Goal: Task Accomplishment & Management: Manage account settings

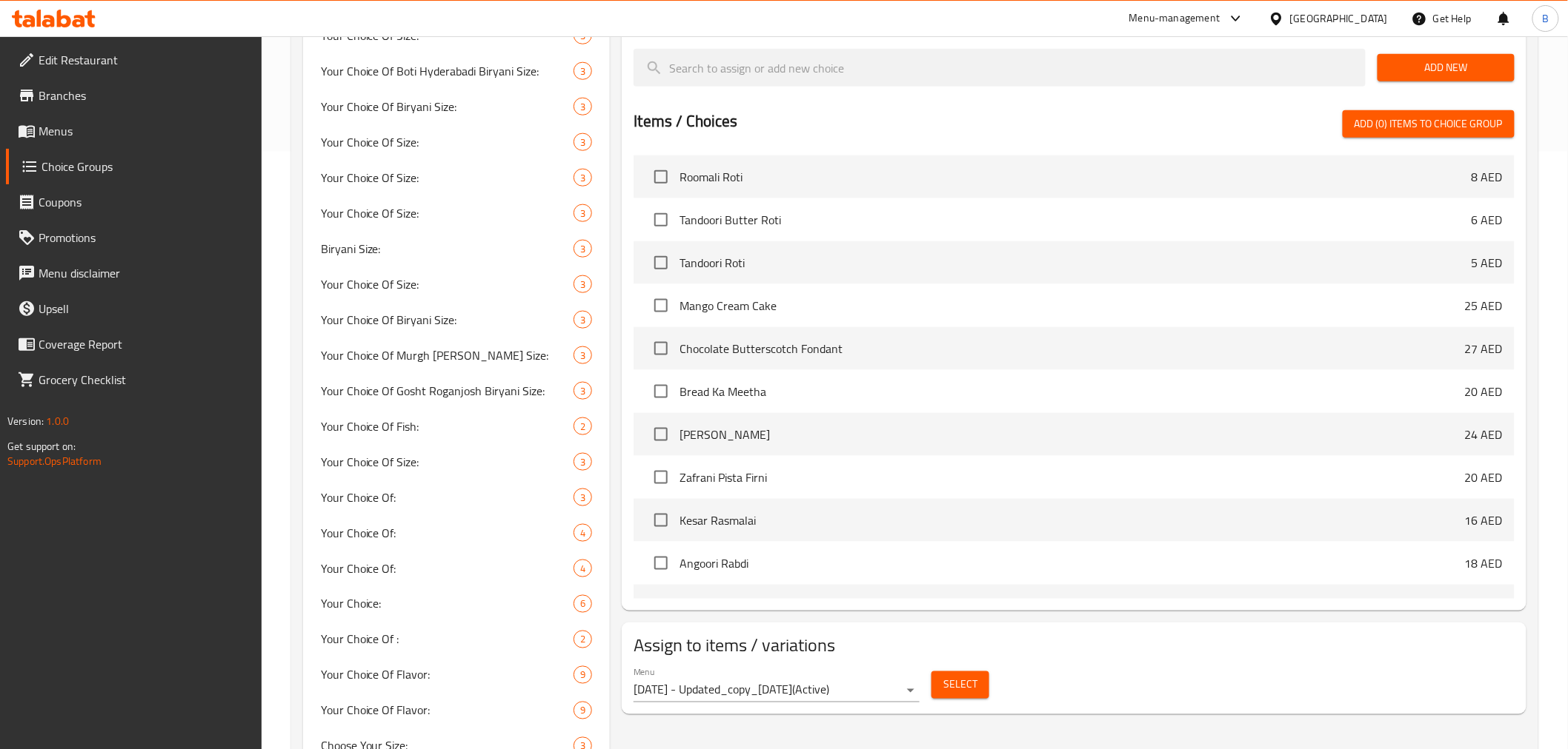
scroll to position [3135, 0]
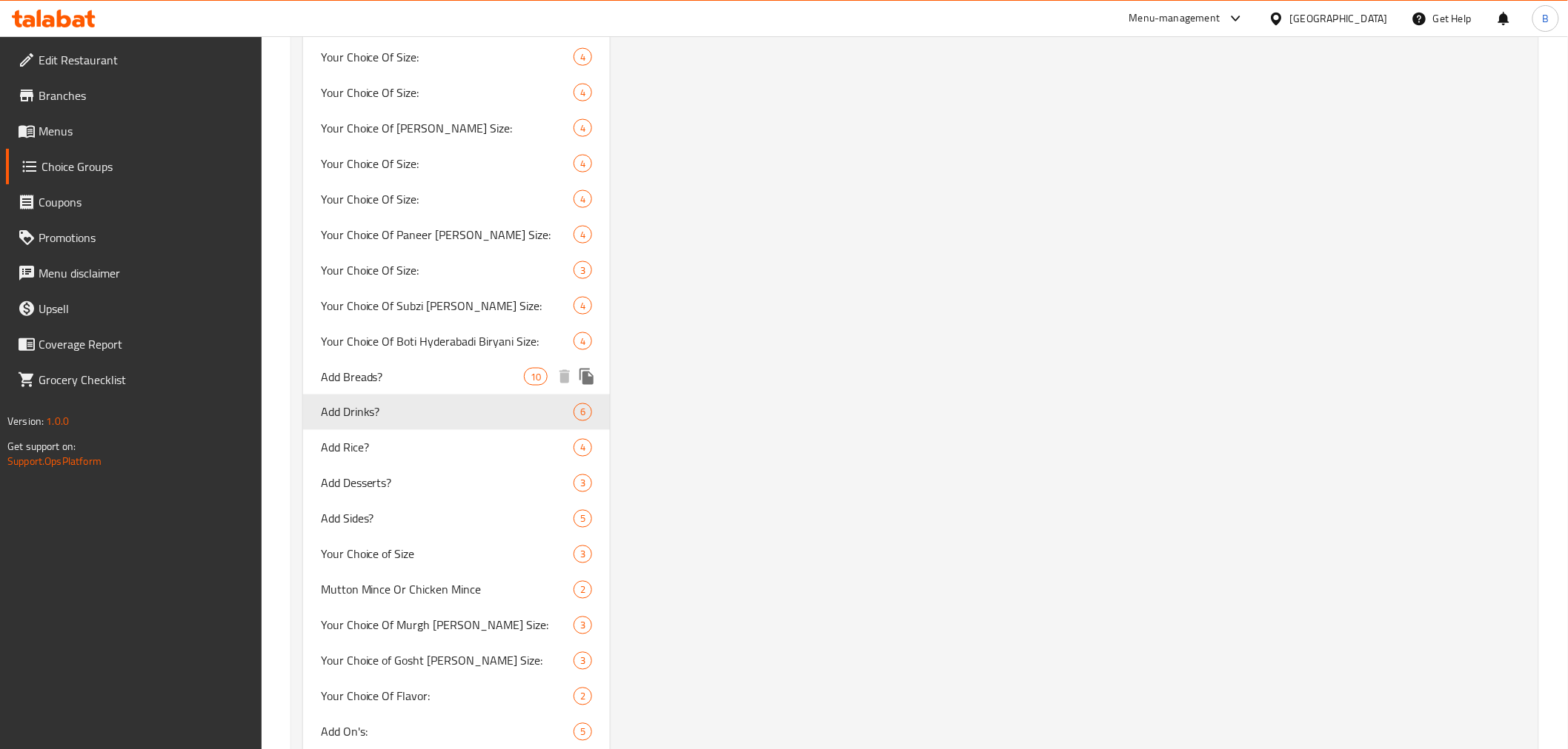
click at [477, 374] on span "Add Breads?" at bounding box center [423, 377] width 204 height 18
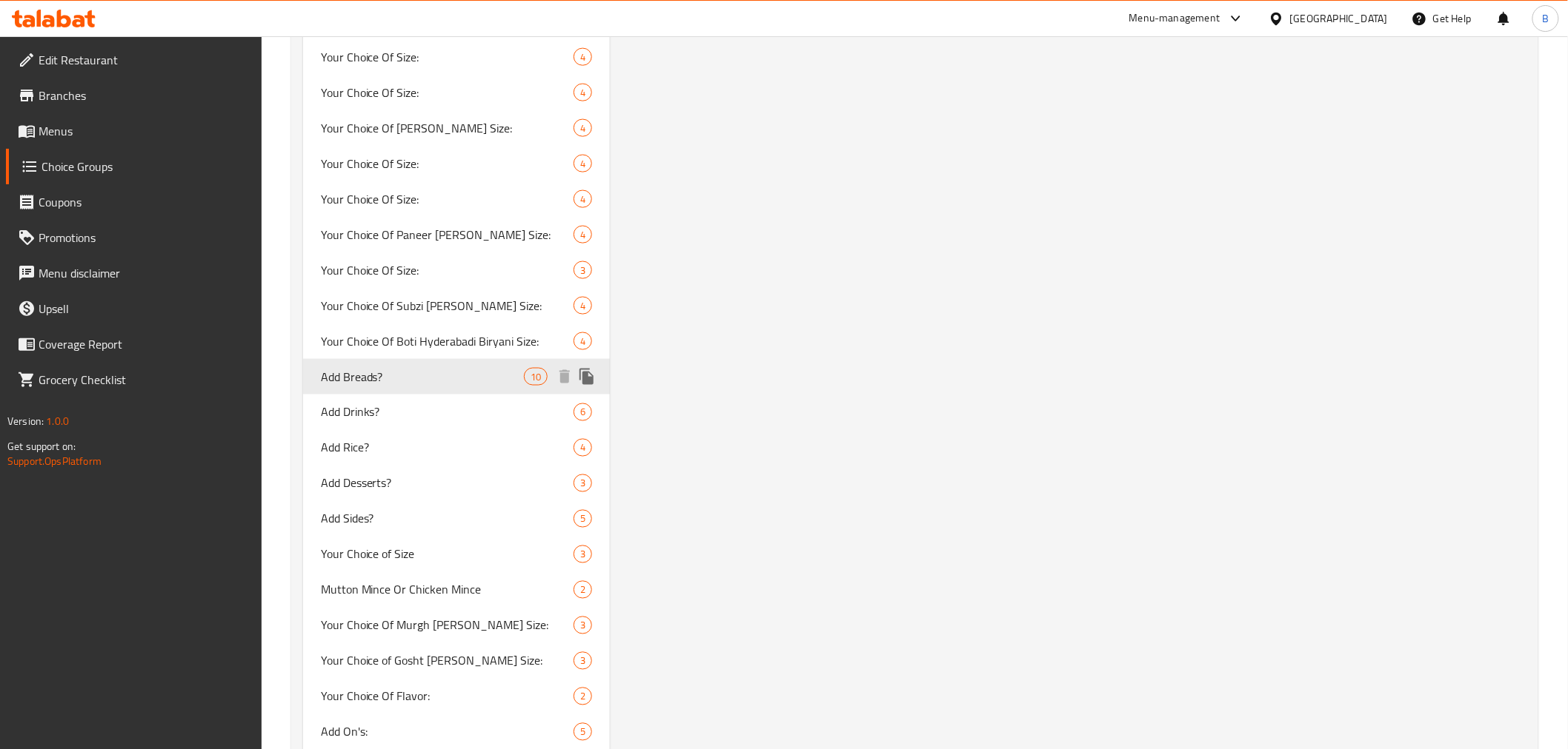
type input "Add Breads?"
type input "إضافة الخبز؟"
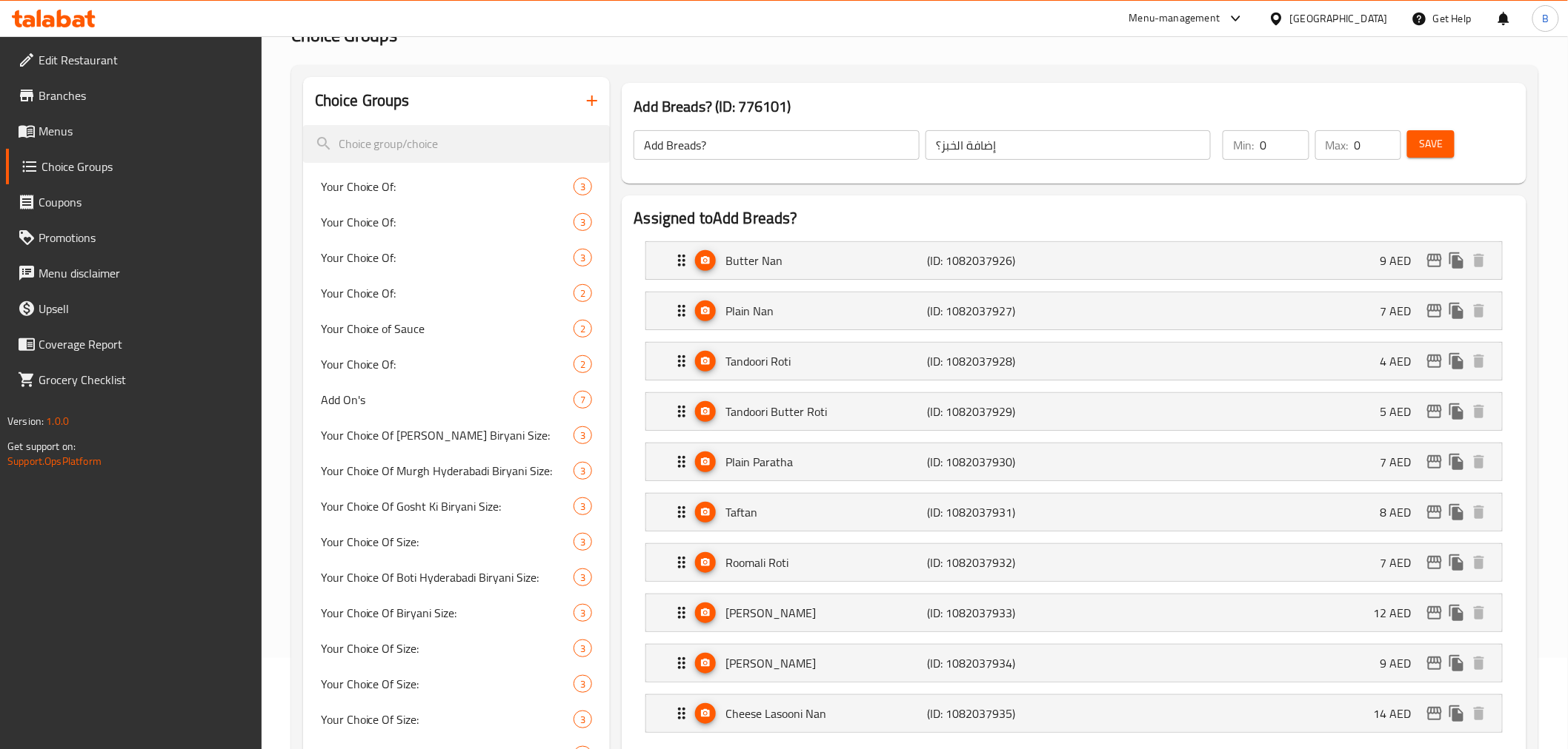
scroll to position [3278, 0]
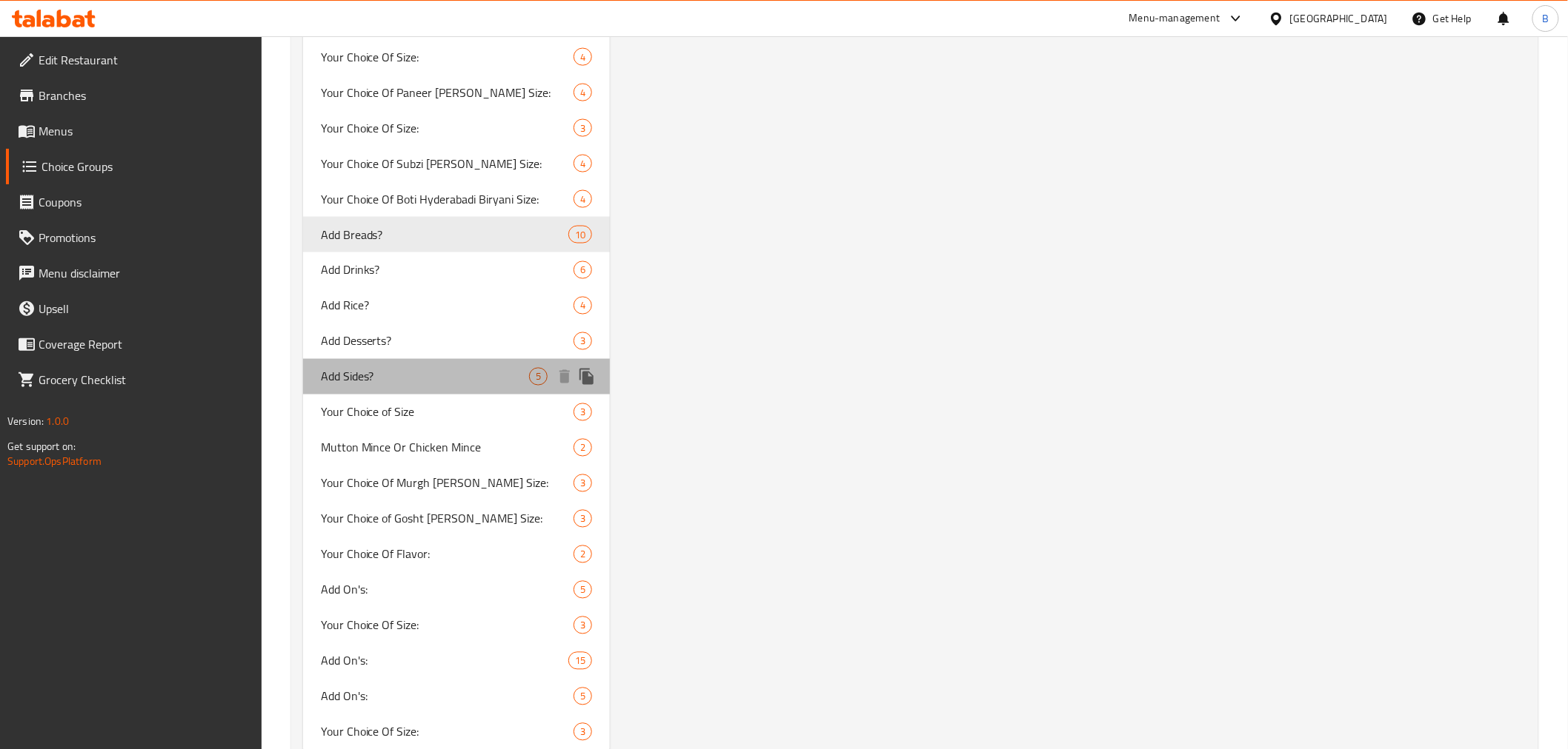
click at [455, 382] on div "Add Sides? 5" at bounding box center [456, 376] width 307 height 36
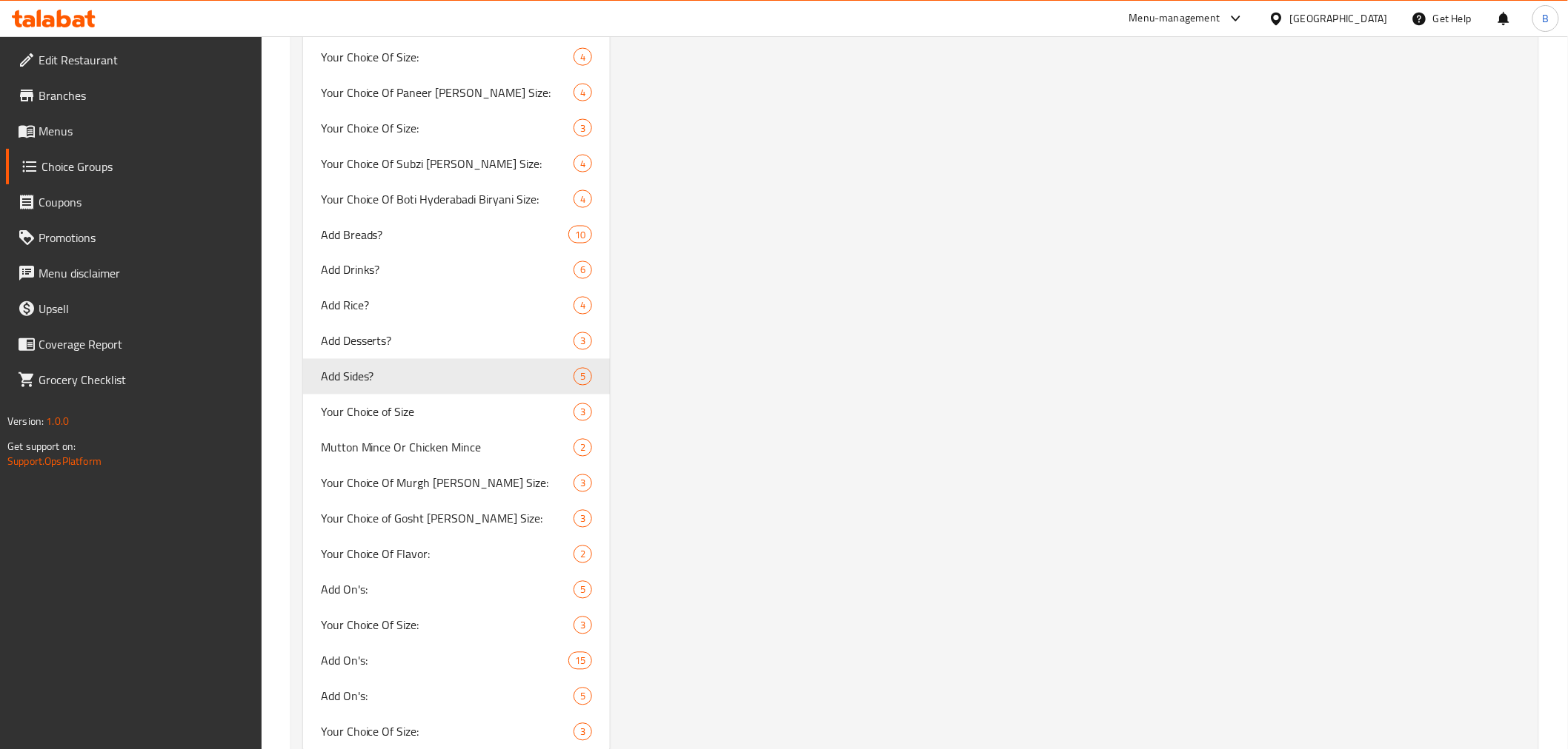
type input "Add Sides?"
type input "إضافة الجوانب؟"
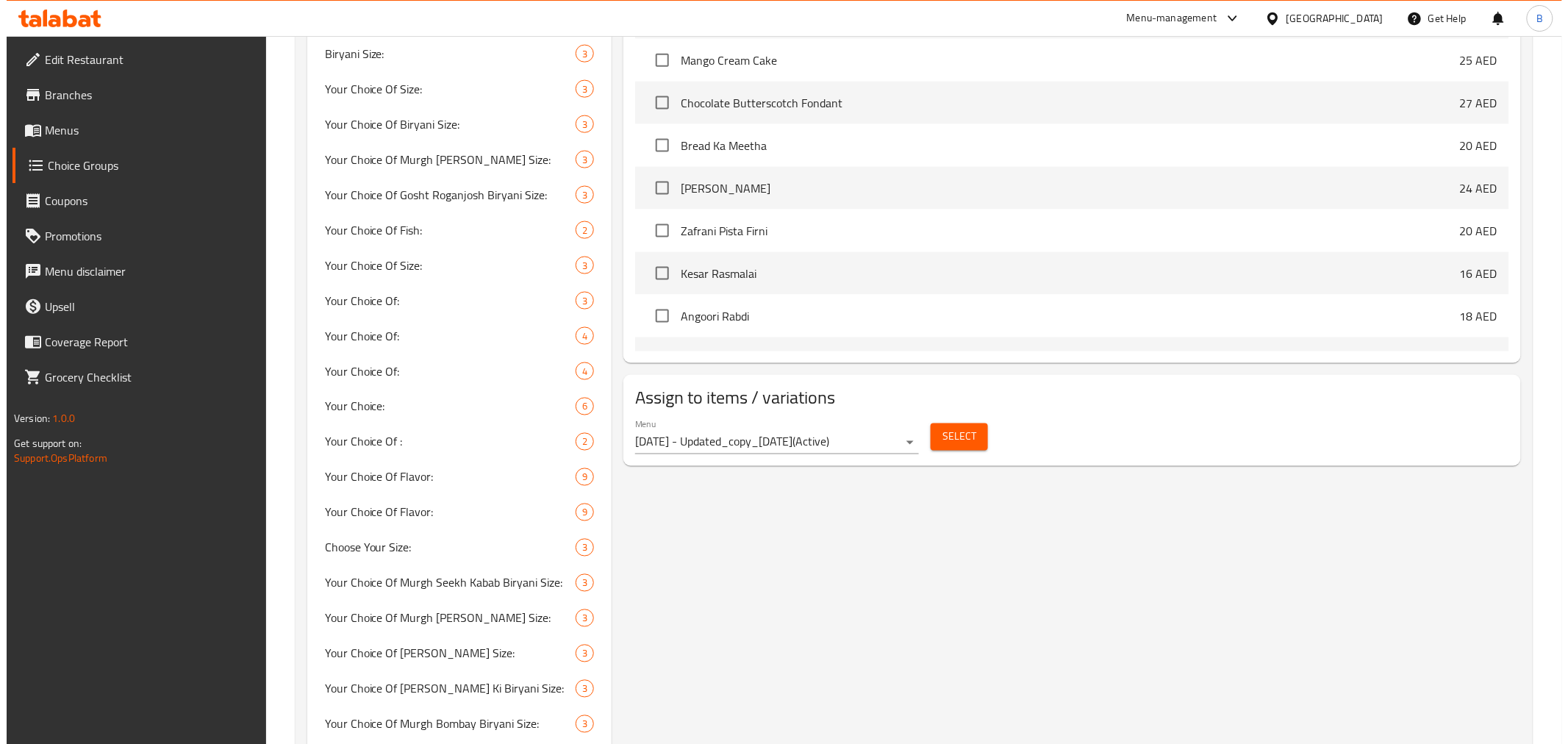
scroll to position [640, 0]
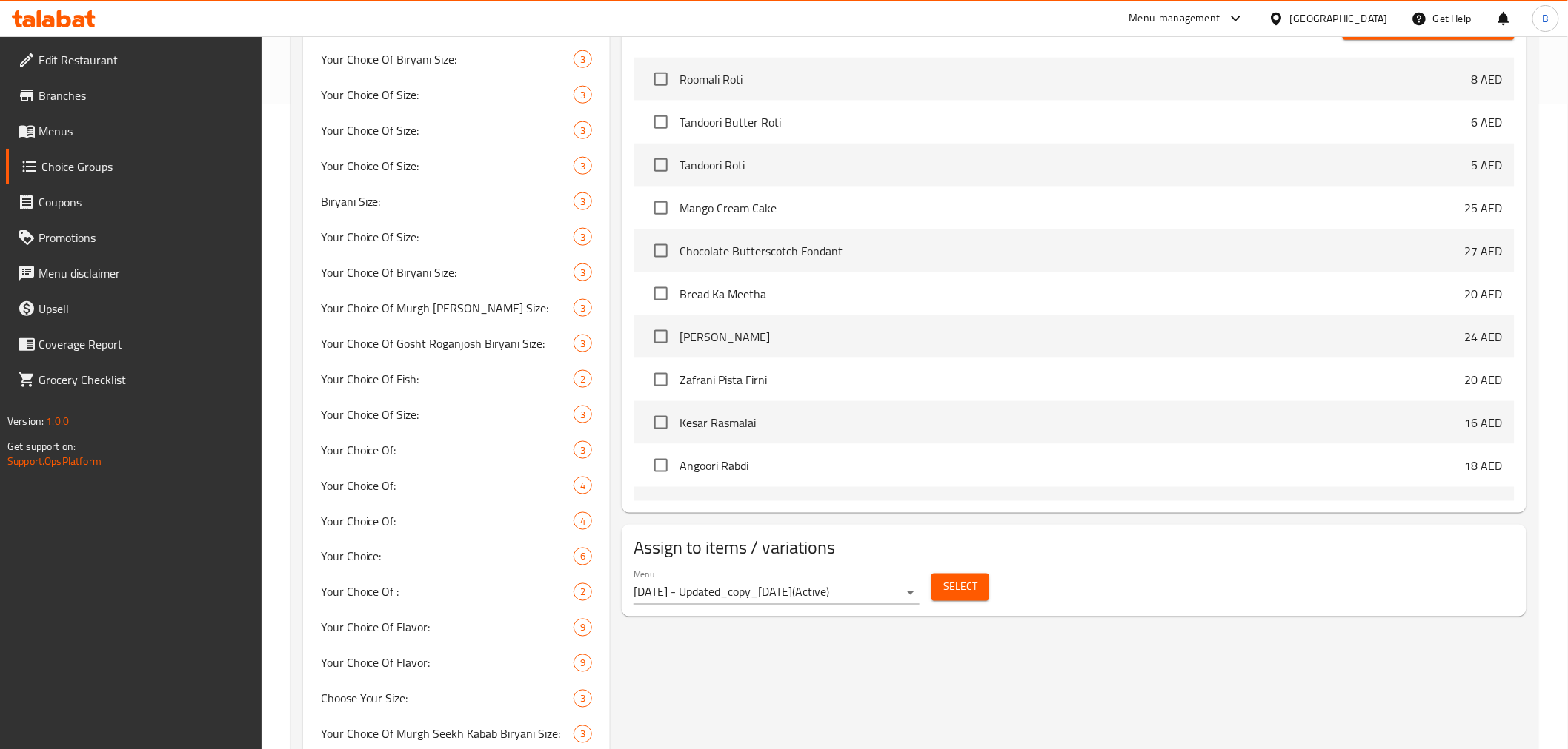
click at [947, 588] on span "Select" at bounding box center [960, 587] width 34 height 18
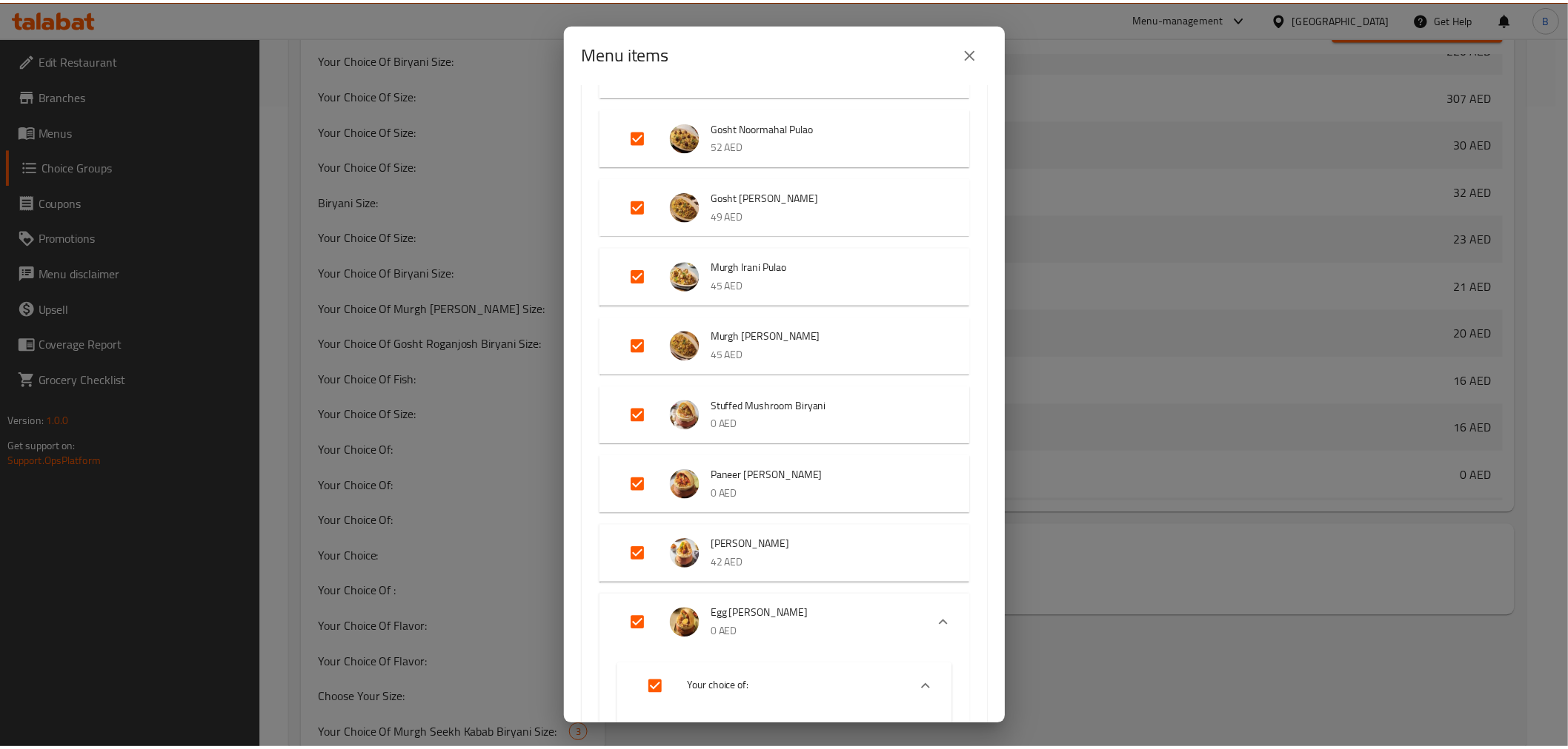
scroll to position [3286, 0]
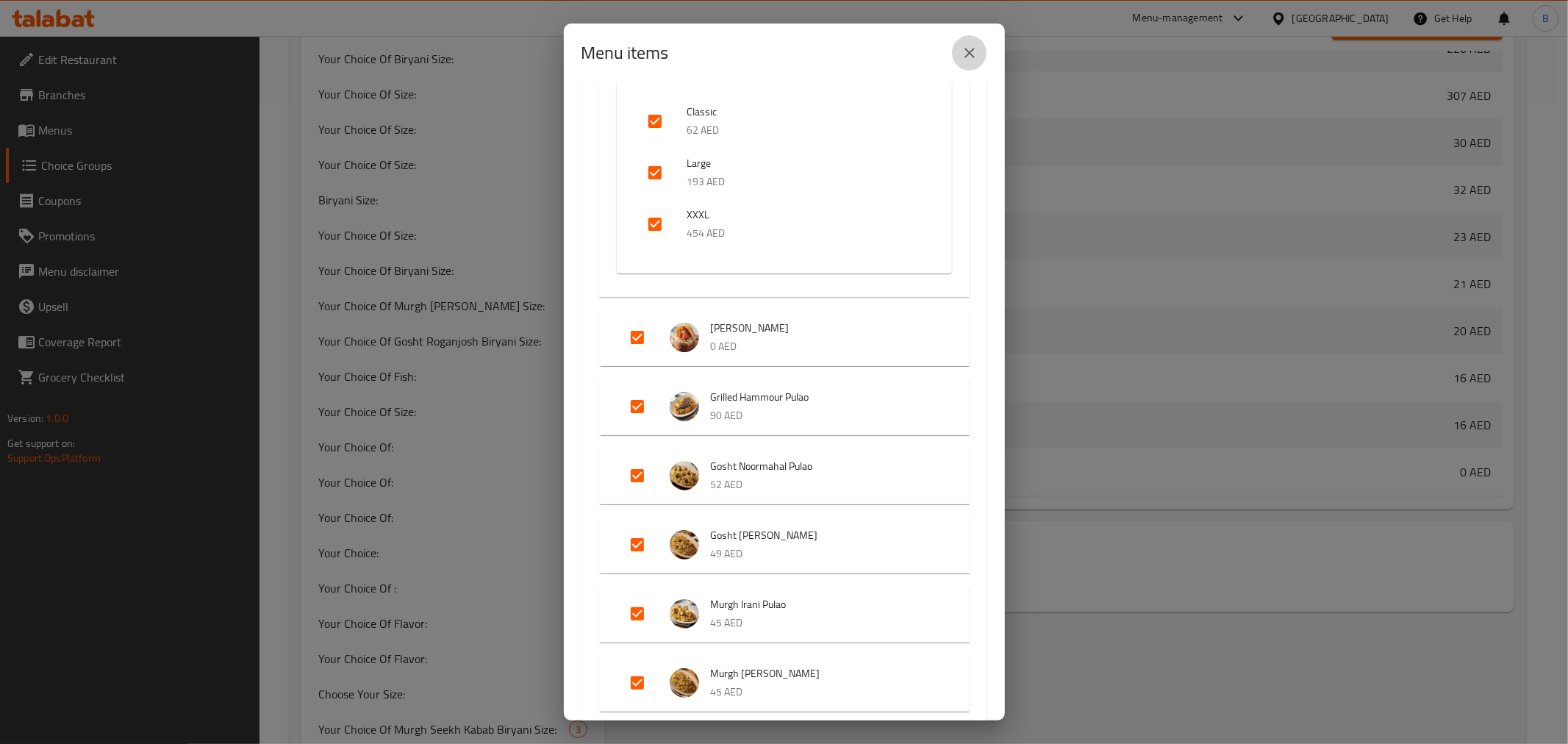
click at [963, 39] on button "close" at bounding box center [969, 53] width 36 height 36
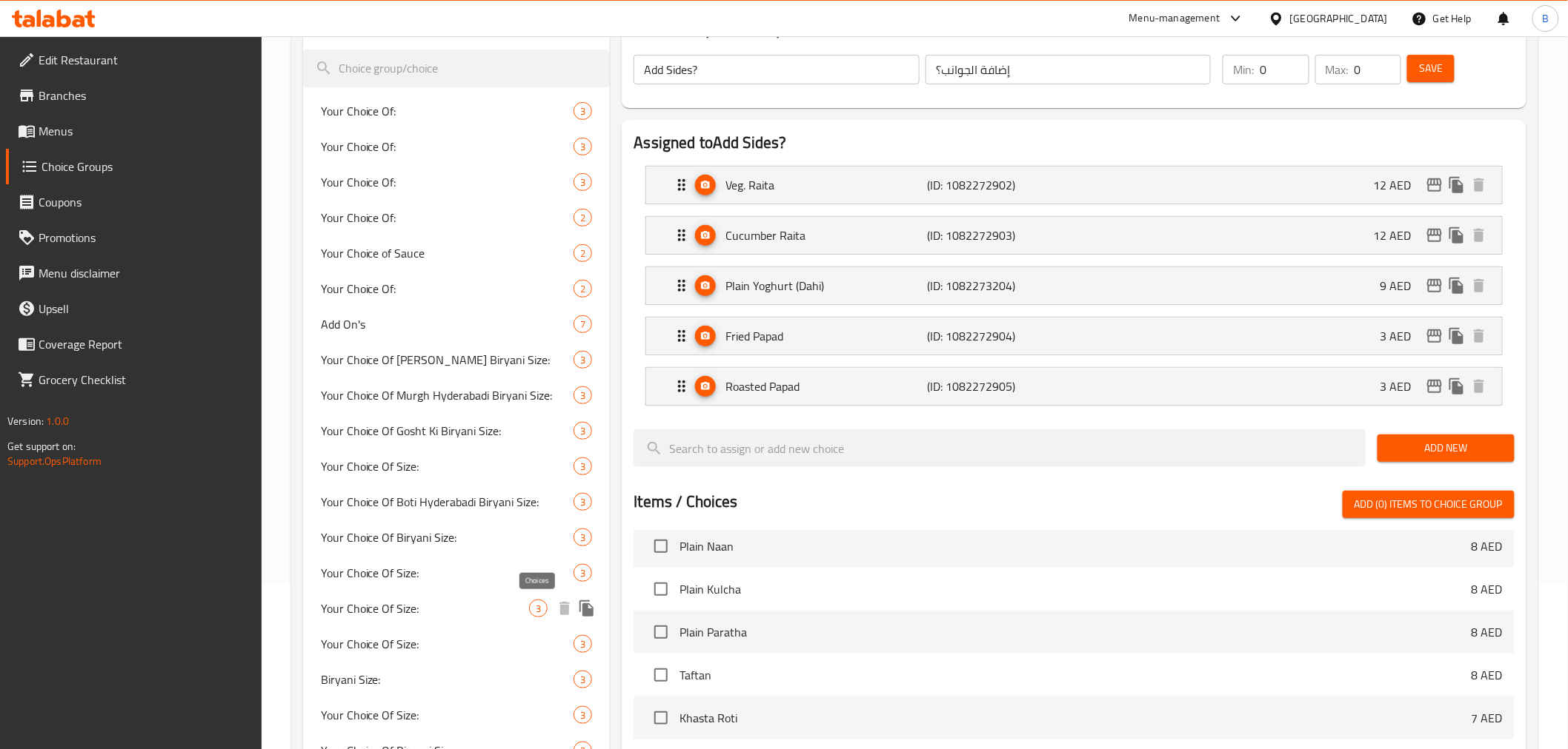
scroll to position [0, 0]
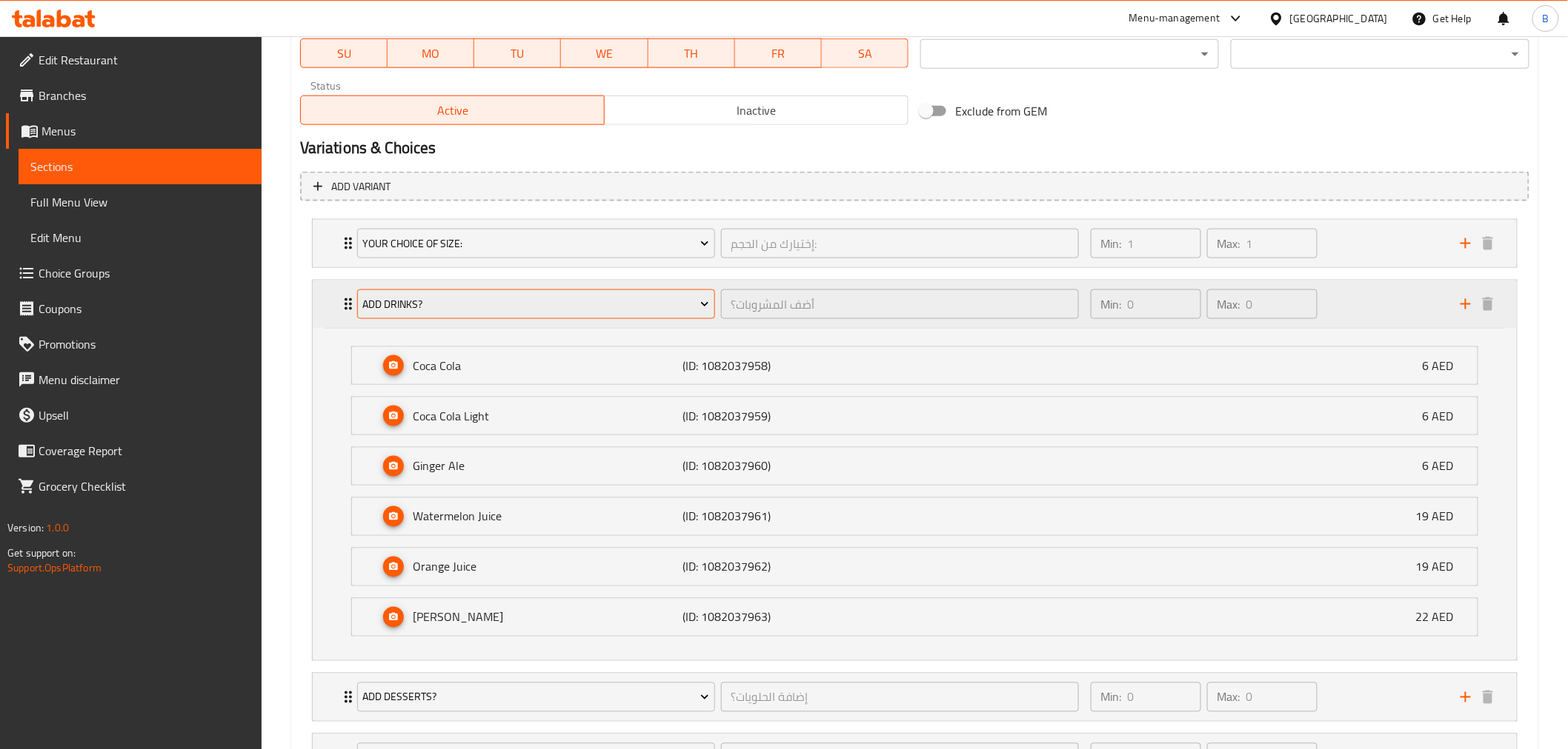
scroll to position [857, 0]
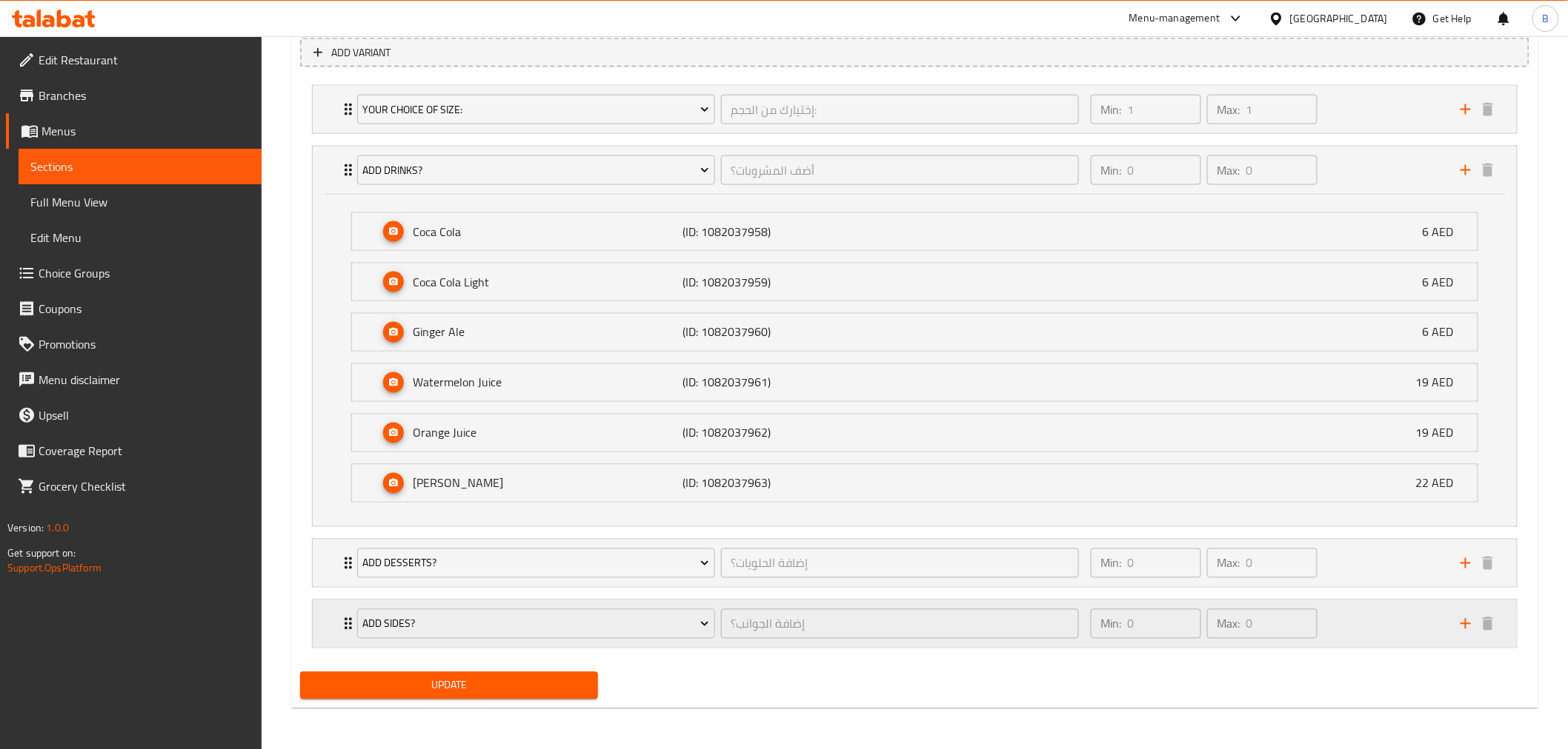
click at [332, 610] on div "Add Sides? إضافة الجوانب؟ ​ Min: 0 ​ Max: 0 ​" at bounding box center [914, 624] width 1204 height 47
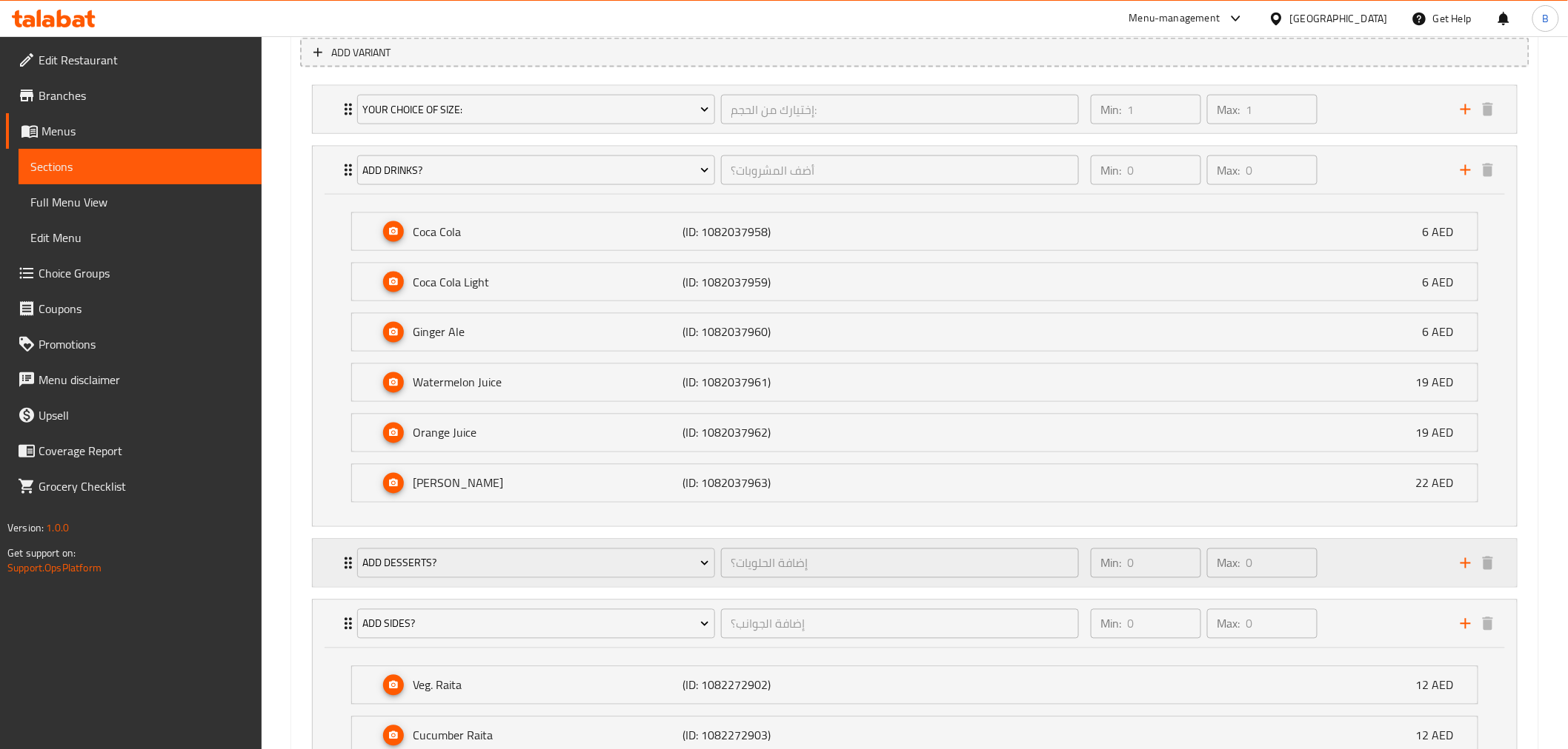
click at [331, 573] on div "Add Desserts? إضافة الحلويات؟ ​ Min: 0 ​ Max: 0 ​" at bounding box center [914, 563] width 1204 height 47
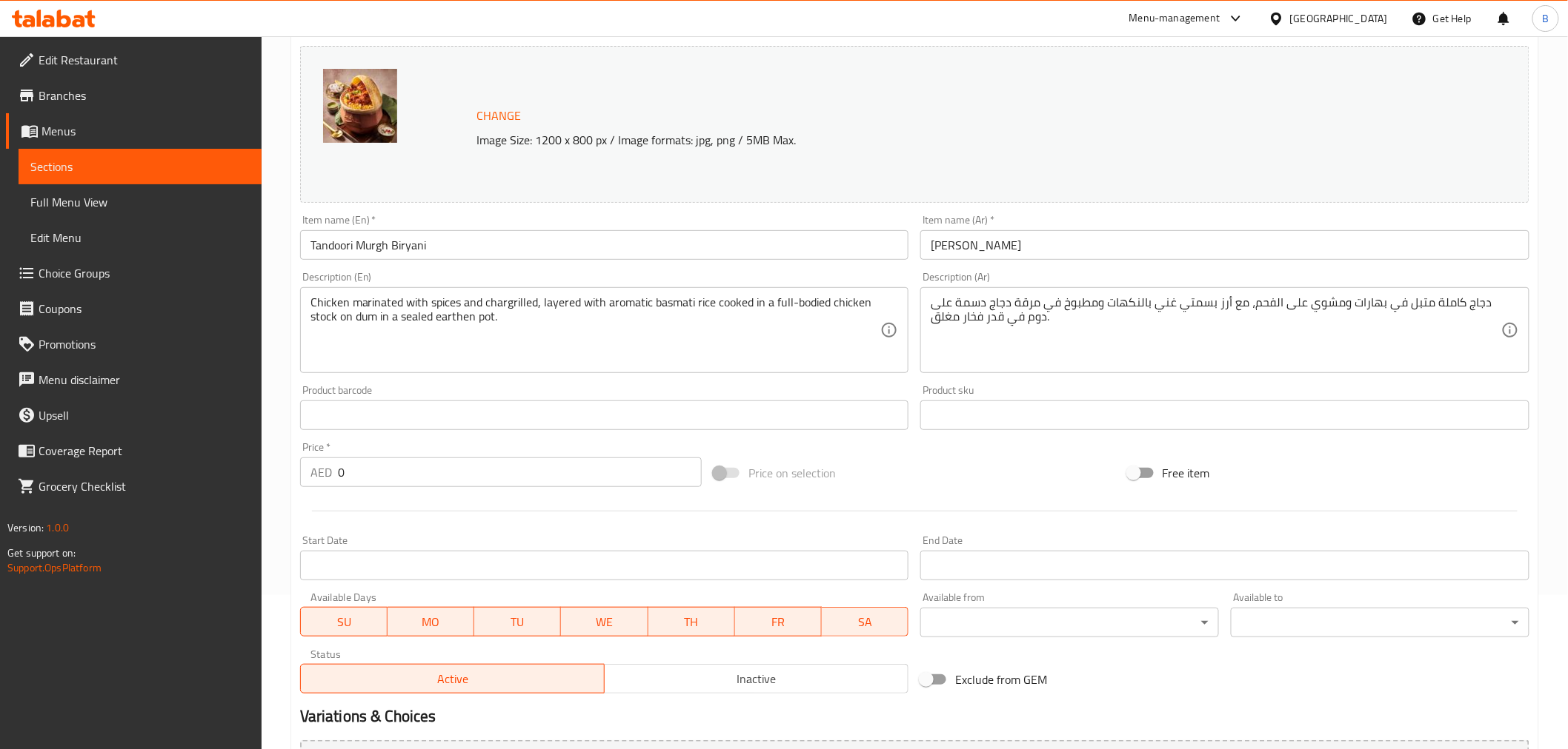
scroll to position [0, 0]
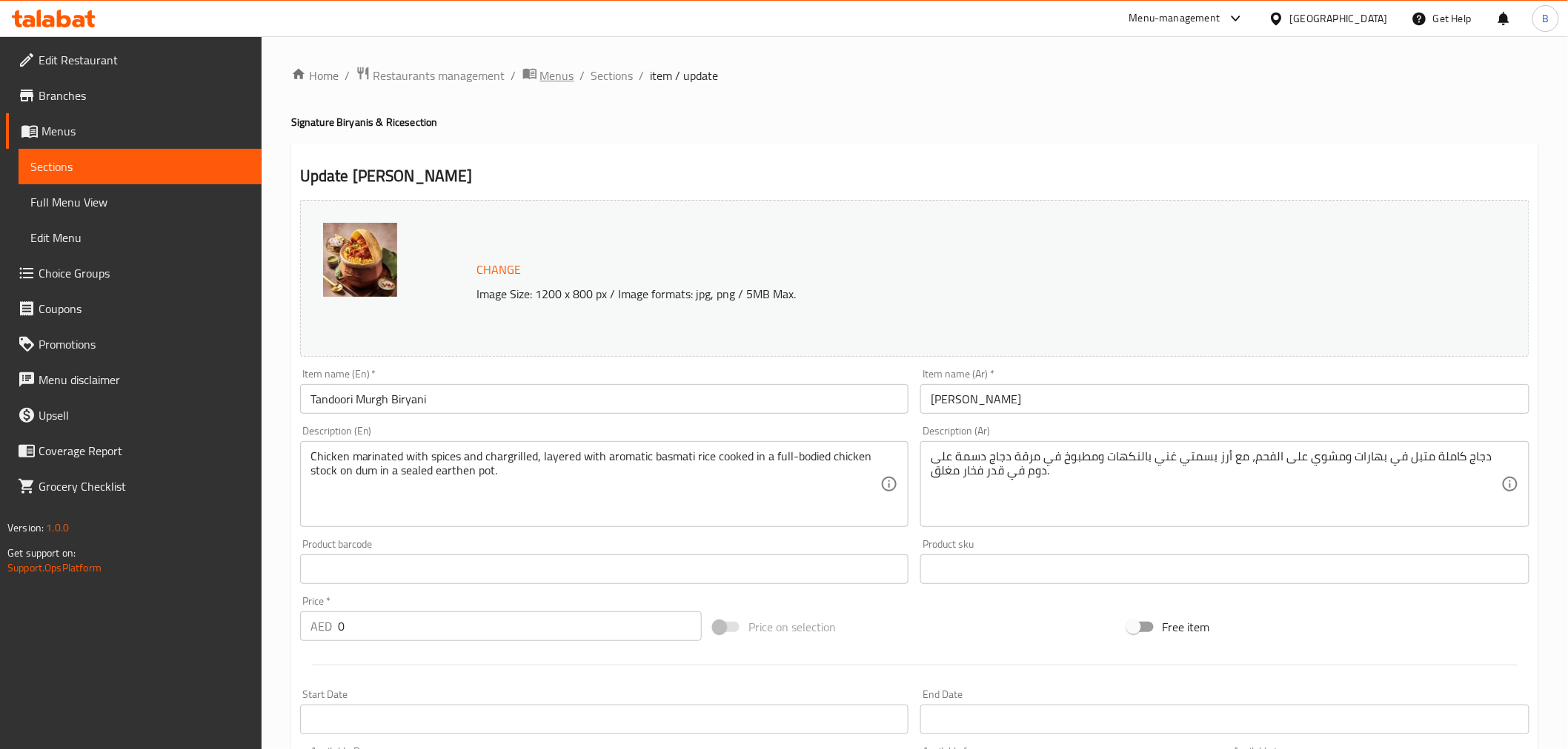
click at [534, 72] on icon "breadcrumb" at bounding box center [528, 75] width 13 height 11
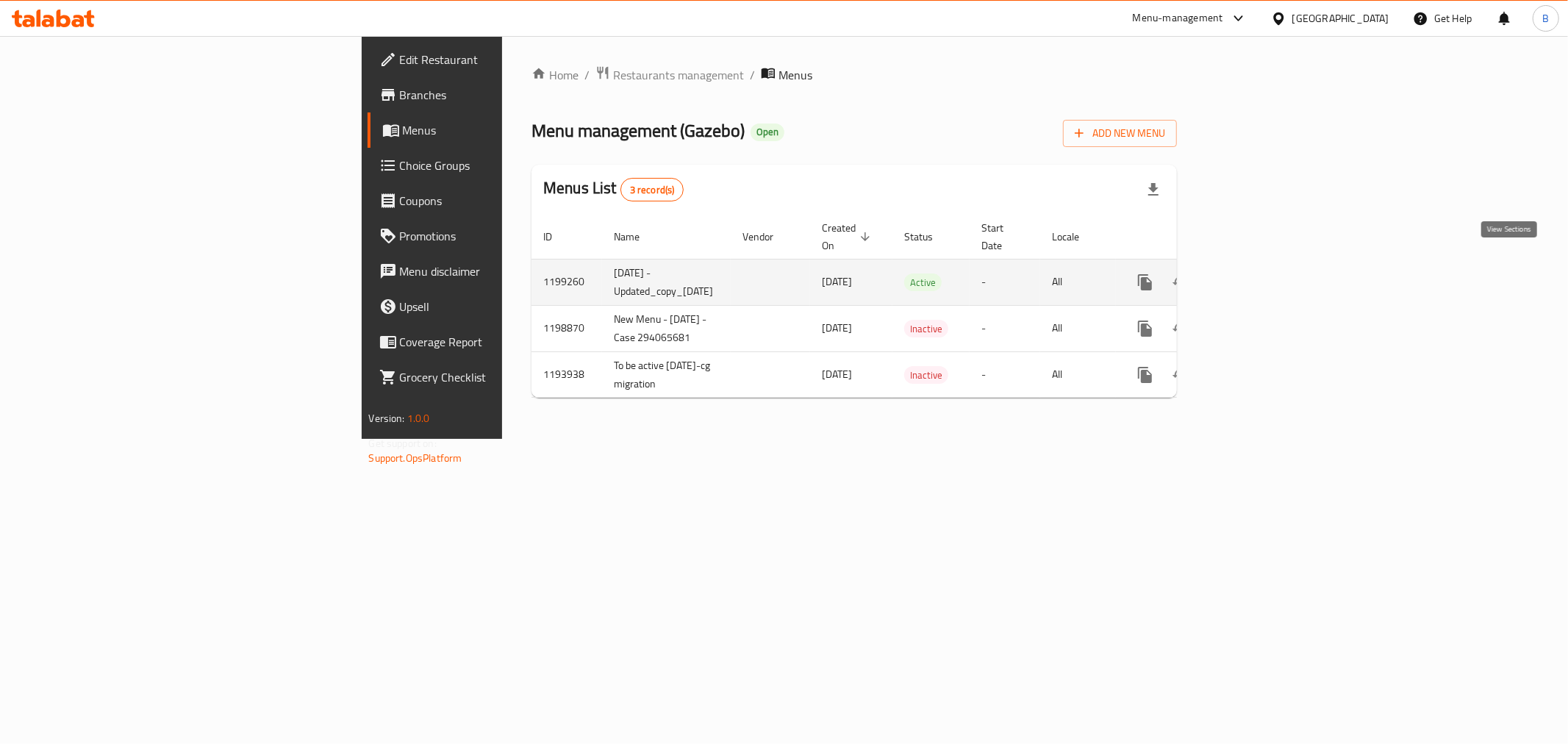
click at [1269, 267] on link "enhanced table" at bounding box center [1251, 282] width 36 height 36
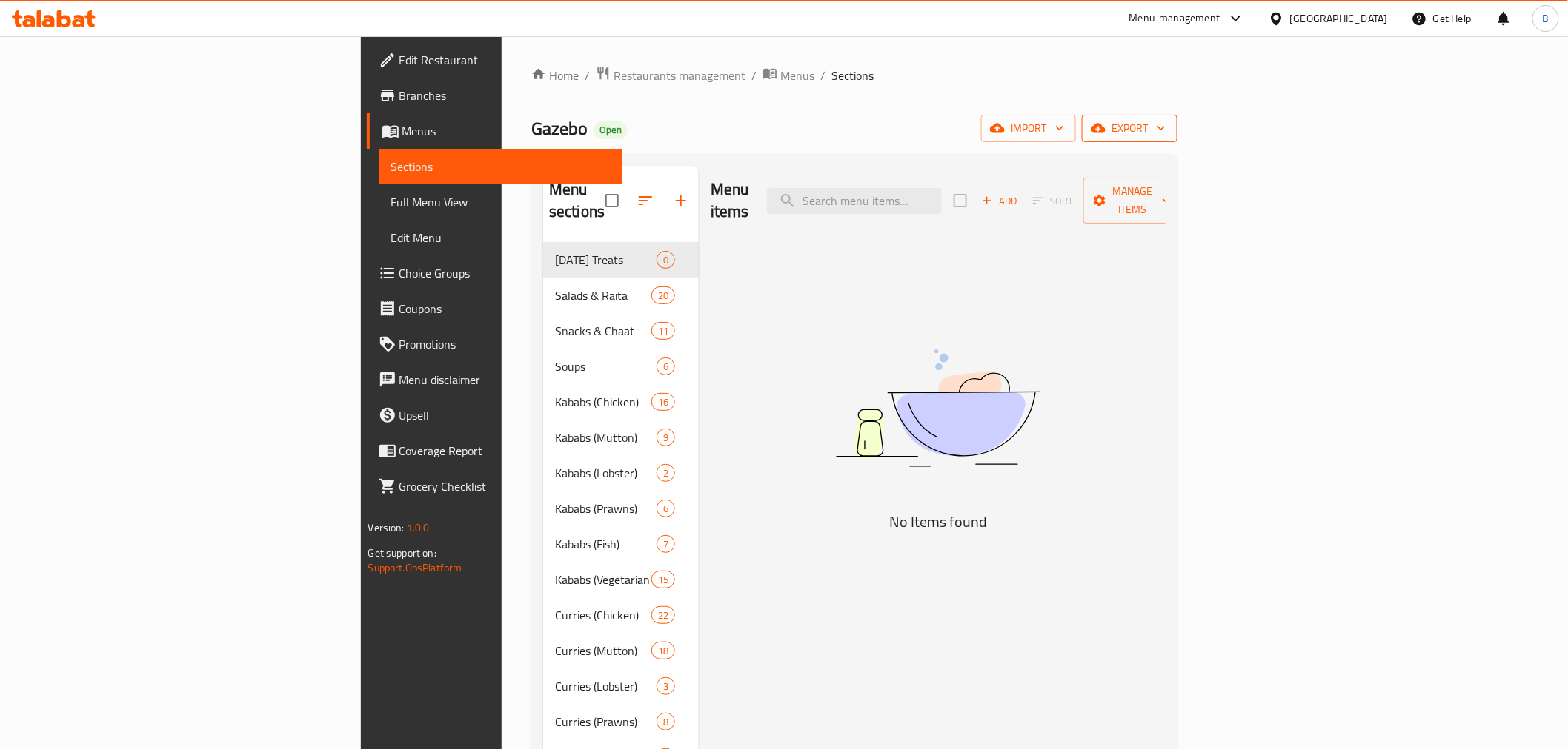
click at [1165, 130] on span "export" at bounding box center [1129, 128] width 72 height 18
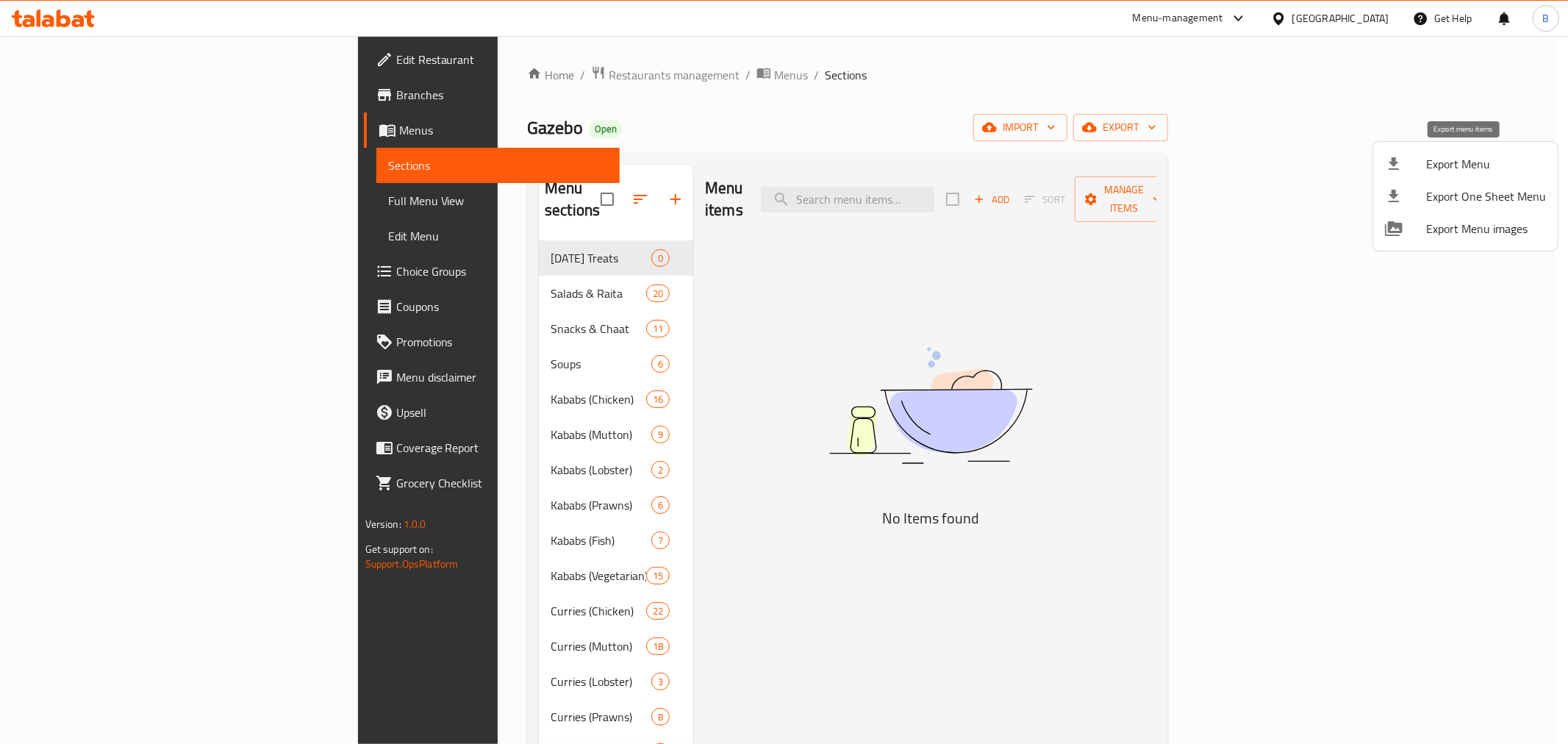
click at [1423, 173] on li "Export Menu" at bounding box center [1465, 164] width 185 height 32
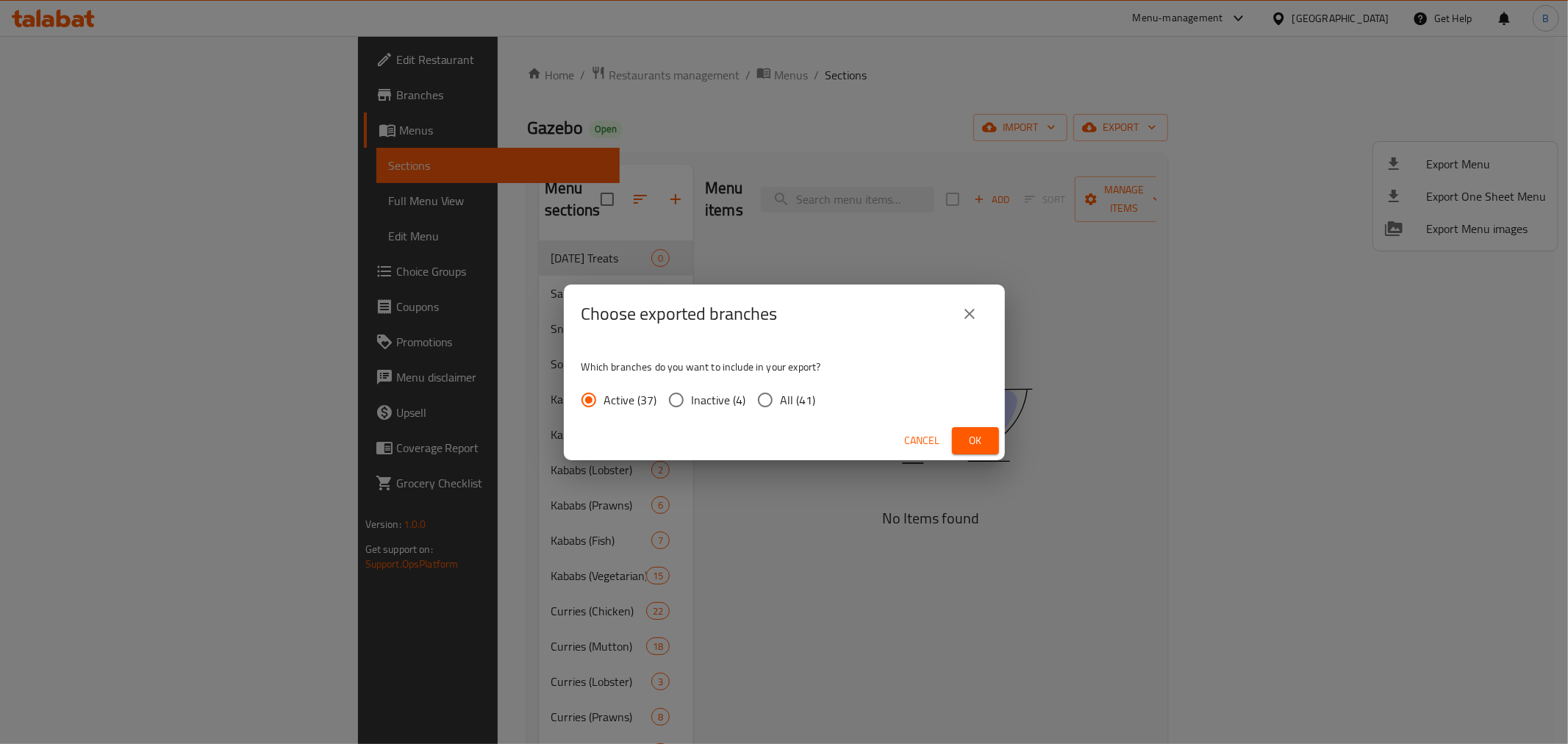
click at [789, 401] on span "All (41)" at bounding box center [798, 400] width 36 height 17
click at [781, 401] on input "All (41)" at bounding box center [764, 400] width 30 height 30
radio input "true"
click at [1009, 425] on div "Choose exported branches Which branches do you want to include in your export? …" at bounding box center [784, 372] width 1568 height 744
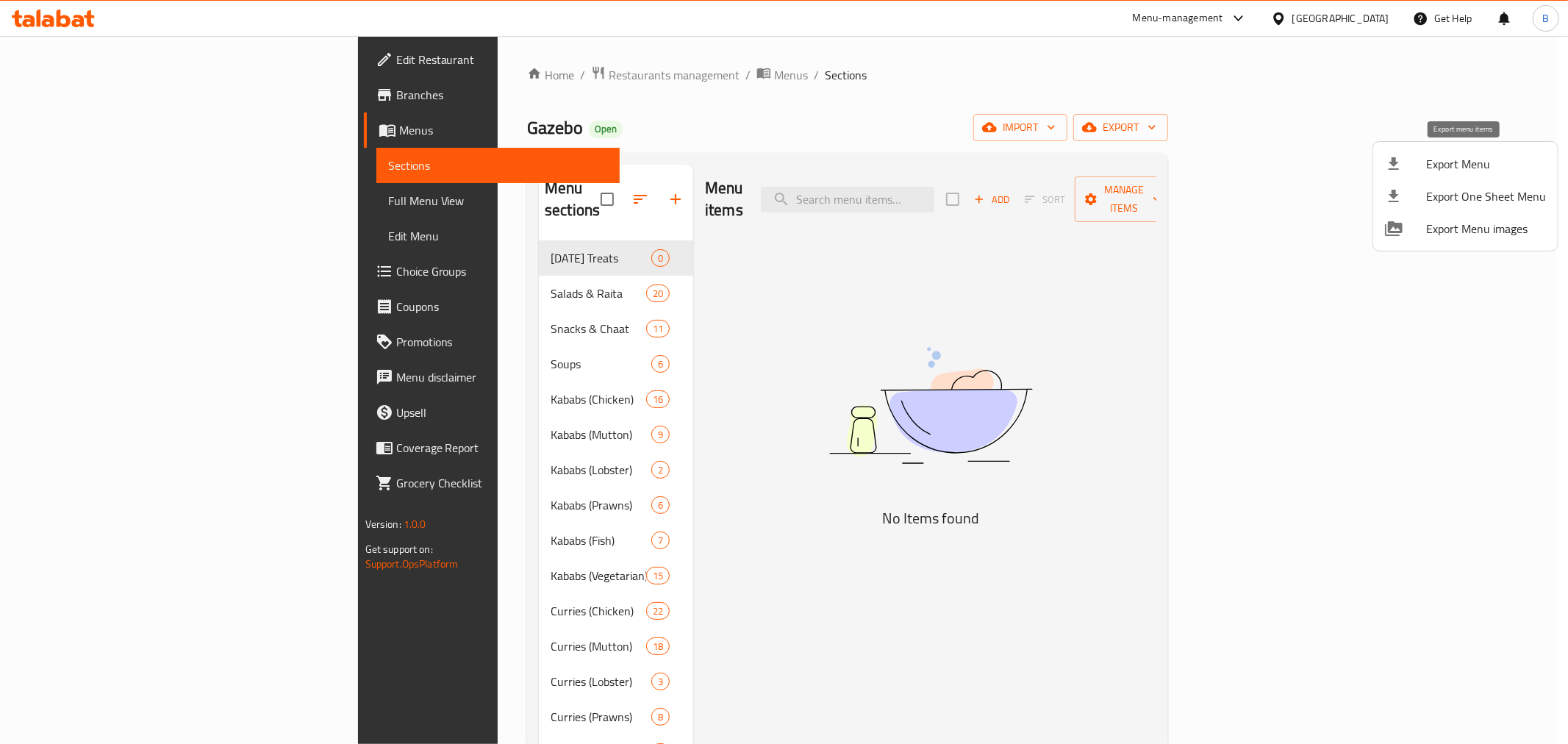
click at [1450, 152] on li "Export Menu" at bounding box center [1465, 164] width 185 height 32
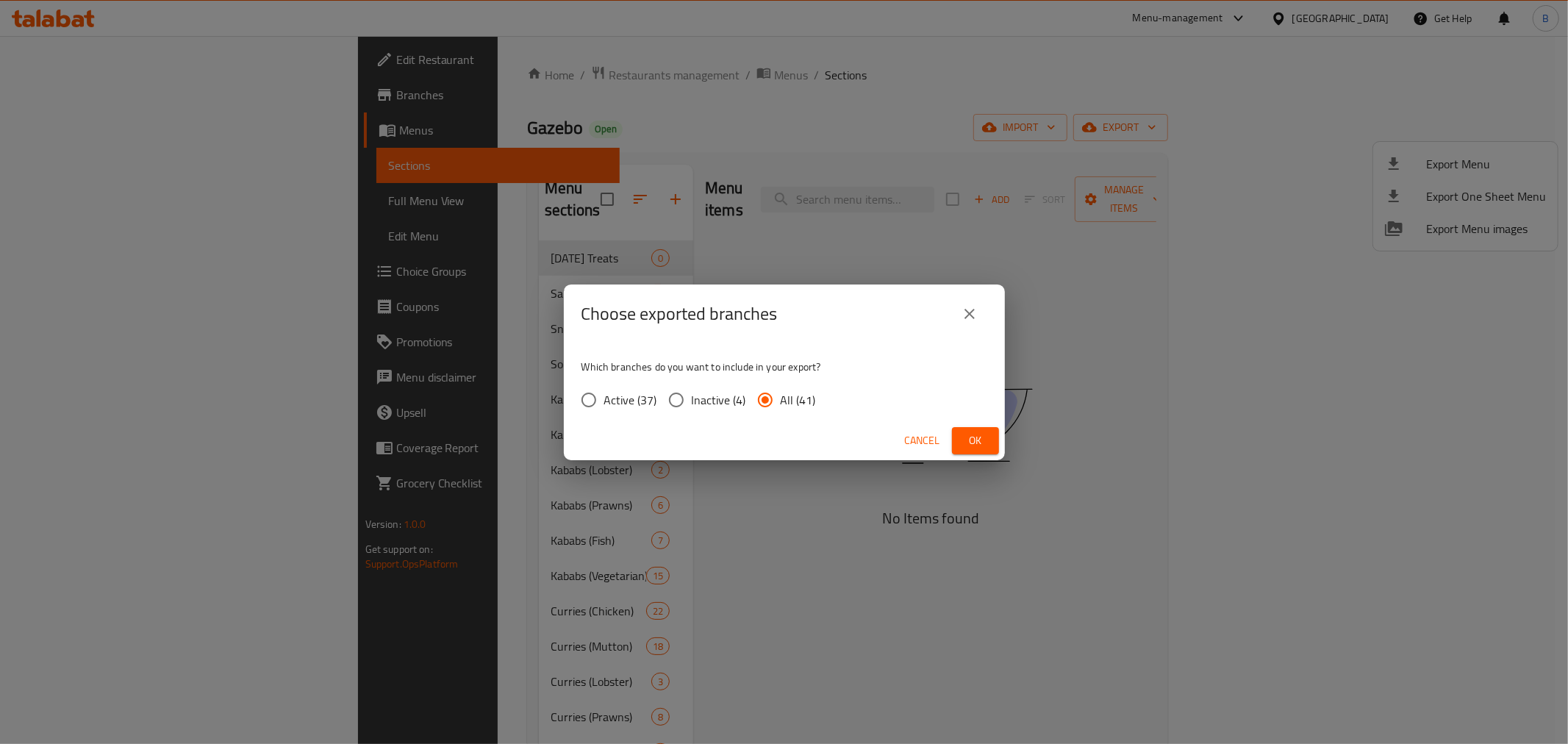
click at [970, 447] on span "Ok" at bounding box center [975, 441] width 24 height 18
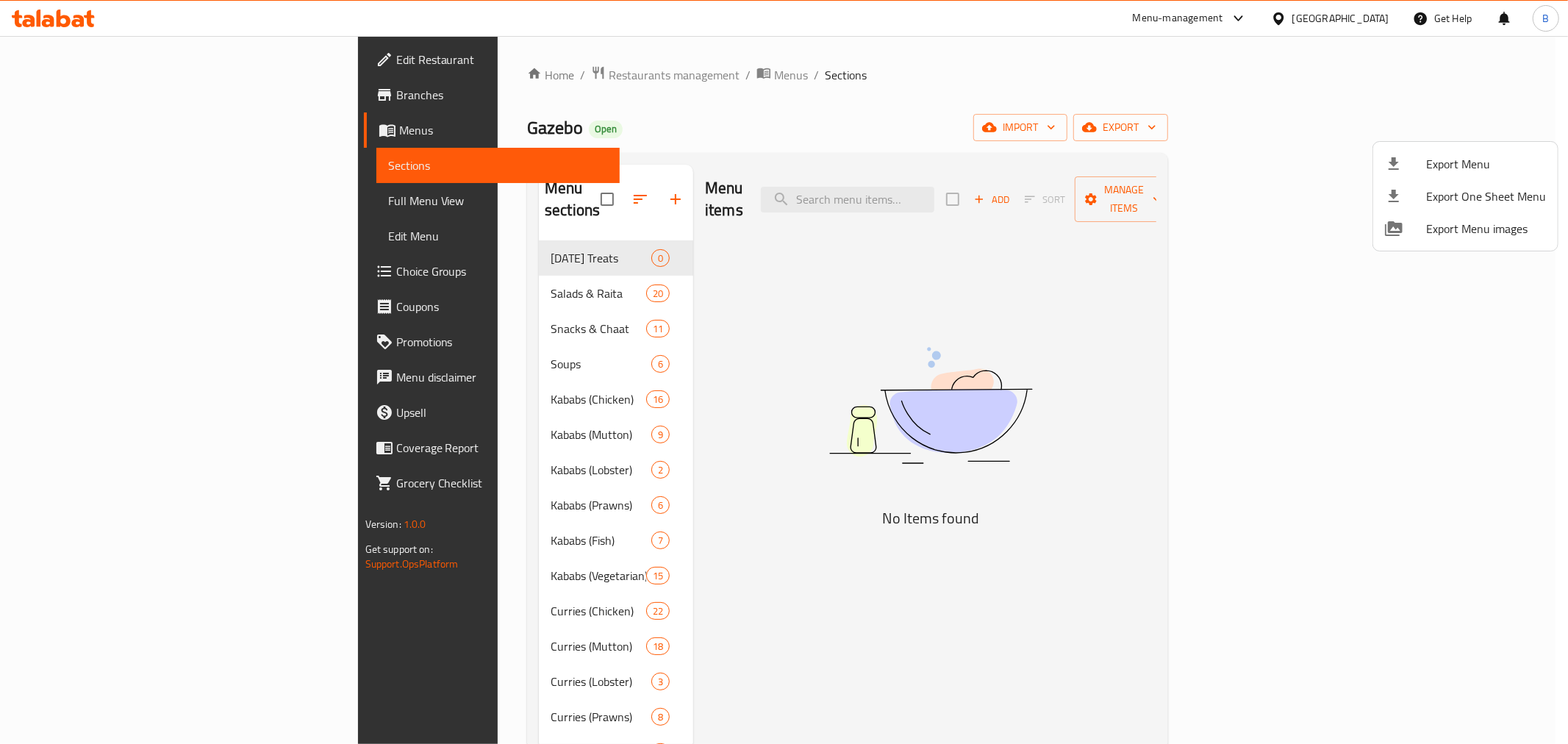
click at [427, 79] on div at bounding box center [784, 372] width 1568 height 744
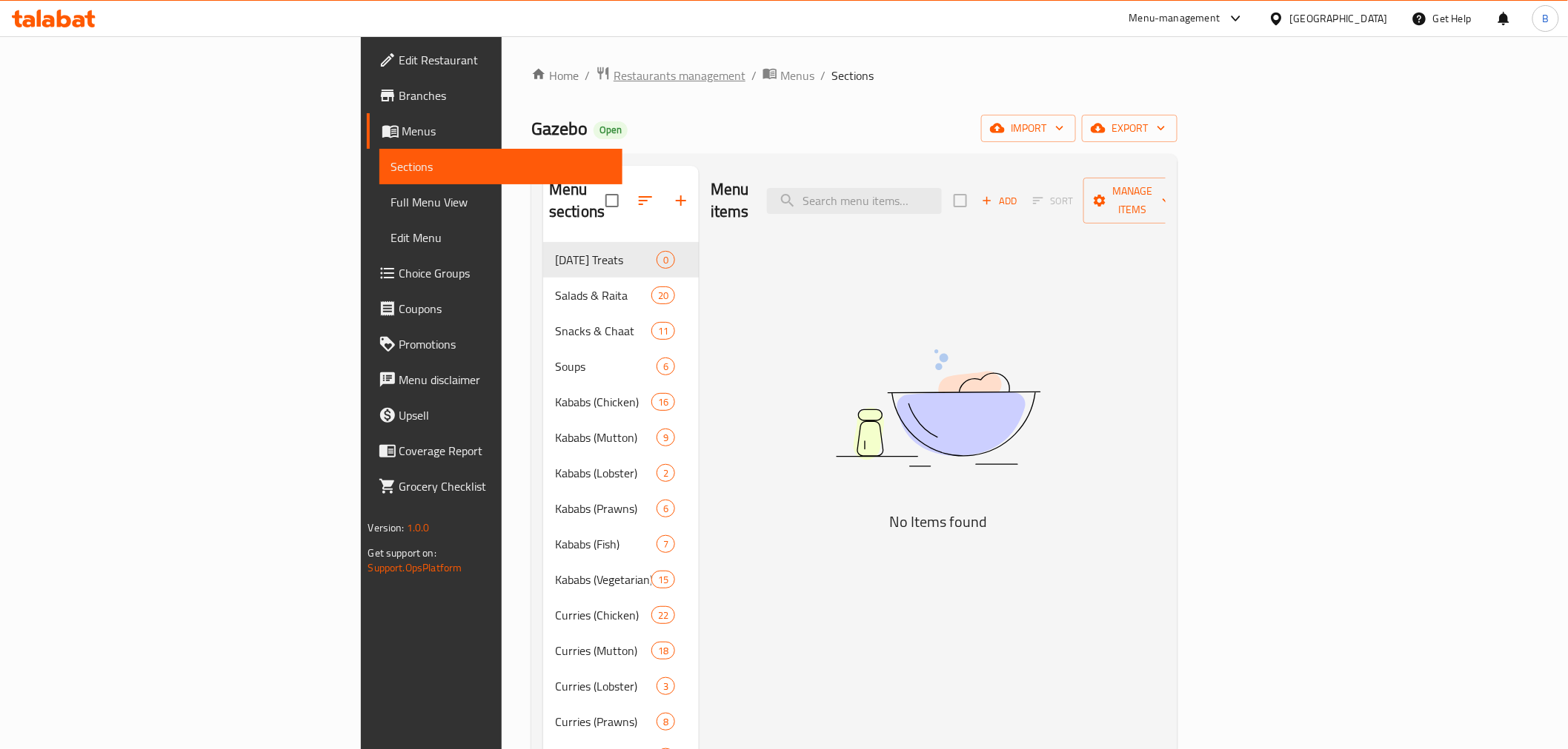
click at [613, 80] on span "Restaurants management" at bounding box center [679, 75] width 132 height 18
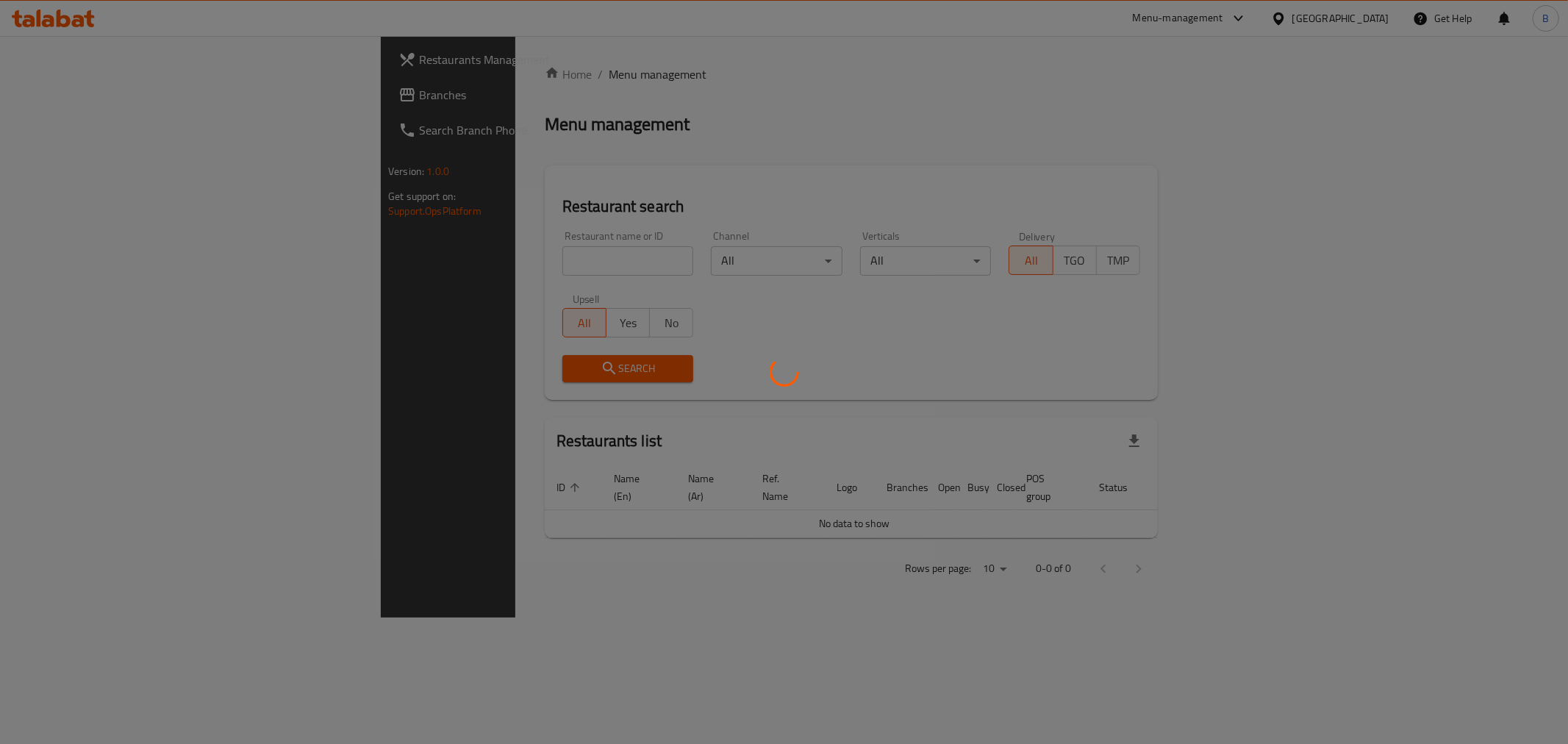
drag, startPoint x: 479, startPoint y: 238, endPoint x: 474, endPoint y: 260, distance: 22.6
click at [475, 254] on div at bounding box center [784, 372] width 1568 height 744
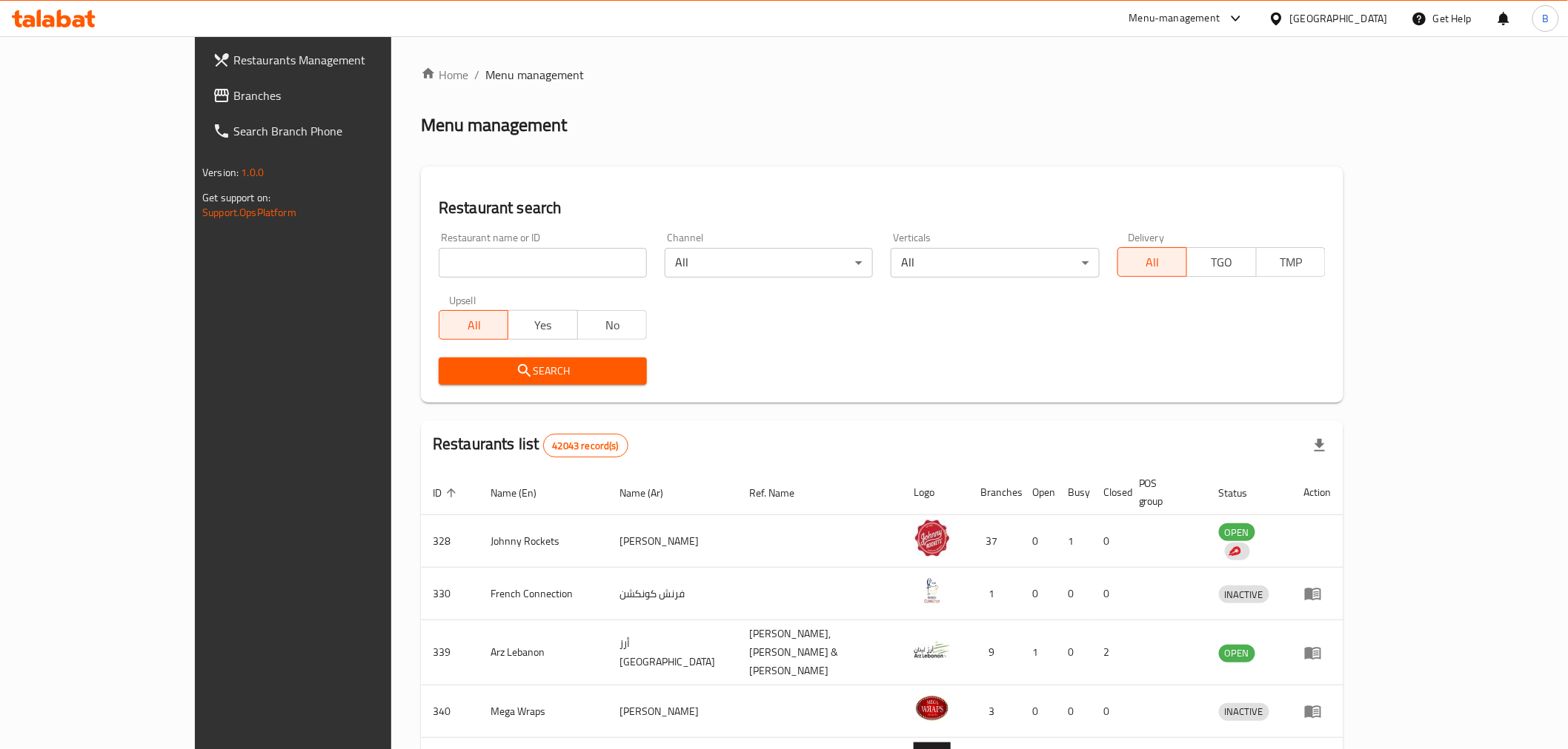
click at [477, 264] on div "Home / Menu management Menu management Restaurant search Restaurant name or ID …" at bounding box center [882, 585] width 922 height 1038
drag, startPoint x: 477, startPoint y: 264, endPoint x: 476, endPoint y: 272, distance: 8.1
click at [476, 272] on input "search" at bounding box center [542, 263] width 208 height 30
paste input "663160"
type input "663160"
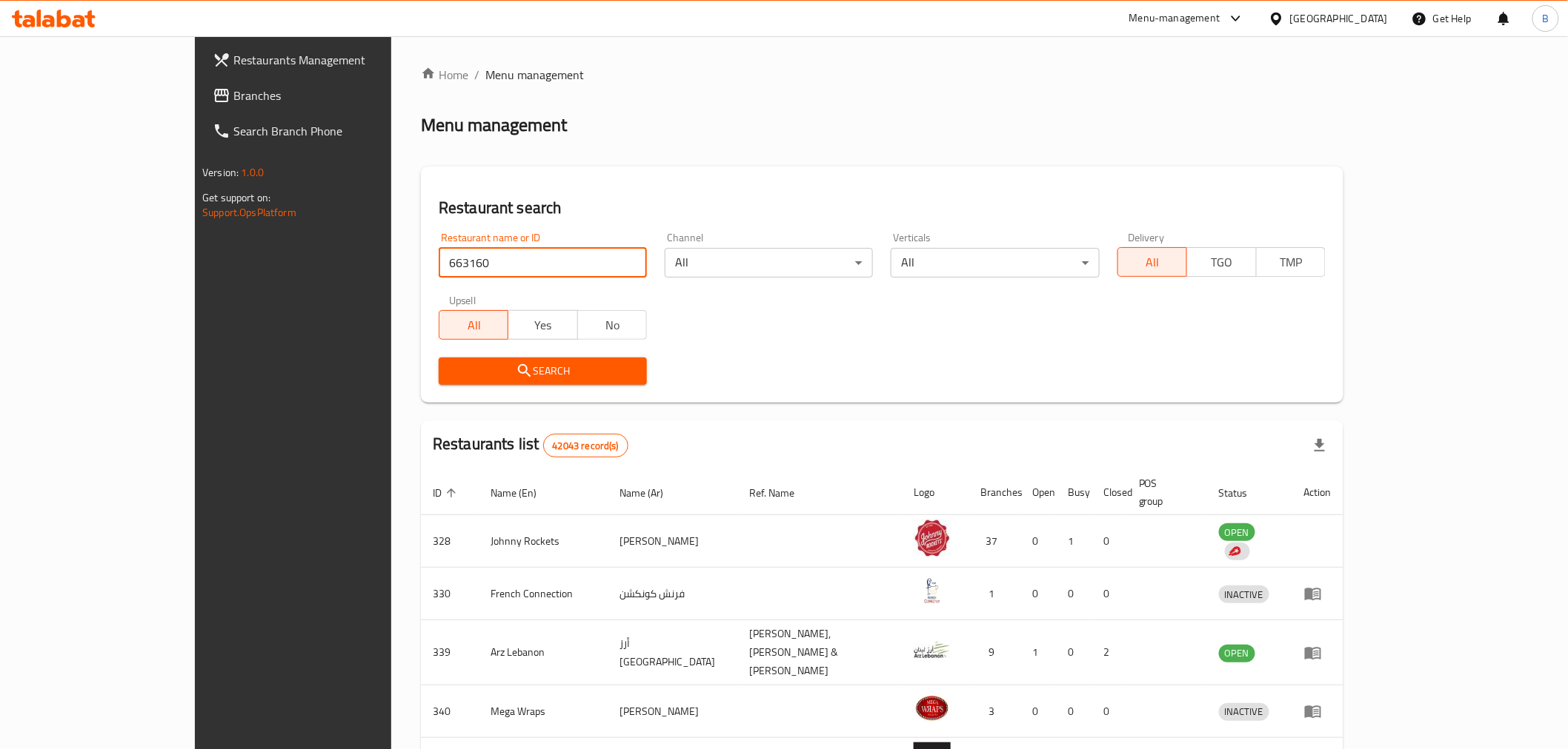
click button "Search" at bounding box center [542, 371] width 208 height 27
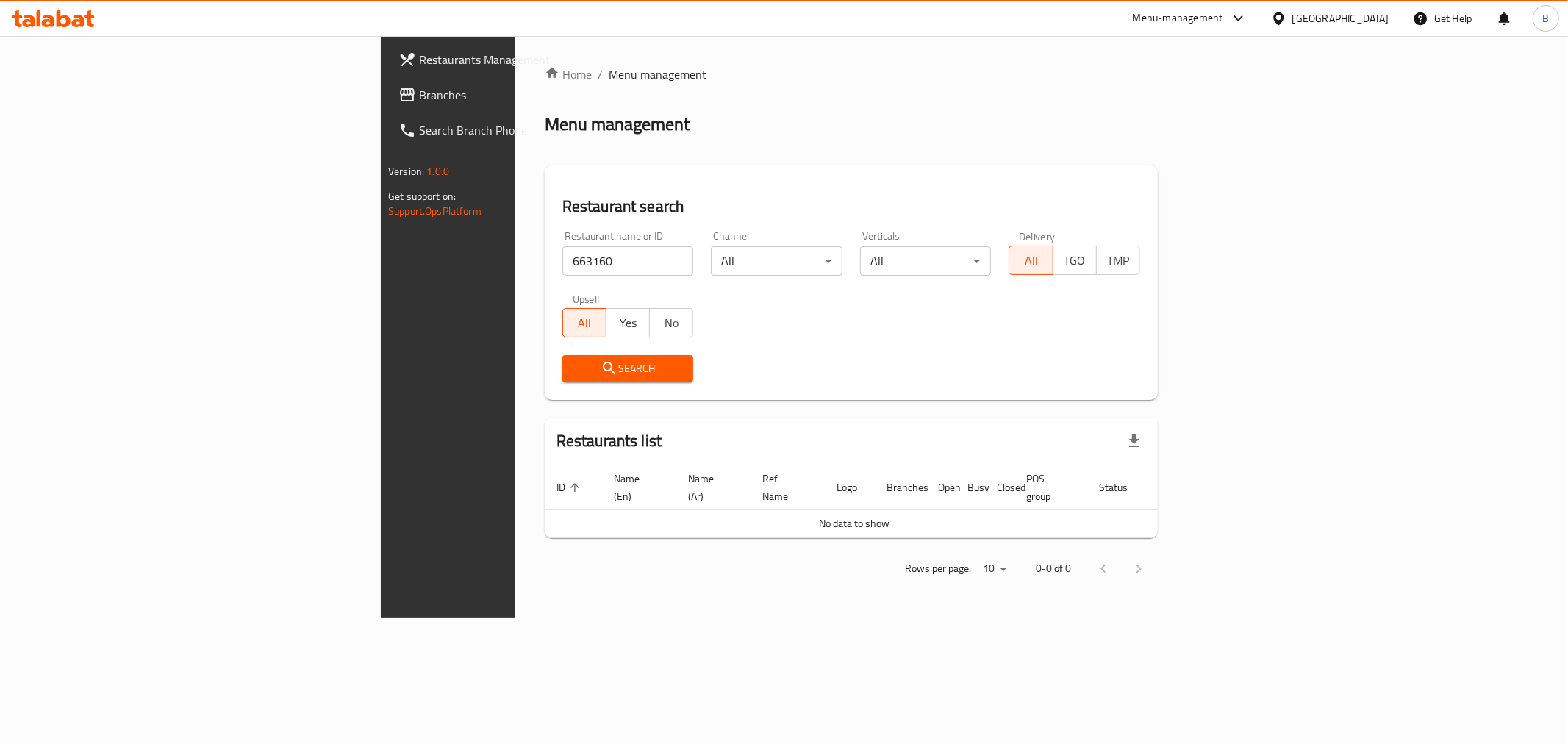
click at [1321, 28] on div "United Arab Emirates" at bounding box center [1329, 18] width 142 height 36
click at [1322, 13] on div "United Arab Emirates" at bounding box center [1340, 18] width 97 height 17
click at [1215, 158] on div "[GEOGRAPHIC_DATA]" at bounding box center [1278, 152] width 220 height 34
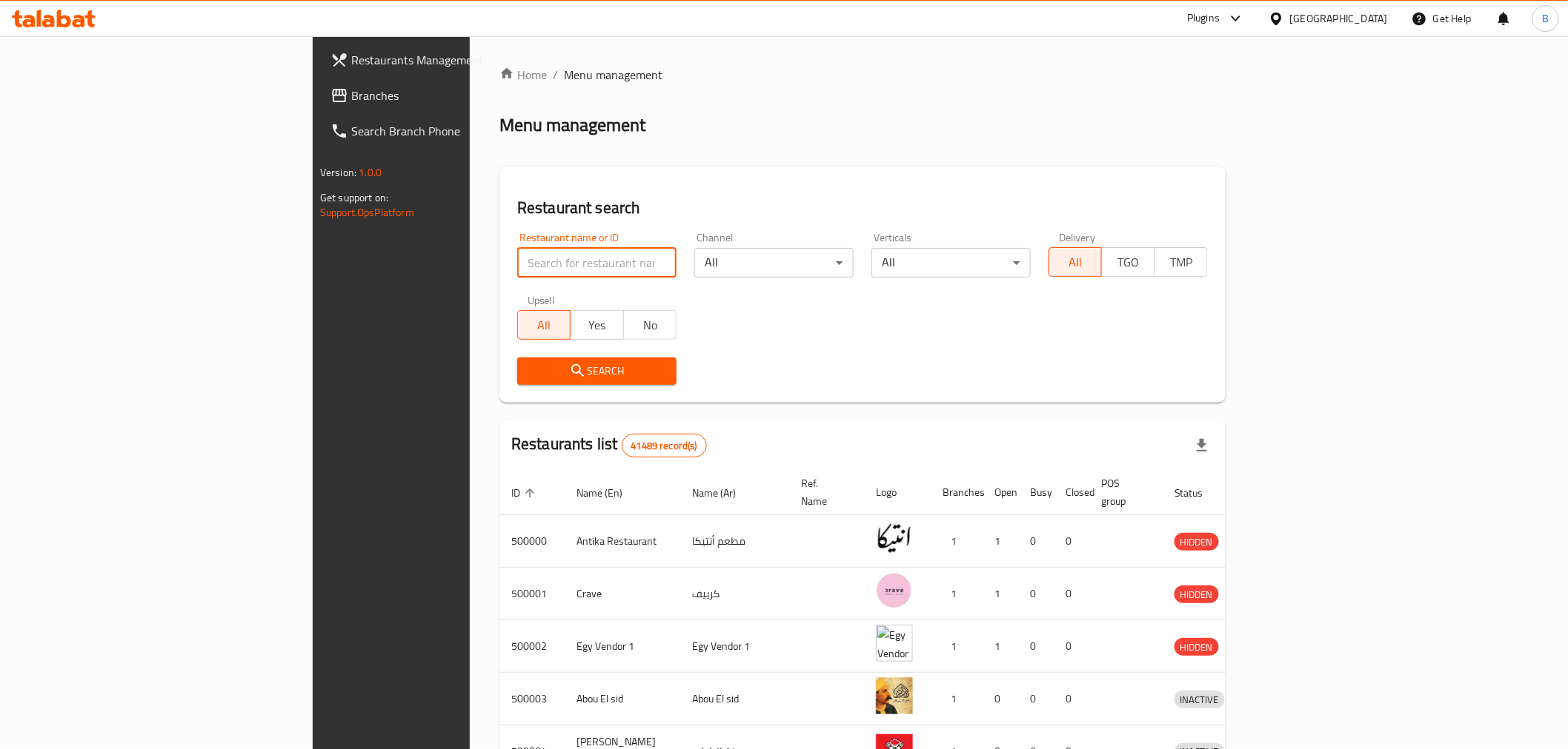
click at [517, 260] on input "search" at bounding box center [597, 263] width 160 height 30
paste input "663160"
type input "663160"
click button "Search" at bounding box center [597, 371] width 160 height 27
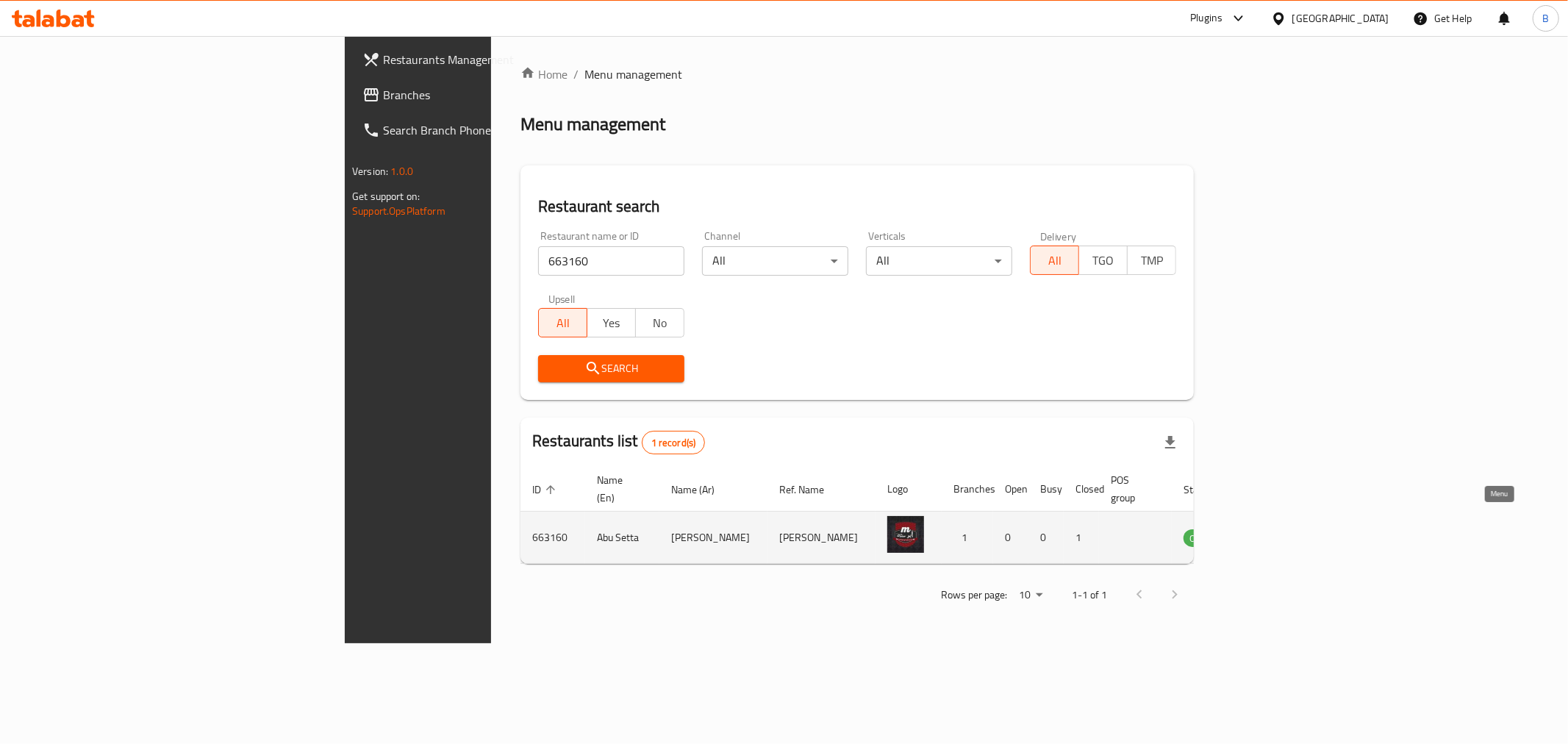
click at [1278, 529] on icon "enhanced table" at bounding box center [1269, 538] width 17 height 17
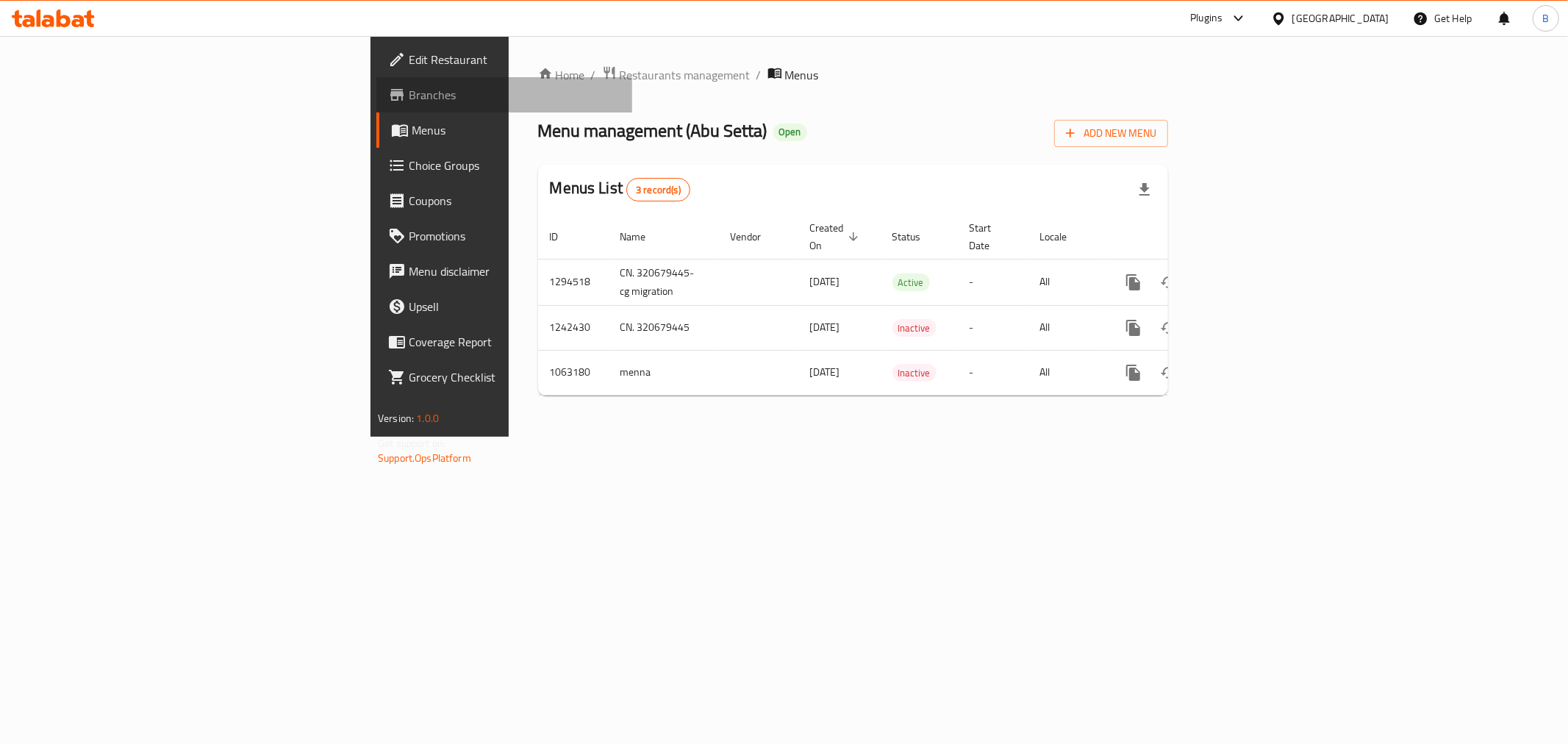
click at [408, 91] on span "Branches" at bounding box center [514, 95] width 212 height 17
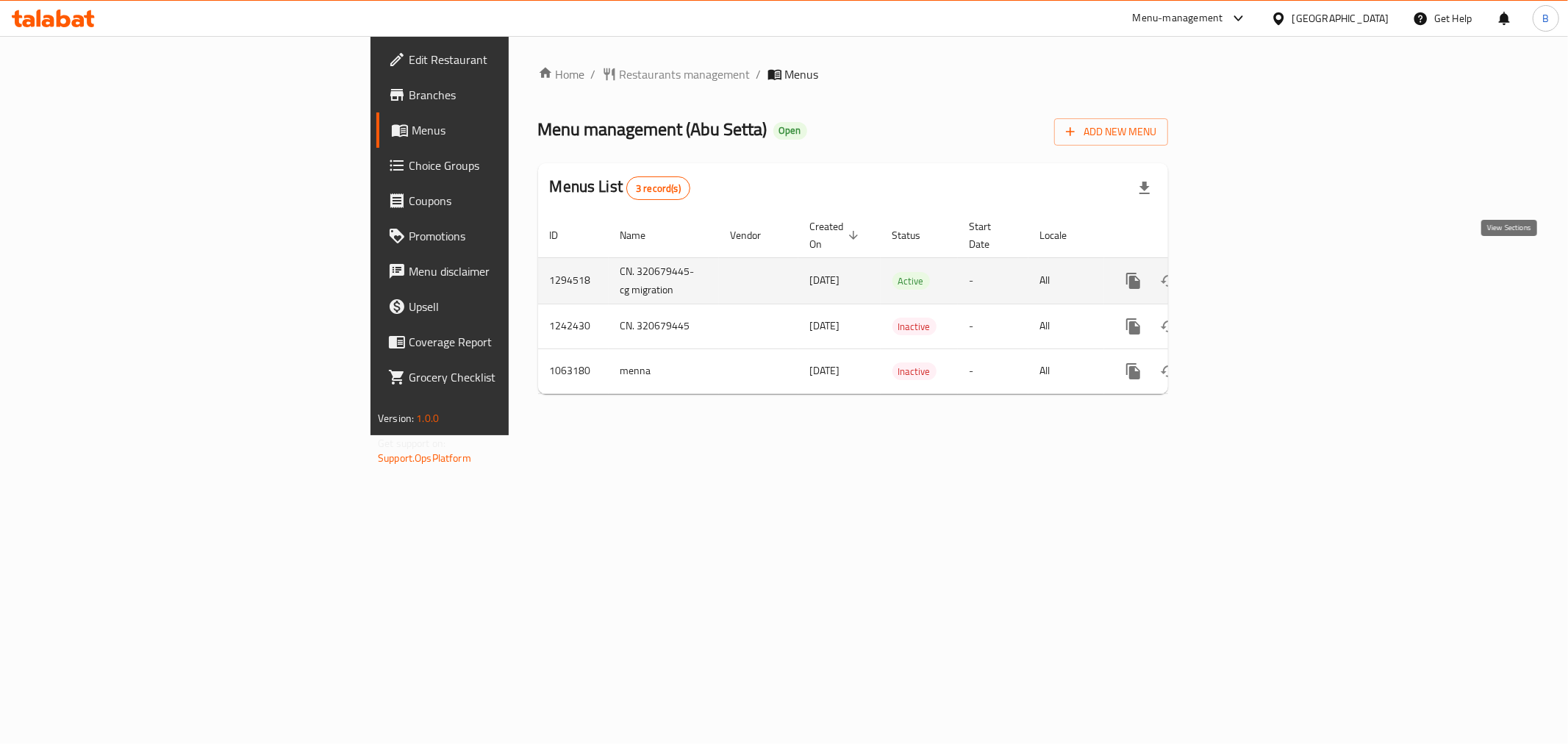
click at [1248, 273] on icon "enhanced table" at bounding box center [1239, 281] width 17 height 17
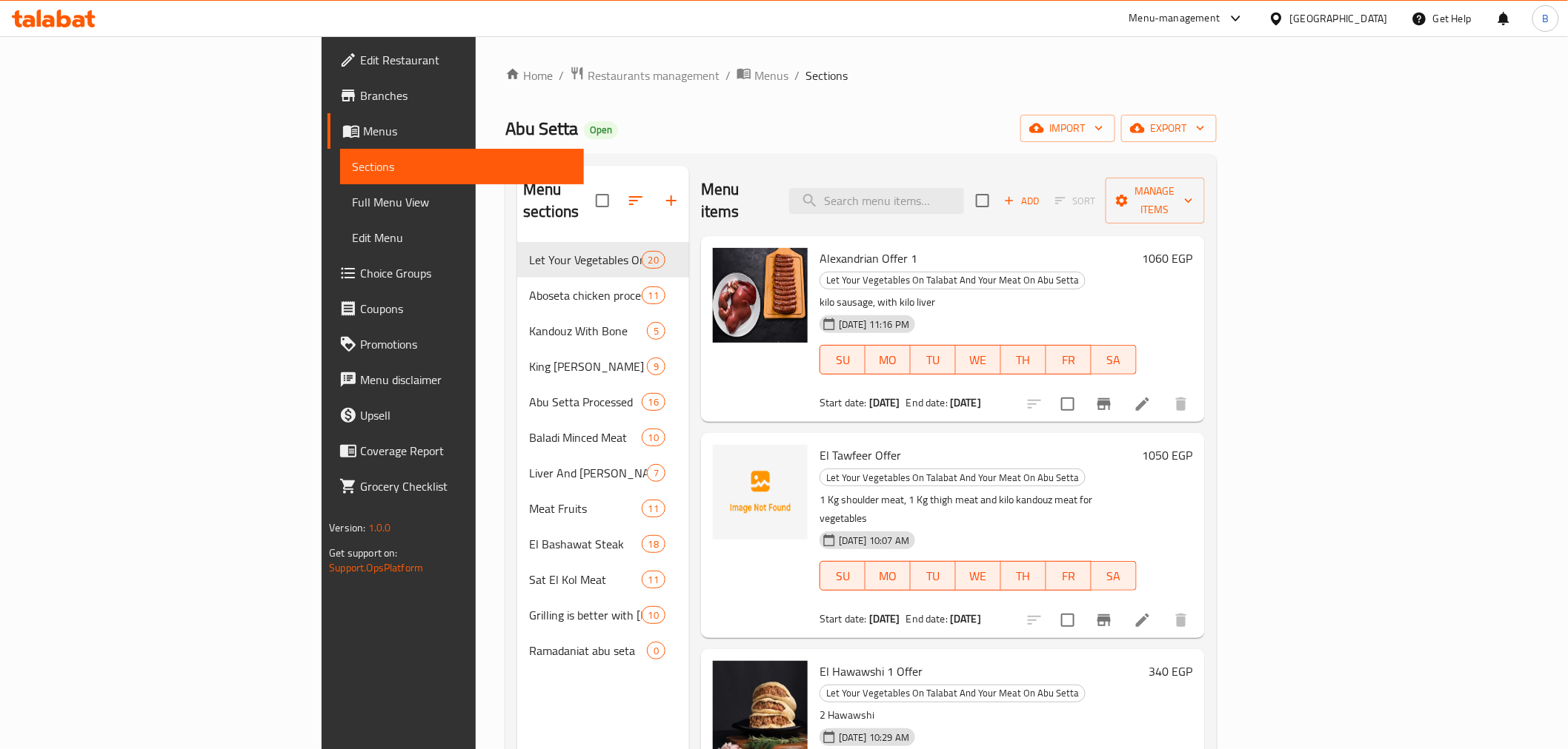
click at [954, 28] on div "Menu-management [GEOGRAPHIC_DATA] Get Help B" at bounding box center [784, 18] width 1568 height 36
click at [963, 200] on input "search" at bounding box center [876, 201] width 175 height 26
paste input "عرض ٤"
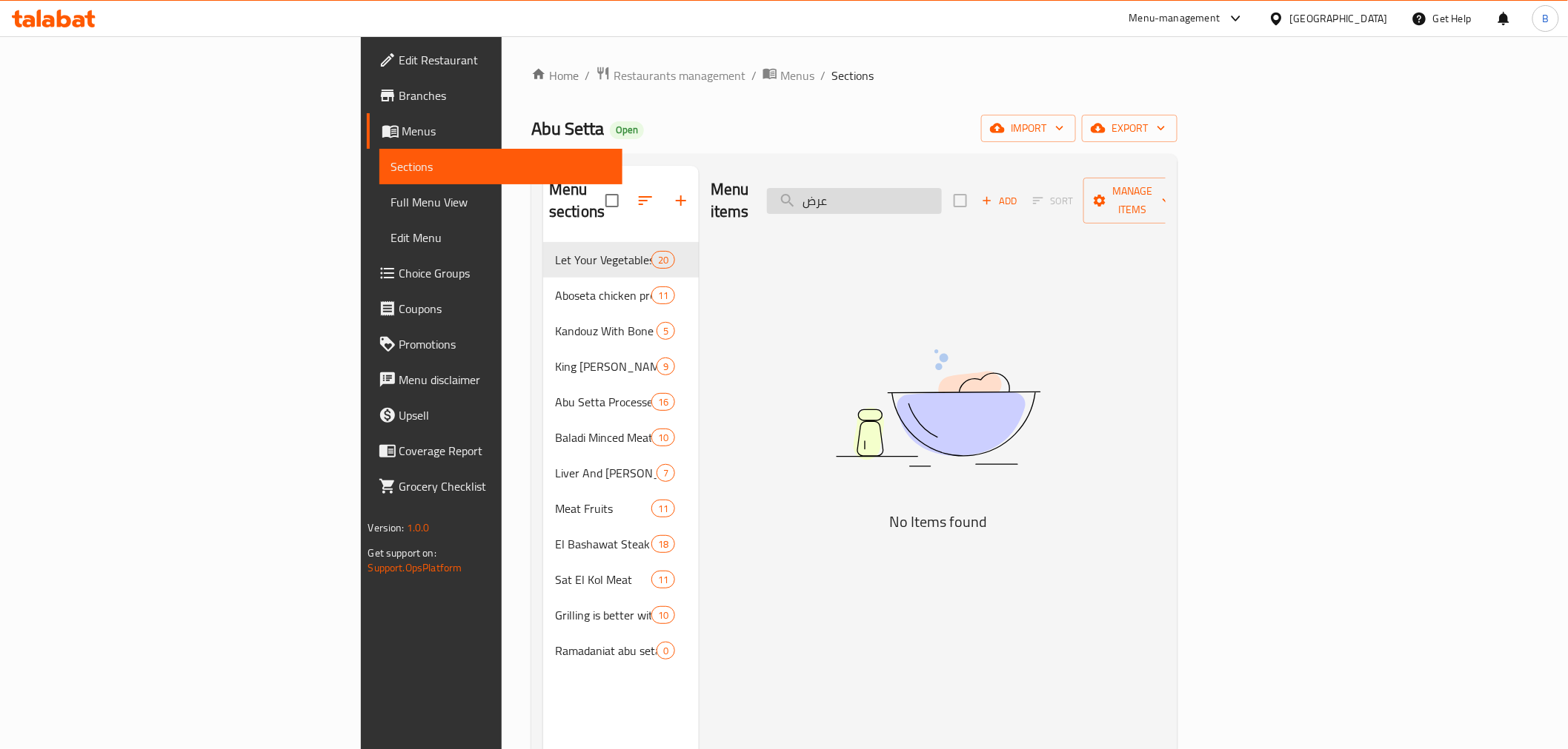
type input "عرض"
click at [942, 197] on input "عرض" at bounding box center [854, 201] width 175 height 26
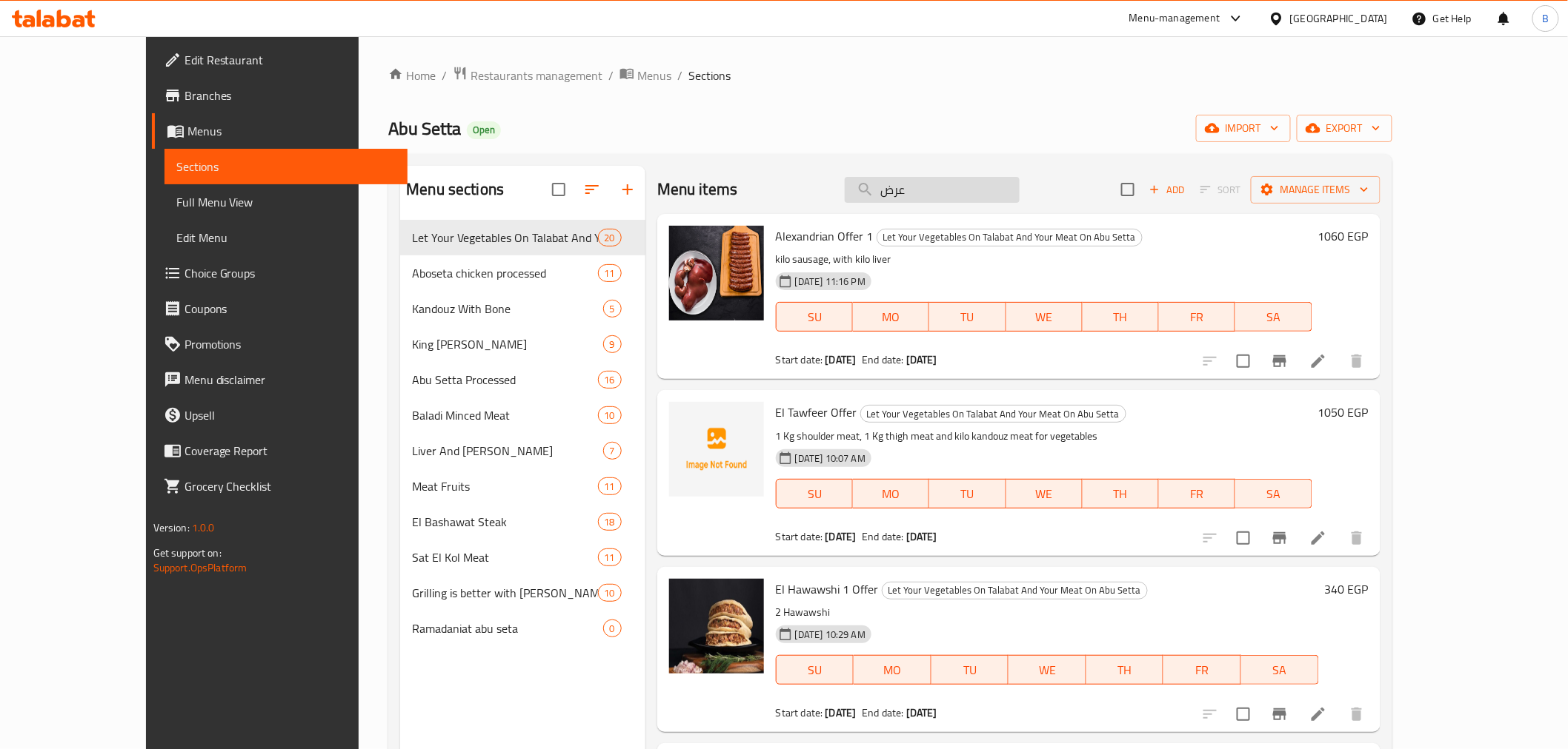
click at [971, 197] on input "عرض" at bounding box center [931, 190] width 175 height 26
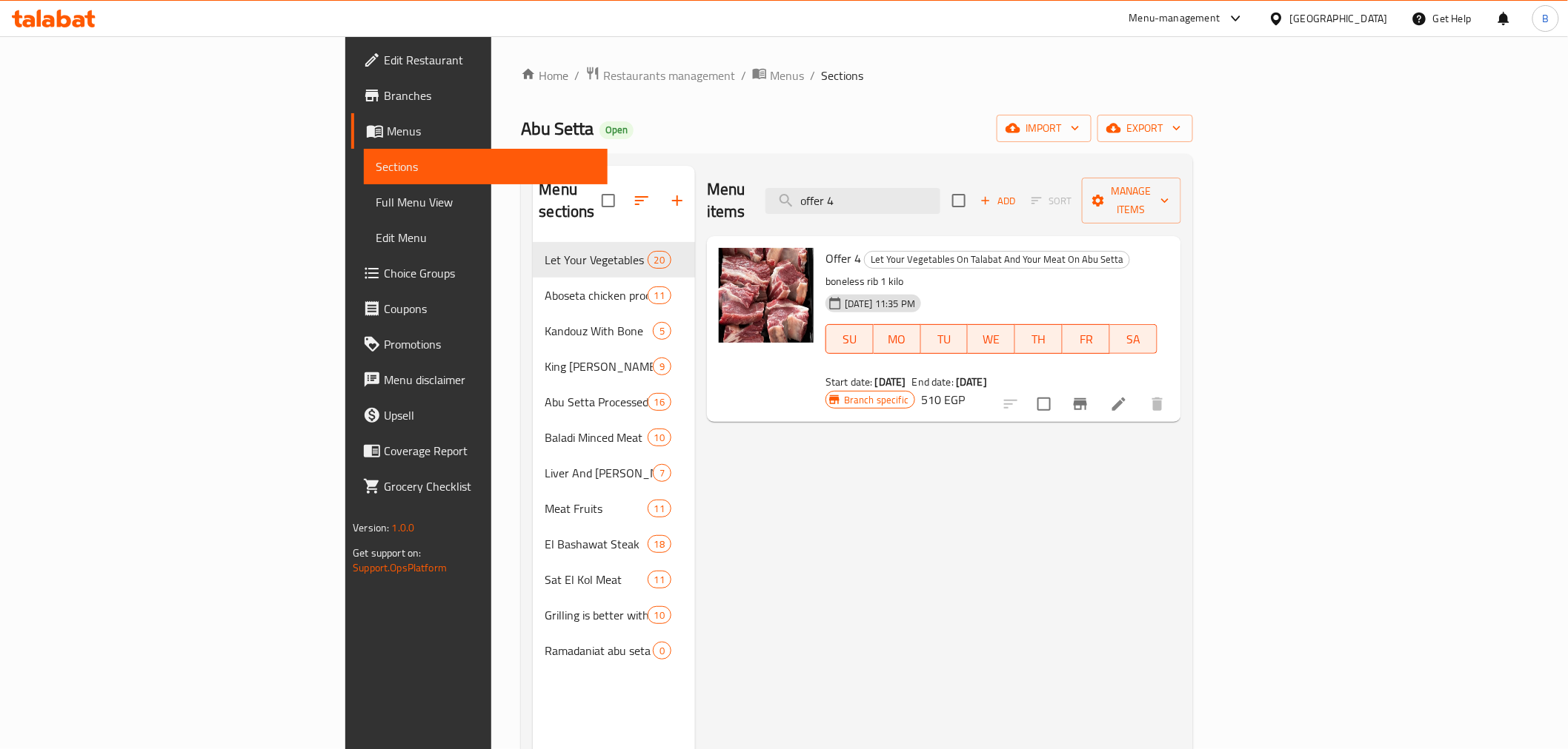
click at [950, 744] on div "Menu items offer 4 Add Sort Manage items Offer 4 Let Your Vegetables On Talabat…" at bounding box center [938, 540] width 486 height 749
click at [940, 188] on input "offer 4" at bounding box center [852, 201] width 175 height 26
type input "saver"
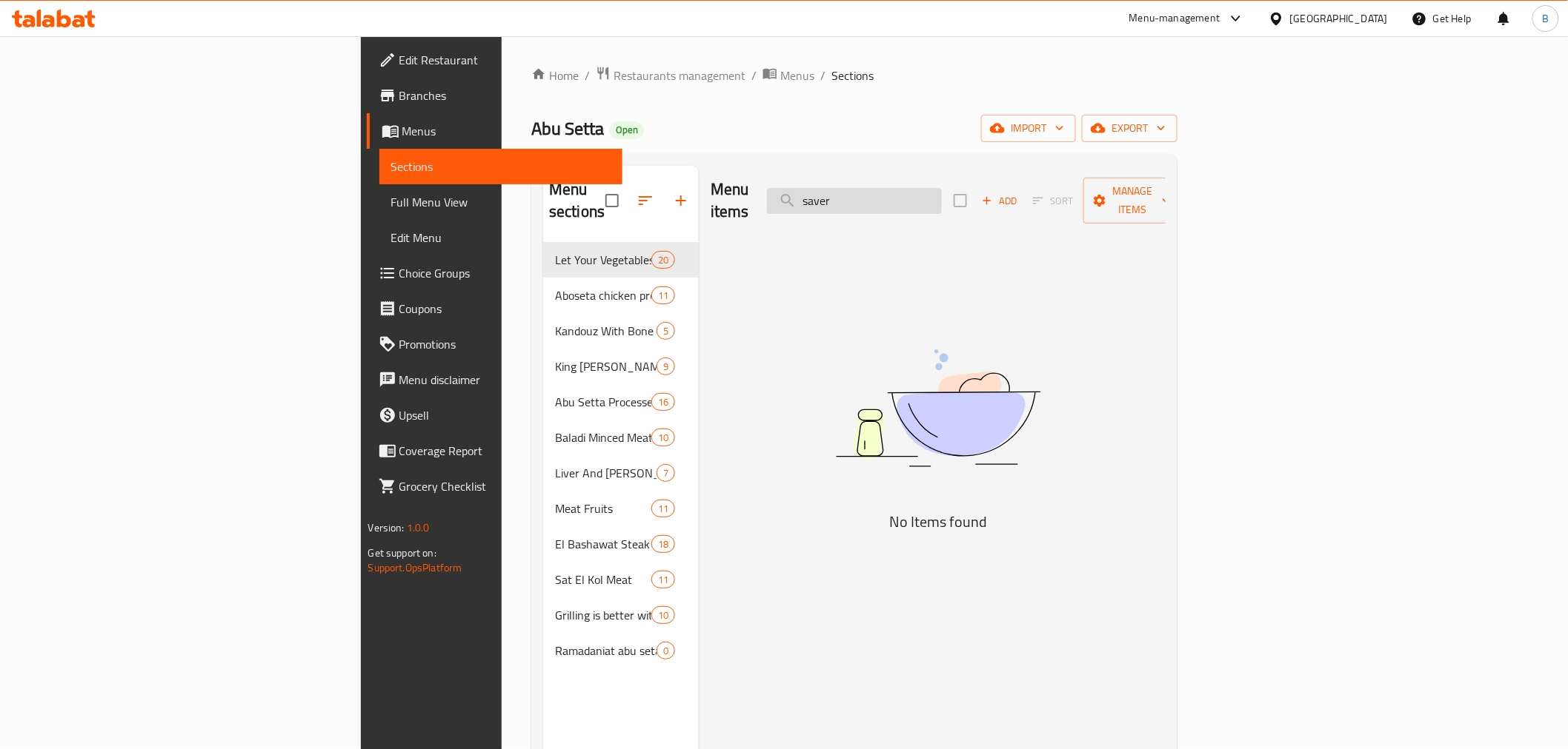
click at [942, 194] on input "saver" at bounding box center [854, 201] width 175 height 26
click at [942, 195] on input "saver" at bounding box center [854, 201] width 175 height 26
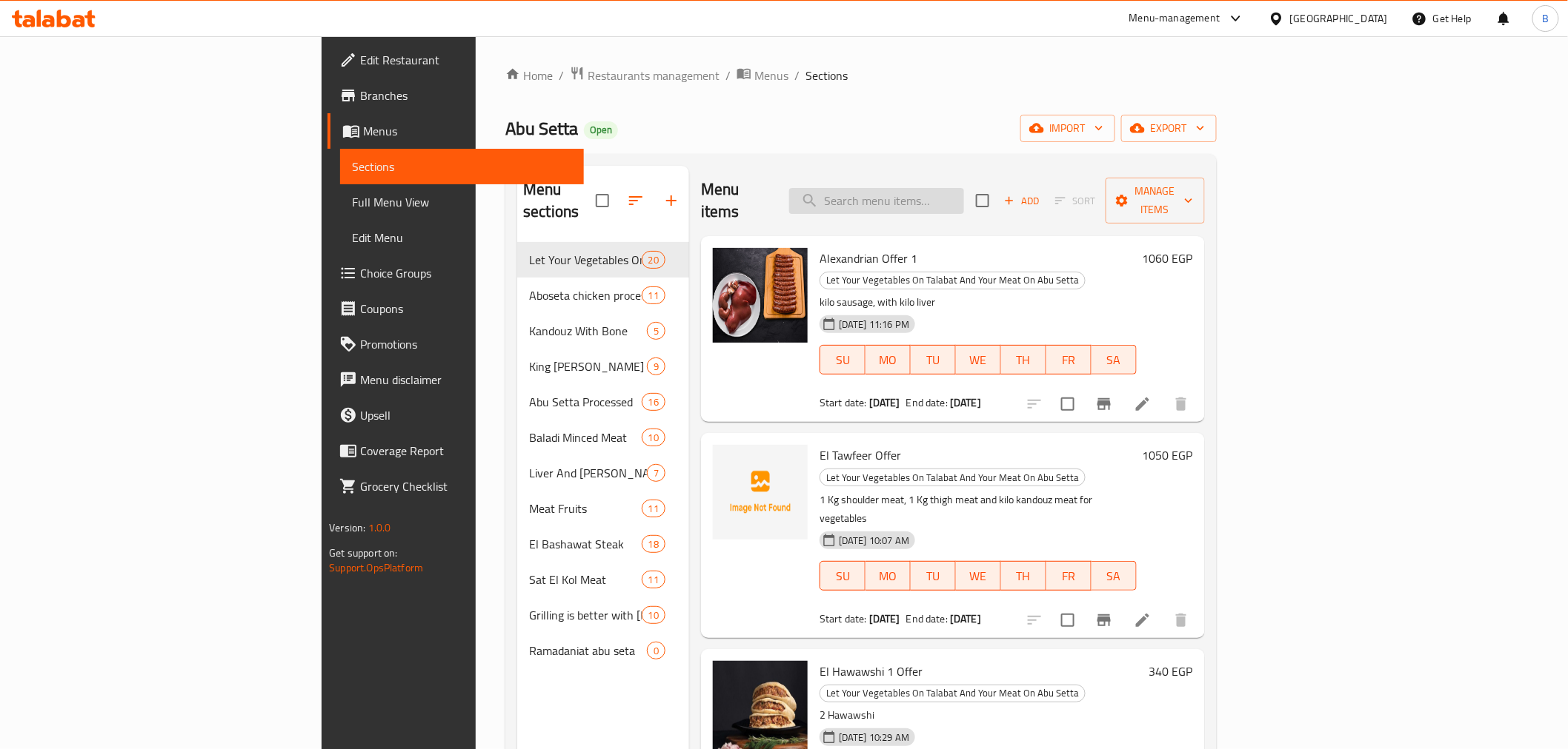
click at [963, 194] on input "search" at bounding box center [876, 201] width 175 height 26
paste input "عرض التوفير"
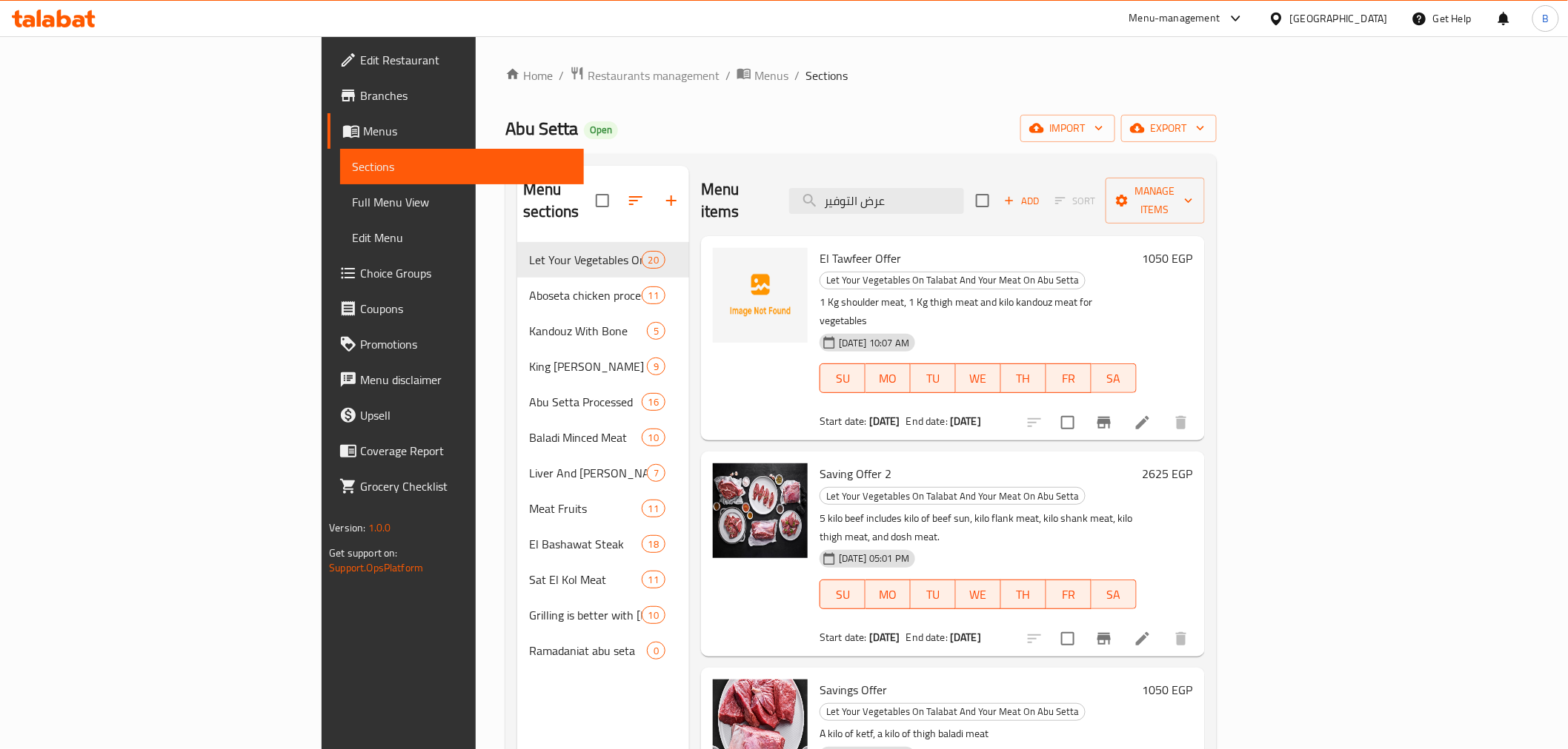
type input "عرض التوفير"
click at [969, 204] on div "Menu items عرض التوفير Add Sort Manage items" at bounding box center [953, 201] width 504 height 70
click at [963, 188] on input "عرض التوفير" at bounding box center [876, 201] width 175 height 26
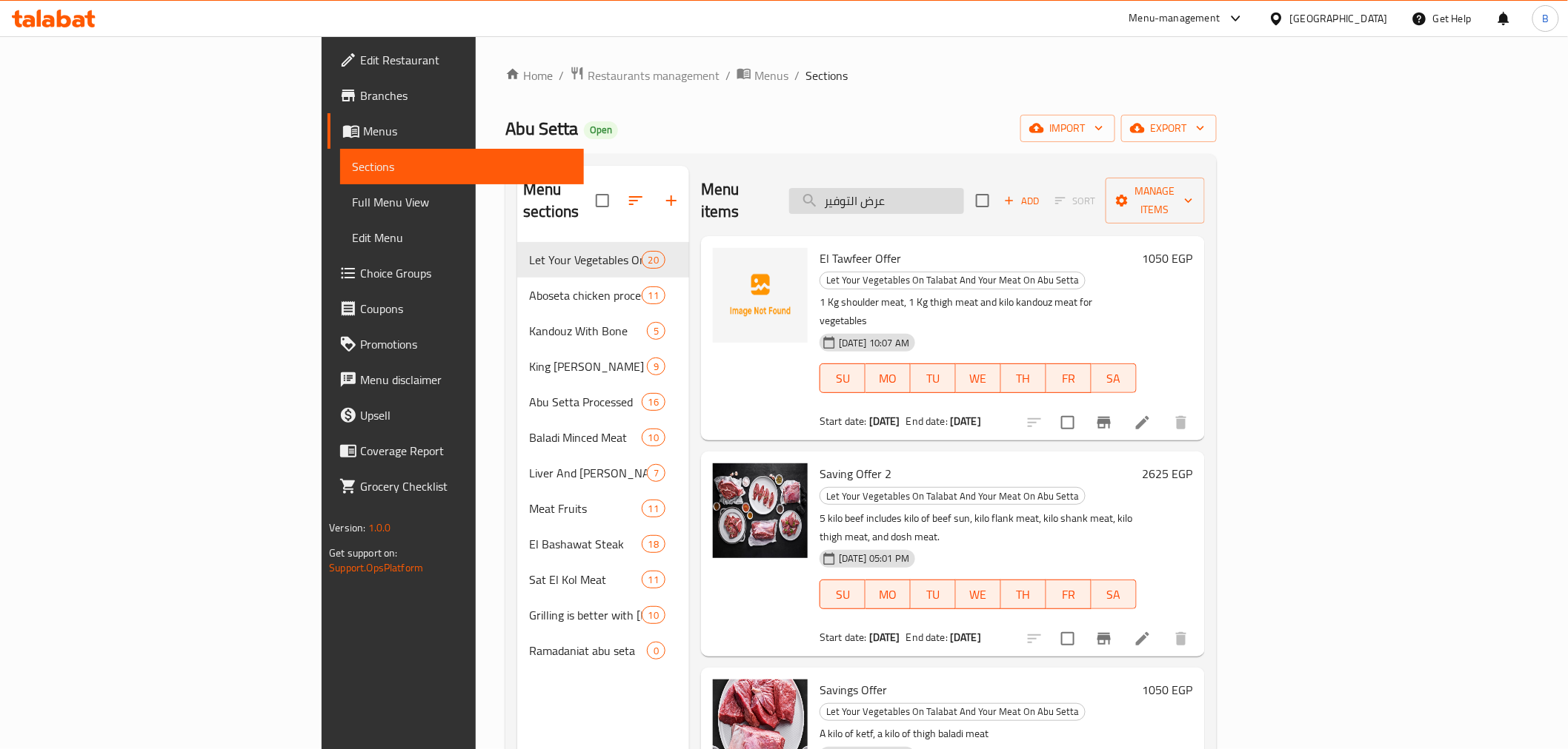
click at [963, 188] on input "عرض التوفير" at bounding box center [876, 201] width 175 height 26
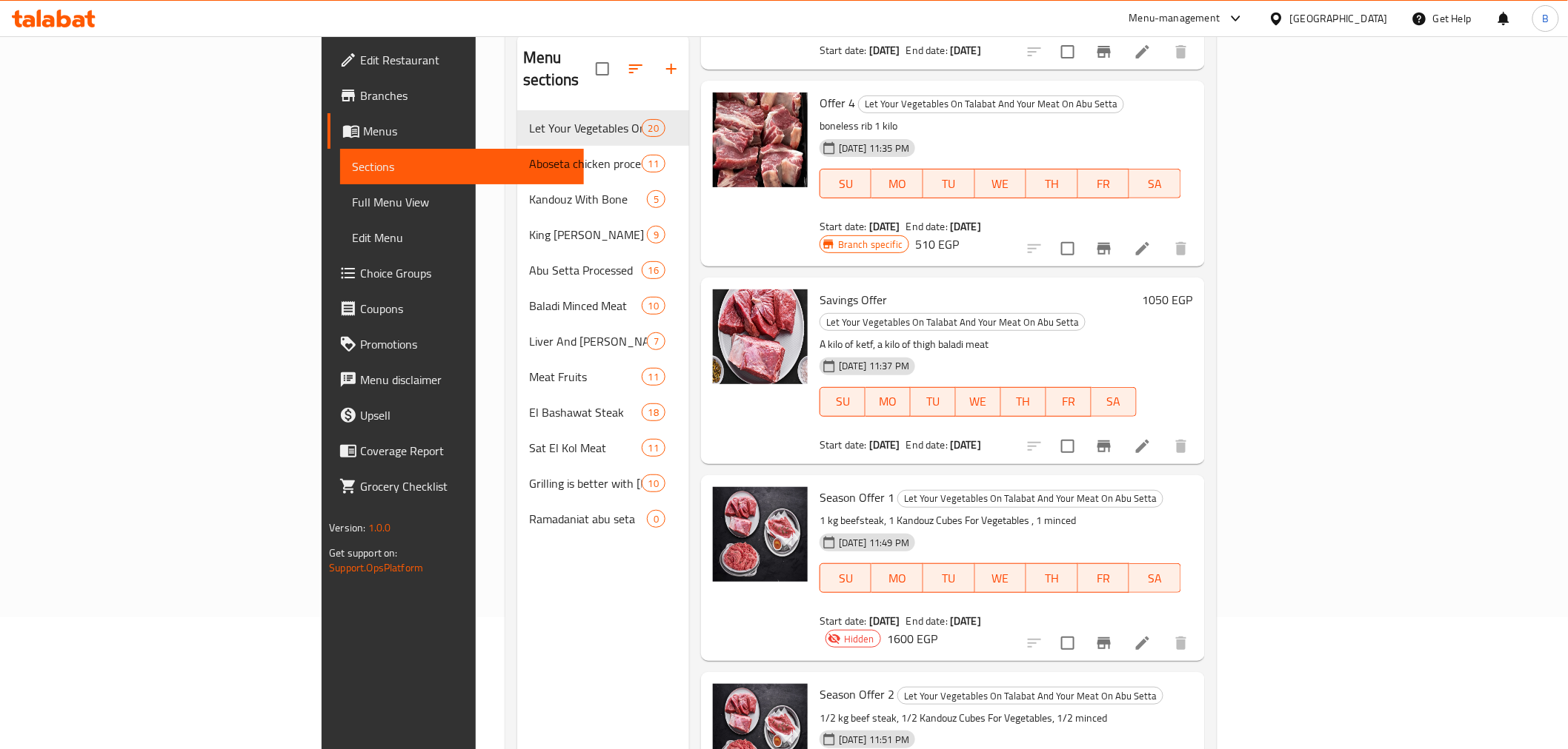
scroll to position [207, 0]
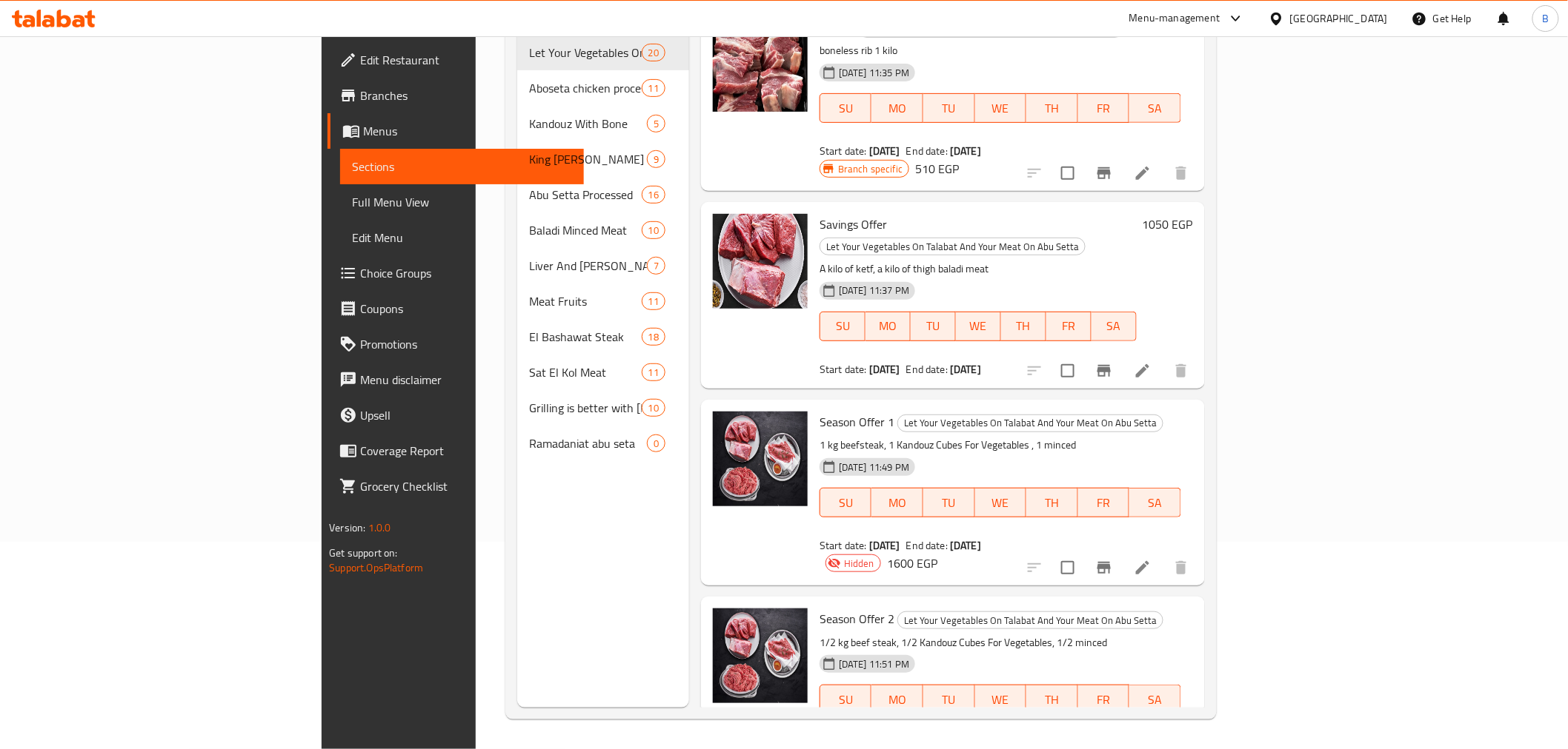
copy span "Season"
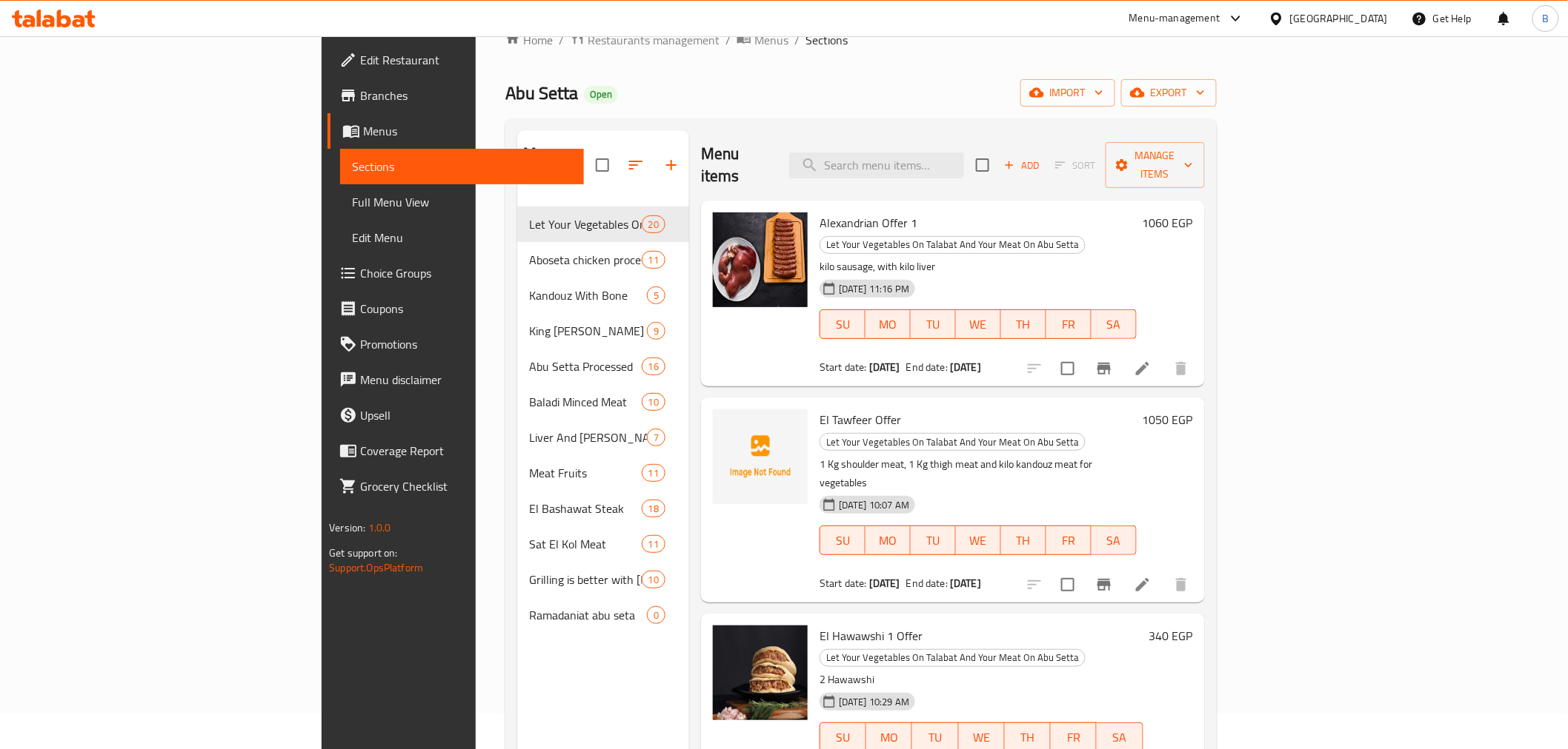
scroll to position [0, 0]
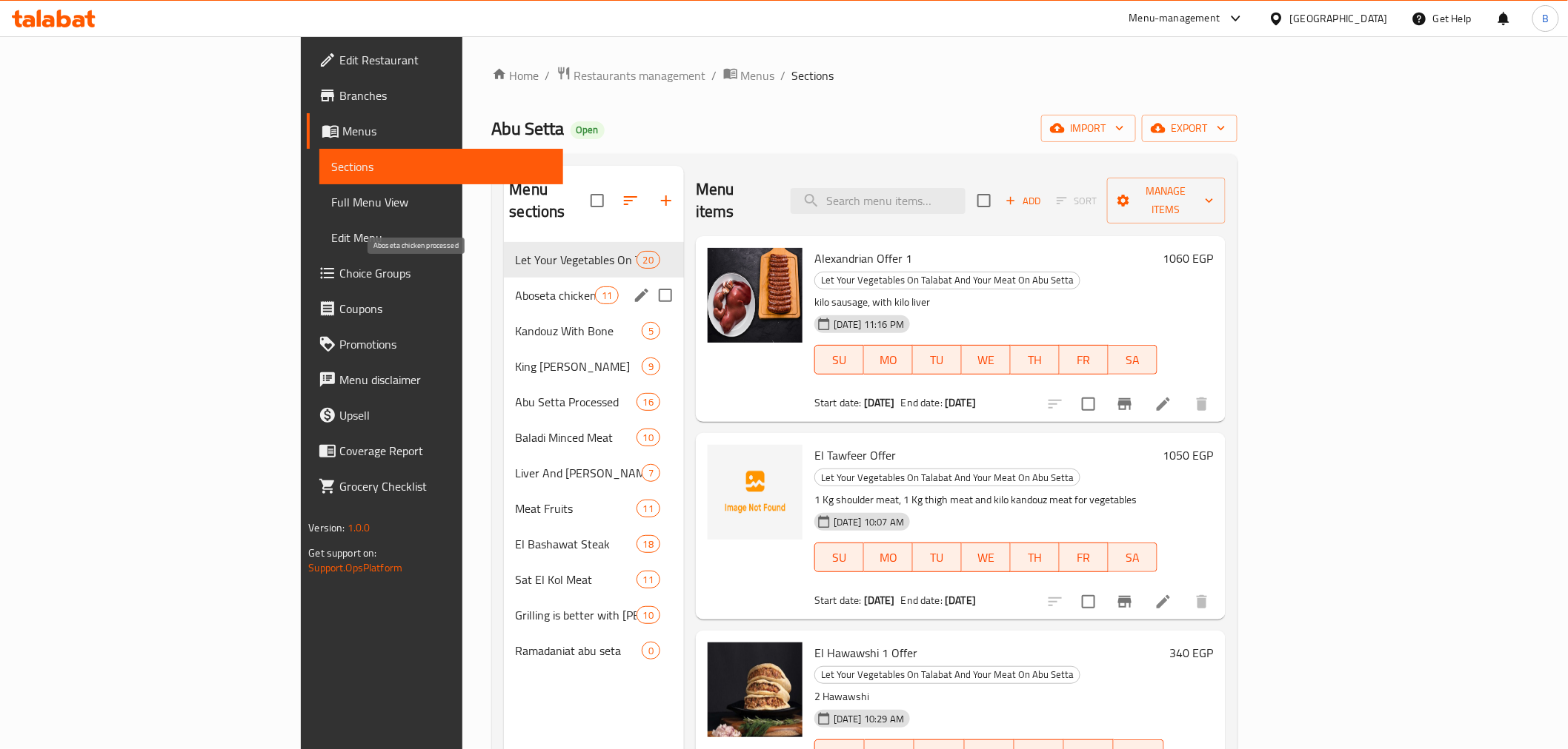
click at [516, 287] on span "Aboseta chicken processed" at bounding box center [555, 296] width 79 height 18
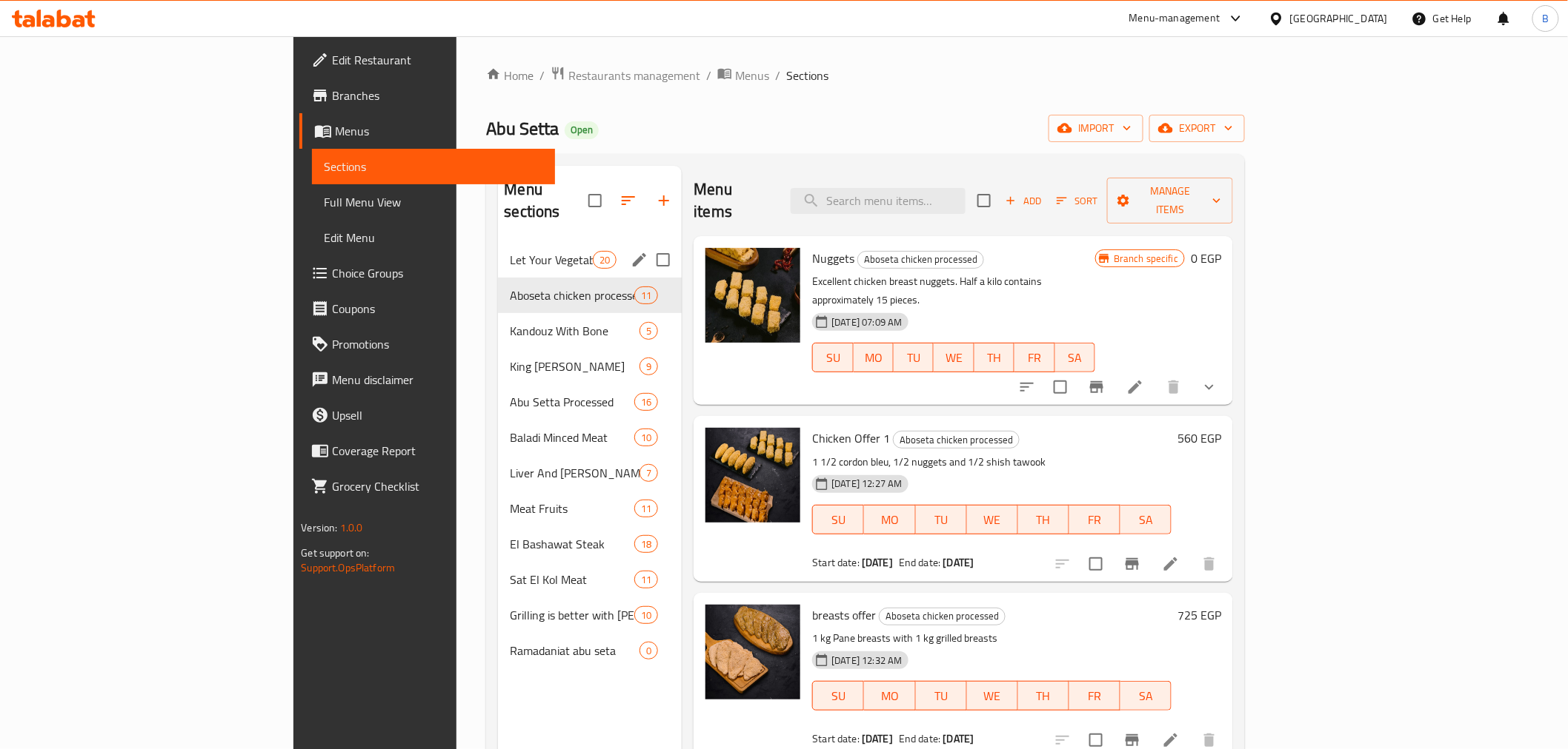
click at [498, 247] on div "Let Your Vegetables On Talabat And Your Meat On [PERSON_NAME] 20" at bounding box center [589, 260] width 183 height 36
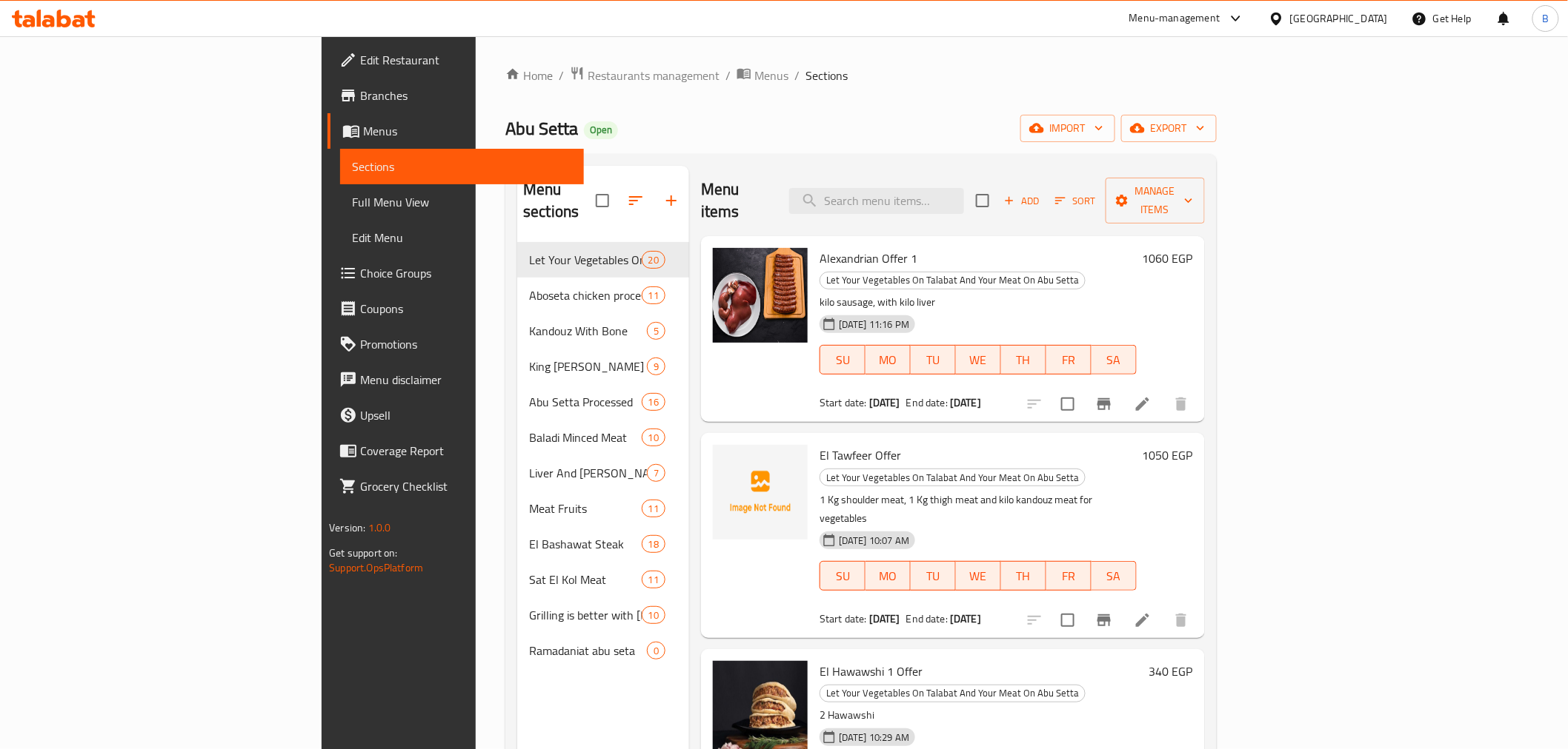
click at [517, 716] on div "Menu sections Let Your Vegetables On Talabat And Your Meat On [PERSON_NAME] 20 …" at bounding box center [603, 540] width 172 height 749
click at [963, 188] on input "search" at bounding box center [876, 201] width 175 height 26
paste input "عرض ال ٥٠٠ الرابع"
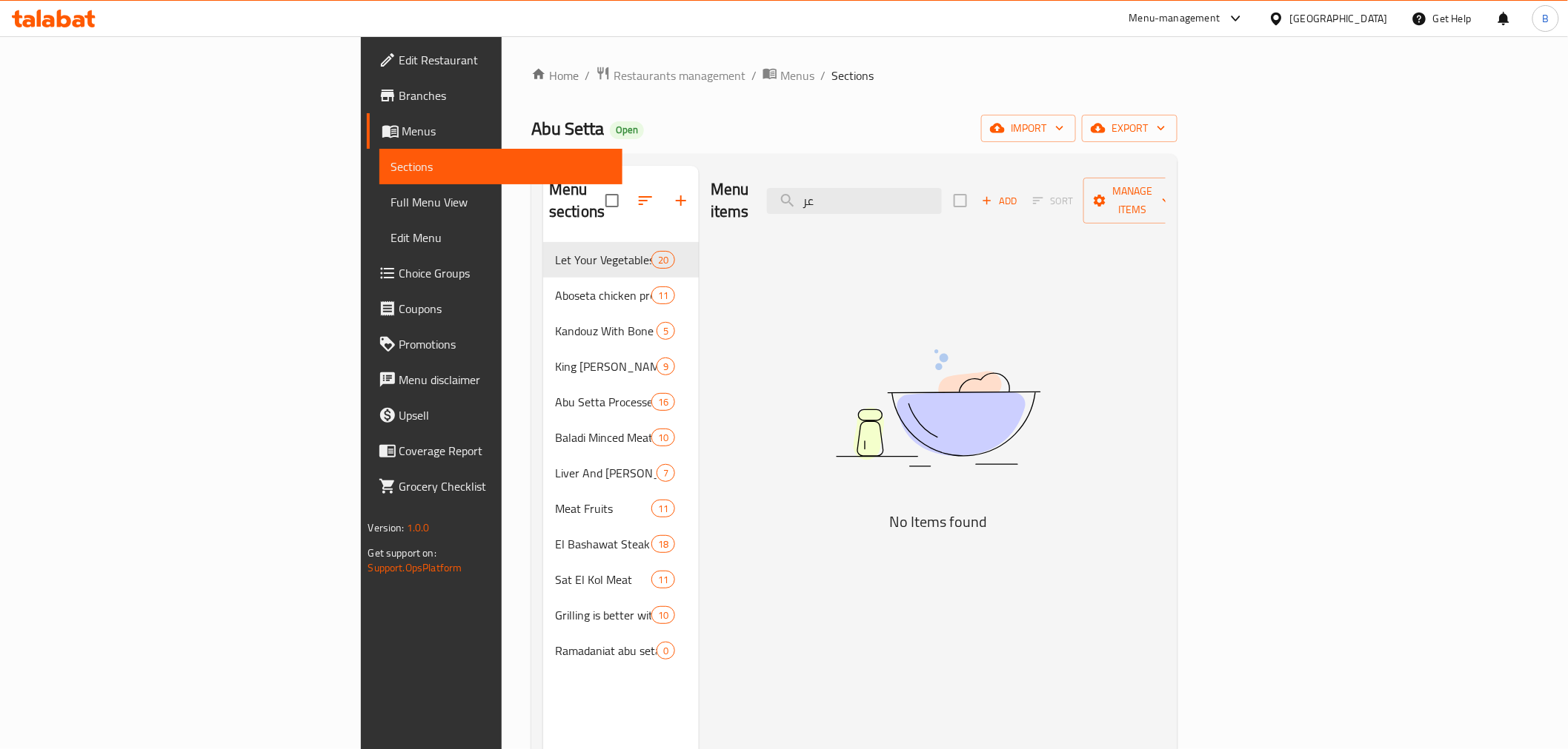
type input "ع"
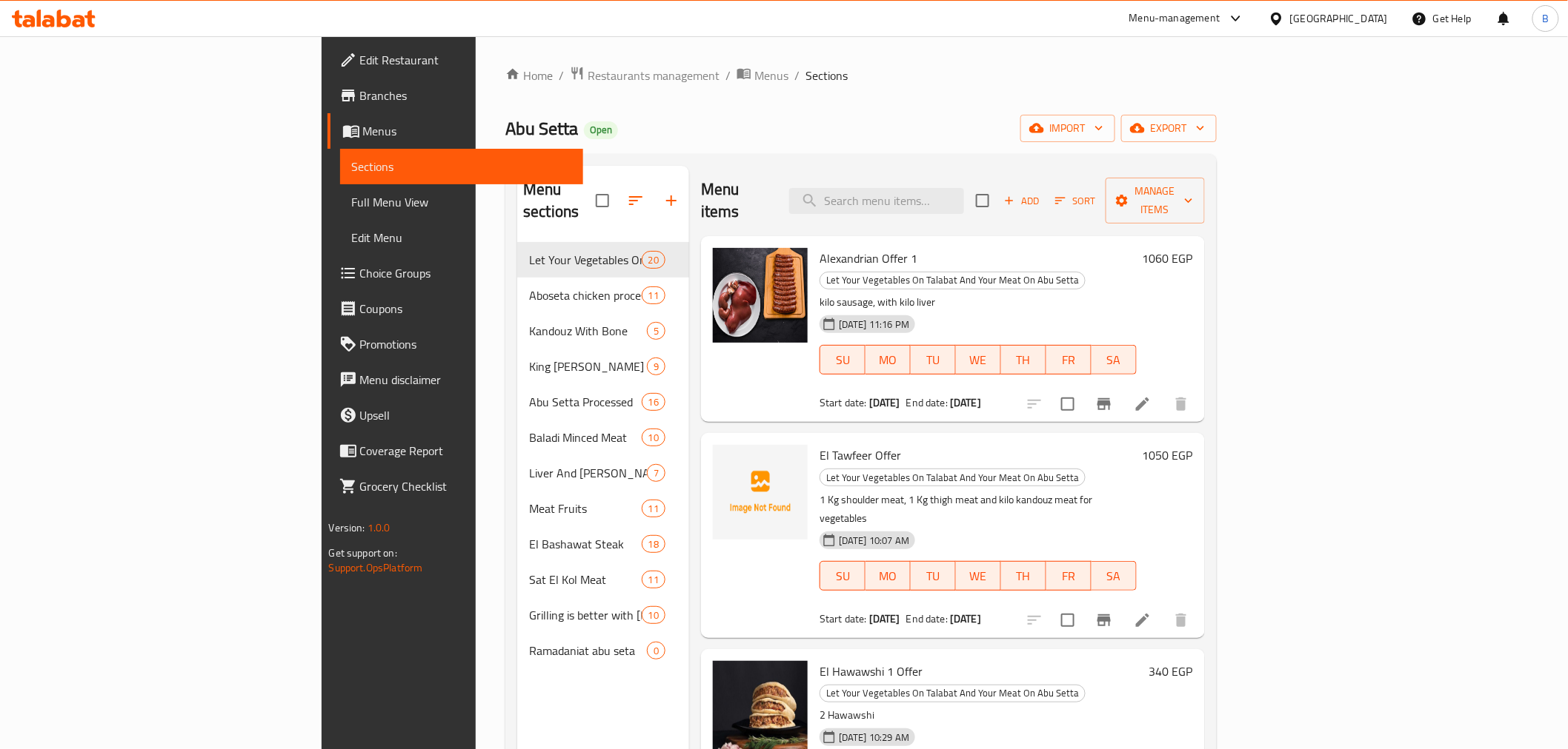
click at [819, 107] on div "Home / Restaurants management / Menus / Sections Abu Setta Open import export M…" at bounding box center [861, 496] width 711 height 861
click at [1215, 98] on div "Home / Restaurants management / Menus / Sections Abu Setta Open import export M…" at bounding box center [861, 496] width 711 height 861
click at [945, 171] on div "Menu items Add Sort Manage items" at bounding box center [953, 201] width 504 height 70
click at [947, 188] on input "search" at bounding box center [876, 201] width 175 height 26
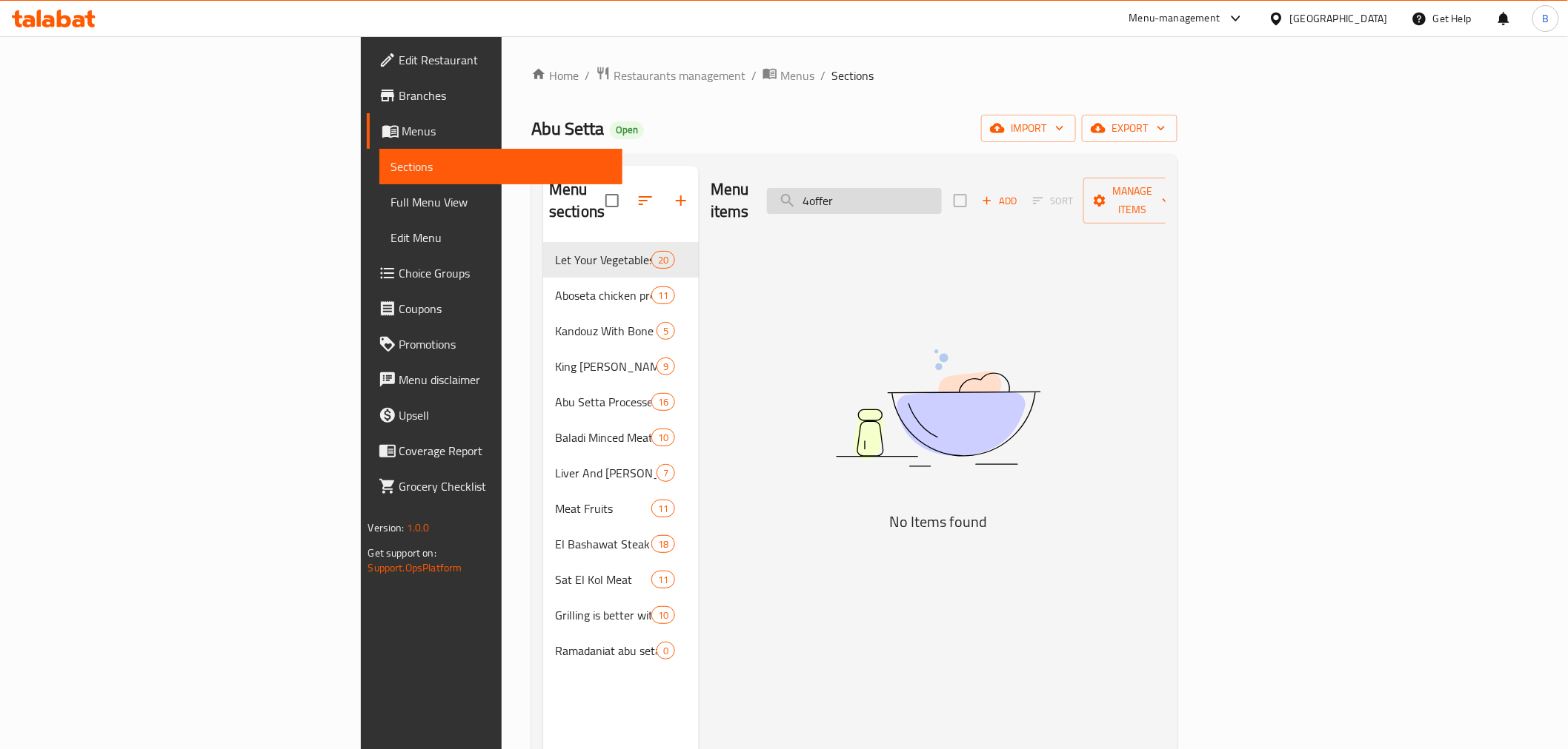
type input "offer"
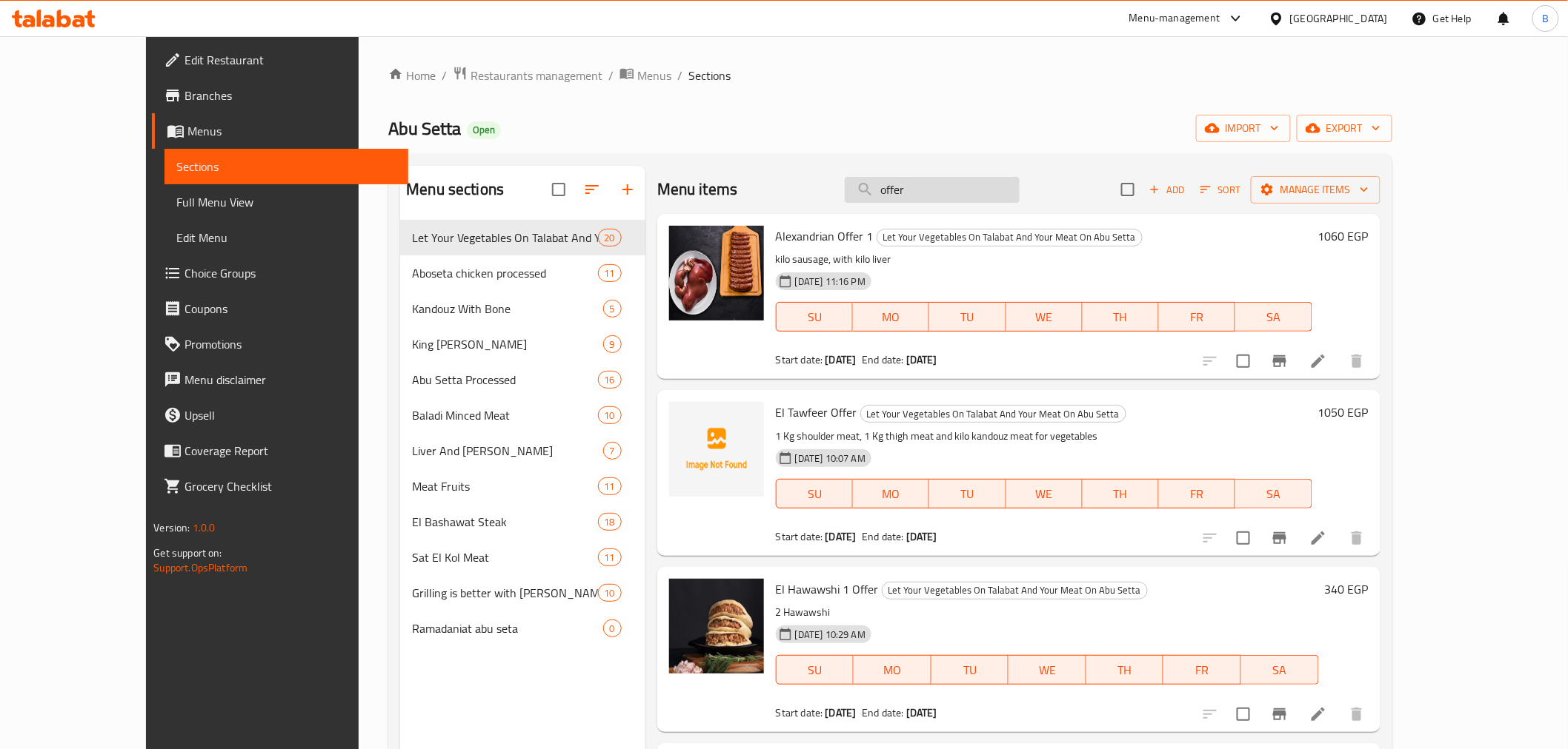
click at [947, 180] on input "offer" at bounding box center [931, 190] width 175 height 26
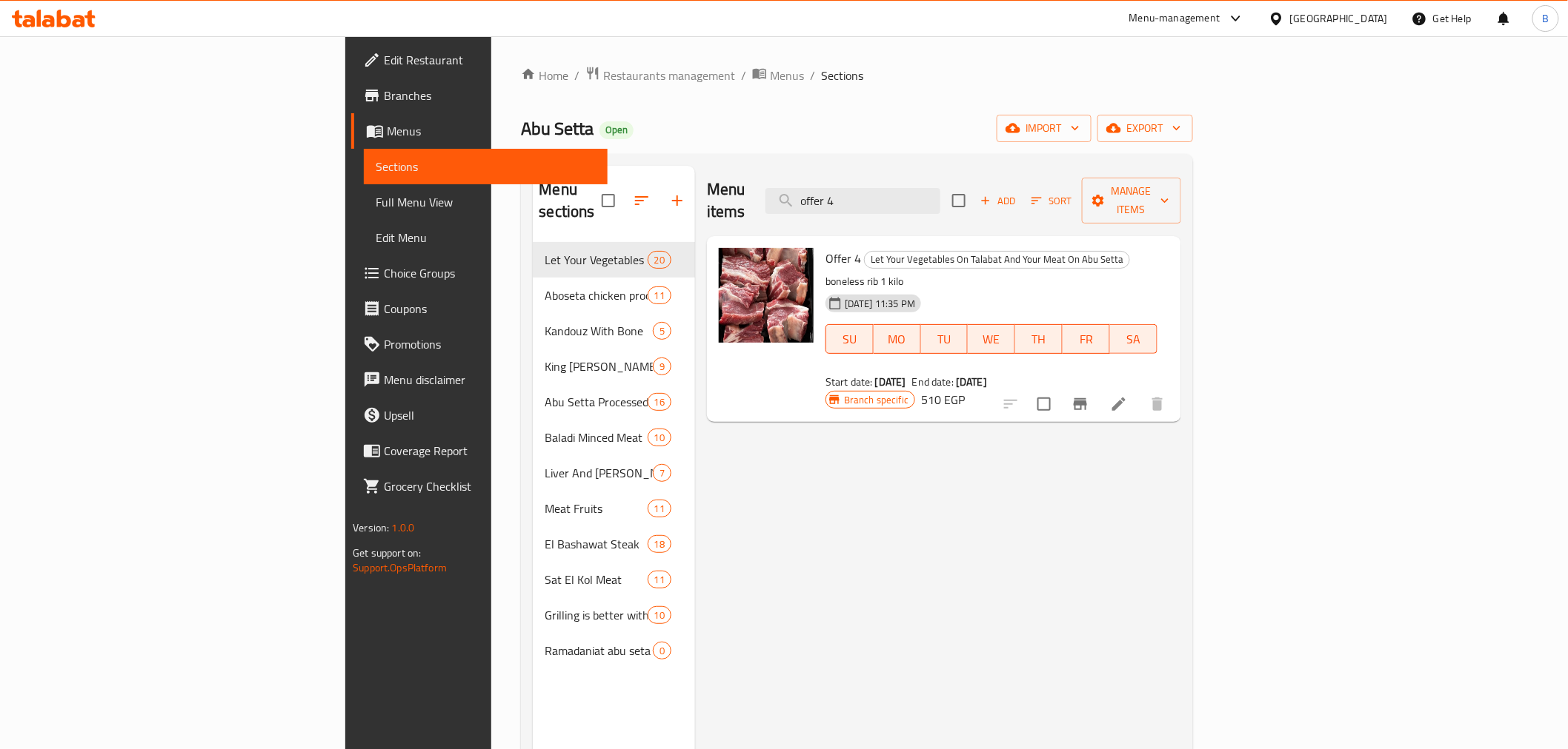
type input "offer 4"
drag, startPoint x: 739, startPoint y: 231, endPoint x: 741, endPoint y: 219, distance: 12.2
click at [820, 242] on div "Offer 4 Let Your Vegetables On Talabat And Your Meat On Abu Setta boneless rib …" at bounding box center [992, 318] width 344 height 153
click at [741, 236] on div "Offer 4 Let Your Vegetables On Talabat And Your Meat On Abu Setta boneless rib …" at bounding box center [943, 329] width 474 height 186
click at [826, 247] on span "Offer 4" at bounding box center [843, 258] width 36 height 22
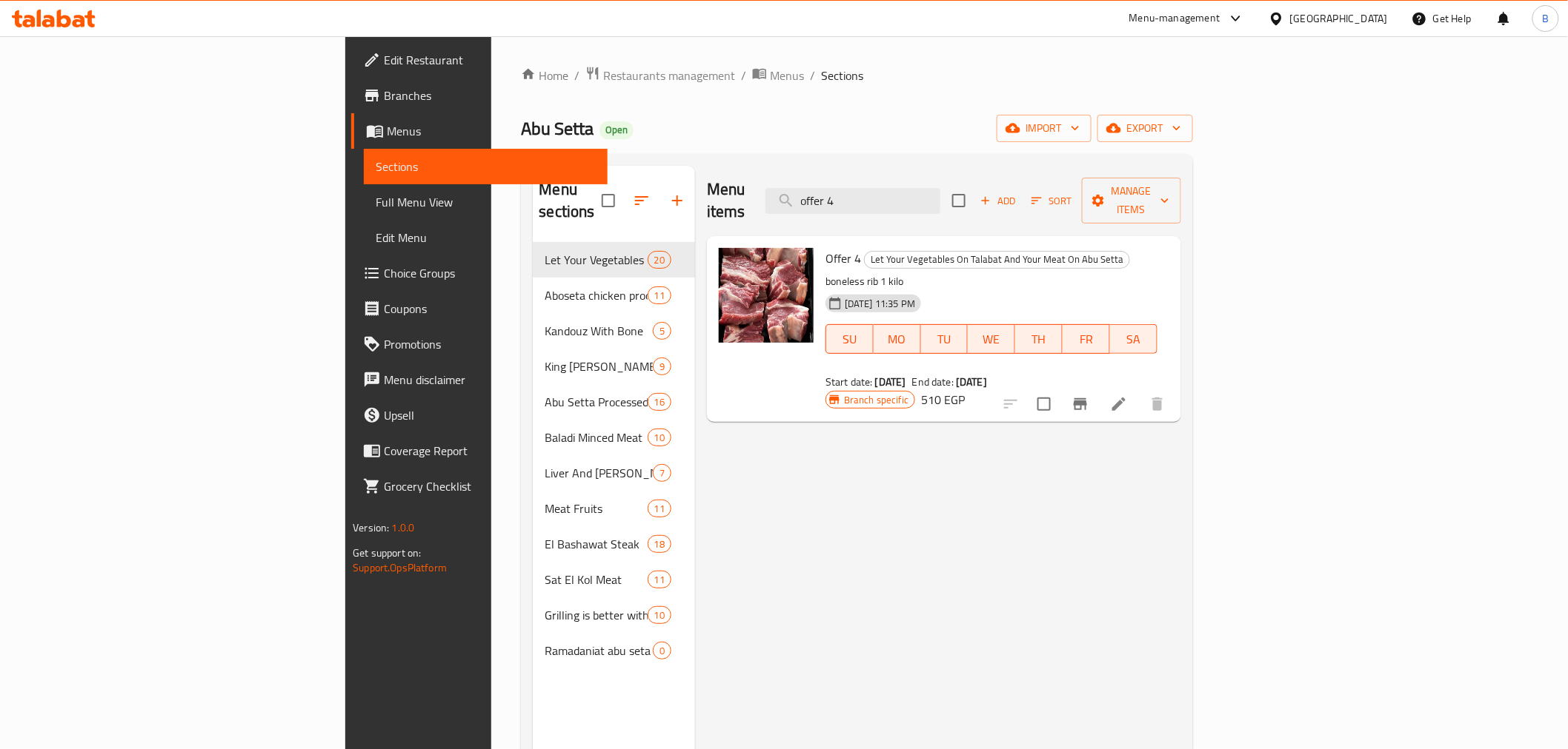
drag, startPoint x: 742, startPoint y: 221, endPoint x: 747, endPoint y: 235, distance: 14.9
click at [820, 242] on div "Offer 4 Let Your Vegetables On Talabat And Your Meat On Abu Setta boneless rib …" at bounding box center [992, 318] width 344 height 153
click at [826, 247] on span "Offer 4" at bounding box center [843, 258] width 36 height 22
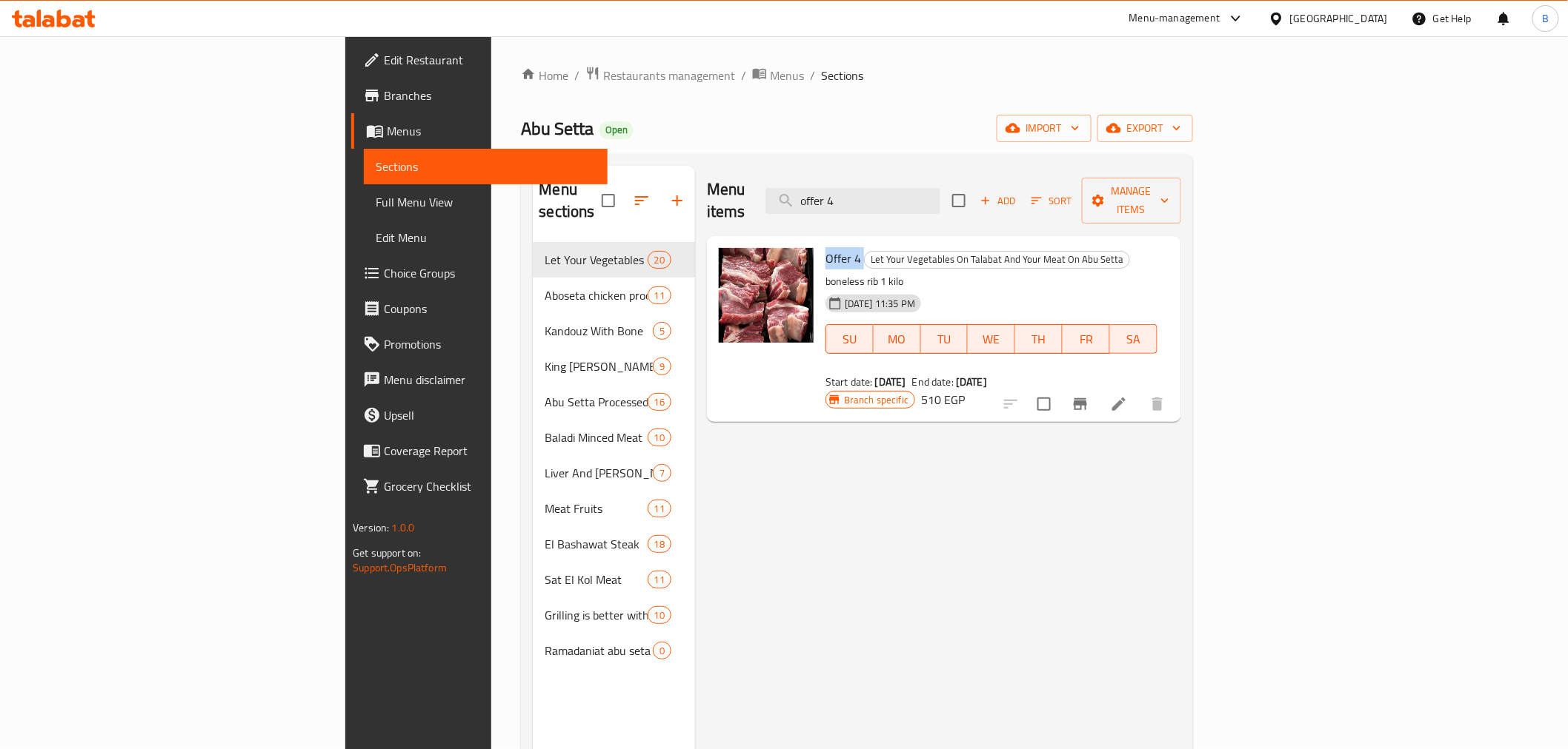
copy h6 "Offer 4"
click at [732, 445] on div "Menu items offer 4 Add Sort Manage items Offer 4 Let Your Vegetables On Talabat…" at bounding box center [938, 540] width 486 height 749
click at [940, 200] on input "offer 4" at bounding box center [852, 201] width 175 height 26
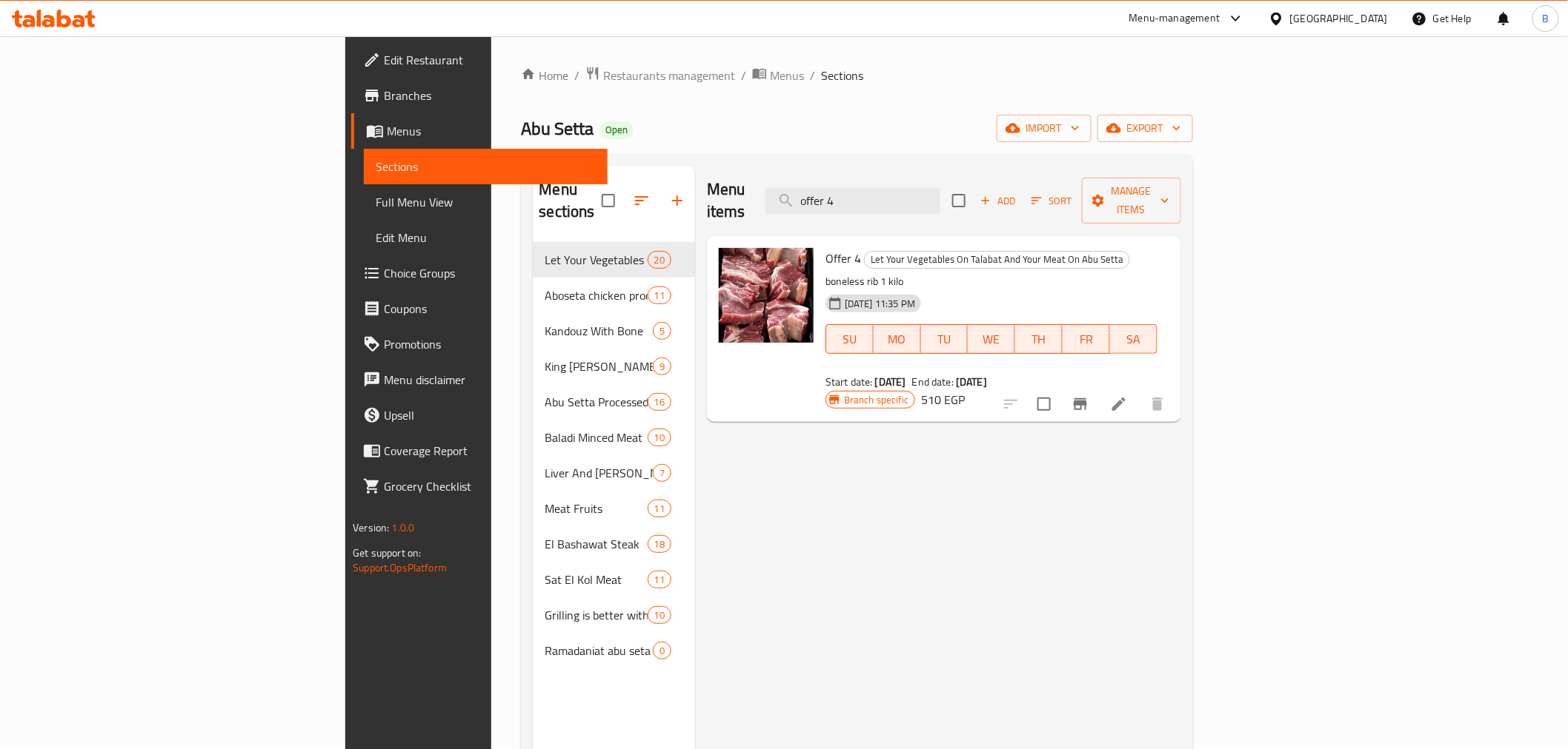
click at [976, 203] on div "Menu items offer 4 Add Sort Manage items" at bounding box center [943, 201] width 474 height 70
click at [940, 197] on input "offer 4" at bounding box center [852, 201] width 175 height 26
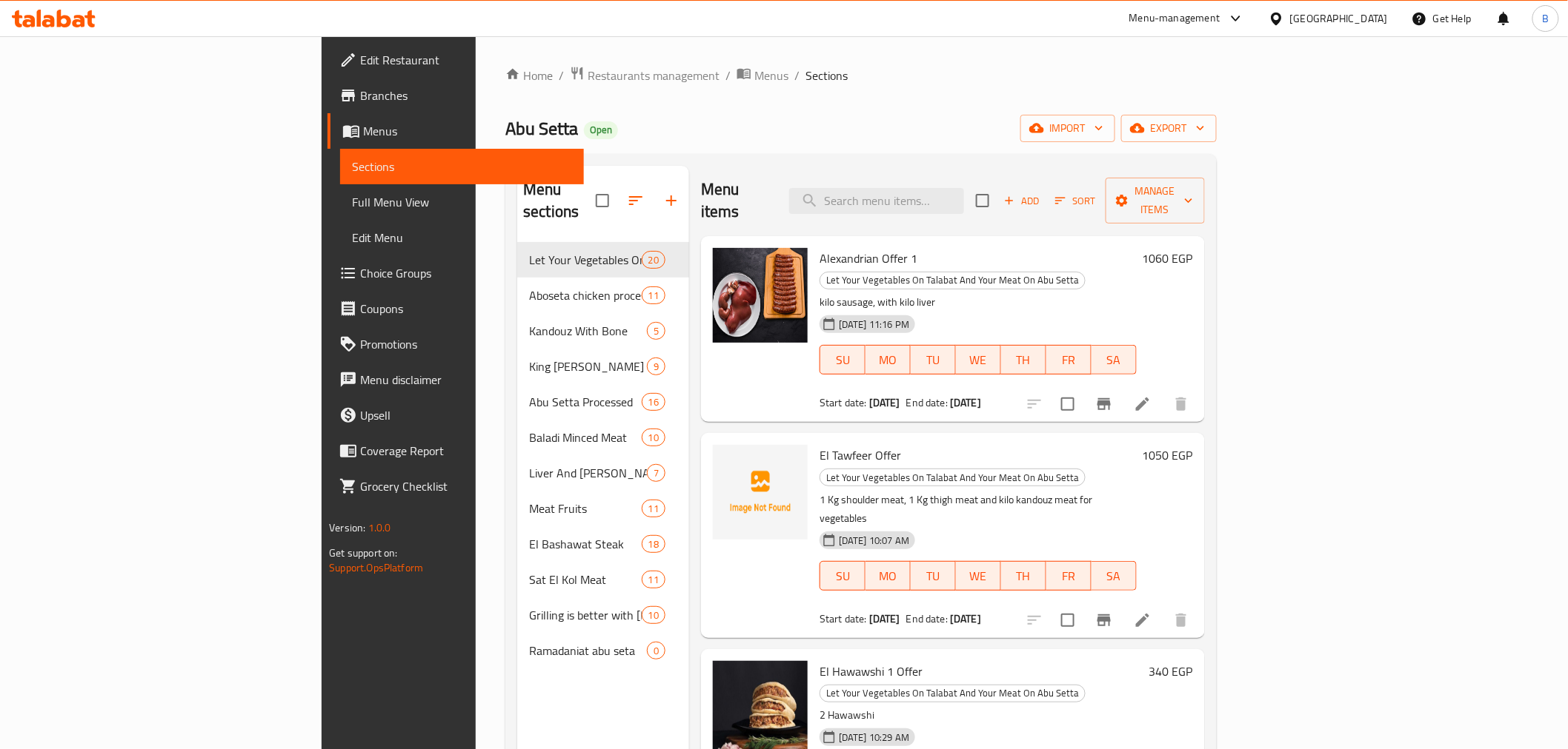
click at [1215, 111] on div "Home / Restaurants management / Menus / Sections Abu Setta Open import export M…" at bounding box center [861, 496] width 711 height 861
click at [820, 445] on span "El Tawfeer Offer" at bounding box center [860, 455] width 82 height 22
copy h6 "El Tawfeer Offer"
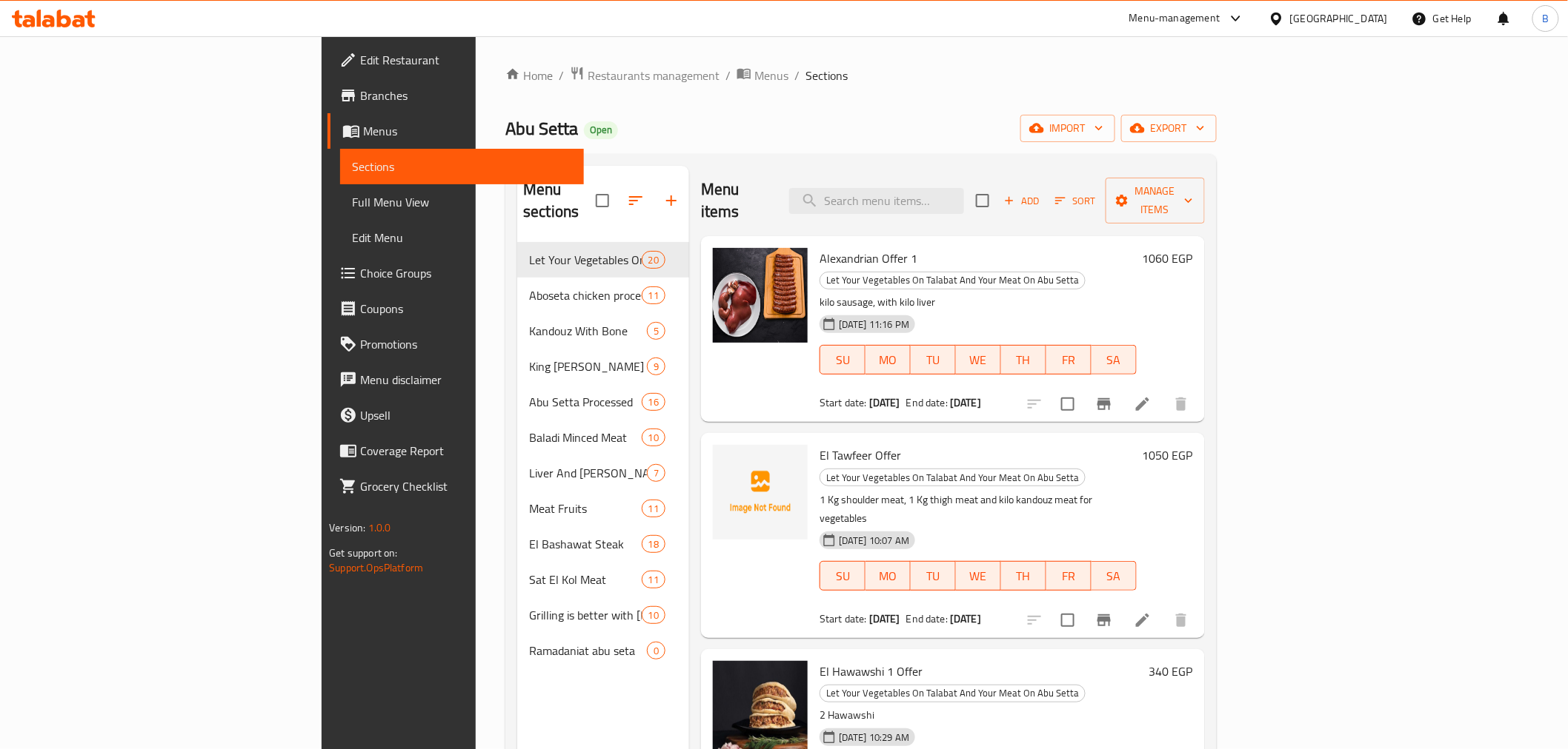
click at [846, 525] on div "08-10-2025 10:07 AM SU MO TU WE TH FR SA" at bounding box center [977, 565] width 329 height 80
click at [1136, 445] on h6 "El Tawfeer Offer Let Your Vegetables On Talabat And Your Meat On Abu Setta" at bounding box center [977, 465] width 317 height 41
click at [1143, 661] on h6 "El Hawawshi 1 Offer Let Your Vegetables On Talabat And Your Meat On Abu Setta" at bounding box center [981, 681] width 324 height 41
click at [1215, 71] on ol "Home / Restaurants management / Menus / Sections" at bounding box center [861, 75] width 711 height 19
click at [953, 195] on input "search" at bounding box center [876, 201] width 175 height 26
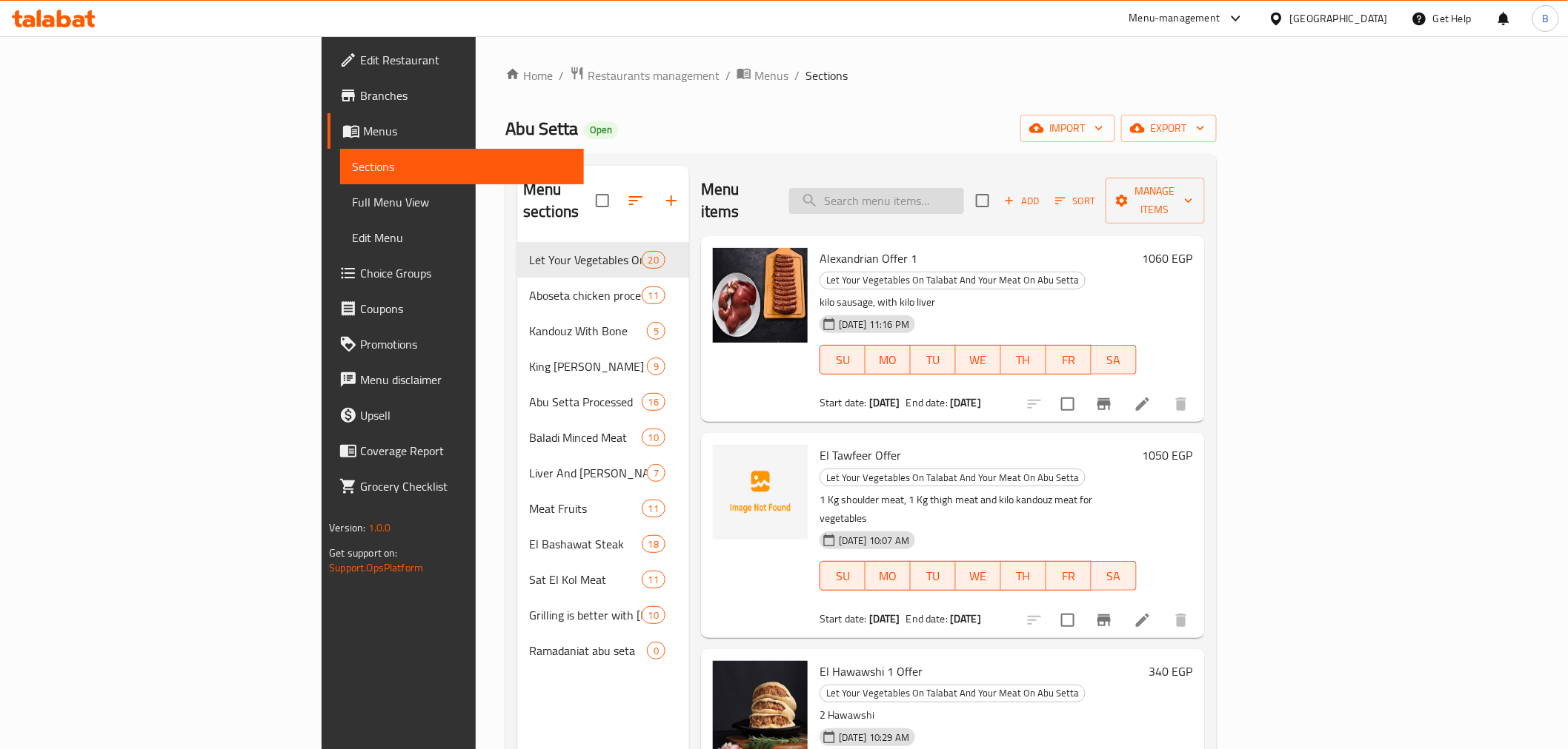
paste input "عرض الموسم ١"
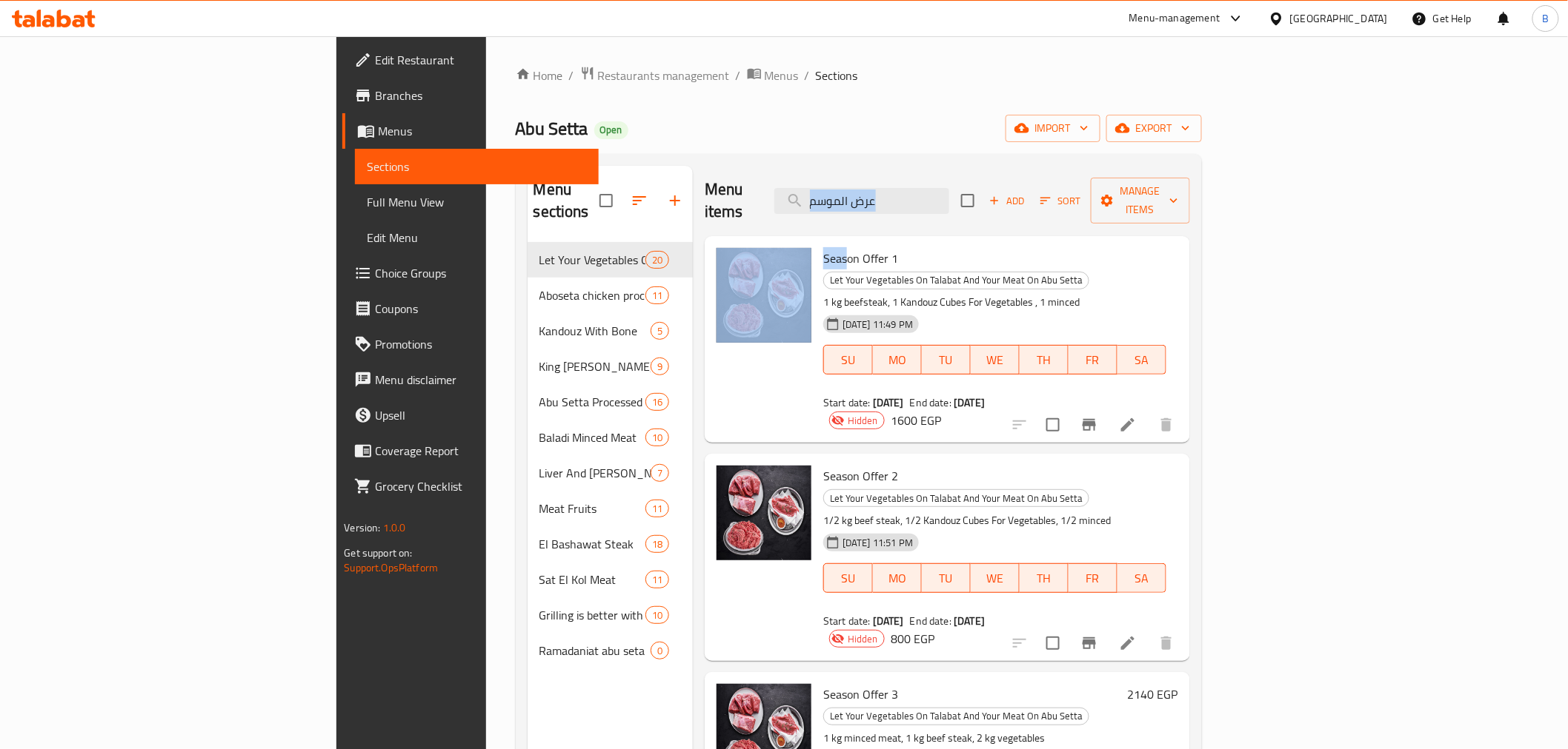
click at [761, 211] on div "Menu items عرض الموسم Add Sort Manage items Season Offer 1 Let Your Vegetables …" at bounding box center [941, 540] width 498 height 749
click at [817, 310] on div "[DATE] 11:49 PM" at bounding box center [861, 325] width 89 height 30
click at [823, 247] on span "Season Offer 1" at bounding box center [860, 258] width 75 height 22
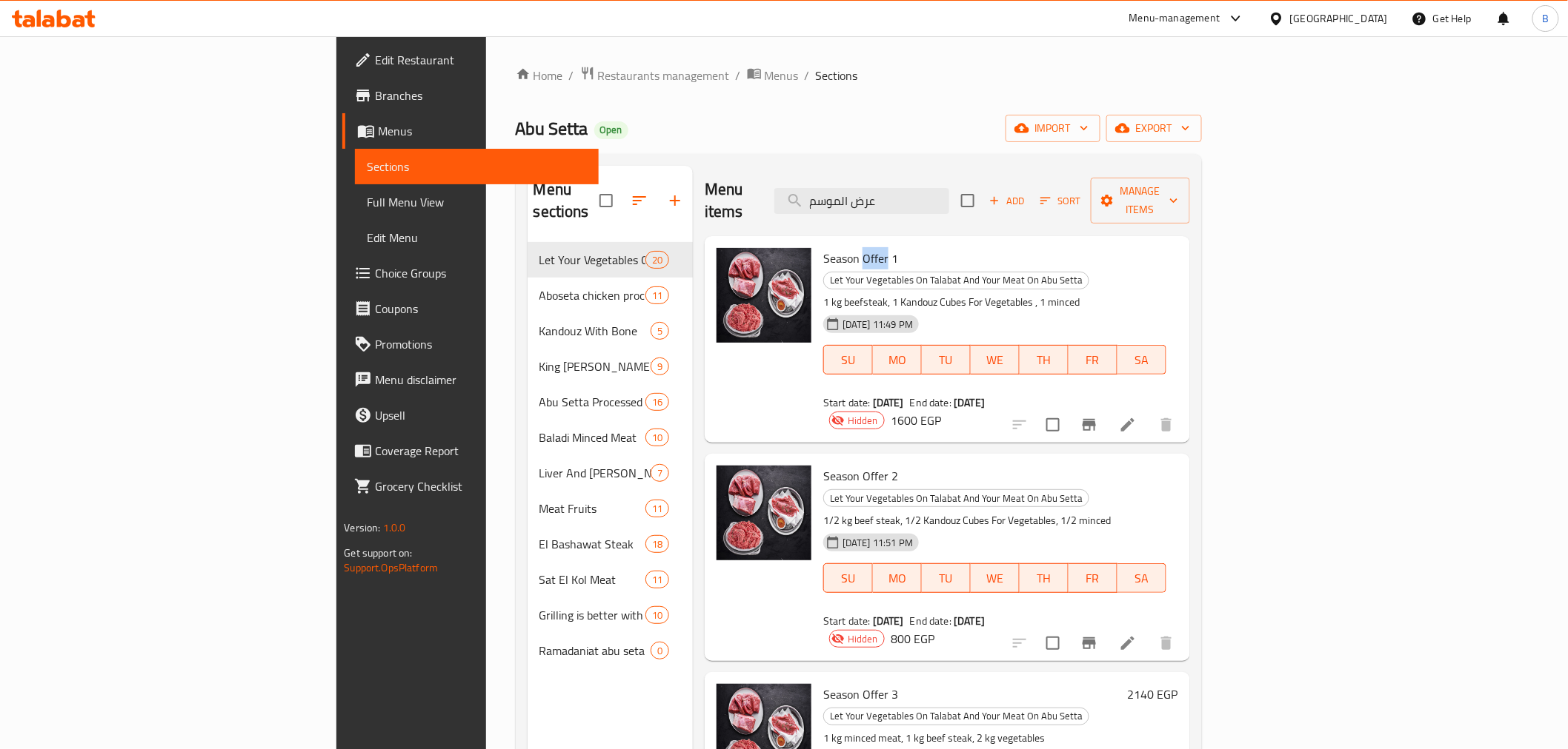
click at [823, 247] on span "Season Offer 1" at bounding box center [860, 258] width 75 height 22
drag, startPoint x: 792, startPoint y: 241, endPoint x: 785, endPoint y: 233, distance: 10.6
click at [823, 247] on span "Season Offer 1" at bounding box center [860, 258] width 75 height 22
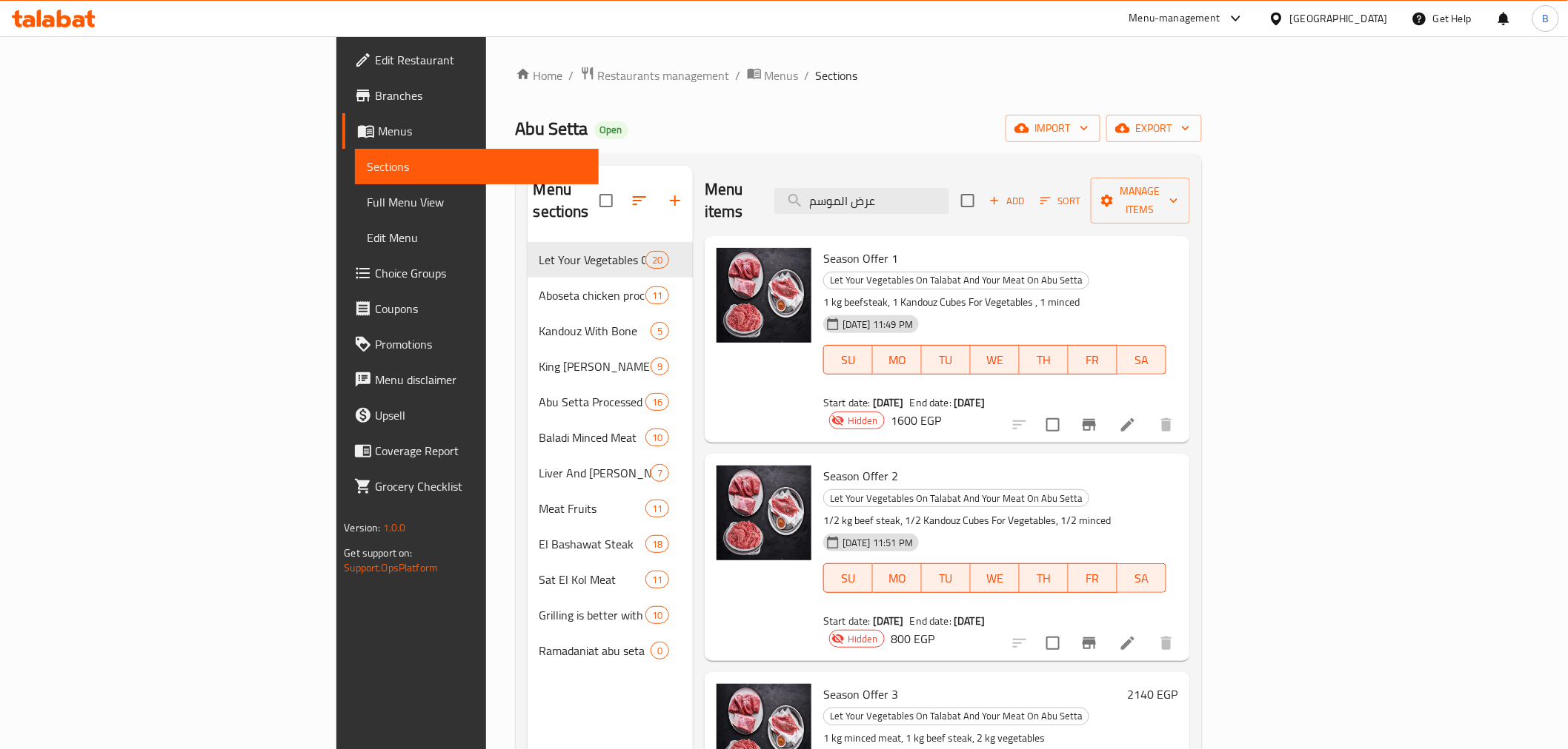
click at [717, 133] on div "Abu Setta Open import export" at bounding box center [859, 128] width 686 height 27
click at [812, 186] on div "Menu items عرض الموسم Add Sort Manage items" at bounding box center [947, 201] width 485 height 70
click at [823, 465] on span "Season Offer 2" at bounding box center [860, 475] width 75 height 22
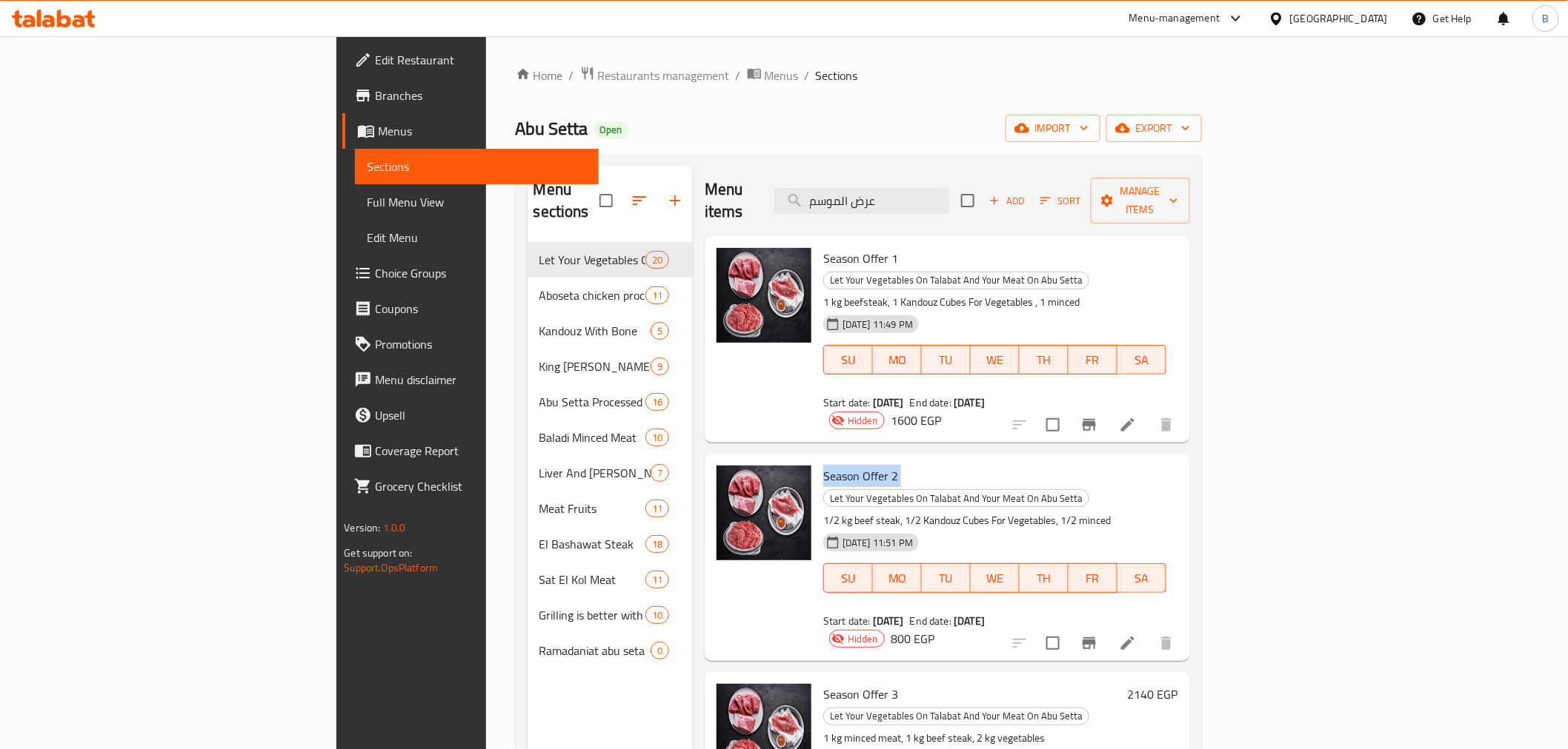
copy h6 "Season Offer 2"
click at [705, 168] on div "Menu items عرض الموسم Add Sort Manage items" at bounding box center [947, 201] width 485 height 70
click at [980, 206] on div "Menu items عرض الموسم Add Sort Manage items" at bounding box center [947, 201] width 485 height 70
click at [949, 193] on input "عرض الموسم" at bounding box center [861, 201] width 175 height 26
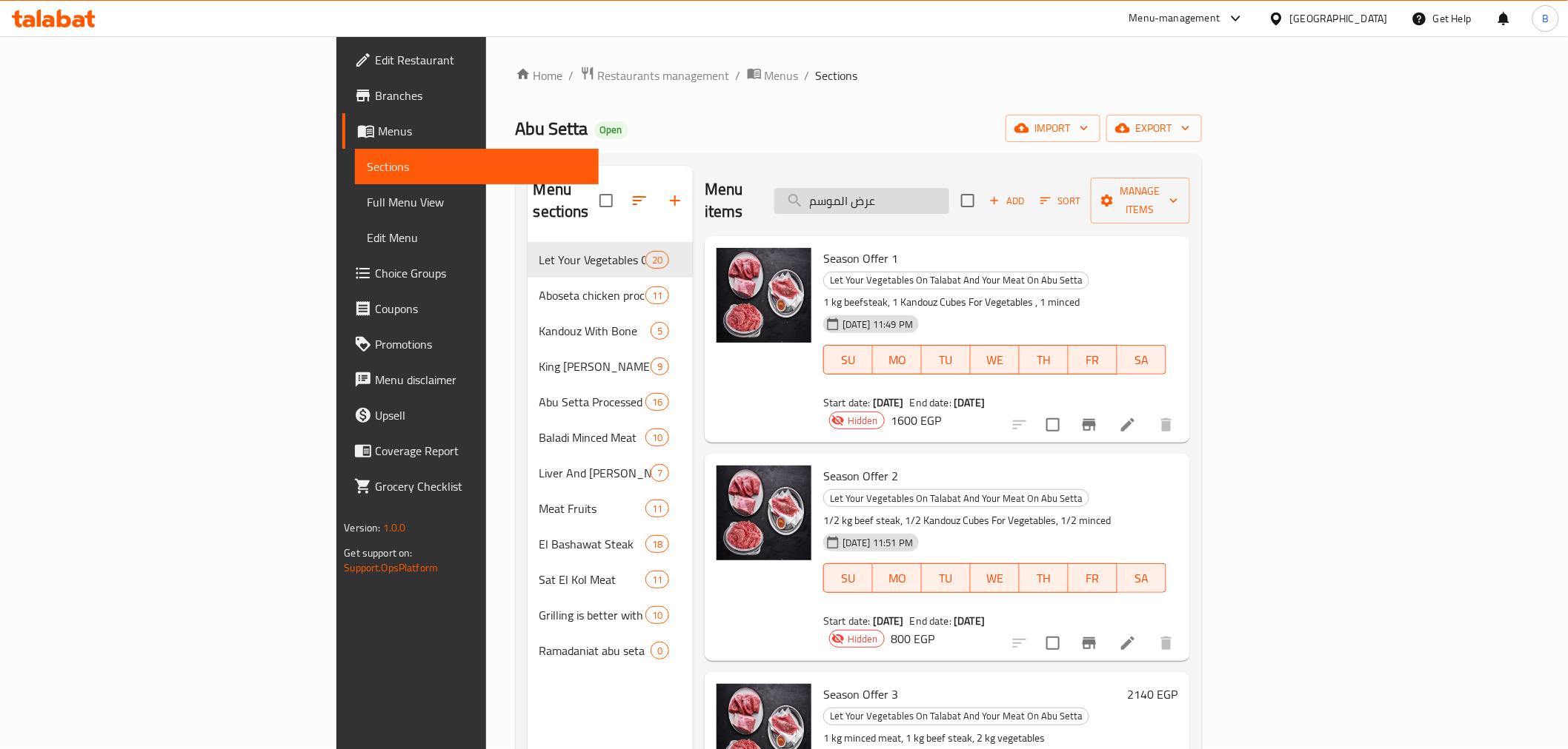
click at [949, 193] on input "عرض الموسم" at bounding box center [861, 201] width 175 height 26
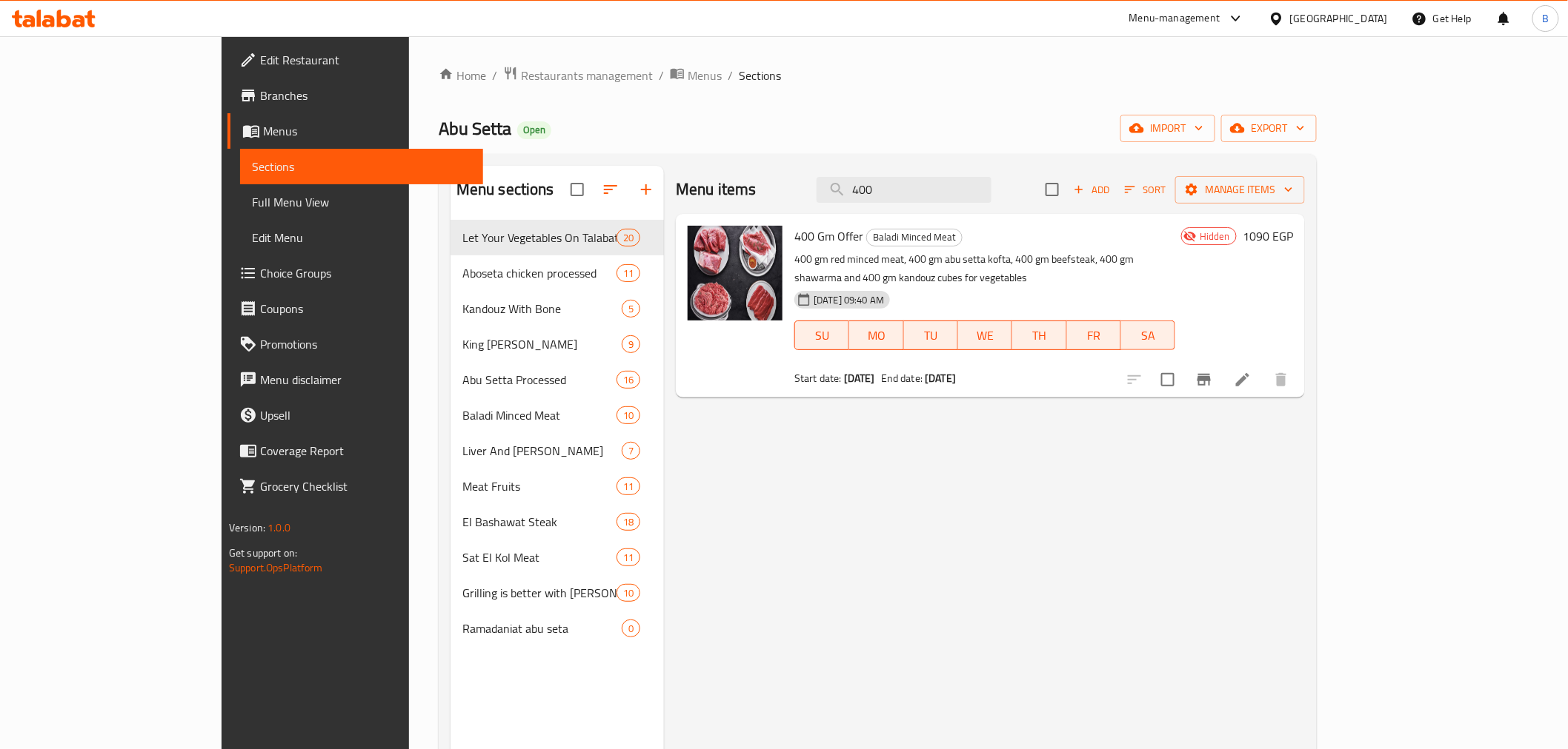
click at [794, 246] on span "400 Gm Offer" at bounding box center [828, 236] width 69 height 22
copy h6 "400 Gm Offer"
click at [1305, 581] on div "Menu items 400 Add Sort Manage items 400 Gm Offer Baladi Minced Meat 400 gm red…" at bounding box center [984, 540] width 641 height 749
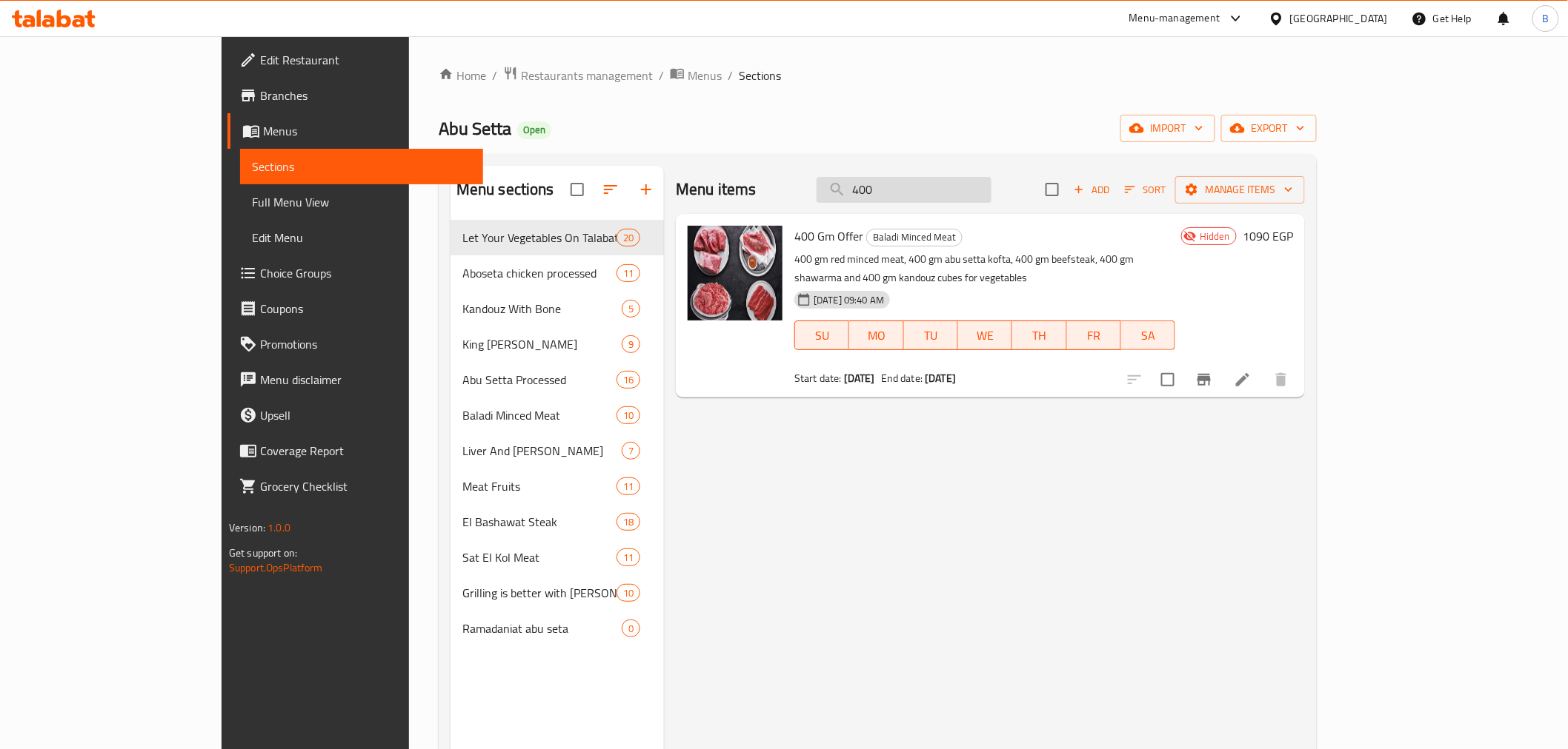
click at [988, 198] on input "400" at bounding box center [903, 190] width 175 height 26
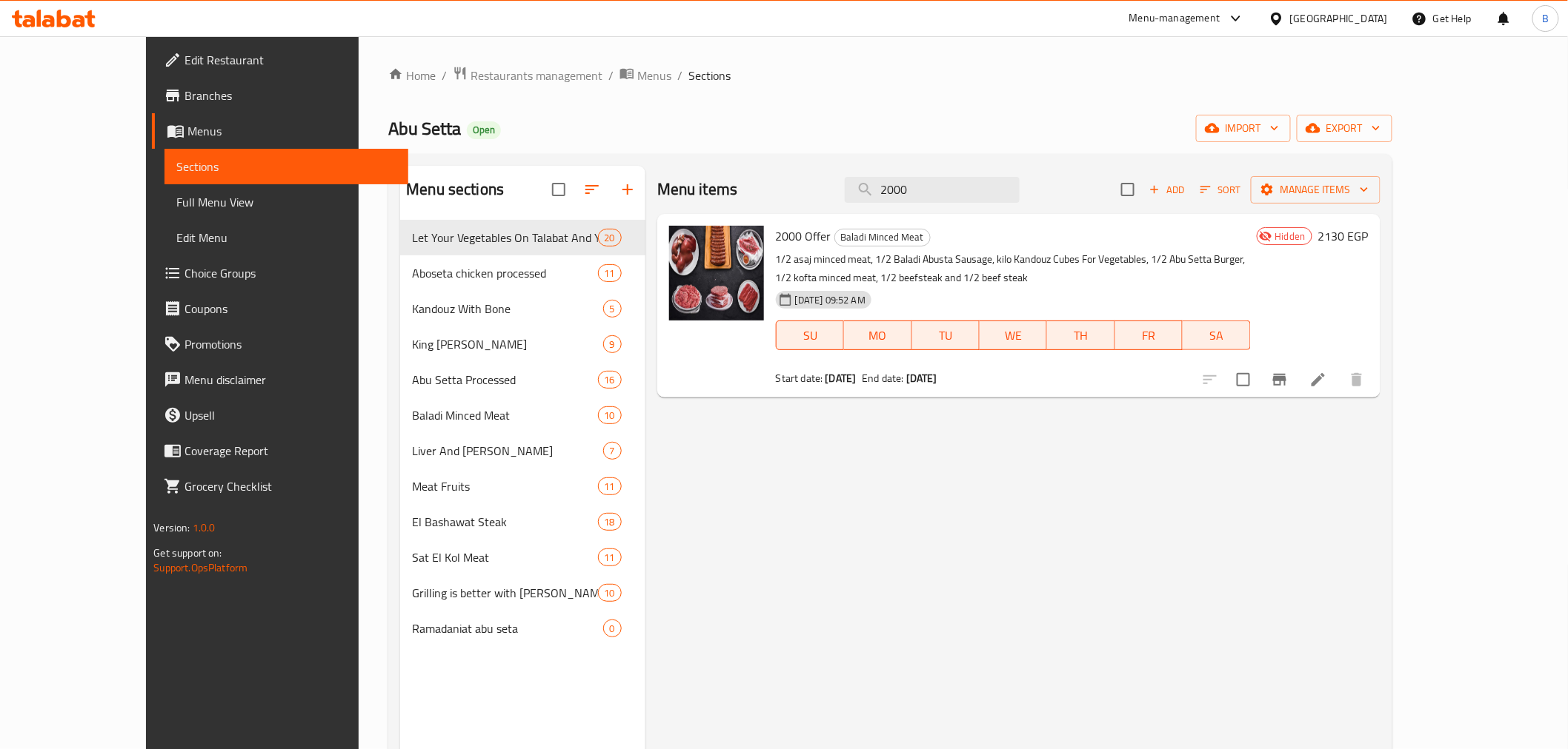
click at [776, 232] on span "2000 Offer" at bounding box center [803, 236] width 55 height 22
copy h6 "2000 Offer"
drag, startPoint x: 1477, startPoint y: 546, endPoint x: 1414, endPoint y: 511, distance: 72.1
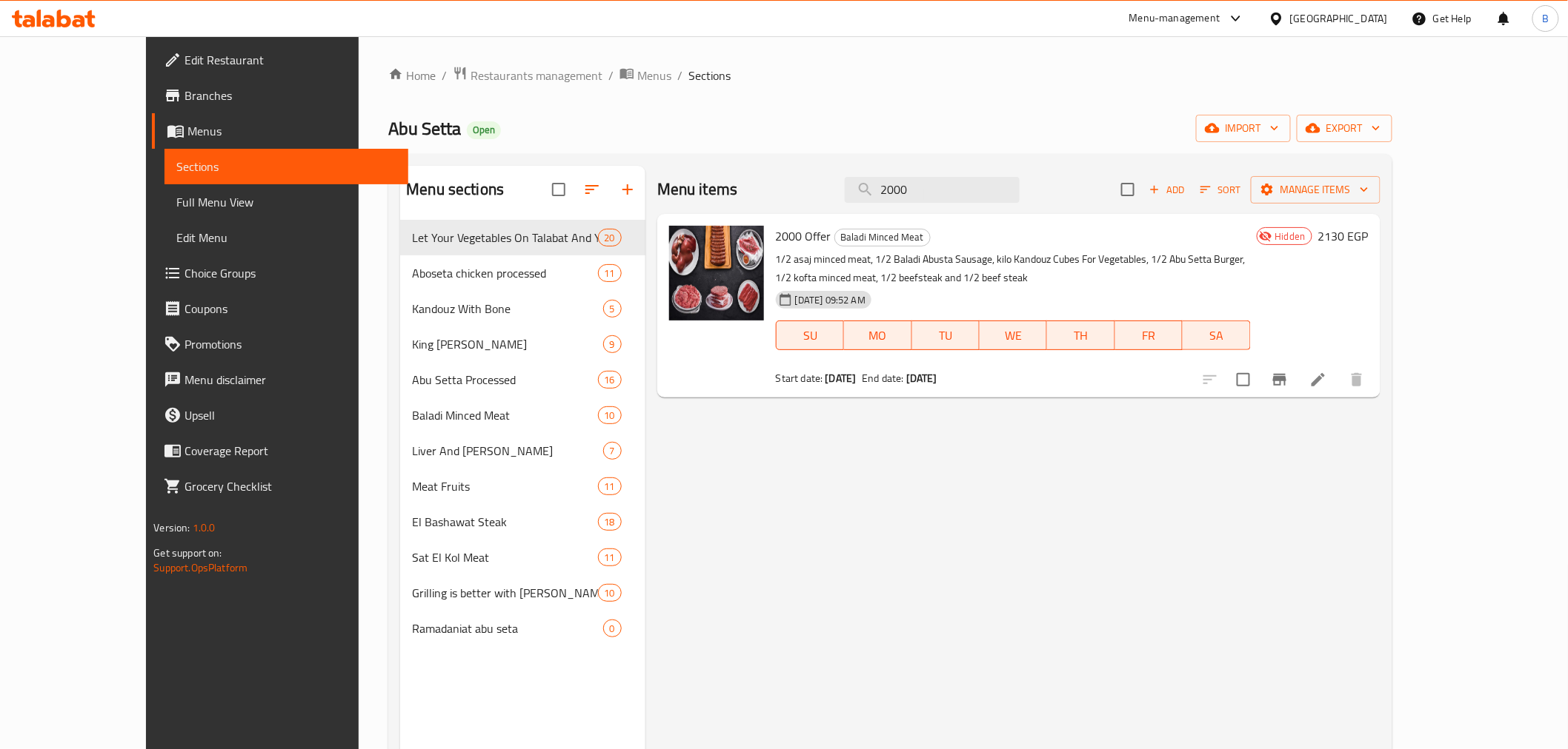
click at [1380, 545] on div "Menu items 2000 Add Sort Manage items 2000 Offer Baladi Minced Meat 1/2 asaj mi…" at bounding box center [1013, 540] width 735 height 749
click at [988, 193] on input "2000" at bounding box center [931, 190] width 175 height 26
click at [988, 186] on input "2000" at bounding box center [931, 190] width 175 height 26
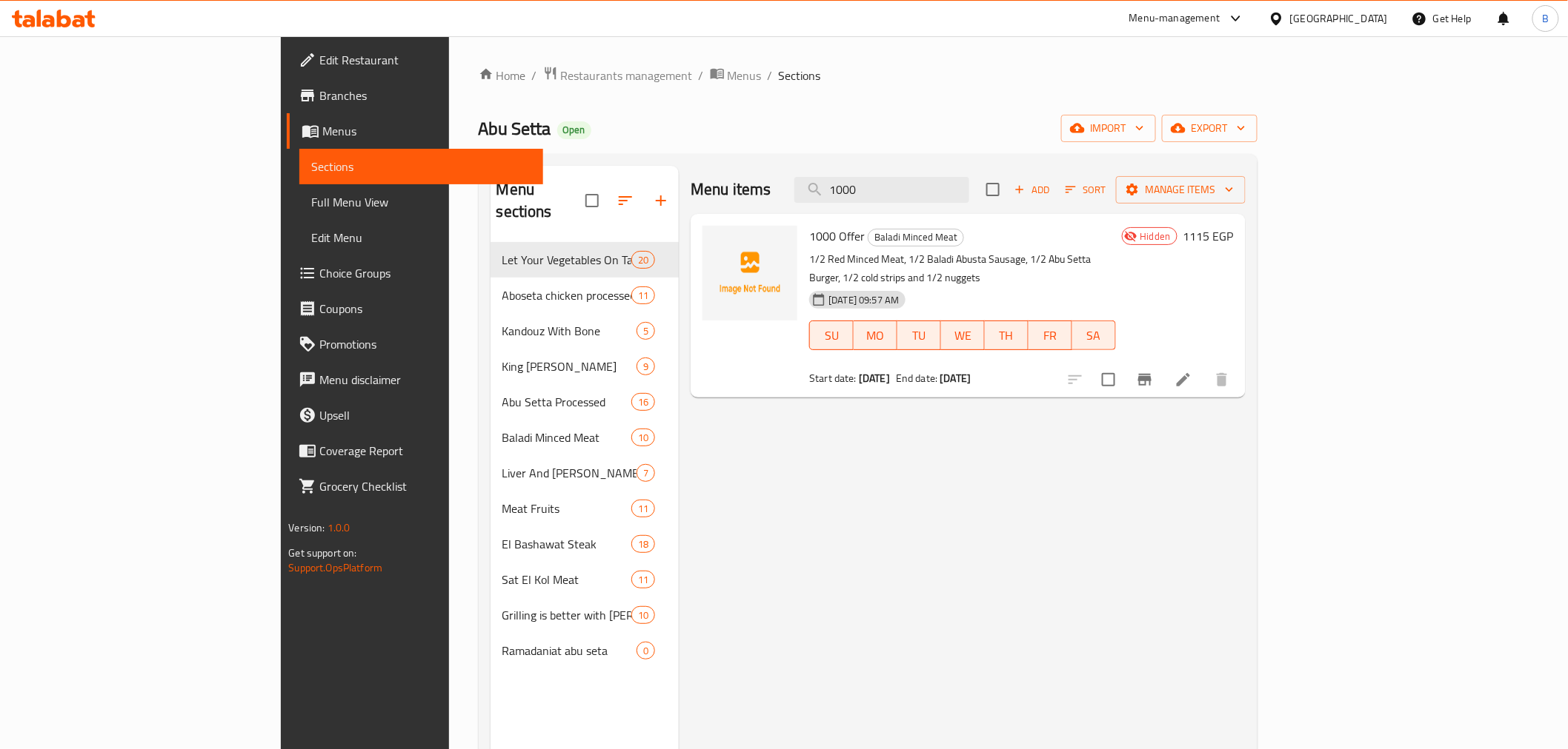
click at [809, 235] on span "1000 Offer" at bounding box center [836, 236] width 55 height 22
click at [809, 234] on span "1000 Offer" at bounding box center [836, 236] width 55 height 22
copy h6 "1000 Offer"
drag, startPoint x: 1228, startPoint y: 107, endPoint x: 1216, endPoint y: 110, distance: 12.4
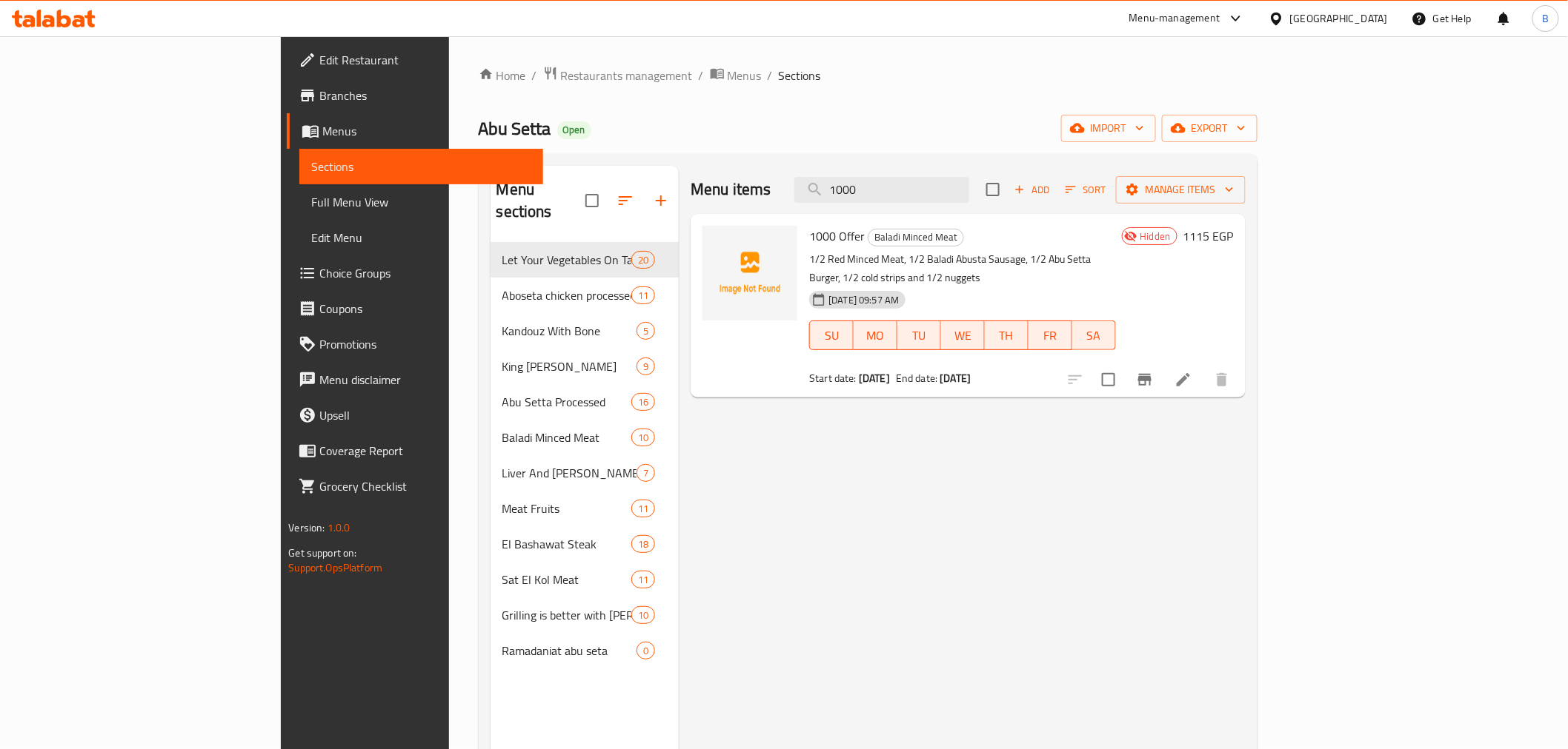
click at [1228, 107] on div "Home / Restaurants management / Menus / Sections Abu Setta Open import export M…" at bounding box center [867, 496] width 778 height 861
click at [969, 185] on input "1000" at bounding box center [881, 190] width 175 height 26
paste input "عرض الخضار"
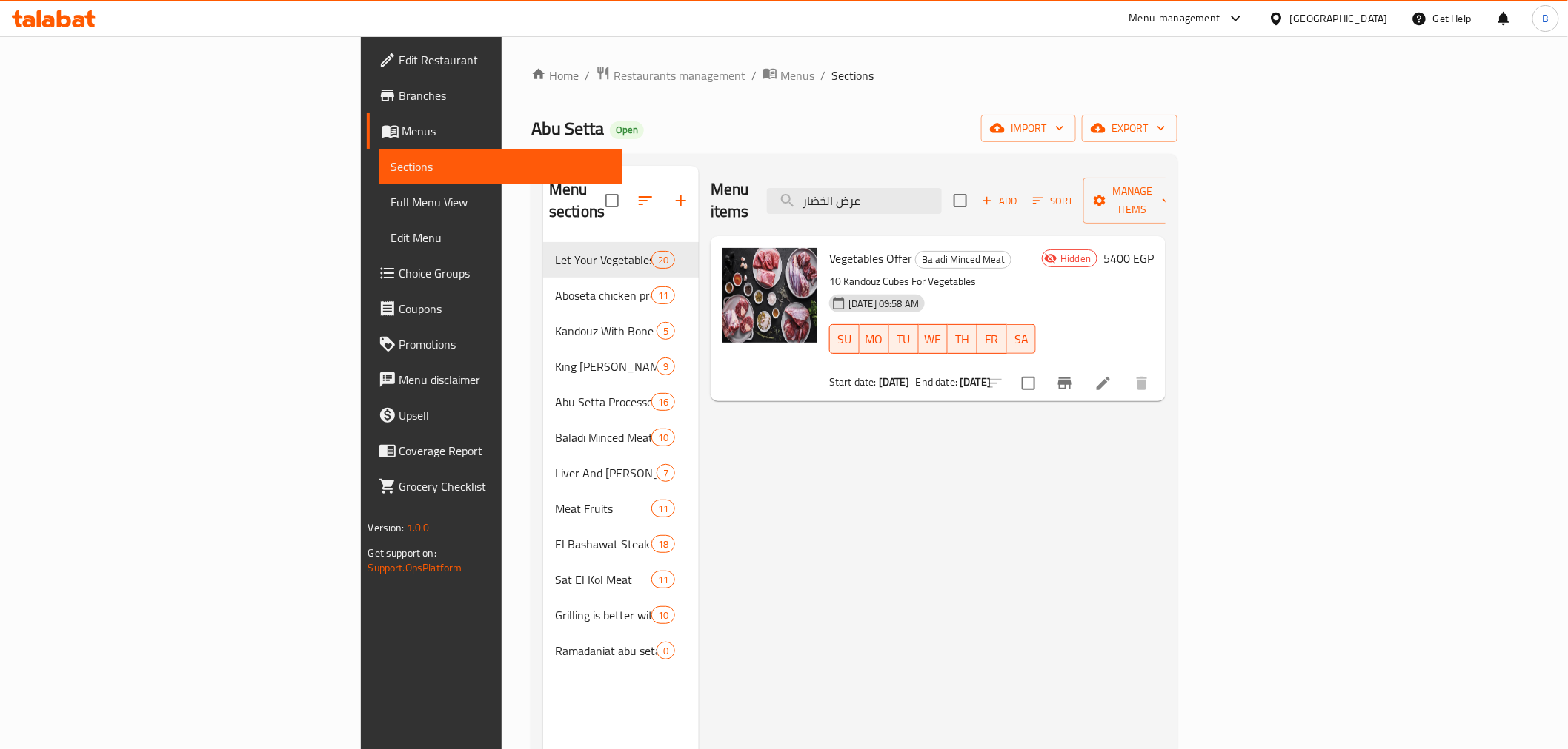
click at [829, 247] on span "Vegetables Offer" at bounding box center [870, 258] width 83 height 22
copy h6 "Vegetables Offer"
click at [1165, 538] on div "Menu items عرض الخضار Add Sort Manage items Vegetables Offer Baladi Minced Meat…" at bounding box center [932, 540] width 467 height 749
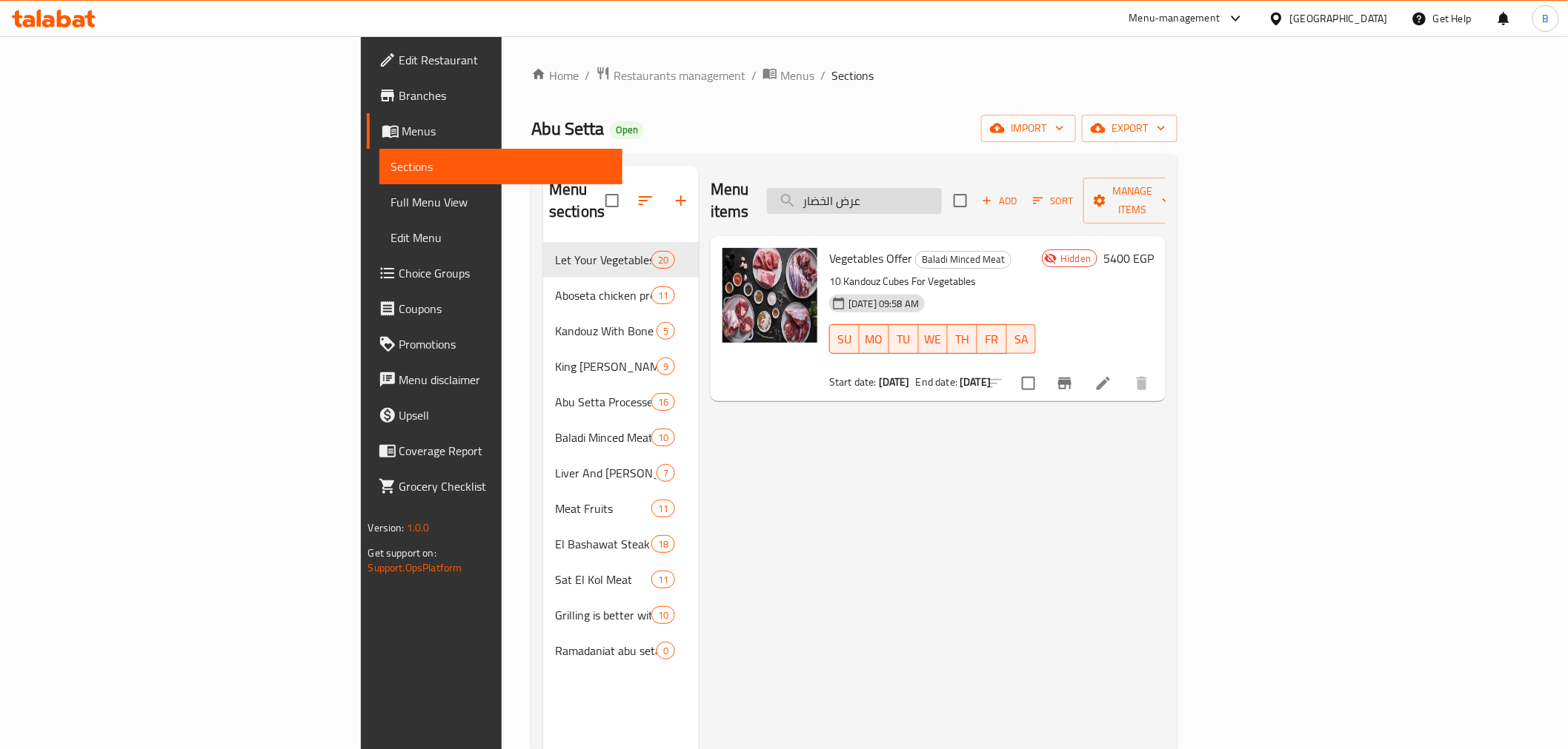
click at [942, 188] on input "عرض الخضار" at bounding box center [854, 201] width 175 height 26
paste input "٥٠٠ الاول"
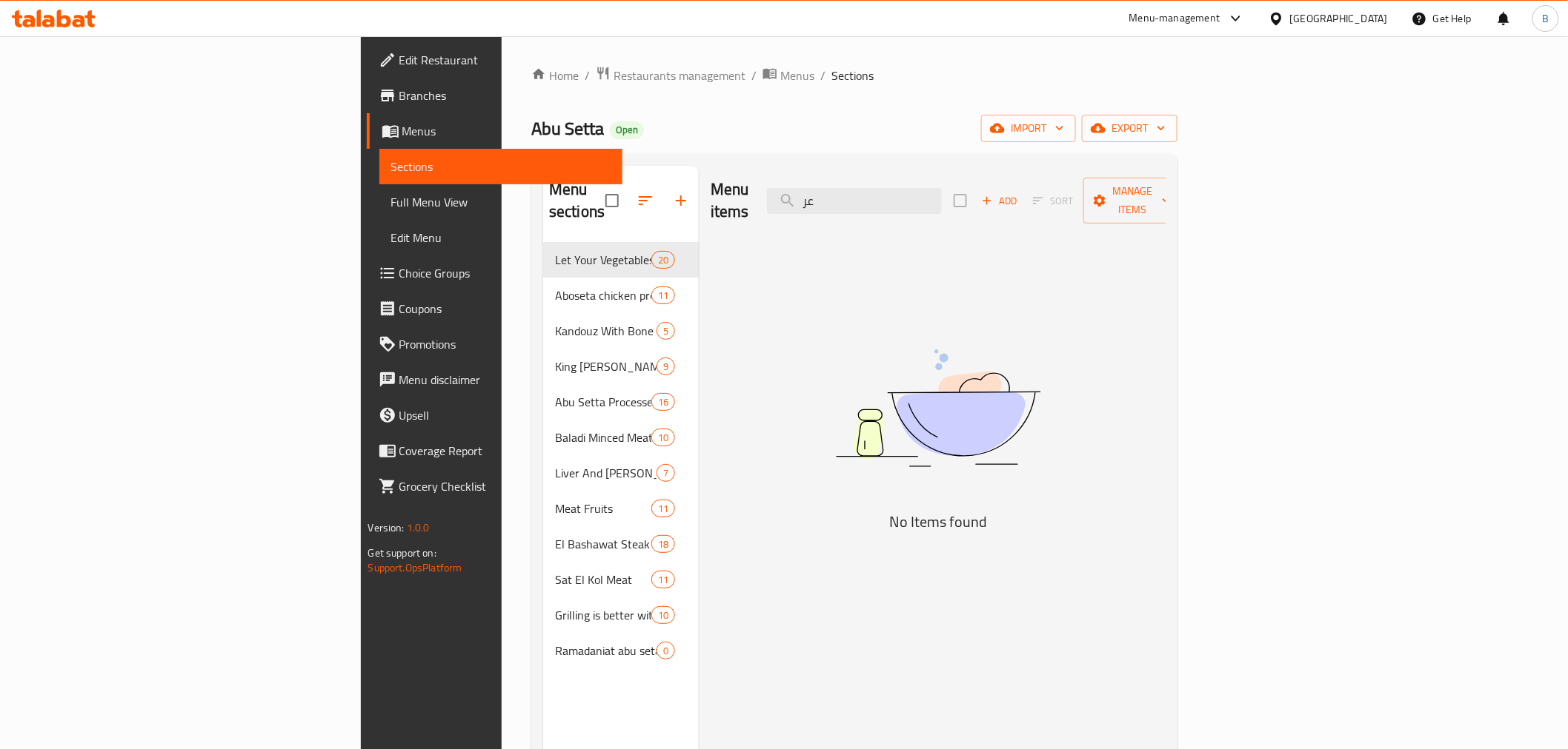
type input "ع"
type input "500"
drag, startPoint x: 966, startPoint y: 211, endPoint x: 964, endPoint y: 194, distance: 17.1
click at [963, 210] on div "Menu items 500 Add Sort Manage items" at bounding box center [938, 201] width 455 height 70
click at [942, 194] on input "500" at bounding box center [854, 201] width 175 height 26
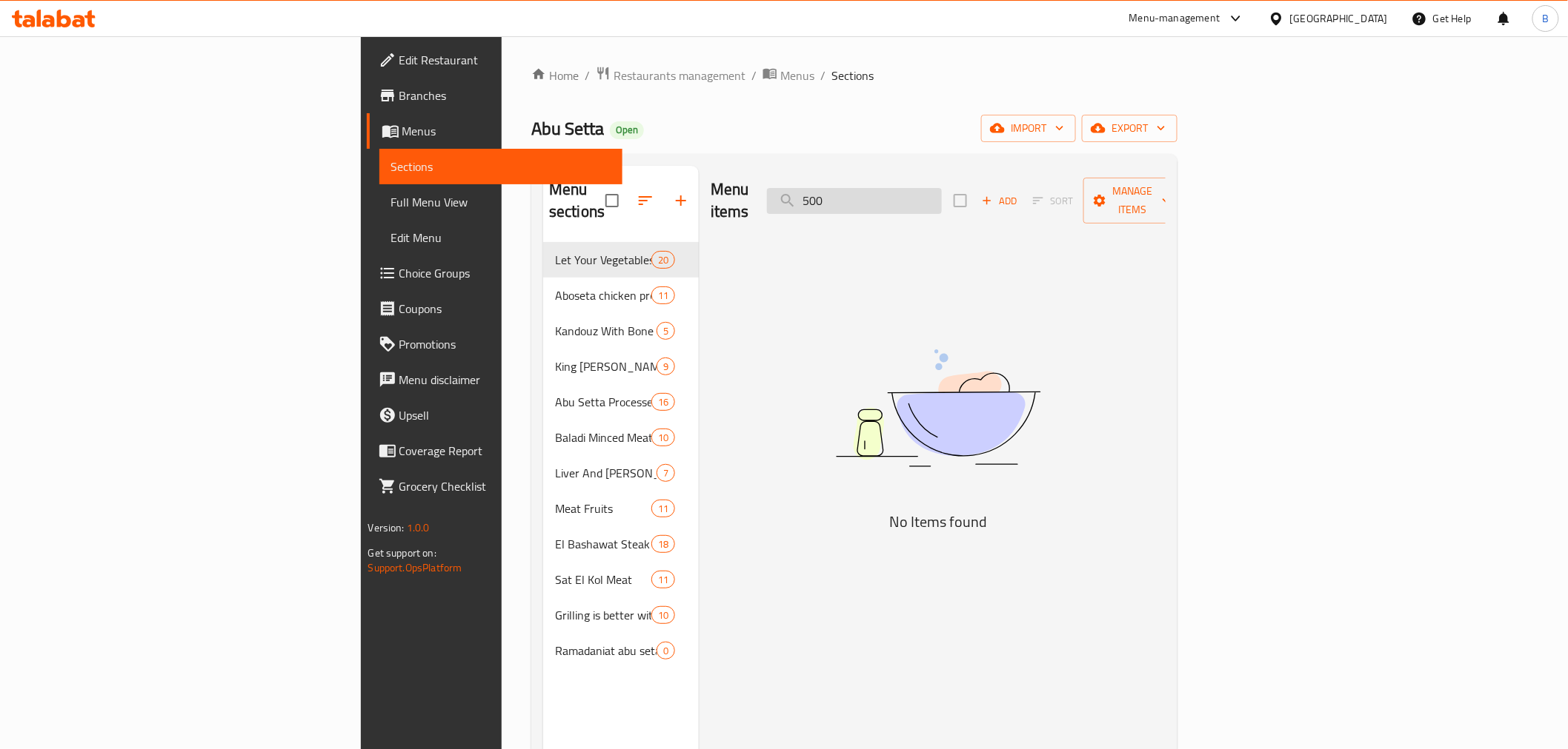
click at [942, 194] on input "500" at bounding box center [854, 201] width 175 height 26
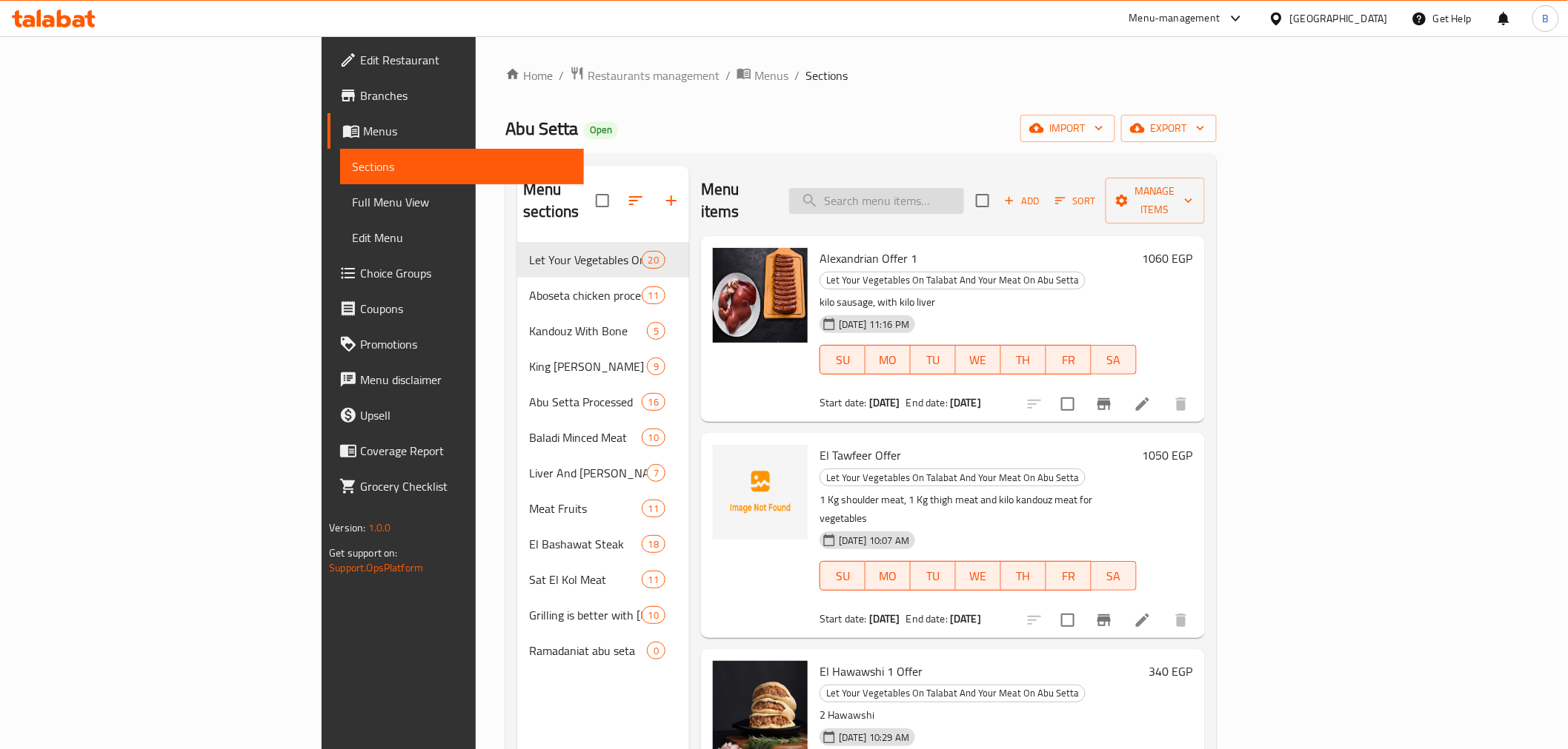
click at [956, 188] on input "search" at bounding box center [876, 201] width 175 height 26
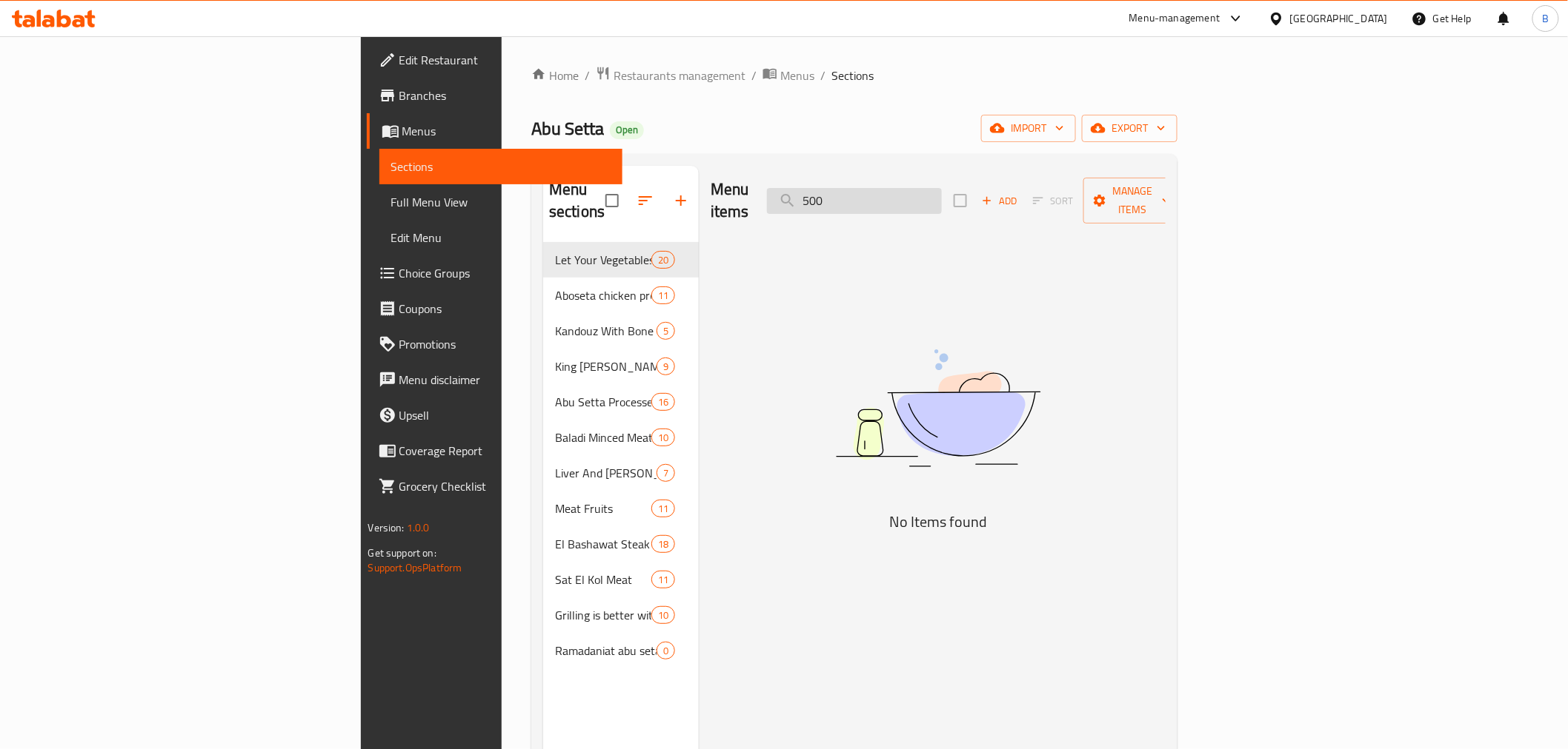
click at [942, 188] on input "500" at bounding box center [854, 201] width 175 height 26
click at [938, 193] on input "500" at bounding box center [854, 201] width 175 height 26
type input "500"
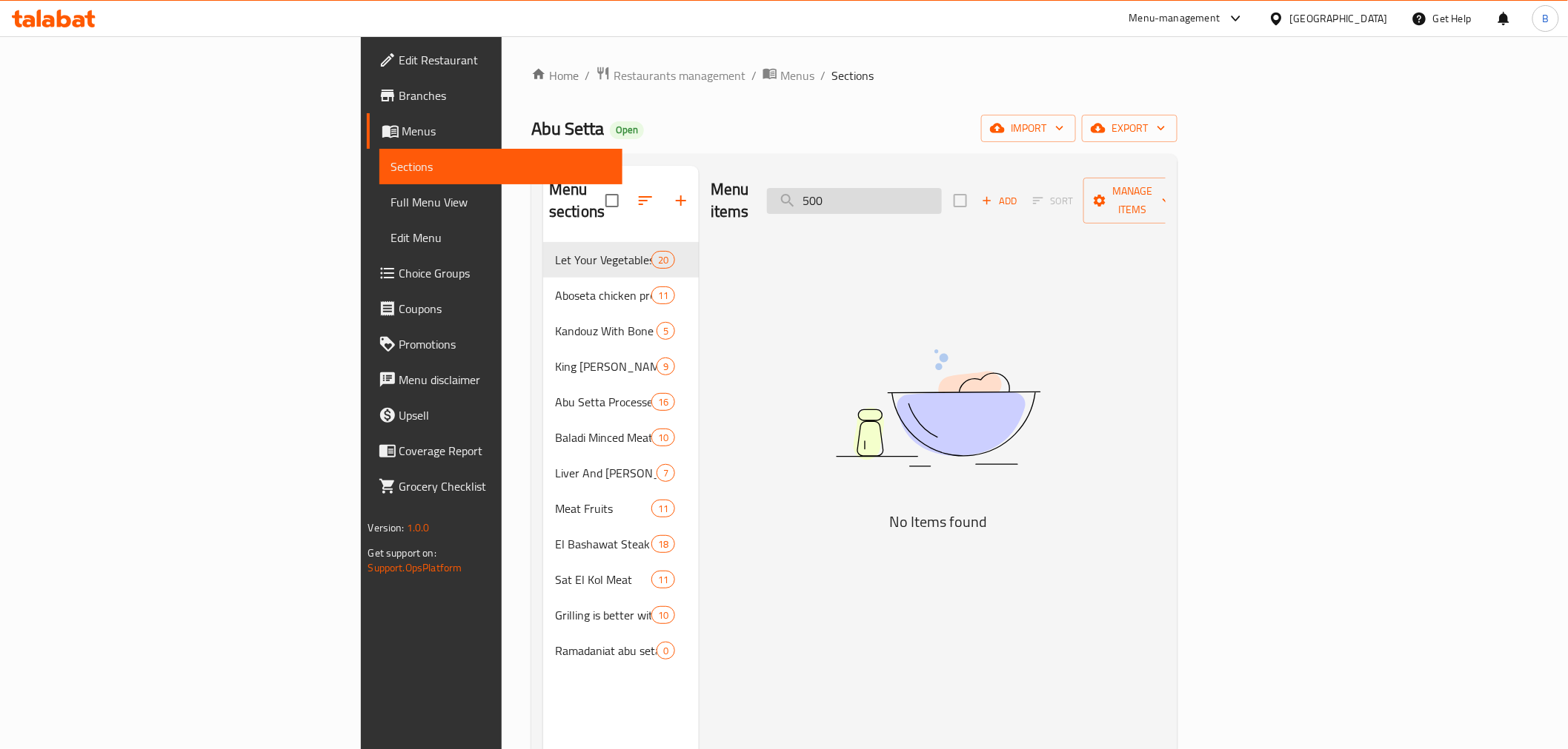
click at [941, 193] on input "500" at bounding box center [854, 201] width 175 height 26
click at [938, 191] on input "500" at bounding box center [854, 201] width 175 height 26
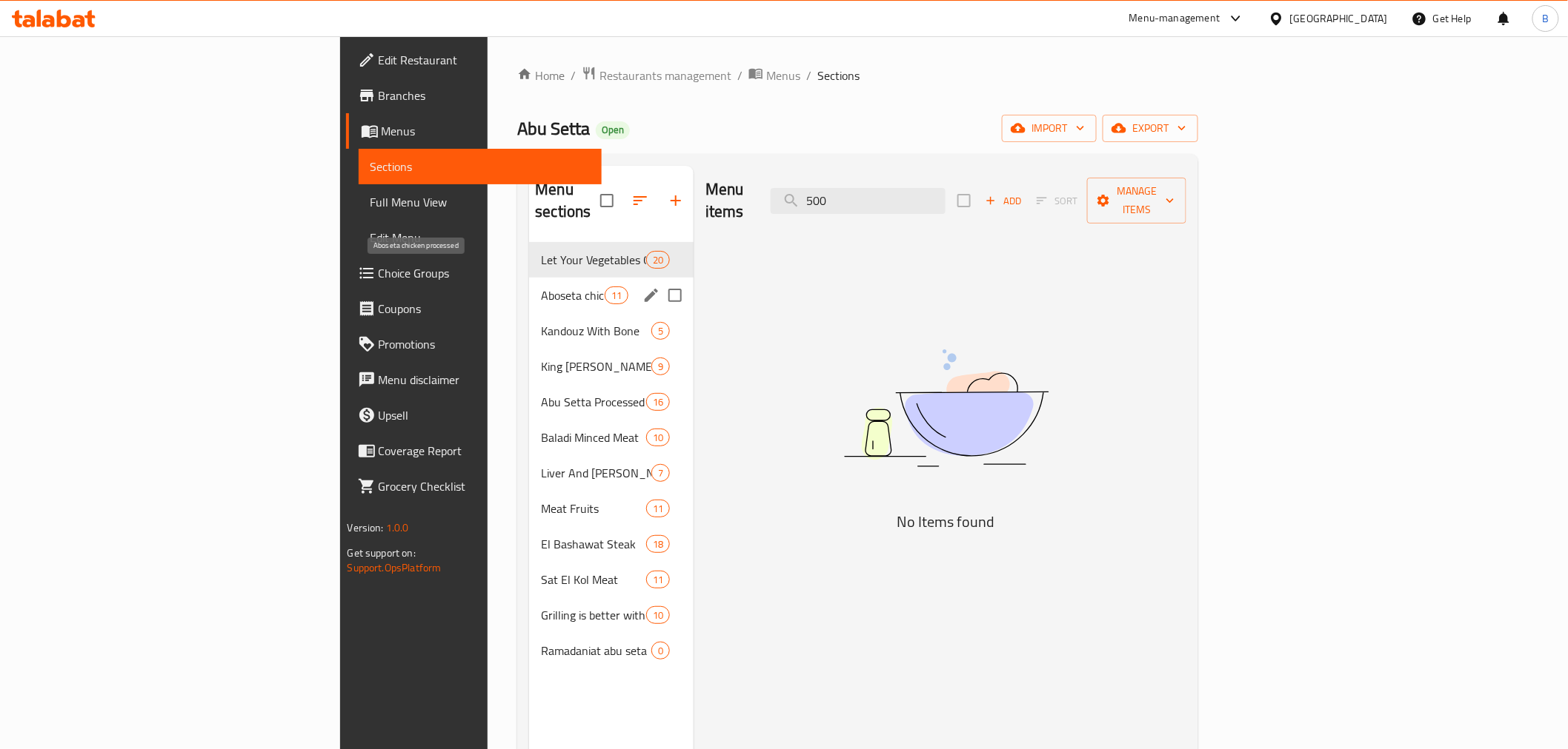
click at [541, 287] on span "Aboseta chicken processed" at bounding box center [572, 296] width 63 height 18
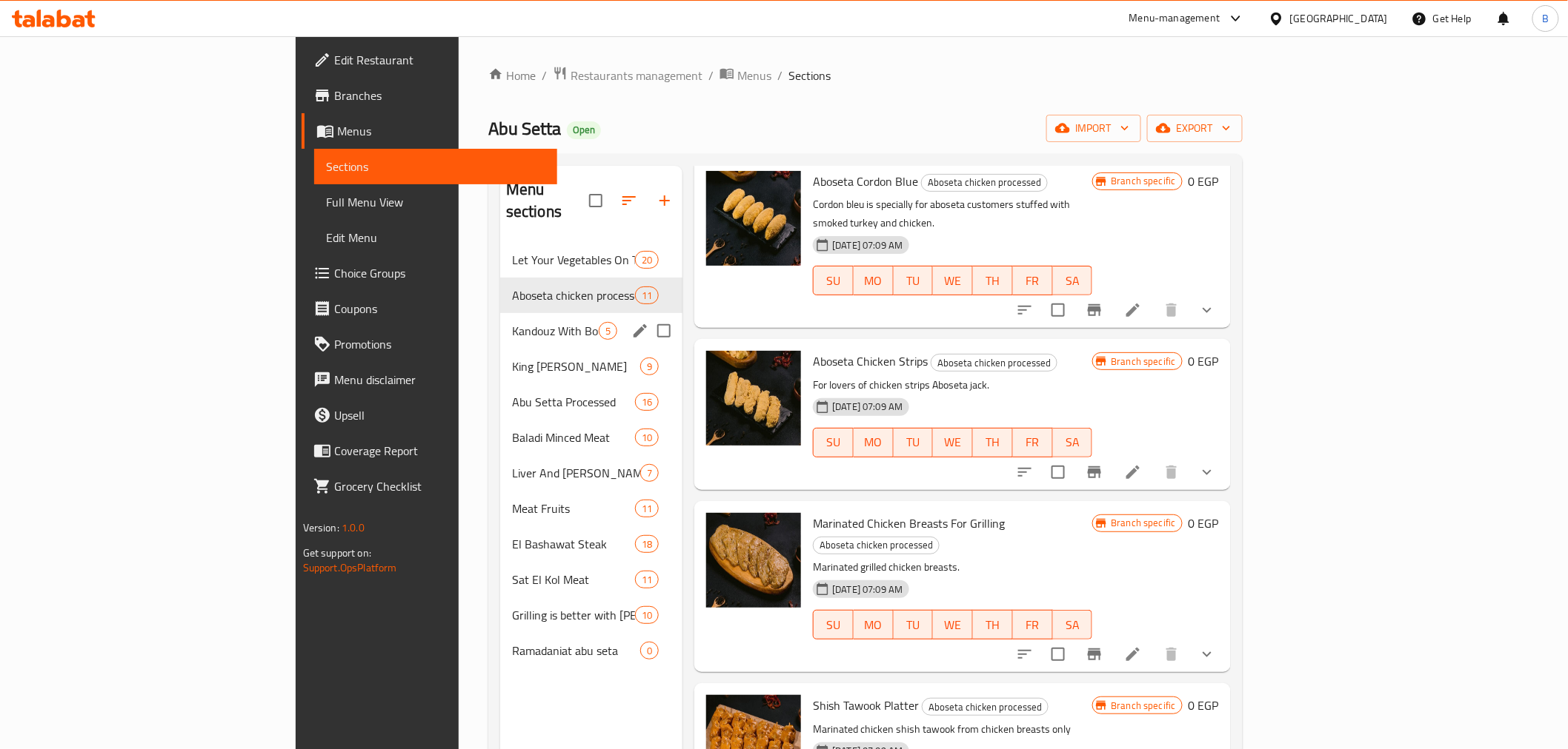
click at [500, 324] on div "Kandouz With Bone 5" at bounding box center [591, 331] width 183 height 36
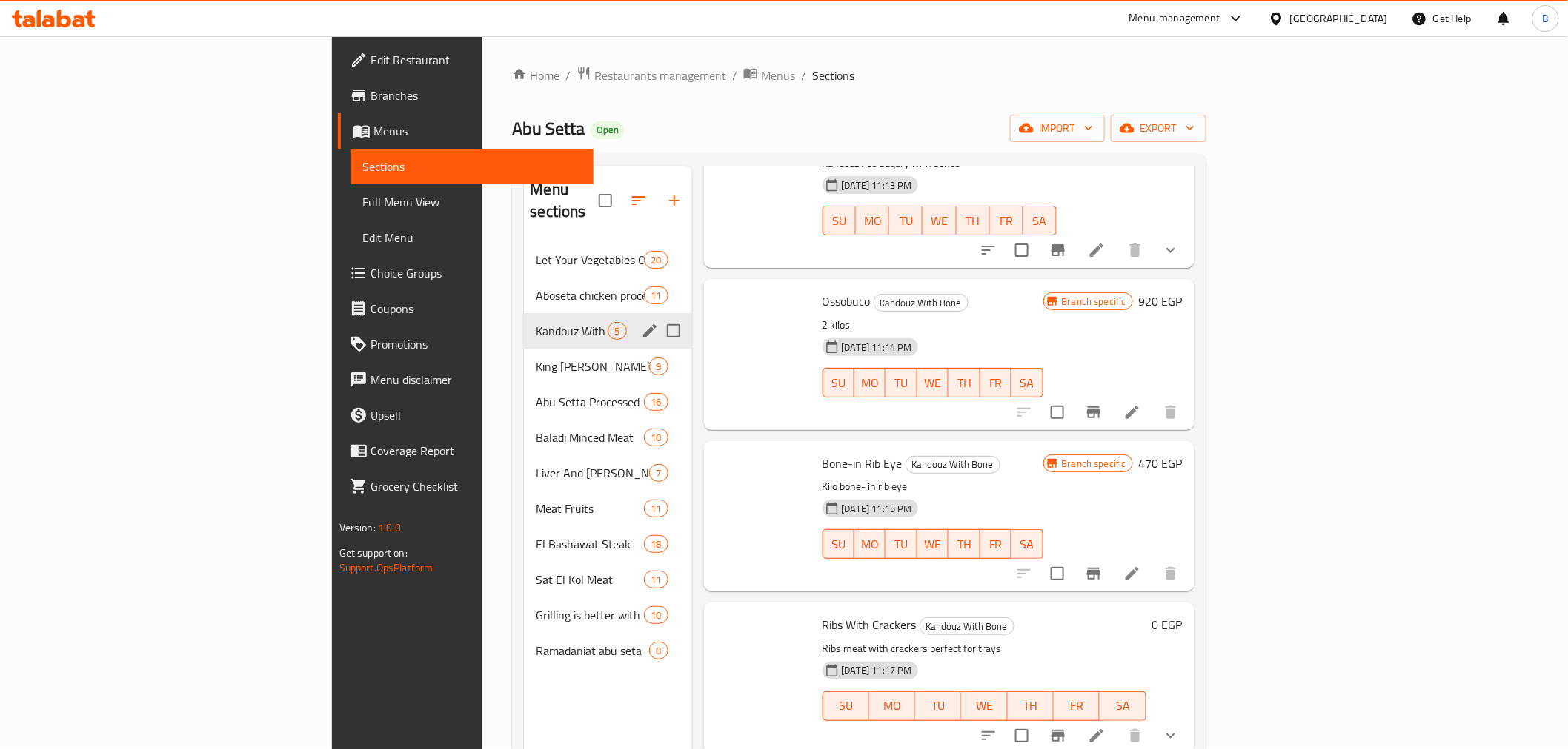
scroll to position [96, 0]
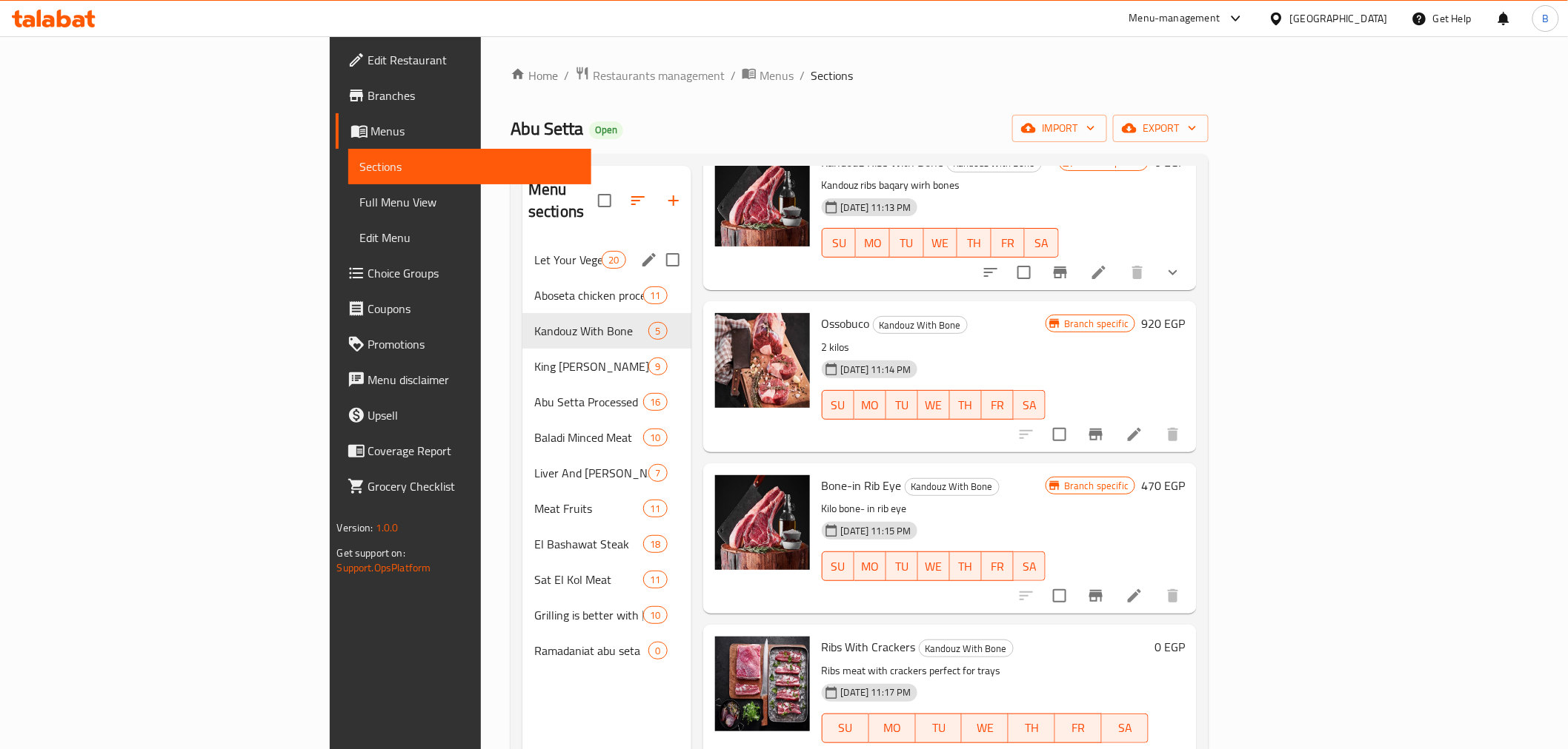
click at [534, 251] on span "Let Your Vegetables On Talabat And Your Meat On Abu Setta" at bounding box center [568, 260] width 68 height 18
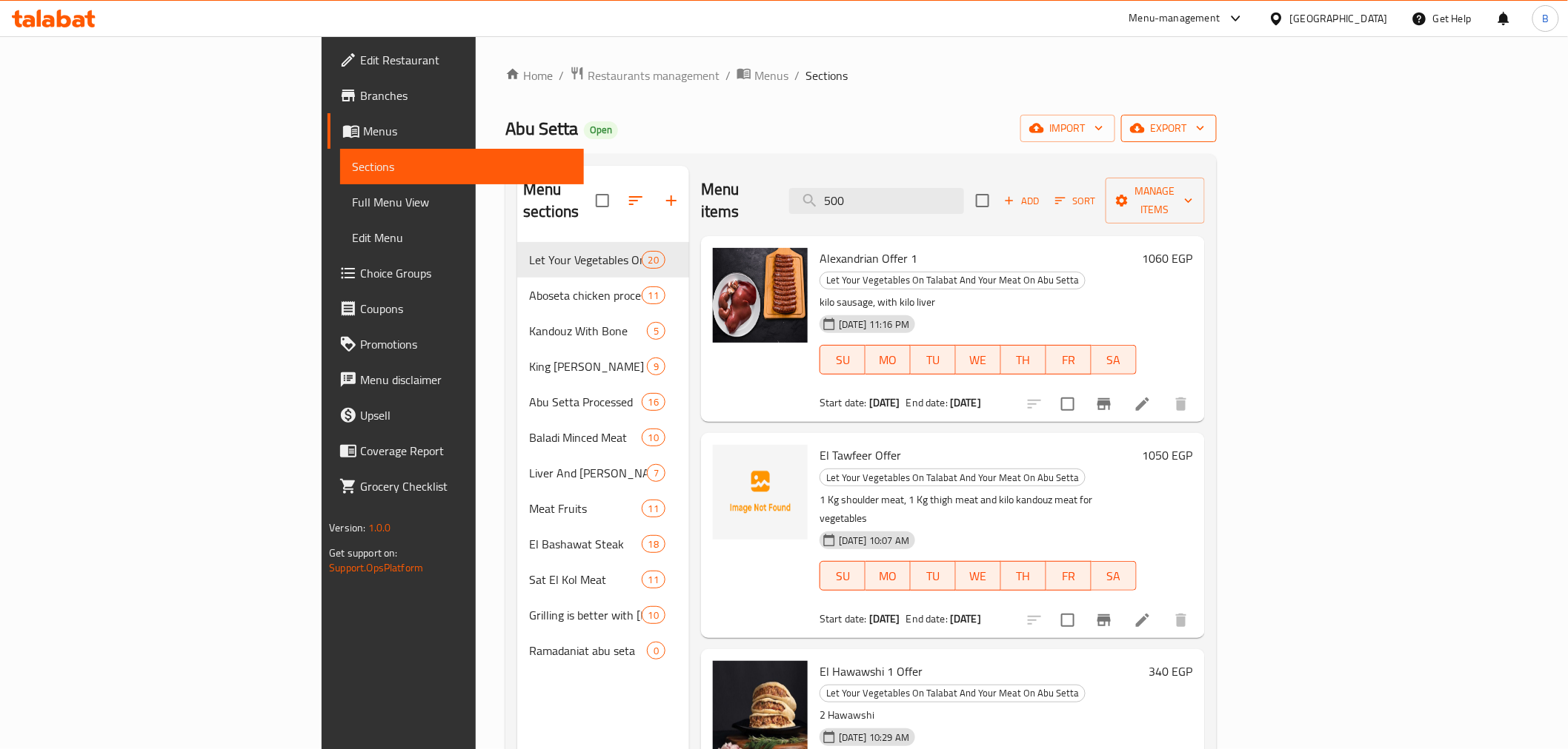
click at [1216, 139] on button "export" at bounding box center [1168, 128] width 96 height 27
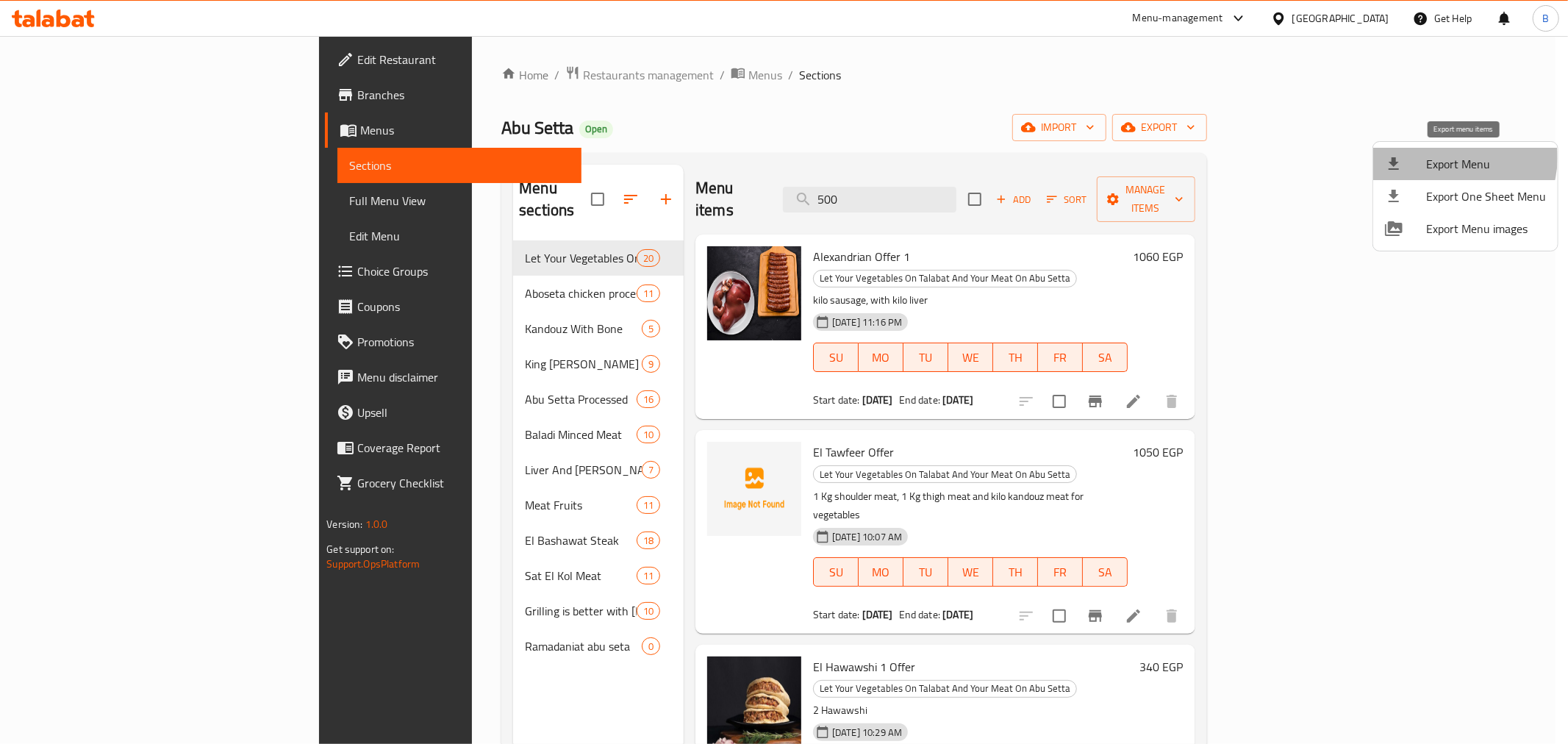
click at [1457, 162] on span "Export Menu" at bounding box center [1486, 164] width 120 height 17
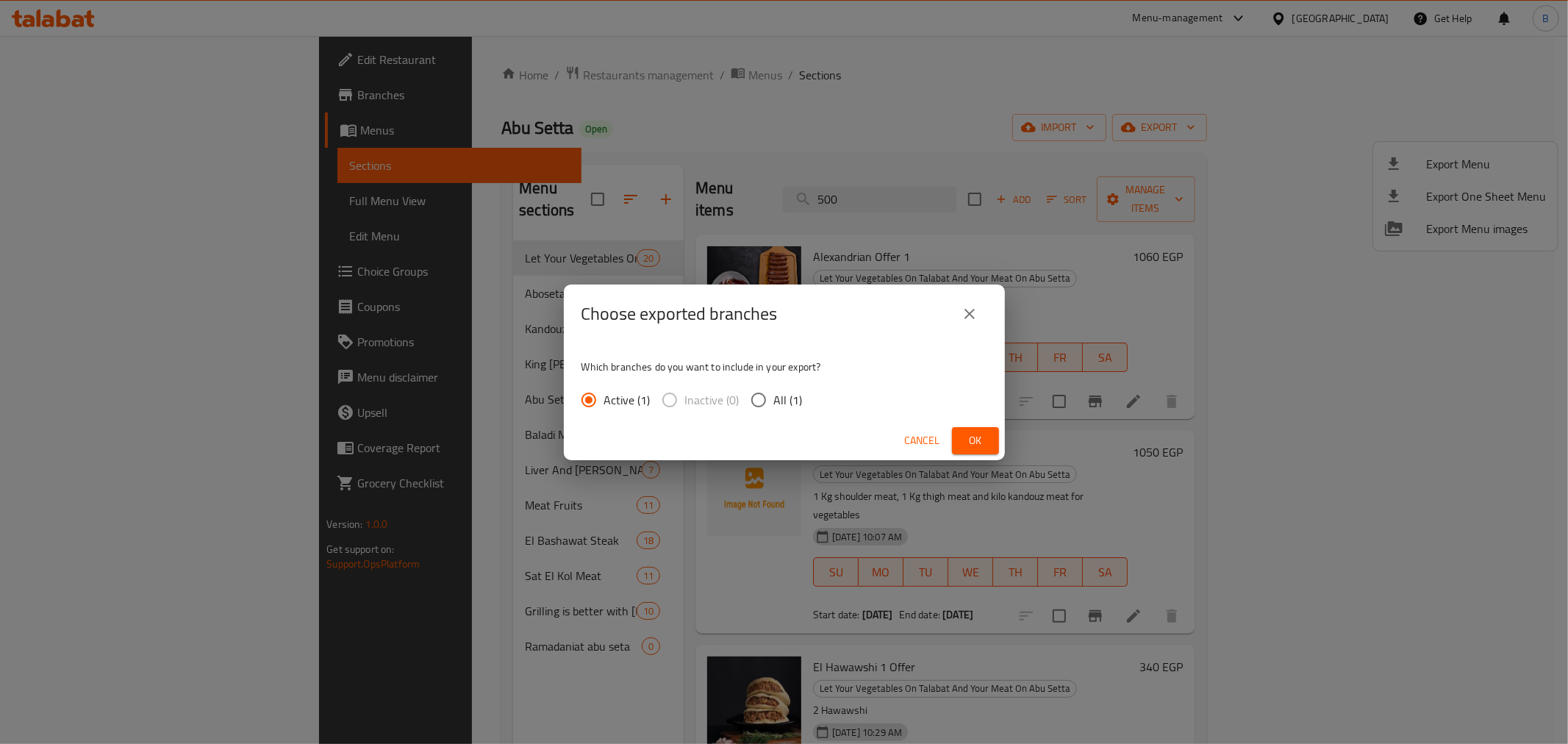
click at [784, 400] on span "All (1)" at bounding box center [788, 400] width 29 height 17
click at [774, 400] on input "All (1)" at bounding box center [758, 400] width 30 height 30
radio input "true"
click at [983, 436] on span "Ok" at bounding box center [975, 441] width 24 height 18
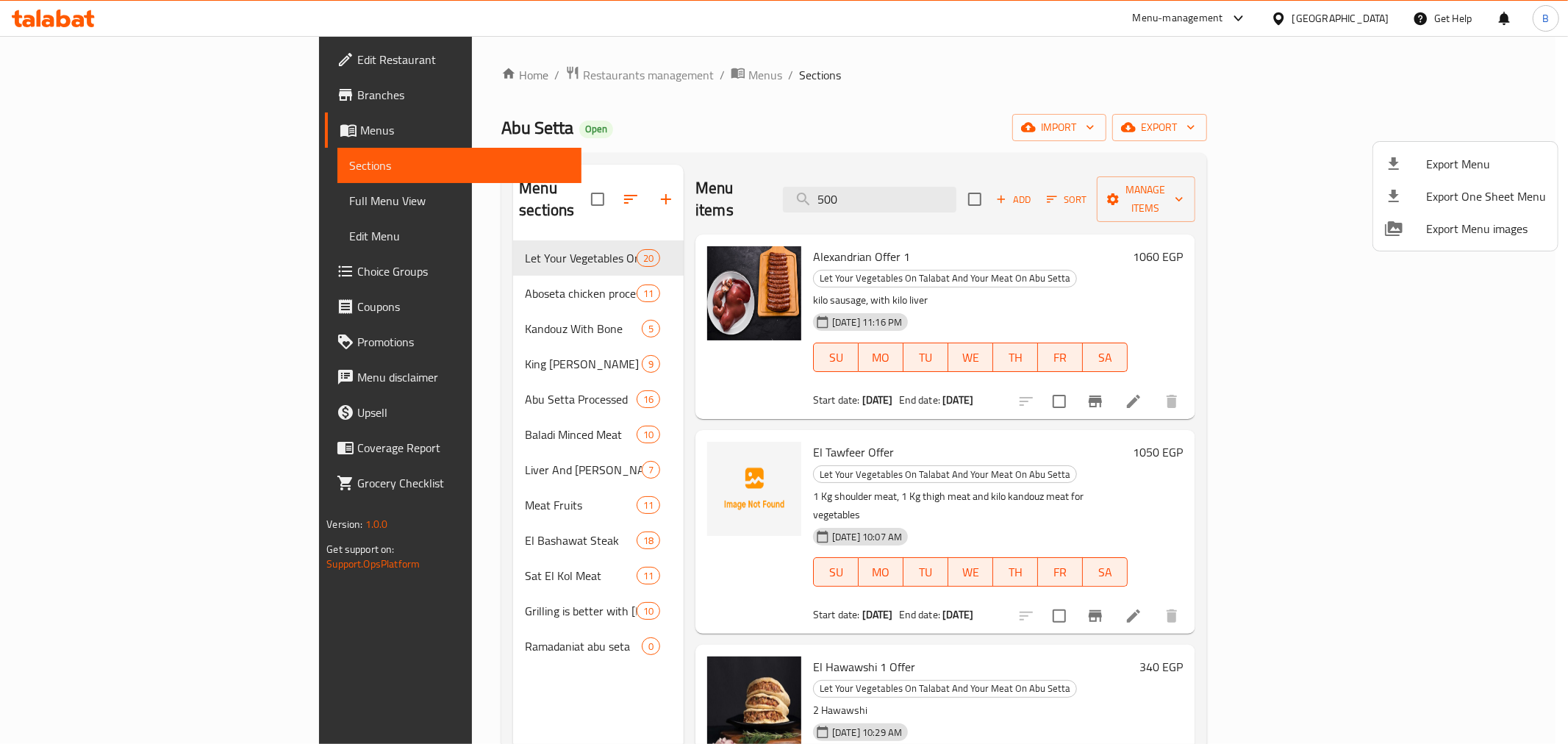
click at [561, 76] on div at bounding box center [784, 372] width 1568 height 744
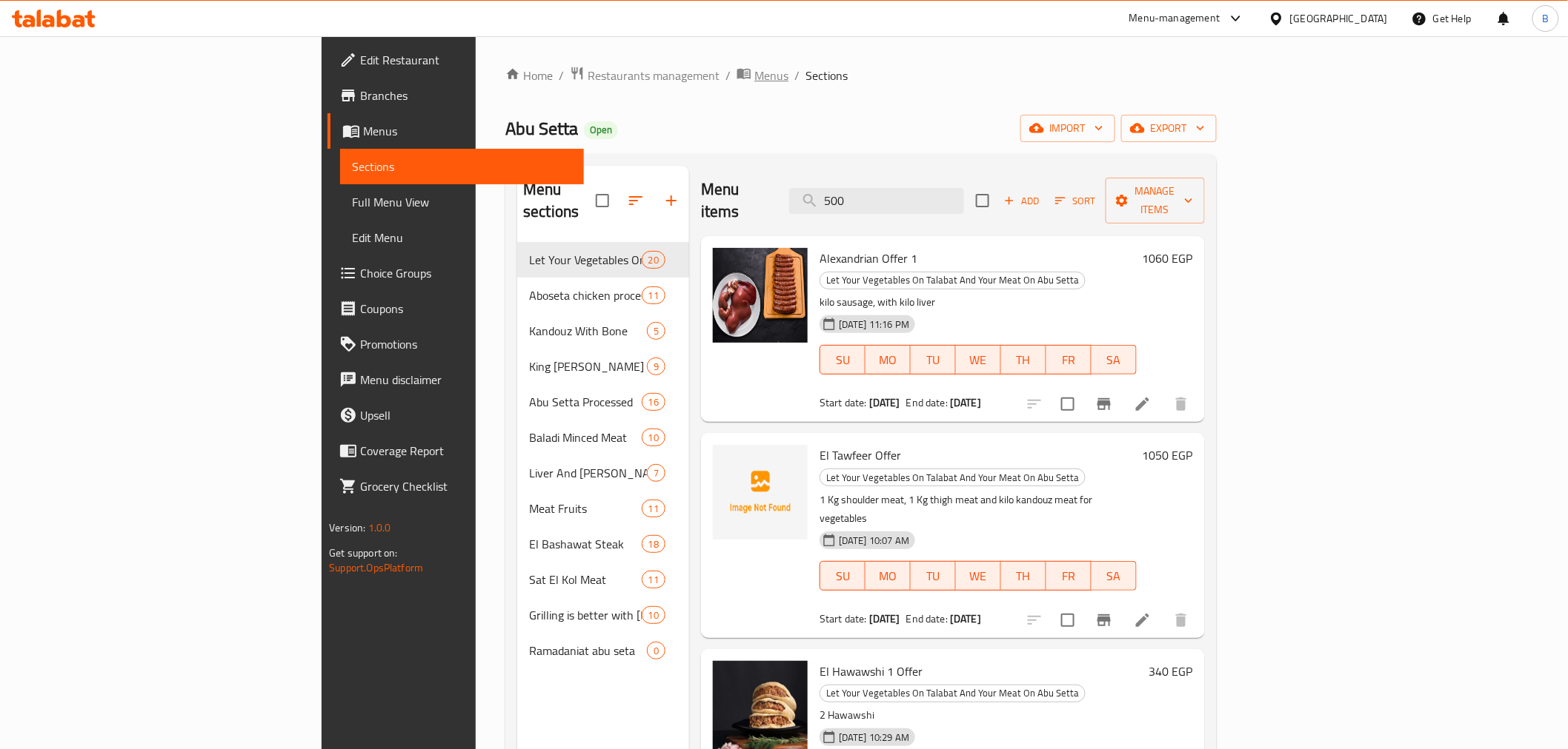
click at [754, 76] on span "Menus" at bounding box center [770, 75] width 34 height 18
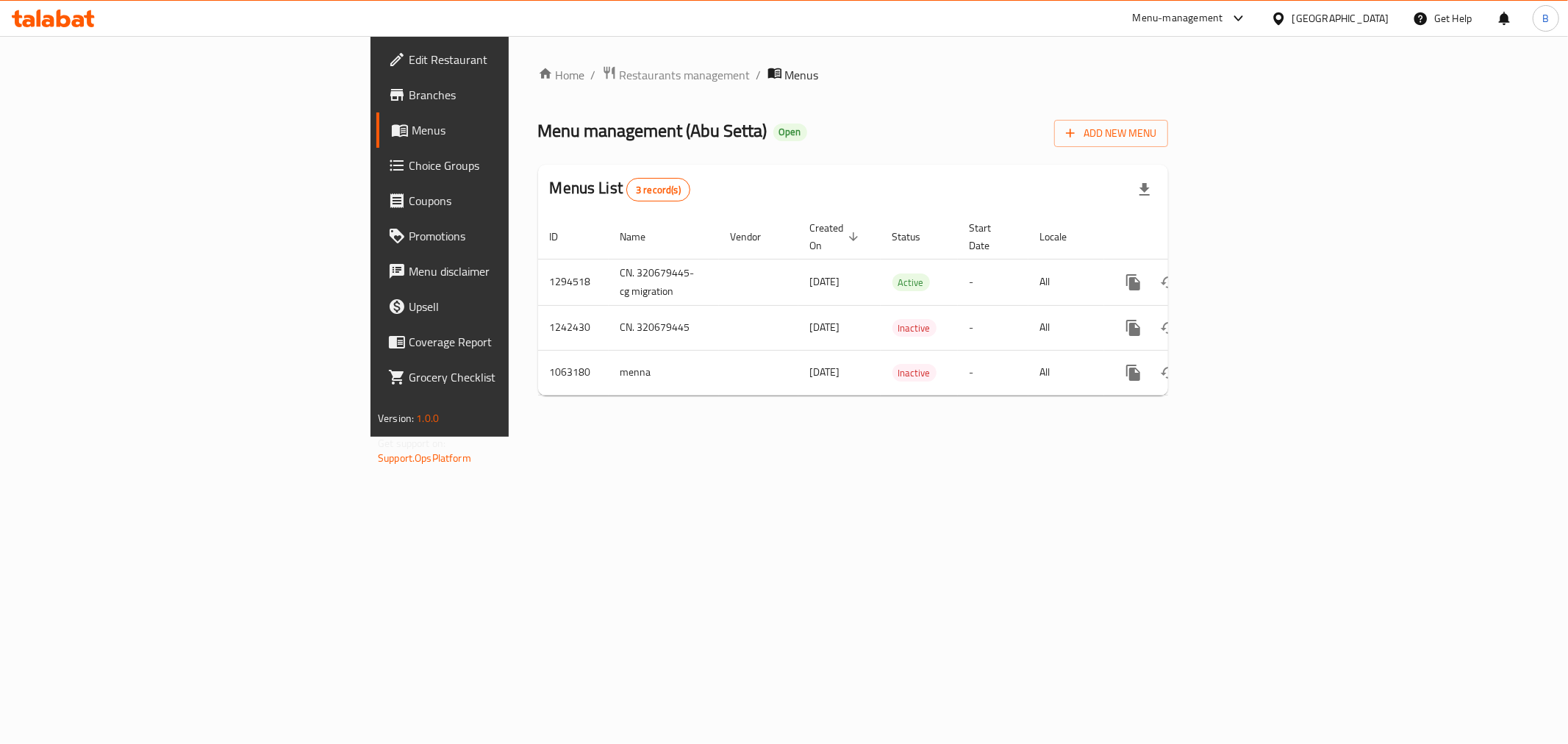
click at [508, 273] on div "Home / Restaurants management / Menus Menu management ( Abu Setta ) Open Add Ne…" at bounding box center [852, 236] width 689 height 401
click at [538, 276] on td "1294518" at bounding box center [573, 281] width 71 height 46
click at [538, 274] on td "1294518" at bounding box center [573, 281] width 71 height 46
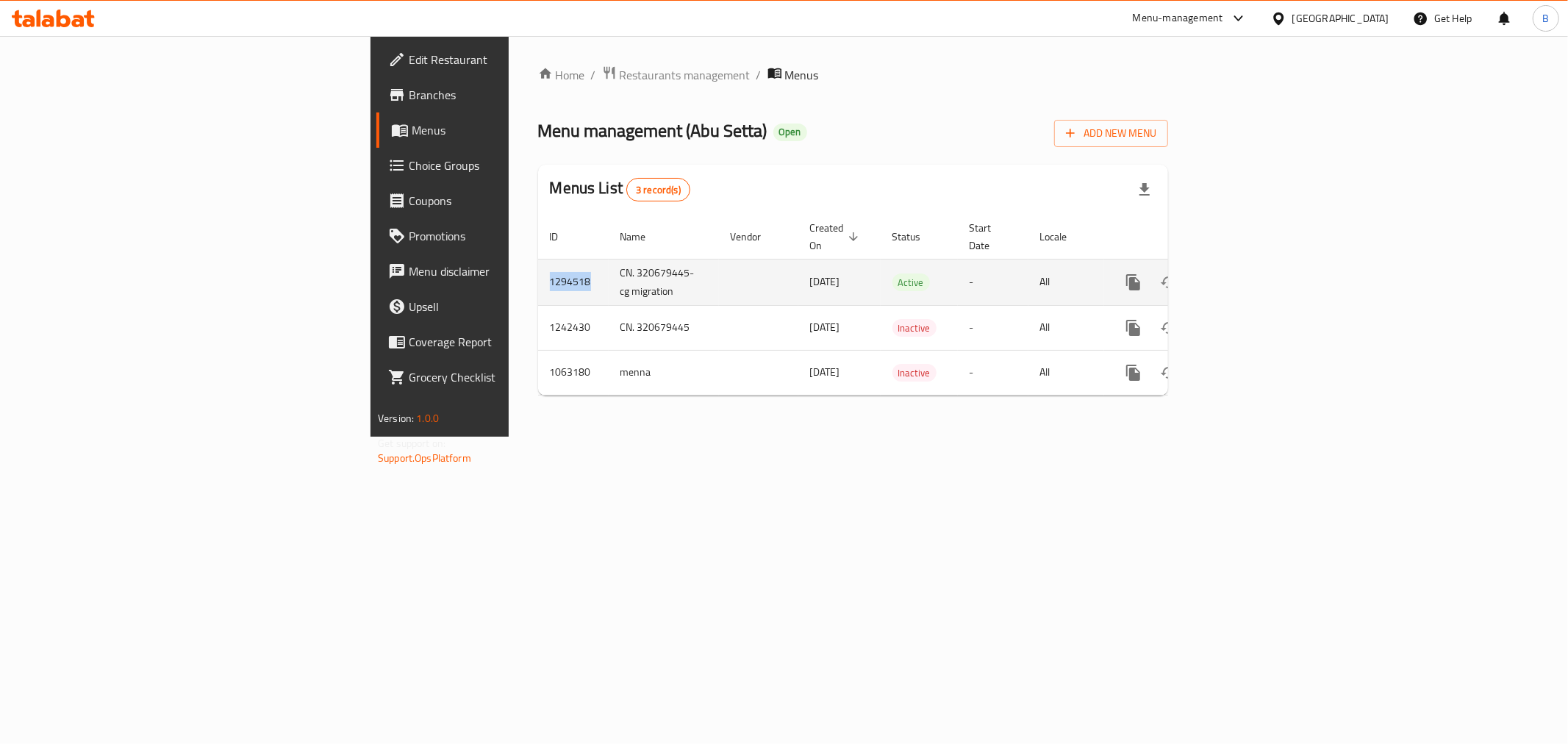
click at [538, 274] on td "1294518" at bounding box center [573, 281] width 71 height 46
click at [538, 270] on td "1294518" at bounding box center [573, 281] width 71 height 46
copy td "1294518"
click at [1257, 268] on link "enhanced table" at bounding box center [1239, 282] width 36 height 36
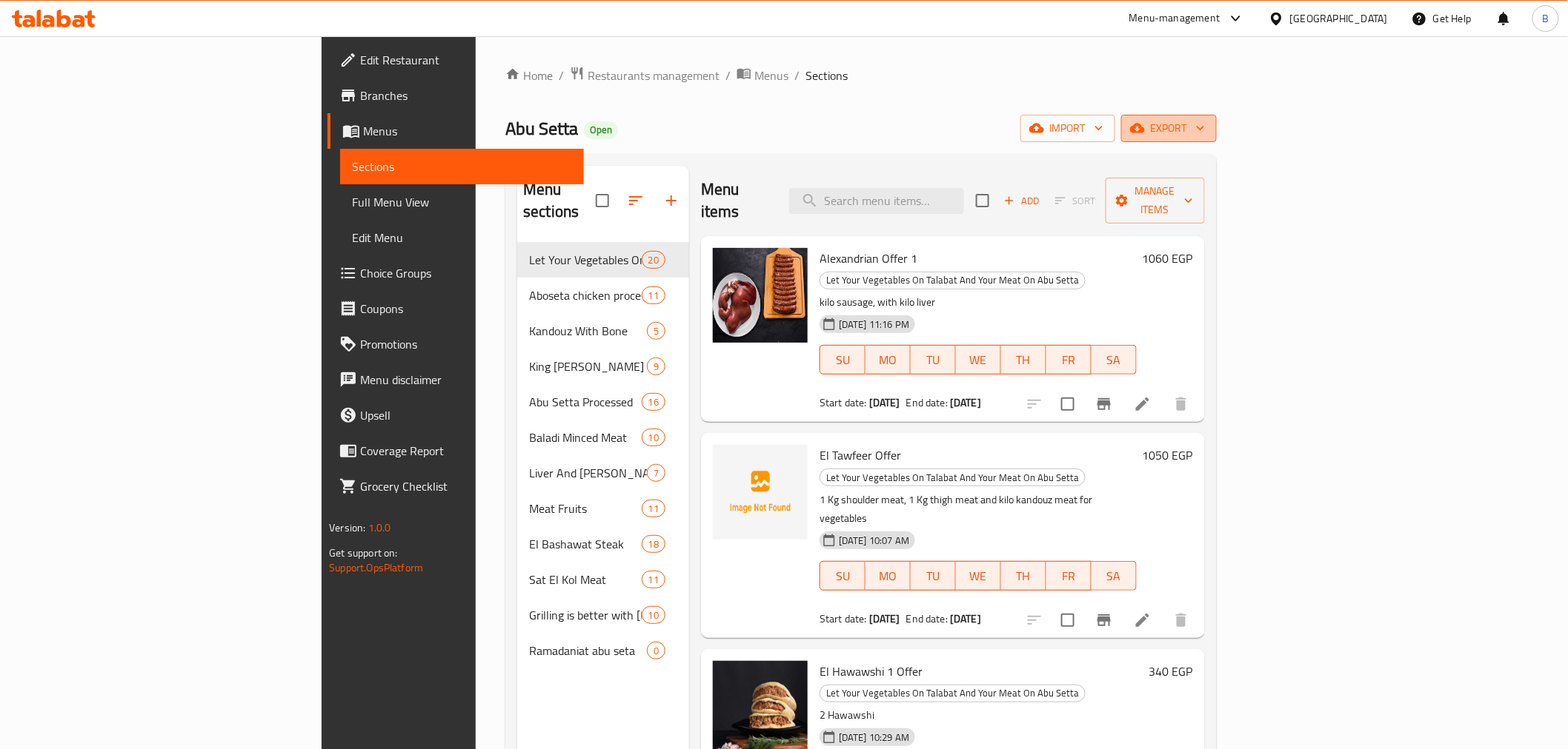
click at [1144, 127] on icon "button" at bounding box center [1137, 128] width 15 height 15
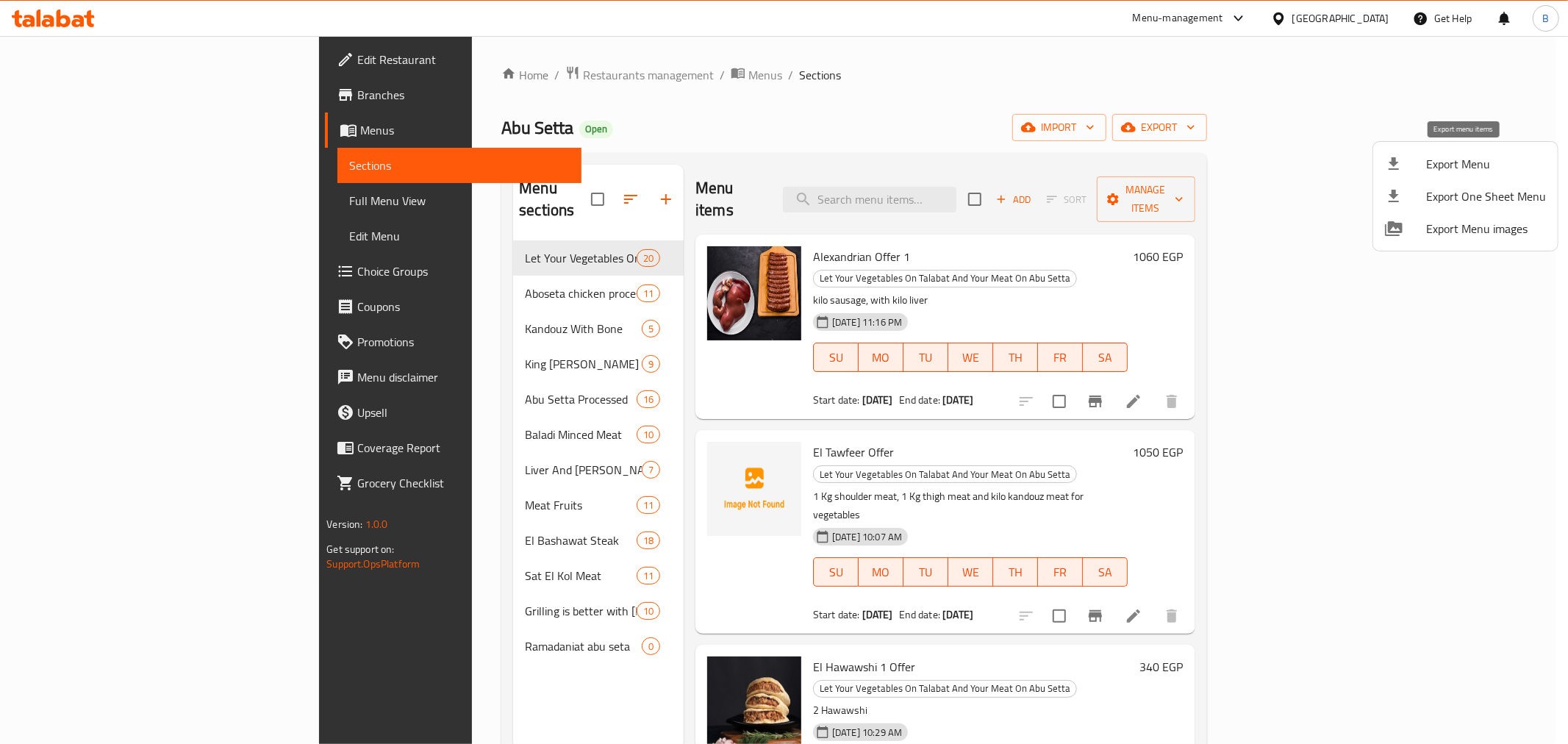
click at [1437, 172] on span "Export Menu" at bounding box center [1486, 164] width 120 height 17
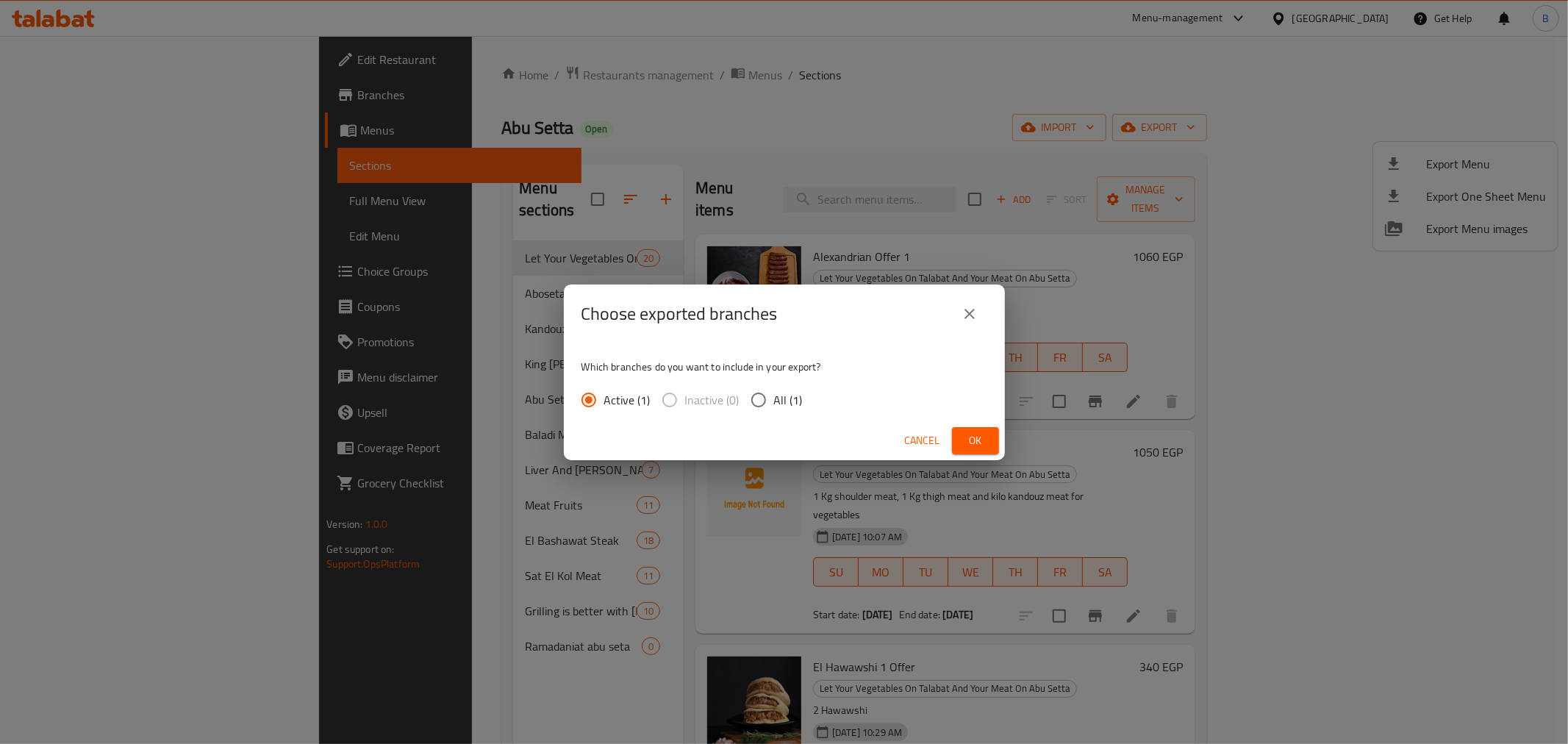
click at [802, 402] on div "Active (1) Inactive (0) All (1)" at bounding box center [698, 400] width 233 height 30
click at [780, 403] on span "All (1)" at bounding box center [788, 400] width 29 height 17
click at [774, 403] on input "All (1)" at bounding box center [758, 400] width 30 height 30
radio input "true"
click at [976, 438] on span "Ok" at bounding box center [975, 441] width 24 height 18
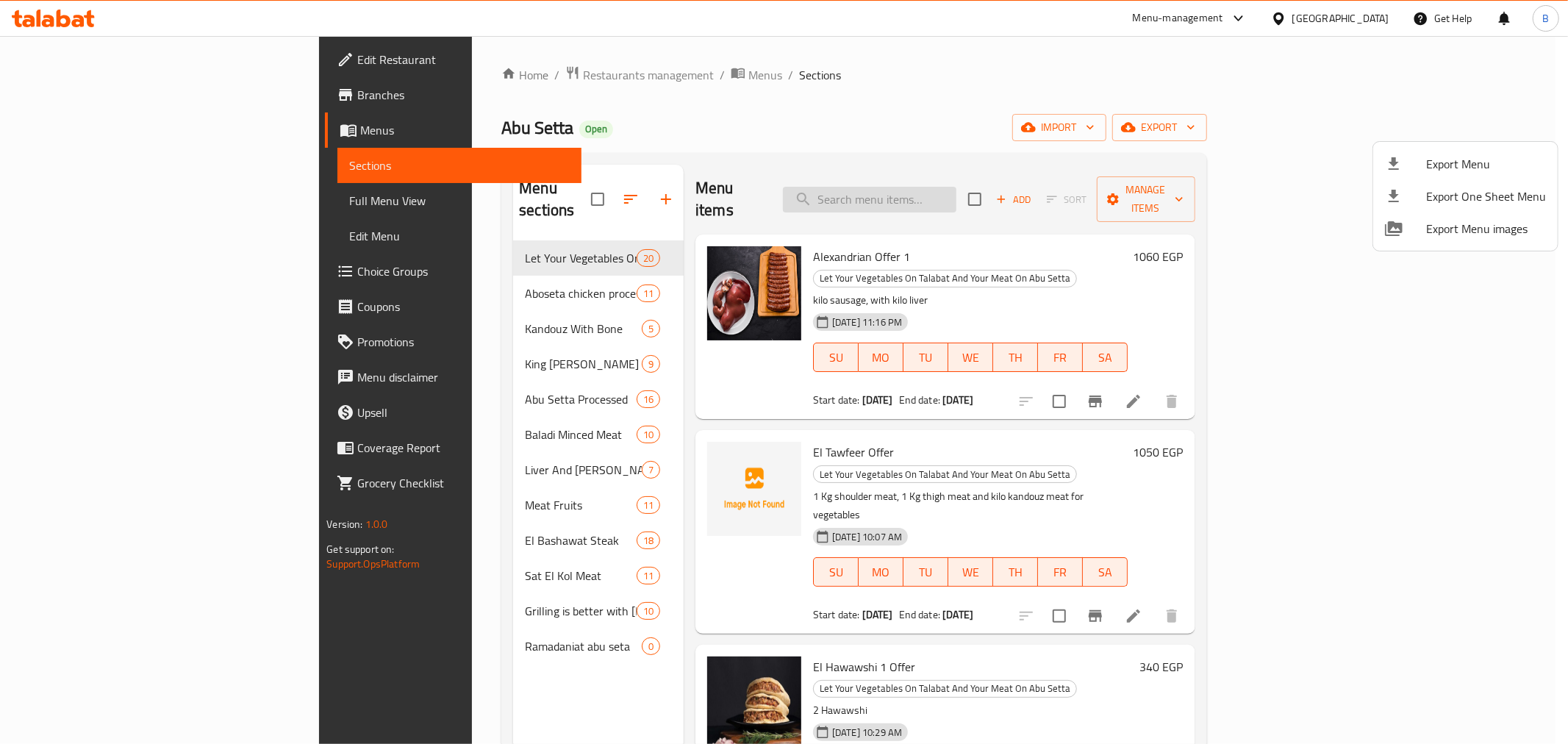
click at [1035, 179] on div at bounding box center [784, 372] width 1568 height 744
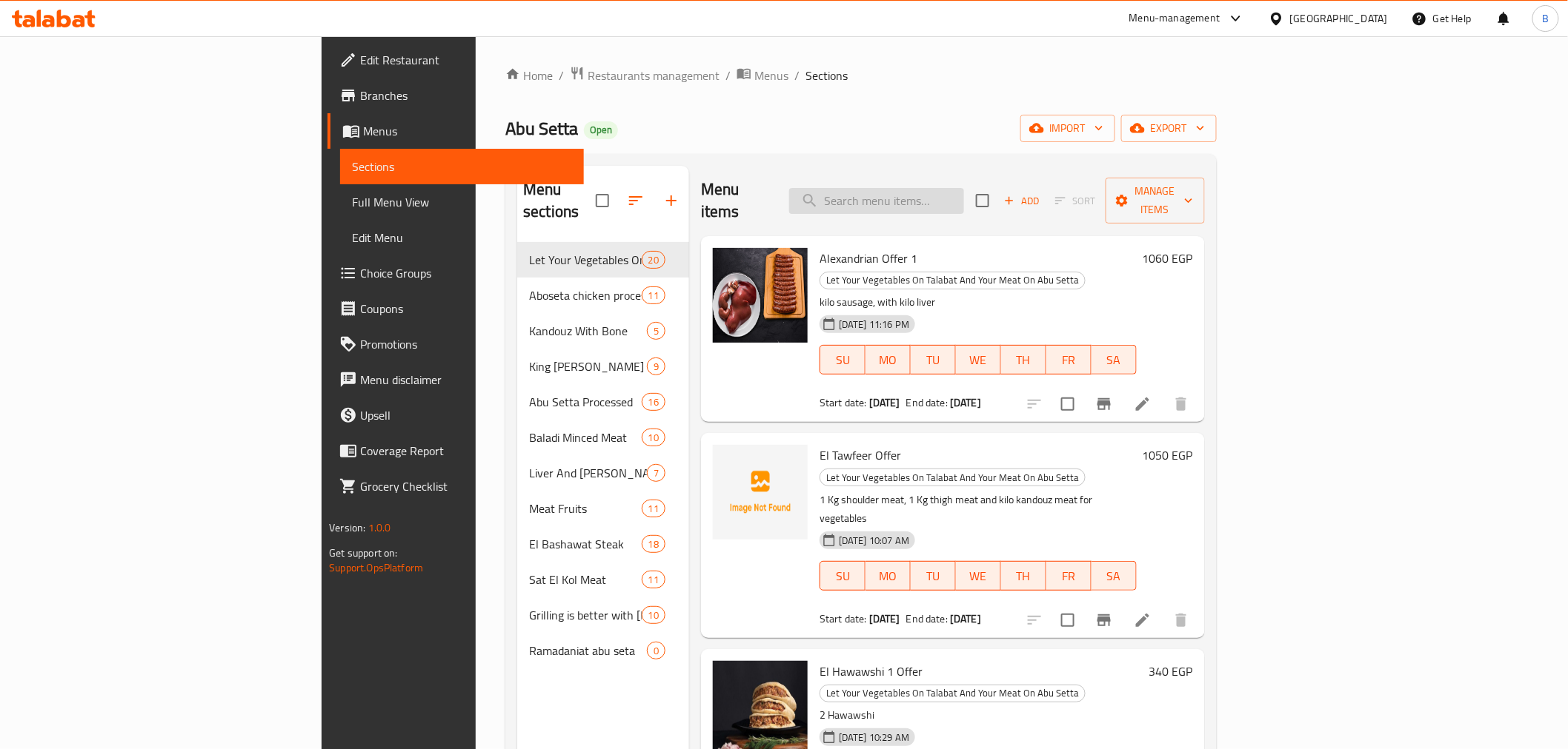
click at [963, 193] on input "search" at bounding box center [876, 201] width 175 height 26
paste input "عرض ٤"
type input "عرض ٤"
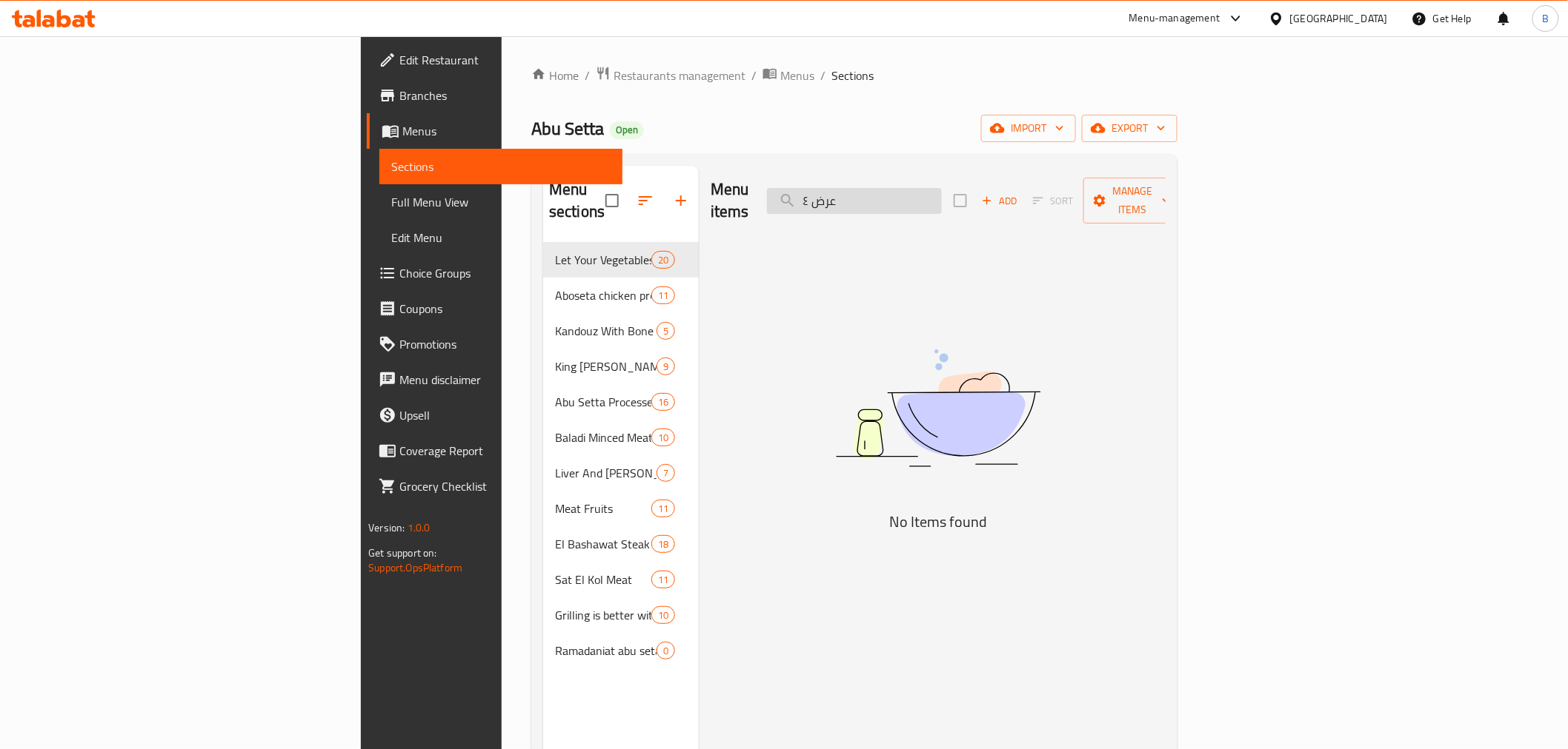
click at [942, 193] on input "عرض ٤" at bounding box center [854, 201] width 175 height 26
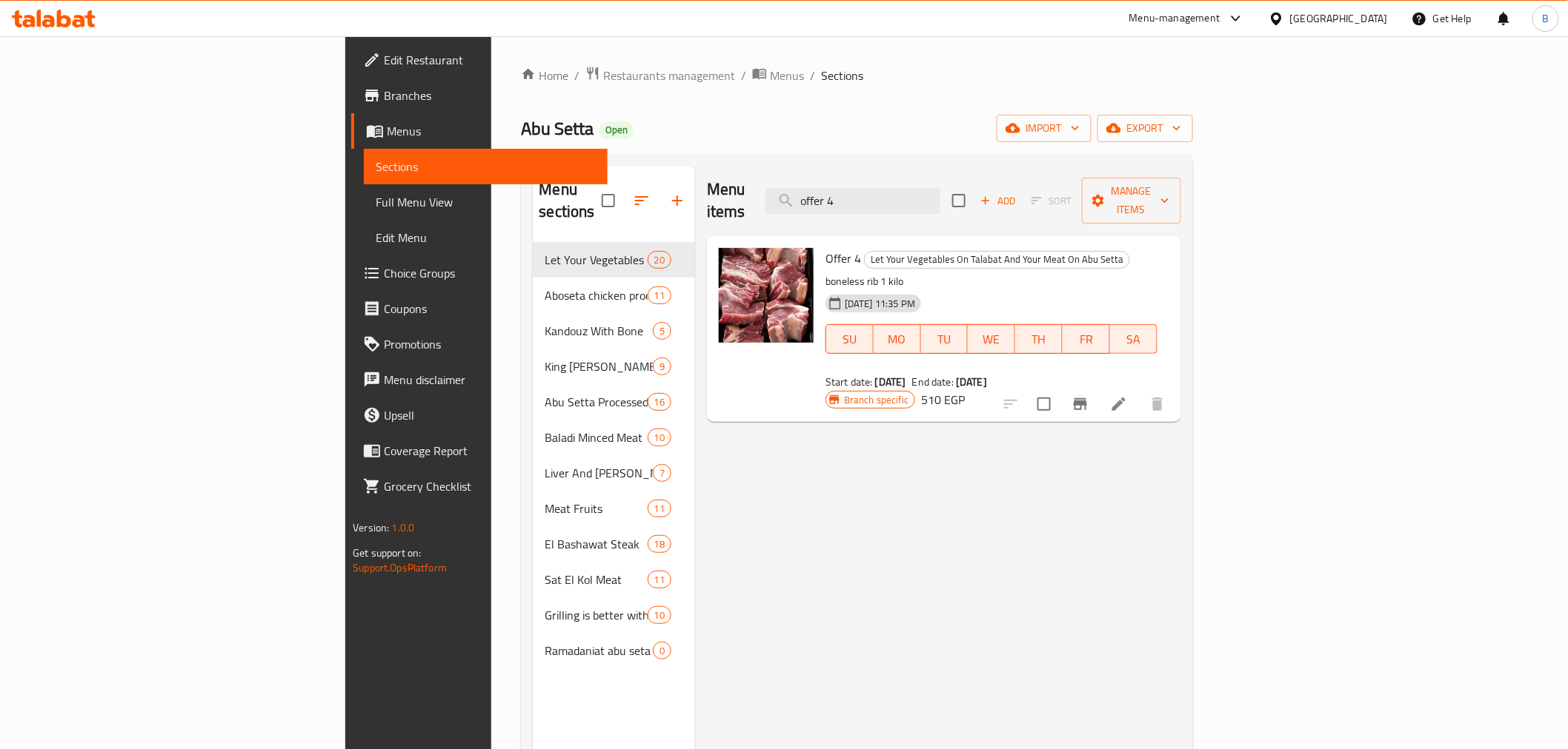
type input "offer 4"
click at [1128, 396] on icon at bounding box center [1119, 404] width 18 height 18
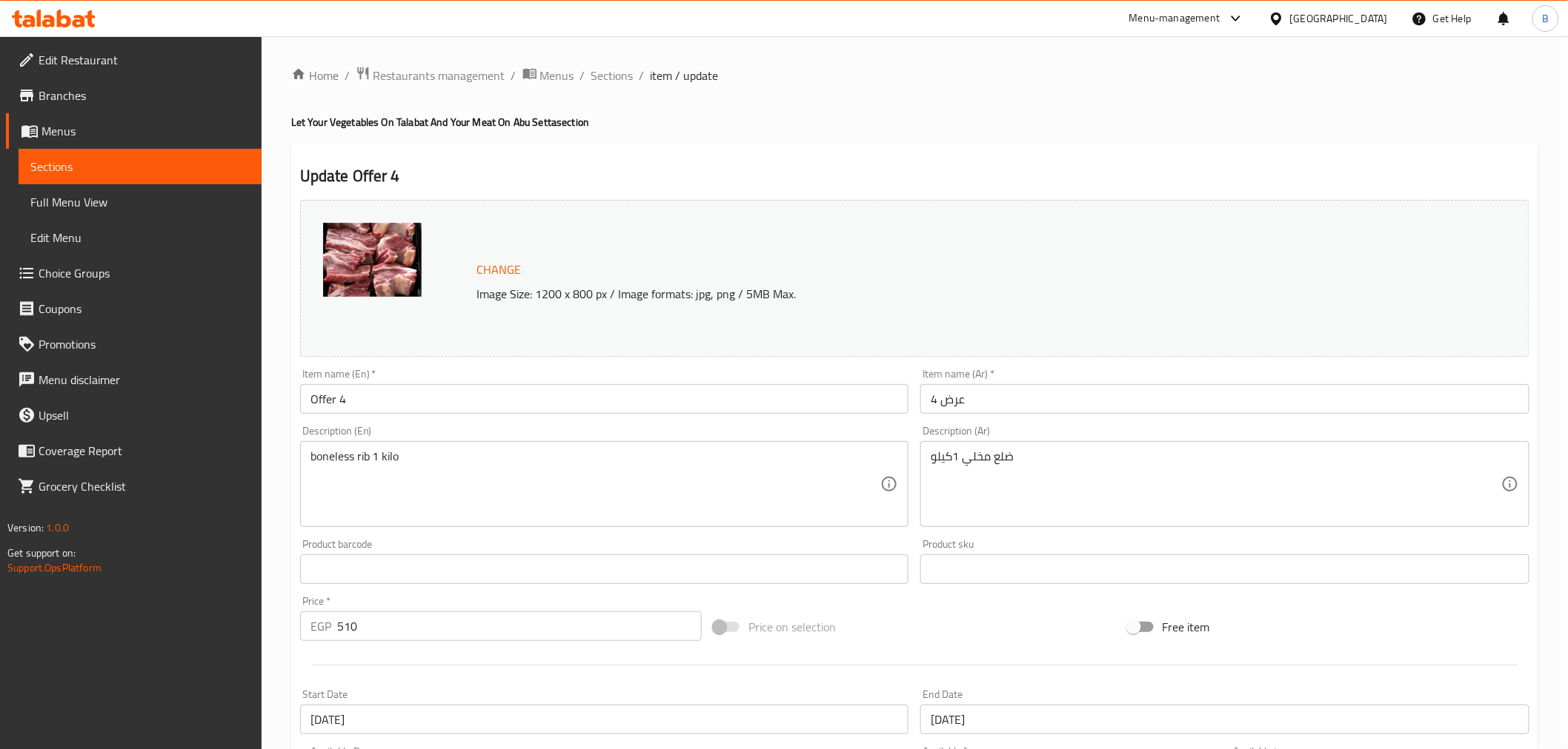
click at [1068, 389] on div "Item name (Ar)   * عرض 4 Item name (Ar) *" at bounding box center [1225, 391] width 609 height 46
click at [1065, 402] on input "عرض 4" at bounding box center [1225, 399] width 609 height 30
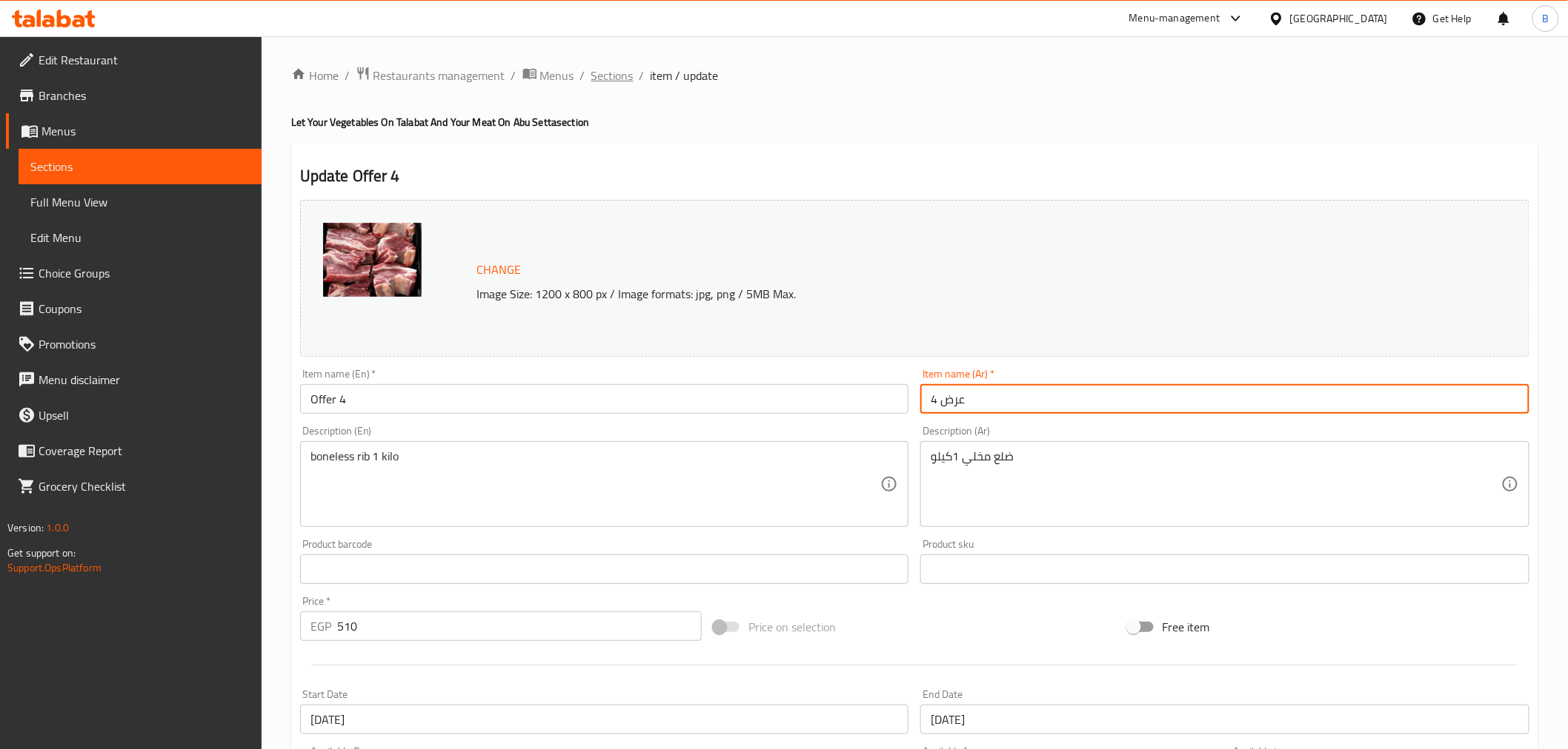
type input "عرض 4"
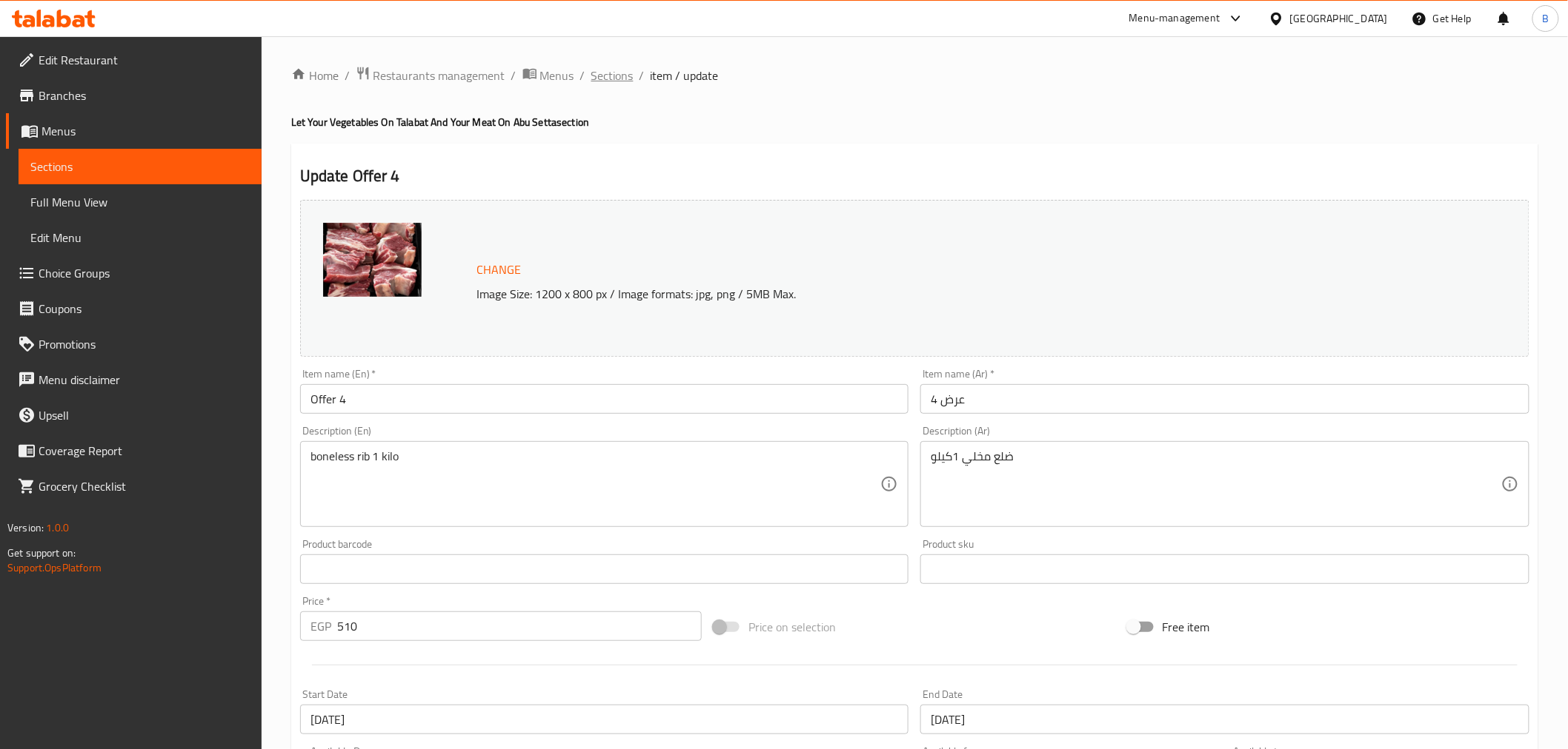
click at [626, 82] on span "Sections" at bounding box center [612, 75] width 42 height 18
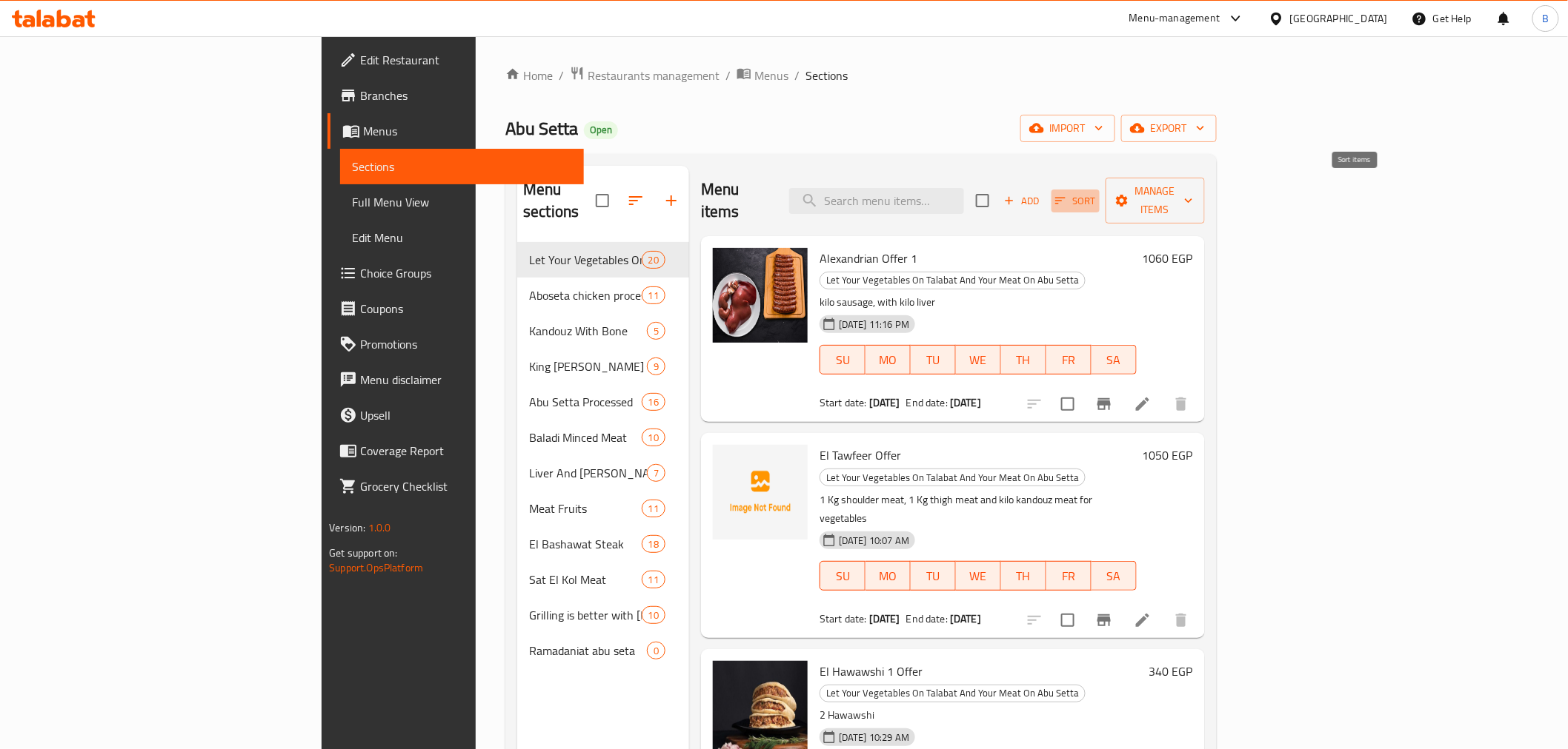
click at [1096, 197] on span "Sort" at bounding box center [1075, 201] width 40 height 17
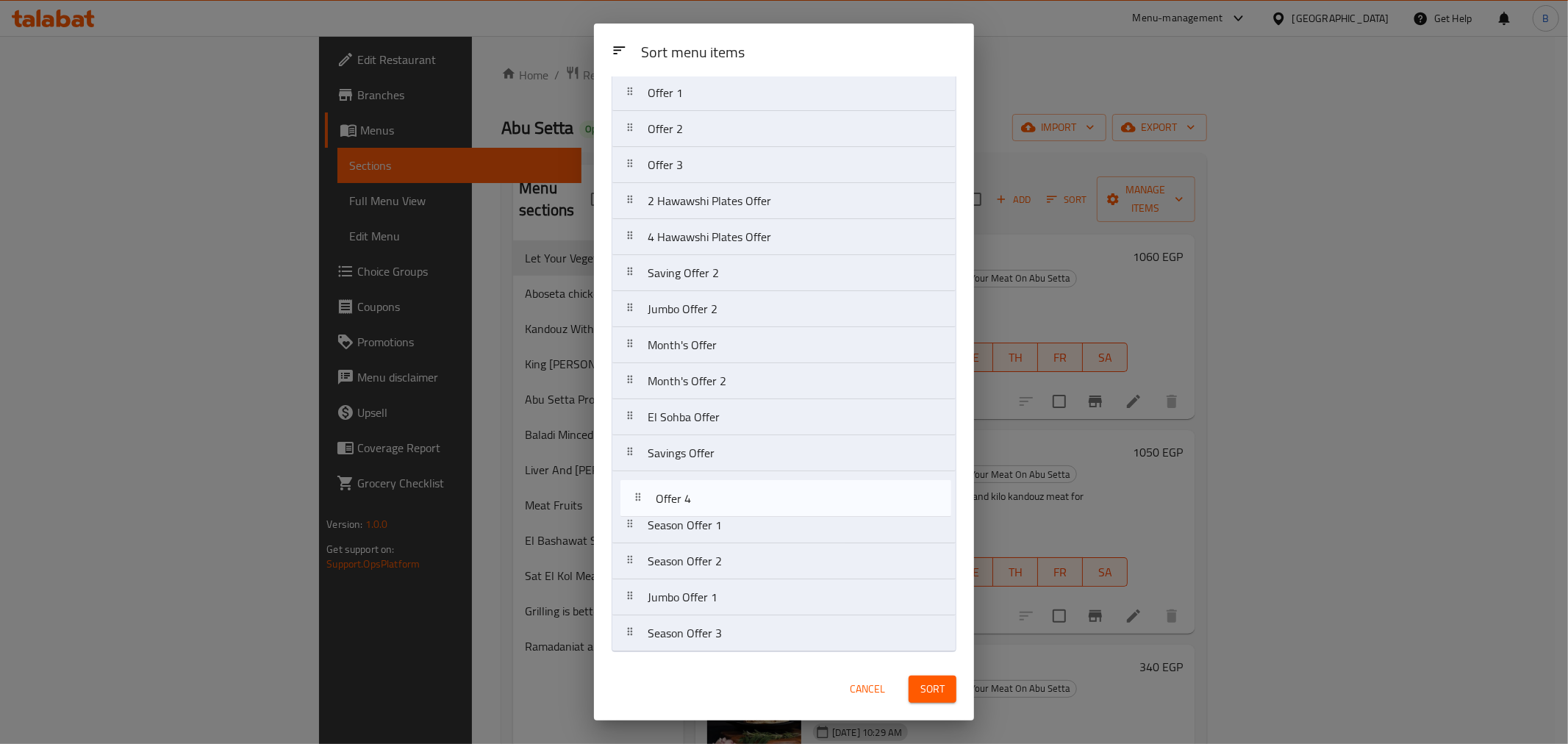
scroll to position [189, 0]
drag, startPoint x: 700, startPoint y: 459, endPoint x: 687, endPoint y: 659, distance: 200.4
click at [687, 659] on div "Sort menu items Sort menu items Alexandrian Offer 1 El Tawfeer Offer El Hawawsh…" at bounding box center [784, 372] width 380 height 697
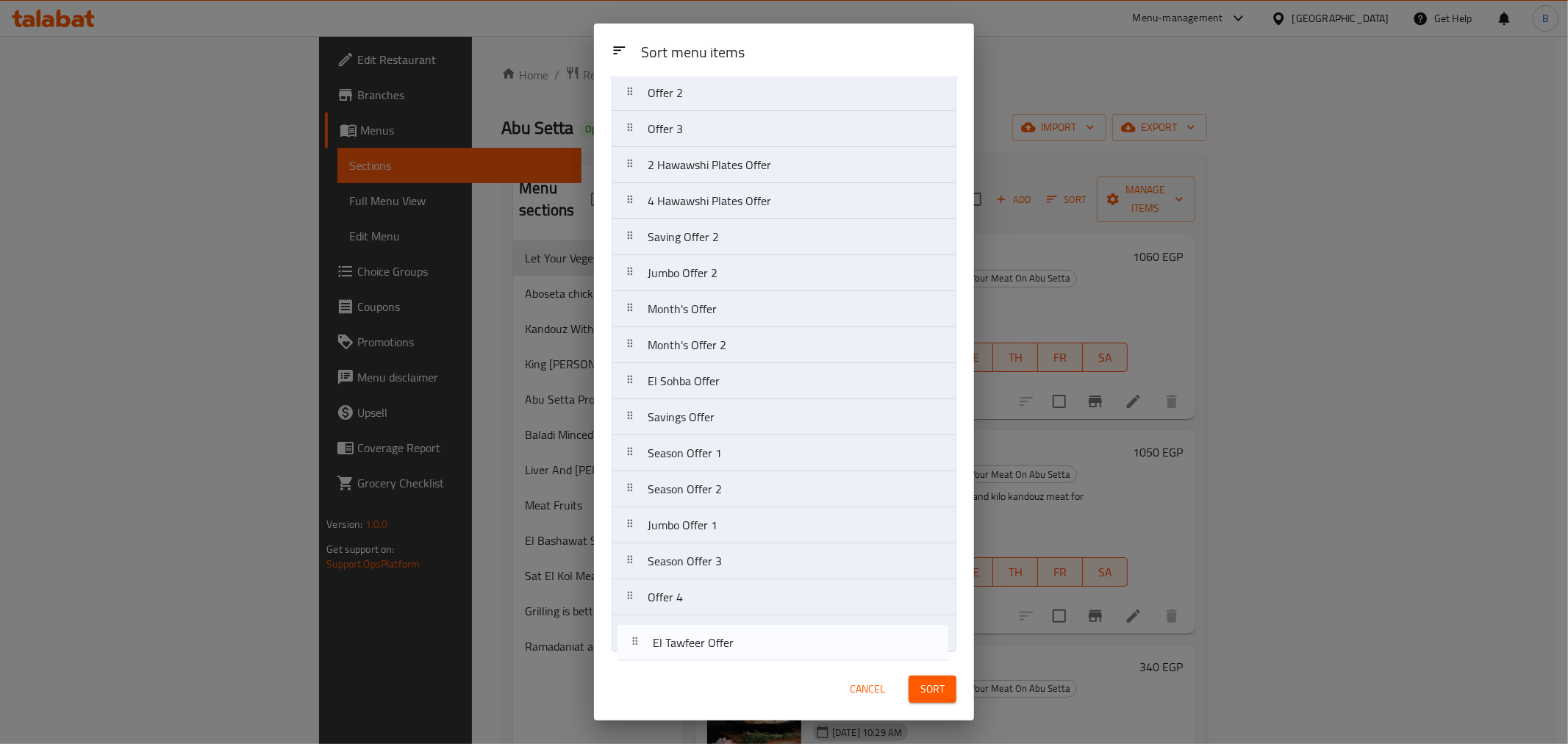
drag, startPoint x: 758, startPoint y: 182, endPoint x: 767, endPoint y: 655, distance: 473.1
click at [767, 655] on div "Sort menu items Alexandrian Offer 1 El Tawfeer Offer El Hawawshi 1 Offer Alexan…" at bounding box center [784, 368] width 380 height 582
drag, startPoint x: 732, startPoint y: 465, endPoint x: 730, endPoint y: 655, distance: 190.0
click at [730, 655] on div "Sort menu items Alexandrian Offer 1 El Hawawshi 1 Offer Alexandrian Offer 2 Off…" at bounding box center [784, 368] width 380 height 582
drag, startPoint x: 746, startPoint y: 461, endPoint x: 739, endPoint y: 659, distance: 198.1
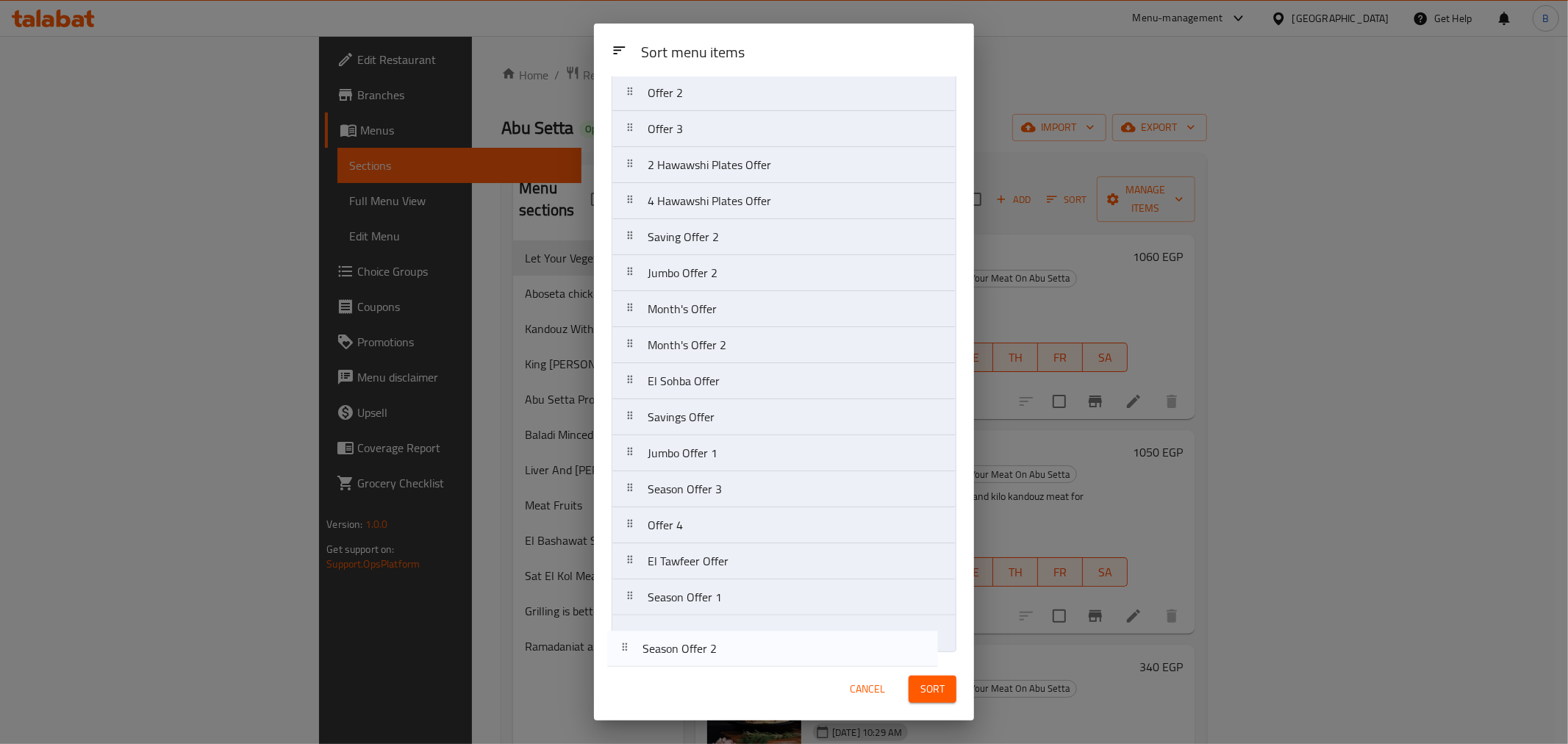
click at [739, 659] on div "Sort menu items Sort menu items Alexandrian Offer 1 El Hawawshi 1 Offer Alexand…" at bounding box center [784, 372] width 380 height 697
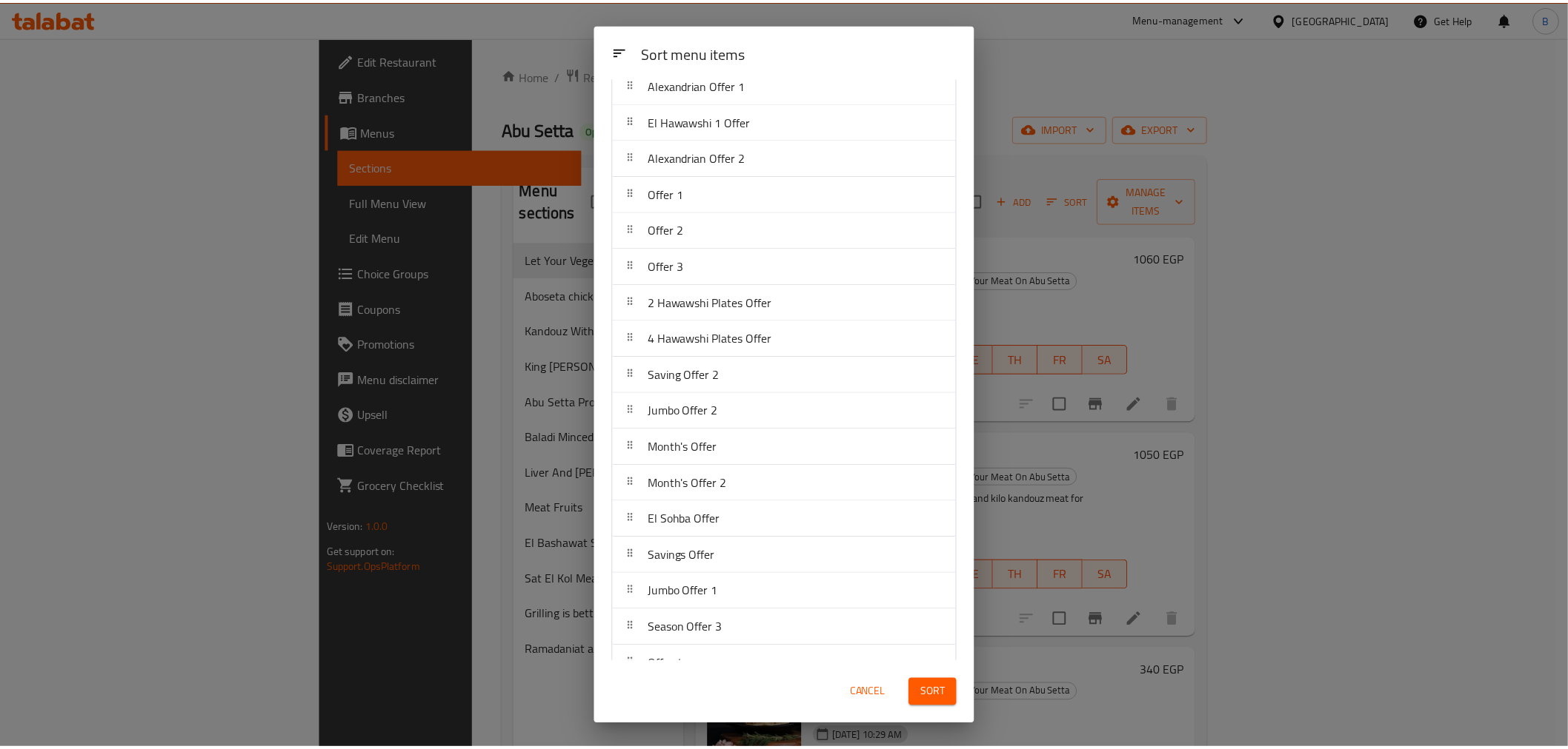
scroll to position [0, 0]
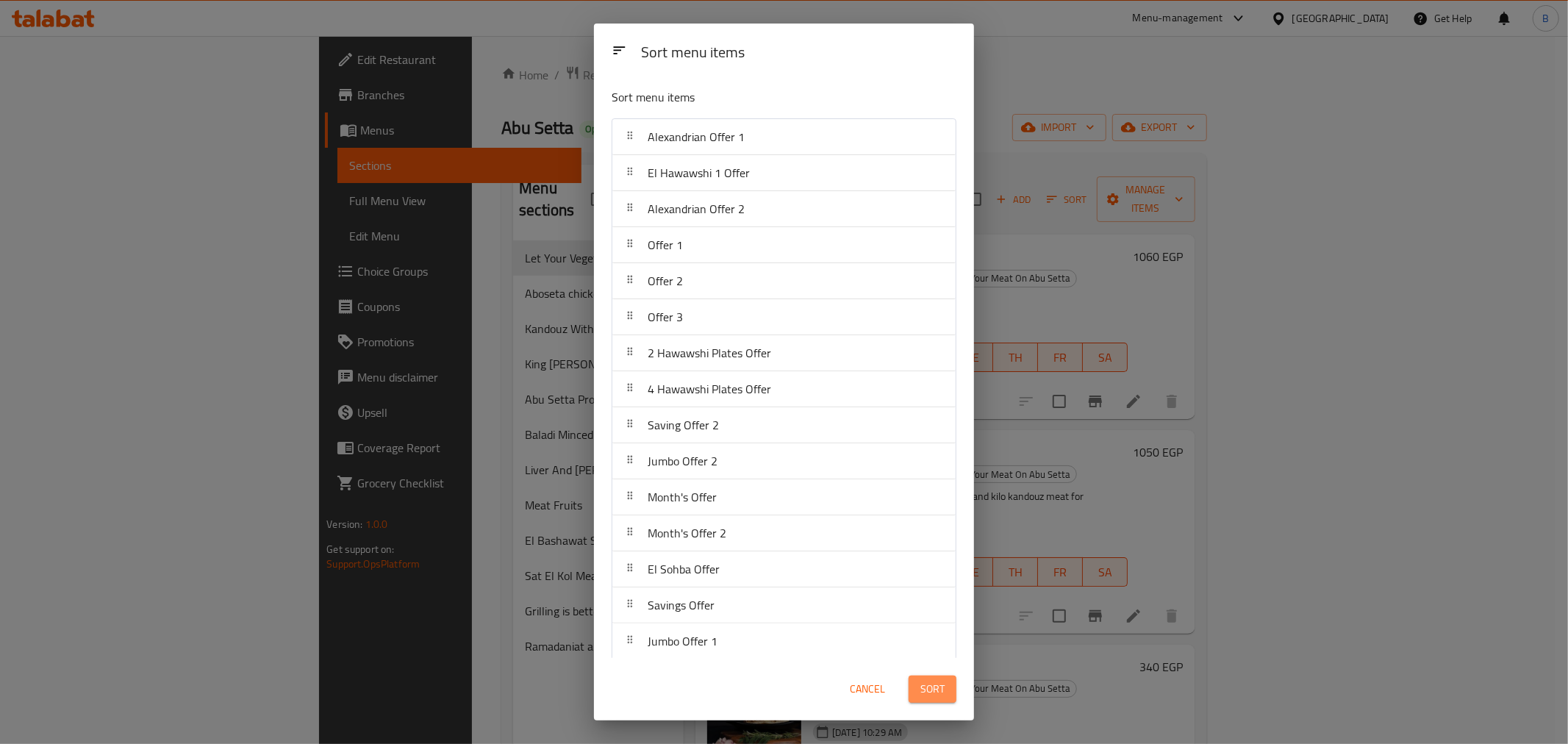
click at [919, 681] on button "Sort" at bounding box center [932, 689] width 48 height 27
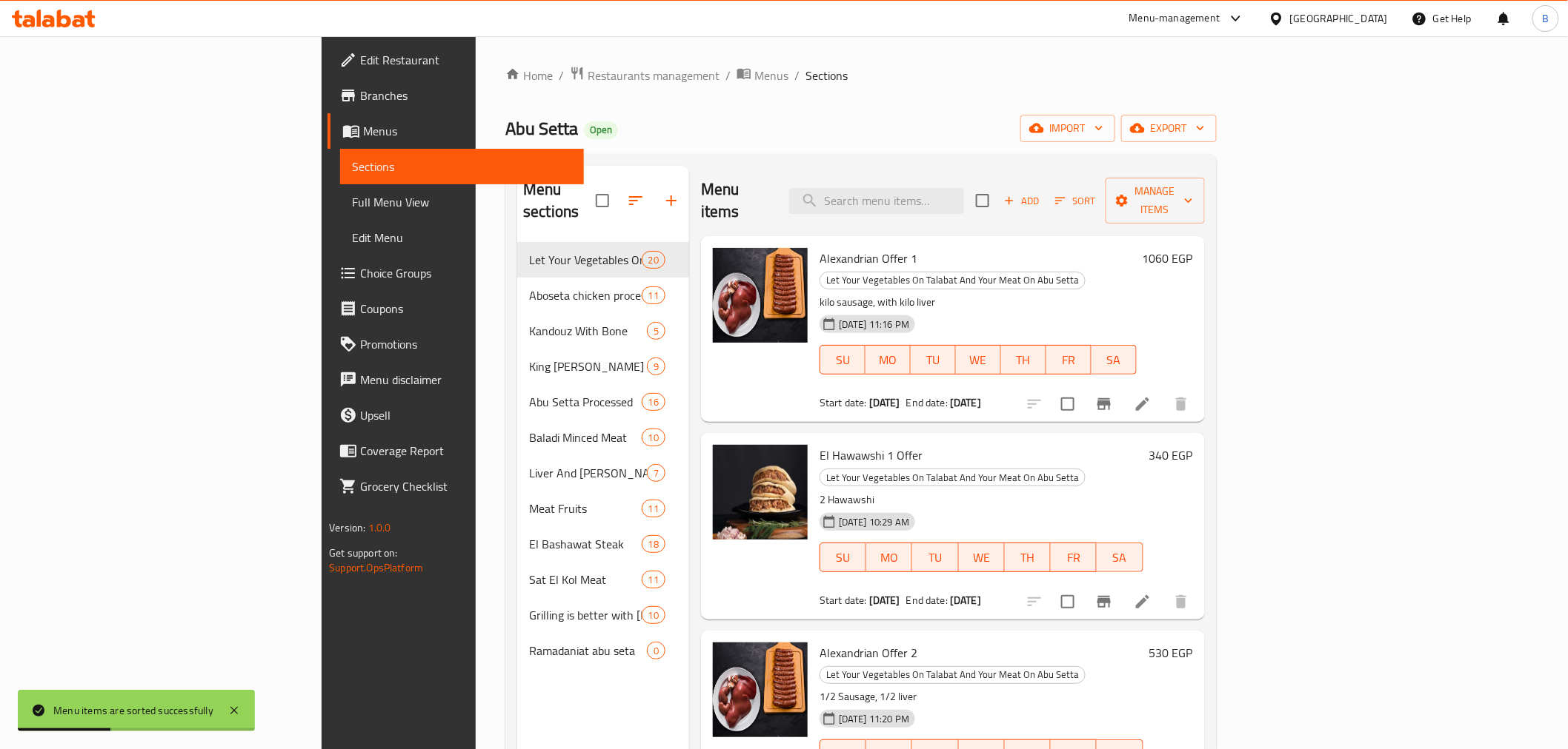
click at [968, 92] on div "Home / Restaurants management / Menus / Sections Abu Setta Open import export M…" at bounding box center [861, 496] width 711 height 861
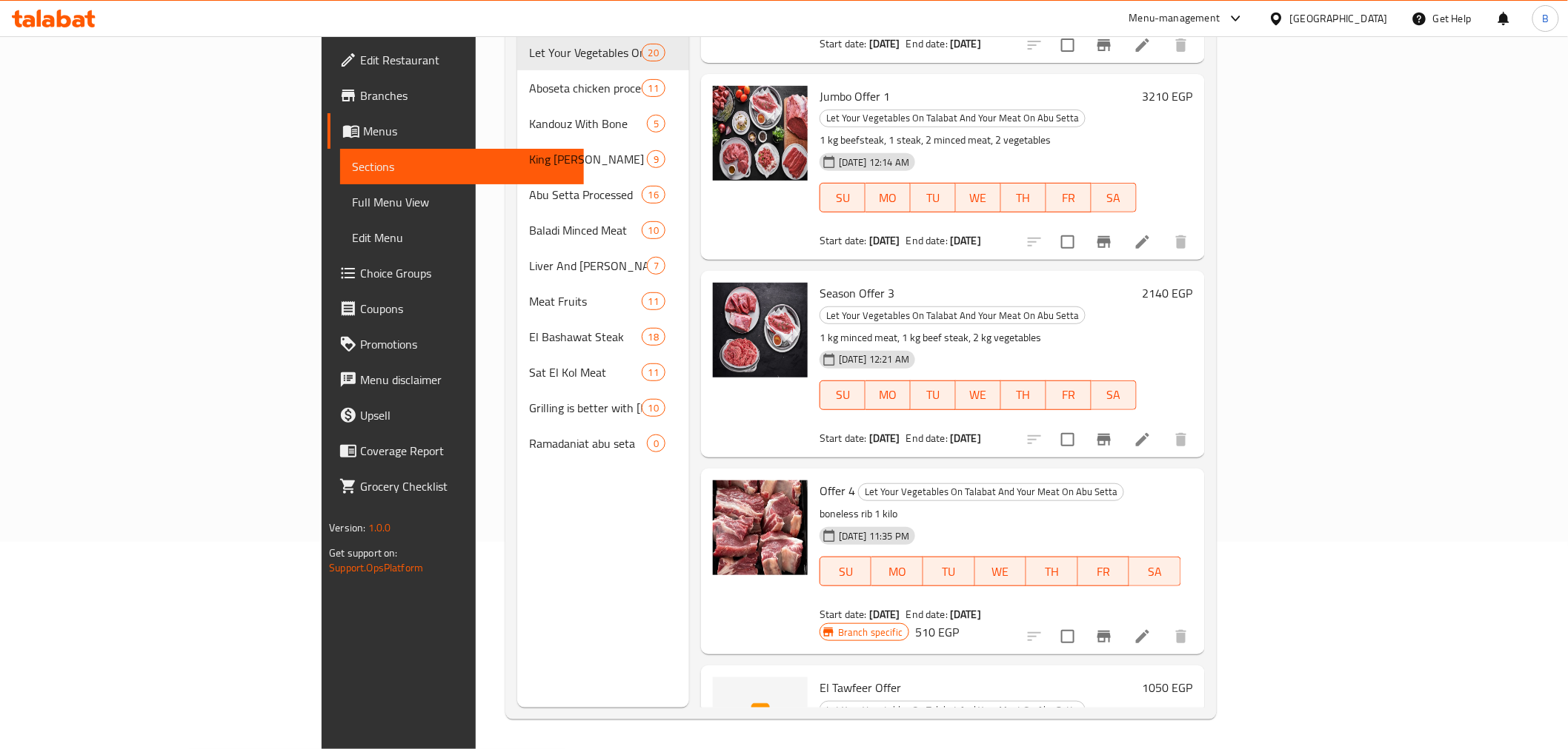
scroll to position [2652, 0]
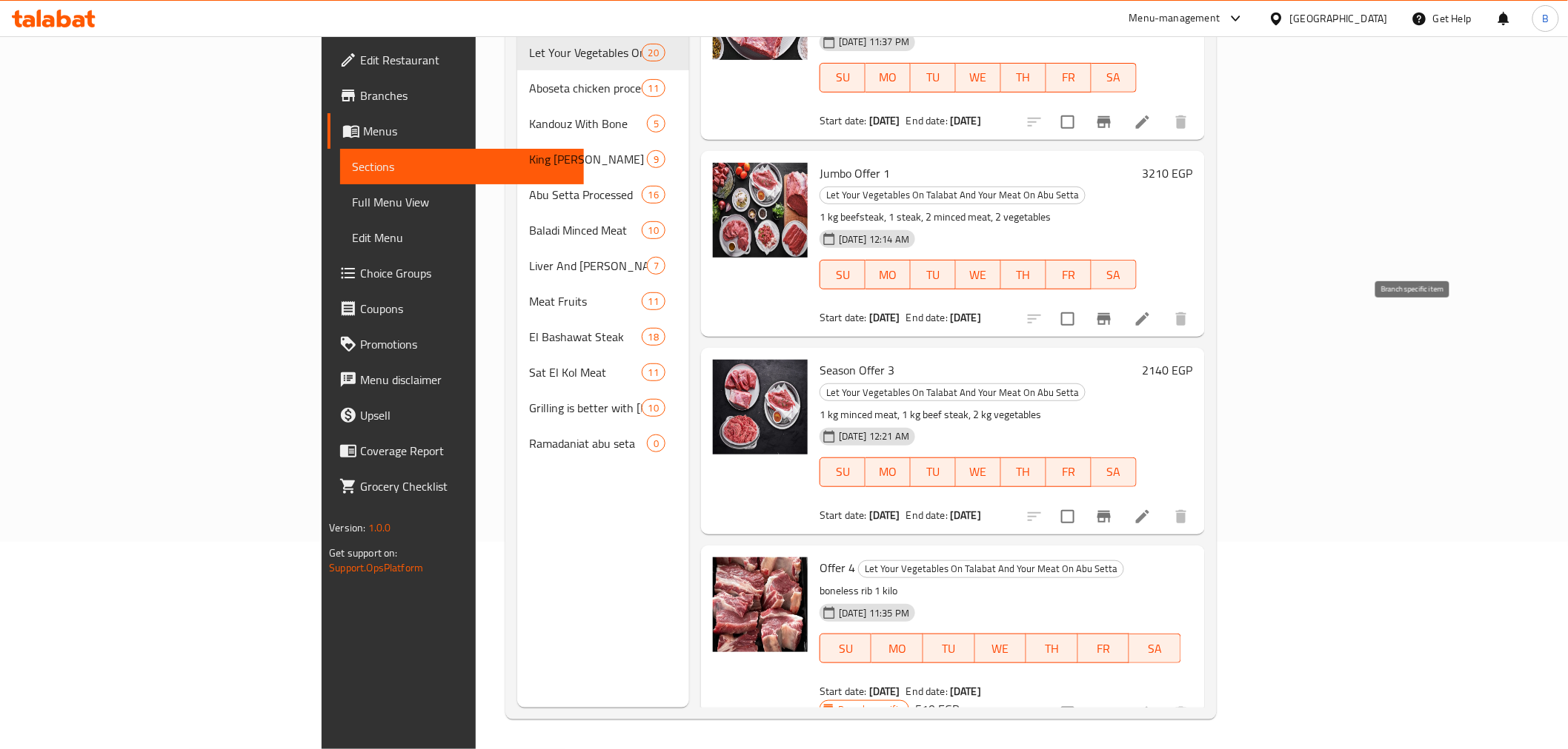
click at [1121, 696] on button "Branch-specific-item" at bounding box center [1104, 714] width 36 height 36
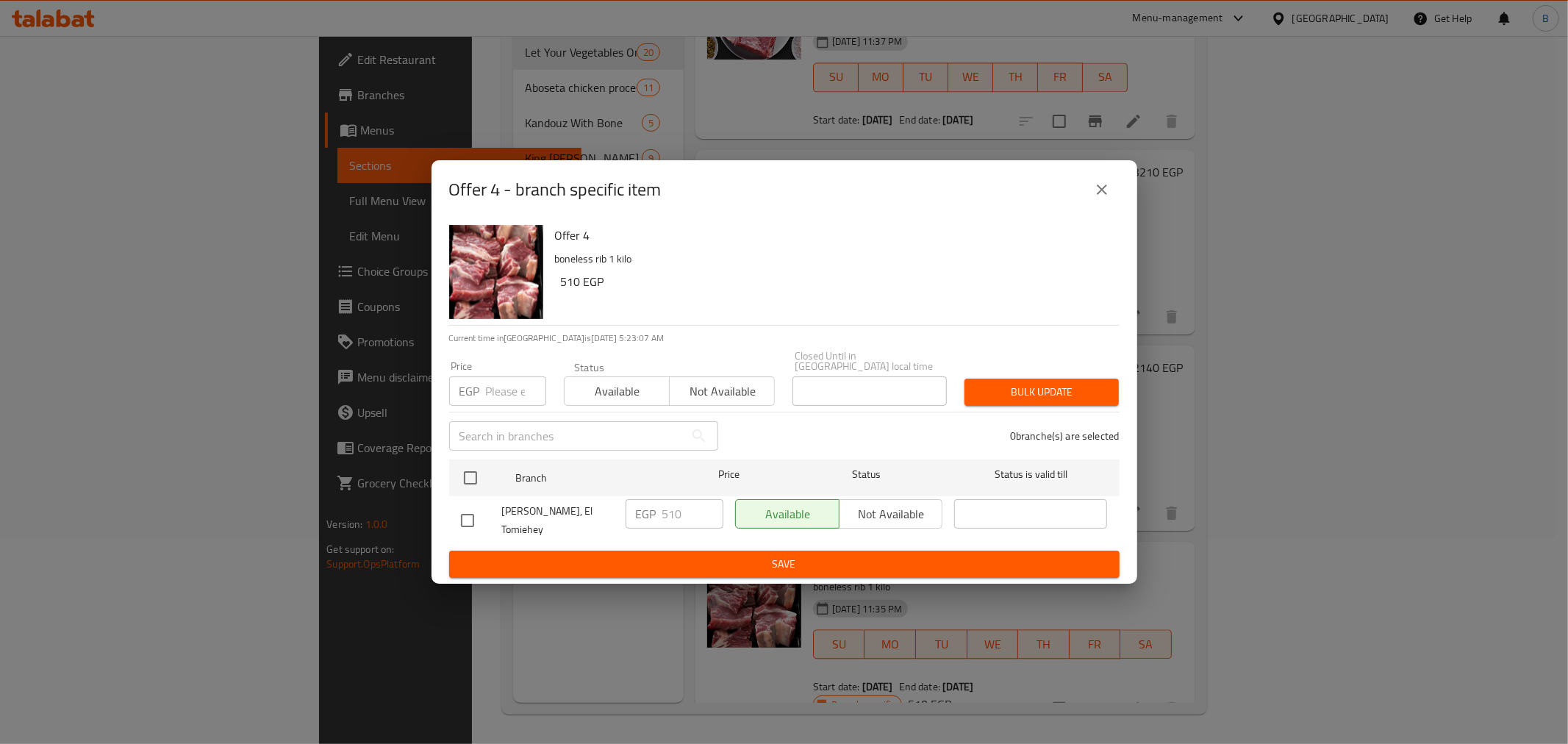
click at [1115, 207] on div "Offer 4 - branch specific item" at bounding box center [784, 190] width 670 height 36
click at [1096, 199] on icon "close" at bounding box center [1101, 190] width 17 height 17
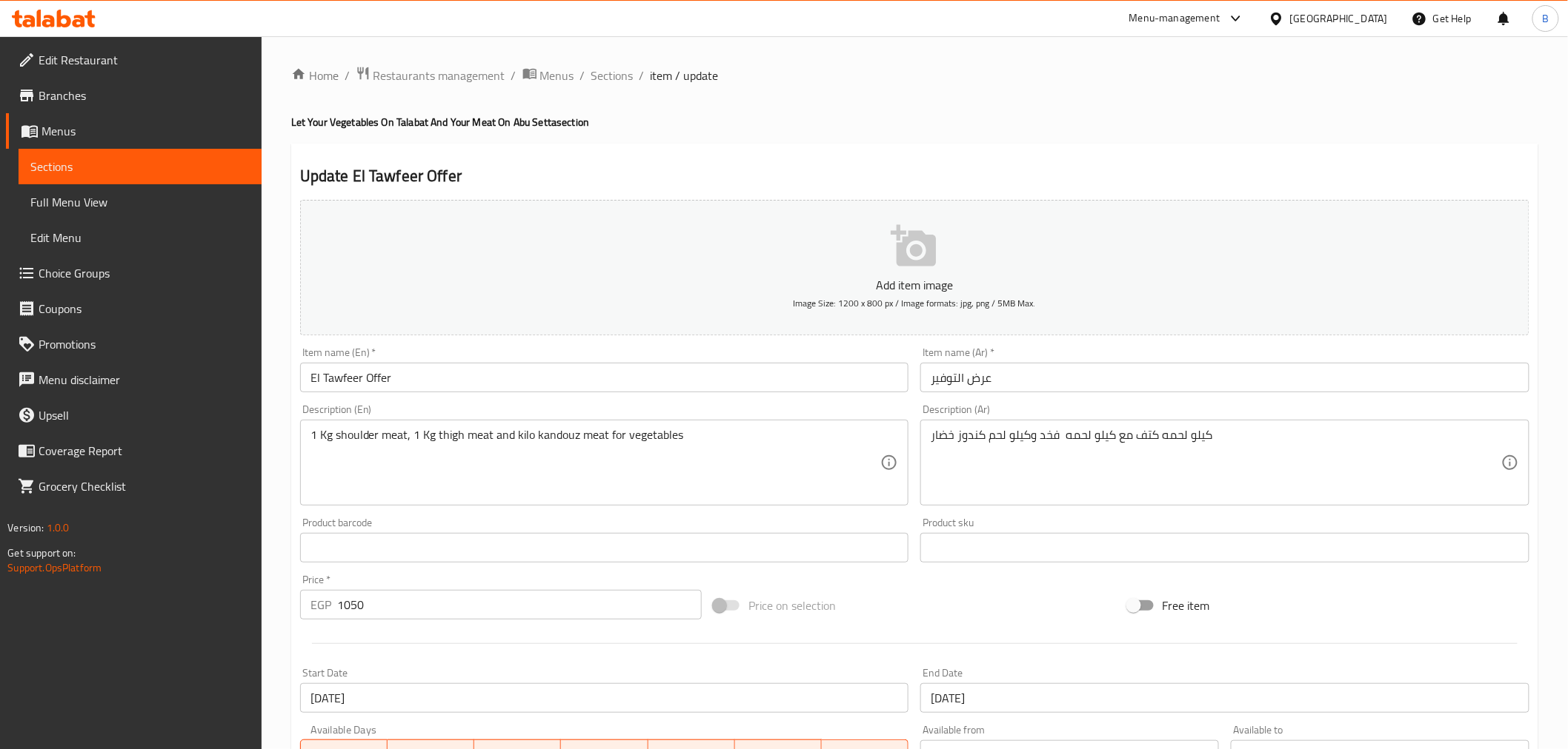
scroll to position [294, 0]
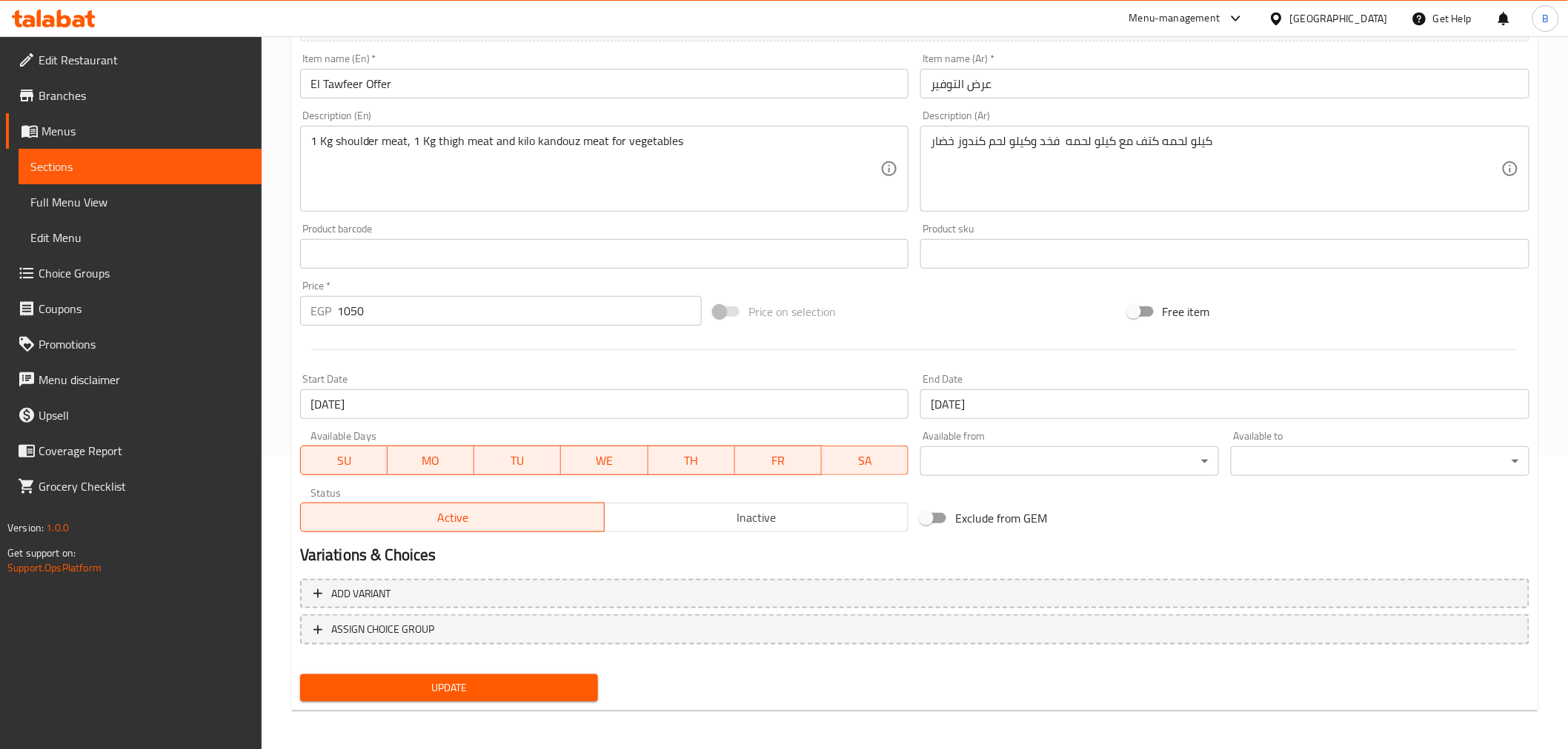
click at [758, 519] on span "Inactive" at bounding box center [756, 517] width 292 height 21
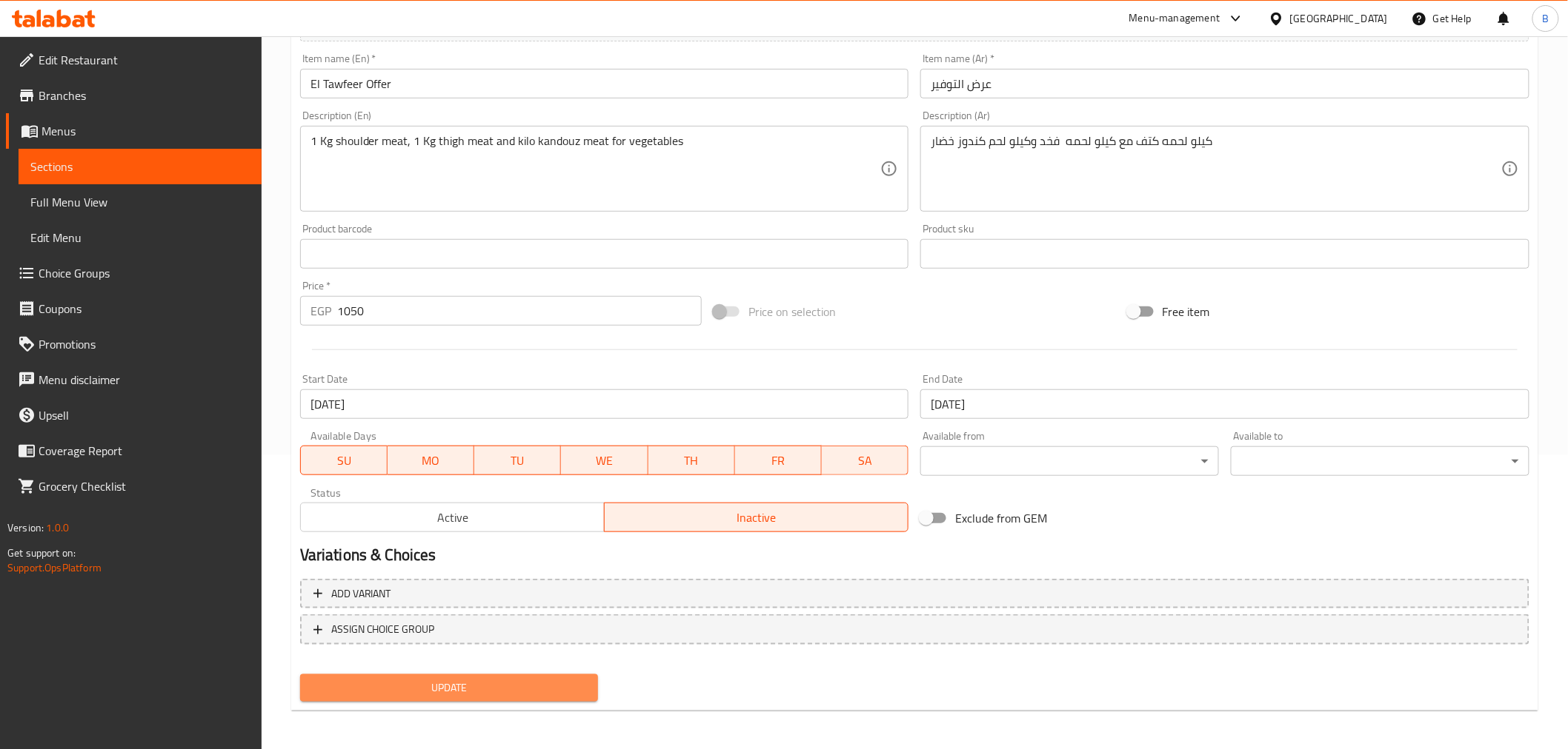
click at [533, 698] on button "Update" at bounding box center [449, 688] width 298 height 27
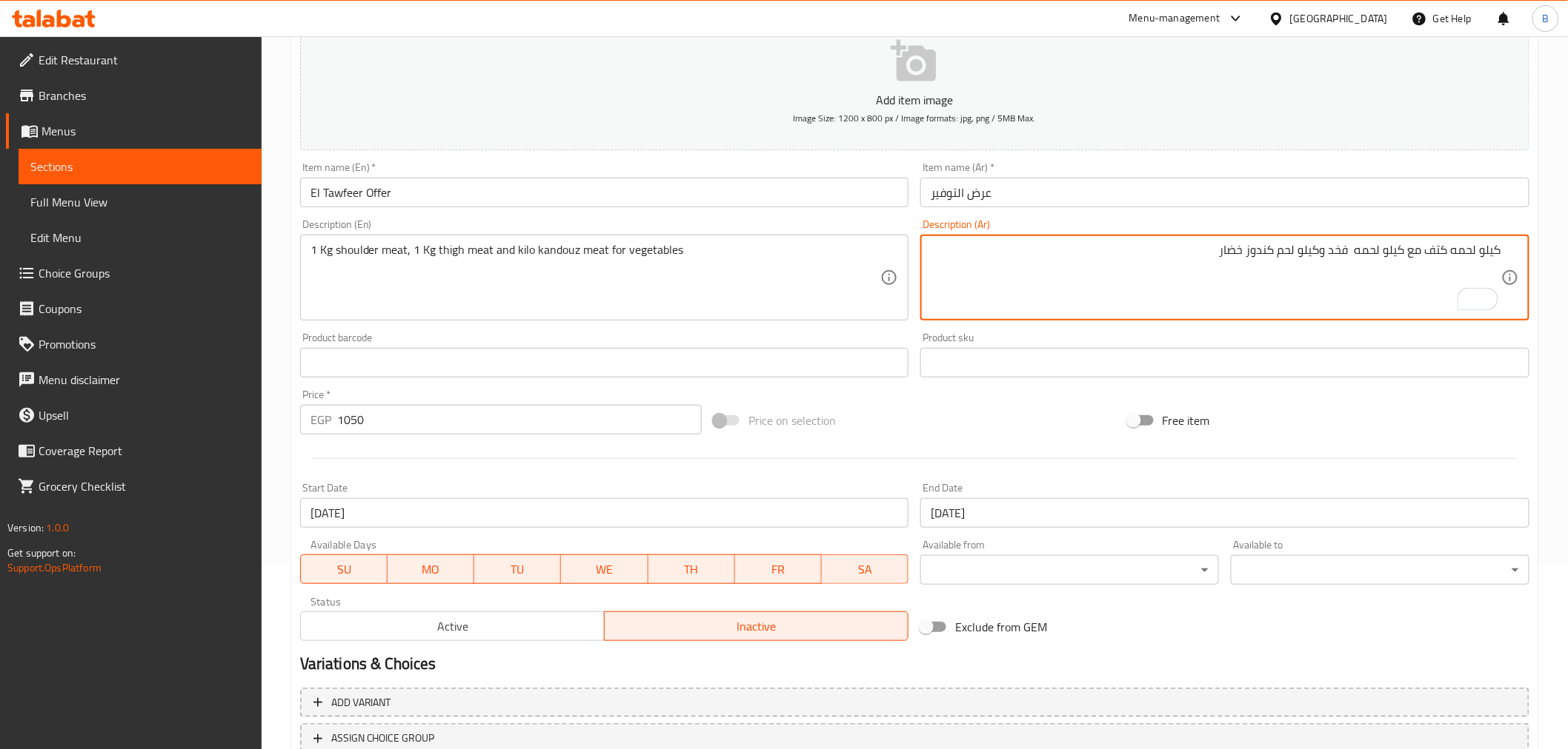
scroll to position [47, 0]
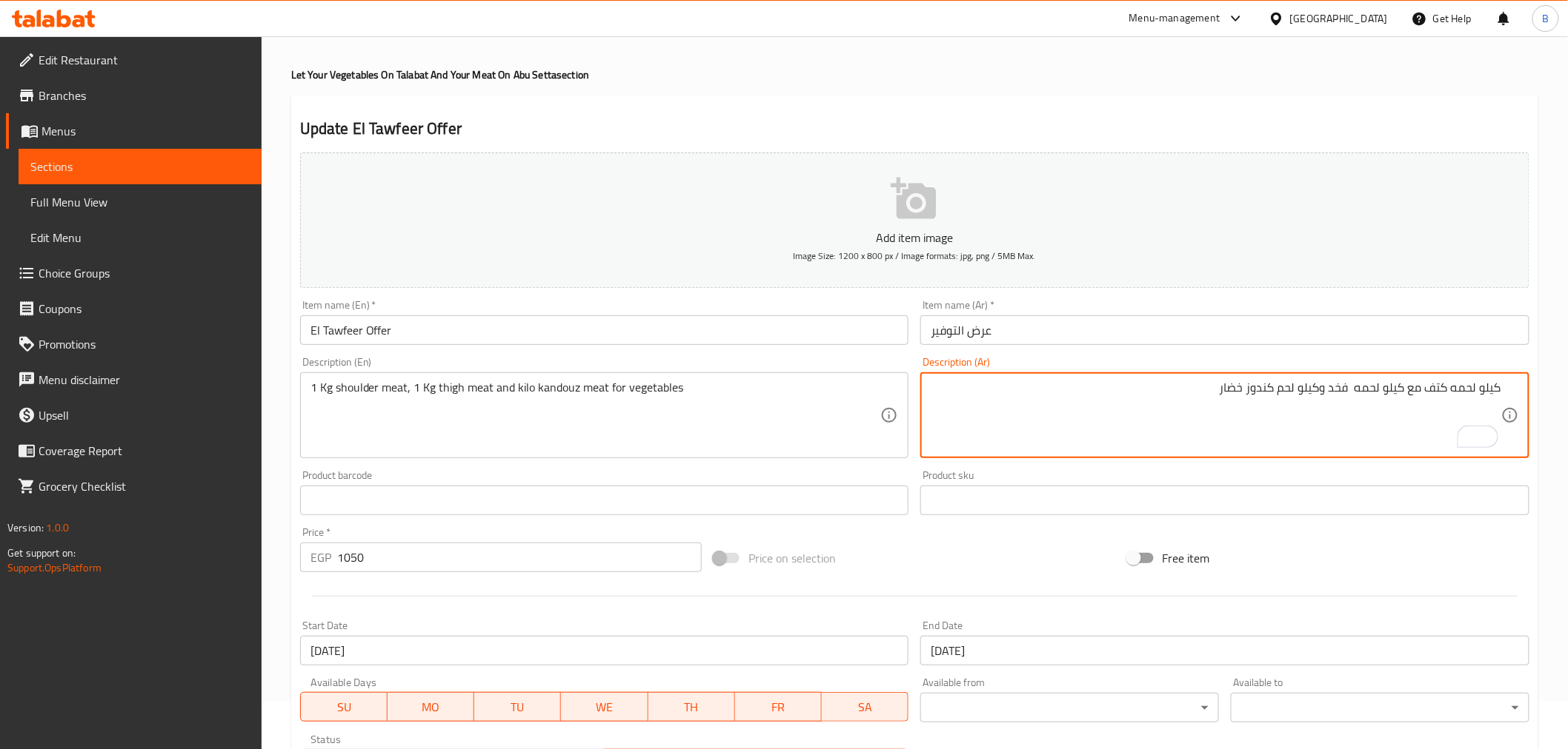
click at [1042, 328] on input "عرض التوفير" at bounding box center [1225, 331] width 609 height 30
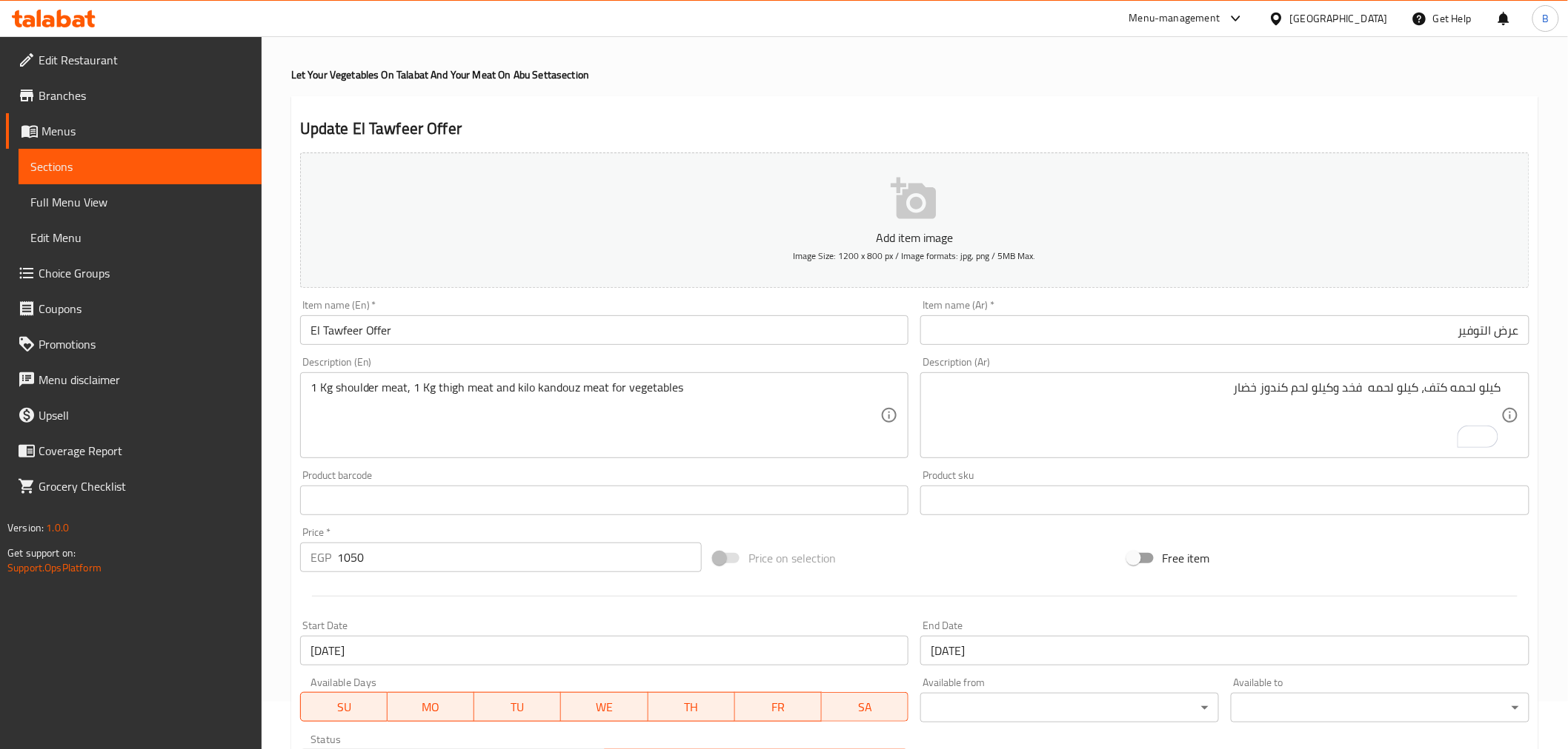
click at [1343, 382] on textarea "كيلو لحمه كتف، كيلو لحمه فخد وكيلو لحم كندوز خضار" at bounding box center [1215, 416] width 570 height 70
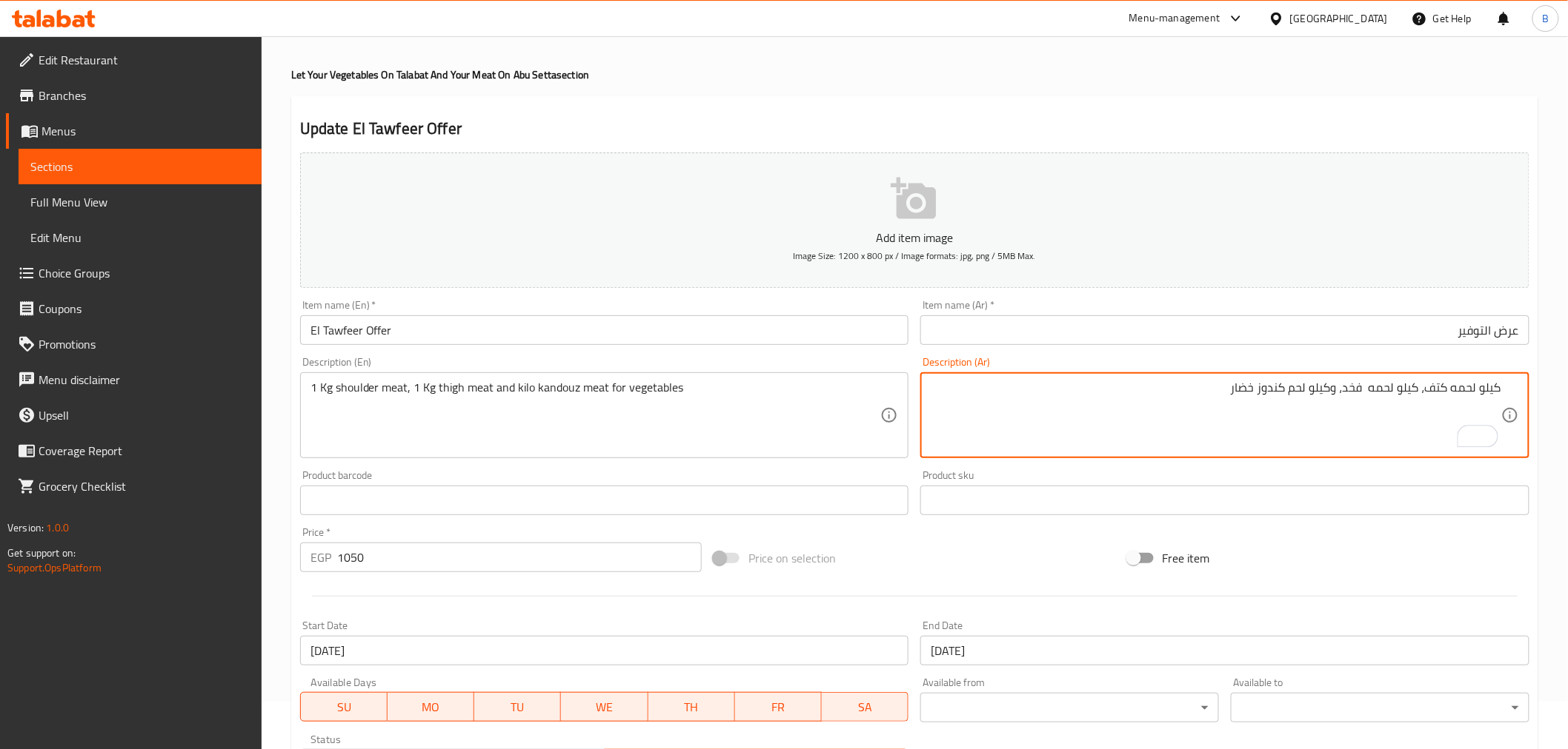
type textarea "كيلو لحمه كتف، كيلو لحمه فخد، وكيلو لحم كندوز خضار"
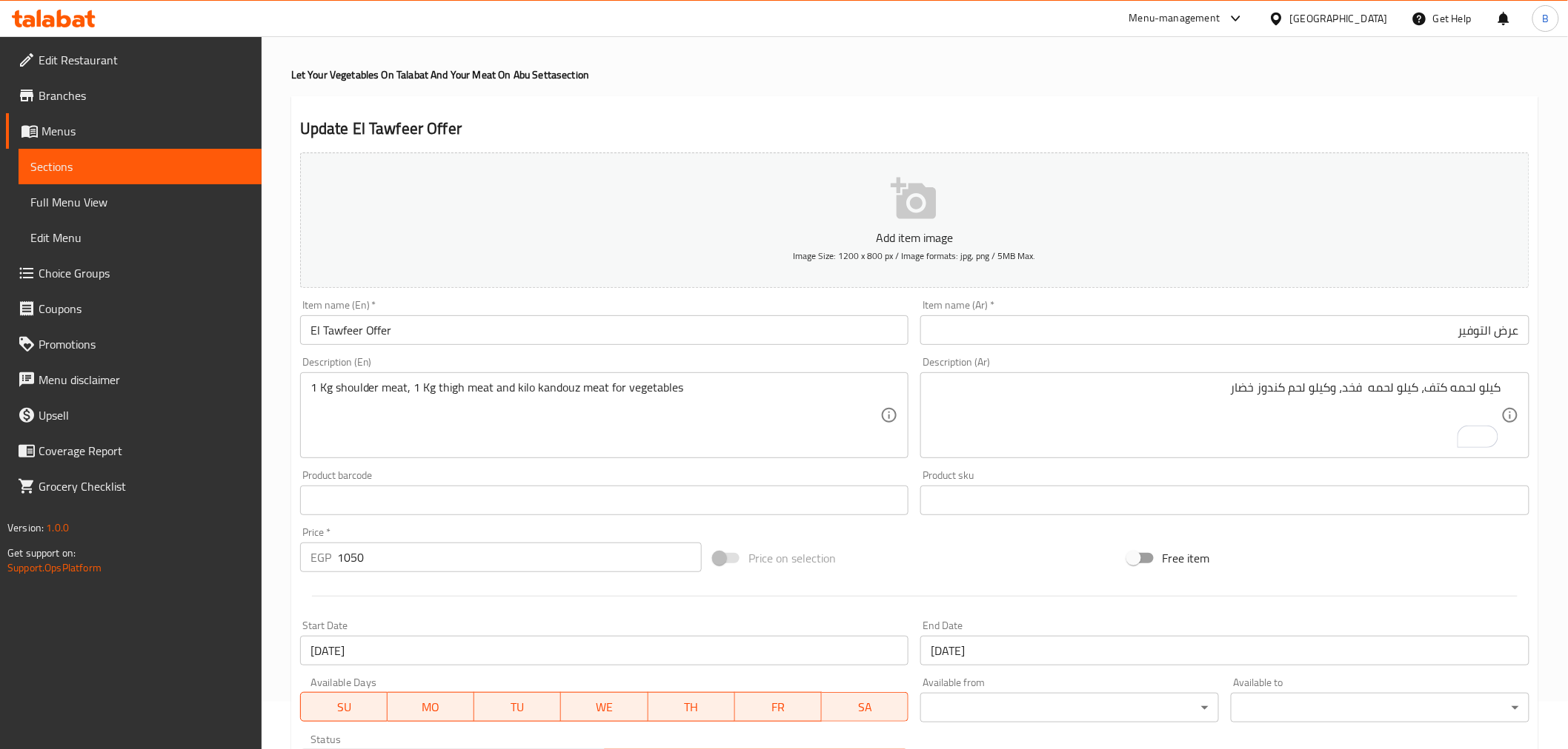
click at [1219, 386] on textarea "كيلو لحمه كتف، كيلو لحمه فخد، وكيلو لحم كندوز خضار" at bounding box center [1215, 416] width 570 height 70
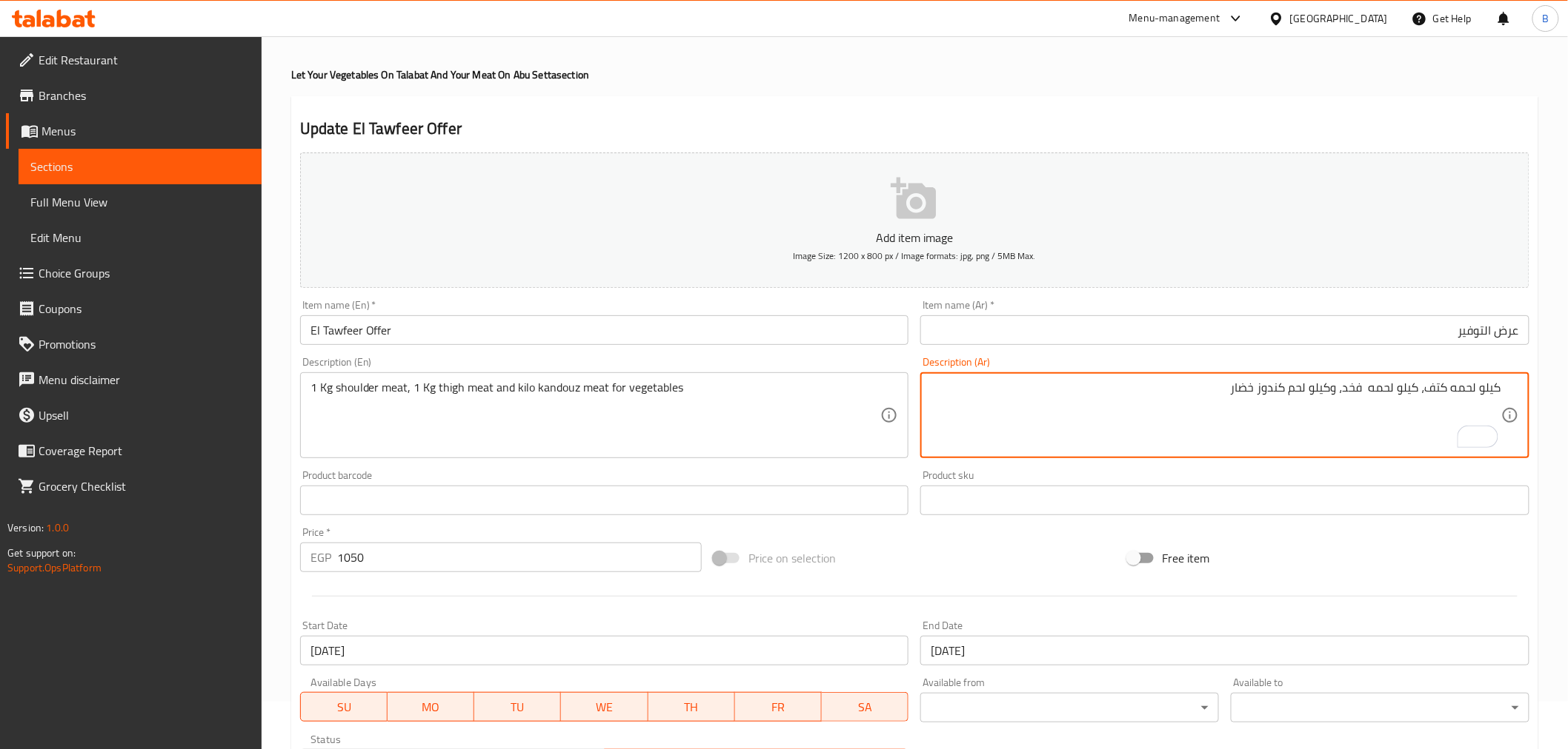
click at [1218, 382] on textarea "كيلو لحمه كتف، كيلو لحمه فخد، وكيلو لحم كندوز خضار" at bounding box center [1215, 416] width 570 height 70
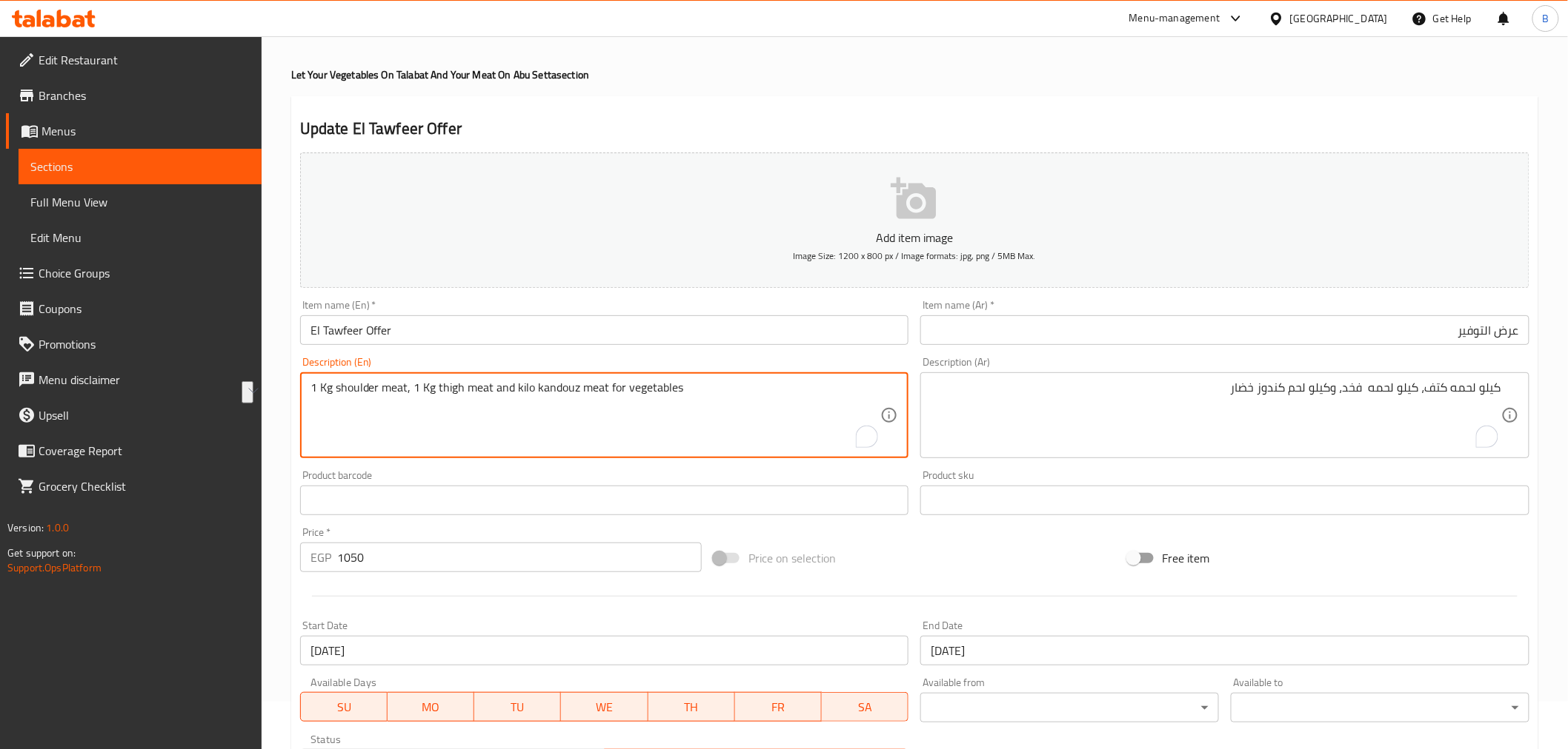
click at [553, 394] on textarea "1 Kg shoulder meat, 1 Kg thigh meat and kilo kandouz meat for vegetables" at bounding box center [596, 416] width 570 height 70
paste textarea "A kilo of shoulder meat, a kilo of leg meat, and a kilo of shoulder meat and"
click at [319, 390] on textarea "A kilo of shoulder meat, a kilo of leg meat, and a kilo of shoulder meat and ve…" at bounding box center [596, 416] width 570 height 70
click at [575, 388] on textarea "kilo shoulder meat, kilo leg meat, and kilo shoulder meat vegetables" at bounding box center [596, 416] width 570 height 70
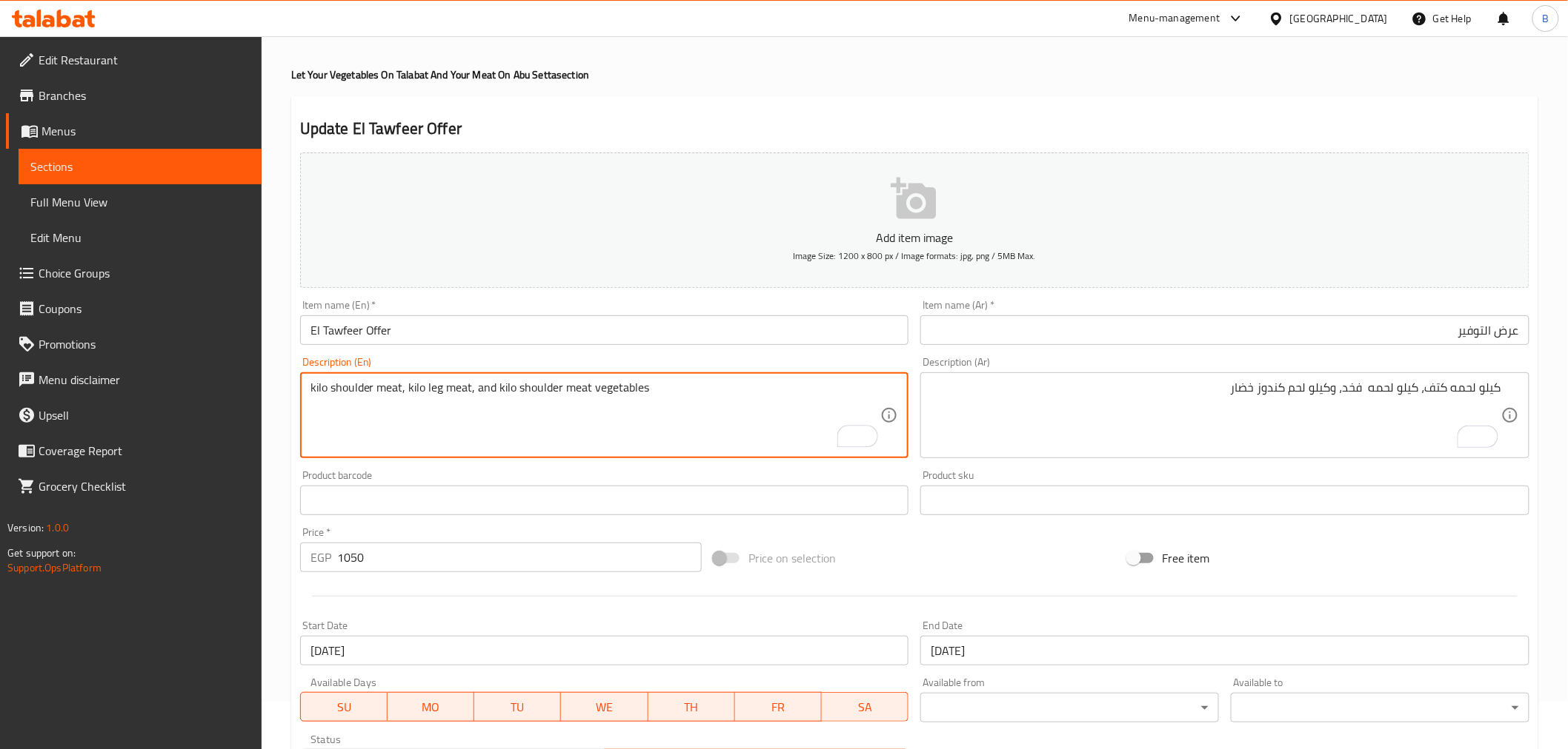
click at [575, 388] on textarea "kilo shoulder meat, kilo leg meat, and kilo shoulder meat vegetables" at bounding box center [596, 416] width 570 height 70
click at [641, 397] on textarea "kilo shoulder meat, kilo leg meat, and kilo shoulder vegetables" at bounding box center [596, 416] width 570 height 70
paste textarea "meat"
click at [528, 390] on textarea "kilo shoulder meat, kilo leg meat, and kilo shoulder vegetables" at bounding box center [596, 416] width 570 height 70
click at [530, 390] on textarea "kilo shoulder meat, kilo leg meat, and kilo shoulder vegetables" at bounding box center [596, 416] width 570 height 70
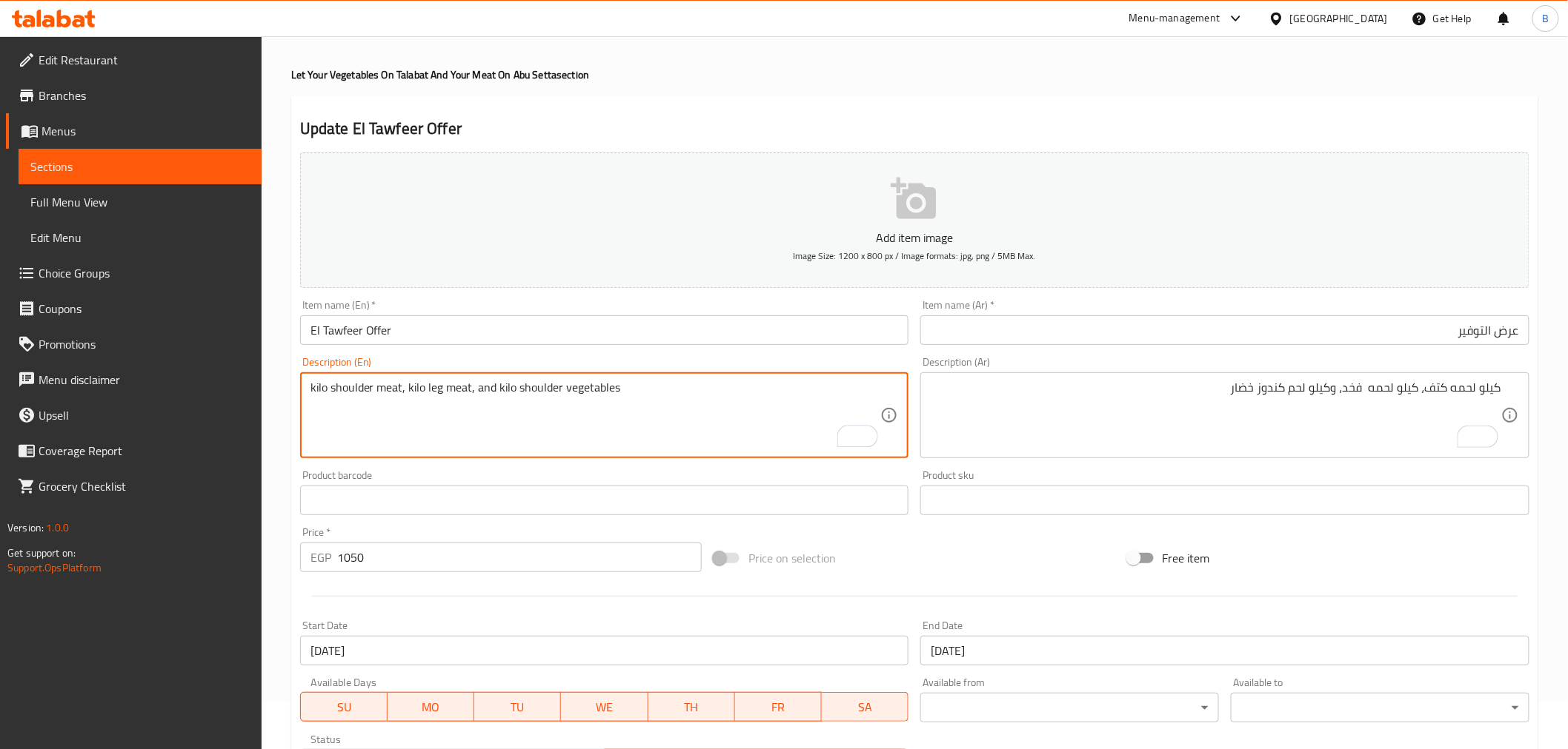
click at [691, 390] on textarea "kilo shoulder meat, kilo leg meat, and kilo shoulder vegetables" at bounding box center [596, 416] width 570 height 70
click at [604, 392] on textarea "kilo shoulder meat, kilo leg meat, and kilo shoulder vegetables meat" at bounding box center [596, 416] width 570 height 70
click at [615, 393] on textarea "kilo shoulder meat, kilo leg meat, and kilo shoulder vegetables meat" at bounding box center [596, 416] width 570 height 70
paste textarea "Kandouz"
click at [433, 382] on textarea "kilo shoulder meat, kilo leg meat, and kilo vegetables Kandouz meat" at bounding box center [596, 416] width 570 height 70
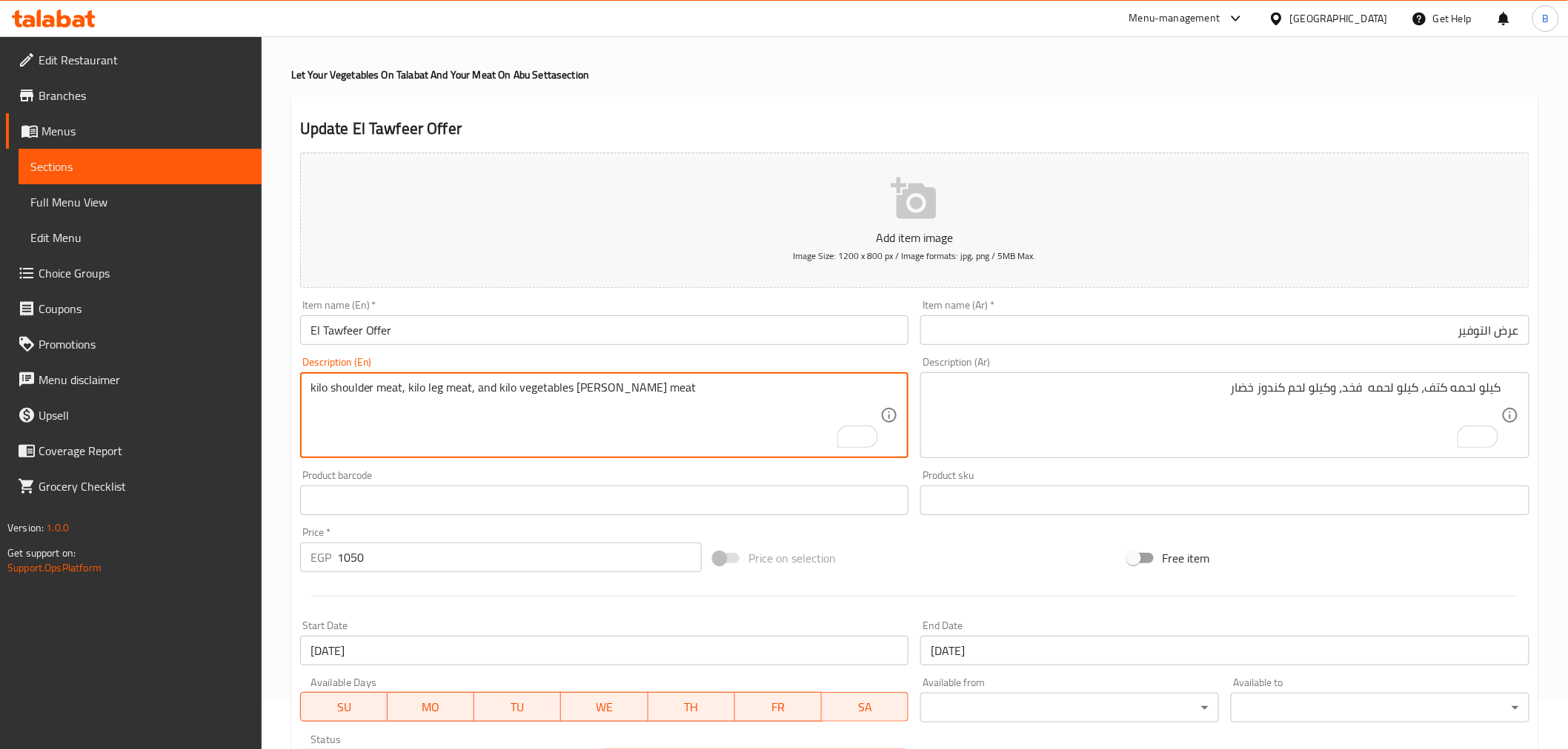
click at [433, 382] on textarea "kilo shoulder meat, kilo leg meat, and kilo vegetables Kandouz meat" at bounding box center [596, 416] width 570 height 70
click at [589, 434] on textarea "kilo shoulder meat, kilo thigh meat, and kilo vegetables Kandouz meat" at bounding box center [596, 416] width 570 height 70
type textarea "kilo shoulder meat, kilo thigh meat, and kilo vegetables Kandouz meat"
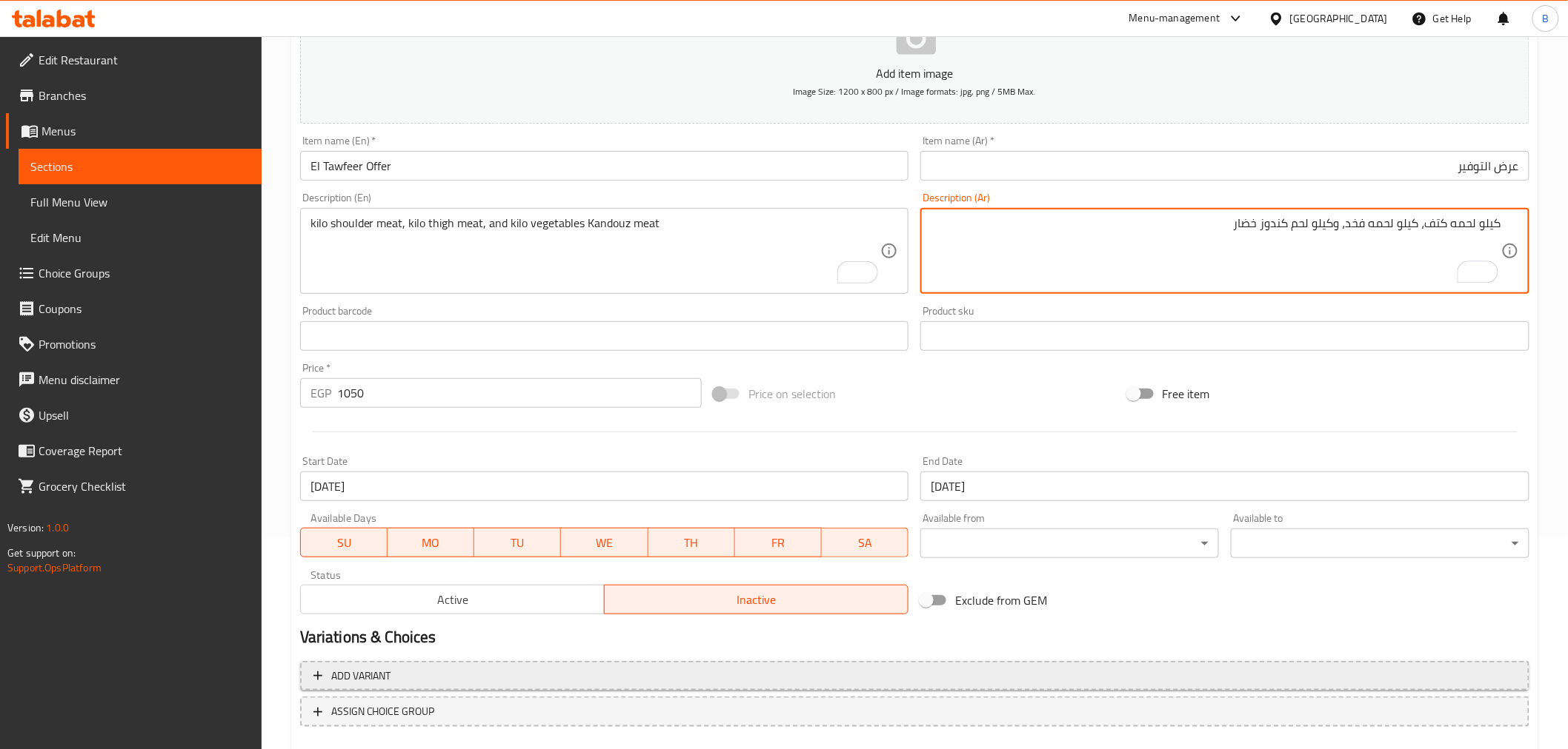
scroll to position [294, 0]
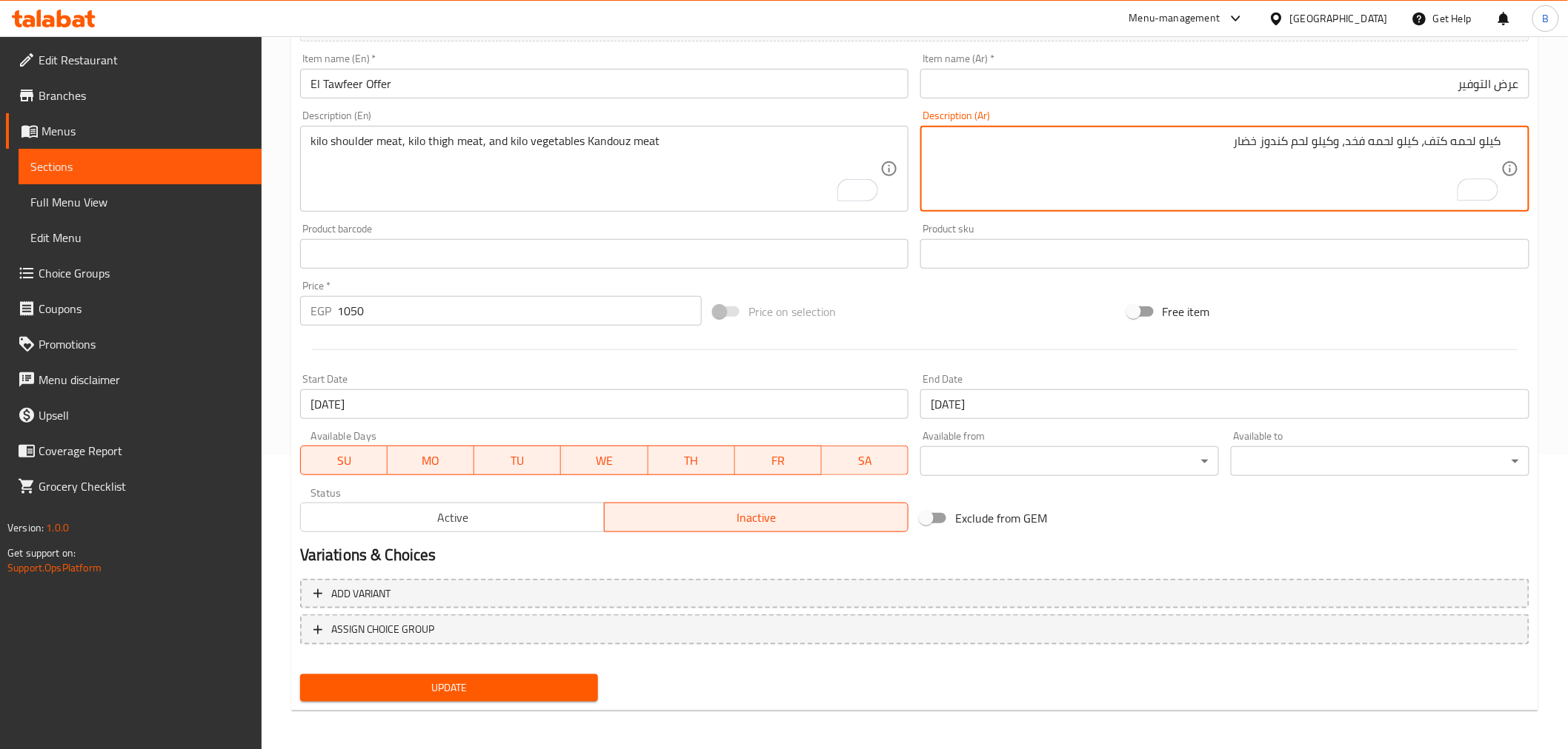
type textarea "كيلو لحمه كتف، كيلو لحمه فخد، وكيلو لحم كندوز خضار"
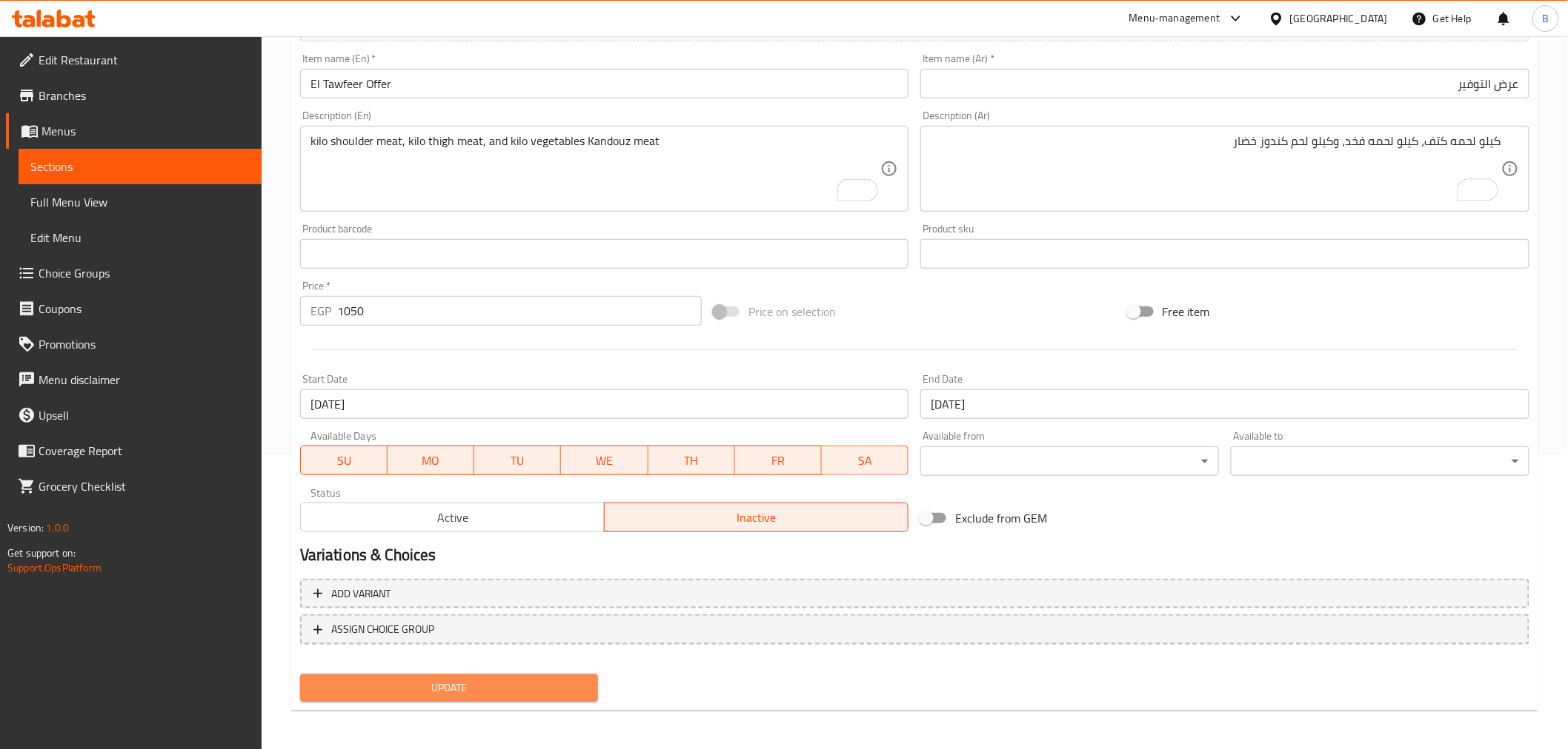
click at [586, 681] on span "Update" at bounding box center [448, 688] width 275 height 18
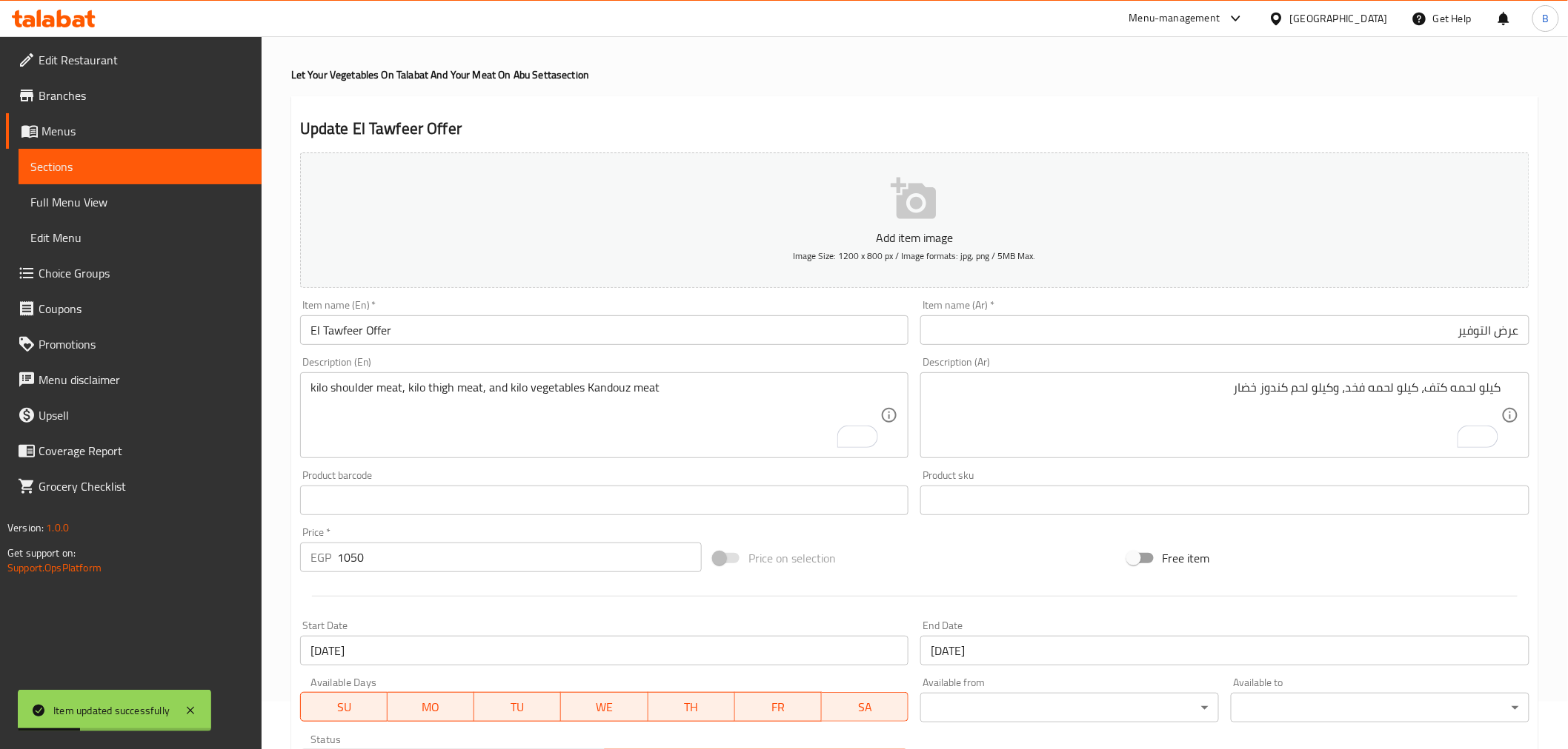
scroll to position [0, 0]
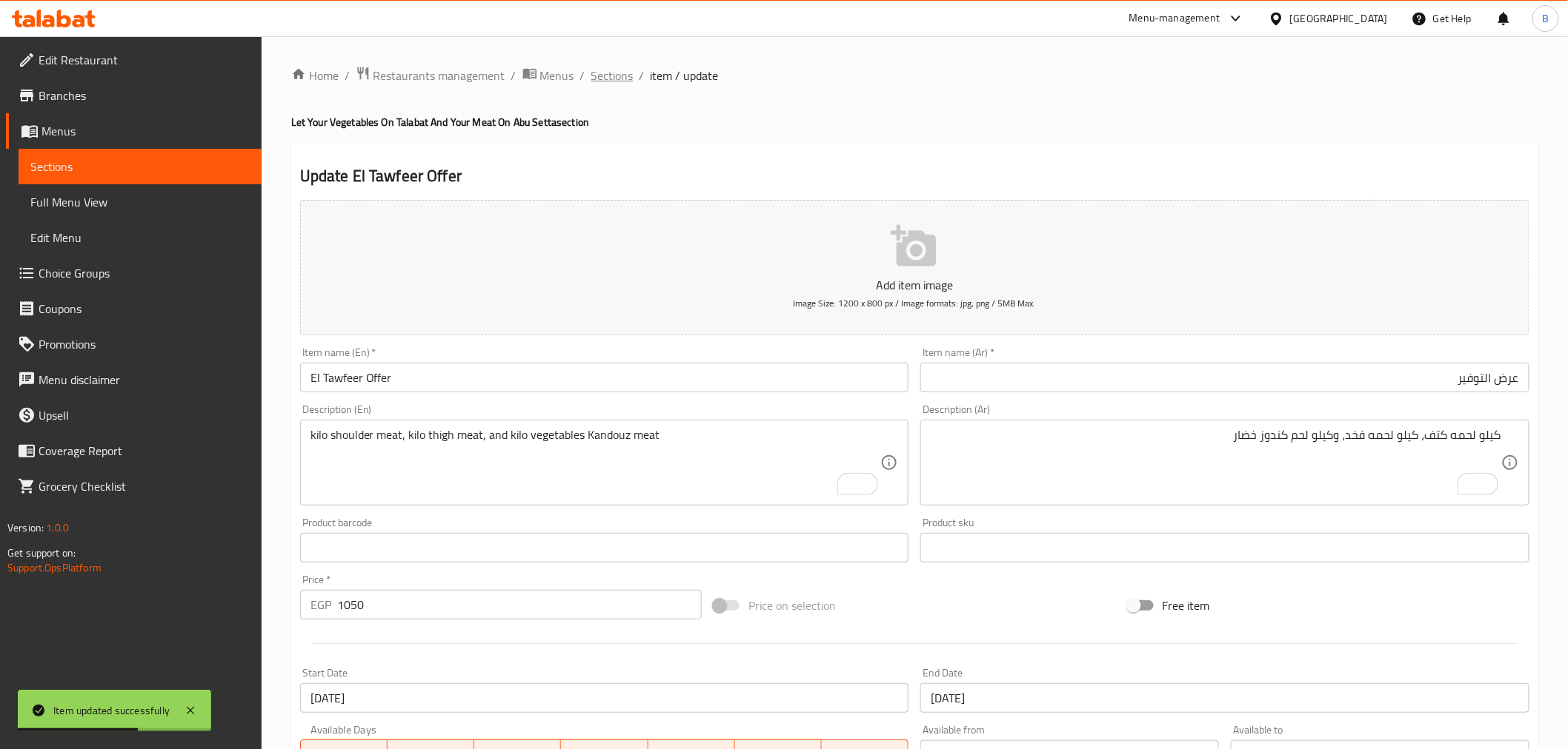
click at [624, 82] on span "Sections" at bounding box center [612, 75] width 42 height 18
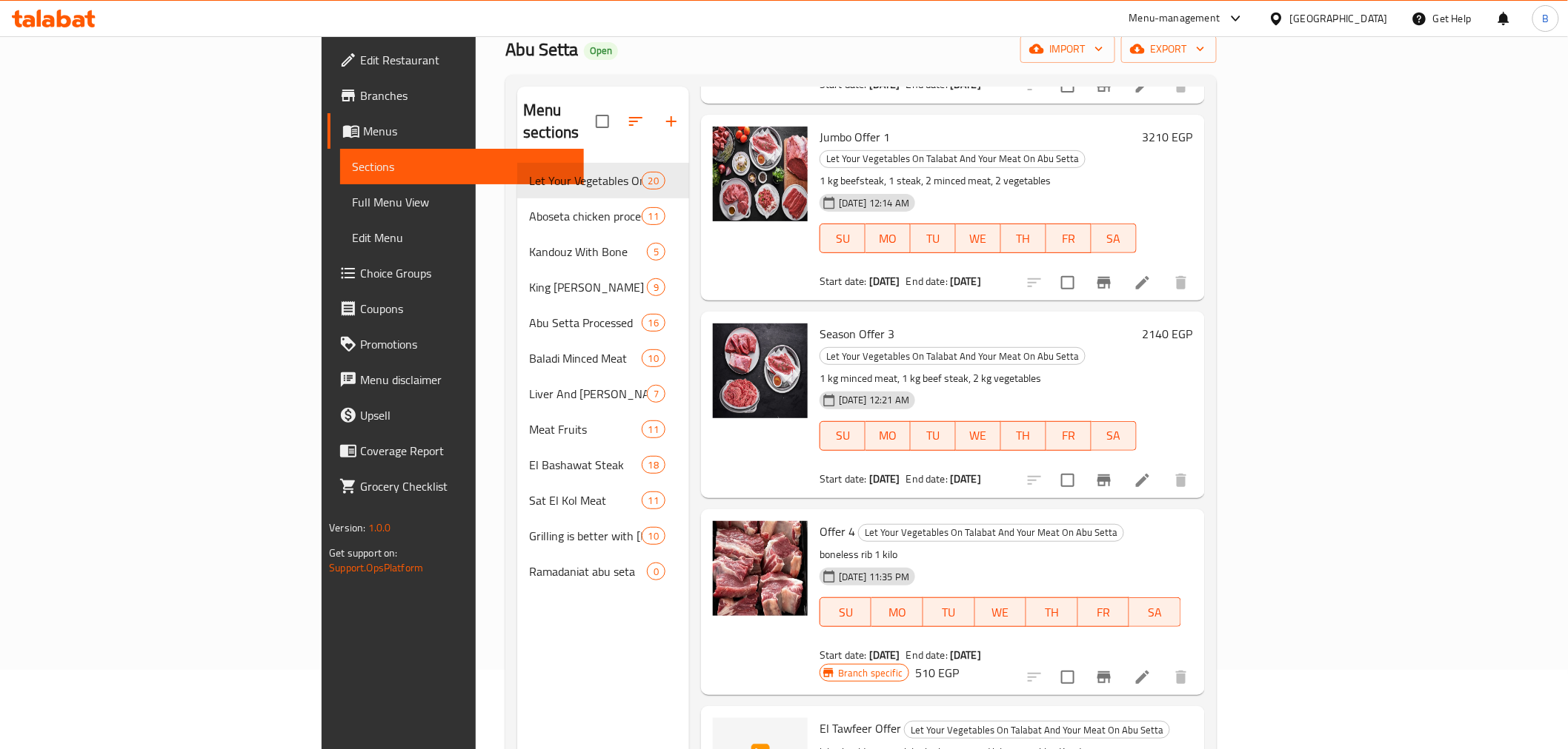
scroll to position [164, 0]
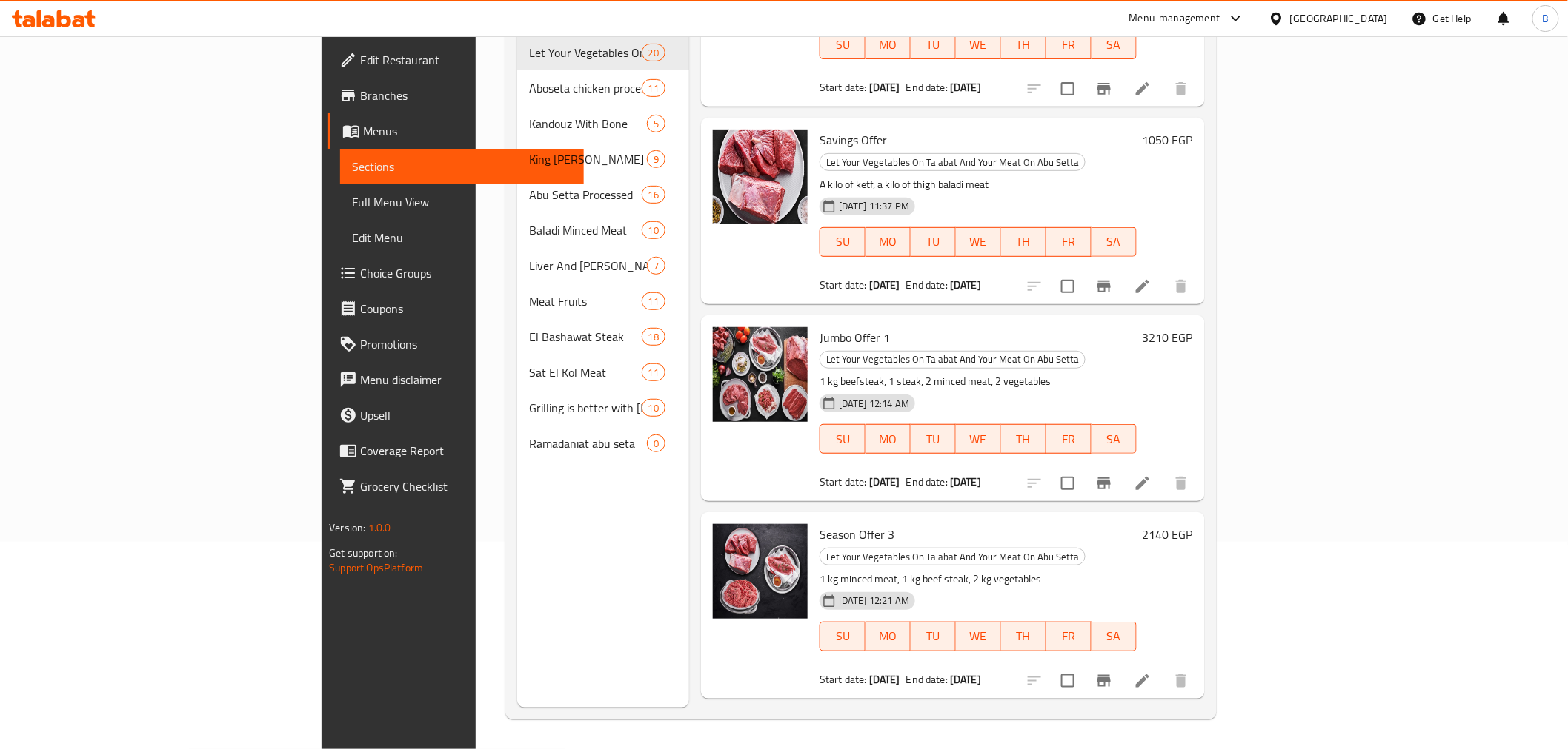
scroll to position [2817, 0]
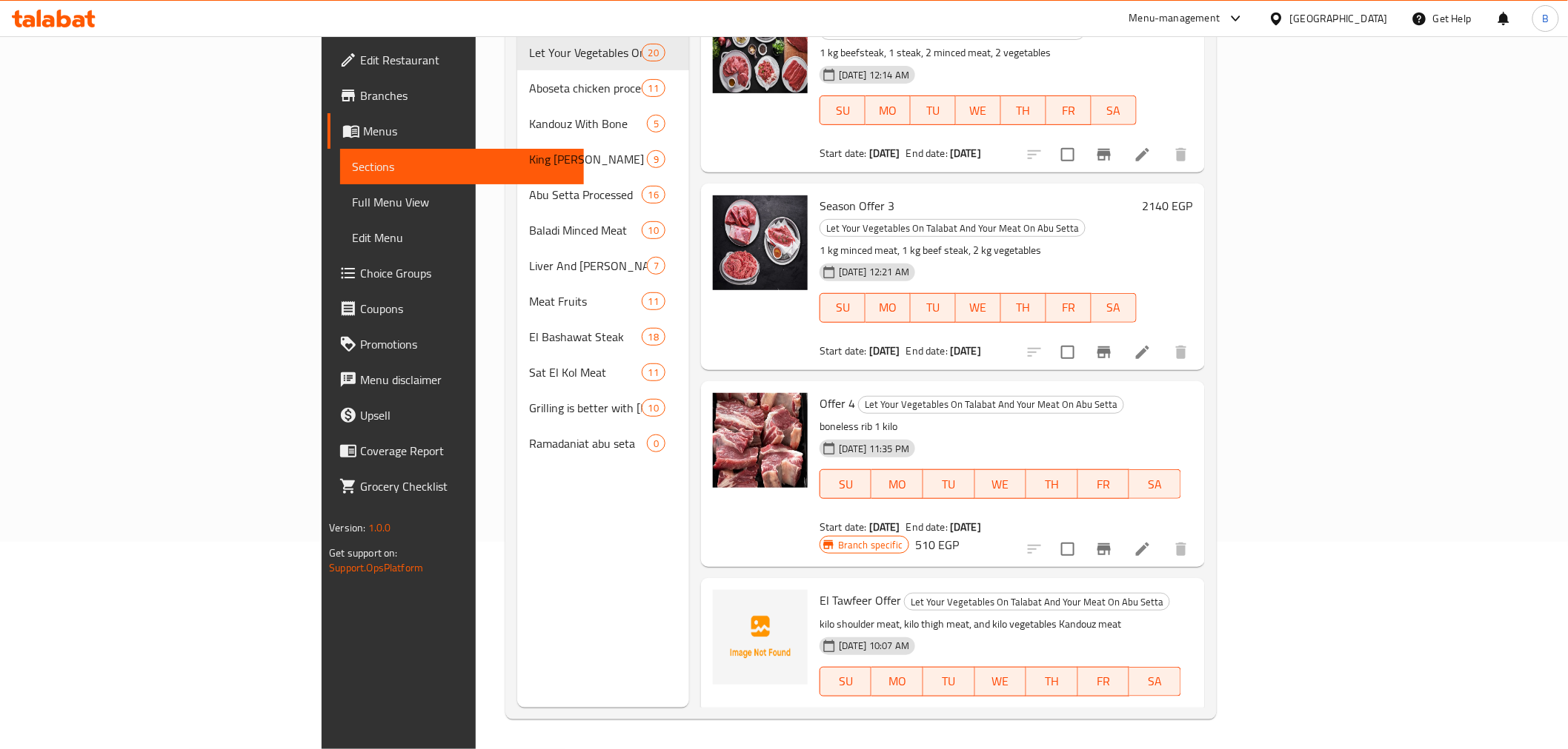
drag, startPoint x: 1450, startPoint y: 524, endPoint x: 1449, endPoint y: 516, distance: 8.1
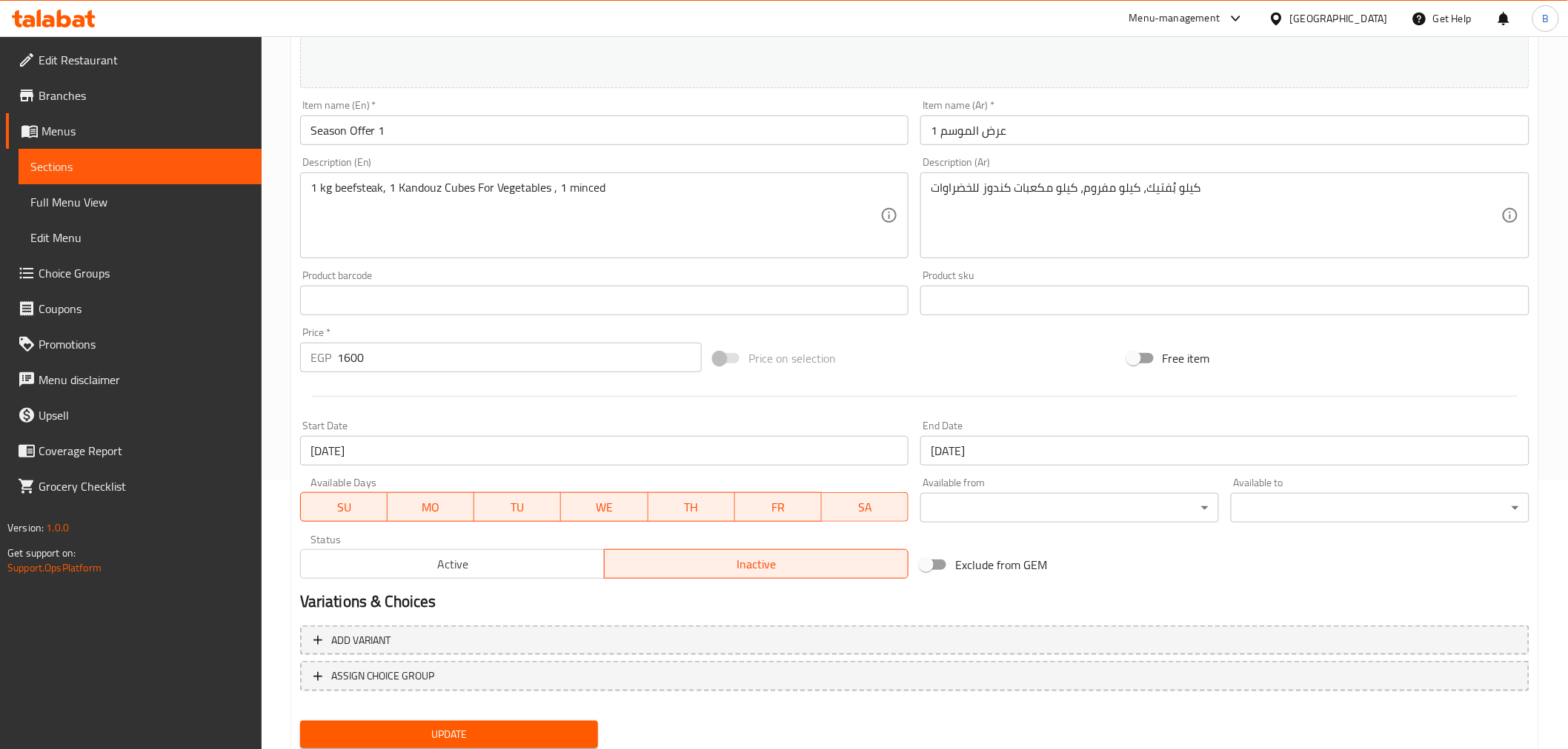
scroll to position [316, 0]
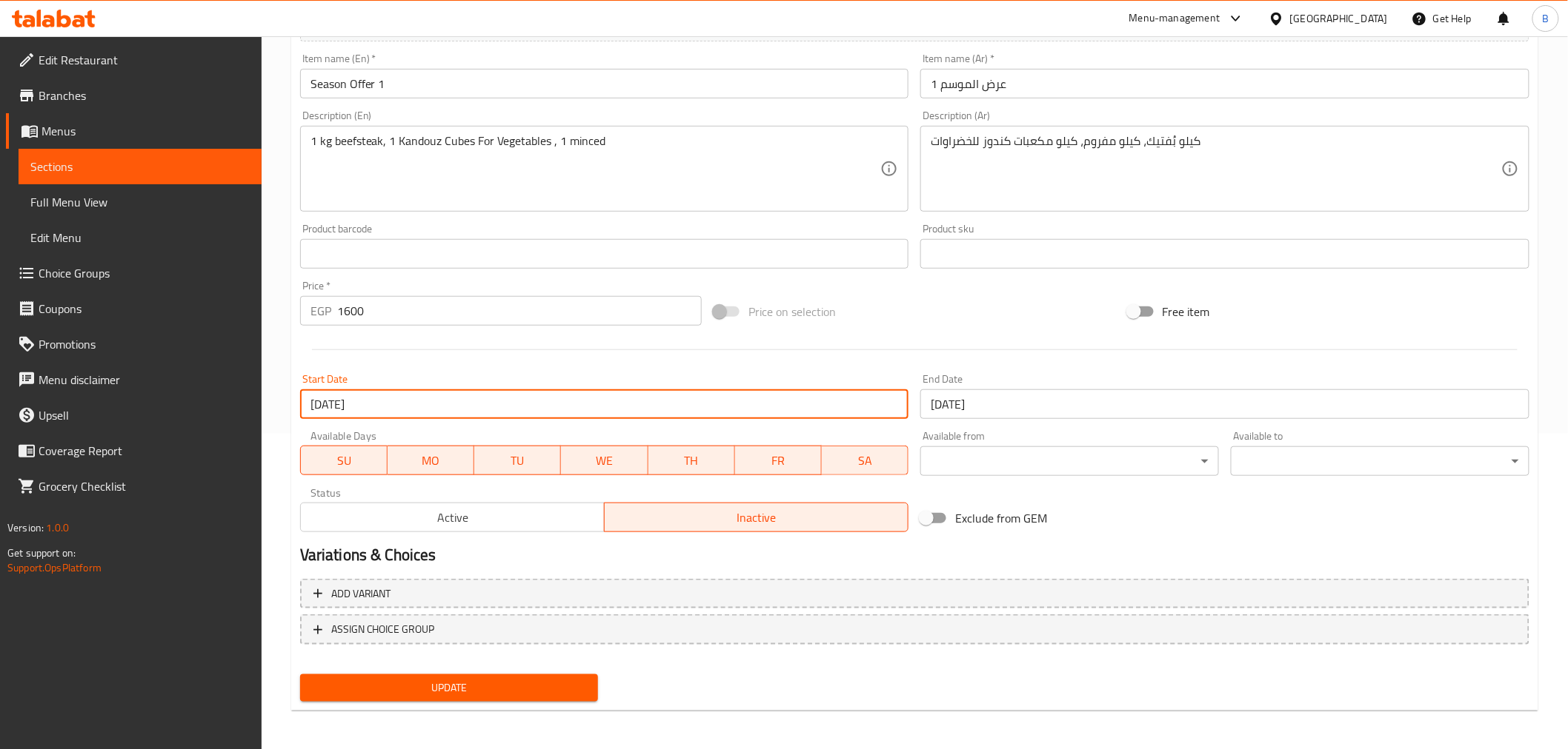
click at [593, 393] on input "[DATE]" at bounding box center [605, 404] width 609 height 30
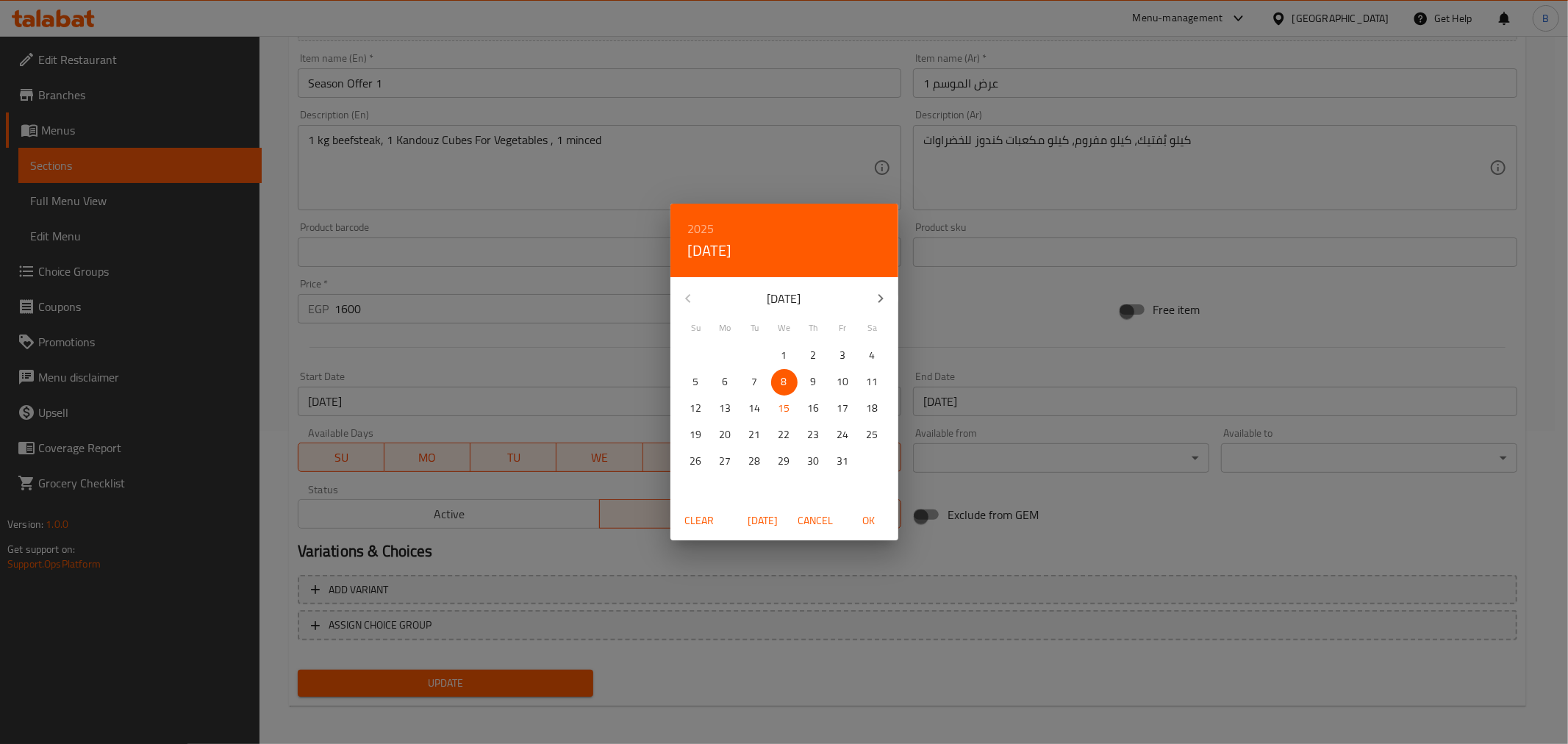
click at [589, 390] on div "2025 Wed, Oct 8 October 2025 Su Mo Tu We Th Fr Sa 28 29 30 1 2 3 4 5 6 7 8 9 10…" at bounding box center [784, 372] width 1568 height 744
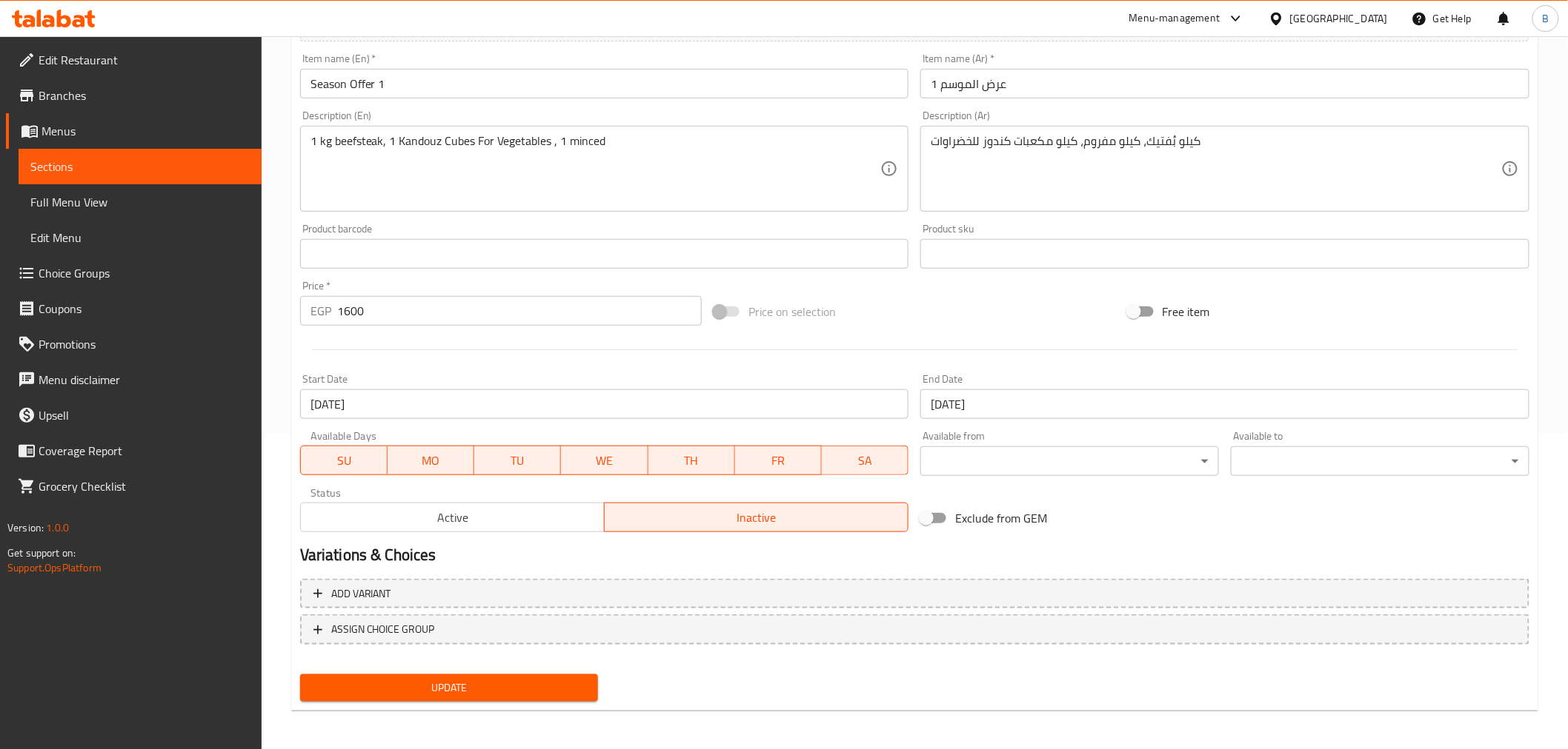
click at [584, 387] on div "Start Date 08-10-2025 Start Date" at bounding box center [605, 396] width 609 height 46
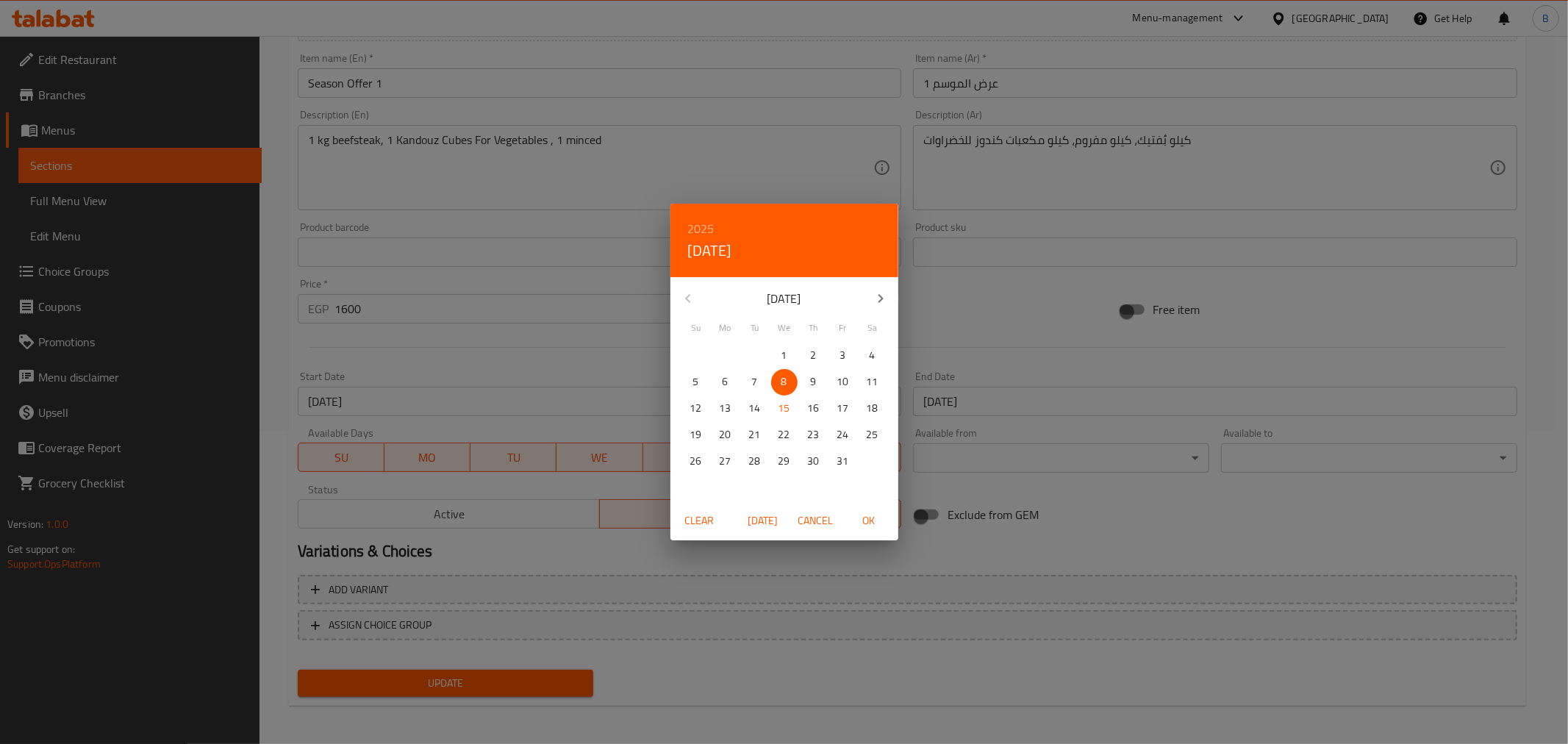
click at [757, 522] on span "[DATE]" at bounding box center [763, 521] width 36 height 18
click at [861, 523] on span "OK" at bounding box center [869, 521] width 36 height 18
type input "[DATE]"
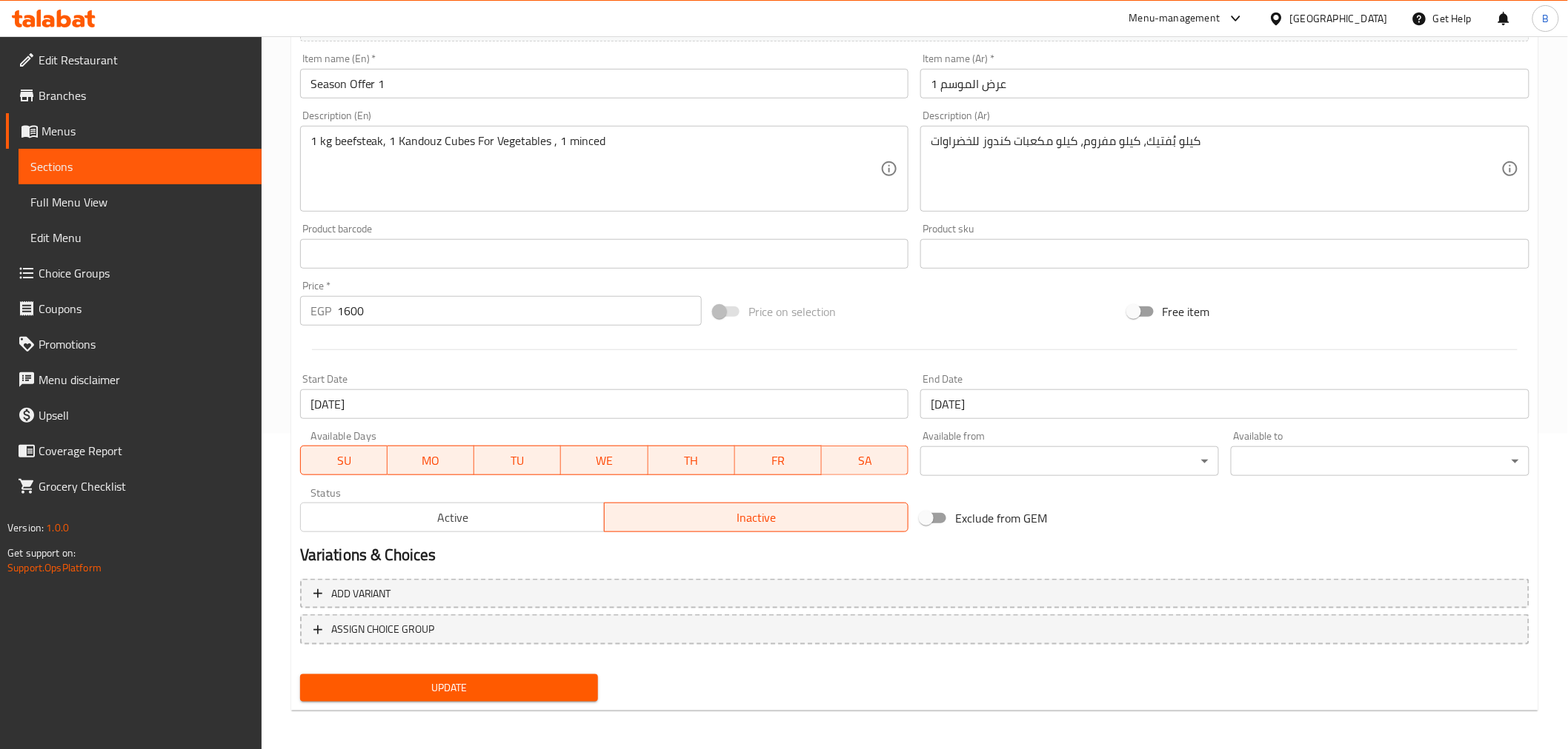
click at [998, 402] on input "[DATE]" at bounding box center [1225, 404] width 609 height 30
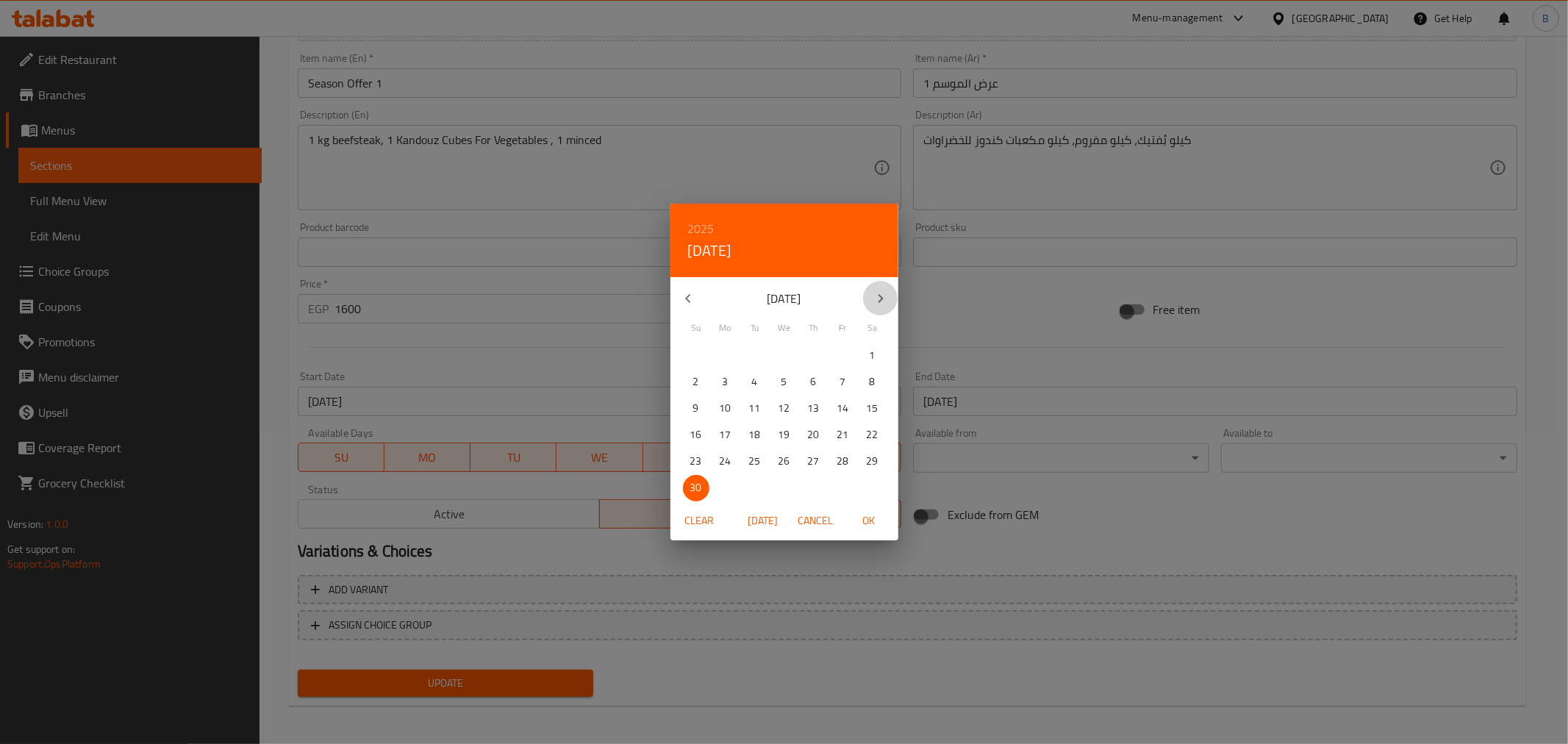
click at [883, 309] on button "button" at bounding box center [880, 299] width 36 height 36
click at [779, 452] on p "31" at bounding box center [784, 461] width 12 height 18
click at [865, 517] on span "OK" at bounding box center [869, 521] width 36 height 18
type input "[DATE]"
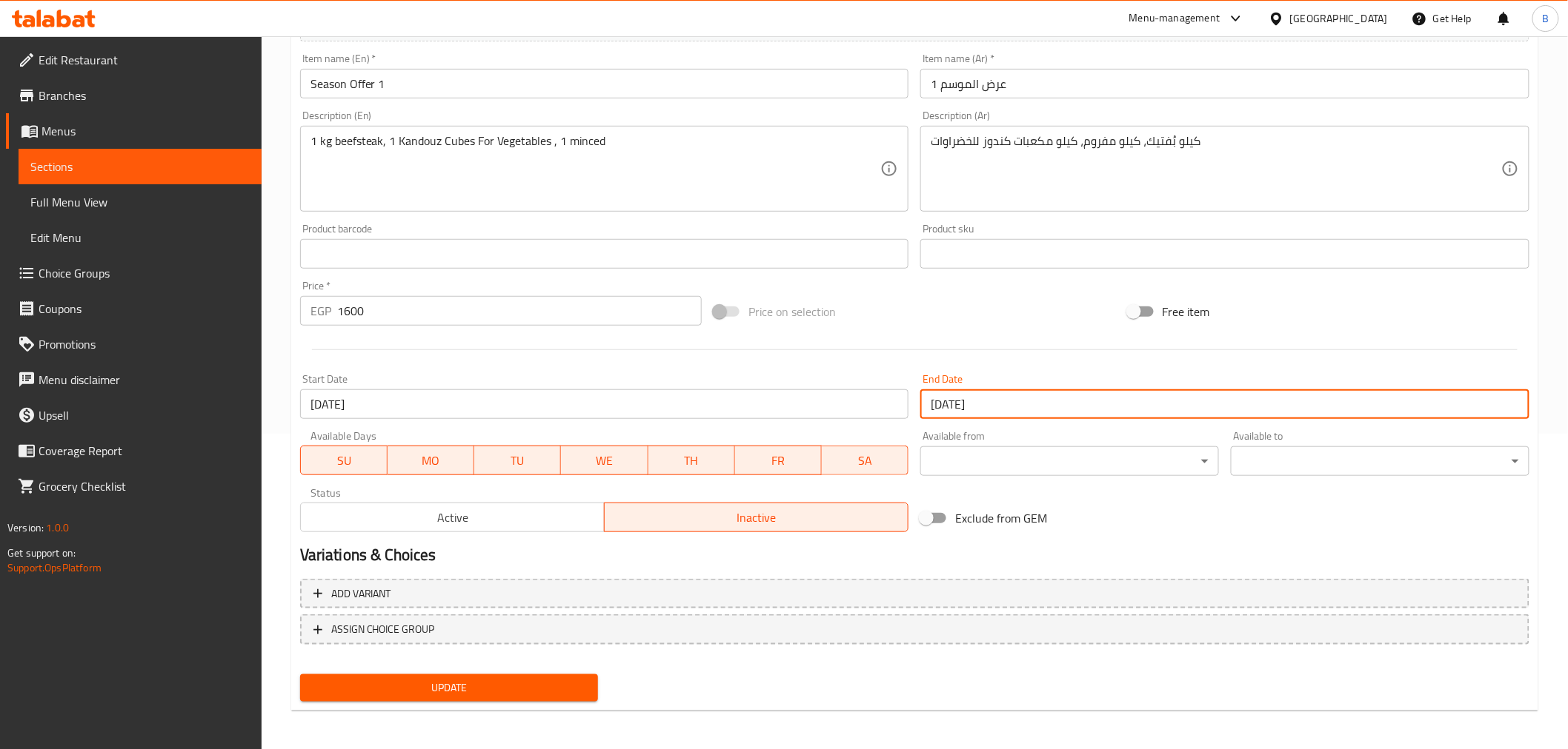
click at [976, 339] on div at bounding box center [914, 349] width 1241 height 36
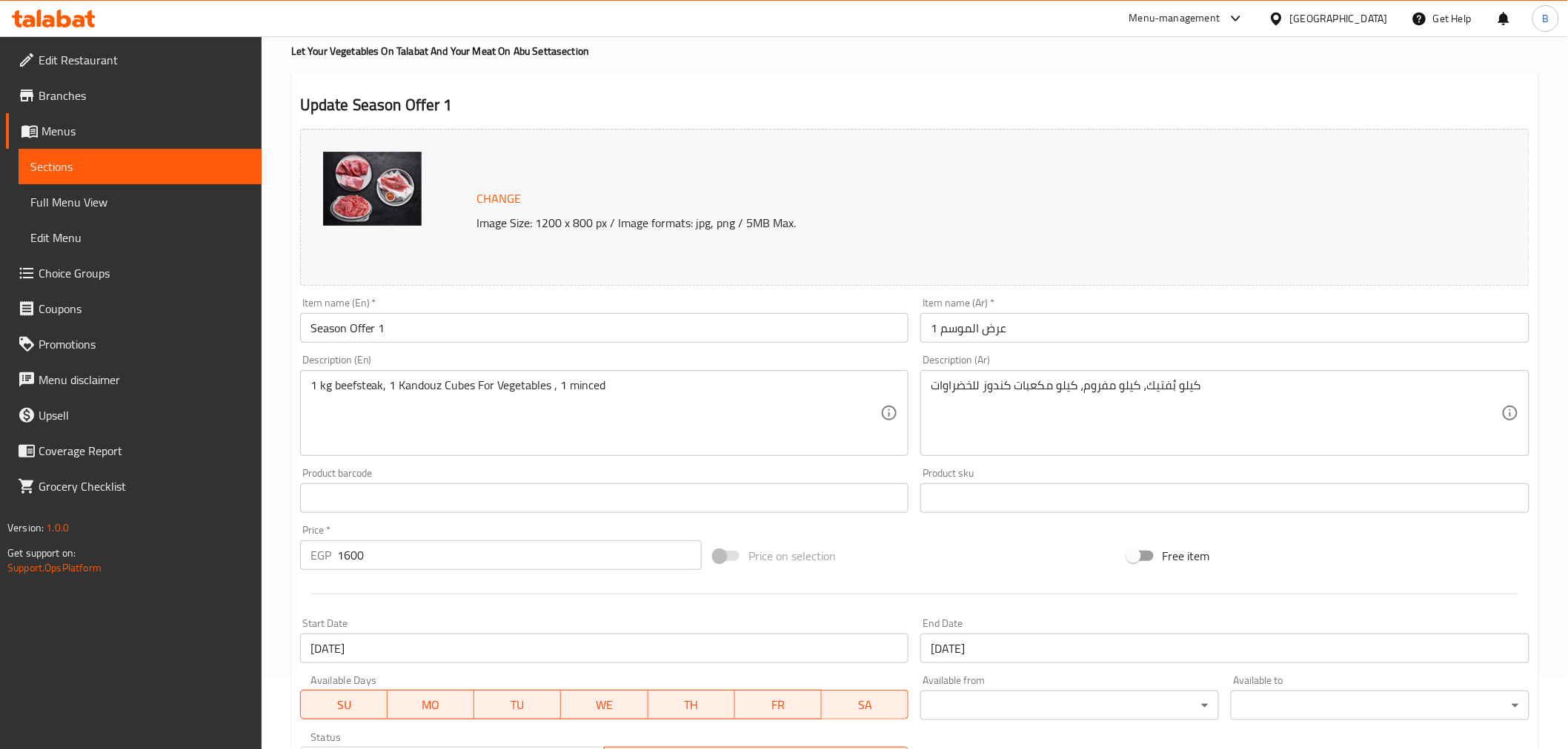
scroll to position [69, 0]
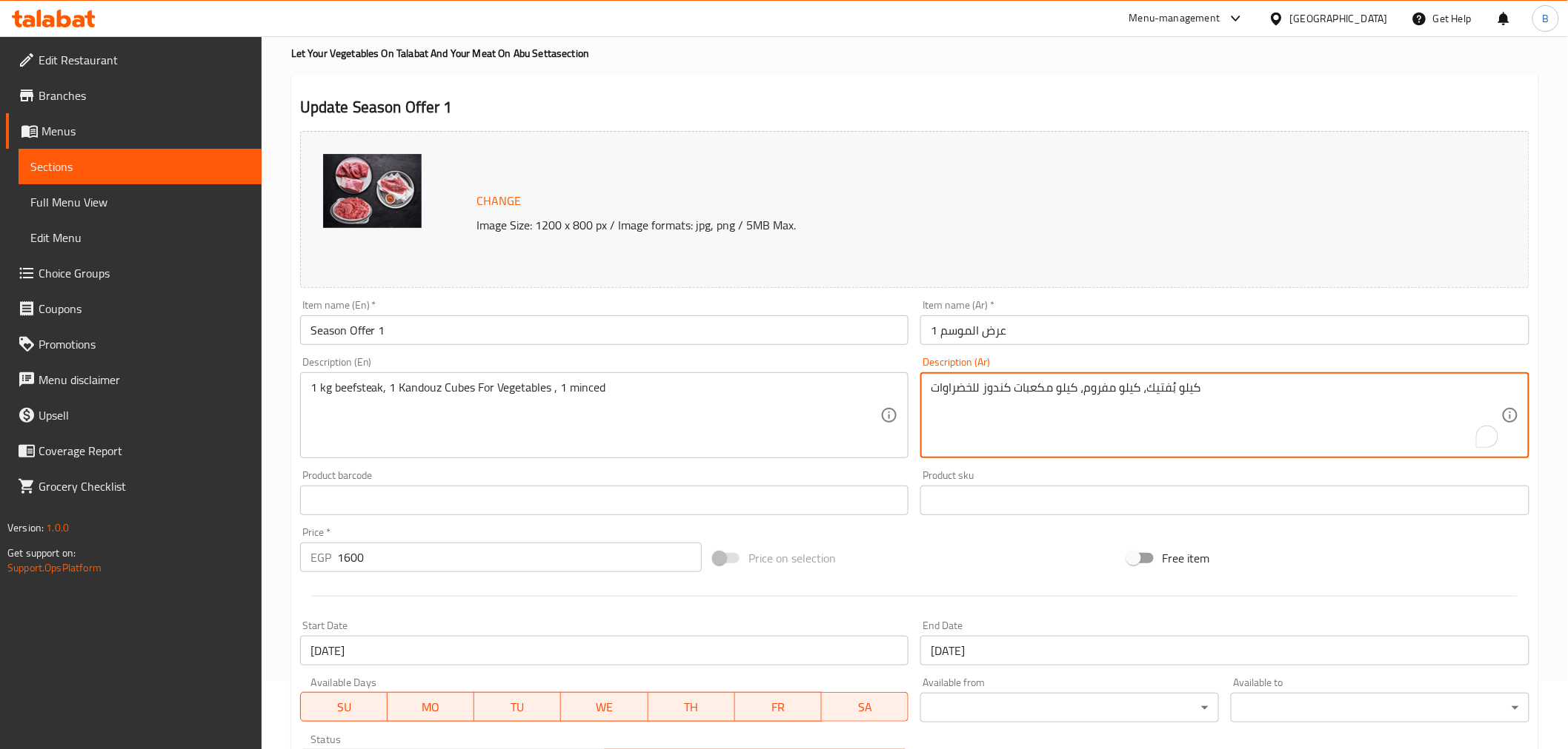
click at [1265, 402] on textarea "كيلو بُفتيك، كيلو مفروم، كيلو مكعبات كندوز للخضراوات" at bounding box center [1215, 416] width 570 height 70
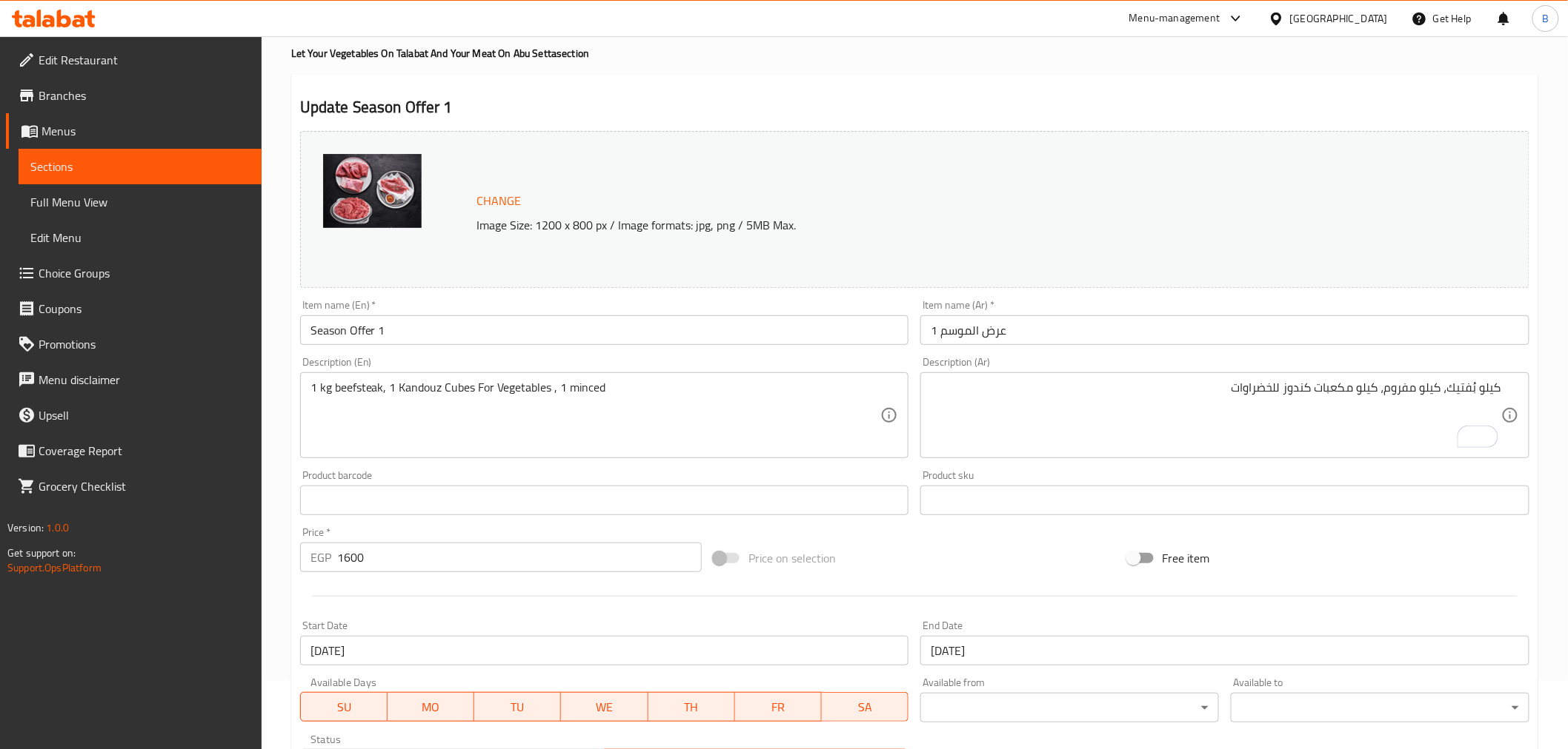
click at [1349, 393] on textarea "كيلو بُفتيك، كيلو مفروم، كيلو مكعبات كندوز للخضراوات" at bounding box center [1215, 416] width 570 height 70
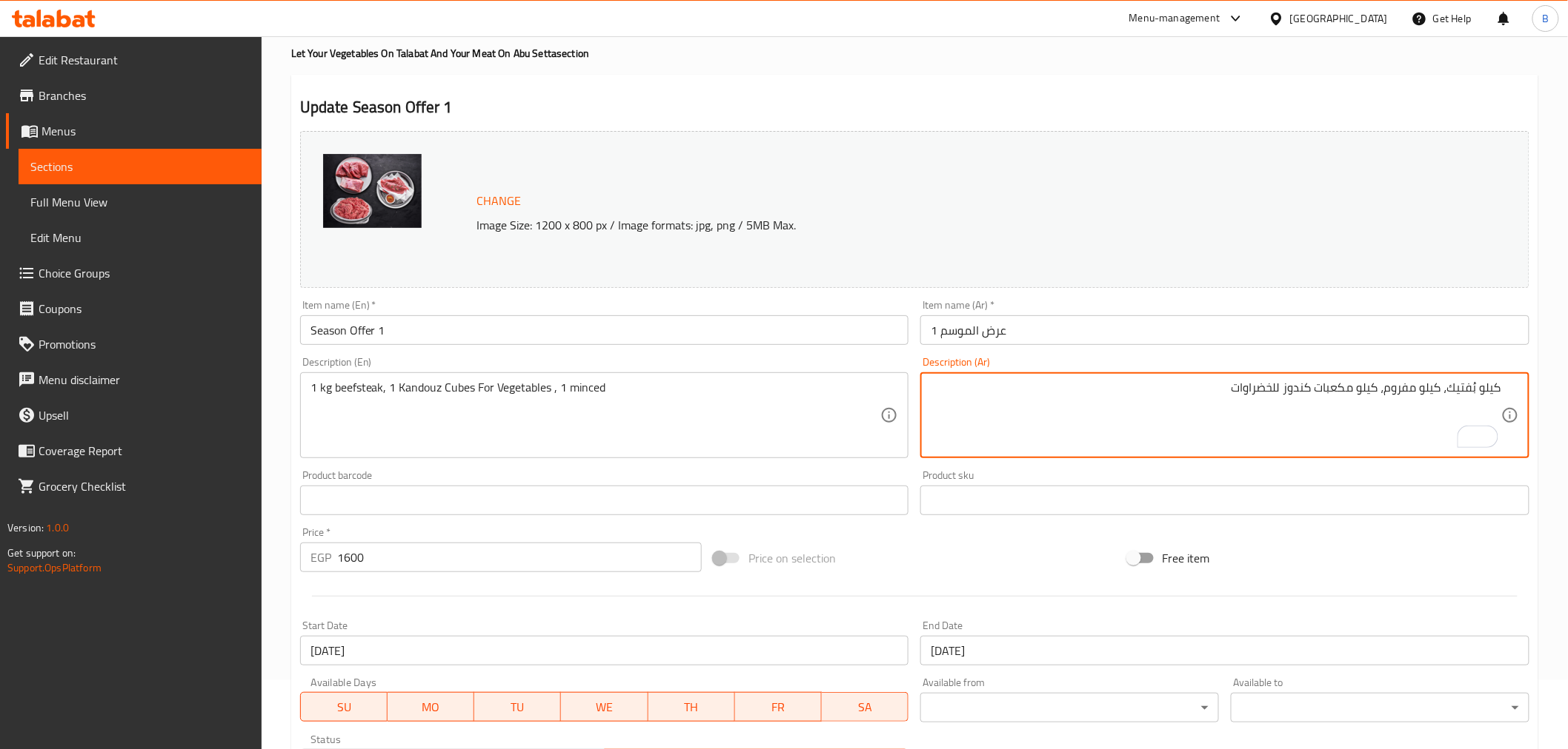
click at [1349, 393] on textarea "كيلو بُفتيك، كيلو مفروم، كيلو مكعبات كندوز للخضراوات" at bounding box center [1215, 416] width 570 height 70
paste textarea "تيك + كيلو لحمه مفروم ابو سته + كيلو خضار"
click at [1437, 386] on textarea "كيلو بفتيك + كيلو لحمه مفروم ابو سته + كيلو خضار" at bounding box center [1215, 416] width 570 height 70
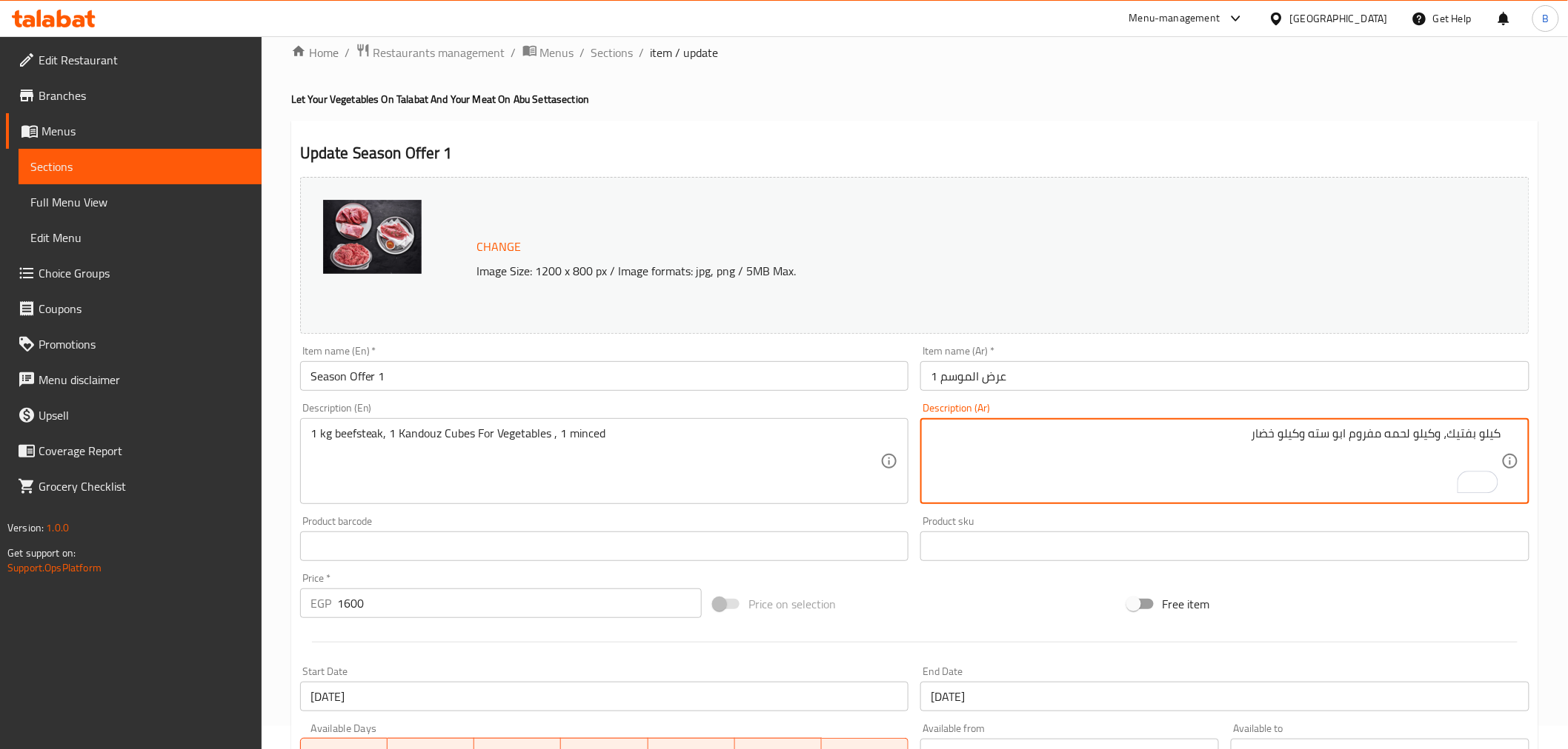
scroll to position [0, 0]
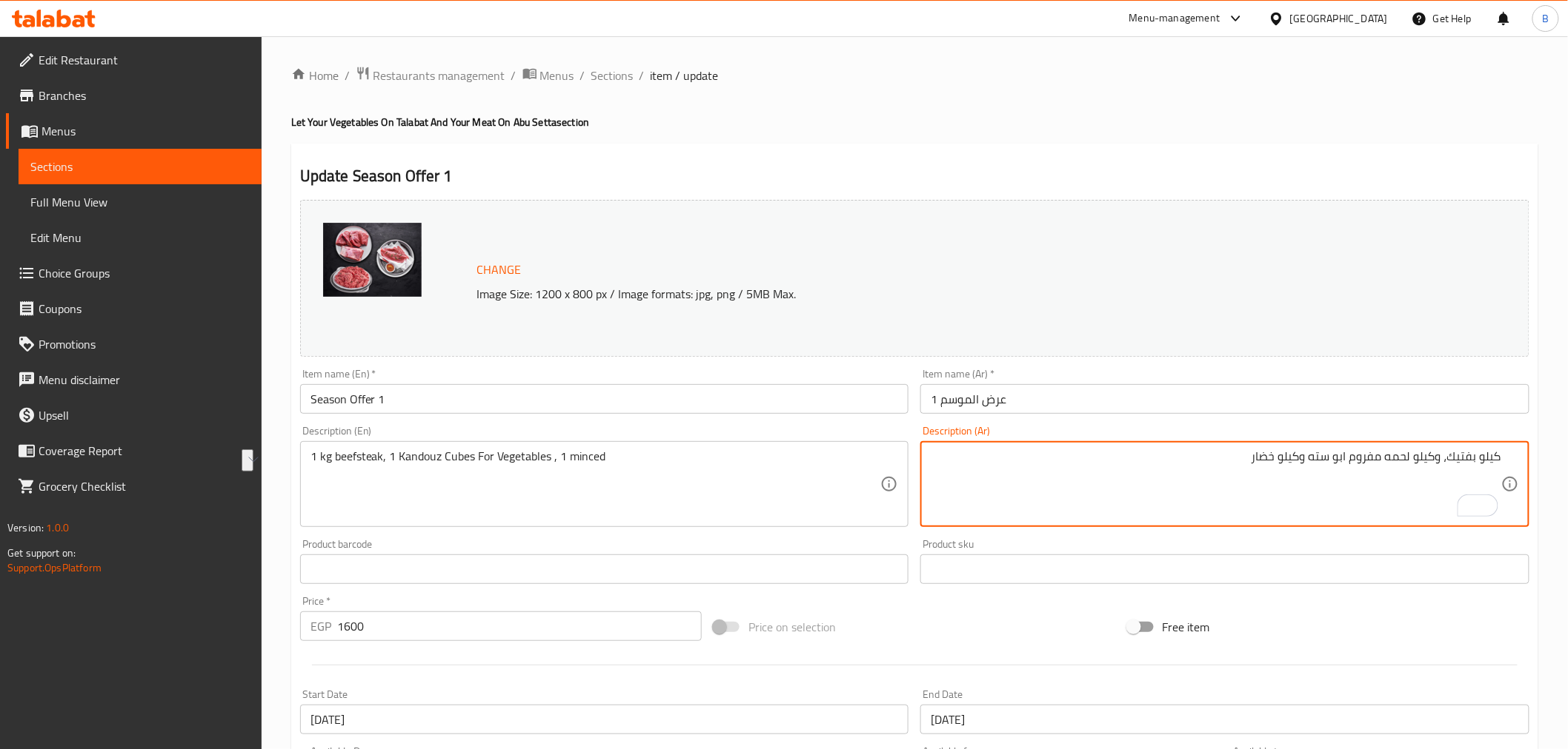
type textarea "كيلو بفتيك، وكيلو لحمه مفروم ابو سته وكيلو خضار"
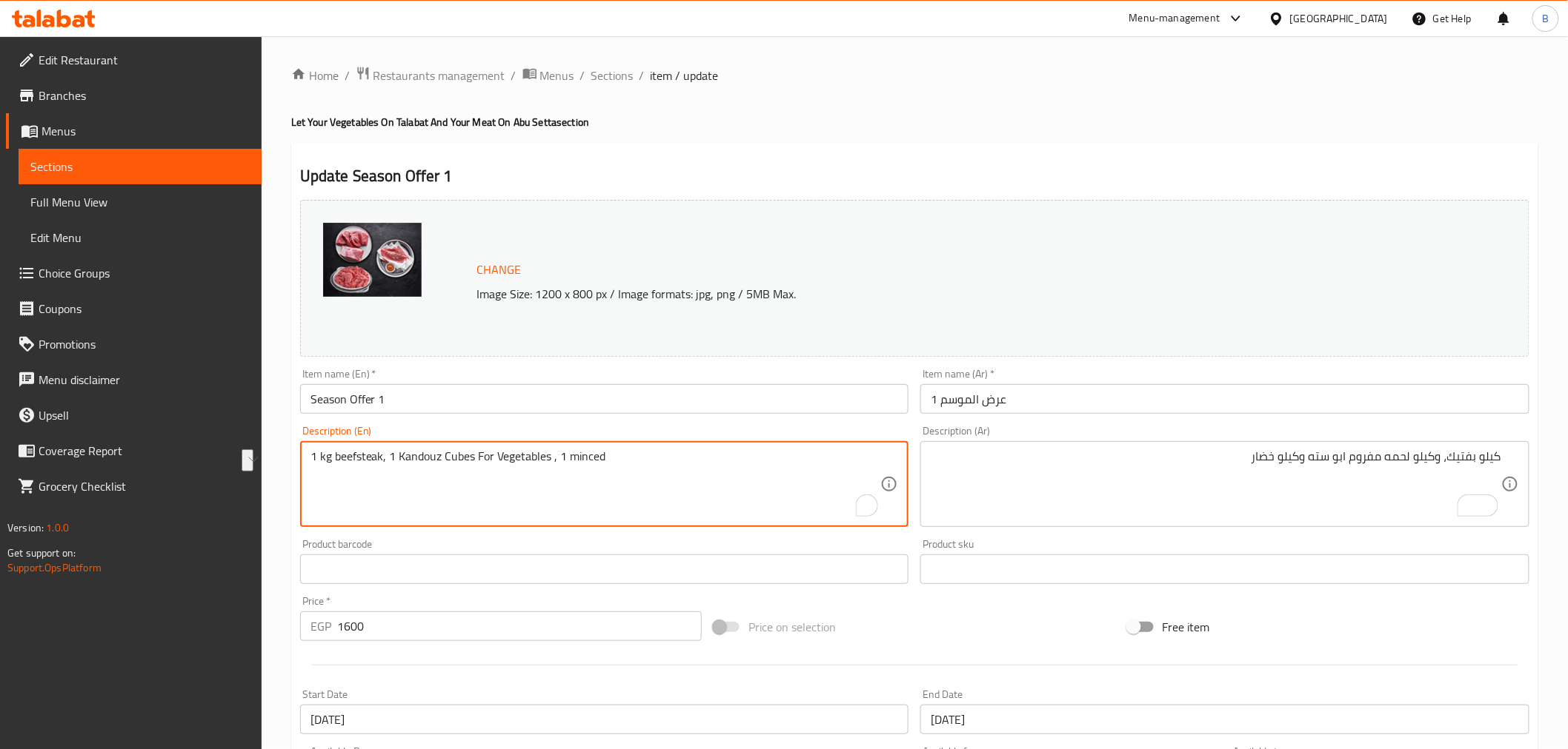
click at [522, 477] on textarea "1 kg beefsteak, 1 Kandouz Cubes For Vegetables , 1 minced" at bounding box center [596, 484] width 570 height 70
click at [522, 464] on textarea "1 kg beefsteak, 1 Kandouz Cubes For Vegetables , 1 minced" at bounding box center [596, 484] width 570 height 70
click at [521, 458] on textarea "1 kg beefsteak, 1 Kandouz Cubes For Vegetables , 1 minced" at bounding box center [596, 484] width 570 height 70
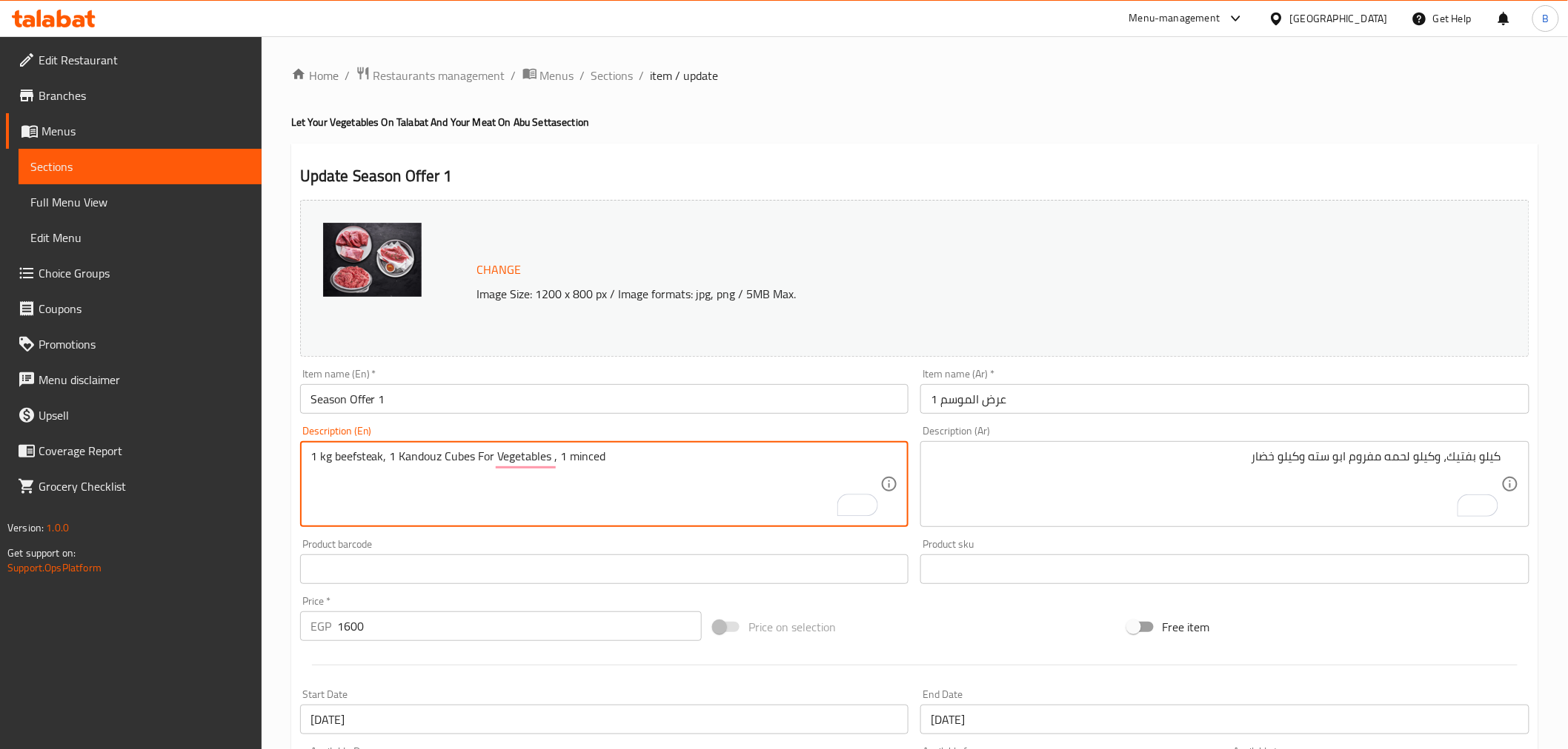
click at [517, 460] on textarea "1 kg beefsteak, 1 Kandouz Cubes For Vegetables , 1 minced" at bounding box center [596, 484] width 570 height 70
paste textarea "A kilo of steak, a kilo of minced meat, and a kilo of vegetables"
click at [317, 458] on textarea "A kilo of steak, a kilo of minced meat, and a kilo of vegetables" at bounding box center [596, 484] width 570 height 70
click at [344, 464] on textarea "kilo steak, kilo minced meat, kilo of vegetables." at bounding box center [596, 484] width 570 height 70
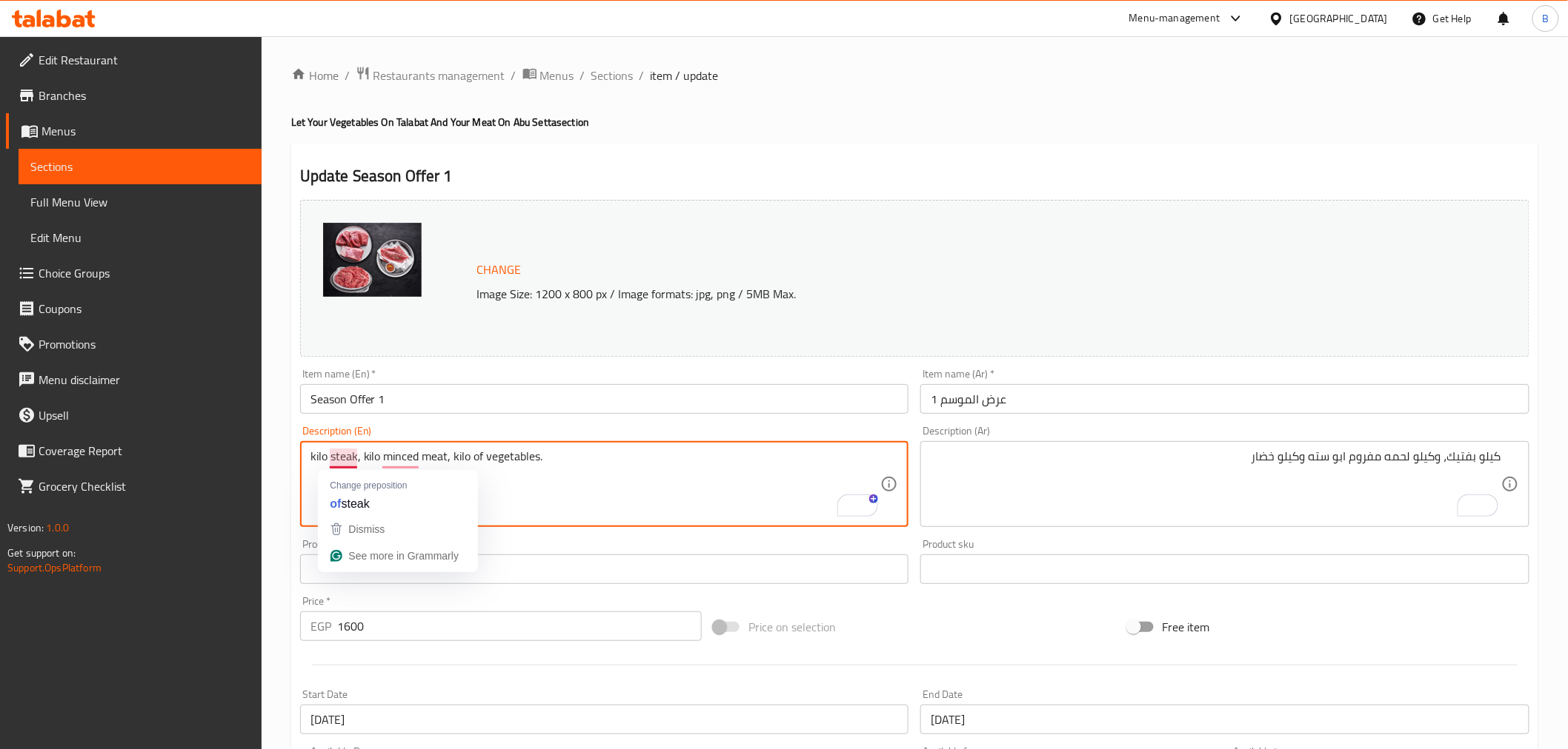
click at [344, 465] on textarea "kilo steak, kilo minced meat, kilo of vegetables." at bounding box center [596, 484] width 570 height 70
click at [345, 465] on textarea "kilo steak, kilo minced meat, kilo of vegetables." at bounding box center [596, 484] width 570 height 70
click at [402, 459] on textarea "Kilo steak, kilo minced meat, kilo of vegetables." at bounding box center [596, 484] width 570 height 70
click at [626, 455] on textarea "Kilo steak, kilo minced meat, kilo of vegetables." at bounding box center [596, 484] width 570 height 70
type textarea "Kilo steak, kilo minced meat, kilo of vegetables."
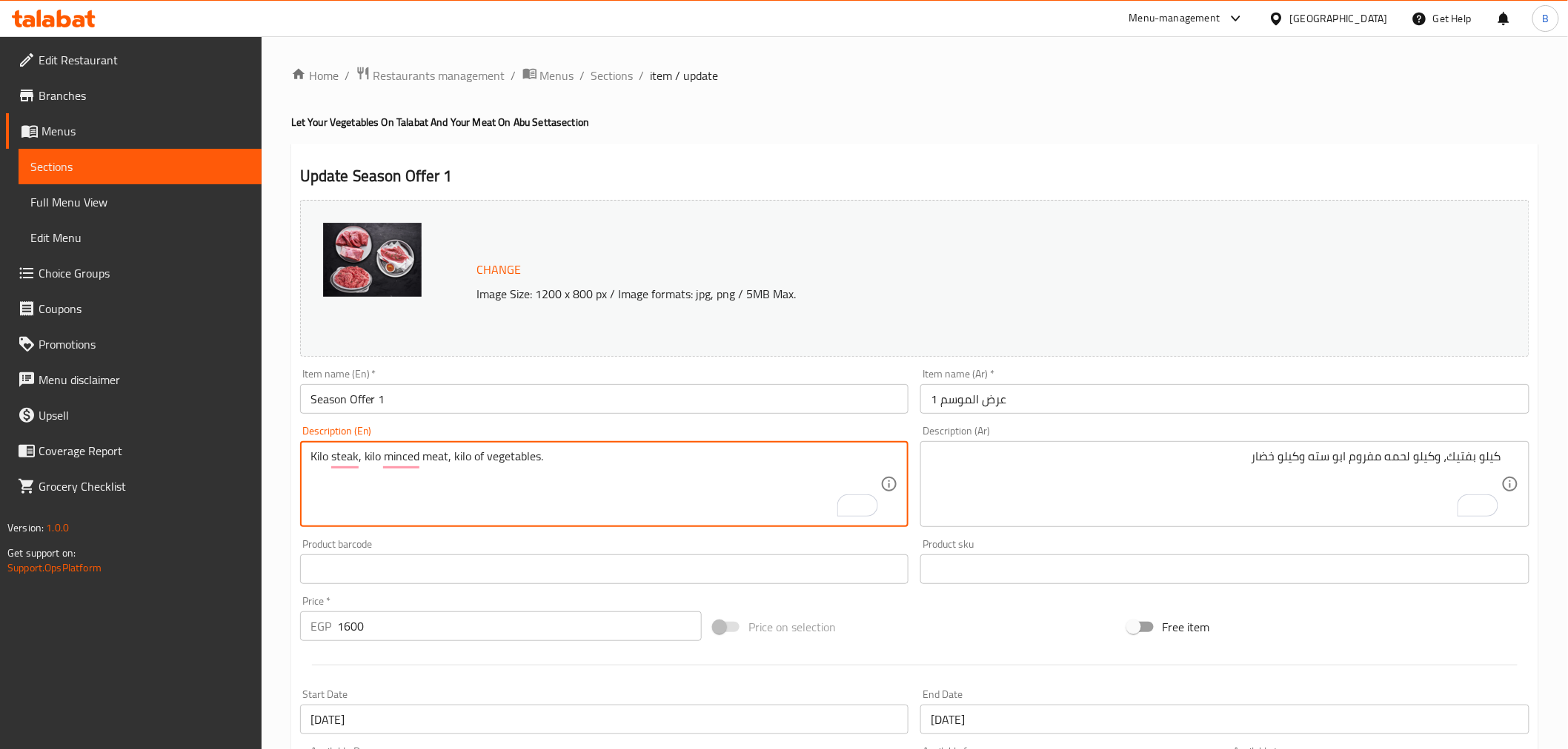
click at [1204, 386] on input "عرض الموسم 1" at bounding box center [1225, 399] width 609 height 30
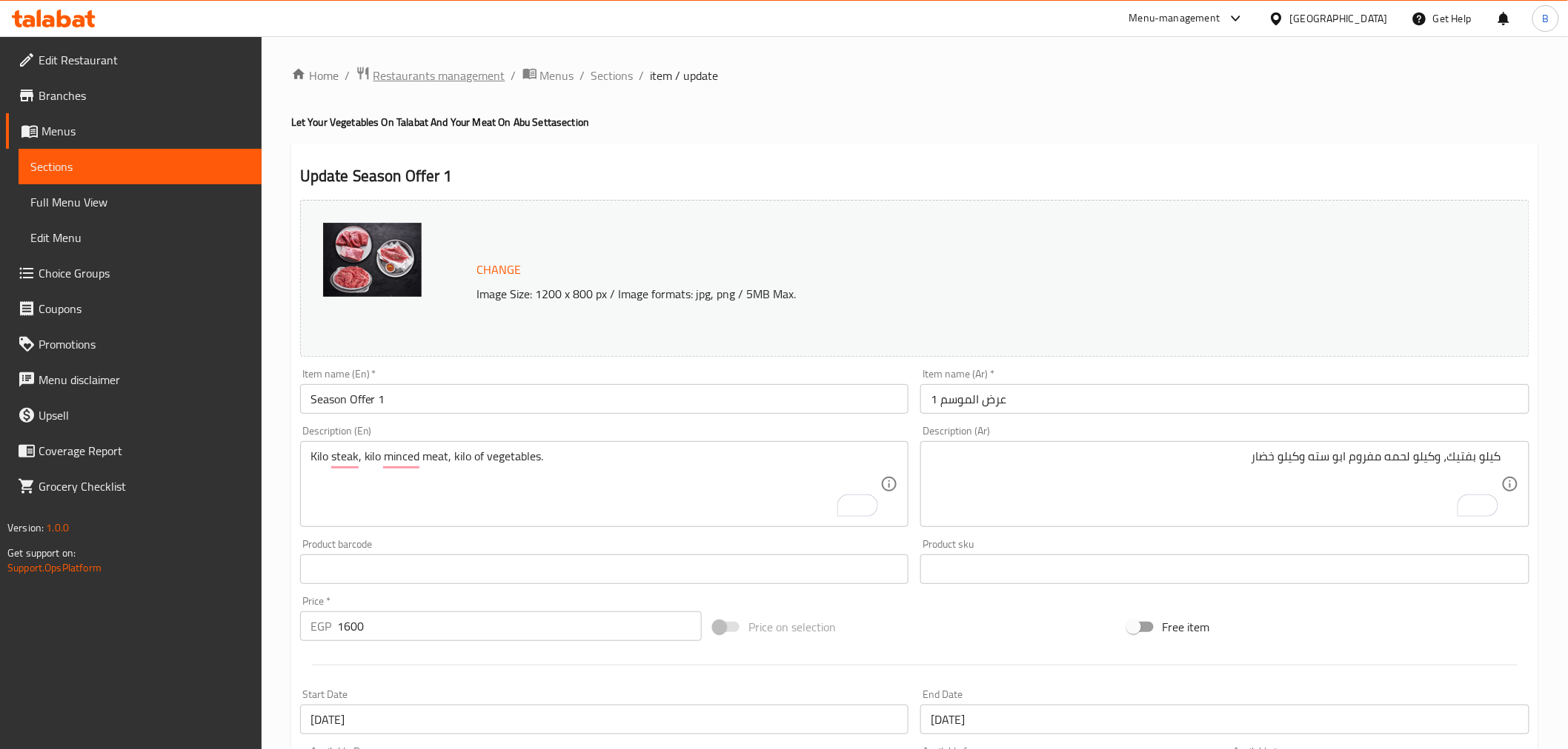
click at [459, 68] on span "Restaurants management" at bounding box center [440, 75] width 132 height 18
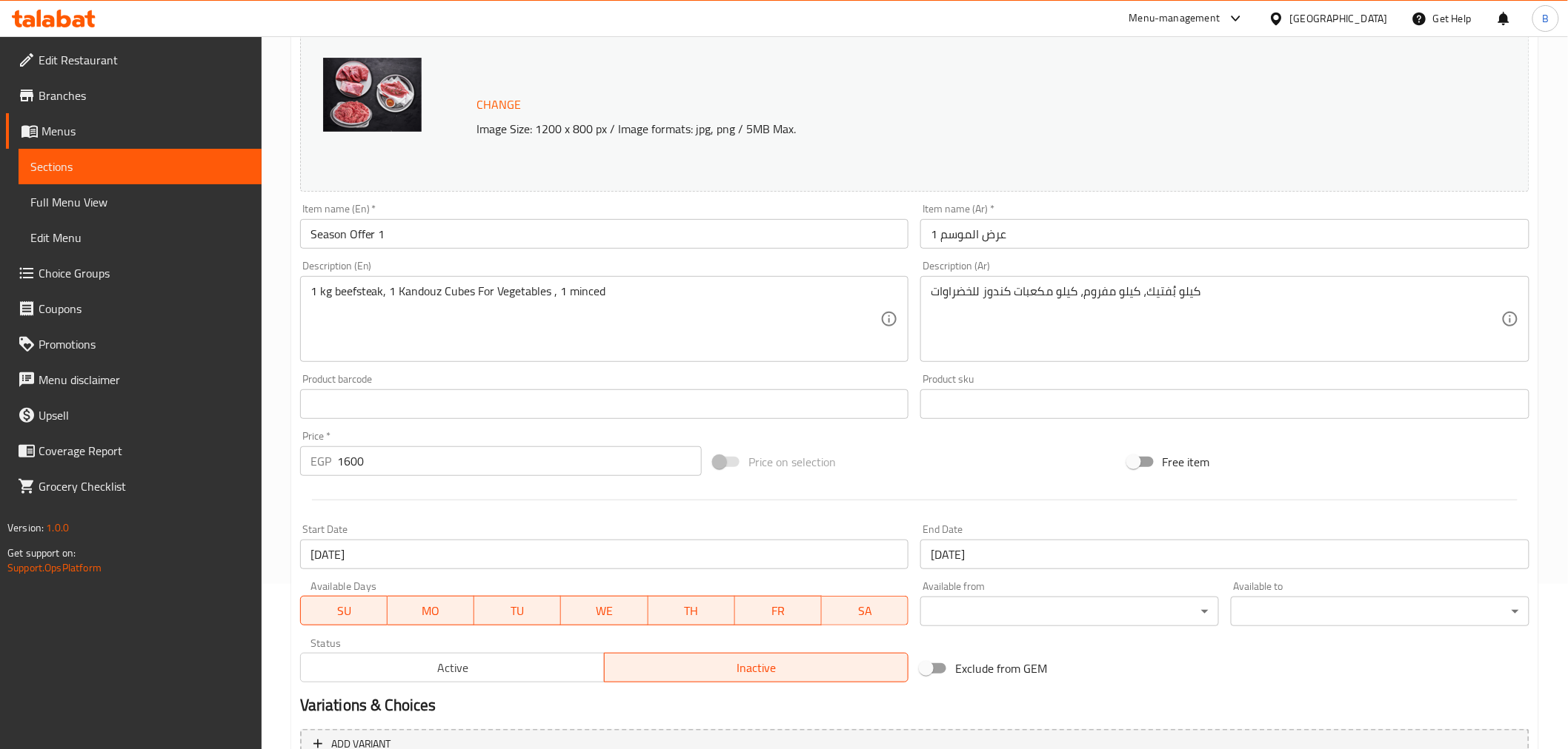
scroll to position [316, 0]
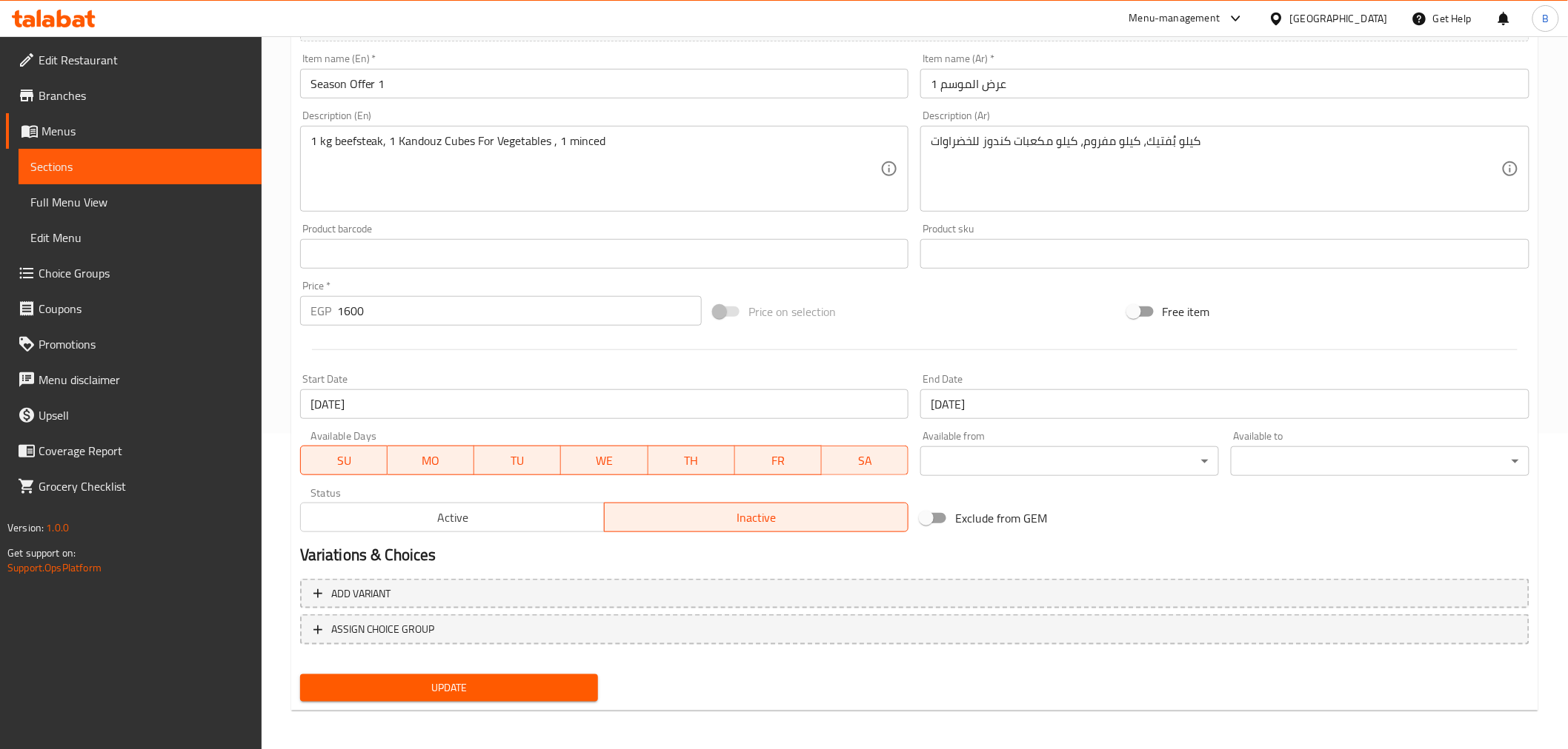
click at [500, 690] on span "Update" at bounding box center [448, 688] width 275 height 18
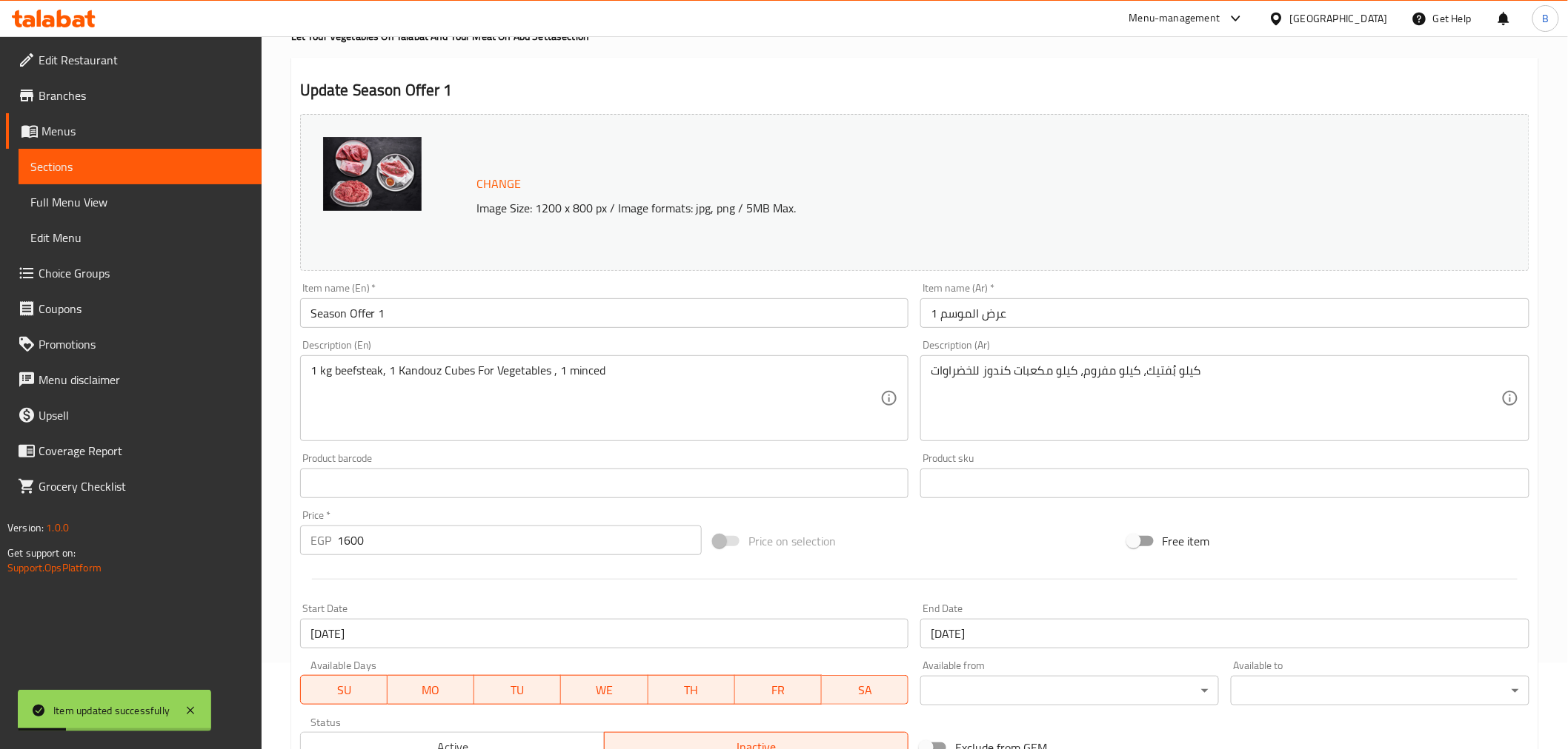
scroll to position [0, 0]
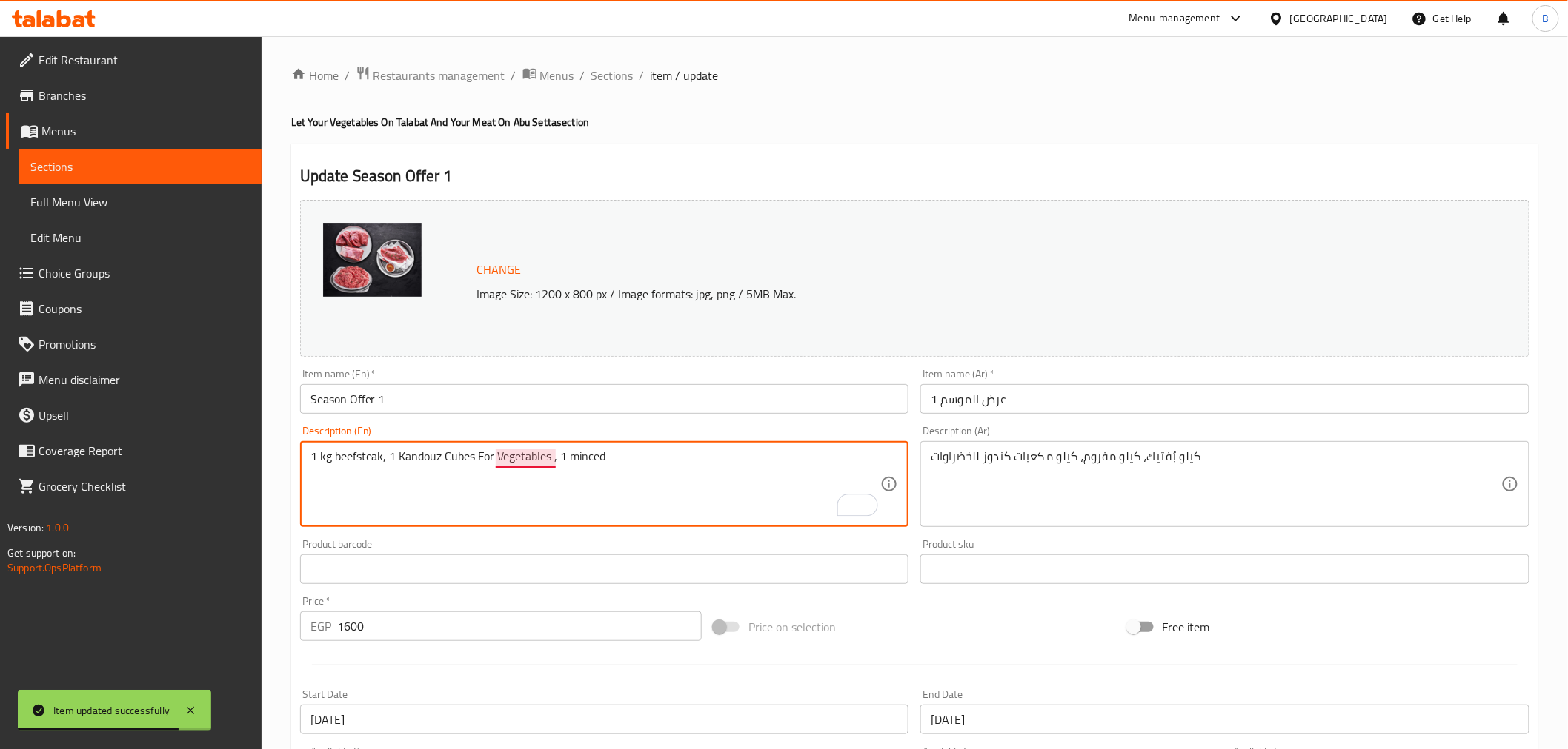
click at [541, 450] on textarea "1 kg beefsteak, 1 Kandouz Cubes For Vegetables , 1 minced" at bounding box center [596, 484] width 570 height 70
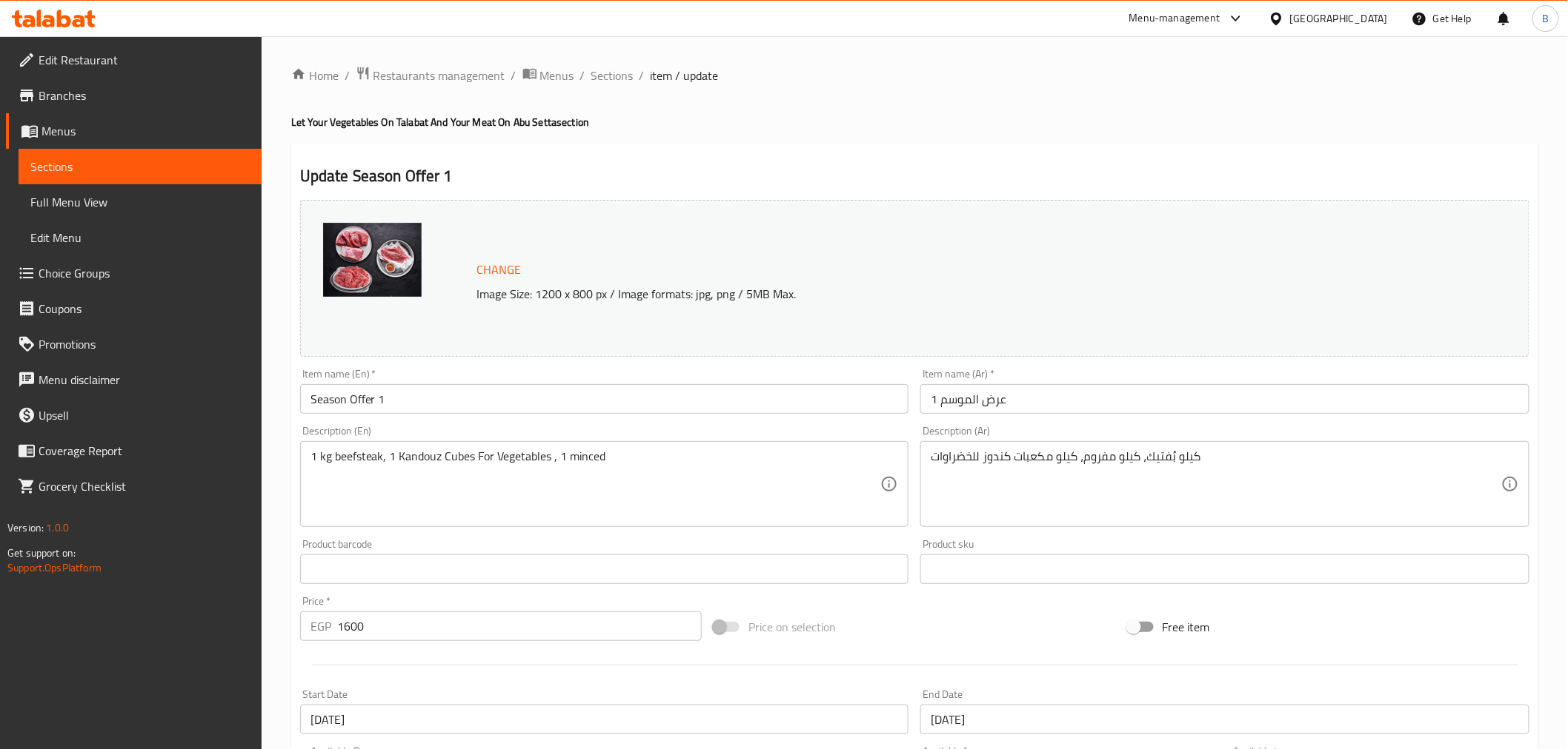
click at [154, 48] on link "Edit Restaurant" at bounding box center [133, 60] width 255 height 36
click at [625, 76] on span "Sections" at bounding box center [612, 75] width 42 height 18
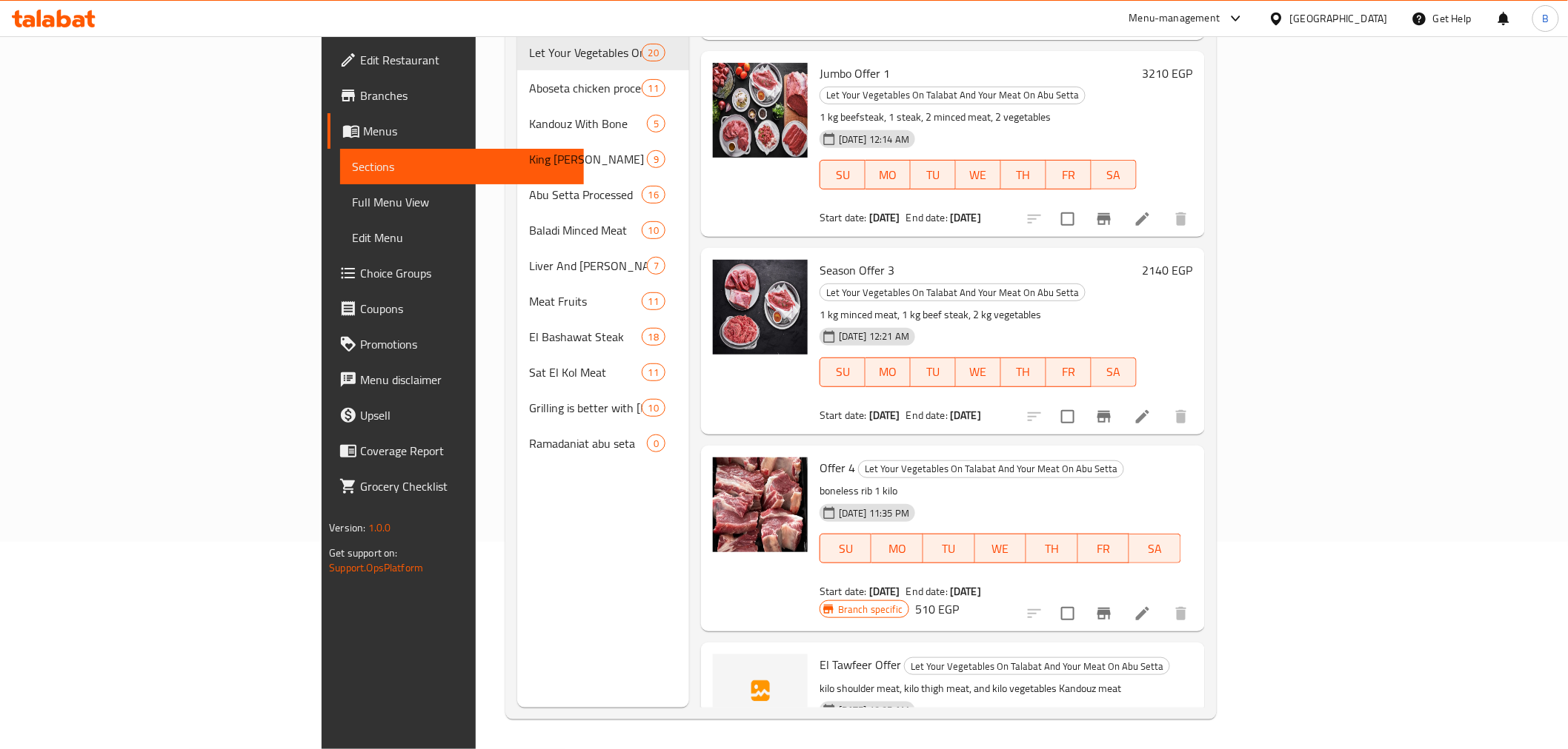
scroll to position [2817, 0]
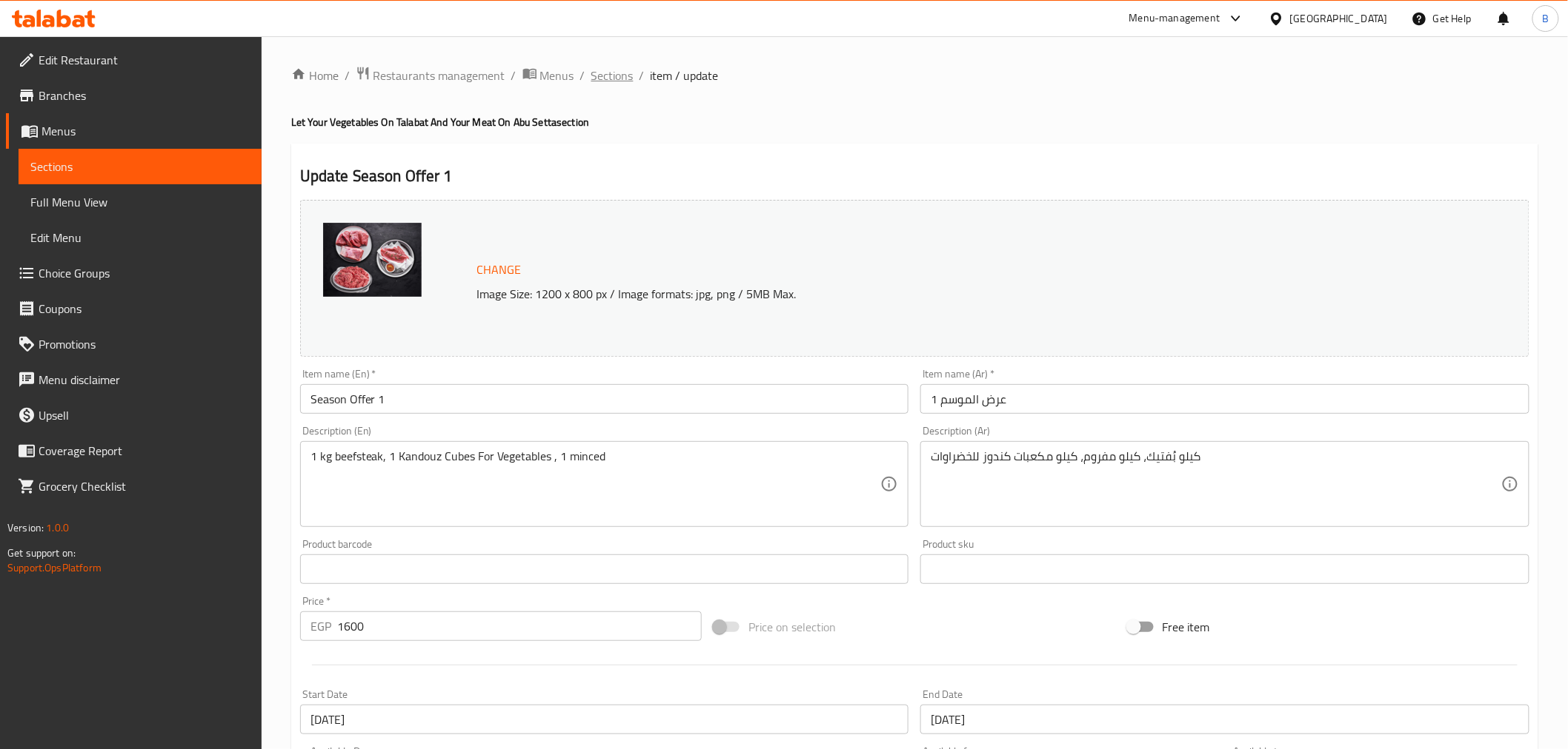
click at [618, 80] on span "Sections" at bounding box center [612, 75] width 42 height 18
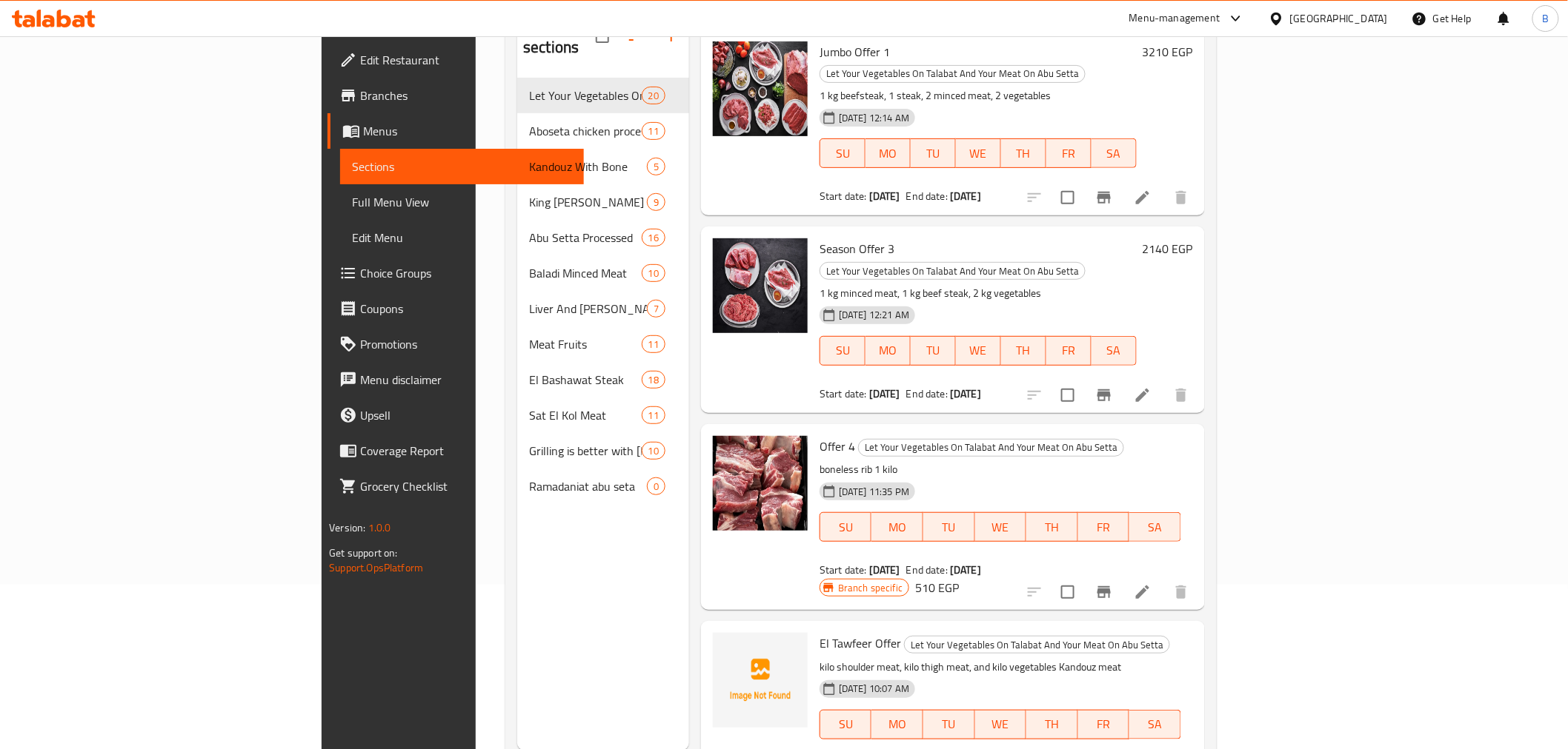
scroll to position [207, 0]
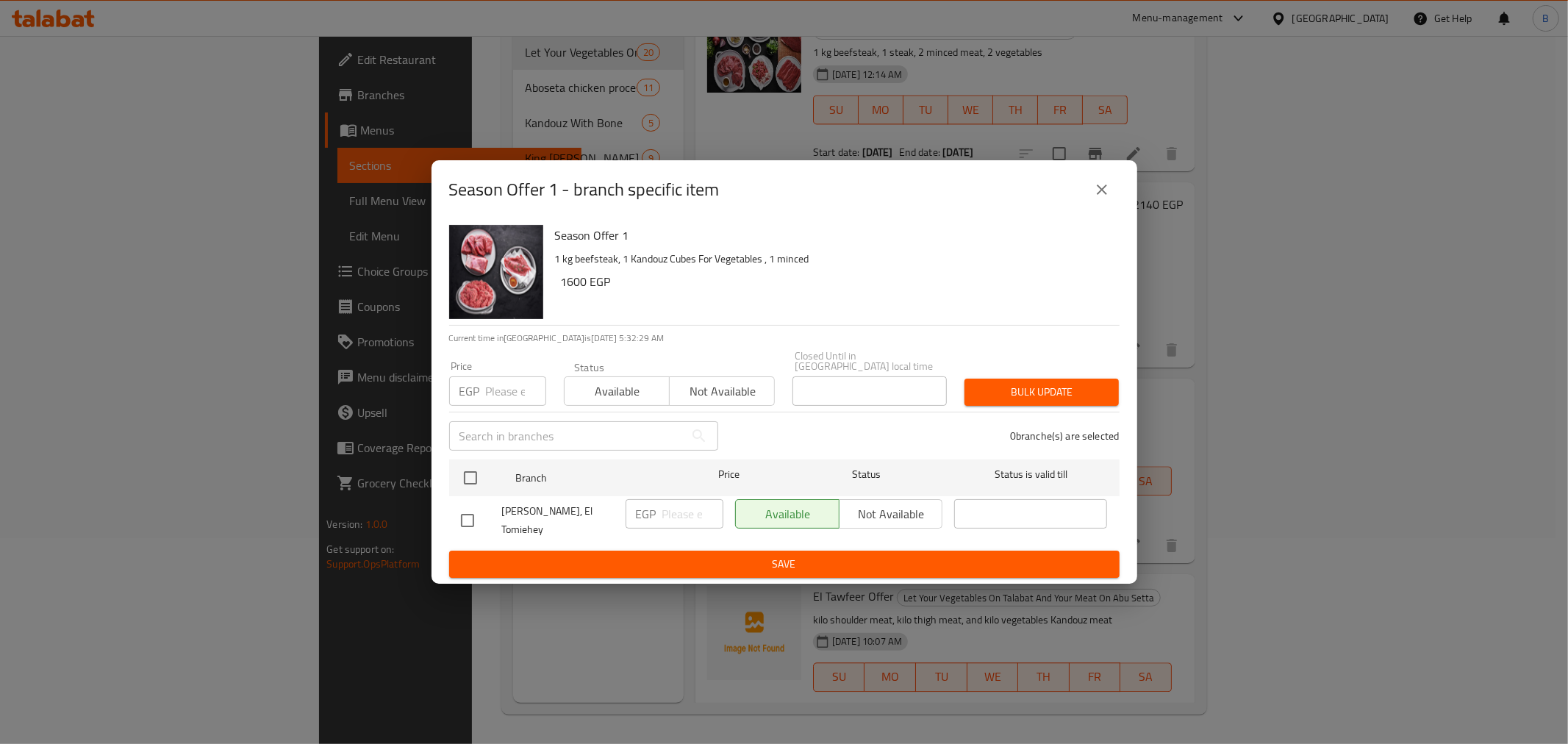
click at [1111, 206] on button "close" at bounding box center [1101, 190] width 36 height 36
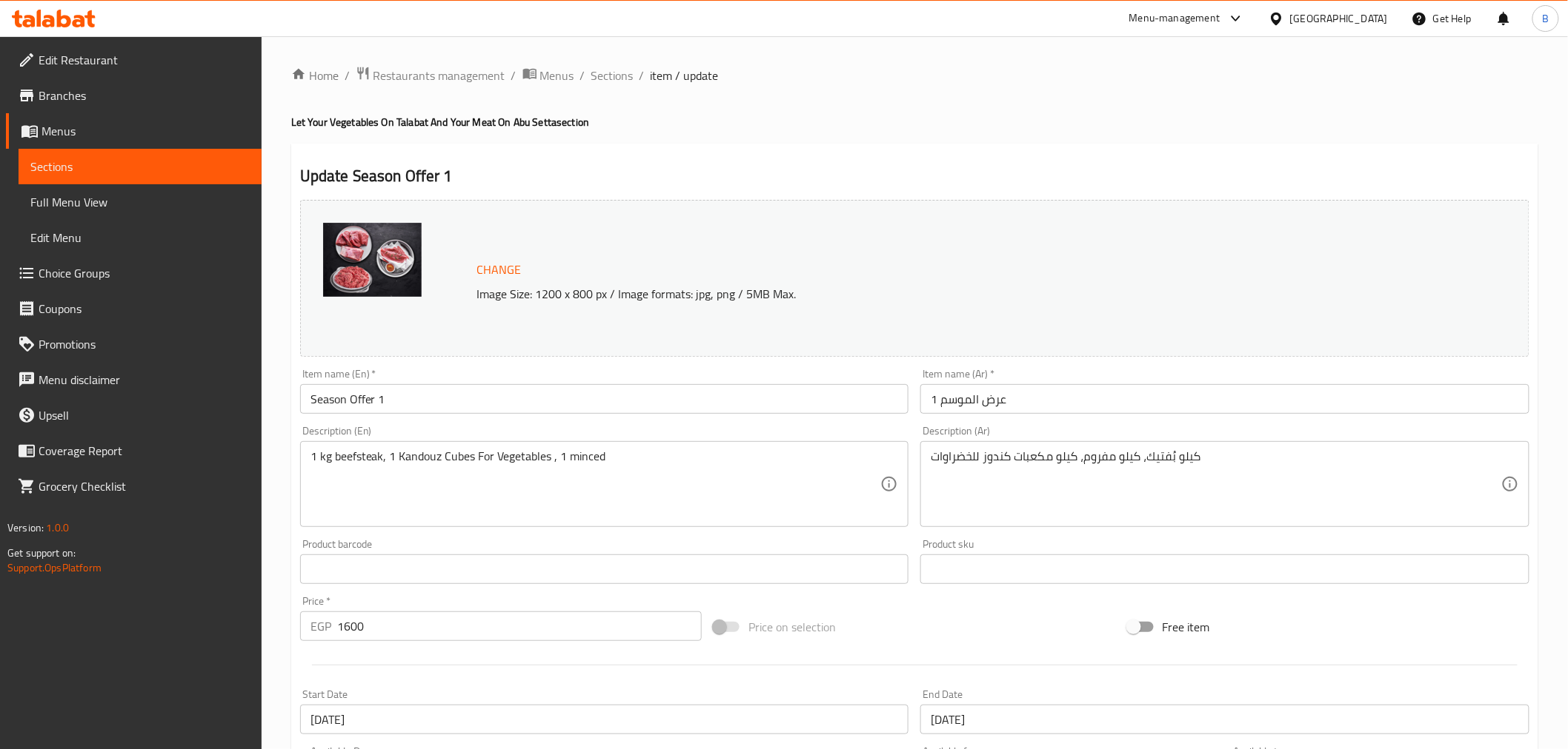
click at [1283, 460] on textarea "كيلو بُفتيك، كيلو مفروم، كيلو مكعبات كندوز للخضراوات" at bounding box center [1215, 484] width 570 height 70
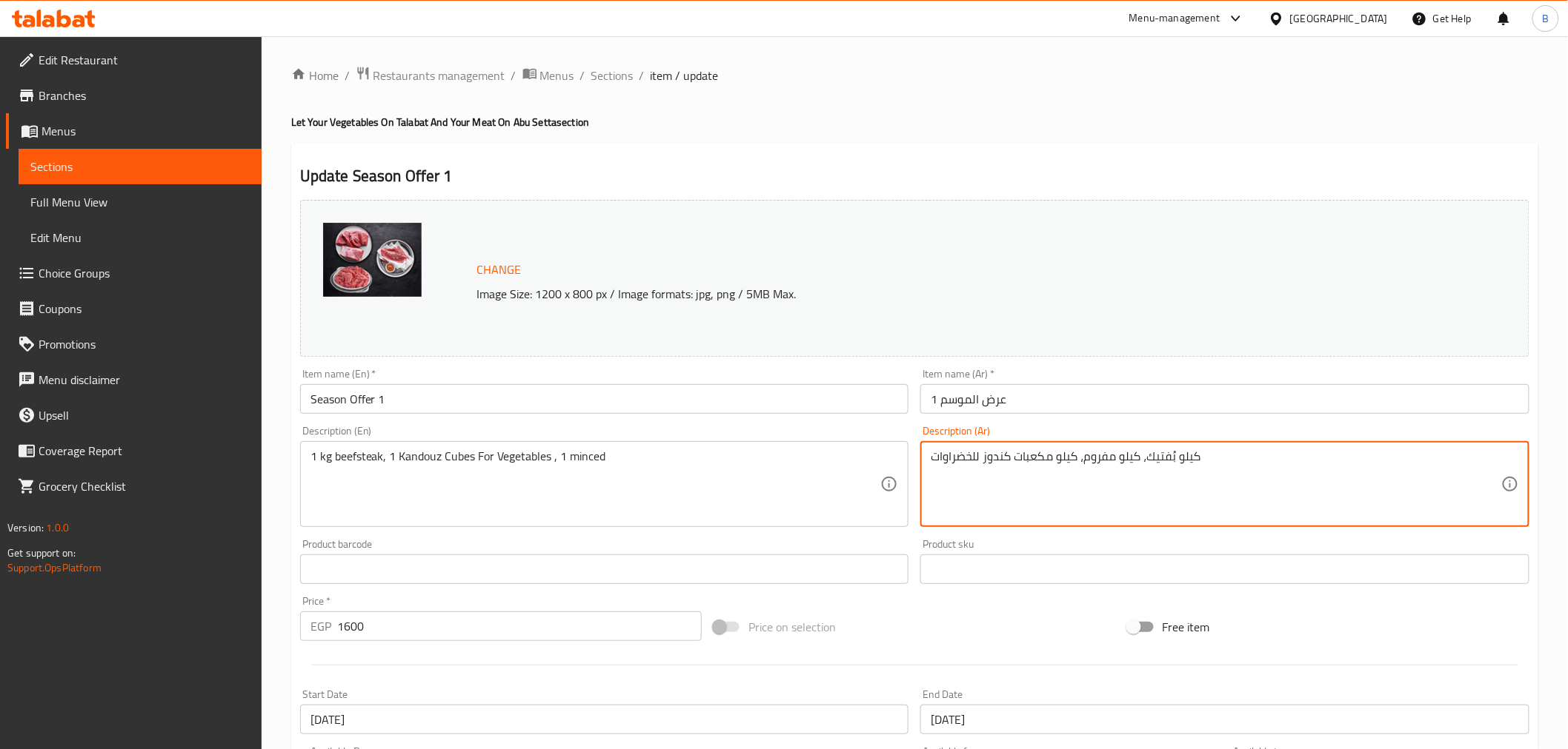
click at [1283, 460] on textarea "كيلو بُفتيك، كيلو مفروم، كيلو مكعبات كندوز للخضراوات" at bounding box center [1215, 484] width 570 height 70
paste textarea "تيك + كيلو لحمه مفروم ابو سته + كيلو خضار"
type textarea "كيلو بفتيك + كيلو لحمه مفروم ابو سته + كيلو خضار"
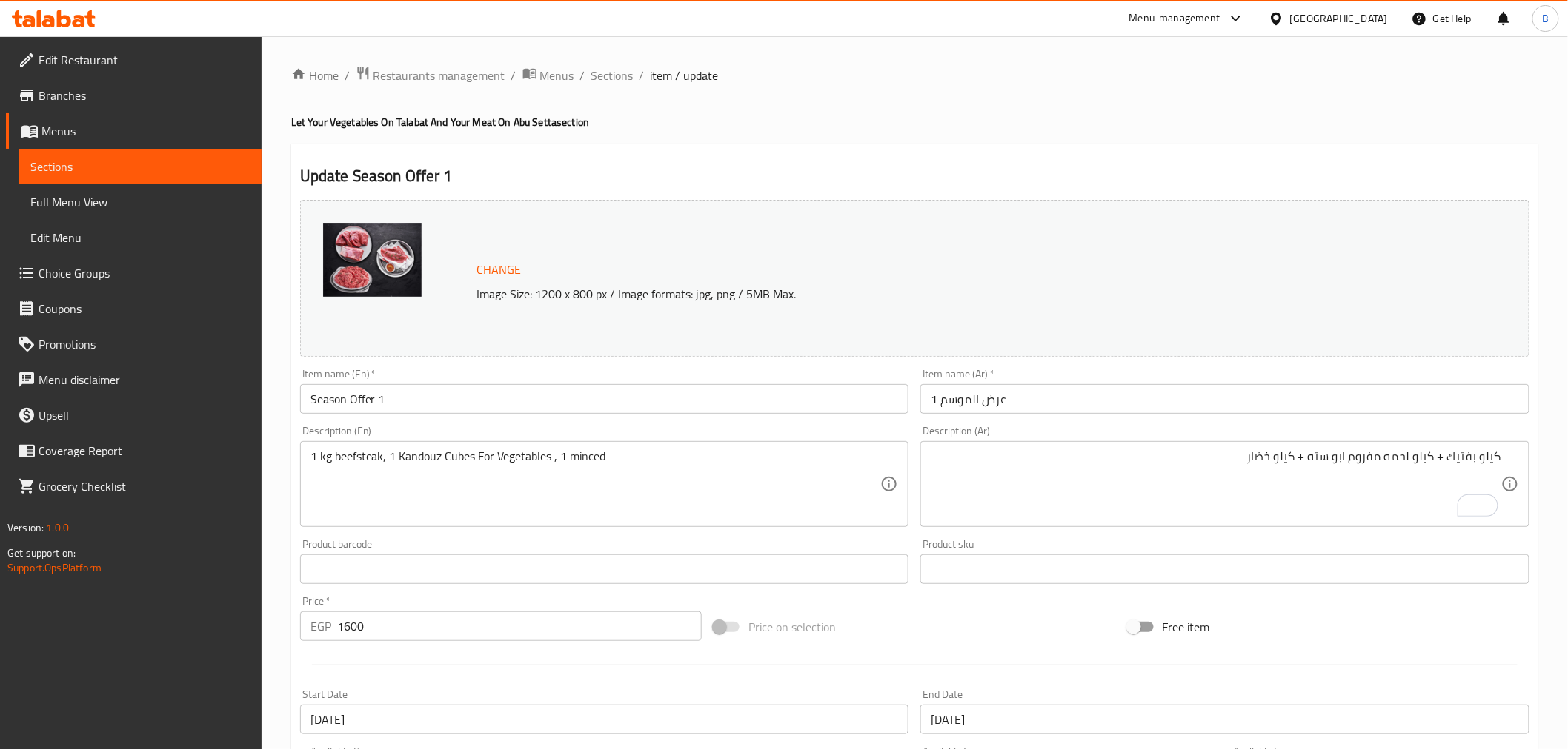
click at [1241, 479] on textarea "كيلو بفتيك + كيلو لحمه مفروم ابو سته + كيلو خضار" at bounding box center [1215, 484] width 570 height 70
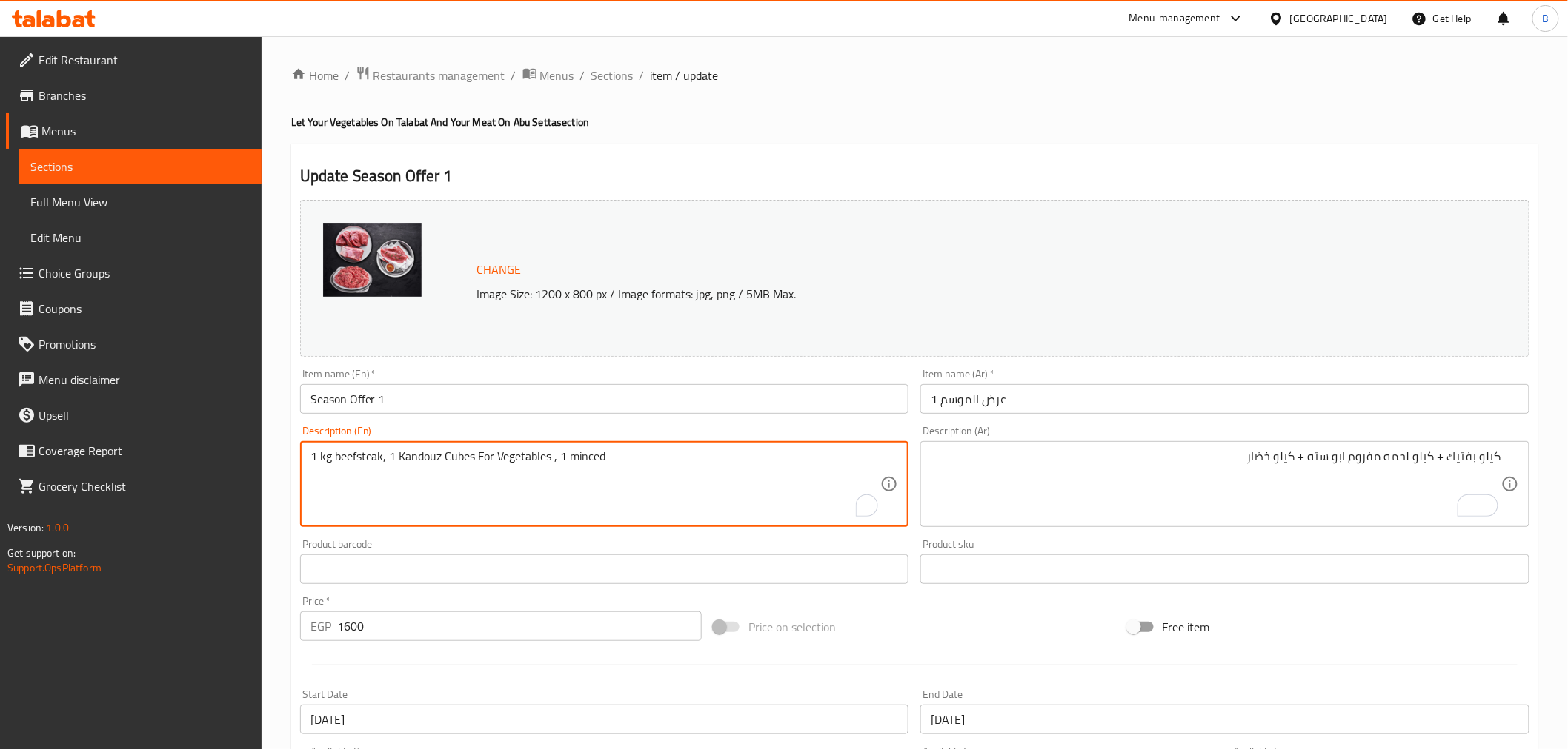
click at [712, 455] on textarea "1 kg beefsteak, 1 Kandouz Cubes For Vegetables , 1 minced" at bounding box center [596, 484] width 570 height 70
click at [710, 464] on textarea "1 kg beefsteak, 1 Kandouz Cubes For Vegetables , 1 minced" at bounding box center [596, 484] width 570 height 70
click at [708, 460] on textarea "1 kg beefsteak, 1 Kandouz Cubes For Vegetables , 1 minced" at bounding box center [596, 484] width 570 height 70
click at [708, 460] on textarea "1 kg beefsteak, 1 Kandouz Cubes For Vegetables , 1 minced" at bounding box center [596, 484] width 570 height 70
drag, startPoint x: 708, startPoint y: 460, endPoint x: 700, endPoint y: 468, distance: 11.3
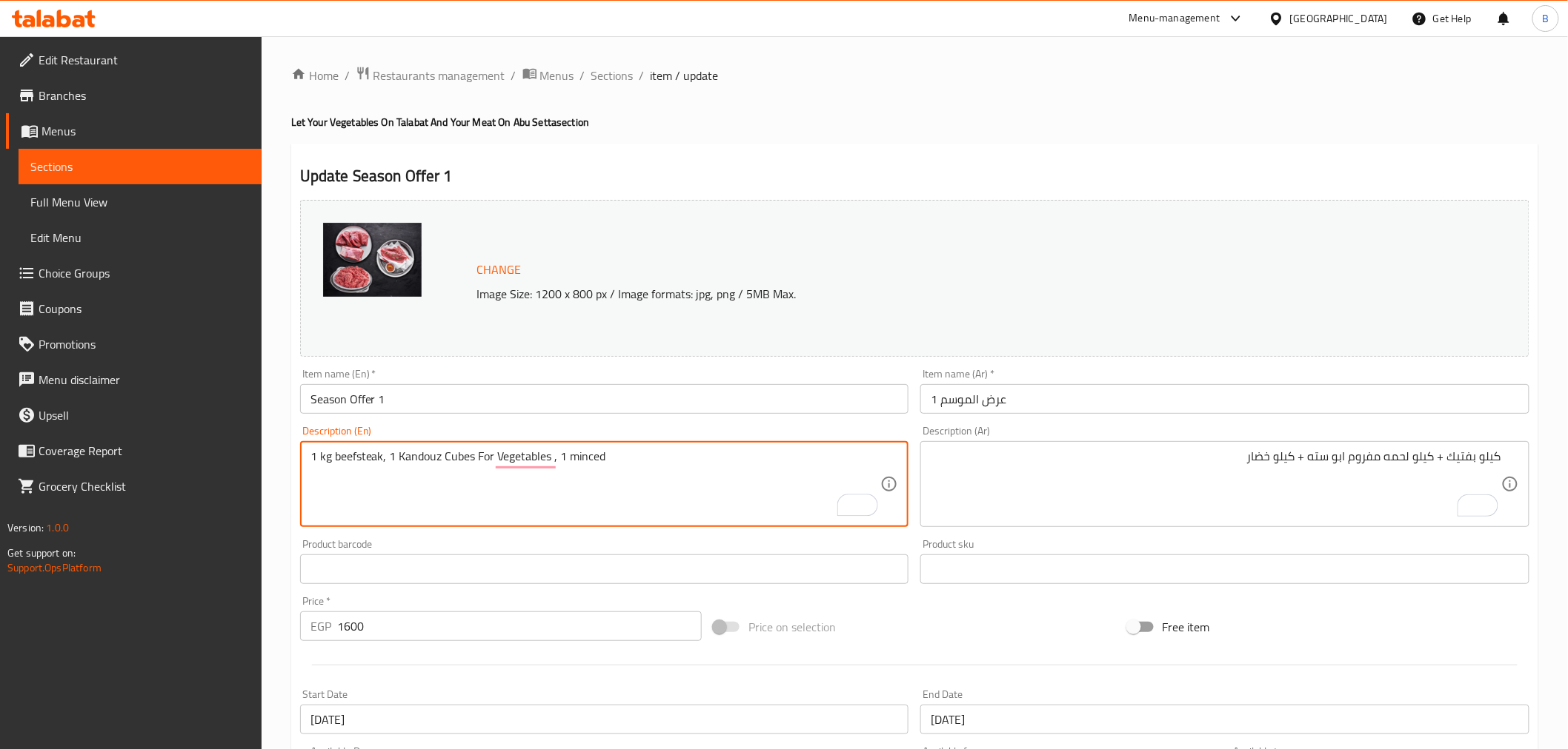
click at [701, 467] on textarea "1 kg beefsteak, 1 Kandouz Cubes For Vegetables , 1 minced" at bounding box center [596, 484] width 570 height 70
click at [700, 468] on textarea "1 kg beefsteak, 1 Kandouz Cubes For Vegetables , 1 minced" at bounding box center [596, 484] width 570 height 70
type textarea "1 kg beefsteak, 1 Kandouz Cubes For Vegetables , 1 mince"
click at [734, 489] on textarea "1 kg beefsteak, 1 Kandouz Cubes For Vegetables , 1 mince" at bounding box center [596, 484] width 570 height 70
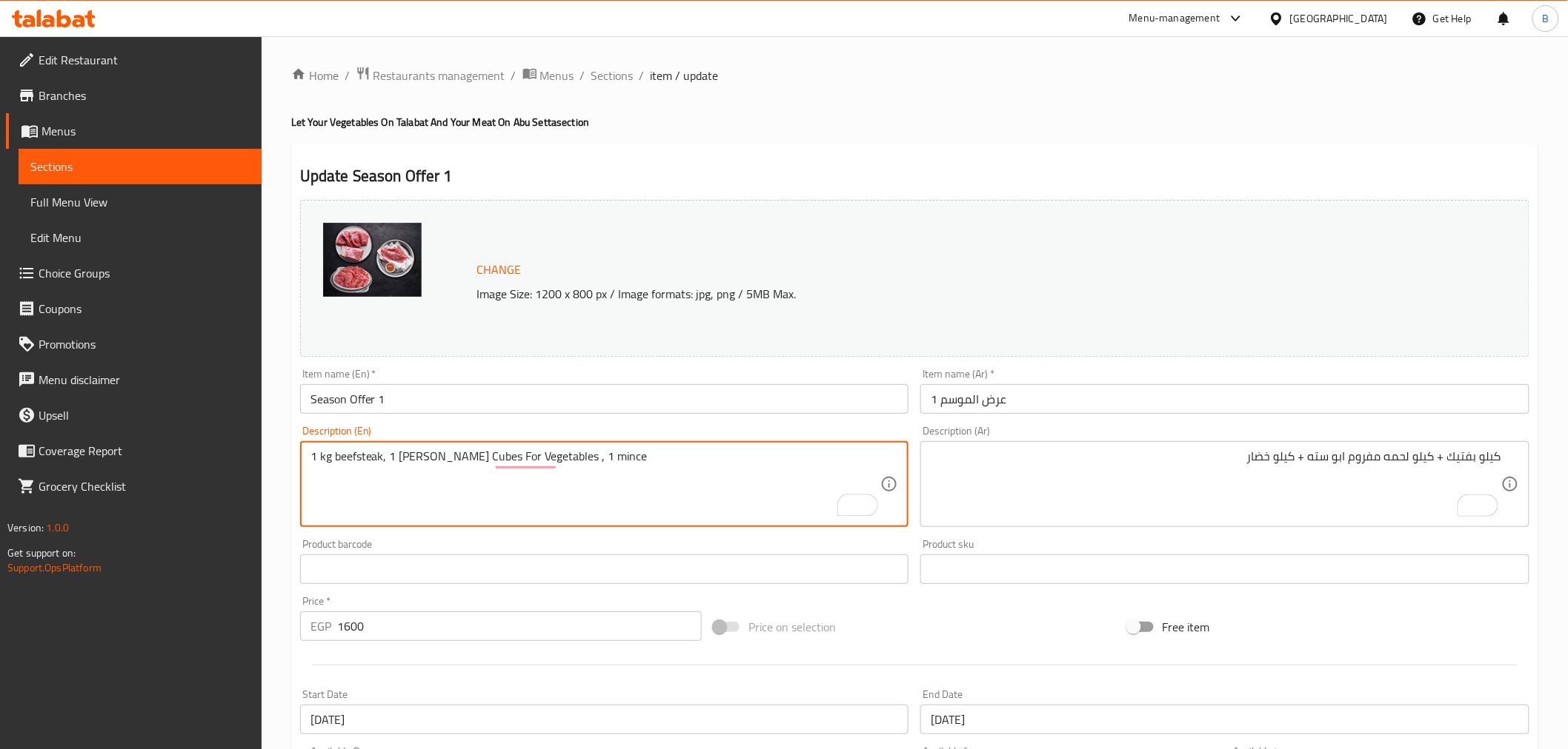
click at [731, 489] on textarea "1 kg beefsteak, 1 Kandouz Cubes For Vegetables , 1 mince" at bounding box center [596, 484] width 570 height 70
click at [731, 491] on textarea "1 kg beefsteak, 1 Kandouz Cubes For Vegetables , 1 mince" at bounding box center [596, 484] width 570 height 70
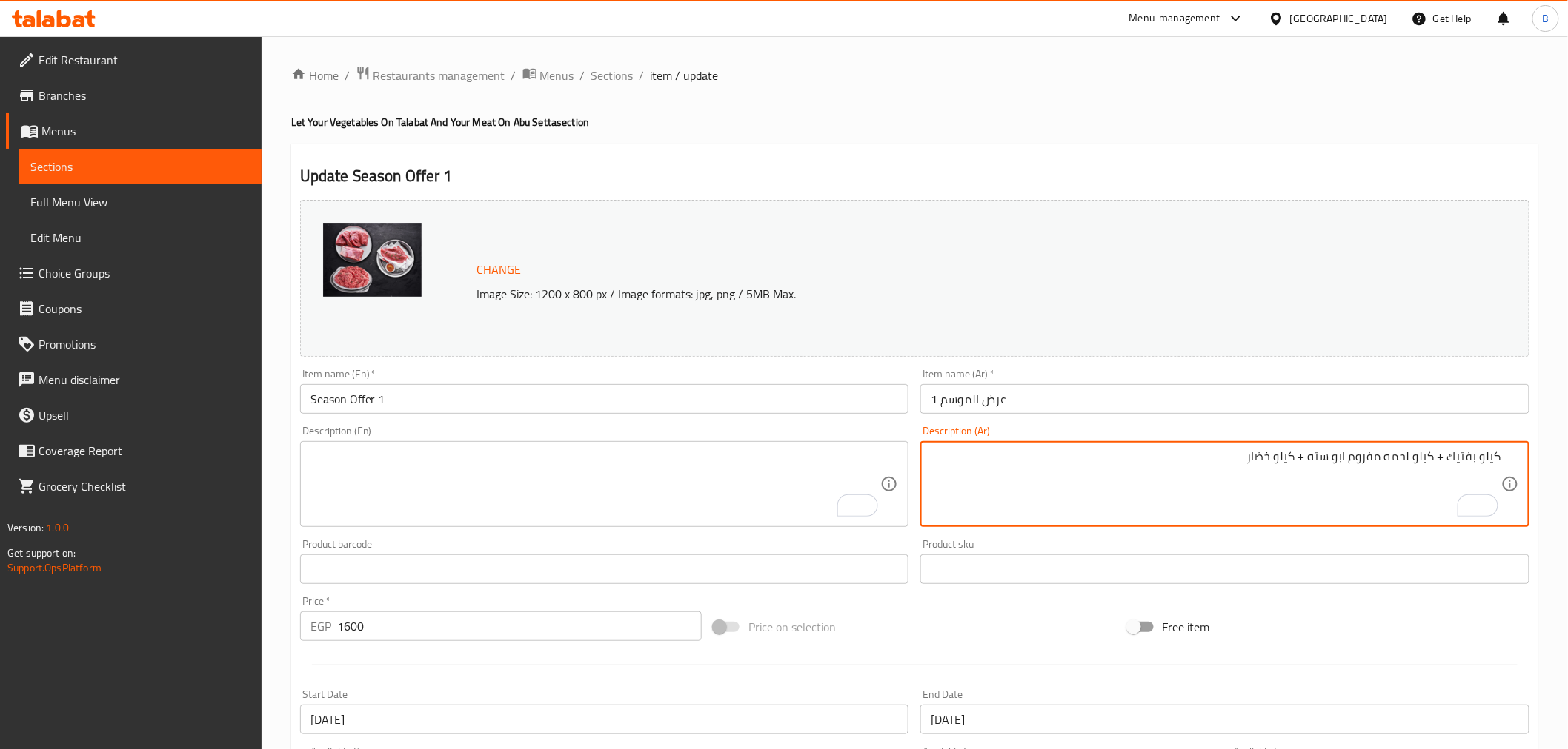
click at [1296, 468] on textarea "كيلو بفتيك + كيلو لحمه مفروم ابو سته + كيلو خضار" at bounding box center [1215, 484] width 570 height 70
click at [1301, 458] on textarea "كيلو بفتيك + كيلو لحمه مفروم ابو سته + كيلو خضار" at bounding box center [1215, 484] width 570 height 70
type textarea "كيلو بفتيك، كيلو لحمه مفروم ابو سته، كيلو خضار"
click at [512, 498] on textarea "To enrich screen reader interactions, please activate Accessibility in Grammarl…" at bounding box center [596, 484] width 570 height 70
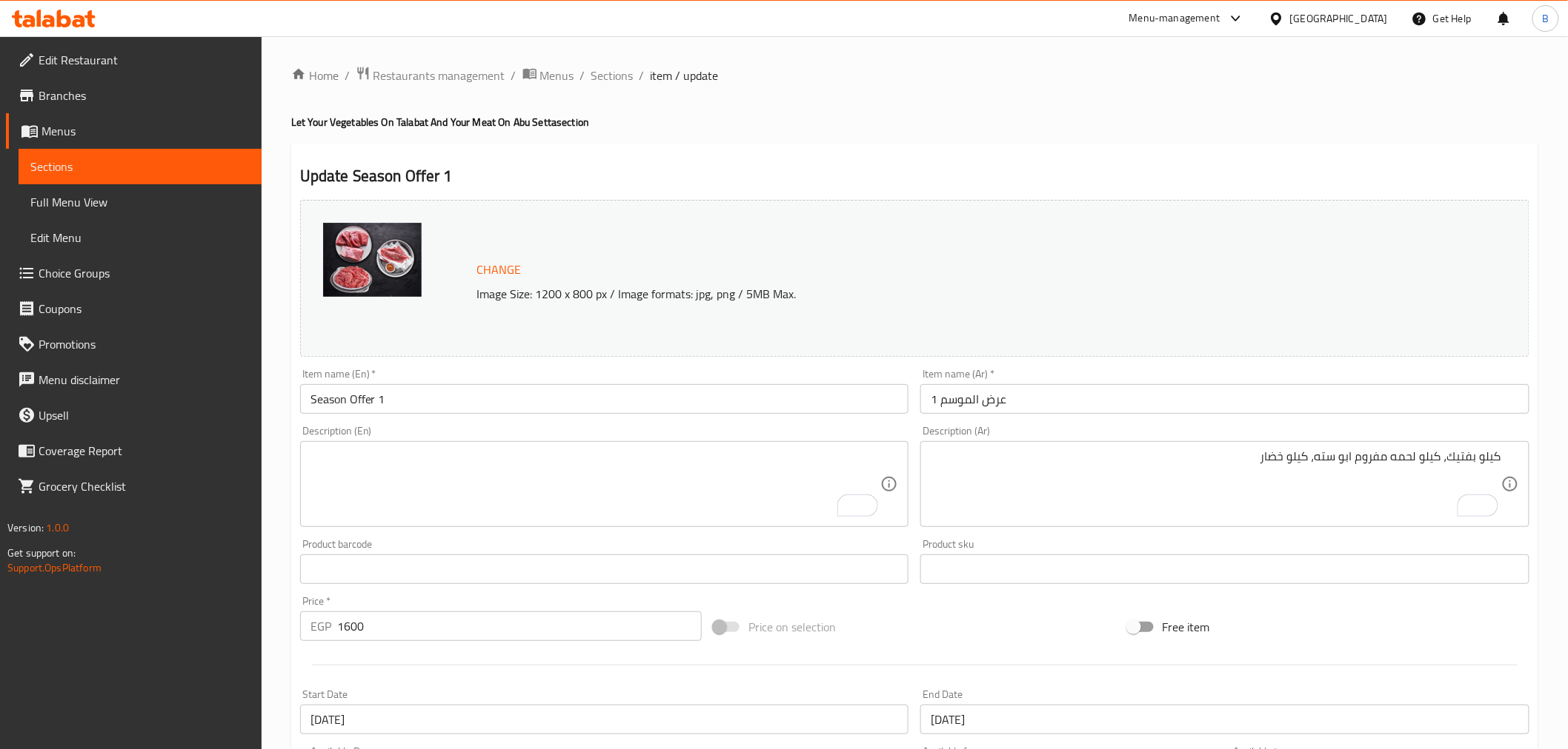
click at [1354, 524] on div "كيلو بفتيك، كيلو لحمه مفروم ابو سته، كيلو خضار Description (Ar)" at bounding box center [1225, 484] width 609 height 86
click at [1354, 527] on div "كيلو بفتيك، كيلو لحمه مفروم ابو سته، كيلو خضار Description (Ar)" at bounding box center [1225, 484] width 609 height 86
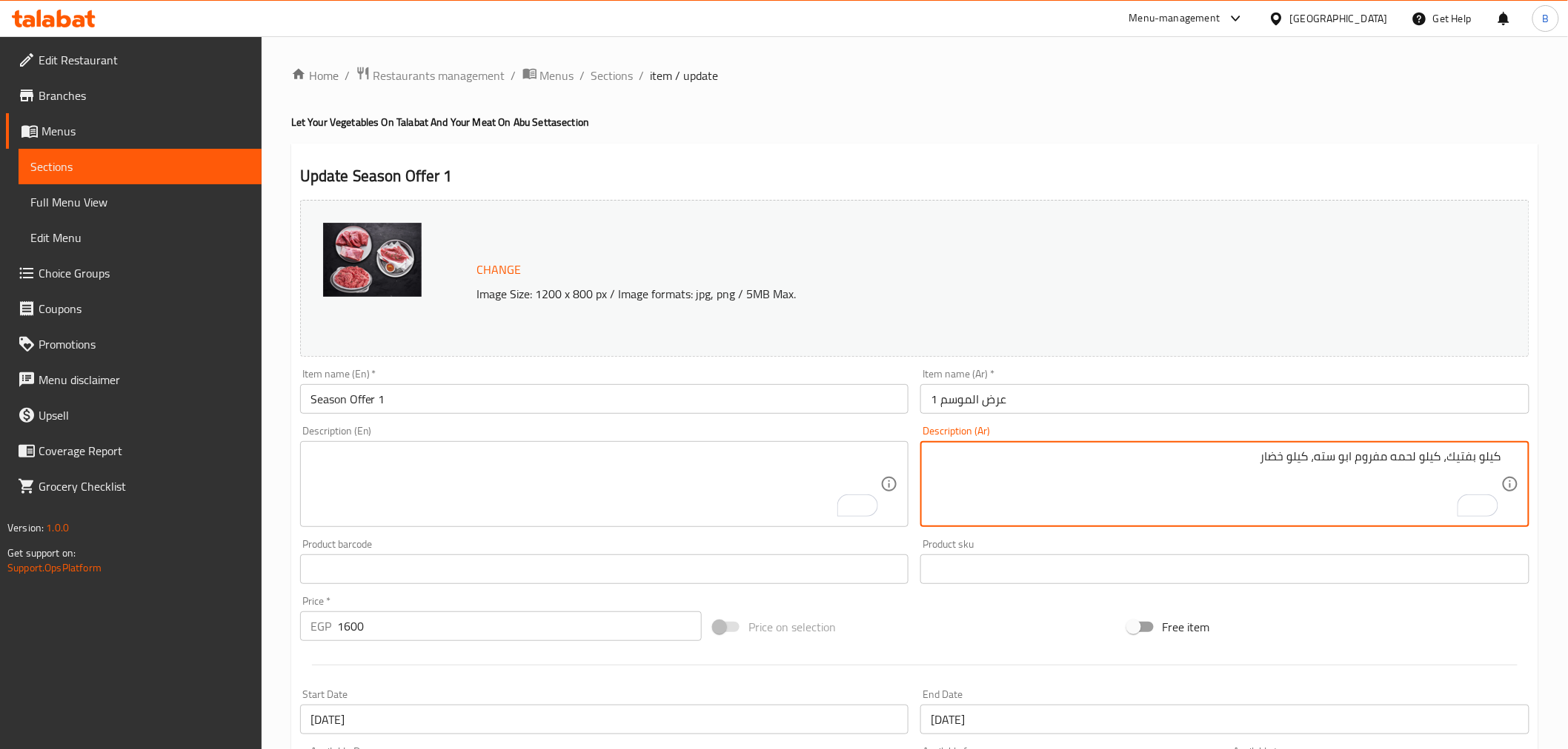
click at [1354, 527] on div "كيلو بفتيك، كيلو لحمه مفروم ابو سته، كيلو خضار Description (Ar)" at bounding box center [1225, 484] width 609 height 86
click at [1240, 486] on textarea "كيلو بفتيك، كيلو لحمه مفروم ابو سته، كيلو خضار" at bounding box center [1215, 484] width 570 height 70
drag, startPoint x: 292, startPoint y: 511, endPoint x: 354, endPoint y: 489, distance: 65.8
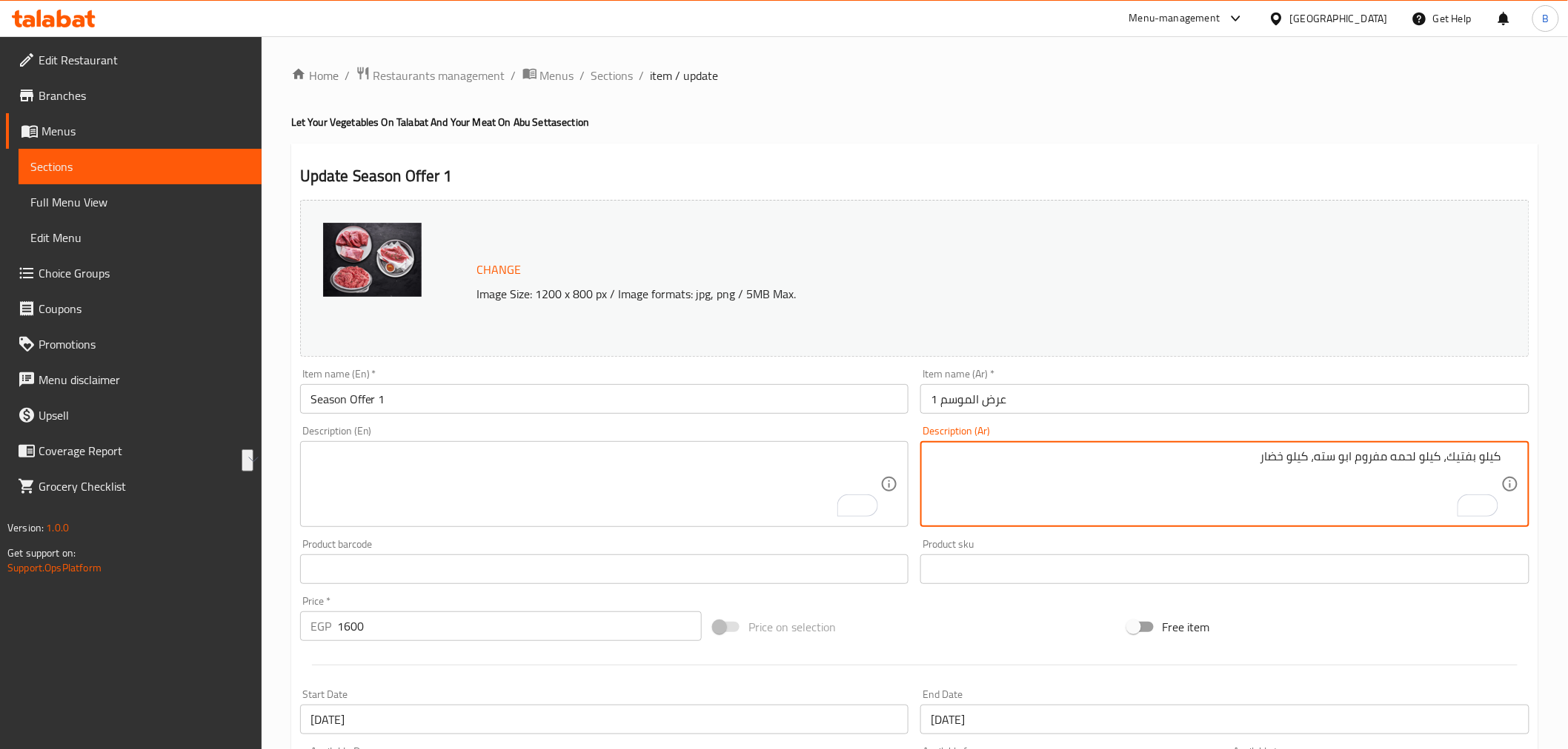
click at [292, 511] on div "Update Season Offer 1 Change Image Size: 1200 x 800 px / Image formats: jpg, pn…" at bounding box center [914, 585] width 1247 height 883
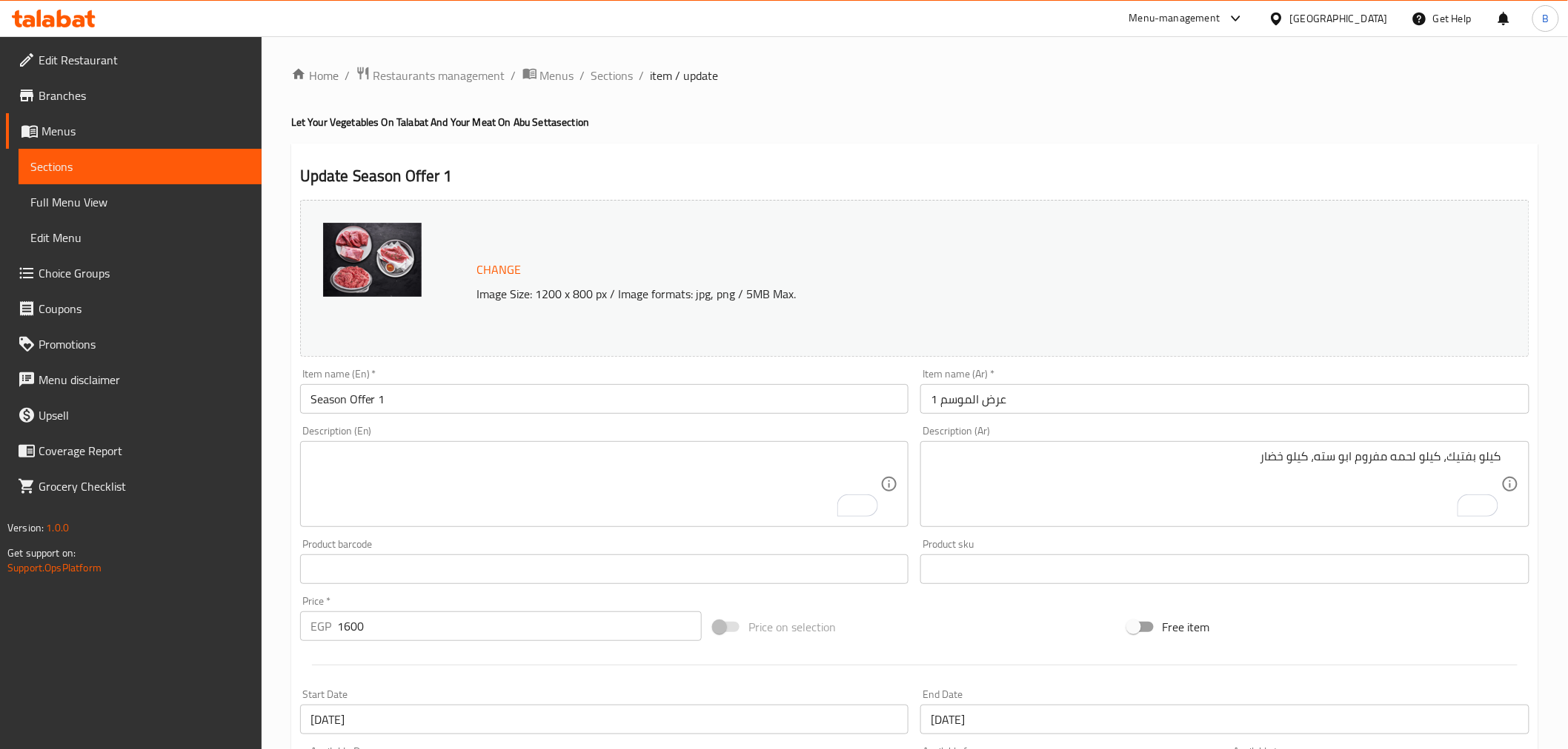
click at [403, 477] on textarea "To enrich screen reader interactions, please activate Accessibility in Grammarl…" at bounding box center [596, 484] width 570 height 70
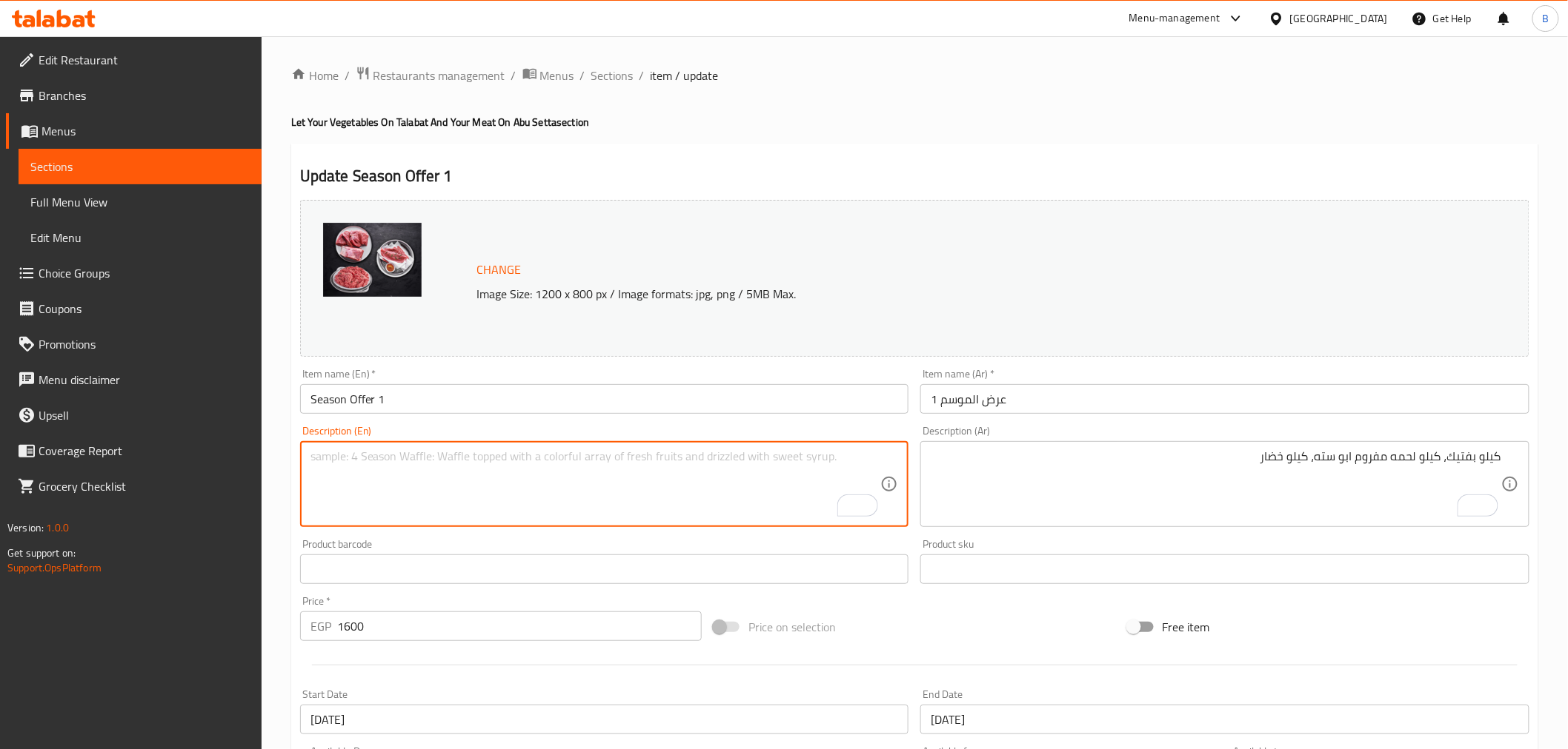
paste textarea "A kilo of steak, a kilo of minced meat, and a kilo of vegetables"
click at [321, 454] on textarea "A kilo of steak, a kilo of minced meat, and a kilo of vegetables" at bounding box center [596, 484] width 570 height 70
paste textarea "Abu Setta"
click at [311, 464] on textarea "kilo steak, kilo Abu Setta minced meat, and a kilo of vegetables" at bounding box center [596, 484] width 570 height 70
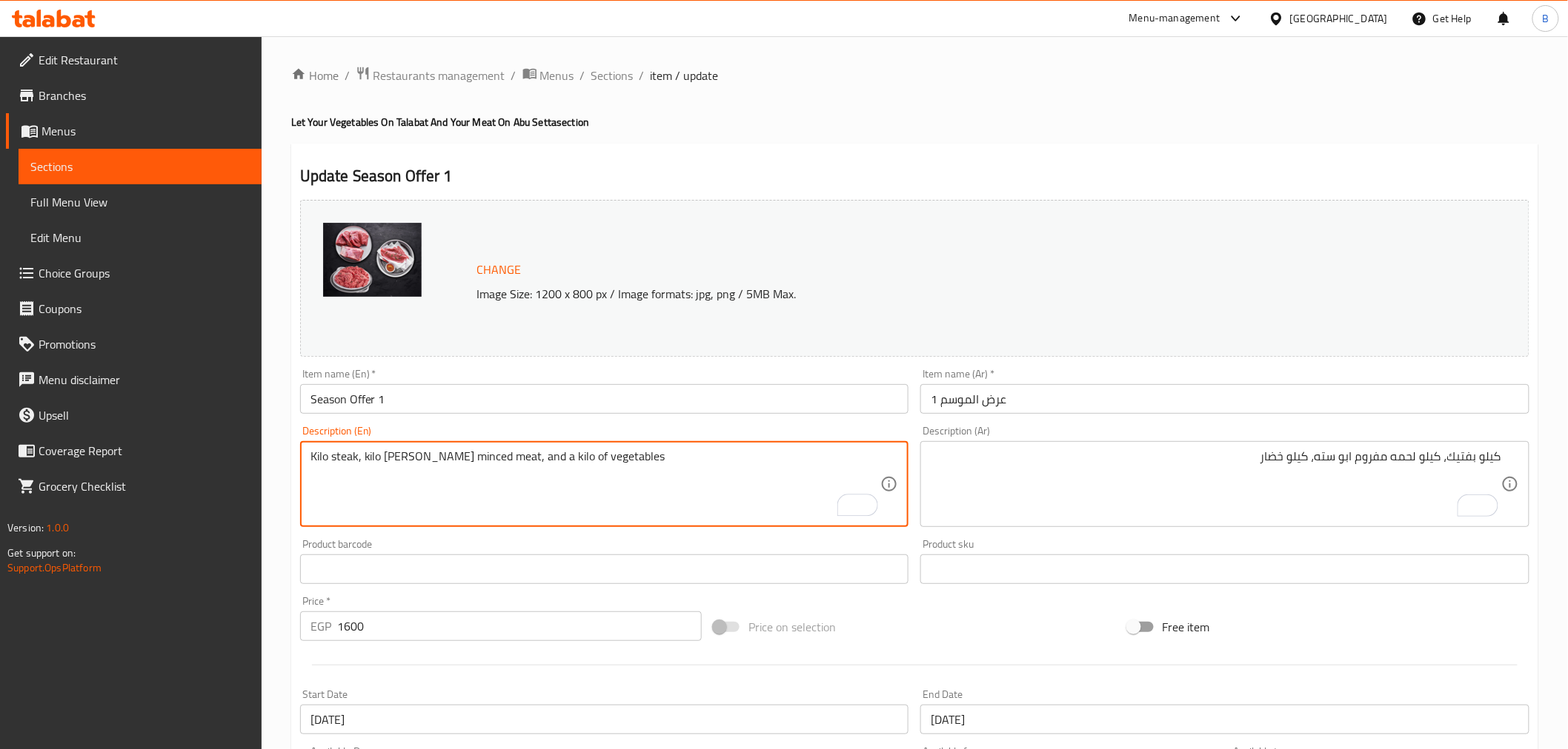
click at [542, 461] on textarea "Kilo steak, kilo [PERSON_NAME] minced meat, and a kilo of vegetables" at bounding box center [596, 484] width 570 height 70
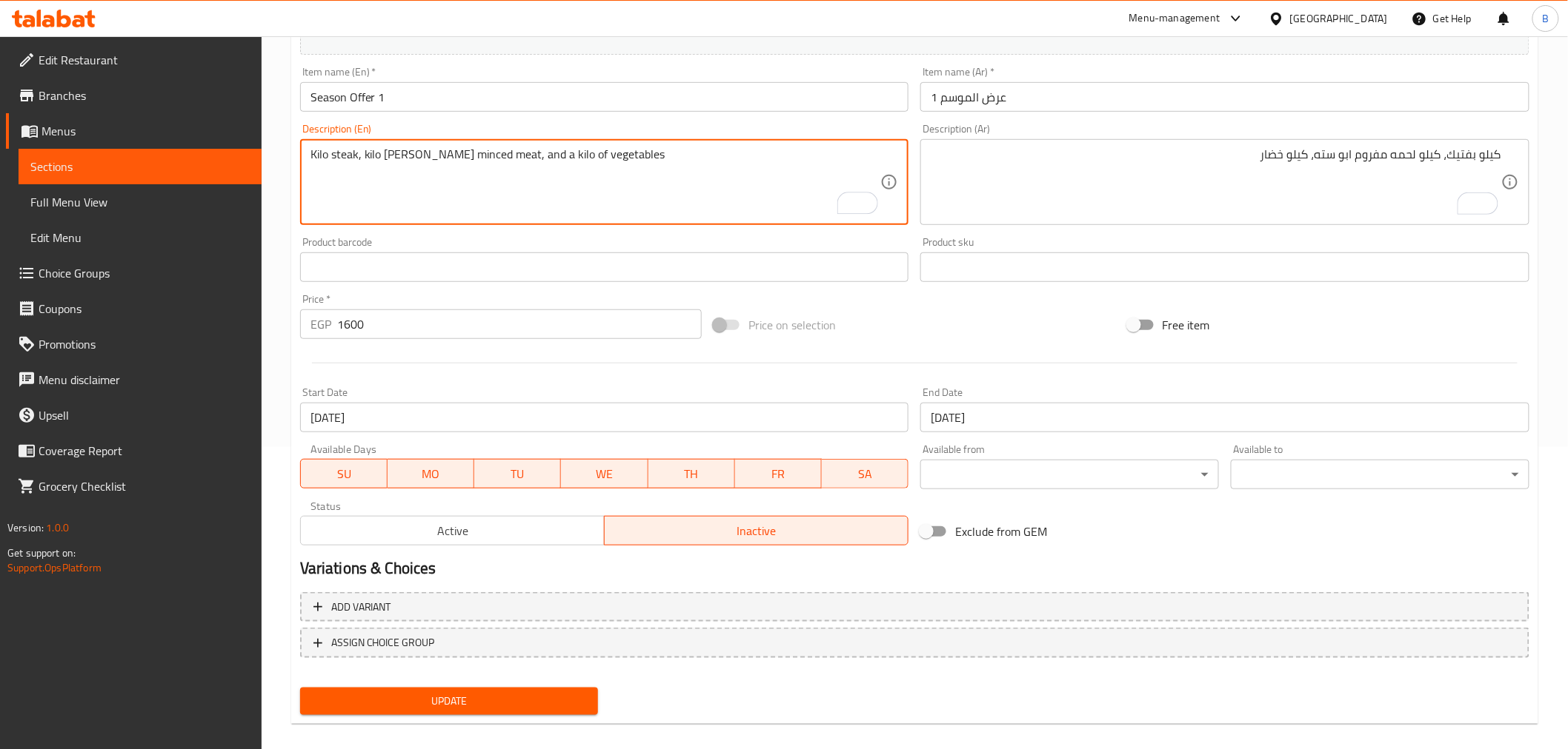
scroll to position [316, 0]
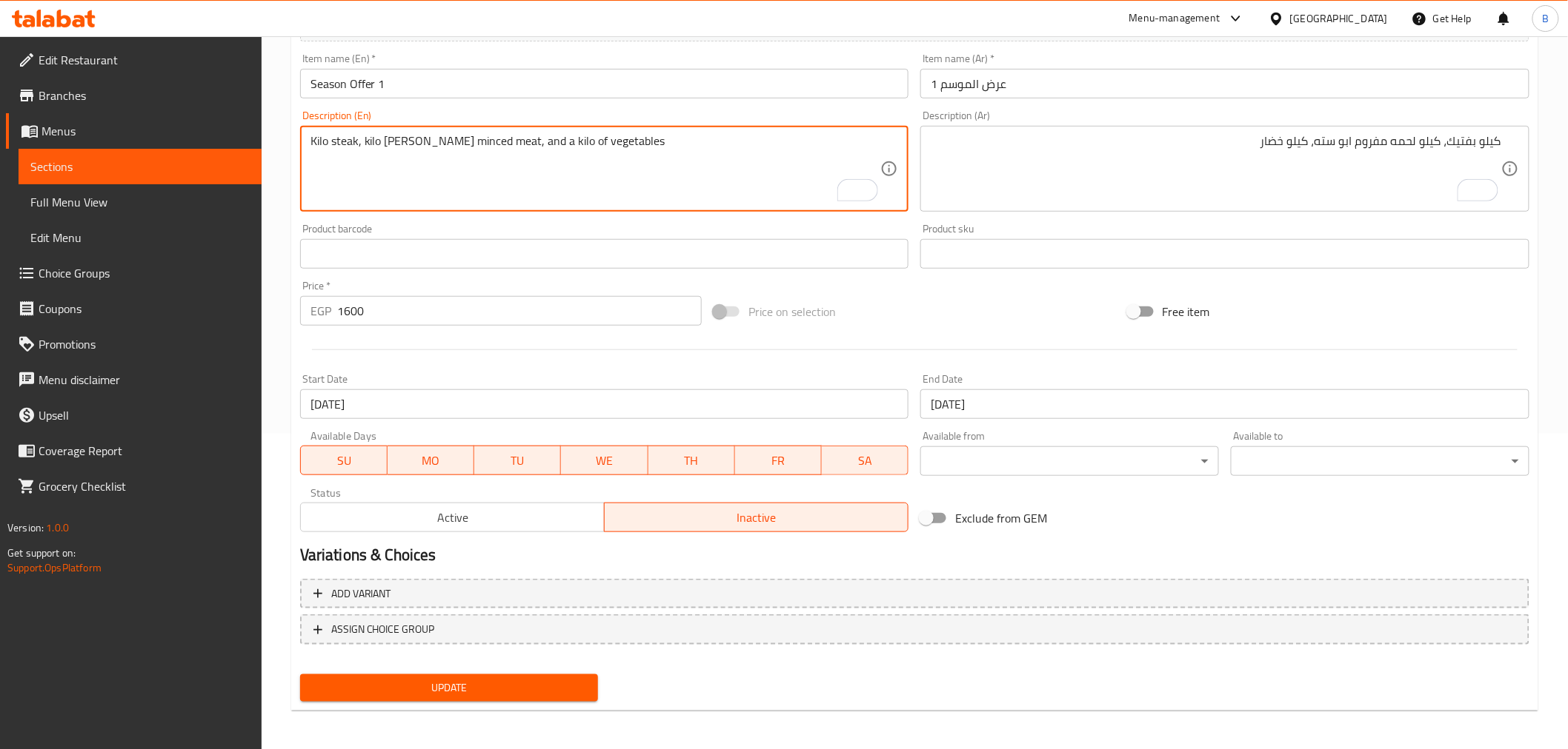
type textarea "Kilo steak, kilo [PERSON_NAME] minced meat, and a kilo of vegetables"
click at [1060, 403] on input "[DATE]" at bounding box center [1225, 404] width 609 height 30
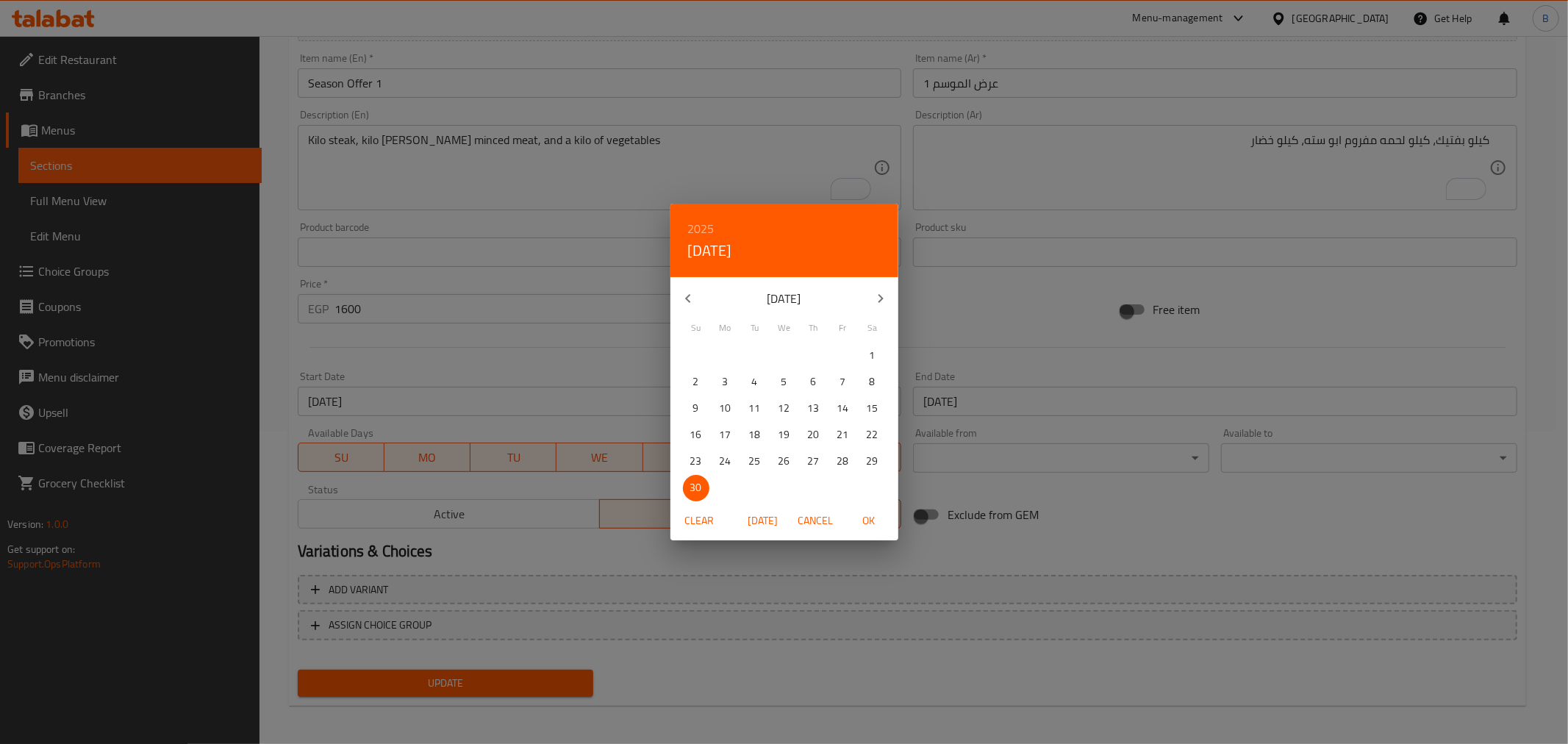
click at [876, 299] on icon "button" at bounding box center [880, 299] width 17 height 17
click at [790, 454] on p "31" at bounding box center [784, 461] width 12 height 18
click at [865, 511] on button "OK" at bounding box center [869, 521] width 47 height 27
type input "[DATE]"
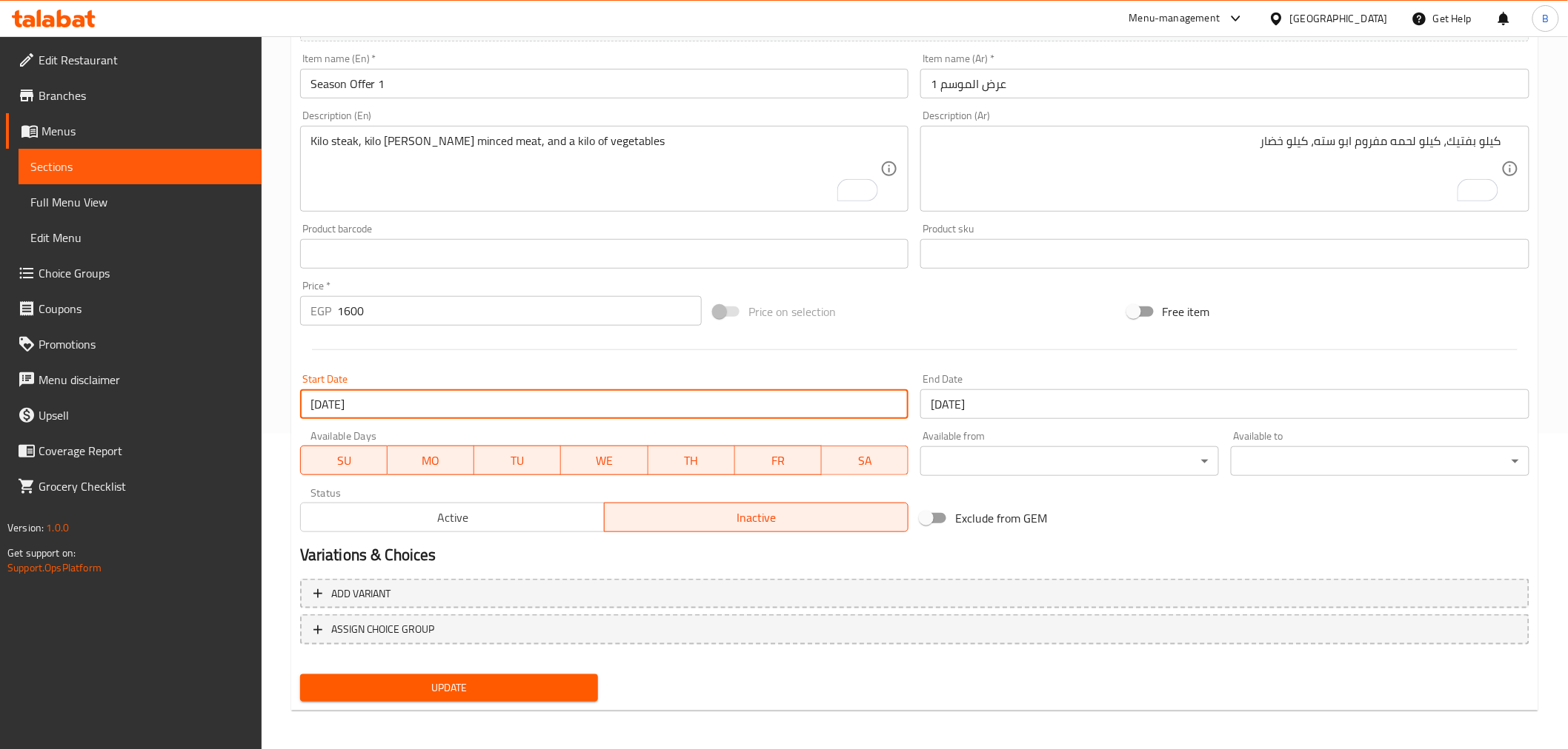
click at [378, 402] on input "[DATE]" at bounding box center [605, 404] width 609 height 30
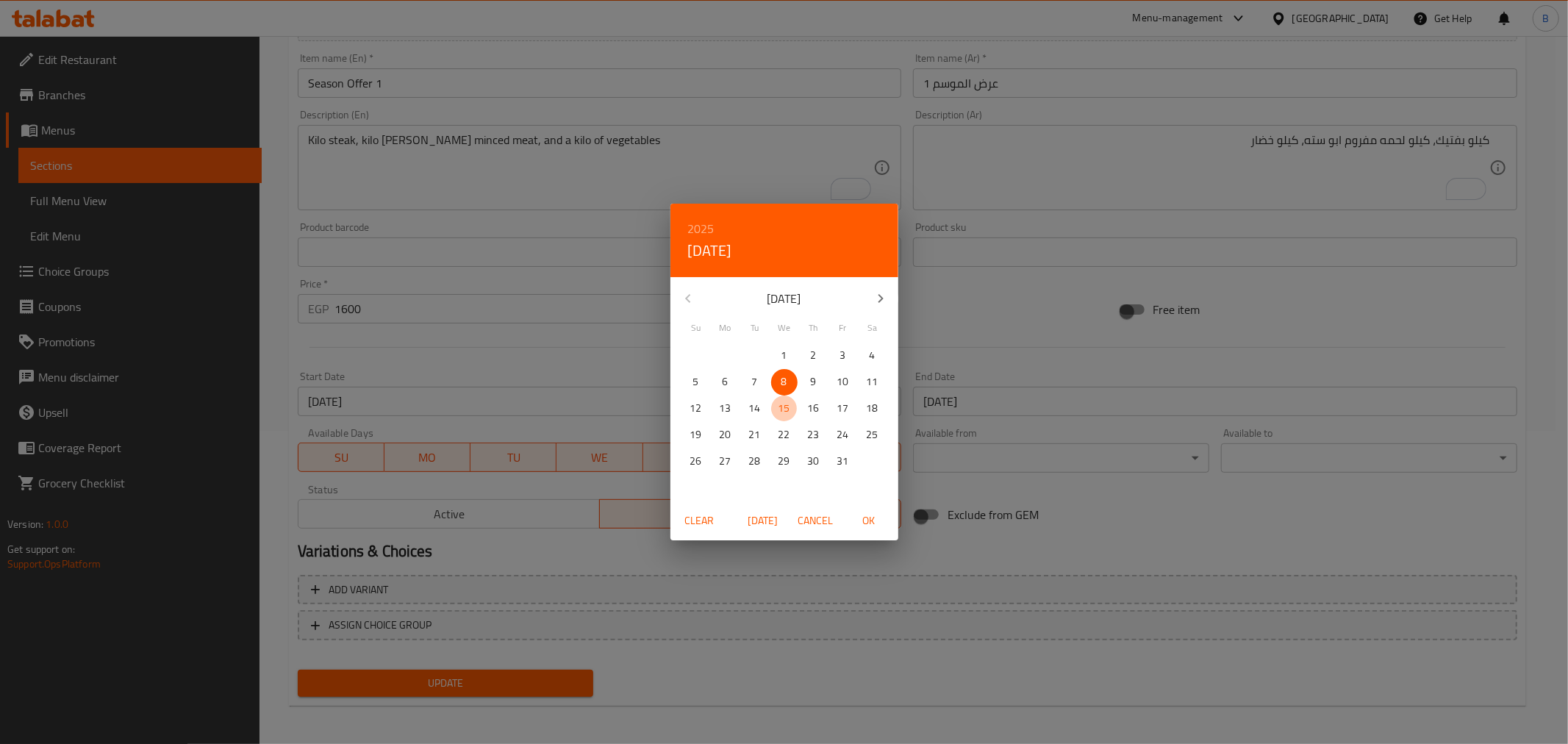
click at [789, 406] on p "15" at bounding box center [784, 408] width 12 height 18
click at [878, 520] on span "OK" at bounding box center [869, 521] width 36 height 18
type input "[DATE]"
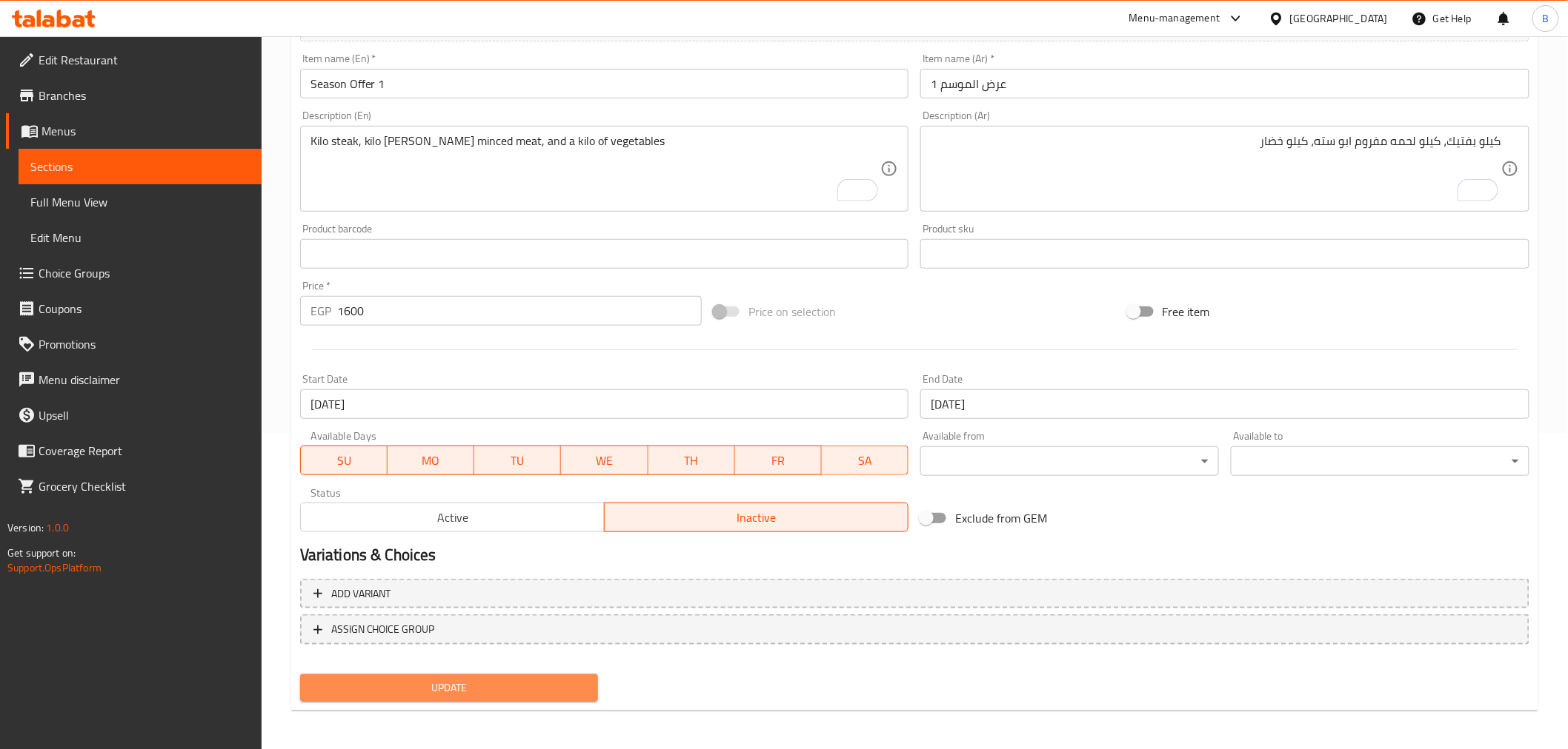
click at [424, 691] on span "Update" at bounding box center [448, 688] width 275 height 18
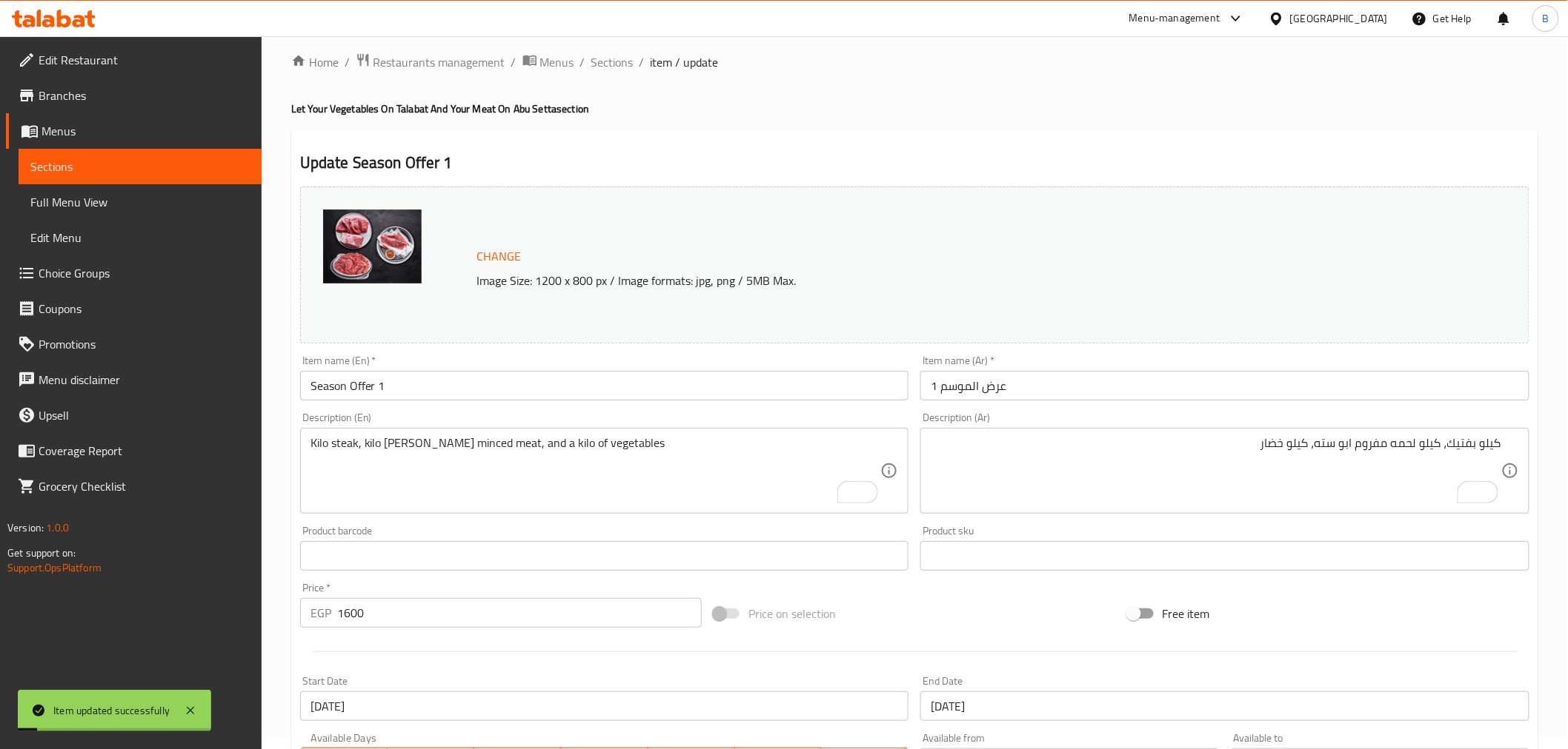
scroll to position [0, 0]
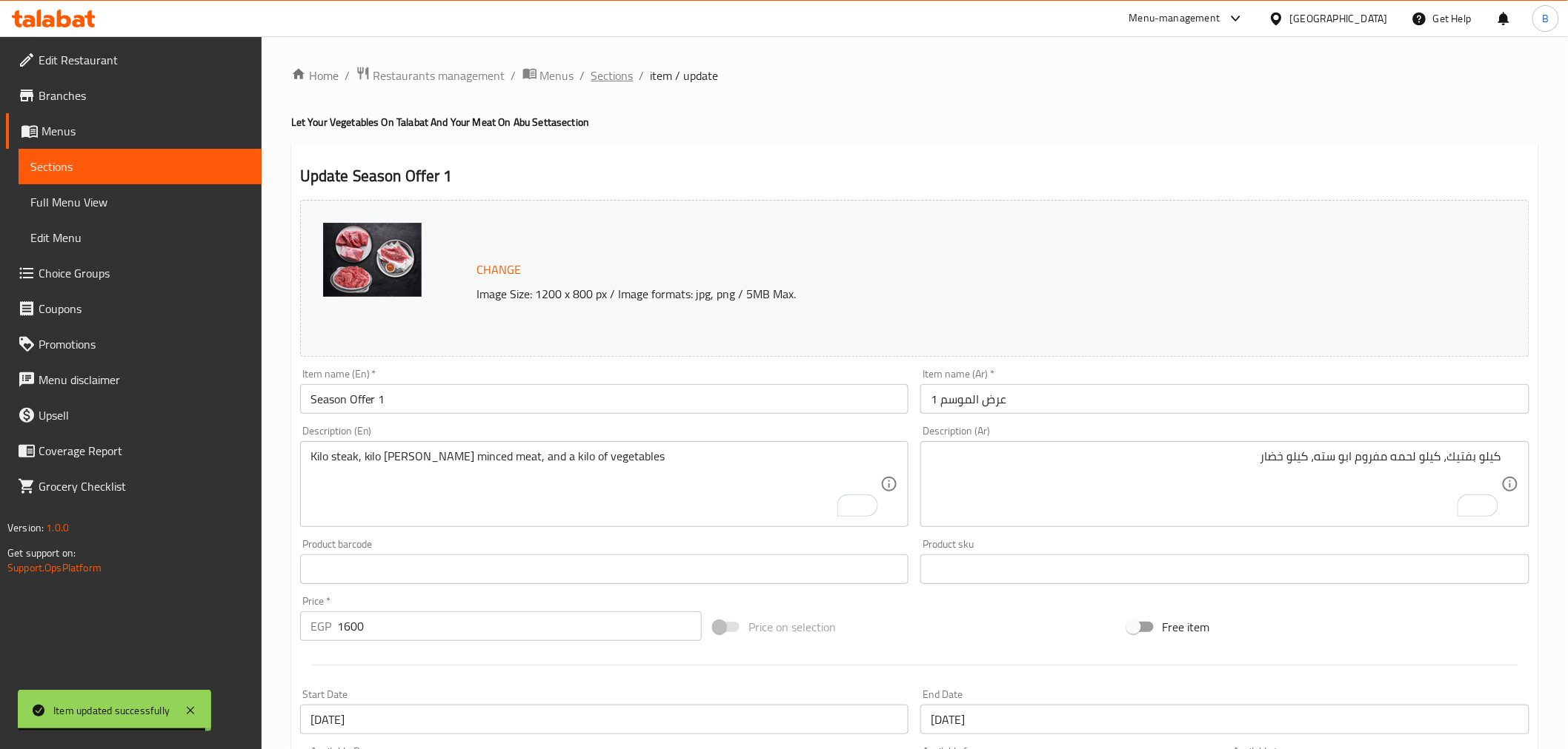
click at [626, 75] on span "Sections" at bounding box center [612, 75] width 42 height 18
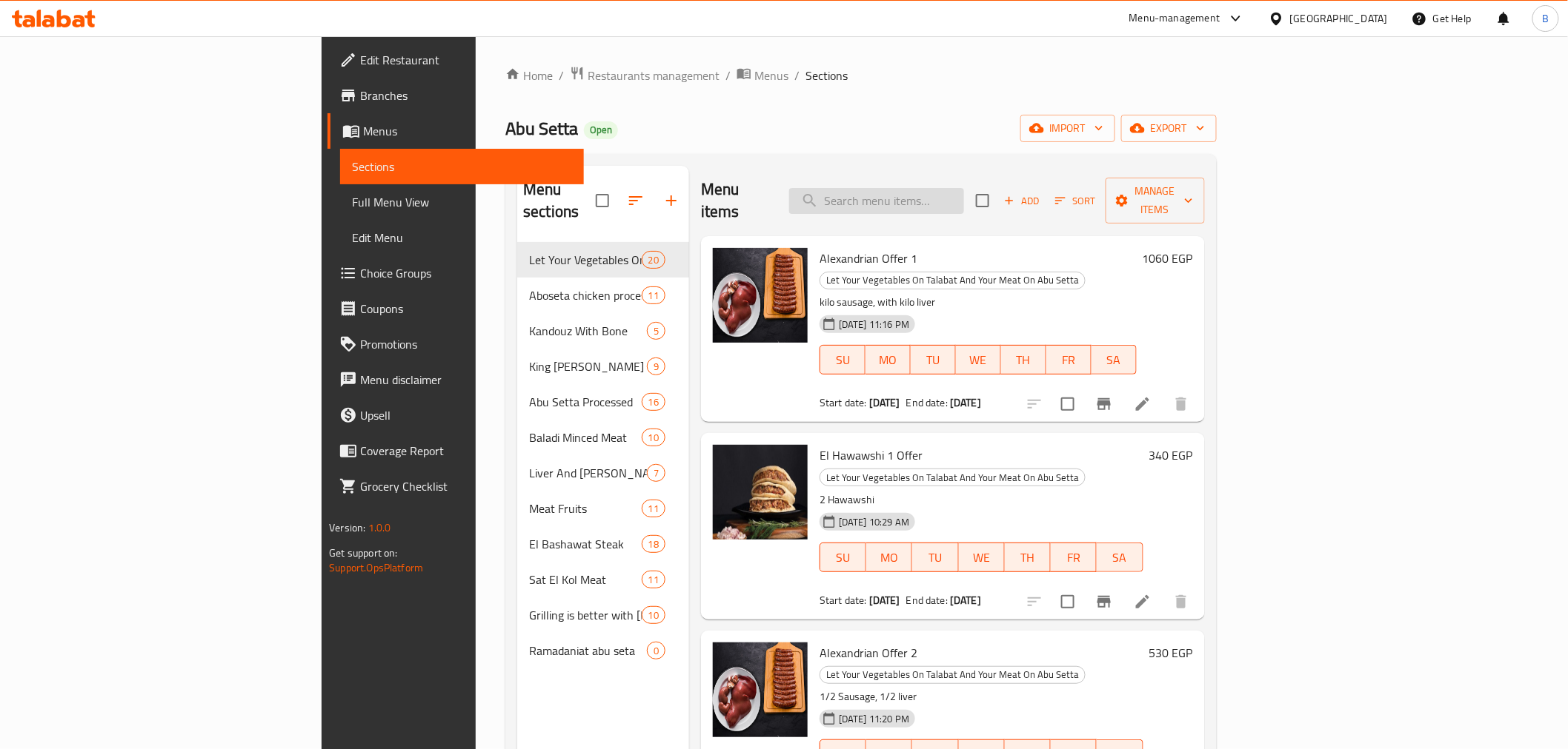
click at [963, 188] on input "search" at bounding box center [876, 201] width 175 height 26
type input "سثشسخى"
type input "season"
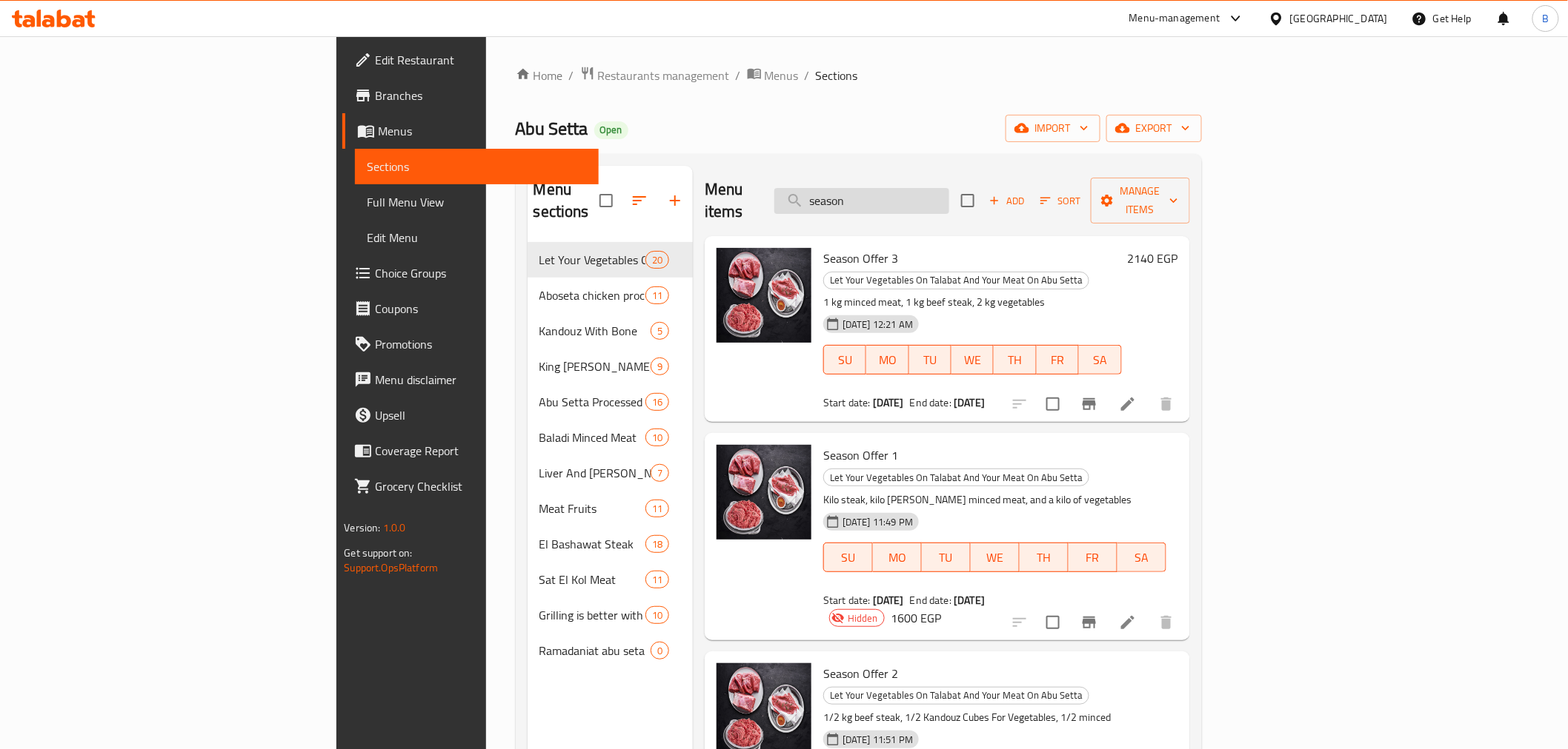
click at [949, 188] on input "season" at bounding box center [861, 201] width 175 height 26
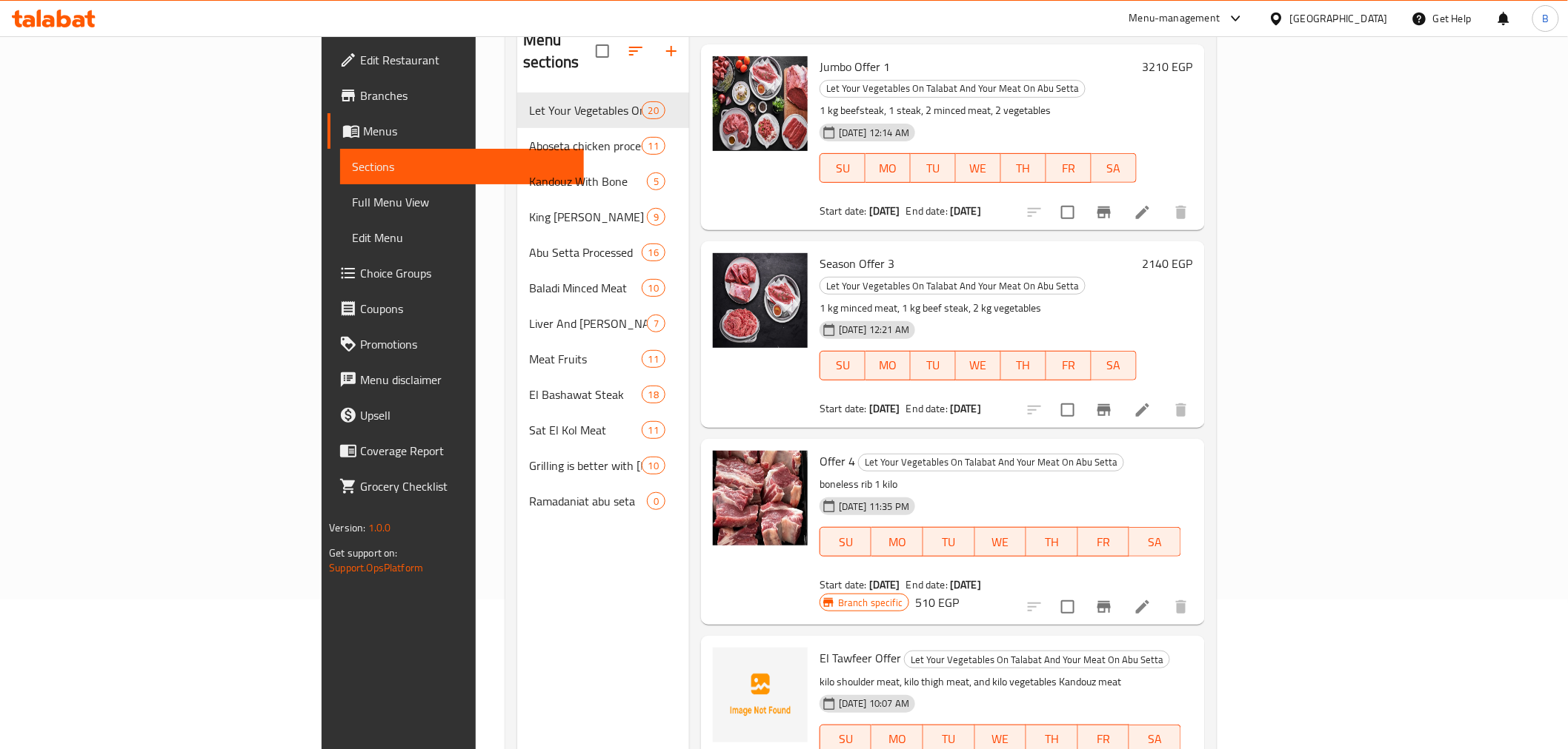
scroll to position [207, 0]
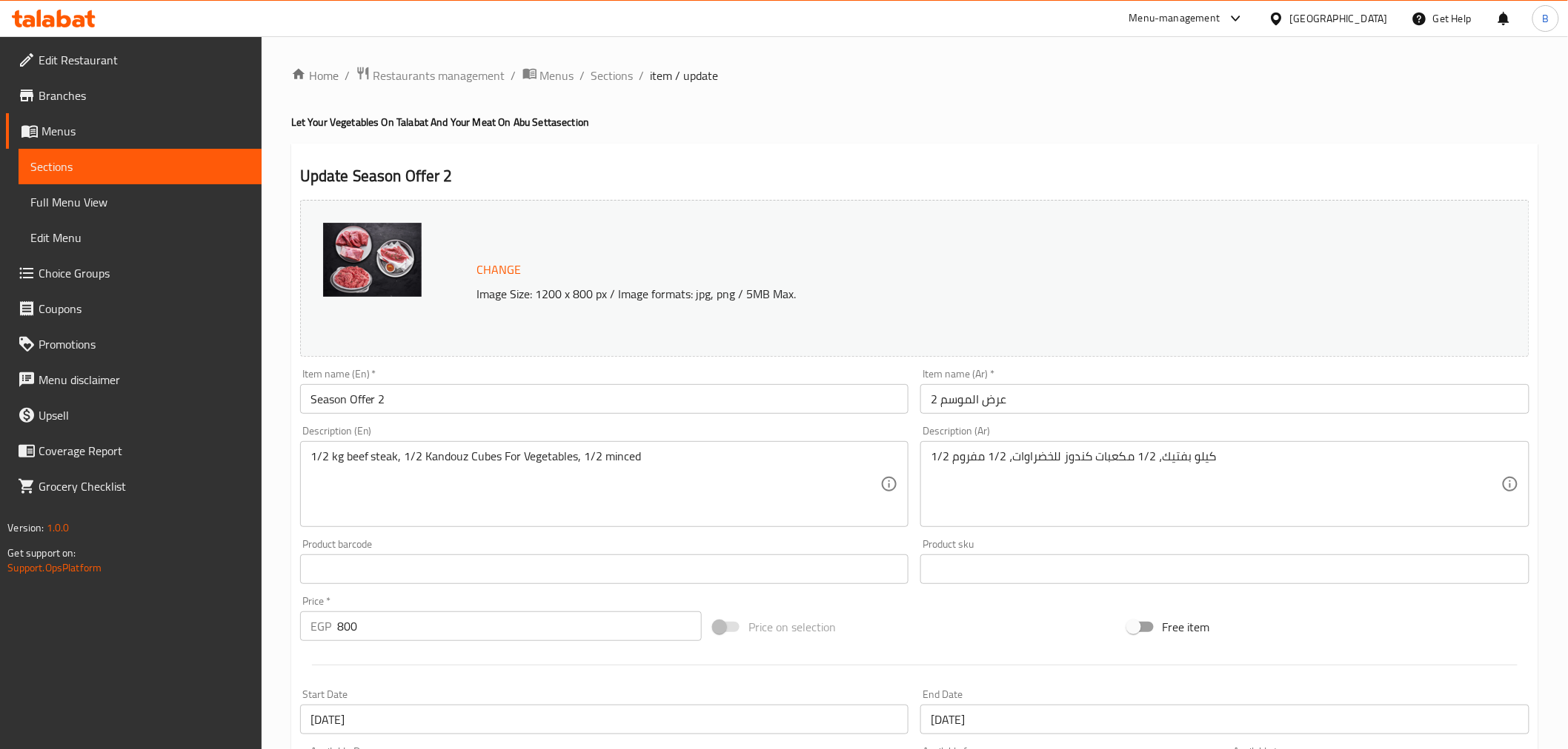
scroll to position [316, 0]
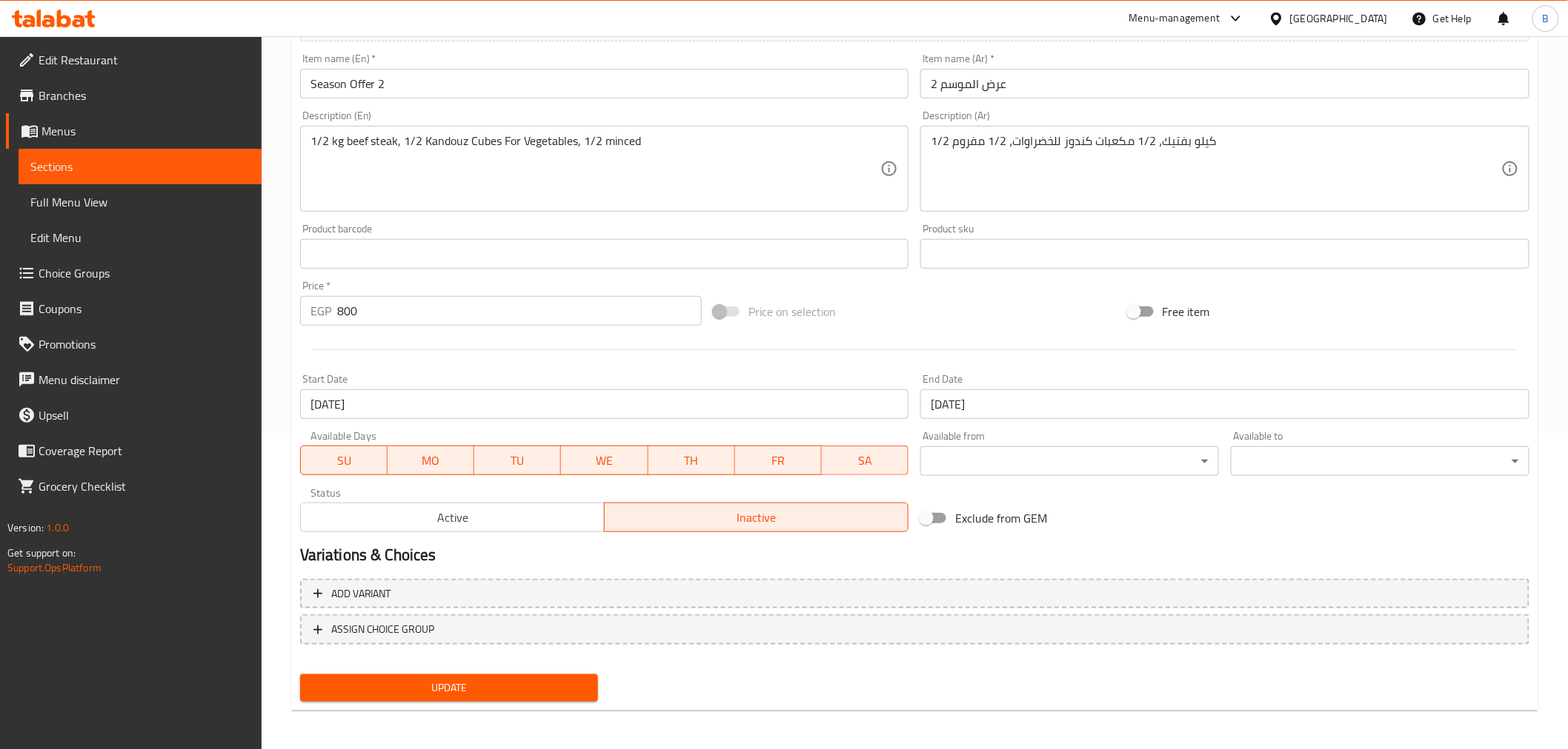
click at [626, 404] on input "[DATE]" at bounding box center [605, 404] width 609 height 30
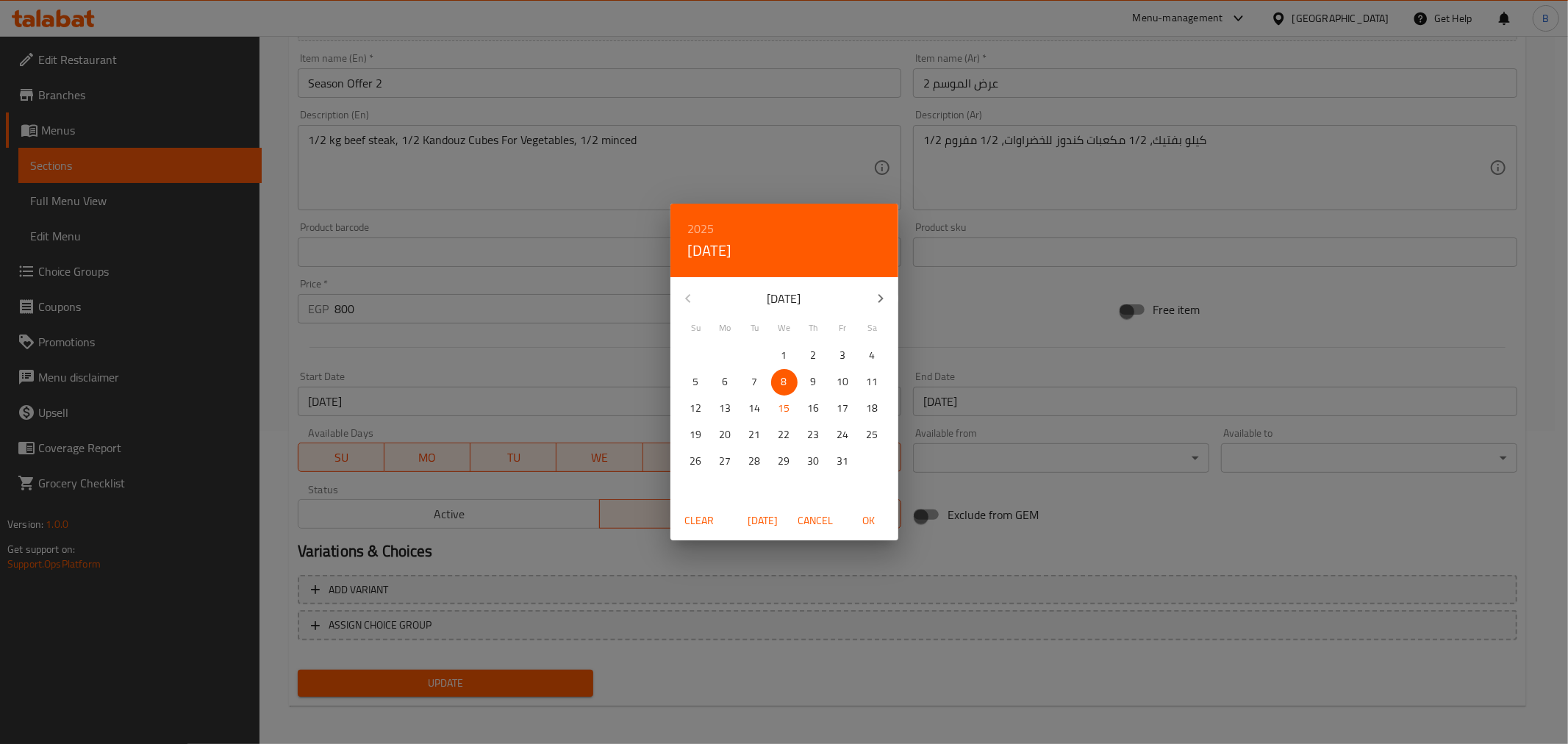
click at [774, 523] on span "[DATE]" at bounding box center [763, 521] width 36 height 18
click at [871, 525] on span "OK" at bounding box center [869, 521] width 36 height 18
type input "[DATE]"
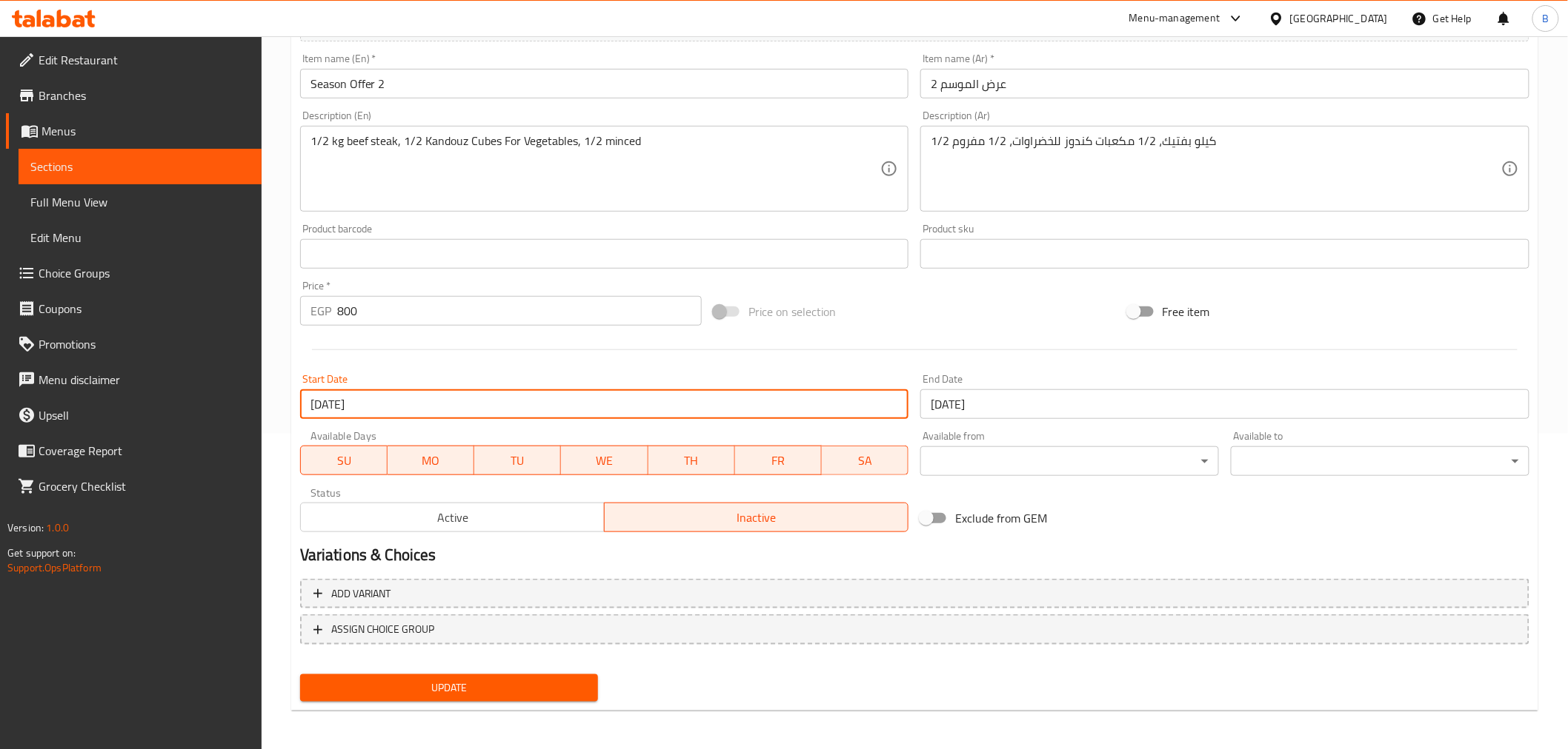
click at [1094, 412] on input "[DATE]" at bounding box center [1225, 404] width 609 height 30
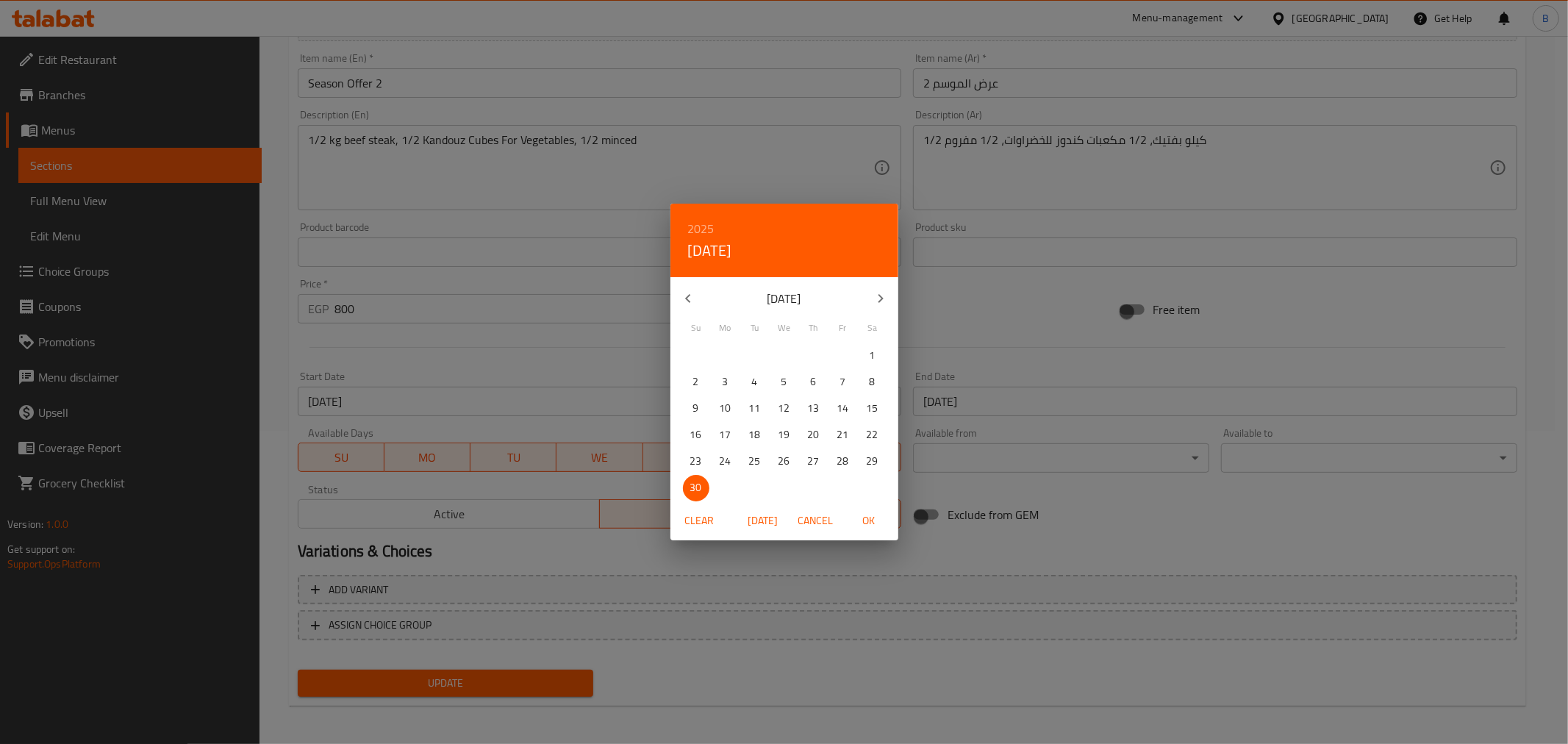
click at [871, 300] on icon "button" at bounding box center [880, 299] width 17 height 17
click at [786, 467] on p "31" at bounding box center [784, 461] width 12 height 18
click at [878, 530] on span "OK" at bounding box center [869, 521] width 36 height 18
type input "[DATE]"
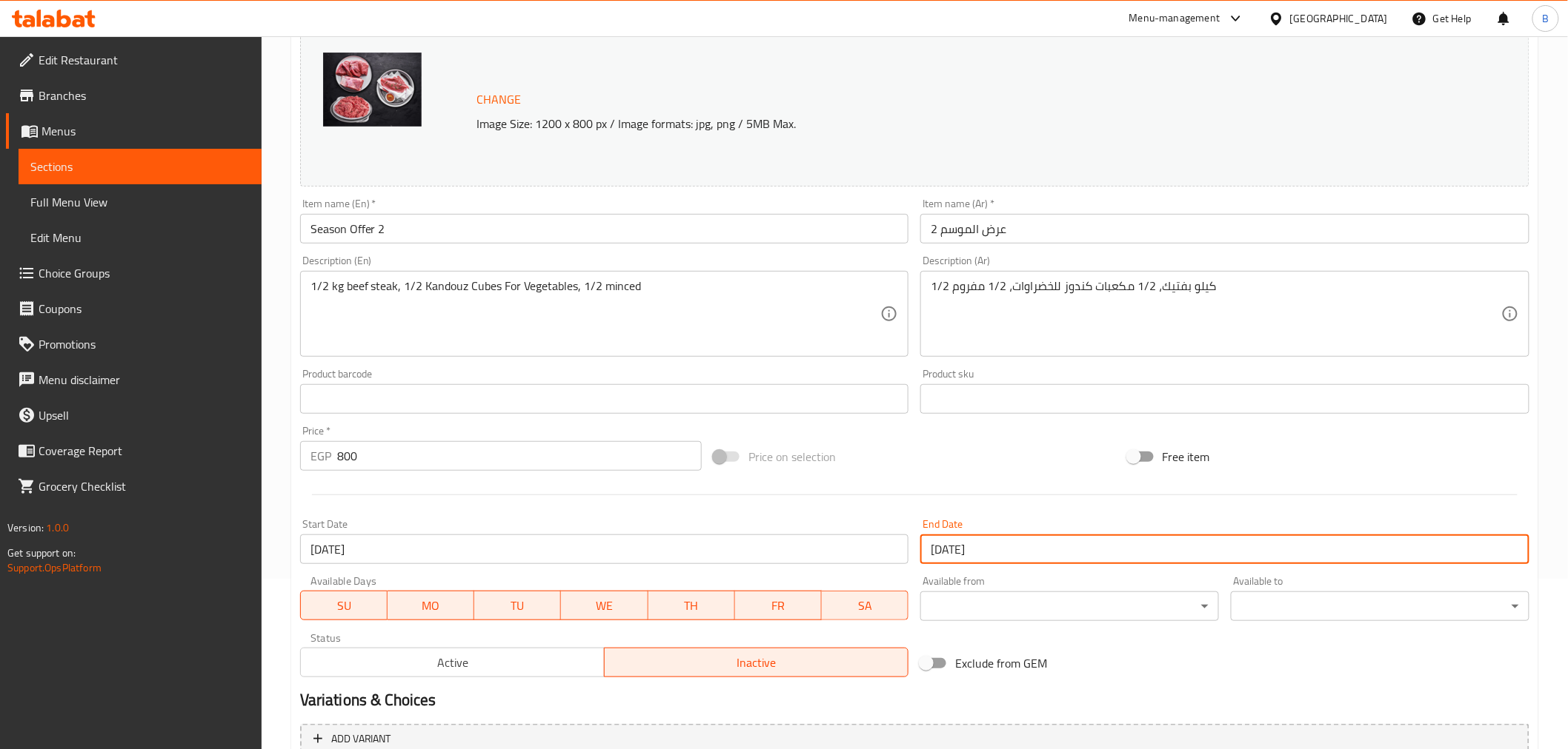
scroll to position [151, 0]
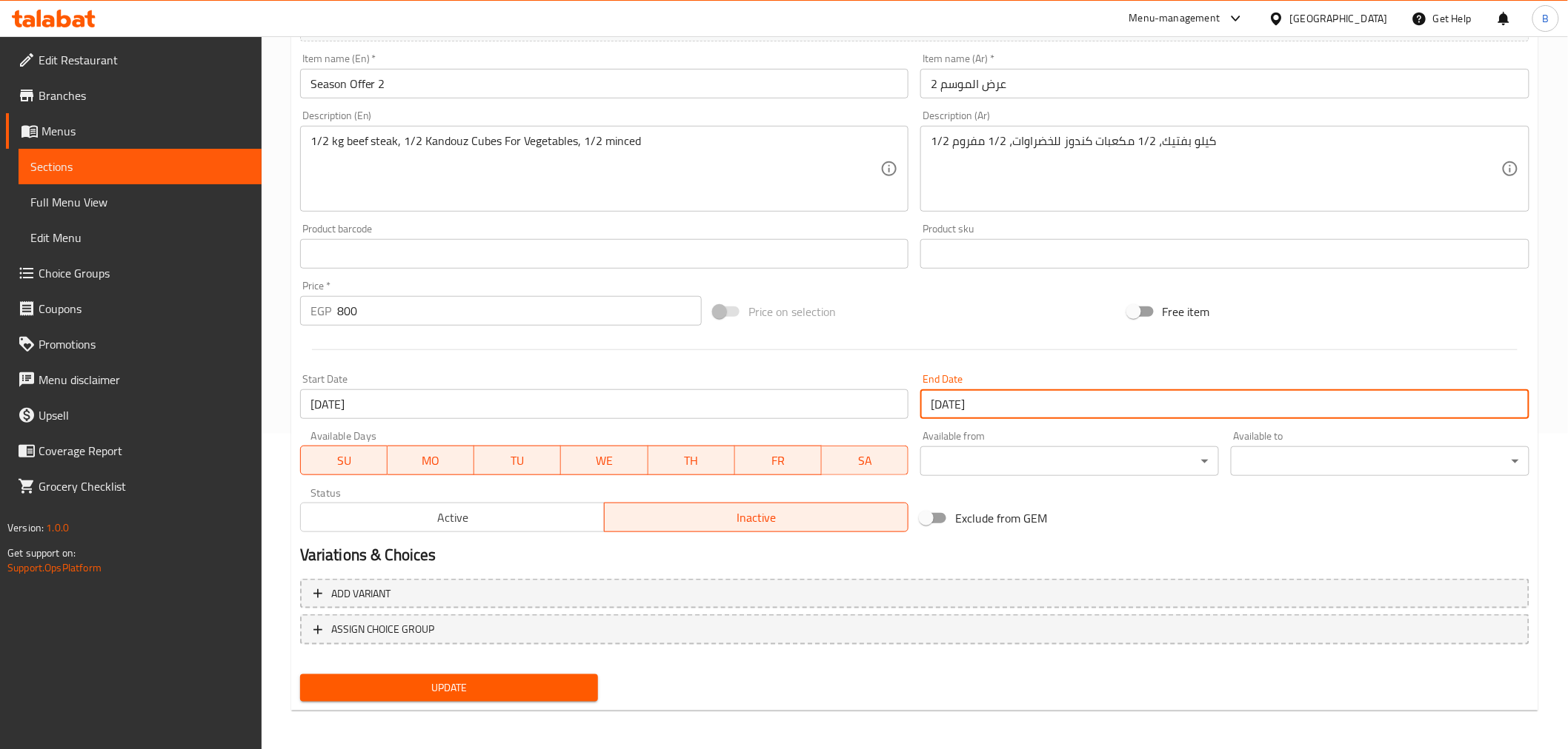
click at [512, 674] on button "Update" at bounding box center [449, 688] width 298 height 27
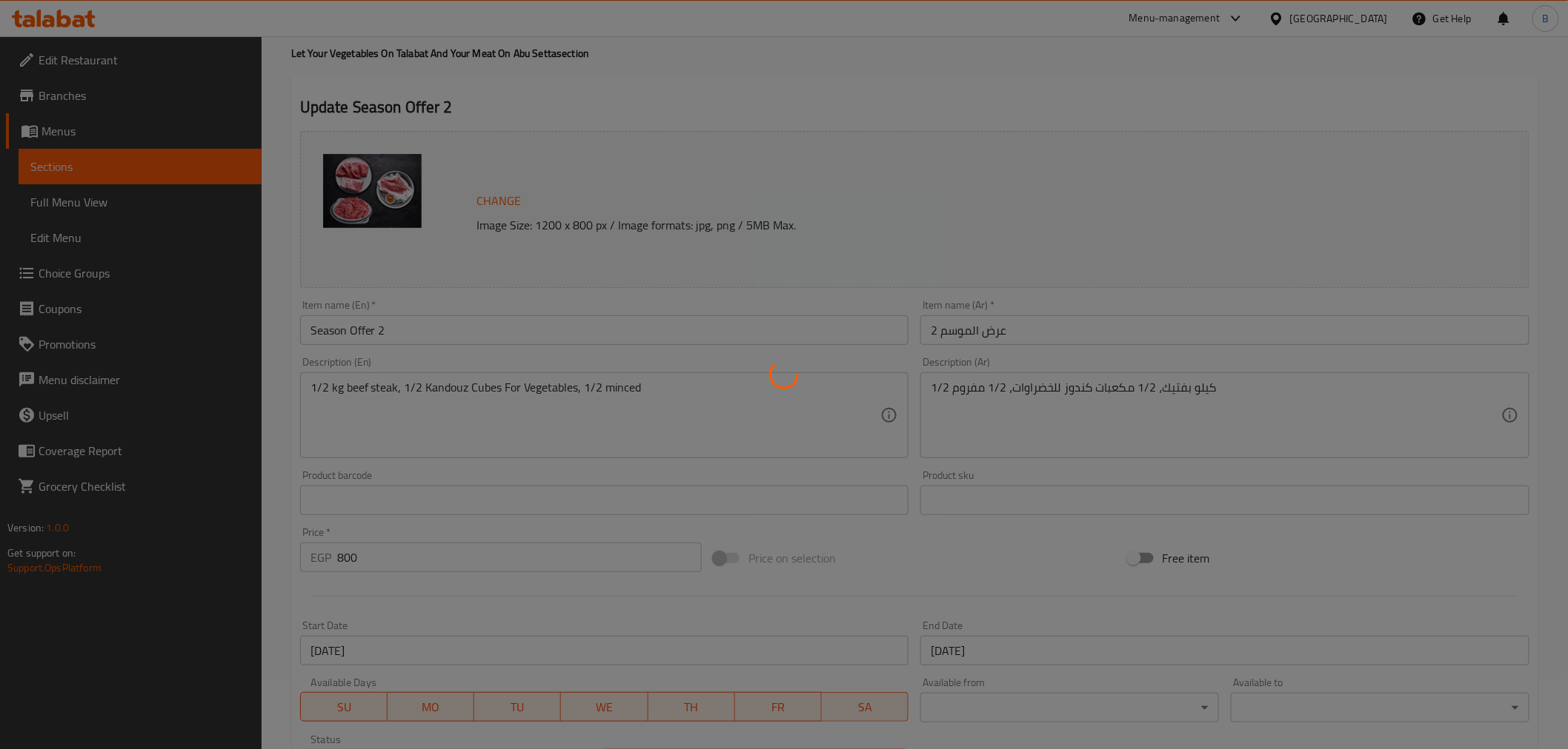
scroll to position [0, 0]
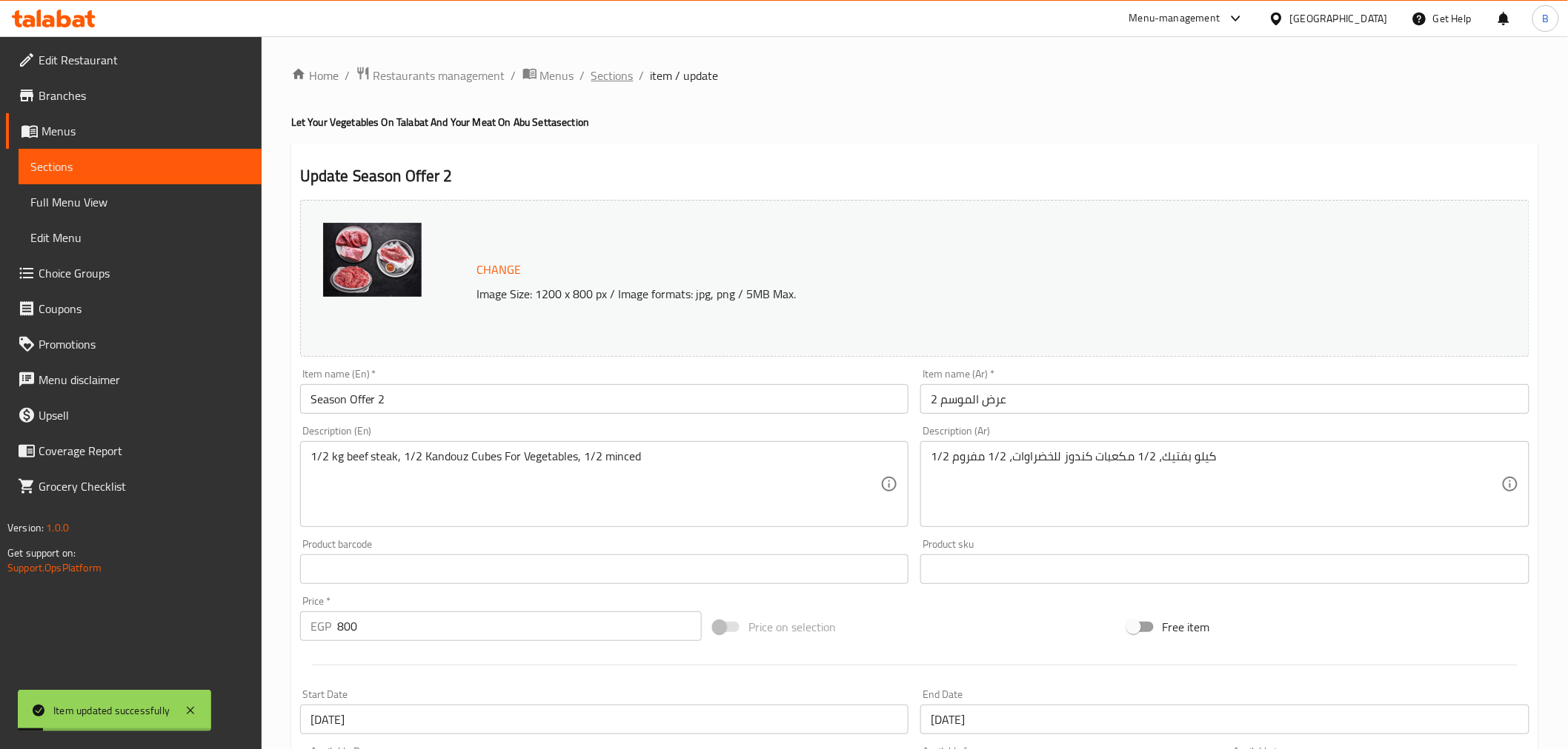
click at [605, 68] on span "Sections" at bounding box center [612, 75] width 42 height 18
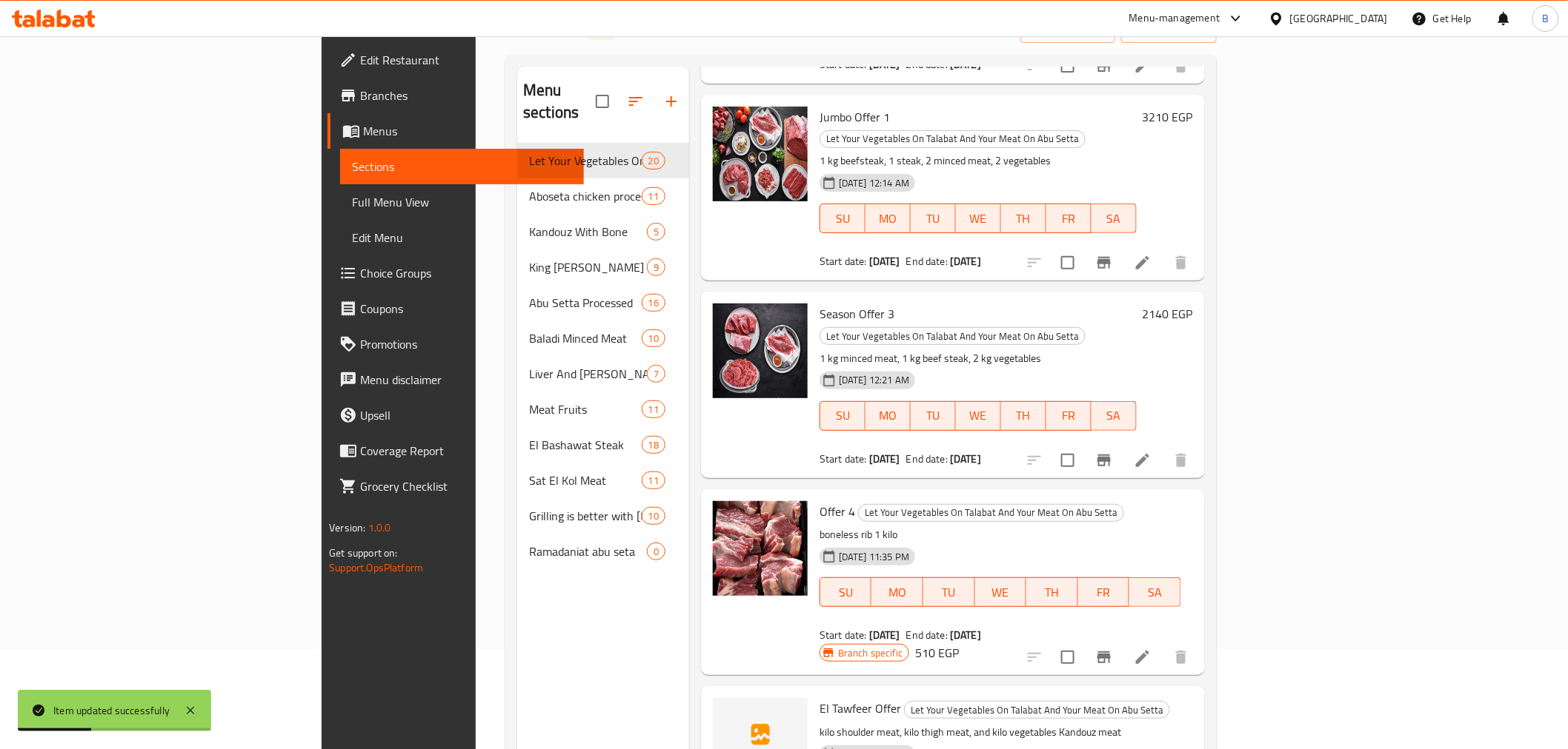
scroll to position [207, 0]
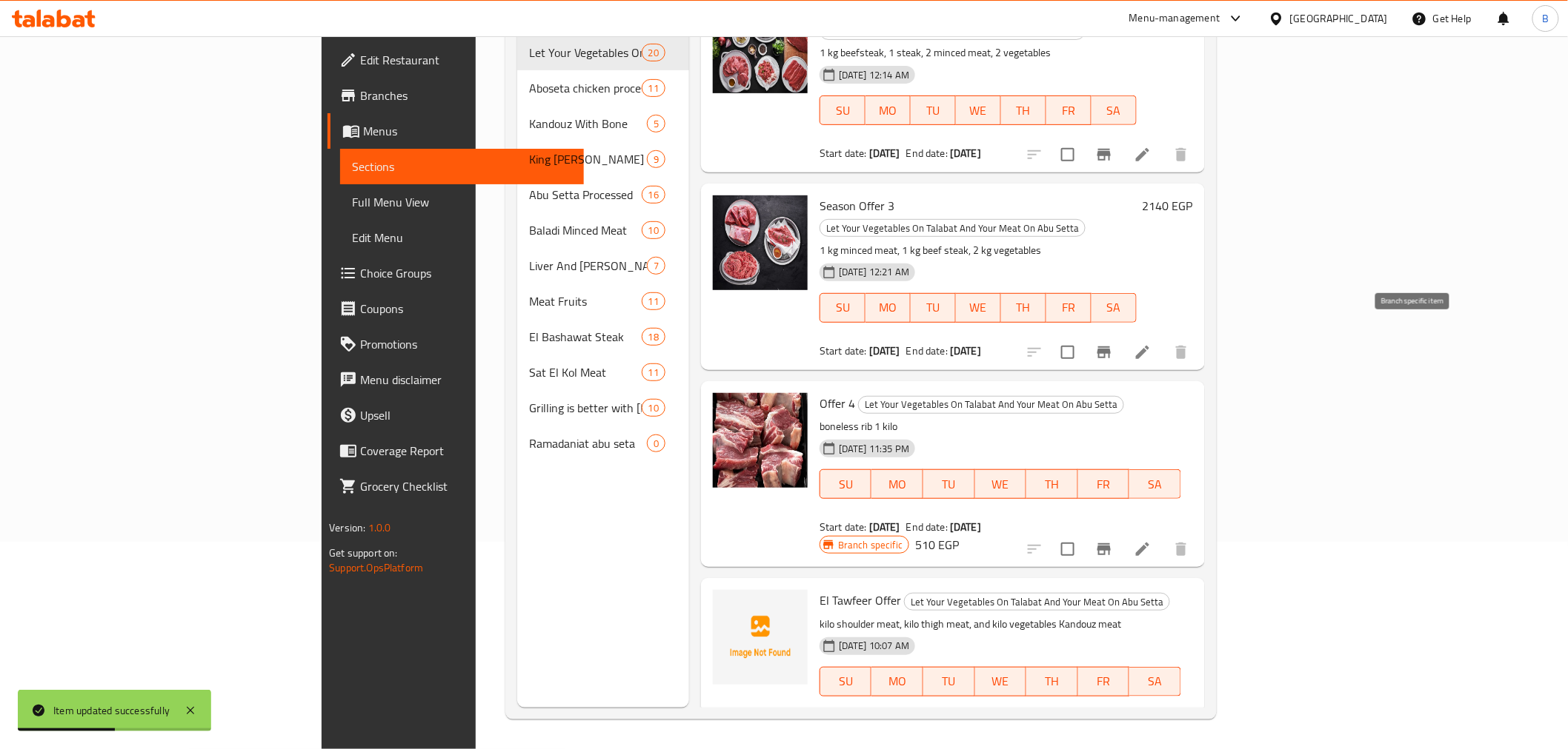
click at [1113, 738] on icon "Branch-specific-item" at bounding box center [1104, 747] width 18 height 18
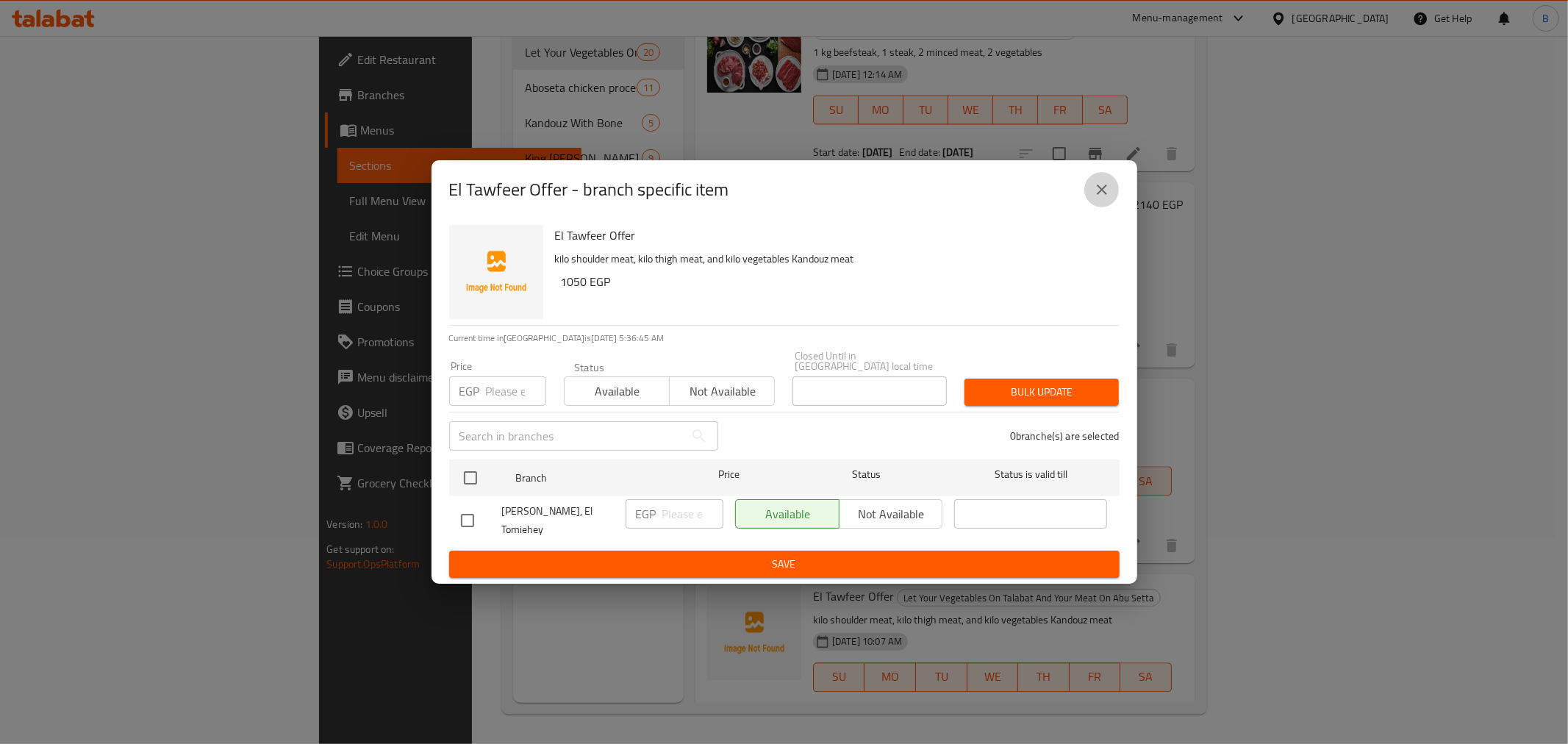
click at [1099, 199] on icon "close" at bounding box center [1101, 190] width 17 height 17
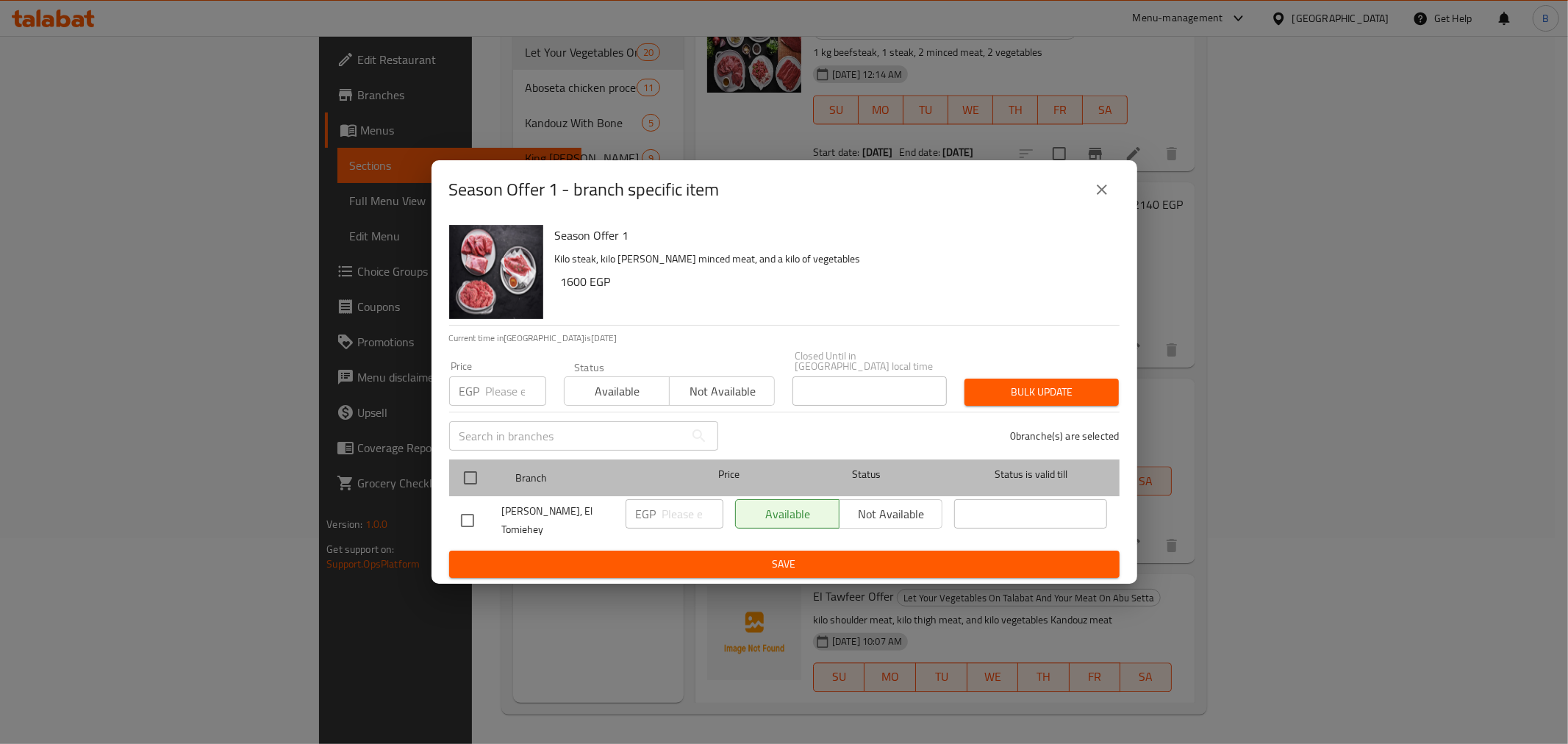
click at [451, 466] on div "Branch Price Status Status is valid till" at bounding box center [784, 478] width 670 height 37
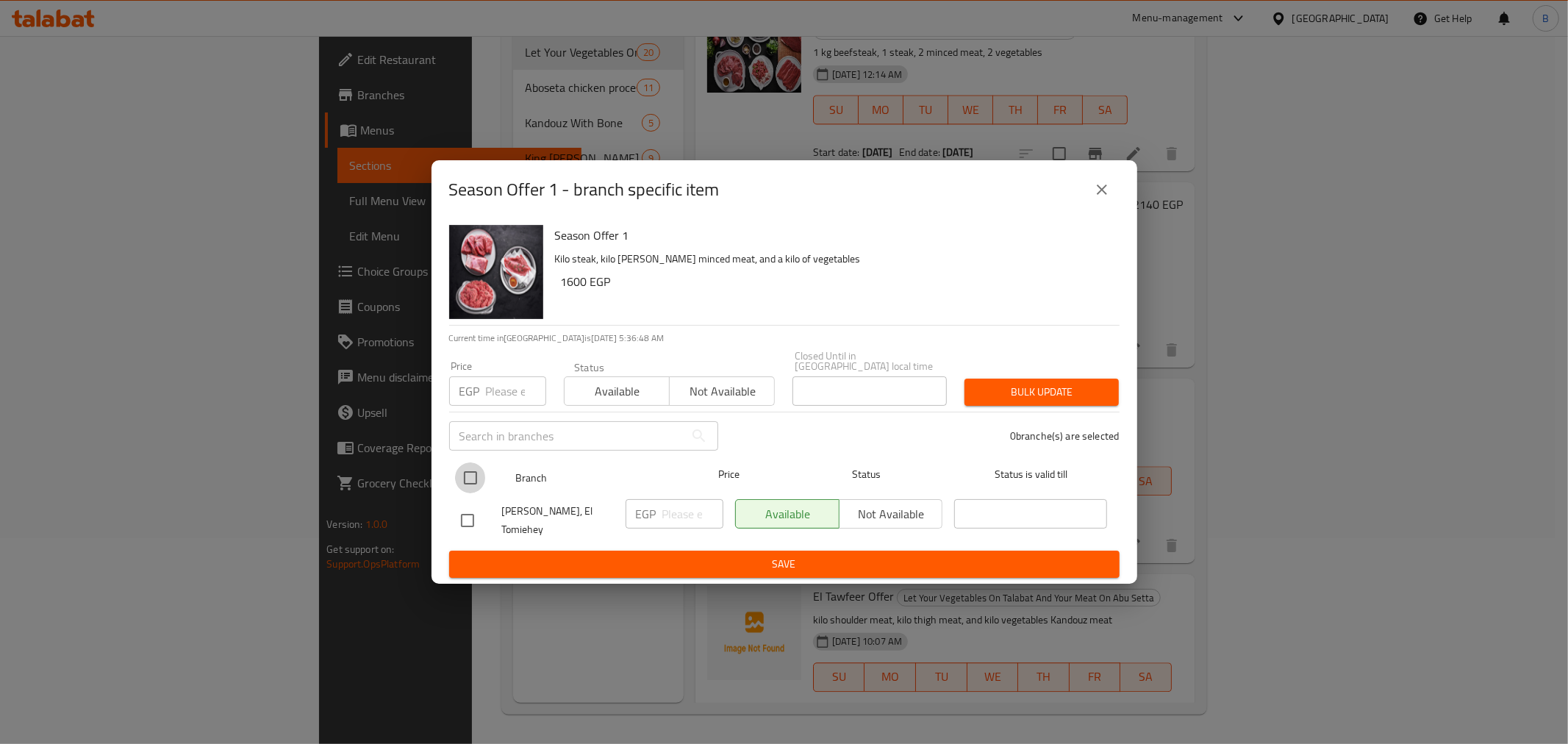
click at [468, 475] on input "checkbox" at bounding box center [470, 477] width 30 height 30
checkbox input "true"
click at [685, 526] on input "number" at bounding box center [693, 514] width 61 height 30
type input "1560"
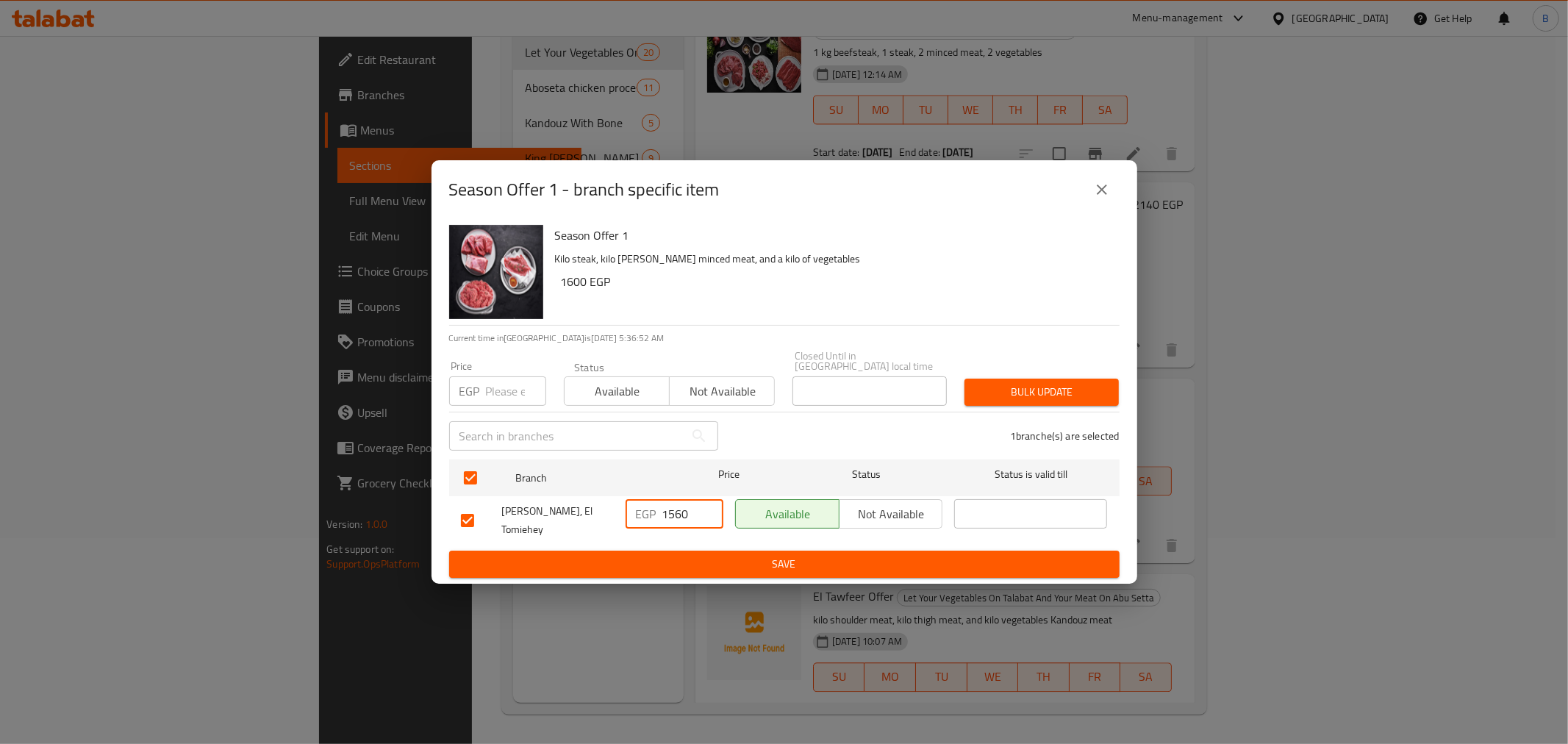
click at [773, 556] on span "Save" at bounding box center [784, 564] width 647 height 18
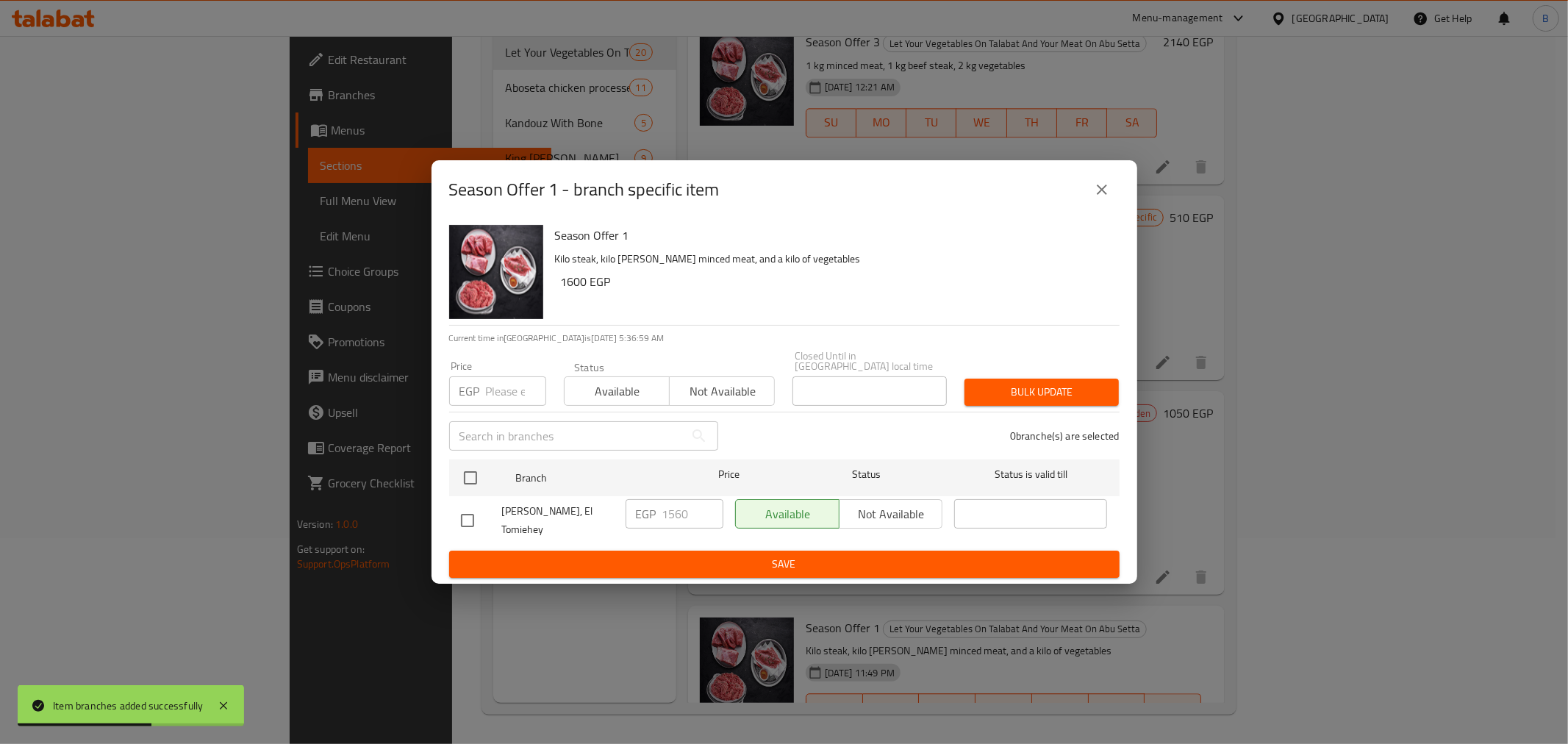
click at [1093, 199] on icon "close" at bounding box center [1101, 190] width 17 height 17
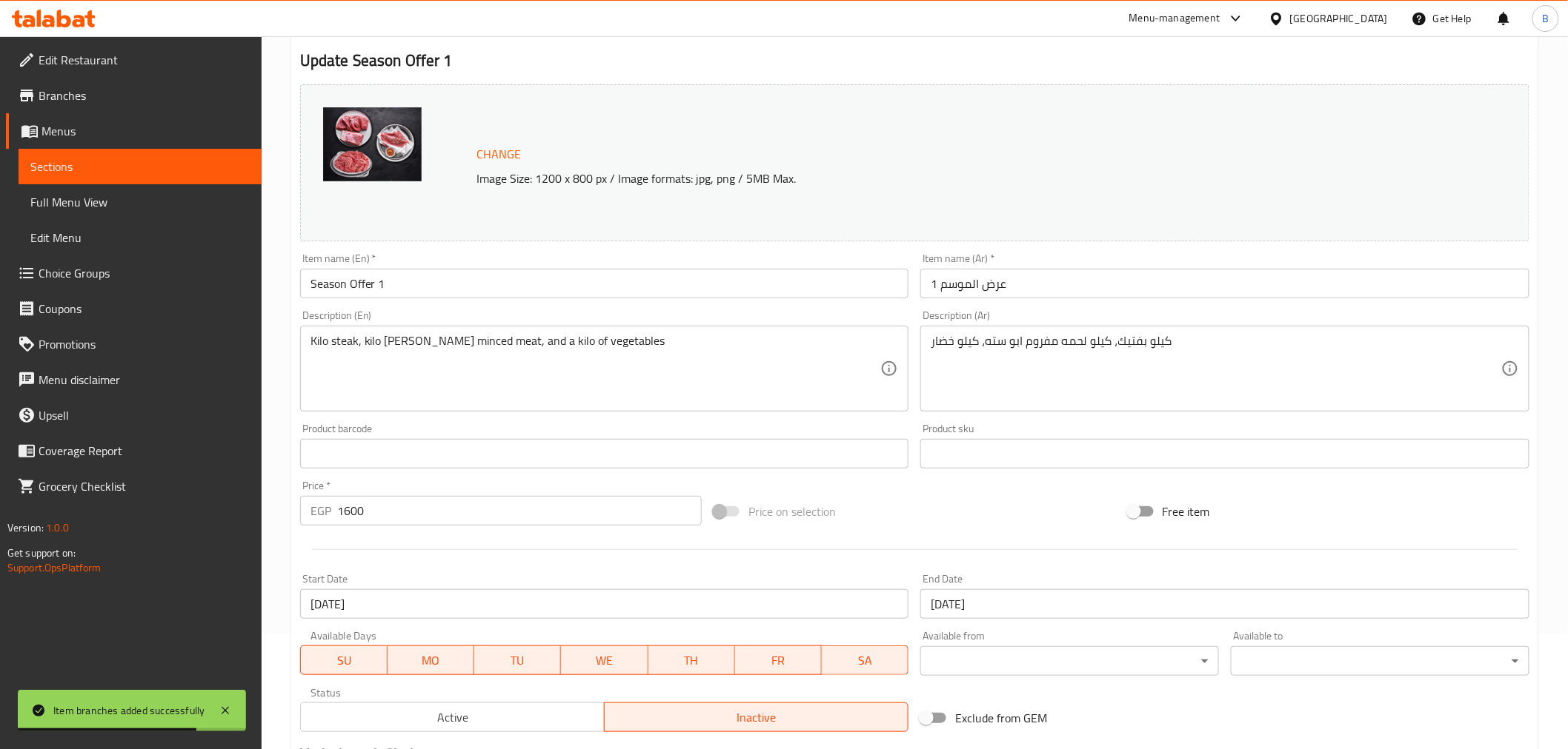
scroll to position [316, 0]
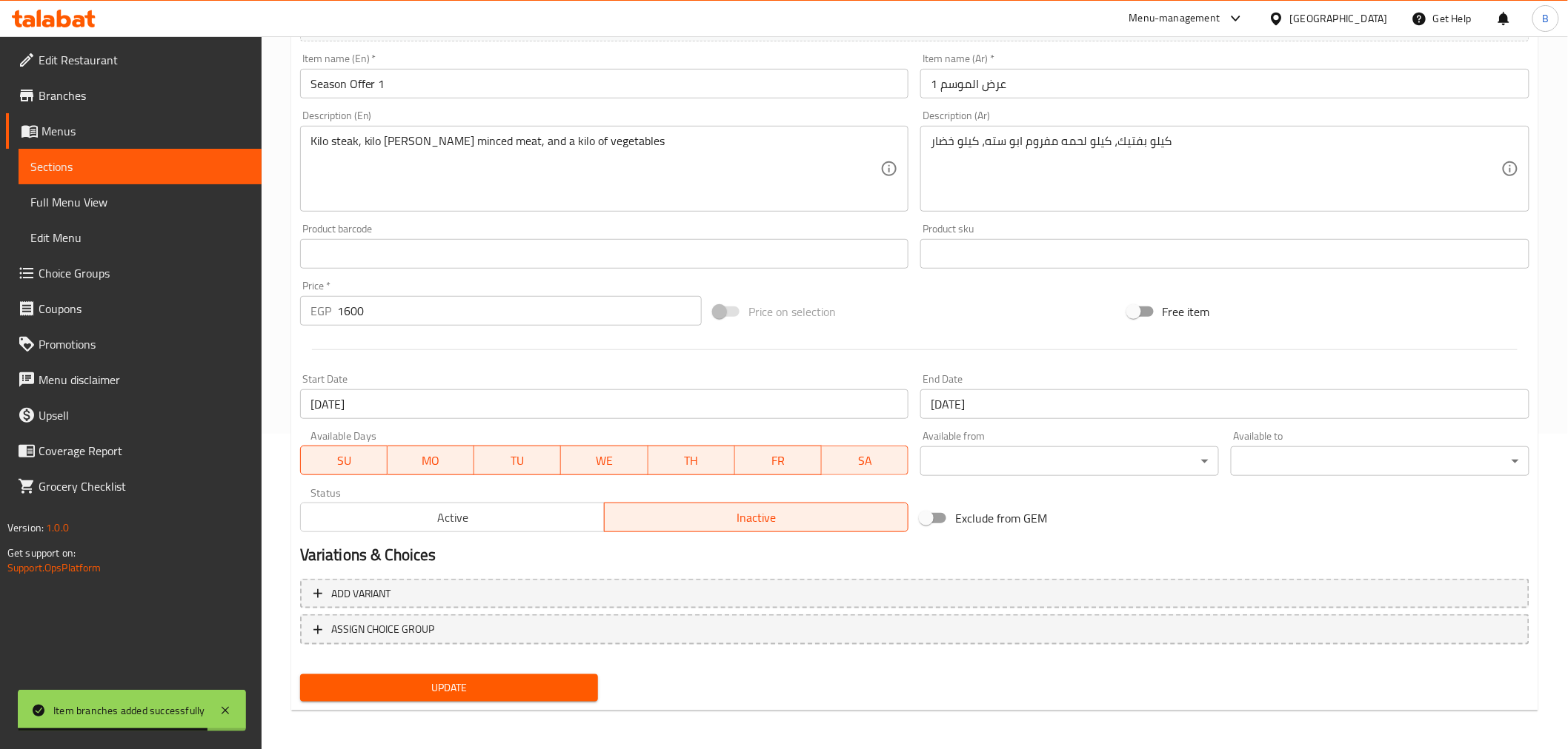
drag, startPoint x: 504, startPoint y: 268, endPoint x: 505, endPoint y: 287, distance: 19.0
click at [505, 287] on div "Change Image Size: 1200 x 800 px / Image formats: jpg, png / 5MB Max. Item name…" at bounding box center [914, 209] width 1241 height 660
click at [575, 301] on input "1600" at bounding box center [519, 311] width 364 height 30
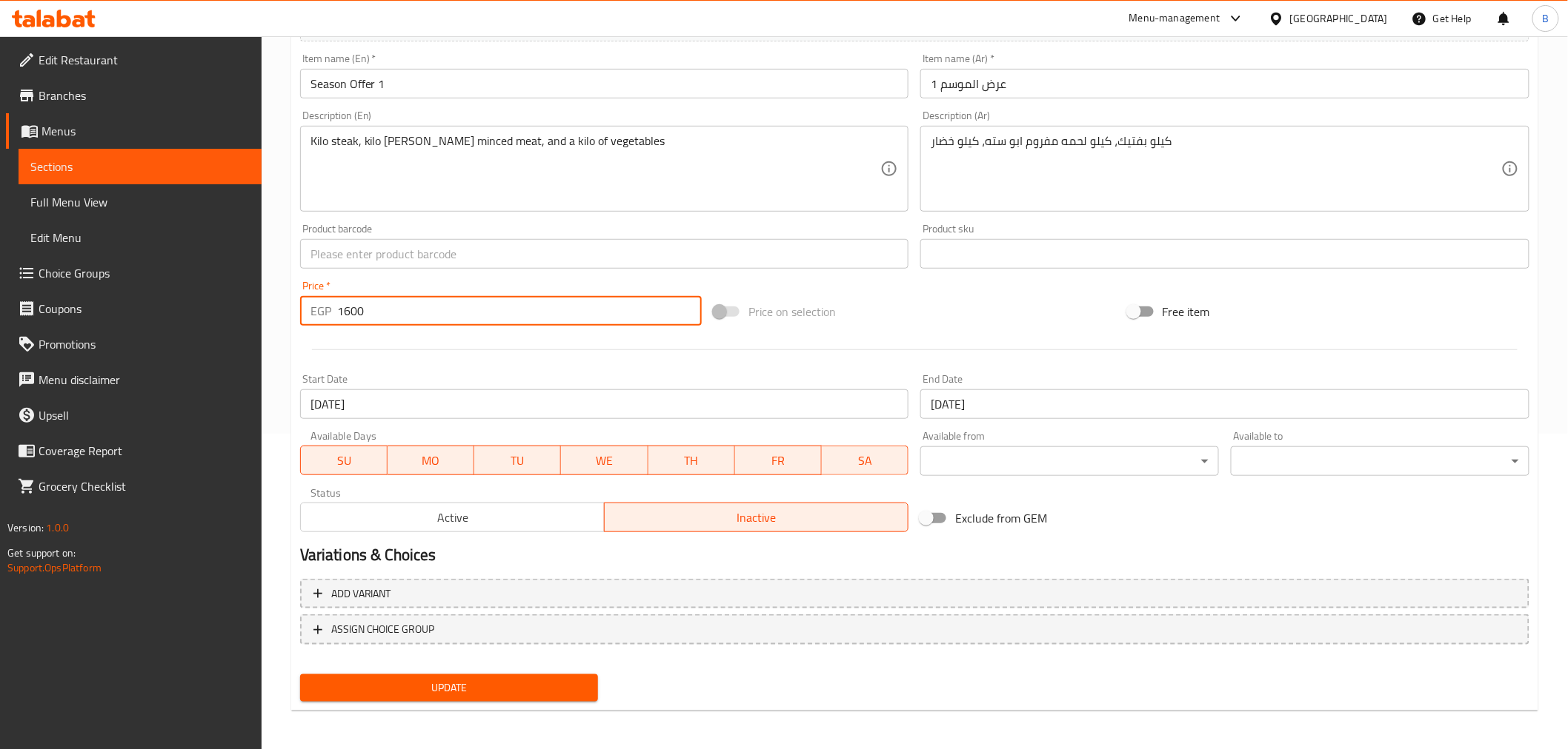
click at [575, 301] on input "1600" at bounding box center [519, 311] width 364 height 30
type input "1560"
click at [383, 697] on button "Update" at bounding box center [449, 688] width 298 height 27
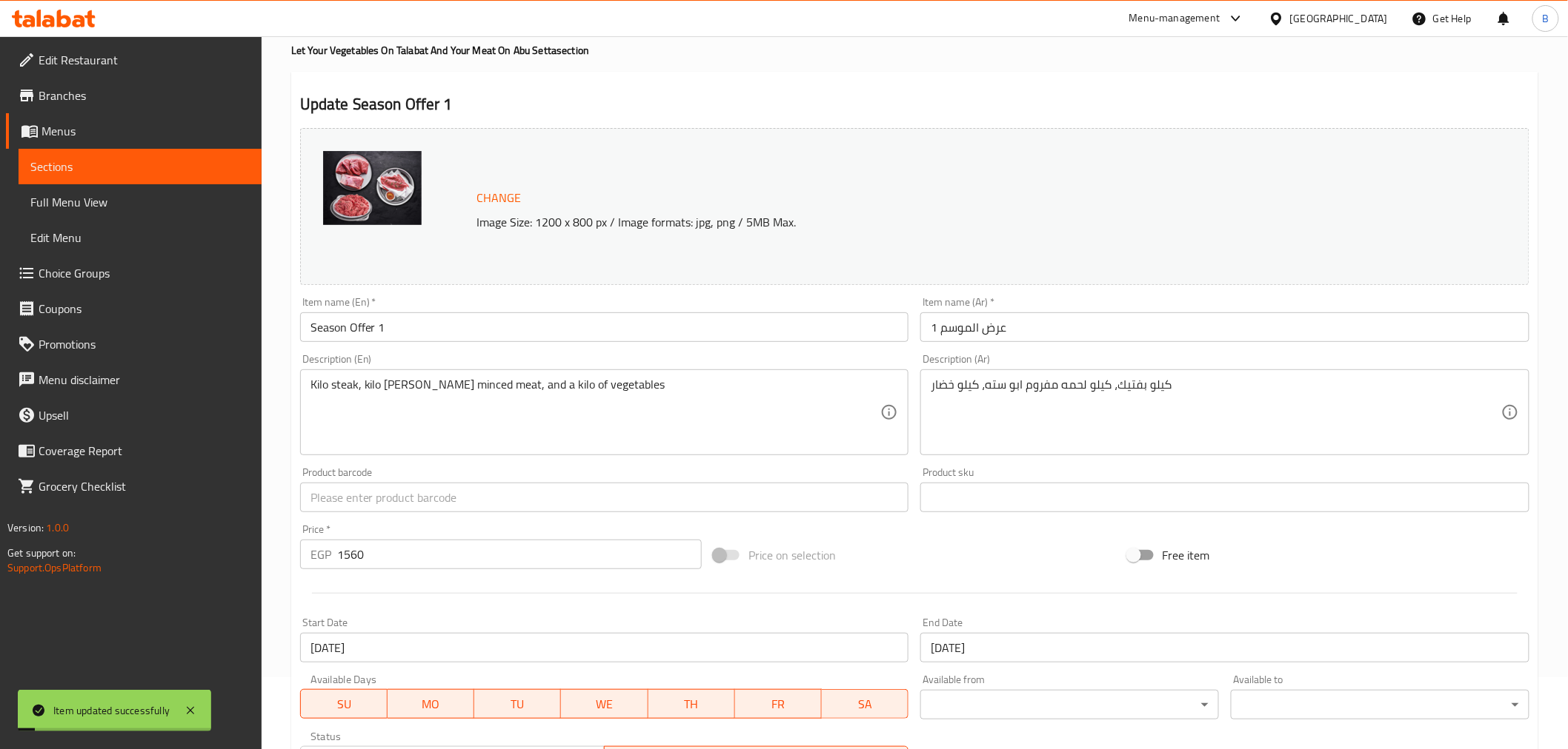
scroll to position [0, 0]
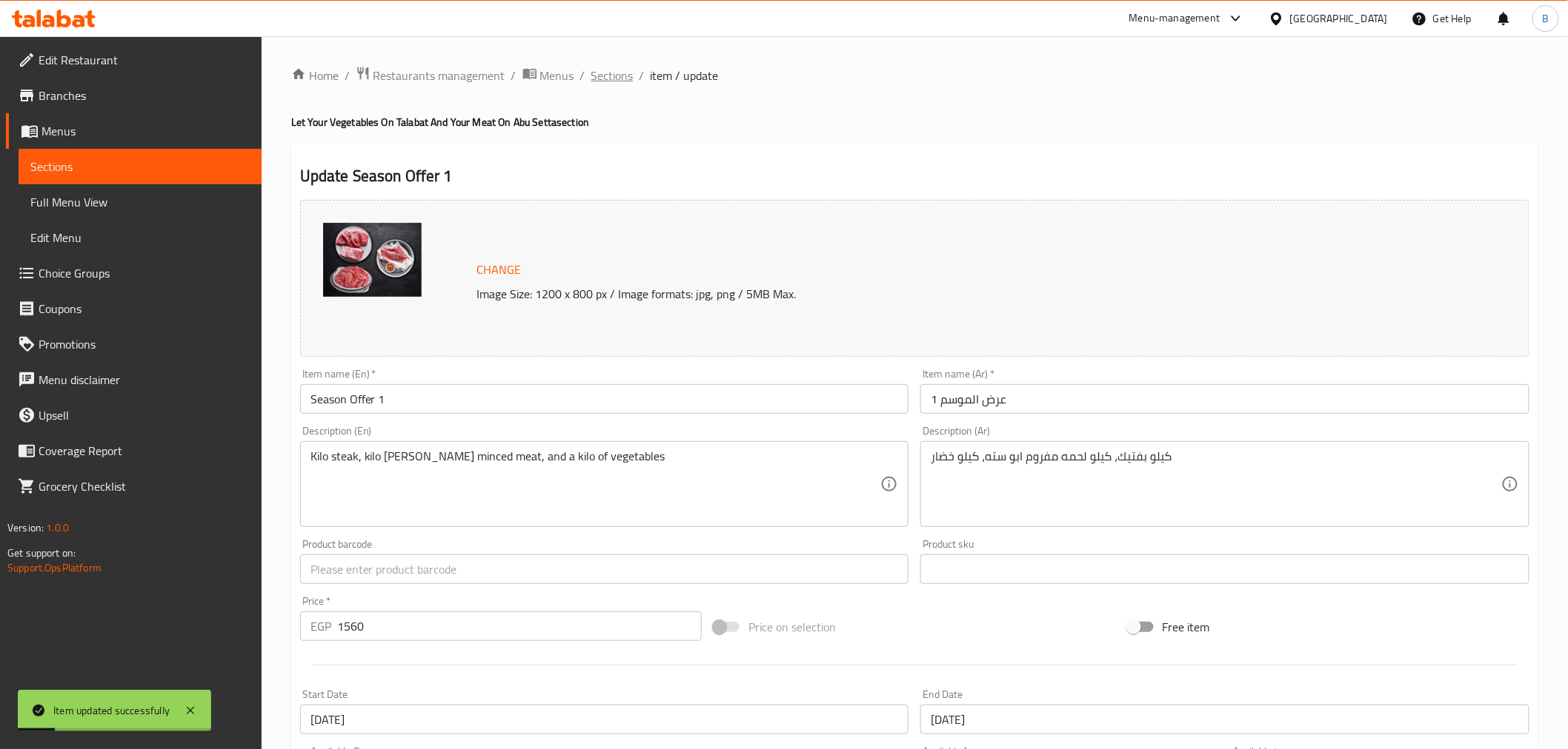
click at [602, 83] on span "Sections" at bounding box center [612, 75] width 42 height 18
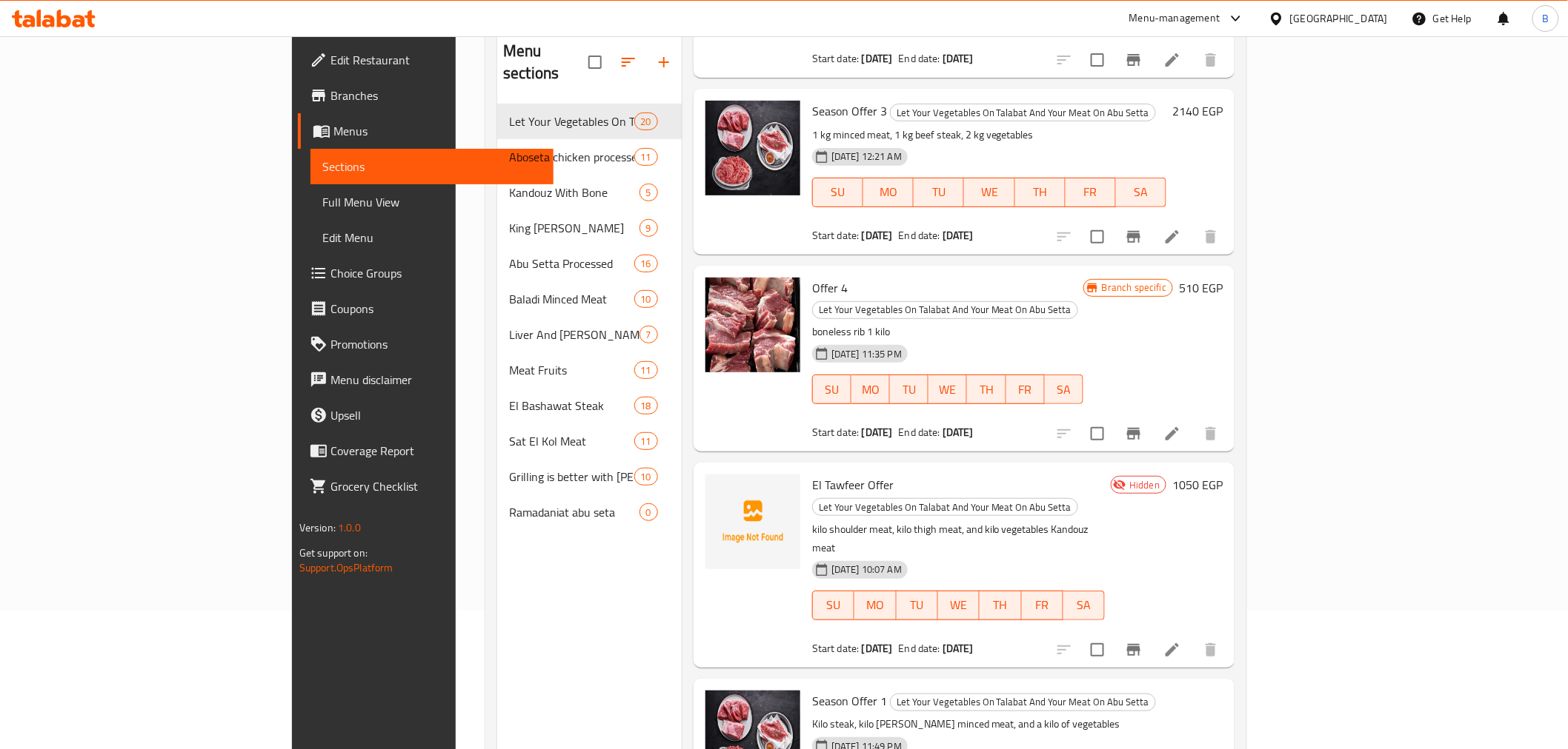
scroll to position [207, 0]
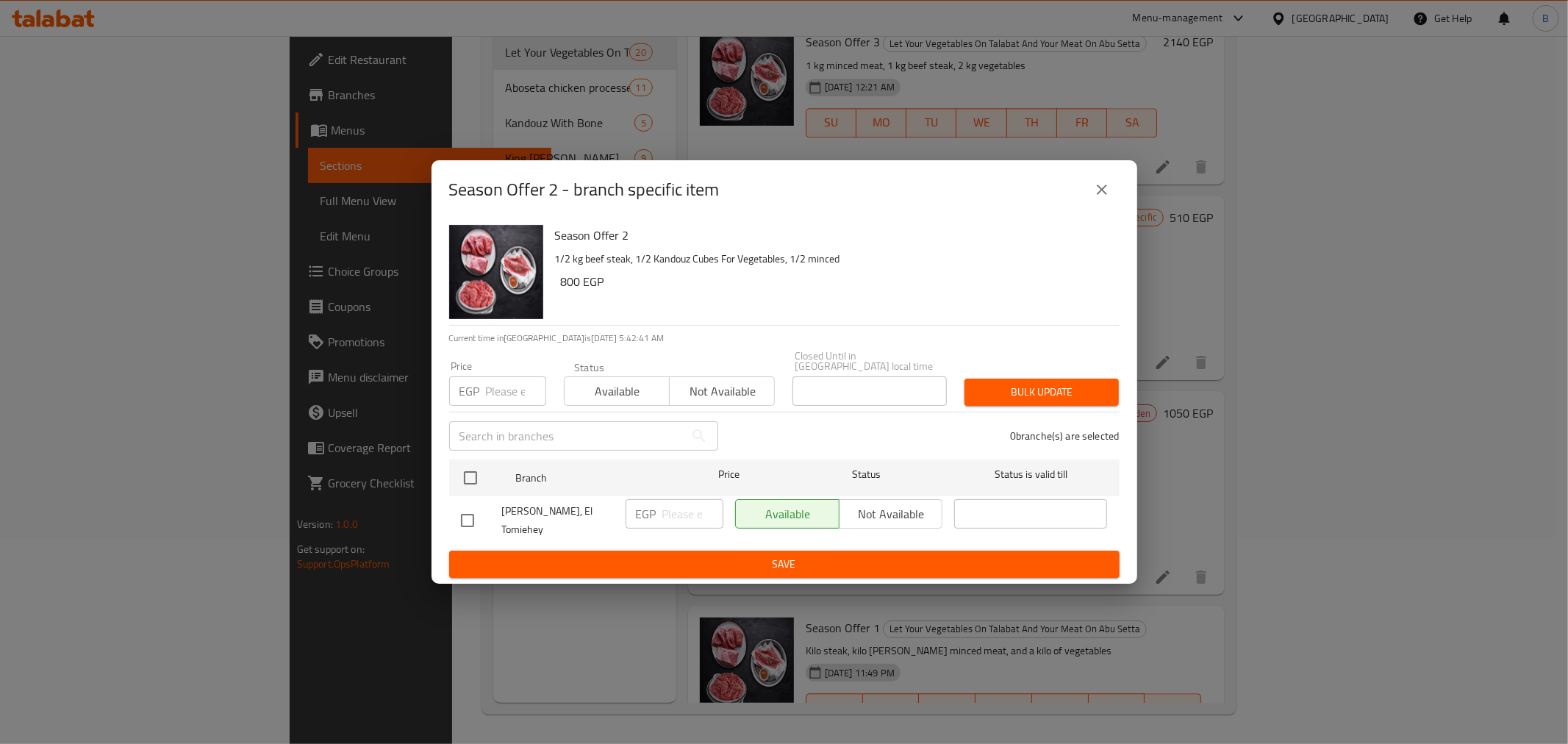
click at [1111, 218] on div "Season Offer 2 - branch specific item" at bounding box center [784, 190] width 706 height 59
click at [1106, 195] on icon "close" at bounding box center [1101, 190] width 17 height 17
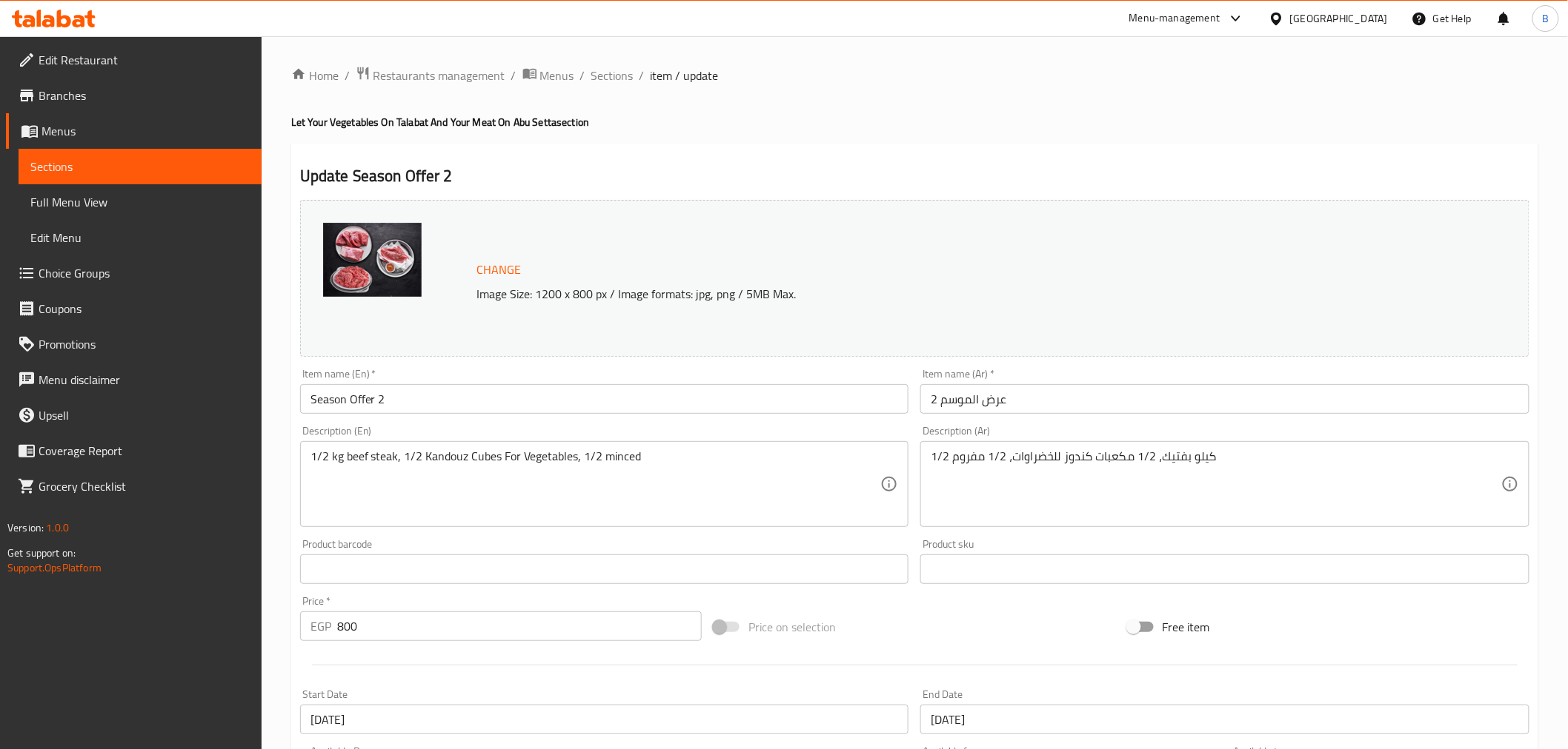
drag, startPoint x: 1198, startPoint y: 373, endPoint x: 1194, endPoint y: 402, distance: 29.3
click at [1198, 373] on div "Item name (Ar)   * عرض الموسم 2 Item name (Ar) *" at bounding box center [1225, 391] width 609 height 46
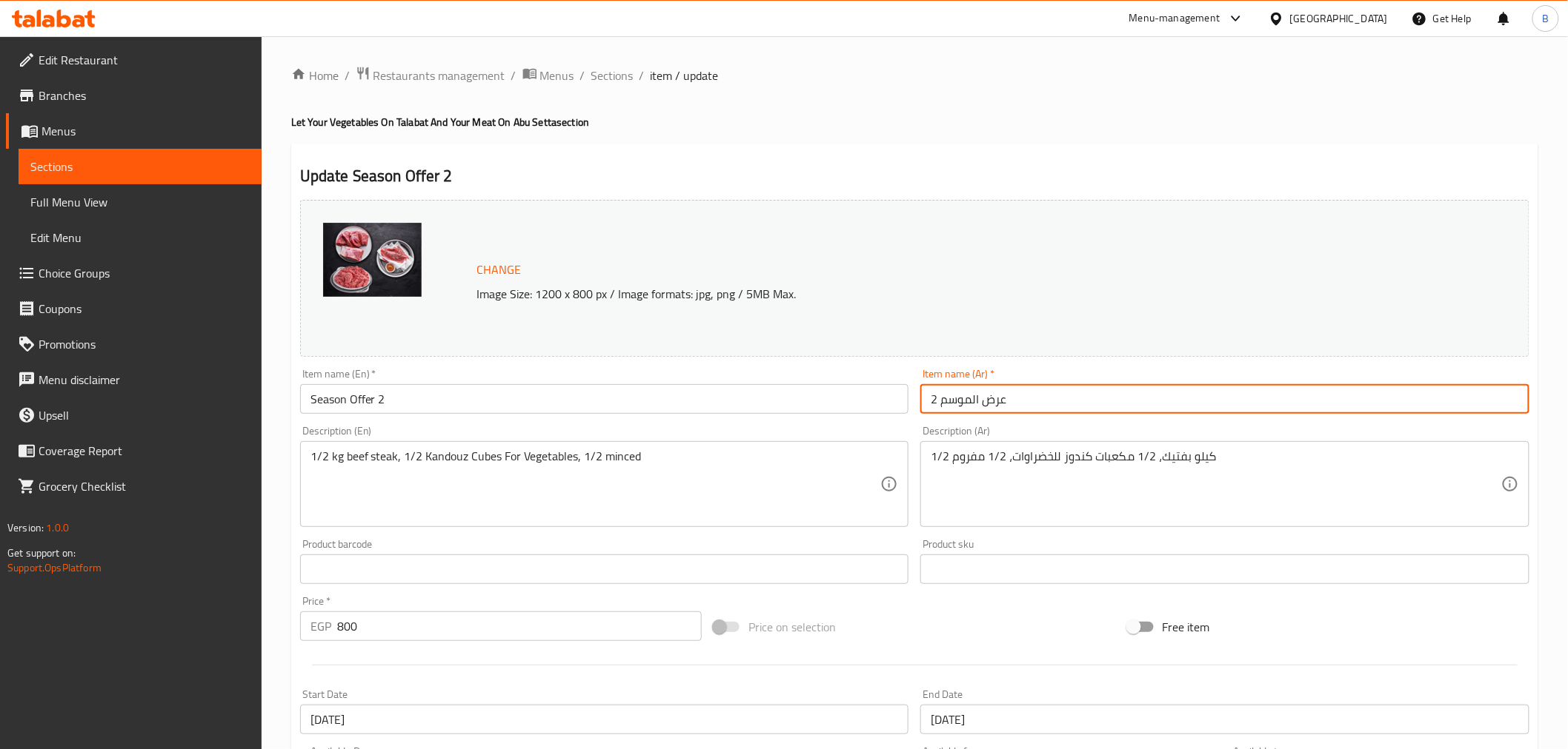
click at [1192, 406] on input "عرض الموسم 2" at bounding box center [1225, 399] width 609 height 30
type input "عرض الموسم 2"
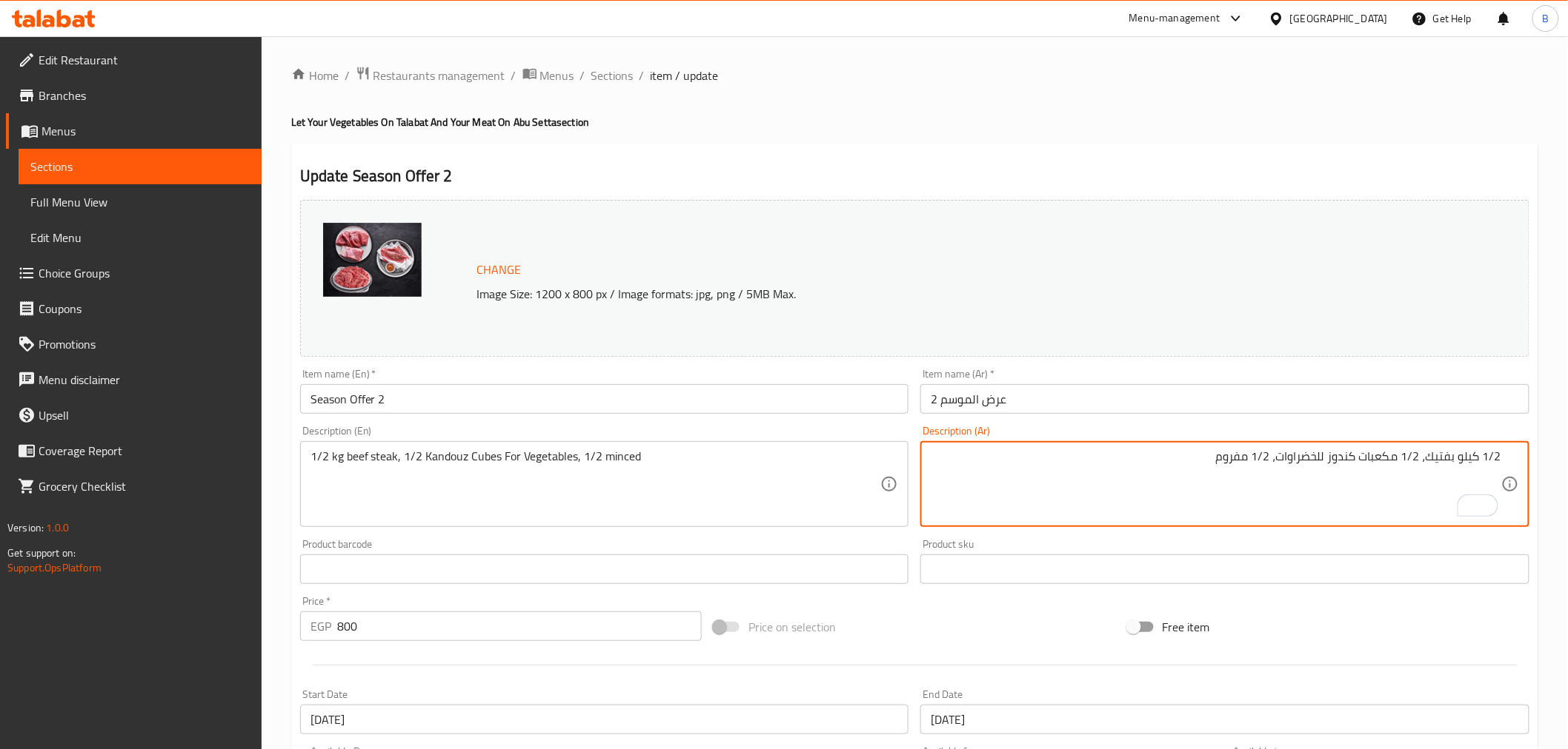
click at [1215, 462] on textarea "1/2 كيلو بفتيك، 1/2 مكعبات كندوز للخضراوات، 1/2 مفروم" at bounding box center [1215, 484] width 570 height 70
paste textarea "نص كيلو بفتيك + نص كيلو لحمه مفروم ابو سته + نص كيلو لحم كندوز خضار"
click at [1417, 461] on textarea "نص كيلو بفتيك + نص كيلو لحمه مفروم ابو سته + نص كيلو لحم كندوز خضار" at bounding box center [1215, 484] width 570 height 70
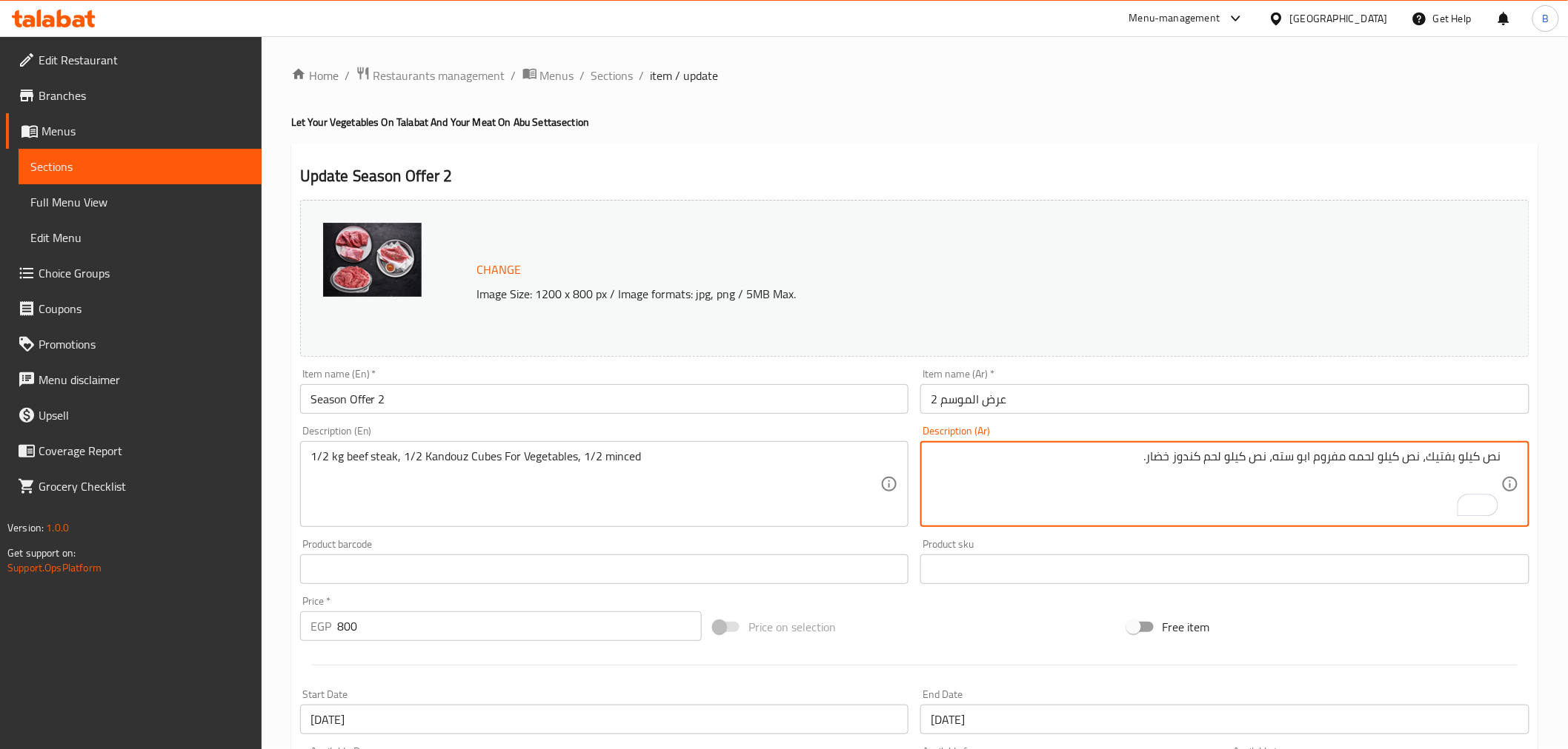
click at [1420, 470] on textarea "نص كيلو بفتيك، نص كيلو لحمه مفروم ابو سته، نص كيلو لحم كندوز خضار." at bounding box center [1215, 484] width 570 height 70
type textarea "نص كيلو بفتيك، نص كيلو لحمه مفروم ابو سته، نص كيلو لحم كندوز خضار."
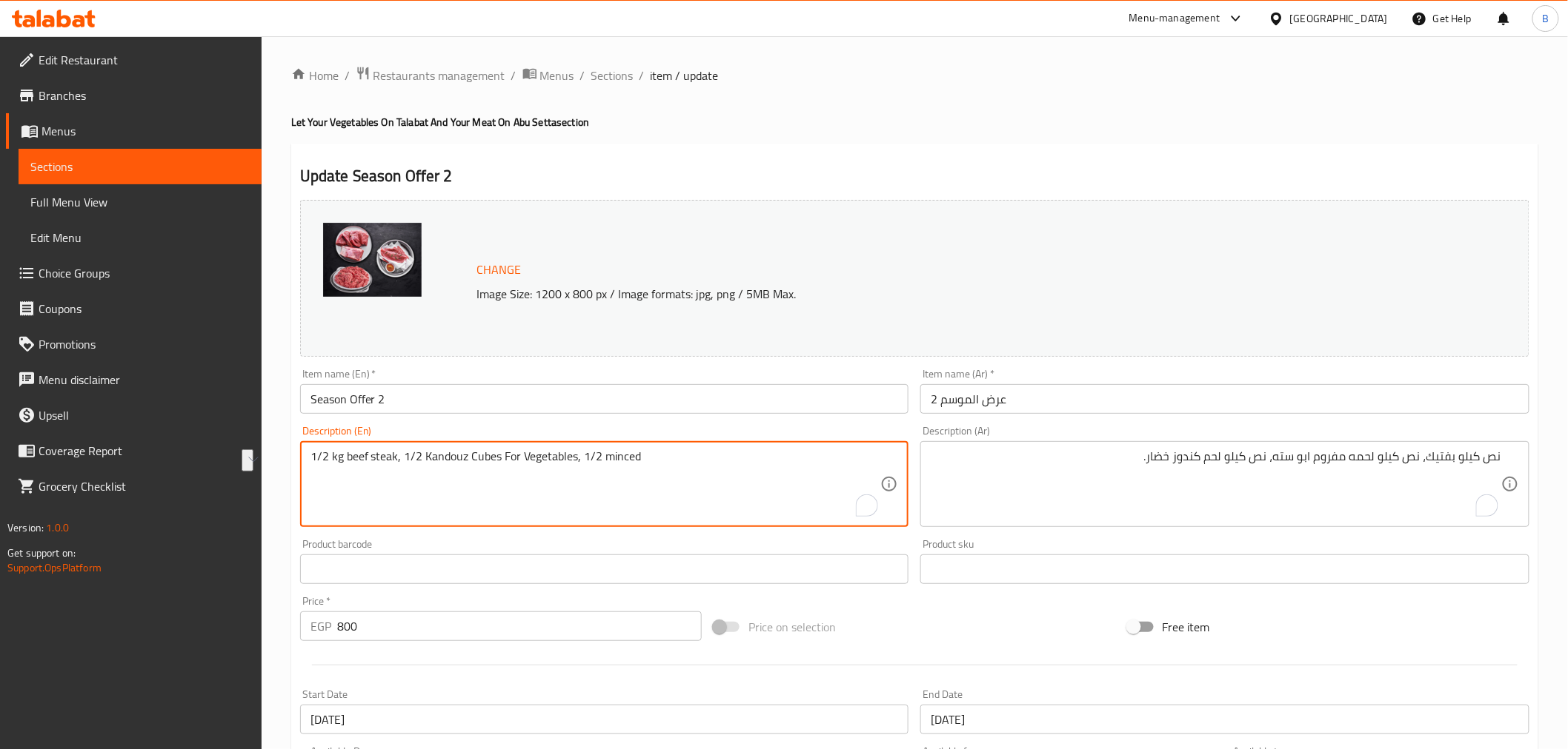
click at [530, 458] on textarea "1/2 kg beef steak, 1/2 Kandouz Cubes For Vegetables, 1/2 minced" at bounding box center [596, 484] width 570 height 70
click at [526, 457] on textarea "1/2 kg beef steak, 1/2 Kandouz Cubes For Vegetables, 1/2 minced" at bounding box center [596, 484] width 570 height 70
paste textarea "Half a kilo of beef steak, half a kilo of minced beef, half a kilo of Kanduz la…"
click at [374, 467] on textarea "Half a kilo of beef steak, half a kilo of minced beef, half a kilo of Kanduz la…" at bounding box center [596, 484] width 570 height 70
click at [412, 454] on textarea "Half a kilo of beef steak, half a kilo of minced beef, half a kilo of Kanduz la…" at bounding box center [596, 484] width 570 height 70
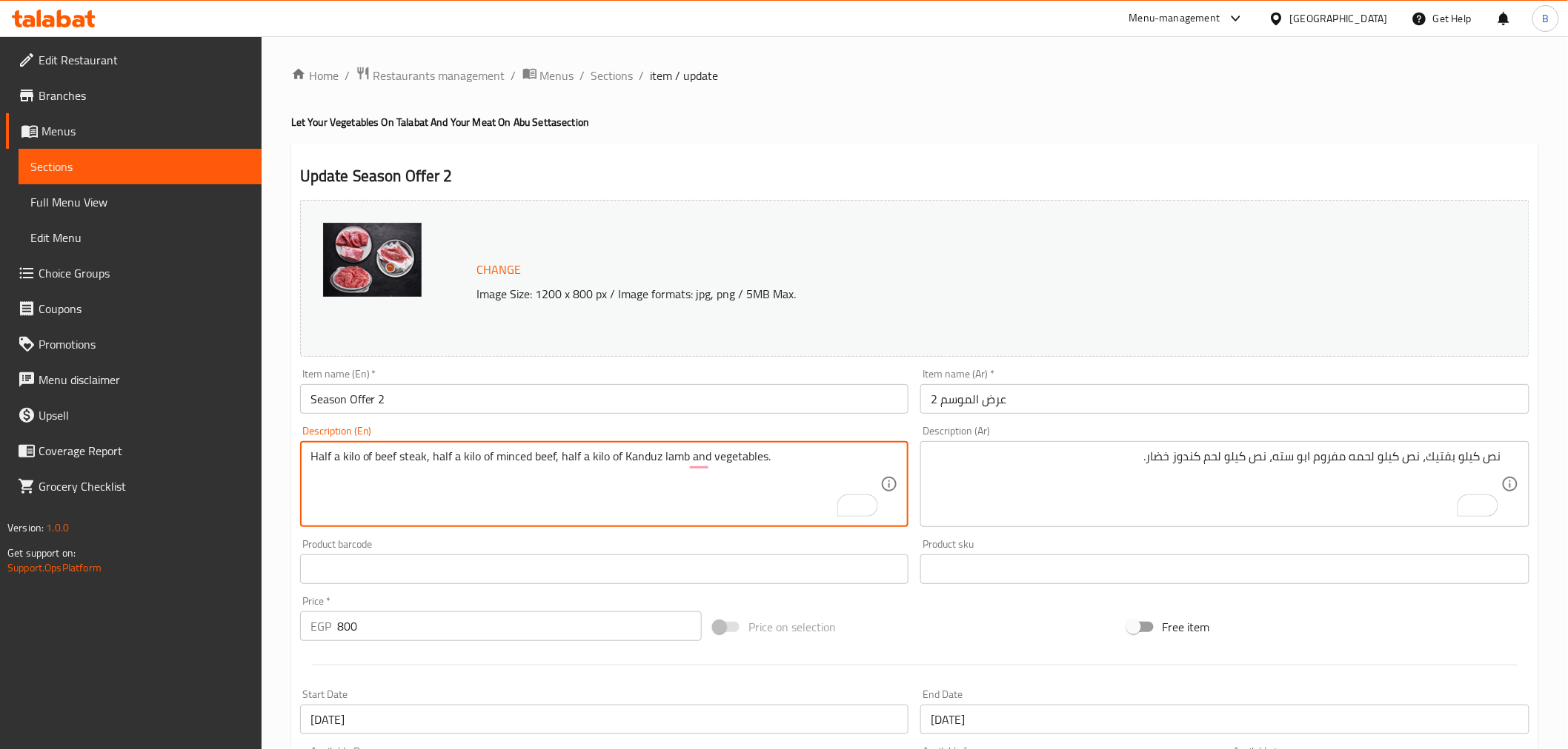
paste textarea "Abu Setta"
click at [730, 455] on textarea "Half a kilo of beef steak, half a kilo of Abu Setta minced beef, half a kilo of…" at bounding box center [596, 484] width 570 height 70
drag, startPoint x: 730, startPoint y: 455, endPoint x: 731, endPoint y: 465, distance: 10.0
click at [729, 456] on textarea "Half a kilo of beef steak, half a kilo of Abu Setta minced beef, half a kilo of…" at bounding box center [596, 484] width 570 height 70
click at [757, 449] on textarea "Half a kilo of beef steak, half a kilo of Abu Setta minced beef, half a kilo of…" at bounding box center [596, 484] width 570 height 70
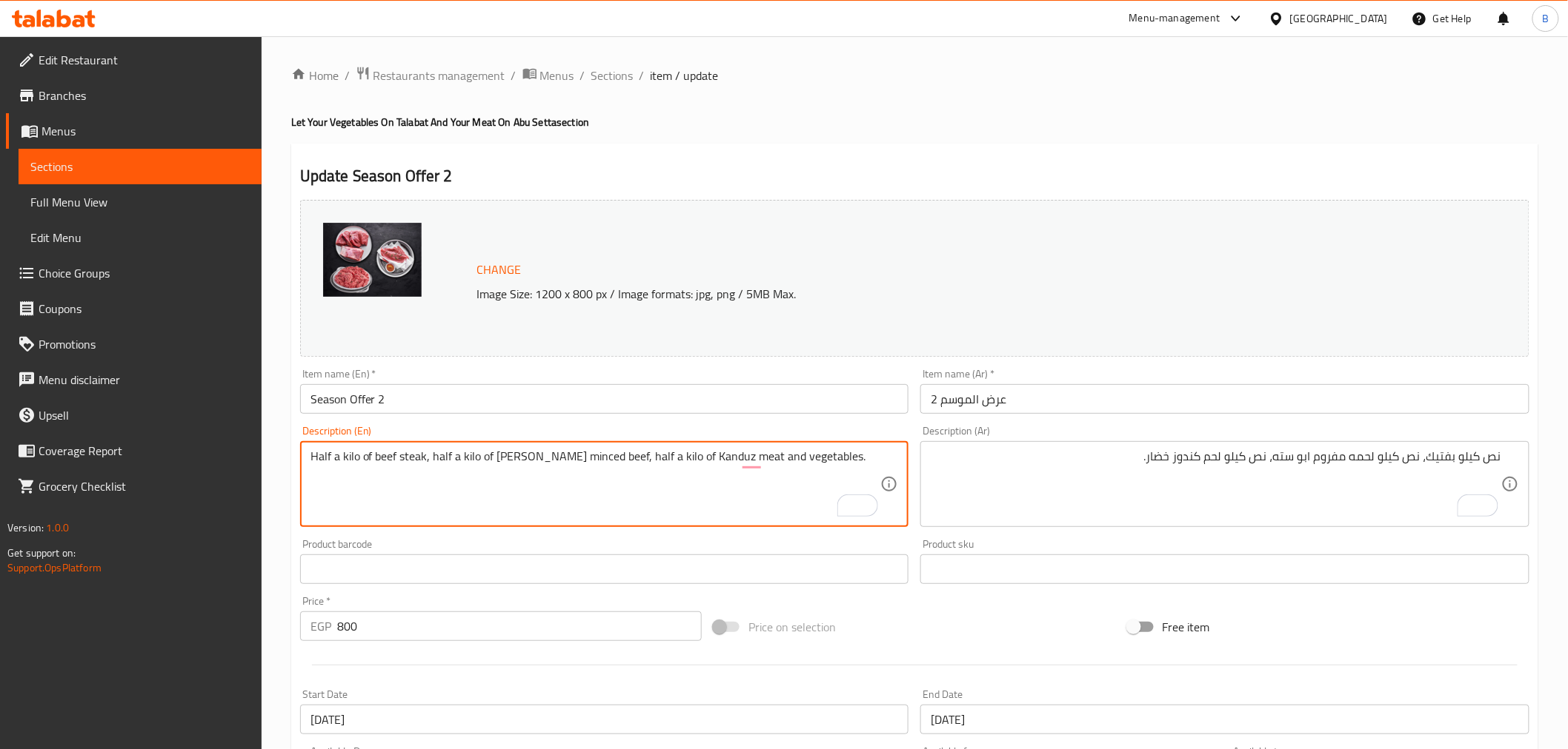
click at [757, 449] on textarea "Half a kilo of beef steak, half a kilo of Abu Setta minced beef, half a kilo of…" at bounding box center [596, 484] width 570 height 70
drag, startPoint x: 797, startPoint y: 454, endPoint x: 741, endPoint y: 460, distance: 56.3
click at [741, 460] on textarea "Half a kilo of beef steak, half a kilo of Abu Setta minced beef, half a kilo of…" at bounding box center [596, 484] width 570 height 70
paste textarea "vegetables"
click at [761, 495] on textarea "Half a kilo of beef steak, half a kilo of Abu Setta minced beef, half a kilo of…" at bounding box center [596, 484] width 570 height 70
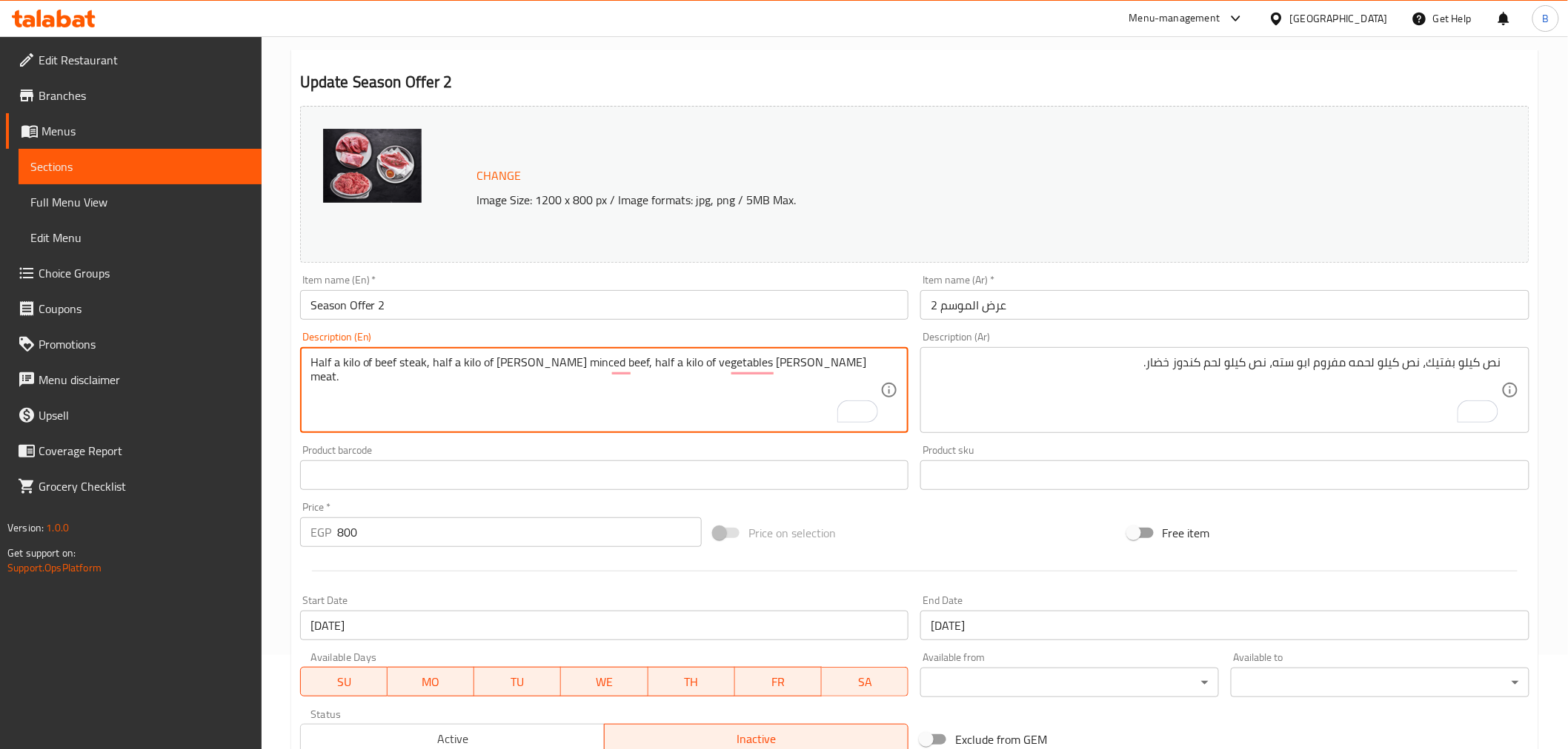
scroll to position [316, 0]
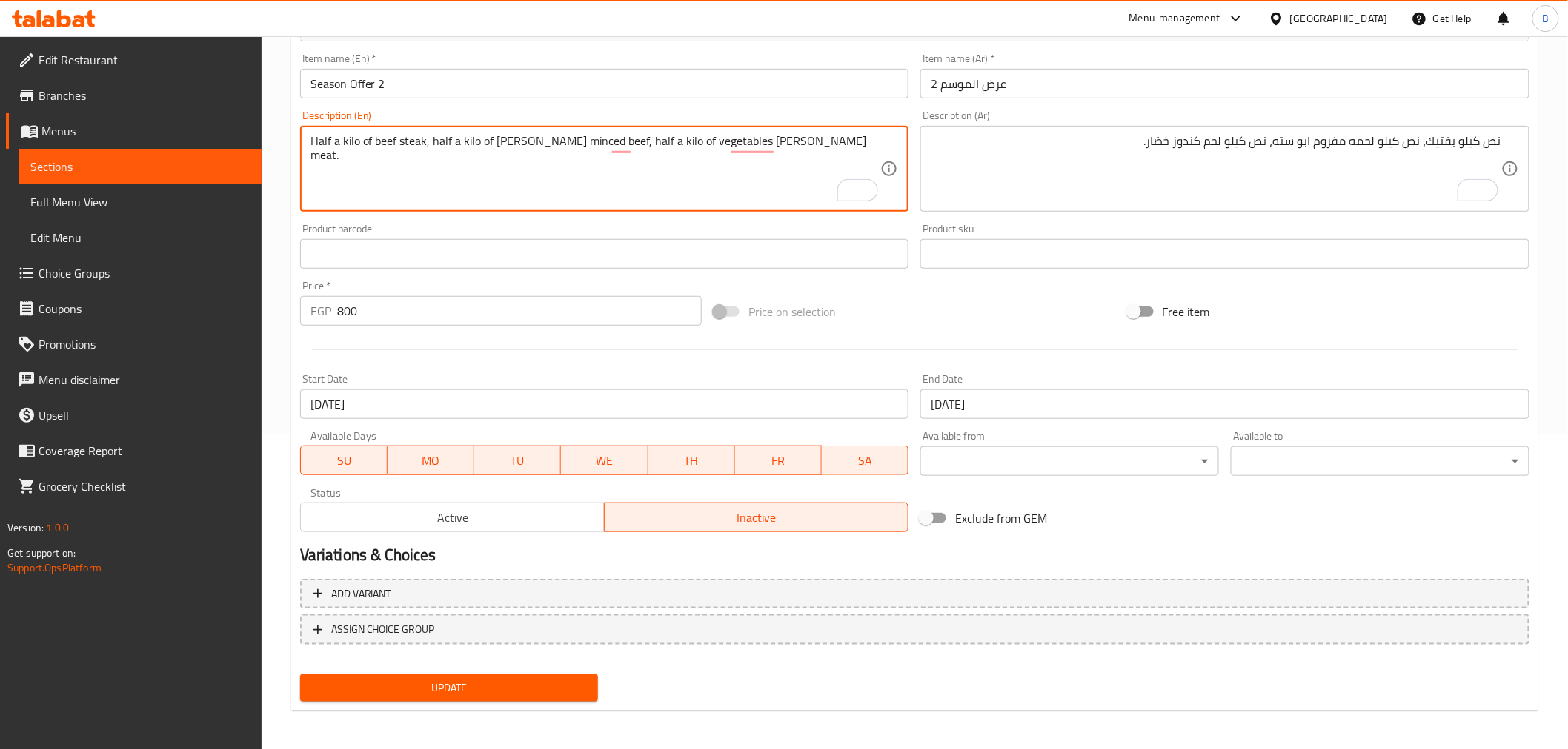
type textarea "Half a kilo of beef steak, half a kilo of Abu Setta minced beef, half a kilo of…"
click at [502, 687] on span "Update" at bounding box center [448, 688] width 275 height 18
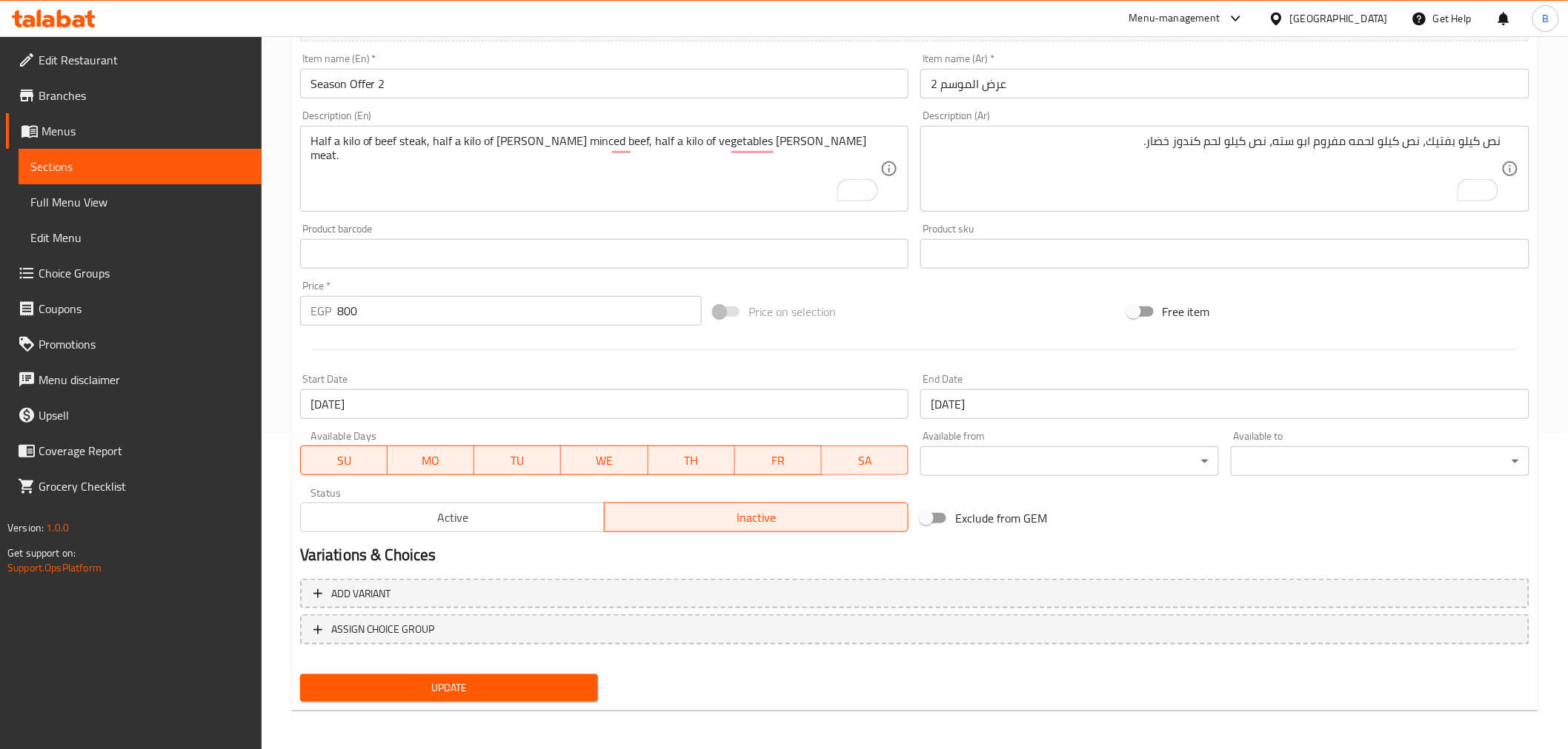
click at [549, 668] on div "Update" at bounding box center [449, 688] width 311 height 39
click at [544, 680] on span "Update" at bounding box center [448, 688] width 275 height 18
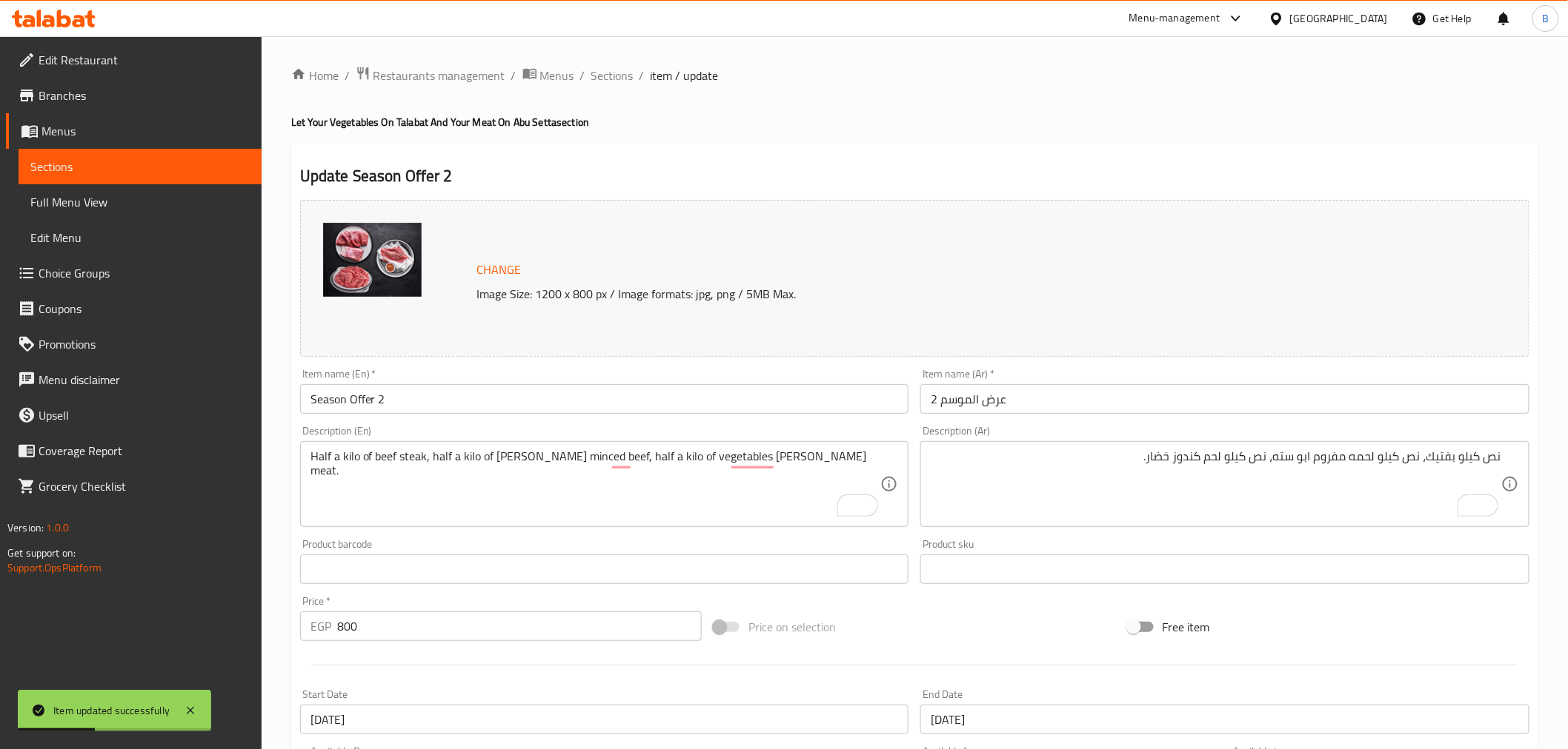
drag, startPoint x: 624, startPoint y: 78, endPoint x: 898, endPoint y: 2, distance: 284.3
click at [624, 78] on span "Sections" at bounding box center [612, 75] width 42 height 18
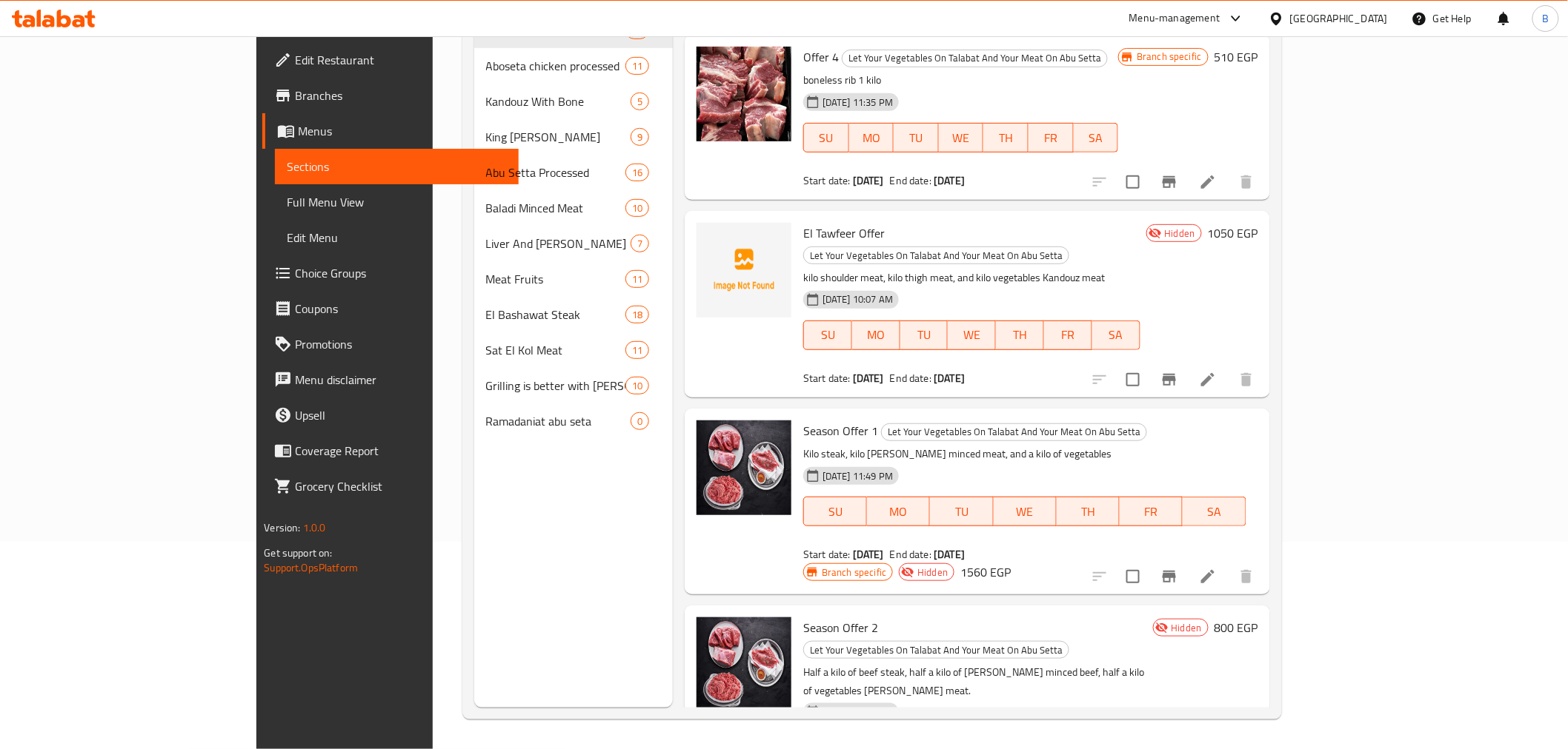
scroll to position [2817, 0]
click at [1147, 663] on p "Half a kilo of beef steak, half a kilo of Abu Setta minced beef, half a kilo of…" at bounding box center [975, 681] width 344 height 37
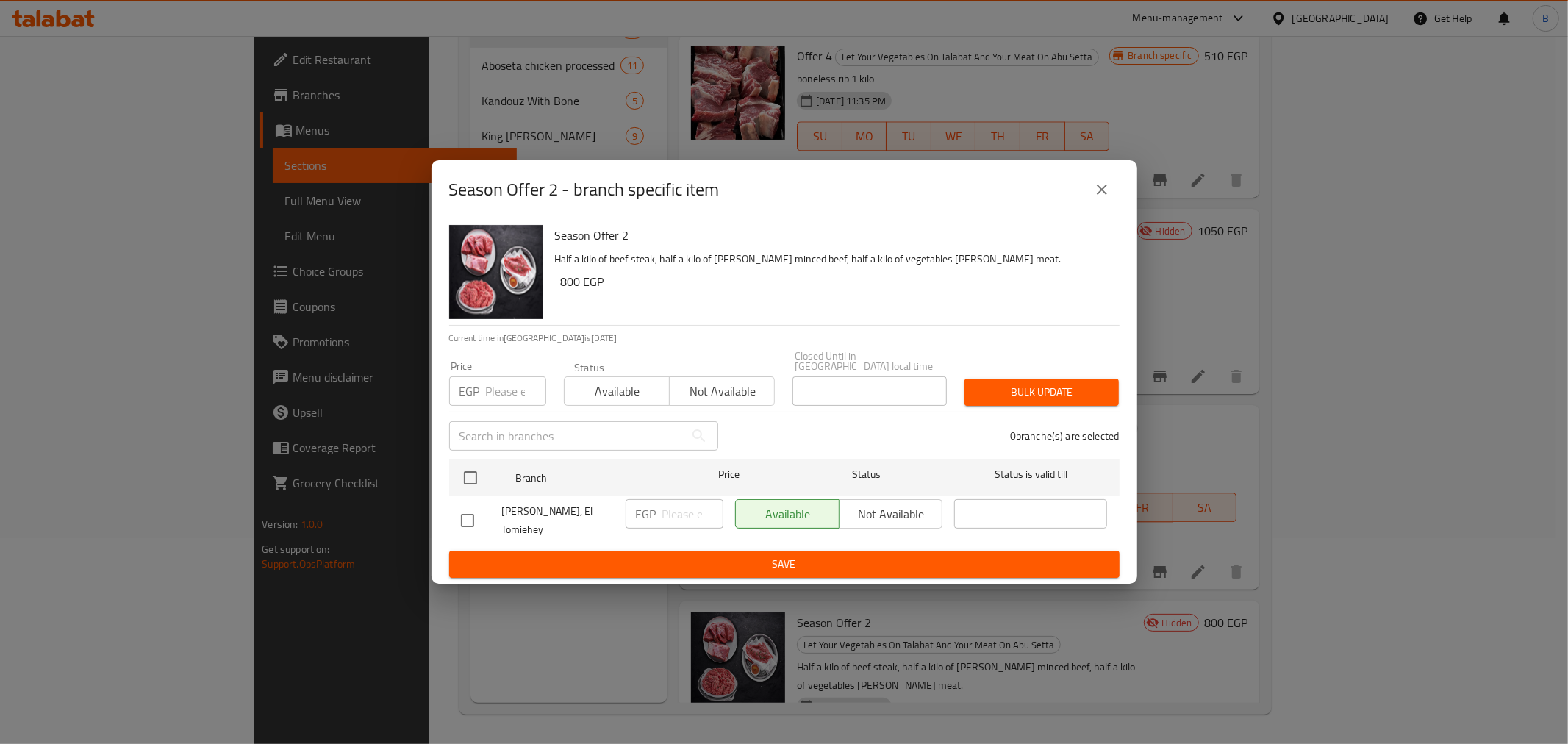
click at [1086, 207] on div "Season Offer 2 - branch specific item" at bounding box center [784, 190] width 670 height 36
click at [1103, 199] on icon "close" at bounding box center [1101, 190] width 17 height 17
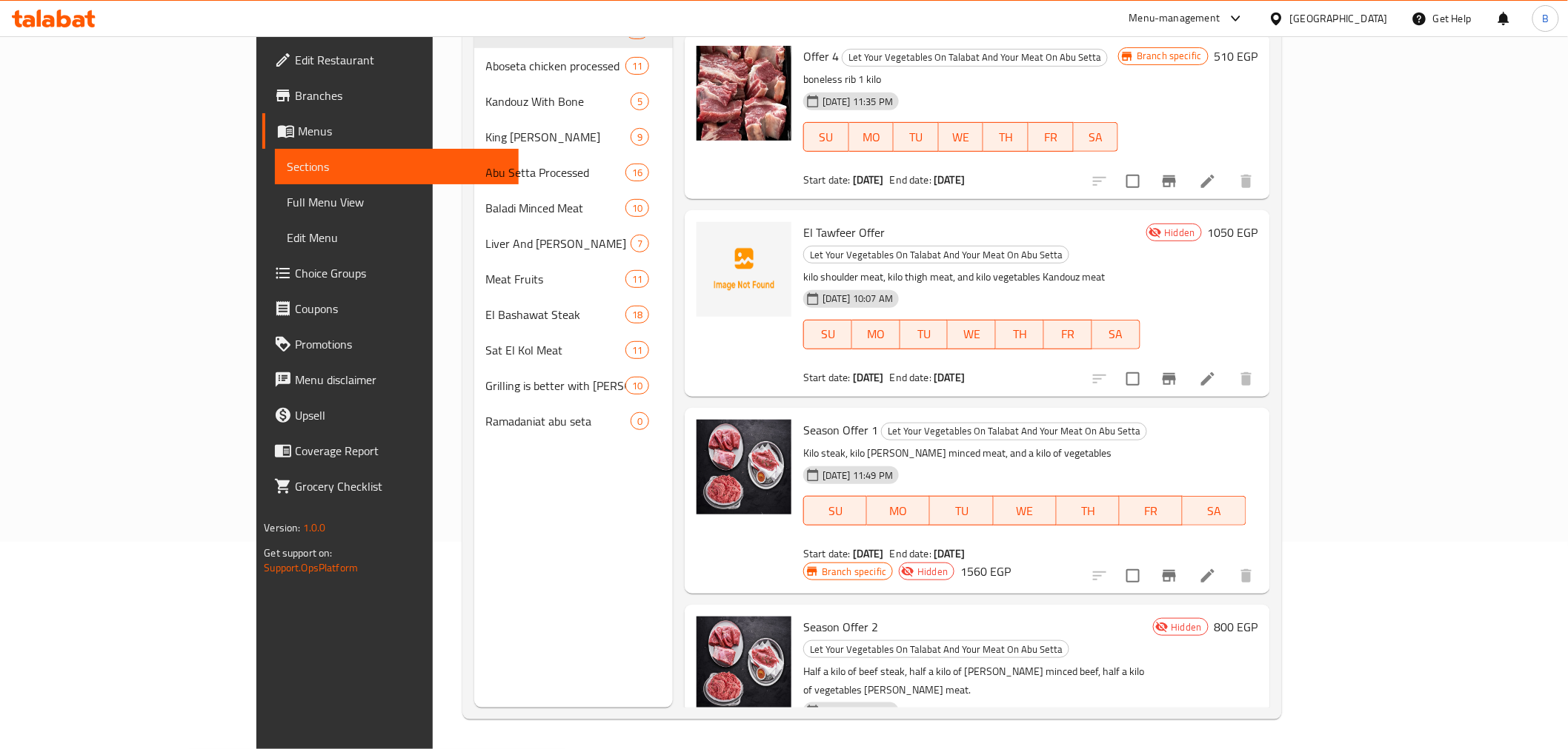
click at [1147, 617] on h6 "Season Offer 2 Let Your Vegetables On Talabat And Your Meat On Abu Setta" at bounding box center [975, 637] width 344 height 41
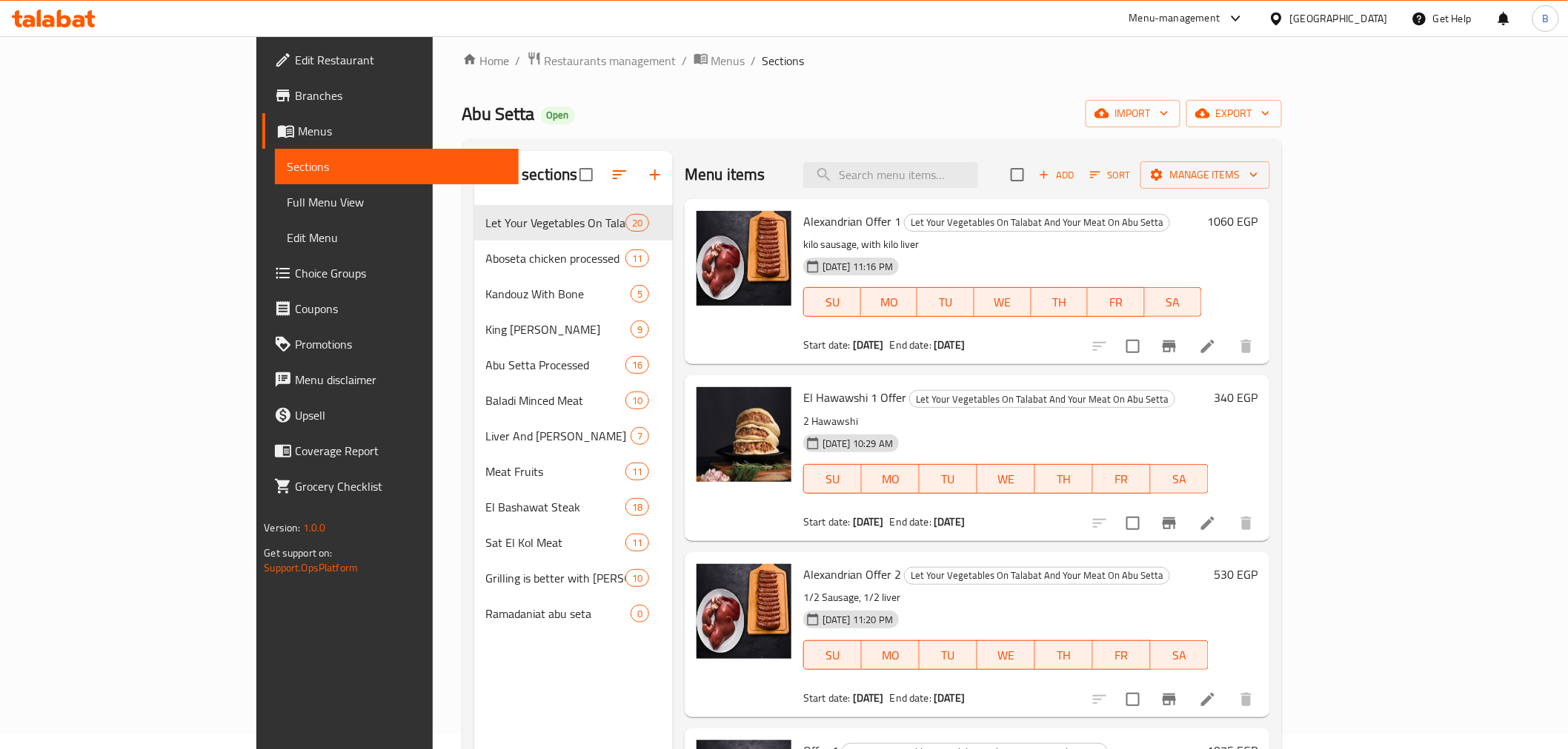
scroll to position [0, 0]
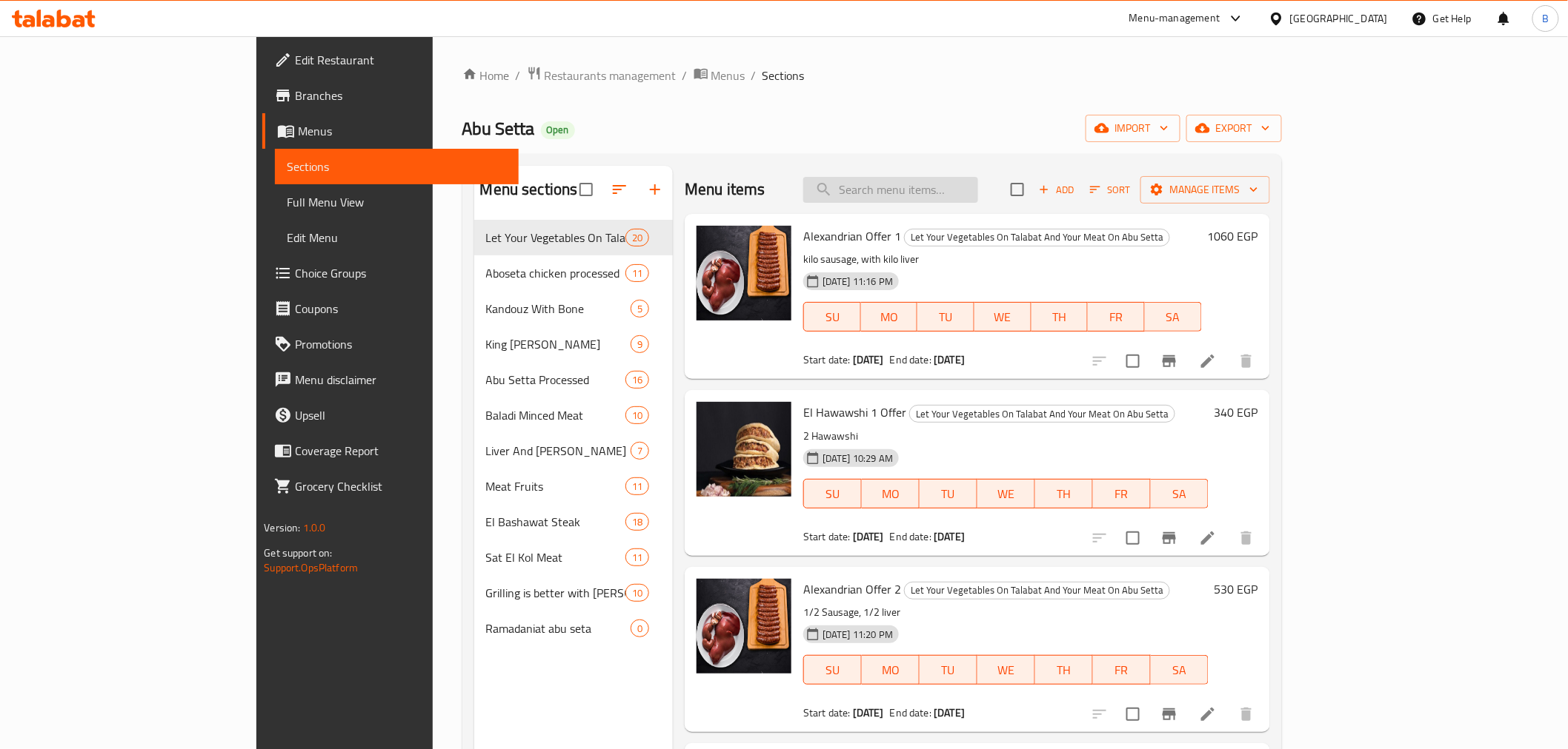
click at [977, 195] on input "search" at bounding box center [890, 190] width 175 height 26
paste input "عرض الحواوشي 2"
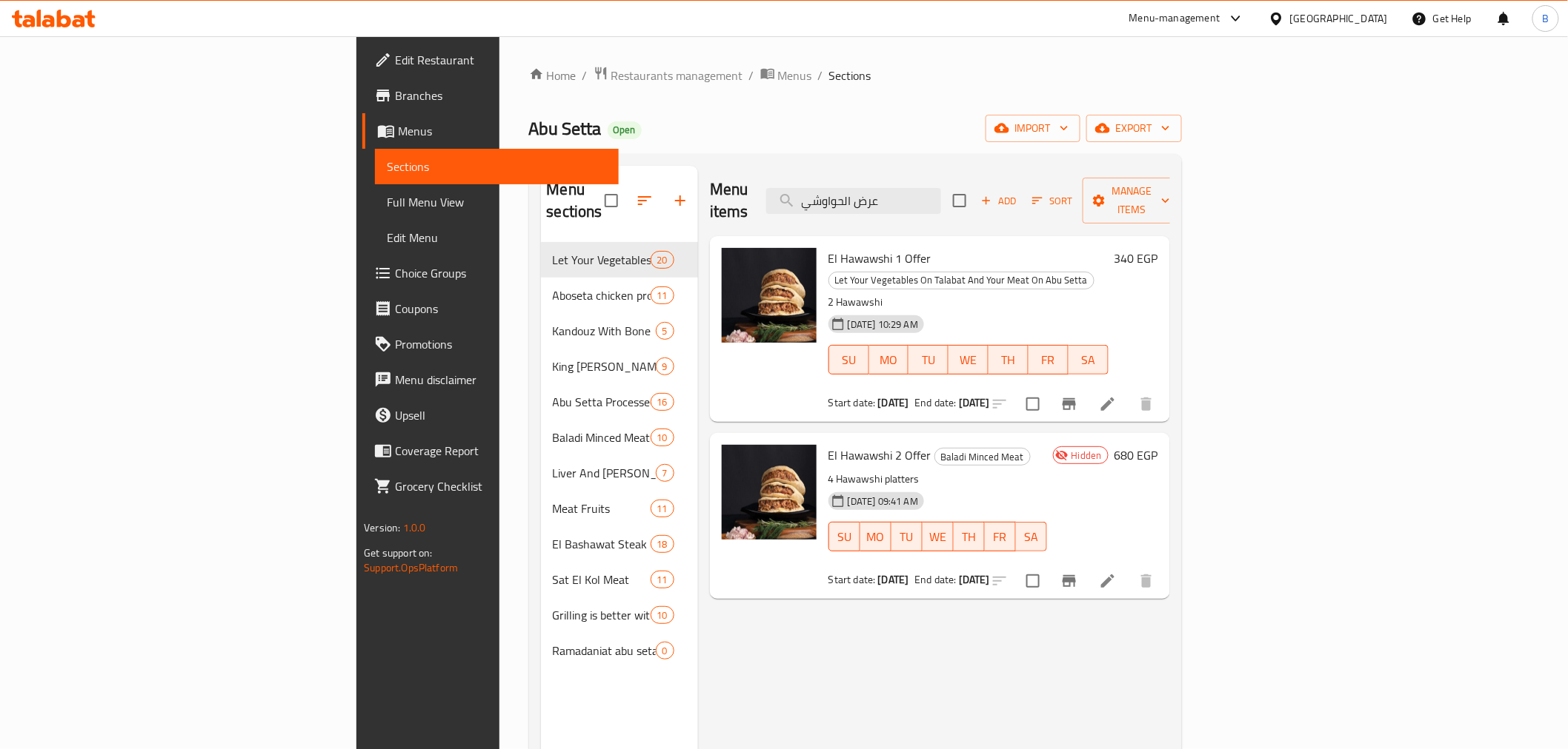
type input "عرض الحواوشي"
click at [828, 445] on span "El Hawawshi 2 Offer" at bounding box center [879, 455] width 103 height 22
copy h6 "El Hawawshi 2 Offer"
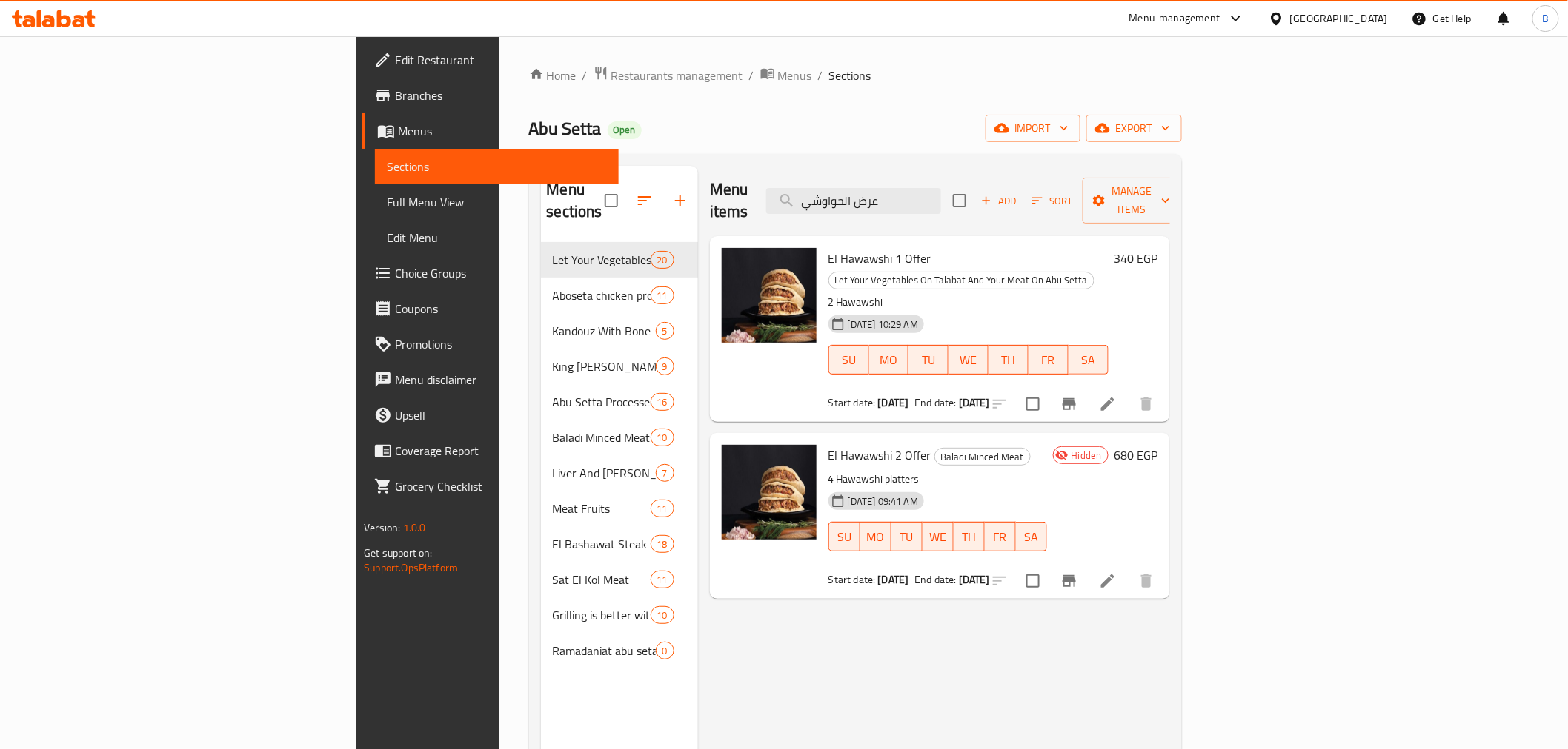
click at [1121, 645] on div "Menu items عرض الحواوشي Add Sort Manage items El Hawawshi 1 Offer Let Your Vege…" at bounding box center [934, 540] width 472 height 749
click at [828, 445] on span "El Hawawshi 2 Offer" at bounding box center [879, 455] width 103 height 22
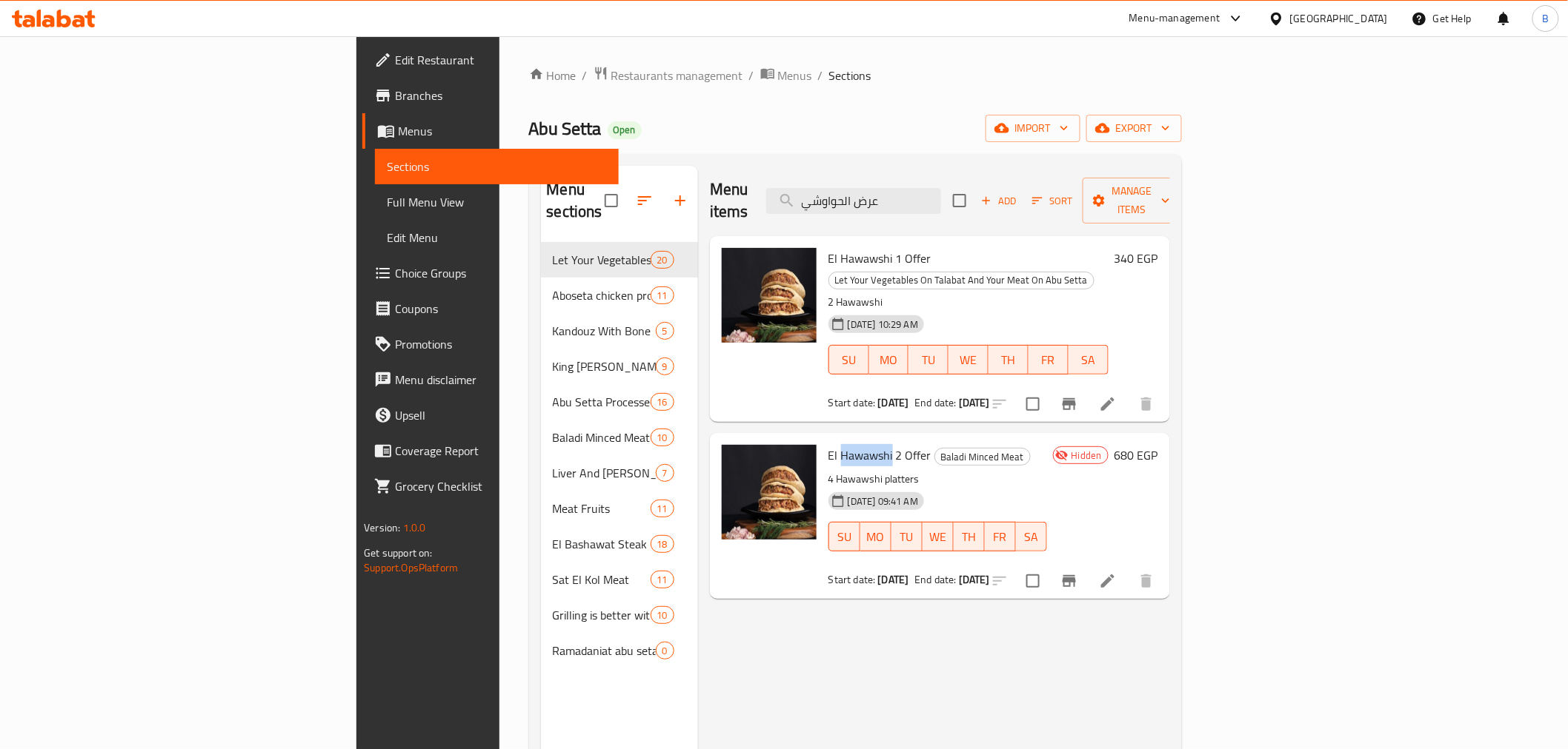
drag, startPoint x: 788, startPoint y: 408, endPoint x: 789, endPoint y: 398, distance: 10.0
click at [822, 439] on div "El Hawawshi 2 Offer Baladi Minced Meat 4 Hawawshi platters 08-10-2025 09:41 AM …" at bounding box center [937, 516] width 231 height 153
click at [828, 445] on span "El Hawawshi 2 Offer" at bounding box center [879, 455] width 103 height 22
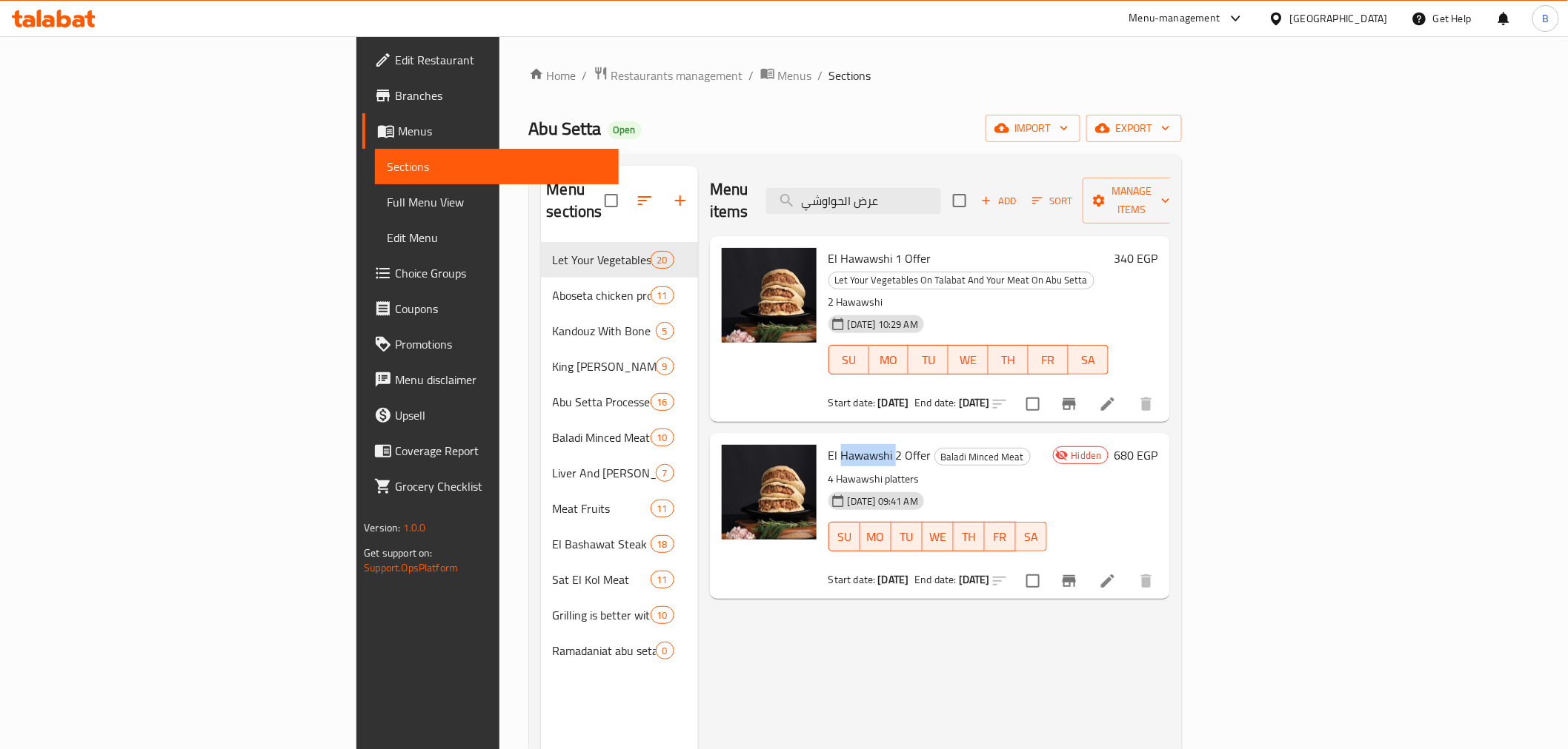
click at [828, 445] on span "El Hawawshi 2 Offer" at bounding box center [879, 455] width 103 height 22
click at [1076, 575] on icon "Branch-specific-item" at bounding box center [1069, 581] width 13 height 12
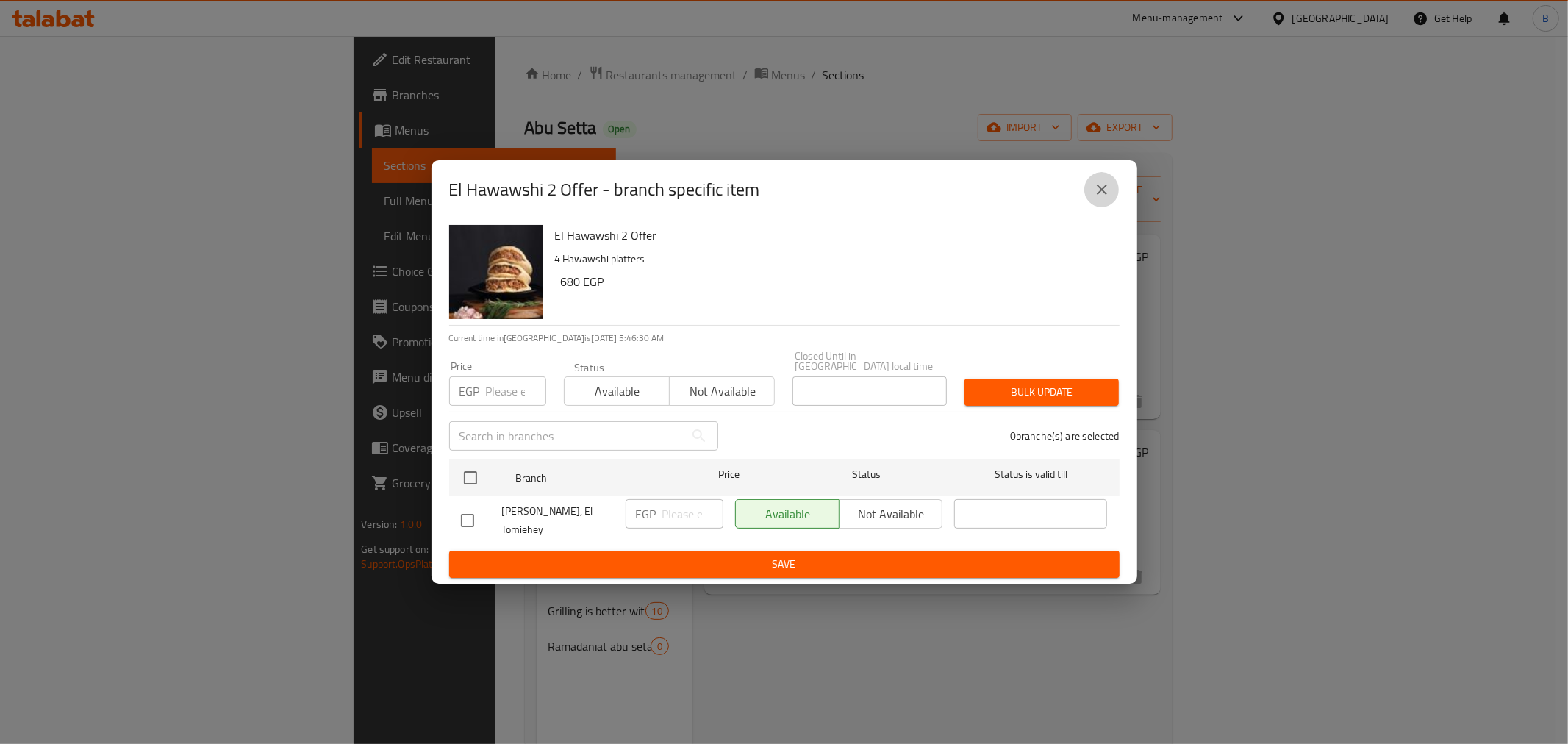
click at [1114, 206] on button "close" at bounding box center [1101, 190] width 36 height 36
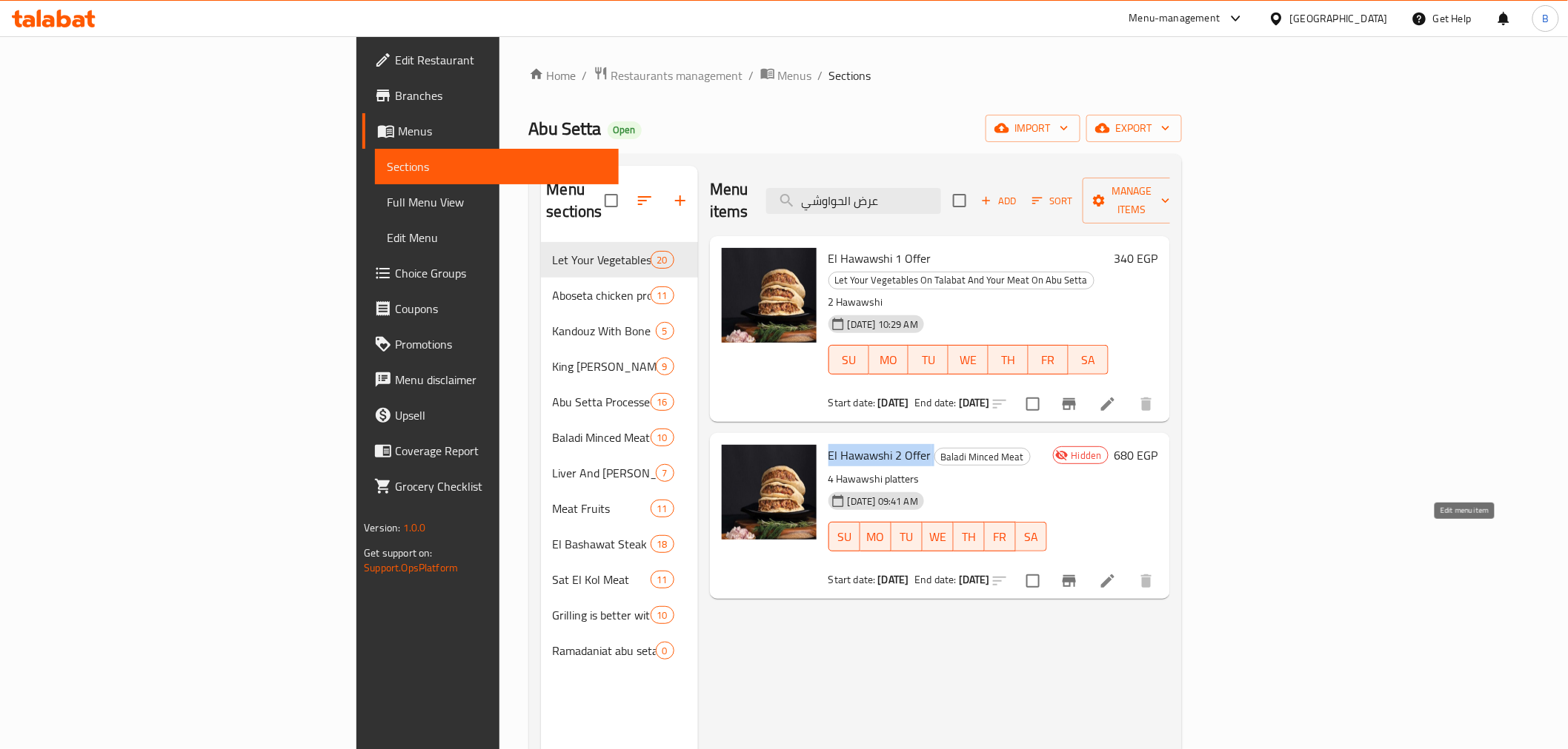
click at [1114, 574] on icon at bounding box center [1107, 581] width 13 height 13
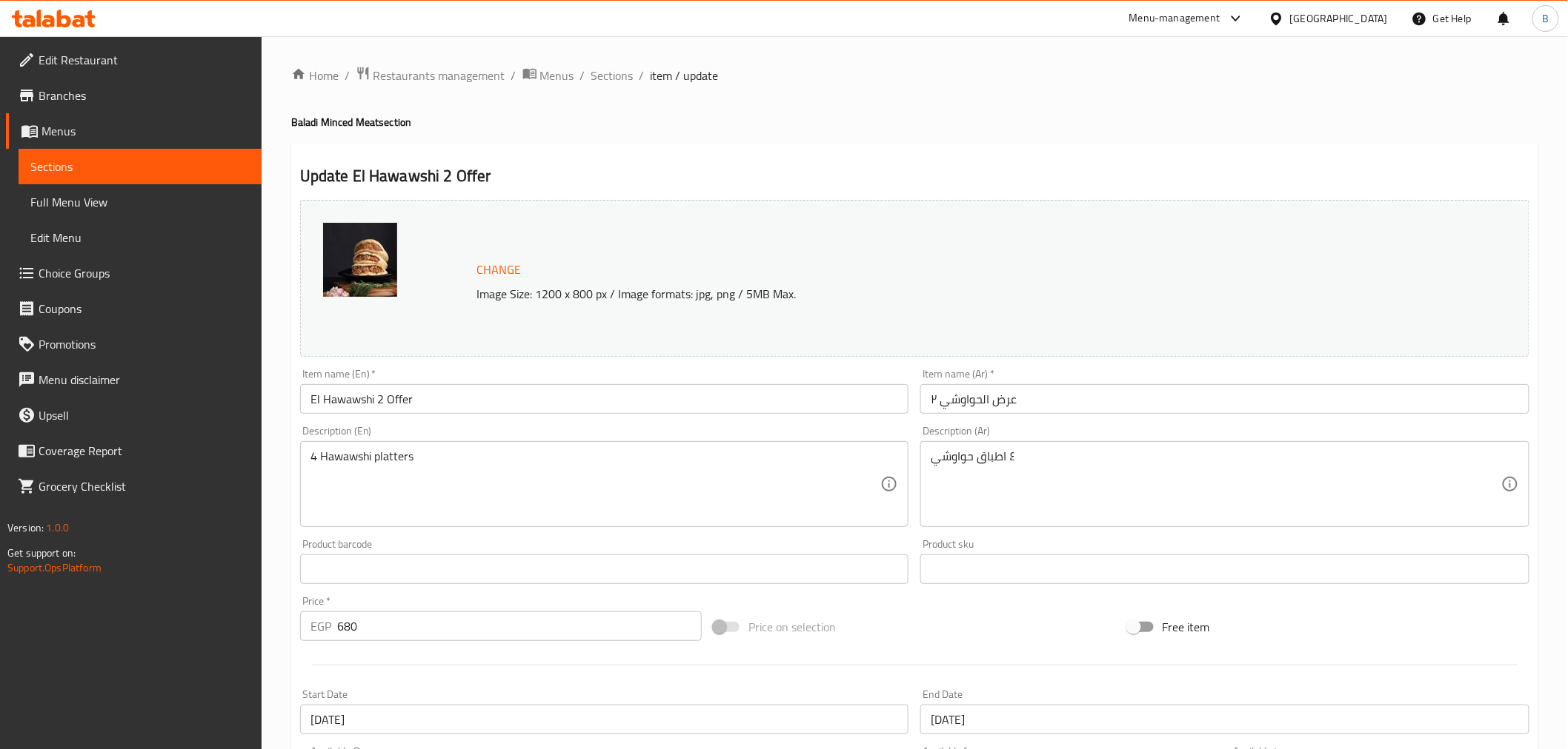
click at [1054, 409] on input "عرض الحواوشي ٢" at bounding box center [1225, 399] width 609 height 30
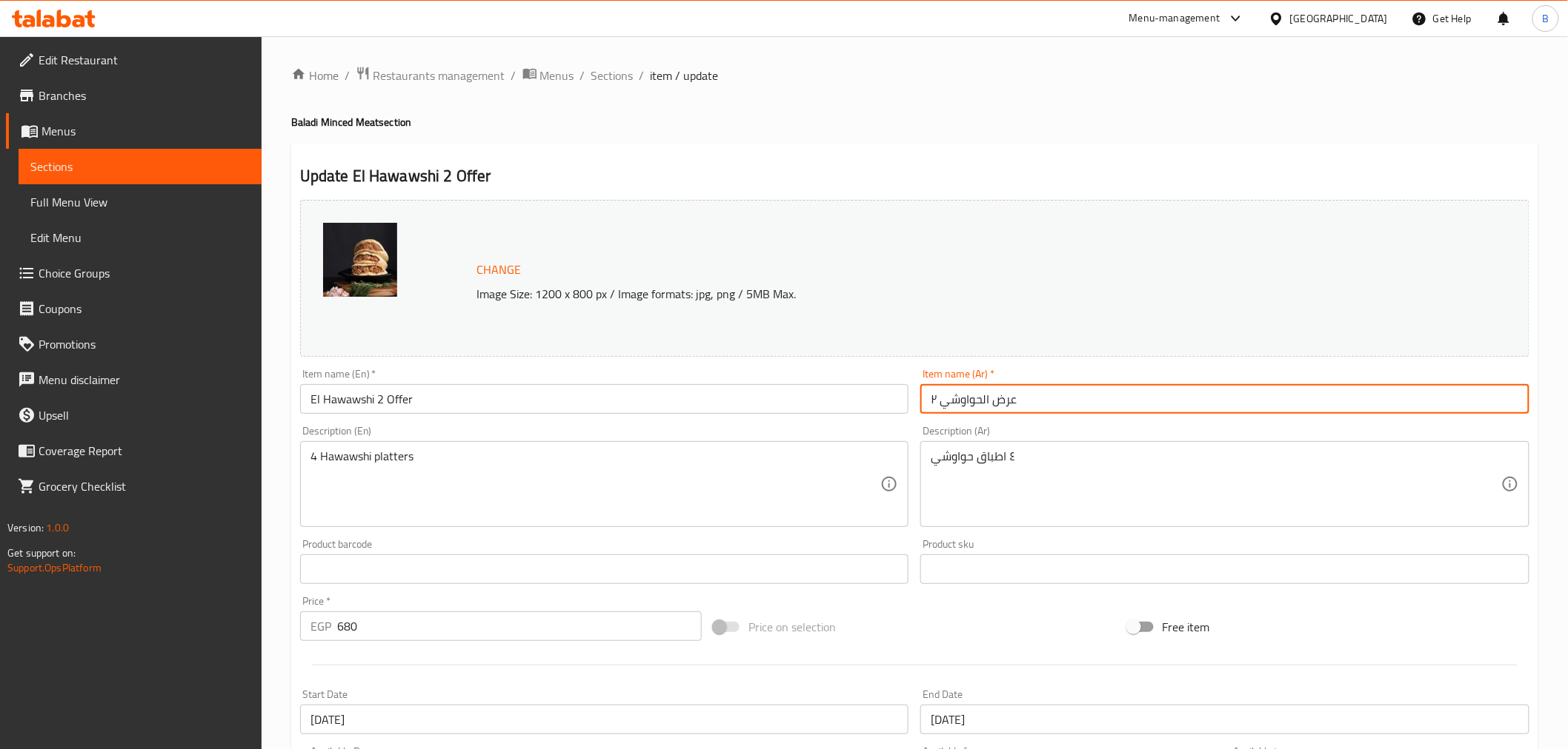
click at [892, 713] on input "[DATE]" at bounding box center [605, 720] width 609 height 30
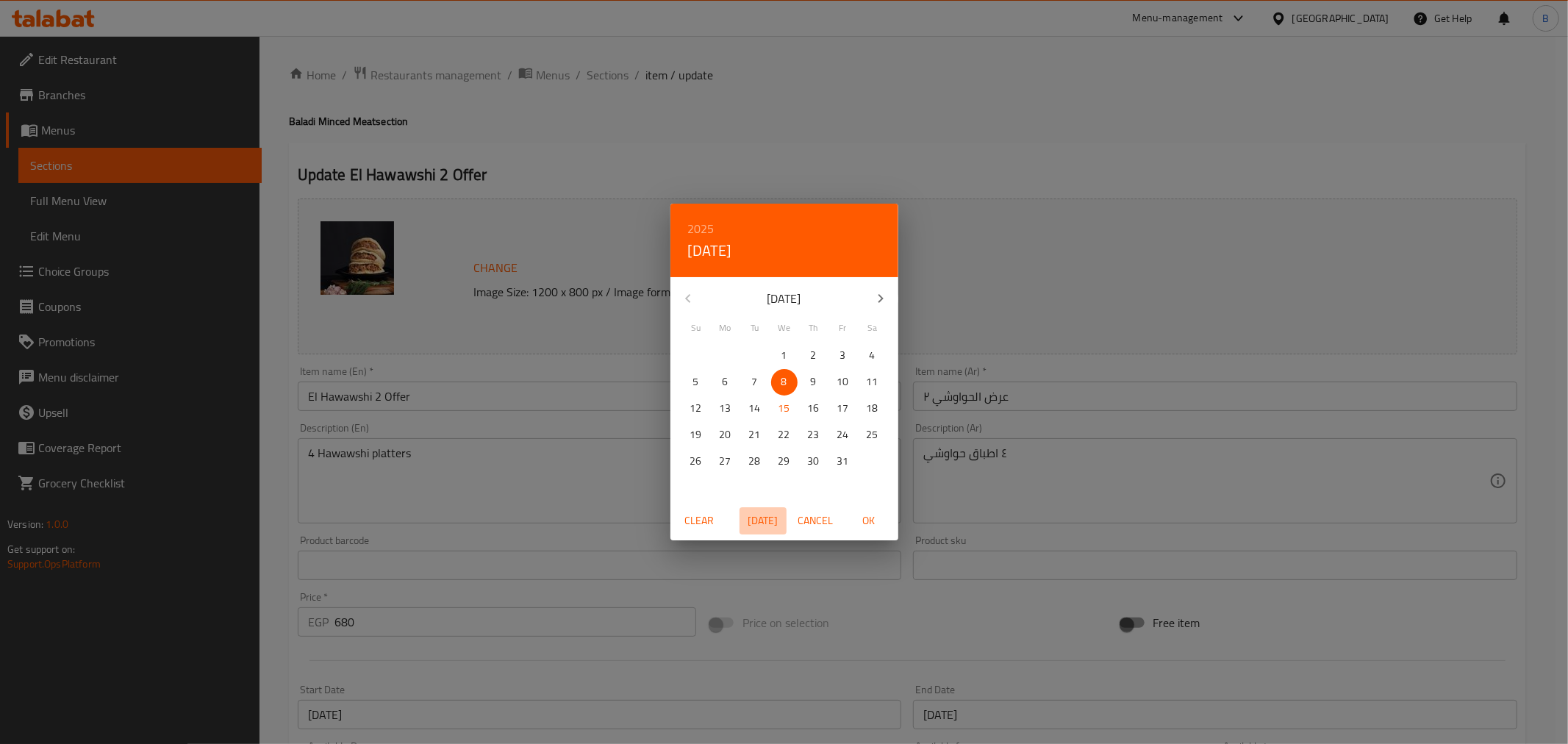
click at [743, 517] on button "Today" at bounding box center [763, 521] width 47 height 27
click at [870, 524] on span "OK" at bounding box center [869, 521] width 36 height 18
type input "[DATE]"
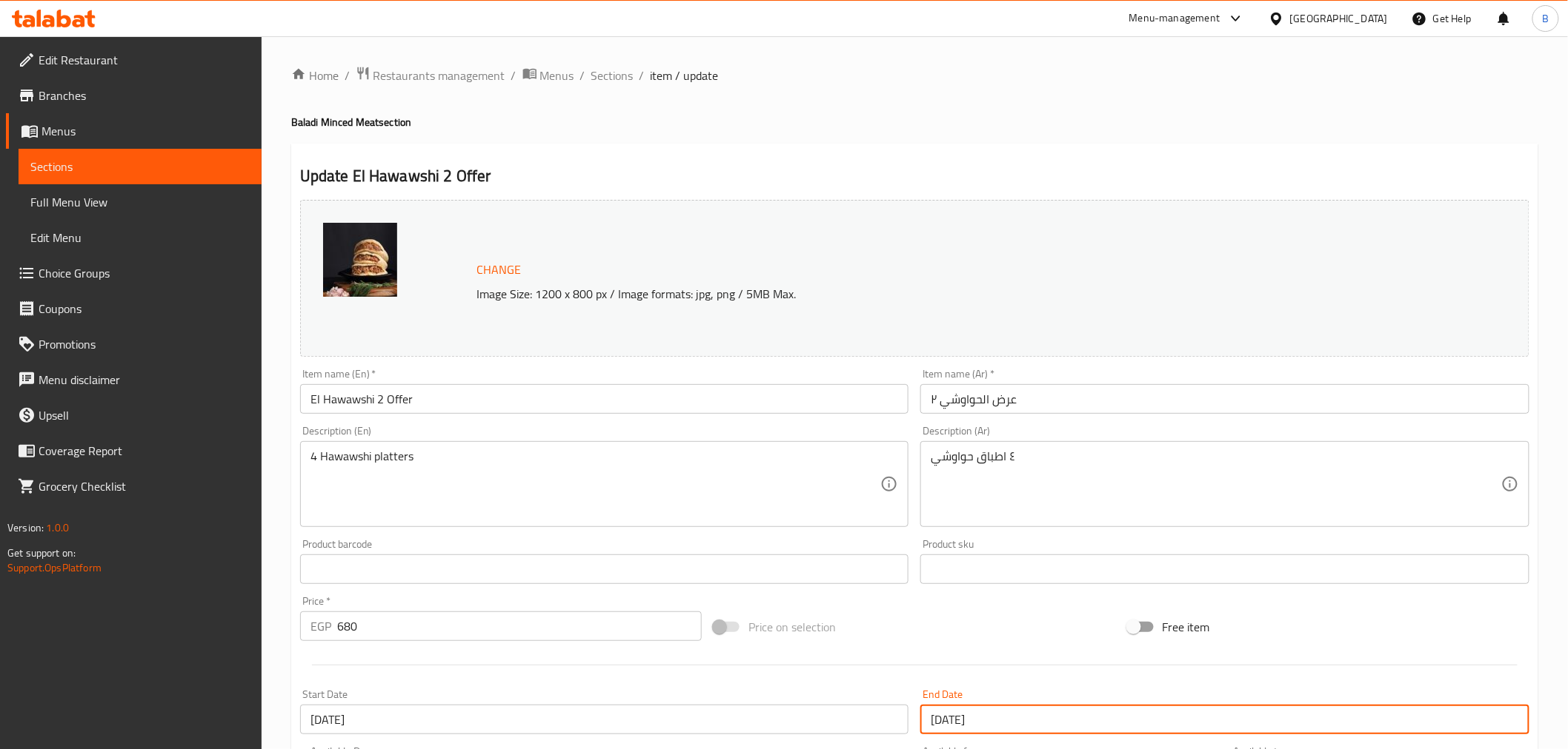
click at [1105, 729] on input "[DATE]" at bounding box center [1225, 720] width 609 height 30
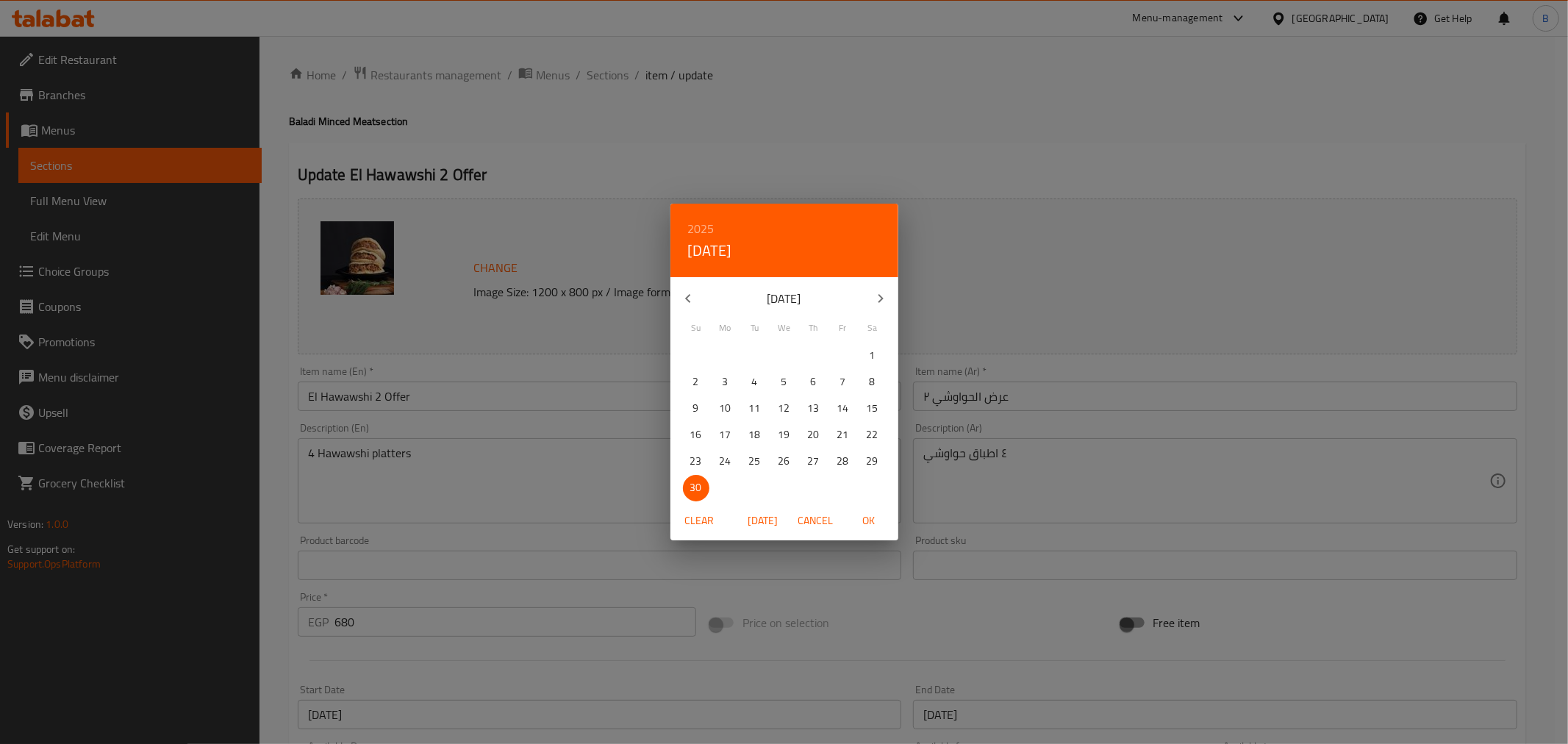
click at [885, 299] on icon "button" at bounding box center [880, 299] width 17 height 17
click at [776, 455] on span "31" at bounding box center [784, 461] width 26 height 18
click at [865, 524] on span "OK" at bounding box center [869, 521] width 36 height 18
type input "[DATE]"
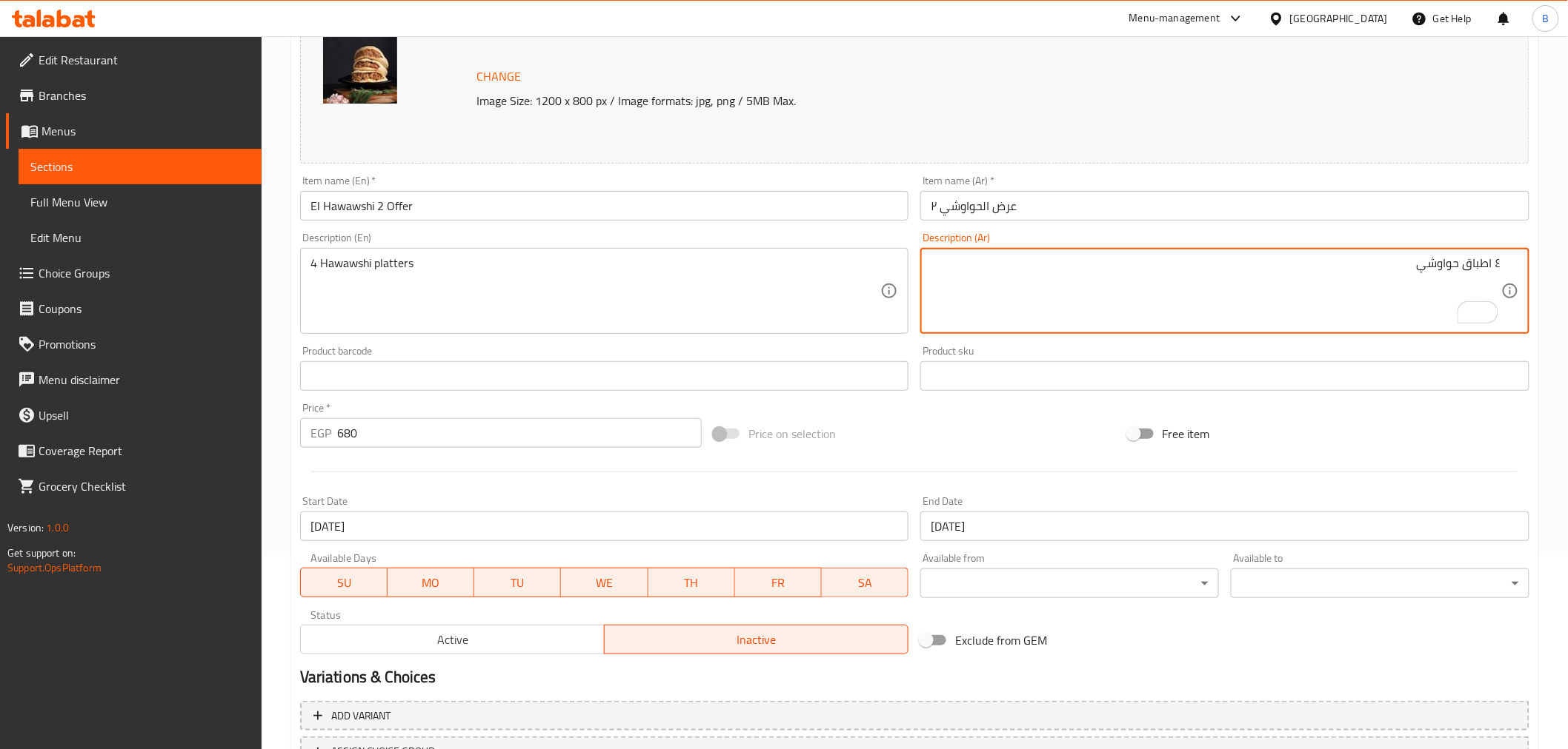
scroll to position [316, 0]
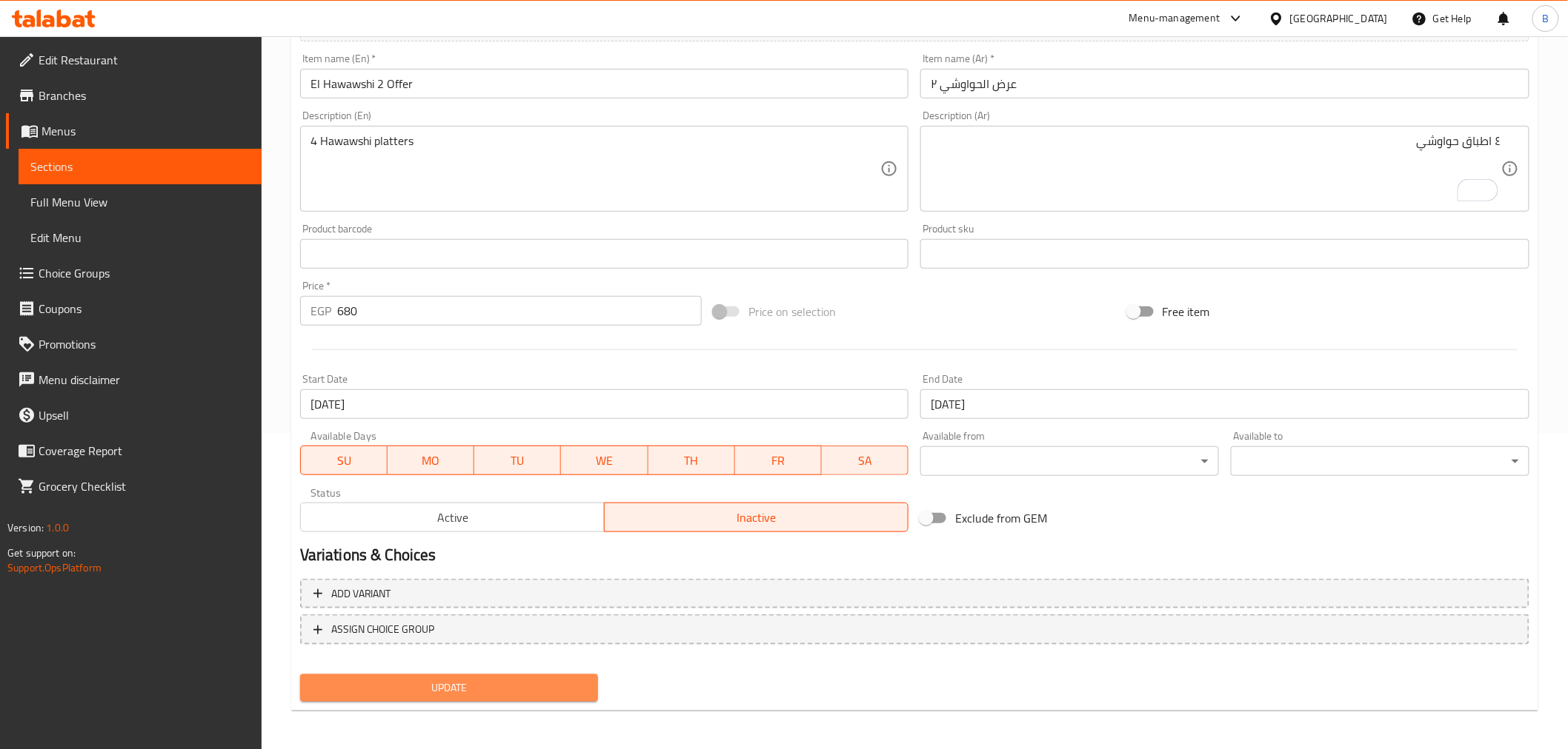
click at [468, 674] on button "Update" at bounding box center [449, 688] width 298 height 27
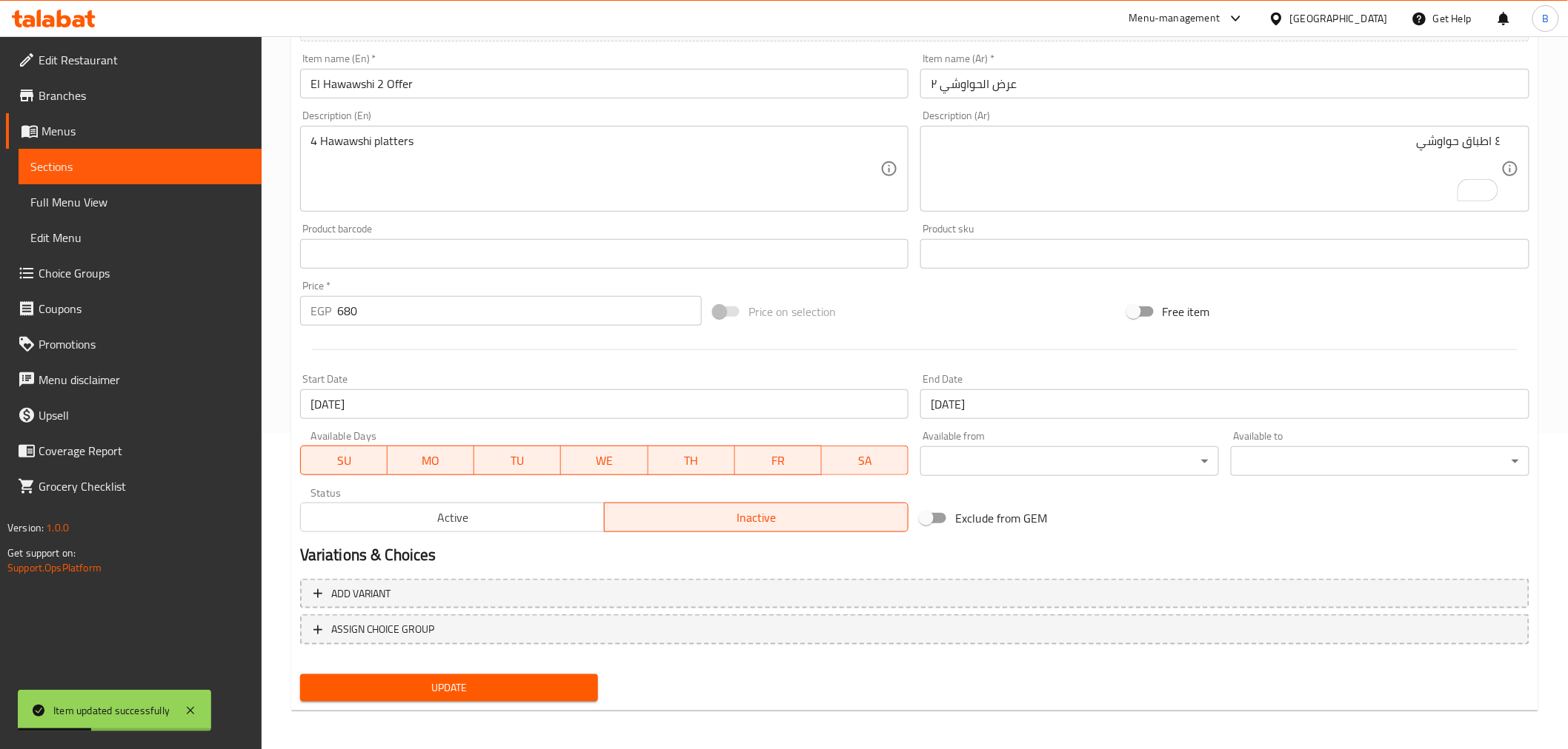
scroll to position [0, 0]
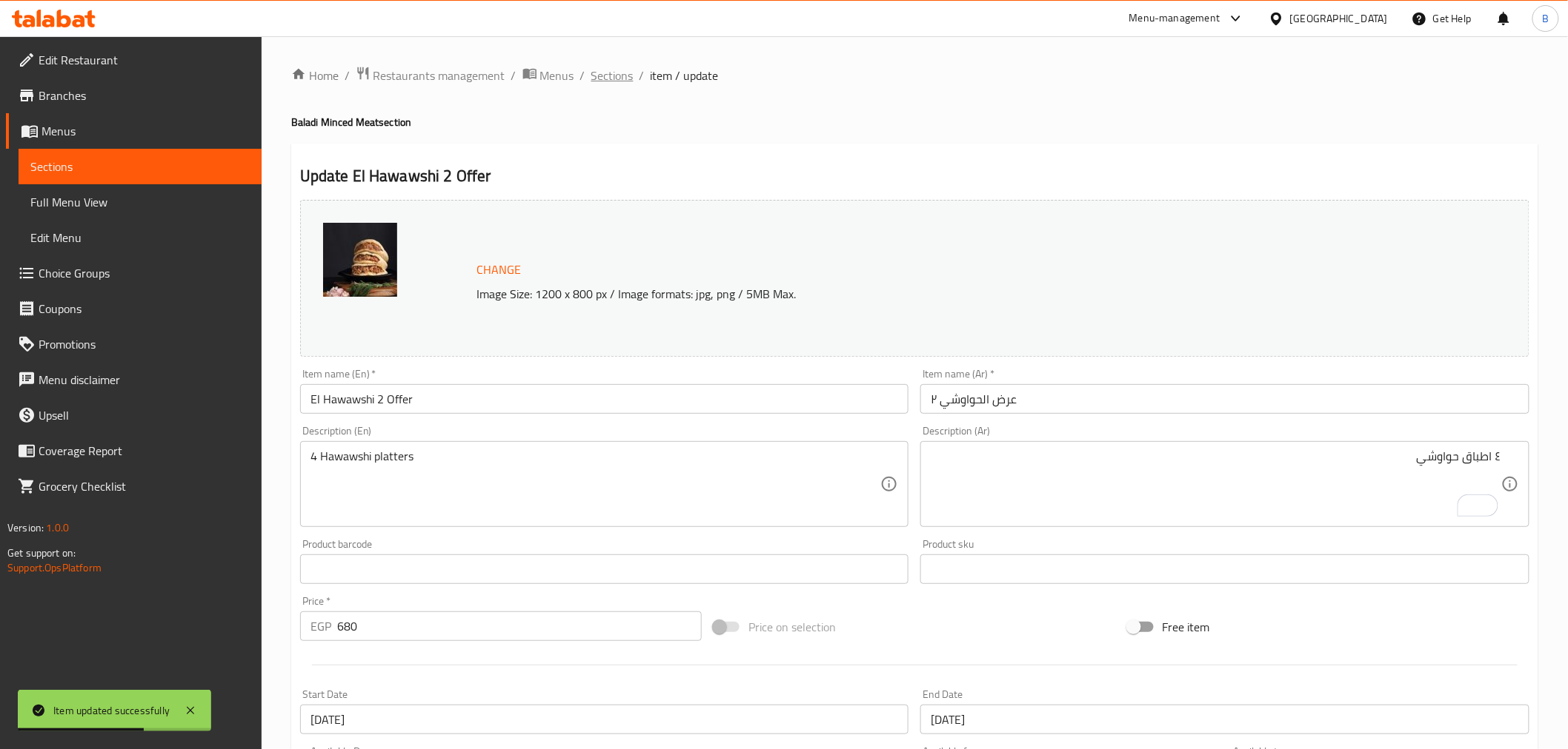
click at [602, 79] on span "Sections" at bounding box center [612, 75] width 42 height 18
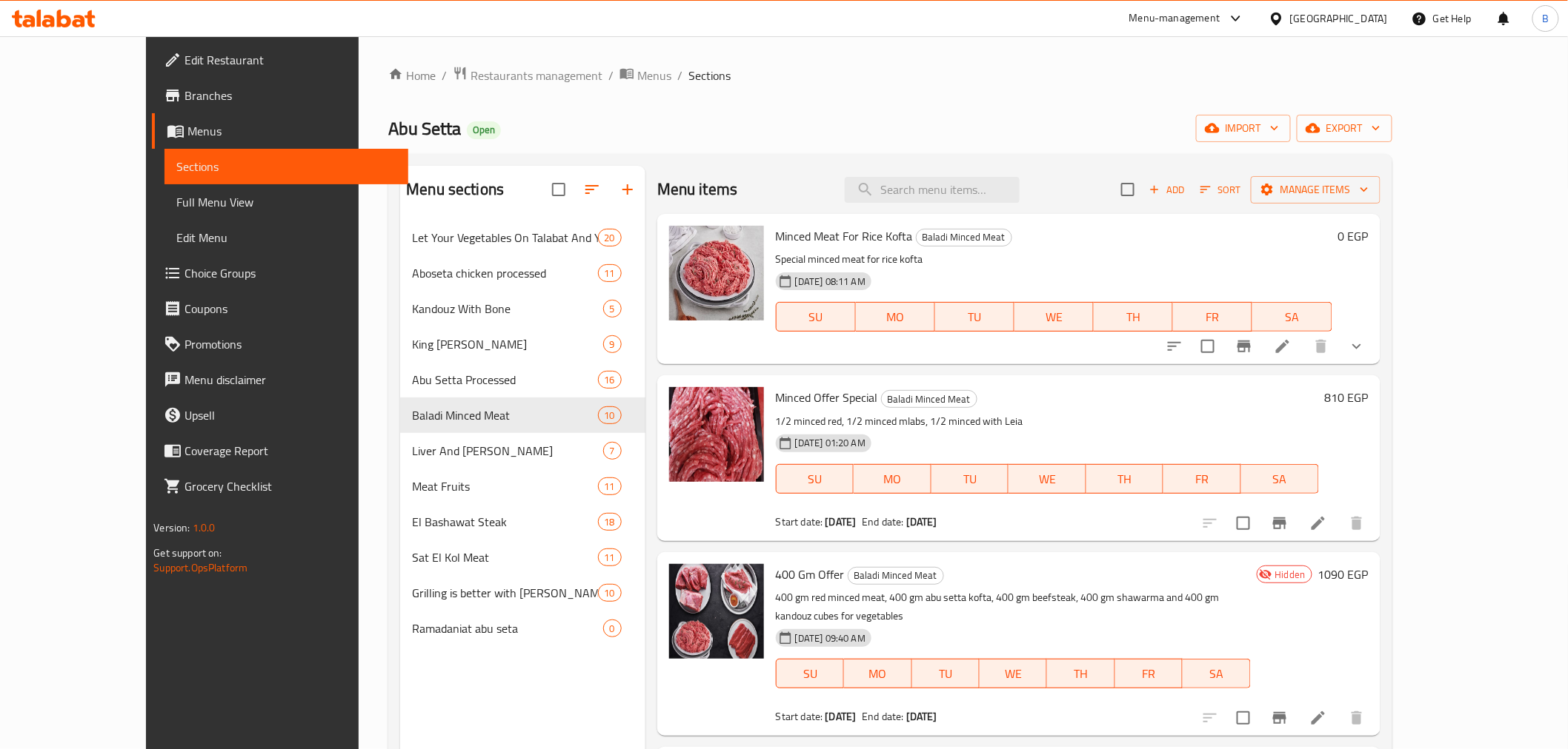
drag, startPoint x: 1349, startPoint y: 201, endPoint x: 1349, endPoint y: 210, distance: 9.0
click at [1349, 210] on div "Menu items Add Sort Manage items" at bounding box center [1019, 189] width 723 height 48
click at [1241, 194] on span "Sort" at bounding box center [1221, 189] width 40 height 17
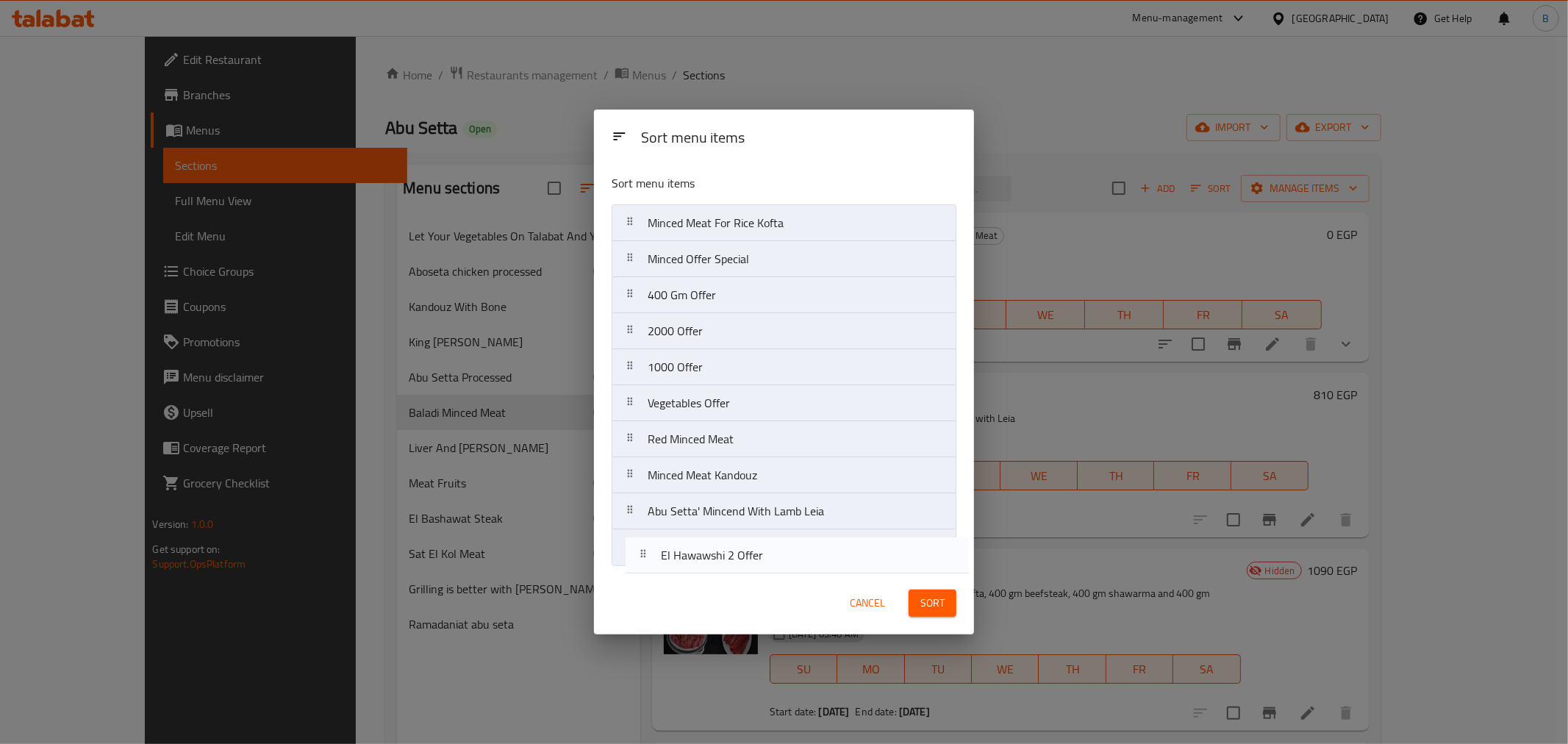
drag, startPoint x: 732, startPoint y: 327, endPoint x: 750, endPoint y: 564, distance: 237.7
click at [750, 564] on nav "Minced Meat For Rice Kofta Minced Offer Special 400 Gm Offer El Hawawshi 2 Offe…" at bounding box center [784, 385] width 345 height 362
drag, startPoint x: 642, startPoint y: 292, endPoint x: 959, endPoint y: 658, distance: 484.2
click at [664, 553] on nav "Minced Meat For Rice Kofta Minced Offer Special 400 Gm Offer 2000 Offer 1000 Of…" at bounding box center [784, 385] width 345 height 362
drag, startPoint x: 723, startPoint y: 295, endPoint x: 744, endPoint y: 569, distance: 274.8
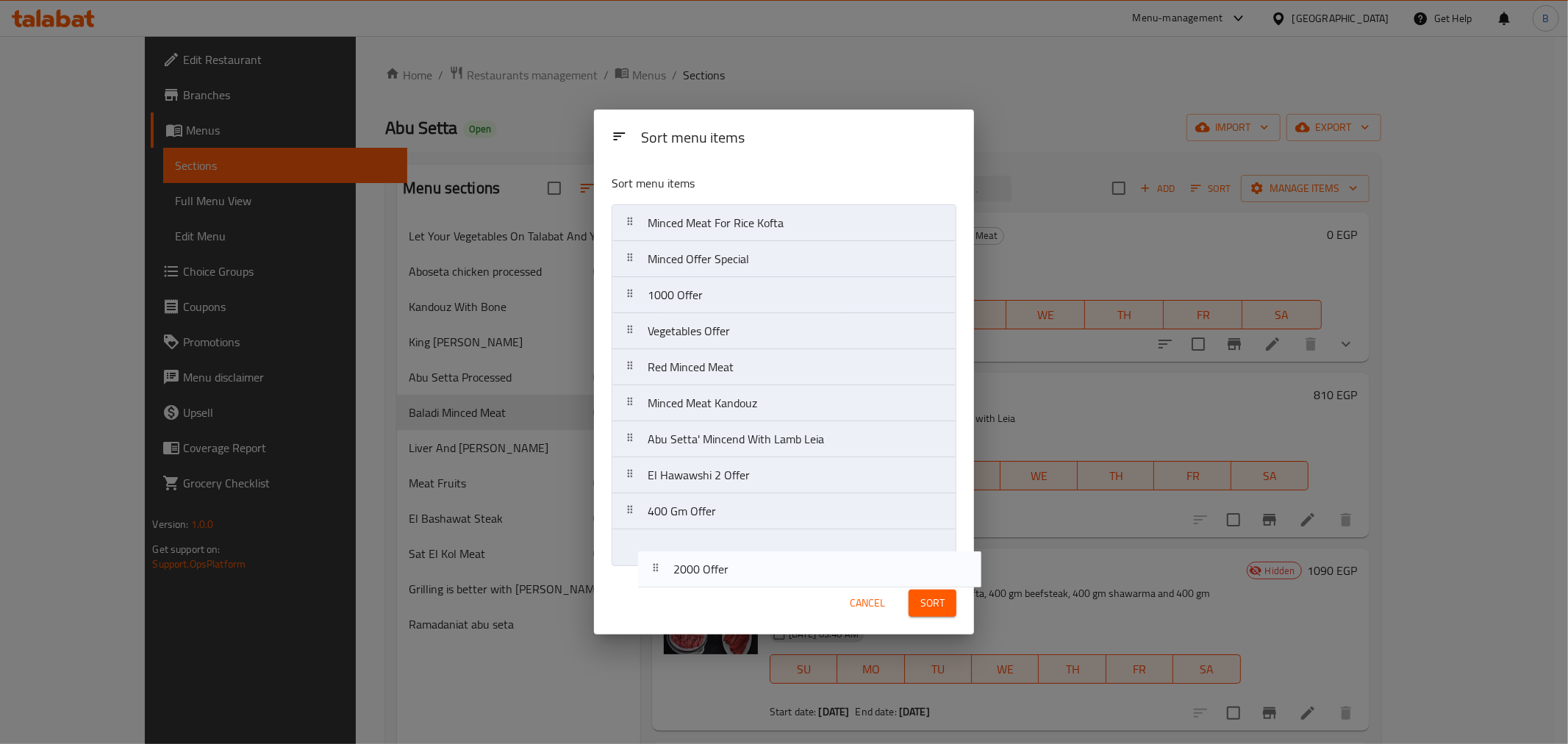
click at [743, 569] on div "Sort menu items Minced Meat For Rice Kofta Minced Offer Special 2000 Offer 1000…" at bounding box center [784, 368] width 380 height 409
drag, startPoint x: 739, startPoint y: 324, endPoint x: 744, endPoint y: 565, distance: 241.1
click at [744, 565] on nav "Minced Meat For Rice Kofta Minced Offer Special 1000 Offer Vegetables Offer Red…" at bounding box center [784, 385] width 345 height 362
drag, startPoint x: 668, startPoint y: 301, endPoint x: 703, endPoint y: 561, distance: 262.3
click at [703, 561] on nav "Minced Meat For Rice Kofta Minced Offer Special Vegetables Offer Red Minced Mea…" at bounding box center [784, 385] width 345 height 362
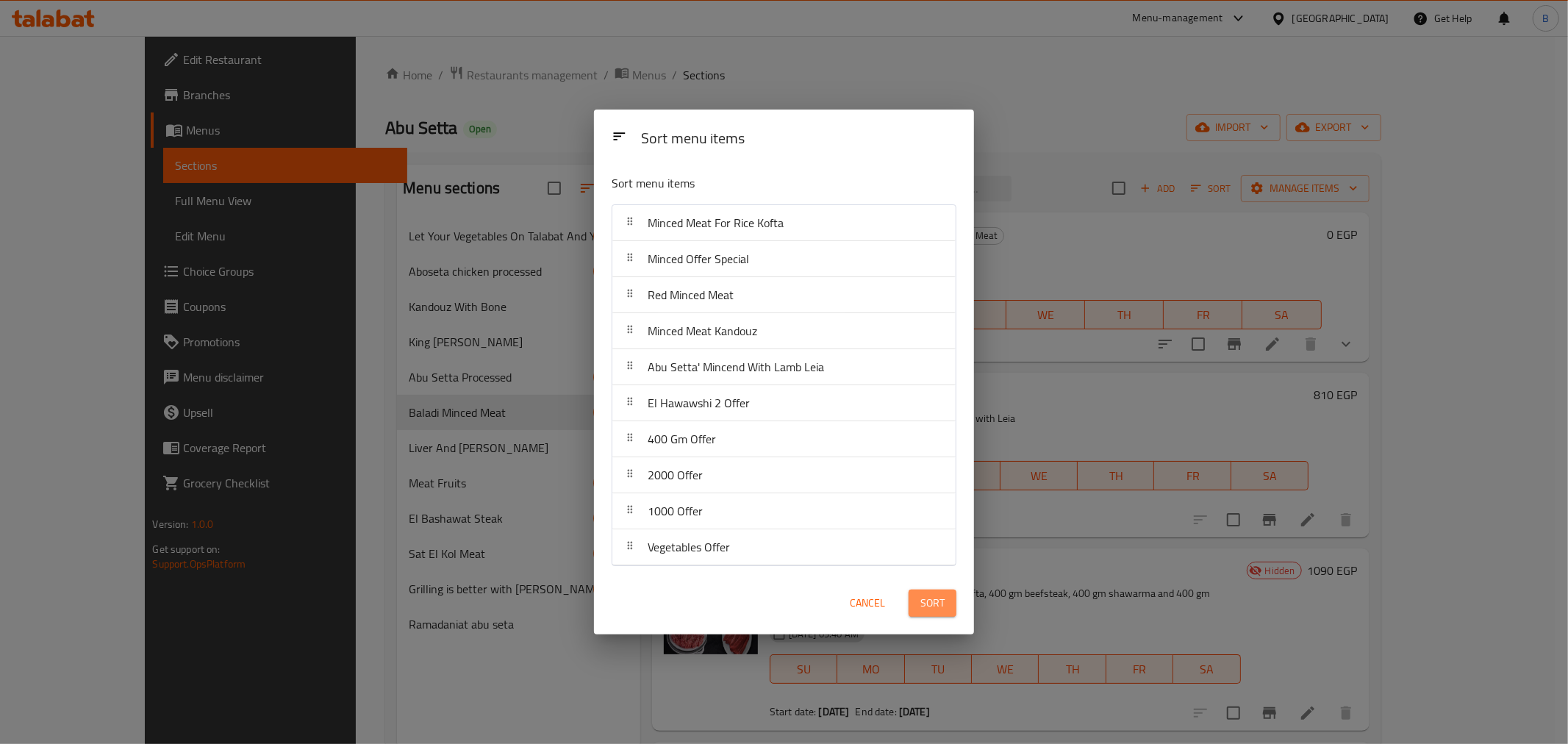
click at [915, 597] on button "Sort" at bounding box center [932, 603] width 48 height 27
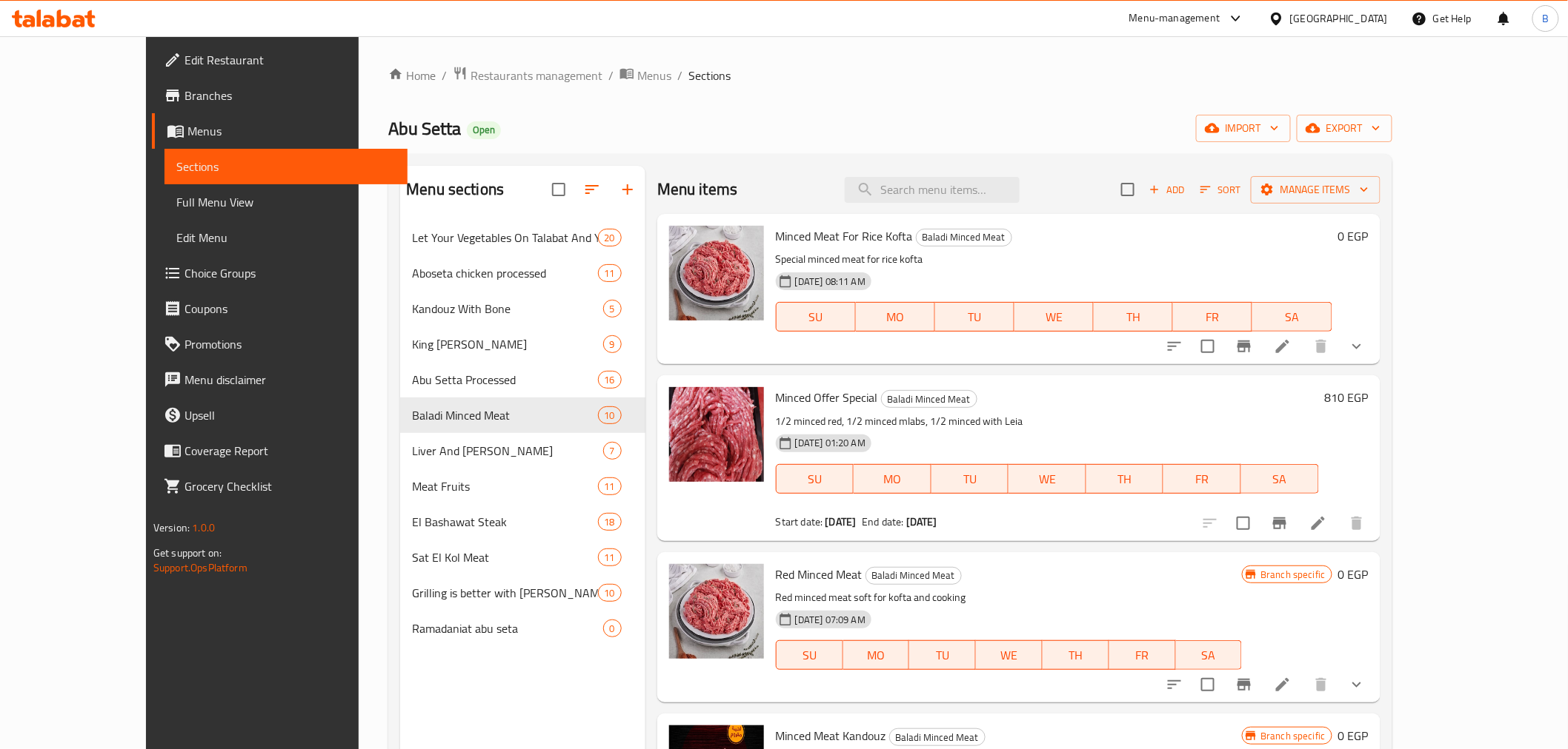
drag, startPoint x: 469, startPoint y: 209, endPoint x: 467, endPoint y: 218, distance: 9.2
click at [469, 218] on div "Menu sections Let Your Vegetables On Talabat And Your Meat On [PERSON_NAME] 20 …" at bounding box center [522, 409] width 245 height 487
click at [467, 218] on nav "Let Your Vegetables On Talabat And Your Meat On [PERSON_NAME] 20 Aboseta chicke…" at bounding box center [522, 433] width 245 height 439
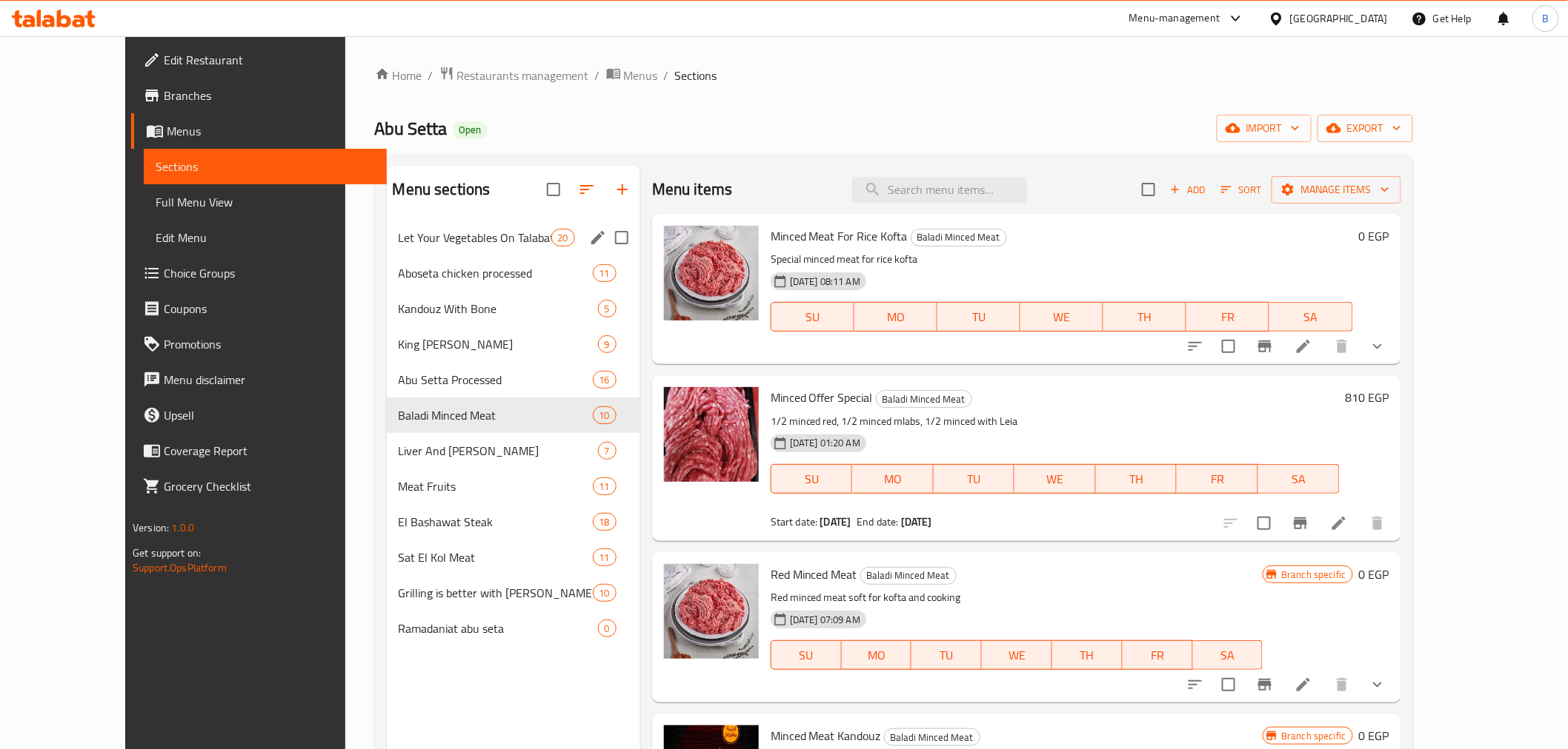
click at [455, 250] on div "Let Your Vegetables On Talabat And Your Meat On [PERSON_NAME] 20" at bounding box center [513, 238] width 254 height 36
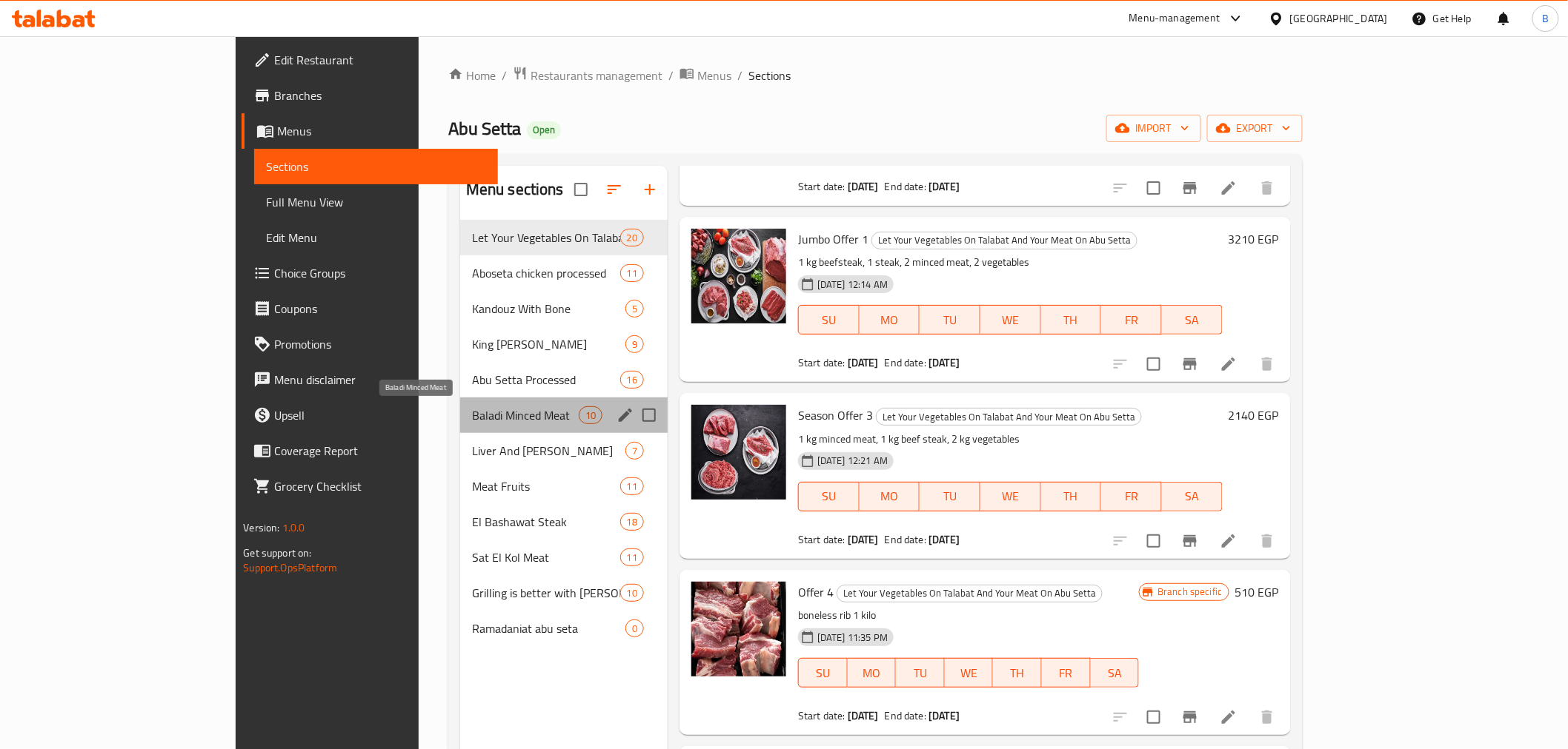
click at [472, 407] on span "Baladi Minced Meat" at bounding box center [526, 416] width 107 height 18
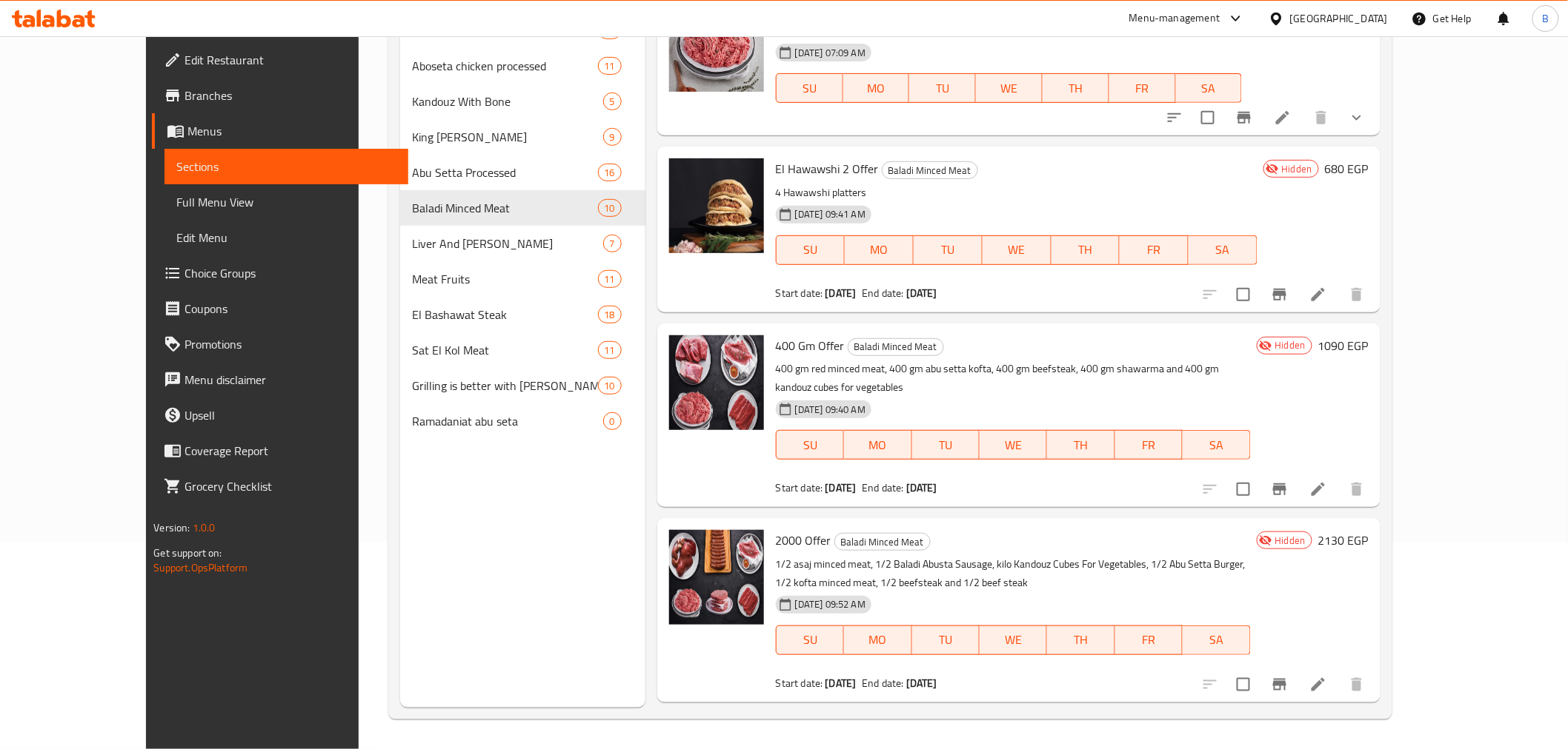
scroll to position [682, 0]
click at [1327, 292] on icon at bounding box center [1318, 296] width 18 height 18
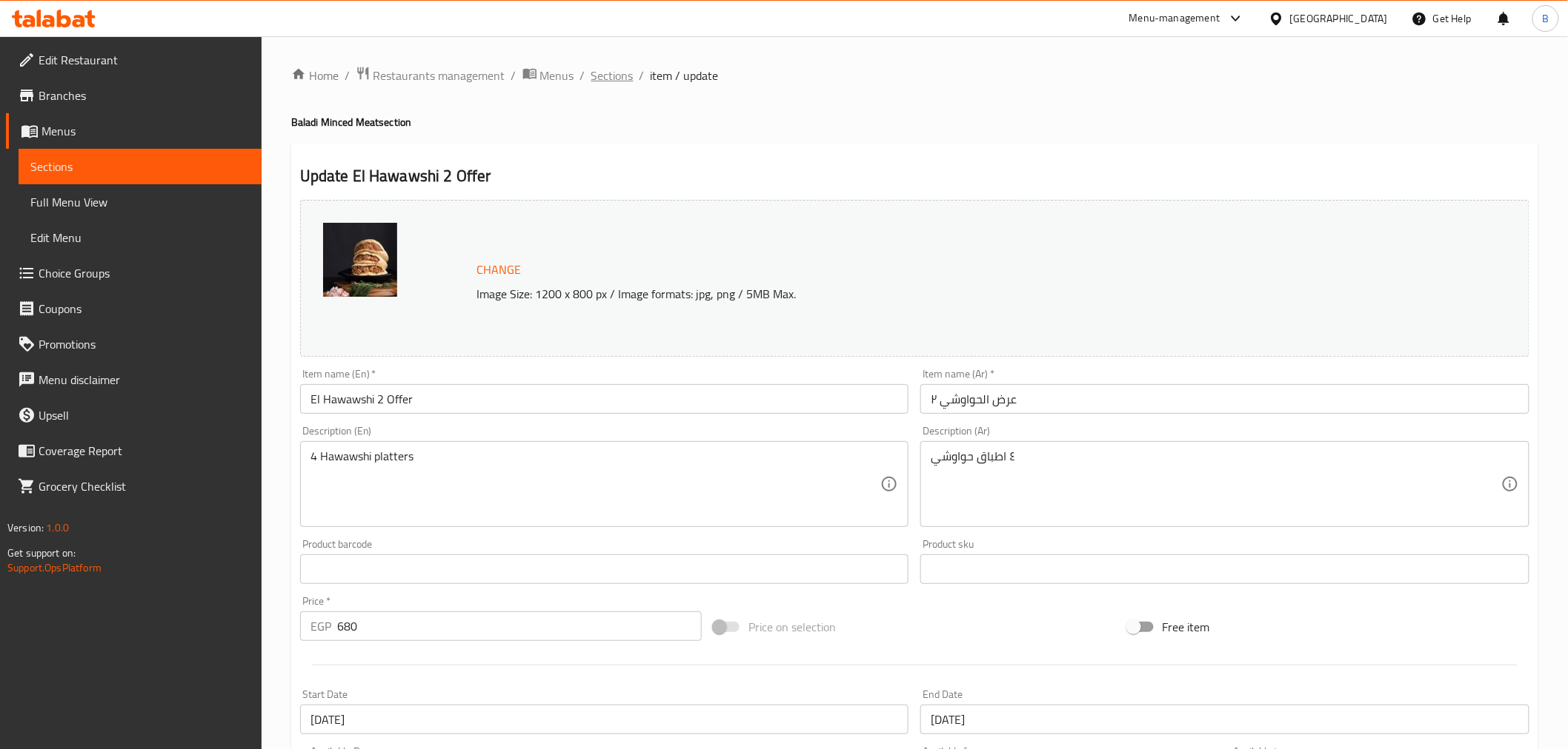
click at [627, 80] on span "Sections" at bounding box center [612, 75] width 42 height 18
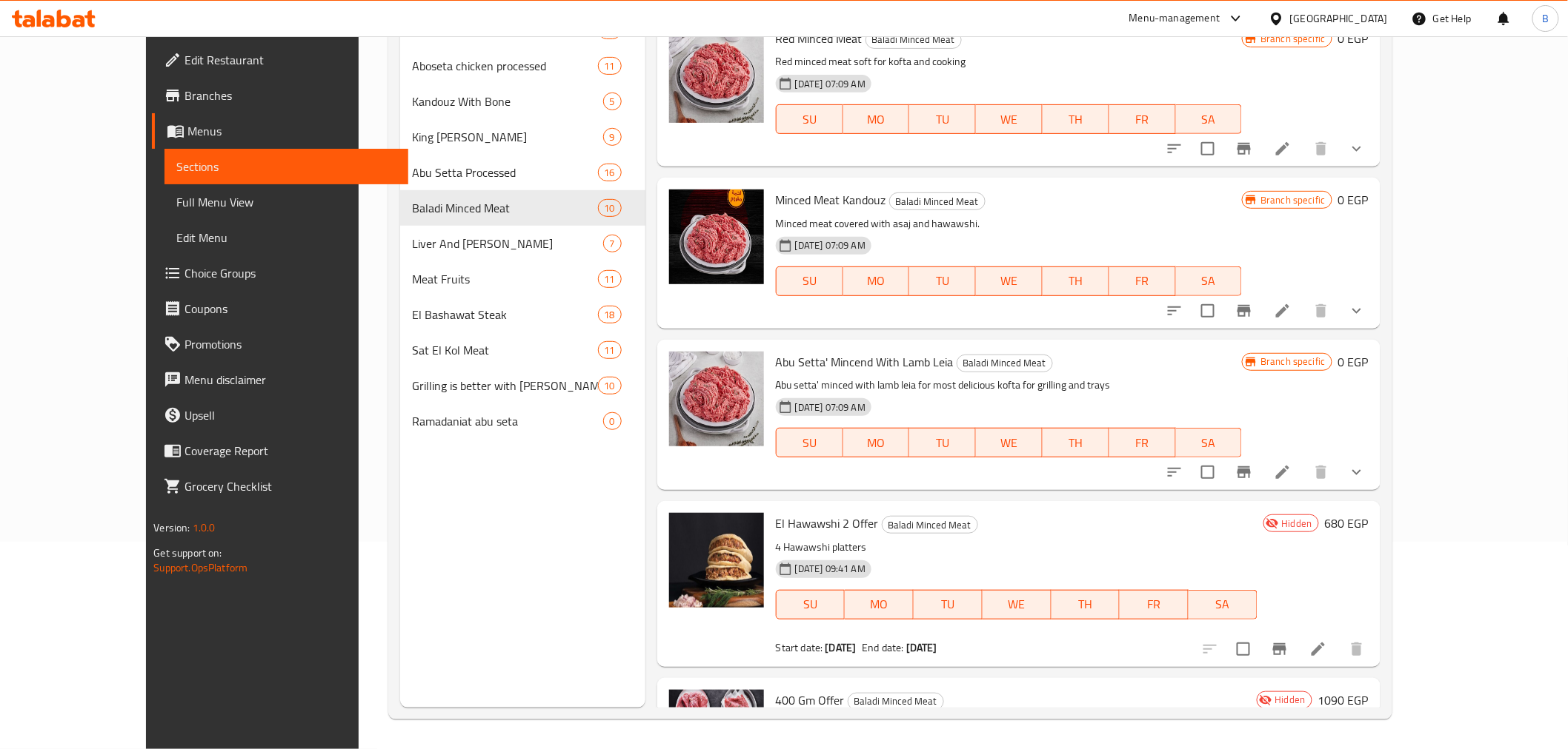
scroll to position [658, 0]
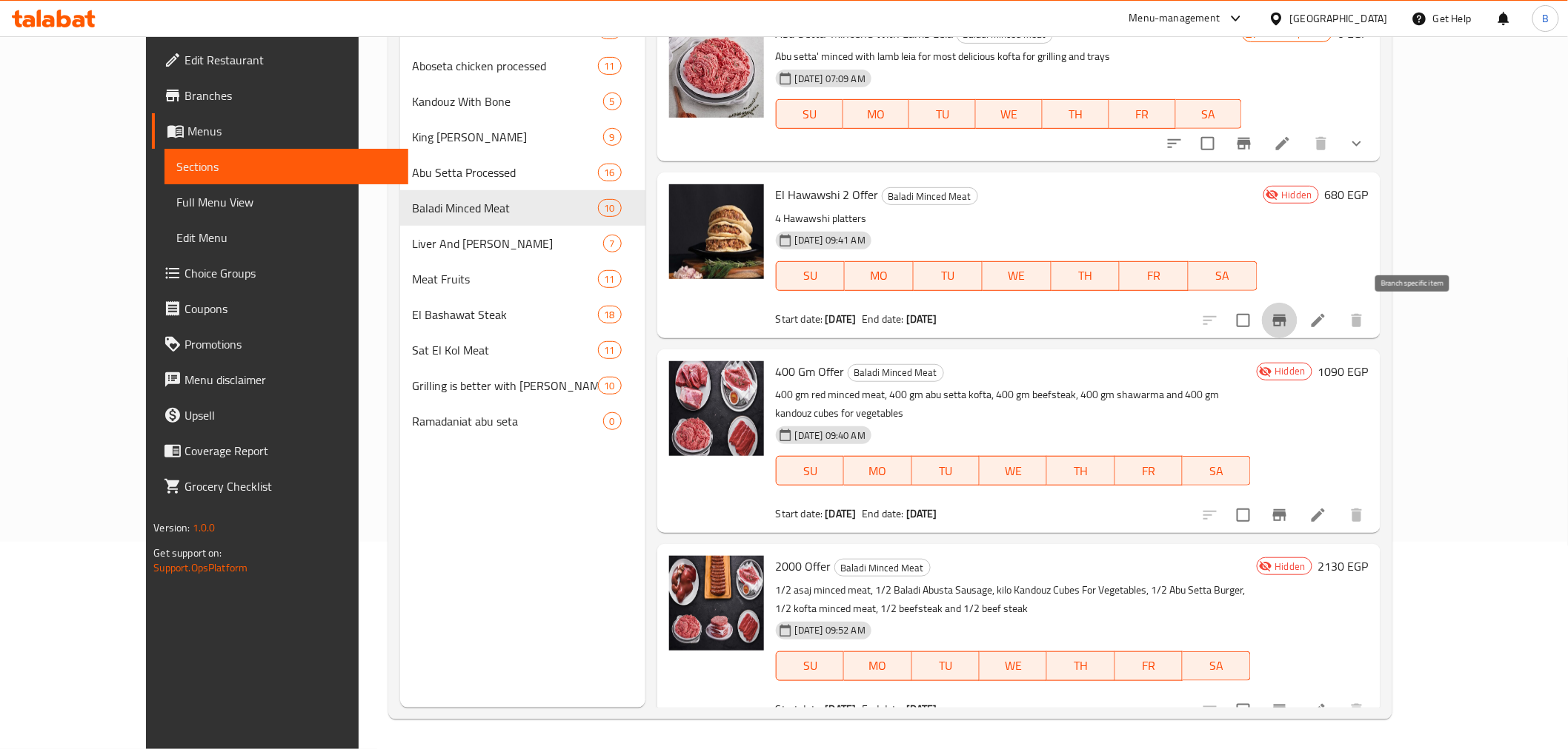
click at [1297, 322] on button "Branch-specific-item" at bounding box center [1279, 320] width 36 height 36
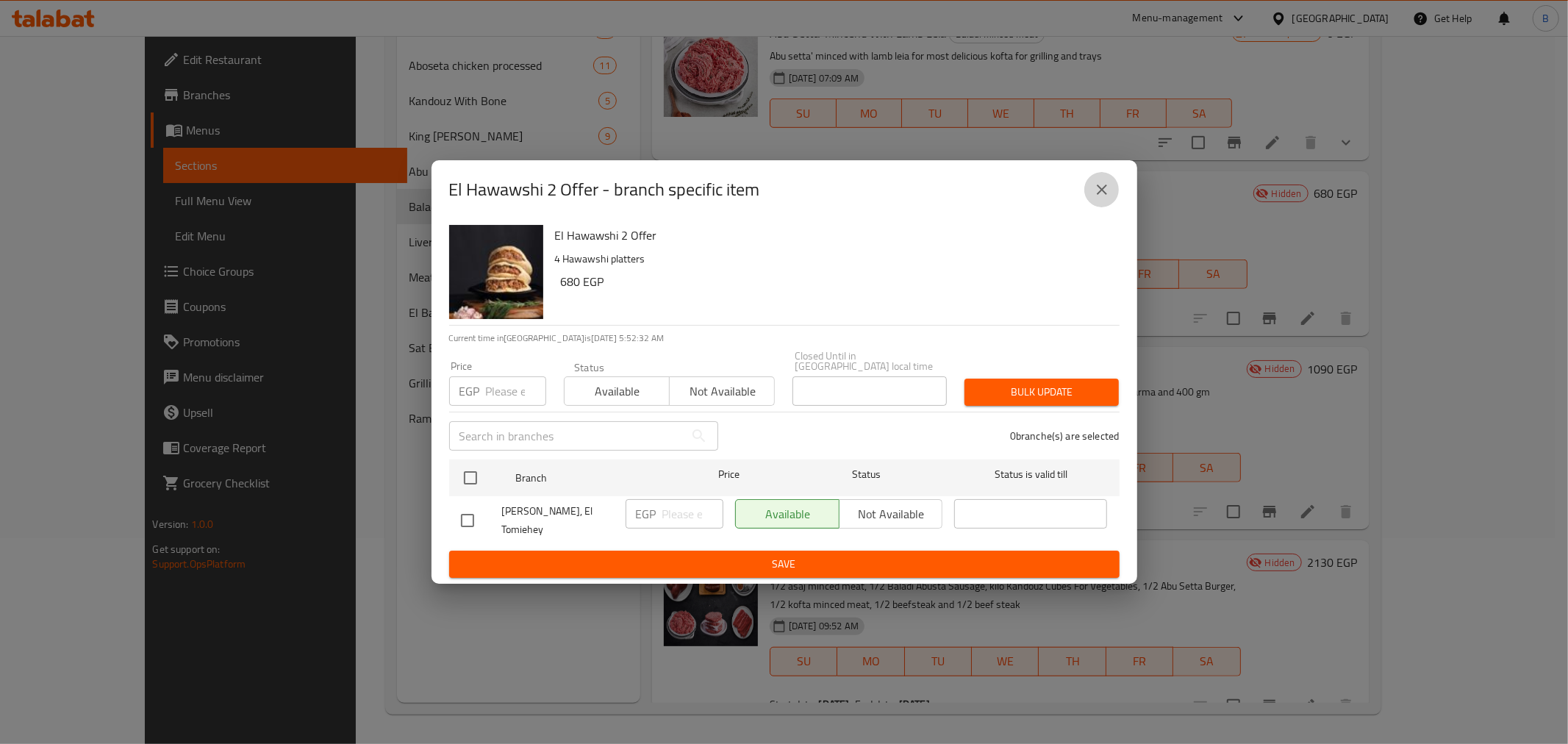
click at [1104, 219] on div "El Hawawshi 2 Offer - branch specific item" at bounding box center [784, 190] width 706 height 59
click at [1098, 195] on icon "close" at bounding box center [1102, 190] width 10 height 10
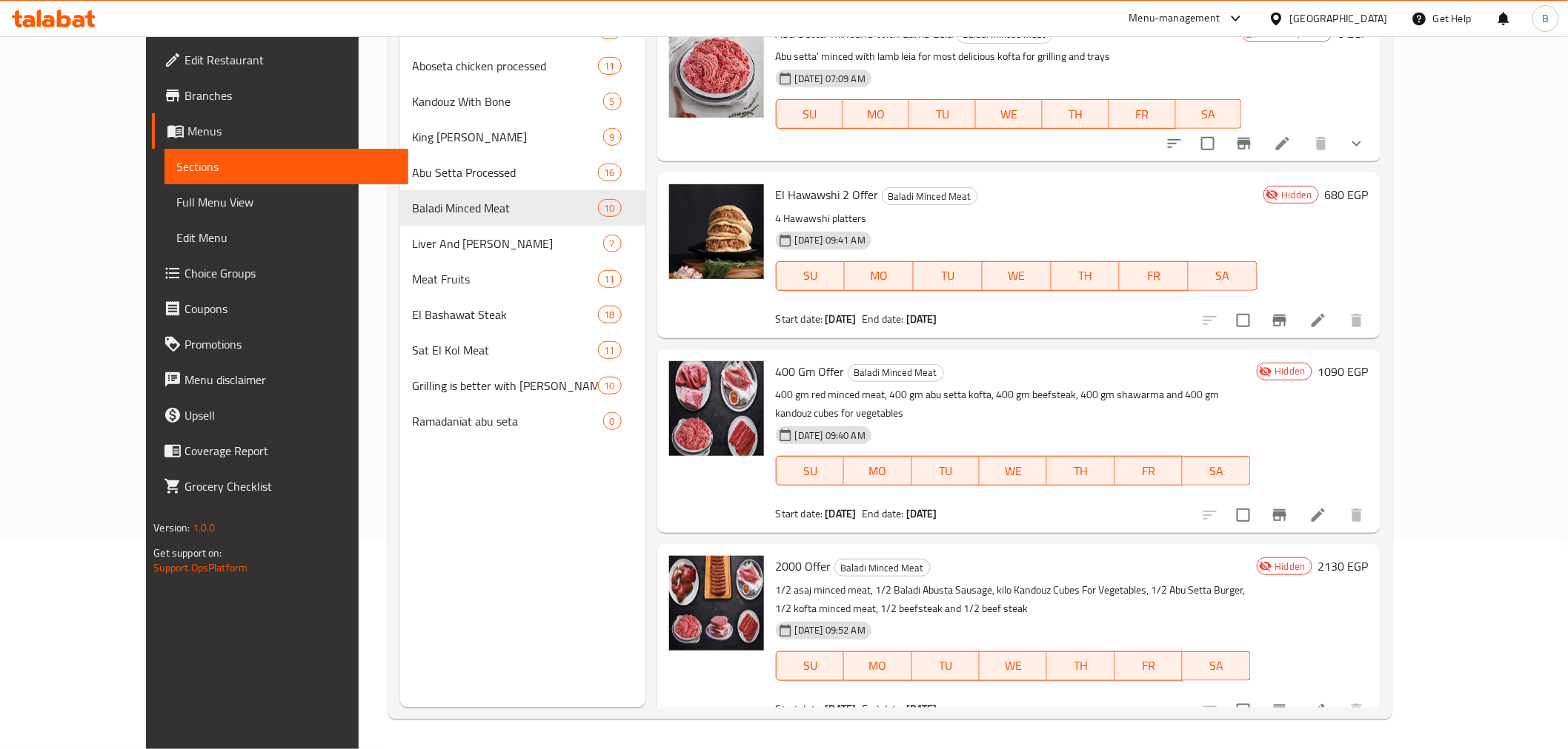
click at [1257, 550] on div "2000 Offer Baladi Minced Meat 1/2 asaj minced meat, 1/2 Baladi Abusta Sausage, …" at bounding box center [1013, 636] width 487 height 172
click at [1297, 497] on button "Branch-specific-item" at bounding box center [1279, 515] width 36 height 36
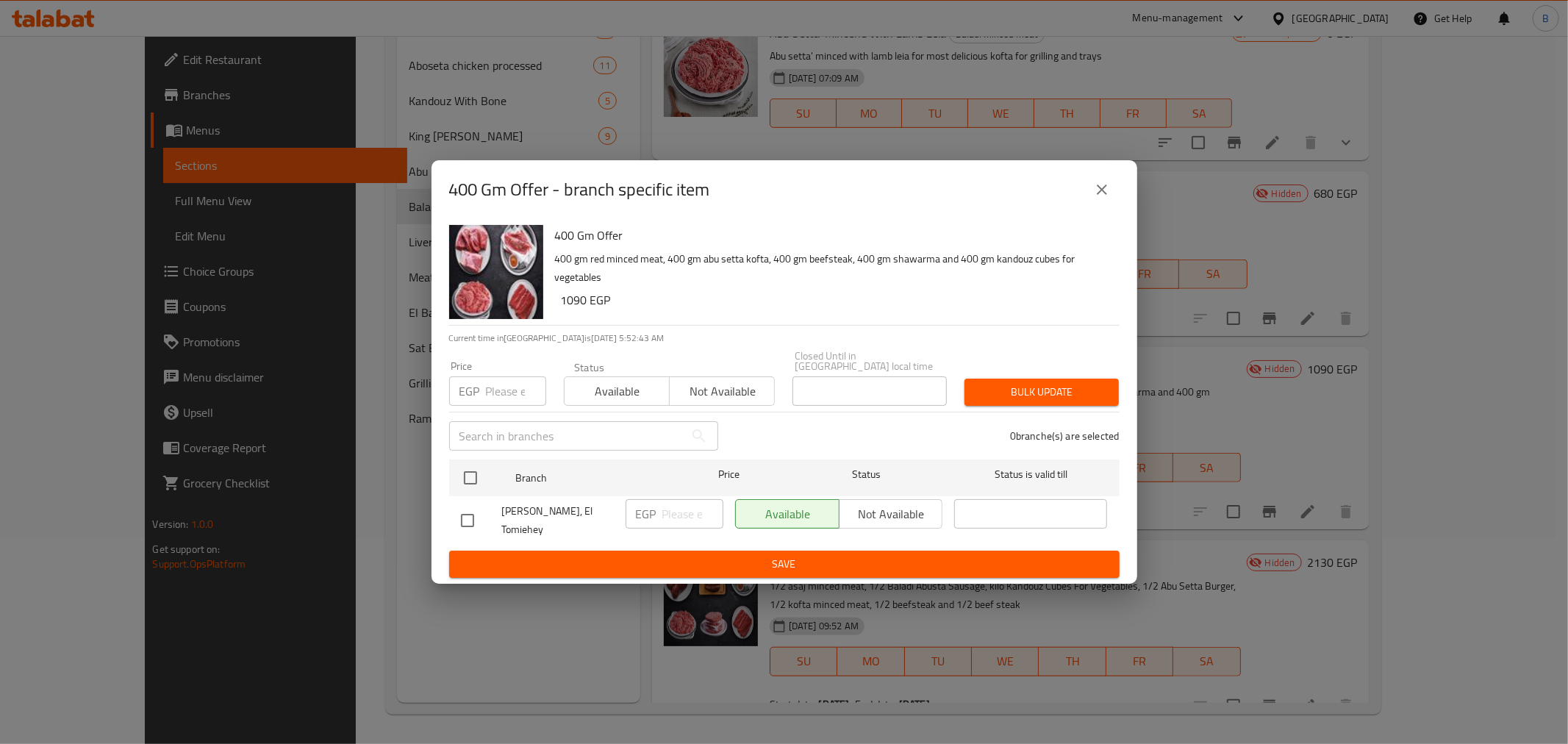
click at [1102, 199] on icon "close" at bounding box center [1101, 190] width 17 height 17
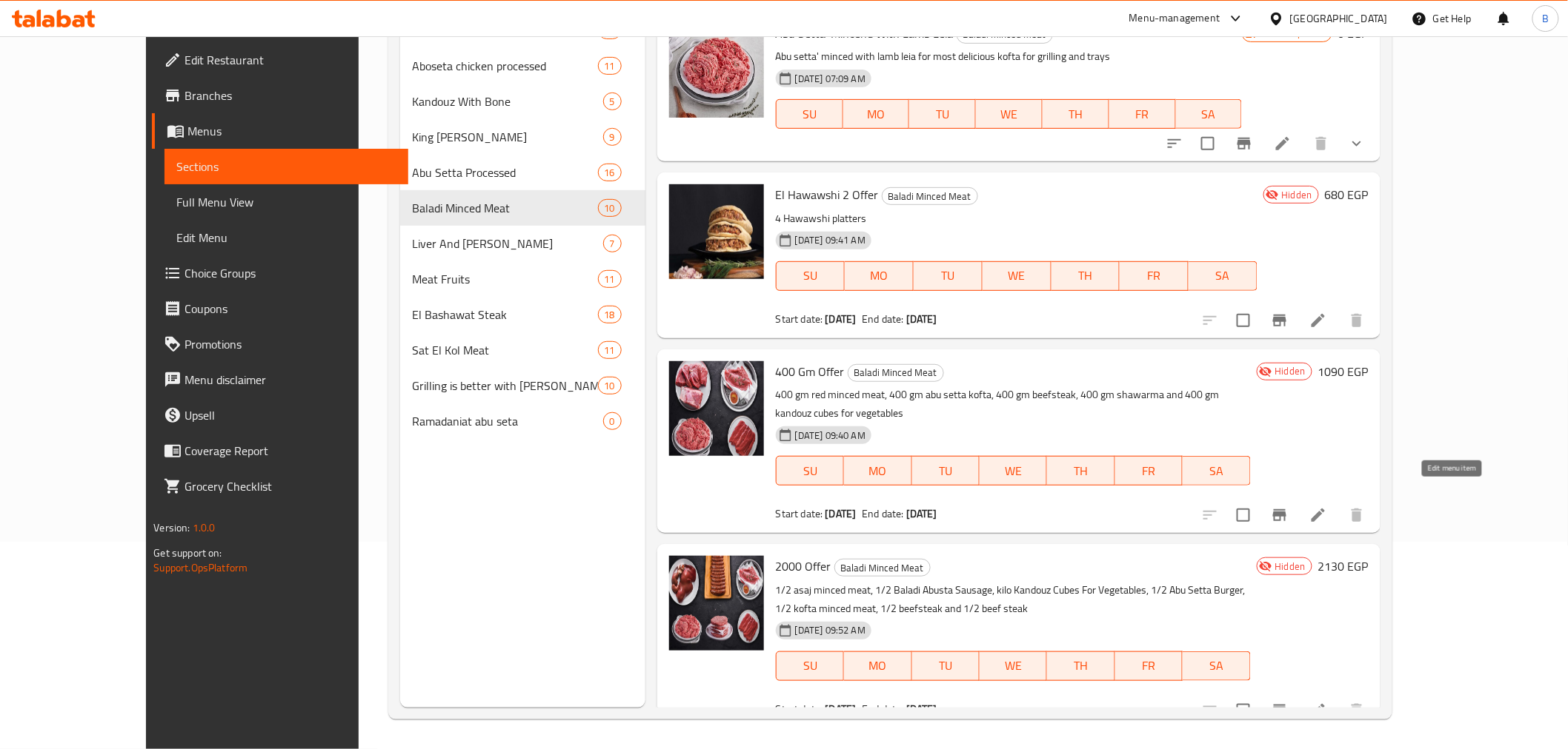
click at [1327, 506] on icon at bounding box center [1318, 515] width 18 height 18
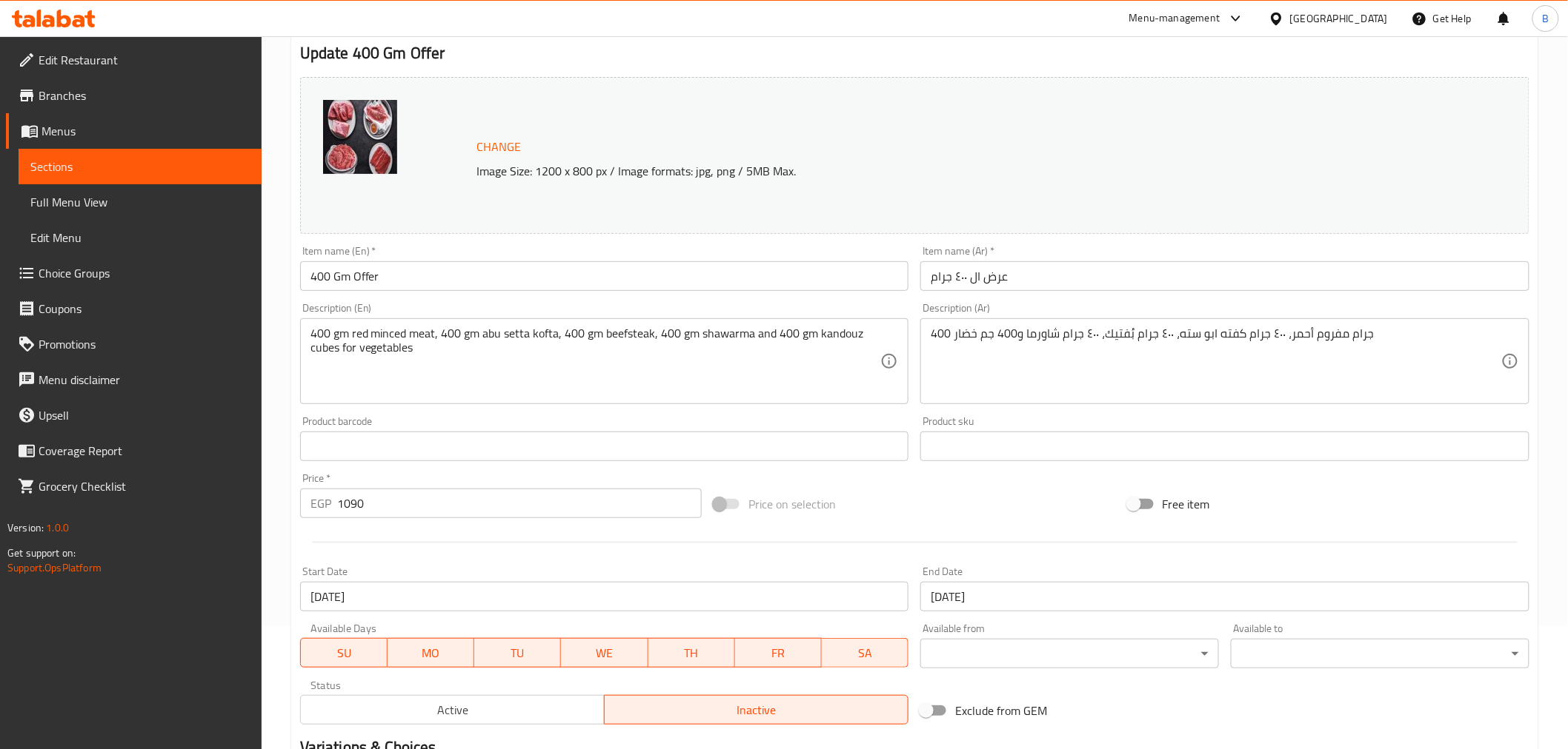
scroll to position [82, 0]
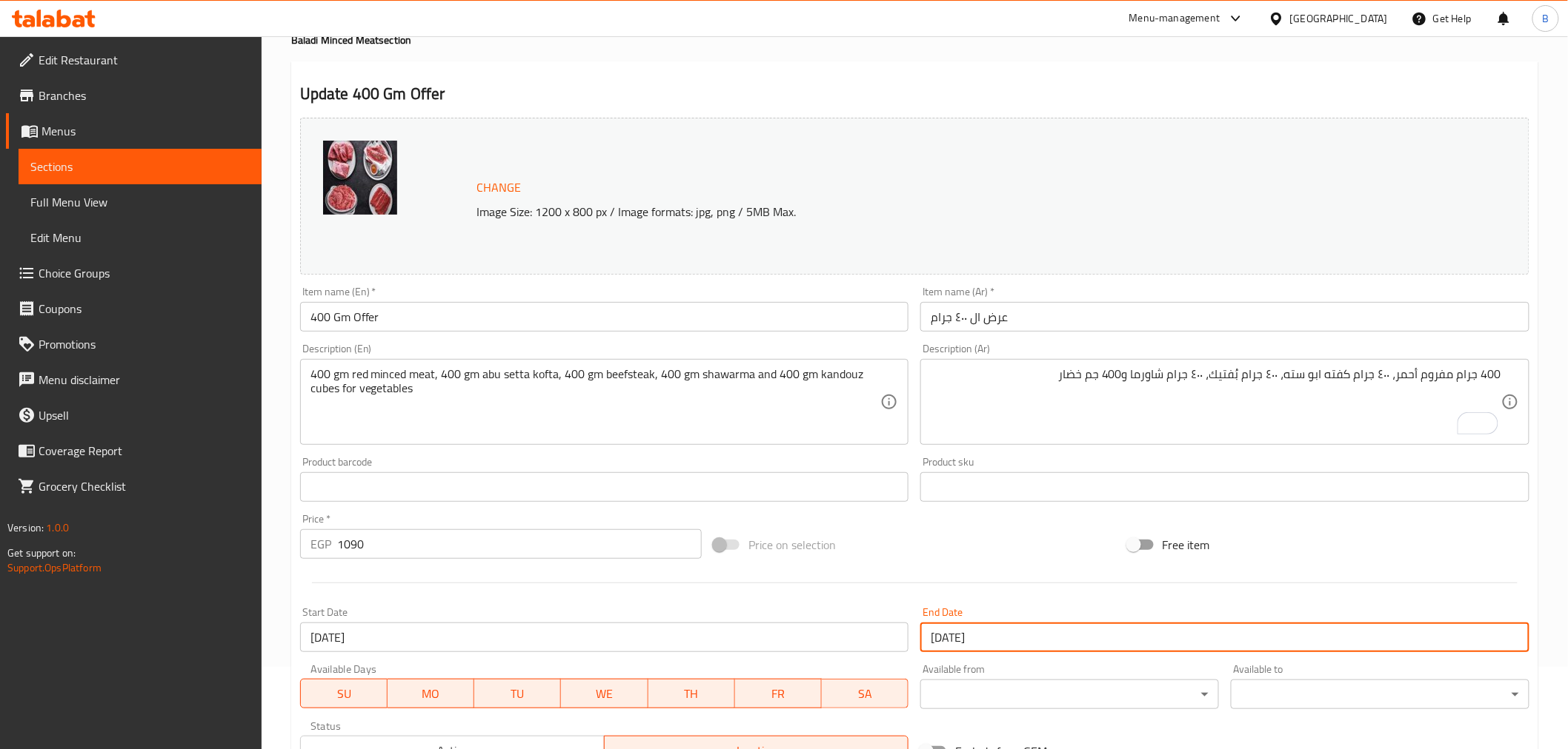
click at [1128, 648] on input "[DATE]" at bounding box center [1225, 638] width 609 height 30
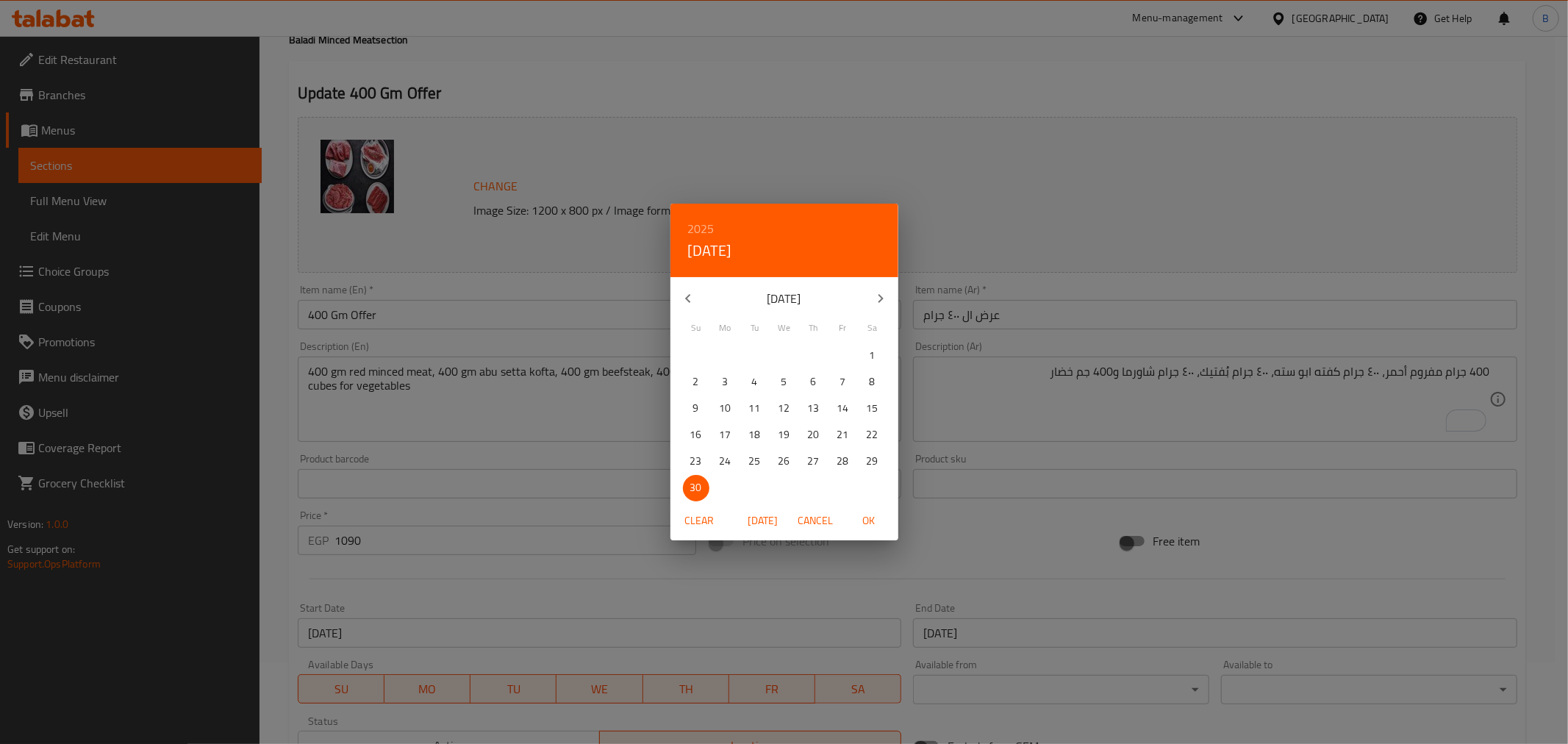
click at [885, 290] on icon "button" at bounding box center [880, 299] width 17 height 17
click at [779, 473] on button "31" at bounding box center [784, 462] width 26 height 26
click at [875, 519] on span "OK" at bounding box center [869, 521] width 36 height 18
type input "[DATE]"
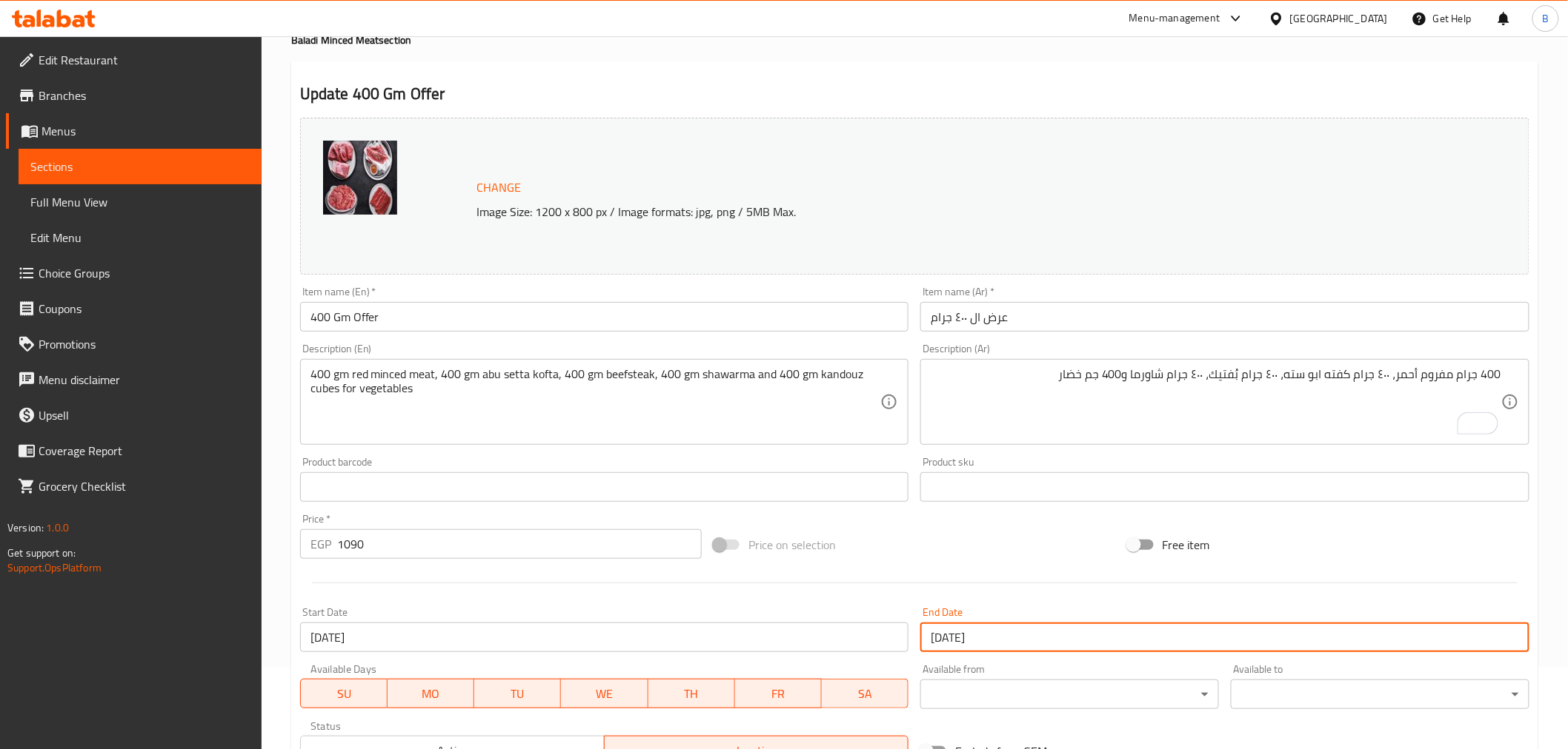
click at [721, 645] on input "[DATE]" at bounding box center [605, 638] width 609 height 30
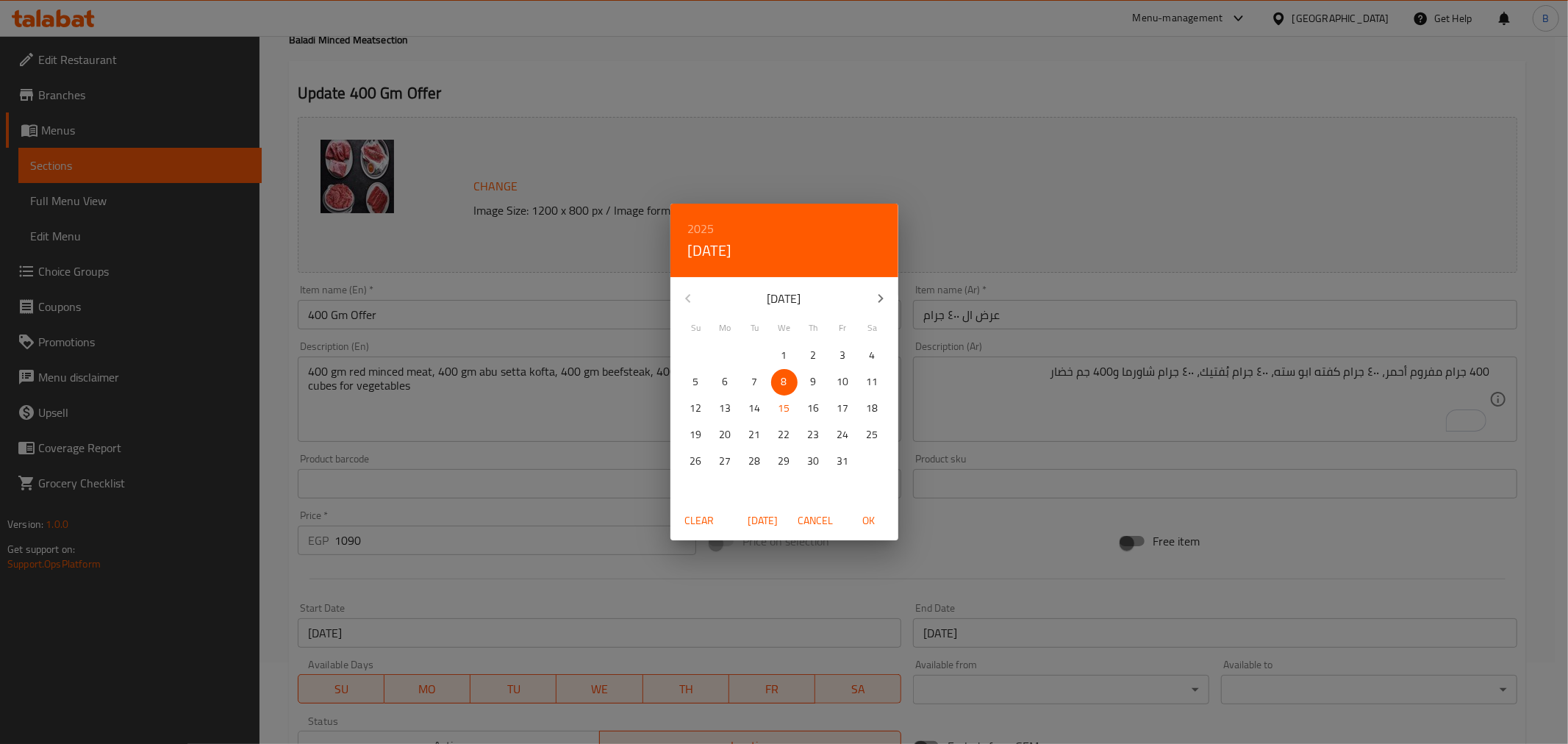
click at [763, 531] on button "[DATE]" at bounding box center [763, 521] width 47 height 27
click at [878, 513] on span "OK" at bounding box center [869, 521] width 36 height 18
type input "[DATE]"
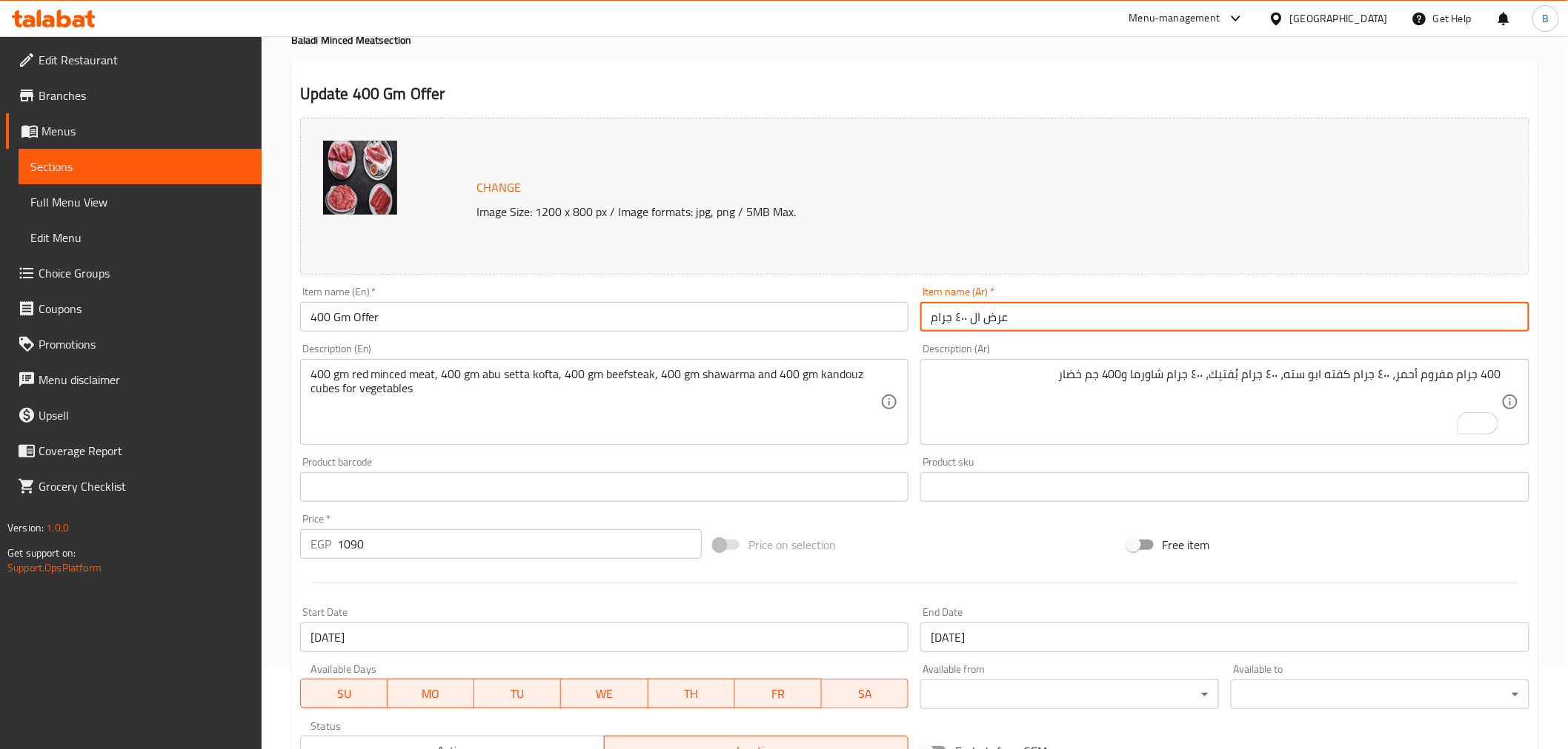
click at [1028, 302] on input "عرض ال ٤٠٠ جرام" at bounding box center [1225, 317] width 609 height 30
type input "عرض ال ٤٠٠ جرام"
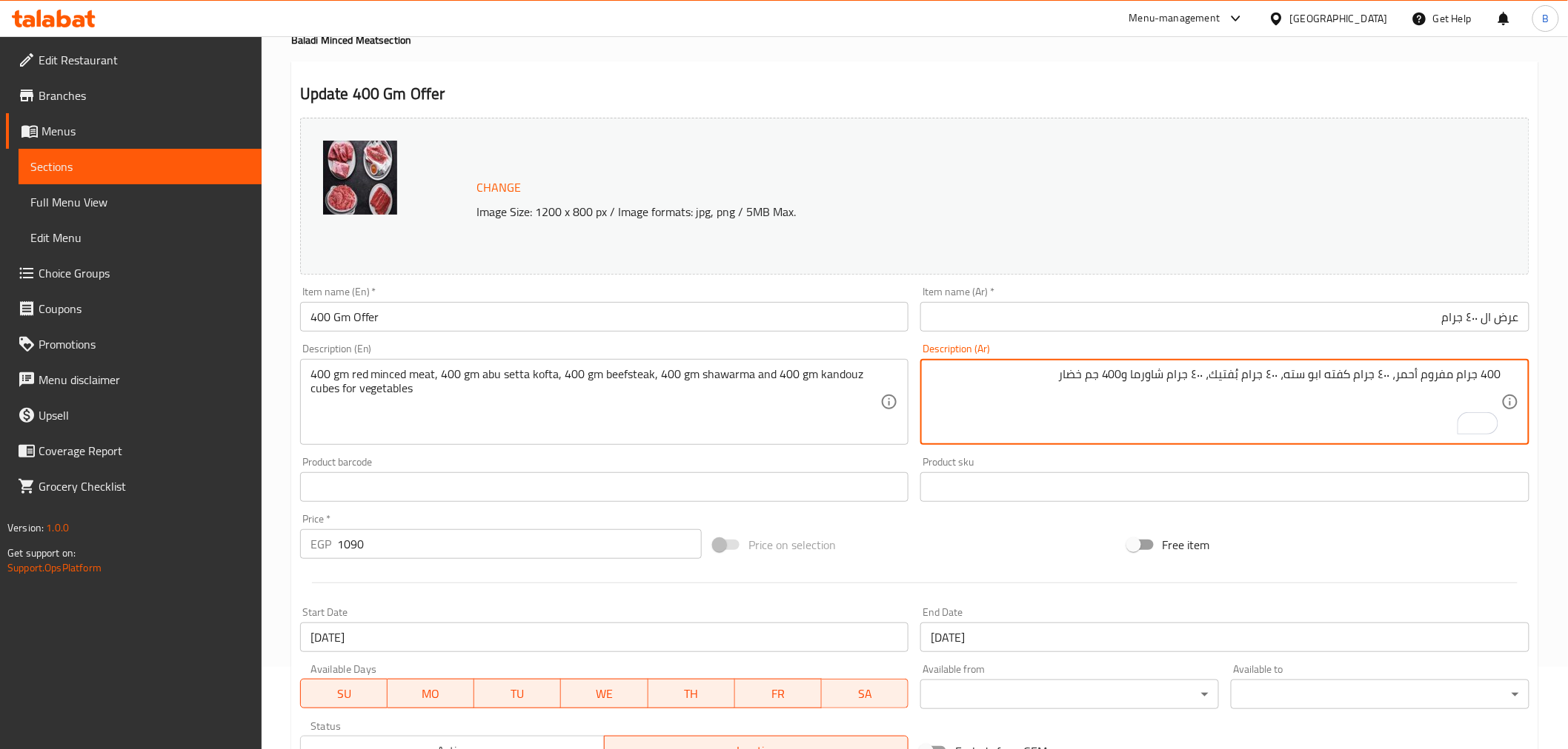
paste textarea "٤٠٠ جرام مفروم ملبس + ٤٠٠ جرام مفروم للكفته + ٤٠٠ جرام بفتيك + ٤٠٠ جرام شاورما …"
click at [1385, 392] on textarea "400 جرام مفروم أحمر، ٤٠٠ جرام كفته ابو سته، ٤٠٠ جرام بُفتيك، ٤٠٠ جرام شاورما و4…" at bounding box center [1215, 403] width 570 height 70
click at [1306, 378] on textarea "400 جرام مفروم أحمر، ٤٠٠ جرام كفته ابو سته، ٤٠٠ جرام بُفتيك، ٤٠٠ جرام شاورما و4…" at bounding box center [1215, 403] width 570 height 70
click at [1307, 372] on textarea "400 جرام مفروم أحمر، ٤٠٠ جرام كفته ابو سته، ٤٠٠ جرام بُفتيك، ٤٠٠ جرام شاورما و4…" at bounding box center [1215, 403] width 570 height 70
click at [1306, 368] on textarea "400 جرام مفروم أحمر، ٤٠٠ جرام كفته ابو سته، ٤٠٠ جرام بُفتيك، ٤٠٠ جرام شاورما و4…" at bounding box center [1215, 403] width 570 height 70
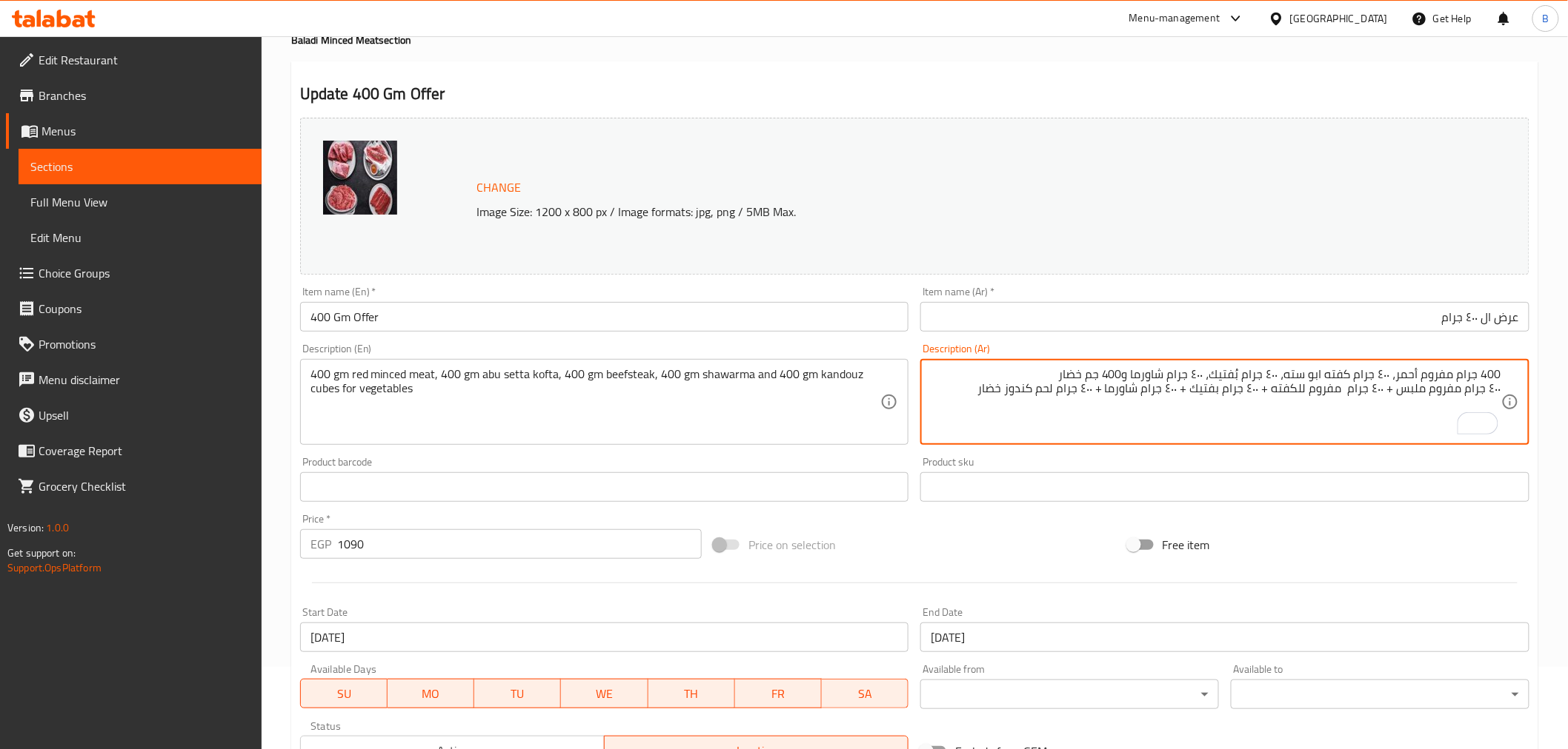
click at [1306, 368] on textarea "400 جرام مفروم أحمر، ٤٠٠ جرام كفته ابو سته، ٤٠٠ جرام بُفتيك، ٤٠٠ جرام شاورما و4…" at bounding box center [1215, 403] width 570 height 70
click at [1387, 367] on textarea "٤٠٠ جرام مفروم ملبس + ٤٠٠ جرام مفروم للكفته + ٤٠٠ جرام بفتيك + ٤٠٠ جرام شاورما …" at bounding box center [1215, 403] width 570 height 70
click at [1371, 393] on textarea "٤٠٠ جرام مفروم ملبس + ٤٠٠ جرام مفروم للكفته + ٤٠٠ جرام بفتيك + ٤٠٠ جرام شاورما …" at bounding box center [1215, 403] width 570 height 70
click at [1364, 375] on textarea "٤٠٠ جرام مفروم ملبس + ٤٠٠ جرام مفروم للكفته + ٤٠٠ جرام بفتيك + ٤٠٠ جرام شاورما …" at bounding box center [1215, 403] width 570 height 70
click at [1364, 378] on textarea "٤٠٠ جرام مفروم ملبس + ٤٠٠ جرام مفروم للكفته + ٤٠٠ جرام بفتيك + ٤٠٠ جرام شاورما …" at bounding box center [1215, 403] width 570 height 70
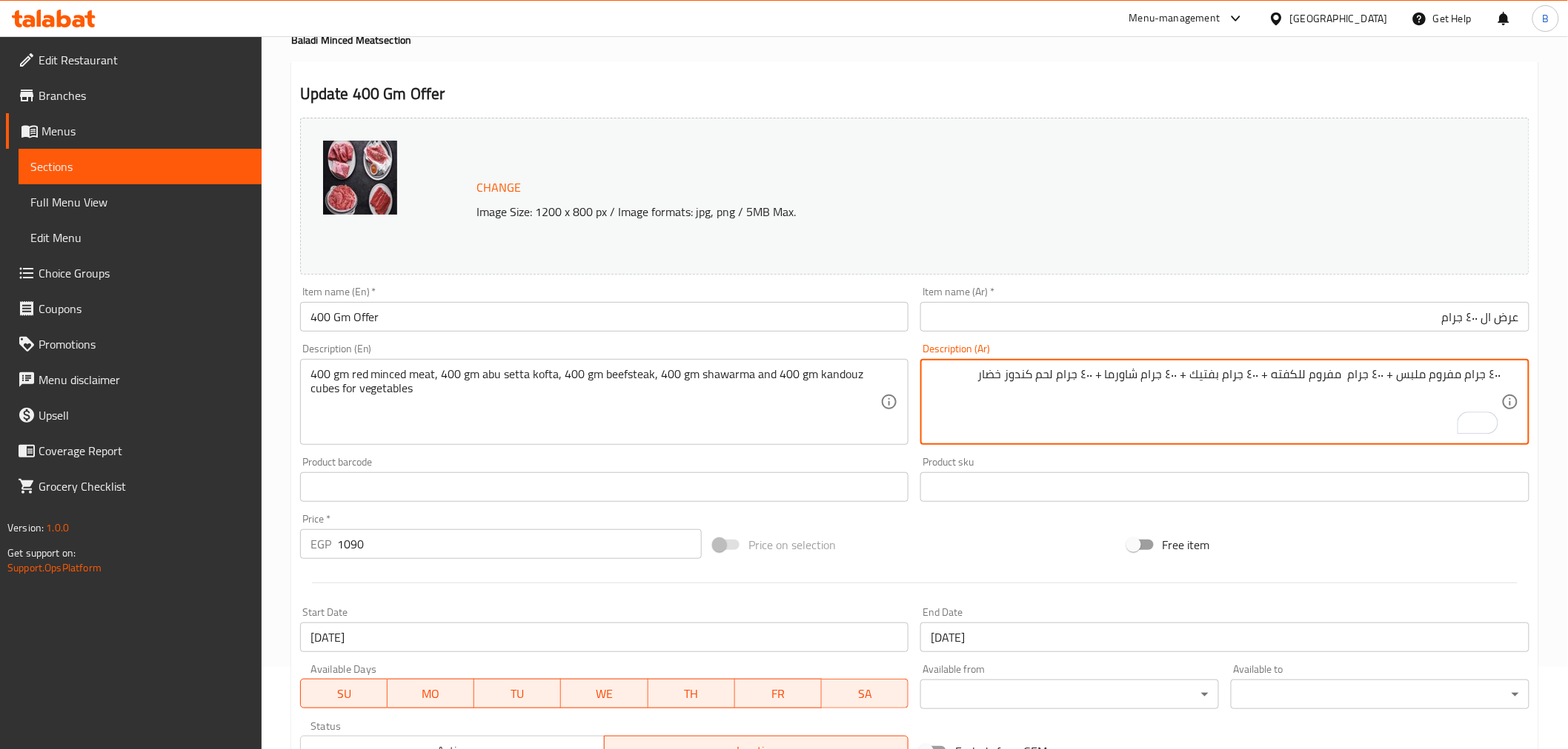
click at [1364, 378] on textarea "٤٠٠ جرام مفروم ملبس + ٤٠٠ جرام مفروم للكفته + ٤٠٠ جرام بفتيك + ٤٠٠ جرام شاورما …" at bounding box center [1215, 403] width 570 height 70
click at [1352, 381] on textarea "٤٠٠ جرام مفروم ملبس + ٤٠٠ جرام مفروم للكفته + ٤٠٠ جرام بفتيك + ٤٠٠ جرام شاورما …" at bounding box center [1215, 403] width 570 height 70
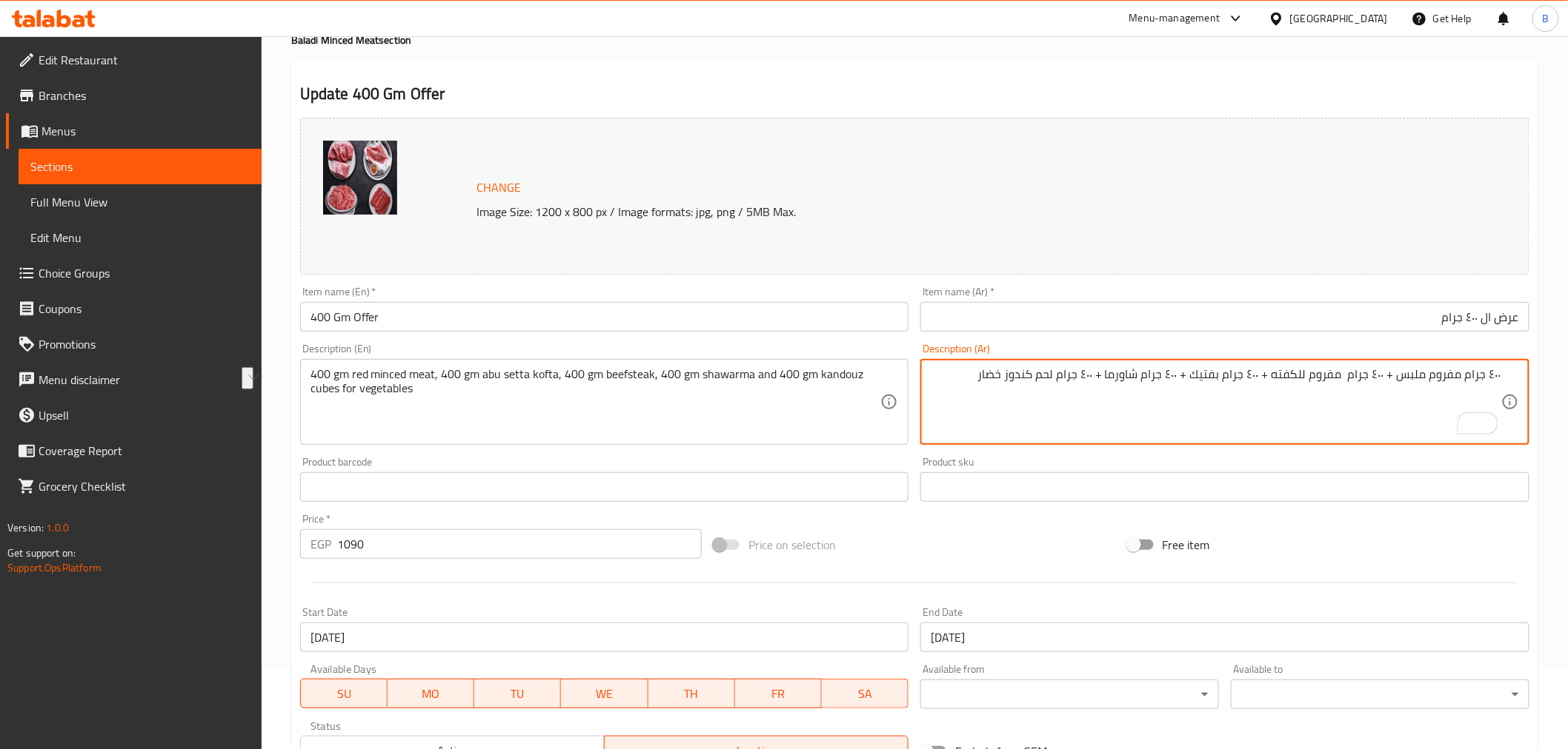
type textarea "٤٠٠ جرام مفروم ملبس + ٤٠٠ جرام مفروم للكفته + ٤٠٠ جرام بفتيك + ٤٠٠ جرام شاورما …"
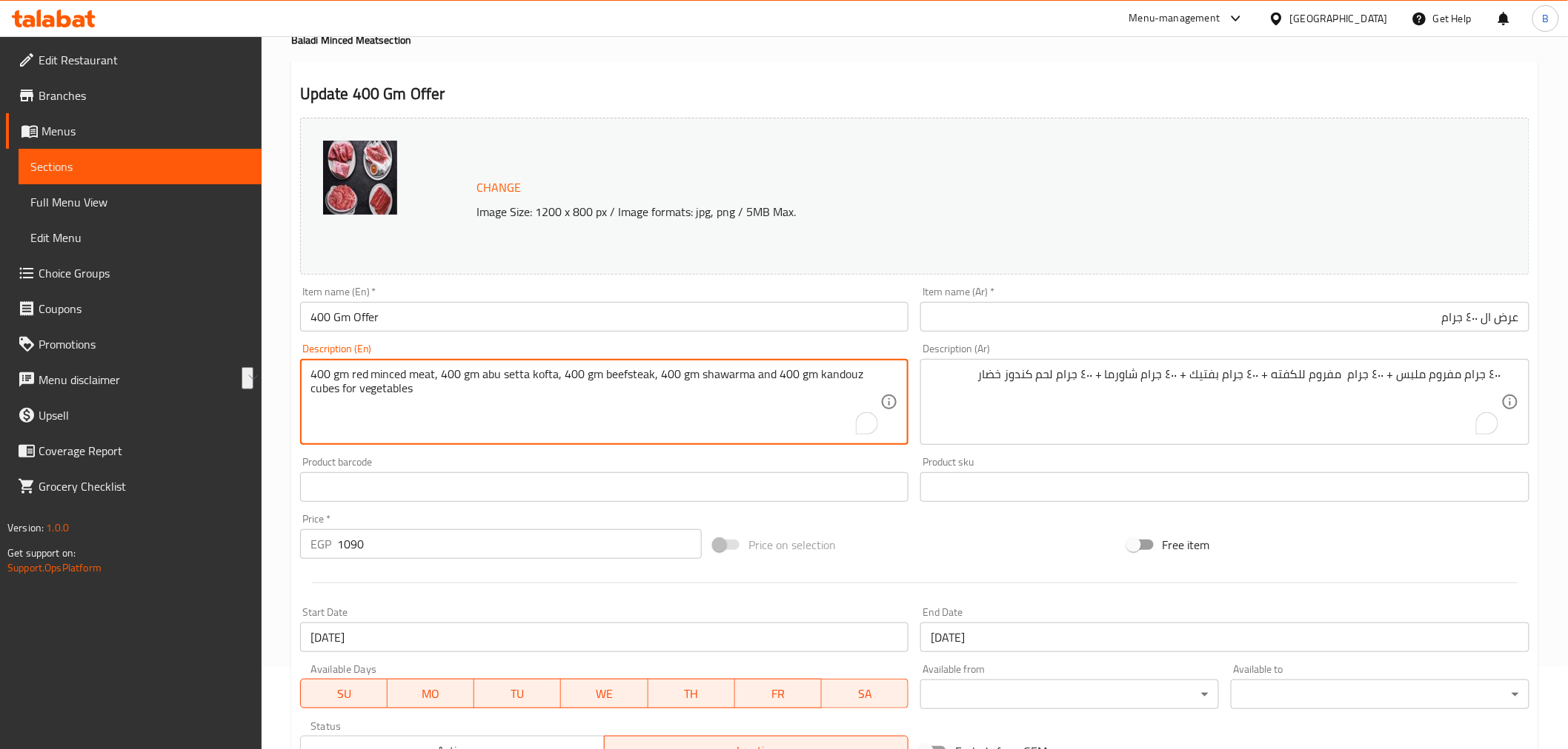
click at [576, 408] on textarea "400 gm red minced meat, 400 gm abu setta kofta, 400 gm beefsteak, 400 gm shawar…" at bounding box center [596, 403] width 570 height 70
click at [563, 386] on textarea "400 gm red minced meat, 400 gm abu setta kofta, 400 gm beefsteak, 400 gm shawar…" at bounding box center [596, 403] width 570 height 70
click at [565, 385] on textarea "400 gm red minced meat, 400 gm abu setta kofta, 400 gm beefsteak, 400 gm shawar…" at bounding box center [596, 403] width 570 height 70
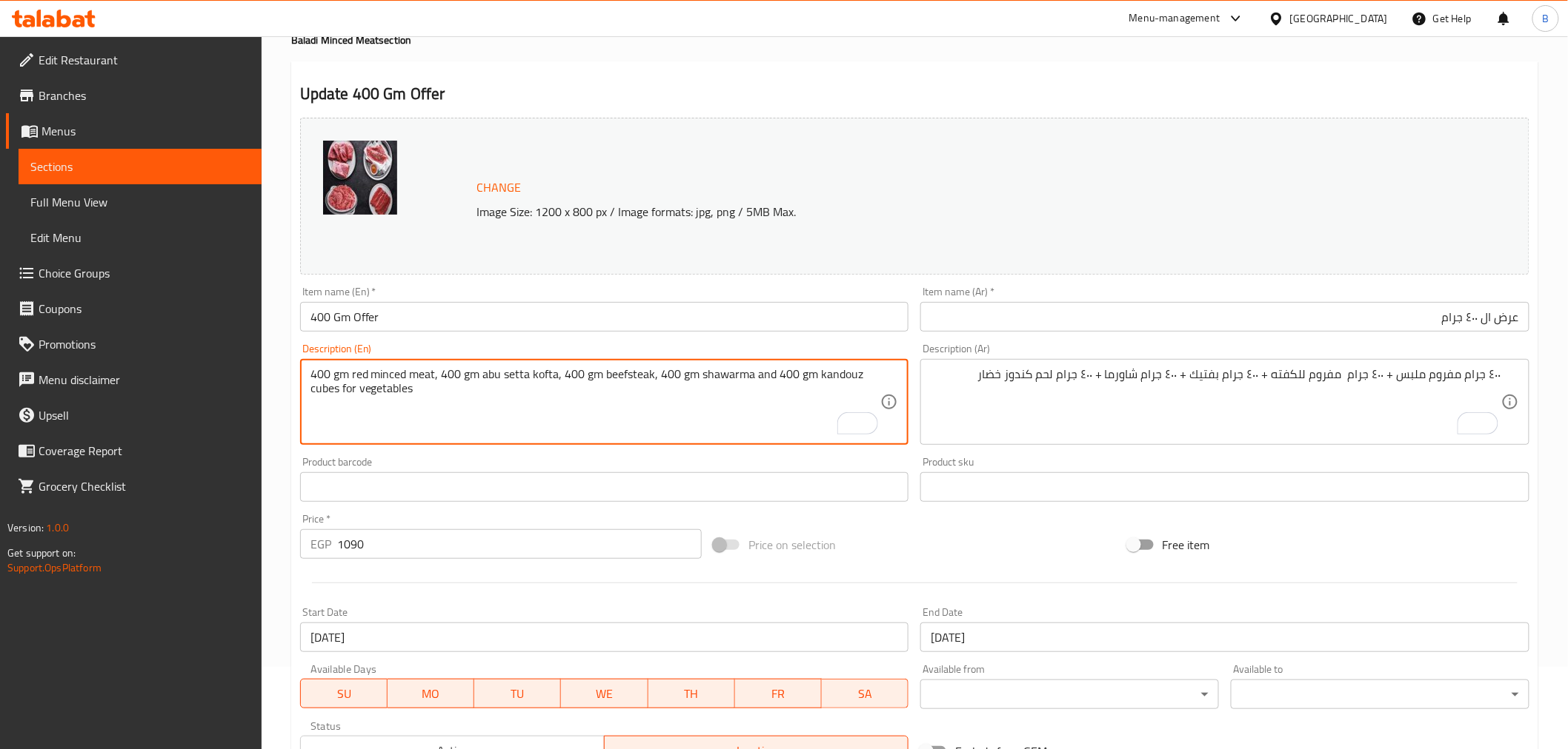
paste textarea "rams of minced meat + 400 grams of minced meat for kofta + 400 grams of beef + …"
click at [375, 374] on textarea "400 grams of minced meat + 400 grams of minced meat for kofta + 400 grams of be…" at bounding box center [596, 403] width 570 height 70
drag, startPoint x: 769, startPoint y: 372, endPoint x: 719, endPoint y: 370, distance: 50.0
click at [719, 370] on textarea "400 grams melbes minced meat + 400 grams minced meat for kofta + 400 grams stea…" at bounding box center [596, 403] width 570 height 70
paste textarea "beefsteak"
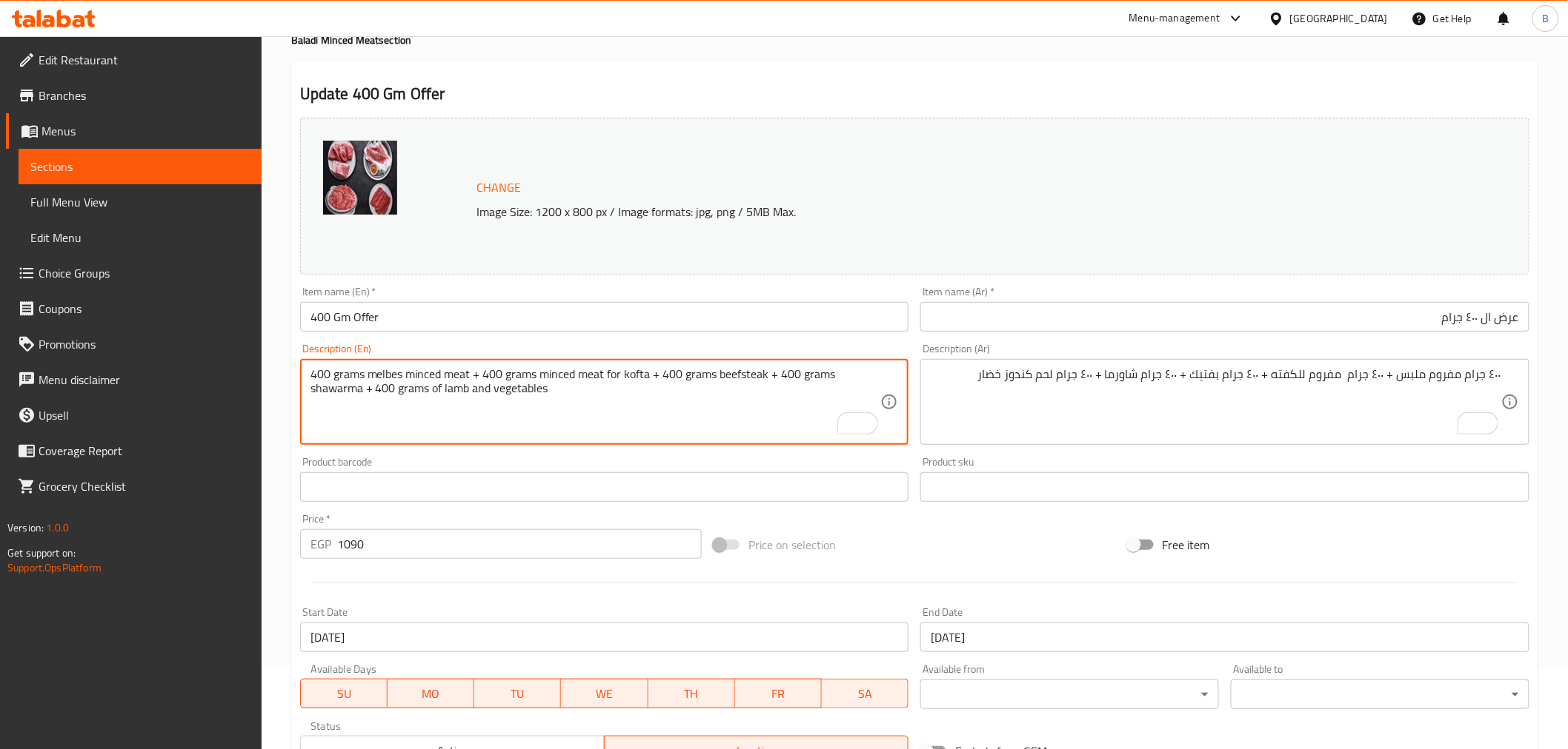
click at [490, 396] on textarea "400 grams melbes minced meat + 400 grams minced meat for kofta + 400 grams beef…" at bounding box center [596, 403] width 570 height 70
click at [543, 383] on textarea "400 grams melbes minced meat + 400 grams minced meat for kofta + 400 grams beef…" at bounding box center [596, 403] width 570 height 70
drag, startPoint x: 541, startPoint y: 391, endPoint x: 540, endPoint y: 400, distance: 9.1
click at [540, 400] on textarea "400 grams melbes minced meat + 400 grams minced meat for kofta + 400 grams beef…" at bounding box center [596, 403] width 570 height 70
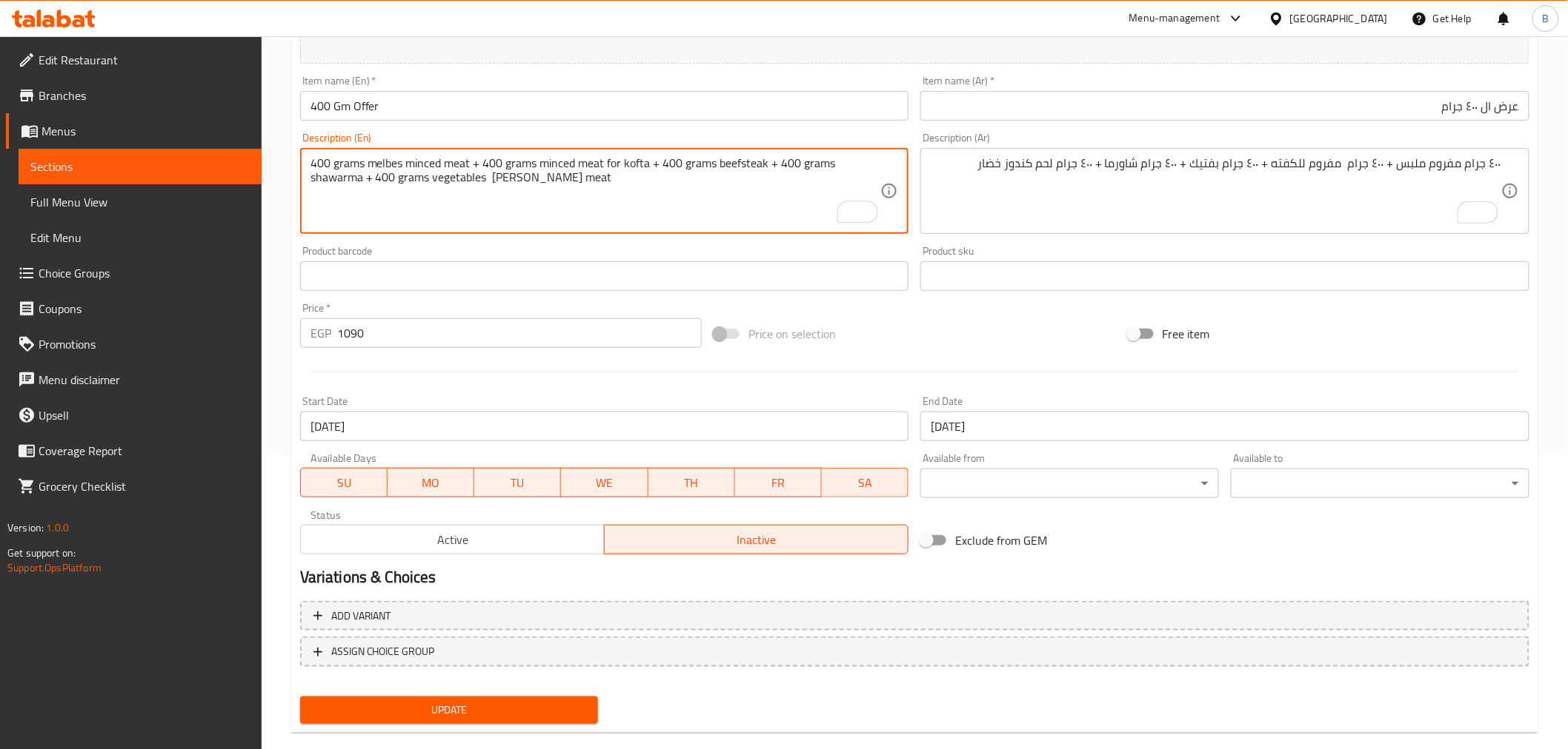
scroll to position [316, 0]
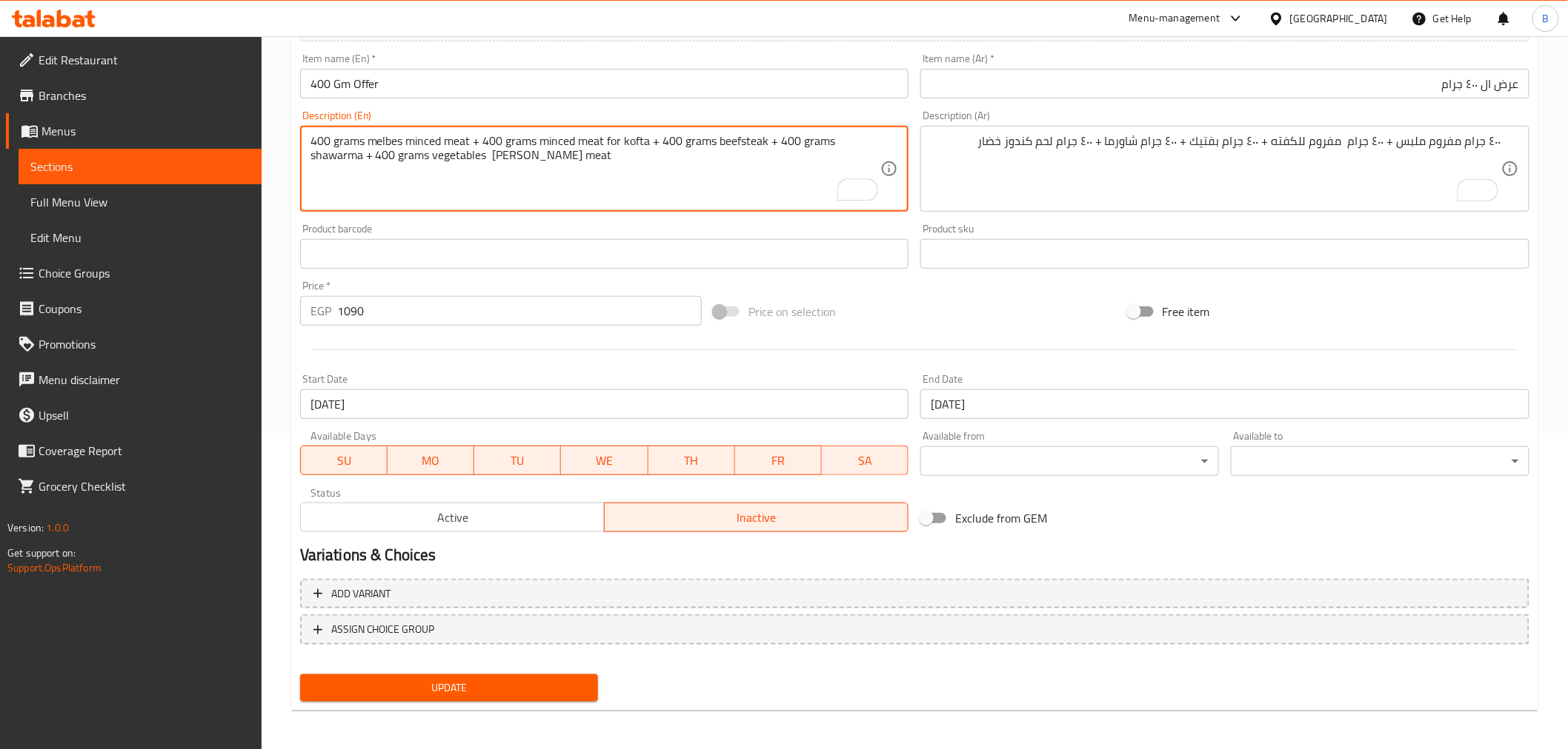
click at [445, 668] on div "Update" at bounding box center [449, 688] width 311 height 39
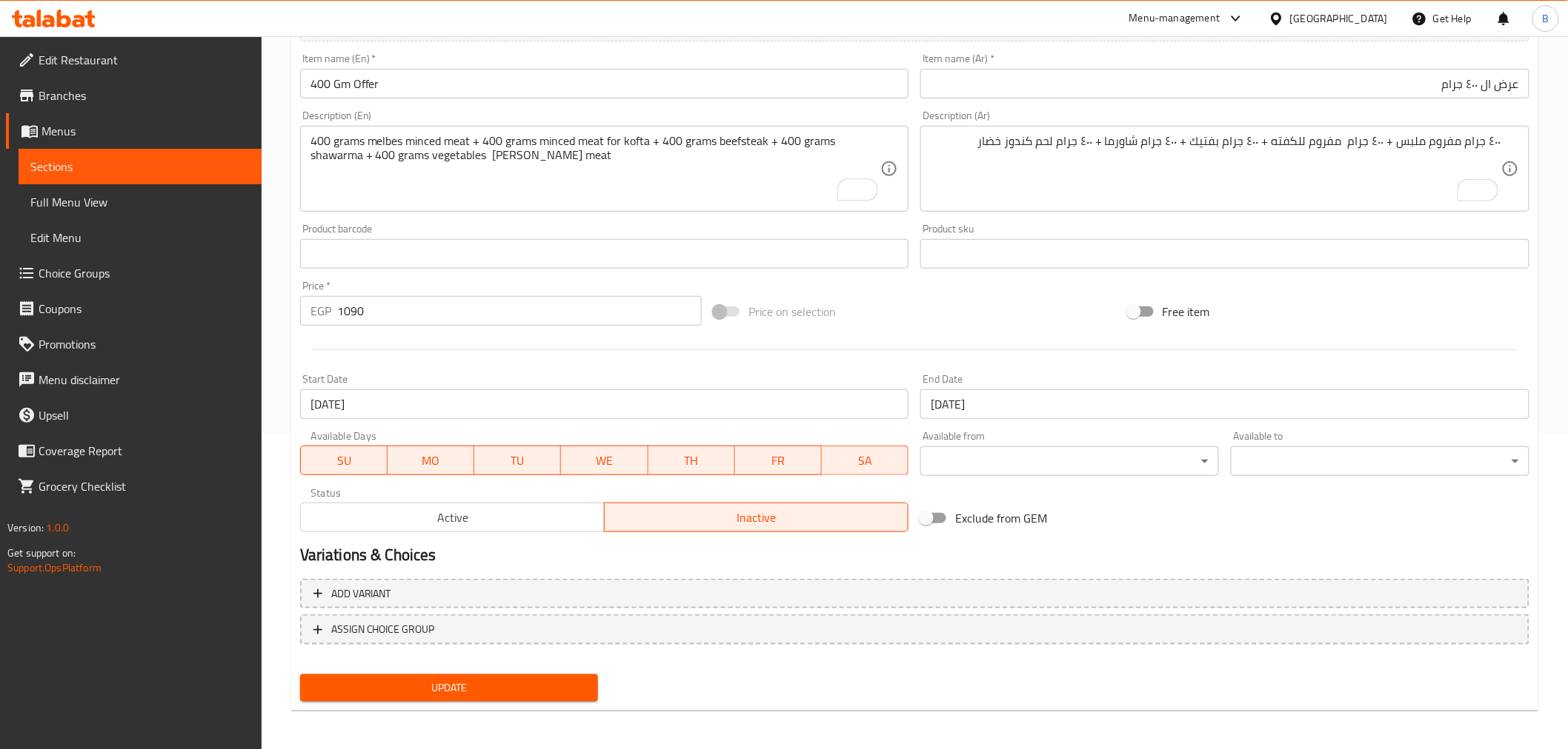
click at [447, 679] on span "Update" at bounding box center [448, 688] width 275 height 18
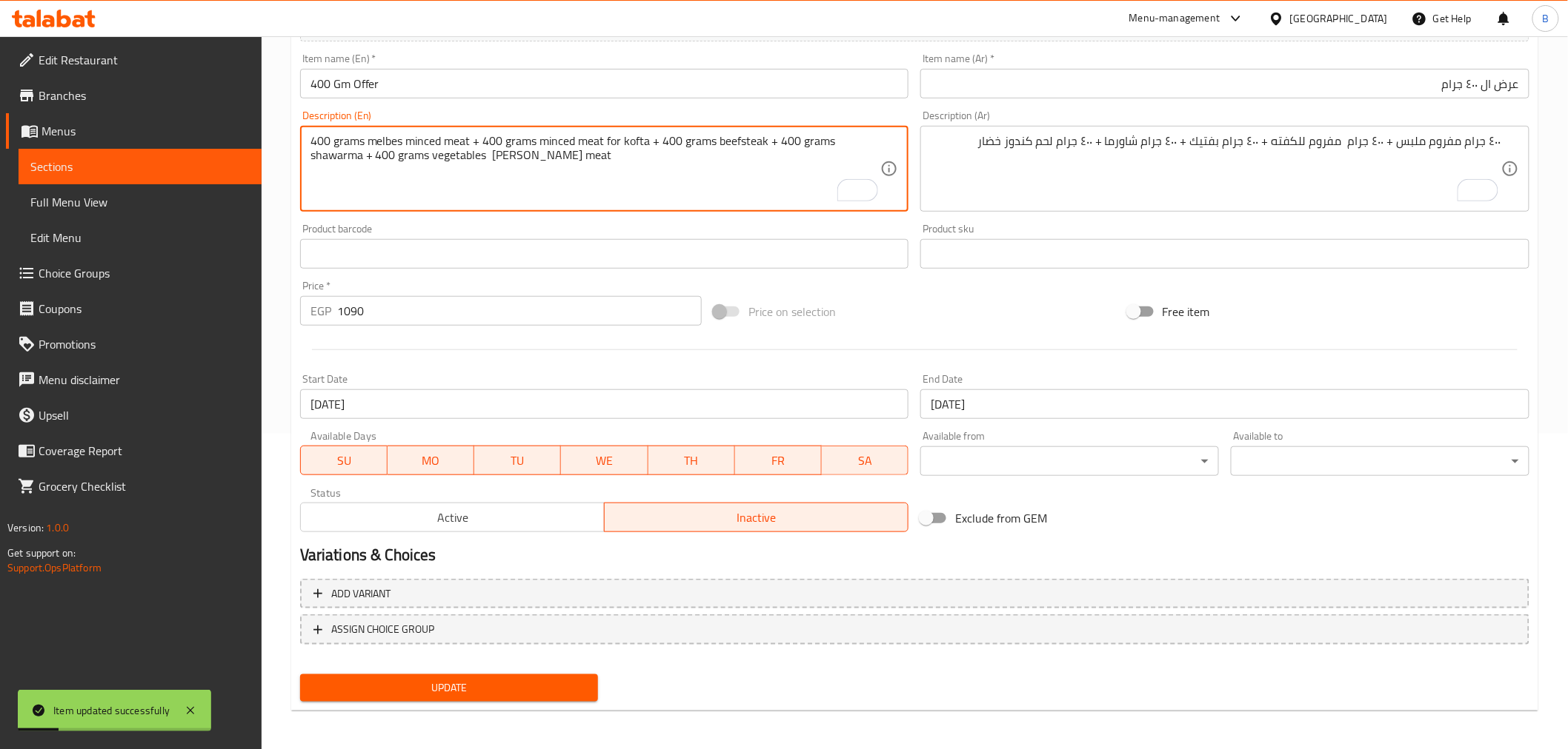
click at [349, 140] on textarea "400 grams melbes minced meat + 400 grams minced meat for kofta + 400 grams beef…" at bounding box center [596, 169] width 570 height 70
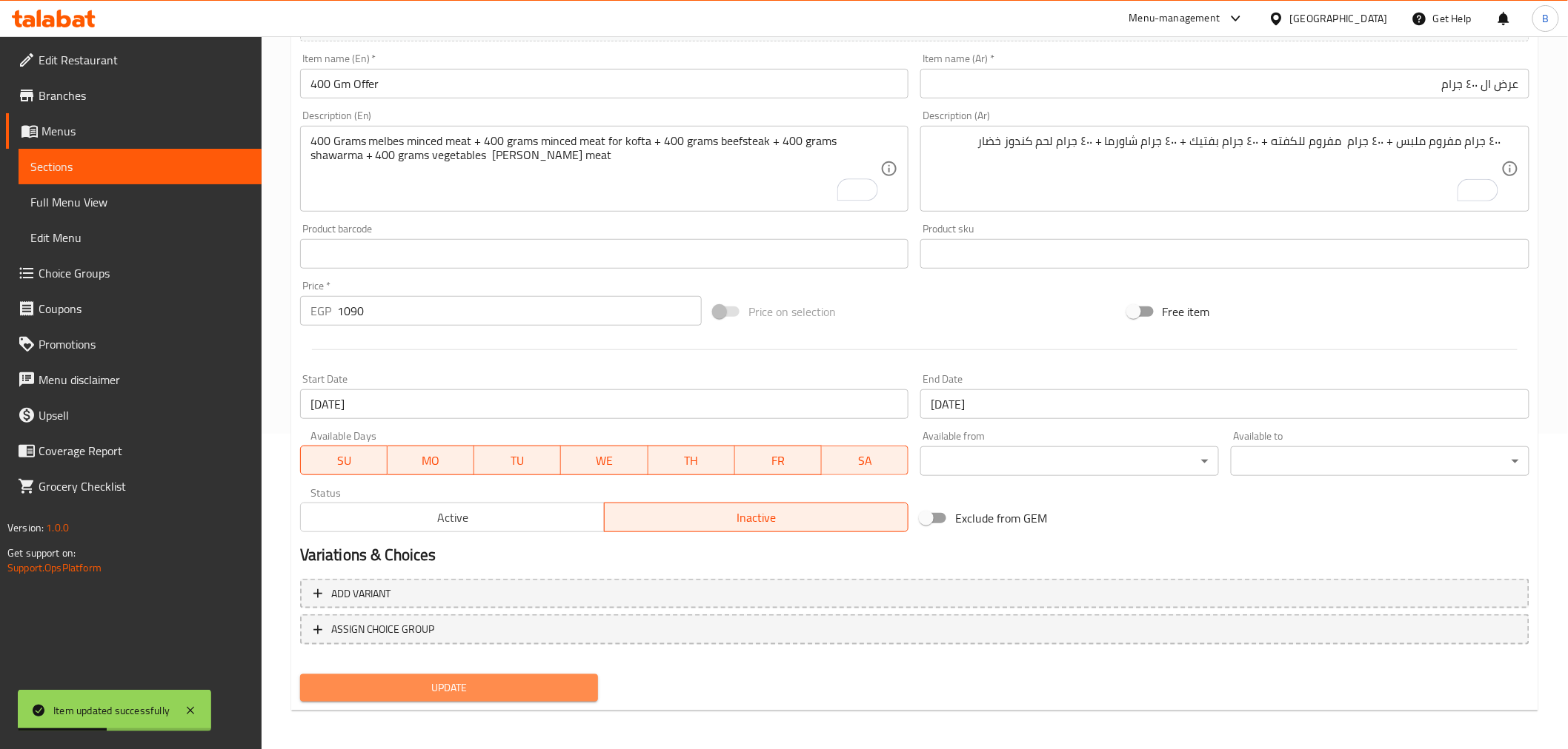
click at [506, 692] on span "Update" at bounding box center [448, 688] width 275 height 18
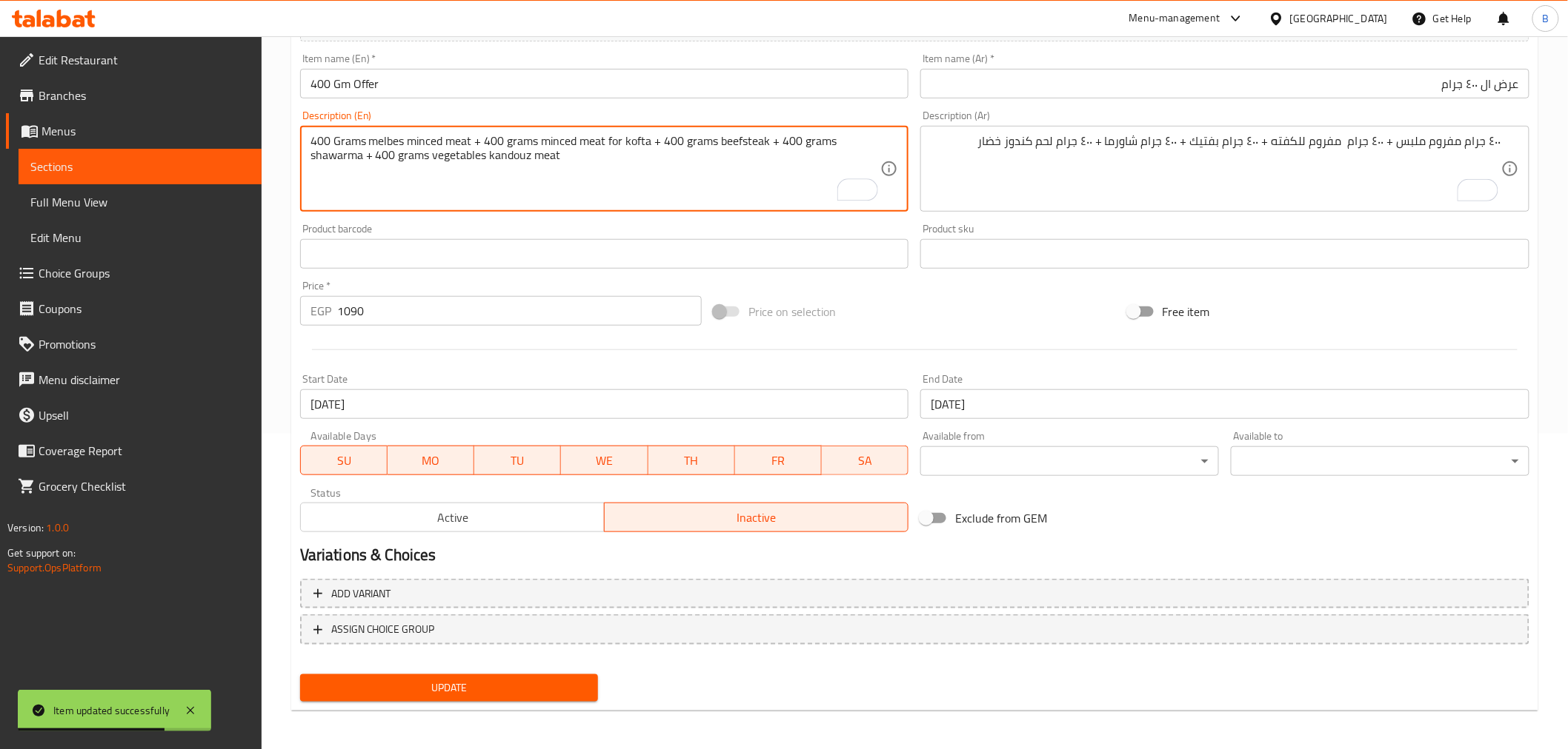
type textarea "400 Grams melbes minced meat + 400 grams minced meat for kofta + 400 grams beef…"
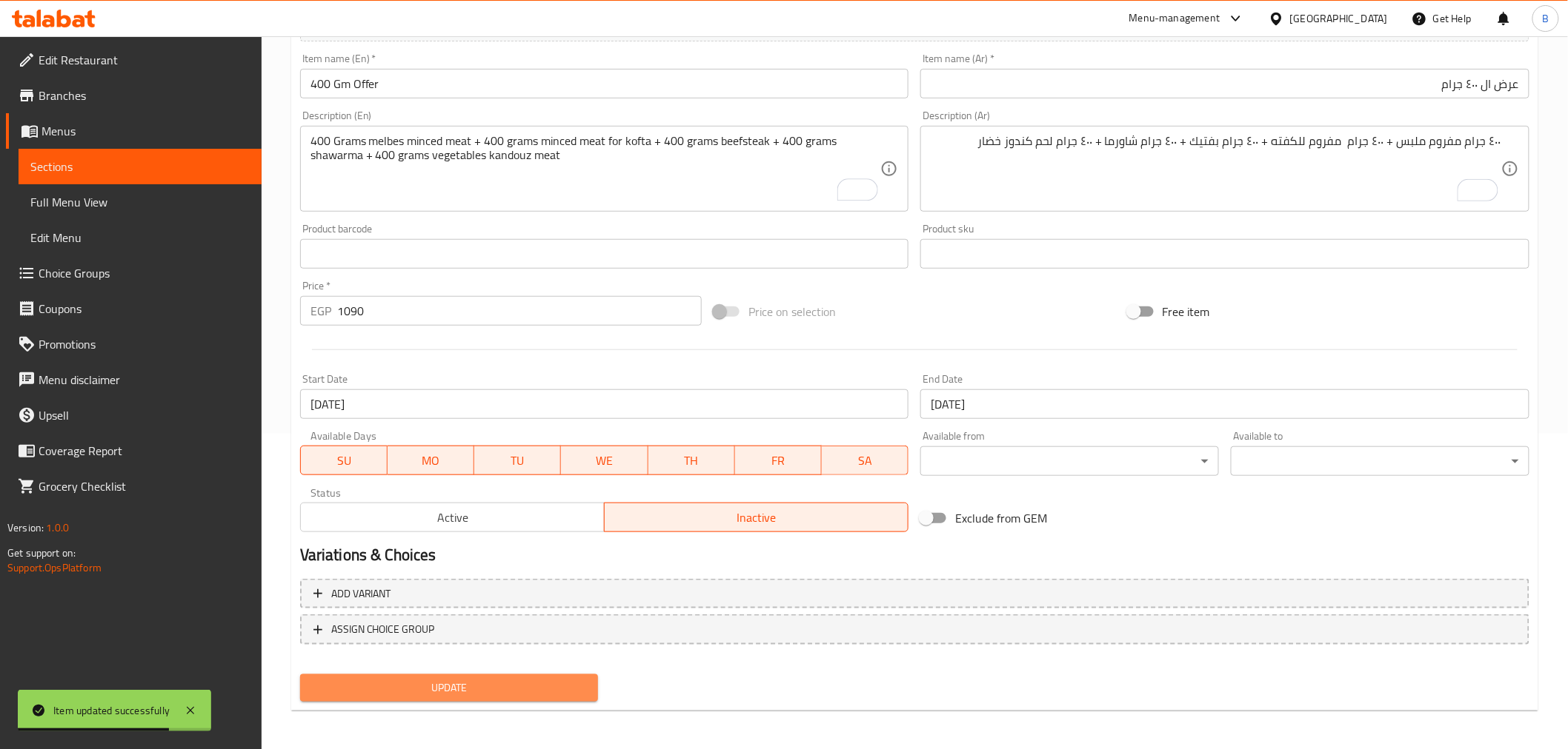
click at [455, 682] on span "Update" at bounding box center [448, 688] width 275 height 18
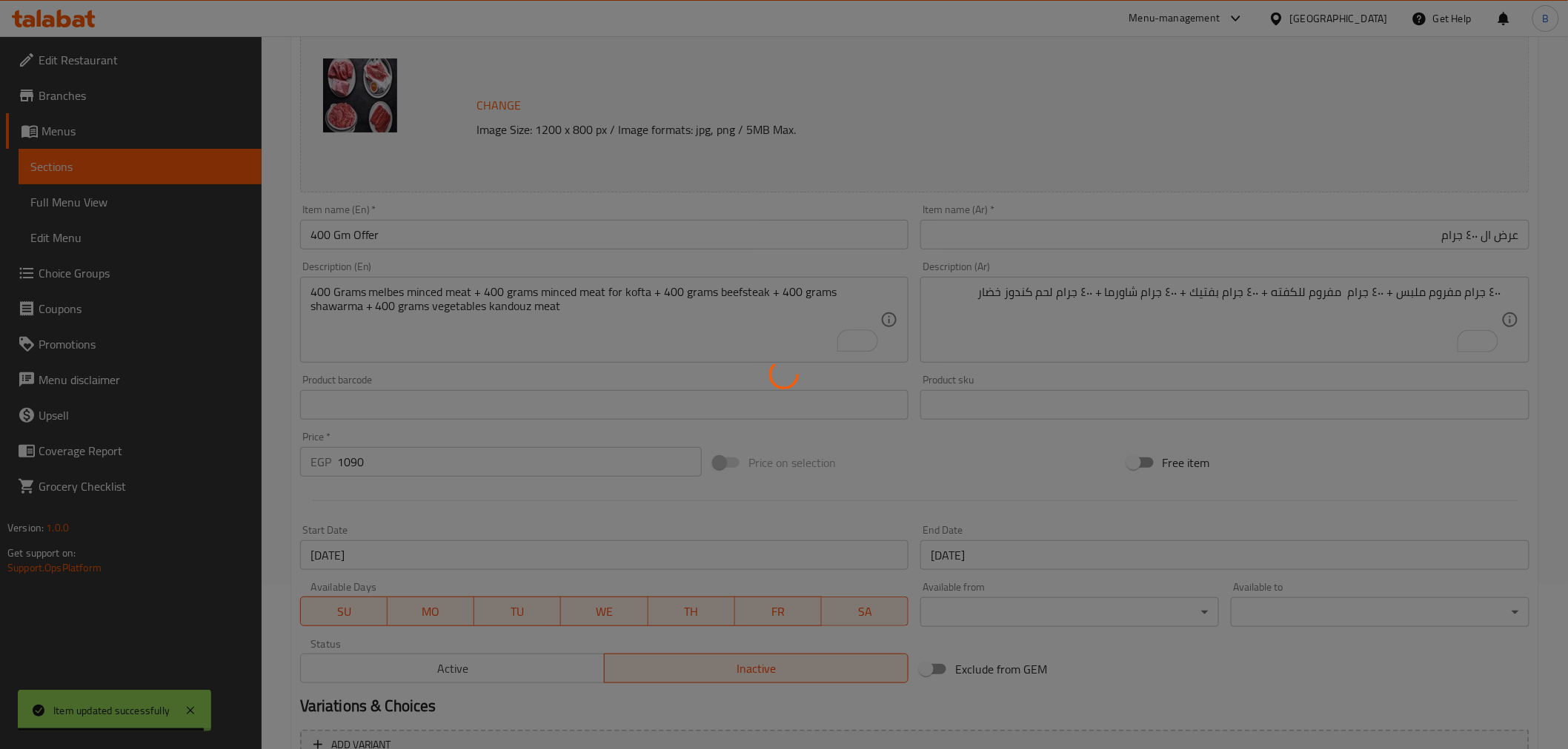
scroll to position [0, 0]
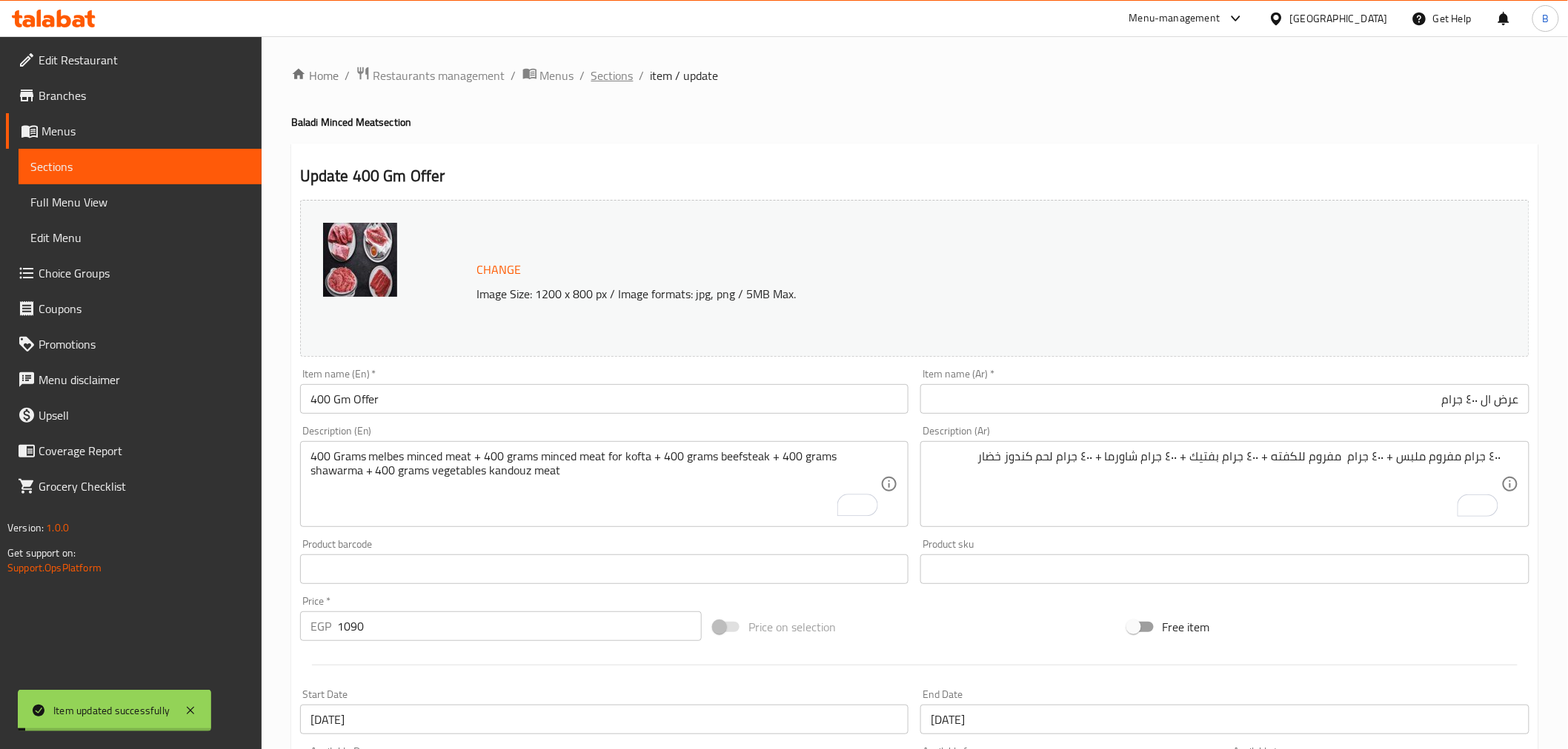
click at [604, 79] on span "Sections" at bounding box center [612, 75] width 42 height 18
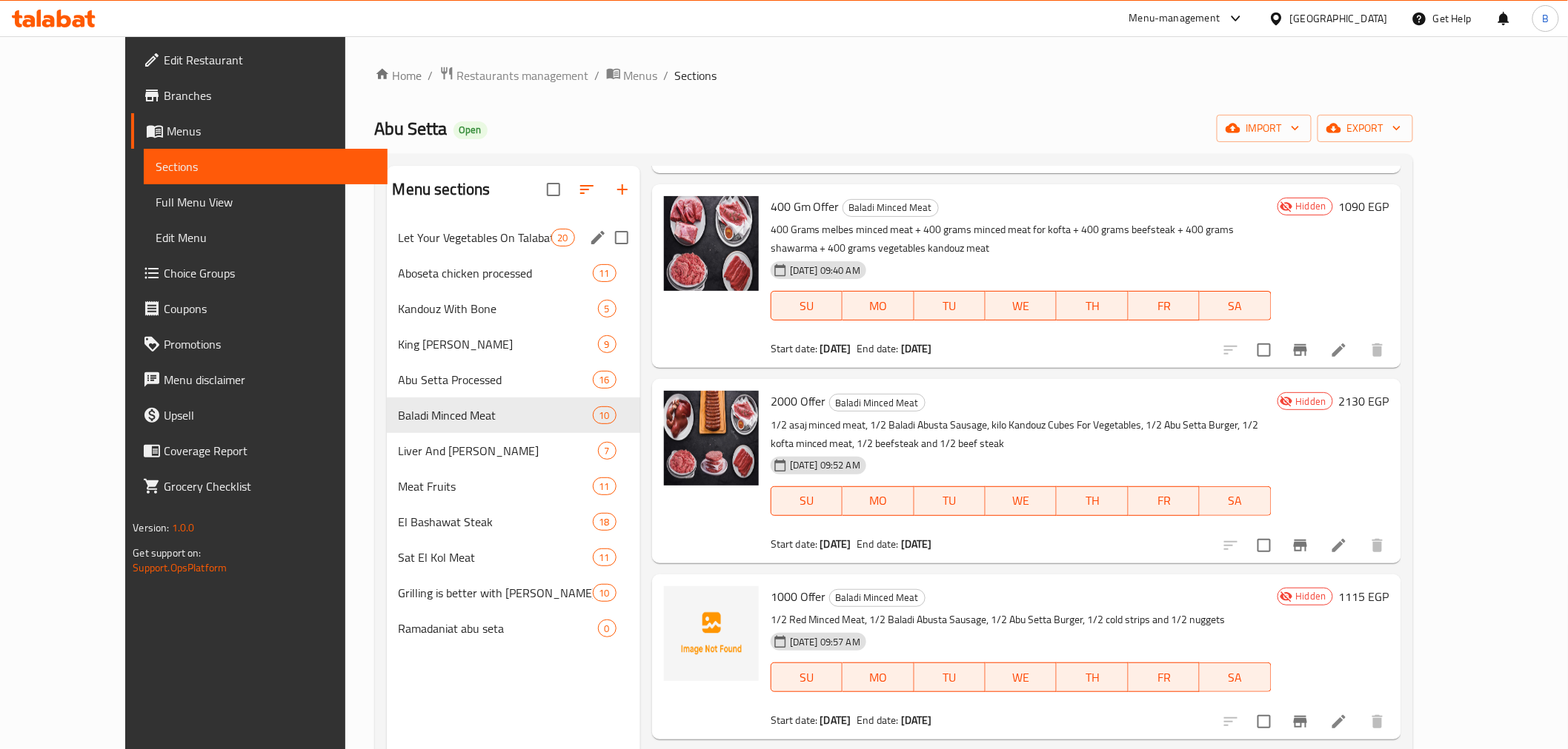
click at [432, 225] on div "Let Your Vegetables On Talabat And Your Meat On Abu Setta 20" at bounding box center [513, 238] width 254 height 36
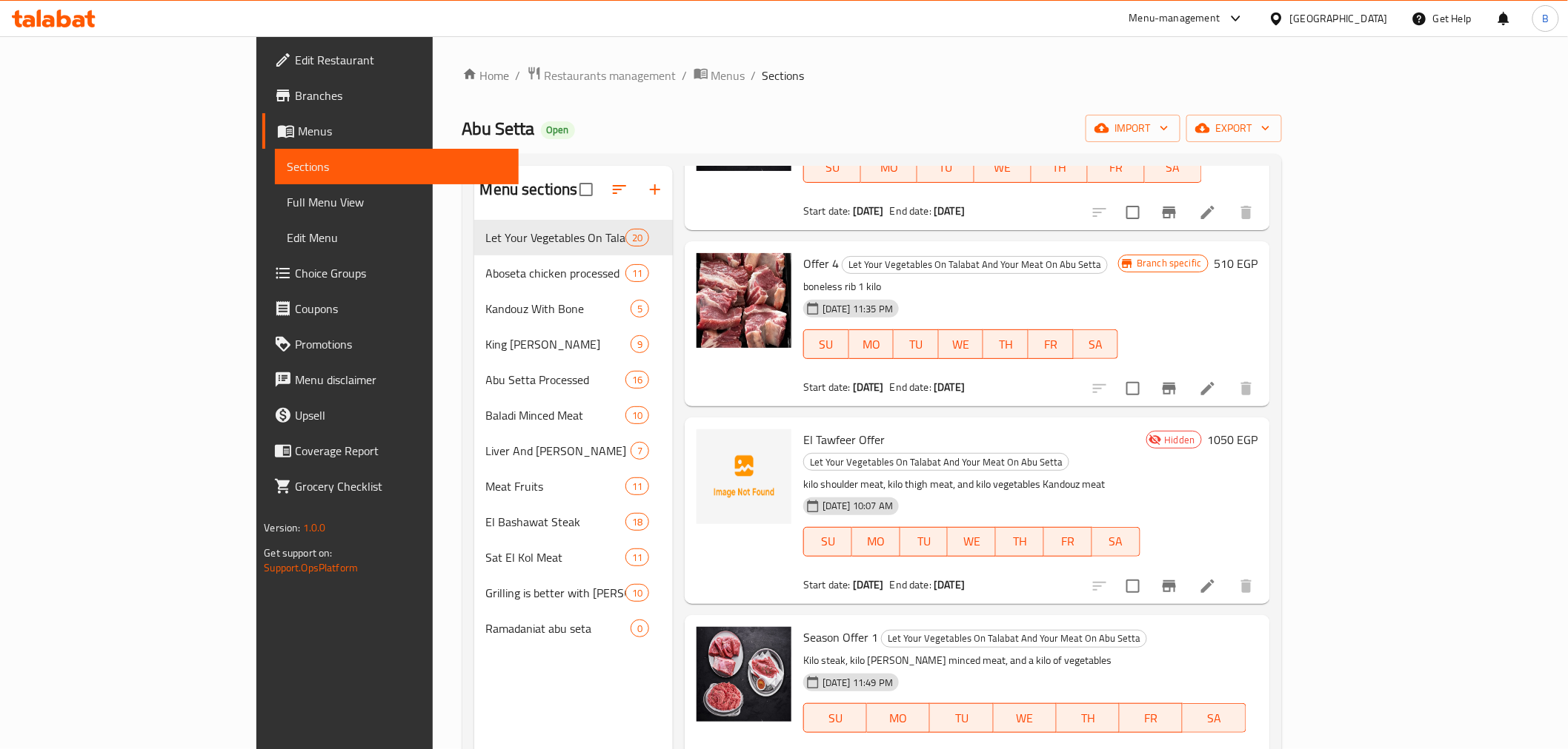
scroll to position [207, 0]
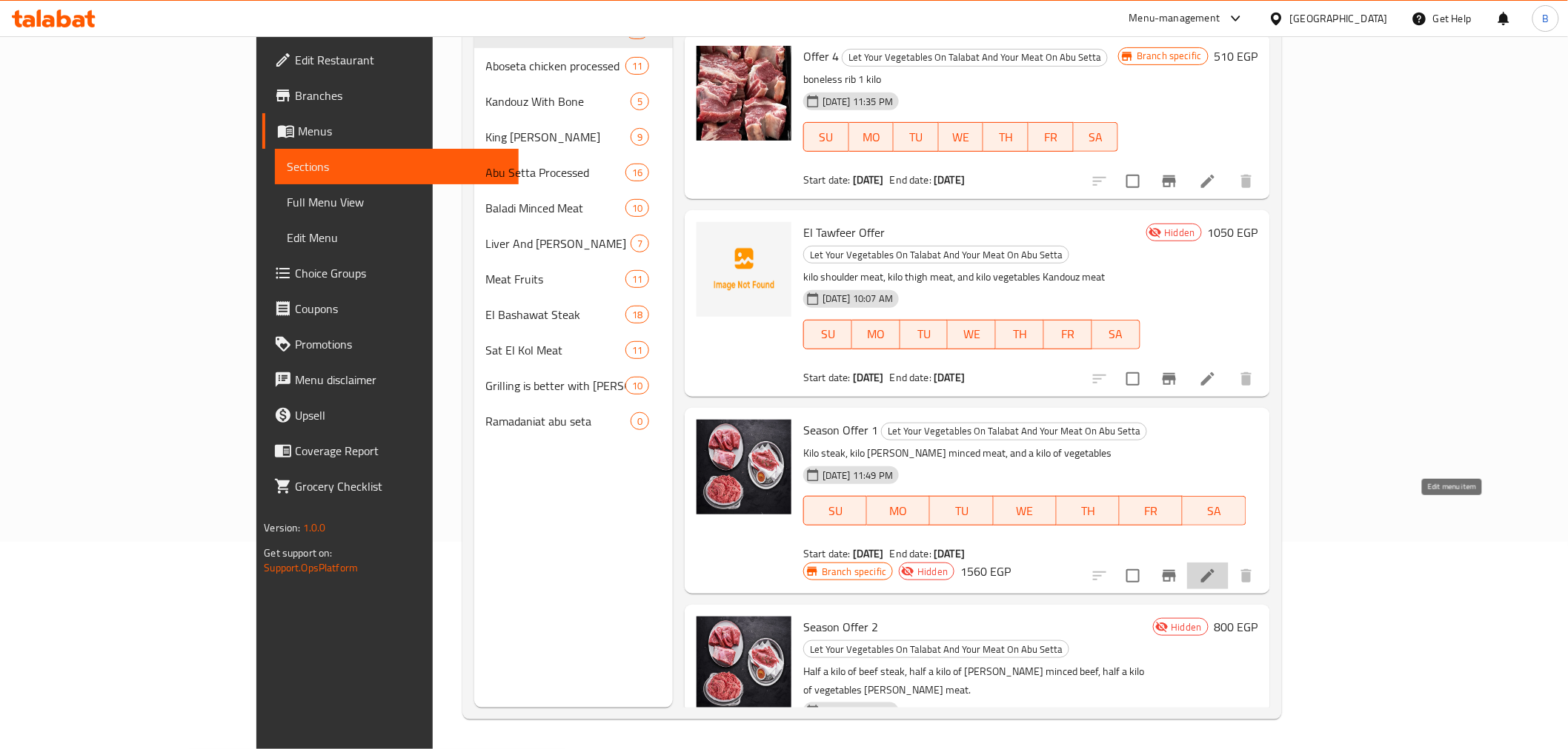
click at [1216, 567] on icon at bounding box center [1207, 576] width 18 height 18
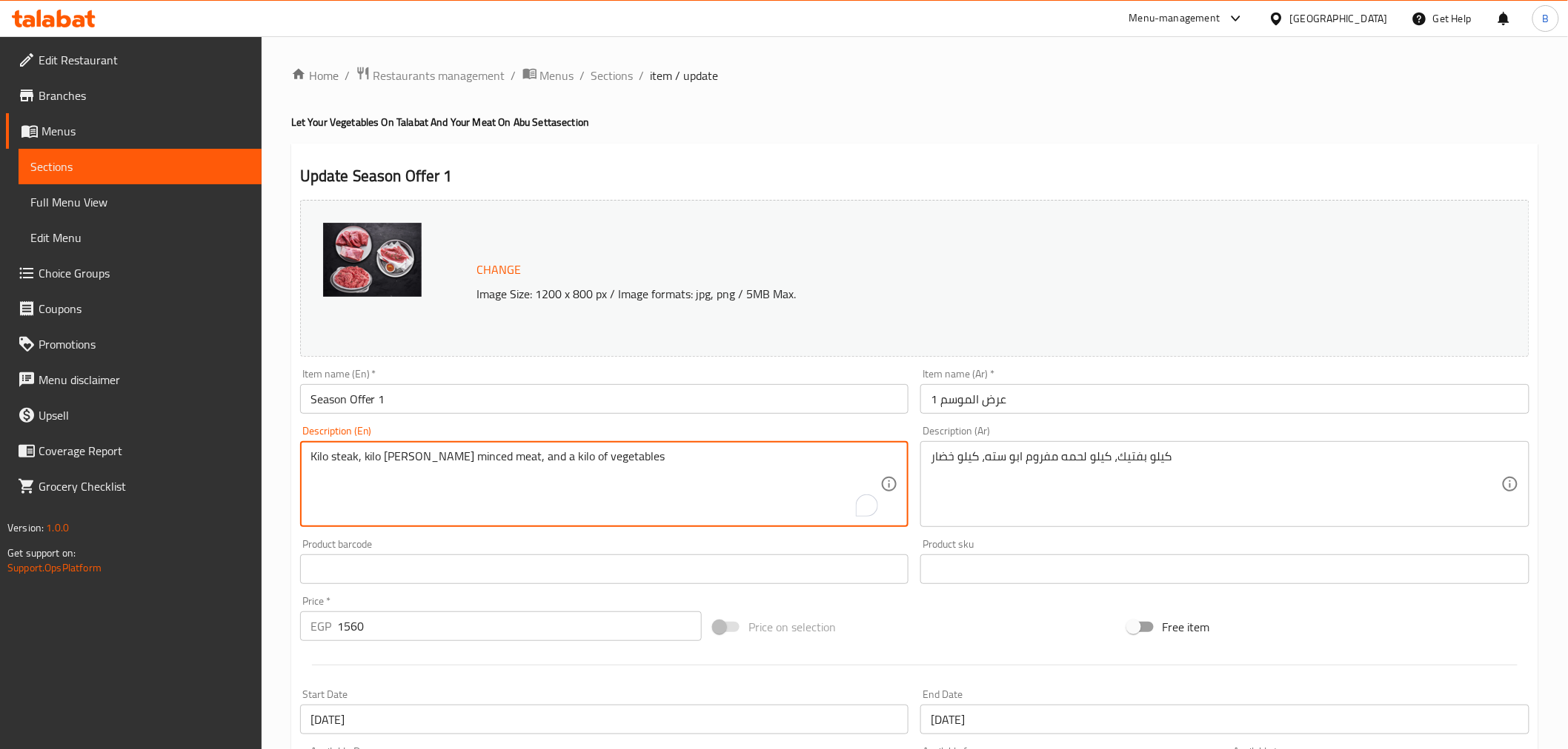
click at [340, 467] on textarea "Kilo steak, kilo Abu Setta minced meat, and a kilo of vegetables" at bounding box center [596, 484] width 570 height 70
paste textarea "beef"
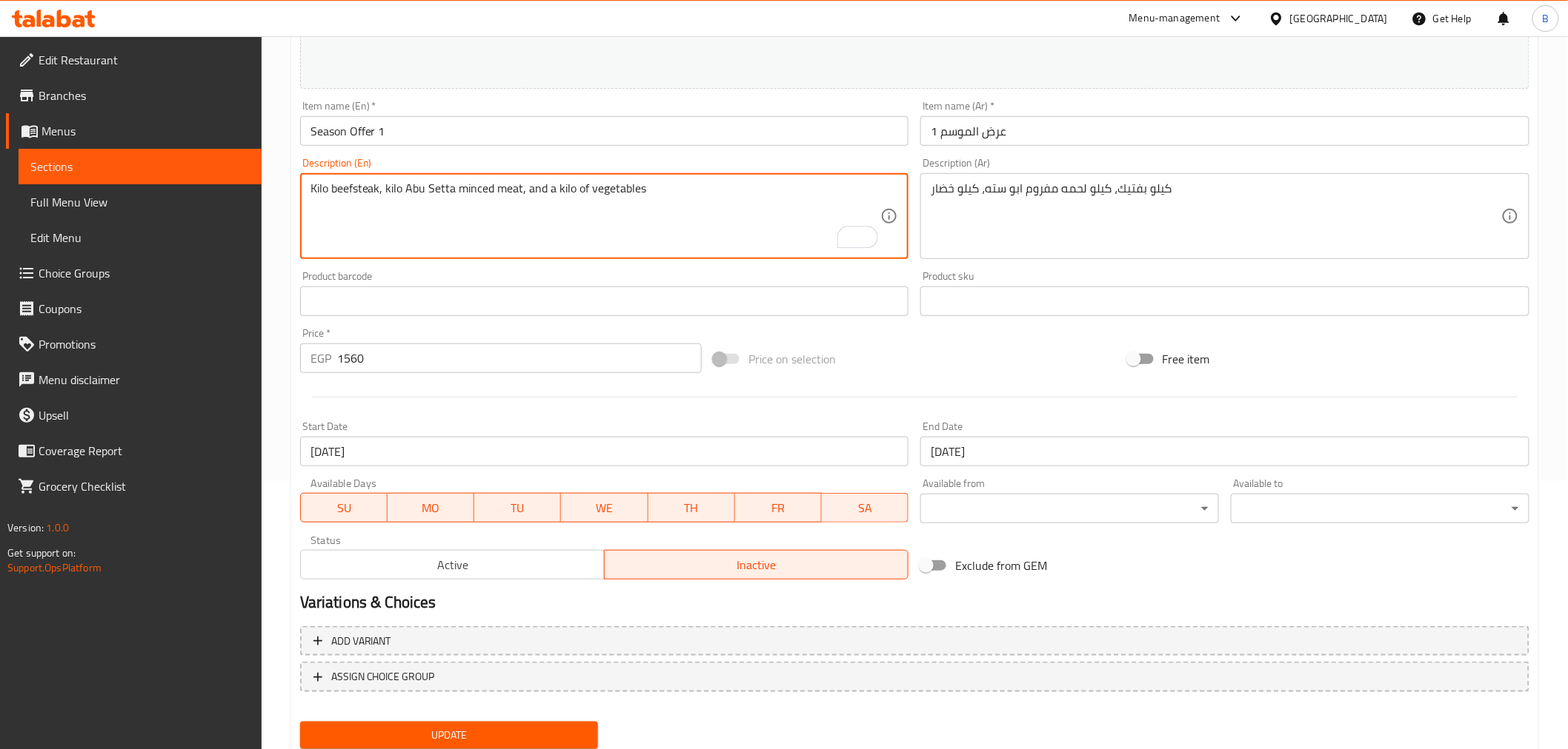
scroll to position [316, 0]
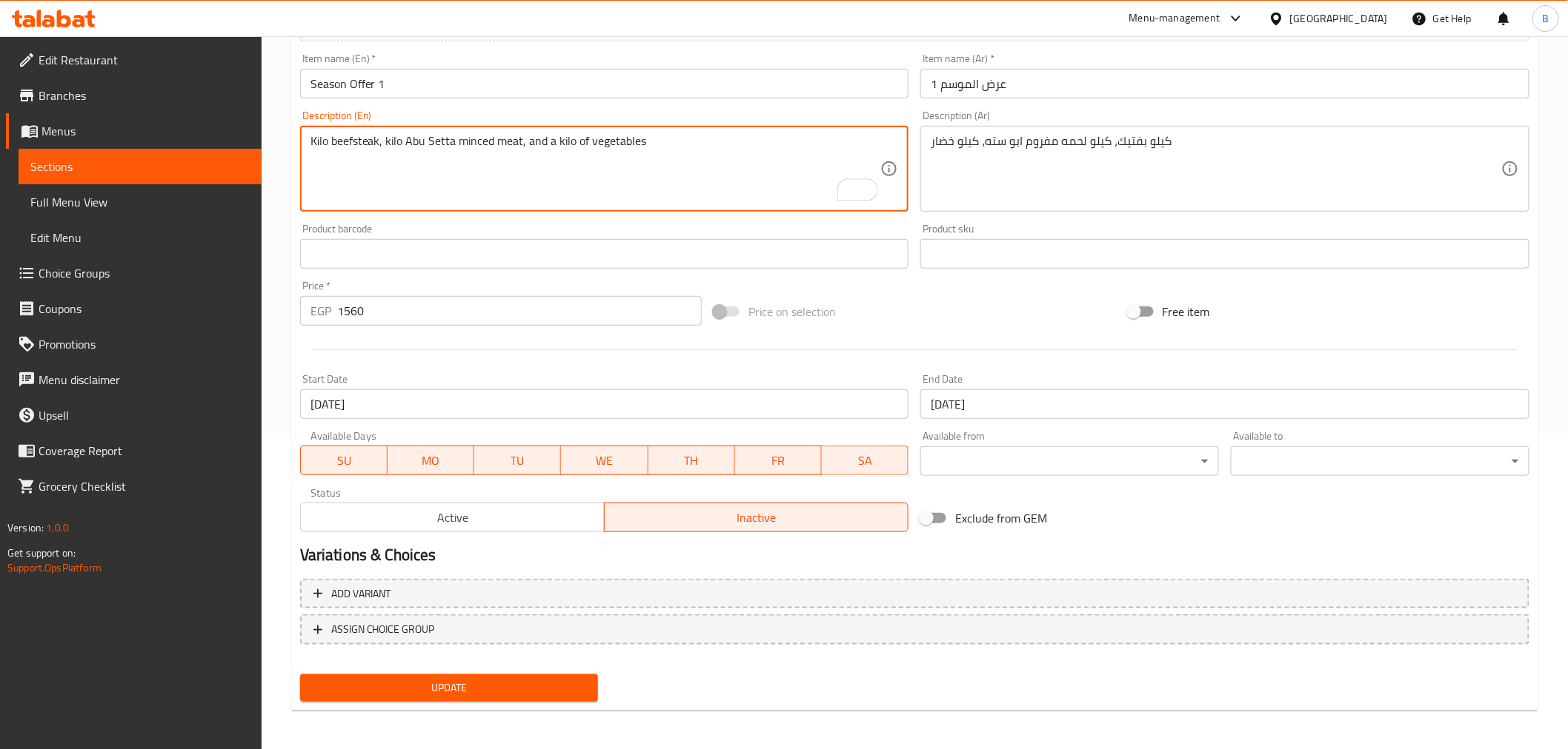
type textarea "Kilo beefsteak, kilo Abu Setta minced meat, and a kilo of vegetables"
click at [412, 674] on button "Update" at bounding box center [449, 688] width 298 height 27
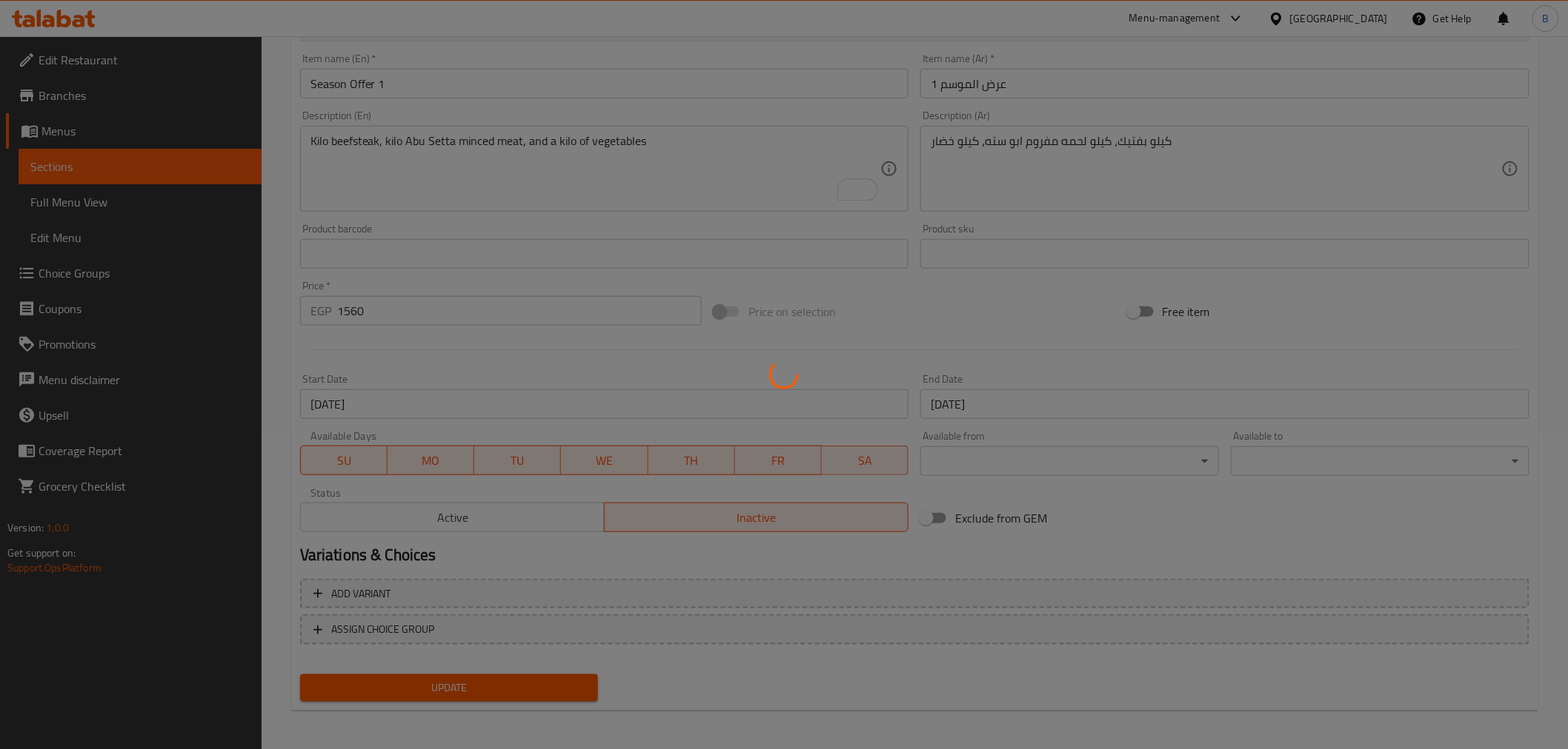
scroll to position [0, 0]
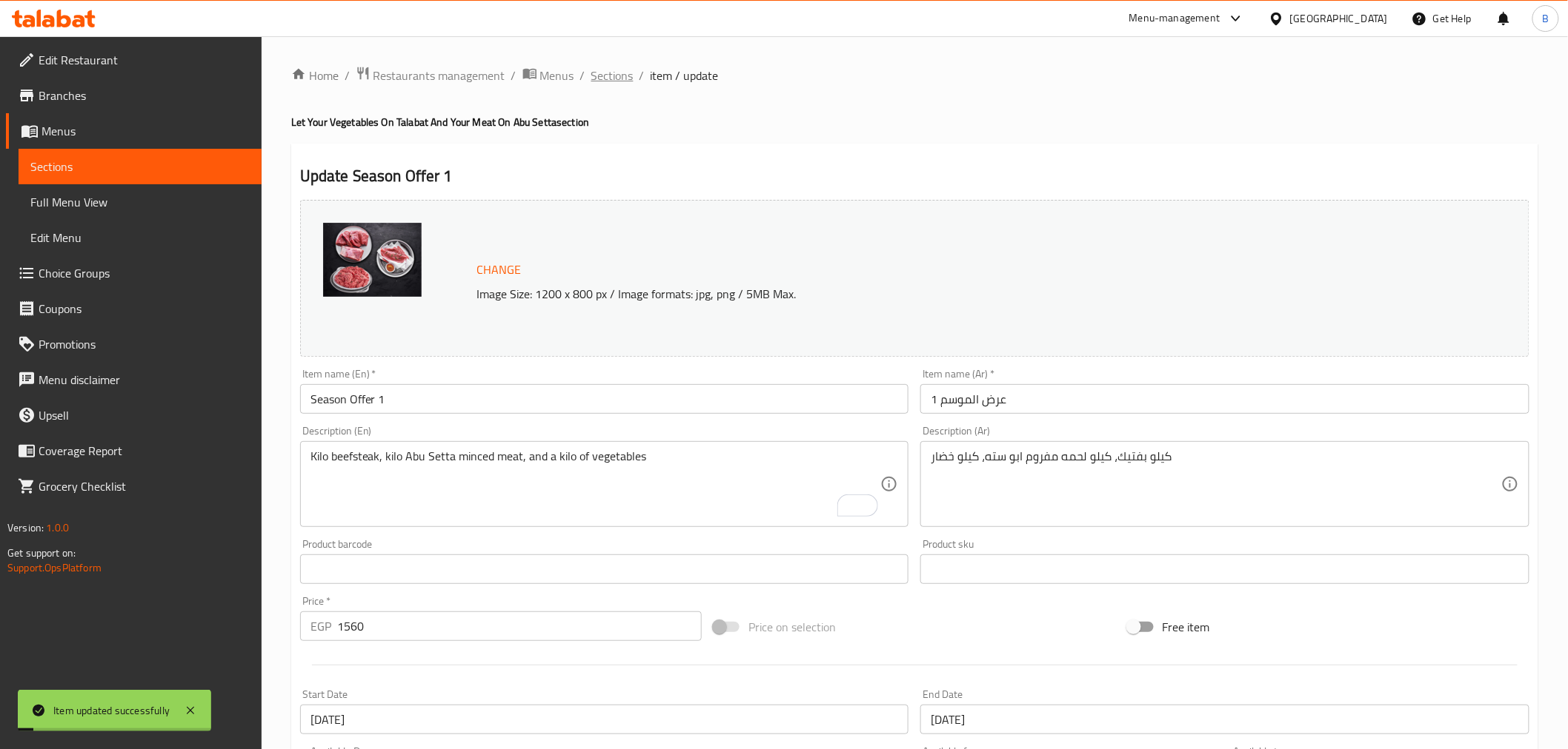
click at [602, 71] on span "Sections" at bounding box center [612, 75] width 42 height 18
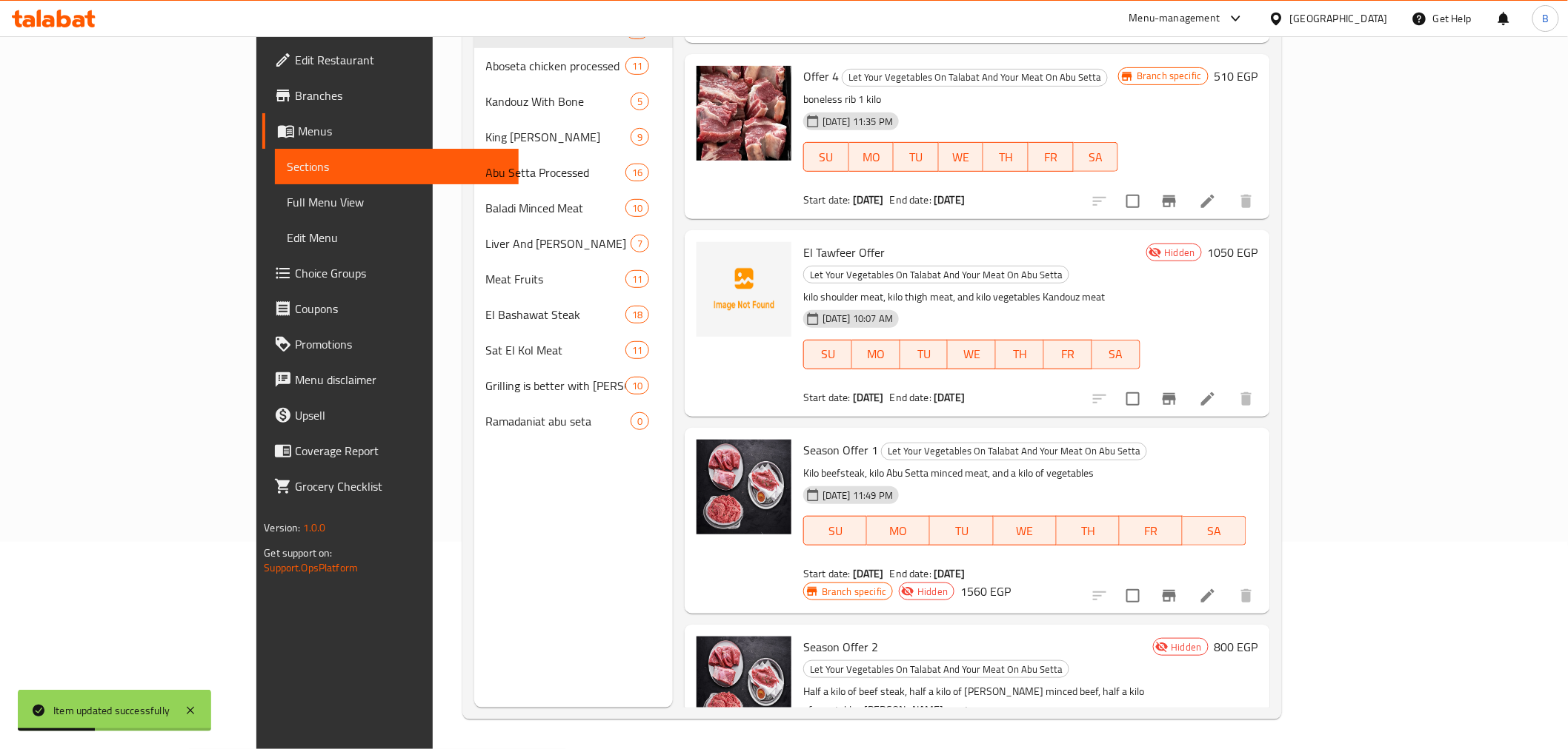
scroll to position [2817, 0]
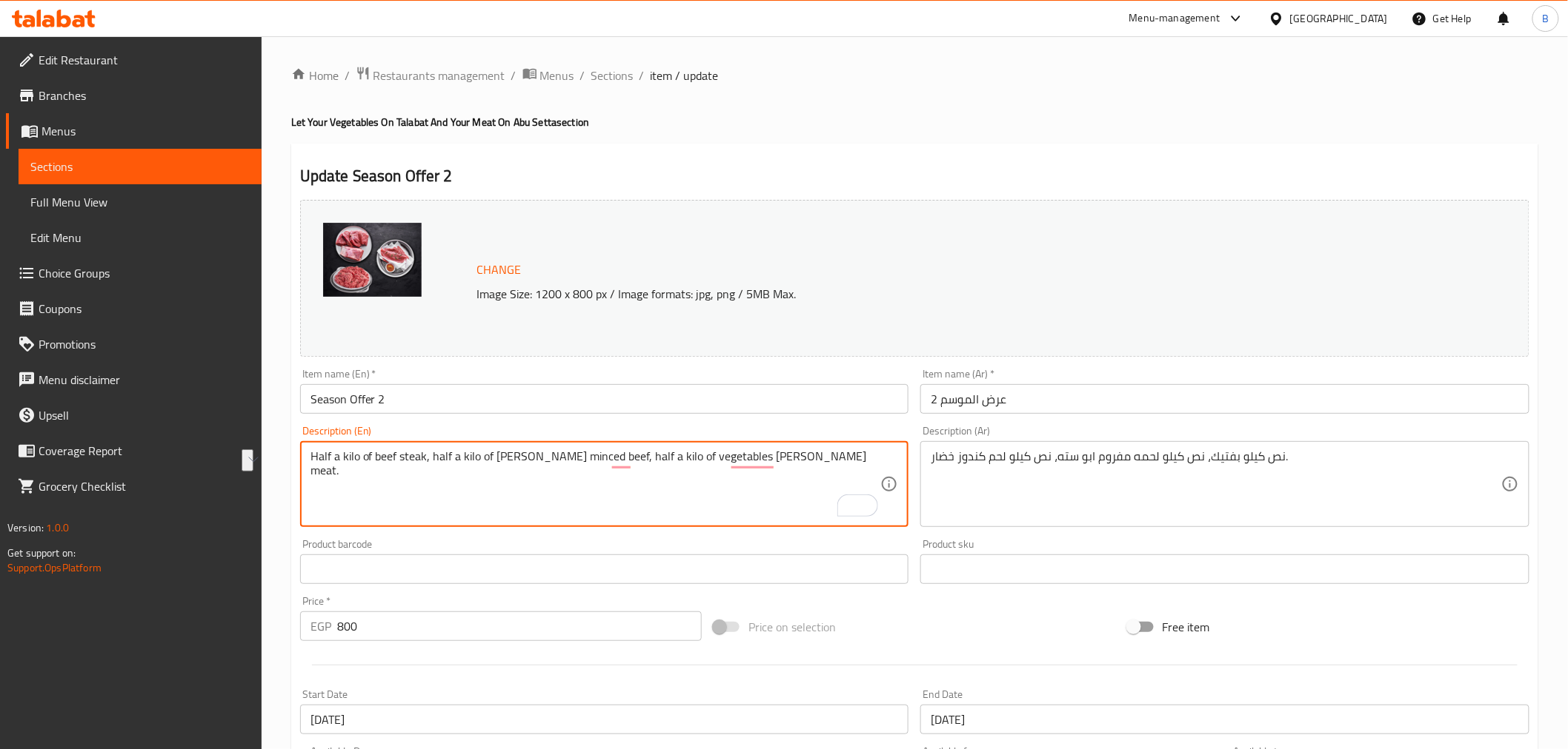
drag, startPoint x: 426, startPoint y: 454, endPoint x: 375, endPoint y: 446, distance: 51.6
paste textarea "beefsteak"
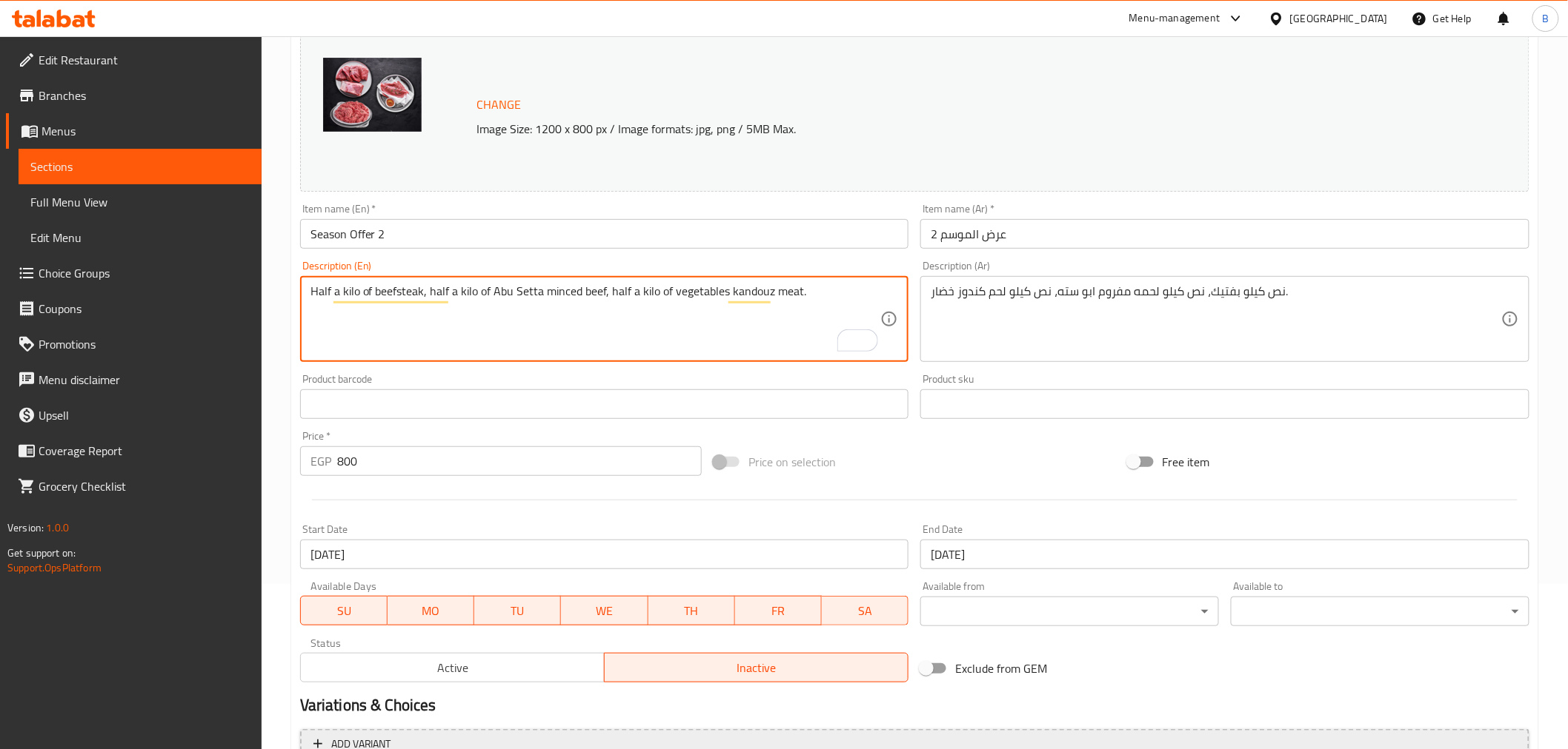
scroll to position [316, 0]
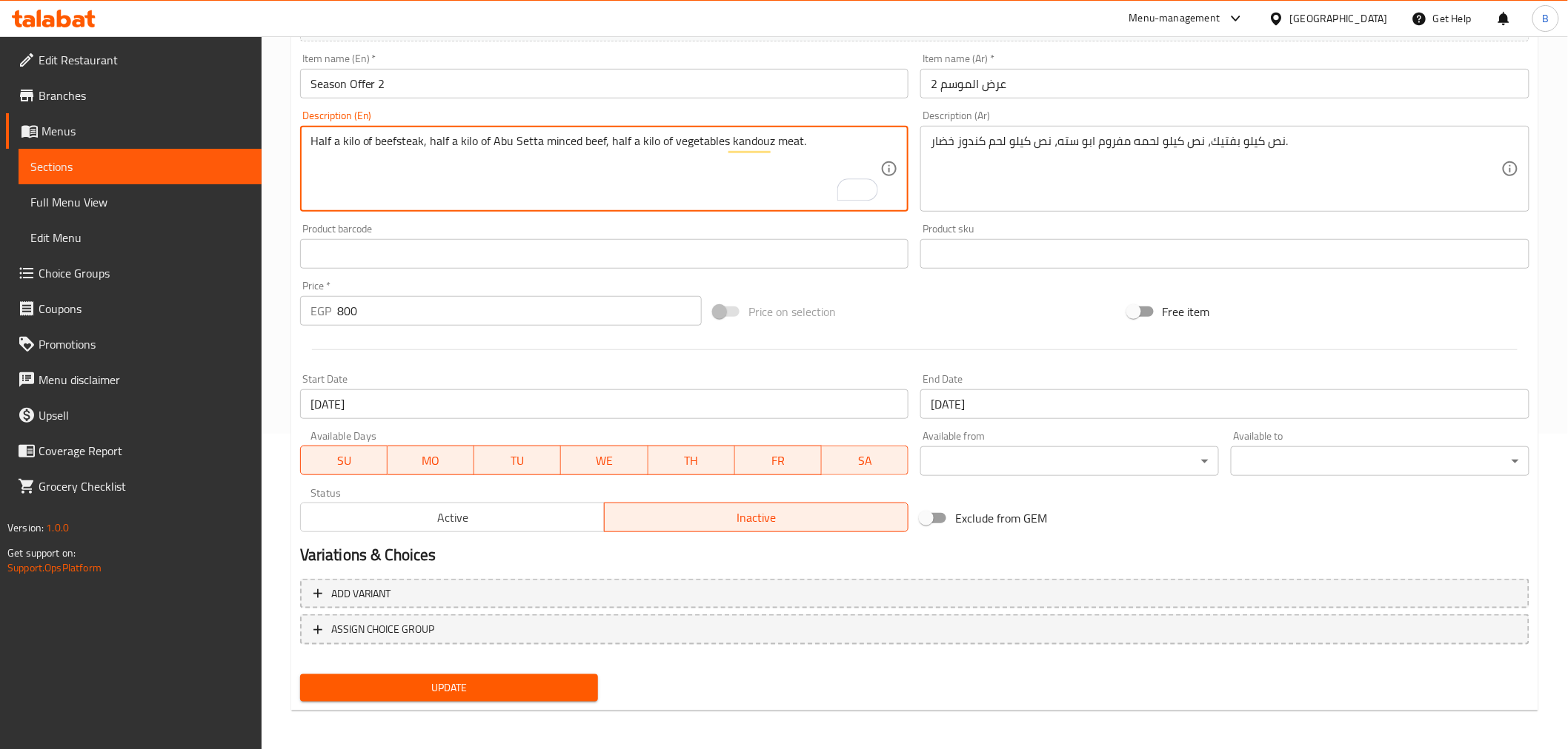
type textarea "Half a kilo of beefsteak, half a kilo of Abu Setta minced beef, half a kilo of …"
drag, startPoint x: 375, startPoint y: 674, endPoint x: 380, endPoint y: 684, distance: 11.2
click at [376, 677] on button "Update" at bounding box center [449, 688] width 298 height 27
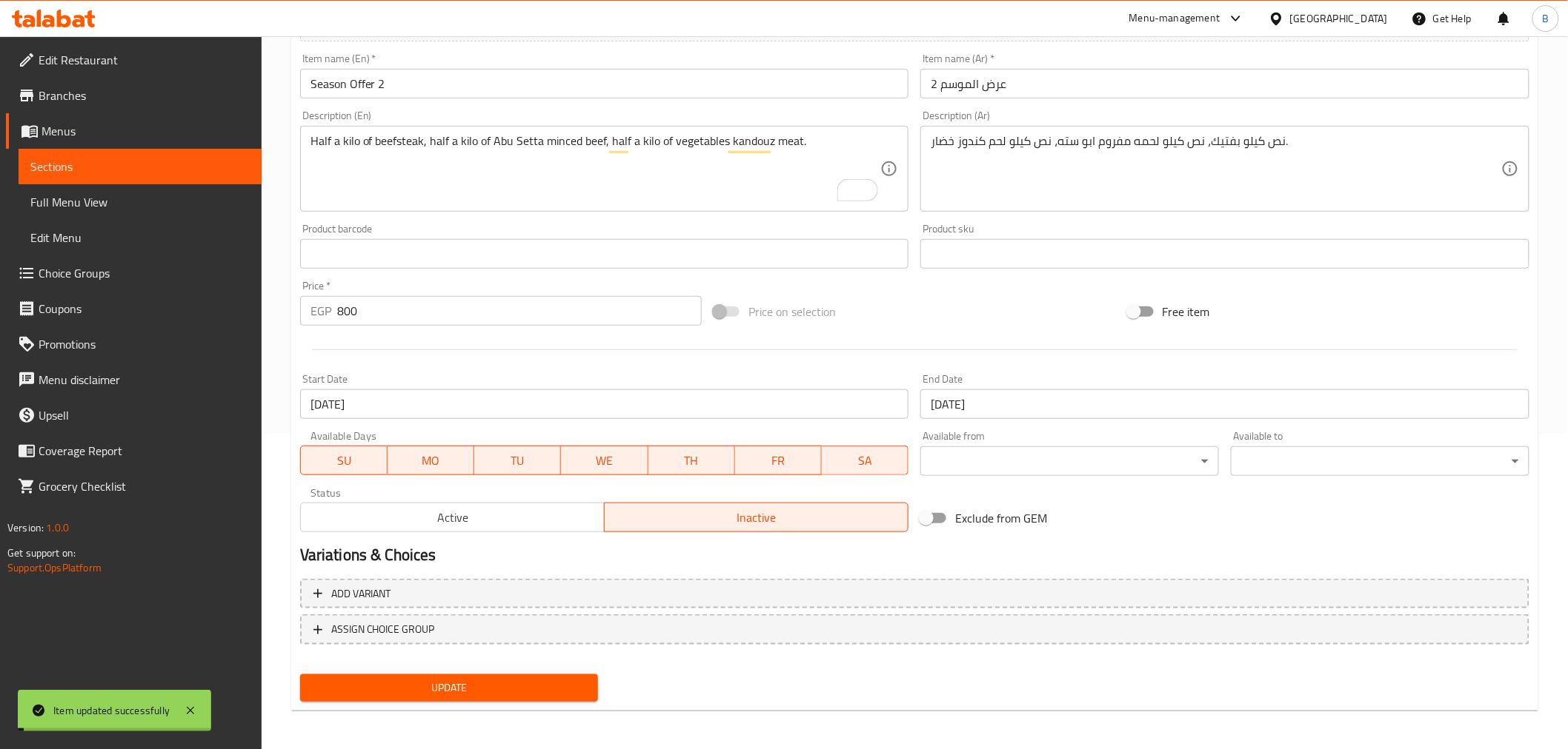
scroll to position [0, 0]
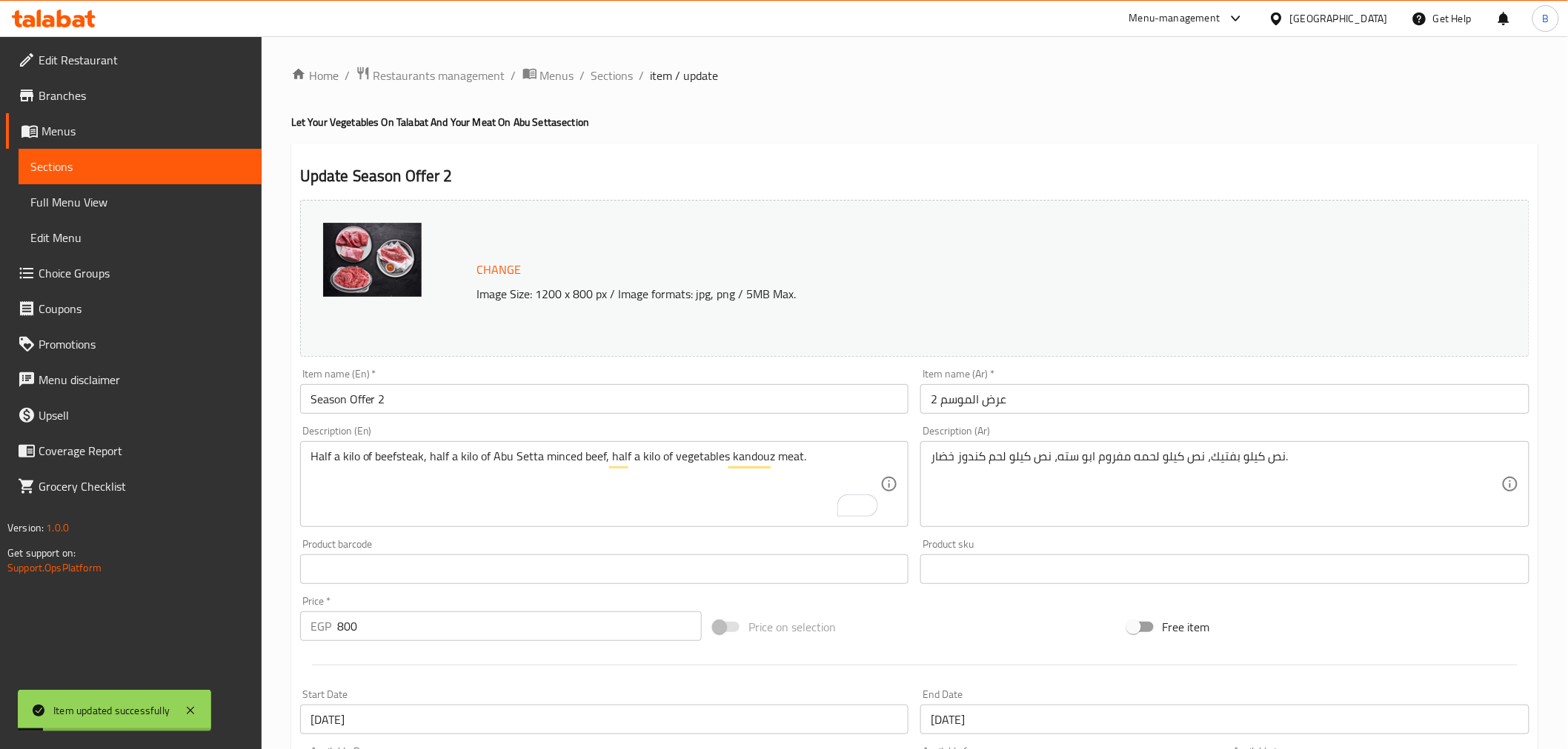
click at [612, 86] on div "Home / Restaurants management / Menus / Sections / item / update Let Your Veget…" at bounding box center [914, 552] width 1247 height 973
click at [612, 79] on span "Sections" at bounding box center [612, 75] width 42 height 18
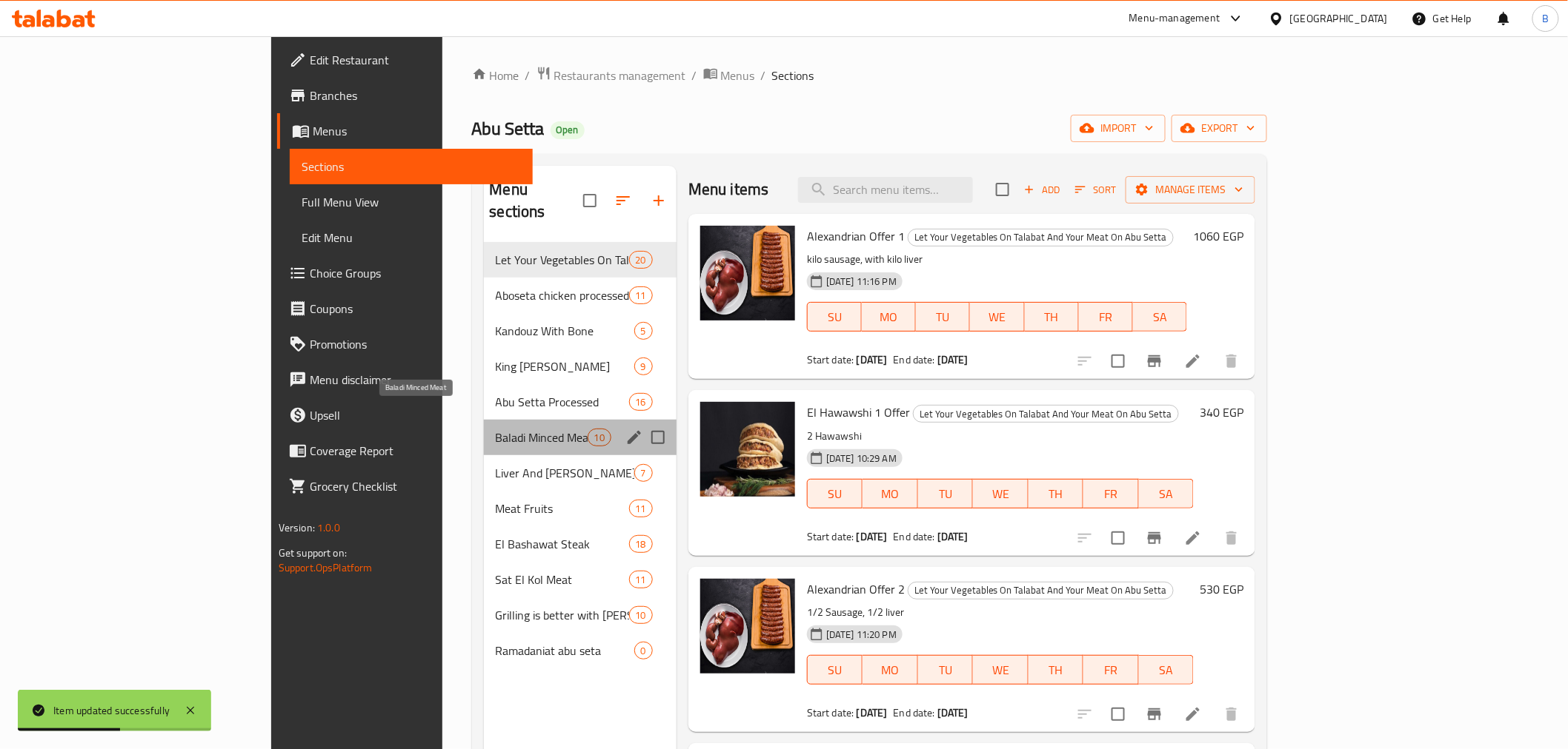
click at [496, 429] on span "Baladi Minced Meat" at bounding box center [541, 438] width 92 height 18
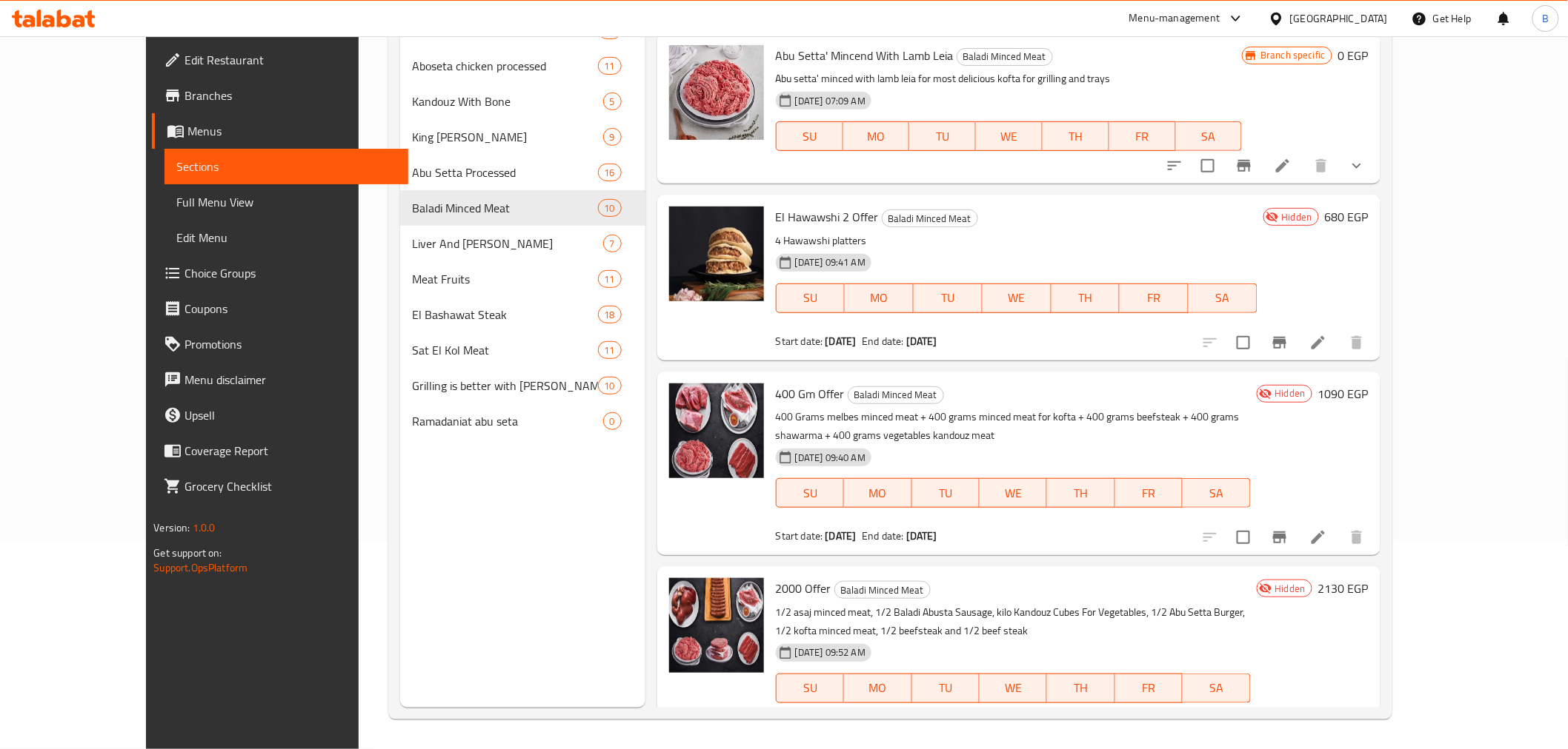
scroll to position [618, 0]
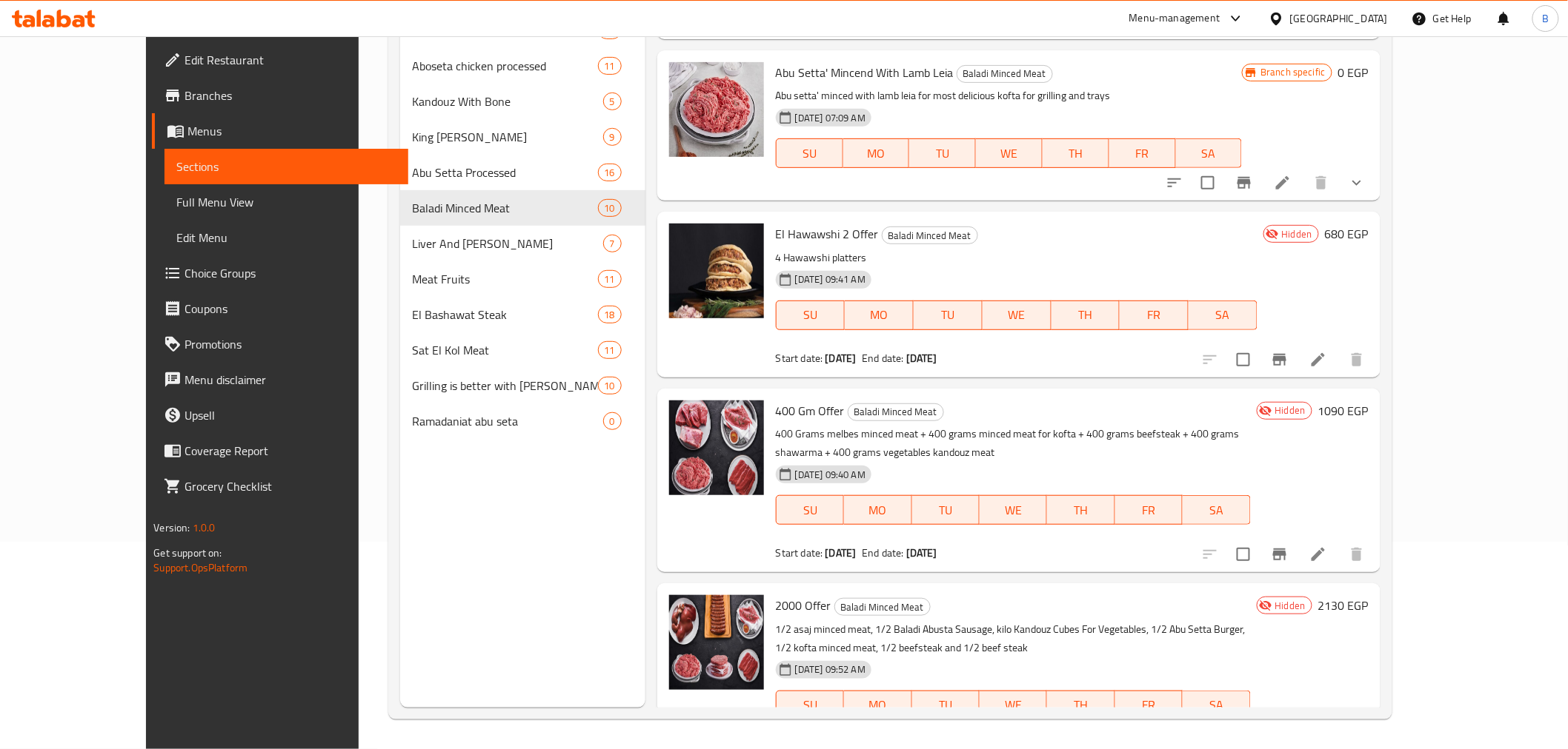
click at [1250, 437] on p "400 Grams melbes minced meat + 400 grams minced meat for kofta + 400 grams beef…" at bounding box center [1013, 444] width 475 height 37
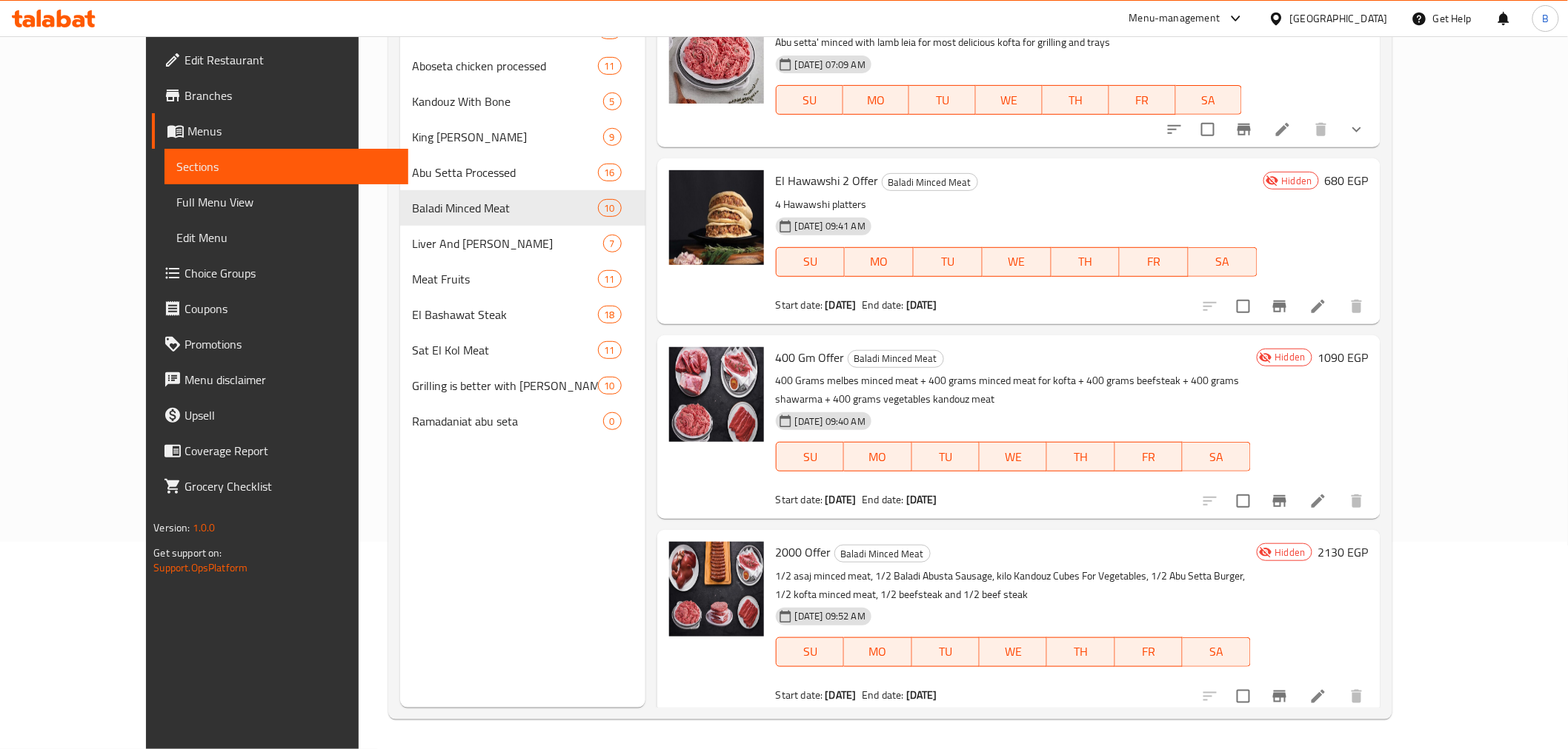
scroll to position [701, 0]
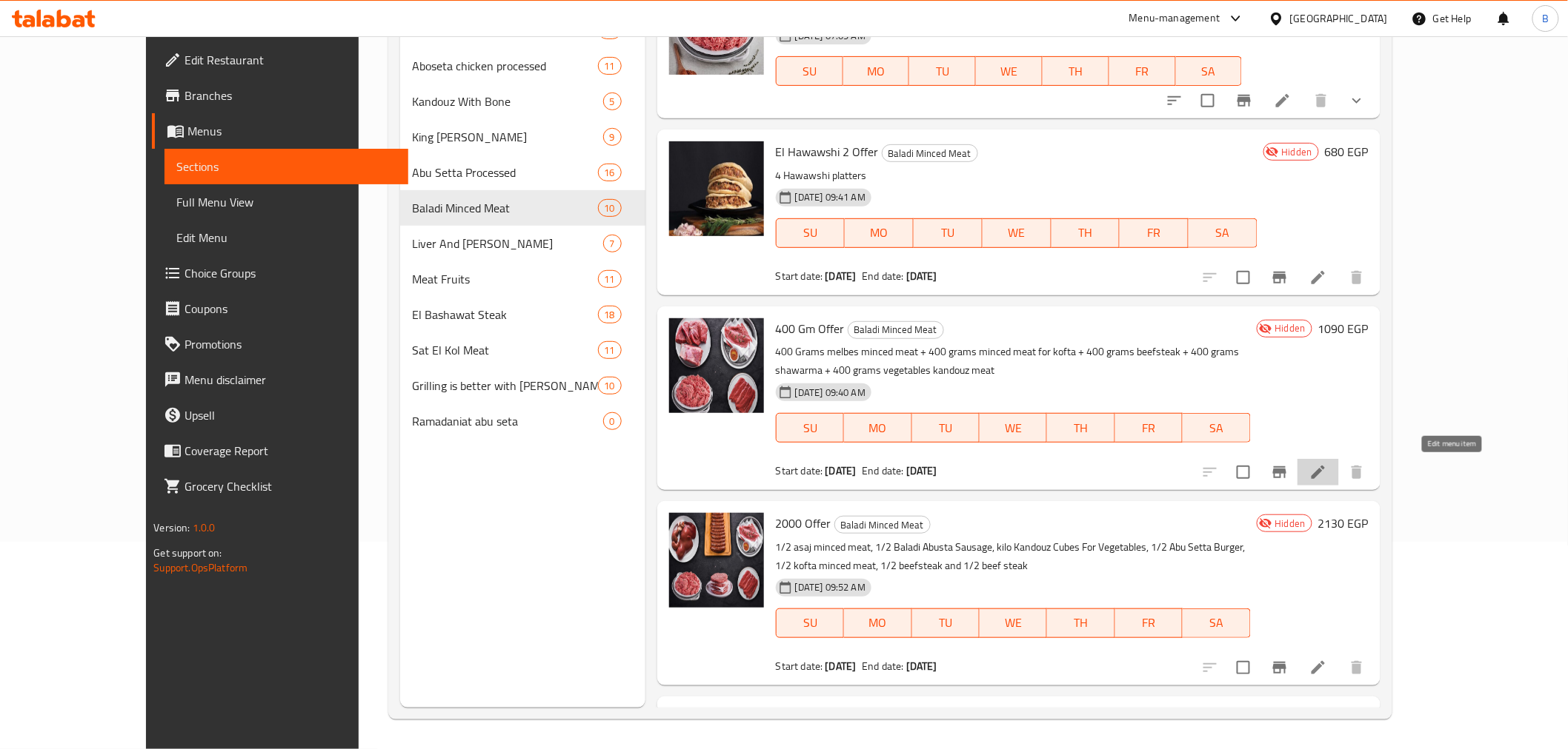
click at [1327, 471] on icon at bounding box center [1318, 473] width 18 height 18
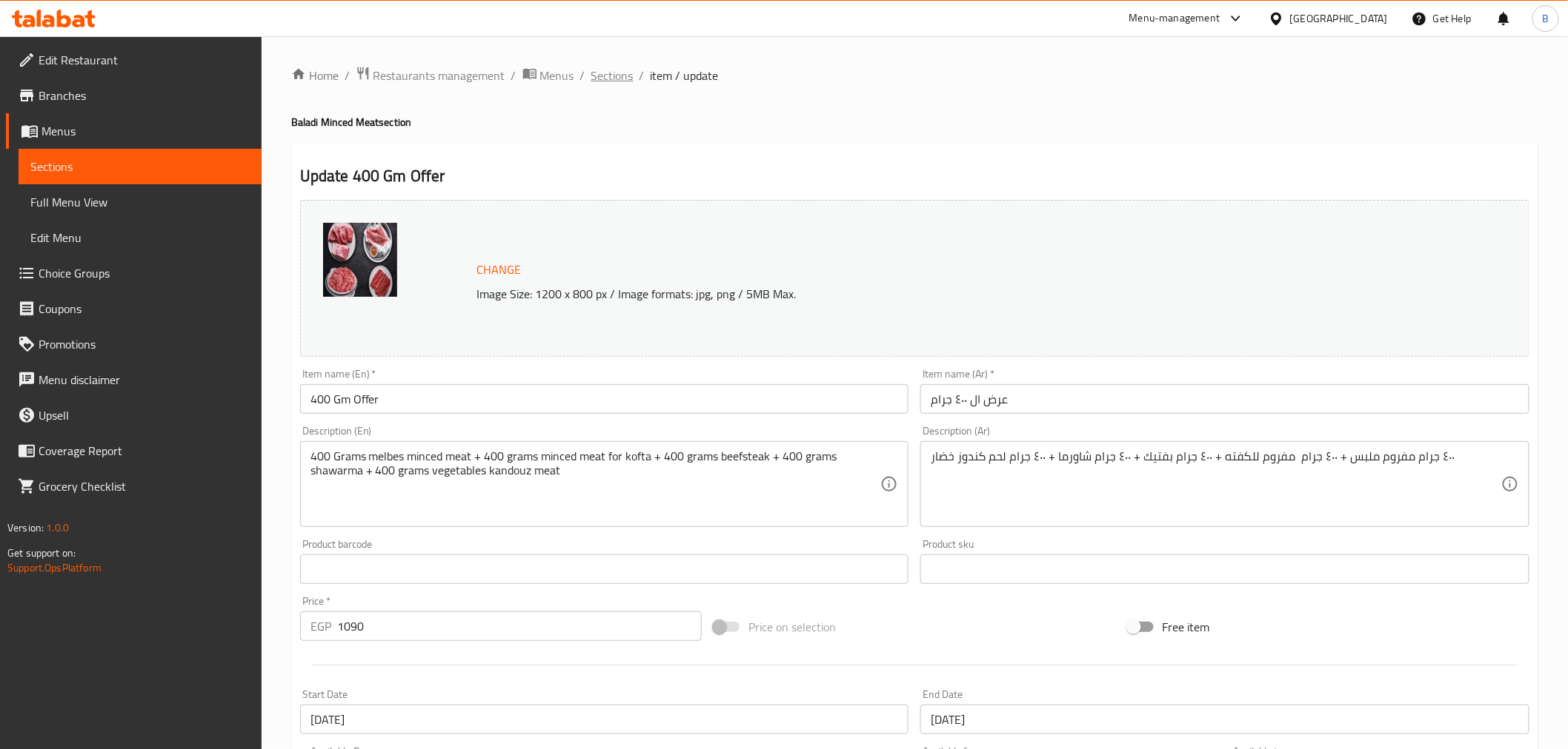
click at [612, 80] on span "Sections" at bounding box center [612, 75] width 42 height 18
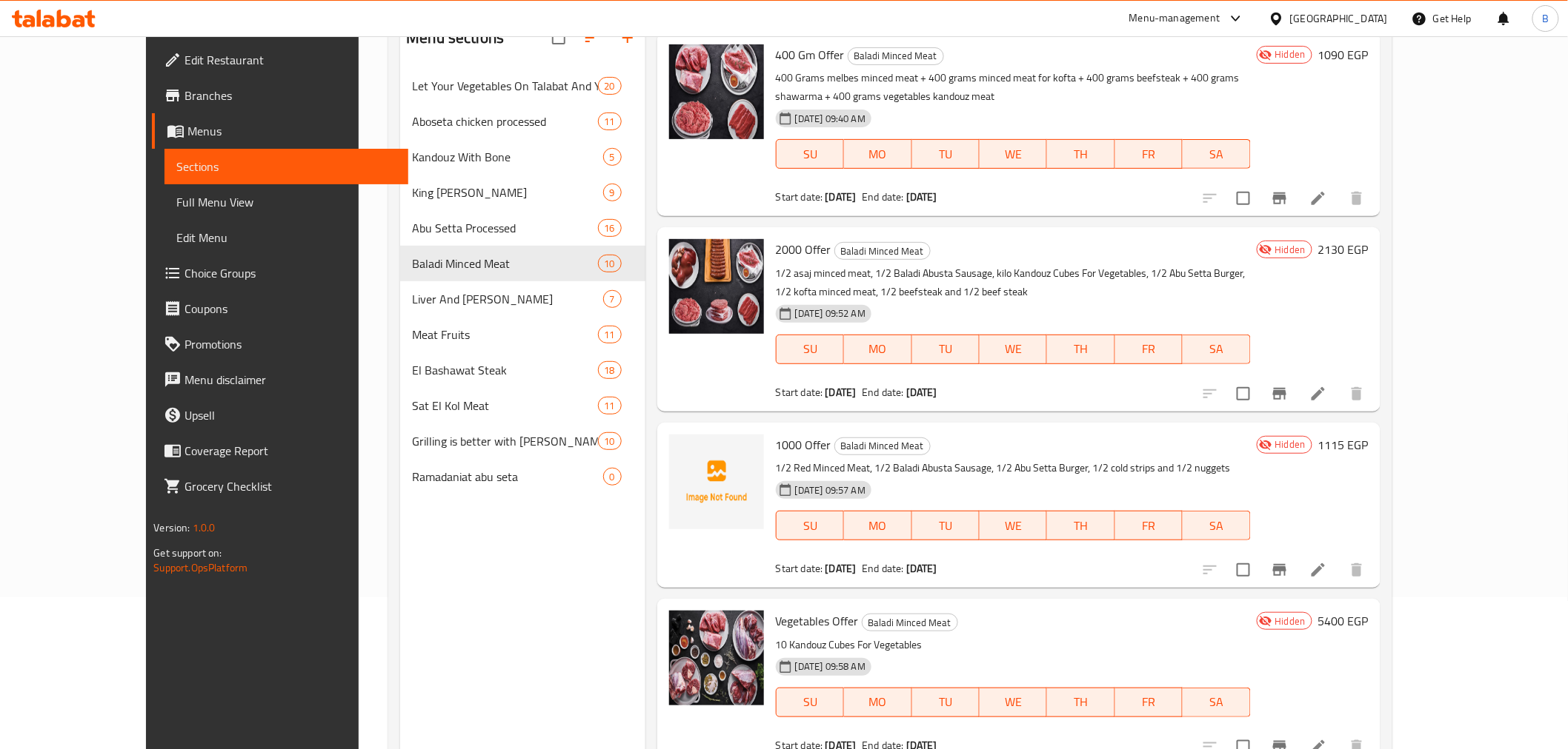
scroll to position [207, 0]
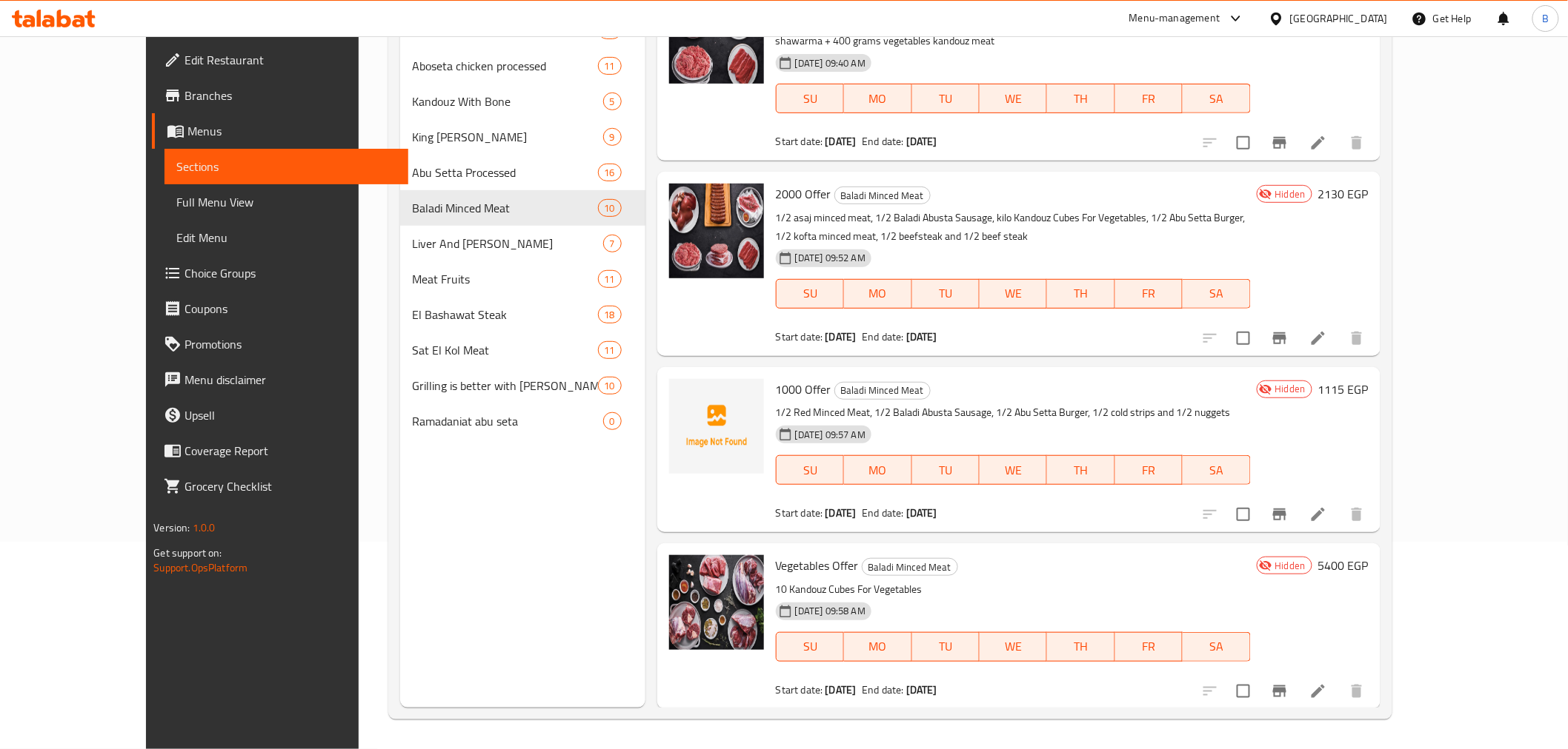
click at [1368, 418] on div "Hidden 1115 EGP" at bounding box center [1309, 449] width 118 height 141
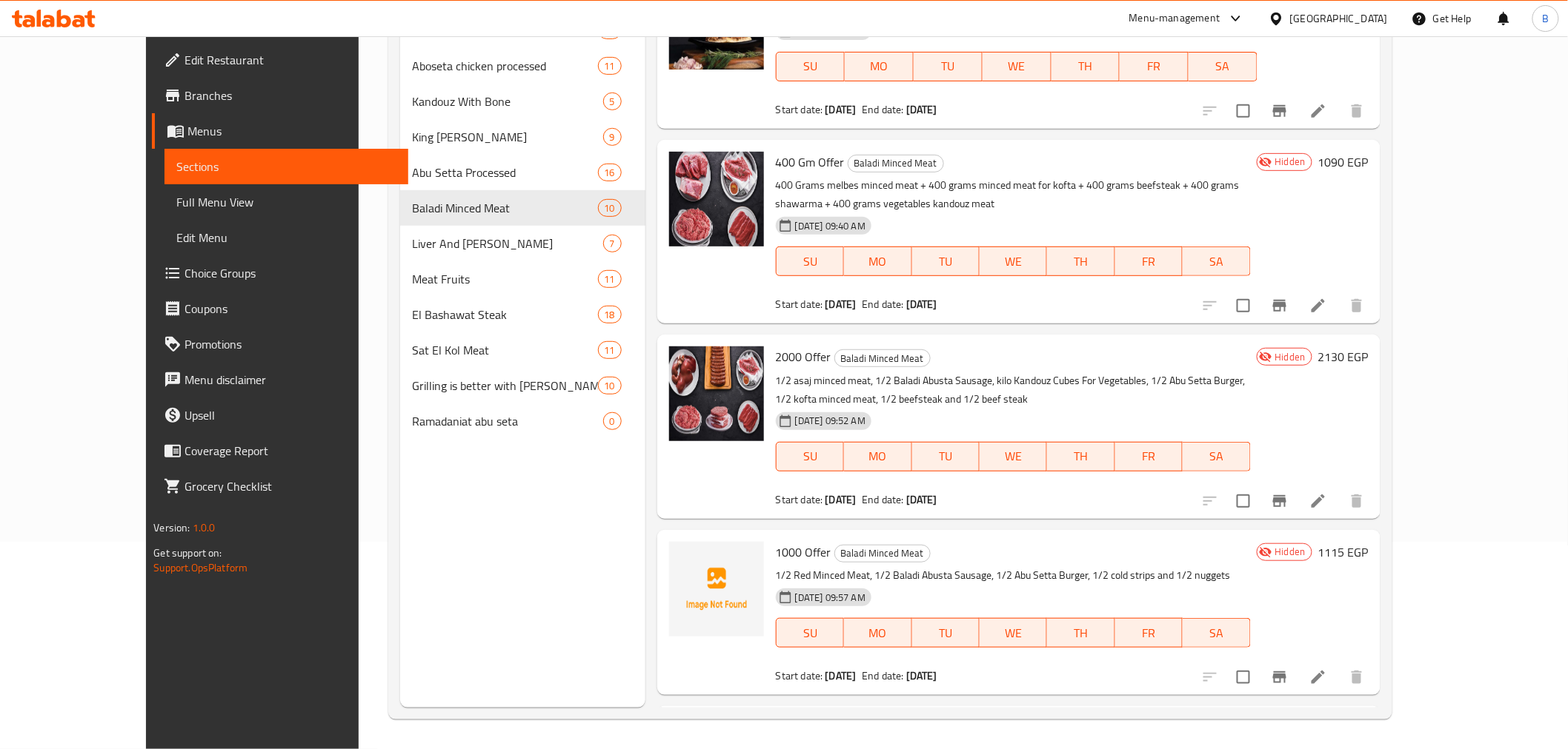
scroll to position [865, 0]
click at [1286, 304] on icon "Branch-specific-item" at bounding box center [1278, 308] width 13 height 12
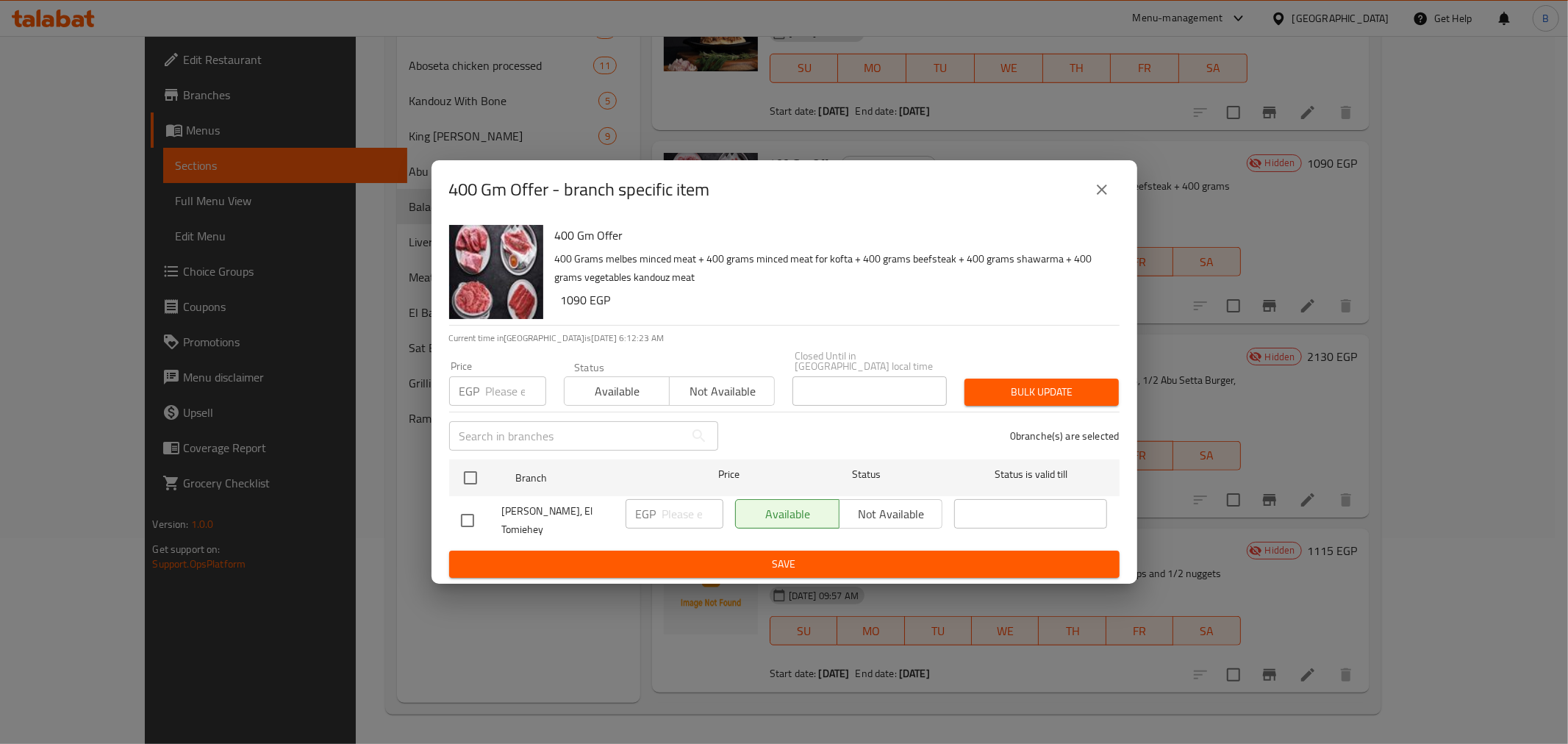
click at [1107, 199] on icon "close" at bounding box center [1101, 190] width 17 height 17
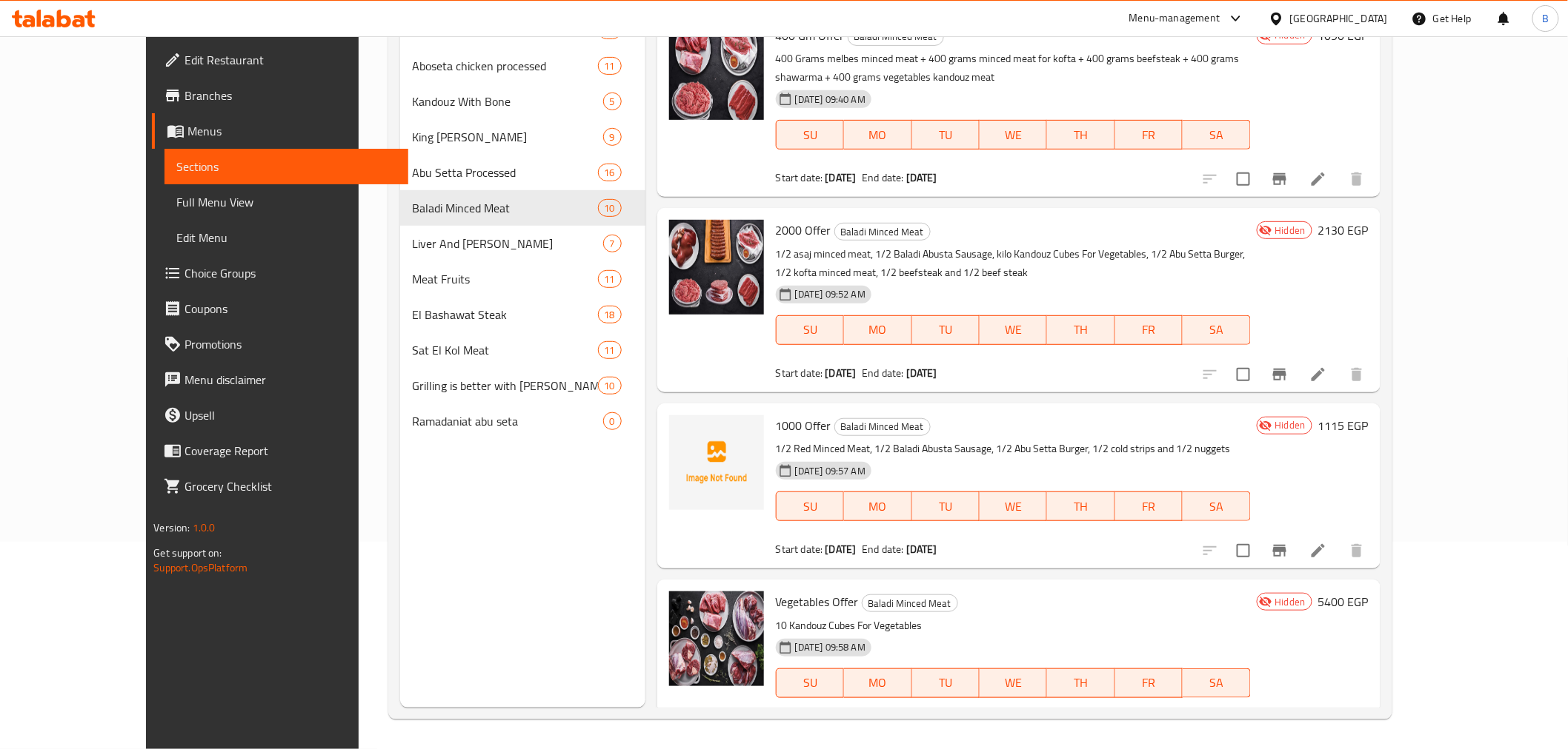
scroll to position [1030, 0]
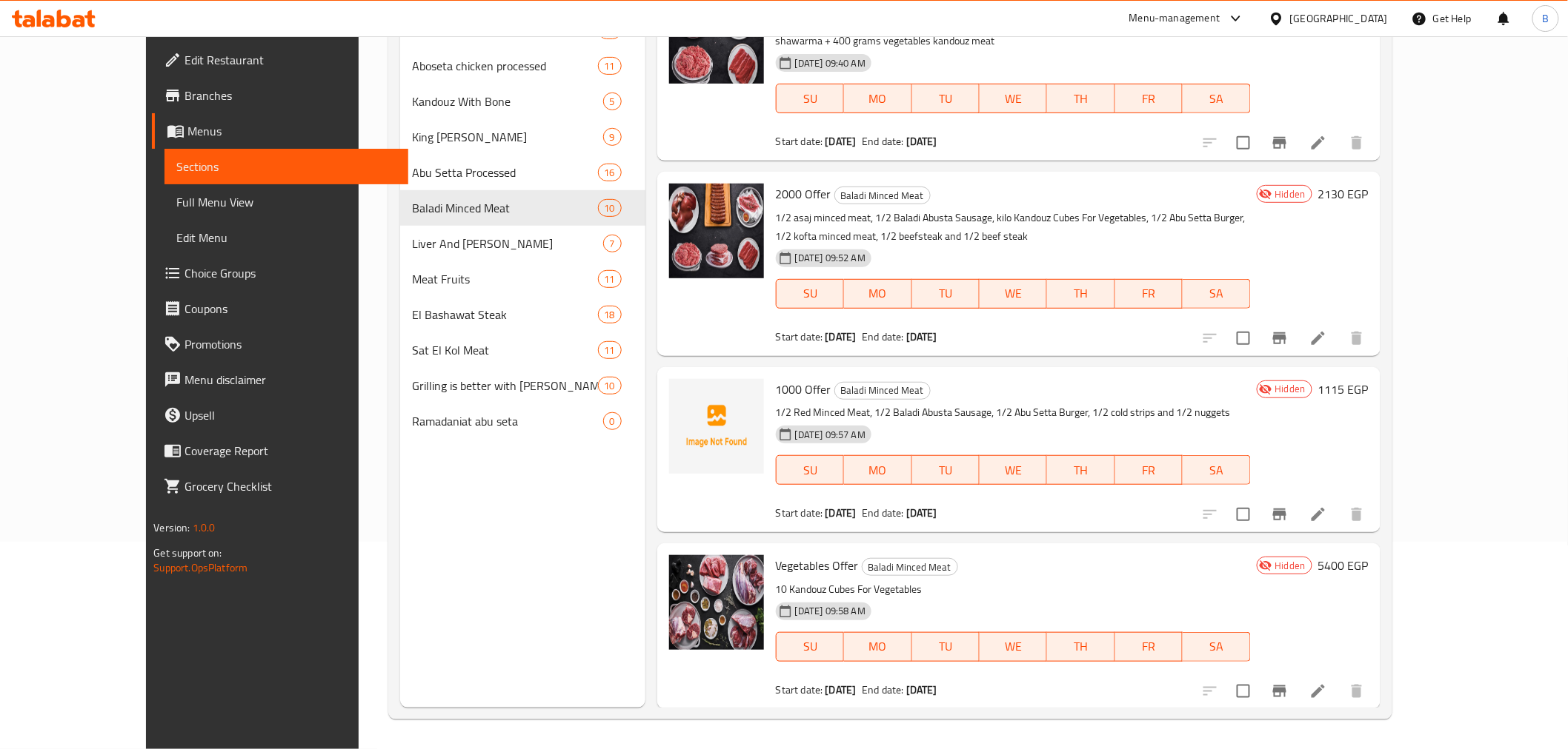
click at [1257, 264] on div "08-10-2025 09:52 AM SU MO TU WE TH FR SA" at bounding box center [1013, 283] width 487 height 80
click at [1327, 337] on icon at bounding box center [1318, 339] width 18 height 18
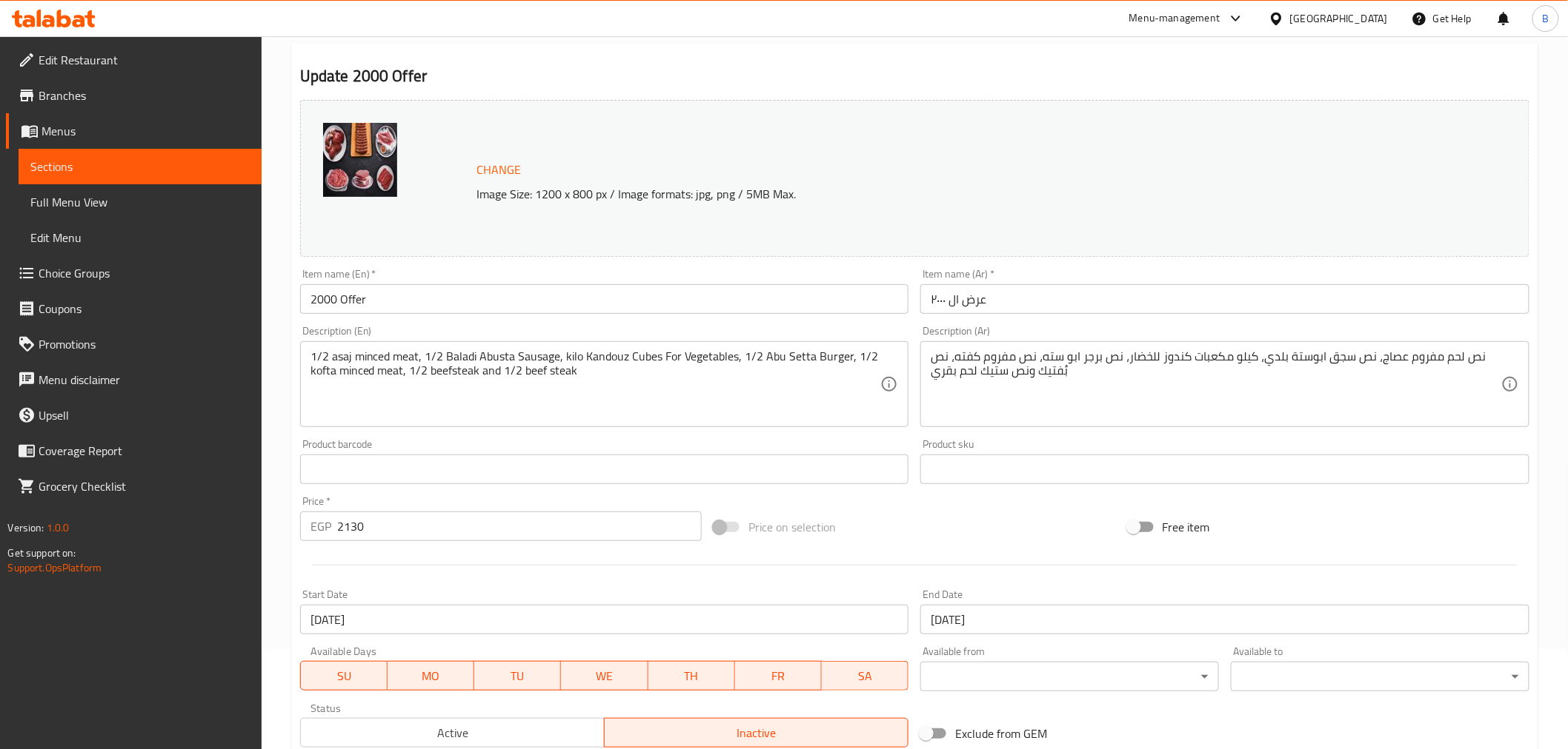
scroll to position [316, 0]
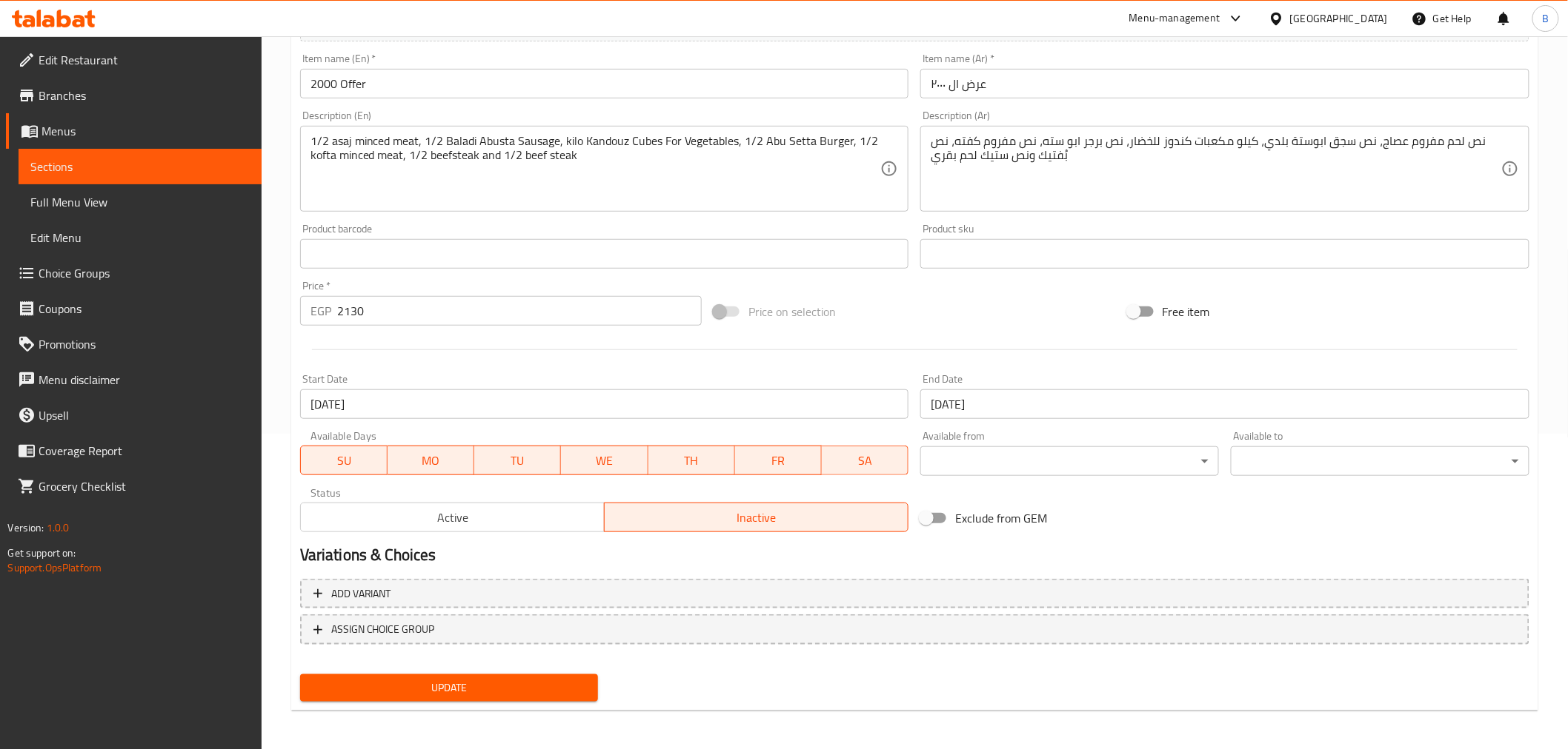
click at [1218, 410] on input "[DATE]" at bounding box center [1225, 404] width 609 height 30
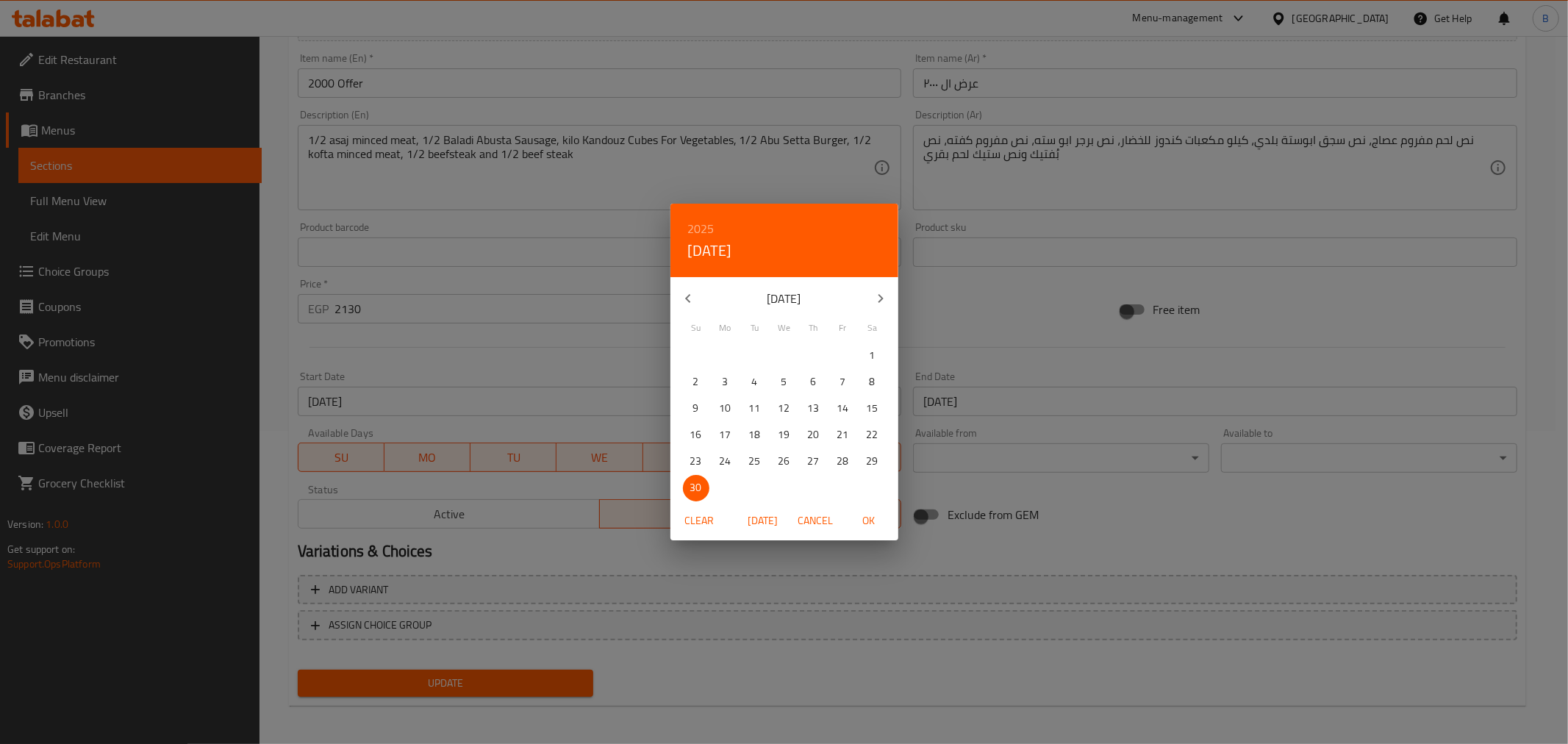
click at [884, 296] on icon "button" at bounding box center [880, 299] width 17 height 17
click at [787, 466] on p "31" at bounding box center [784, 461] width 12 height 18
click at [877, 527] on span "OK" at bounding box center [869, 521] width 36 height 18
type input "[DATE]"
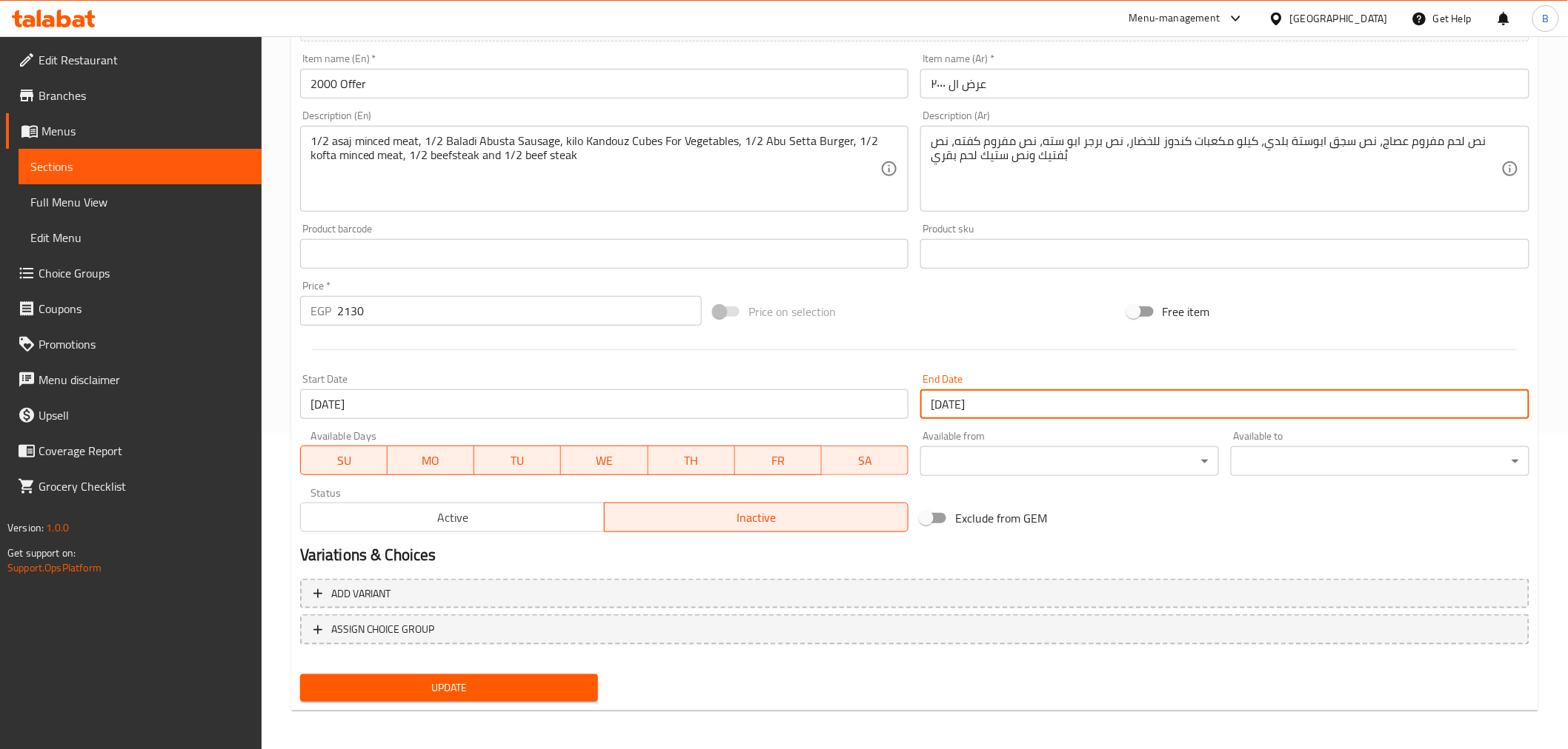
click at [697, 402] on input "[DATE]" at bounding box center [605, 404] width 609 height 30
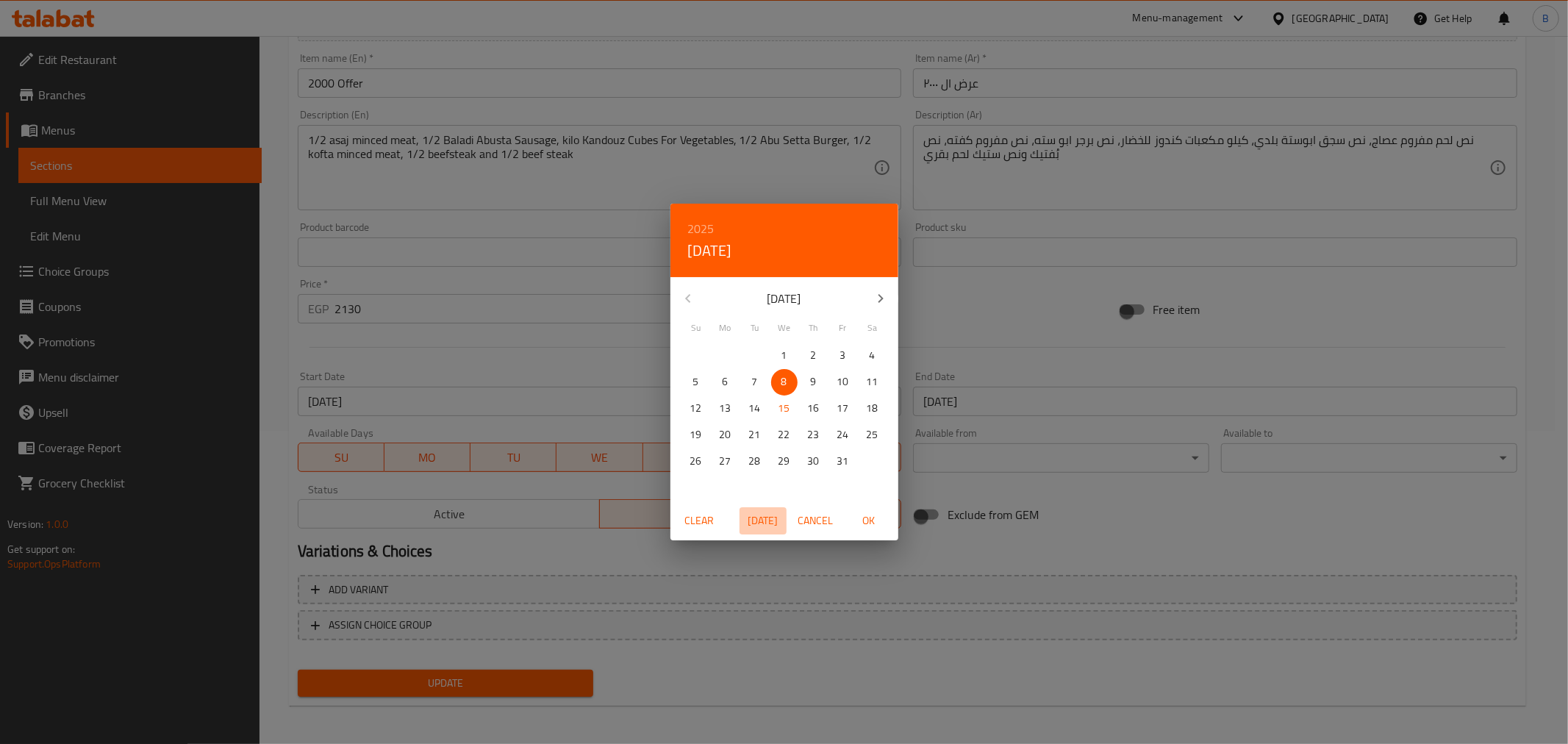
click at [758, 528] on button "[DATE]" at bounding box center [763, 521] width 47 height 27
click at [877, 525] on span "OK" at bounding box center [869, 521] width 36 height 18
type input "[DATE]"
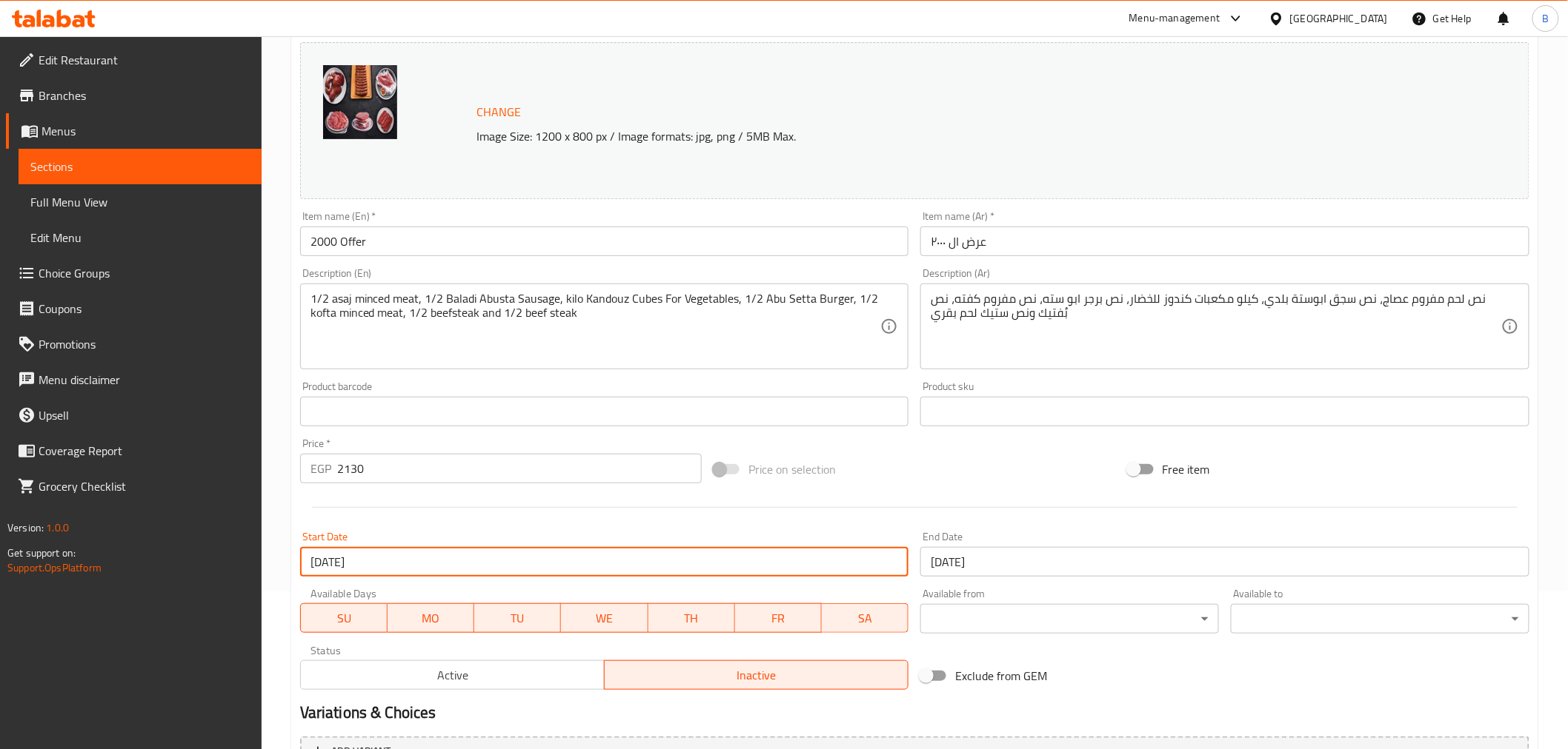
scroll to position [151, 0]
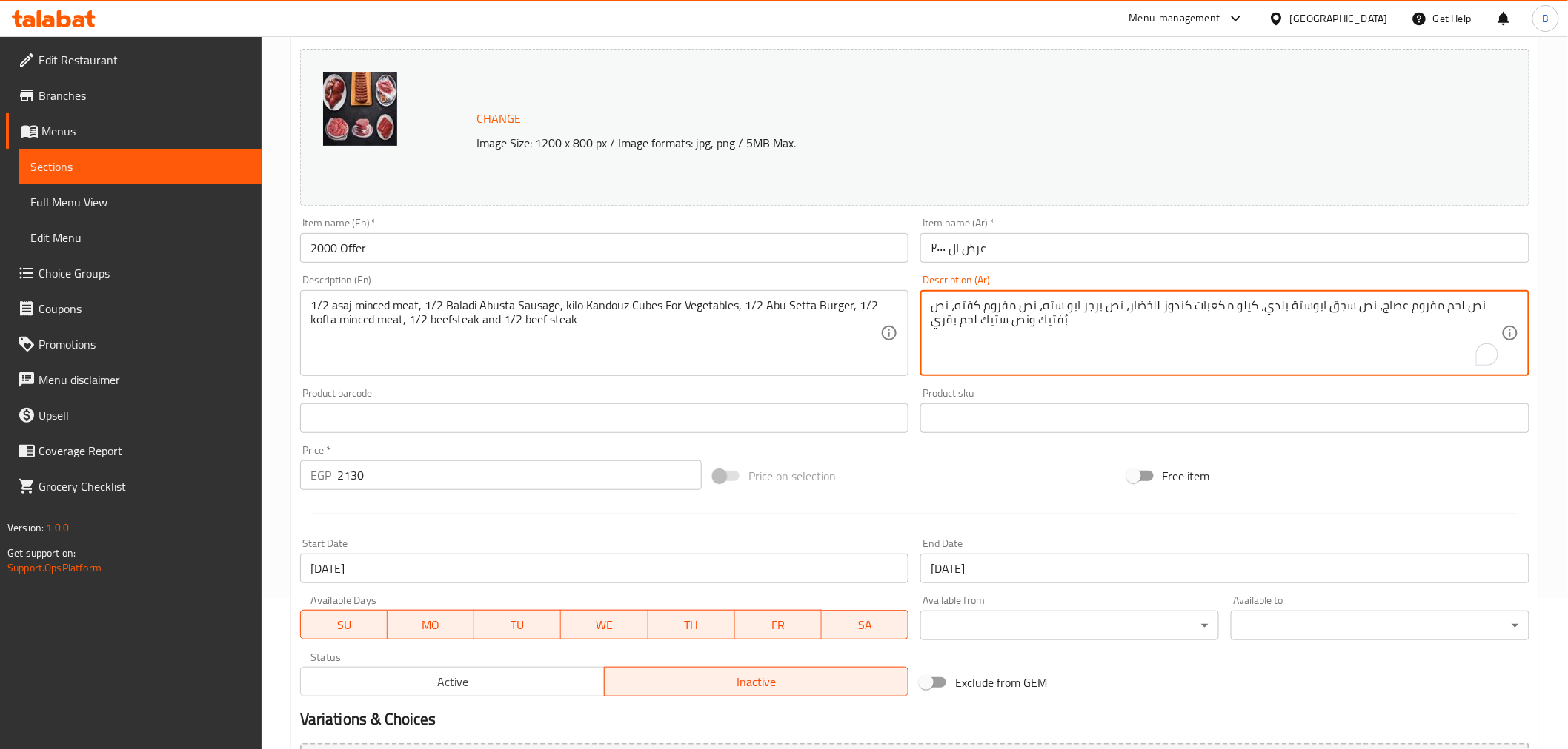
click at [1280, 299] on textarea "نص لحم مفروم عصاج، نص سجق ابوستة بلدي، كيلو مكعبات كندوز للخضار، نص برجر ابو ست…" at bounding box center [1215, 333] width 570 height 70
click at [1280, 298] on textarea "نص لحم مفروم عصاج، نص سجق ابوستة بلدي، كيلو مكعبات كندوز للخضار، نص برجر ابو ست…" at bounding box center [1215, 333] width 570 height 70
paste textarea "500جرام لحمه مفروم ملبس +500 جرام سجق + 500 جرام لحمه مفروم للكفته + 500 جرام ل…"
type textarea "500جرام لحمه مفروم ملبس +500 جرام سجق + 500 جرام لحمه مفروم للكفته + 500 جرام ل…"
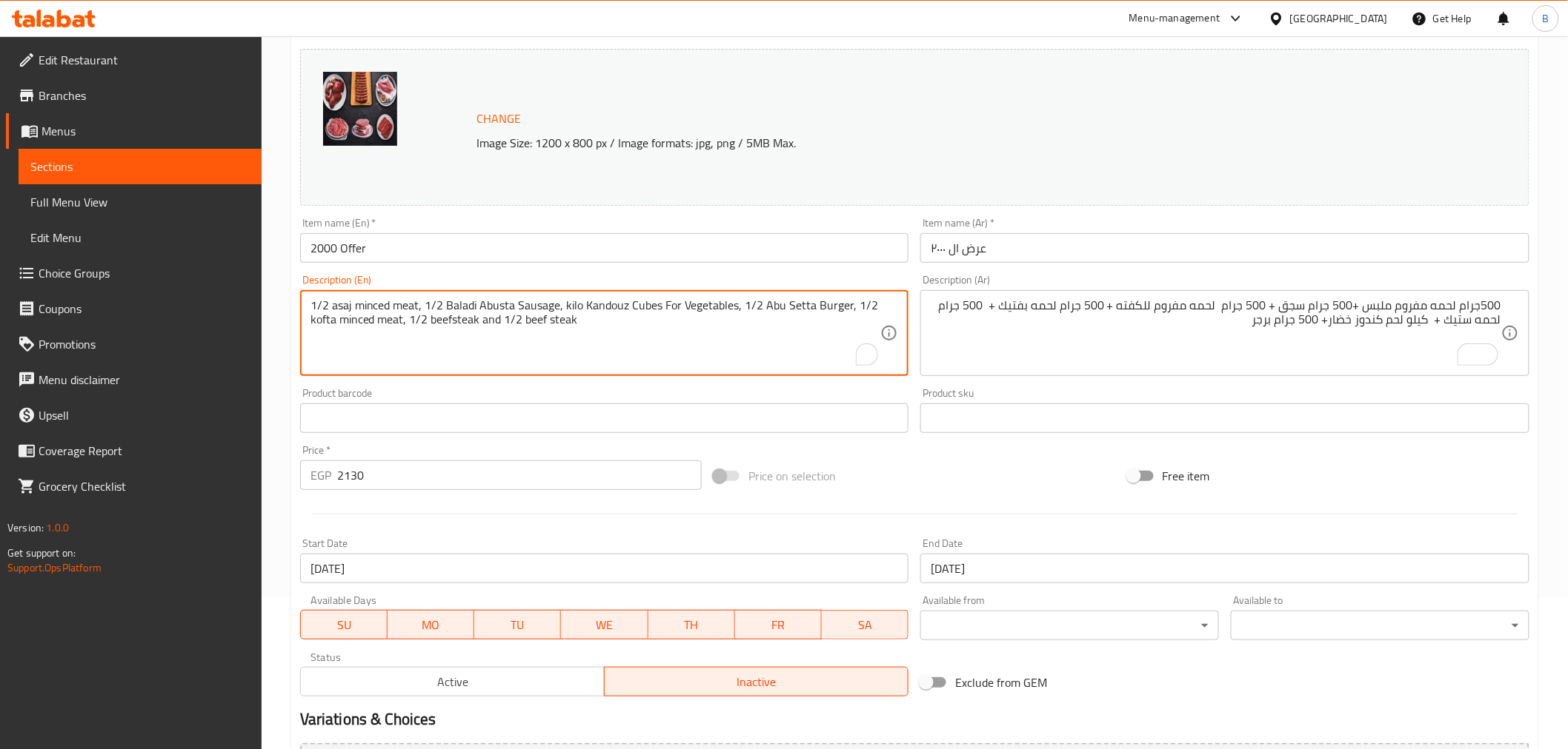
drag, startPoint x: 813, startPoint y: 303, endPoint x: 810, endPoint y: 296, distance: 7.6
click at [810, 298] on textarea "1/2 asaj minced meat, 1/2 Baladi Abusta Sausage, kilo Kandouz Cubes For Vegetab…" at bounding box center [596, 333] width 570 height 70
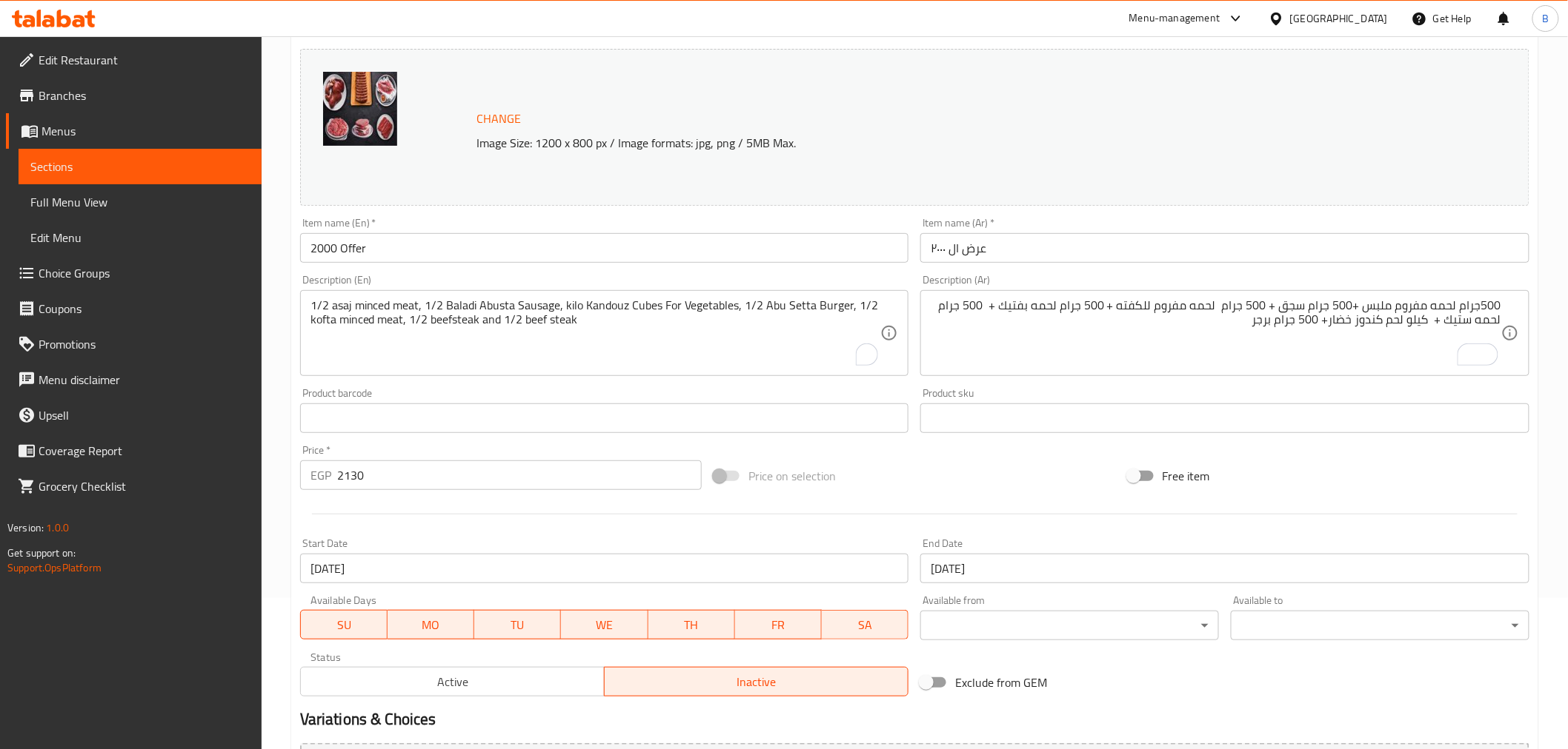
click at [810, 296] on div "1/2 asaj minced meat, 1/2 Baladi Abusta Sausage, kilo Kandouz Cubes For Vegetab…" at bounding box center [605, 333] width 609 height 86
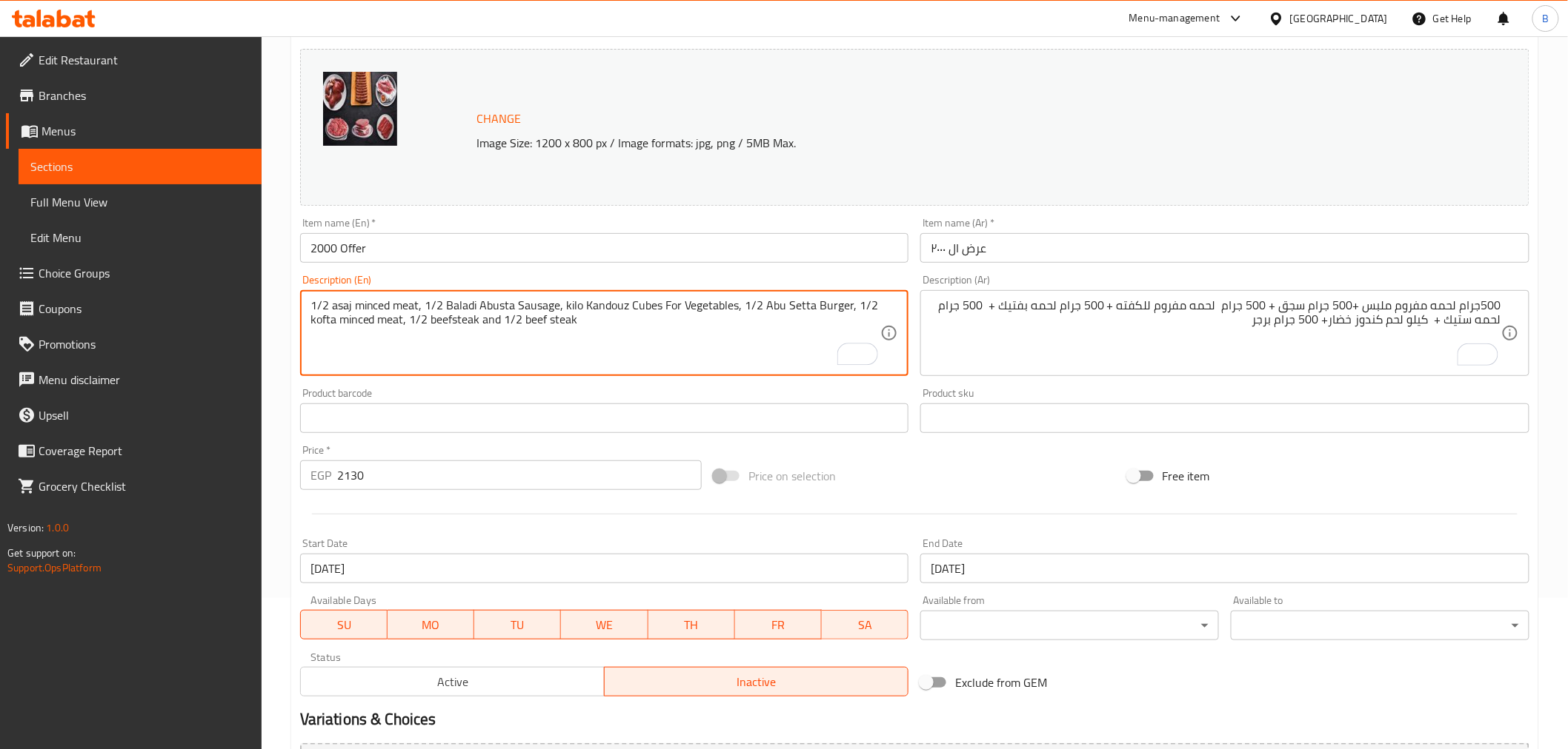
click at [796, 302] on textarea "1/2 asaj minced meat, 1/2 Baladi Abusta Sausage, kilo Kandouz Cubes For Vegetab…" at bounding box center [596, 333] width 570 height 70
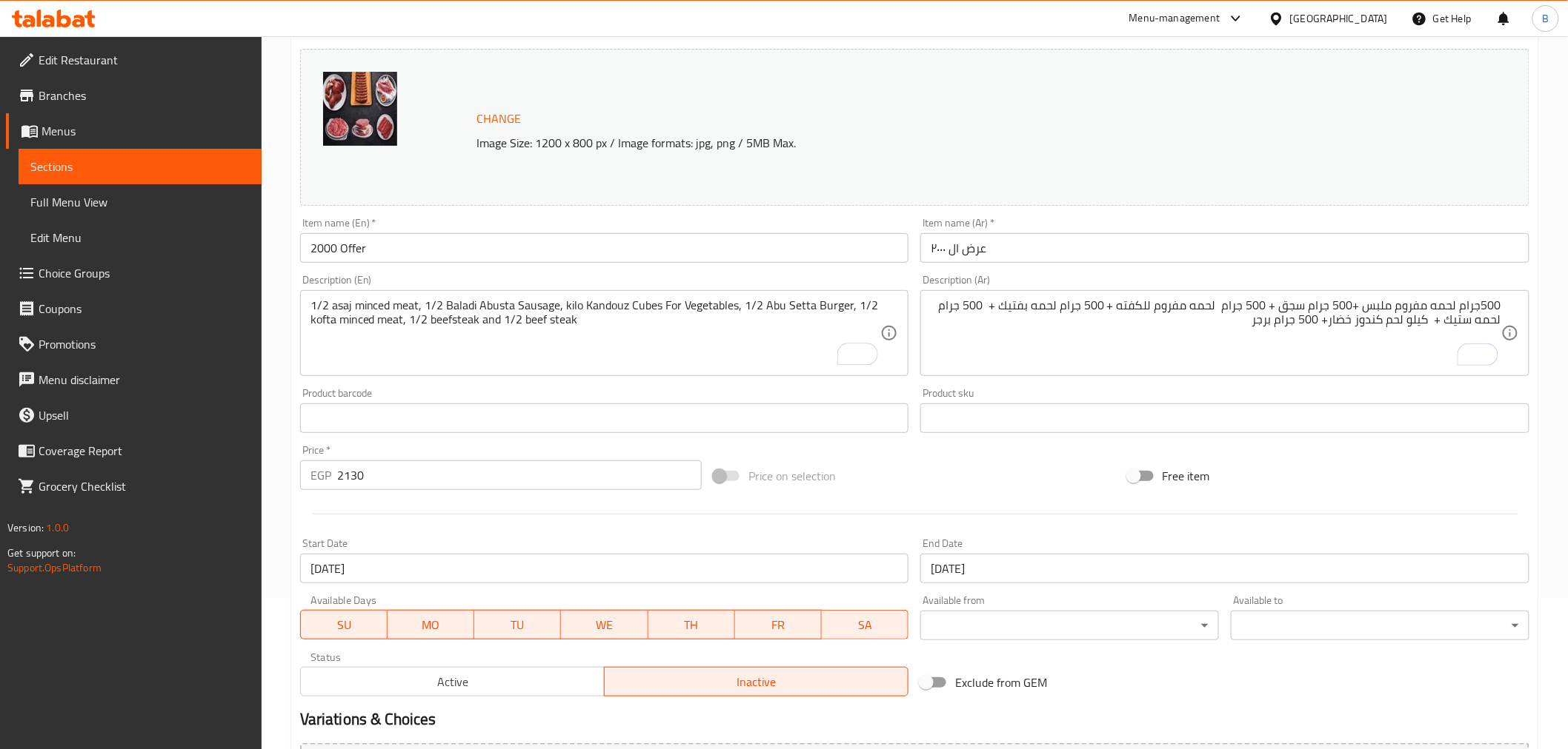
click at [797, 296] on div "1/2 asaj minced meat, 1/2 Baladi Abusta Sausage, kilo Kandouz Cubes For Vegetab…" at bounding box center [605, 333] width 609 height 86
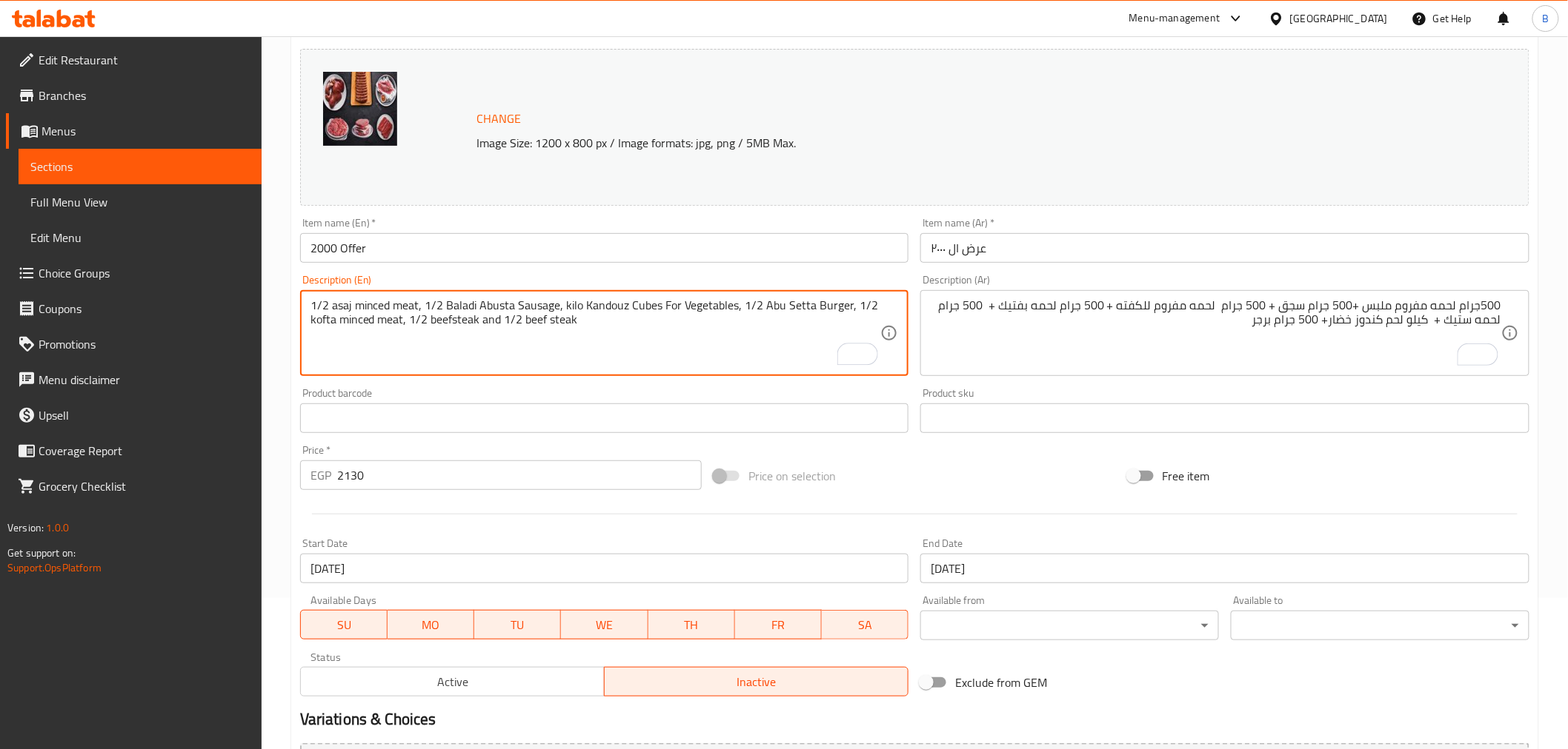
click at [797, 294] on div "1/2 asaj minced meat, 1/2 Baladi Abusta Sausage, kilo Kandouz Cubes For Vegetab…" at bounding box center [605, 333] width 609 height 86
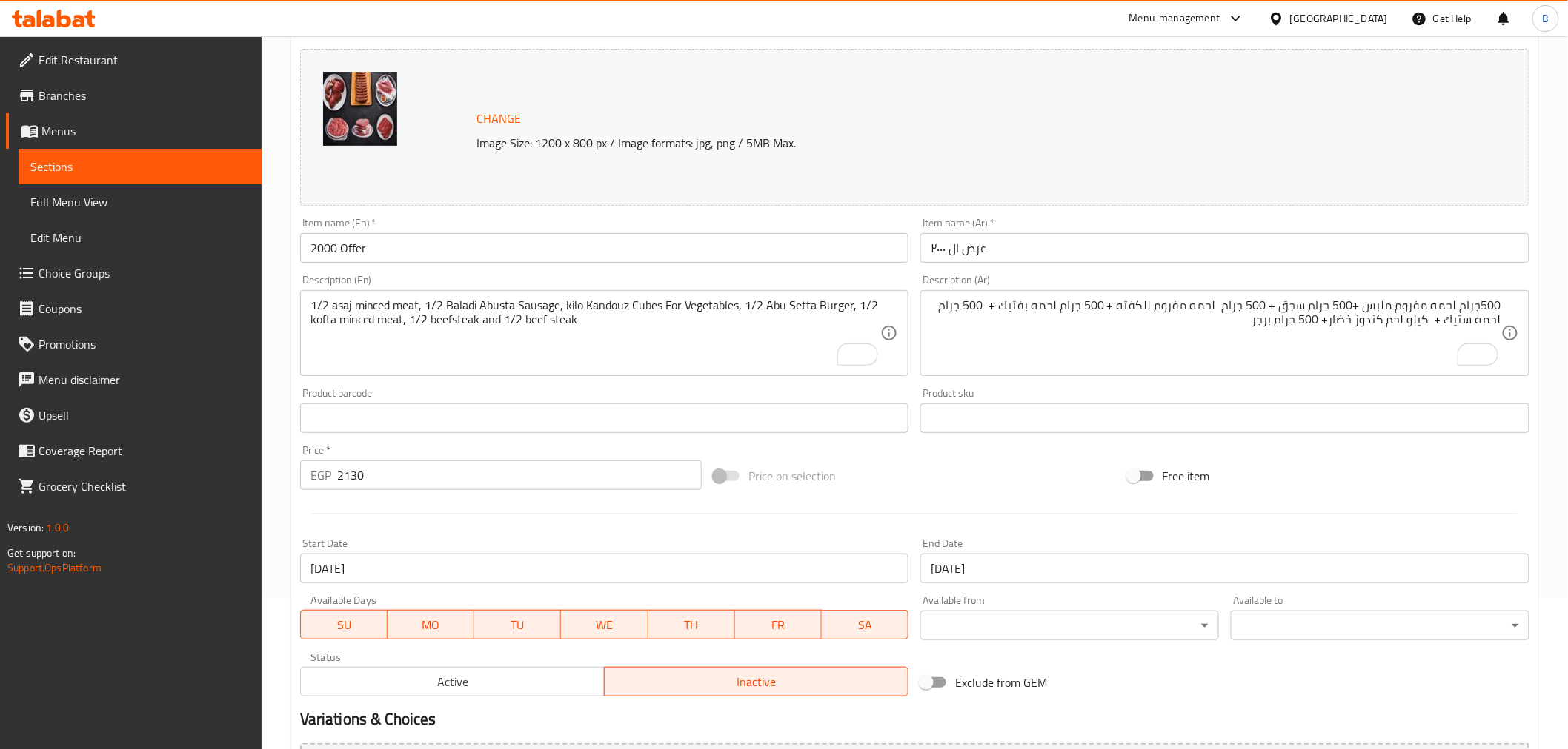
click at [797, 294] on div "1/2 asaj minced meat, 1/2 Baladi Abusta Sausage, kilo Kandouz Cubes For Vegetab…" at bounding box center [605, 333] width 609 height 86
click at [796, 284] on div "Description (En) 1/2 asaj minced meat, 1/2 Baladi Abusta Sausage, kilo Kandouz …" at bounding box center [605, 325] width 609 height 102
click at [796, 280] on div "Description (En) 1/2 asaj minced meat, 1/2 Baladi Abusta Sausage, kilo Kandouz …" at bounding box center [605, 325] width 609 height 102
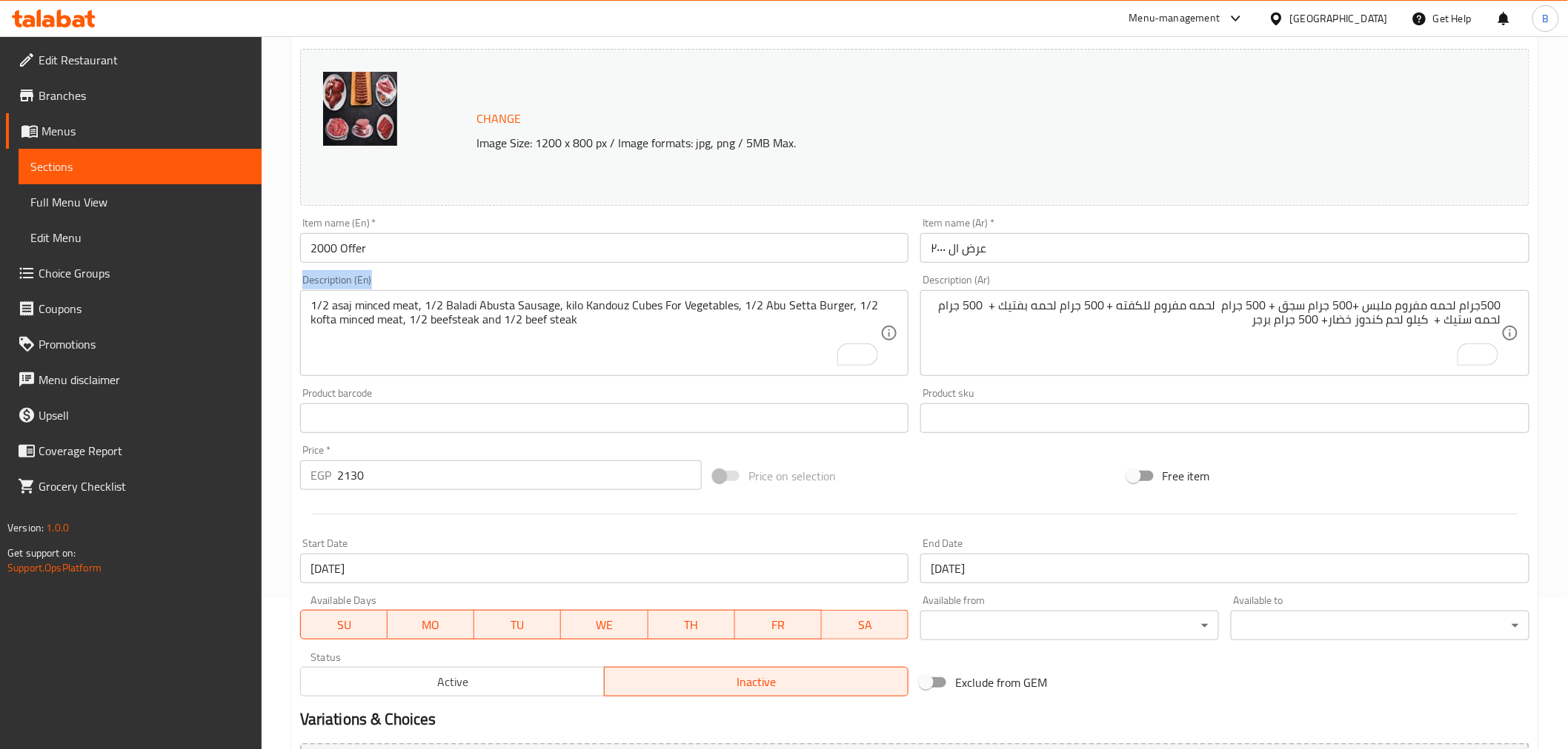
click at [796, 280] on div "Description (En) 1/2 asaj minced meat, 1/2 Baladi Abusta Sausage, kilo Kandouz …" at bounding box center [605, 325] width 609 height 102
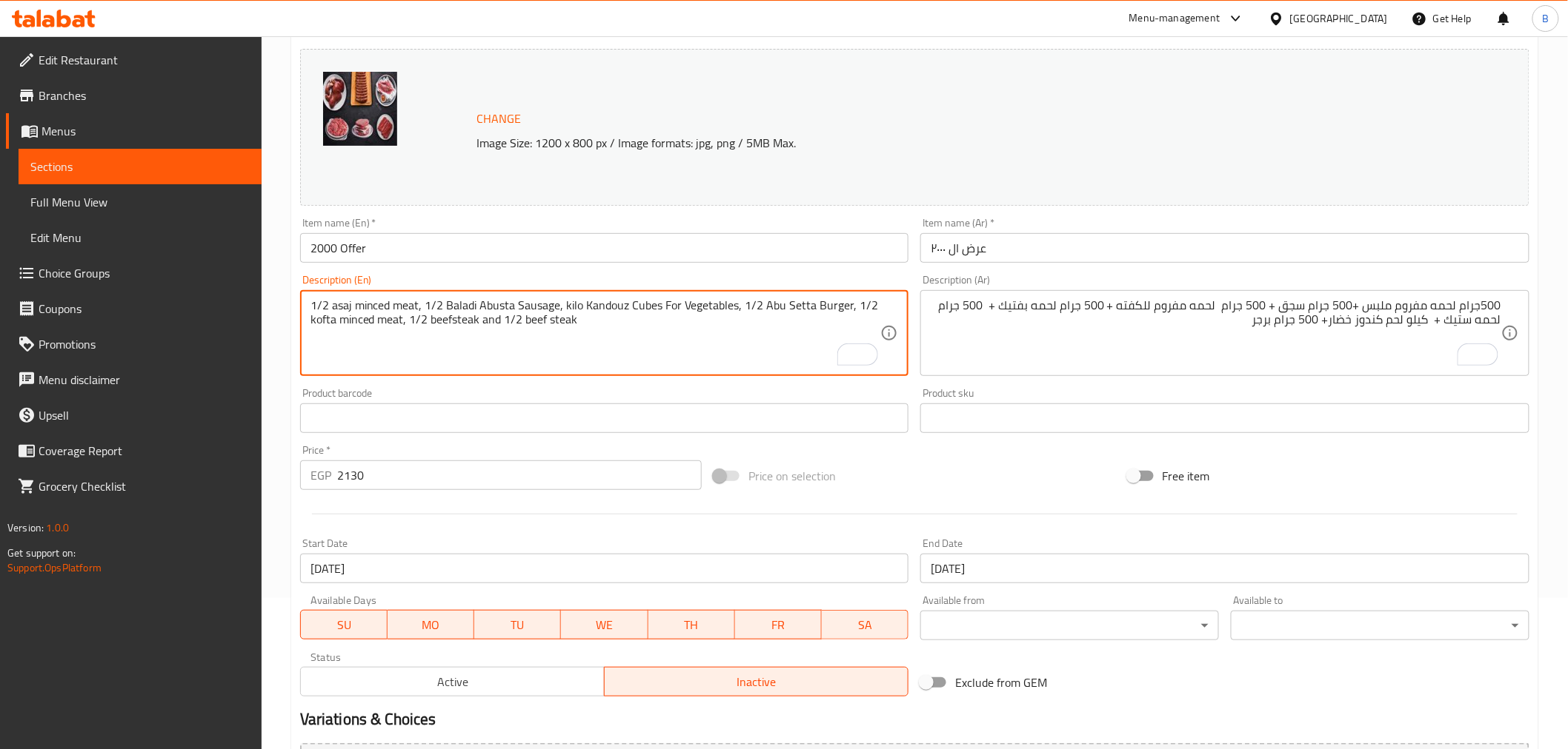
click at [738, 298] on textarea "1/2 asaj minced meat, 1/2 Baladi Abusta Sausage, kilo Kandouz Cubes For Vegetab…" at bounding box center [596, 333] width 570 height 70
click at [744, 298] on textarea "1/2 asaj minced meat, 1/2 Baladi Abusta Sausage, kilo Kandouz Cubes For Vegetab…" at bounding box center [596, 333] width 570 height 70
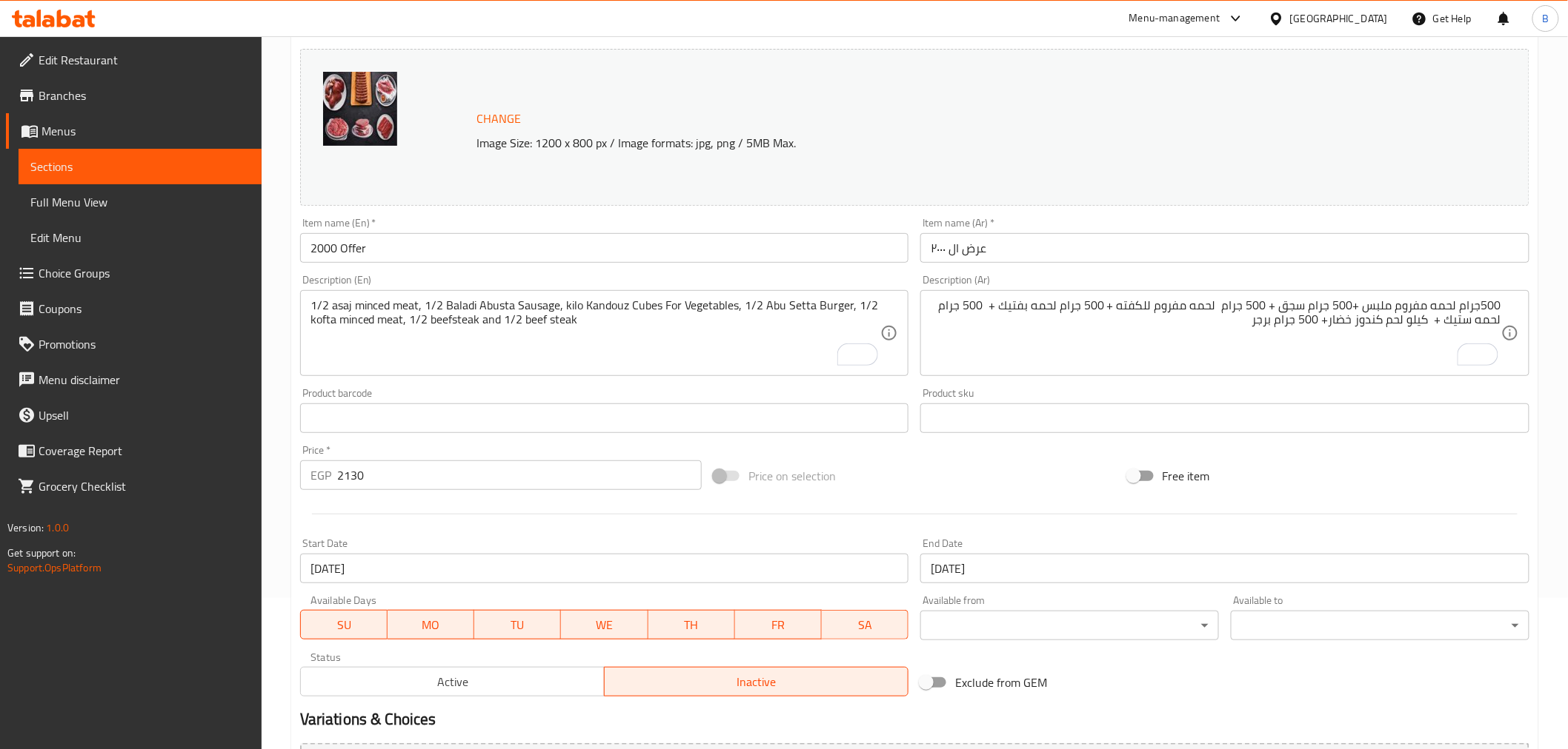
click at [744, 295] on div "1/2 asaj minced meat, 1/2 Baladi Abusta Sausage, kilo Kandouz Cubes For Vegetab…" at bounding box center [605, 333] width 609 height 86
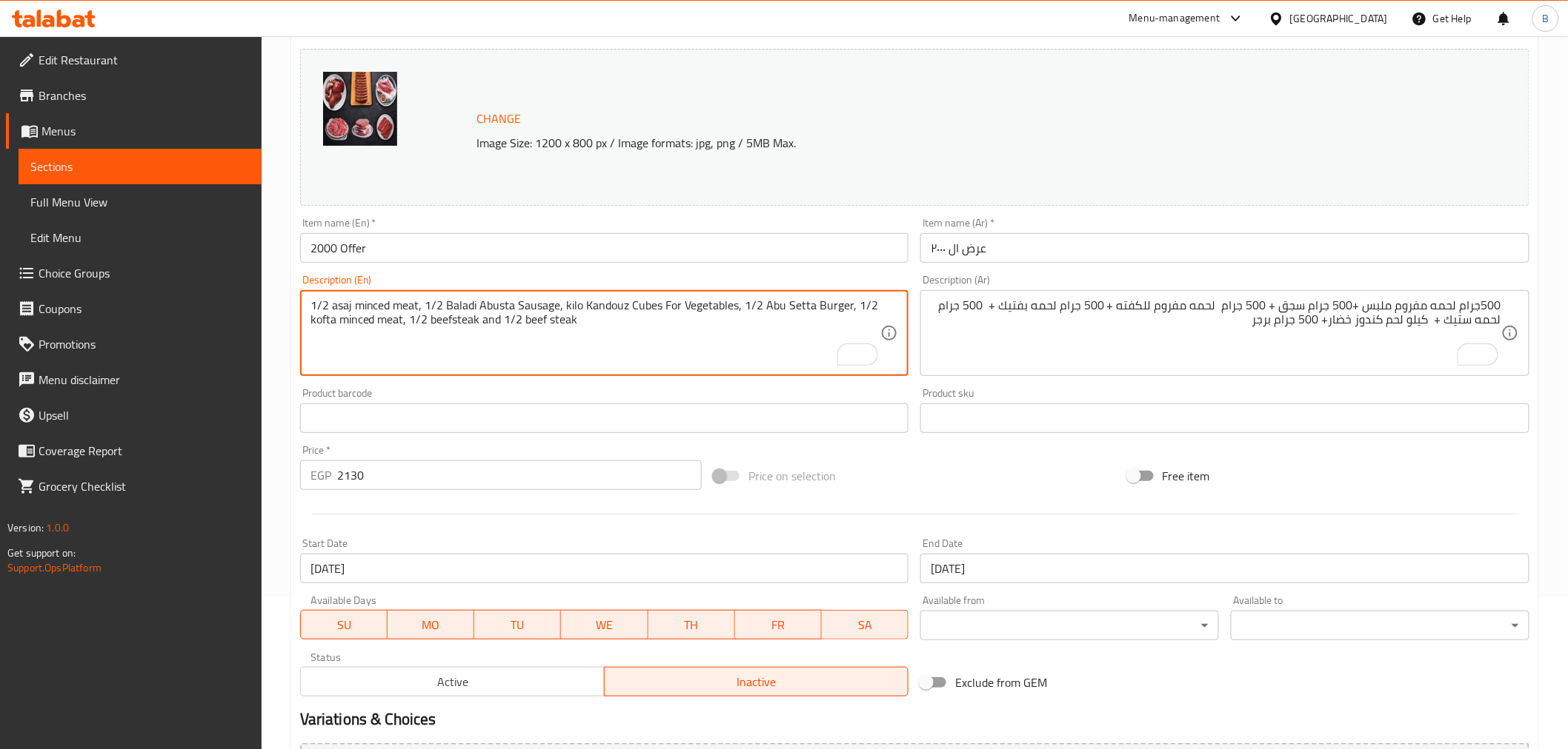
drag, startPoint x: 744, startPoint y: 295, endPoint x: 744, endPoint y: 283, distance: 12.0
click at [744, 293] on div "1/2 asaj minced meat, 1/2 Baladi Abusta Sausage, kilo Kandouz Cubes For Vegetab…" at bounding box center [605, 333] width 609 height 86
click at [735, 307] on textarea "1/2 asaj minced meat, 1/2 Baladi Abusta Sausage, kilo Kandouz Cubes For Vegetab…" at bounding box center [596, 333] width 570 height 70
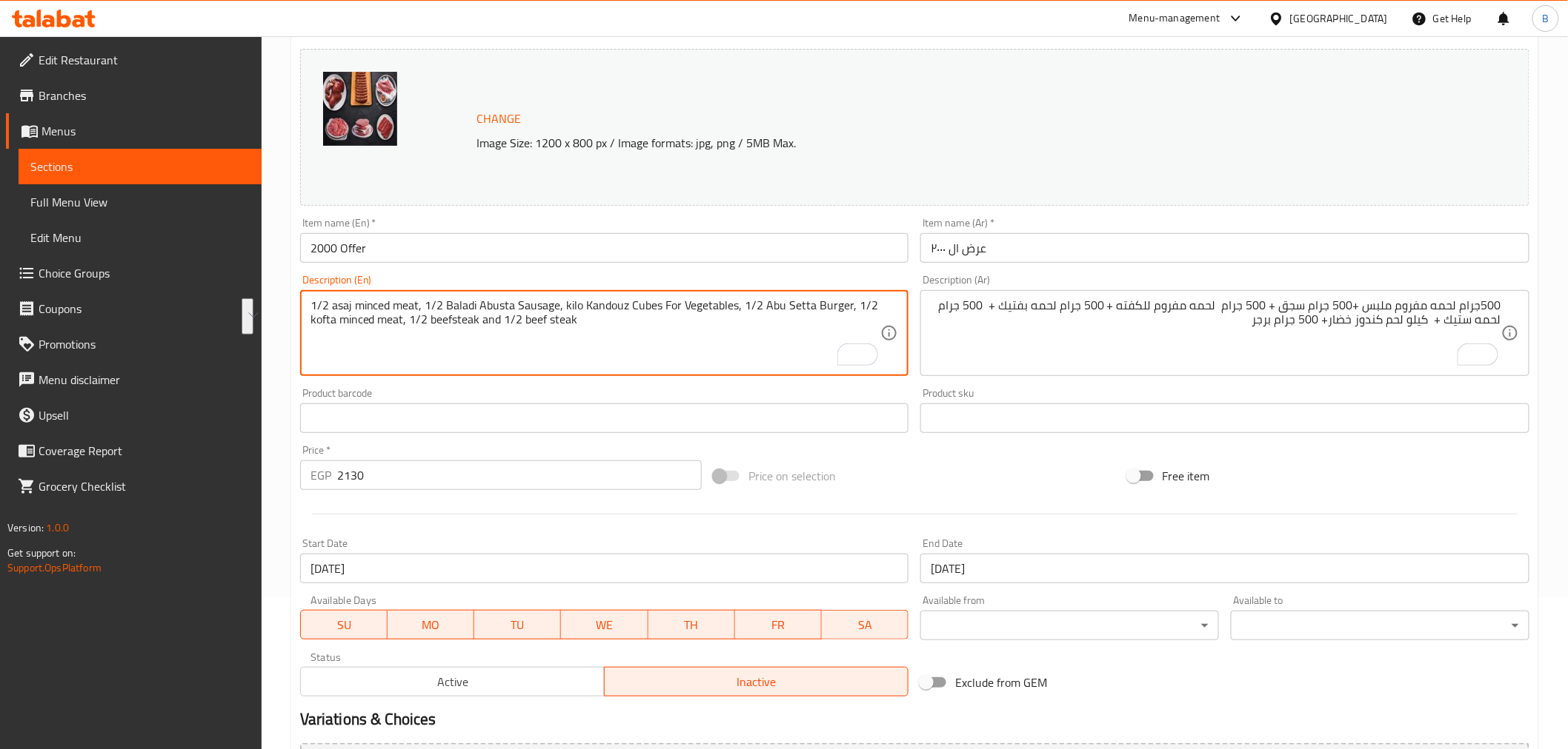
click at [735, 307] on textarea "1/2 asaj minced meat, 1/2 Baladi Abusta Sausage, kilo Kandouz Cubes For Vegetab…" at bounding box center [596, 333] width 570 height 70
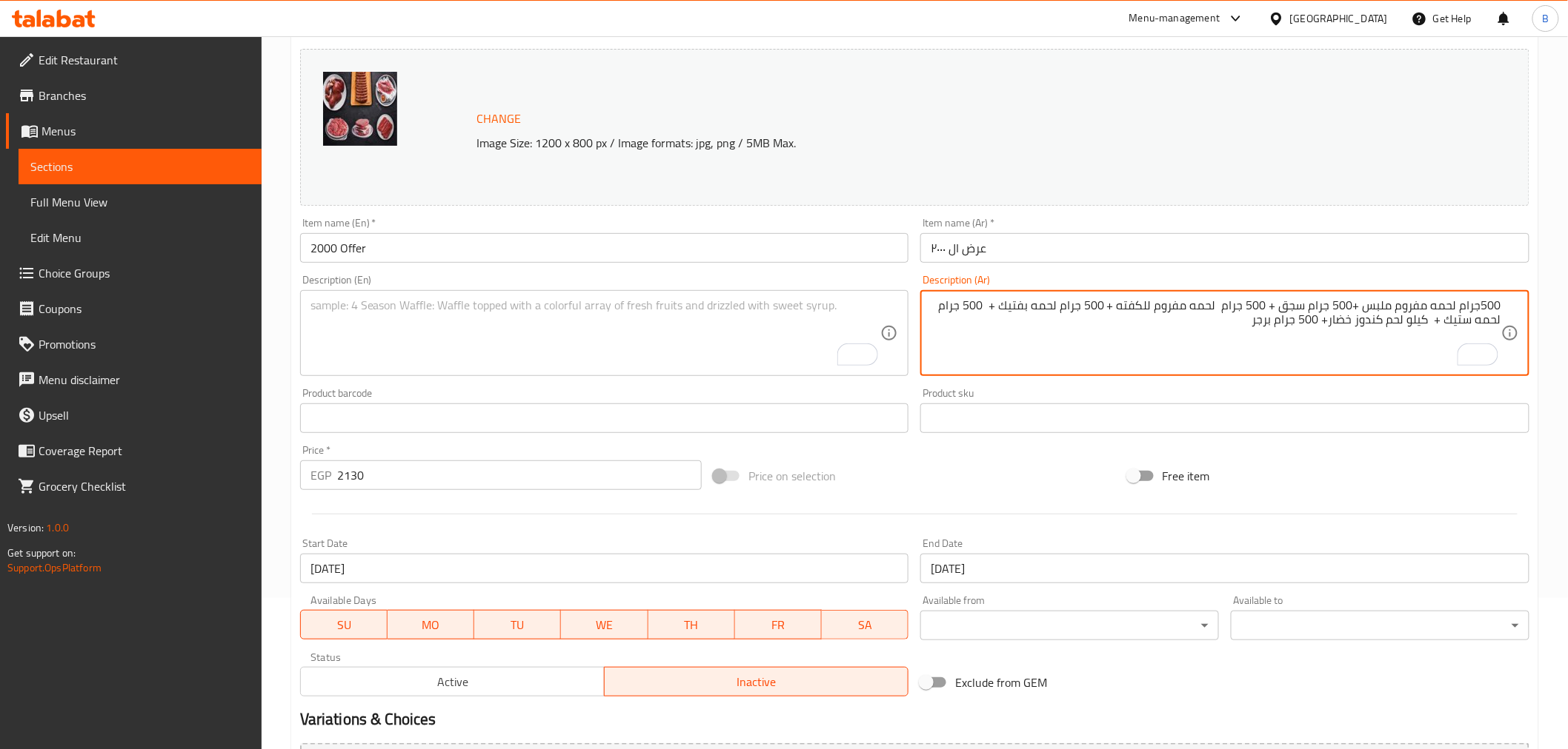
click at [1071, 325] on textarea "500جرام لحمه مفروم ملبس +500 جرام سجق + 500 جرام لحمه مفروم للكفته + 500 جرام ل…" at bounding box center [1215, 333] width 570 height 70
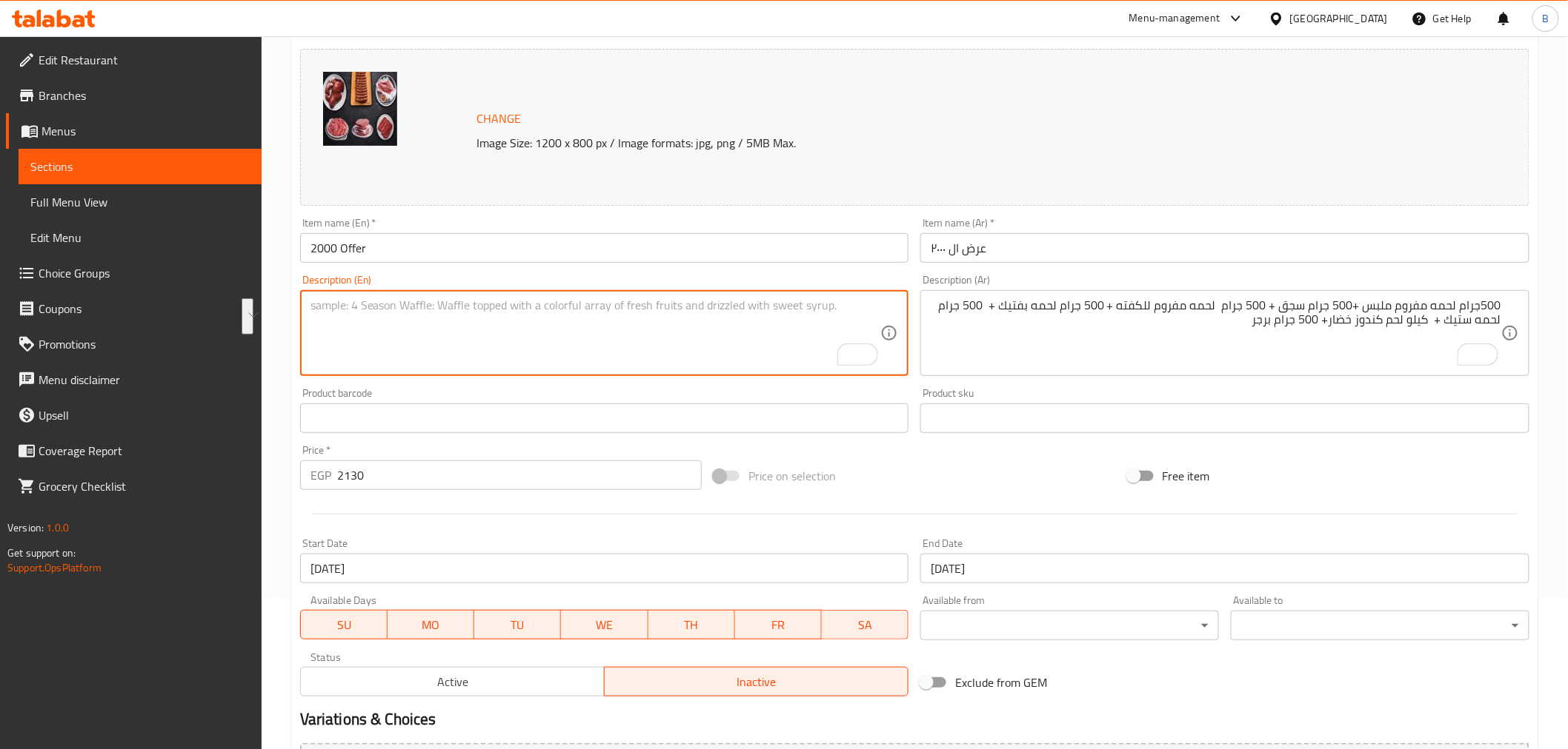
click at [521, 317] on textarea "To enrich screen reader interactions, please activate Accessibility in Grammarl…" at bounding box center [596, 333] width 570 height 70
paste textarea "500 grams of minced meat + 500 grams of sausage + 500 grams of minced meat for …"
type textarea "500 grams of minced meat + 500 grams of sausage + 500 grams of minced meat for …"
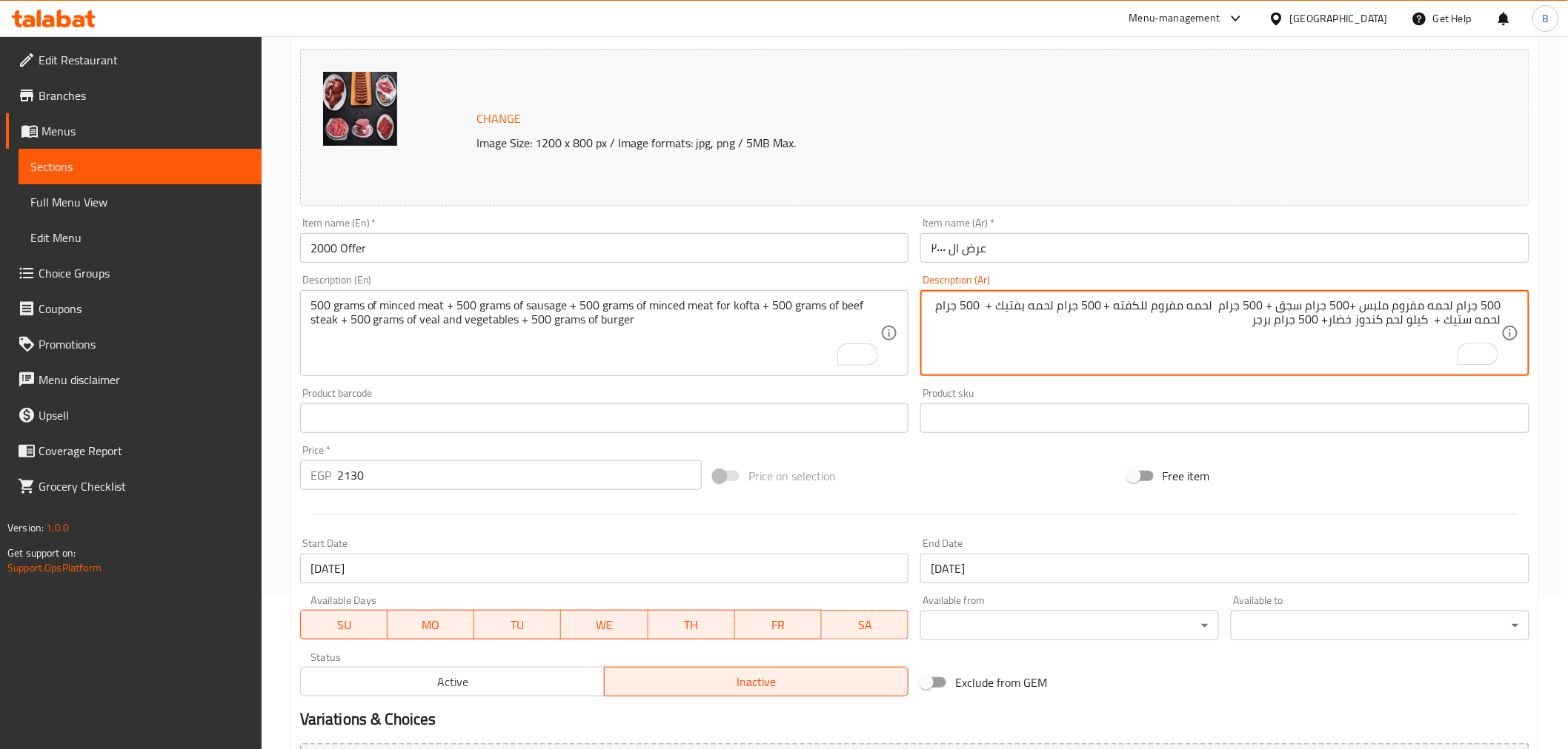
type textarea "500 جرام لحمه مفروم ملبس +500 جرام سجق + 500 جرام لحمه مفروم للكفته + 500 جرام …"
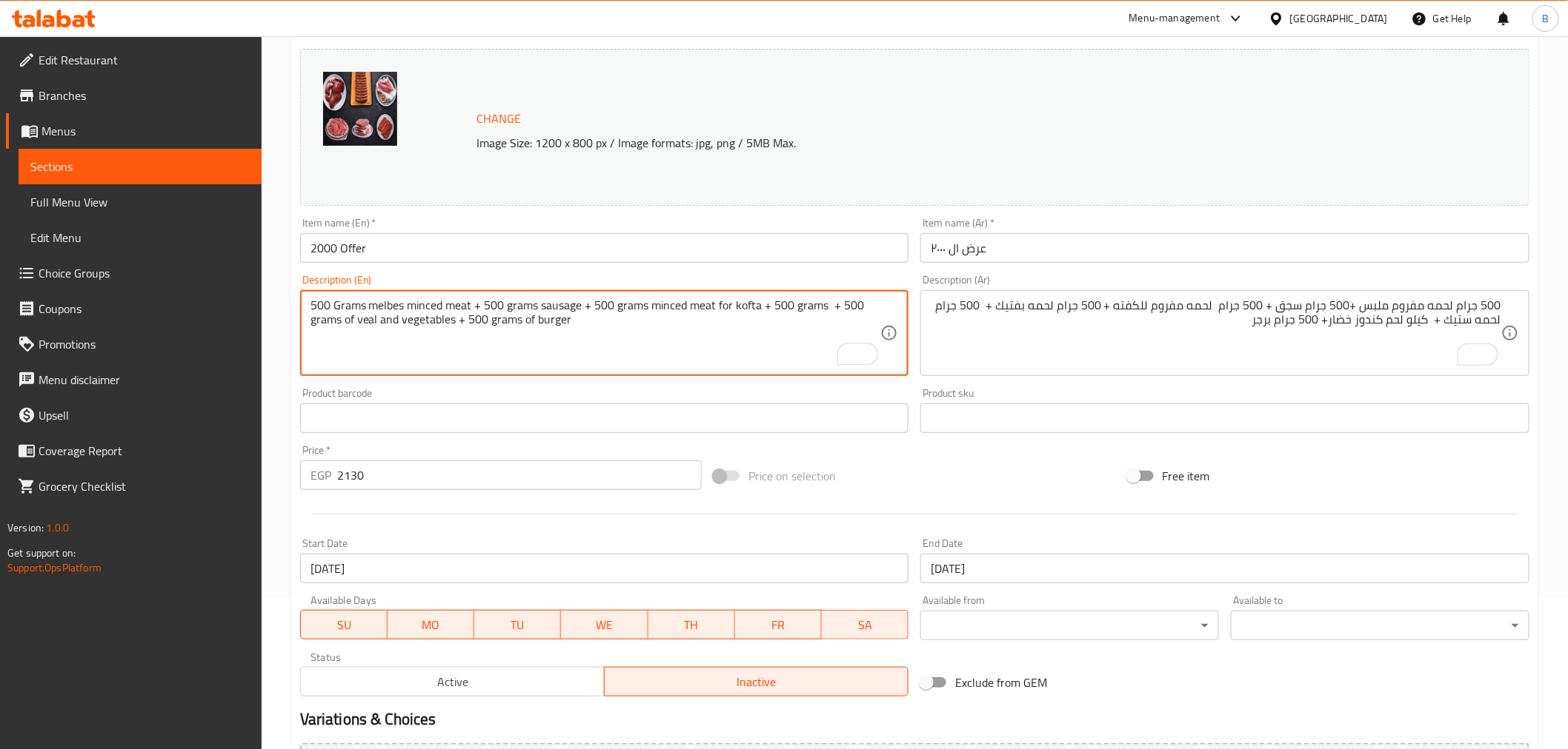
paste textarea "beefsteak"
type textarea "500 Grams melbes minced meat + 500 grams sausage + 500 grams minced meat for ko…"
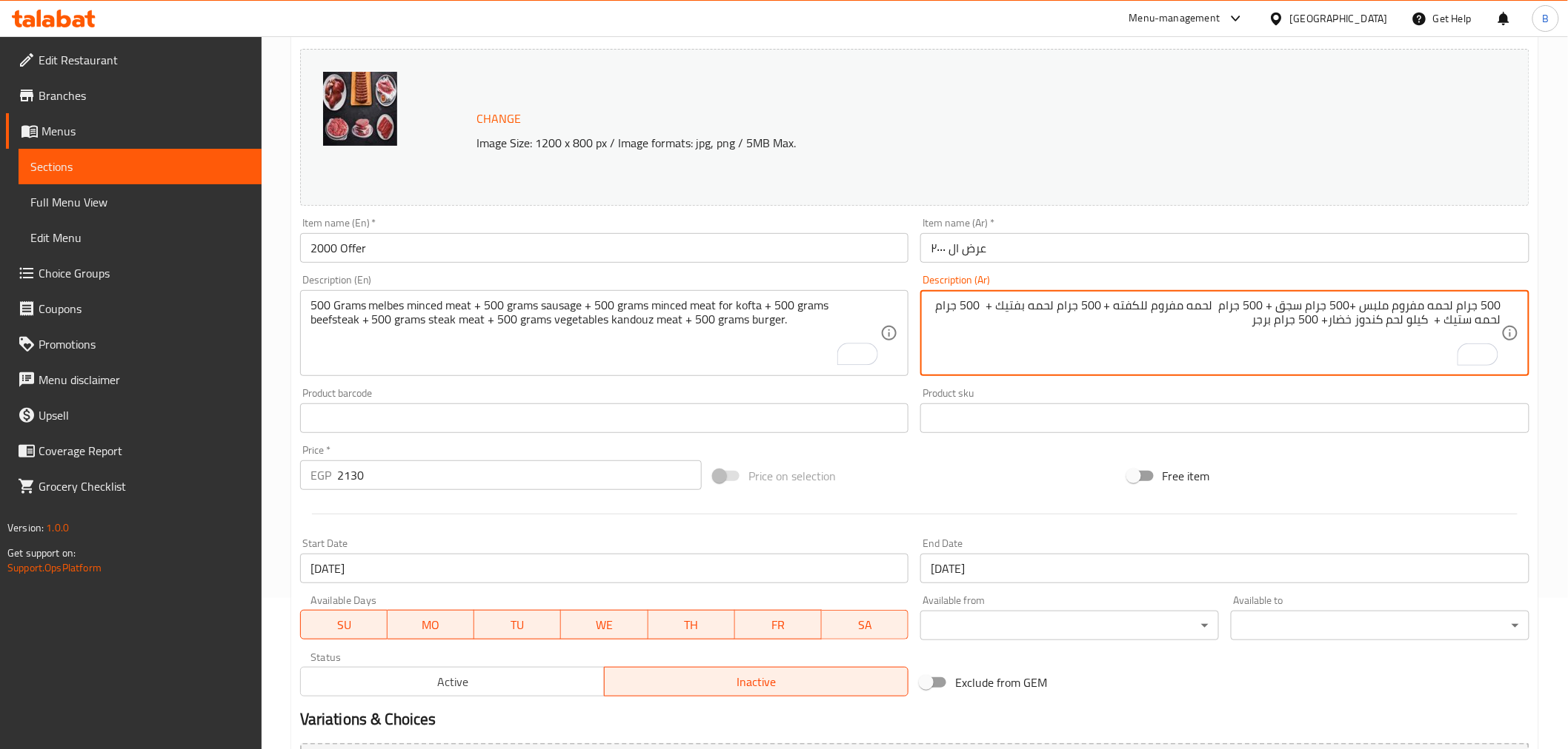
click at [1220, 317] on textarea "500 جرام لحمه مفروم ملبس +500 جرام سجق + 500 جرام لحمه مفروم للكفته + 500 جرام …" at bounding box center [1215, 333] width 570 height 70
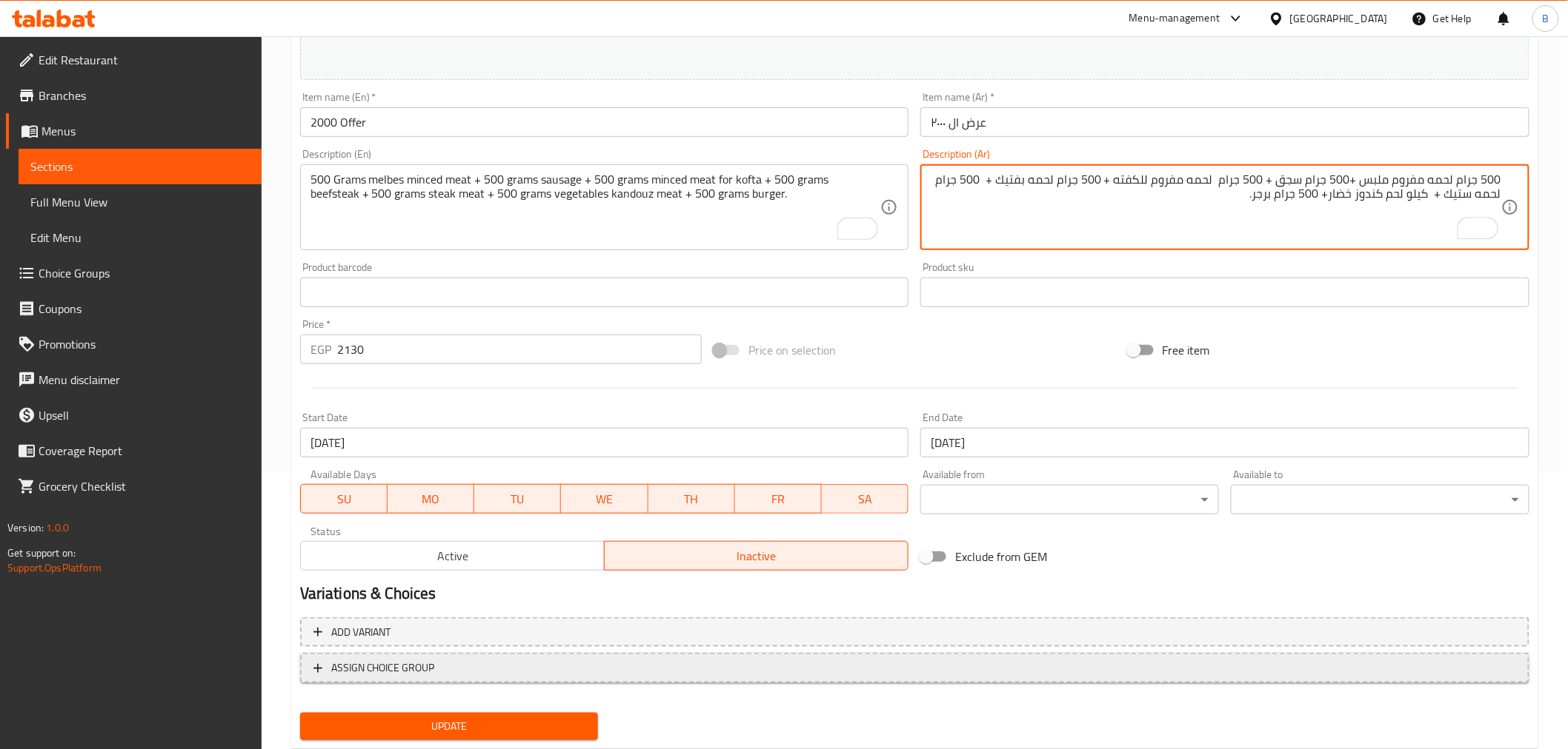
scroll to position [316, 0]
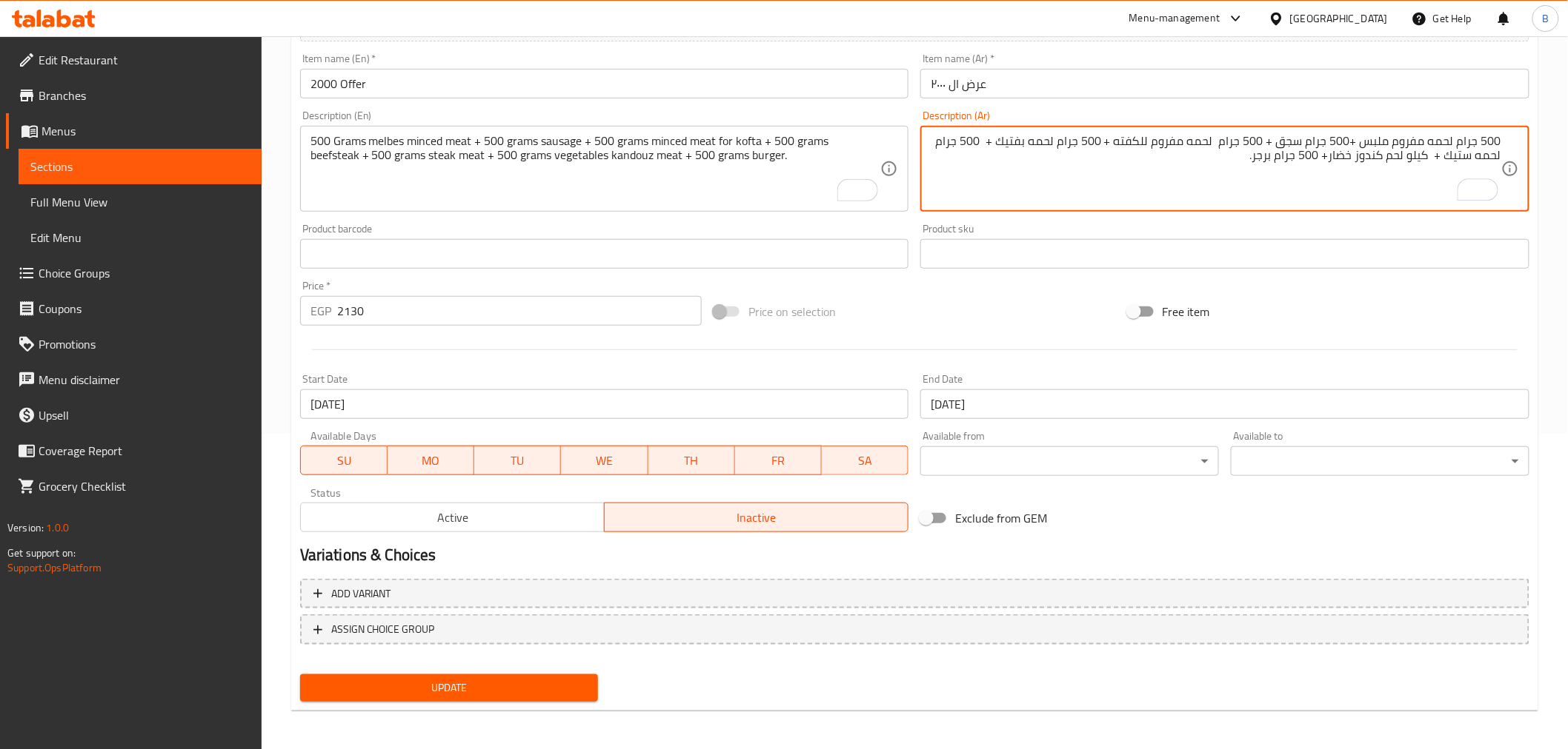
type textarea "500 جرام لحمه مفروم ملبس +500 جرام سجق + 500 جرام لحمه مفروم للكفته + 500 جرام …"
click at [480, 679] on span "Update" at bounding box center [448, 688] width 275 height 18
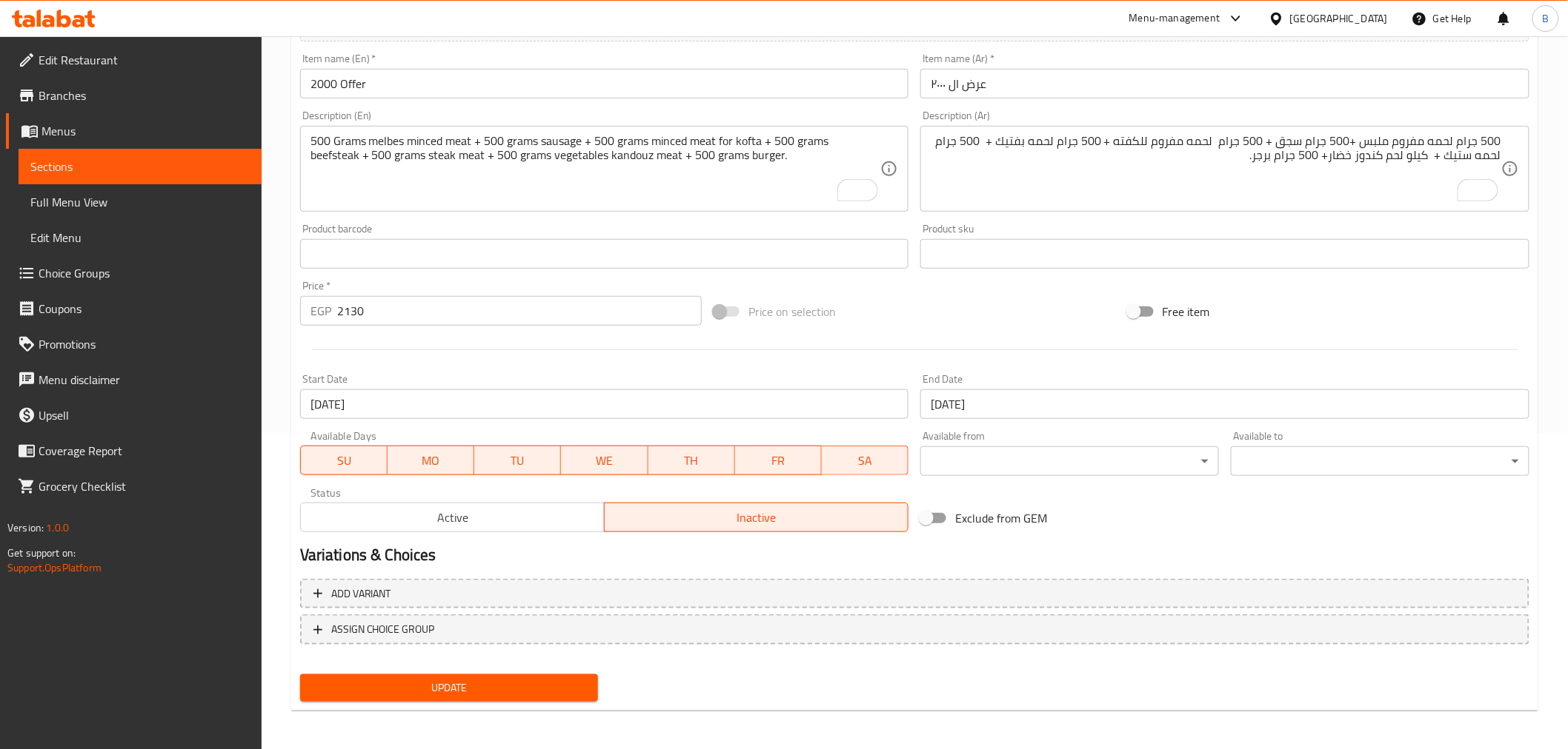
click at [720, 694] on div "Update" at bounding box center [914, 688] width 1241 height 39
click at [1284, 292] on div "Free item" at bounding box center [1328, 312] width 413 height 40
click at [350, 691] on span "Update" at bounding box center [448, 688] width 275 height 18
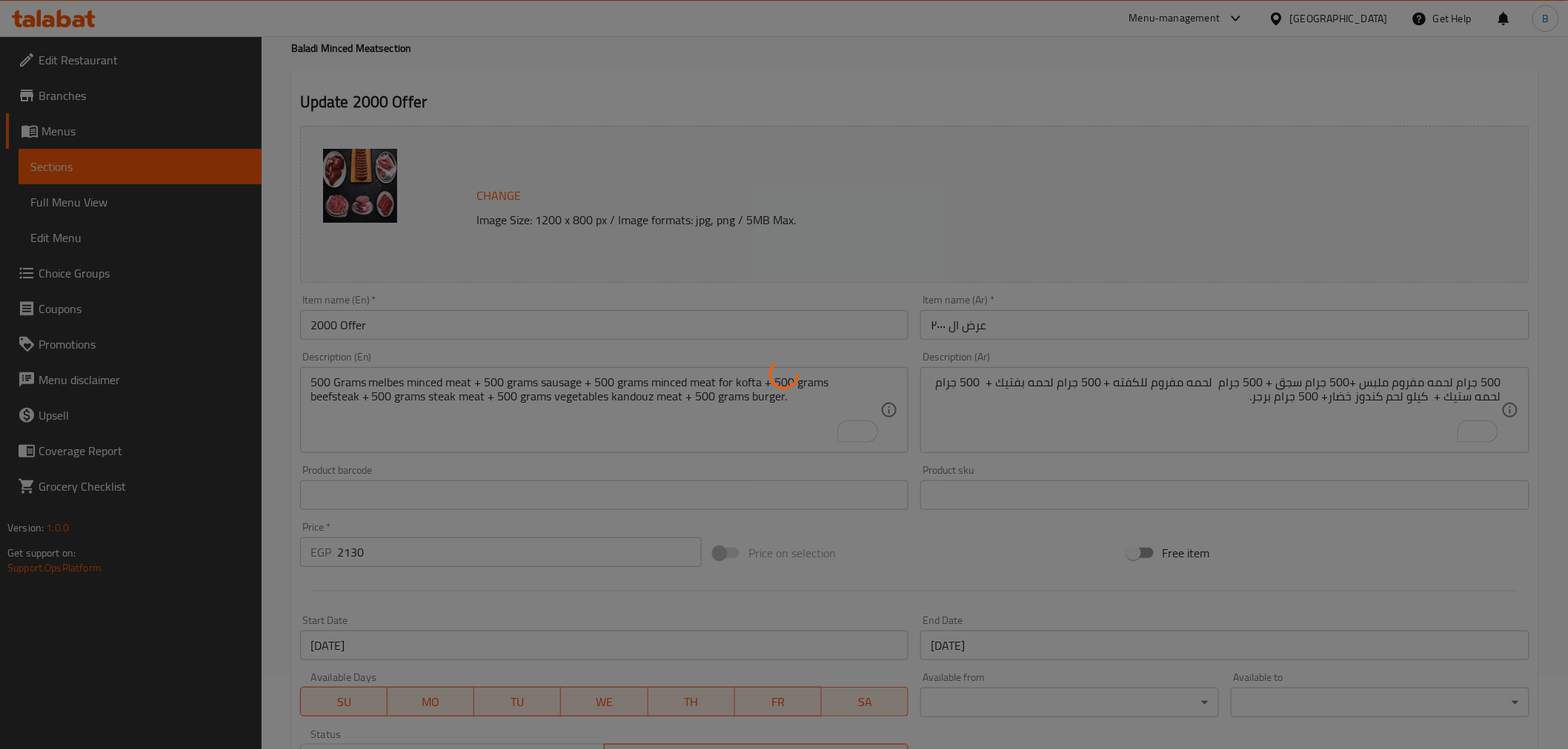
scroll to position [69, 0]
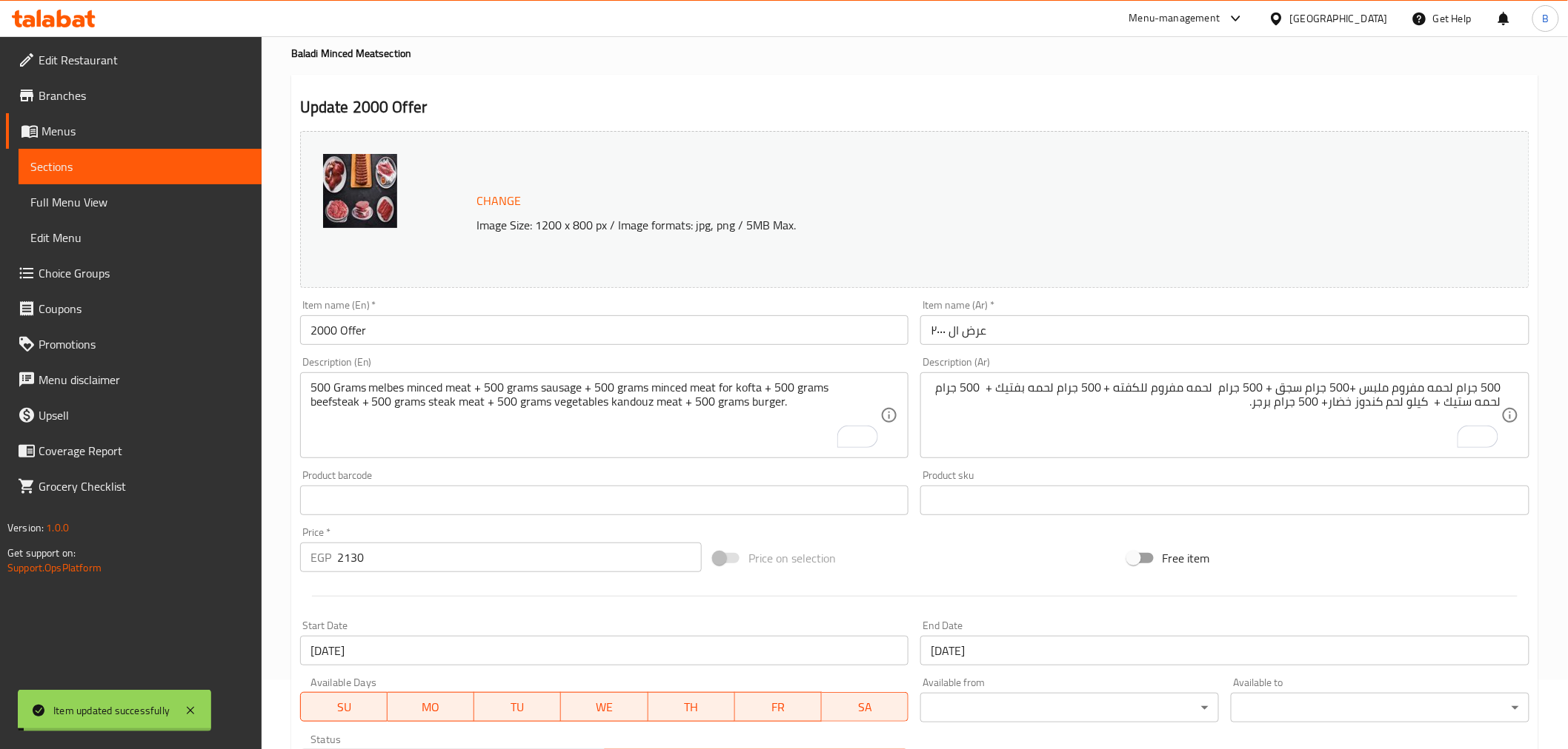
click at [1172, 338] on input "عرض ال ٢٠٠٠" at bounding box center [1225, 331] width 609 height 30
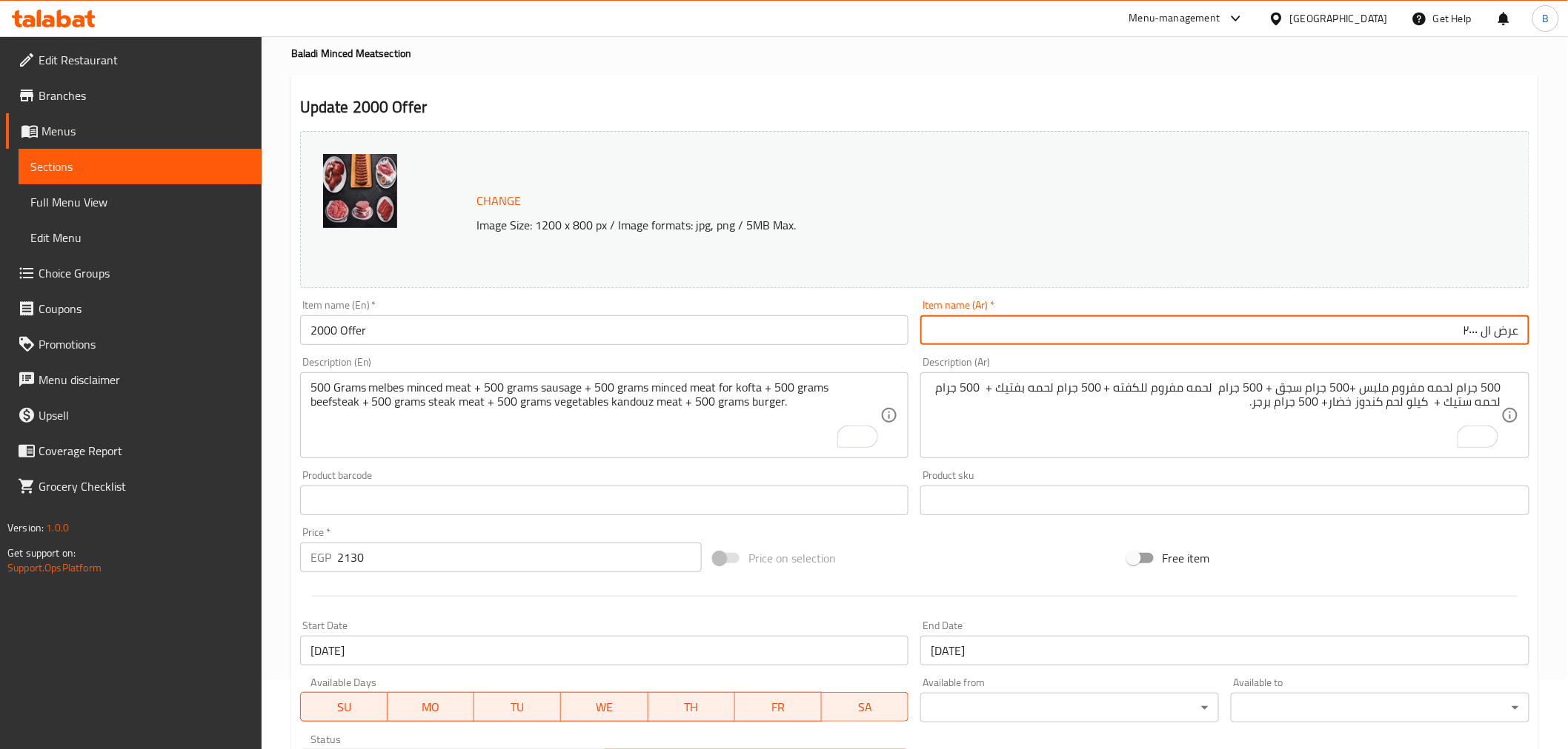
scroll to position [316, 0]
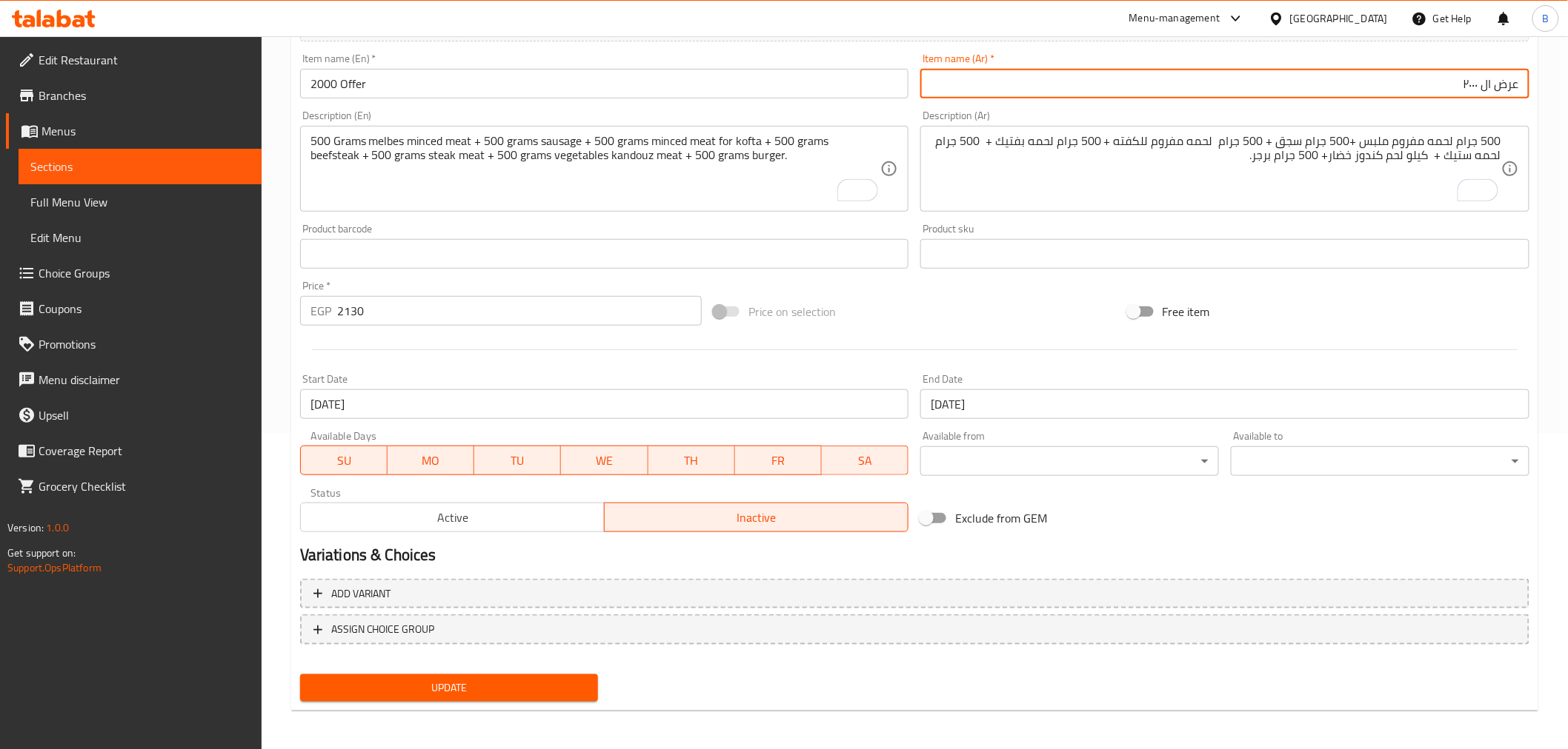
click at [402, 686] on span "Update" at bounding box center [448, 688] width 275 height 18
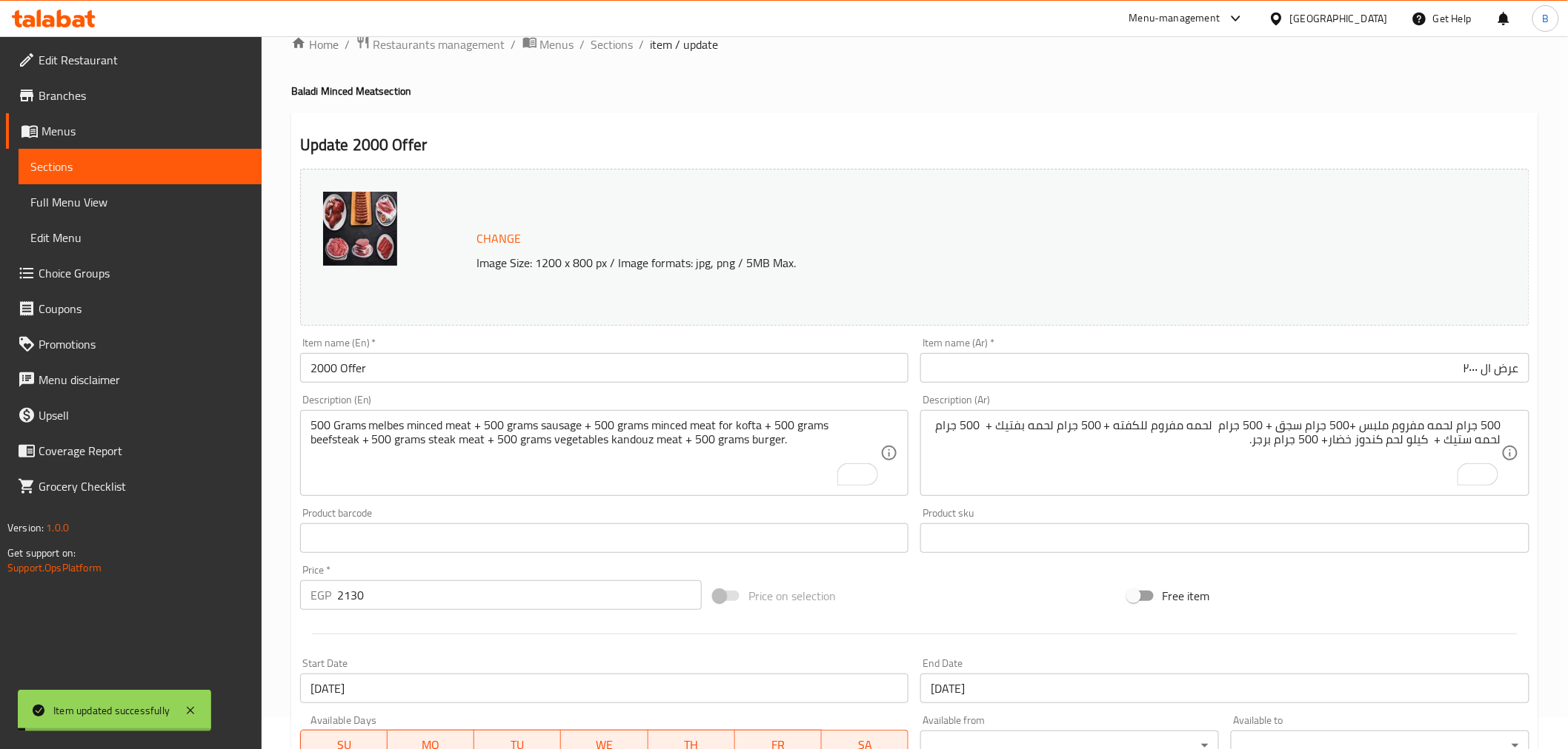
scroll to position [0, 0]
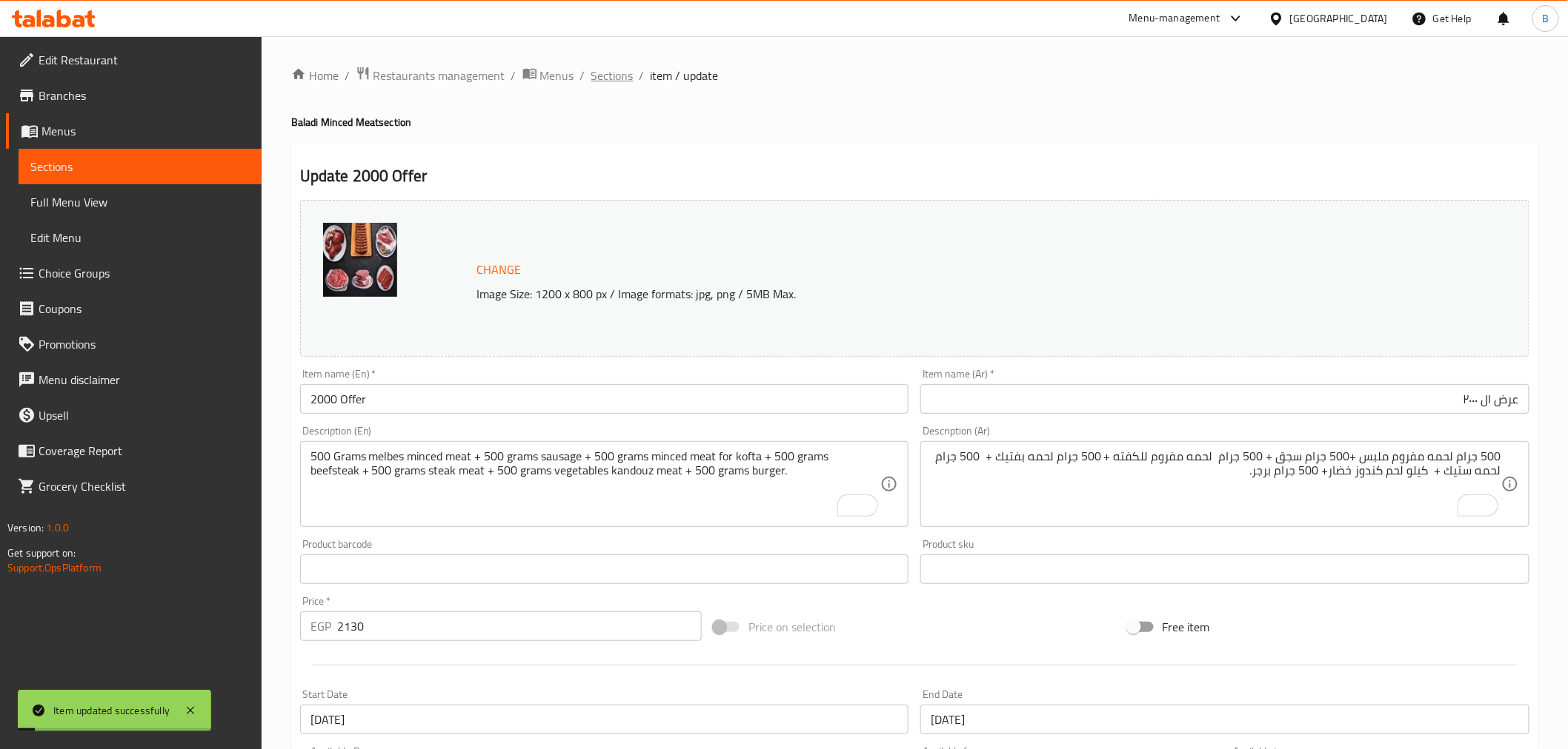
click at [616, 75] on span "Sections" at bounding box center [612, 75] width 42 height 18
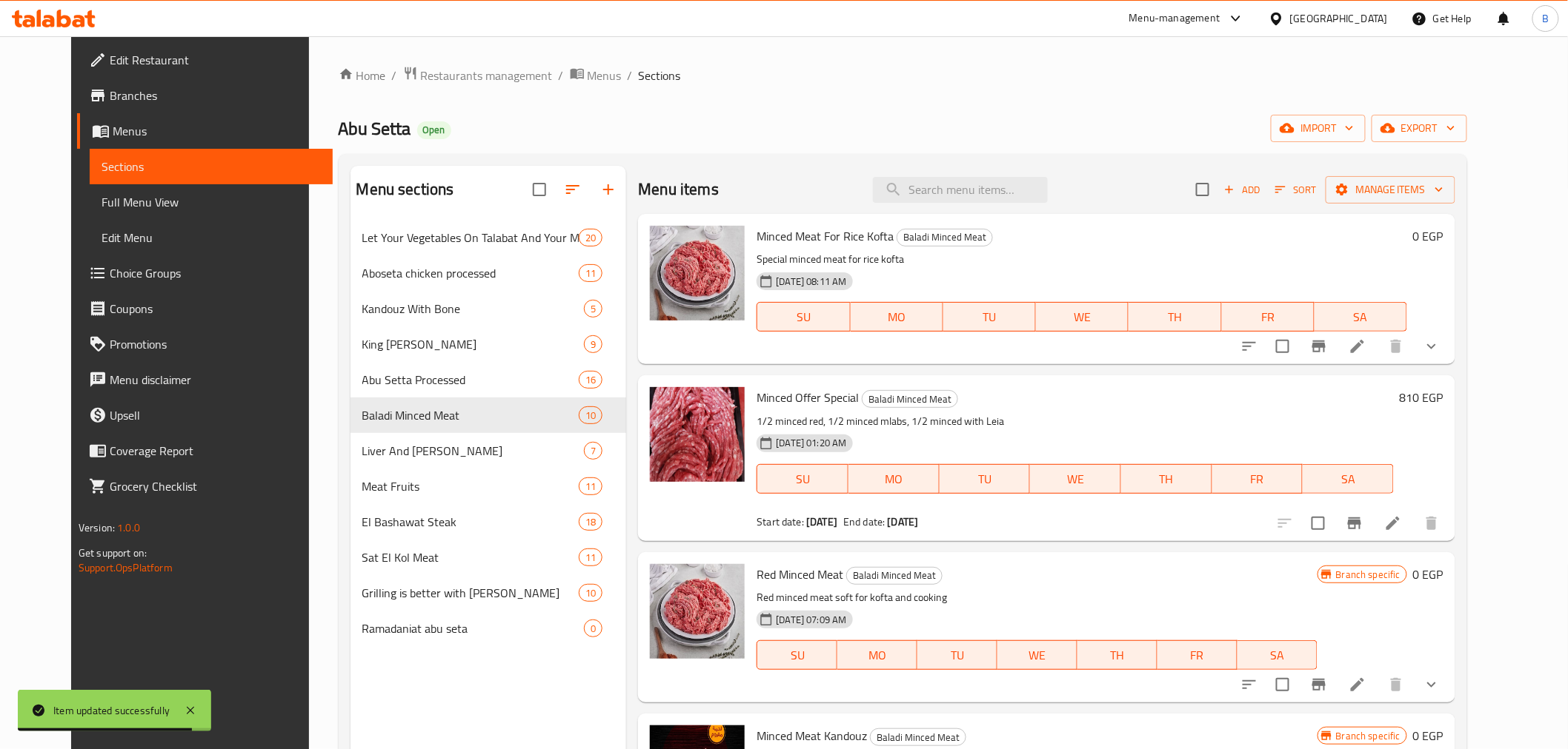
click at [1206, 593] on p "Red minced meat soft for kofta and cooking" at bounding box center [1036, 597] width 560 height 18
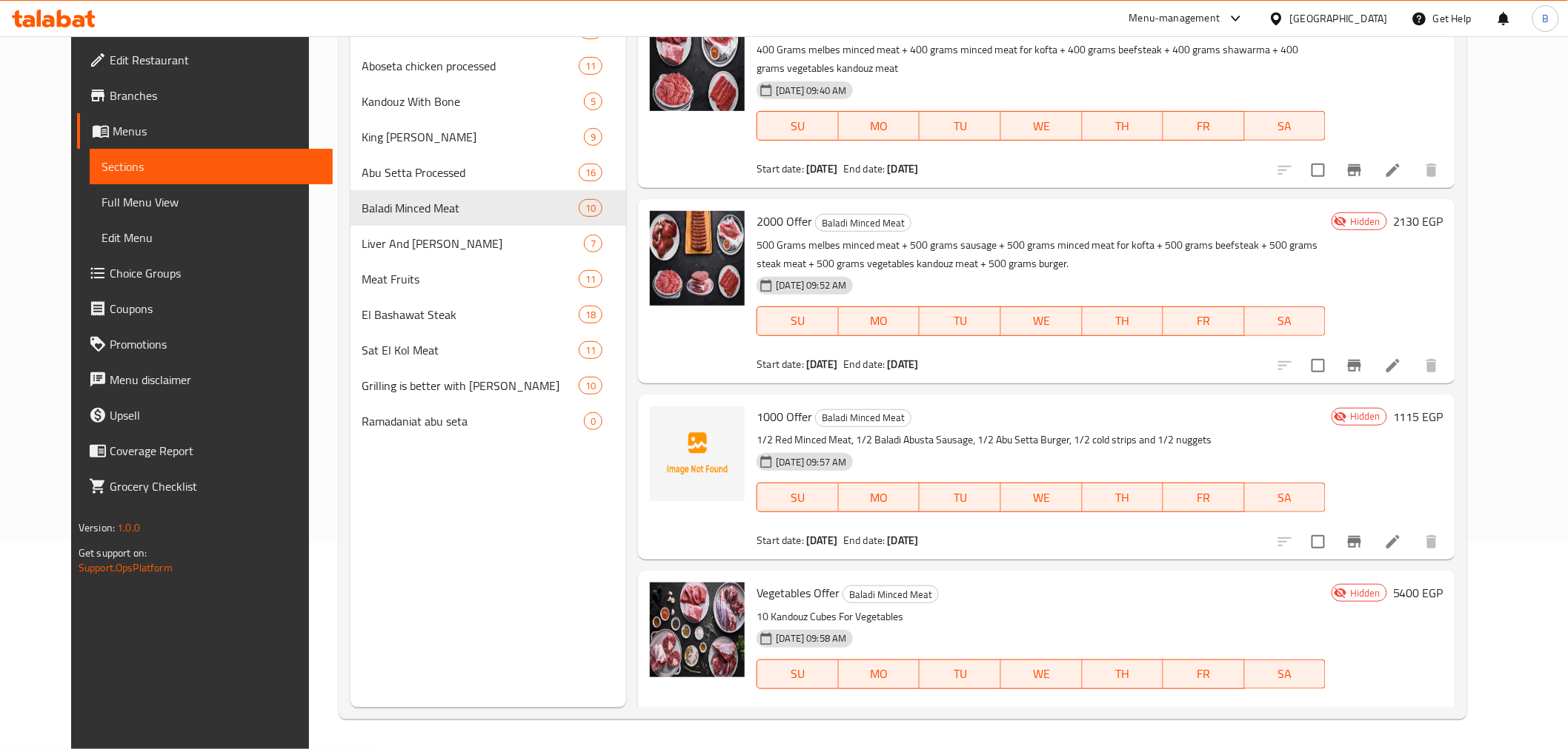
scroll to position [1030, 0]
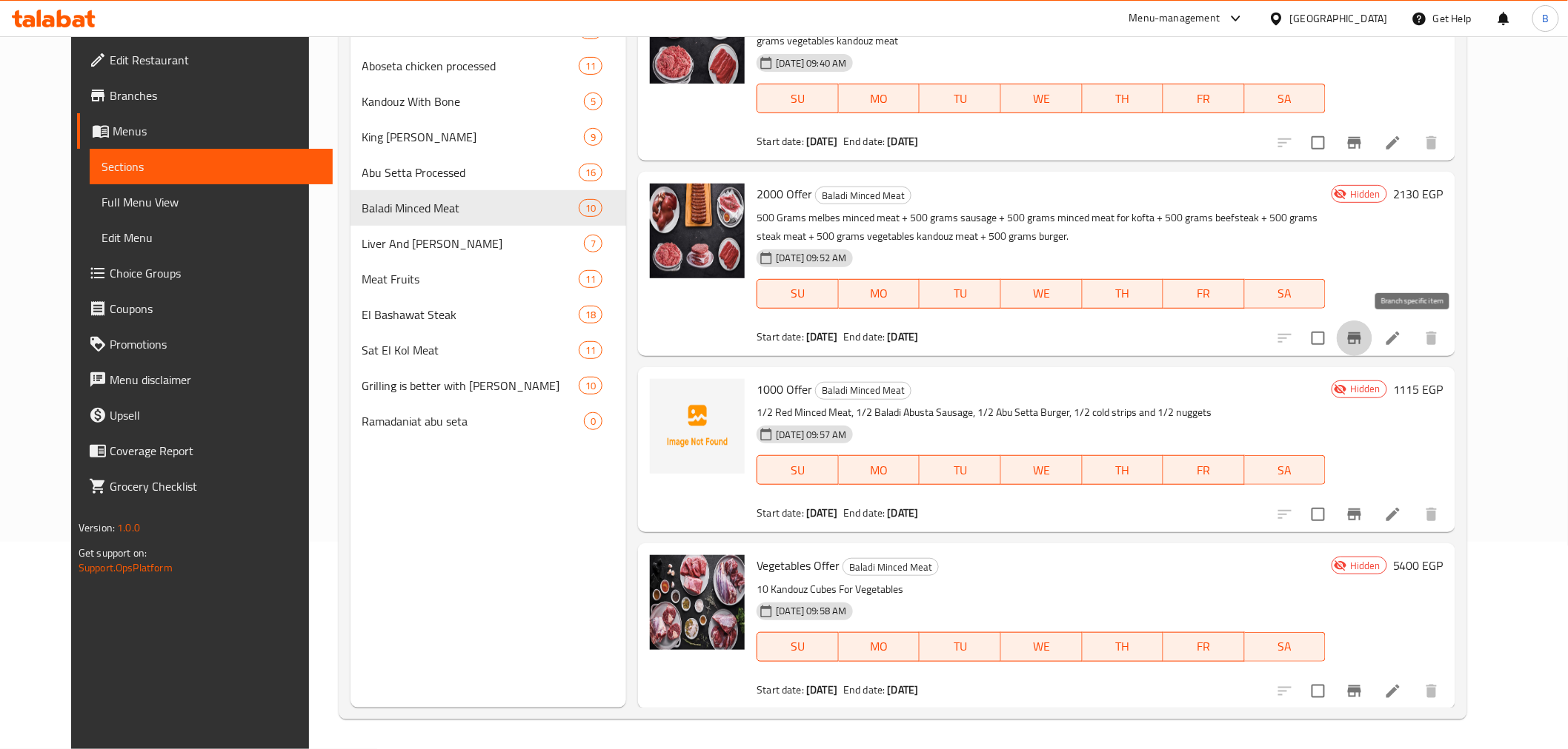
click at [1361, 332] on icon "Branch-specific-item" at bounding box center [1354, 339] width 13 height 12
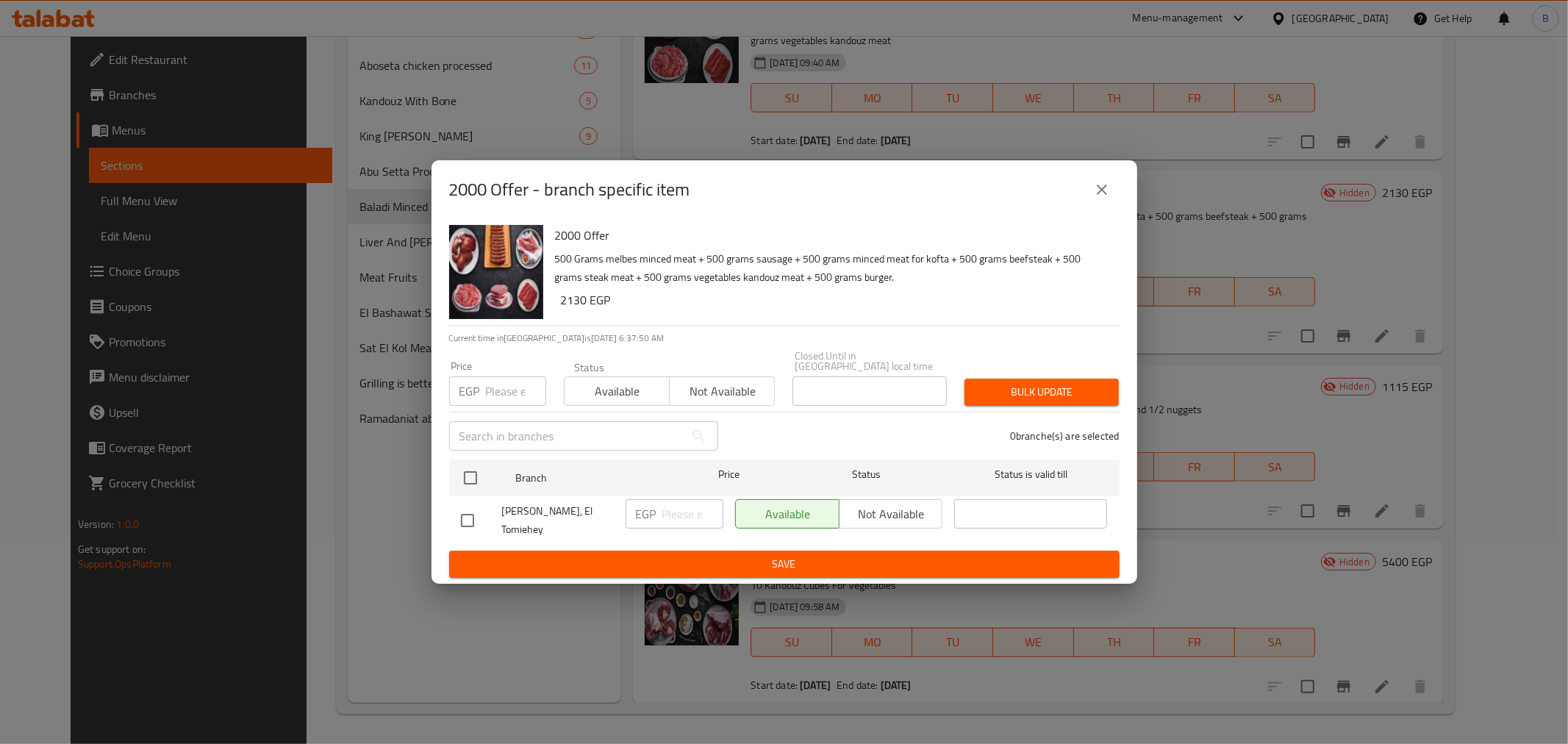
click at [1098, 192] on icon "close" at bounding box center [1101, 190] width 17 height 17
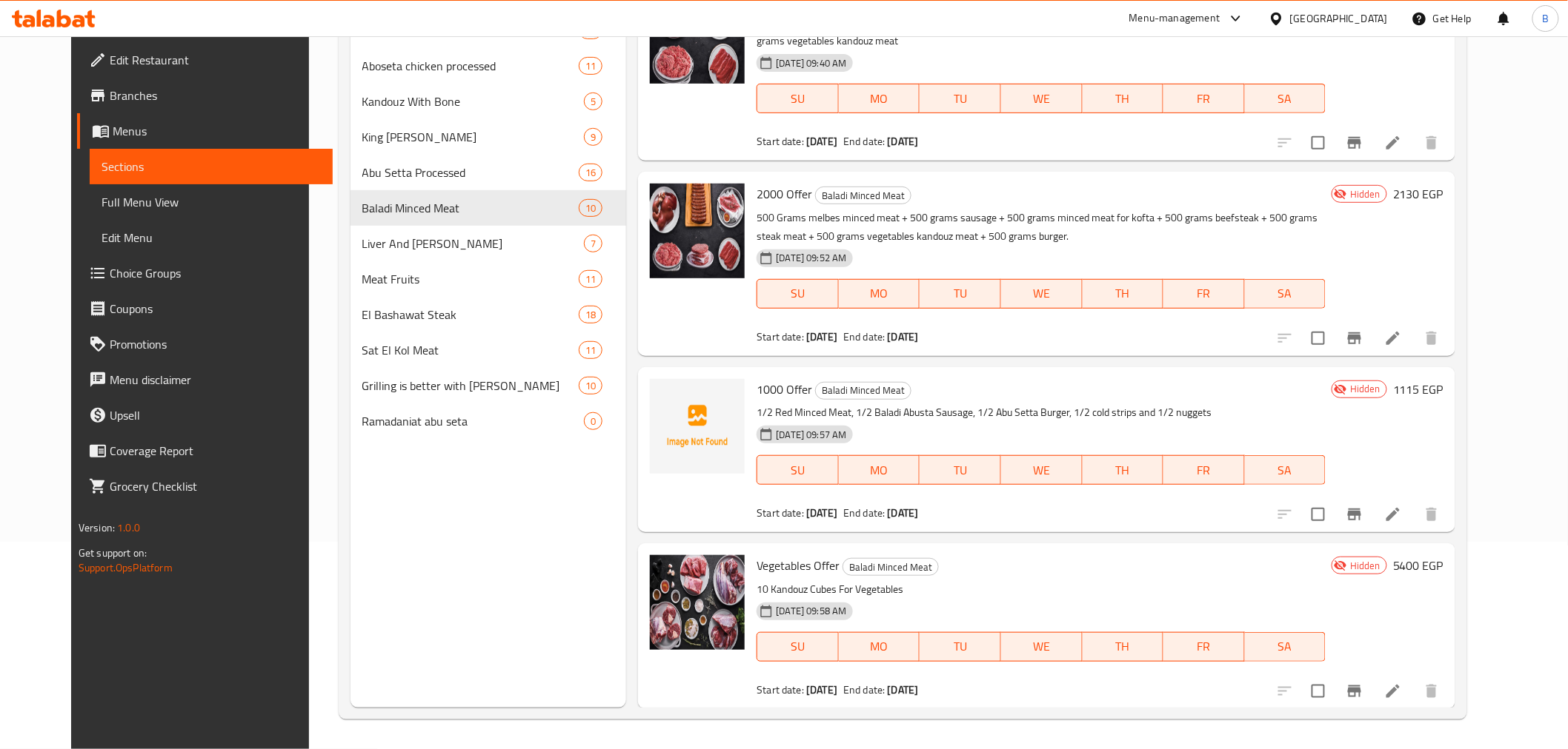
click at [1174, 397] on h6 "1000 Offer Baladi Minced Meat" at bounding box center [1041, 389] width 569 height 21
click at [1305, 410] on p "1/2 Red Minced Meat, 1/2 Baladi Abusta Sausage, 1/2 Abu Setta Burger, 1/2 cold …" at bounding box center [1041, 412] width 569 height 18
click at [1414, 523] on li at bounding box center [1393, 515] width 41 height 26
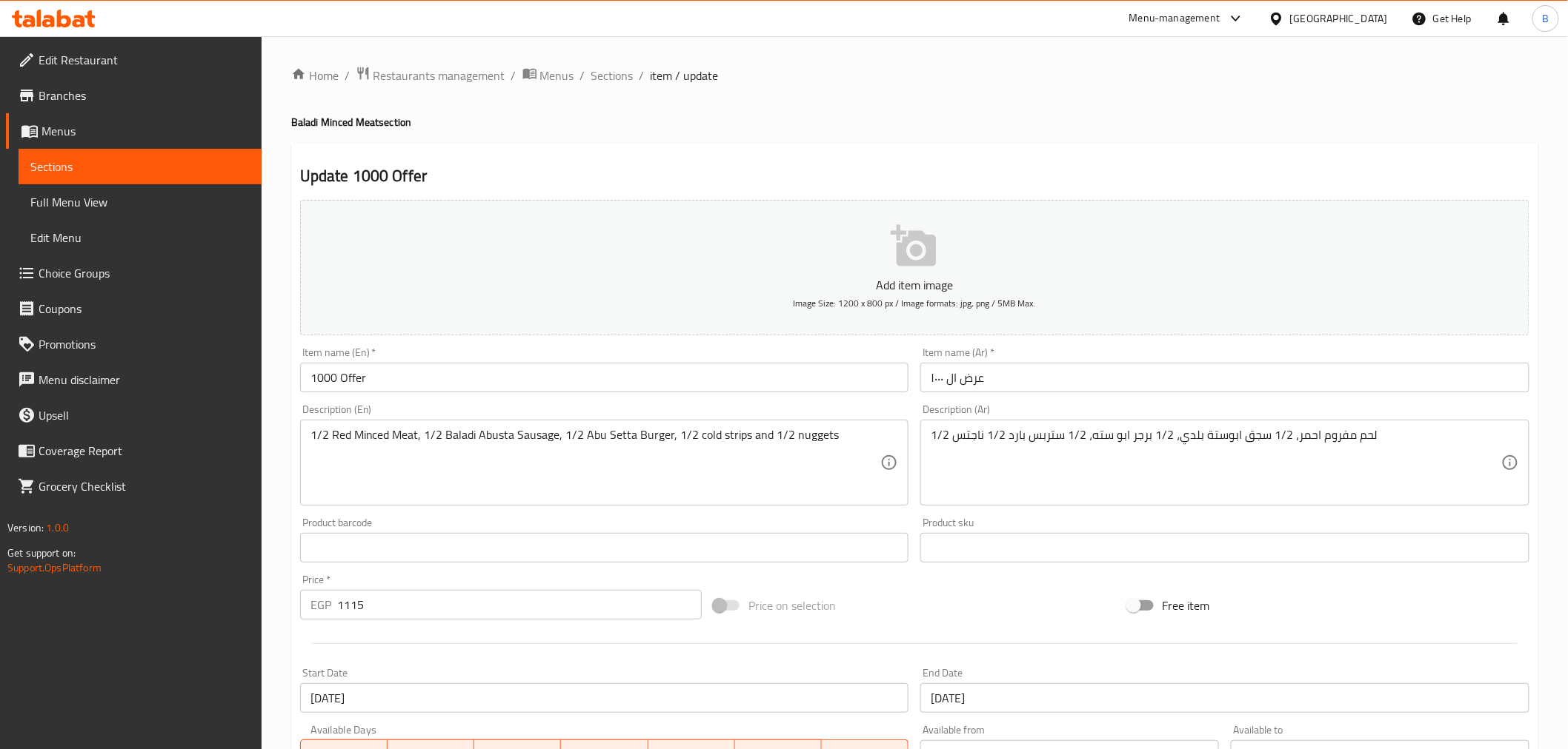
click at [754, 160] on div "Update 1000 Offer Add item image Image Size: 1200 x 800 px / Image formats: jpg…" at bounding box center [914, 574] width 1247 height 862
click at [1227, 462] on textarea "1/2 لحم مفروم احمر، 1/2 سجق ابوستة بلدي، 1/2 برجر ابو سته، 1/2 ستربس بارد 1/2 ن…" at bounding box center [1215, 463] width 570 height 70
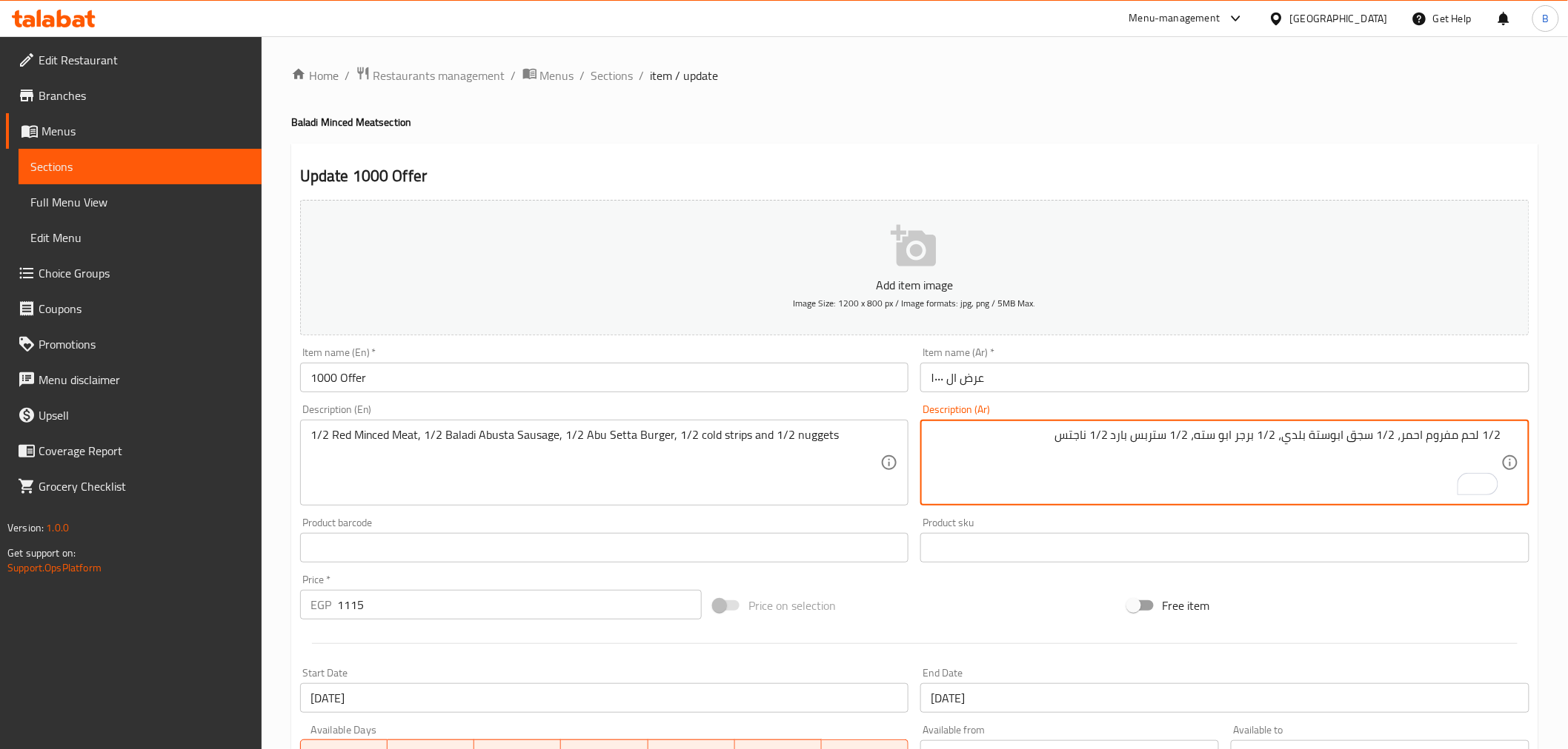
click at [1227, 462] on textarea "1/2 لحم مفروم احمر، 1/2 سجق ابوستة بلدي، 1/2 برجر ابو سته، 1/2 ستربس بارد 1/2 ن…" at bounding box center [1215, 463] width 570 height 70
paste textarea "500جرام لحمه مفروم ملبس +500 جرام سجق + 500 ستربس بارد + 500 جرام ناجتس + 500 ج…"
type textarea "500جرام لحمه مفروم ملبس +500 جرام سجق + 500 ستربس بارد + 500 جرام ناجتس + 500 ج…"
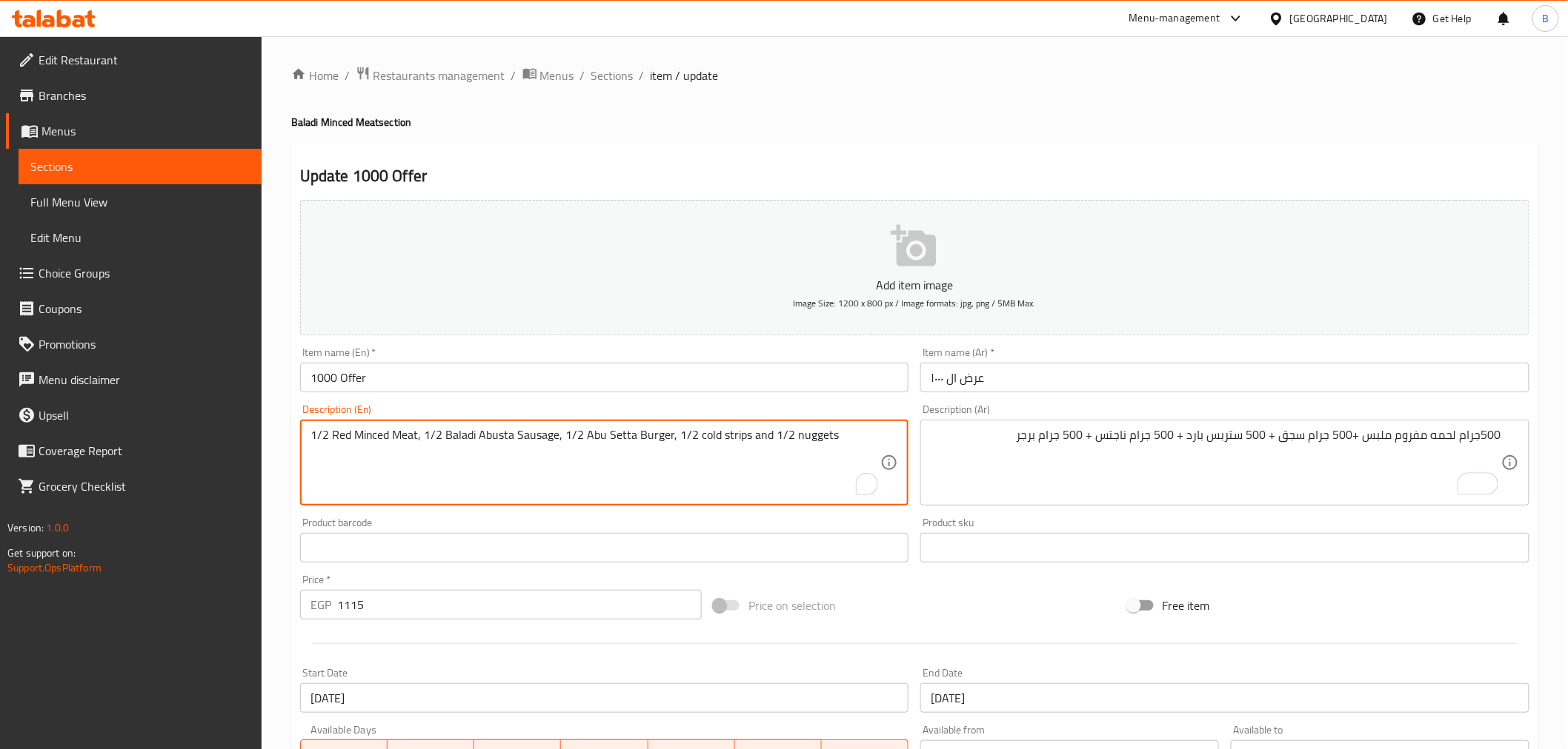
click at [706, 438] on textarea "1/2 Red Minced Meat, 1/2 Baladi Abusta Sausage, 1/2 Abu Setta Burger, 1/2 cold …" at bounding box center [596, 463] width 570 height 70
click at [707, 438] on textarea "1/2 Red Minced Meat, 1/2 Baladi Abusta Sausage, 1/2 Abu Setta Burger, 1/2 cold …" at bounding box center [596, 463] width 570 height 70
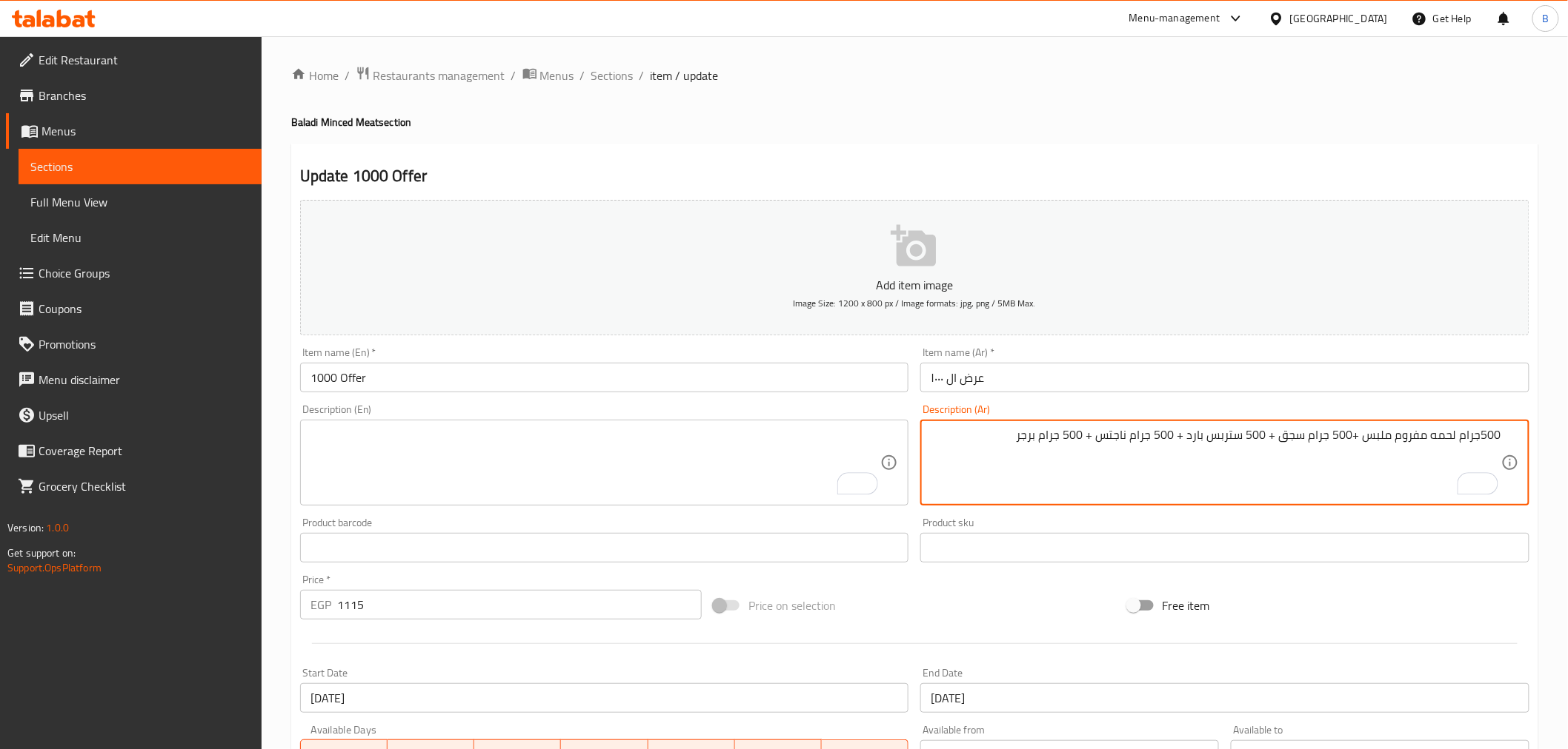
click at [1087, 448] on textarea "500جرام لحمه مفروم ملبس +500 جرام سجق + 500 ستربس بارد + 500 جرام ناجتس + 500 ج…" at bounding box center [1215, 463] width 570 height 70
click at [1089, 447] on textarea "500جرام لحمه مفروم ملبس +500 جرام سجق + 500 ستربس بارد + 500 جرام ناجتس + 500 ج…" at bounding box center [1215, 463] width 570 height 70
click at [1094, 434] on textarea "500جرام لحمه مفروم ملبس +500 جرام سجق + 500 ستربس بارد + 500 جرام ناجتس + 500 ج…" at bounding box center [1215, 463] width 570 height 70
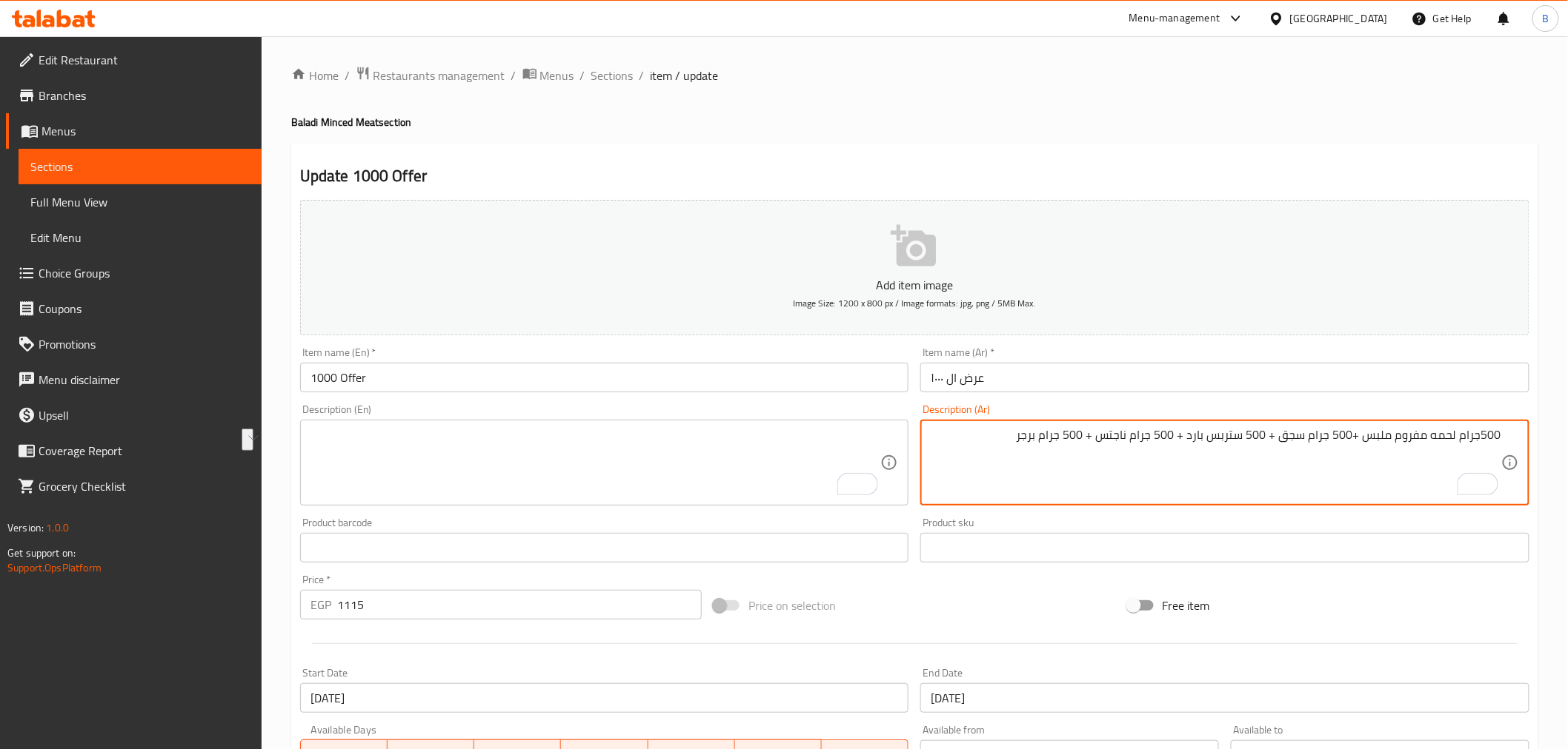
click at [557, 460] on textarea "To enrich screen reader interactions, please activate Accessibility in Grammarl…" at bounding box center [596, 463] width 570 height 70
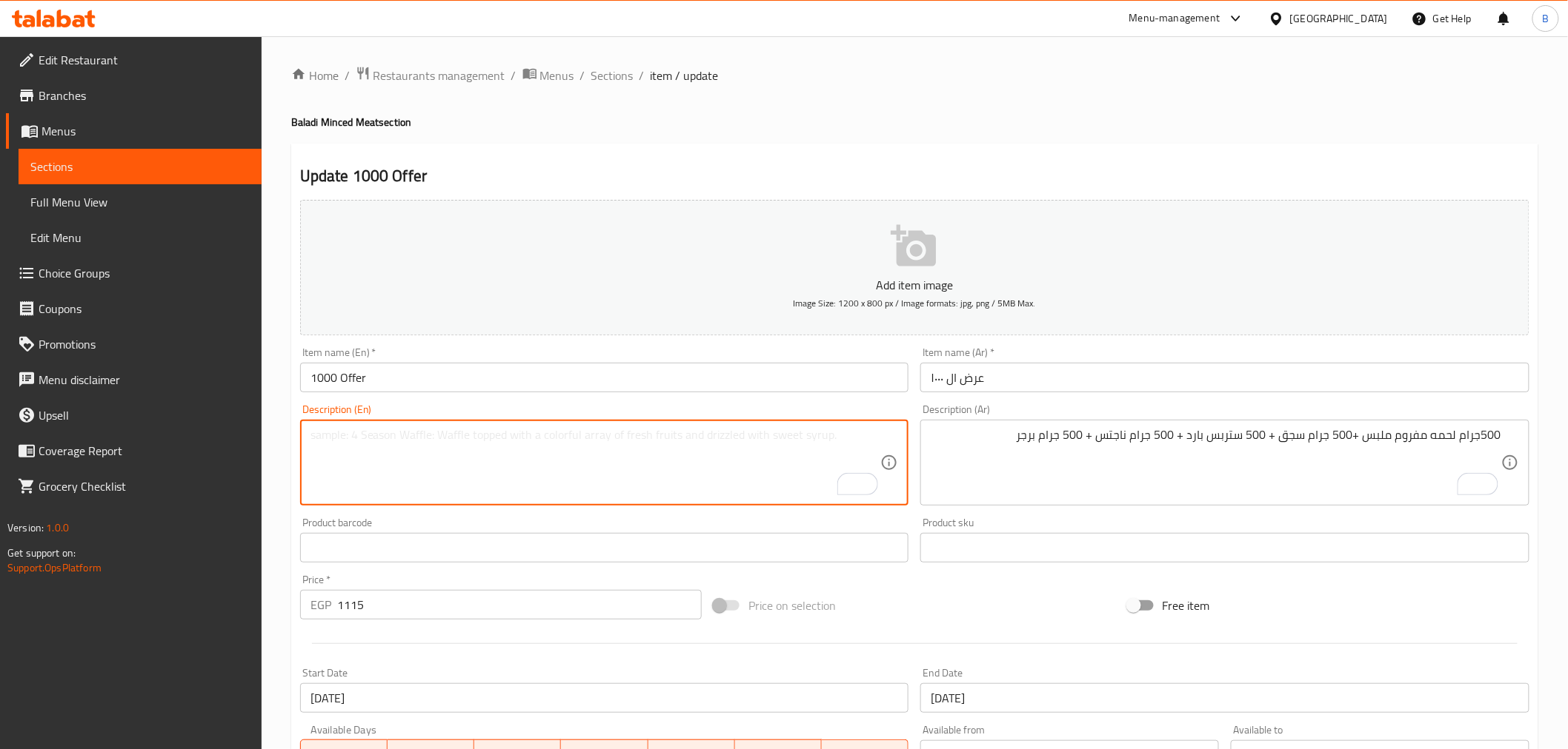
paste textarea "500g minced meat + 500g sausage + 500g cold strips + 500g nuggets + 500g burger"
click at [335, 439] on textarea "500g minced meat + 500g sausage + 500g cold strips + 500g nuggets + 500g burger" at bounding box center [596, 463] width 570 height 70
type textarea "500g melbes minced meat + 500g sausage + 500g cold strips + 500g nuggets + 500g…"
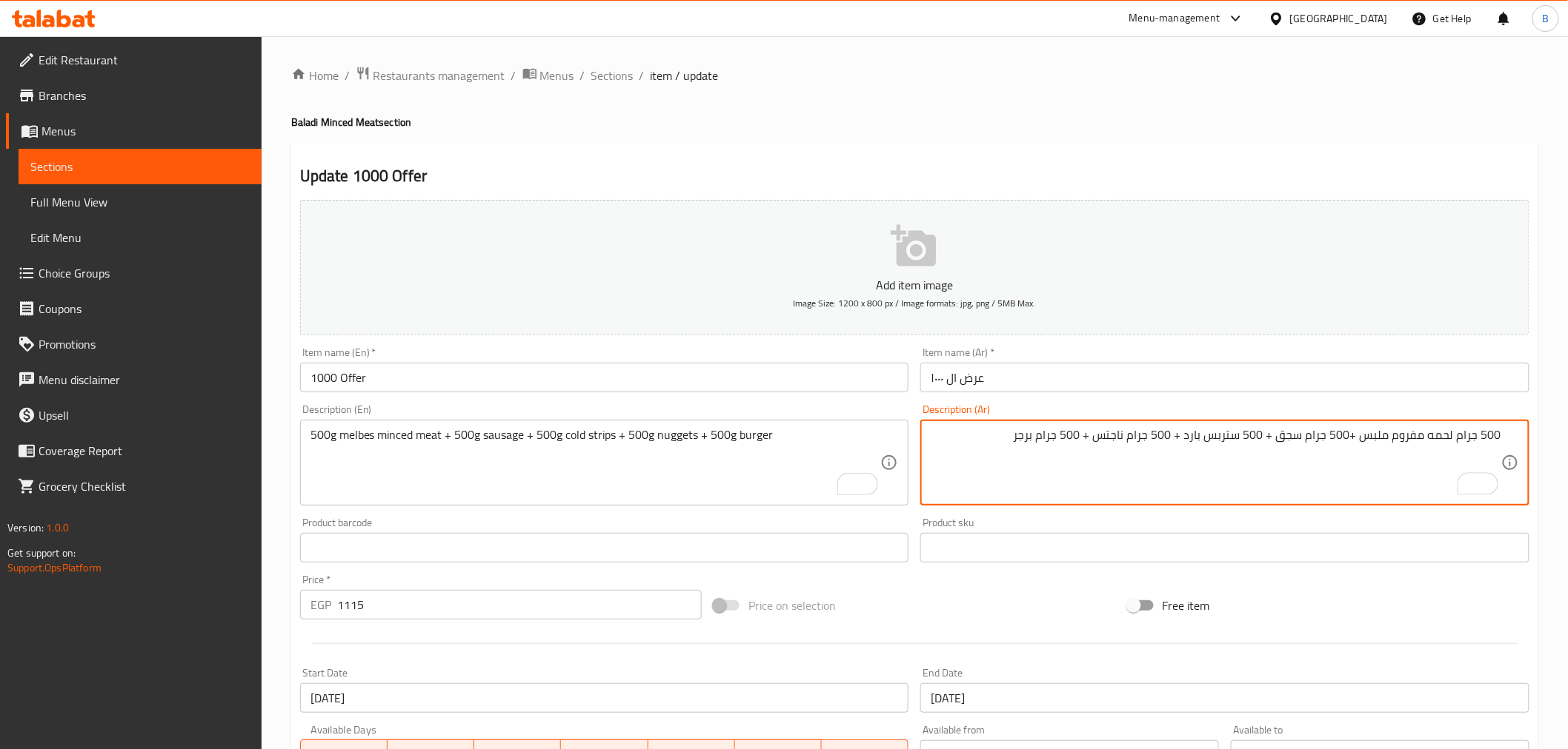
type textarea "500 جرام لحمه مفروم ملبس +500 جرام سجق + 500 ستربس بارد + 500 جرام ناجتس + 500 …"
drag, startPoint x: 570, startPoint y: 502, endPoint x: 572, endPoint y: 478, distance: 24.1
click at [572, 502] on div "500g melbes minced meat + 500g sausage + 500g cold strips + 500g nuggets + 500g…" at bounding box center [605, 463] width 609 height 86
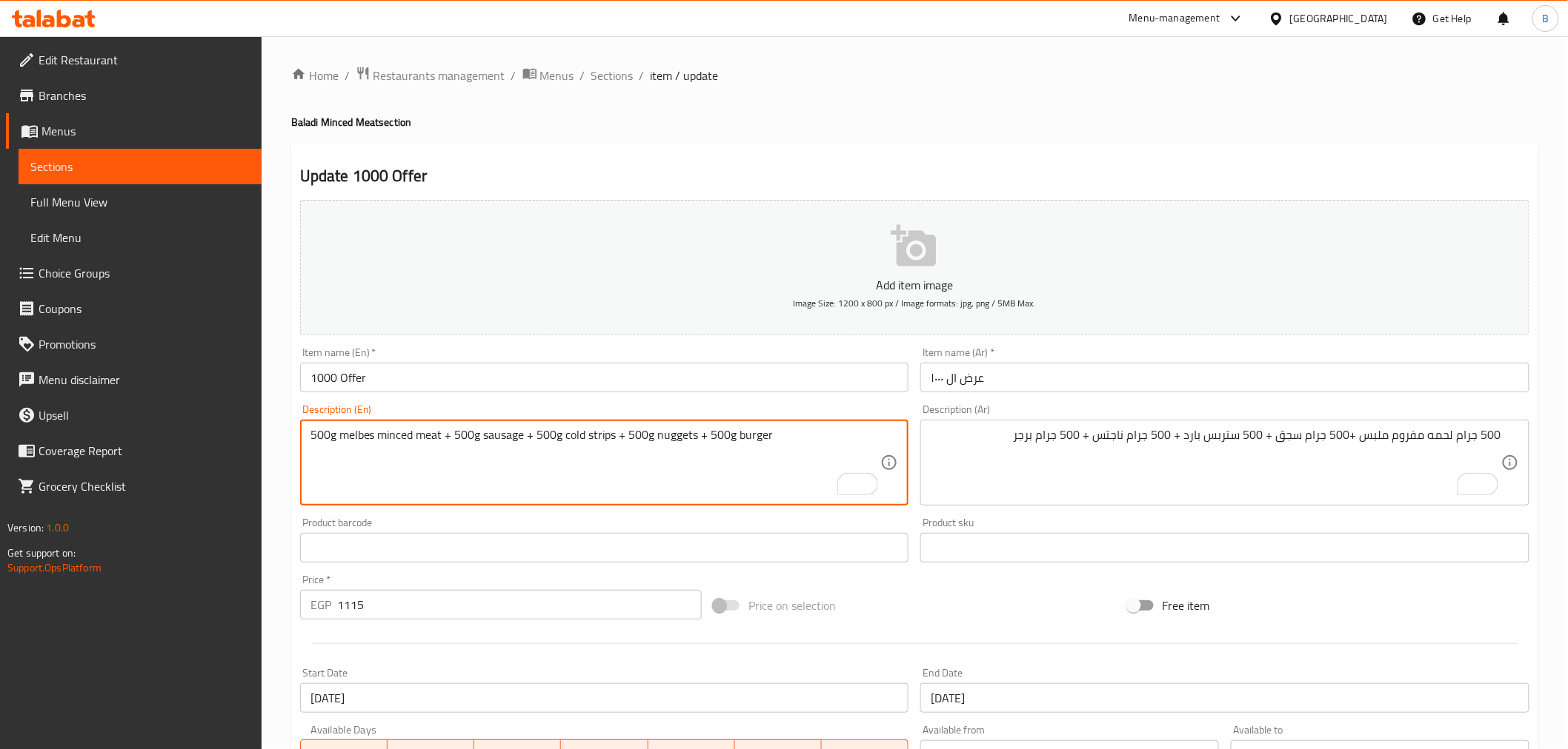
click at [572, 465] on textarea "500g melbes minced meat + 500g sausage + 500g cold strips + 500g nuggets + 500g…" at bounding box center [596, 463] width 570 height 70
paste textarea "grams of minced meat + 500 grams of sausage + 500 grams of cold strips + 500 gr…"
click at [370, 435] on textarea "500 grams of minced meat + 500 grams of sausage + 500 grams of cold strips + 50…" at bounding box center [596, 463] width 570 height 70
click at [662, 432] on textarea "500 grams melbes minced meat + 500 grams sausage + 500 grams cold strips + 500 …" at bounding box center [596, 463] width 570 height 70
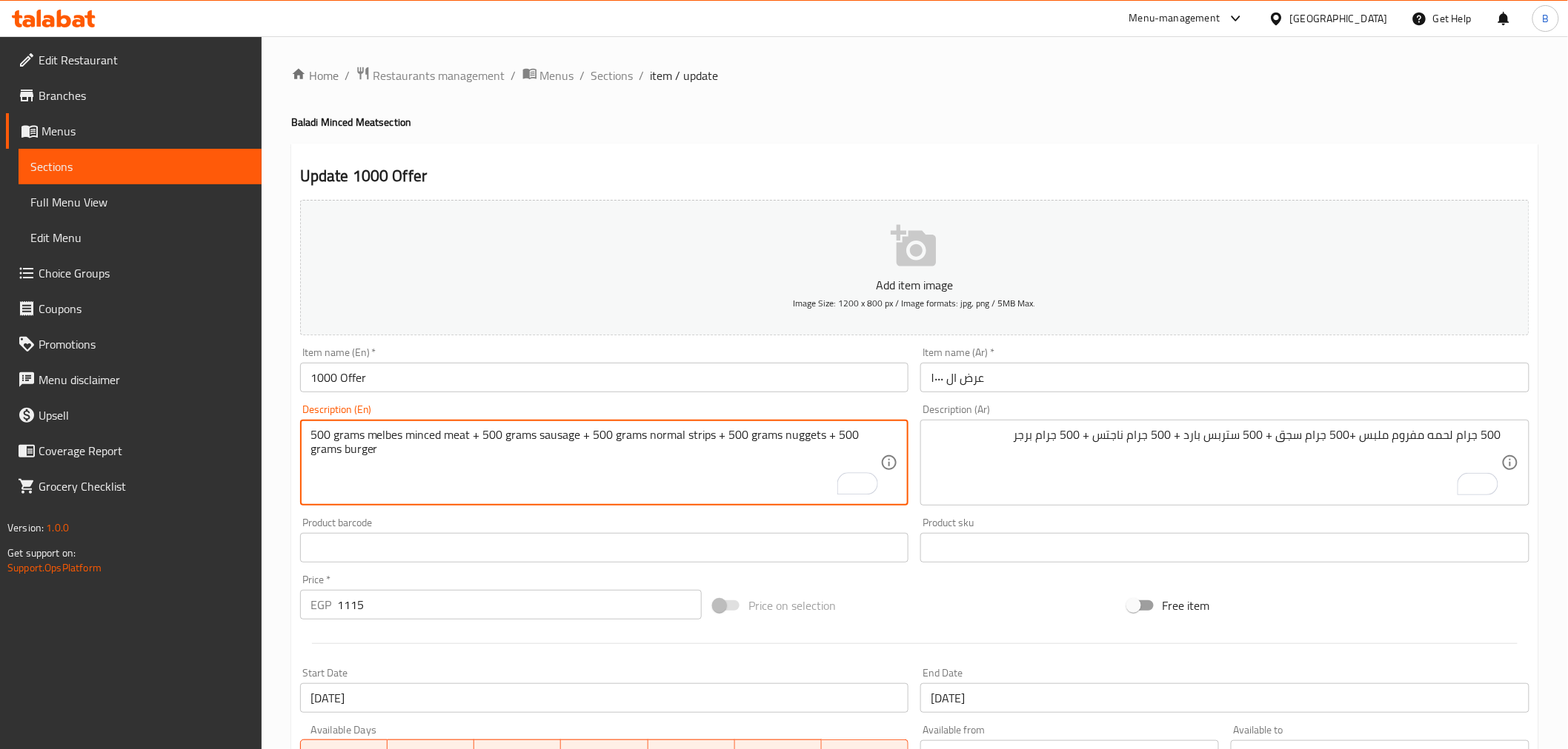
click at [346, 437] on textarea "500 grams melbes minced meat + 500 grams sausage + 500 grams normal strips + 50…" at bounding box center [596, 463] width 570 height 70
click at [346, 432] on textarea "500 grams melbes minced meat + 500 grams sausage + 500 grams normal strips + 50…" at bounding box center [596, 463] width 570 height 70
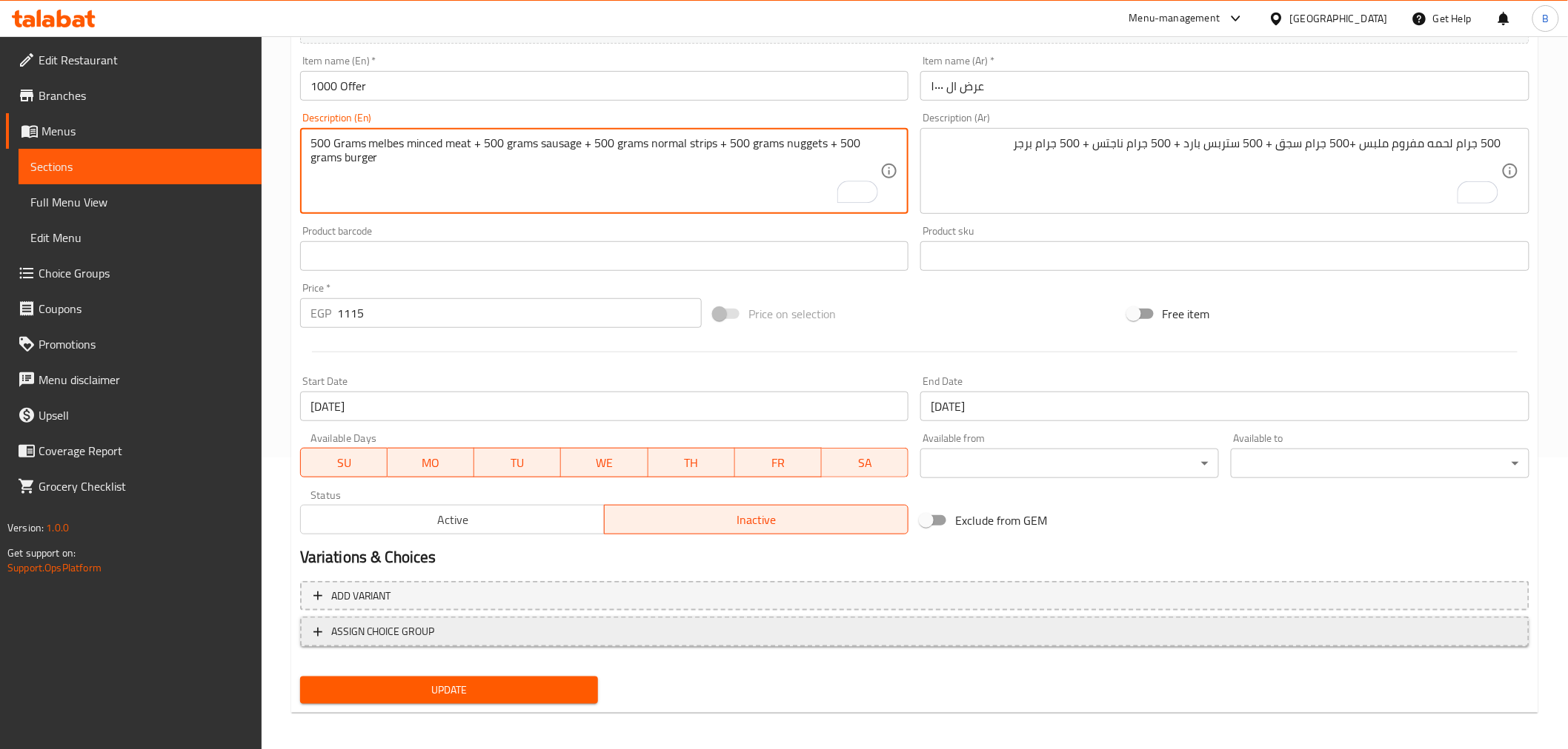
scroll to position [294, 0]
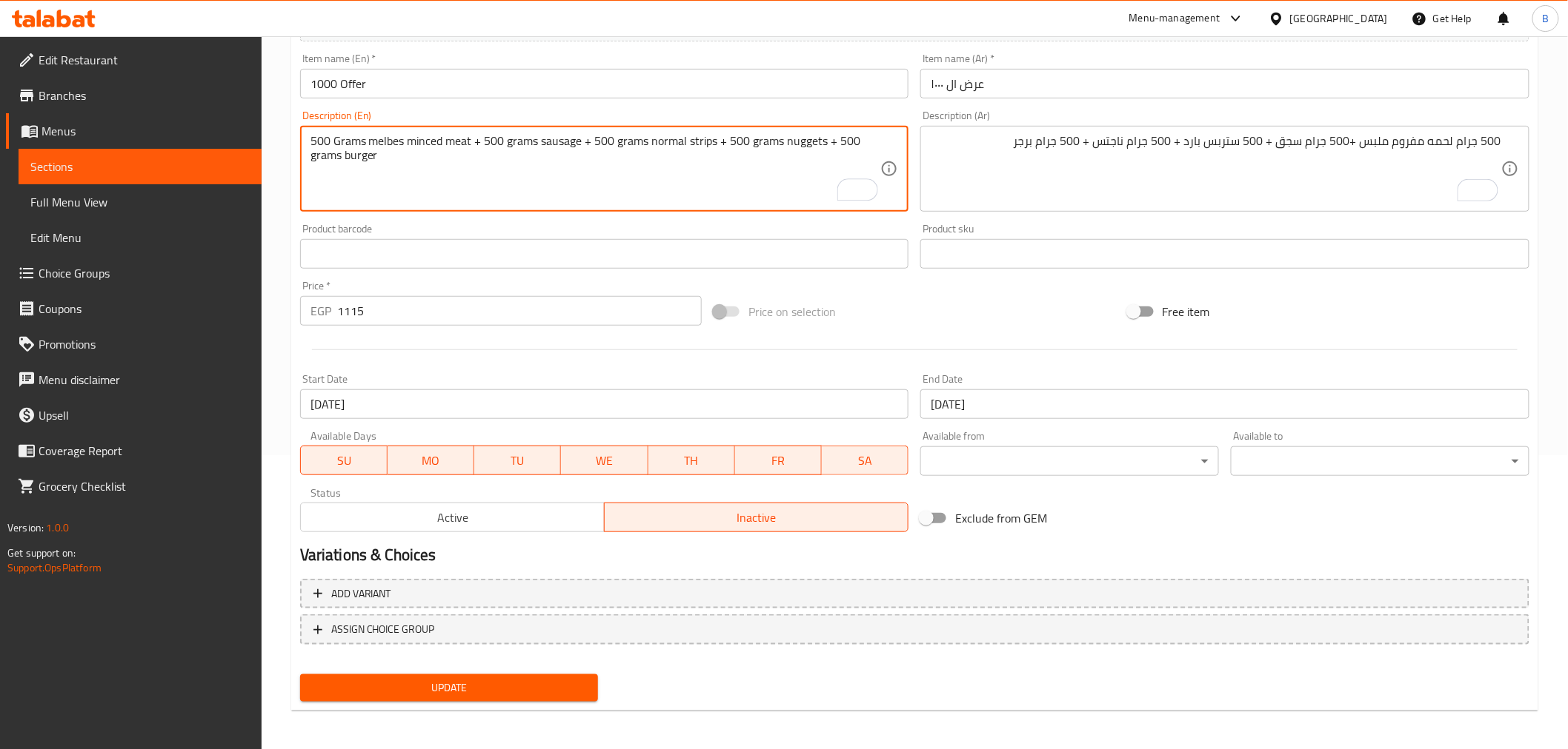
type textarea "500 Grams melbes minced meat + 500 grams sausage + 500 grams normal strips + 50…"
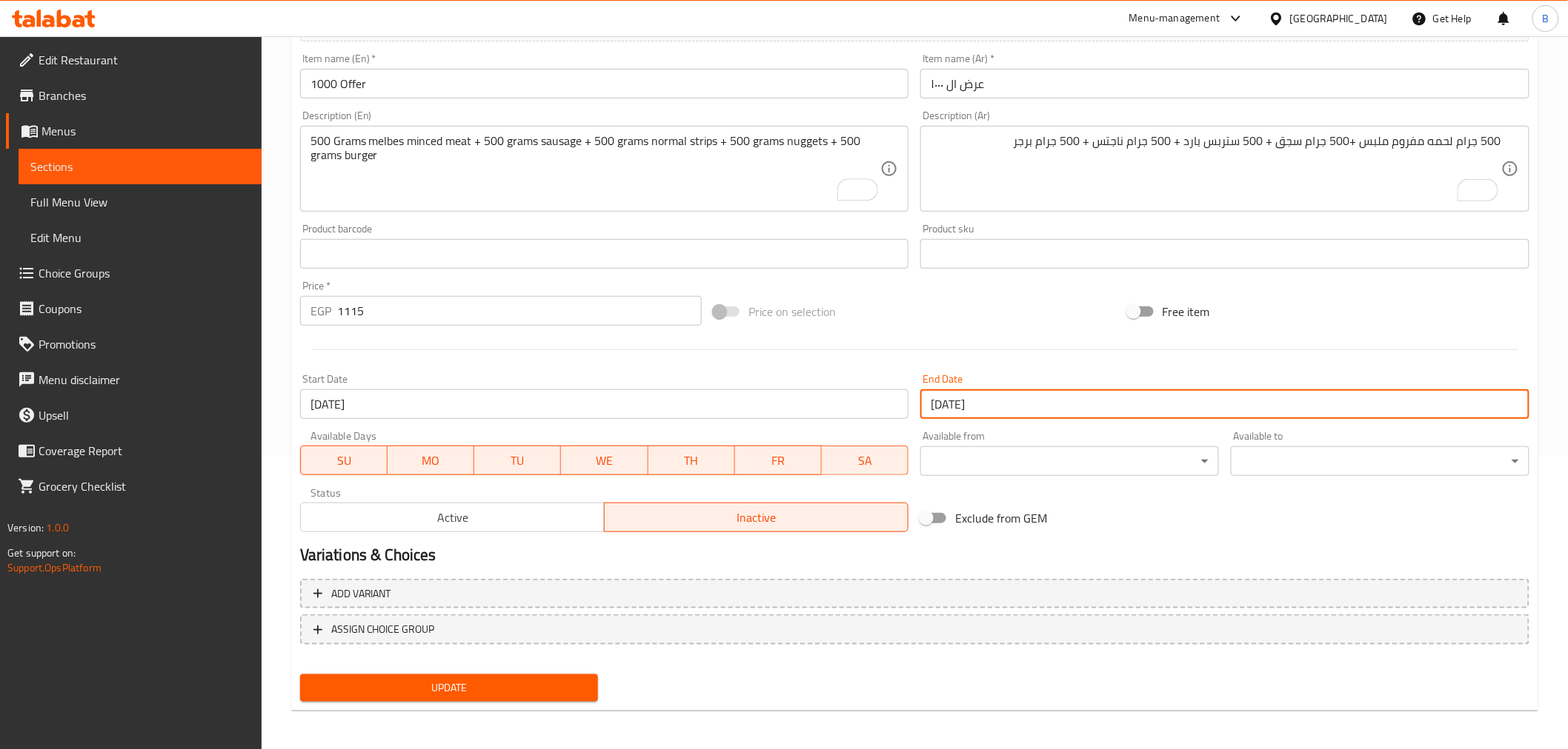
click at [1214, 397] on input "[DATE]" at bounding box center [1225, 404] width 609 height 30
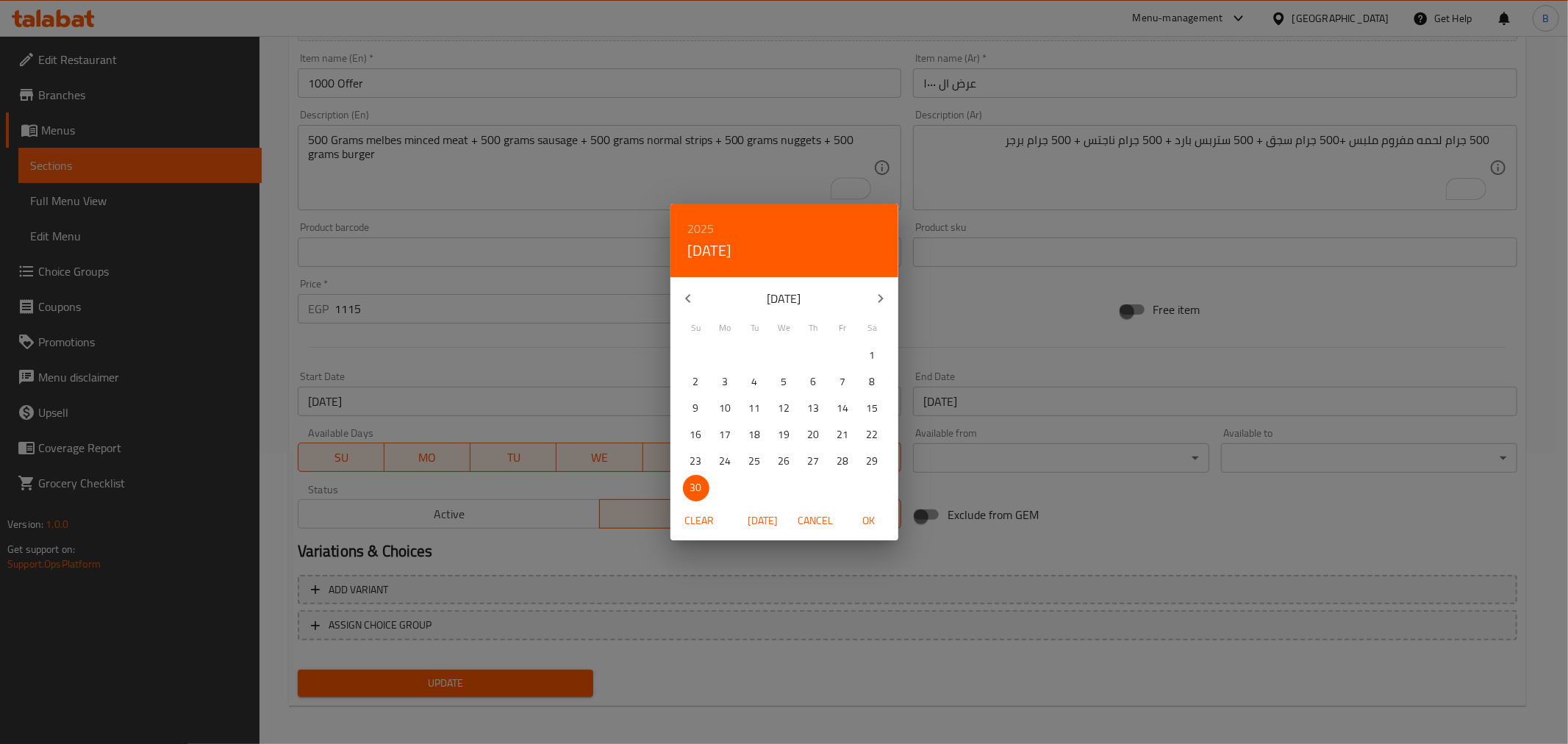
click at [883, 293] on icon "button" at bounding box center [880, 299] width 17 height 17
click at [775, 465] on span "31" at bounding box center [784, 461] width 26 height 18
drag, startPoint x: 877, startPoint y: 512, endPoint x: 877, endPoint y: 497, distance: 15.0
click at [877, 497] on div "2025 Wed, Dec [DATE] Mo Tu We Th Fr Sa 30 1 2 3 4 5 6 7 8 9 10 11 12 13 14 15 1…" at bounding box center [784, 372] width 228 height 337
click at [864, 512] on span "OK" at bounding box center [869, 521] width 36 height 18
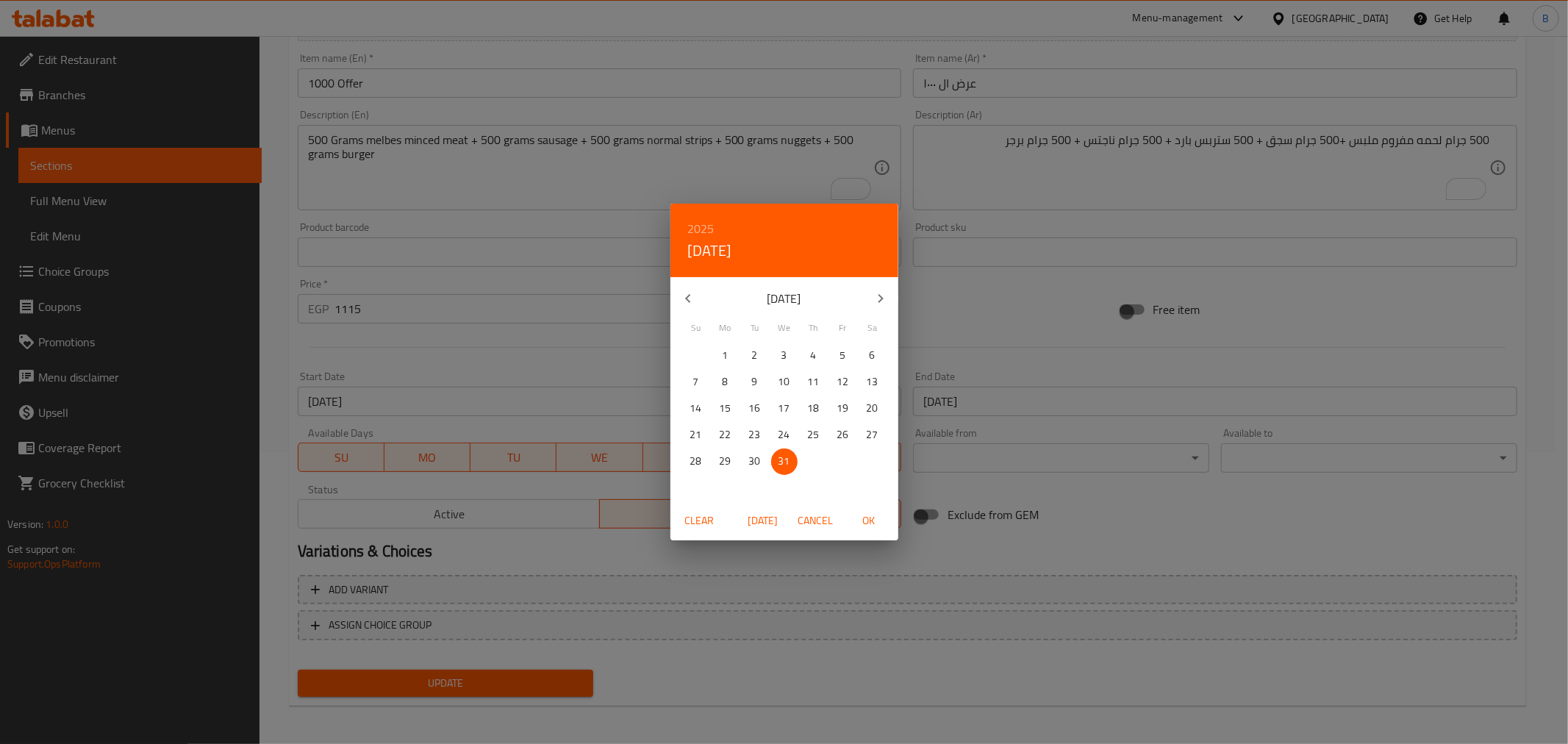
type input "[DATE]"
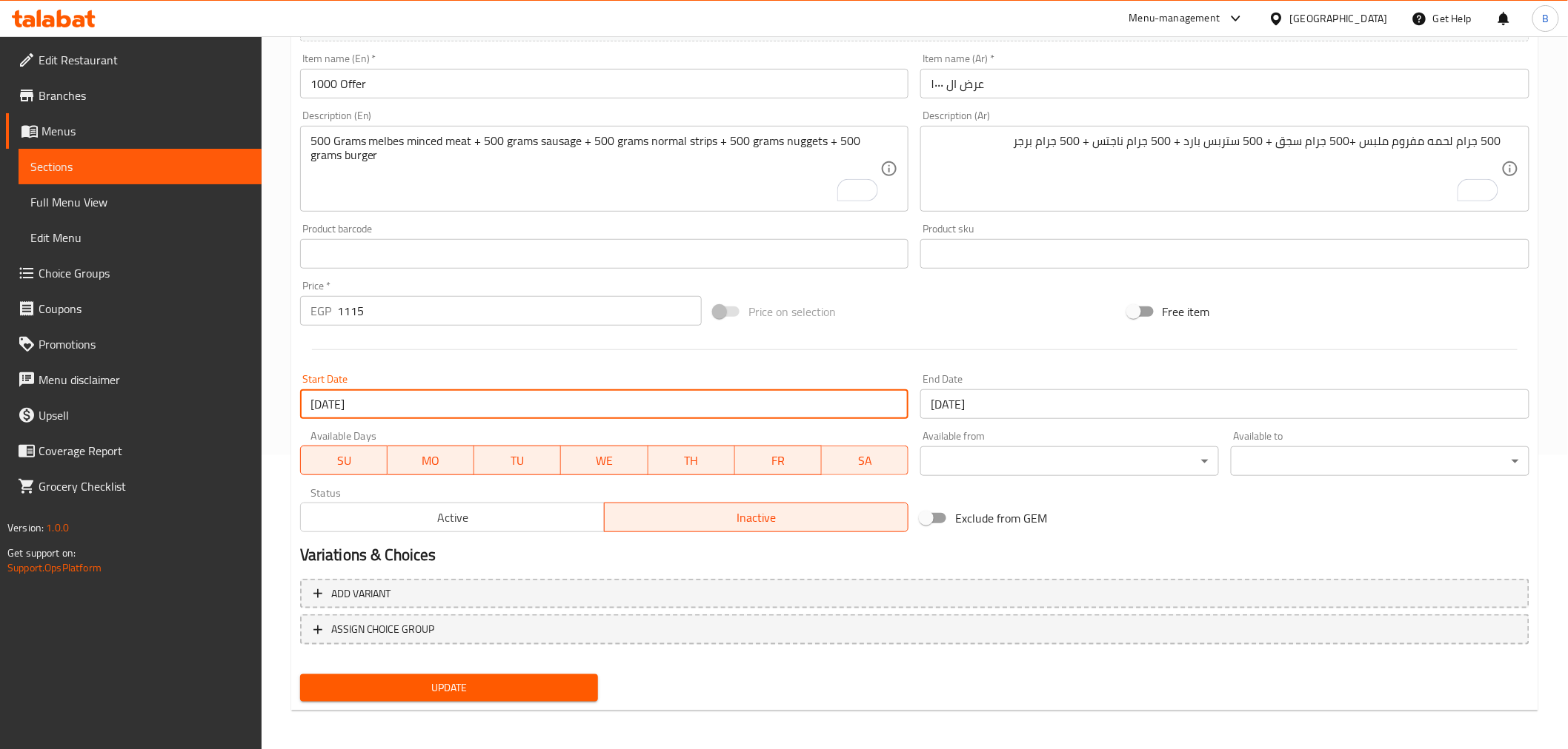
click at [724, 402] on input "[DATE]" at bounding box center [605, 404] width 609 height 30
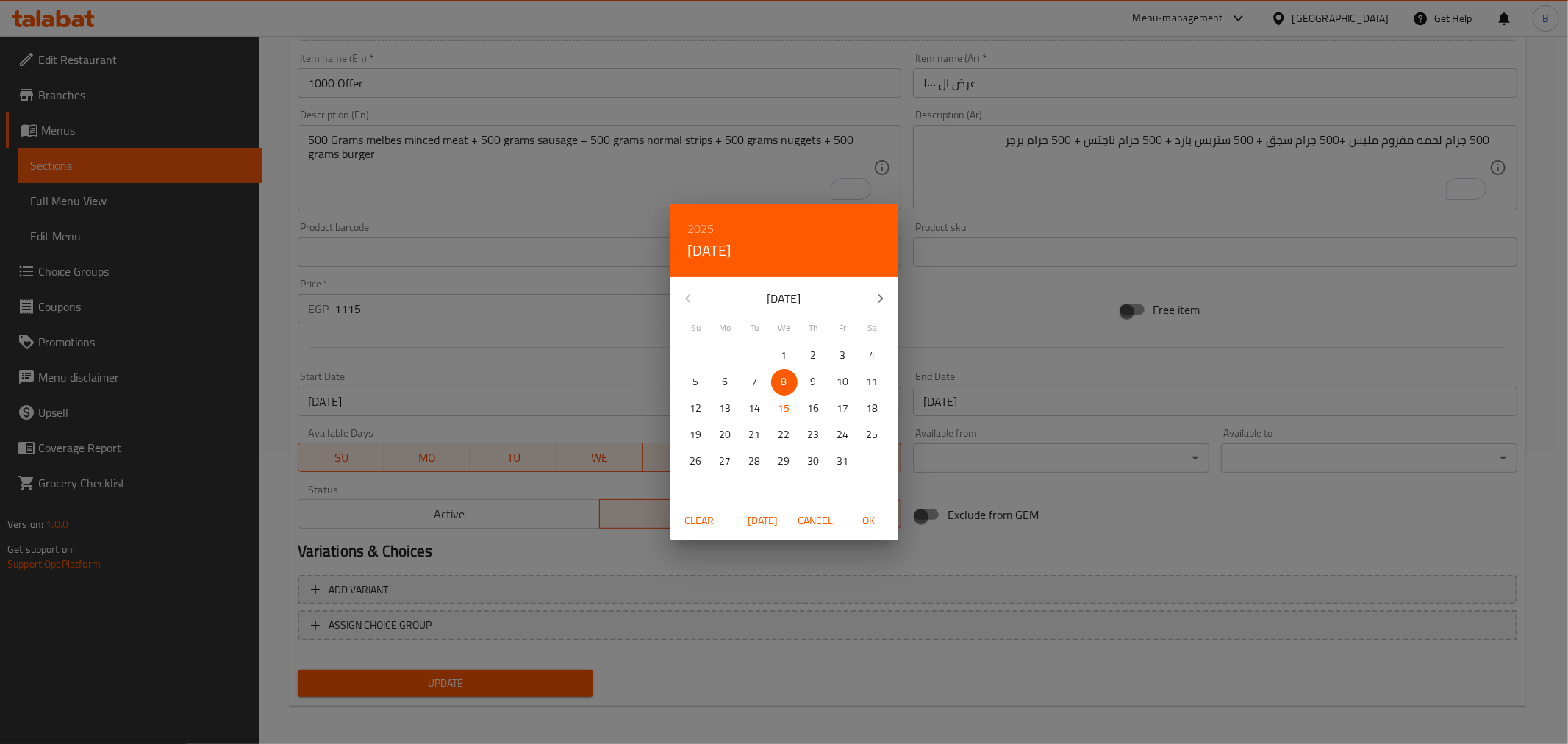
click at [720, 399] on p "13" at bounding box center [726, 408] width 12 height 18
drag, startPoint x: 779, startPoint y: 399, endPoint x: 789, endPoint y: 402, distance: 10.4
click at [779, 397] on button "15" at bounding box center [784, 409] width 26 height 26
click at [776, 510] on button "[DATE]" at bounding box center [763, 521] width 47 height 27
click at [767, 527] on span "[DATE]" at bounding box center [763, 521] width 36 height 18
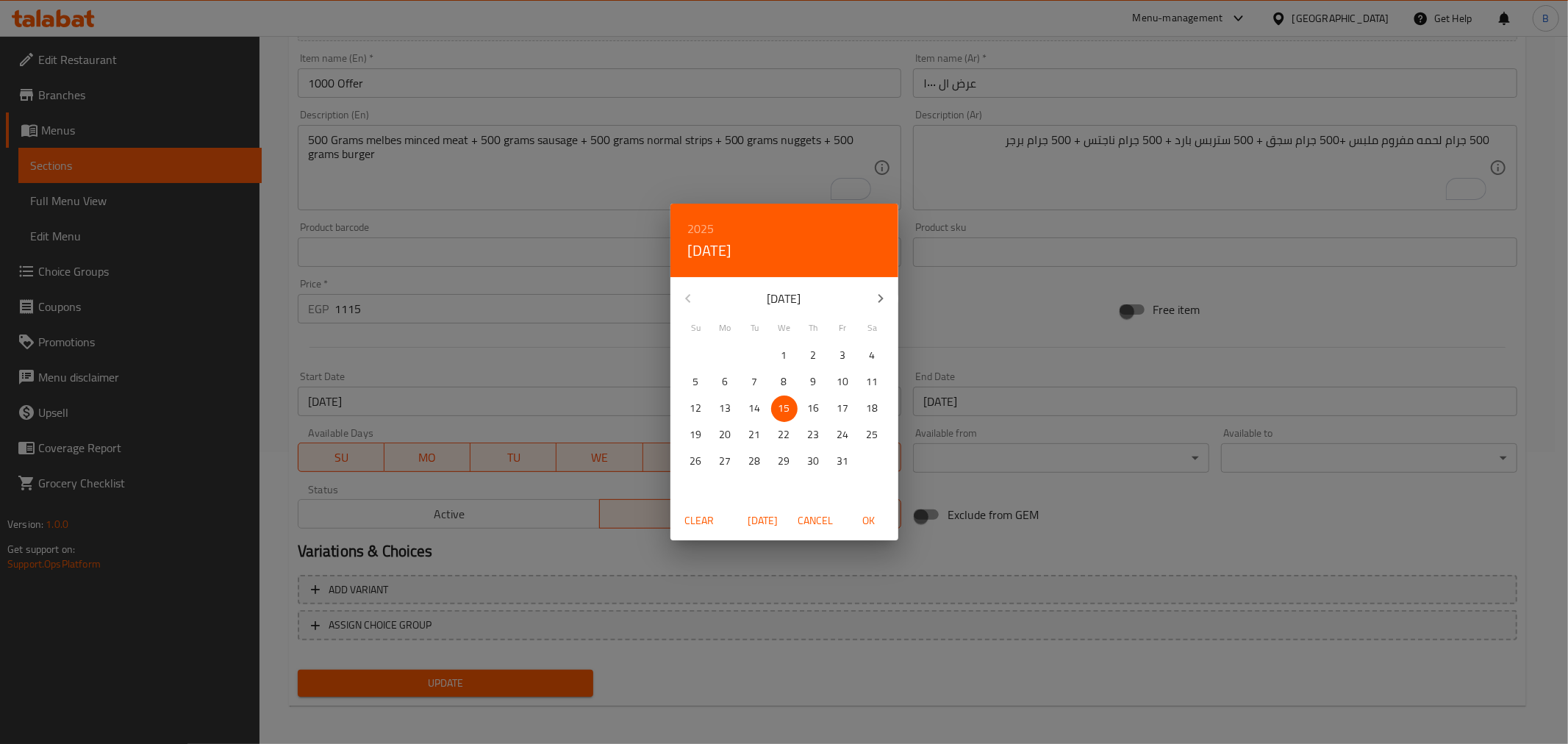
click at [766, 527] on span "[DATE]" at bounding box center [763, 521] width 36 height 18
click at [767, 527] on span "[DATE]" at bounding box center [763, 521] width 36 height 18
click at [887, 523] on button "OK" at bounding box center [869, 521] width 47 height 27
type input "[DATE]"
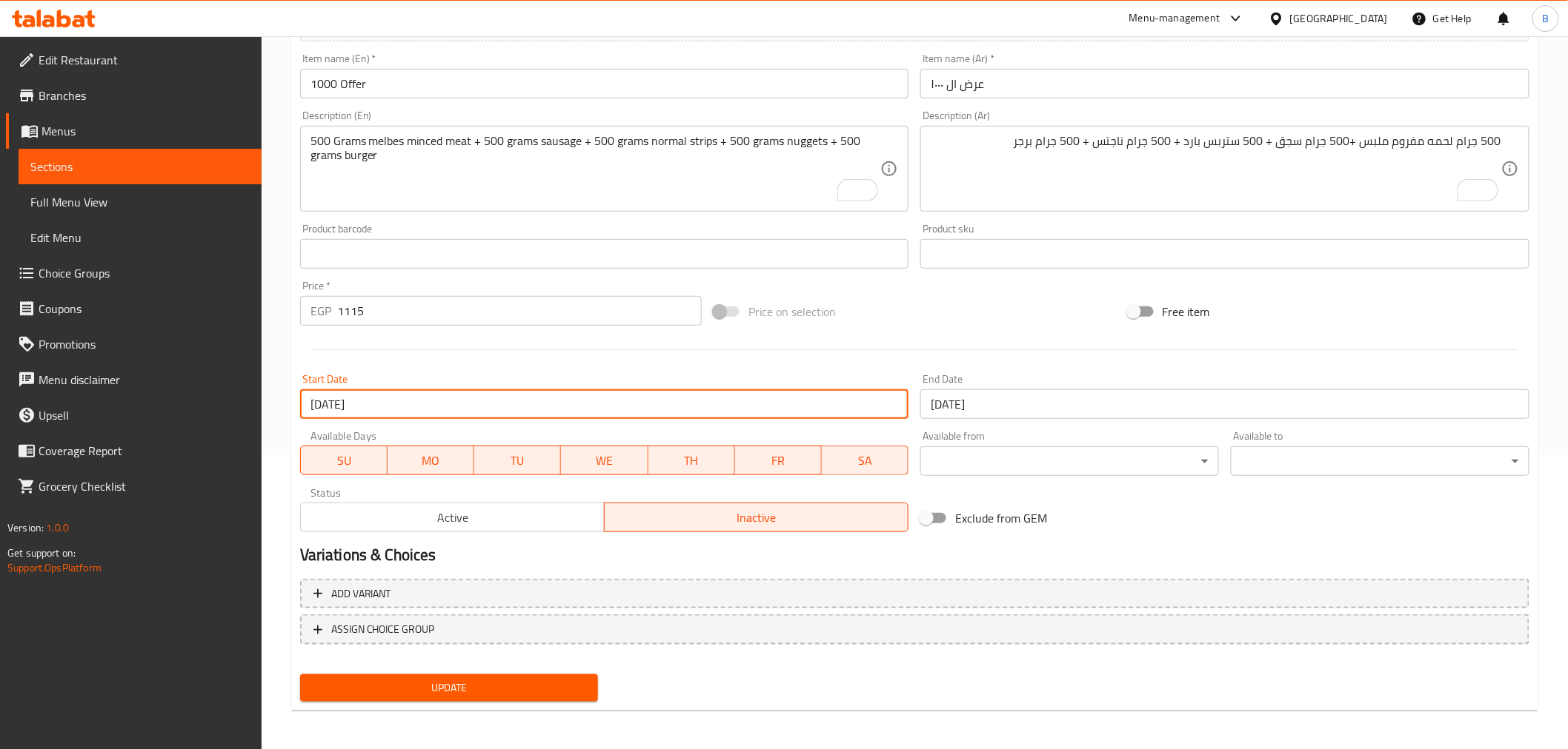
click at [455, 688] on span "Update" at bounding box center [448, 688] width 275 height 18
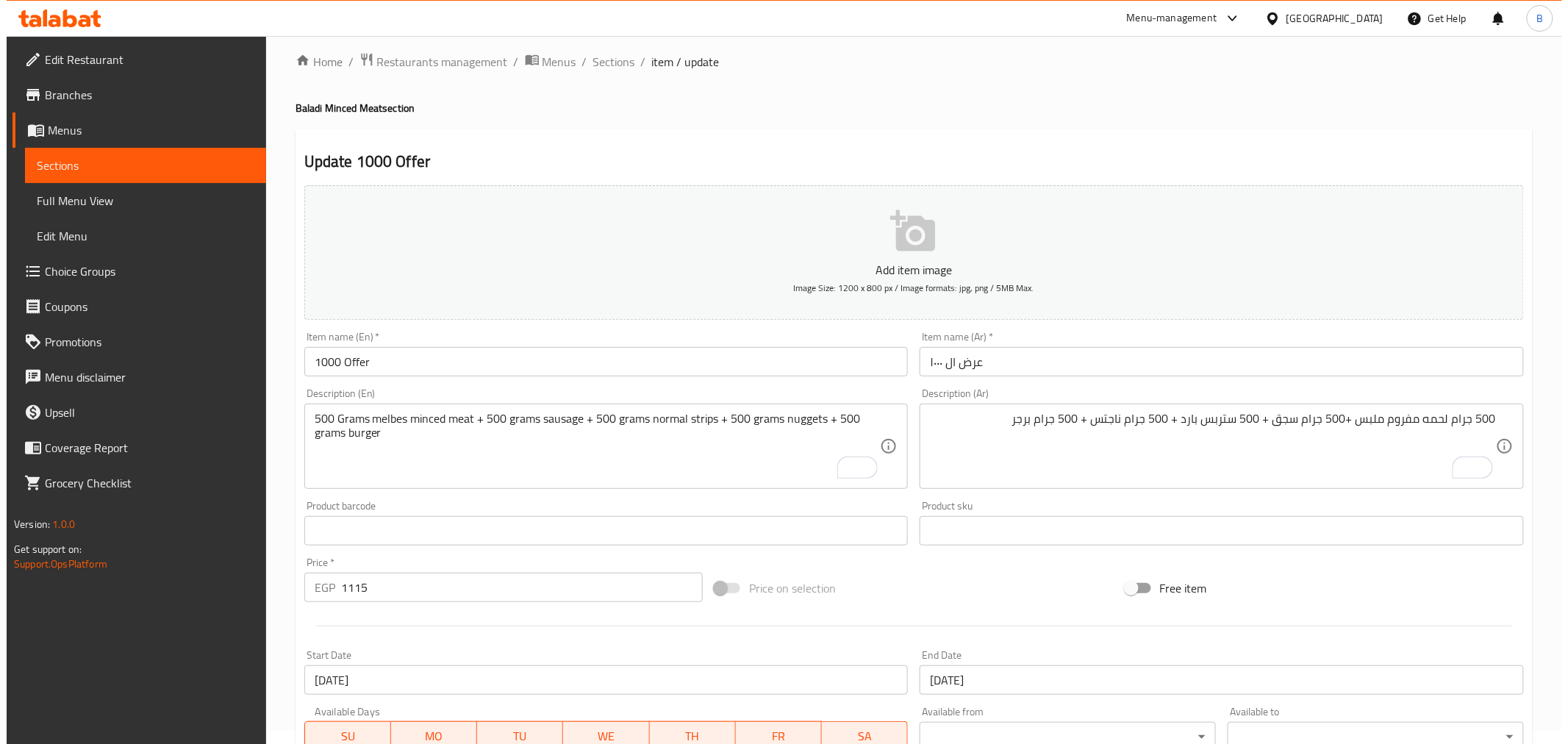
scroll to position [0, 0]
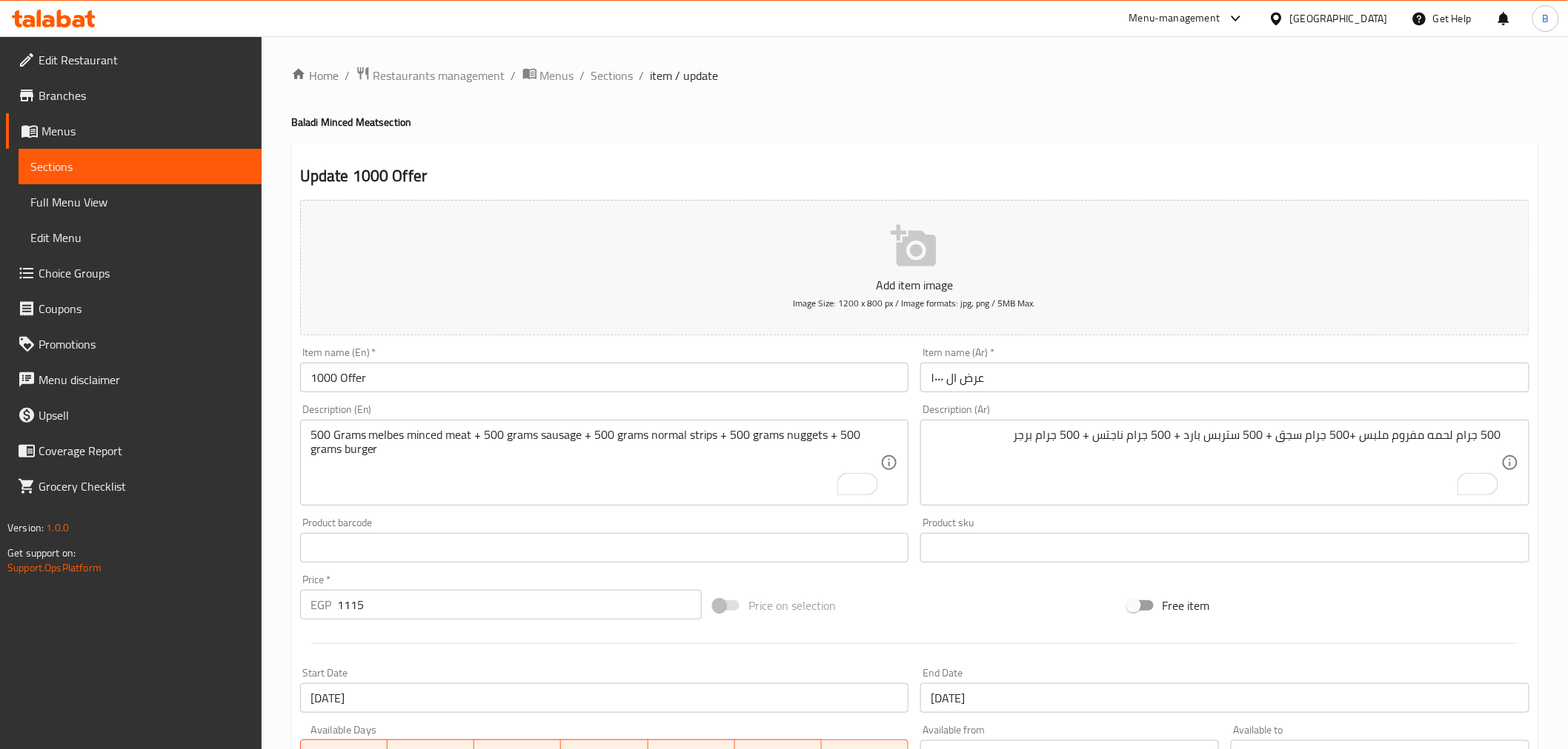
click at [595, 89] on div "Home / Restaurants management / Menus / Sections / item / update Baladi Minced …" at bounding box center [914, 541] width 1247 height 951
click at [600, 84] on span "Sections" at bounding box center [612, 75] width 42 height 18
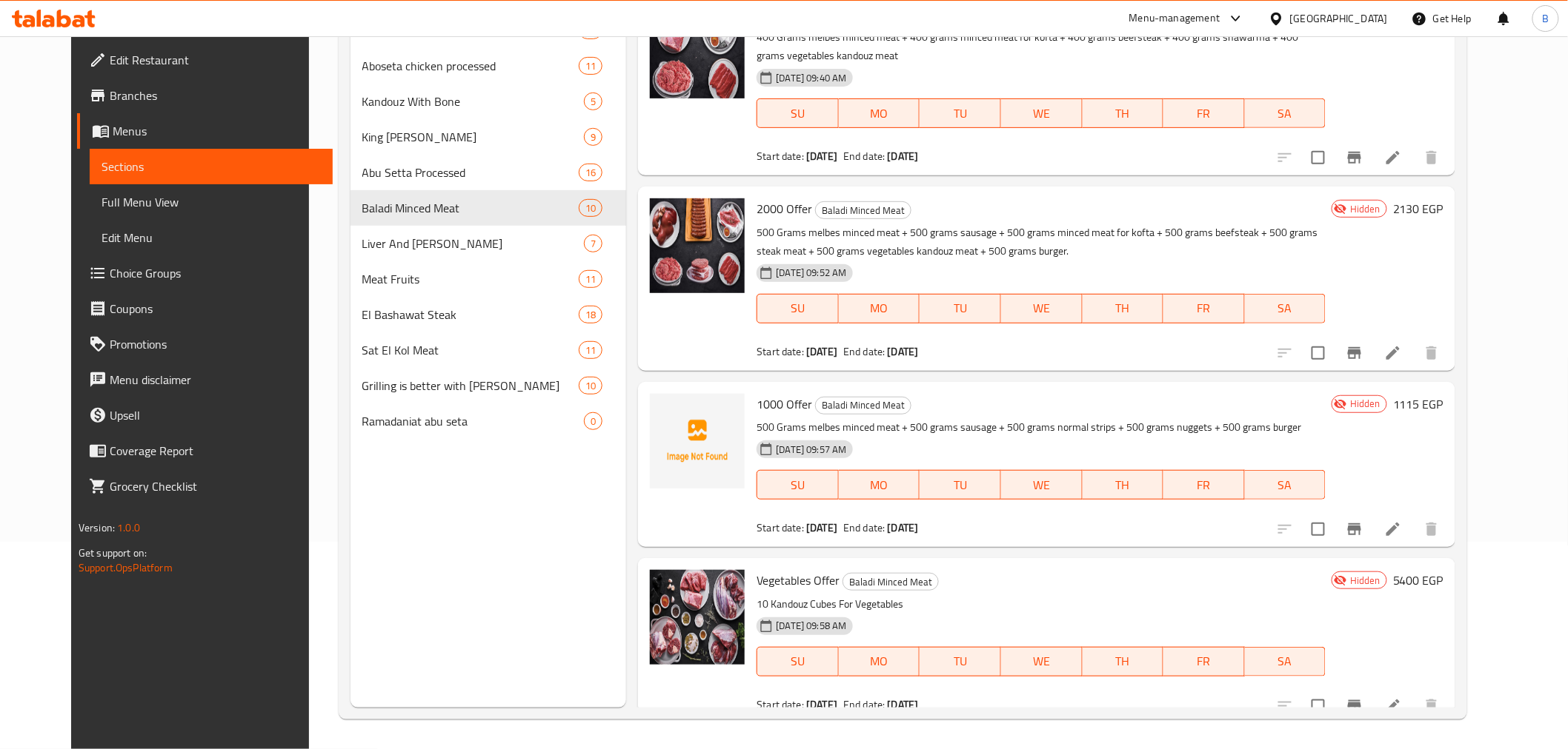
scroll to position [1030, 0]
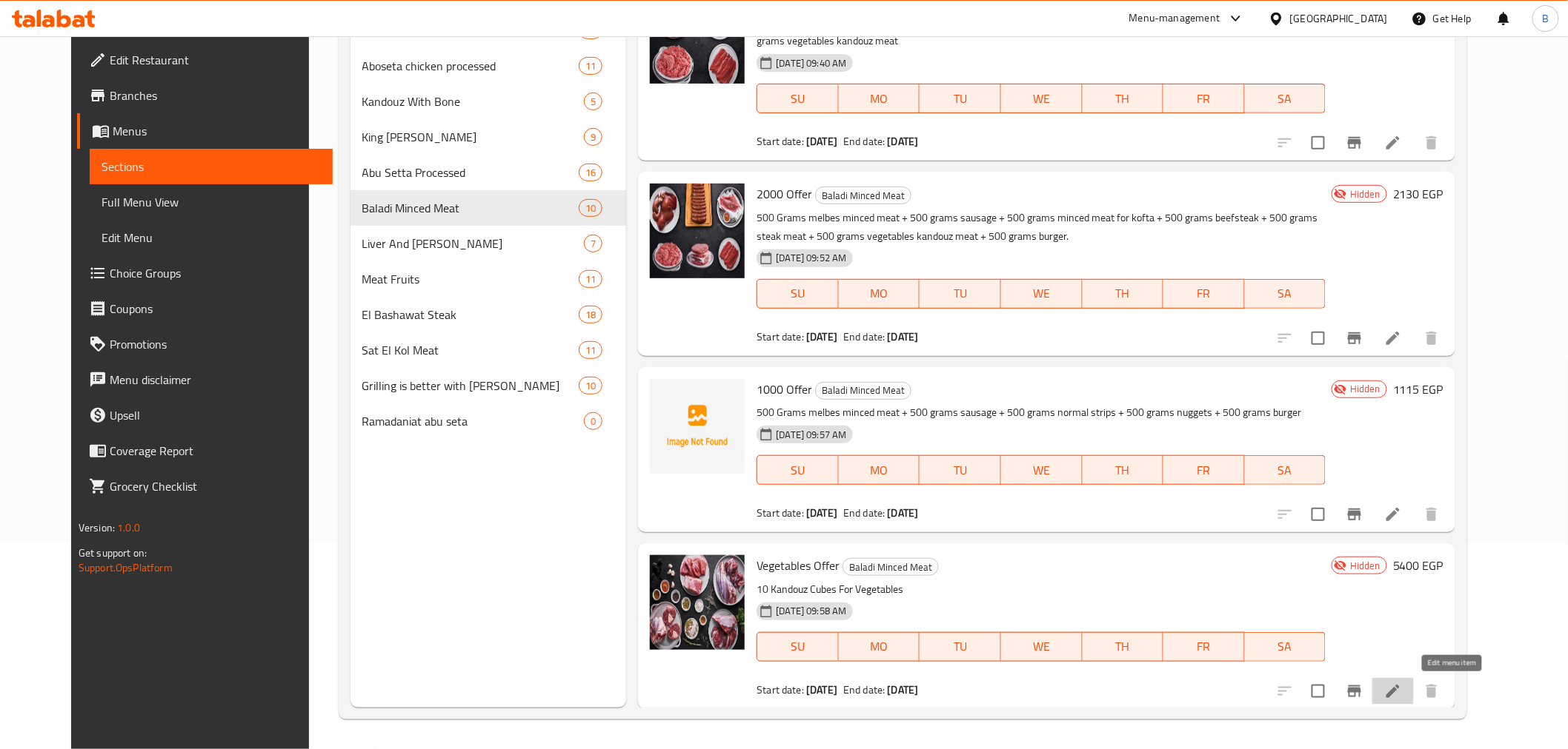
click at [1401, 698] on icon at bounding box center [1393, 691] width 18 height 18
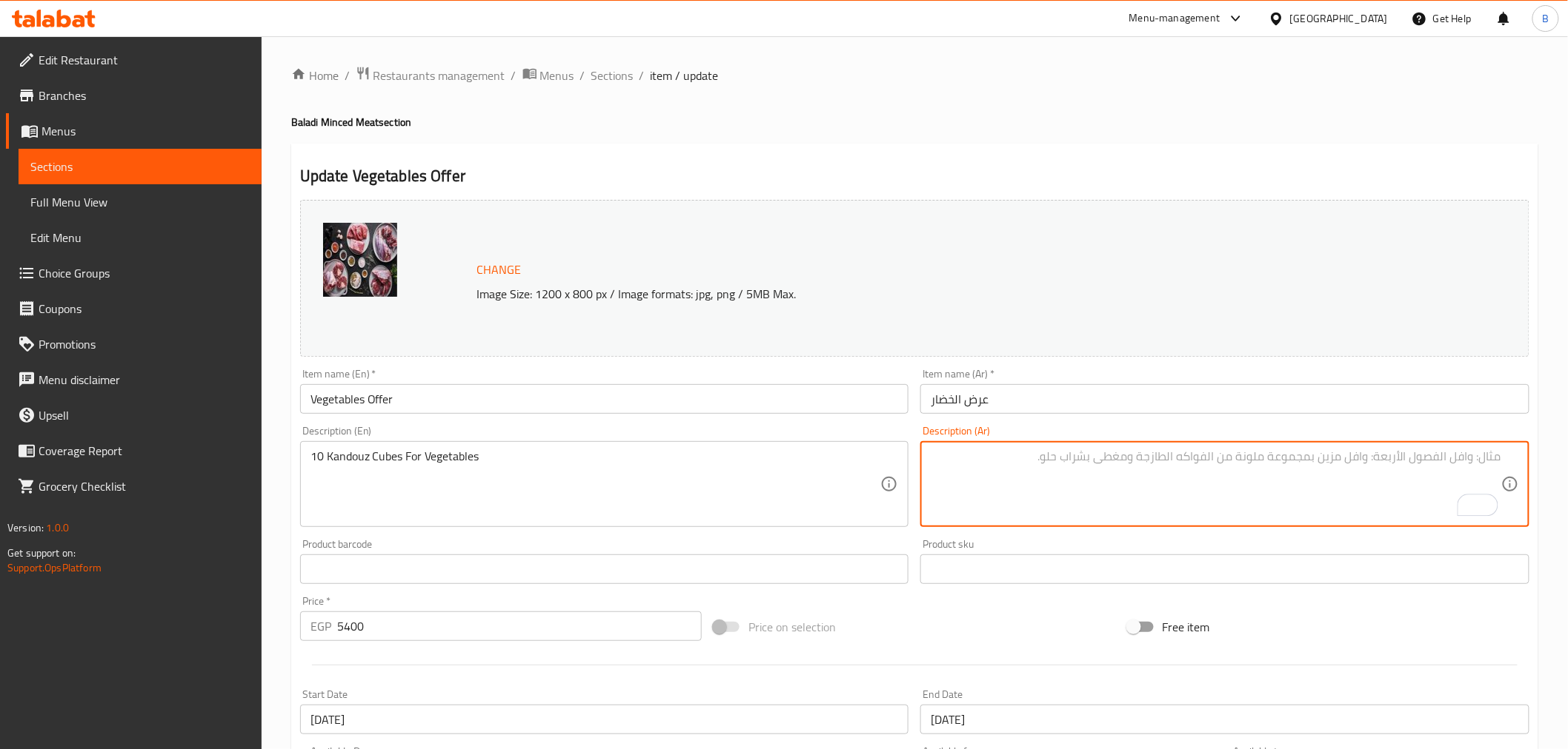
paste textarea "١٠ كيلولحمه كندوز خضار"
type textarea "١٠ كيلو لحمه كندوز خضار"
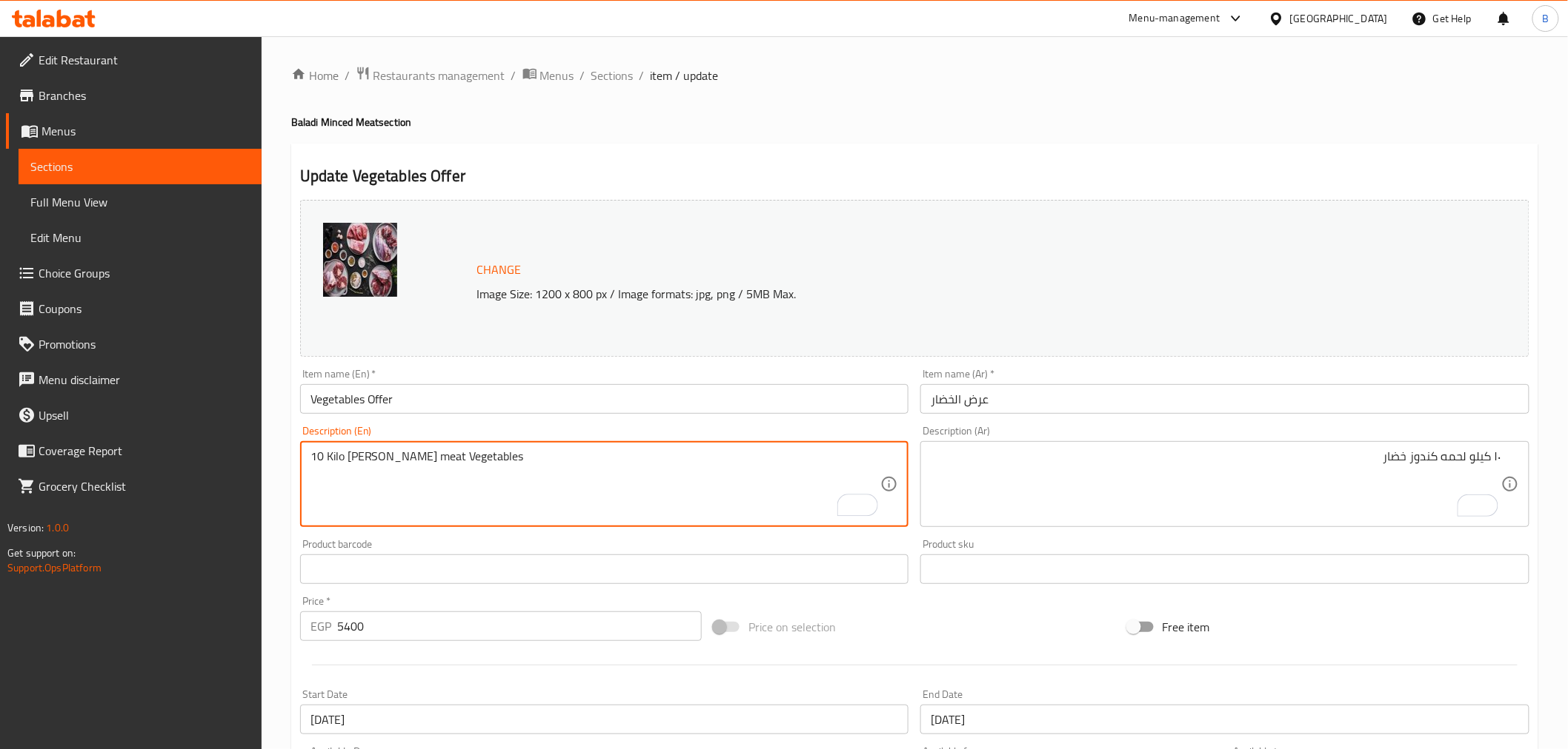
click at [460, 449] on textarea "10 Kilo [PERSON_NAME] meat Vegetables" at bounding box center [596, 484] width 570 height 70
click at [464, 445] on div "10 Kilo [PERSON_NAME] meat Vegetables Description (En)" at bounding box center [605, 484] width 609 height 86
click at [454, 460] on textarea "10 Kilo [PERSON_NAME] meat Vegetables" at bounding box center [596, 484] width 570 height 70
click at [346, 454] on textarea "10 [PERSON_NAME] meat" at bounding box center [596, 484] width 570 height 70
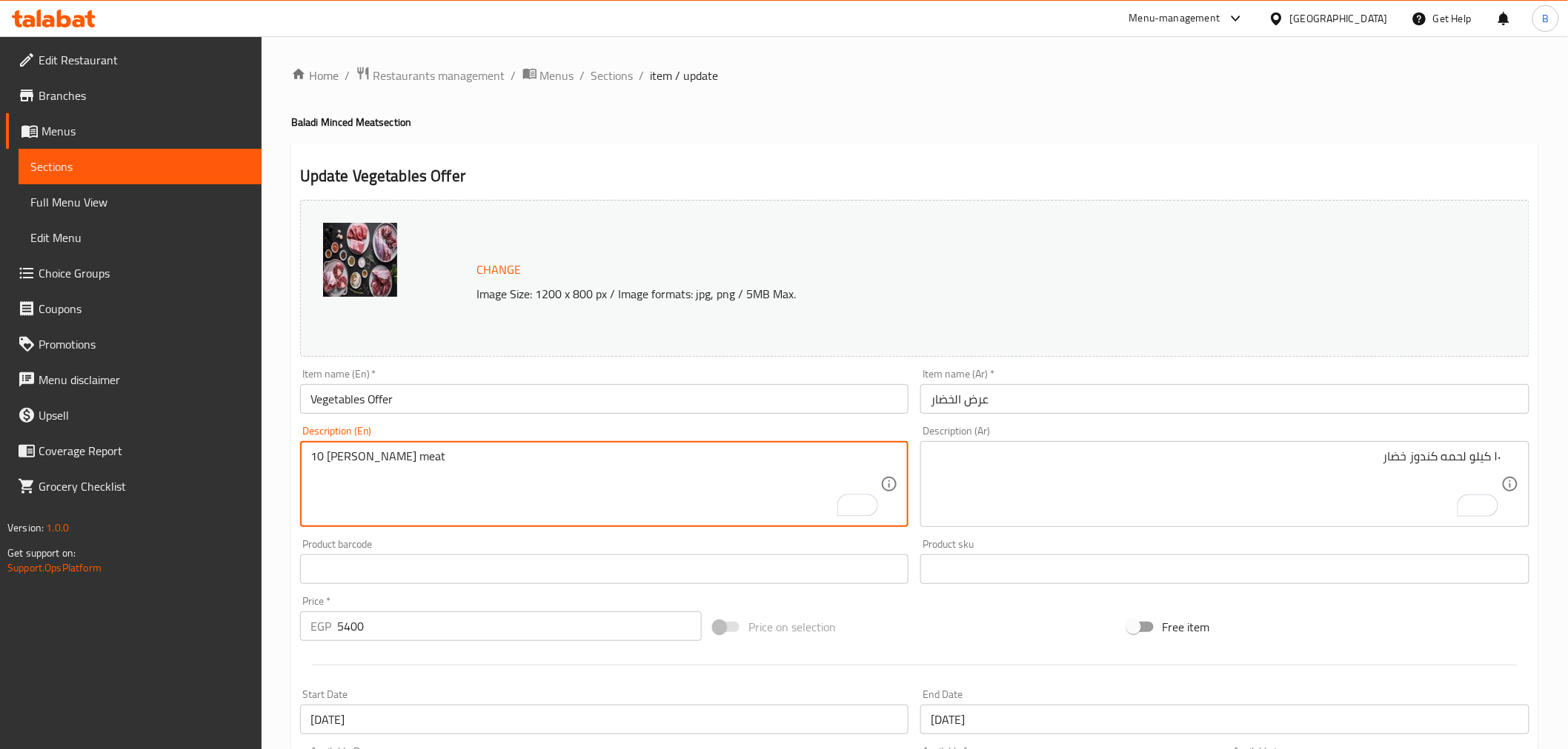
paste textarea "Vegetables"
click at [459, 455] on textarea "10 Kilo Vegetables [PERSON_NAME] meat" at bounding box center [596, 484] width 570 height 70
click at [460, 454] on textarea "10 Kilo Vegetables [PERSON_NAME] meat" at bounding box center [596, 484] width 570 height 70
click at [342, 467] on textarea "10 kilo vegetables [PERSON_NAME] meat" at bounding box center [596, 484] width 570 height 70
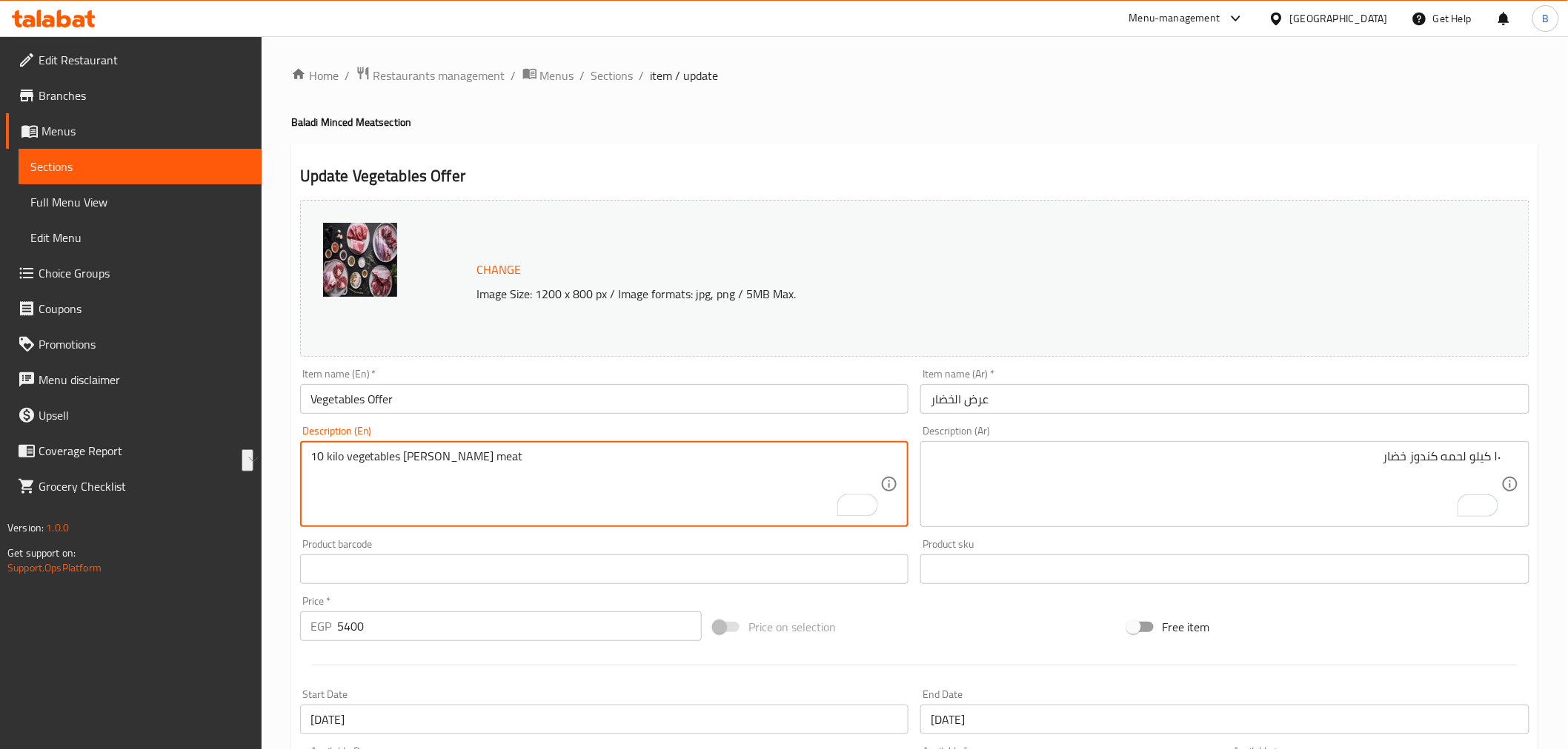
click at [342, 467] on textarea "10 kilo vegetables [PERSON_NAME] meat" at bounding box center [596, 484] width 570 height 70
click at [336, 459] on textarea "10 kilo vegetables [PERSON_NAME] meat" at bounding box center [596, 484] width 570 height 70
click at [336, 461] on textarea "10 kilo vegetables [PERSON_NAME] meat" at bounding box center [596, 484] width 570 height 70
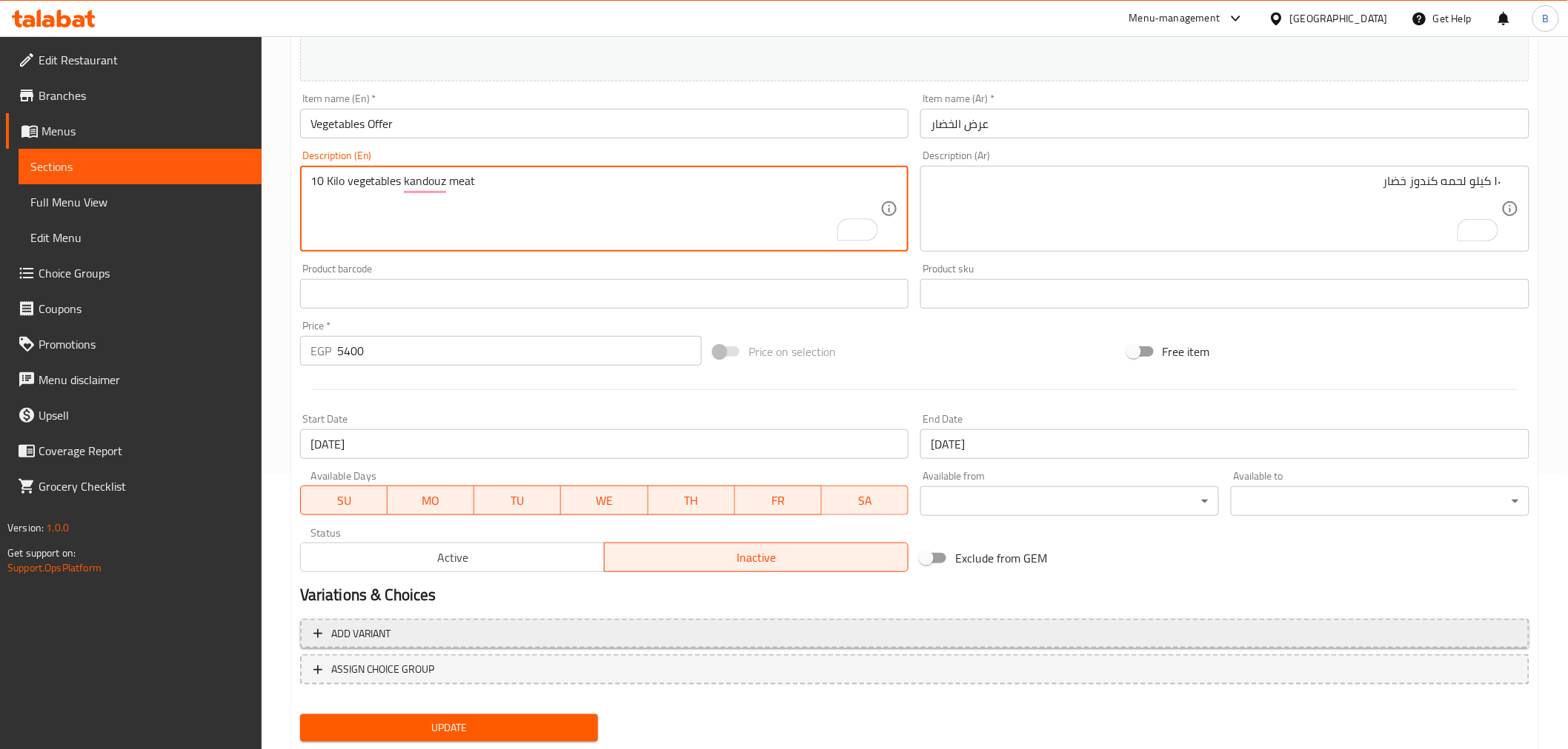
scroll to position [316, 0]
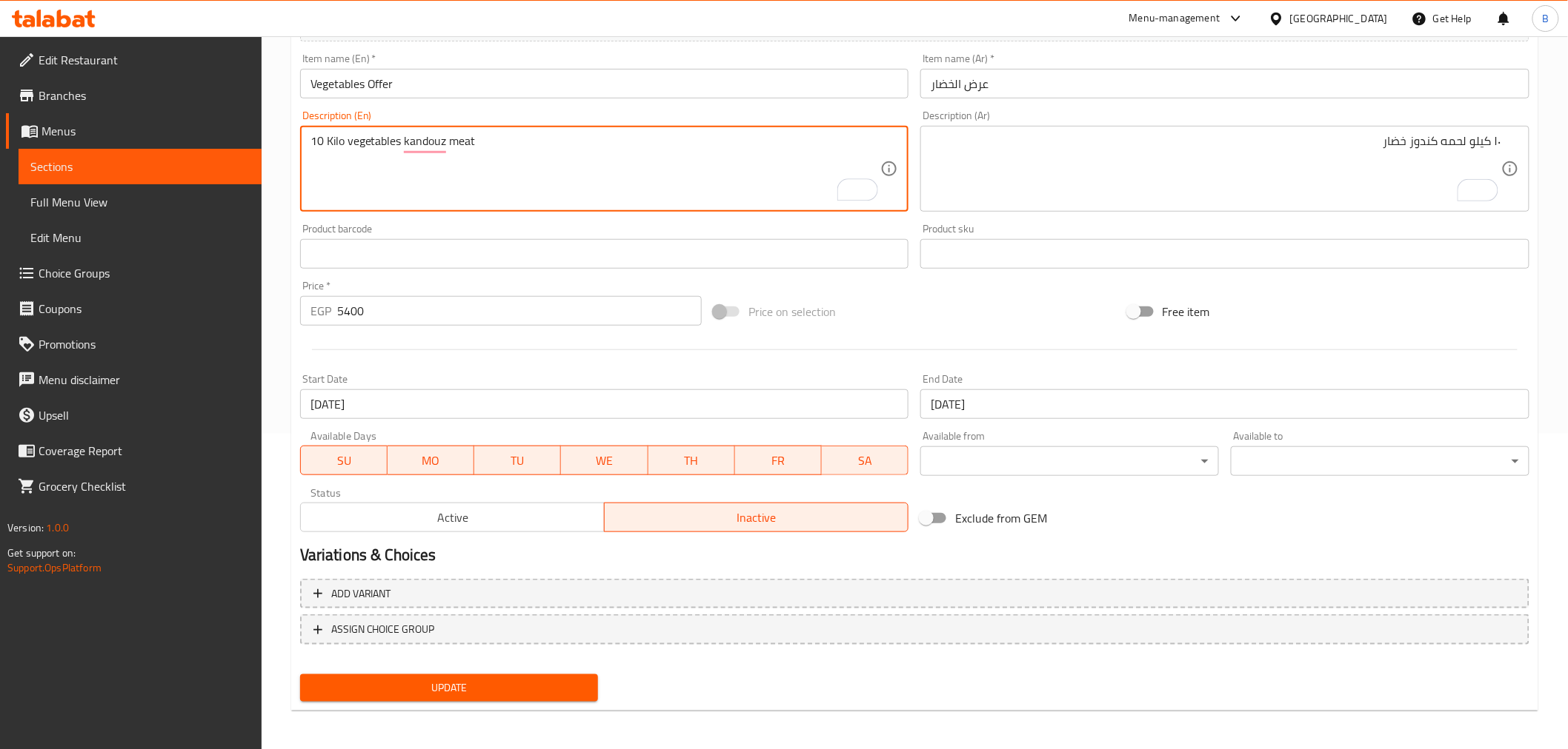
type textarea "10 Kilo vegetables kandouz meat"
click at [993, 402] on input "[DATE]" at bounding box center [1225, 404] width 609 height 30
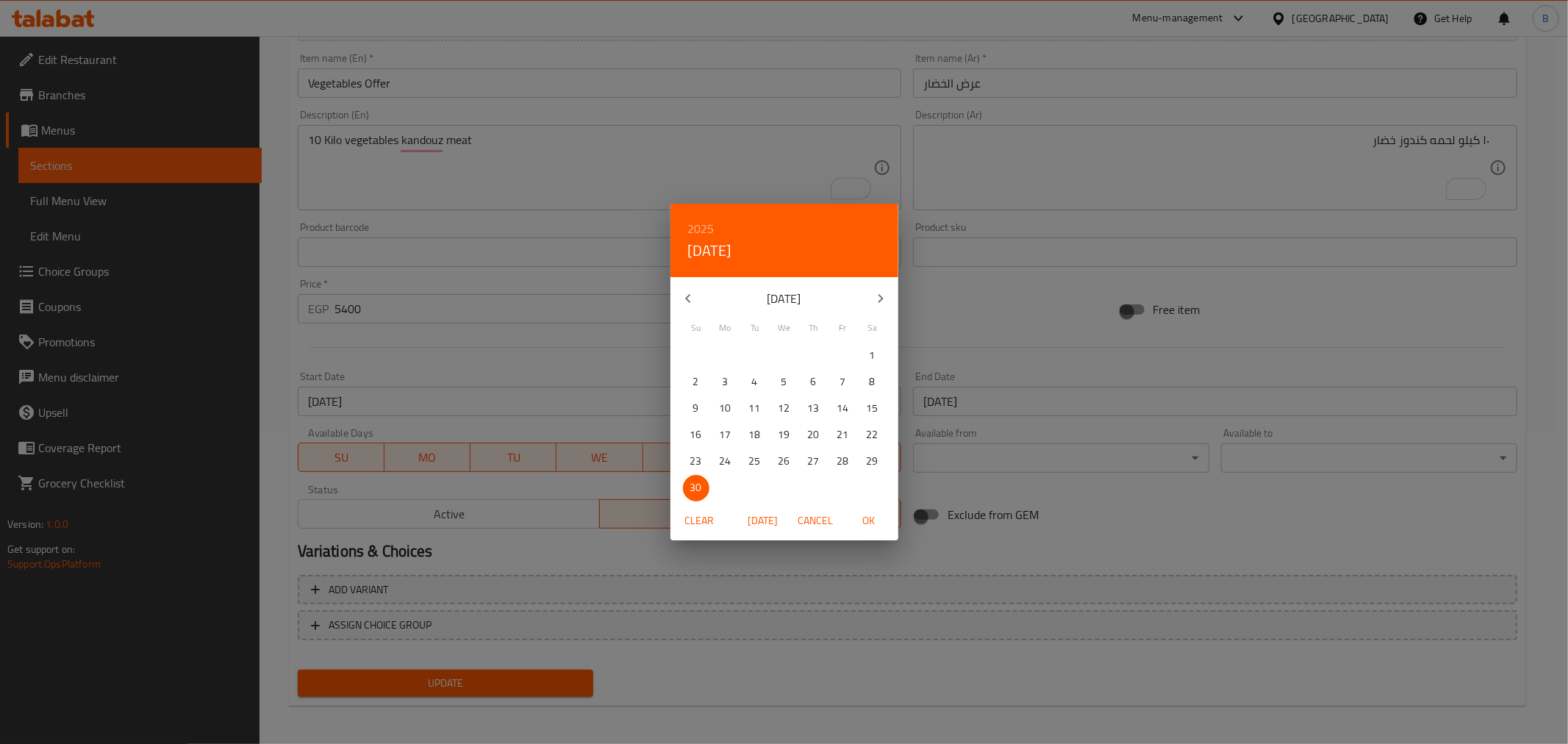
click at [883, 292] on icon "button" at bounding box center [880, 299] width 17 height 17
click at [785, 469] on p "31" at bounding box center [784, 461] width 12 height 18
click at [871, 521] on span "OK" at bounding box center [869, 521] width 36 height 18
type input "[DATE]"
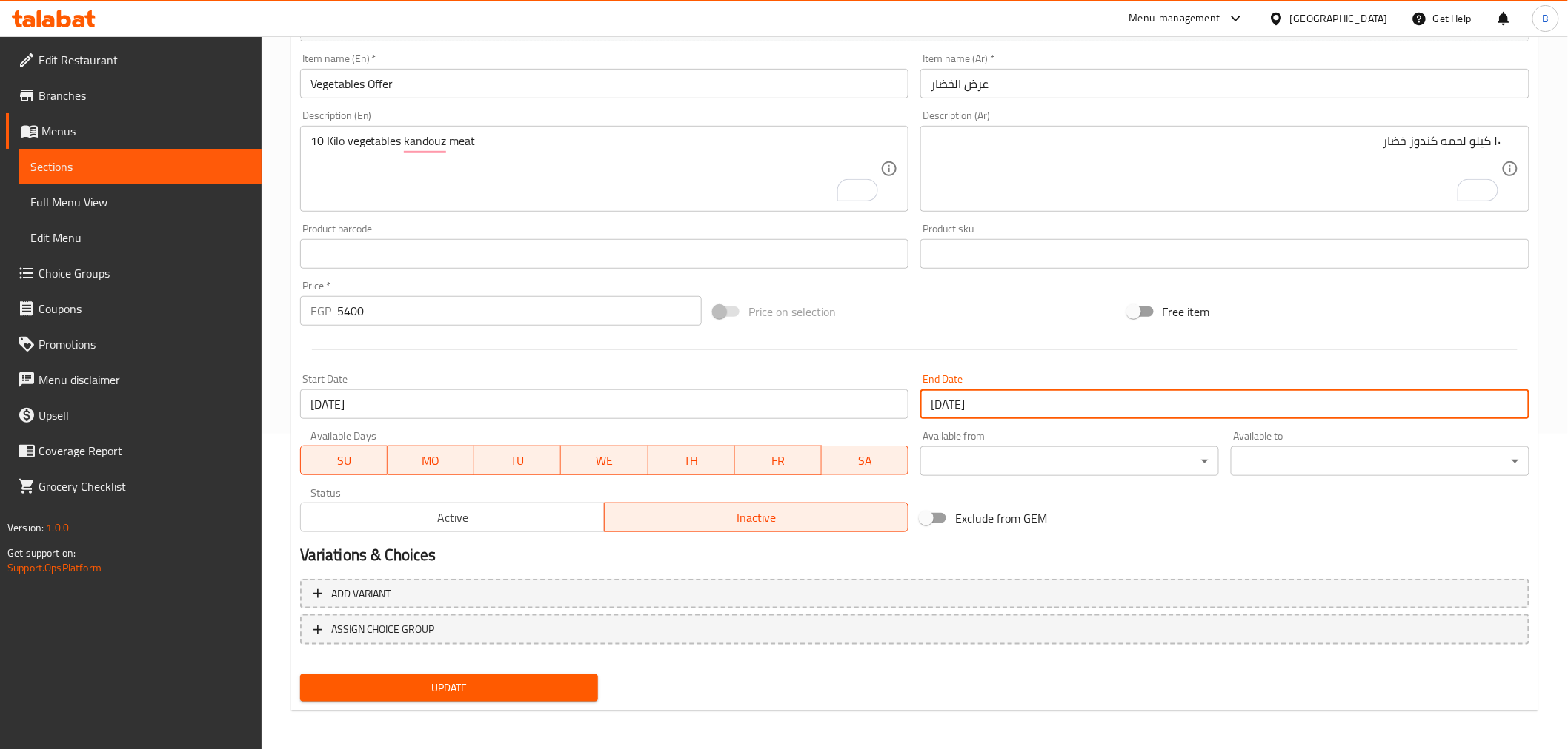
click at [684, 368] on div "Start Date 08-10-2025 Start Date" at bounding box center [605, 396] width 621 height 57
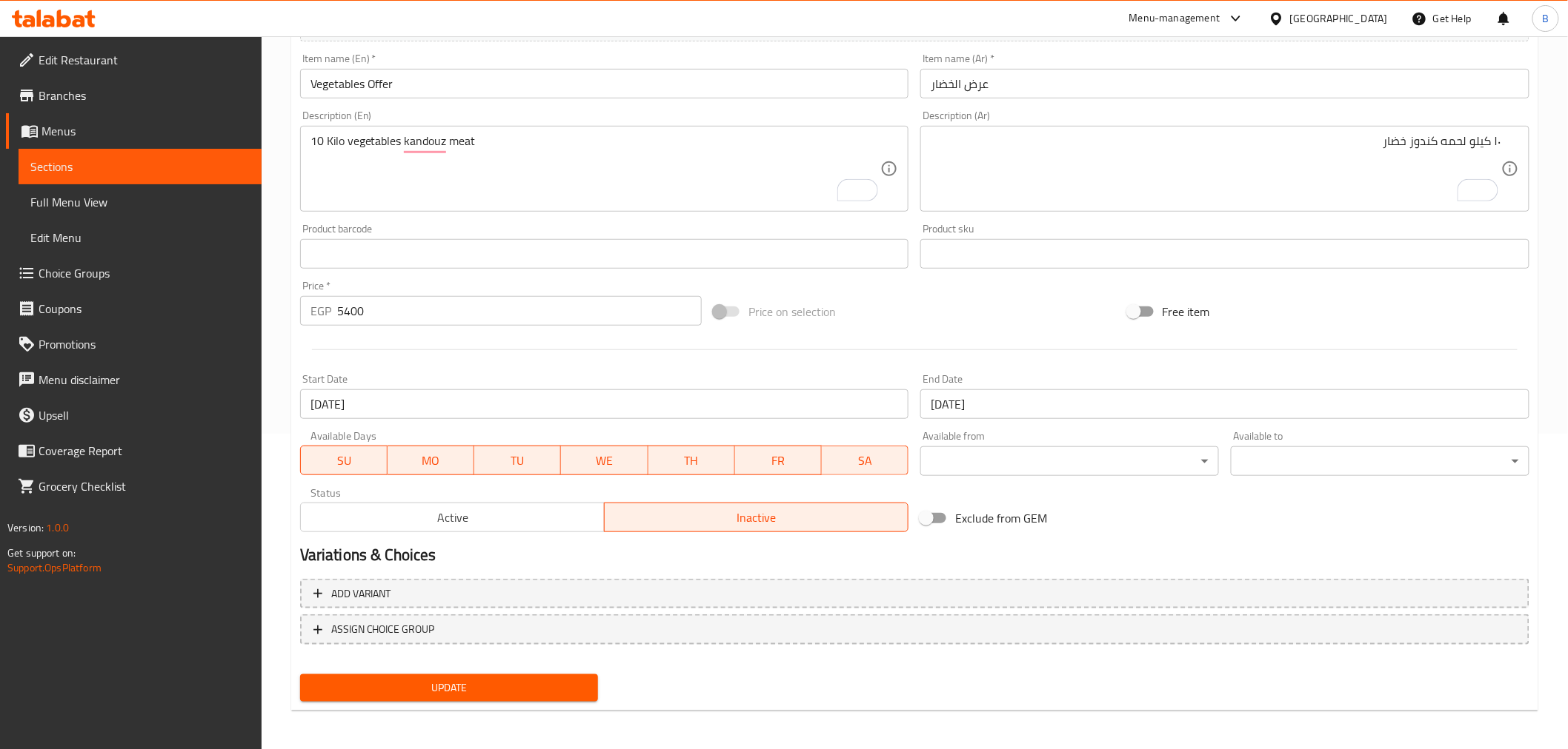
click at [687, 385] on div "Start Date 08-10-2025 Start Date" at bounding box center [605, 396] width 609 height 46
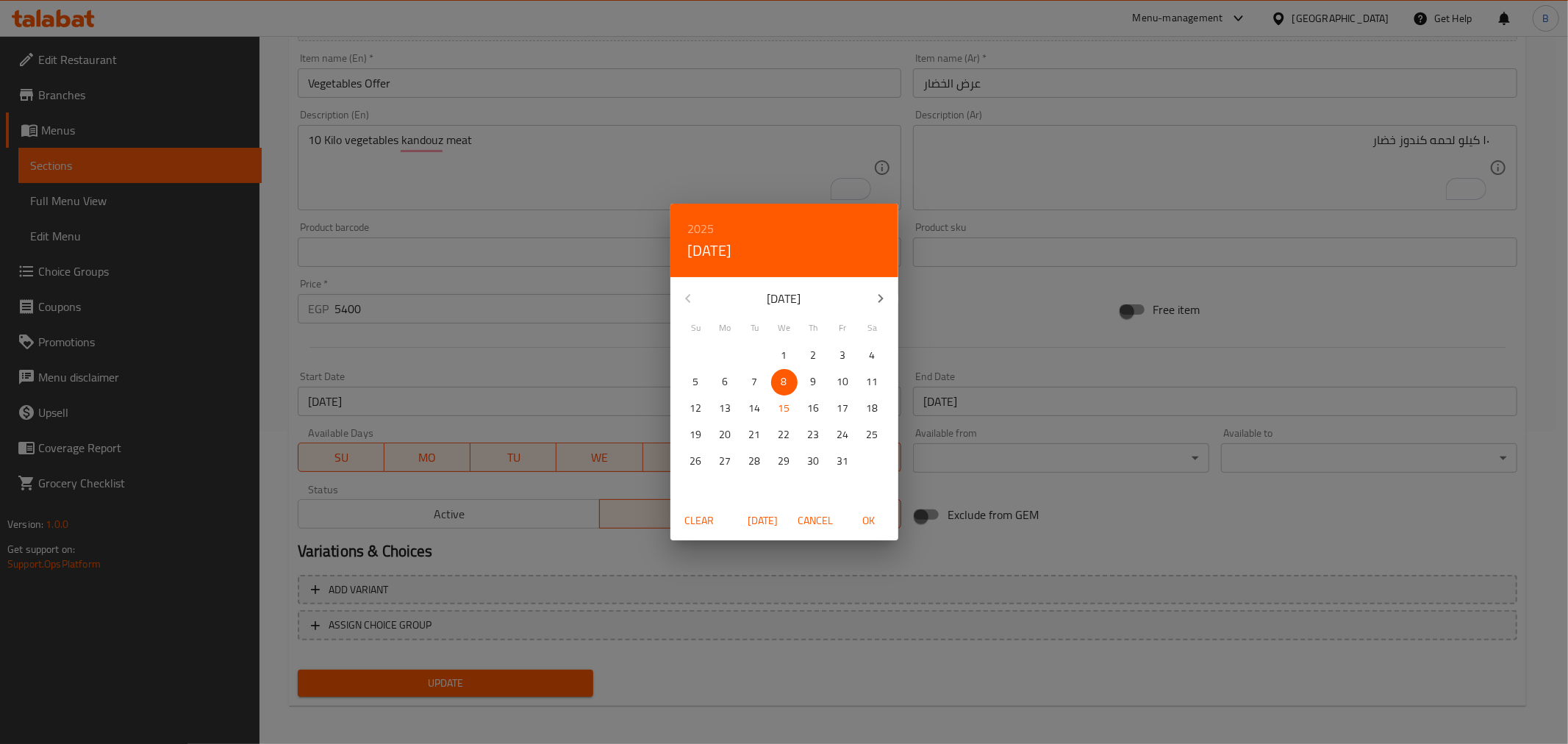
click at [675, 410] on div "12 13 14 15 16 17 18" at bounding box center [784, 409] width 228 height 26
click at [769, 517] on span "[DATE]" at bounding box center [763, 521] width 36 height 18
click at [883, 522] on span "OK" at bounding box center [869, 521] width 36 height 18
type input "[DATE]"
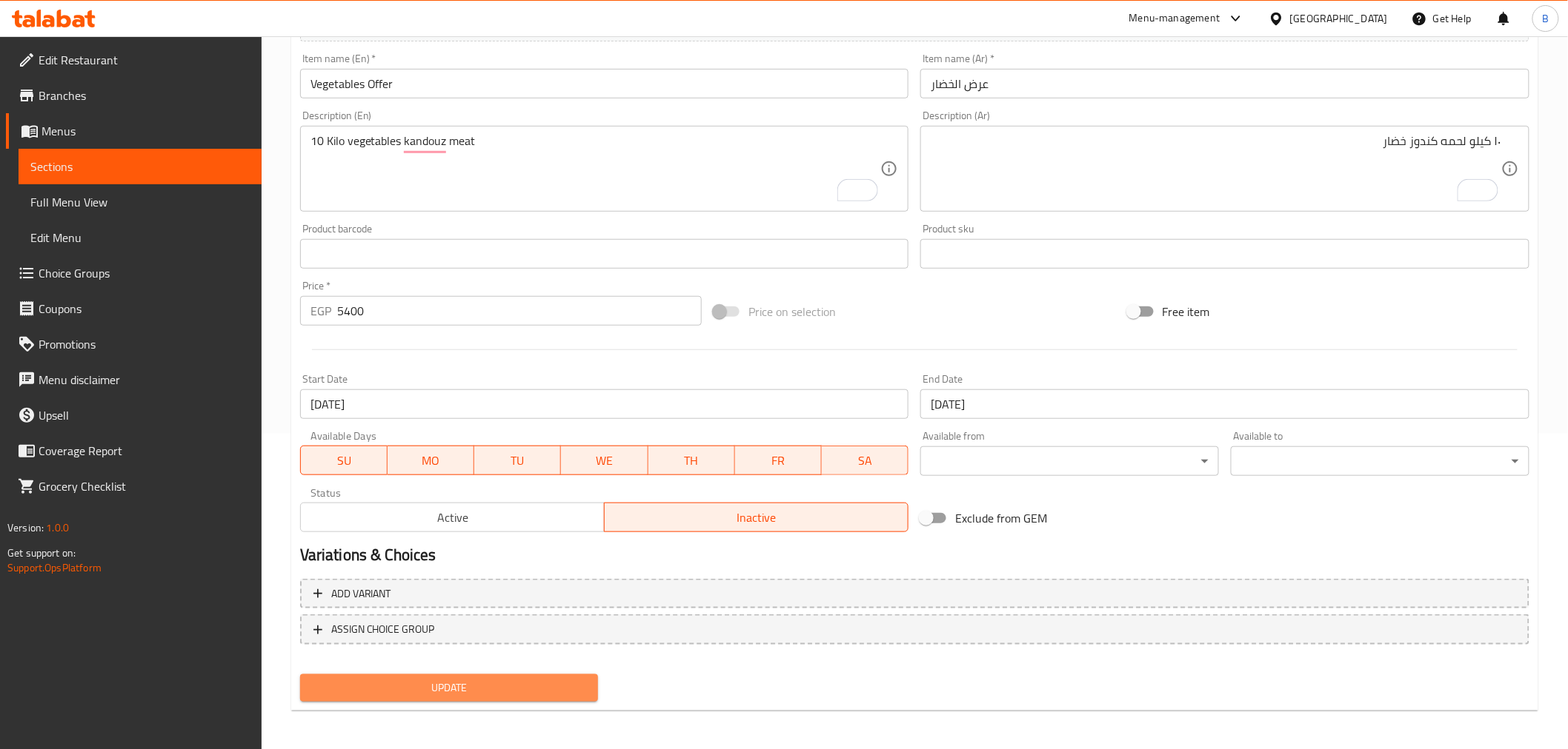
click at [526, 698] on button "Update" at bounding box center [449, 688] width 298 height 27
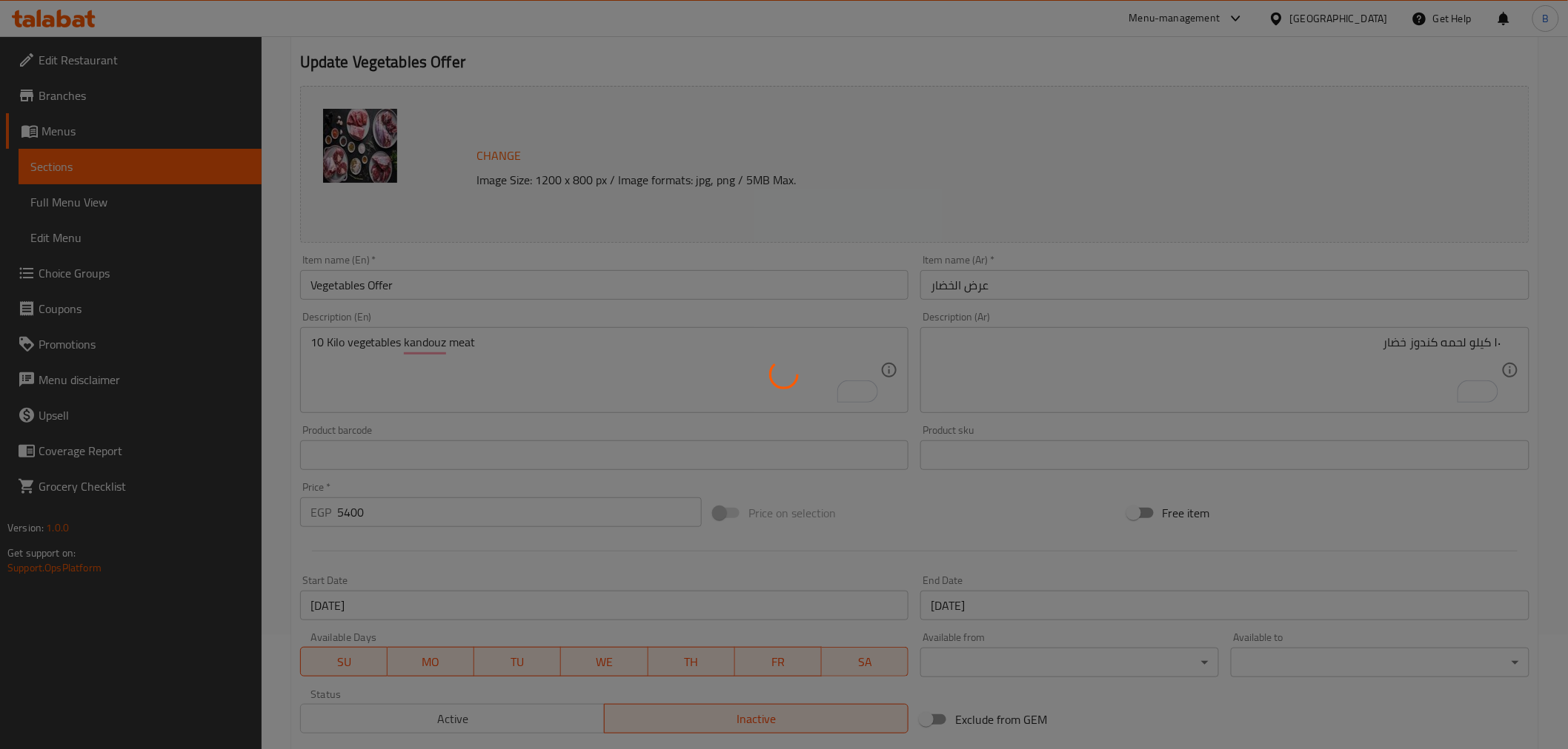
scroll to position [0, 0]
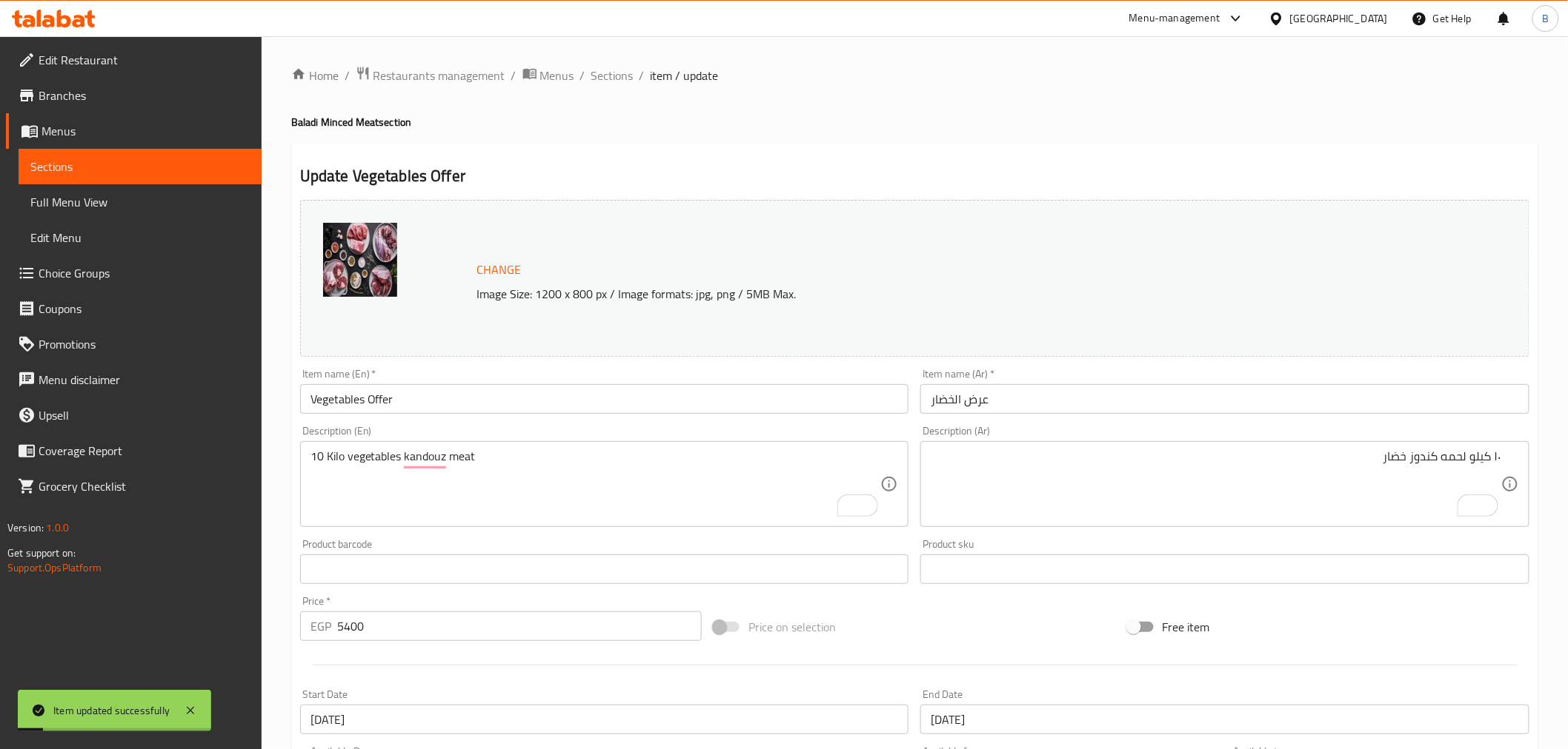
click at [603, 63] on div "Home / Restaurants management / Menus / Sections / item / update Baladi Minced …" at bounding box center [914, 552] width 1306 height 1031
click at [612, 68] on span "Sections" at bounding box center [612, 75] width 42 height 18
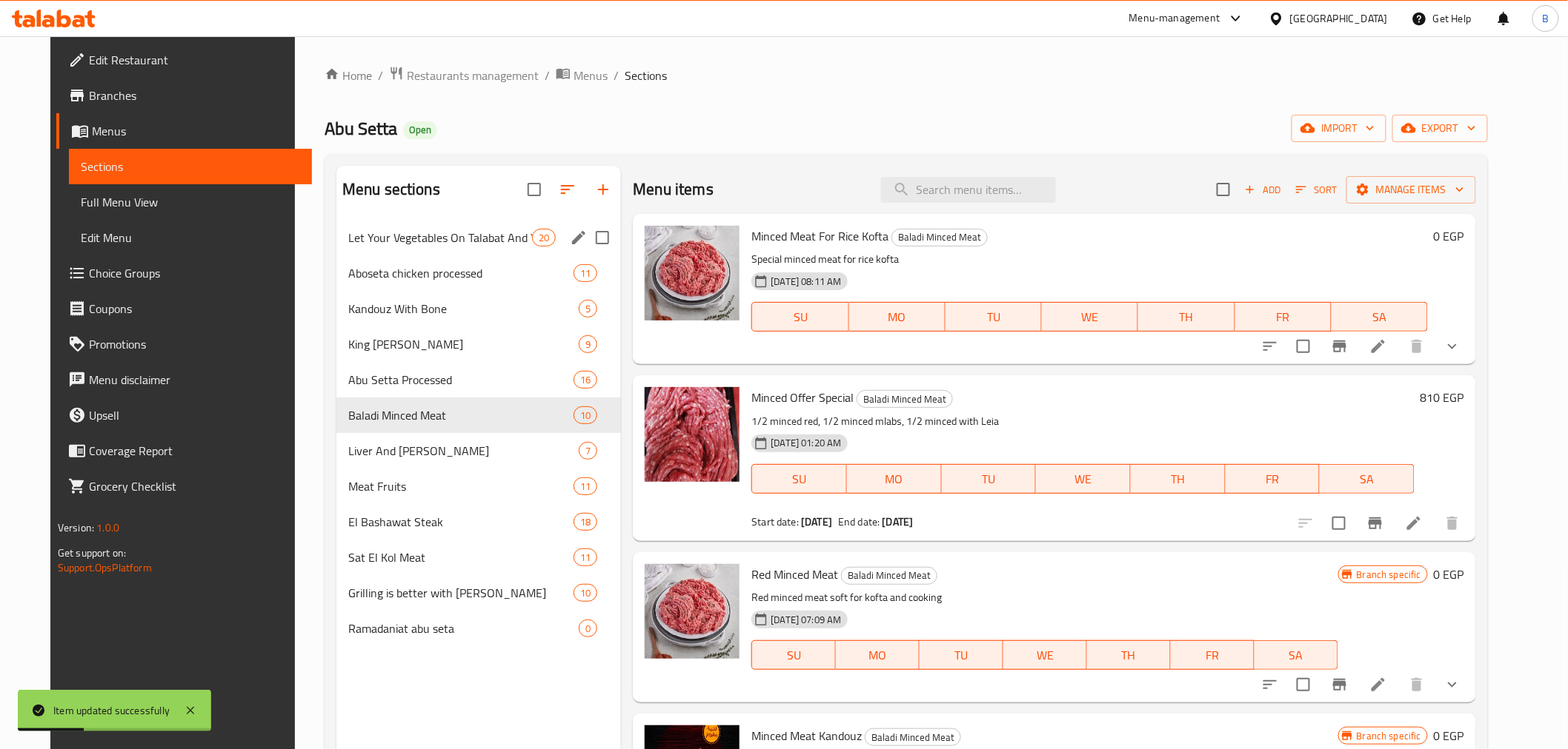
click at [484, 252] on div "Let Your Vegetables On Talabat And Your Meat On [PERSON_NAME] 20" at bounding box center [478, 238] width 285 height 36
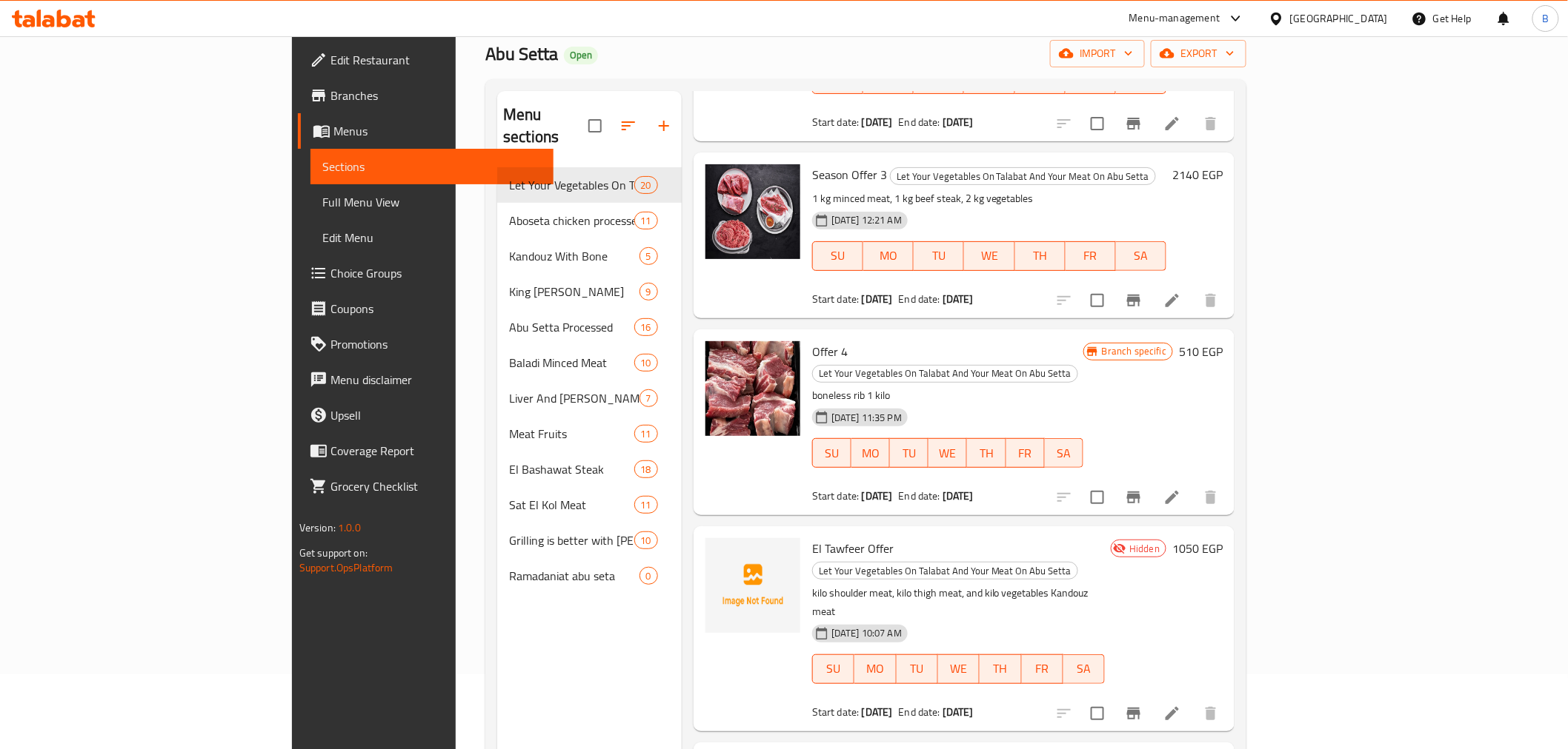
scroll to position [207, 0]
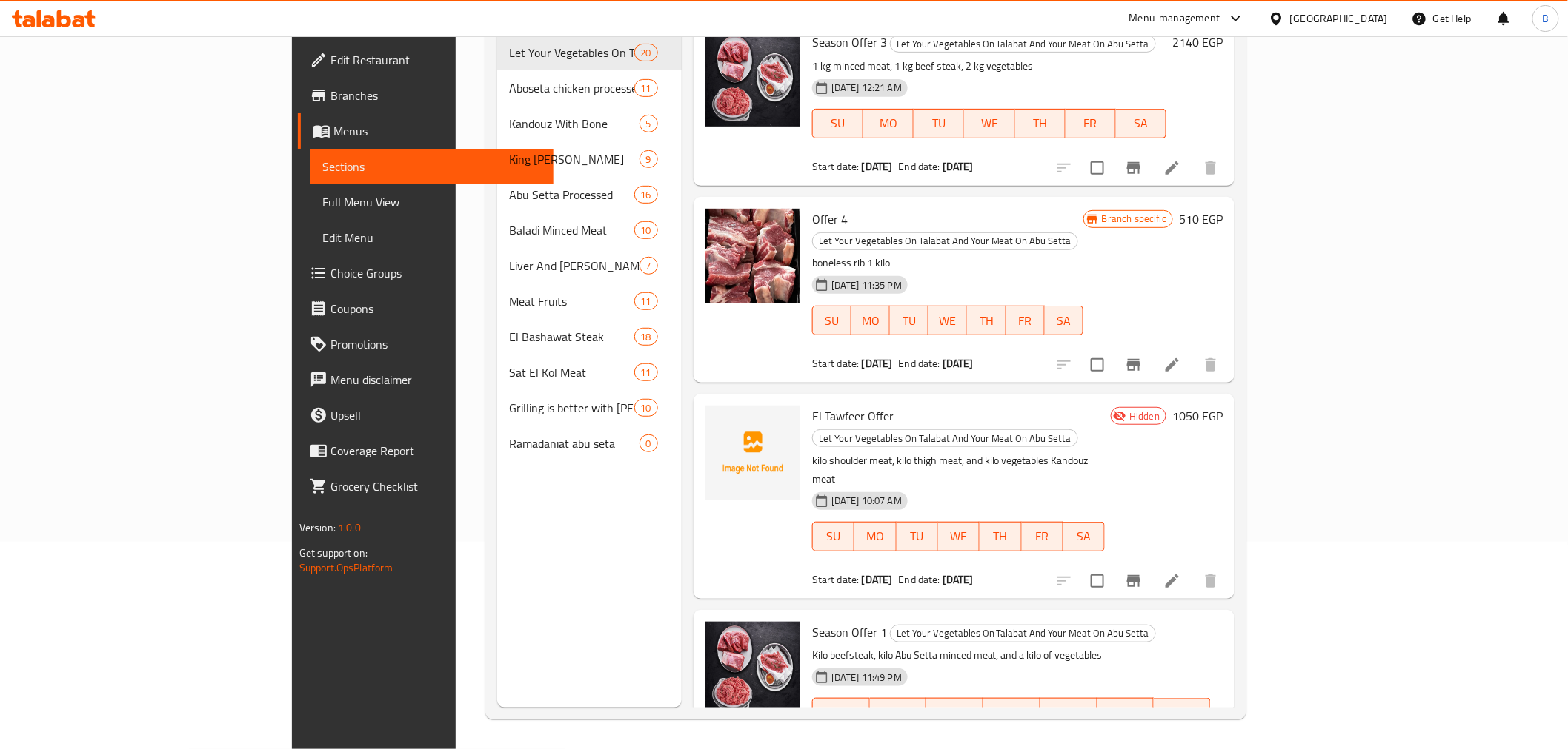
drag, startPoint x: 974, startPoint y: 696, endPoint x: 873, endPoint y: 683, distance: 101.8
drag, startPoint x: 1031, startPoint y: 521, endPoint x: 999, endPoint y: 461, distance: 68.0
click at [980, 616] on div "Season Offer 1 Let Your Vegetables On Talabat And Your Meat On Abu Setta Kilo b…" at bounding box center [1012, 692] width 411 height 153
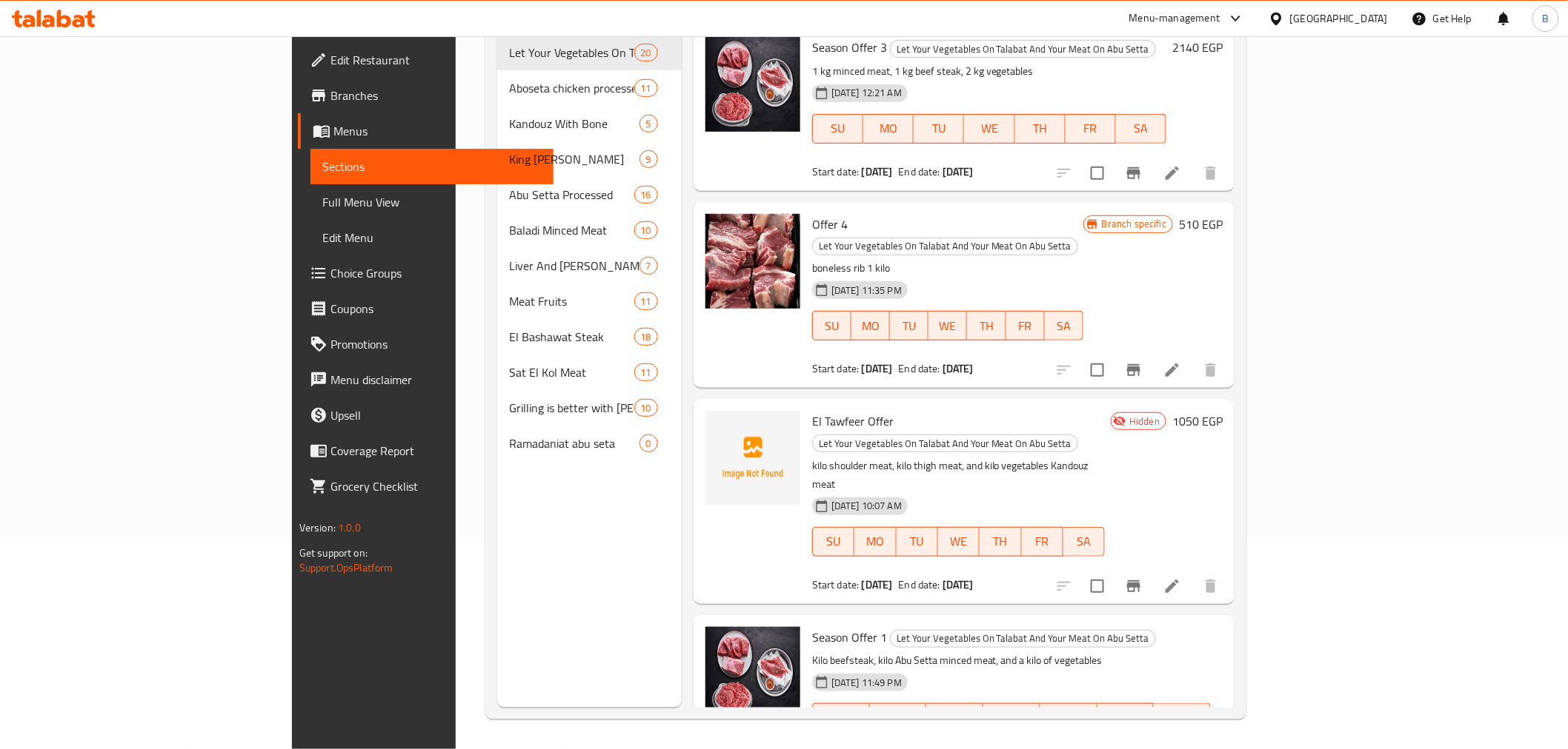
scroll to position [2817, 0]
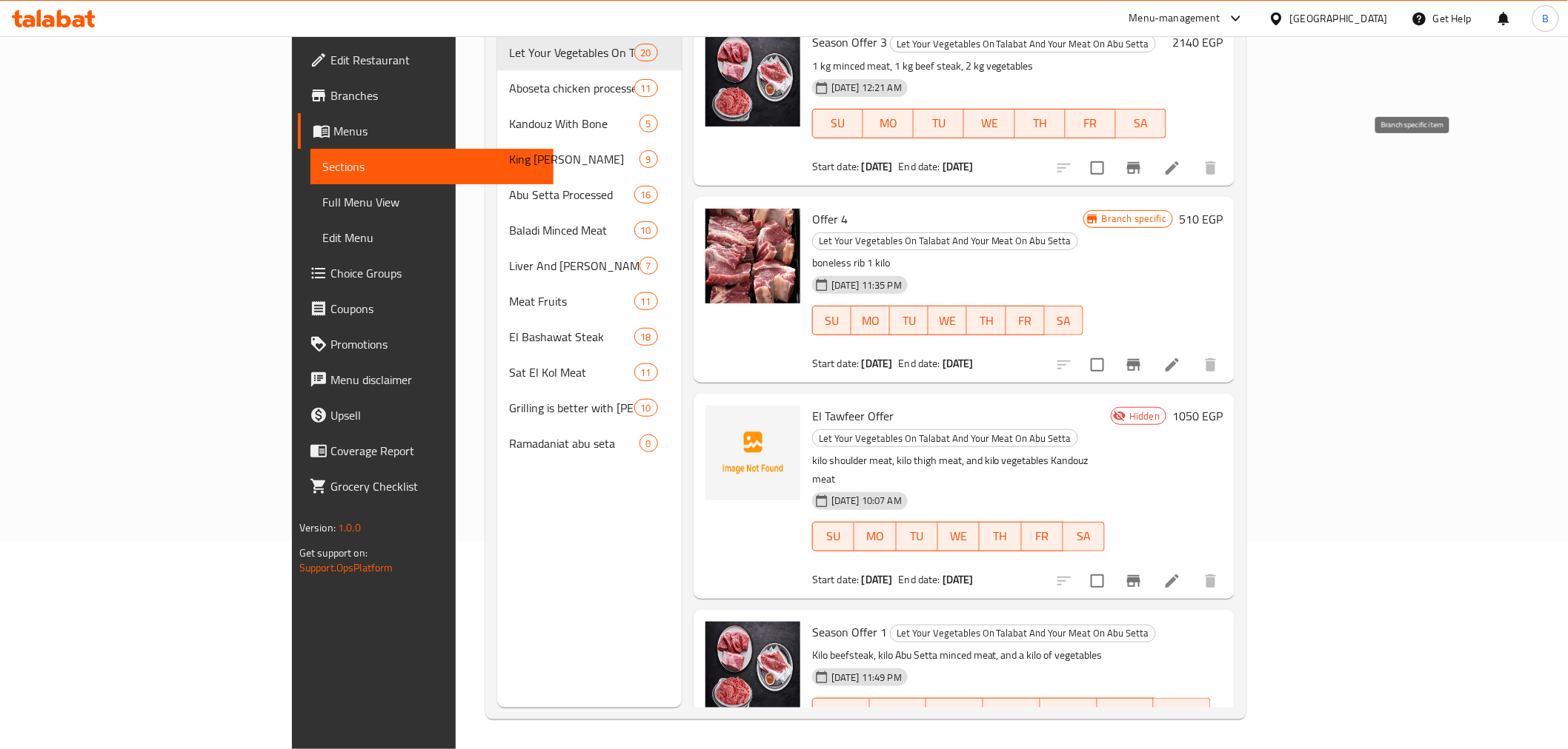
click at [1142, 356] on icon "Branch-specific-item" at bounding box center [1134, 365] width 18 height 18
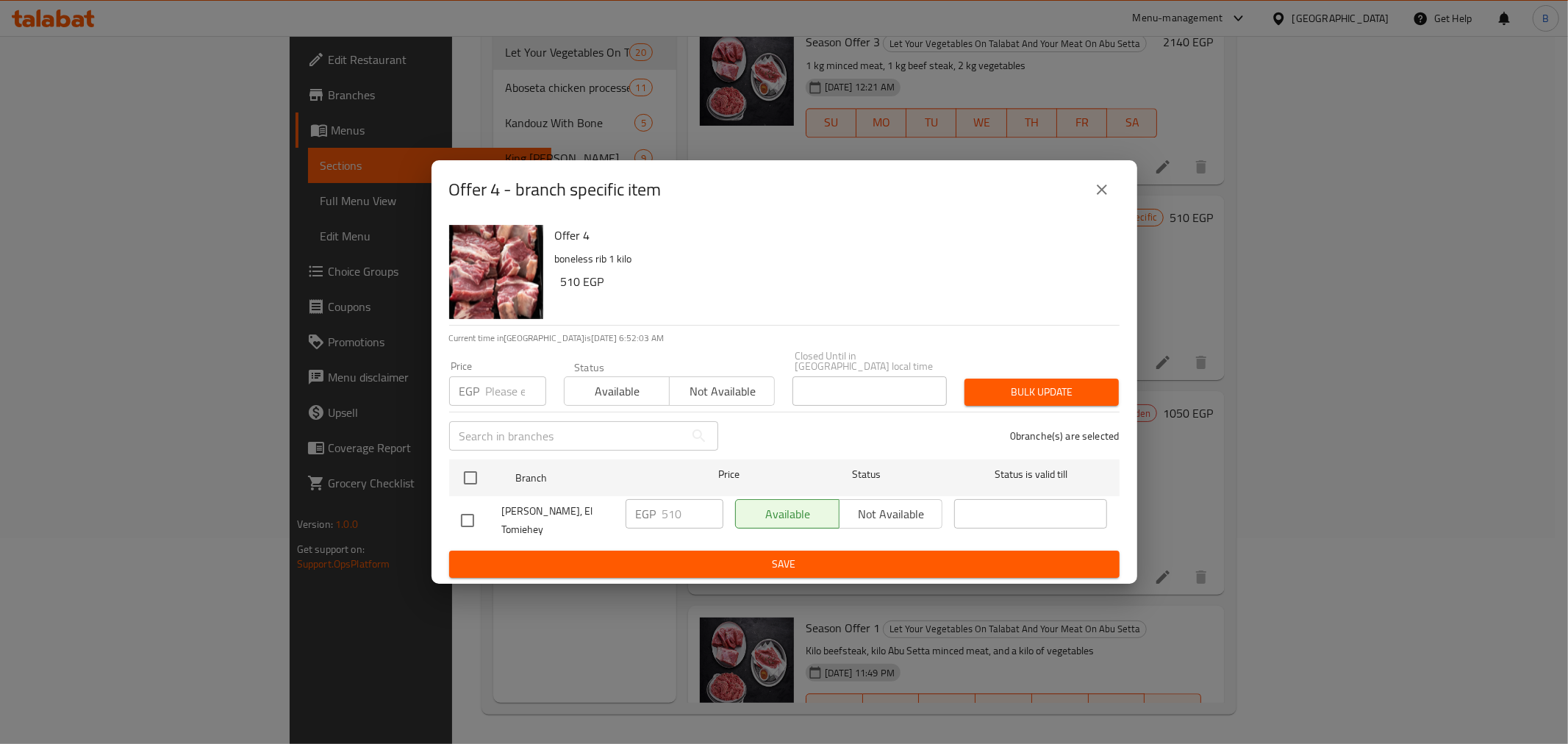
click at [1089, 207] on button "close" at bounding box center [1101, 190] width 36 height 36
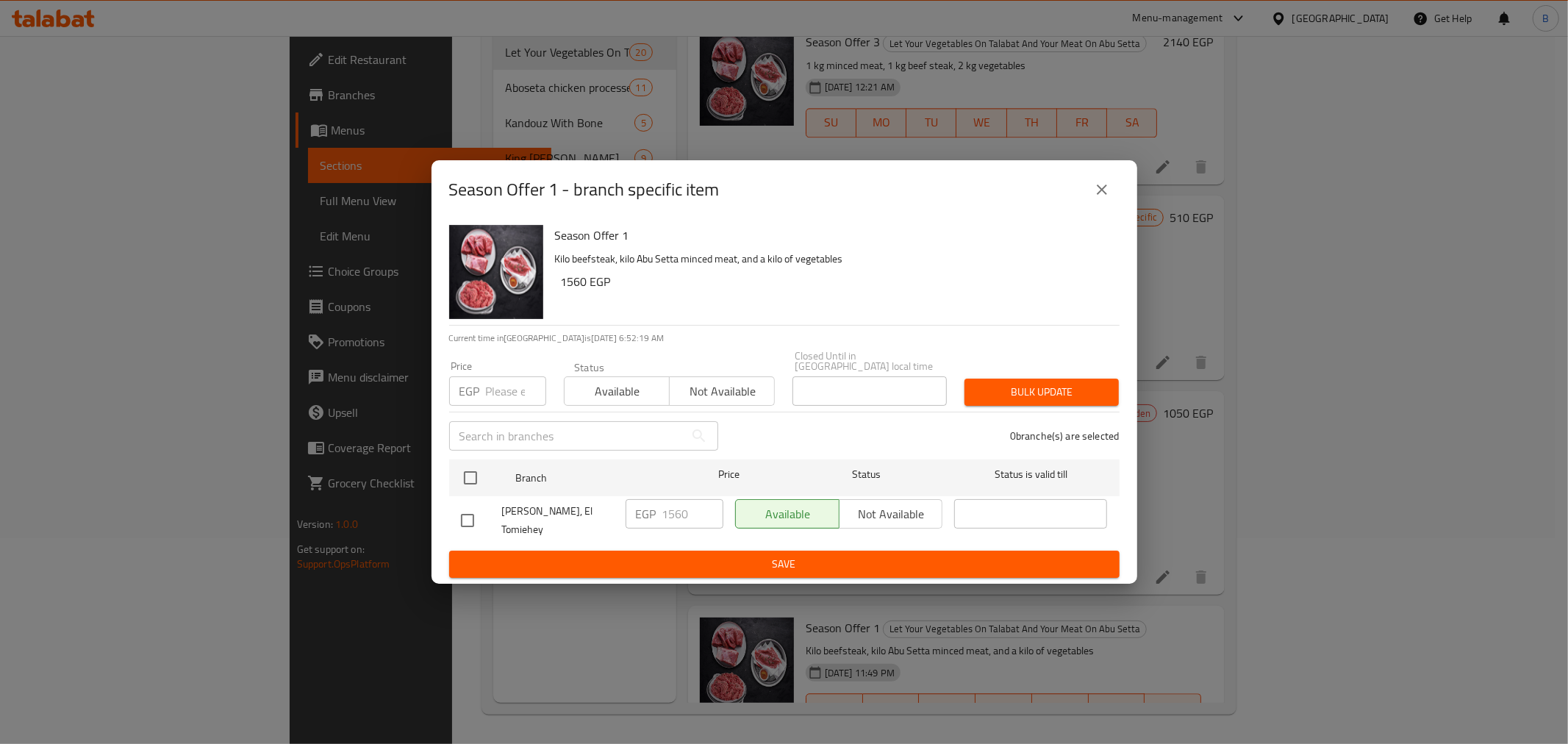
click at [1210, 571] on div "Season Offer 1 - branch specific item Season Offer 1 Kilo beefsteak, kilo Abu S…" at bounding box center [784, 372] width 1568 height 744
click at [1103, 195] on icon "close" at bounding box center [1102, 190] width 10 height 10
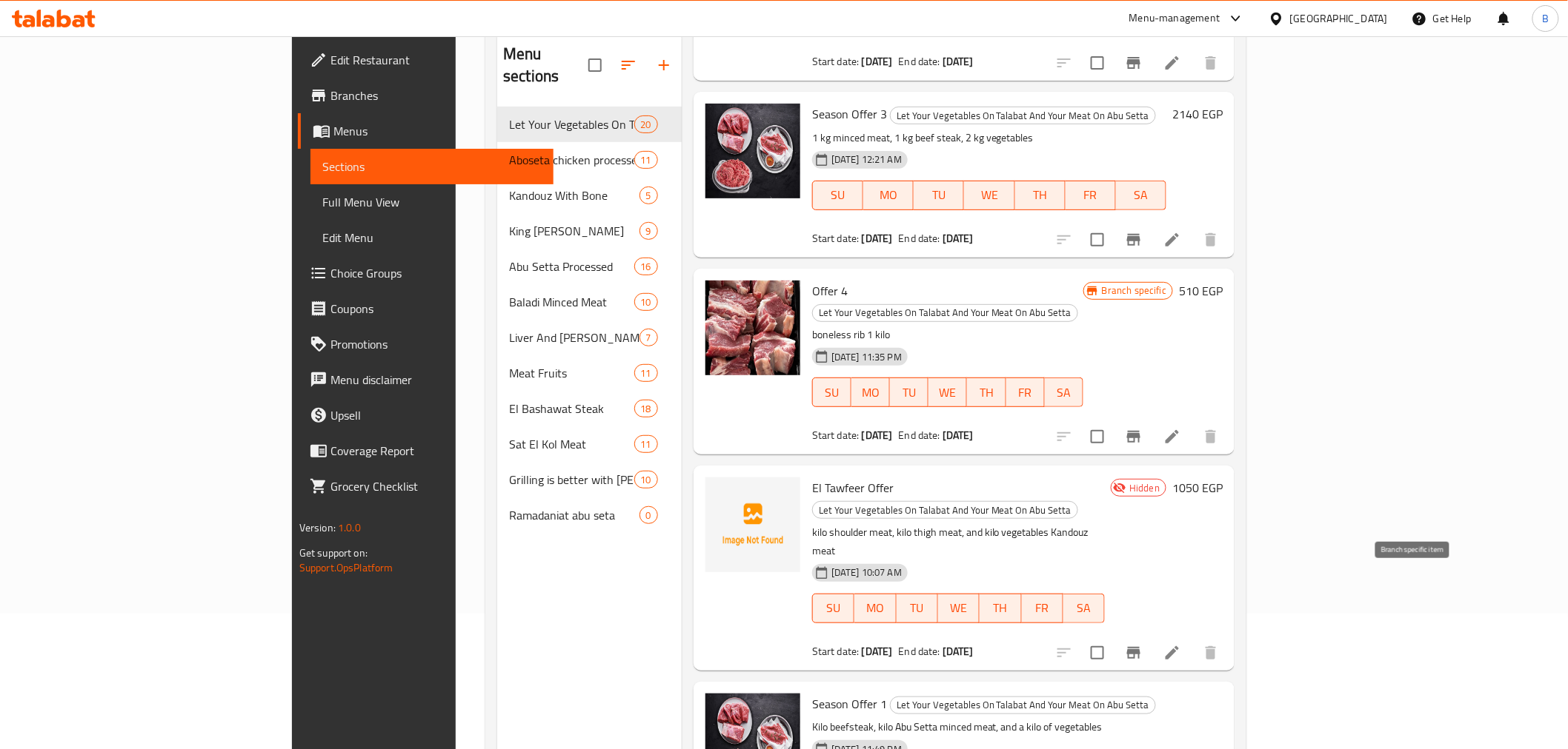
scroll to position [42, 0]
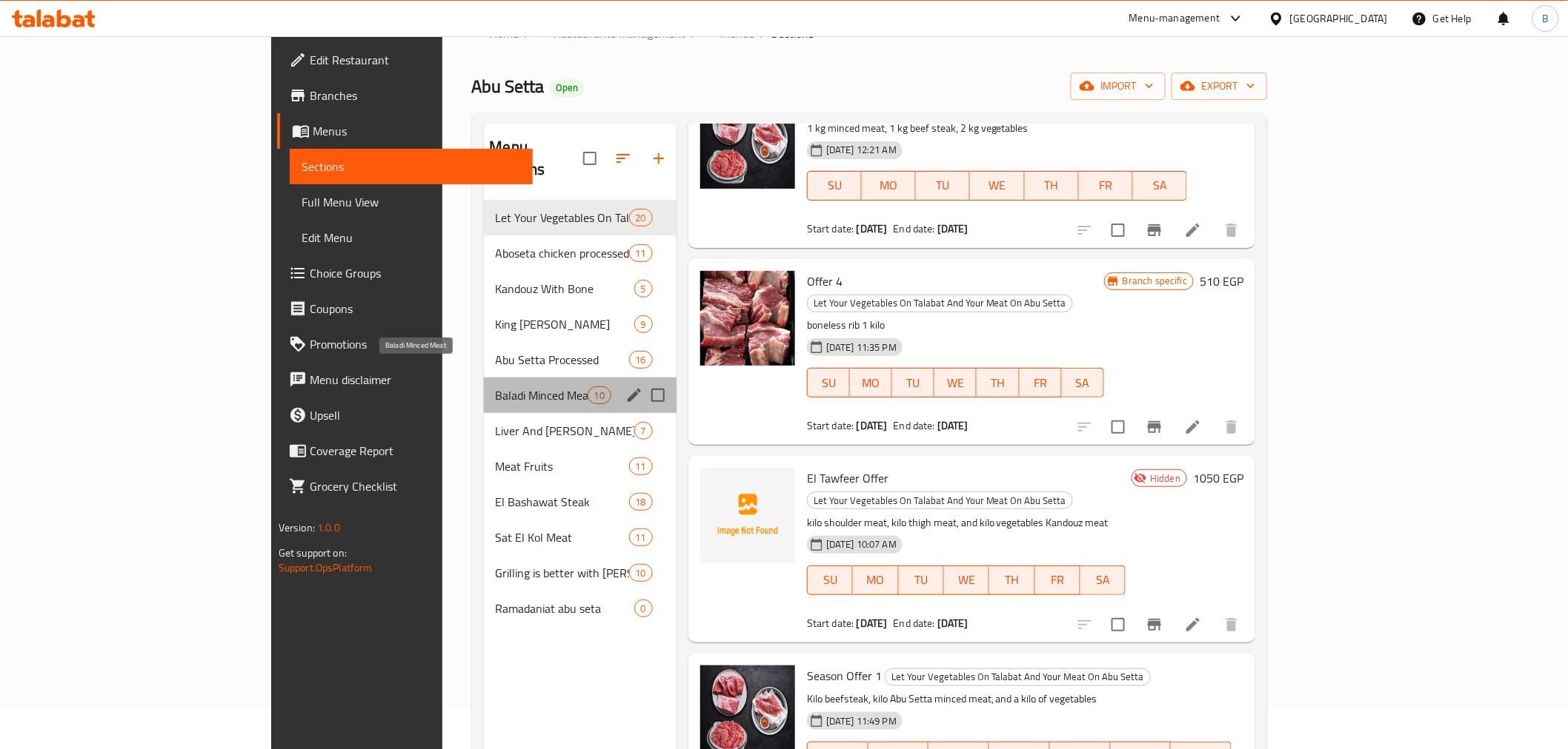
click at [496, 387] on span "Baladi Minced Meat" at bounding box center [541, 396] width 92 height 18
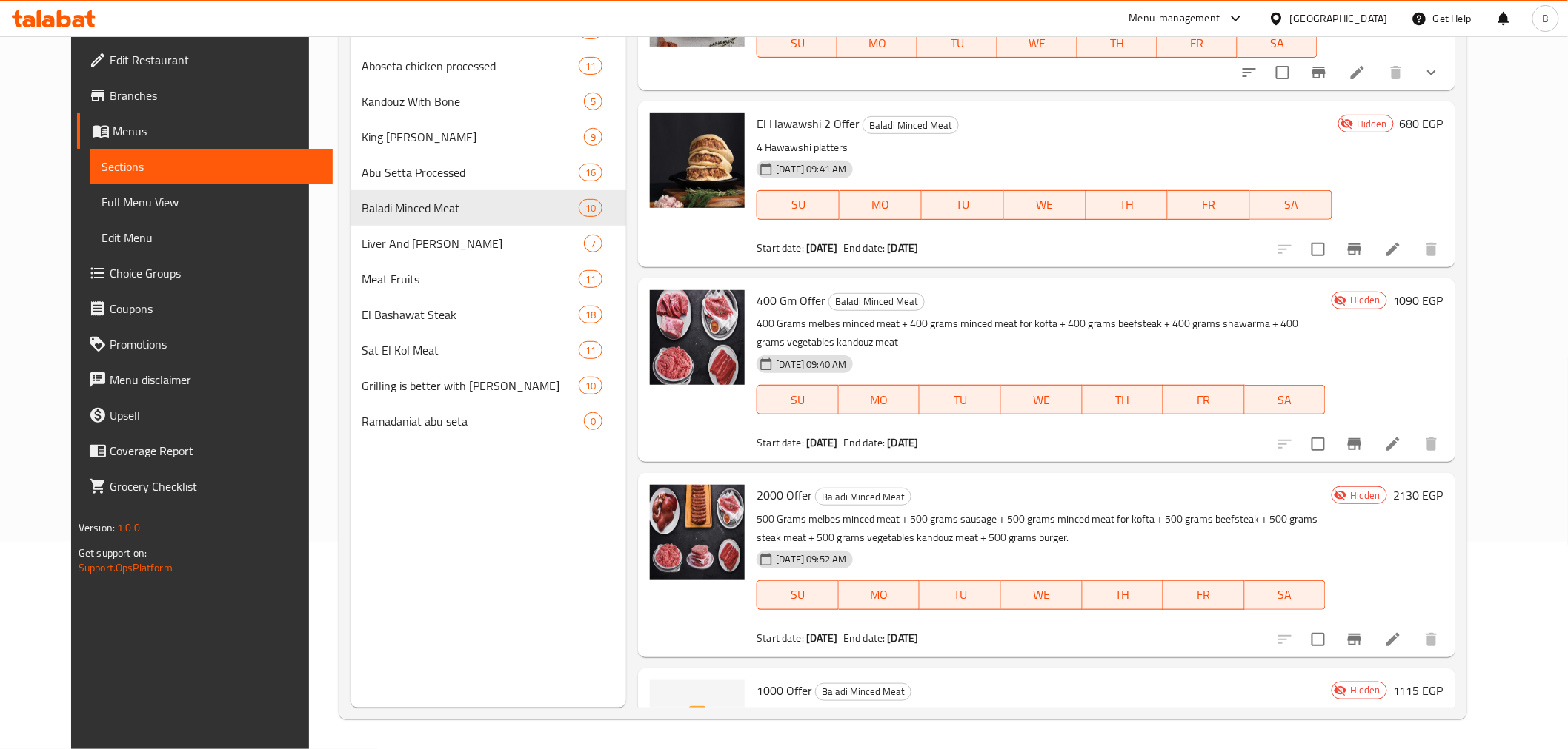
scroll to position [701, 0]
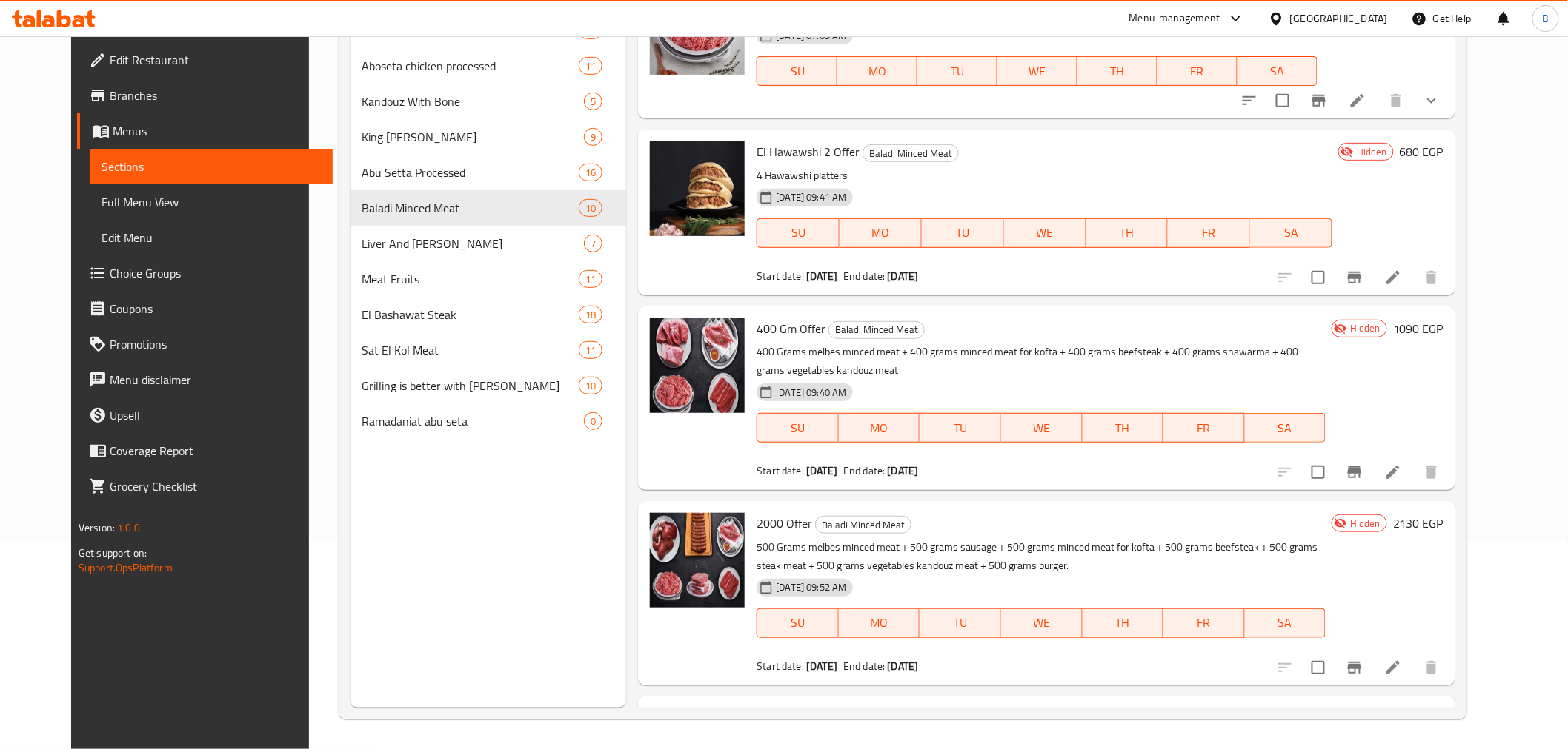
click at [1401, 464] on icon at bounding box center [1393, 473] width 18 height 18
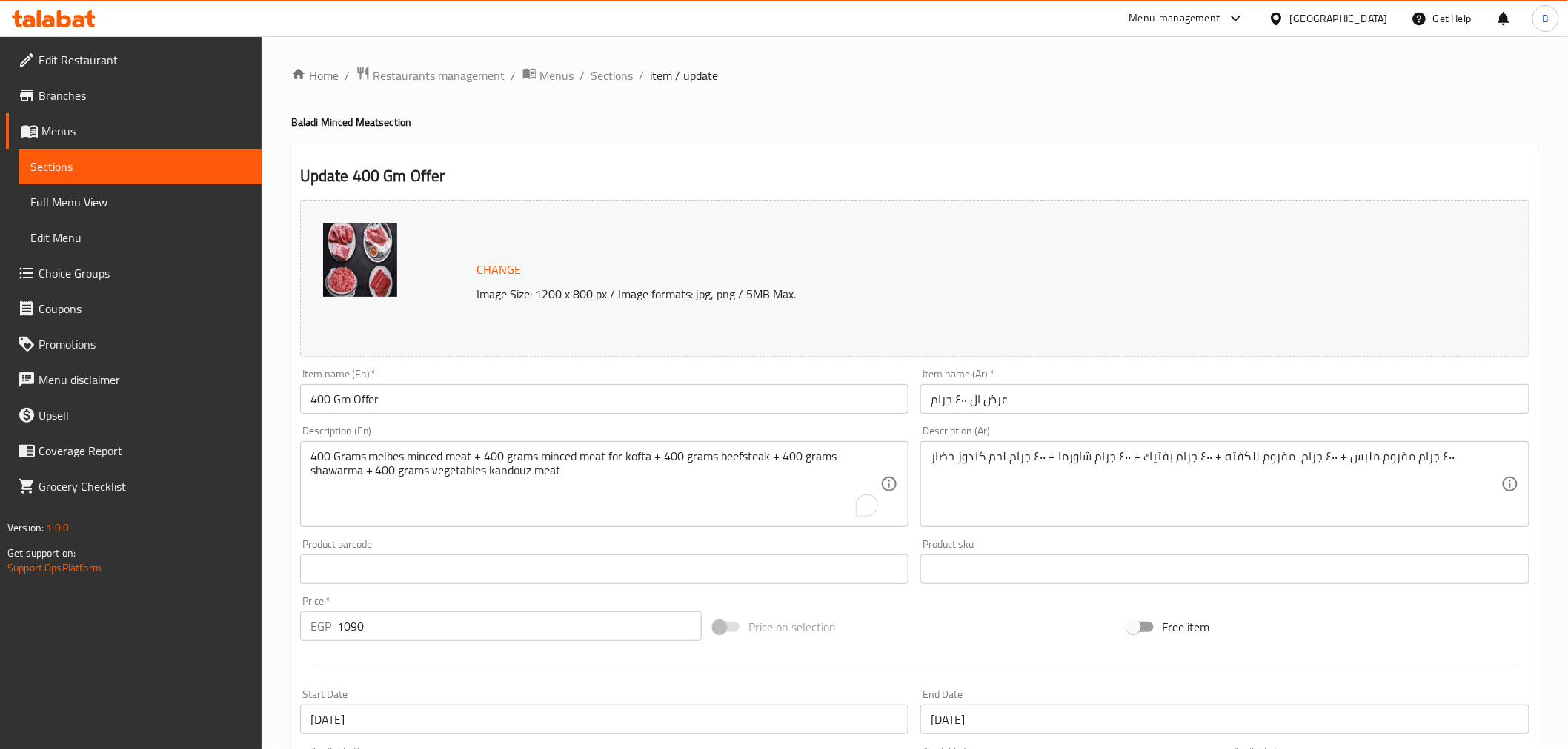
click at [609, 71] on span "Sections" at bounding box center [612, 75] width 42 height 18
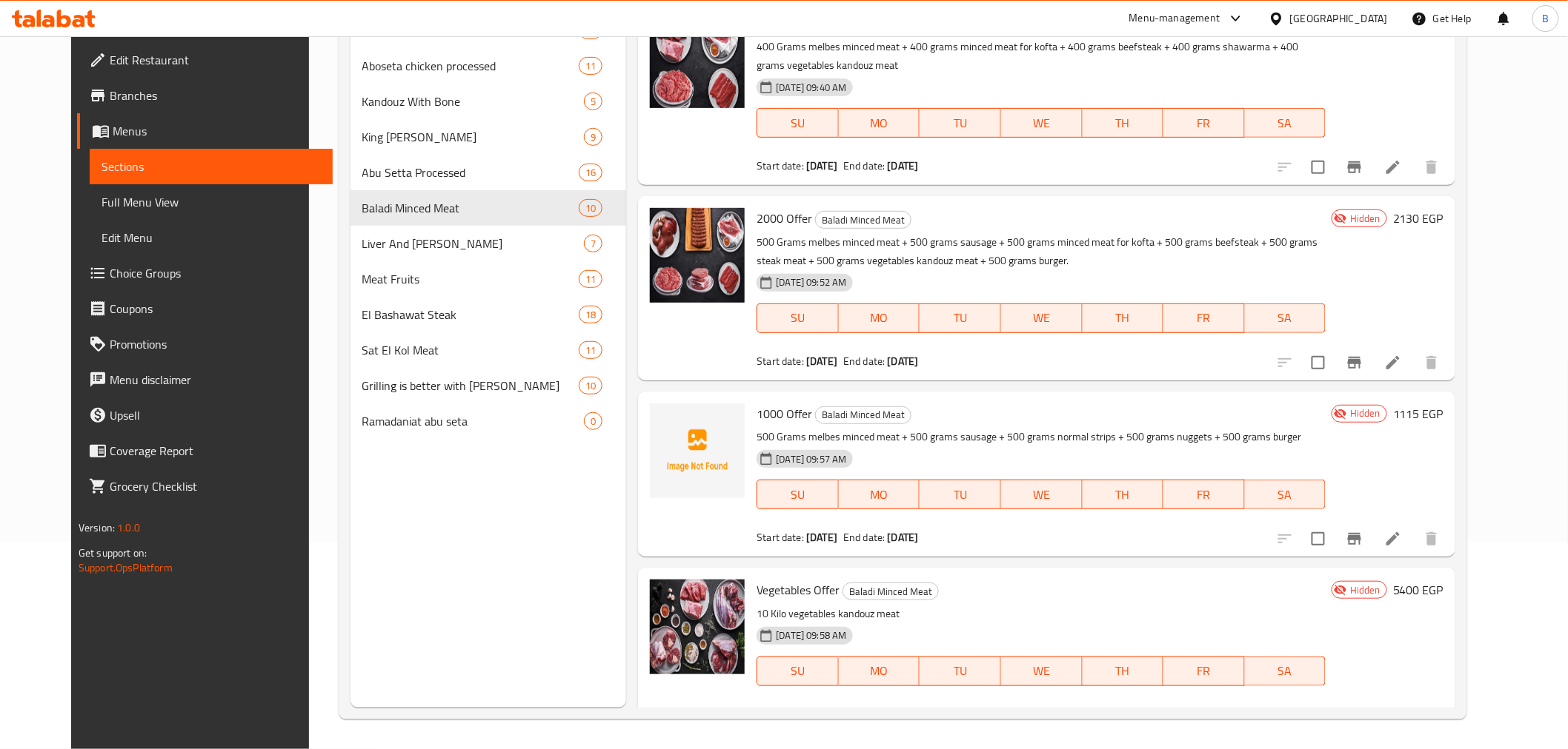
scroll to position [1030, 0]
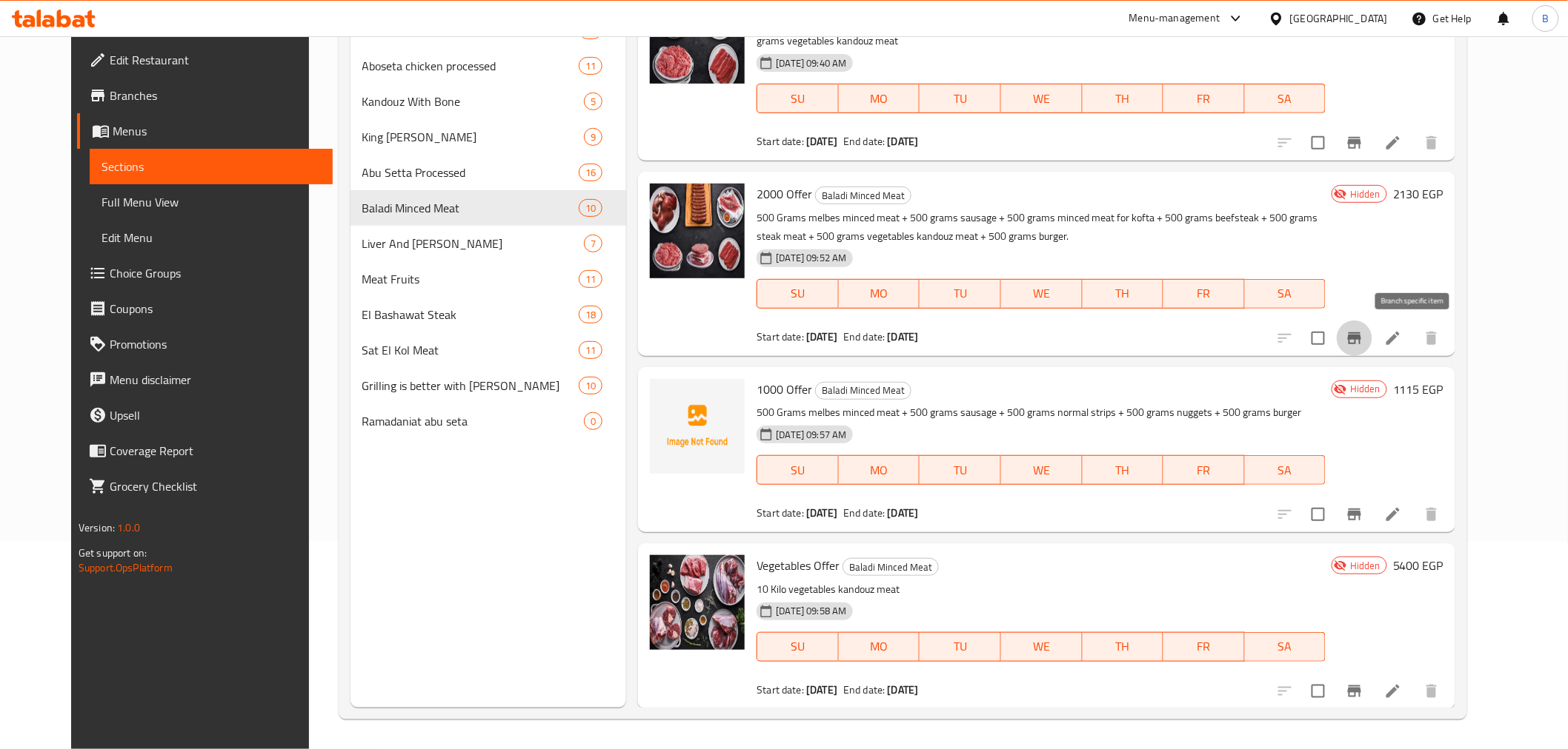
click at [1363, 345] on icon "Branch-specific-item" at bounding box center [1354, 339] width 18 height 18
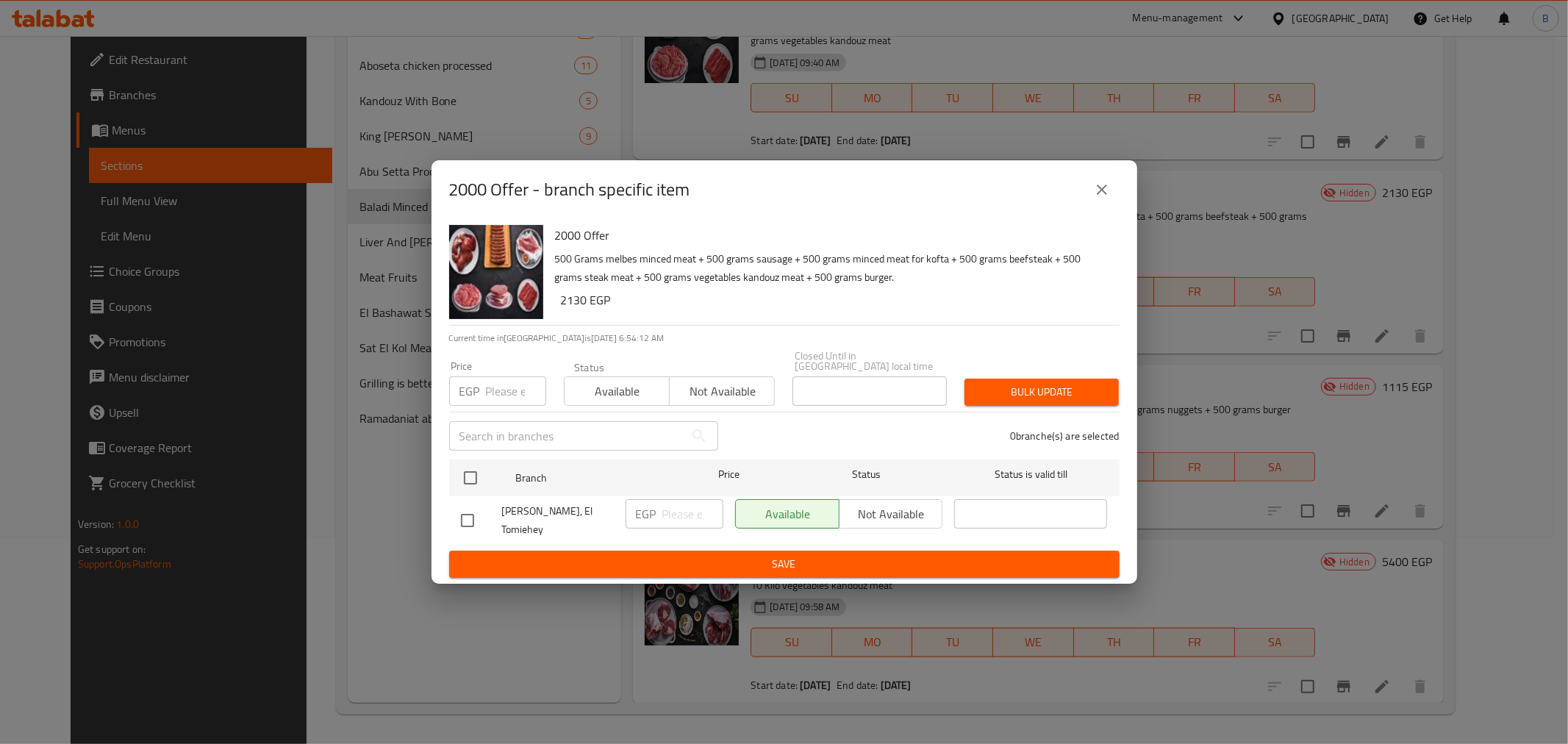
click at [1098, 207] on button "close" at bounding box center [1101, 190] width 36 height 36
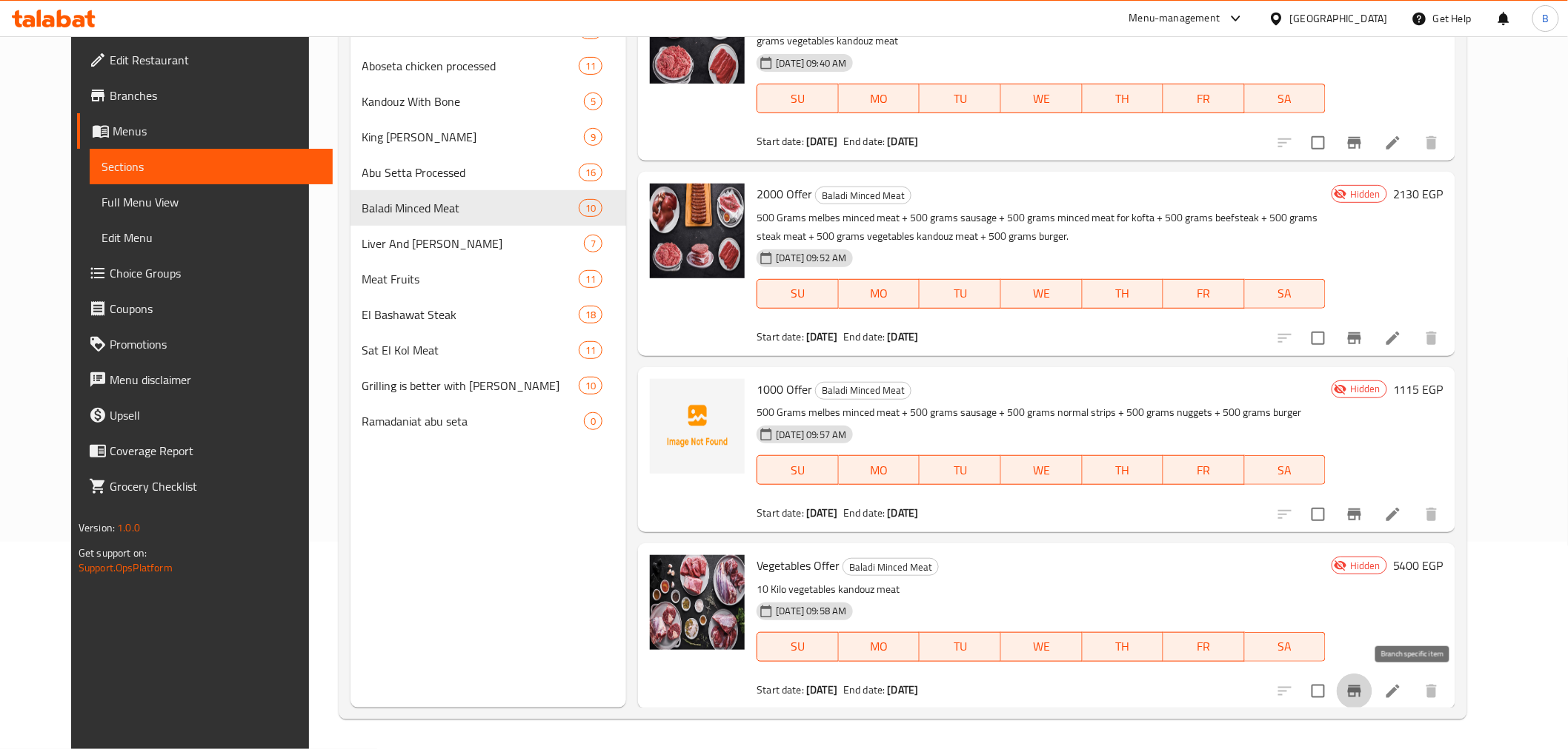
click at [1363, 682] on icon "Branch-specific-item" at bounding box center [1354, 691] width 18 height 18
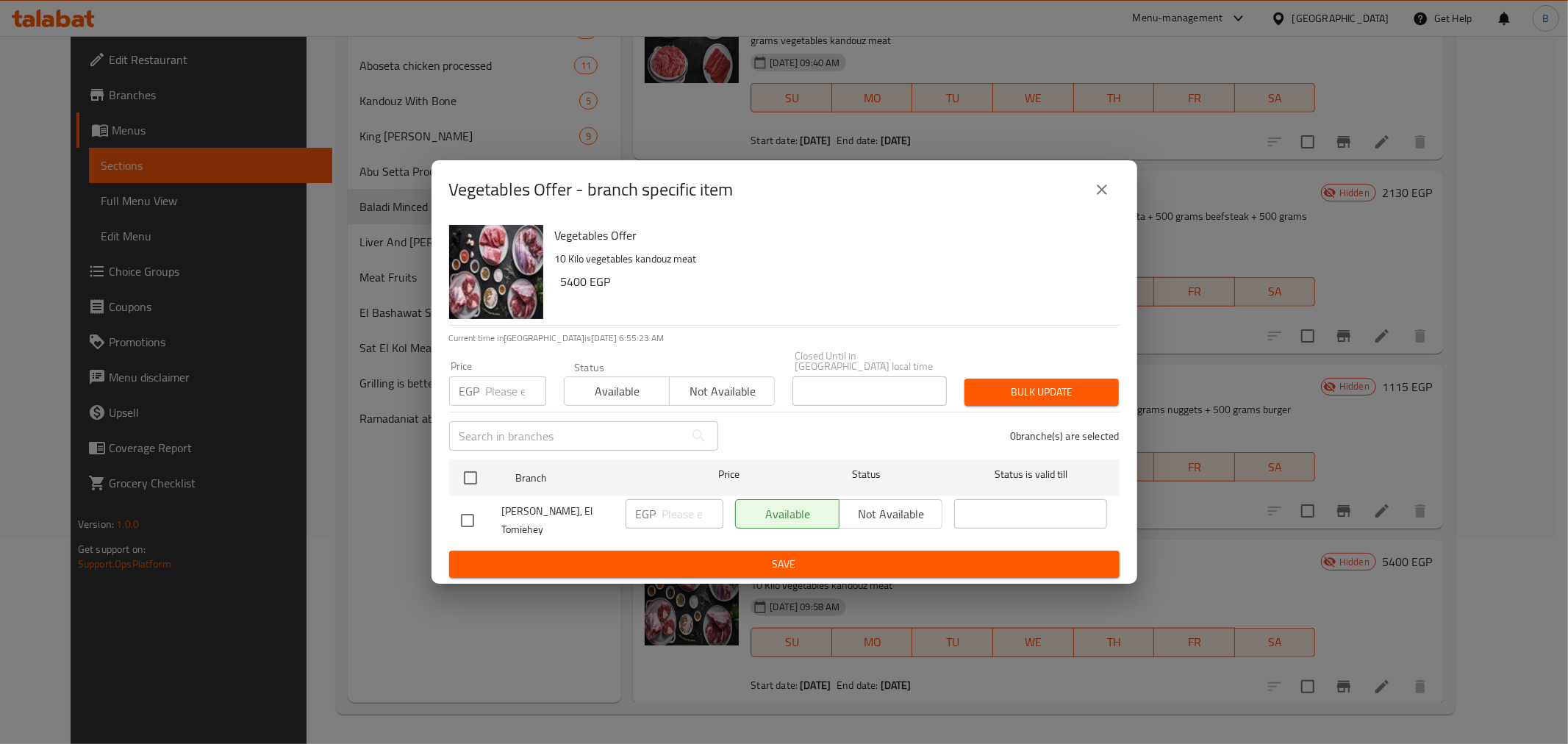
click at [1120, 193] on div "Vegetables Offer - branch specific item" at bounding box center [784, 190] width 706 height 59
click at [1107, 199] on icon "close" at bounding box center [1101, 190] width 17 height 17
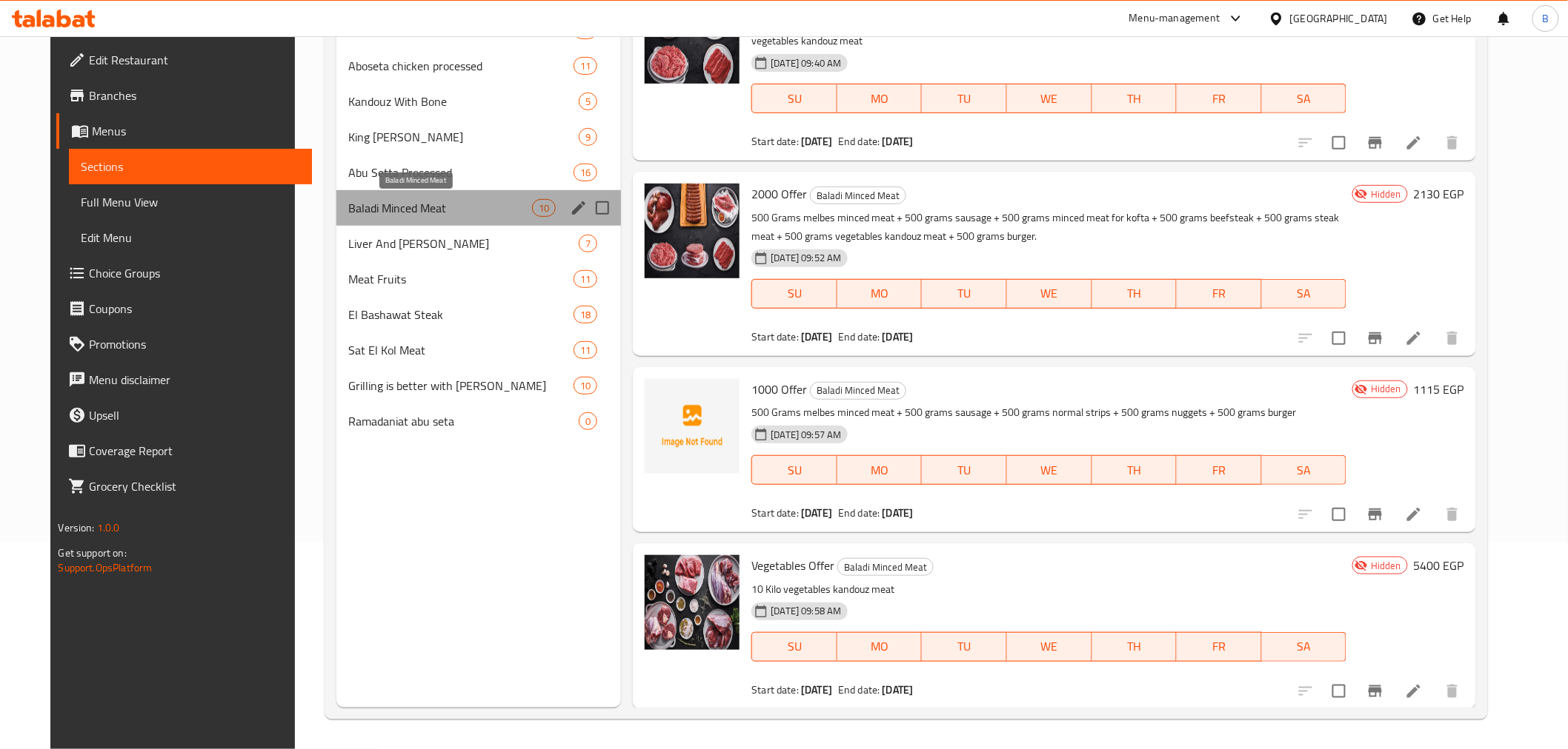
click at [418, 212] on span "Baladi Minced Meat" at bounding box center [440, 208] width 183 height 18
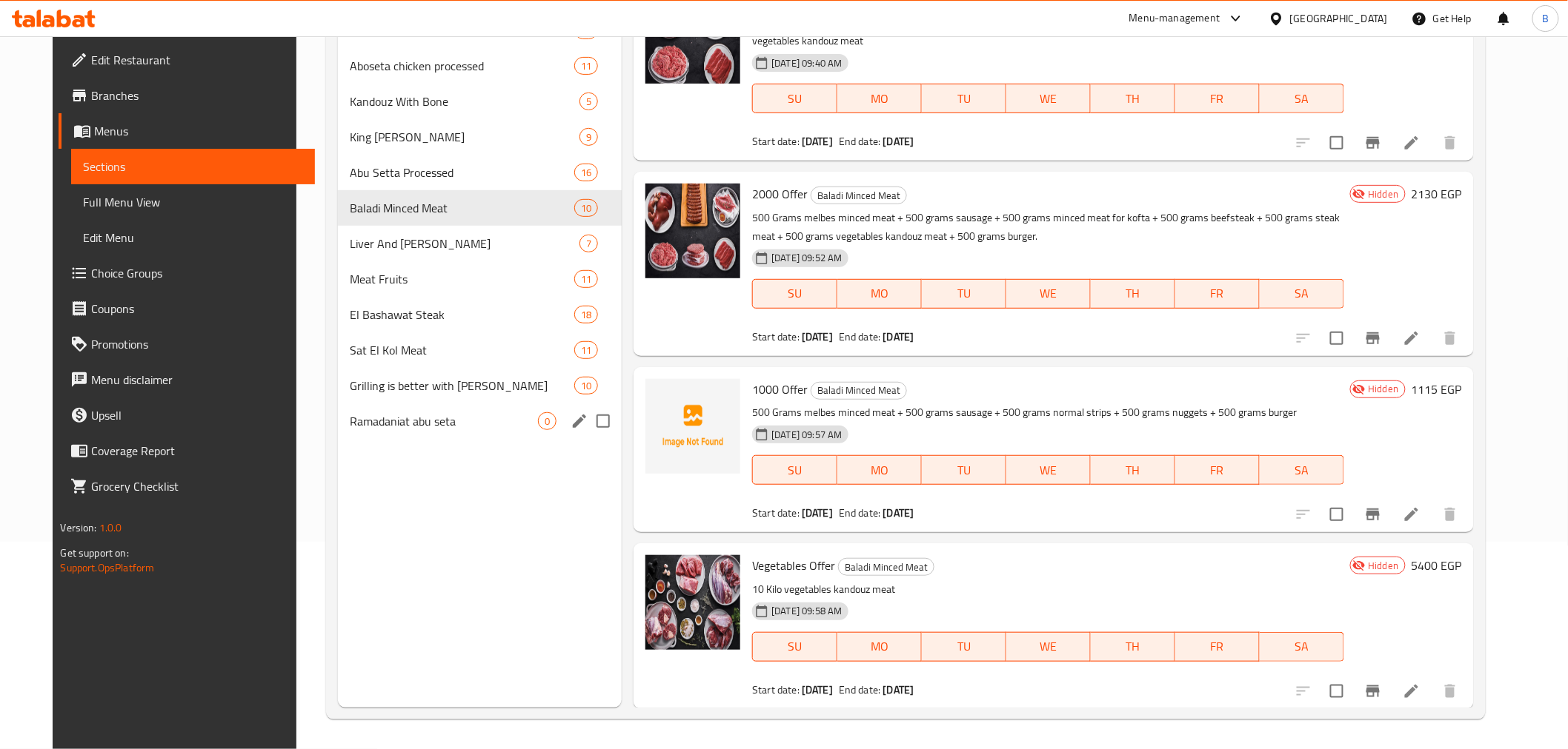
click at [407, 410] on div "Ramadaniat abu seta 0" at bounding box center [479, 421] width 283 height 36
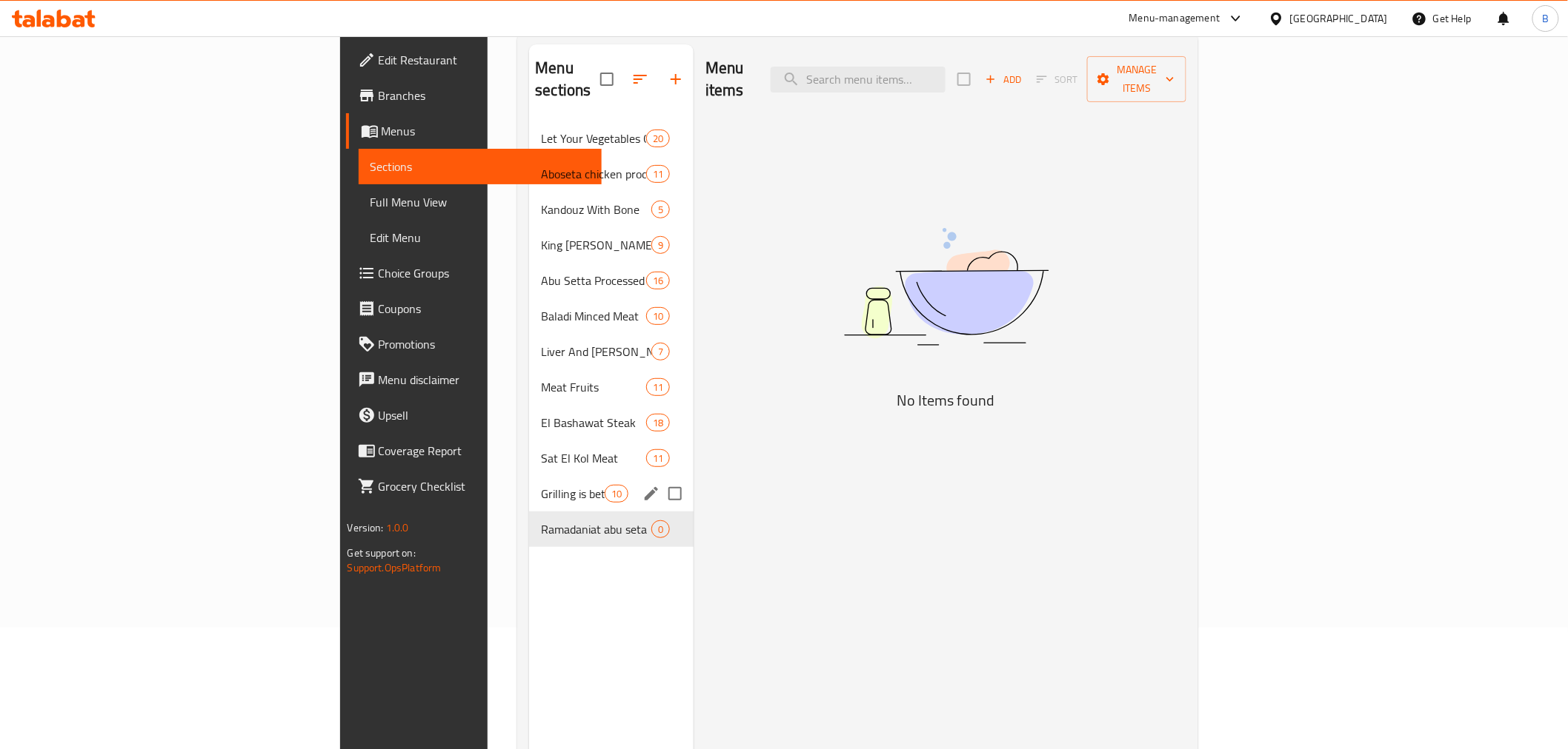
scroll to position [42, 0]
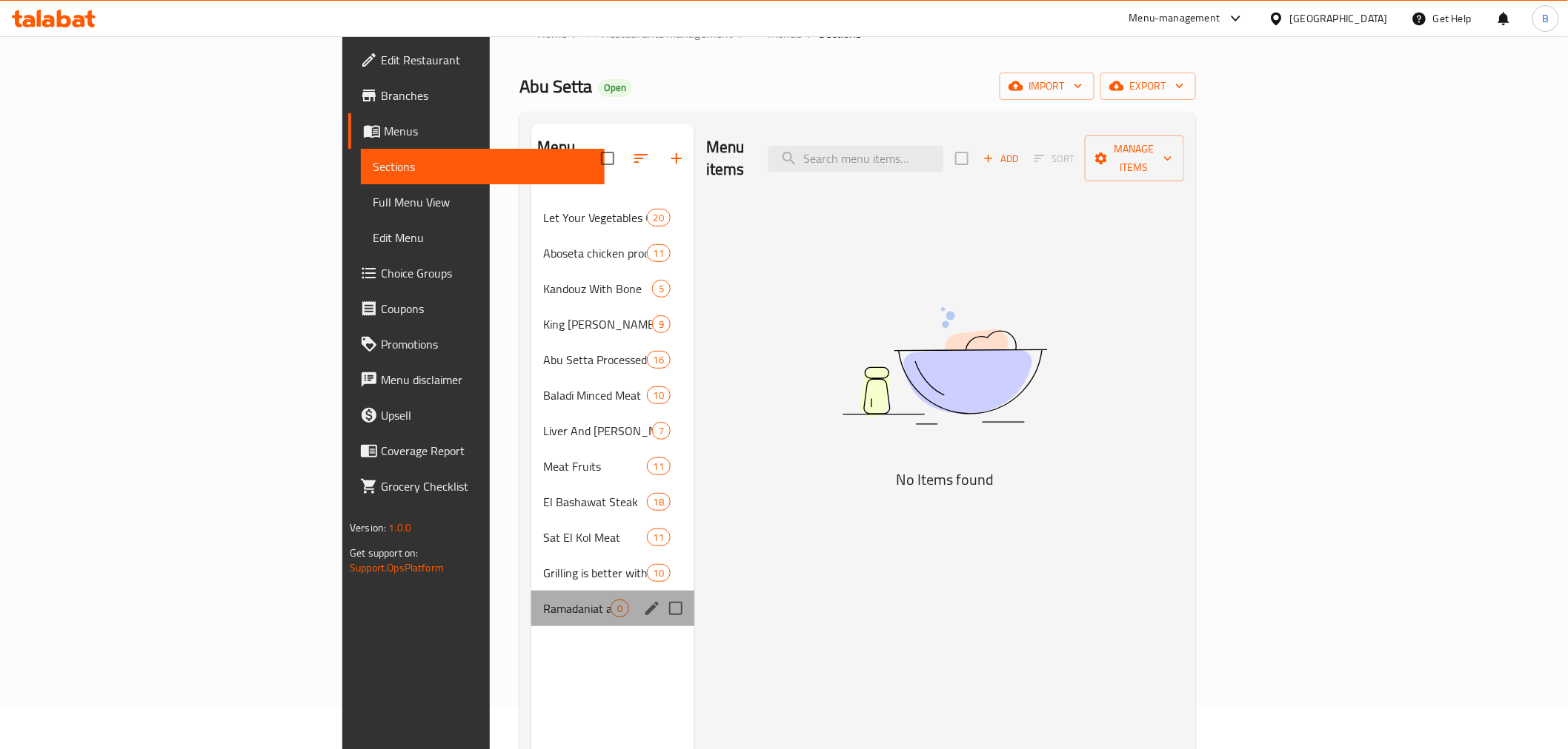
click at [531, 591] on div "Ramadaniat abu seta 0" at bounding box center [612, 609] width 163 height 36
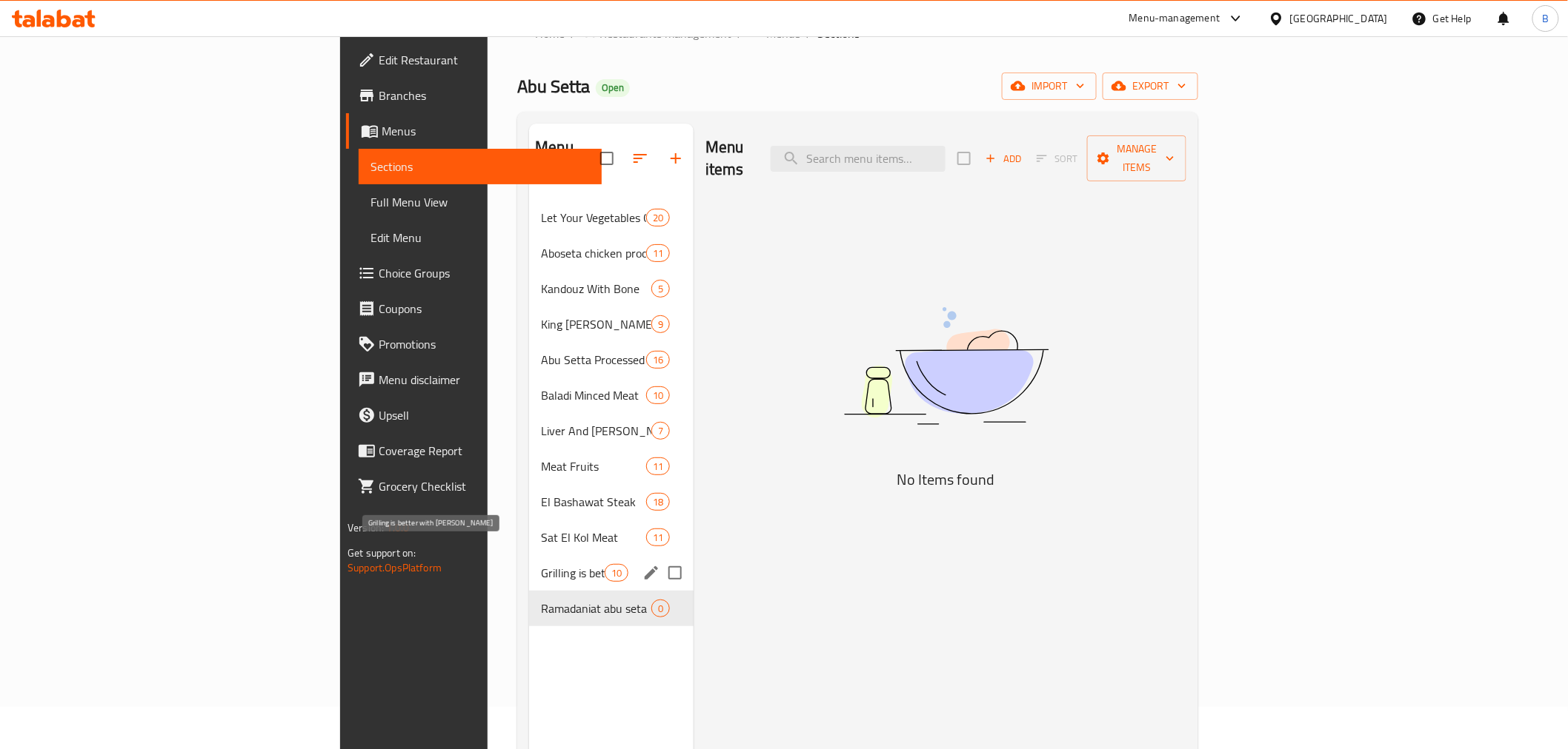
click at [541, 564] on span "Grilling is better with [PERSON_NAME]" at bounding box center [572, 573] width 63 height 18
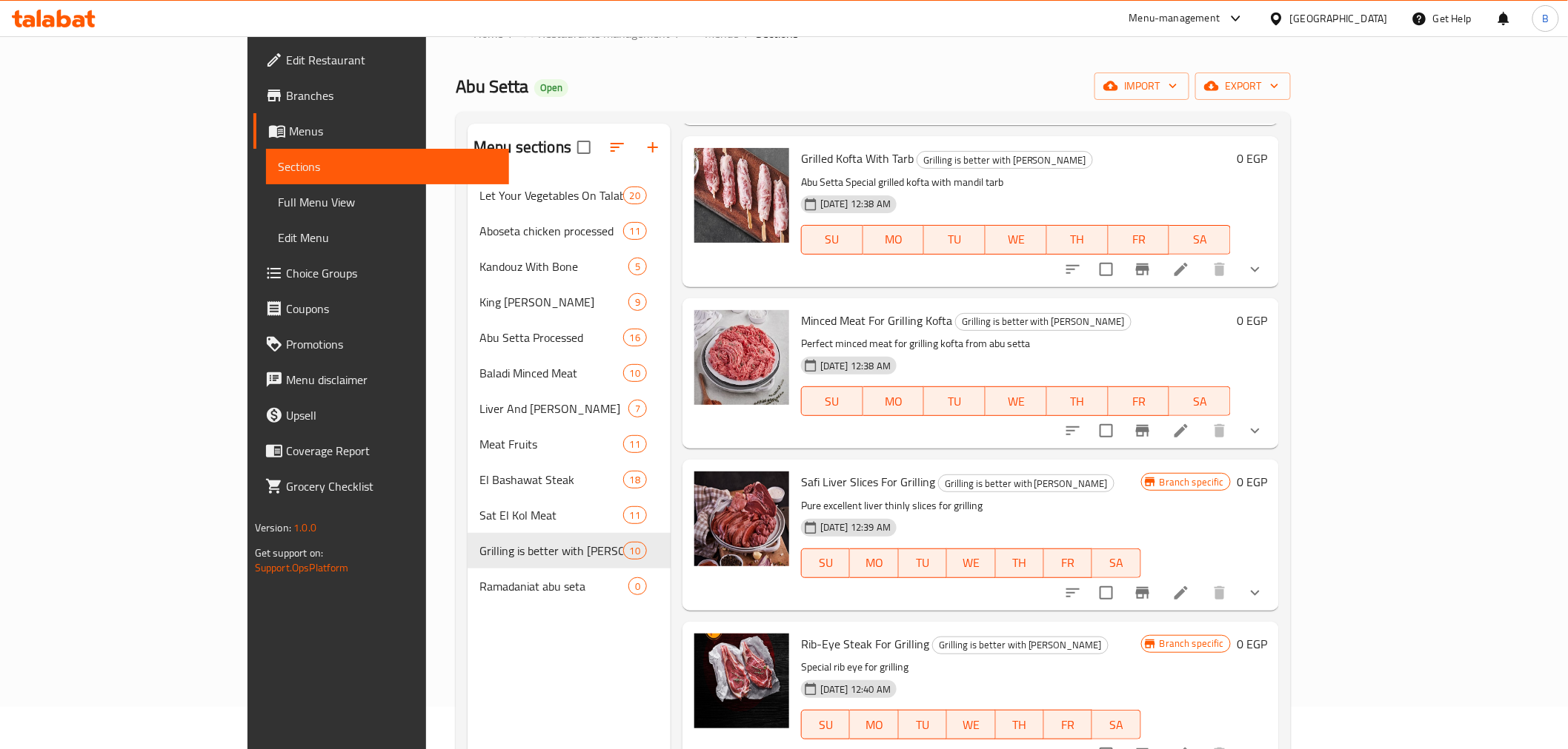
scroll to position [207, 0]
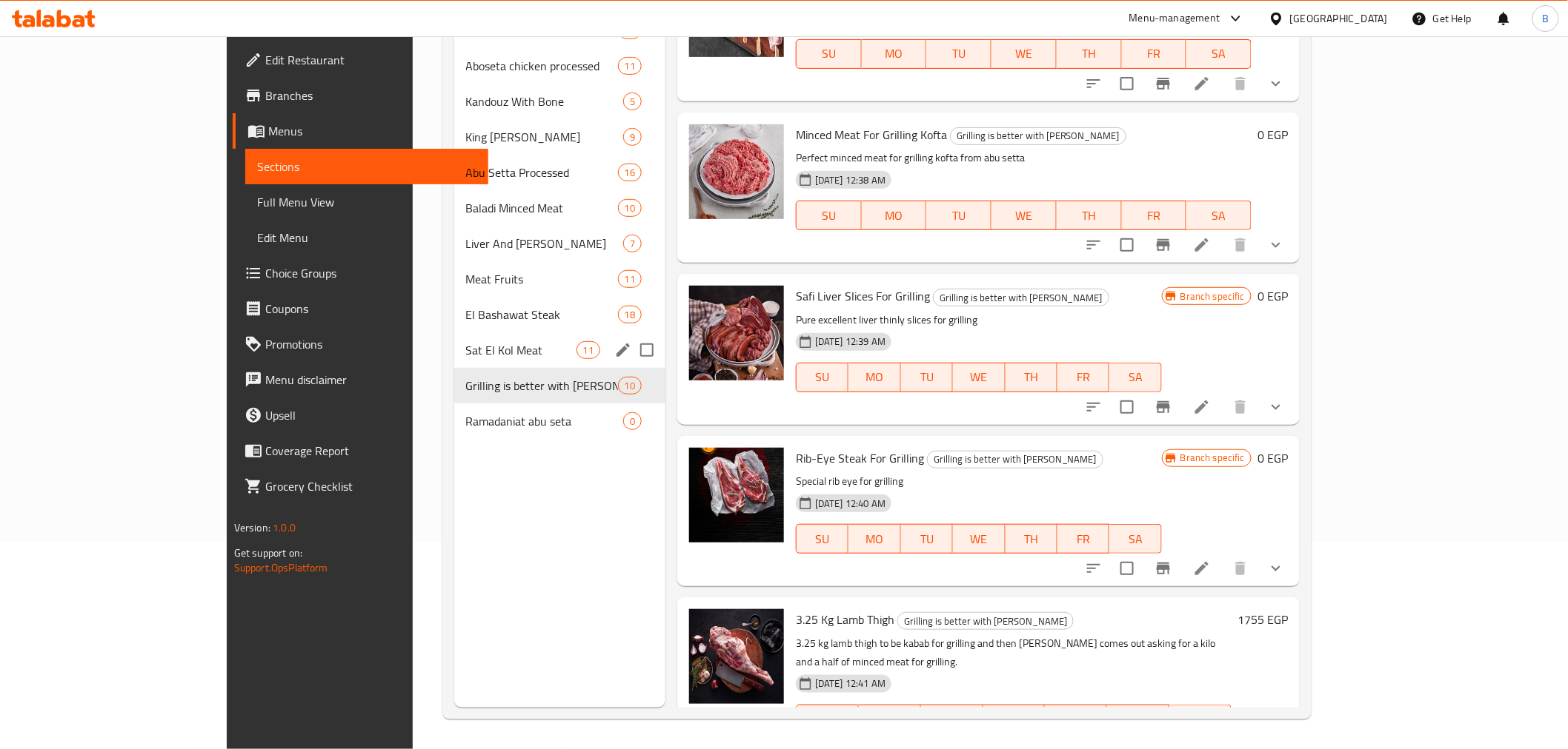
click at [466, 357] on span "Sat El Kol Meat" at bounding box center [521, 350] width 111 height 18
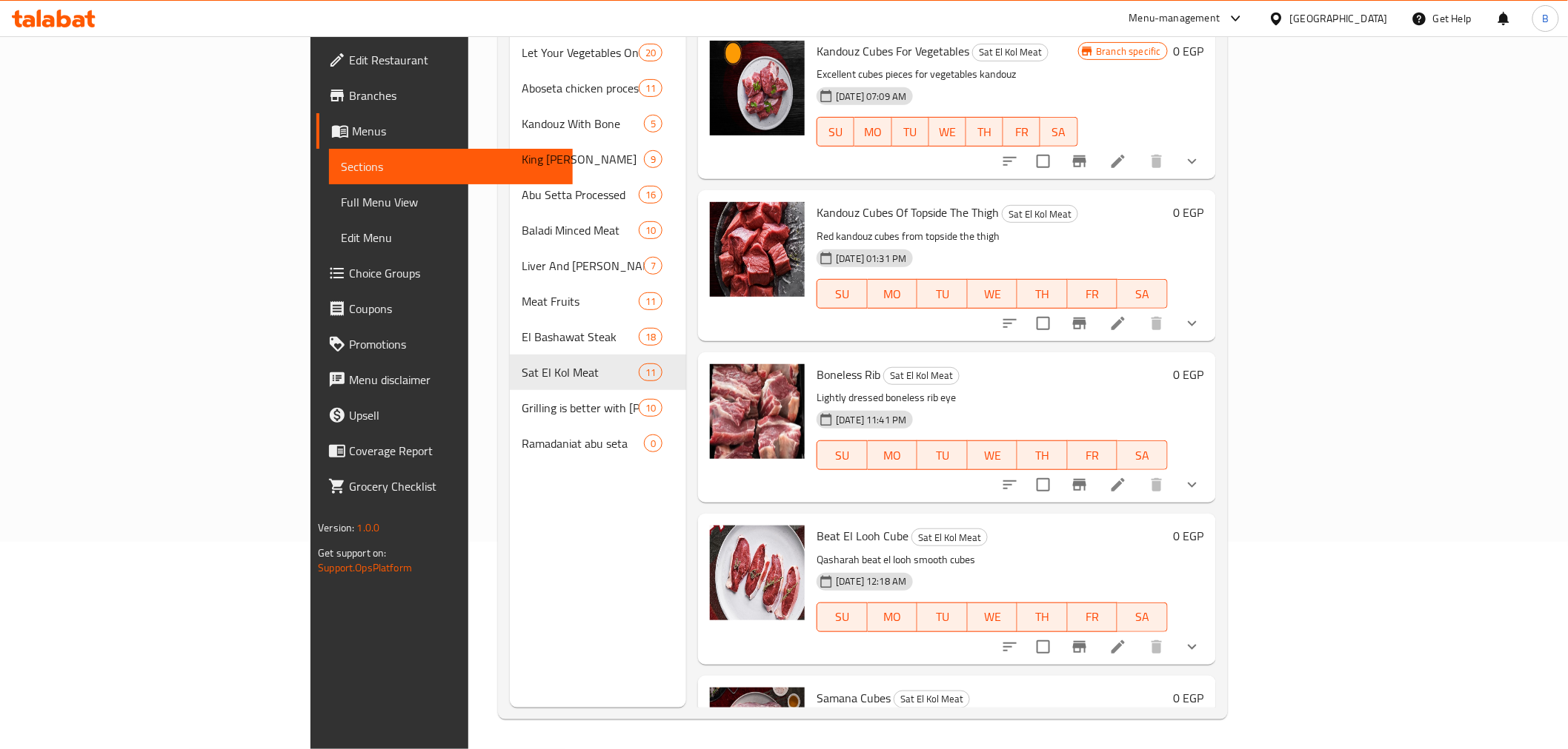
scroll to position [411, 0]
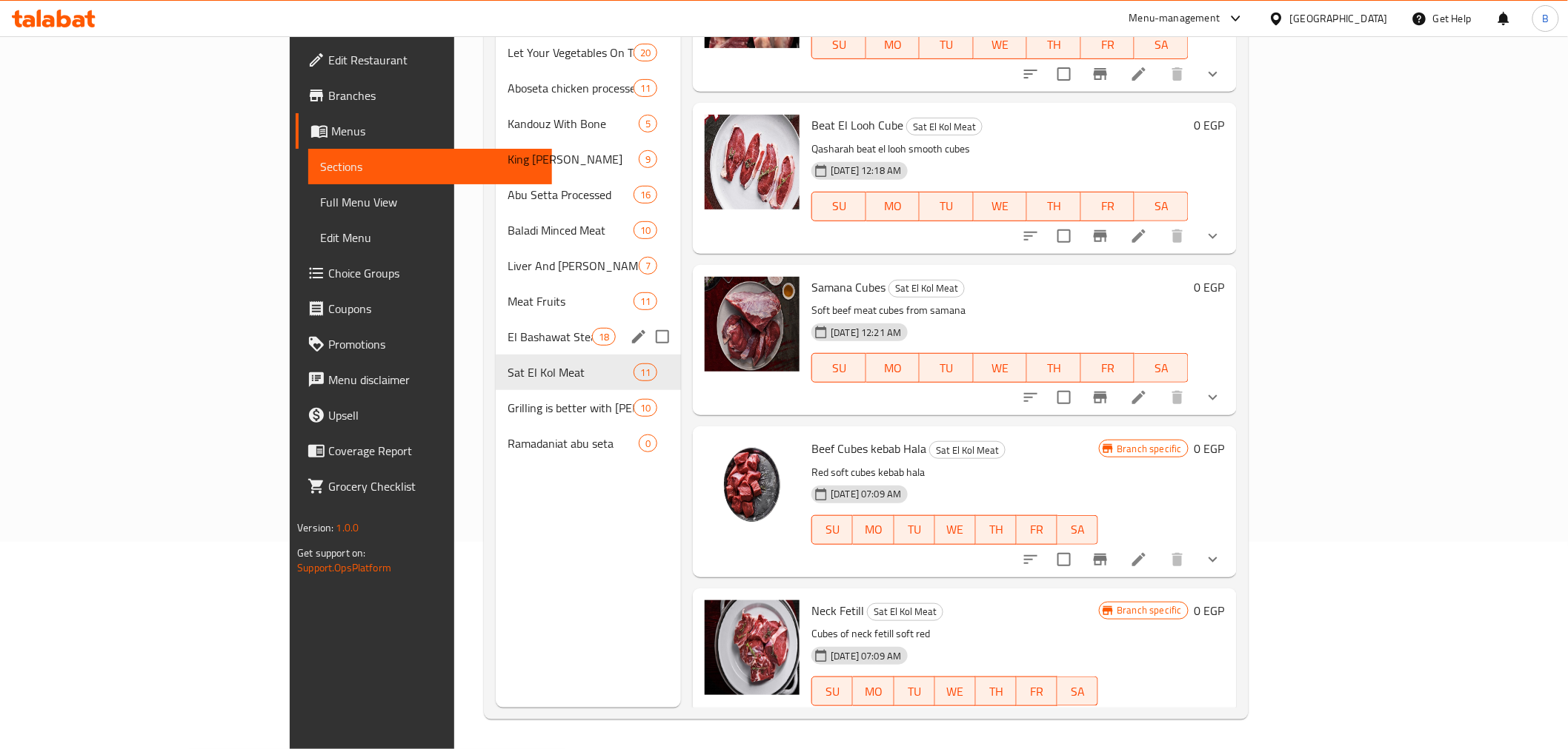
click at [496, 325] on div "El Bashawat Steak 18" at bounding box center [588, 337] width 185 height 36
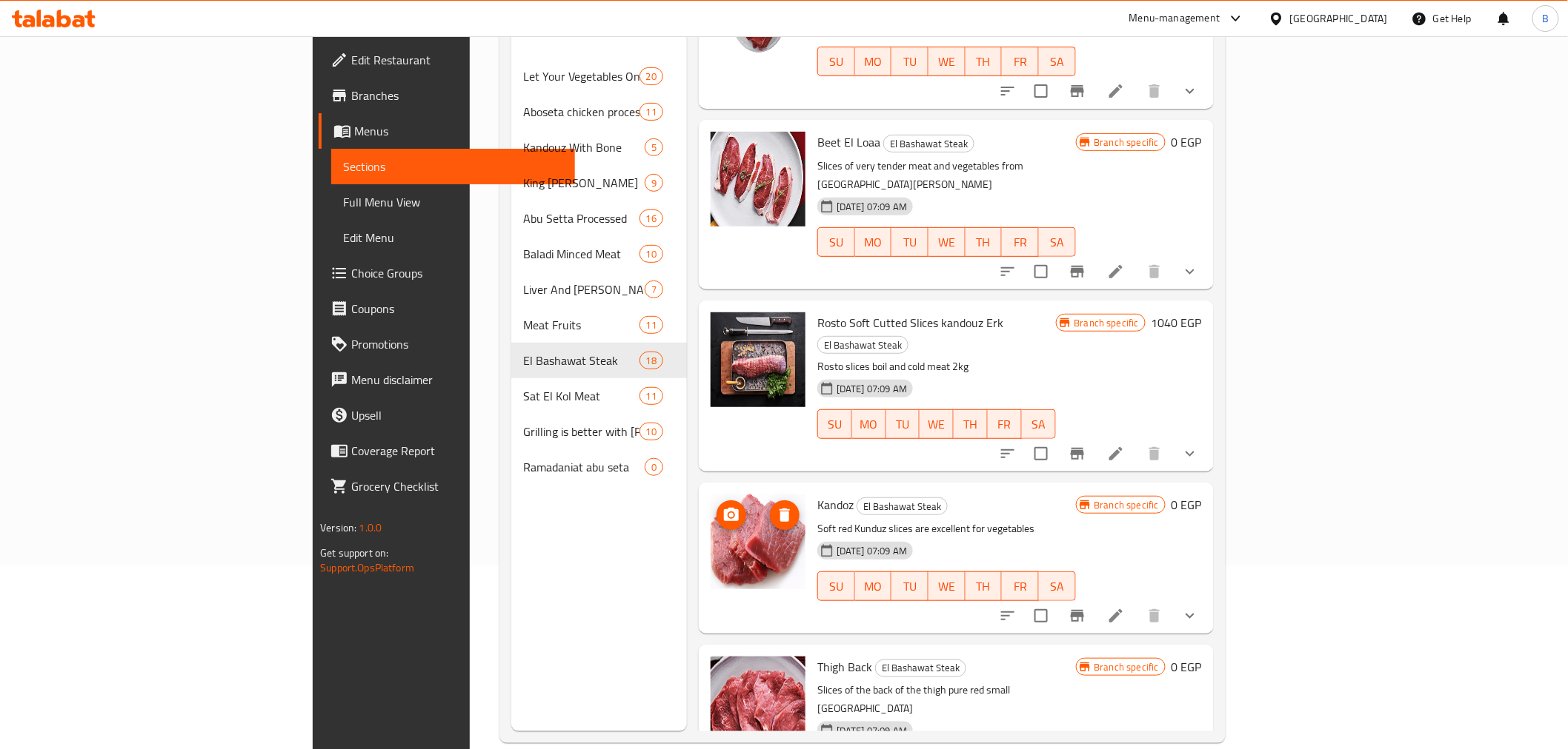
scroll to position [207, 0]
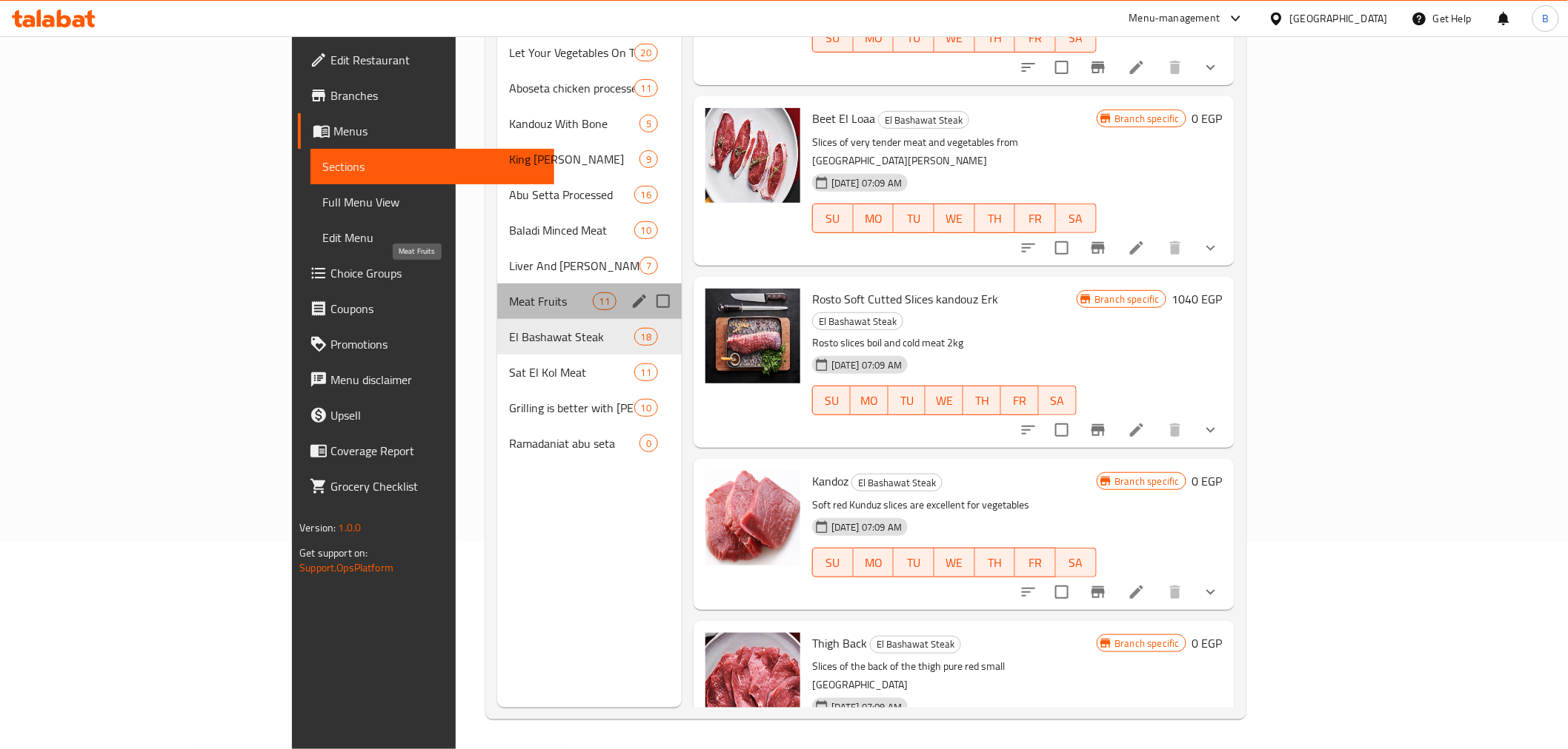
click at [509, 292] on span "Meat Fruits" at bounding box center [550, 301] width 83 height 18
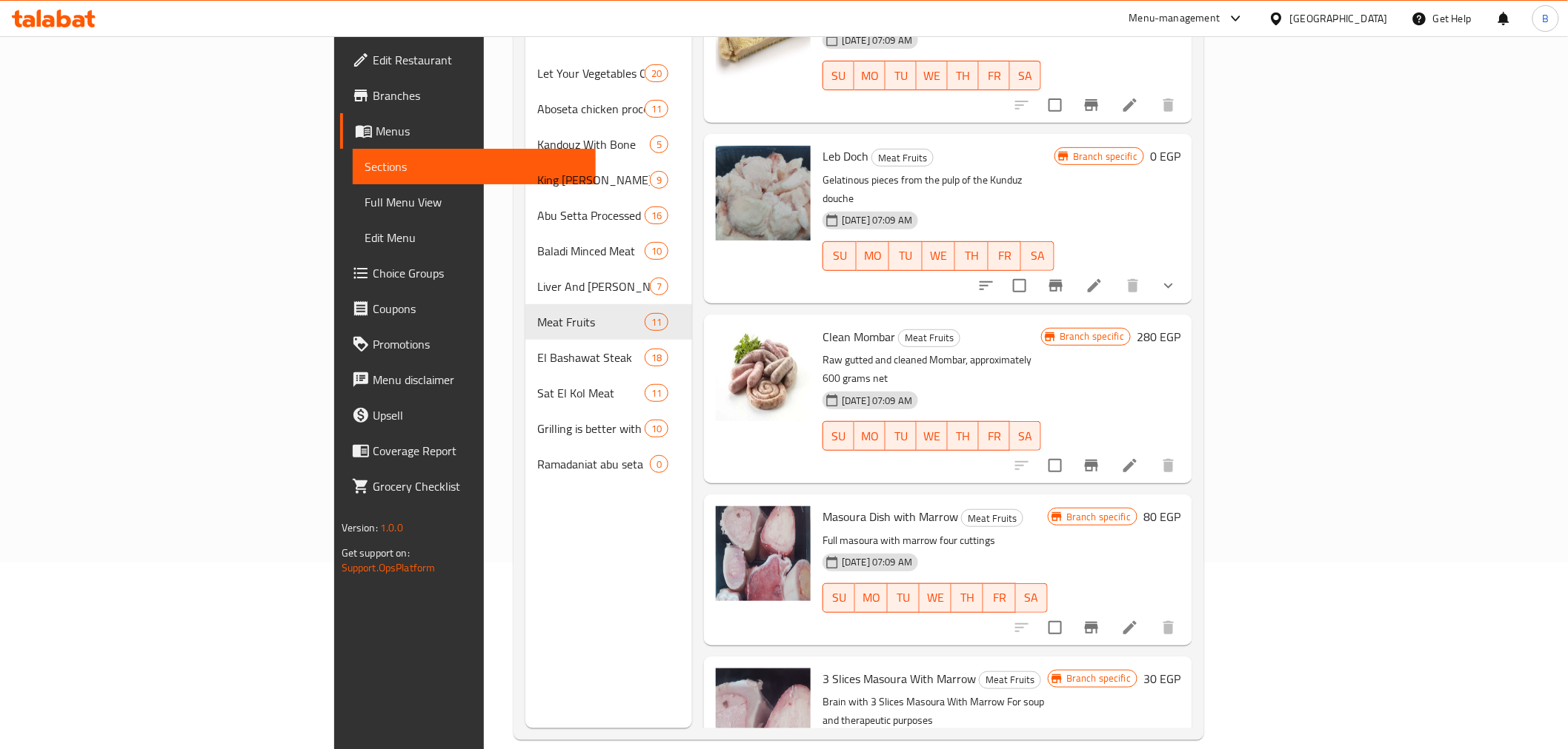
scroll to position [207, 0]
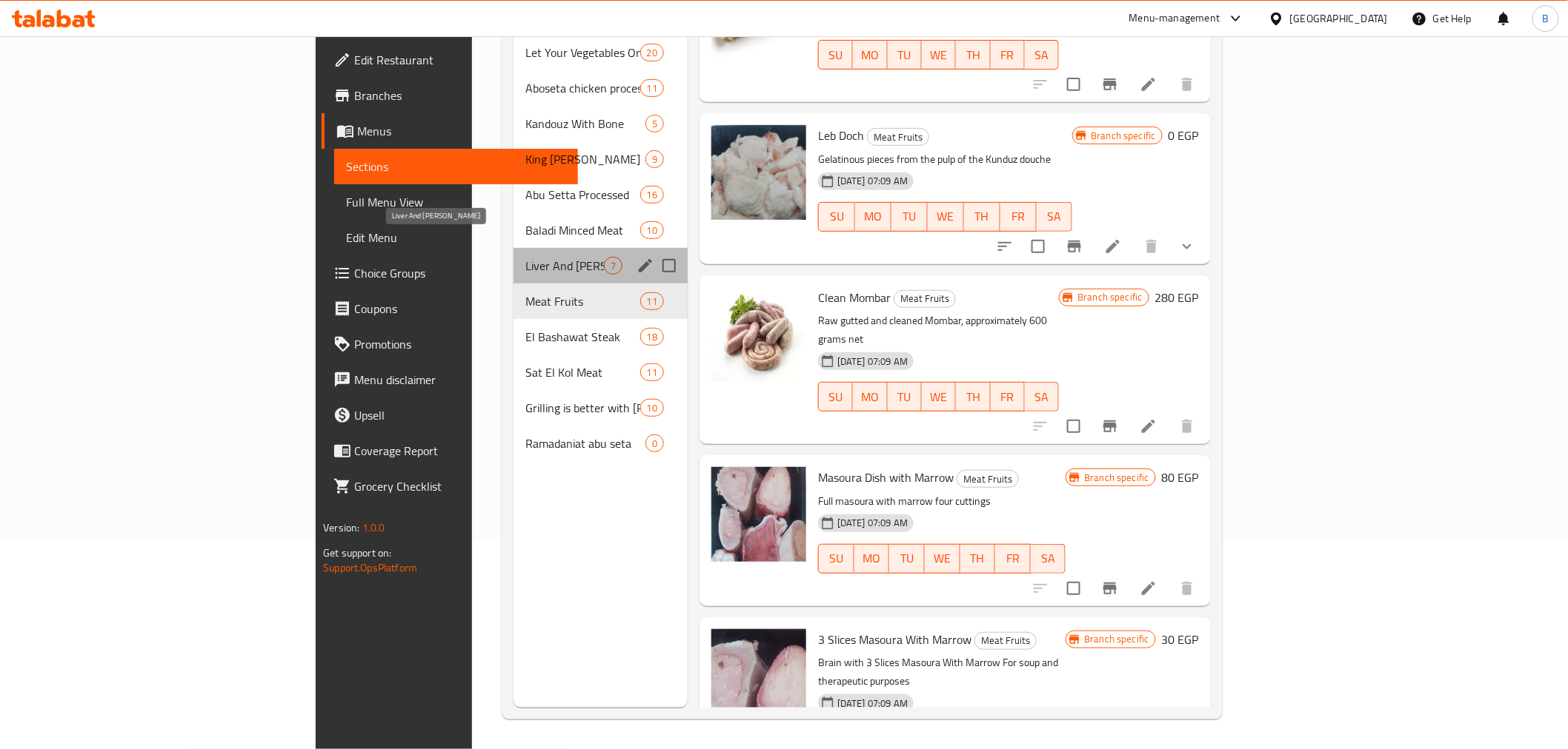
click at [526, 257] on span "Liver And [PERSON_NAME]" at bounding box center [564, 266] width 78 height 18
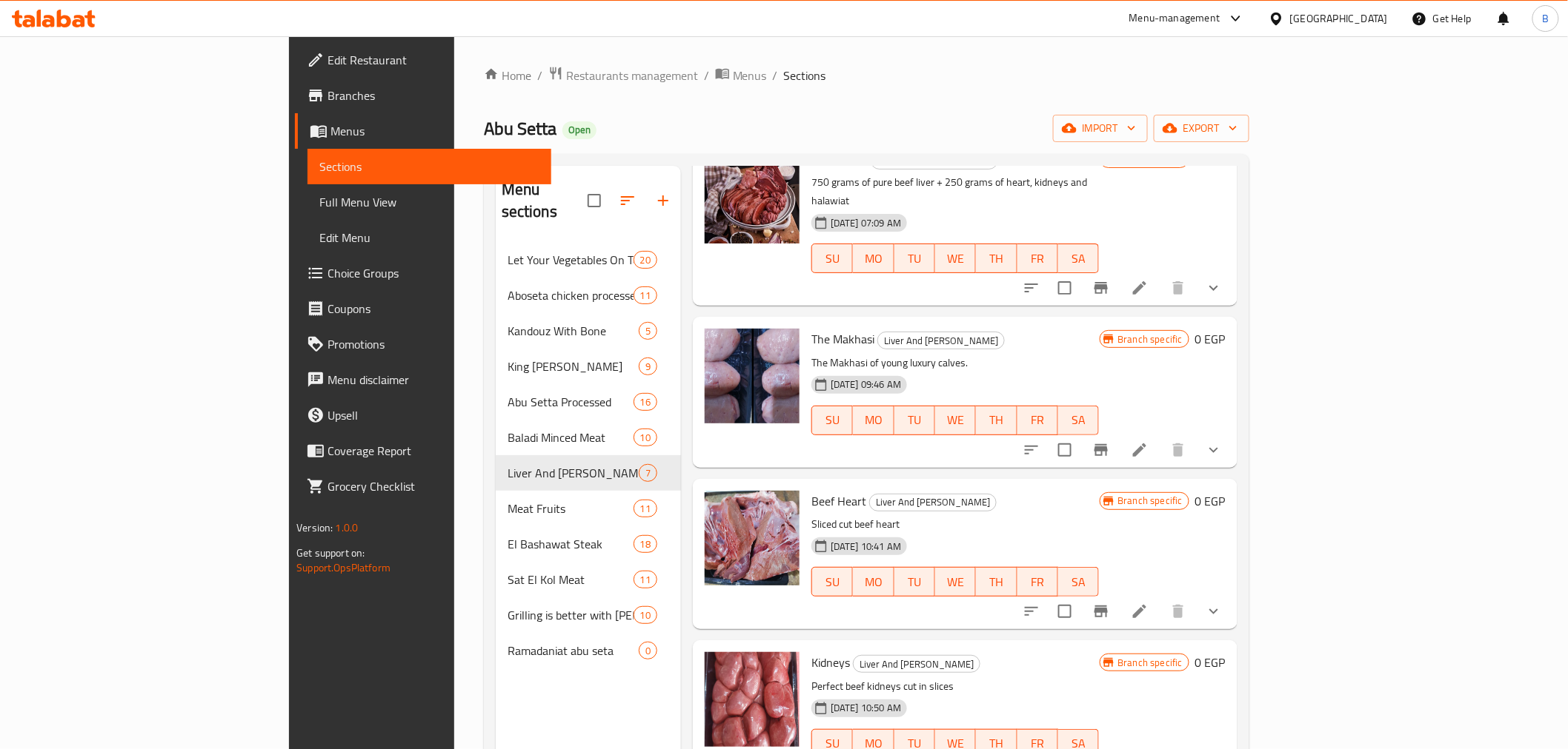
scroll to position [207, 0]
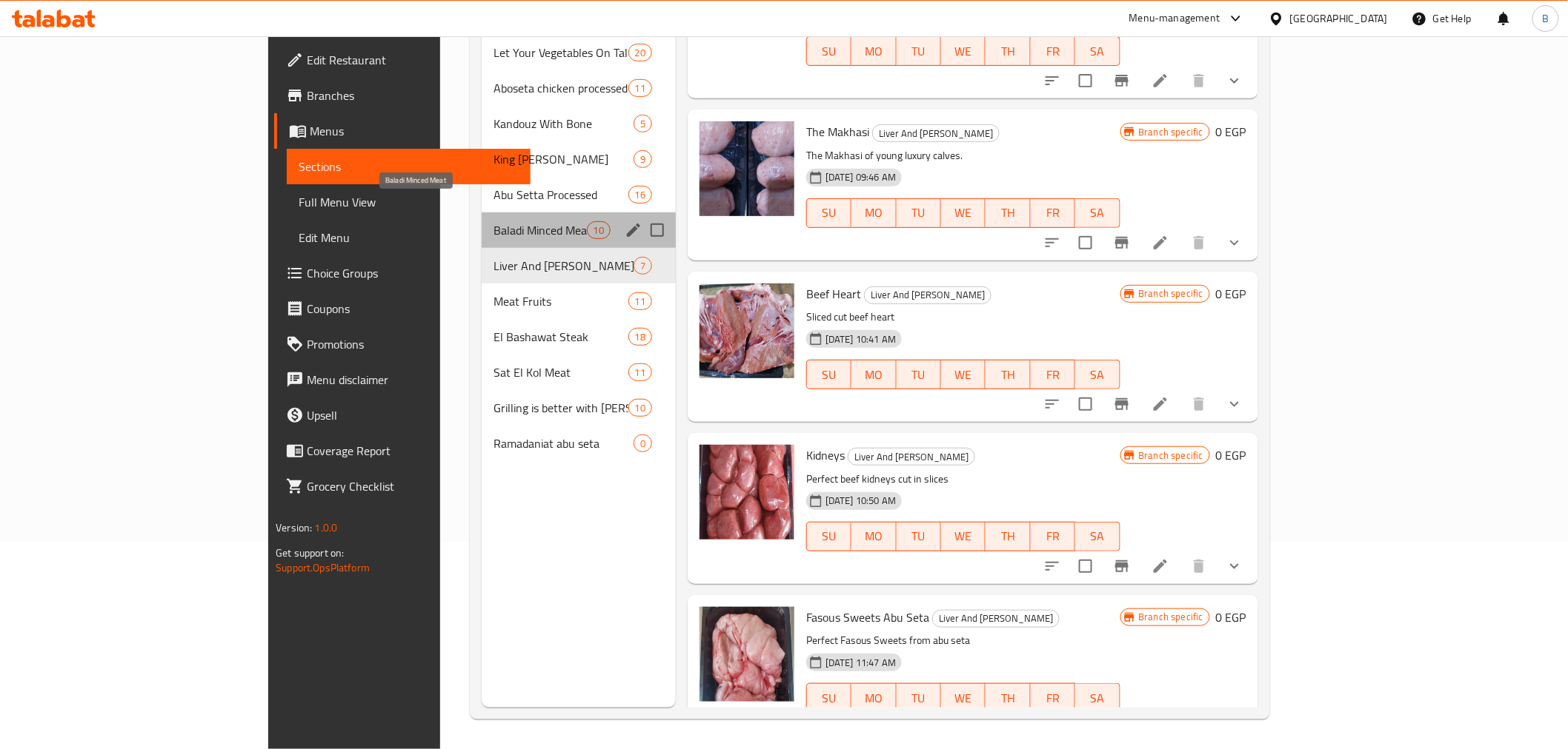
click at [493, 221] on span "Baladi Minced Meat" at bounding box center [540, 230] width 93 height 18
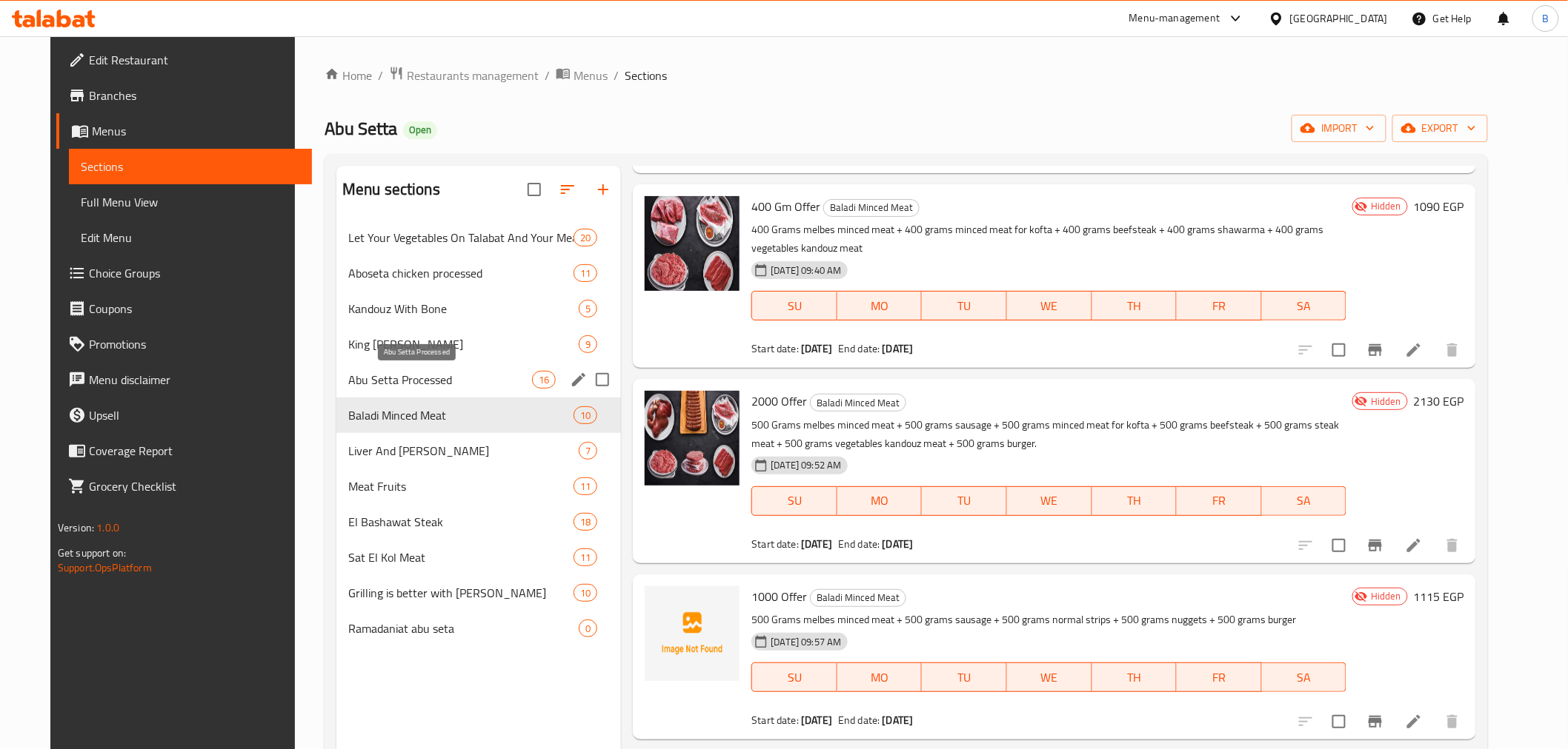
click at [348, 383] on span "Abu Setta Processed" at bounding box center [440, 380] width 183 height 18
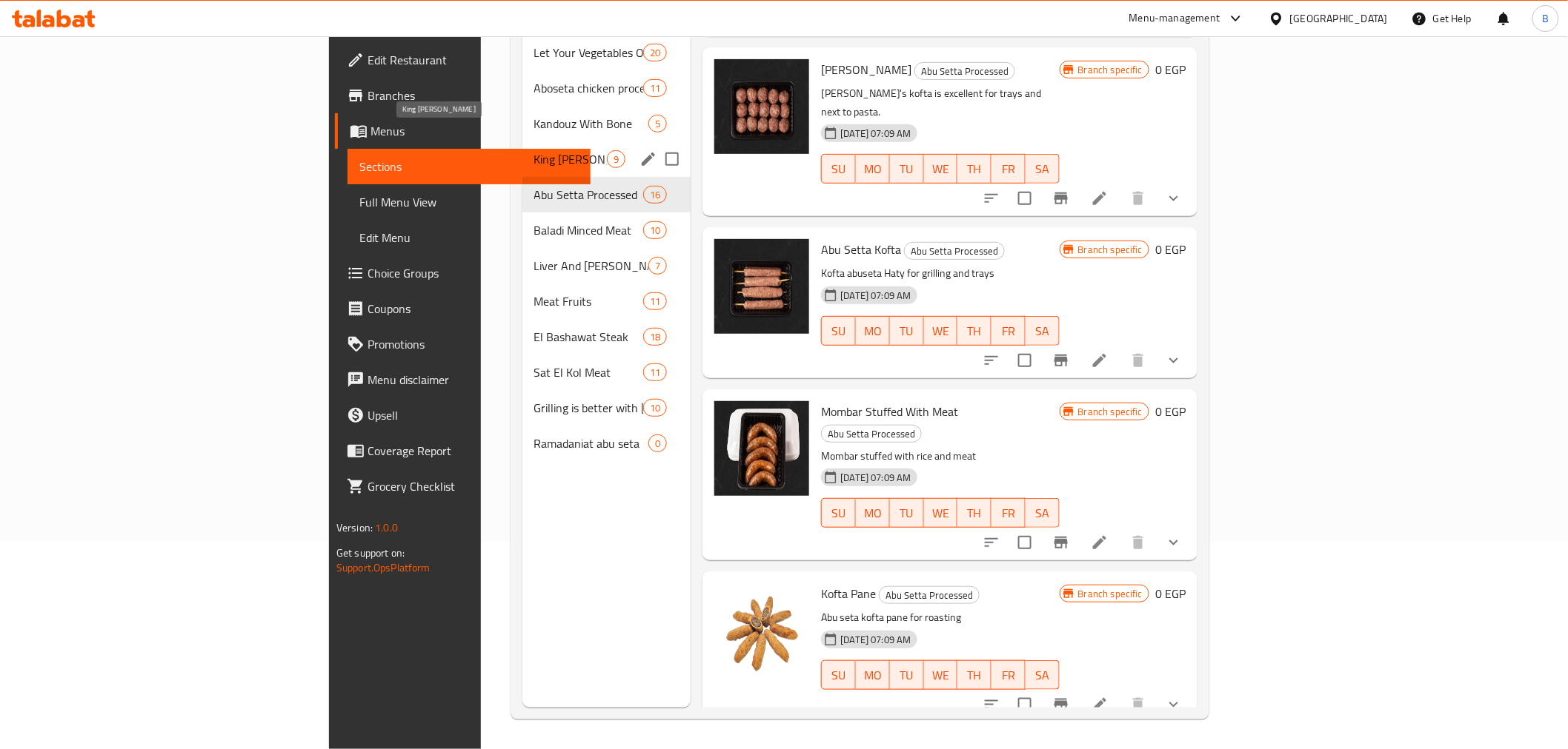
click at [534, 150] on span "King [PERSON_NAME]" at bounding box center [571, 159] width 74 height 18
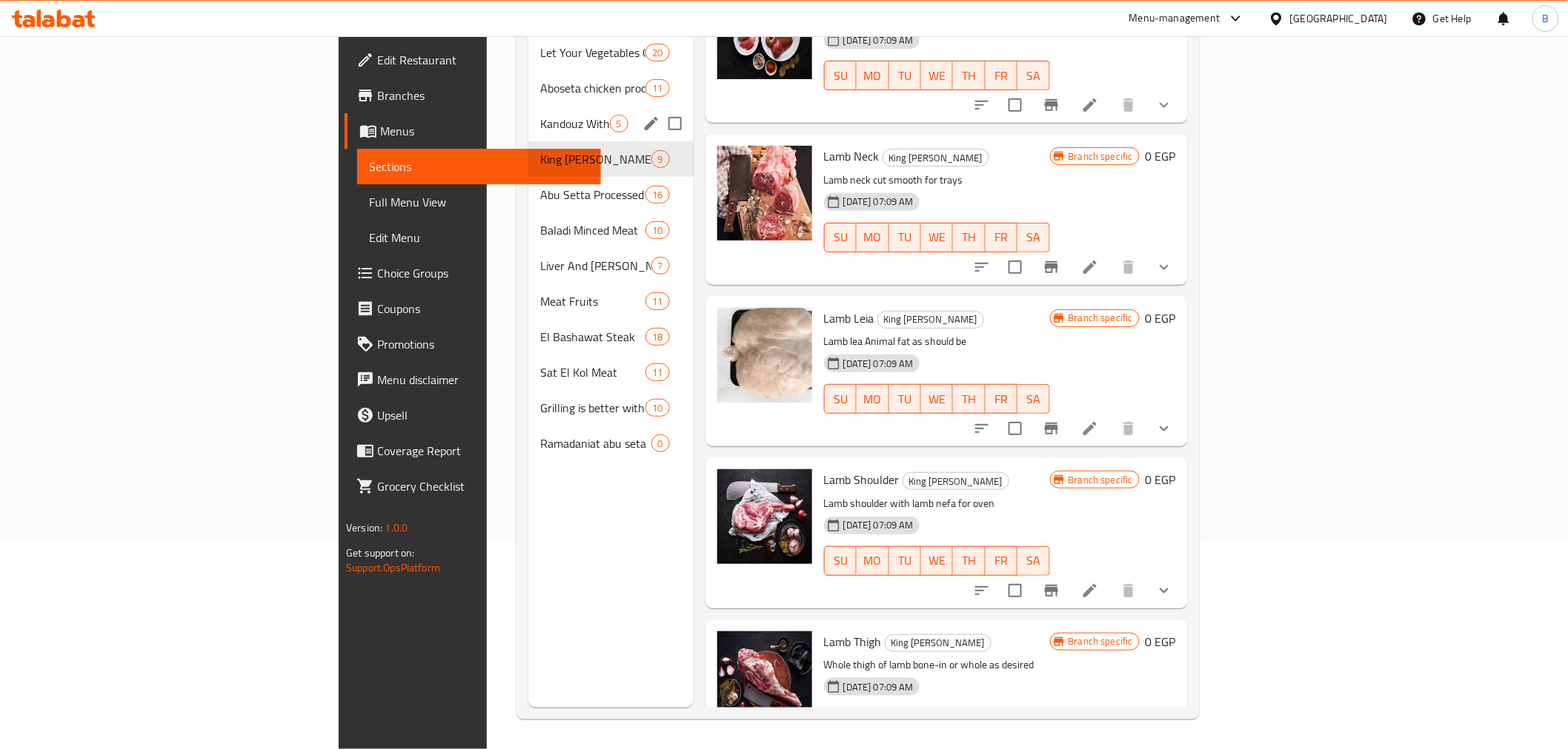
click at [528, 114] on div "Kandouz With Bone 5" at bounding box center [610, 124] width 164 height 36
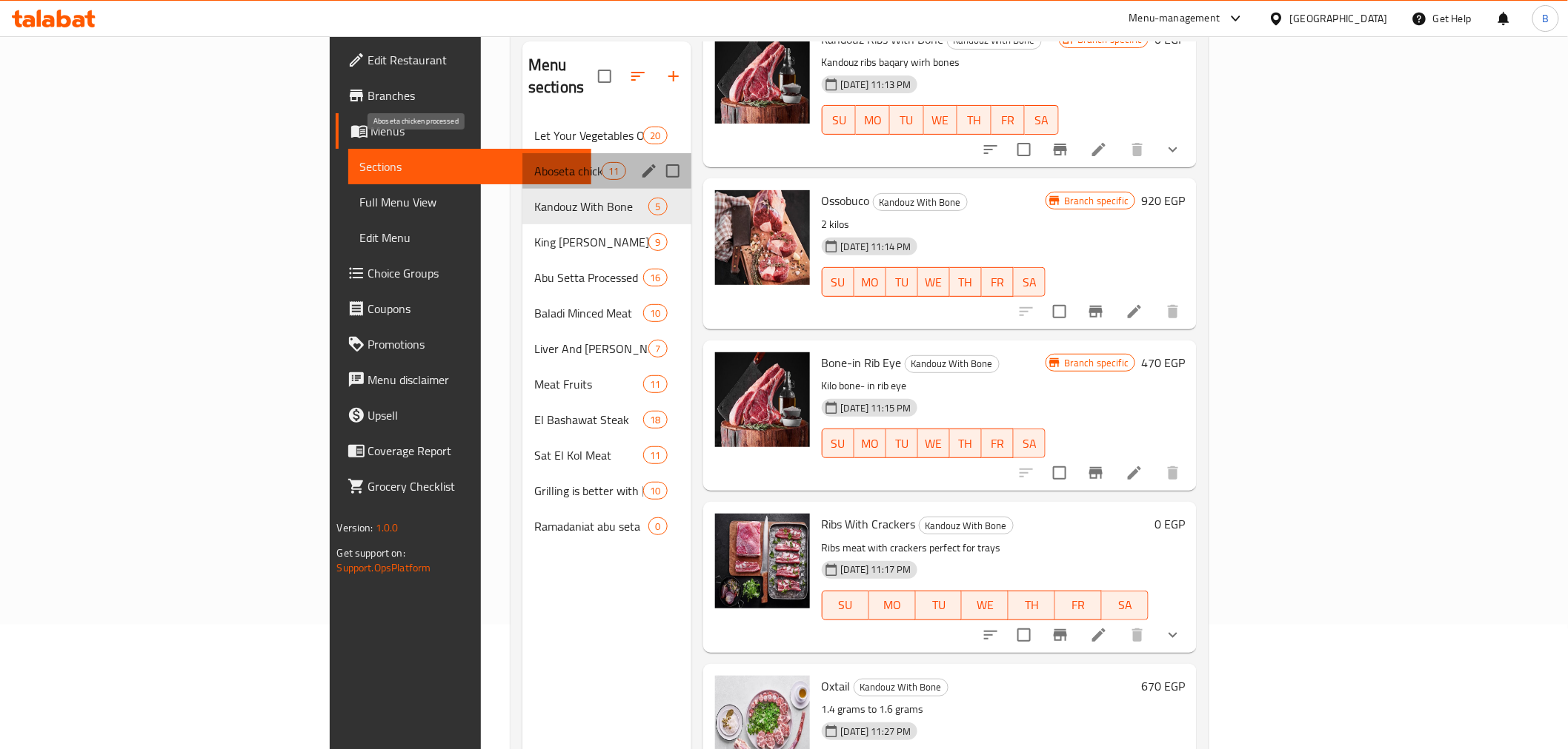
click at [534, 162] on span "Aboseta chicken processed" at bounding box center [568, 171] width 68 height 18
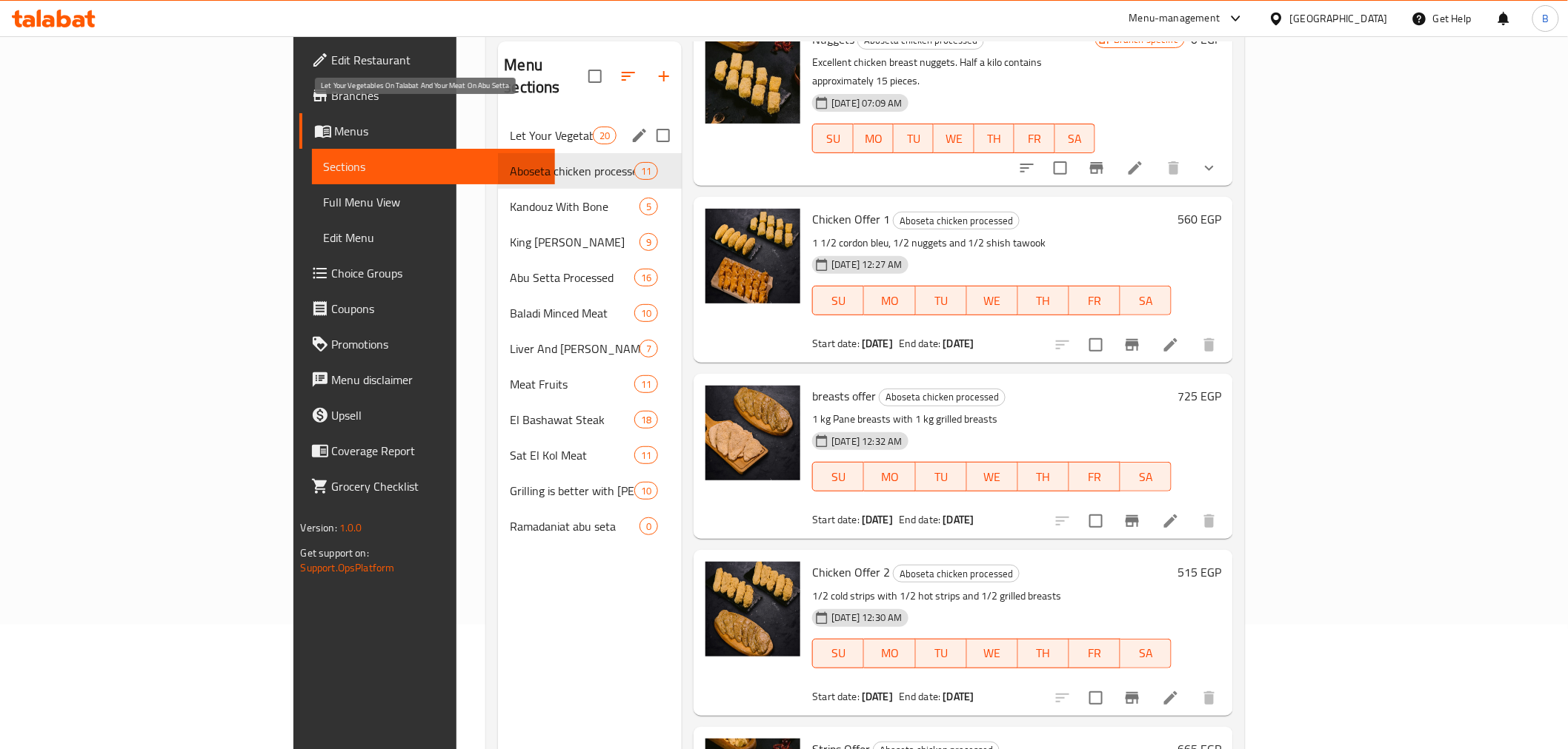
drag, startPoint x: 506, startPoint y: 105, endPoint x: 506, endPoint y: 96, distance: 9.0
click at [506, 118] on div "Let Your Vegetables On Talabat And Your Meat On Abu Setta 20" at bounding box center [589, 135] width 183 height 36
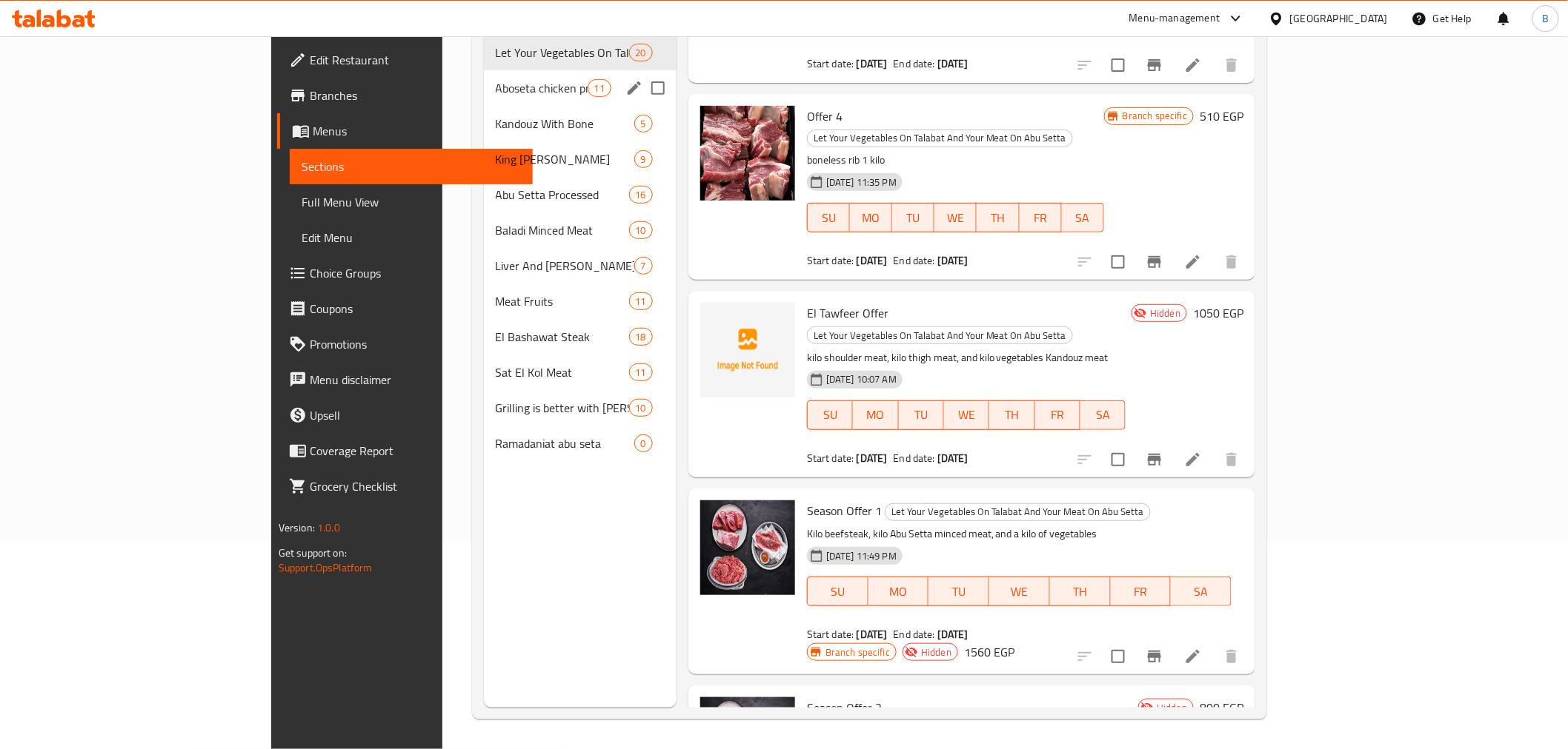
click at [496, 79] on span "Aboseta chicken processed" at bounding box center [541, 88] width 92 height 18
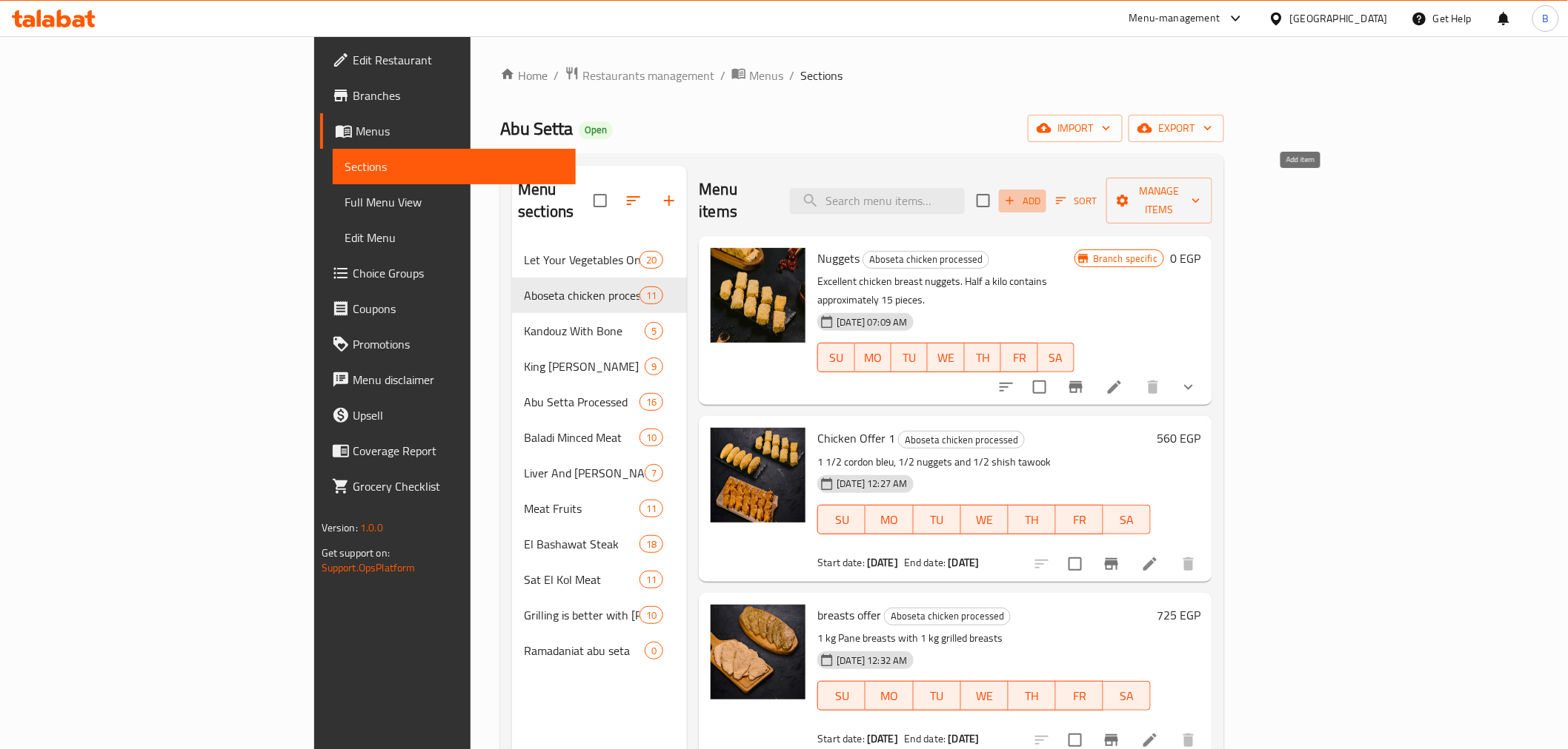
click at [1042, 197] on span "Add" at bounding box center [1022, 201] width 40 height 17
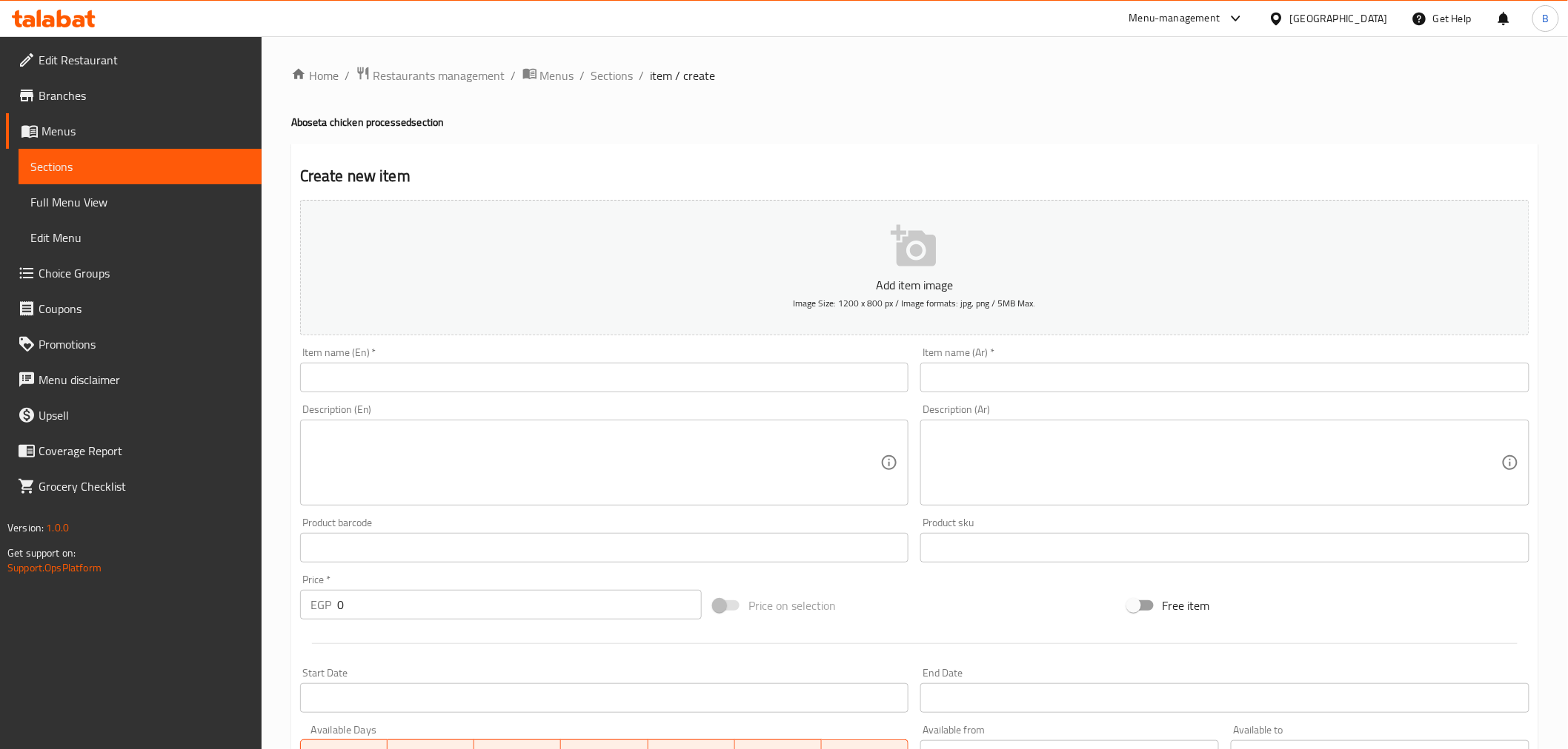
click at [588, 73] on ol "Home / Restaurants management / Menus / Sections / item / create" at bounding box center [914, 75] width 1247 height 19
click at [596, 78] on span "Sections" at bounding box center [612, 75] width 42 height 18
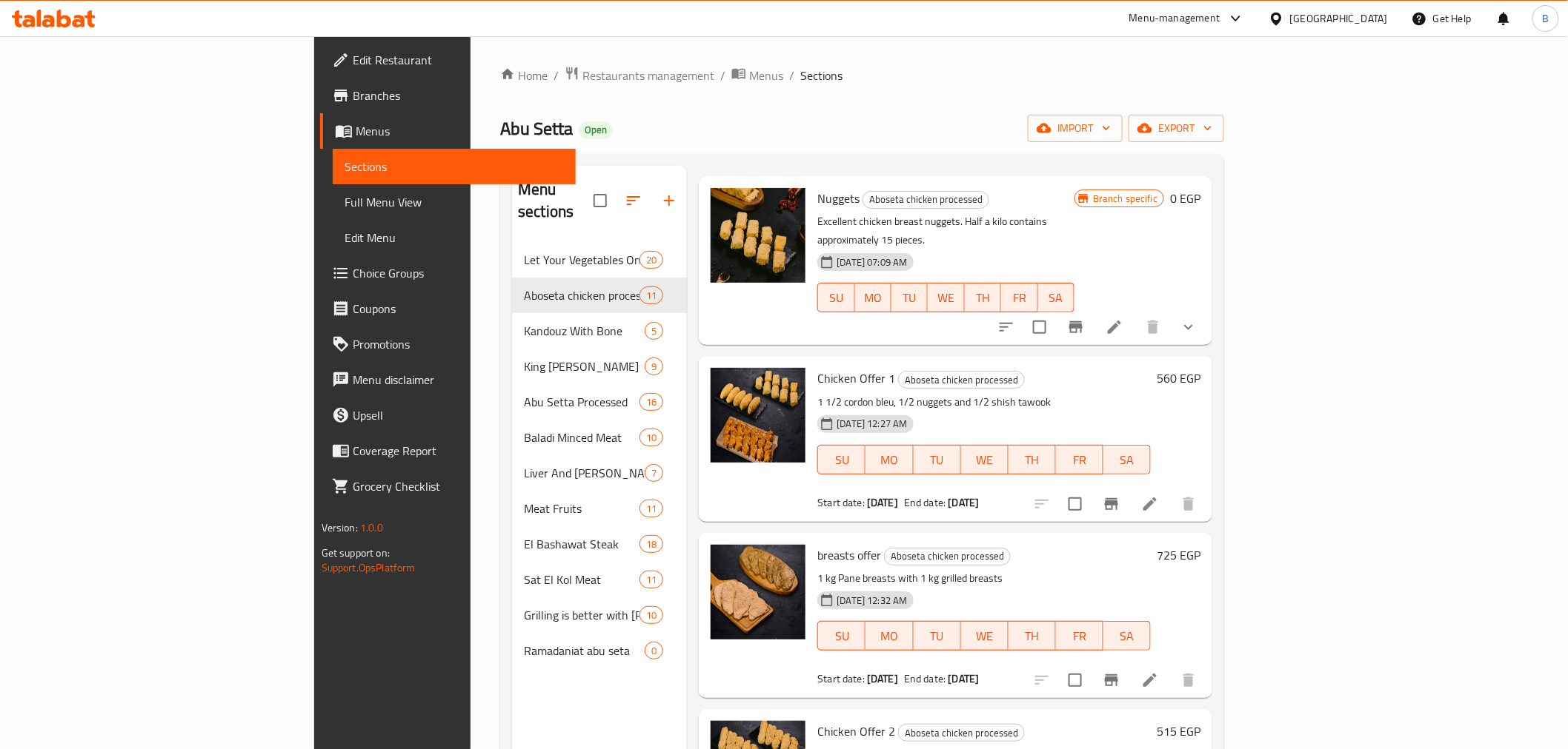
scroll to position [82, 0]
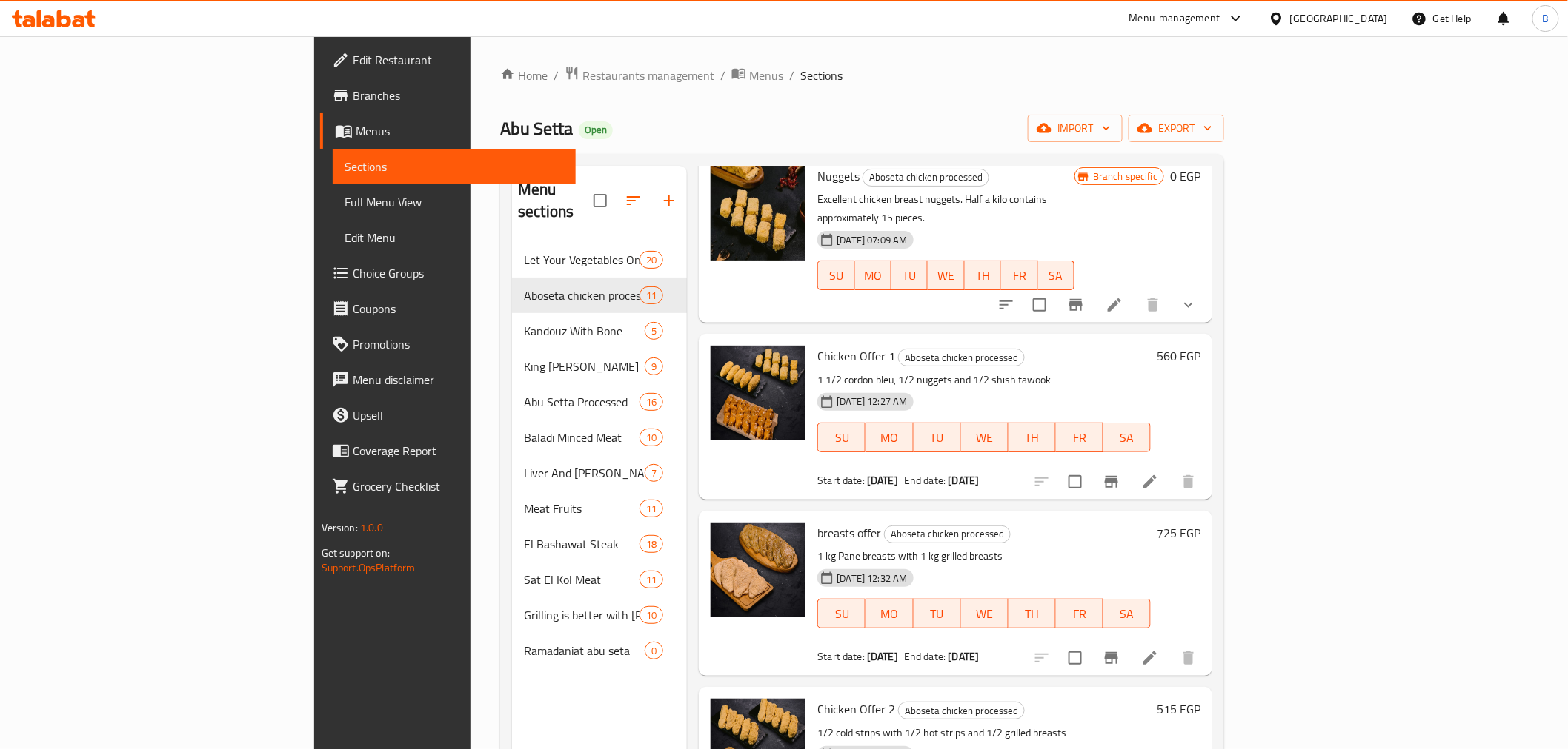
click at [1212, 454] on div "Chicken Offer 1 Aboseta chicken processed 1 1/2 cordon bleu, 1/2 nuggets and 1/…" at bounding box center [955, 417] width 513 height 165
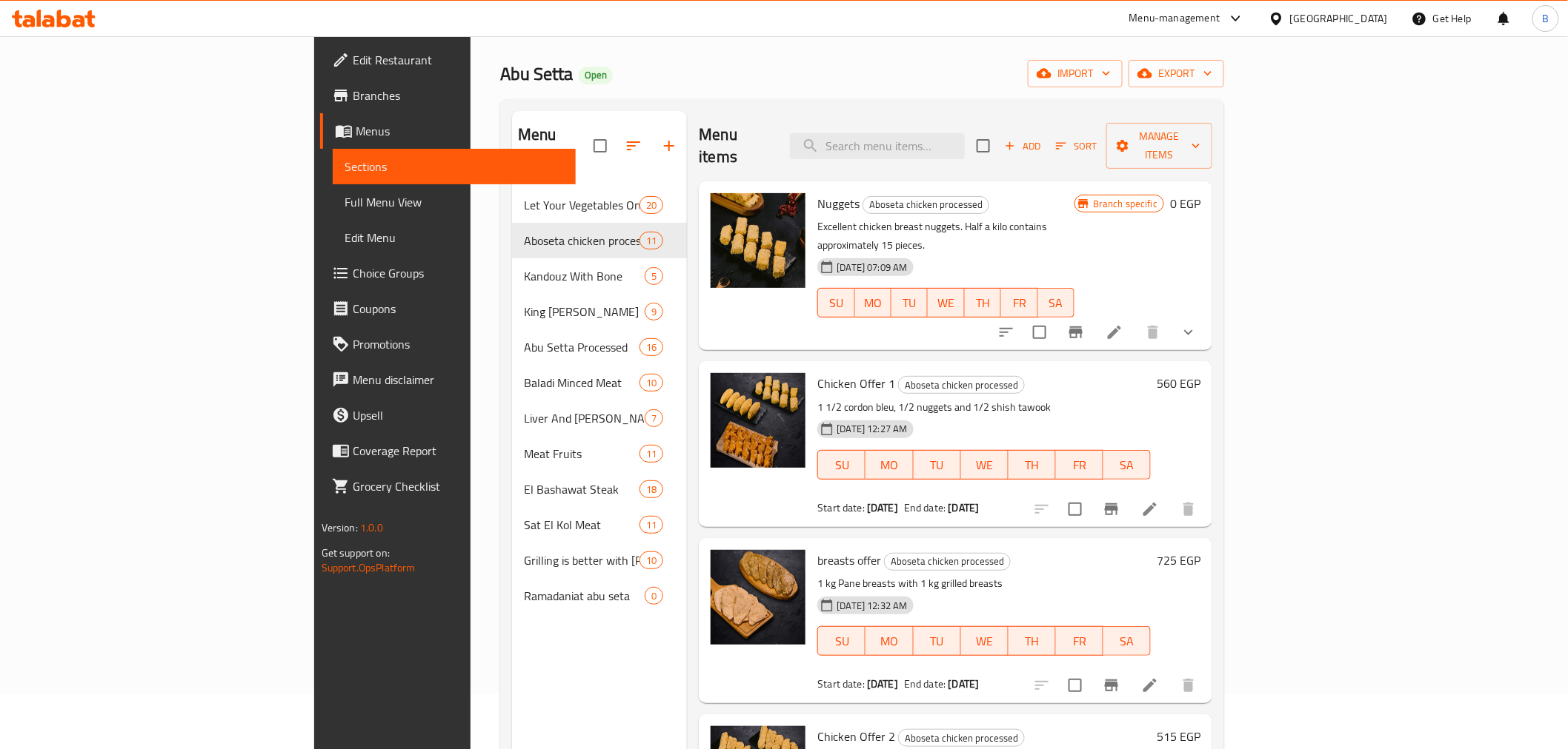
scroll to position [0, 0]
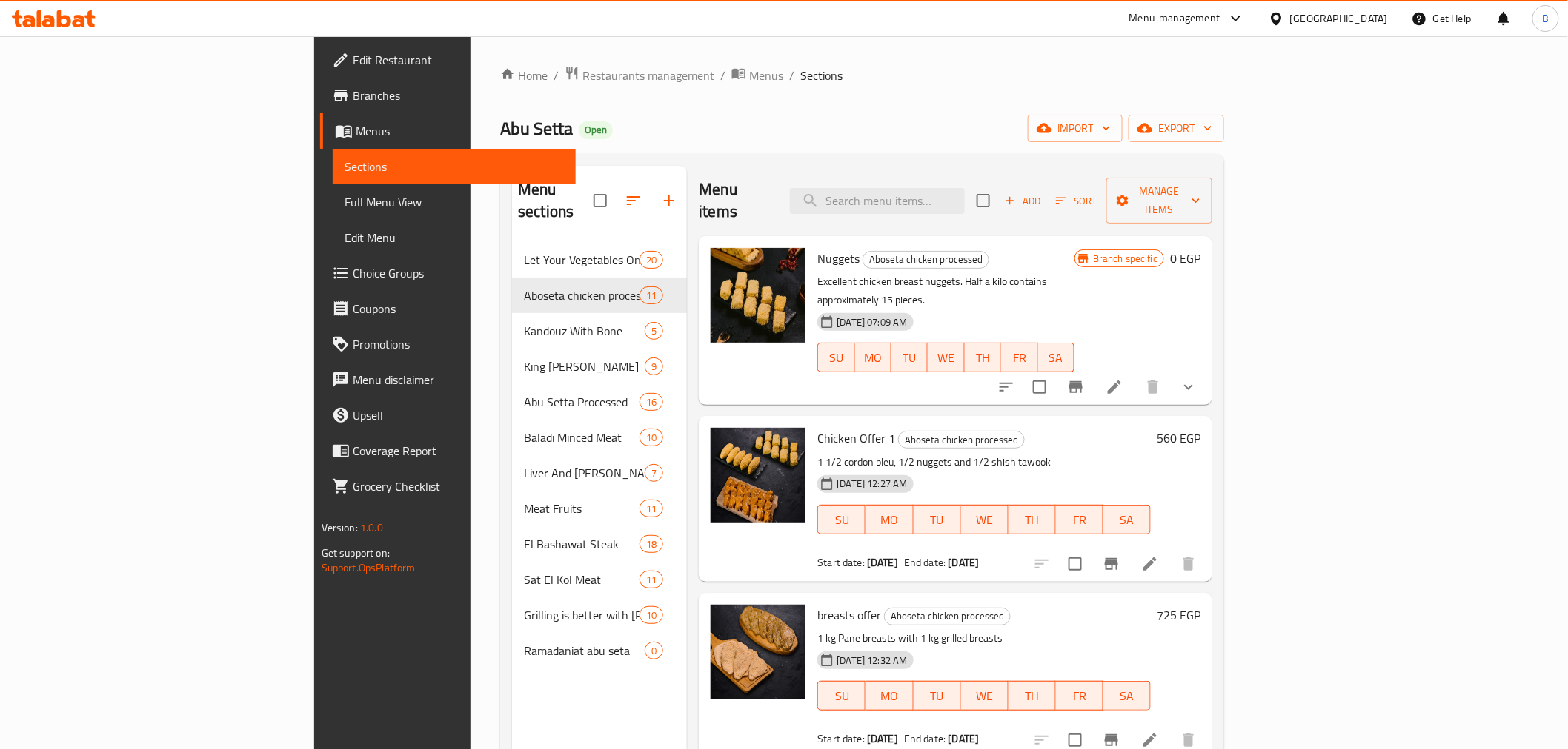
click at [1046, 202] on button "Add" at bounding box center [1022, 201] width 47 height 23
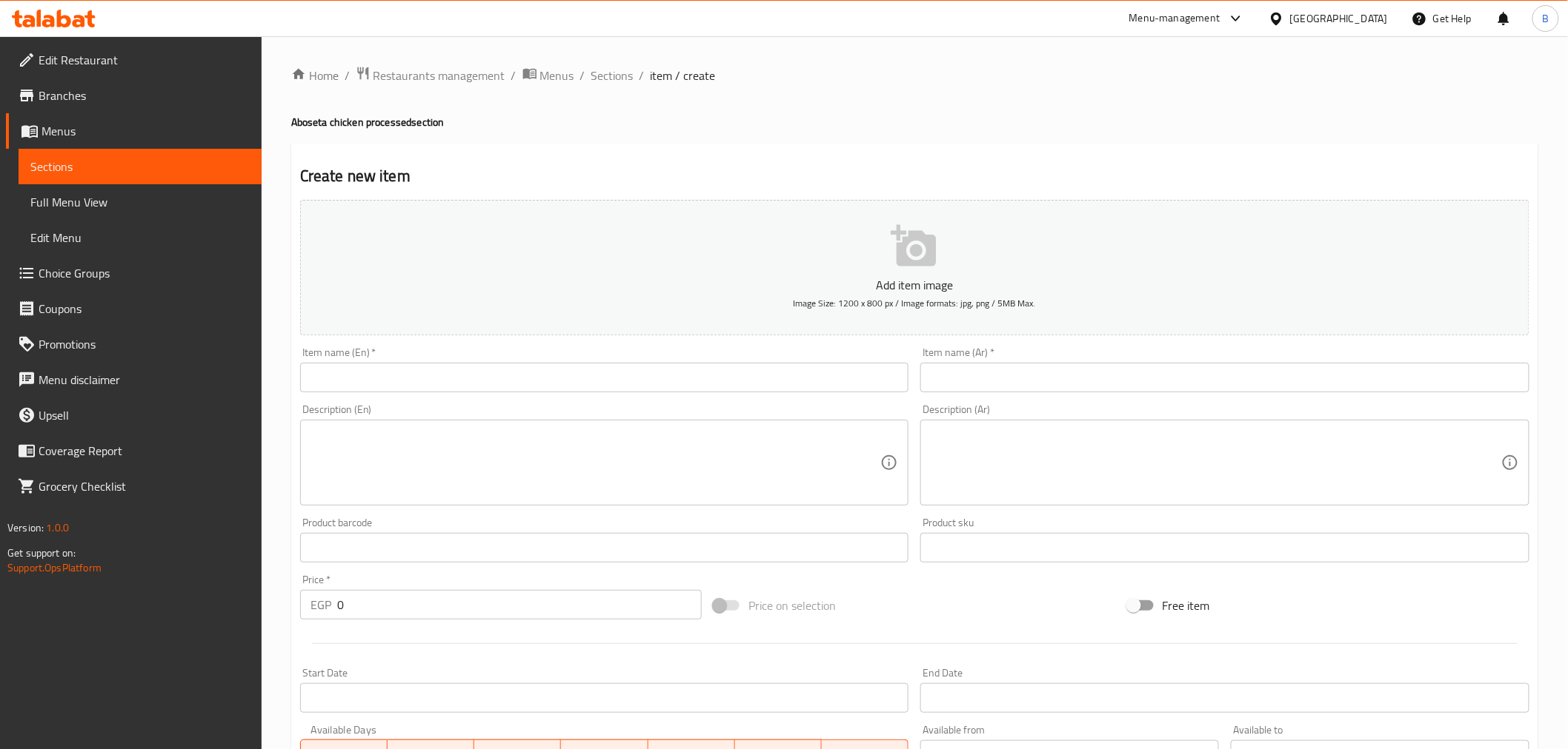
click at [1235, 383] on input "text" at bounding box center [1225, 378] width 609 height 30
paste input "عرض ال ٥٠٠ الاول"
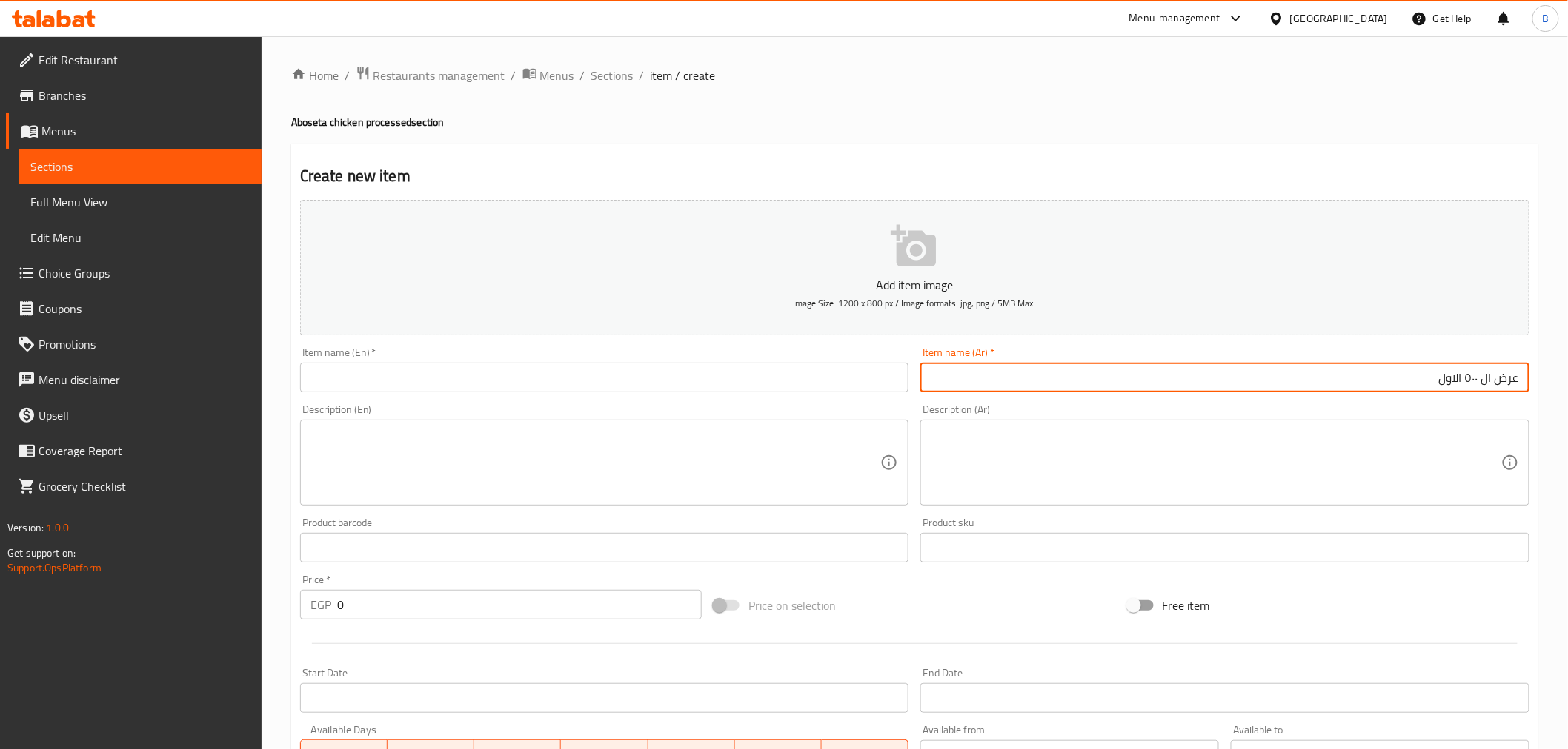
type input "عرض ال ٥٠٠ الاول"
click at [488, 388] on input "text" at bounding box center [605, 378] width 609 height 30
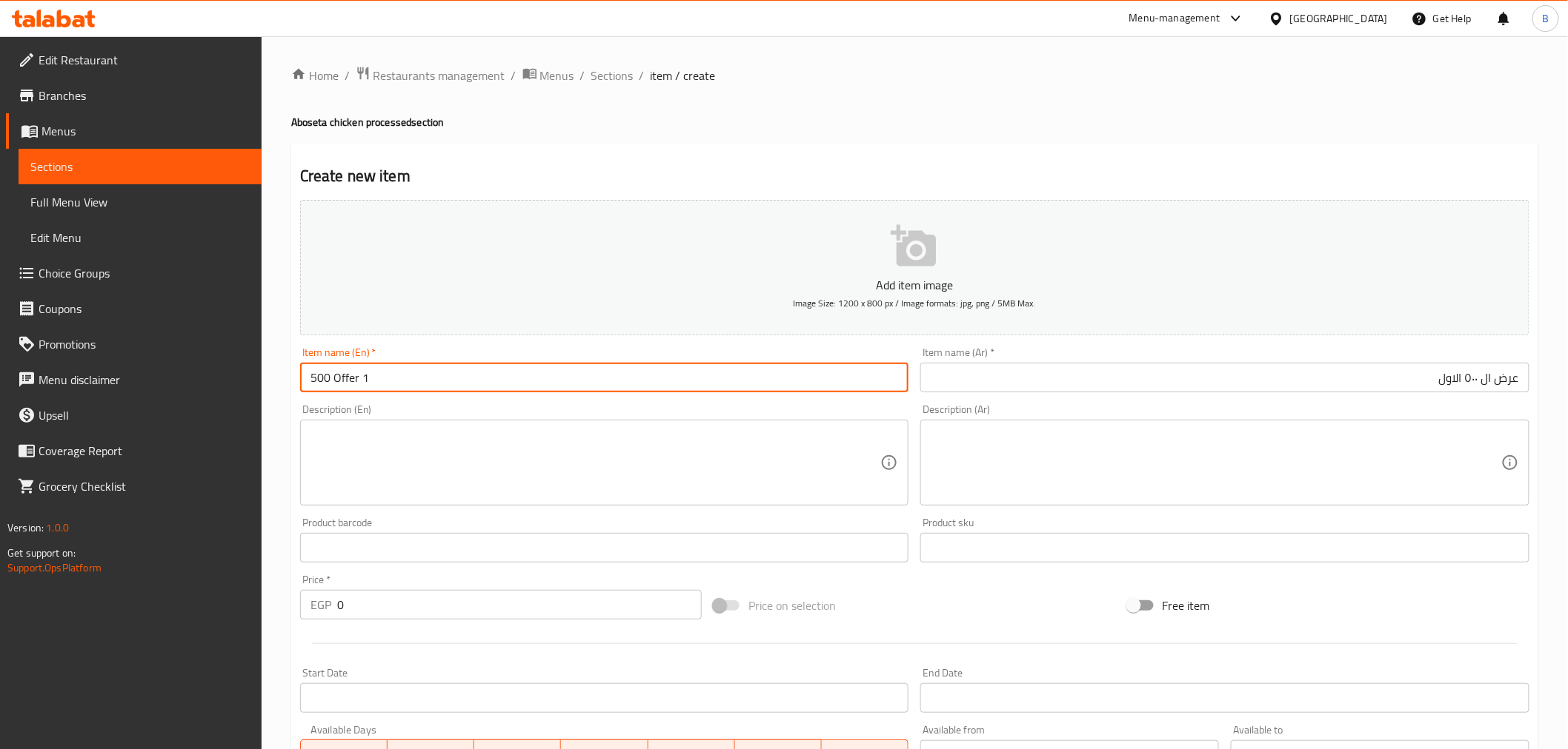
type input "500 Offer 1"
click at [383, 612] on input "0" at bounding box center [519, 605] width 364 height 30
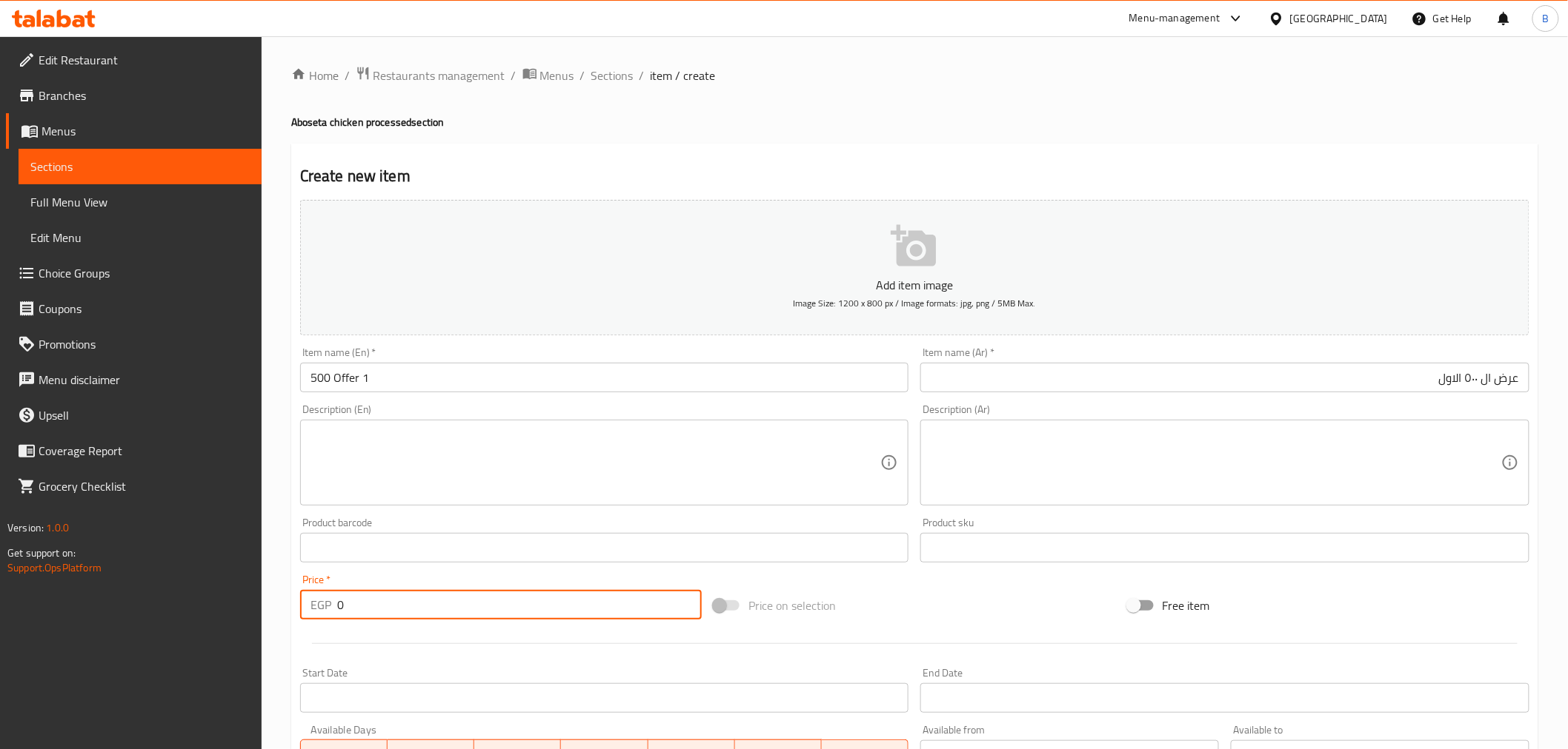
click at [383, 612] on input "0" at bounding box center [519, 605] width 364 height 30
click at [387, 611] on input "0" at bounding box center [519, 605] width 364 height 30
click at [386, 616] on input "0" at bounding box center [519, 605] width 364 height 30
type input "535"
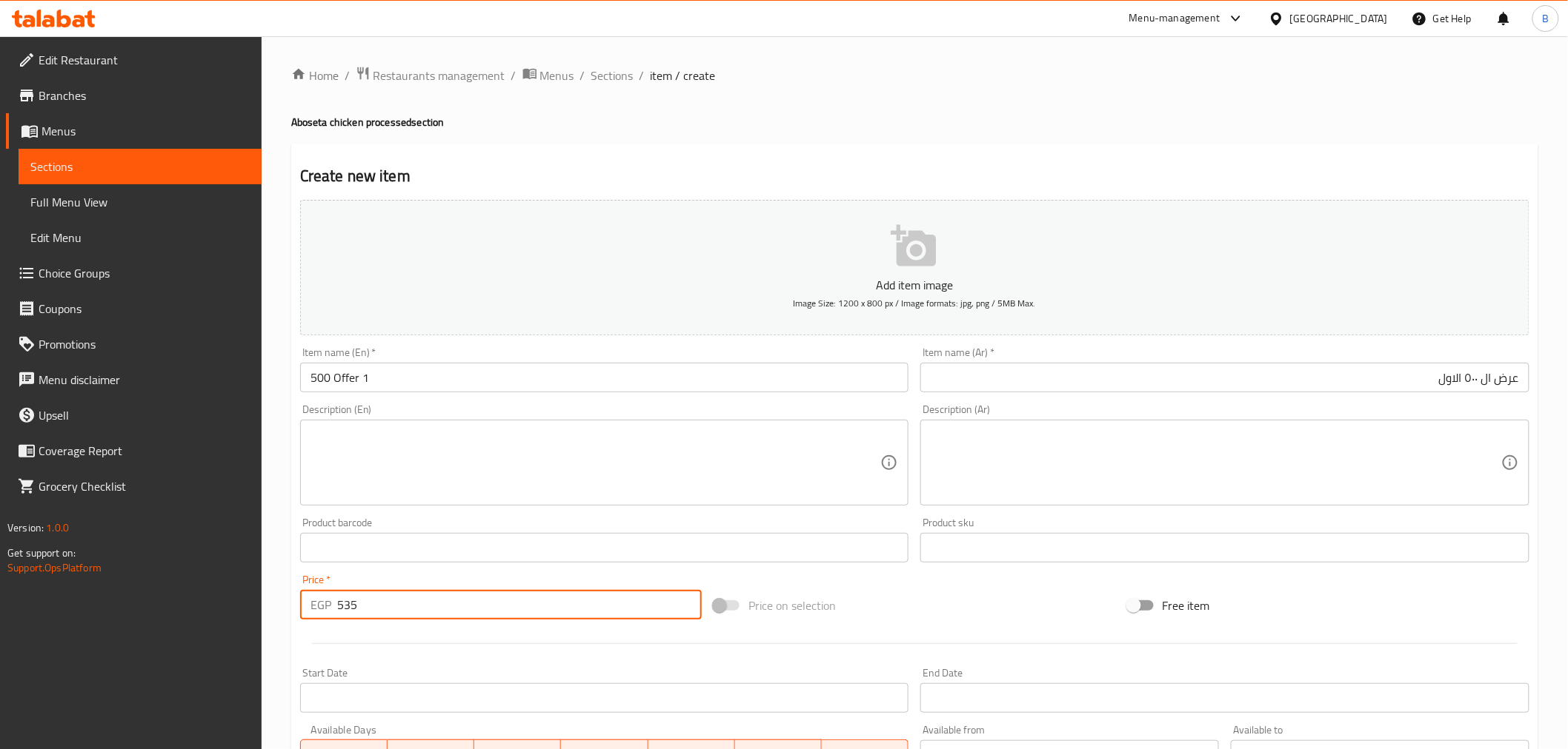
click at [437, 668] on div "Start Date Start Date" at bounding box center [605, 691] width 609 height 46
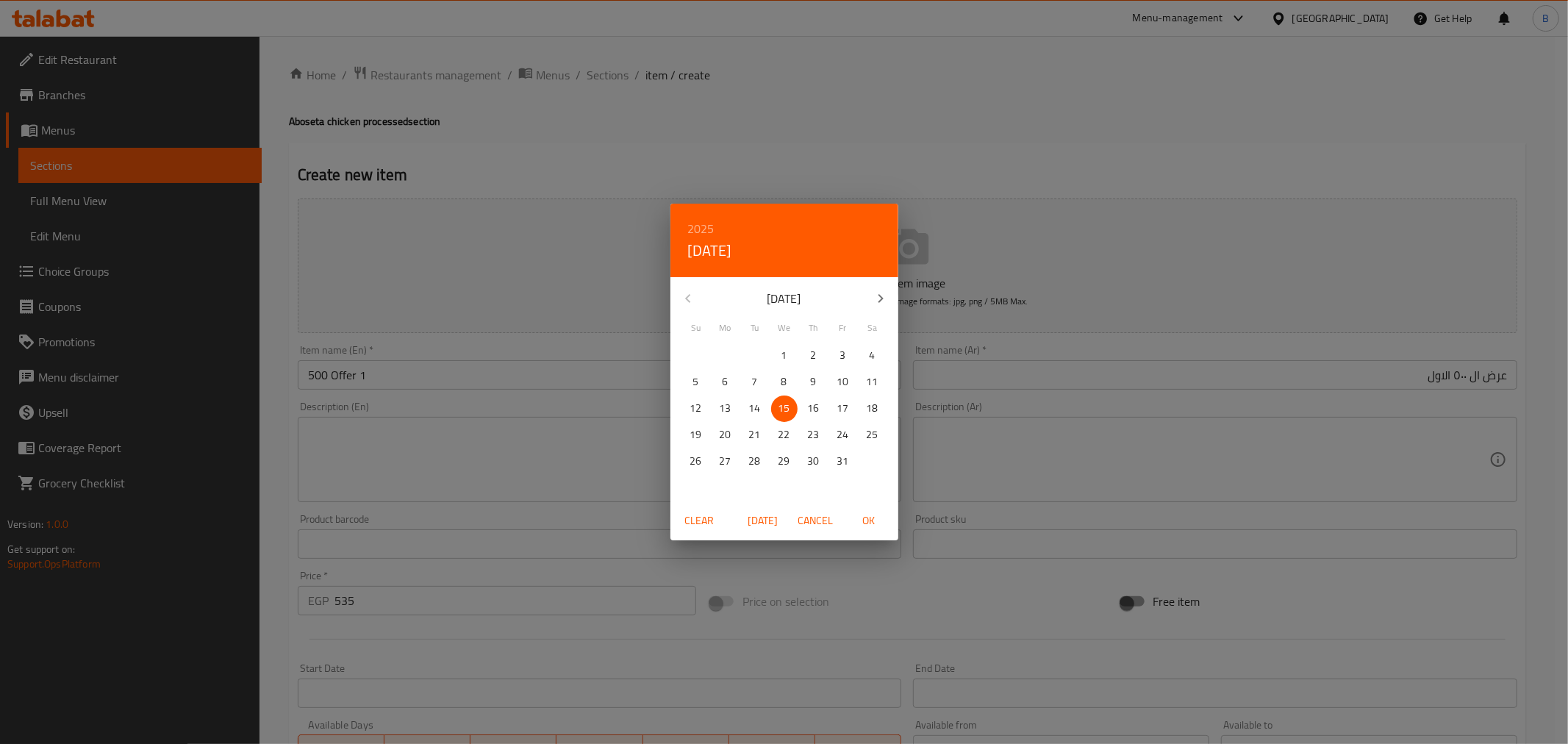
click at [512, 666] on div "2025 Wed, Oct 15 October 2025 Su Mo Tu We Th Fr Sa 28 29 30 1 2 3 4 5 6 7 8 9 1…" at bounding box center [784, 372] width 1568 height 744
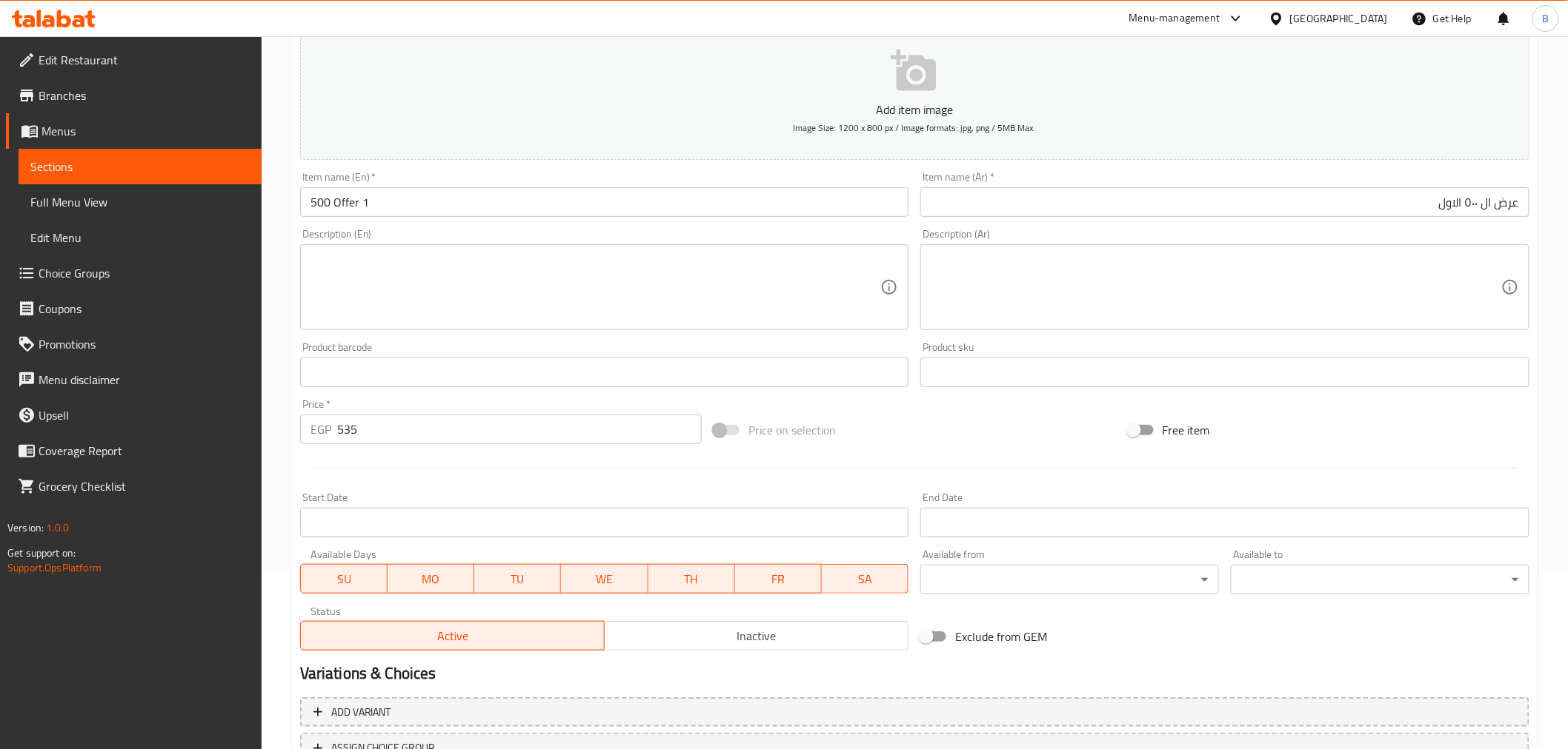
scroll to position [294, 0]
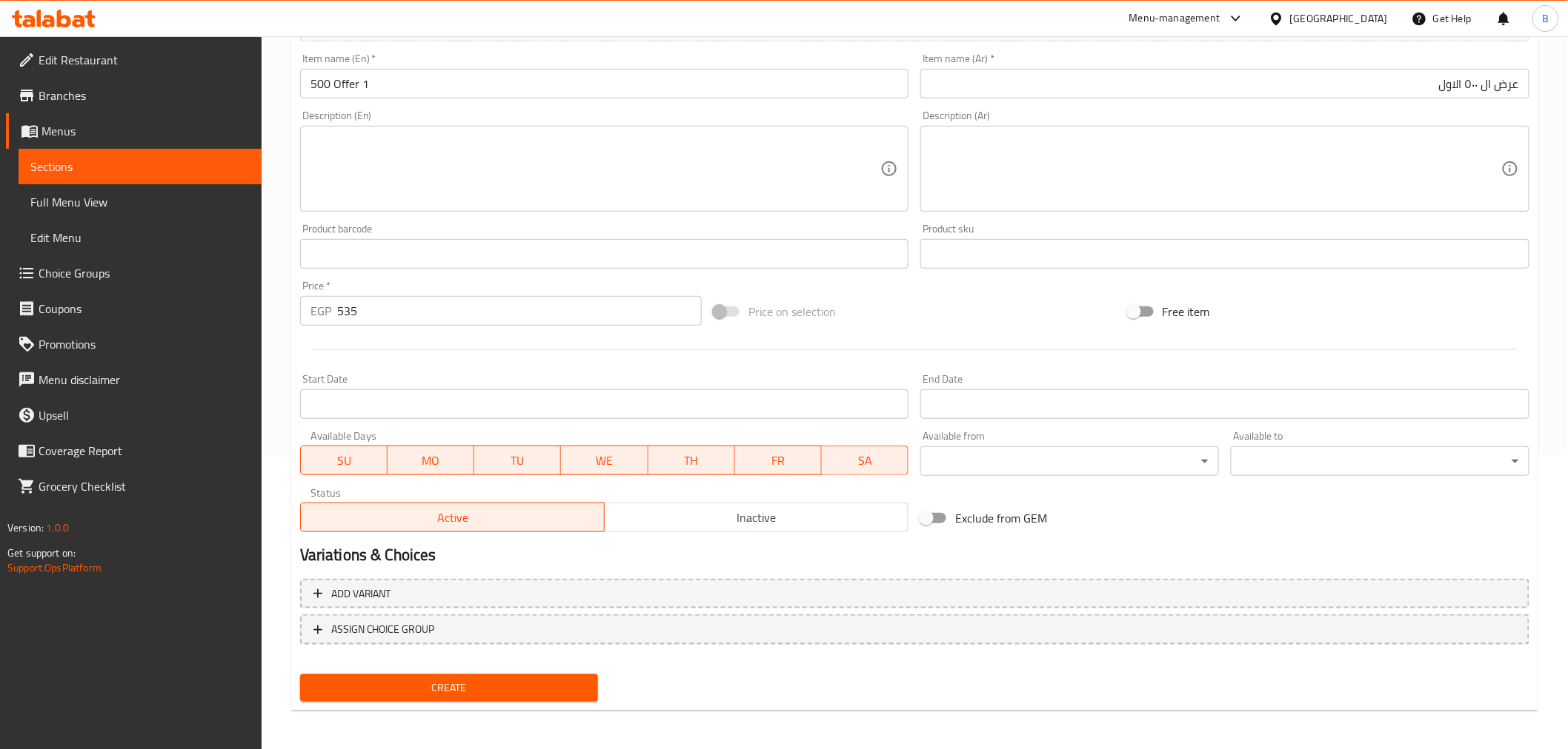
click at [663, 520] on span "Inactive" at bounding box center [756, 517] width 292 height 21
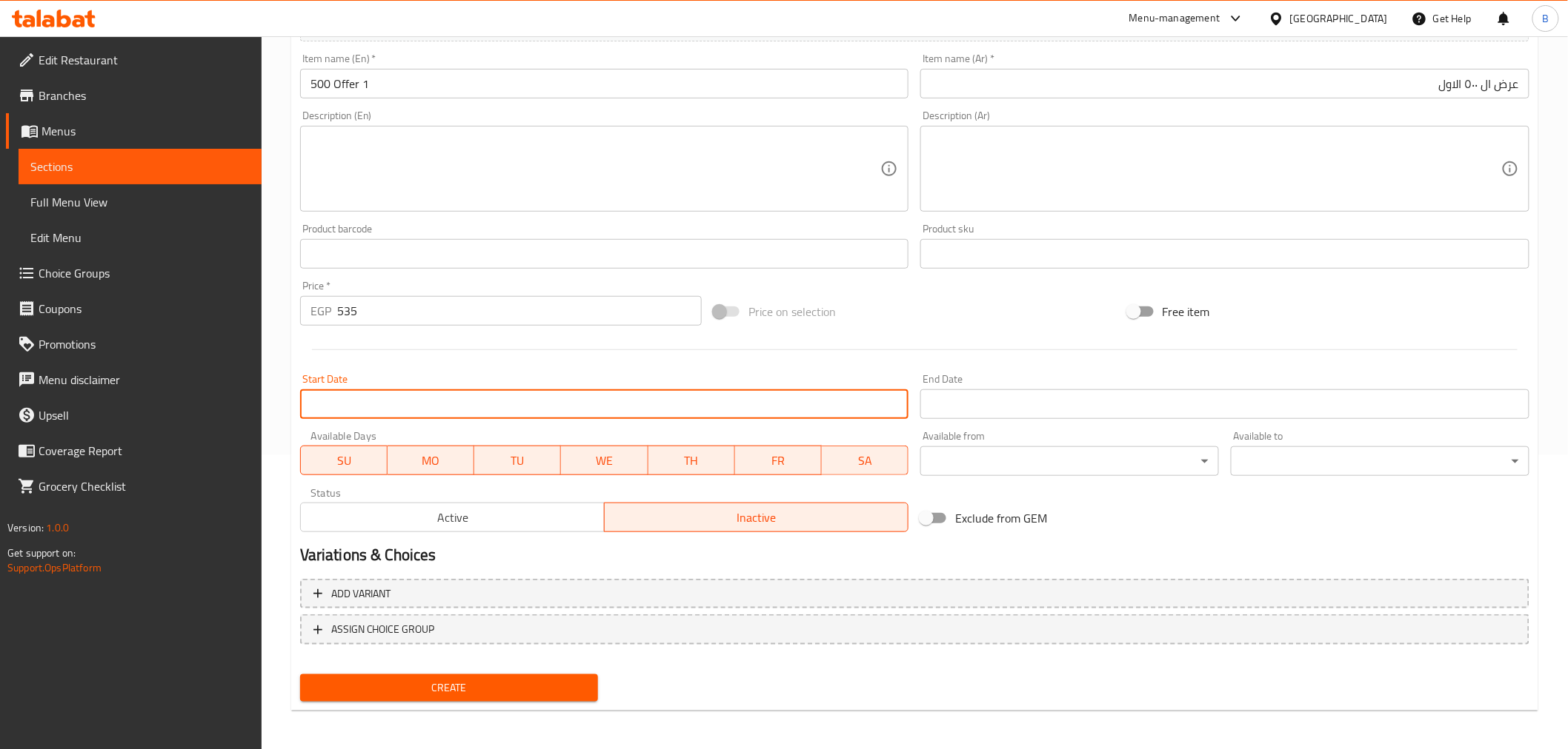
click at [847, 409] on input "Start Date" at bounding box center [605, 404] width 609 height 30
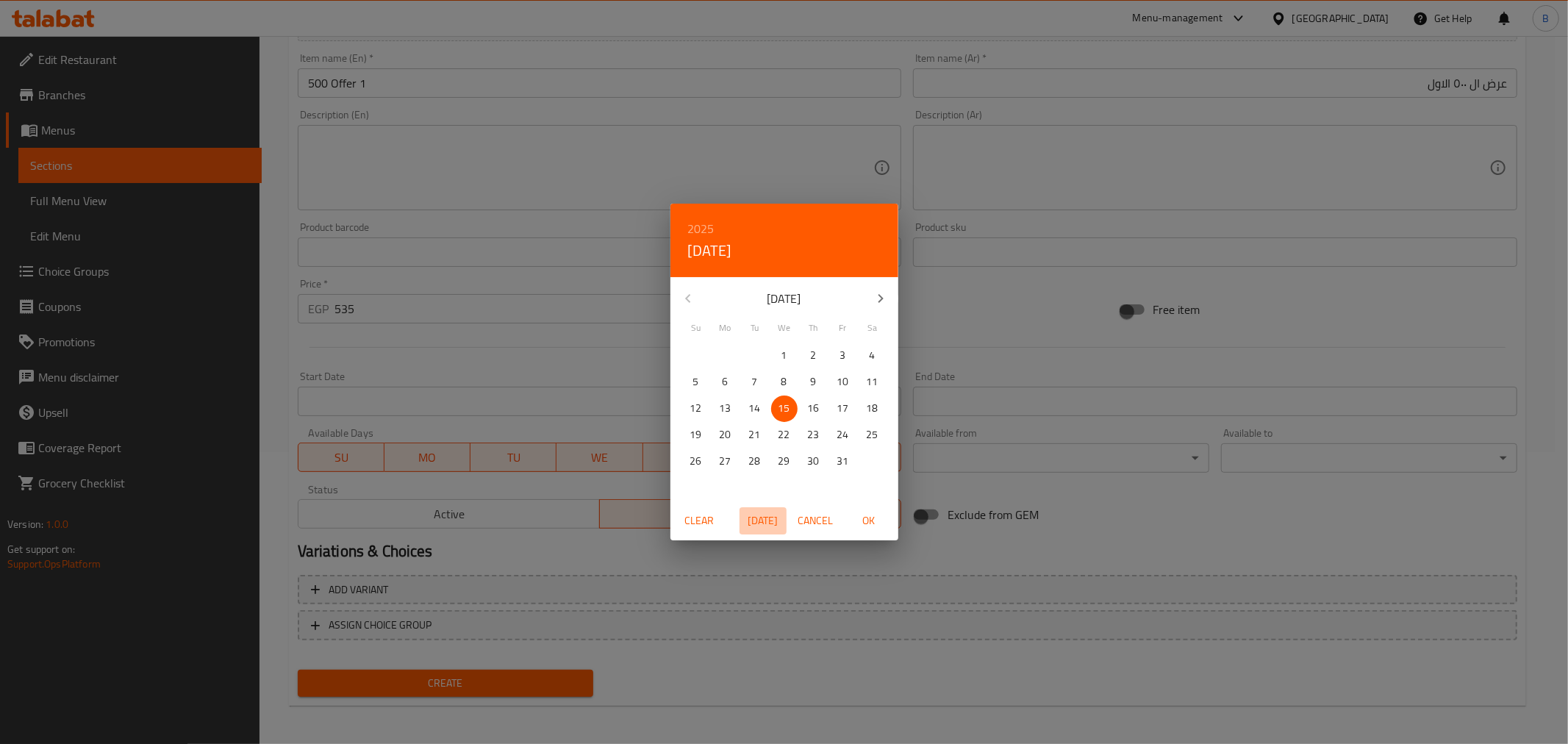
click at [768, 516] on span "Today" at bounding box center [763, 521] width 36 height 18
click at [865, 517] on span "OK" at bounding box center [869, 521] width 36 height 18
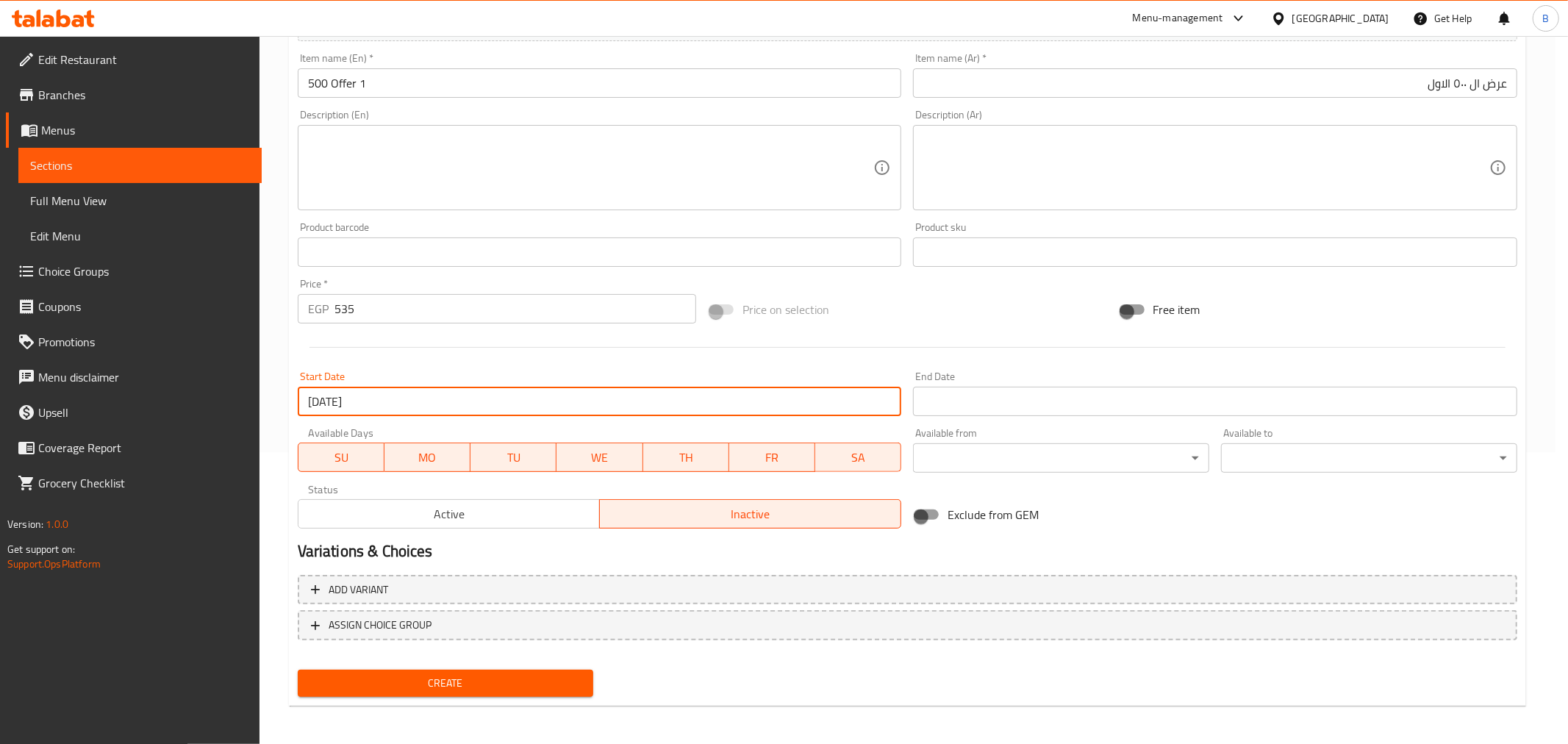
type input "[DATE]"
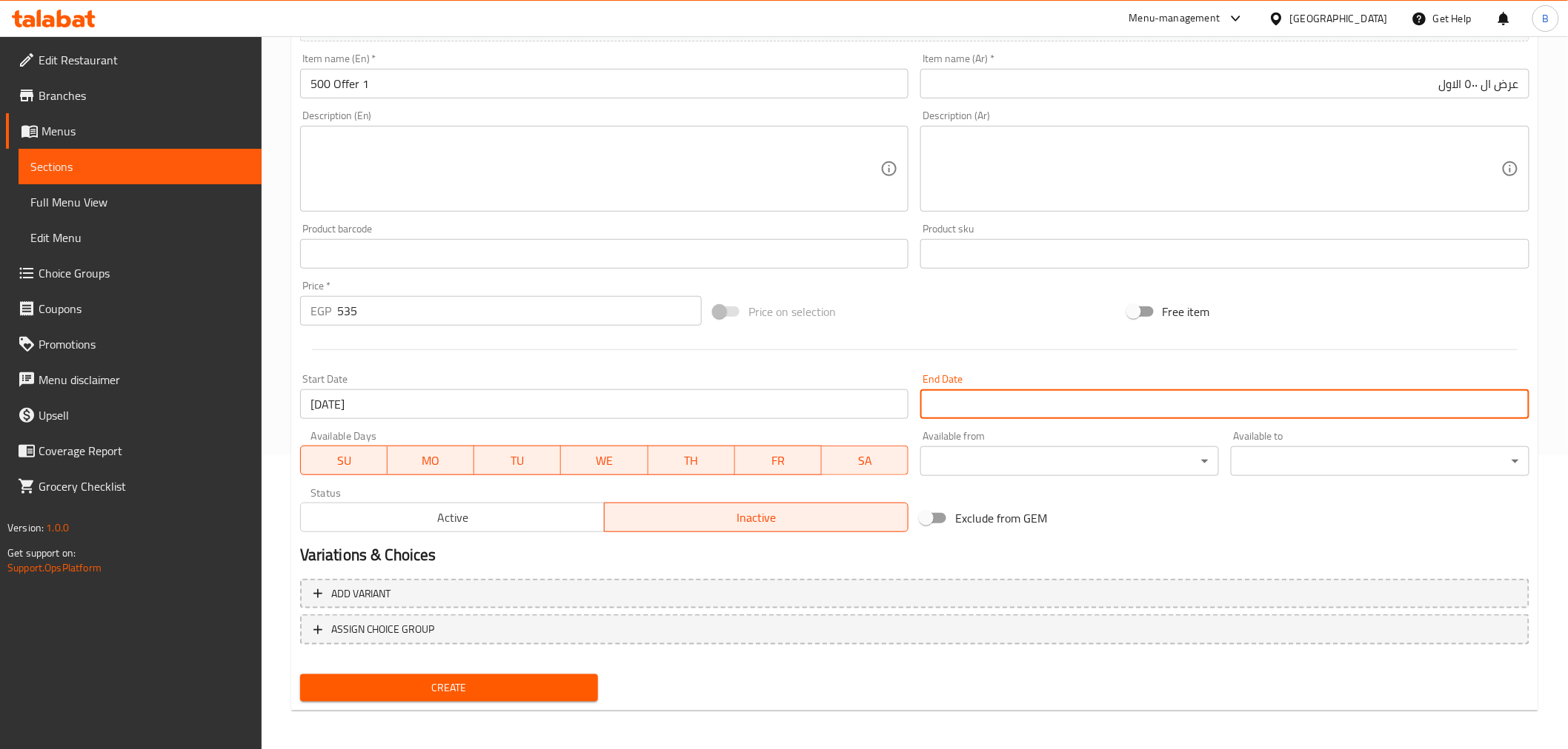
click at [983, 400] on input "Start Date" at bounding box center [1225, 404] width 609 height 30
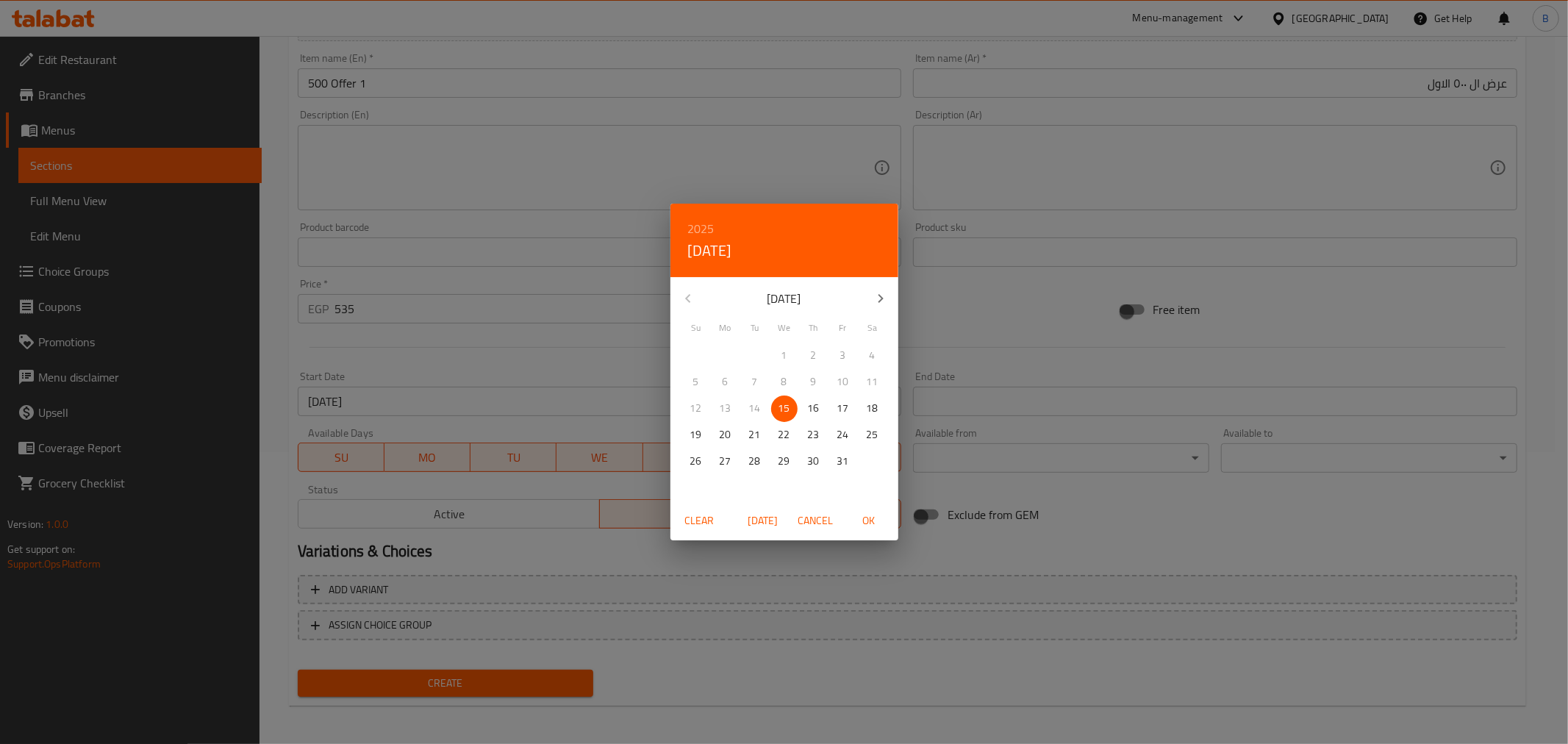
click at [876, 287] on button "button" at bounding box center [880, 299] width 36 height 36
click at [785, 477] on div "30 1 2 3 4 5 6 7 8 9 10 11 12 13 14 15 16 17 18 19 20 21 22 23 24 25 26 27 28 2…" at bounding box center [784, 422] width 228 height 159
click at [785, 466] on p "31" at bounding box center [784, 461] width 12 height 18
click at [867, 521] on span "OK" at bounding box center [869, 521] width 36 height 18
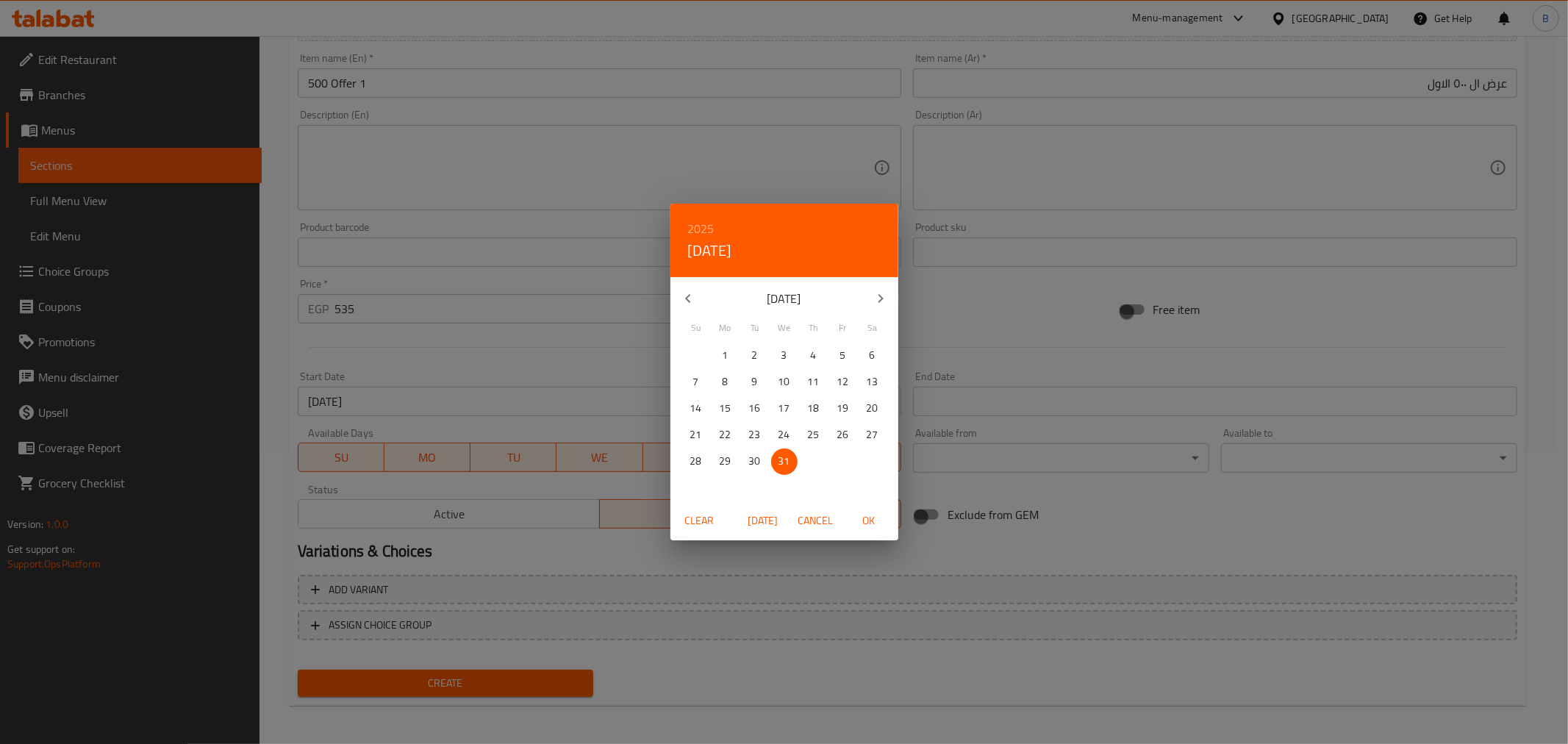
type input "[DATE]"
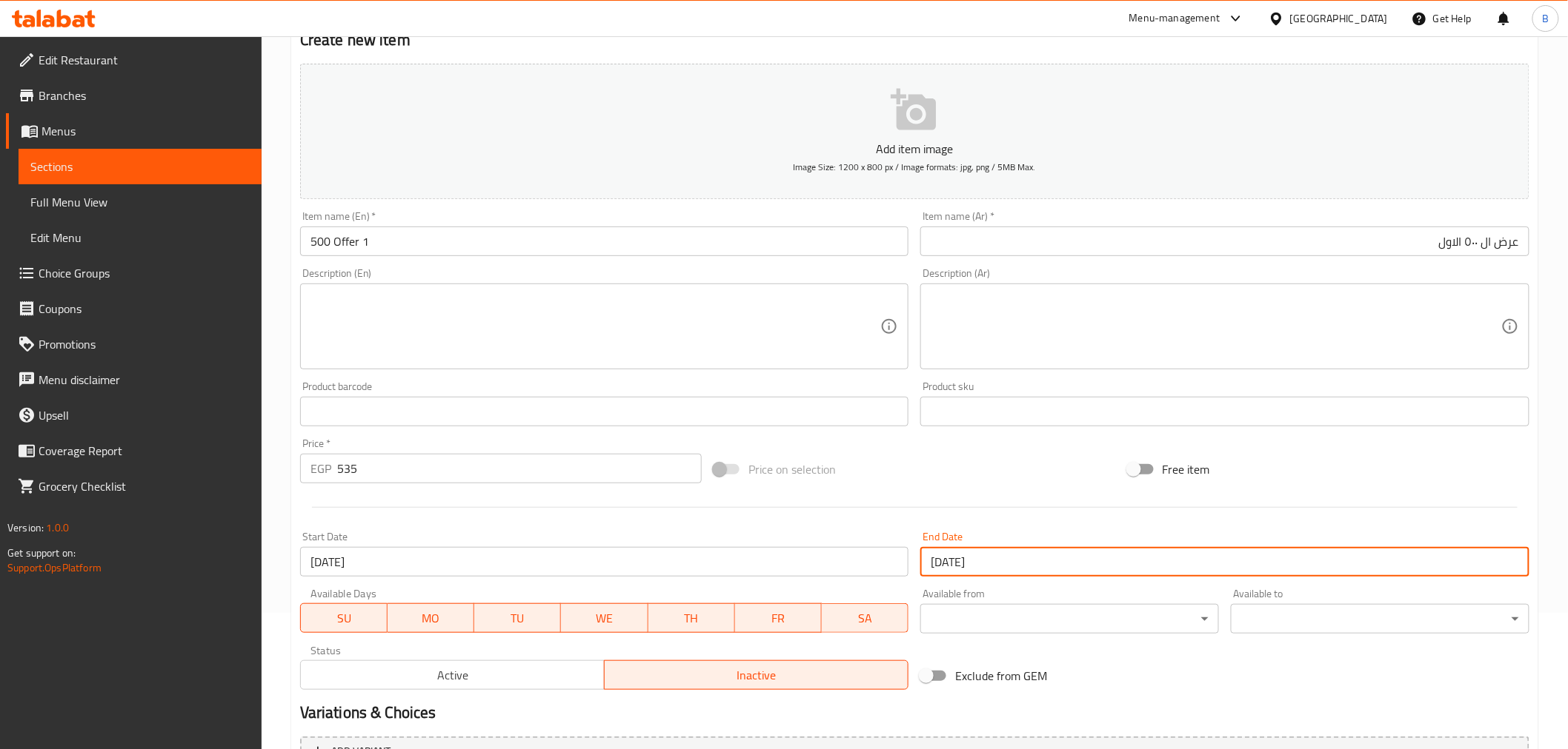
scroll to position [130, 0]
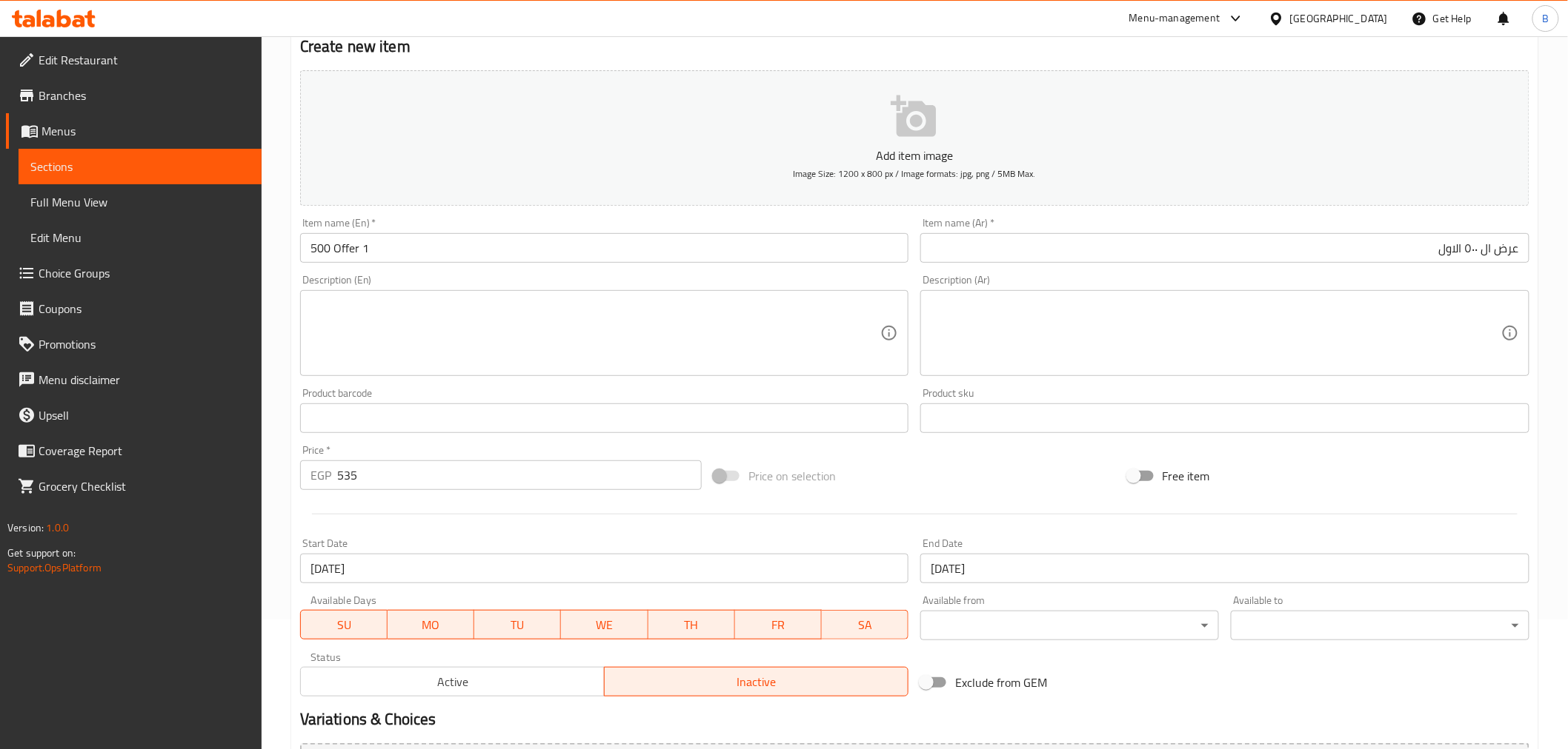
click at [1199, 374] on div "Description (Ar)" at bounding box center [1225, 333] width 609 height 86
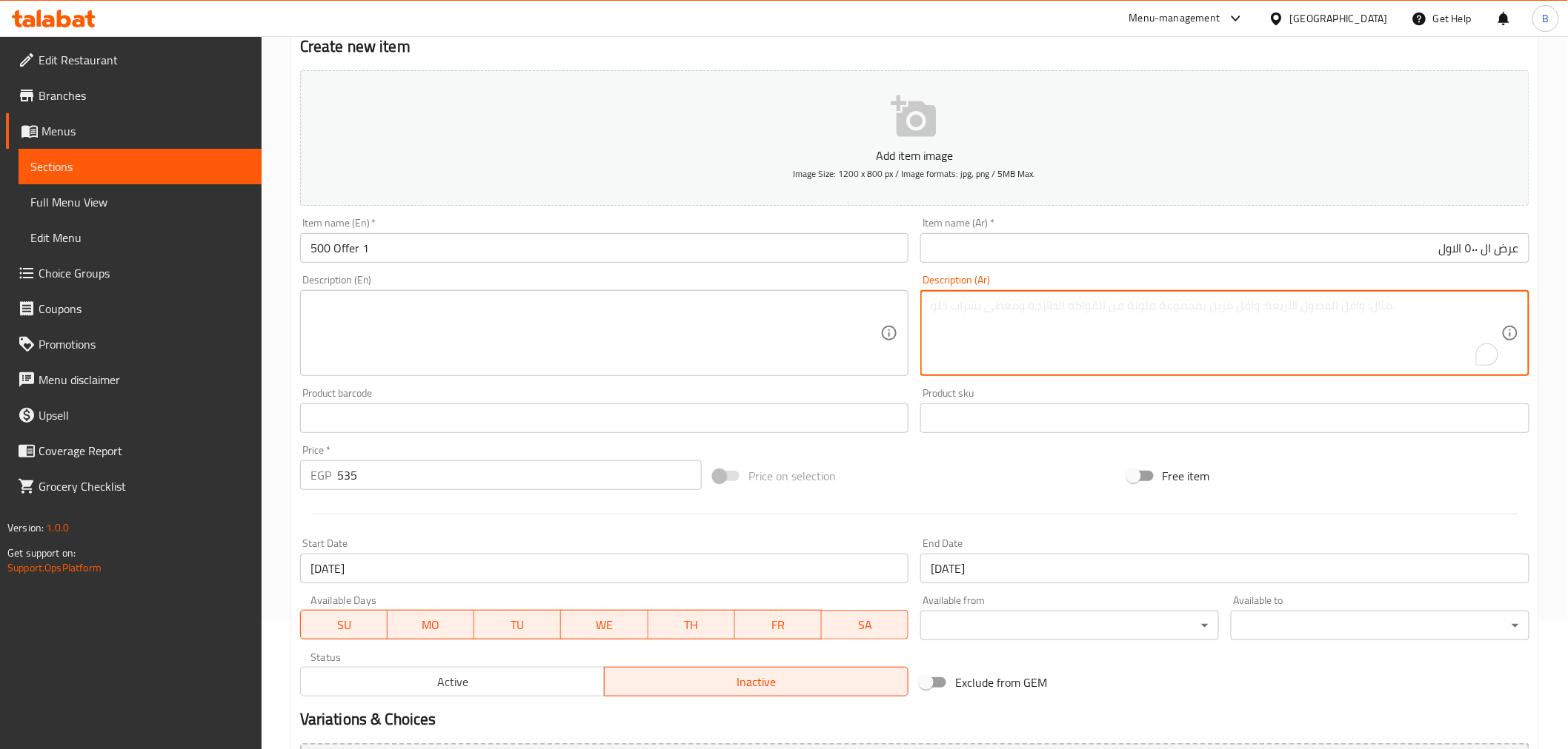
paste textarea "نص صدور بانيه + نص ناجتس + نص ستربس"
type textarea "نص صدور بانيه + نص ناجتس + نص ستربس"
click at [542, 338] on textarea at bounding box center [596, 333] width 570 height 70
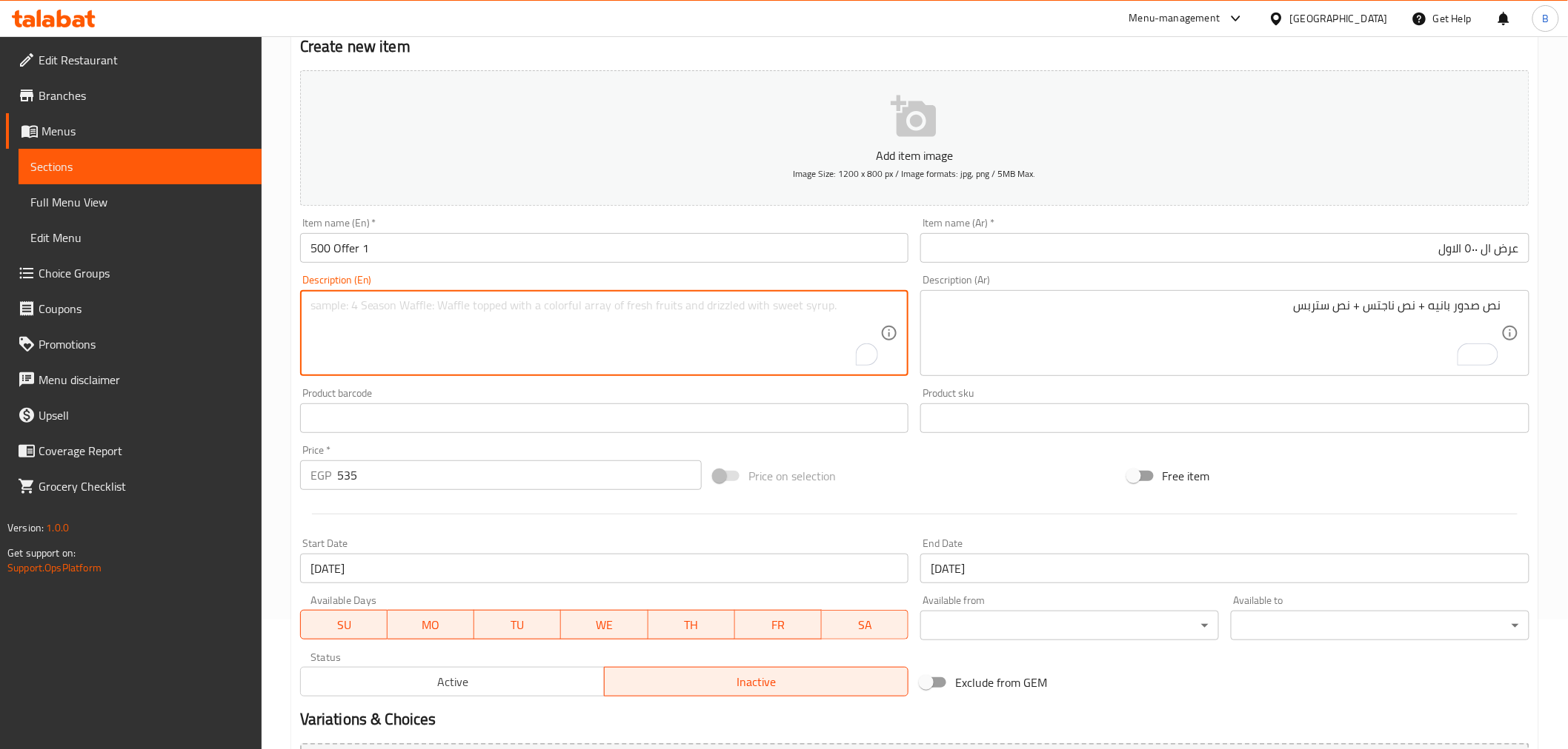
paste textarea "Half a chicken breast + half a nuggets + half a strips"
type textarea "Half a chicken breast + half a nuggets + half a strips"
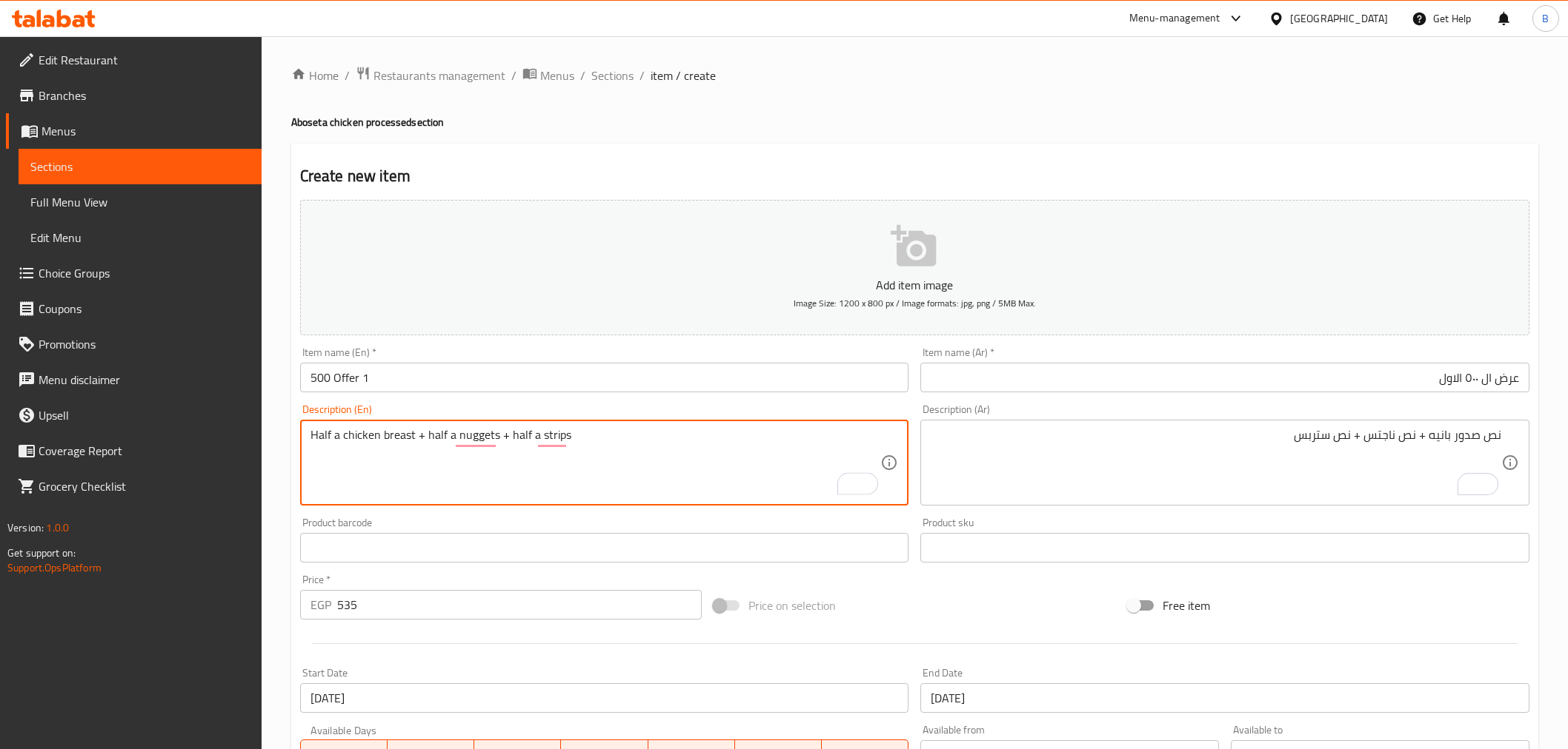
click at [334, 428] on textarea "Half a chicken breast + half a nuggets + half a strips" at bounding box center [596, 463] width 570 height 70
type textarea "Half chicken breast + half nuggets + half strips"
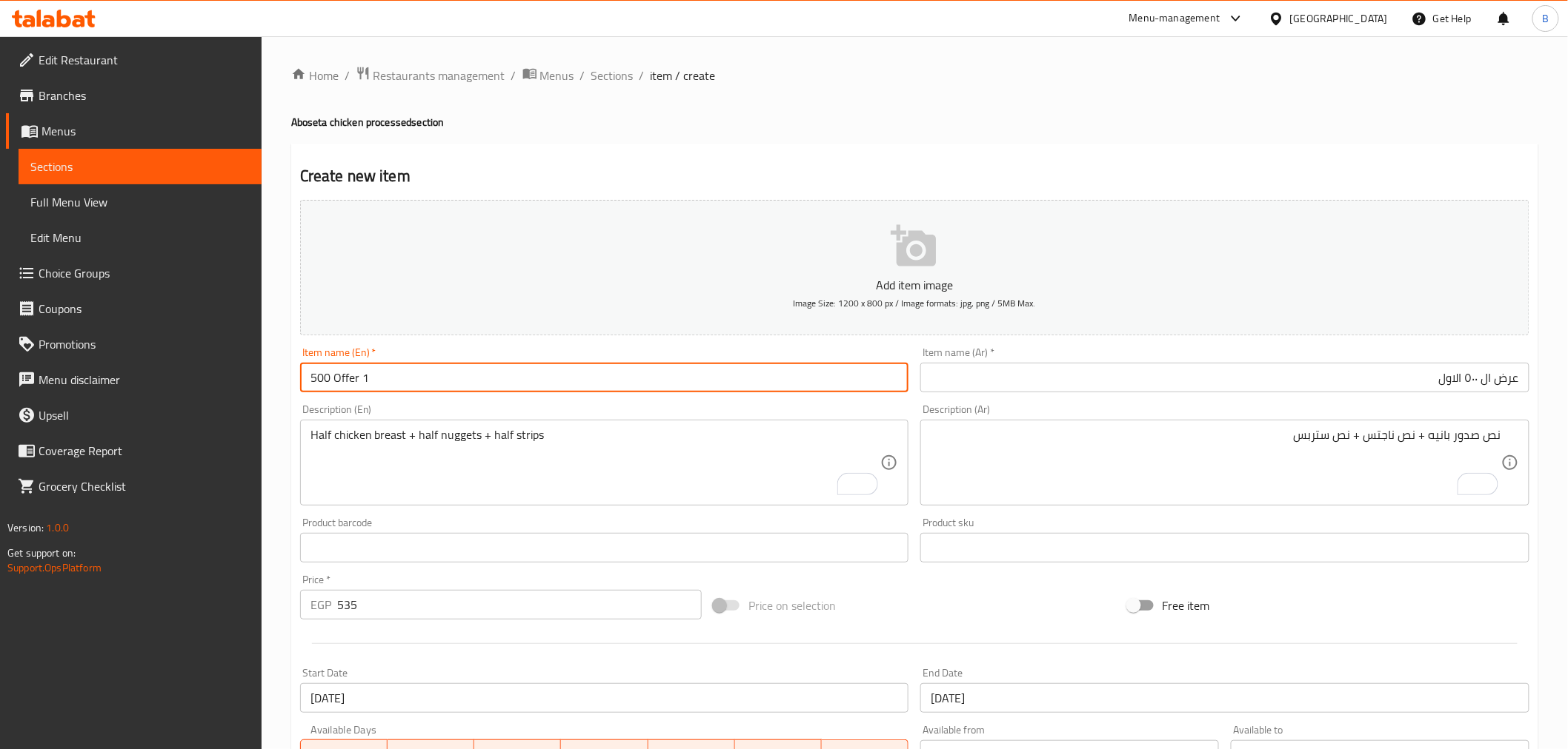
click at [600, 364] on input "500 Offer 1" at bounding box center [605, 378] width 609 height 30
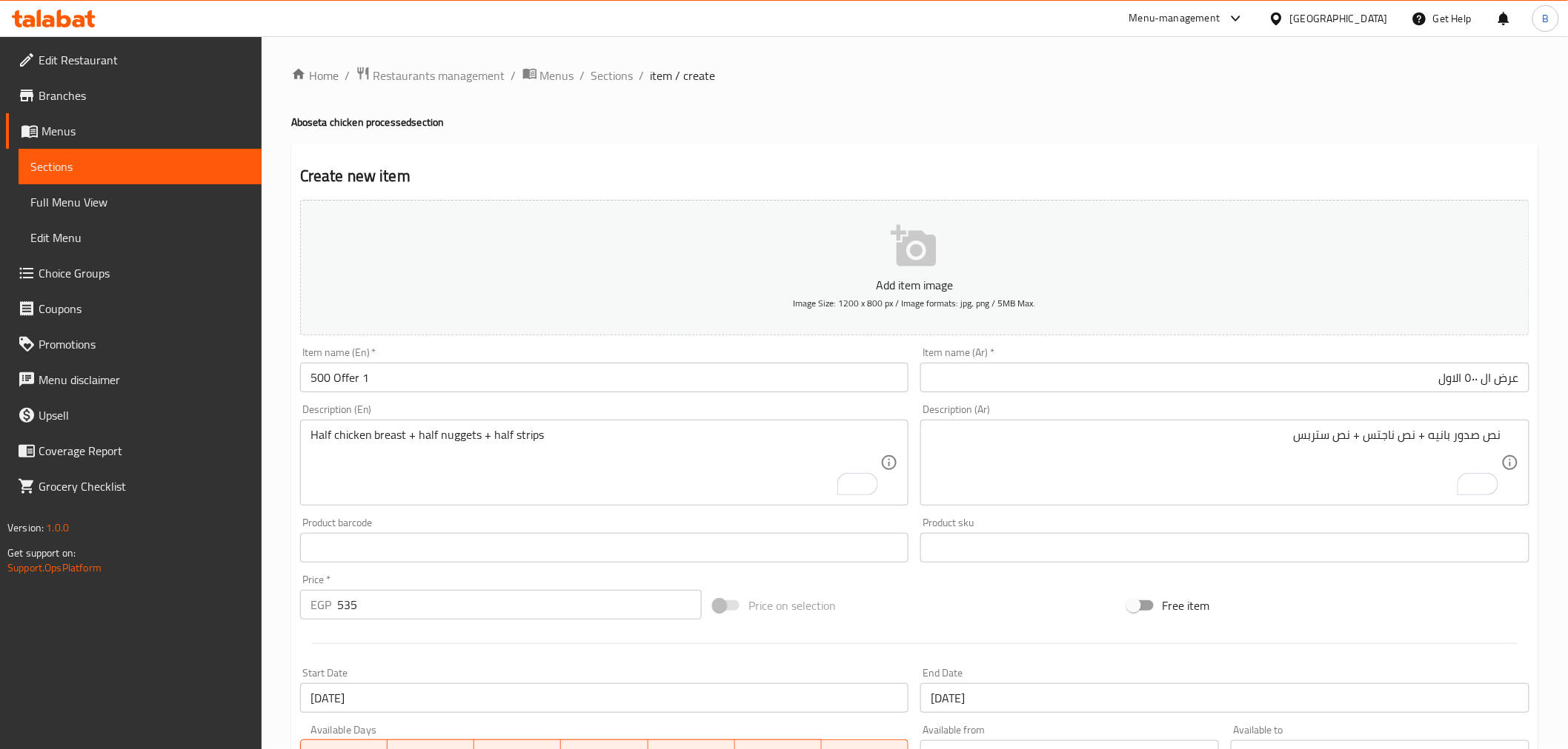
click at [555, 401] on div "Description (En) Half chicken breast + half nuggets + half strips Description (…" at bounding box center [605, 454] width 621 height 113
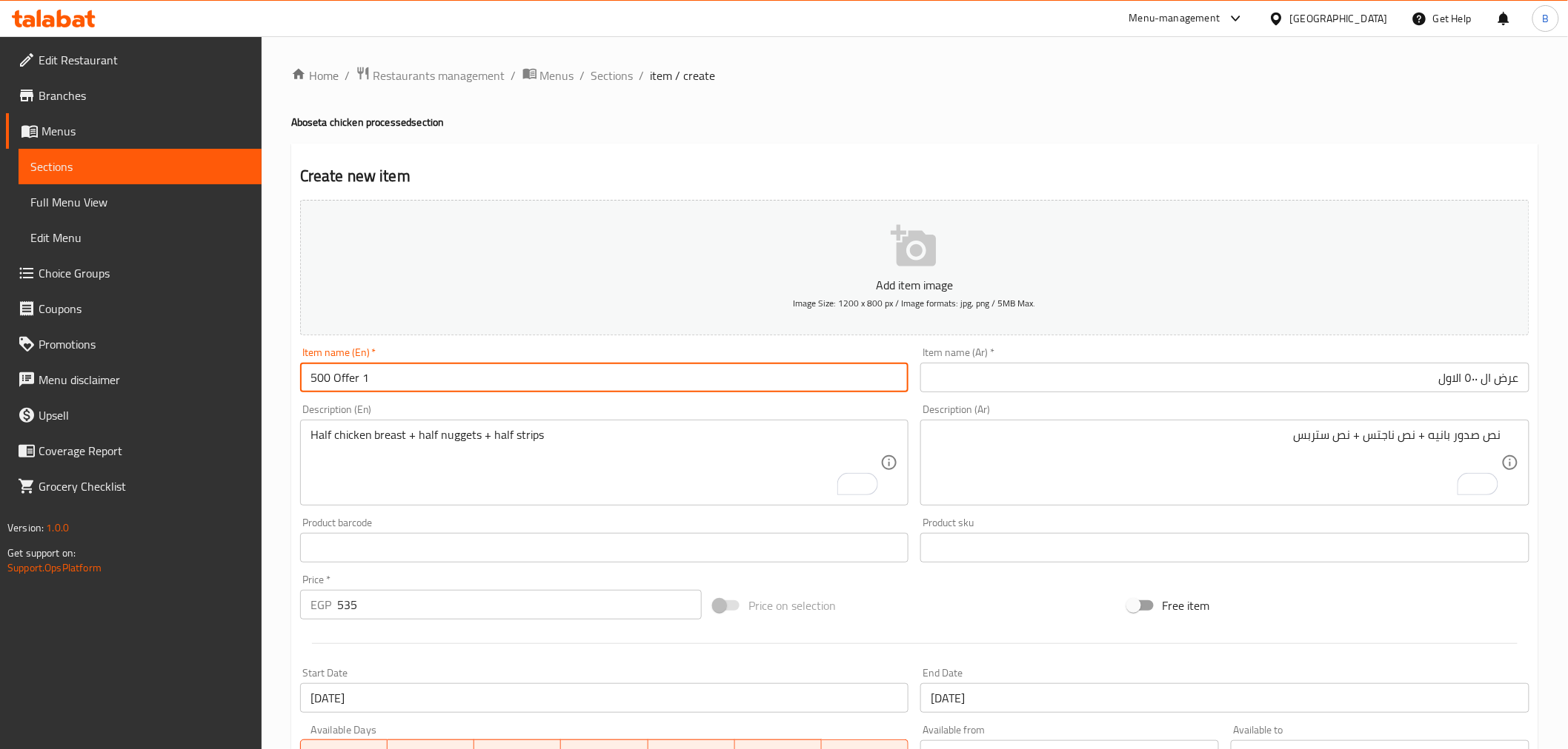
click at [562, 389] on input "500 Offer 1" at bounding box center [605, 378] width 609 height 30
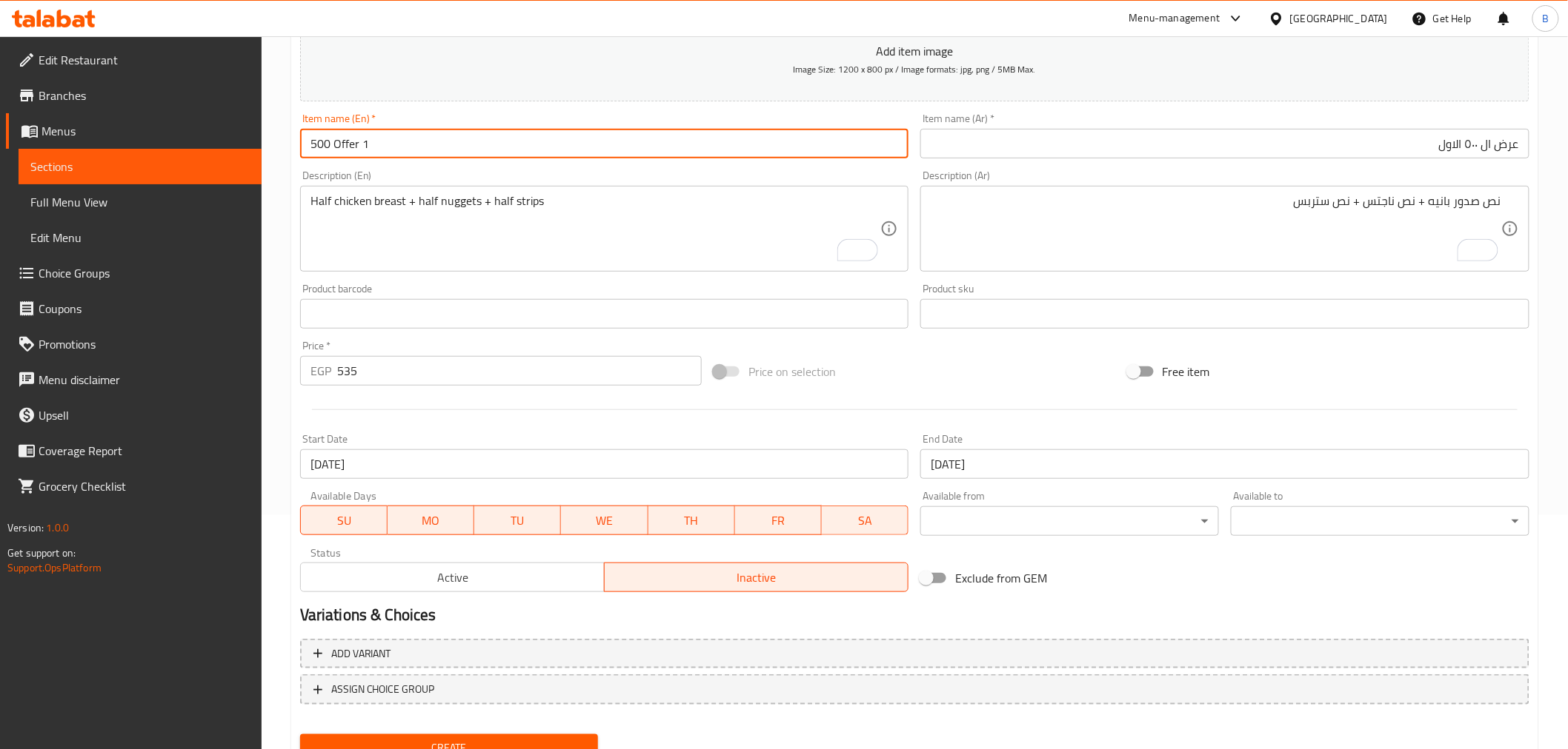
scroll to position [294, 0]
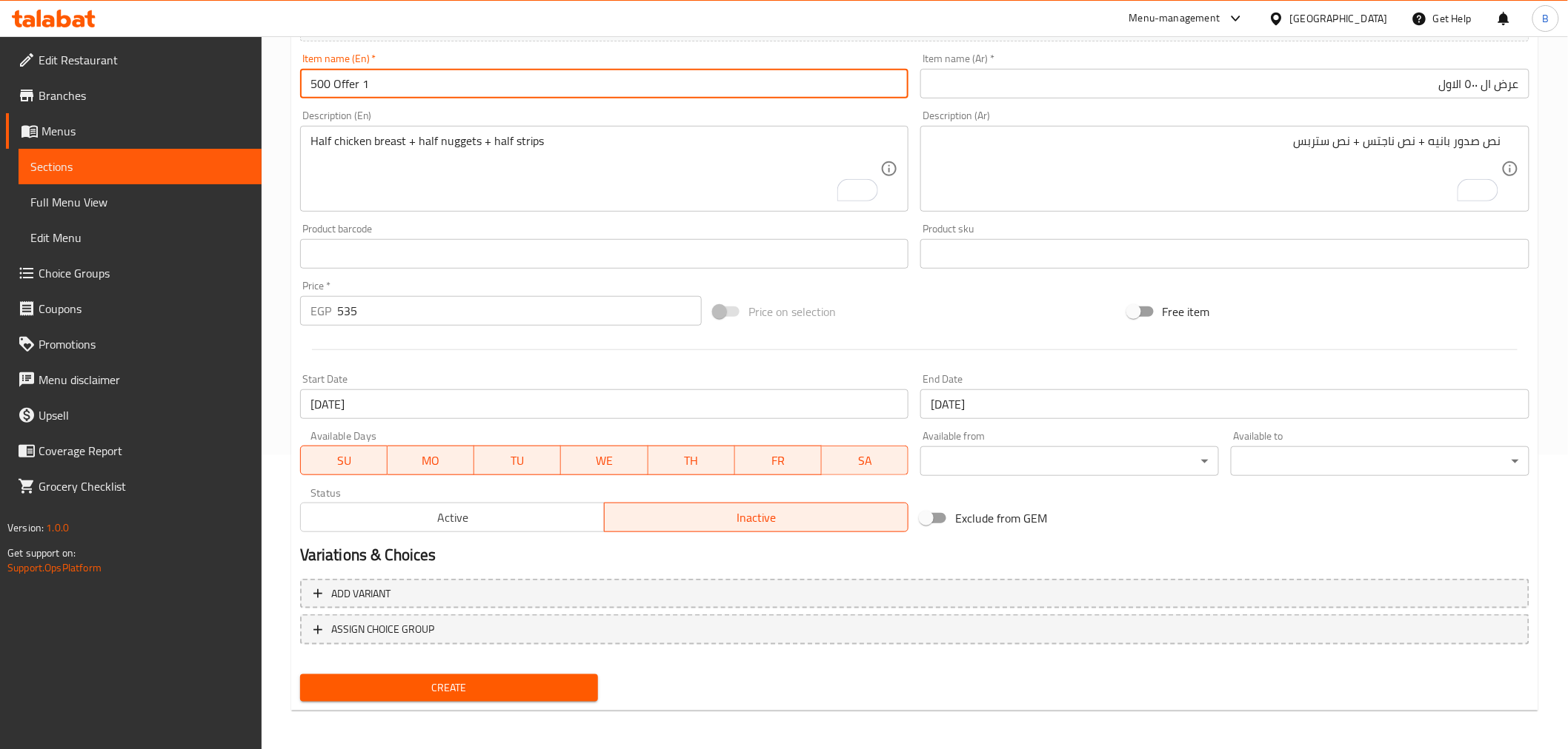
click at [578, 674] on button "Create" at bounding box center [449, 688] width 298 height 27
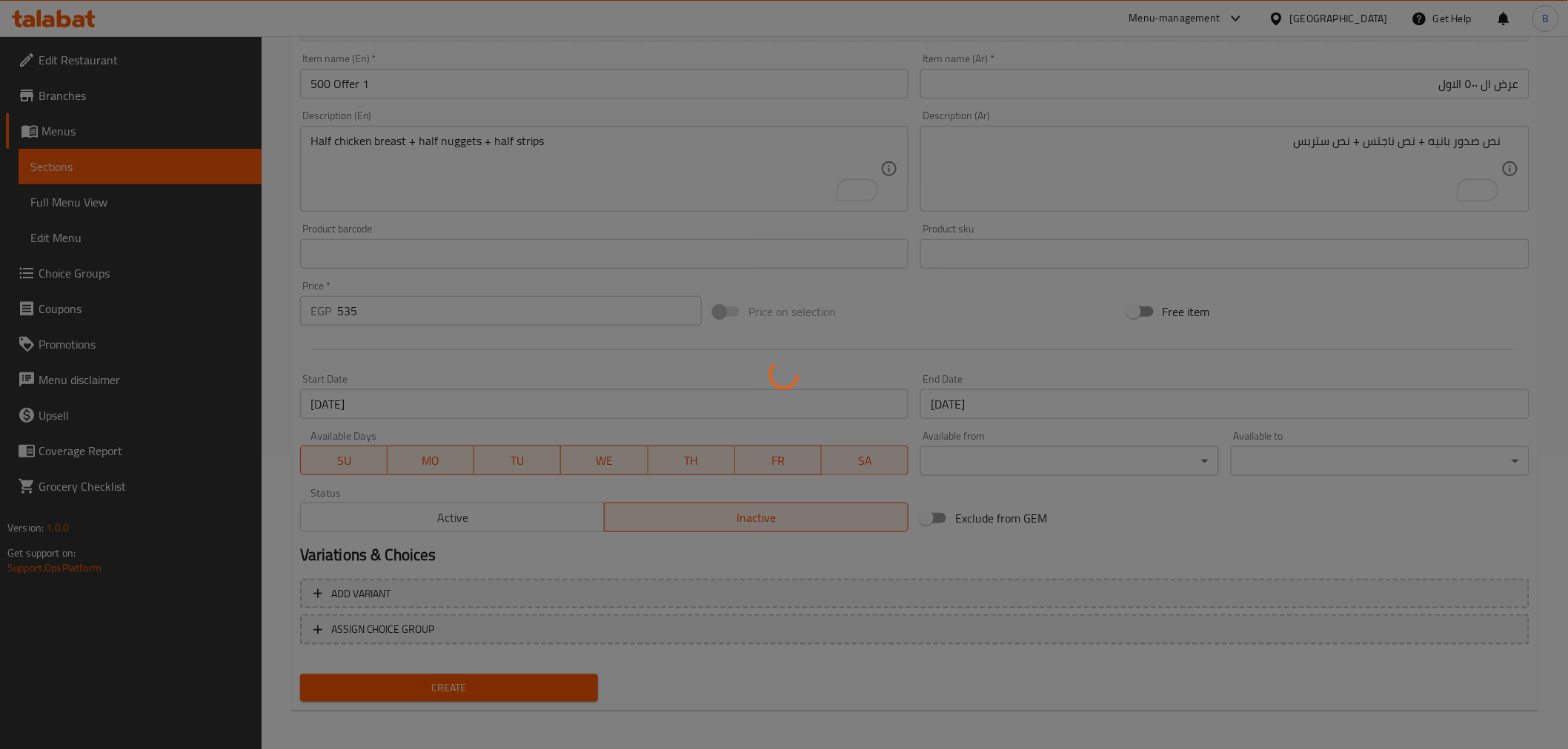
type input "0"
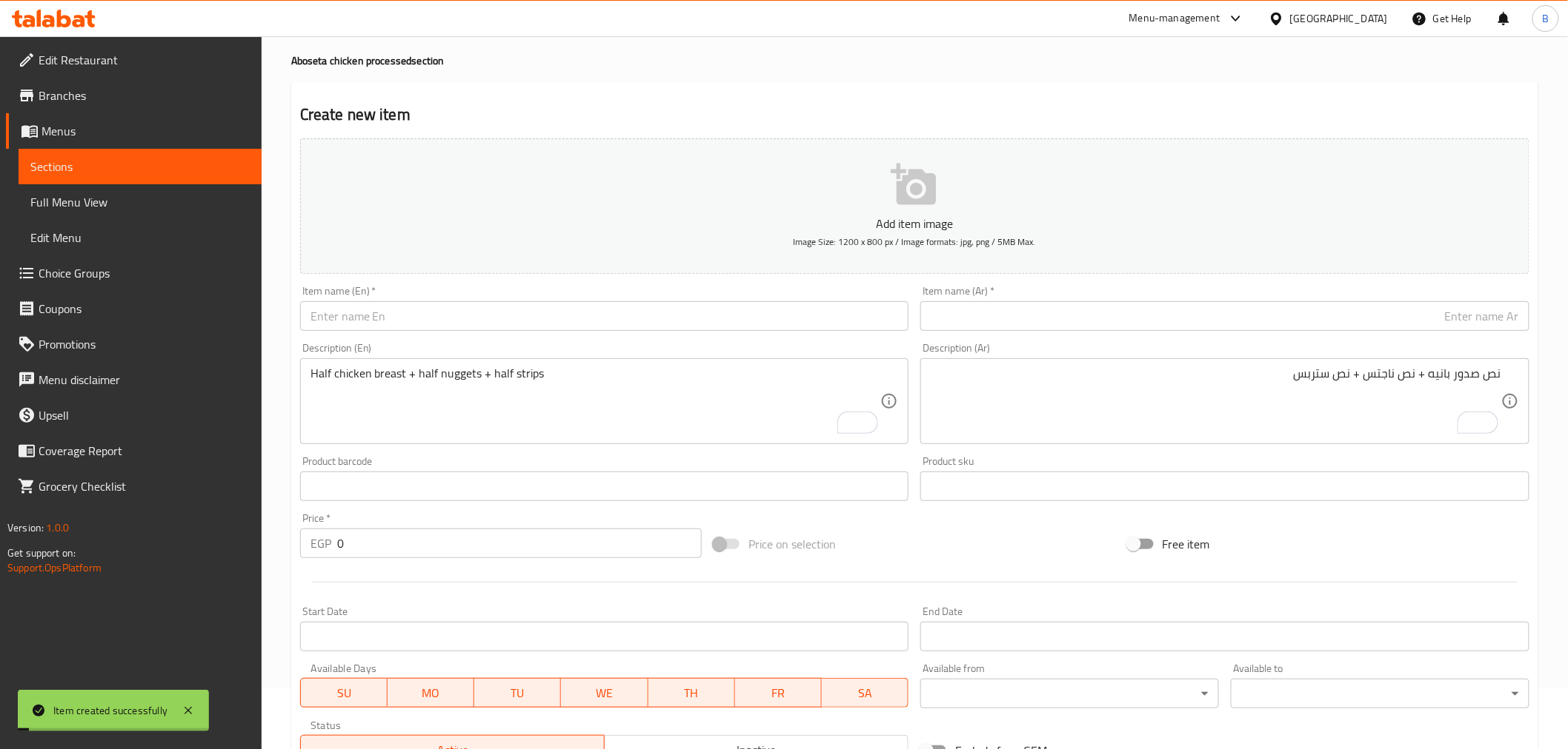
scroll to position [0, 0]
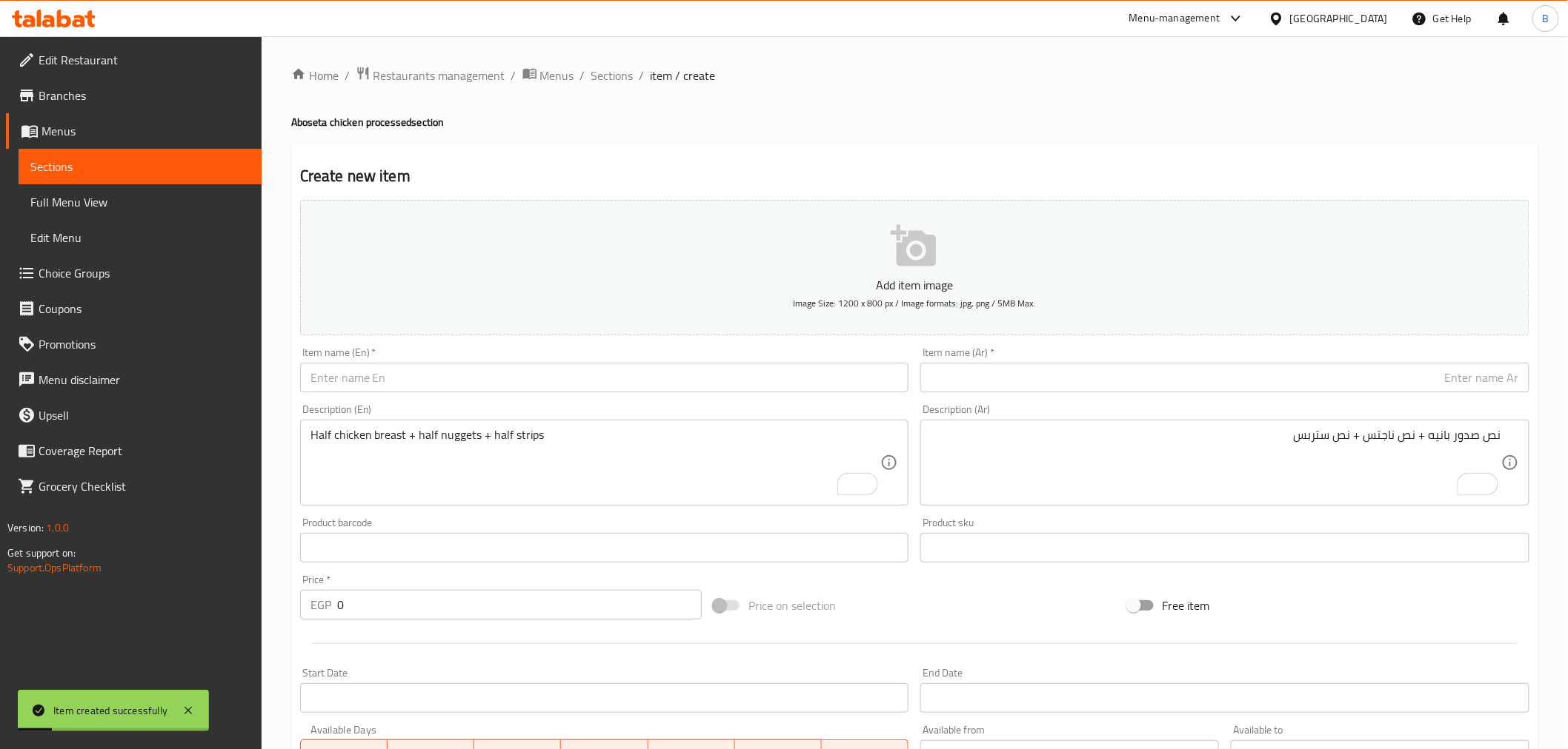
click at [805, 383] on input "text" at bounding box center [605, 378] width 609 height 30
paste input "500 Offer 1"
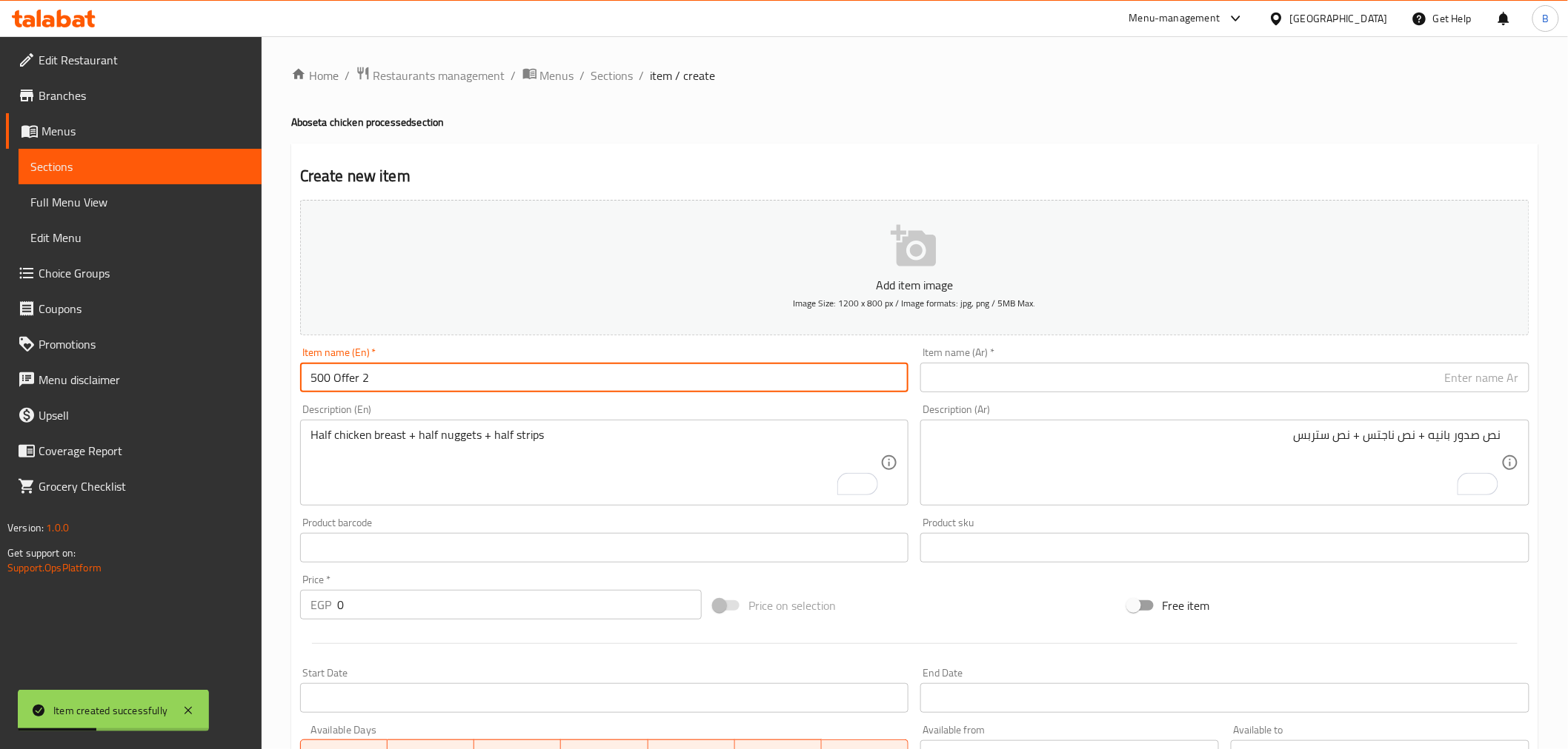
type input "500 Offer 2"
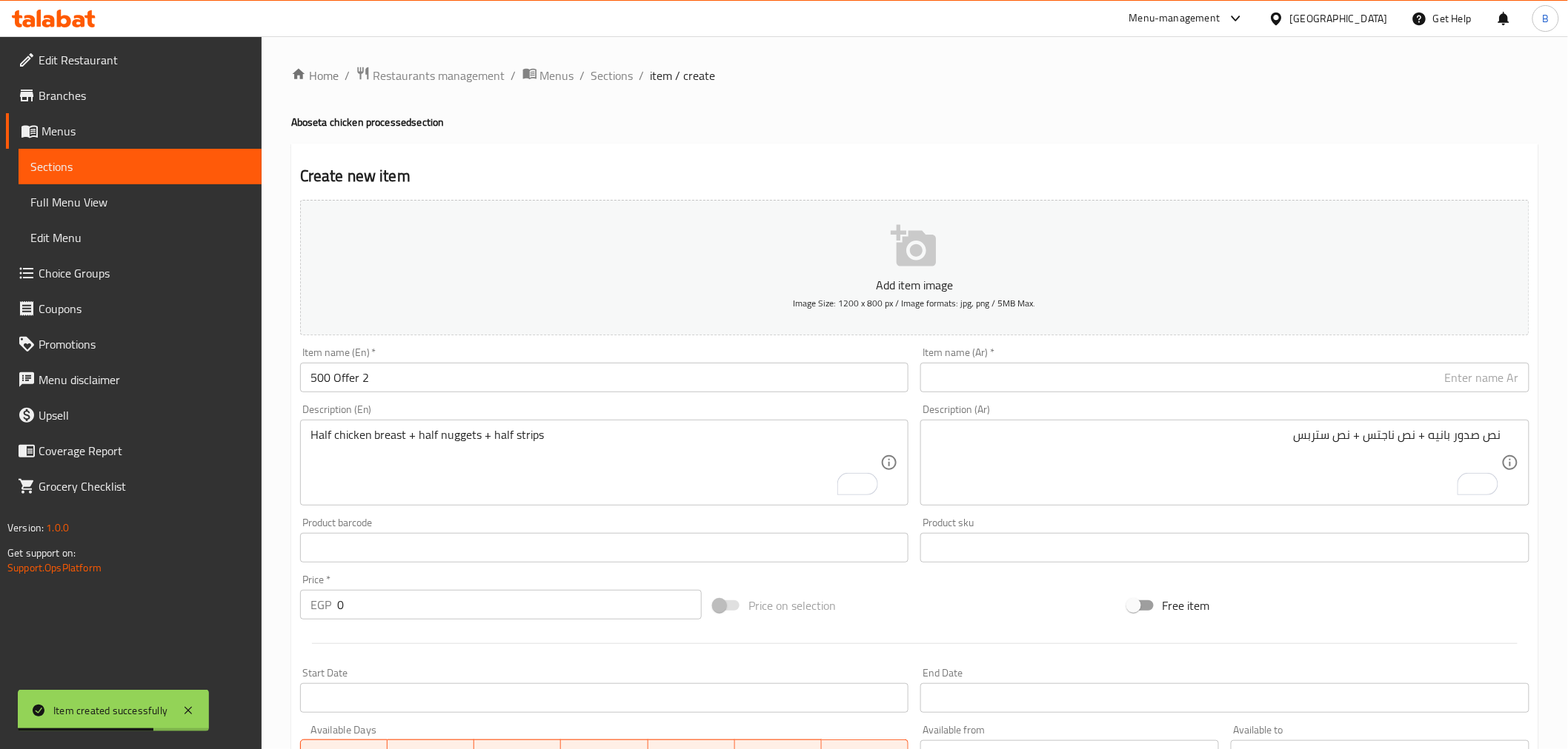
click at [1293, 389] on input "text" at bounding box center [1225, 378] width 609 height 30
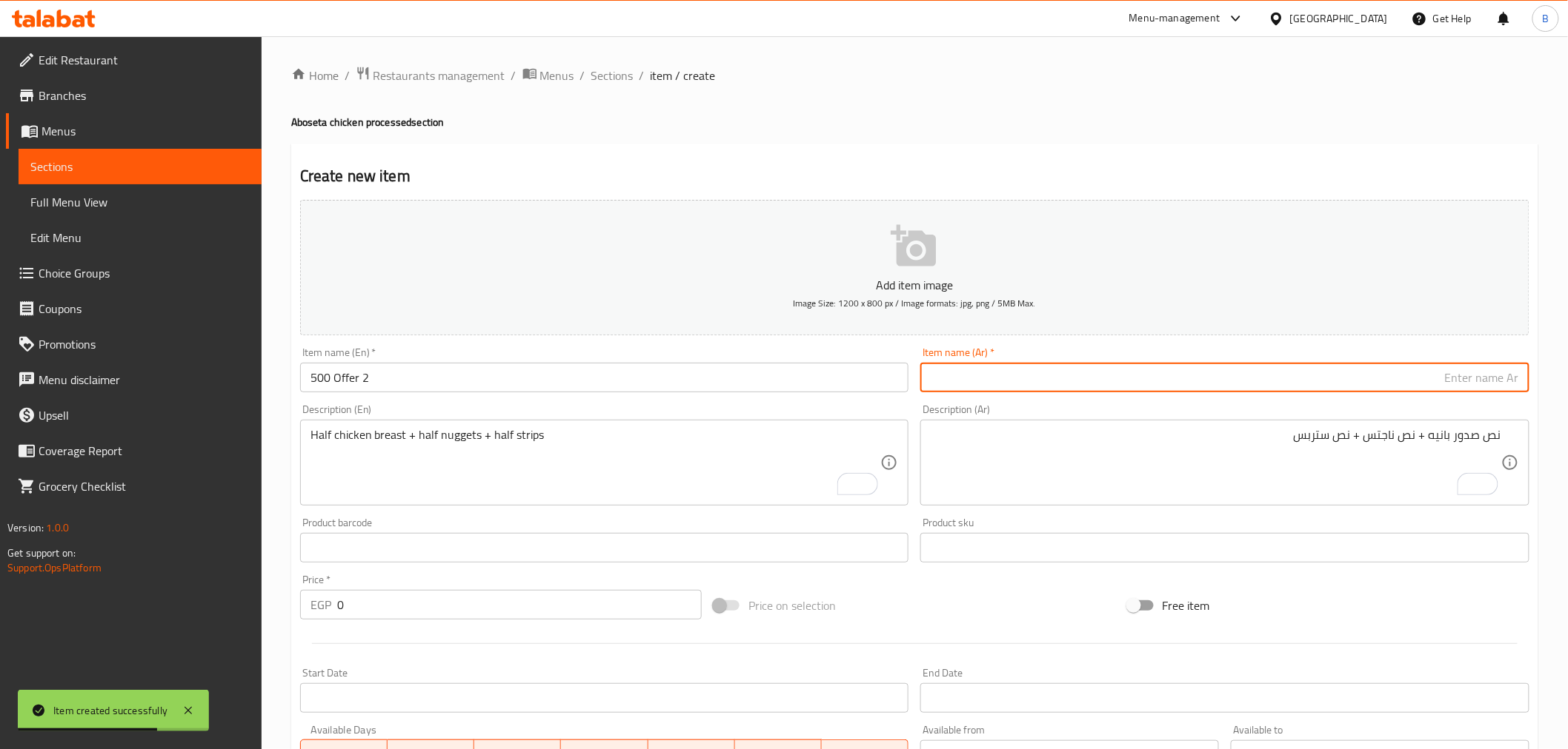
paste input "عرض ال ٥٠٠ الثاني"
type input "عرض ال ٥٠٠ الثاني"
click at [514, 454] on textarea "Half chicken breast + half nuggets + half strips" at bounding box center [596, 463] width 570 height 70
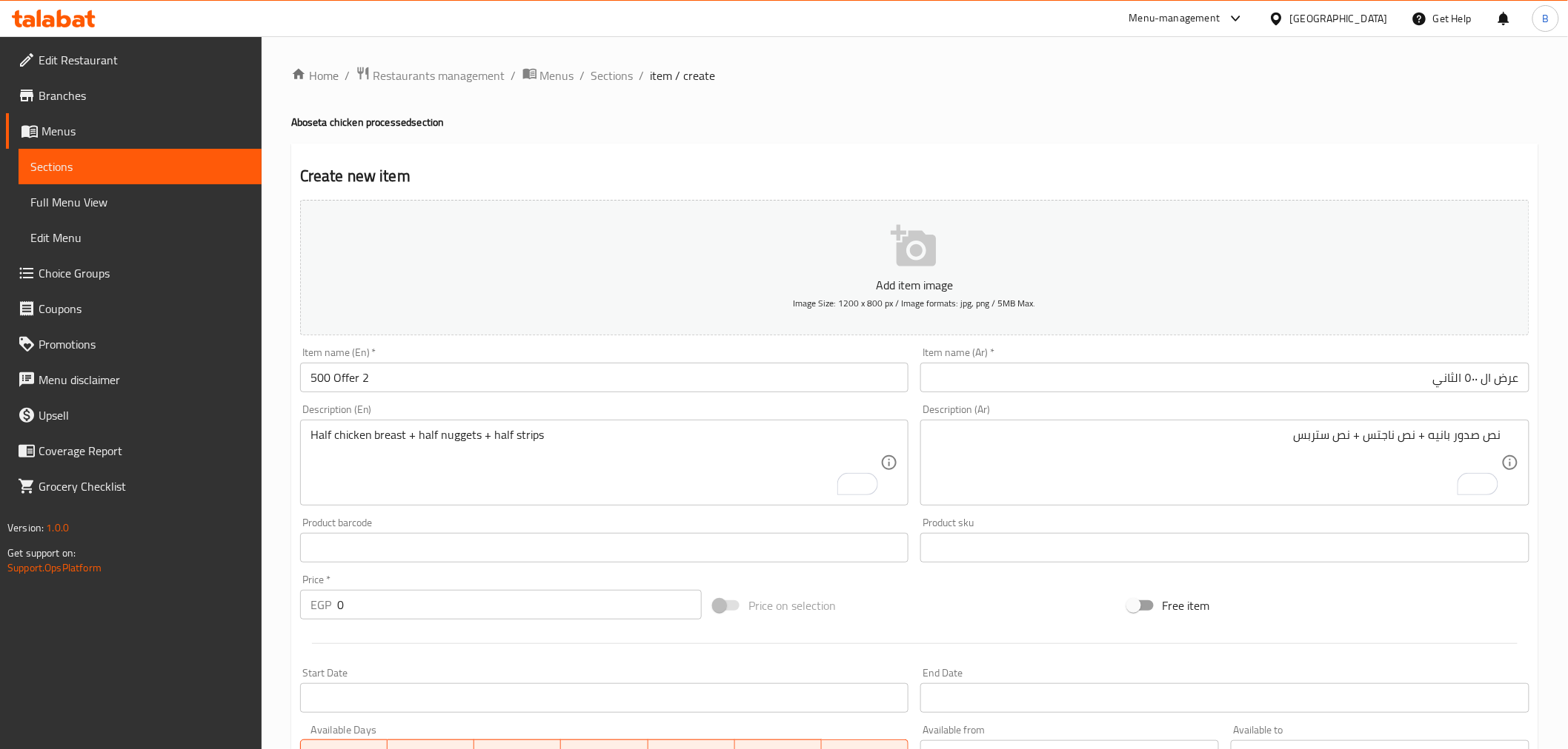
click at [1267, 502] on div "نص صدور بانيه + نص ناجتس + نص ستربس Description (Ar)" at bounding box center [1225, 463] width 609 height 86
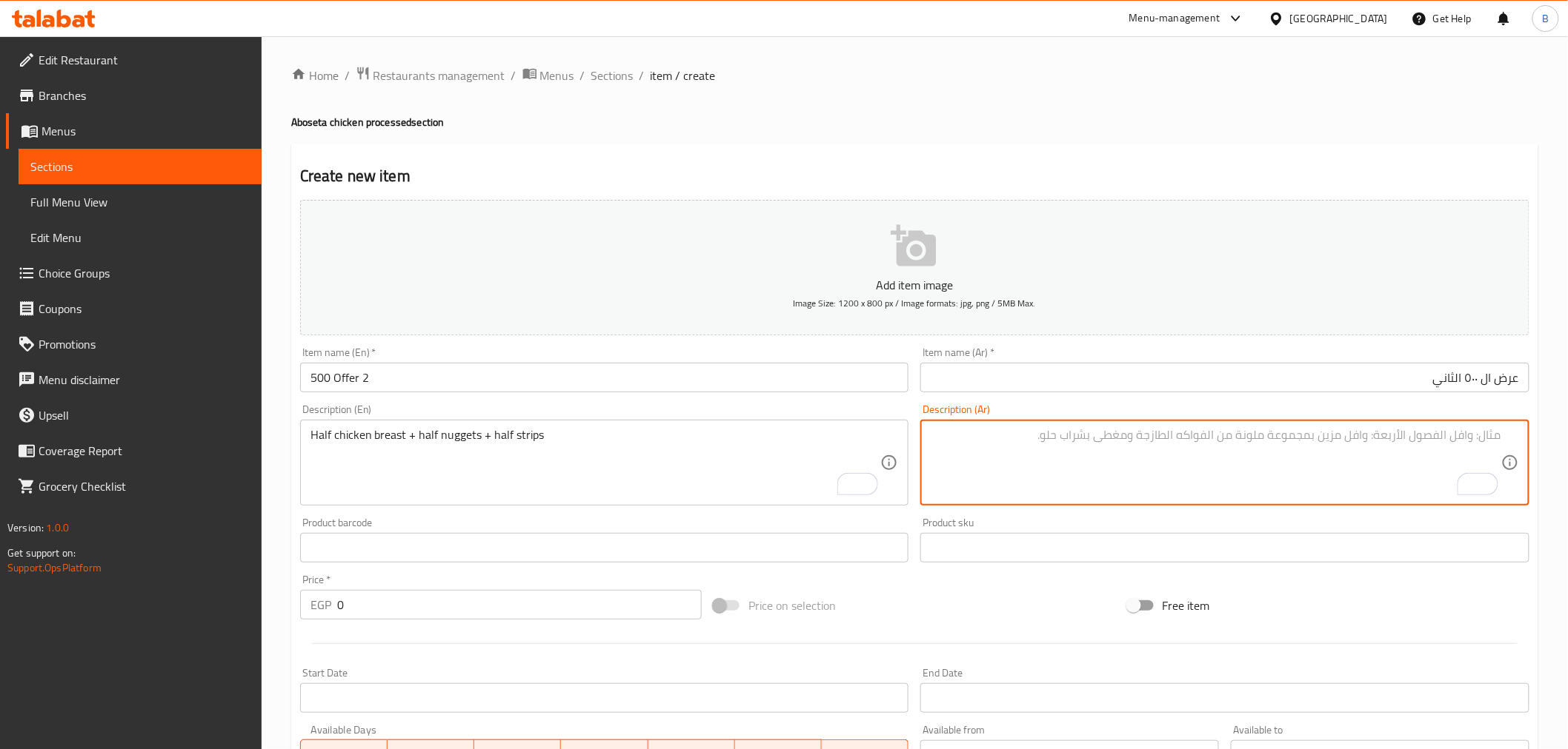
paste textarea "نص شيش طاووق + نص كوردن بلو + نص ناجتس"
type textarea "نص شيش طاووق + نص كوردن بلو + نص ناجتس"
drag, startPoint x: 495, startPoint y: 624, endPoint x: 504, endPoint y: 605, distance: 21.0
click at [495, 621] on div "Price   * EGP 0 Price *" at bounding box center [500, 596] width 413 height 57
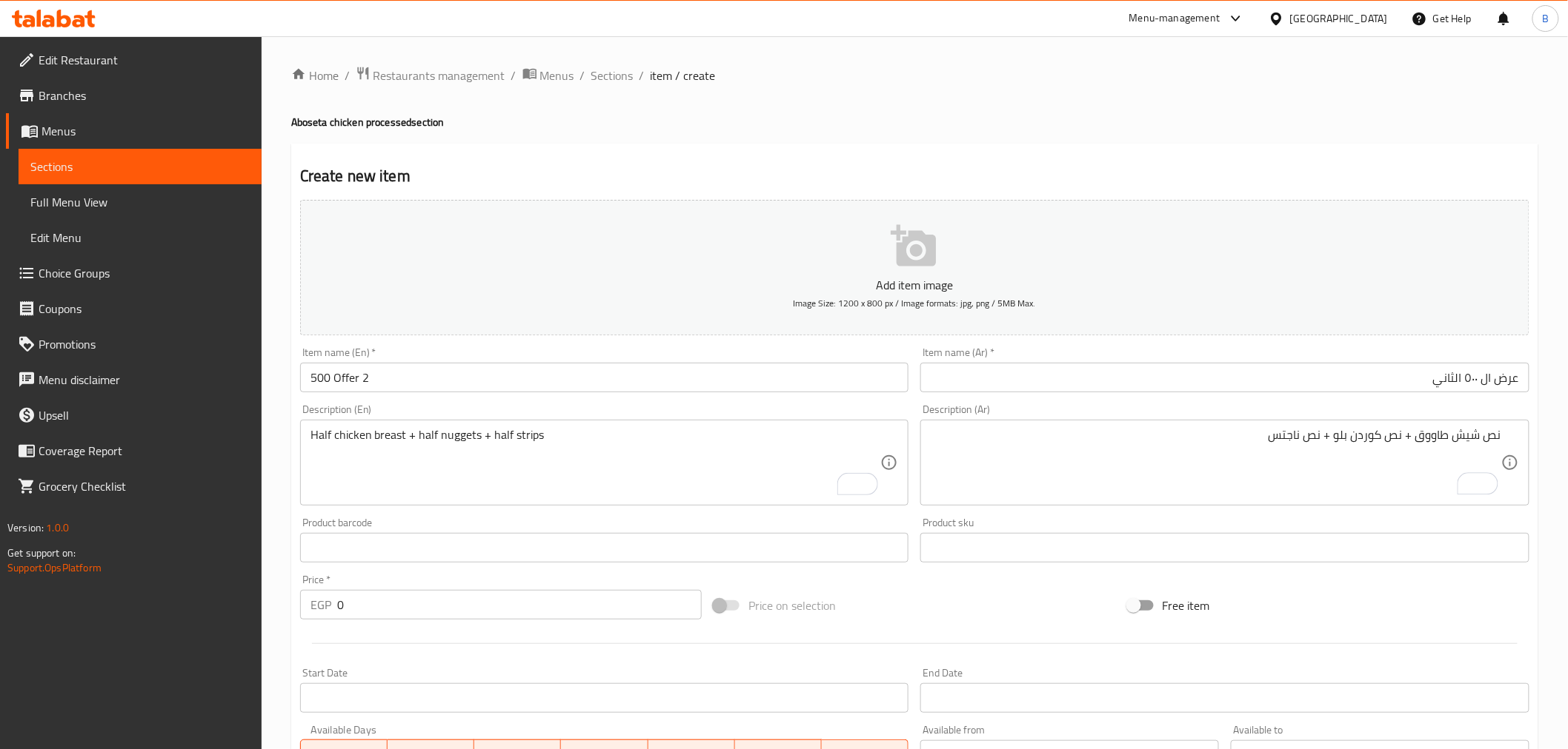
click at [504, 604] on input "0" at bounding box center [519, 605] width 364 height 30
click at [505, 603] on input "0" at bounding box center [519, 605] width 364 height 30
type input "545"
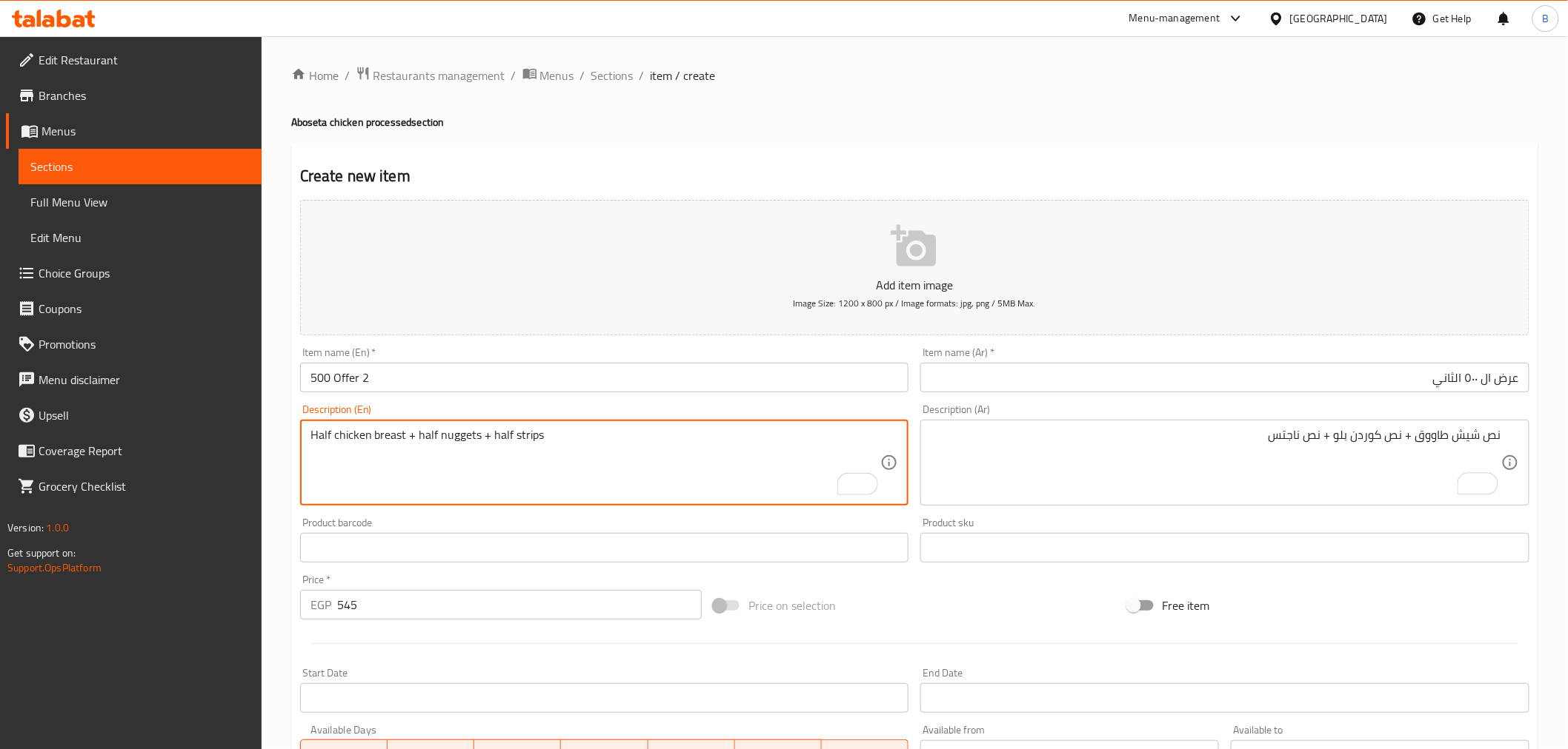
click at [612, 472] on textarea "Half chicken breast + half nuggets + half strips" at bounding box center [596, 463] width 570 height 70
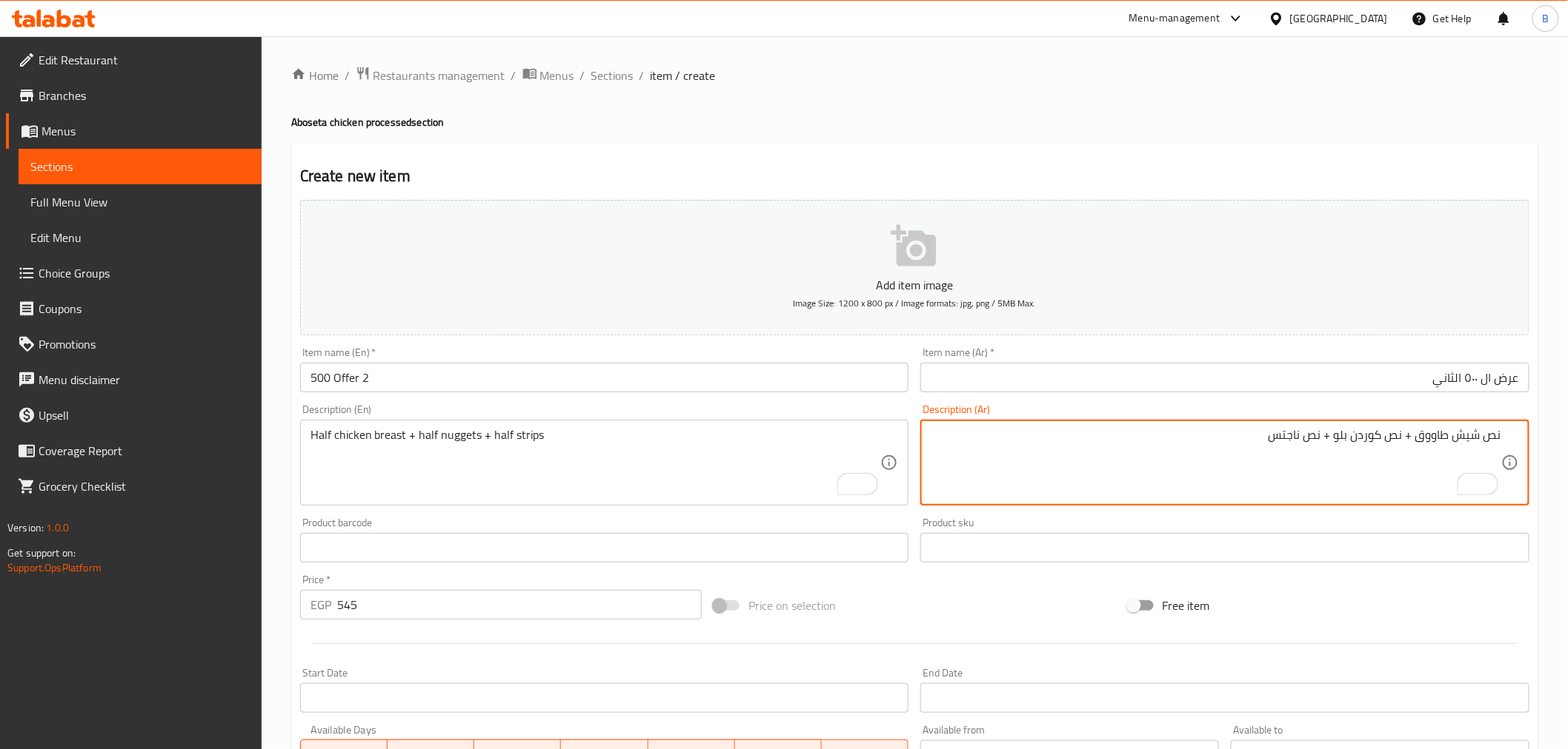
click at [1173, 489] on textarea "نص شيش طاووق + نص كوردن بلو + نص ناجتس" at bounding box center [1215, 463] width 570 height 70
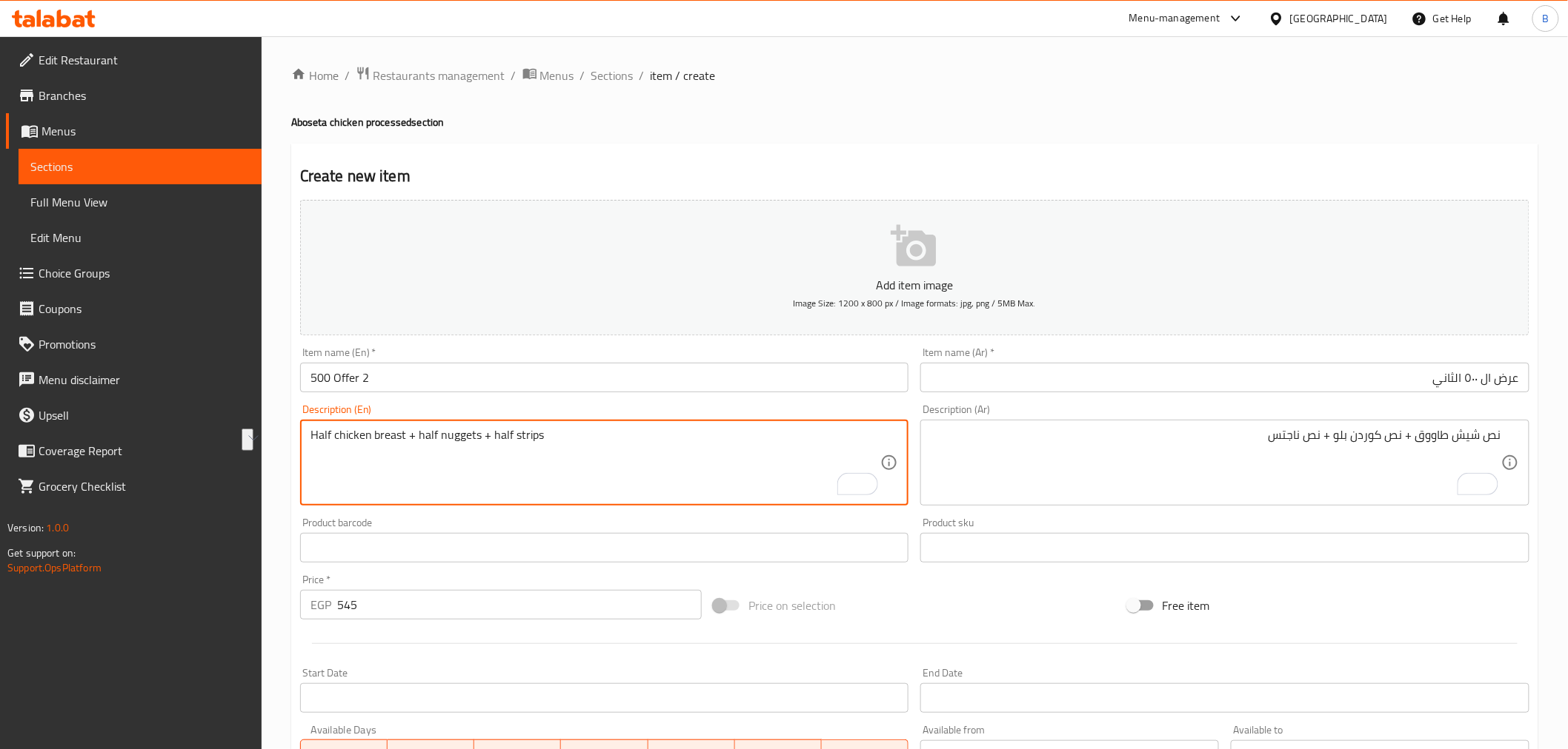
click at [483, 441] on textarea "Half chicken breast + half nuggets + half strips" at bounding box center [596, 463] width 570 height 70
click at [456, 442] on textarea "To enrich screen reader interactions, please activate Accessibility in Grammarl…" at bounding box center [596, 463] width 570 height 70
paste textarea "Half a chicken breast + half a nuggets + half a strips"
click at [336, 445] on textarea "Half a chicken breast + half a nuggets + half a strips" at bounding box center [596, 463] width 570 height 70
drag, startPoint x: 400, startPoint y: 440, endPoint x: 383, endPoint y: 442, distance: 17.1
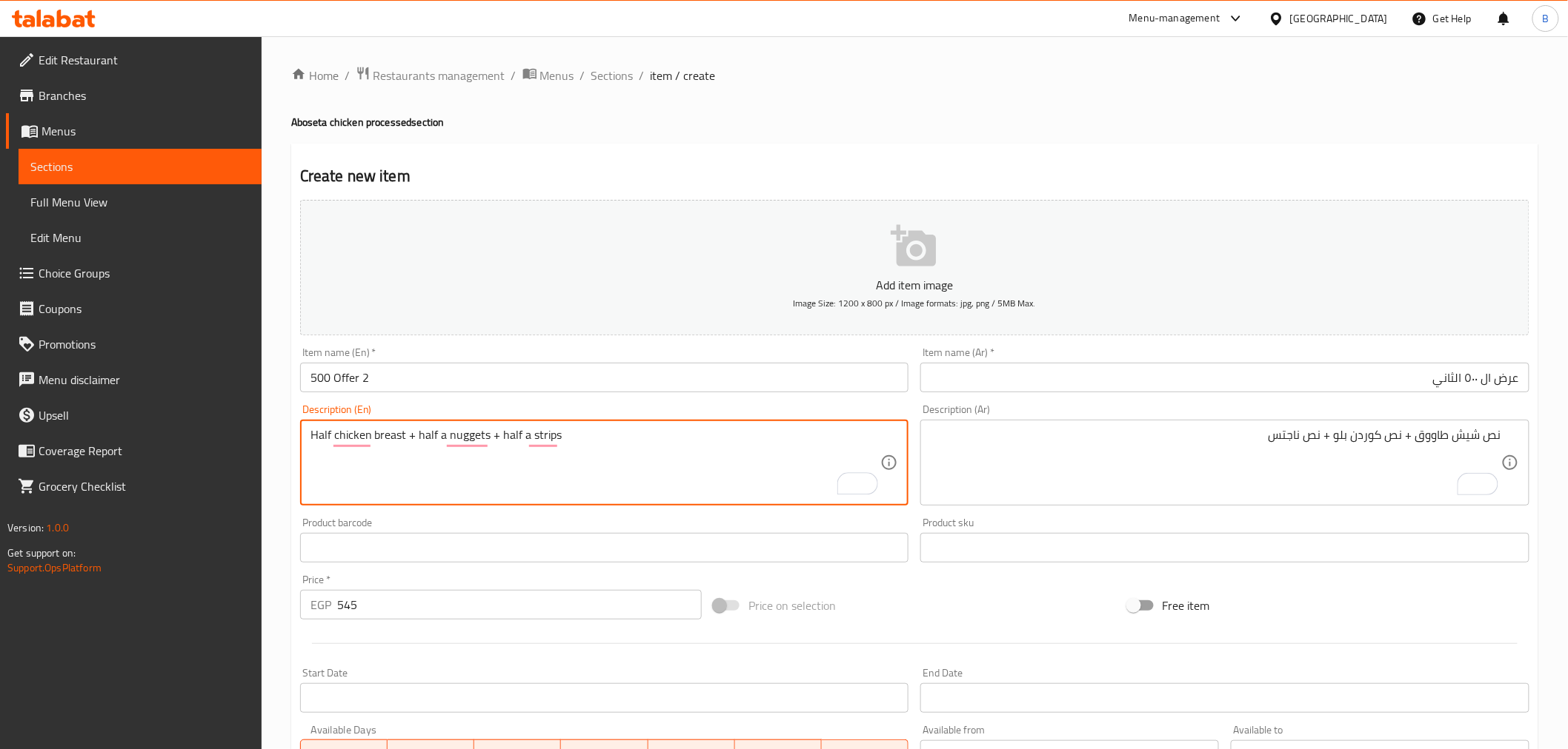
click at [383, 442] on textarea "Half chicken breast + half a nuggets + half a strips" at bounding box center [596, 463] width 570 height 70
click at [379, 431] on textarea "Half chicken breast + half a nuggets + half a strips" at bounding box center [596, 463] width 570 height 70
click at [378, 431] on textarea "Half chicken breast + half a nuggets + half a strips" at bounding box center [596, 463] width 570 height 70
drag, startPoint x: 482, startPoint y: 435, endPoint x: 458, endPoint y: 432, distance: 24.2
click at [458, 432] on textarea "Half shish tawook + half nuggets + half a strips" at bounding box center [596, 463] width 570 height 70
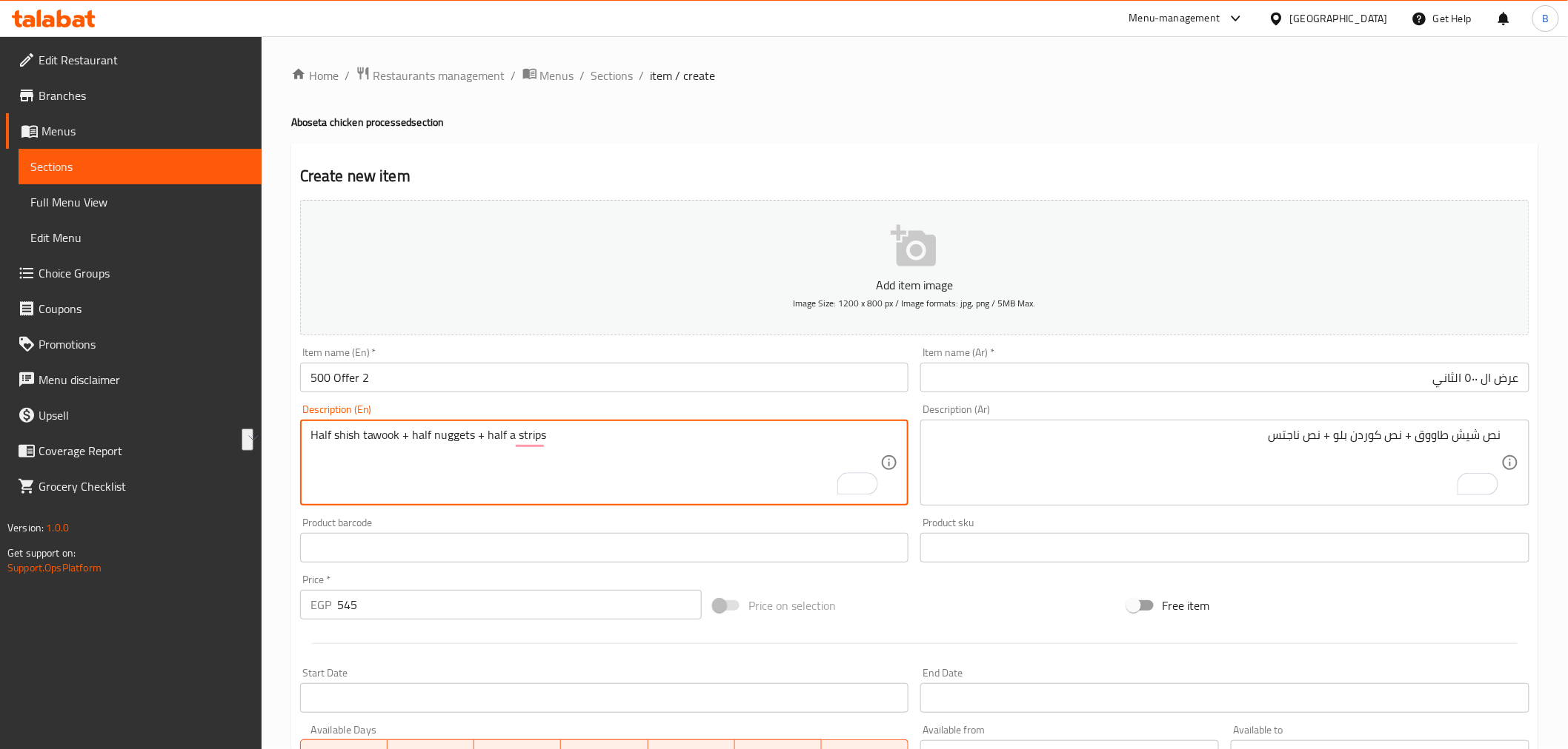
click at [438, 447] on textarea "Half shish tawook + half nuggets + half a strips" at bounding box center [596, 463] width 570 height 70
drag, startPoint x: 405, startPoint y: 435, endPoint x: 470, endPoint y: 440, distance: 65.2
click at [541, 435] on textarea "Half shish tawook + half a strips" at bounding box center [596, 463] width 570 height 70
paste textarea "+ half nuggets"
click at [390, 431] on textarea "Half shish tawook + half a strips + half nuggets" at bounding box center [596, 463] width 570 height 70
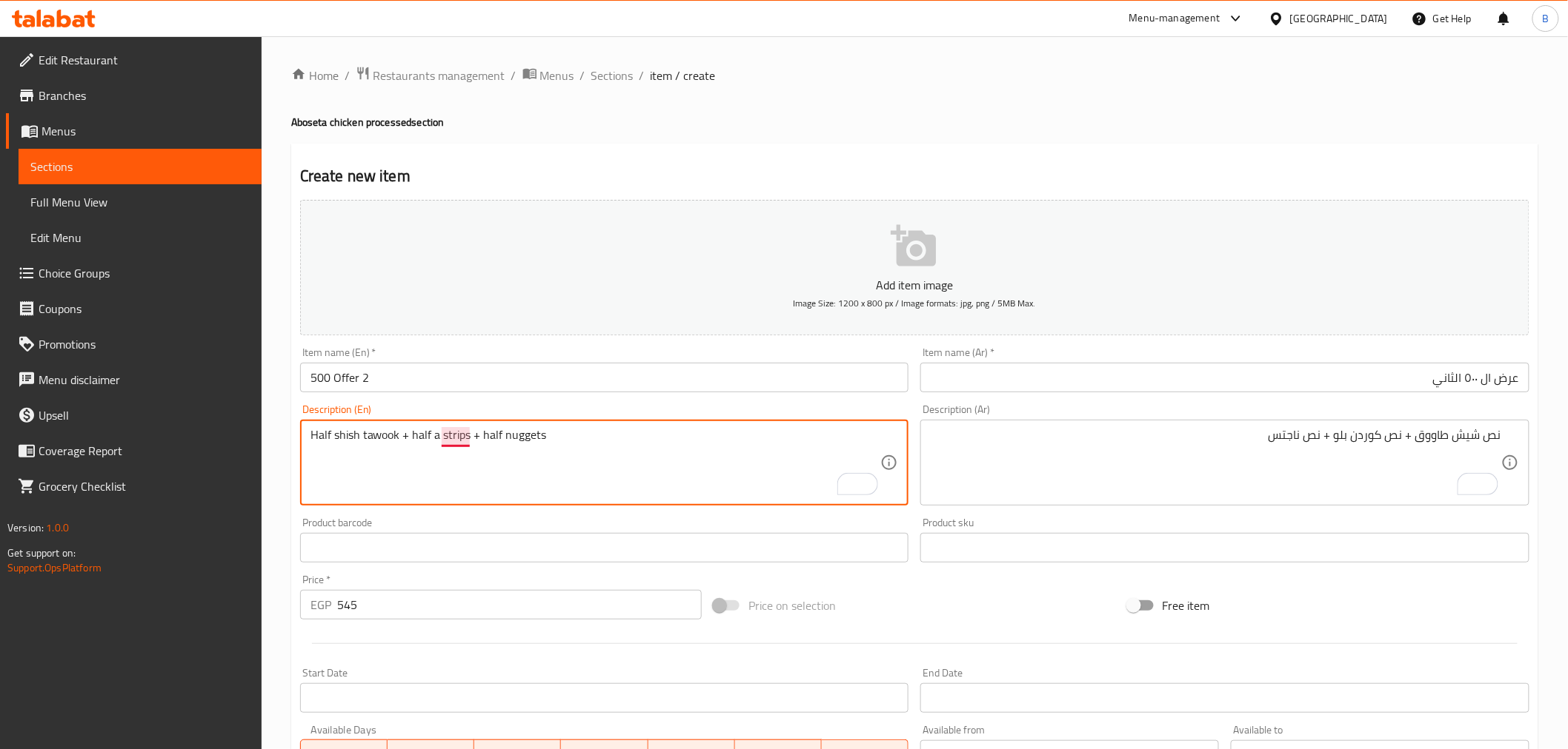
click at [455, 439] on textarea "Half shish tawook + half a strips + half nuggets" at bounding box center [596, 463] width 570 height 70
click at [455, 433] on textarea "Half shish tawook + half a strips + half nuggets" at bounding box center [596, 463] width 570 height 70
paste textarea "Cordon Bleu"
click at [455, 441] on textarea "Half shish tawook + half a strips + half nuggets" at bounding box center [596, 463] width 570 height 70
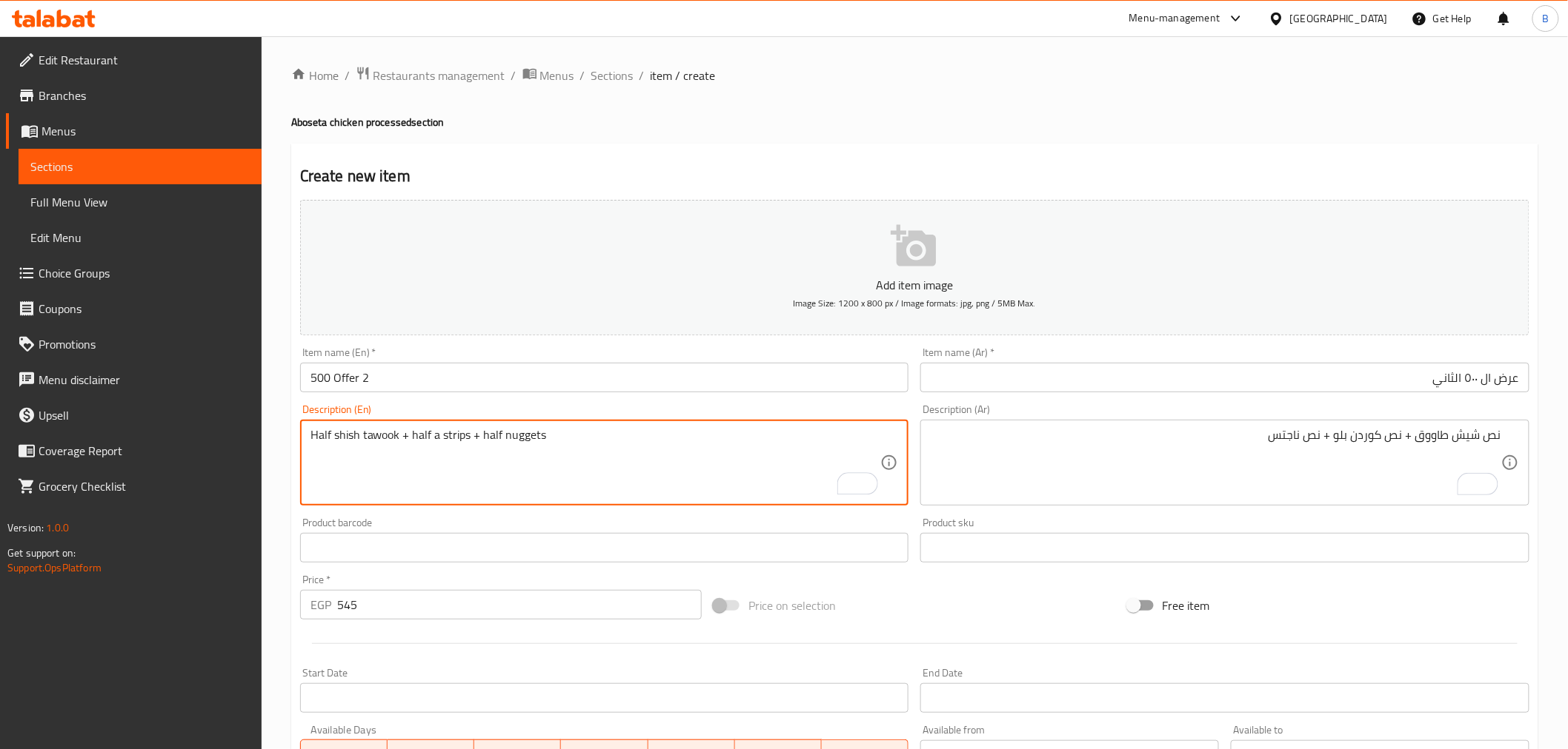
paste textarea "Cordon Bleu"
click at [434, 432] on textarea "Half shish tawook + half a Cordon Bleu + half nuggets" at bounding box center [596, 463] width 570 height 70
click at [454, 434] on textarea "Half shish tawook + half Cordon Bleu + half nuggets" at bounding box center [596, 463] width 570 height 70
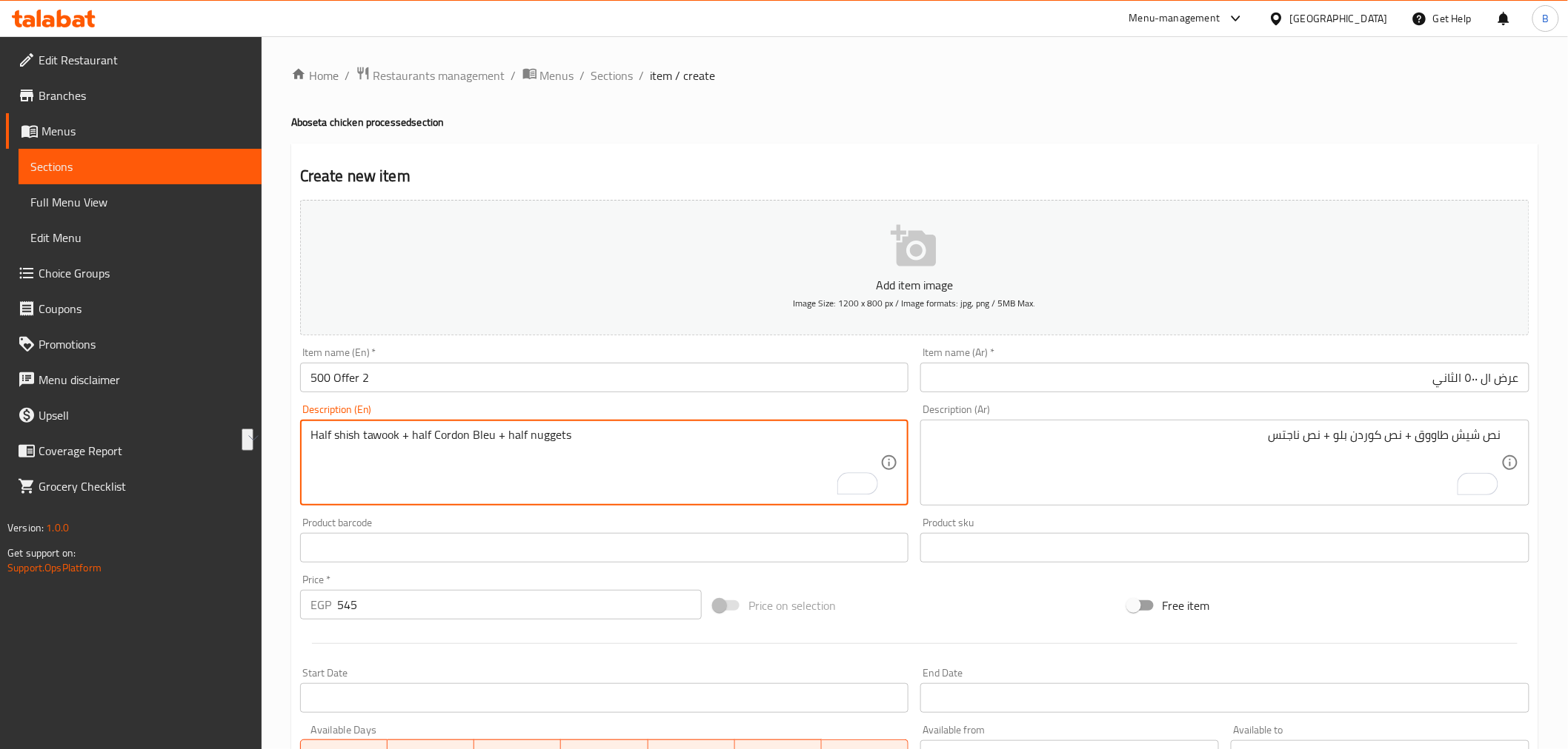
click at [464, 434] on textarea "Half shish tawook + half Cordon Bleu + half nuggets" at bounding box center [596, 463] width 570 height 70
click at [464, 437] on textarea "Half shish tawook + half Cordon Bleu + half nuggets" at bounding box center [596, 463] width 570 height 70
click at [559, 449] on textarea "Half shish tawook + half cordon bleu + half nuggets" at bounding box center [596, 463] width 570 height 70
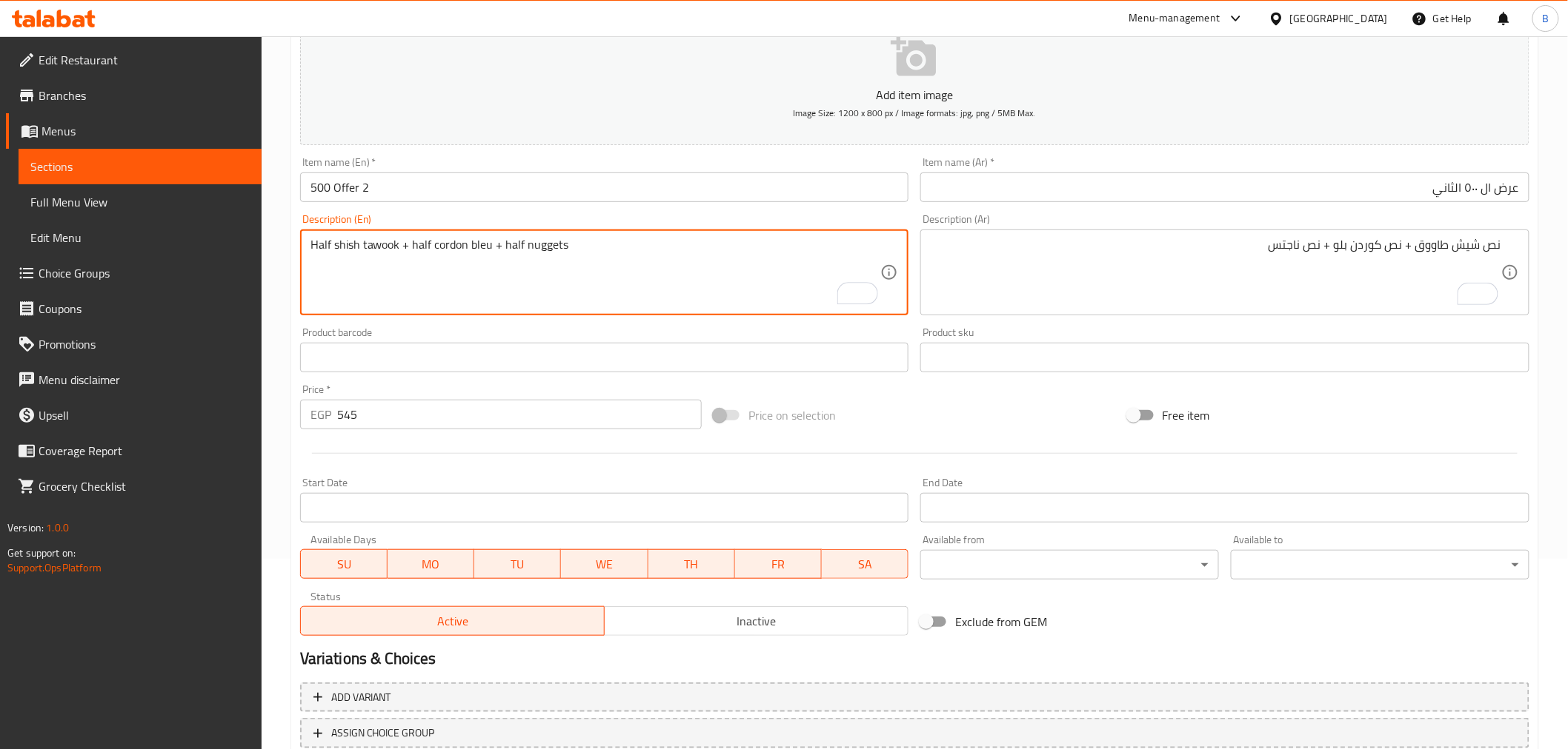
scroll to position [294, 0]
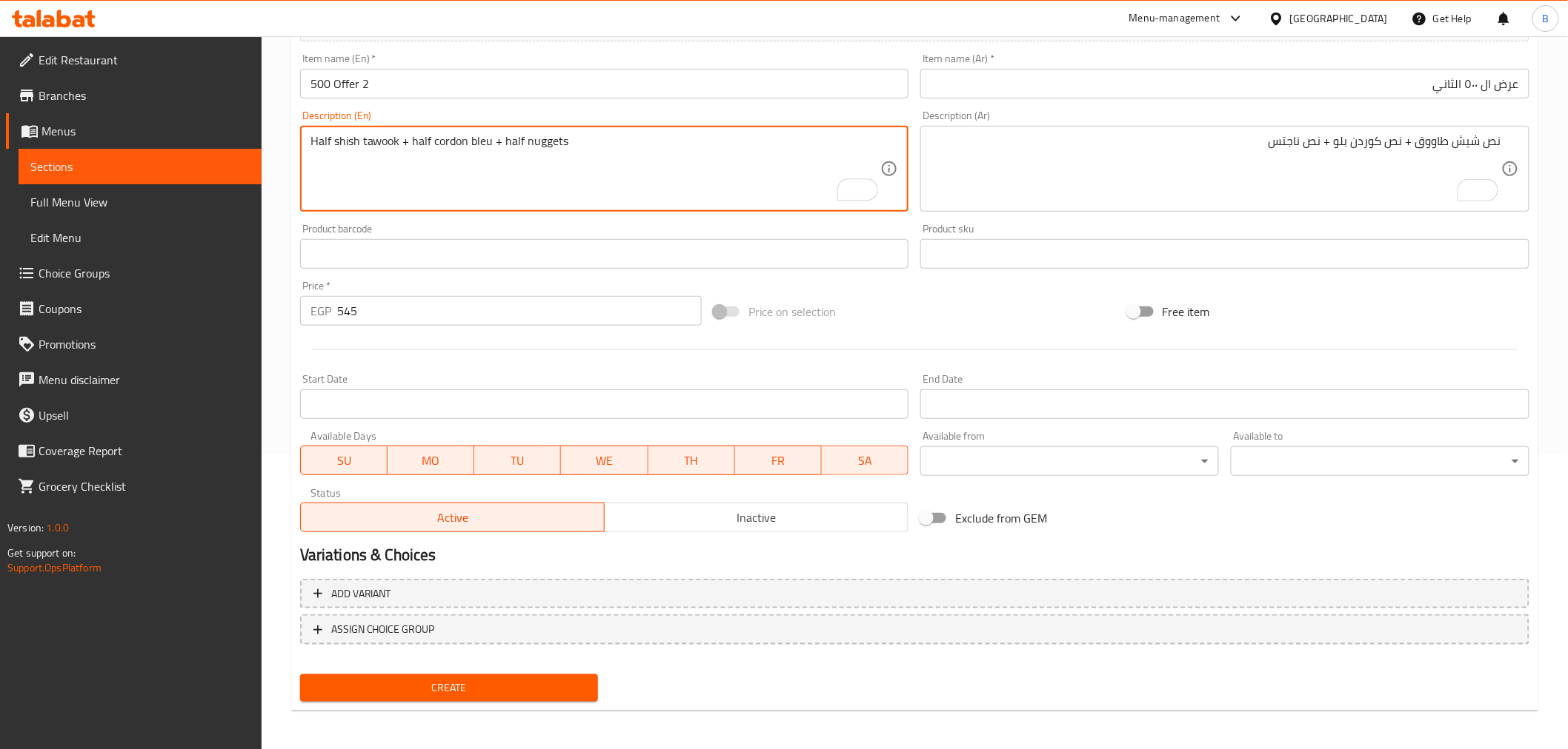
type textarea "Half shish tawook + half cordon bleu + half nuggets"
click at [769, 511] on span "Inactive" at bounding box center [756, 517] width 292 height 21
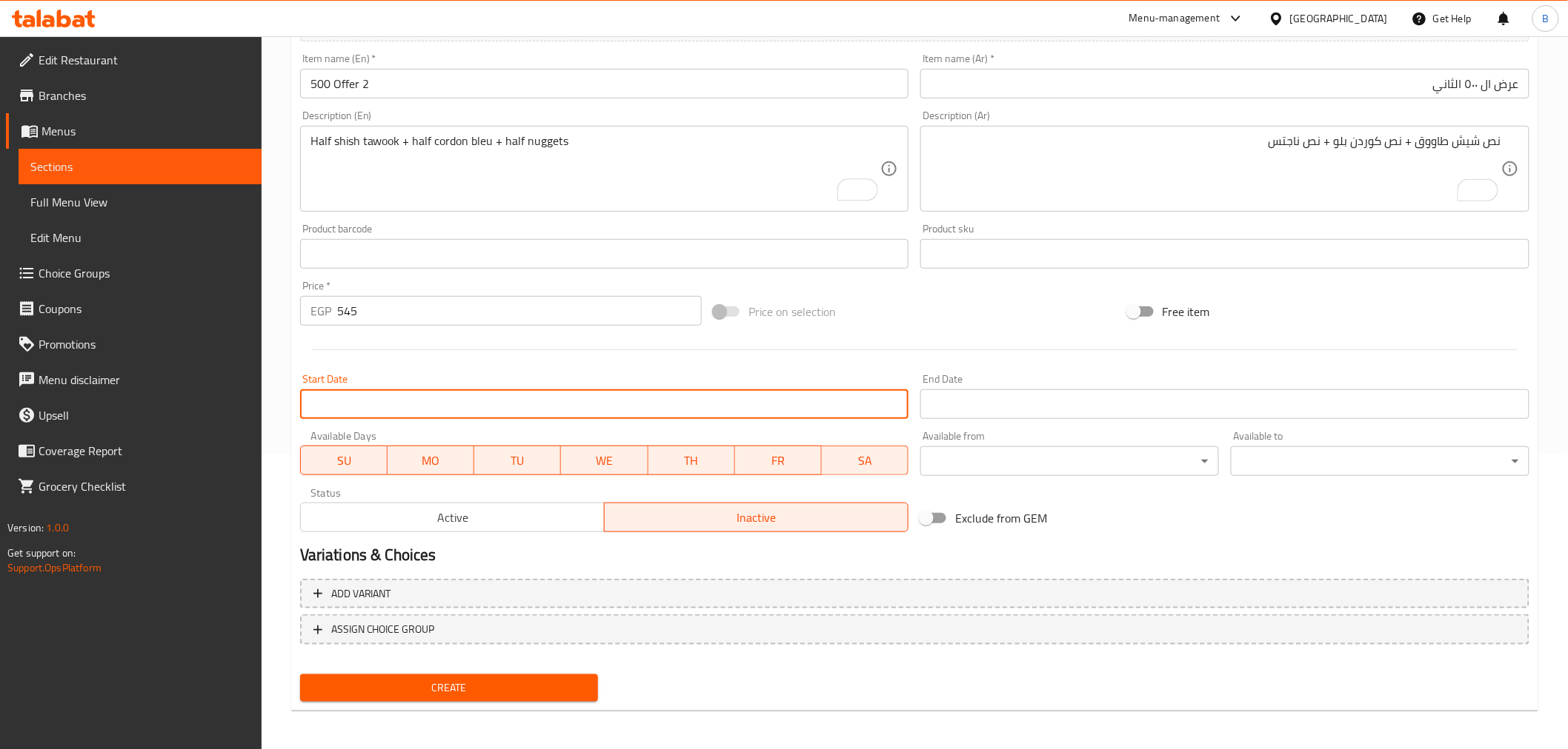
click at [907, 407] on input "Start Date" at bounding box center [605, 404] width 609 height 30
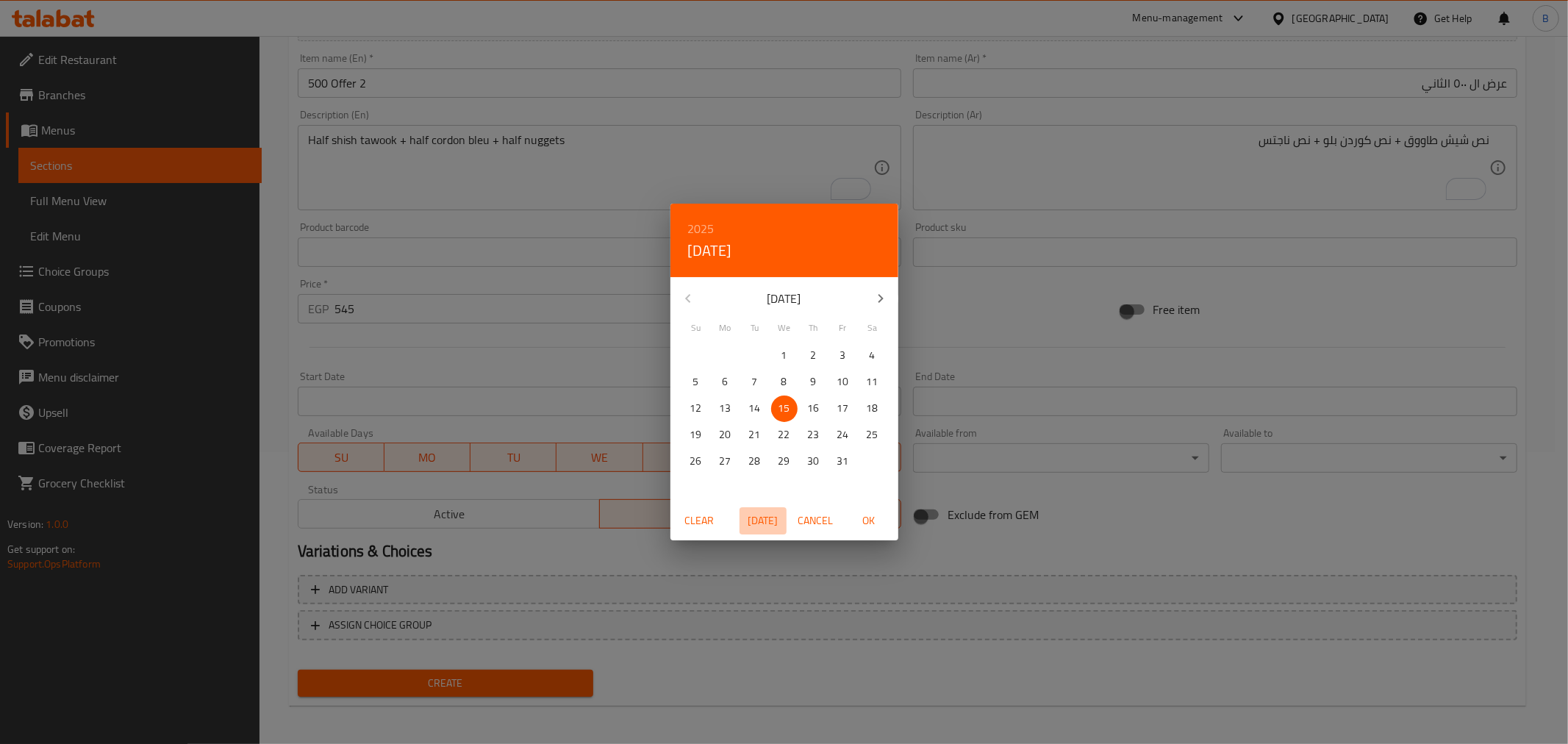
drag, startPoint x: 777, startPoint y: 519, endPoint x: 791, endPoint y: 517, distance: 14.1
click at [777, 518] on span "[DATE]" at bounding box center [763, 521] width 36 height 18
click at [870, 528] on span "OK" at bounding box center [869, 521] width 36 height 18
type input "[DATE]"
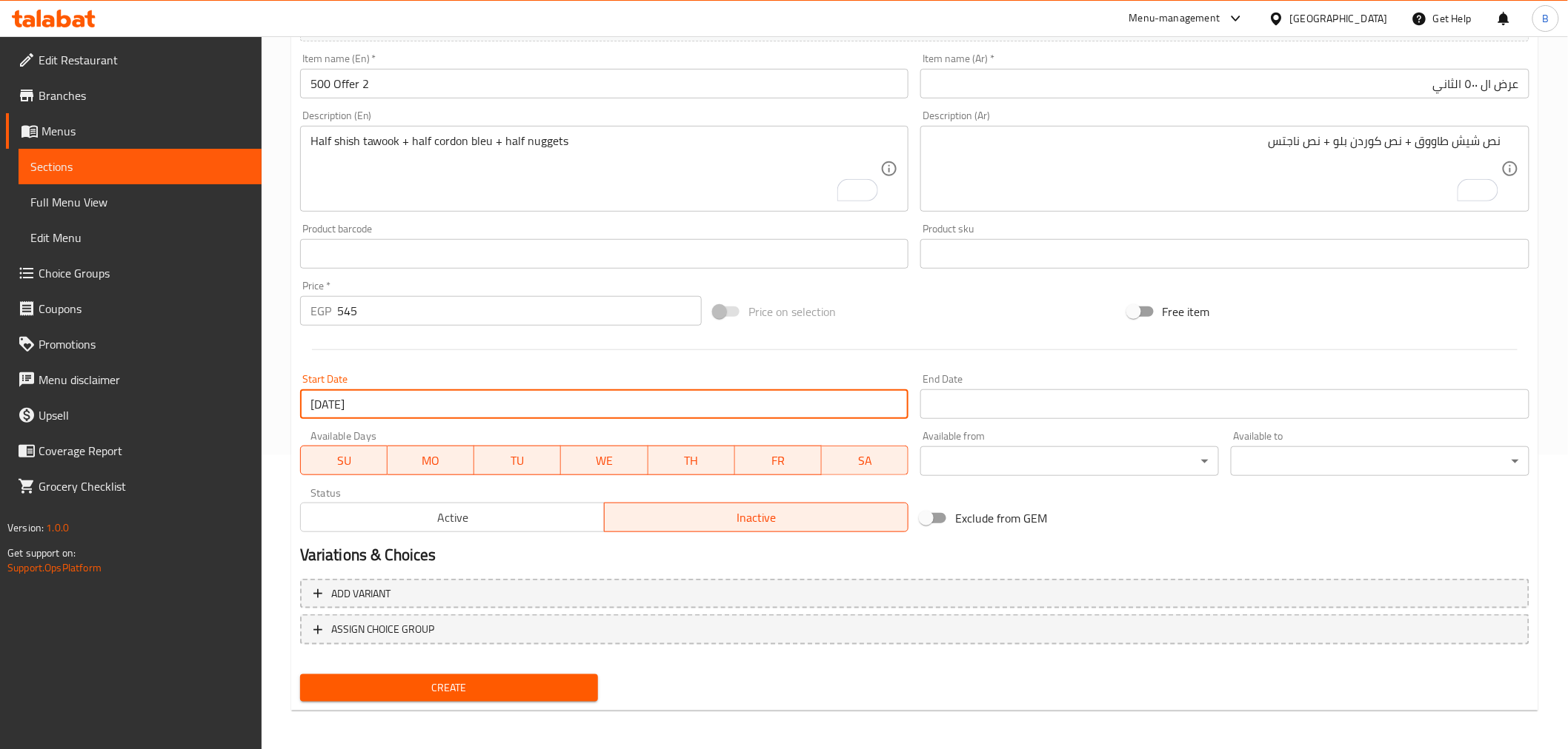
drag, startPoint x: 995, startPoint y: 350, endPoint x: 990, endPoint y: 387, distance: 37.3
click at [992, 376] on div "Add item image Image Size: 1200 x 800 px / Image formats: jpg, png / 5MB Max. I…" at bounding box center [914, 219] width 1241 height 638
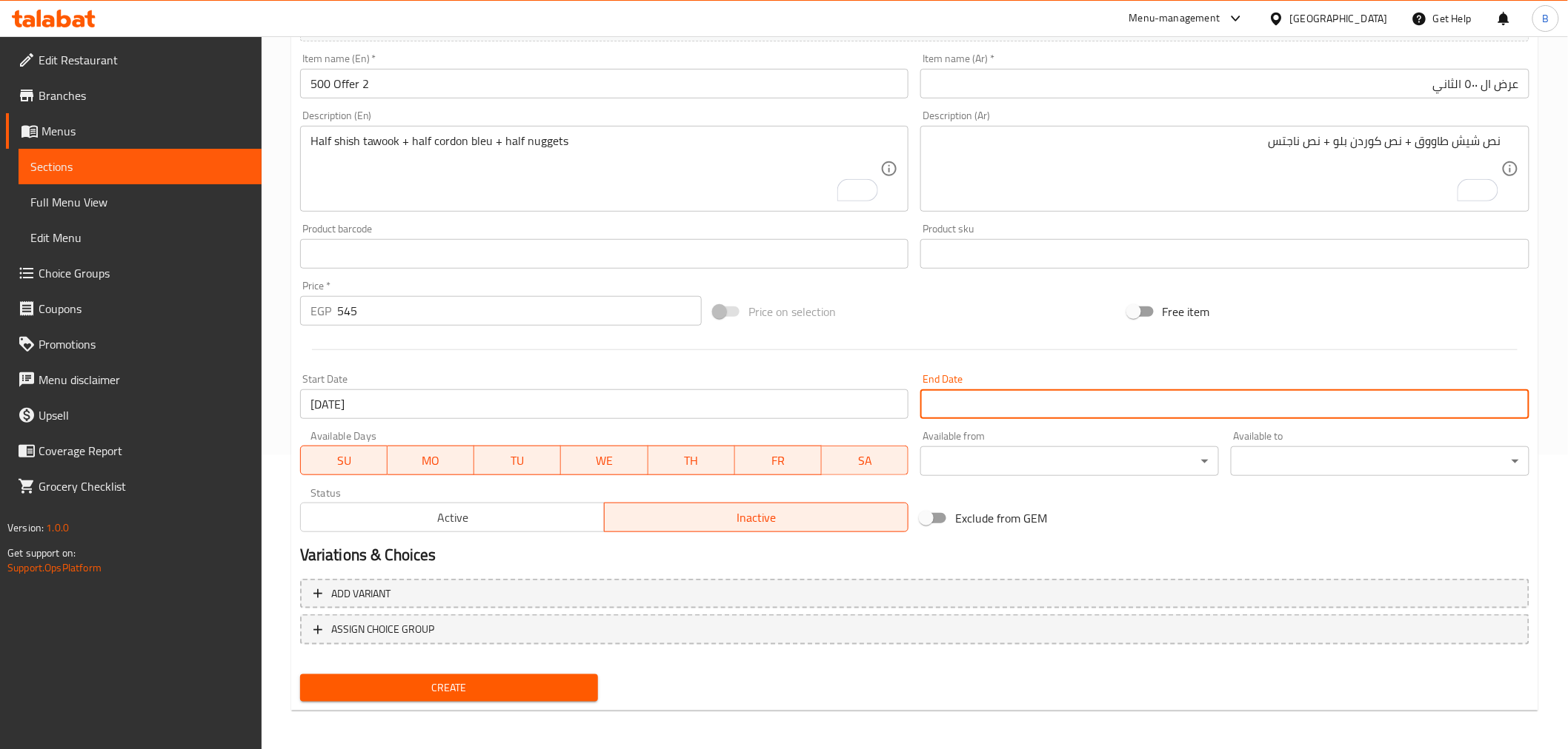
click at [990, 391] on input "Start Date" at bounding box center [1225, 404] width 609 height 30
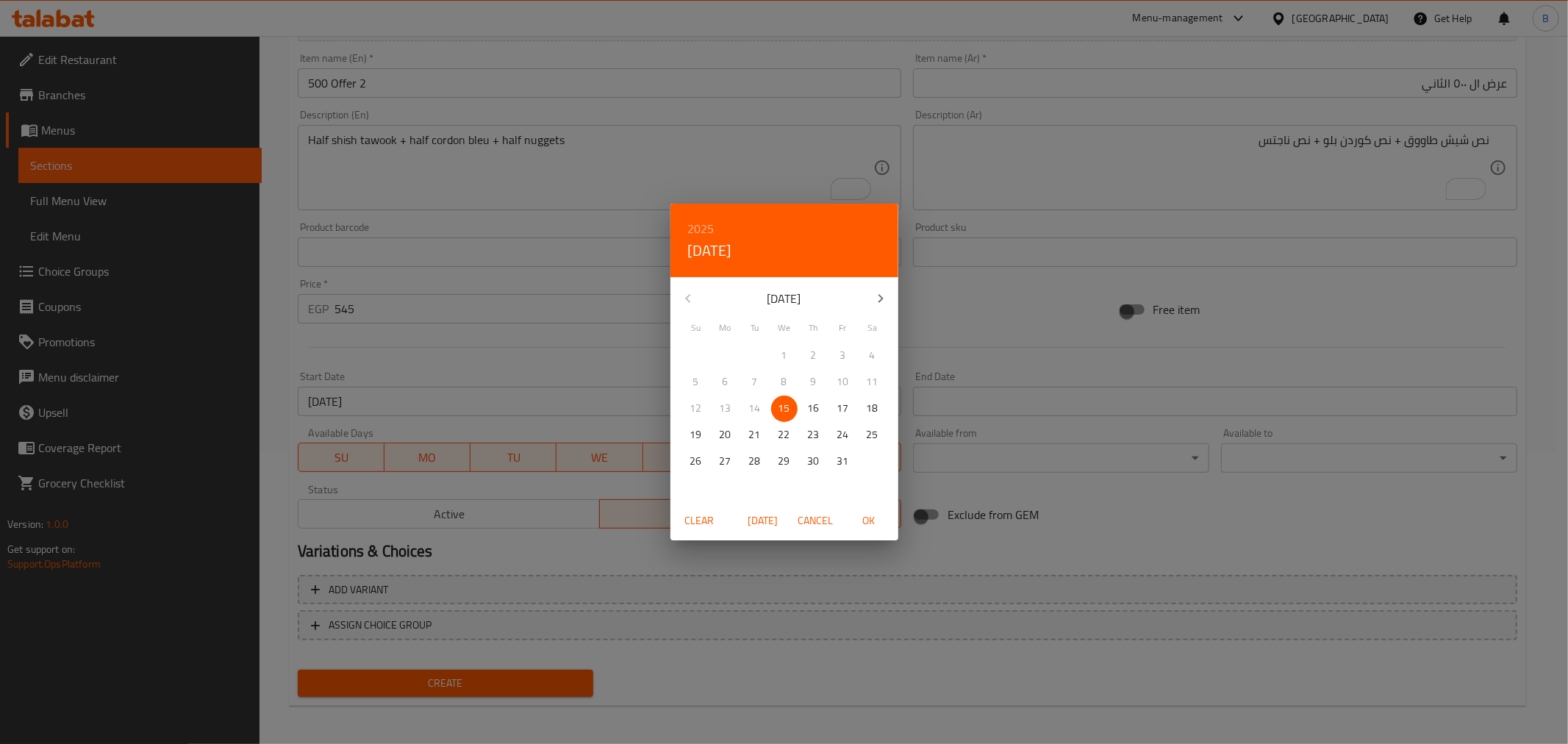
click at [878, 295] on icon "button" at bounding box center [880, 299] width 17 height 17
click at [779, 464] on p "31" at bounding box center [784, 461] width 12 height 18
click at [877, 523] on span "OK" at bounding box center [869, 521] width 36 height 18
type input "[DATE]"
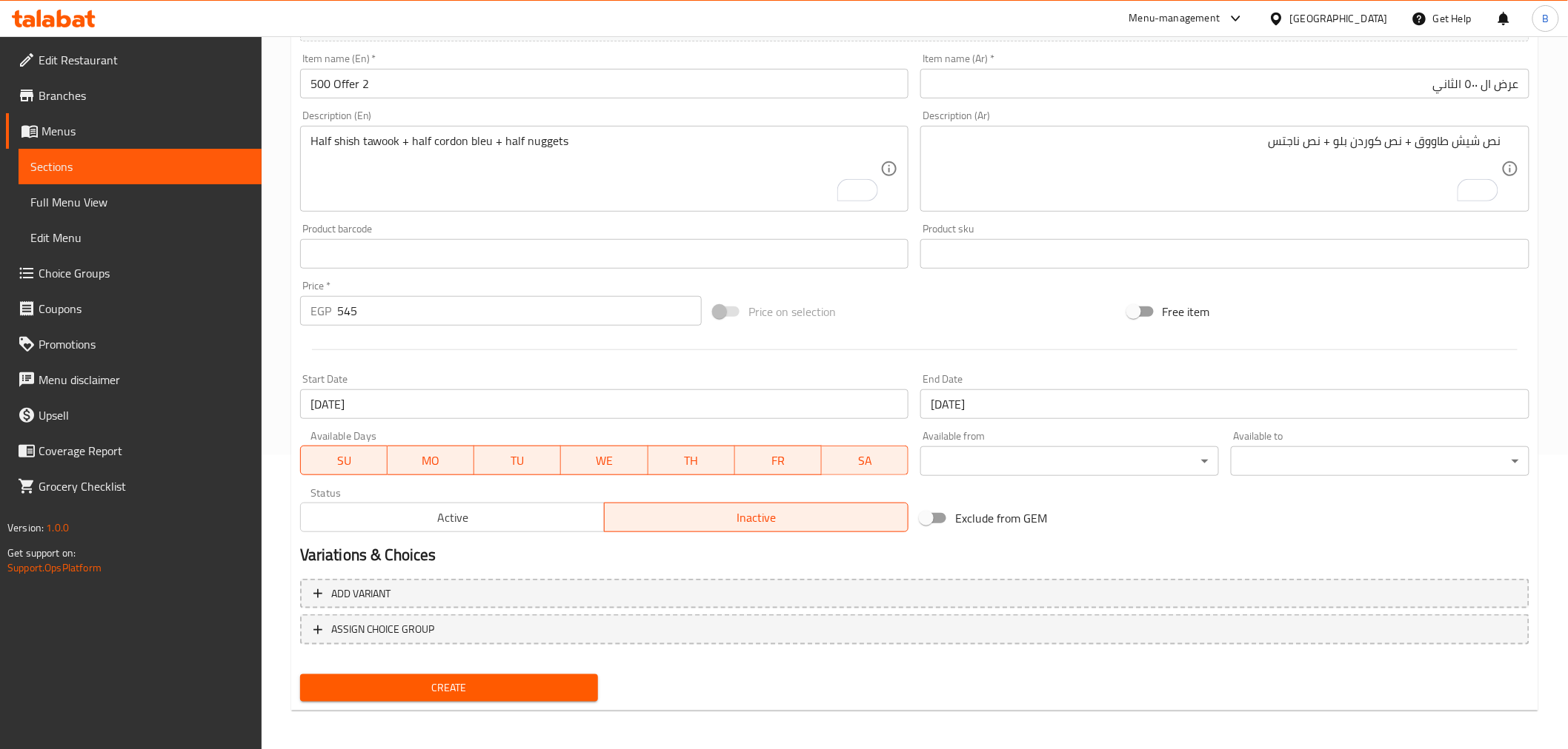
click at [671, 545] on h2 "Variations & Choices" at bounding box center [914, 555] width 1229 height 22
click at [359, 674] on button "Create" at bounding box center [449, 688] width 298 height 27
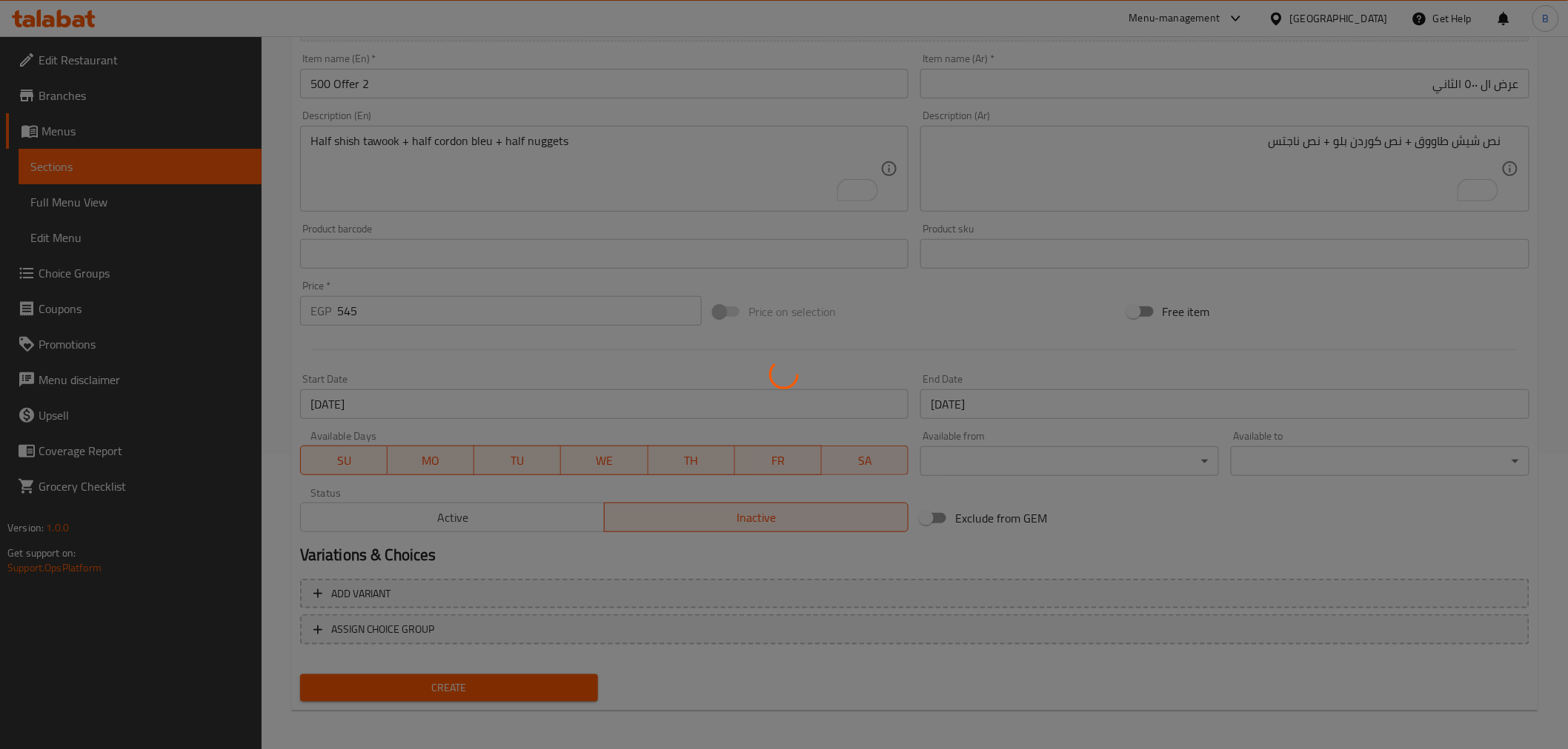
type input "0"
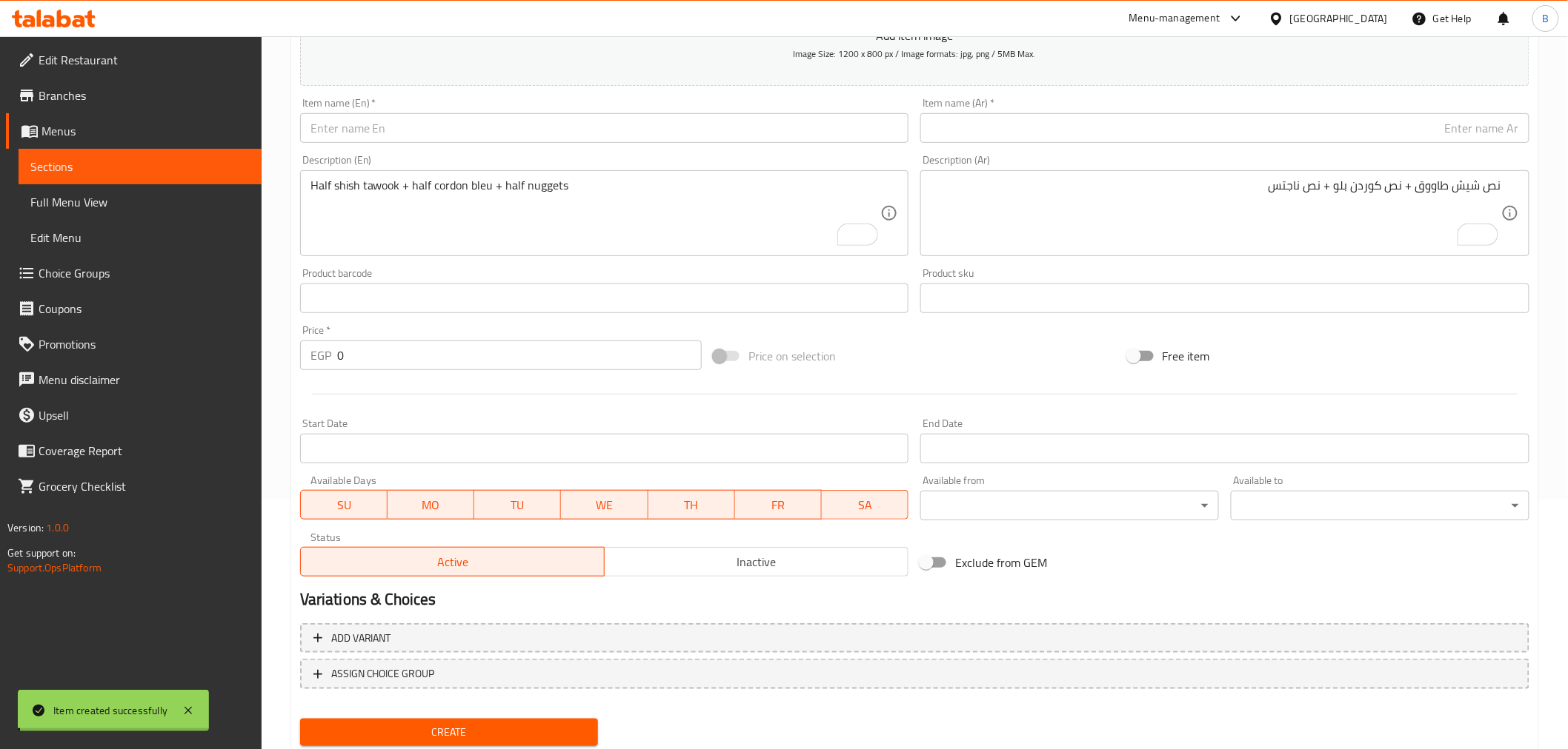
scroll to position [0, 0]
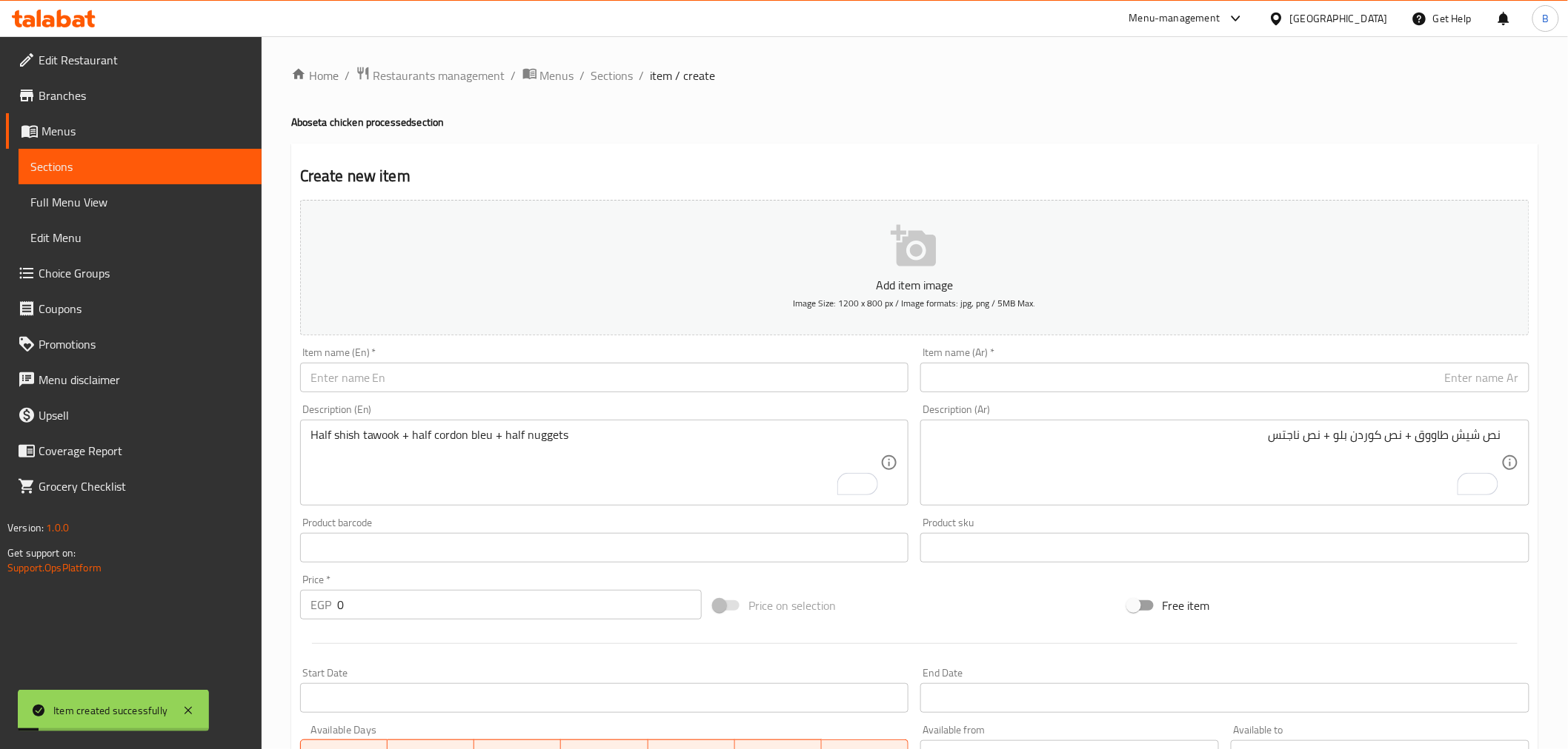
click at [606, 54] on div "Home / Restaurants management / Menus / Sections / item / create Aboseta chicke…" at bounding box center [914, 541] width 1306 height 1010
click at [601, 76] on span "Sections" at bounding box center [612, 75] width 42 height 18
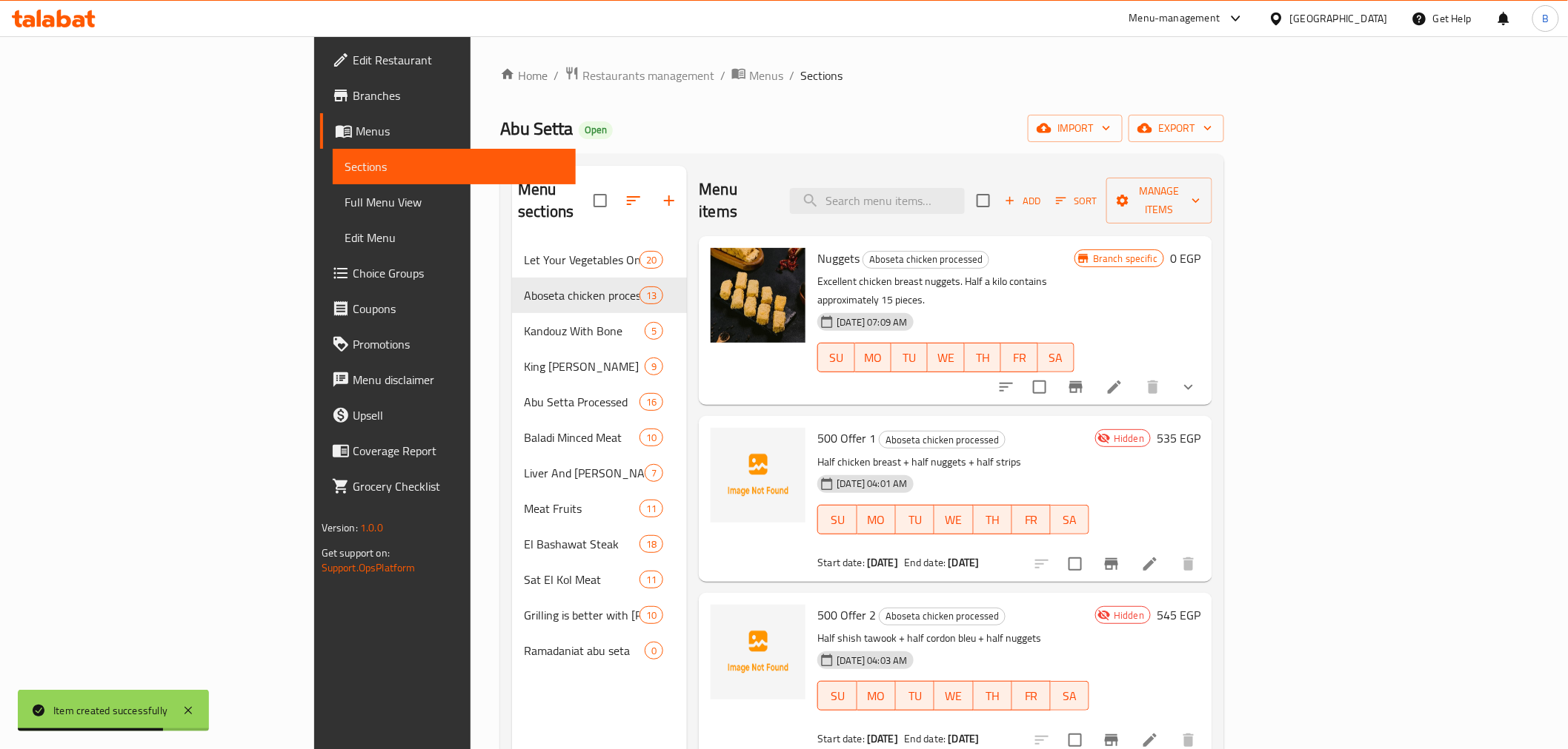
click at [1068, 194] on icon "button" at bounding box center [1060, 200] width 13 height 13
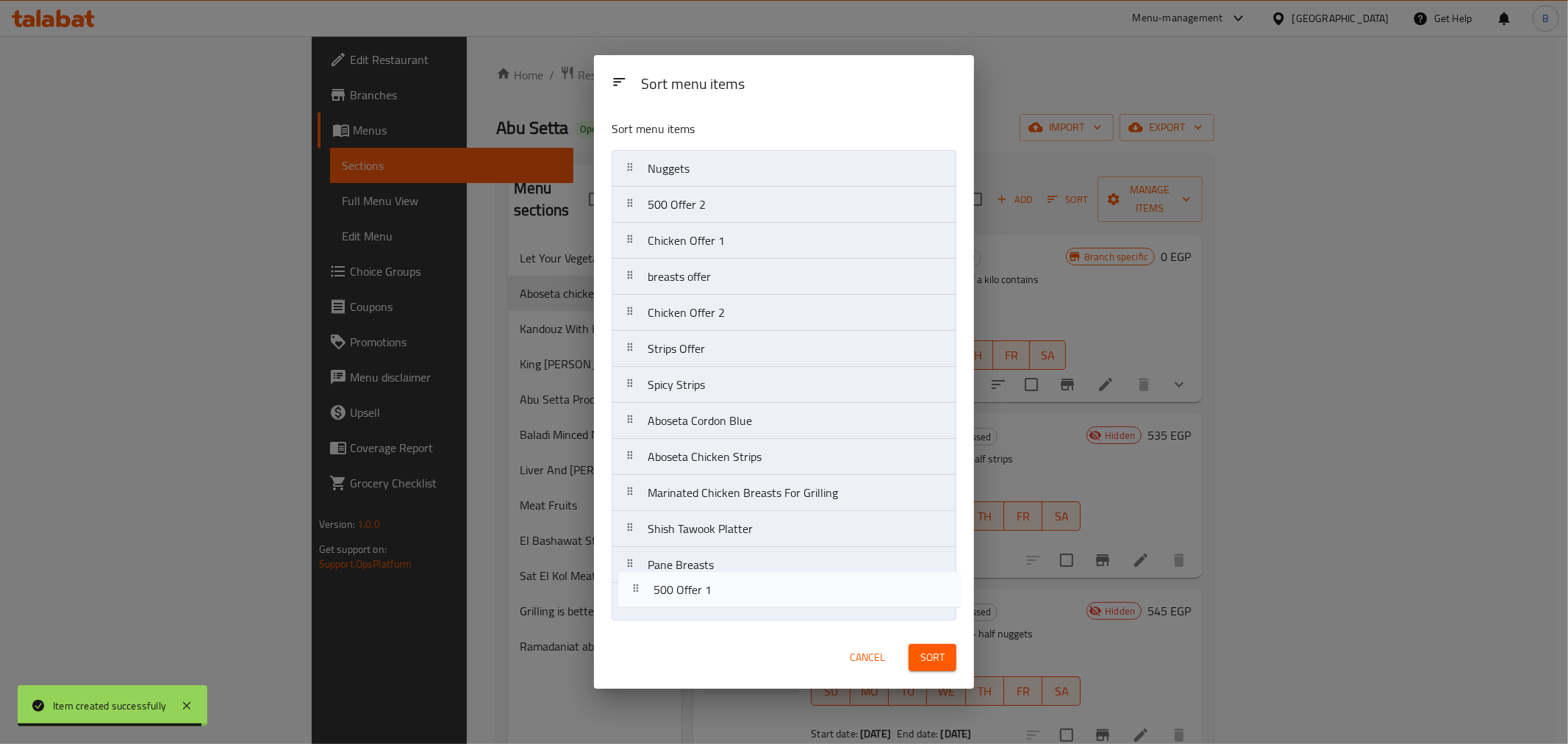
drag, startPoint x: 707, startPoint y: 212, endPoint x: 713, endPoint y: 603, distance: 391.0
click at [713, 603] on nav "Nuggets 500 Offer 1 500 Offer 2 Chicken Offer 1 breasts offer Chicken Offer 2 S…" at bounding box center [784, 384] width 345 height 470
drag, startPoint x: 751, startPoint y: 219, endPoint x: 791, endPoint y: 650, distance: 432.9
click at [771, 632] on div "Sort menu items Sort menu items Nuggets 500 Offer 2 Chicken Offer 1 breasts off…" at bounding box center [784, 371] width 380 height 633
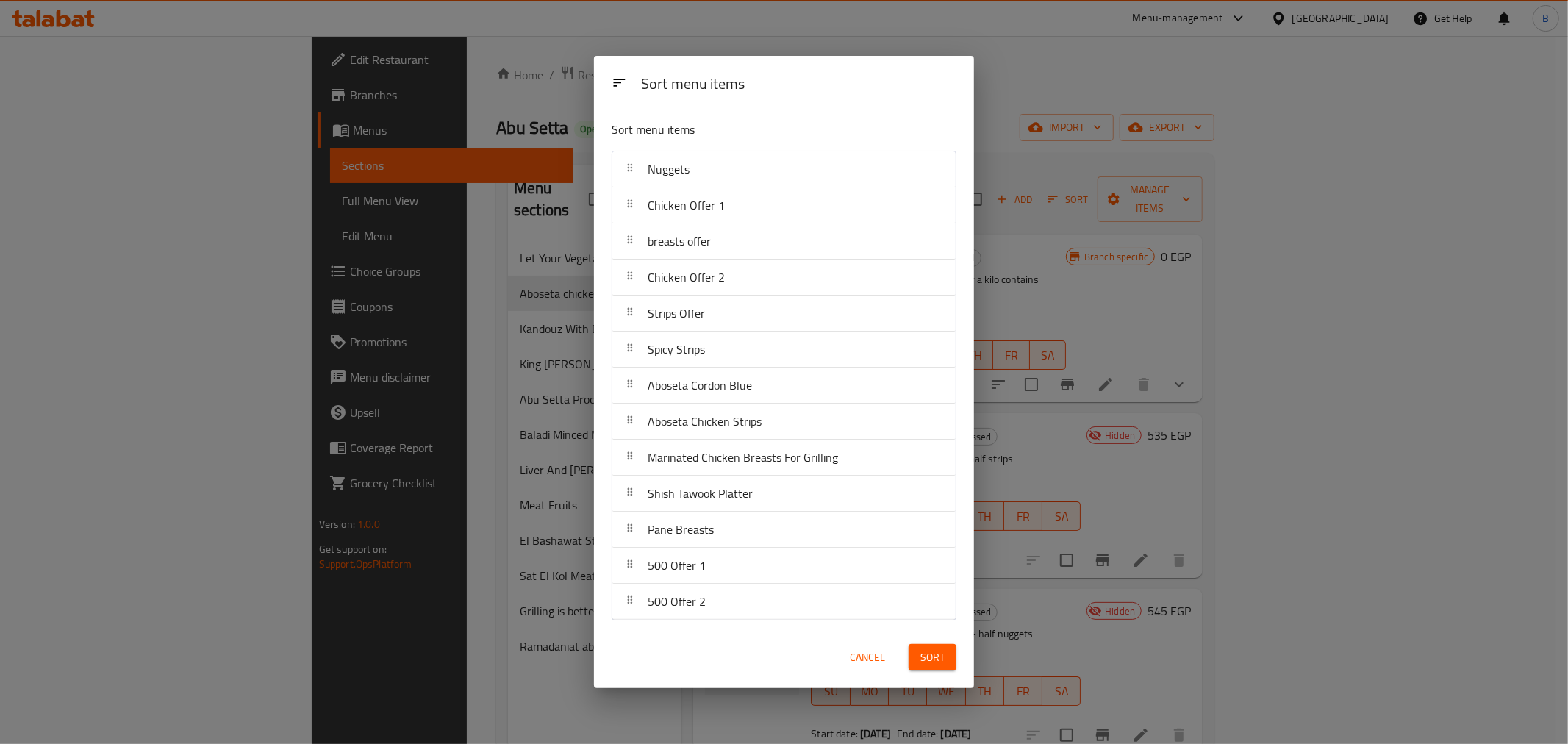
click at [952, 663] on button "Sort" at bounding box center [932, 658] width 48 height 27
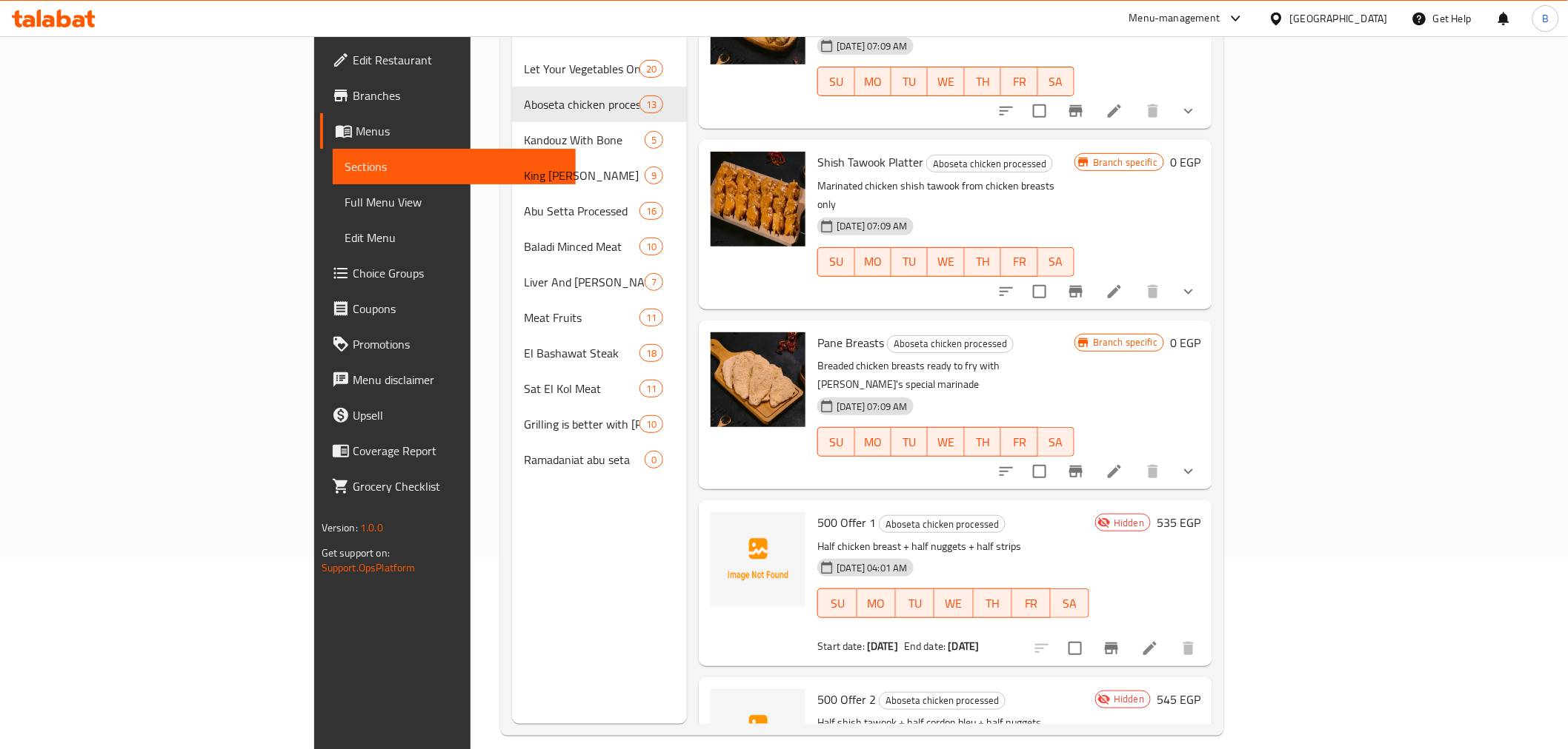
scroll to position [207, 0]
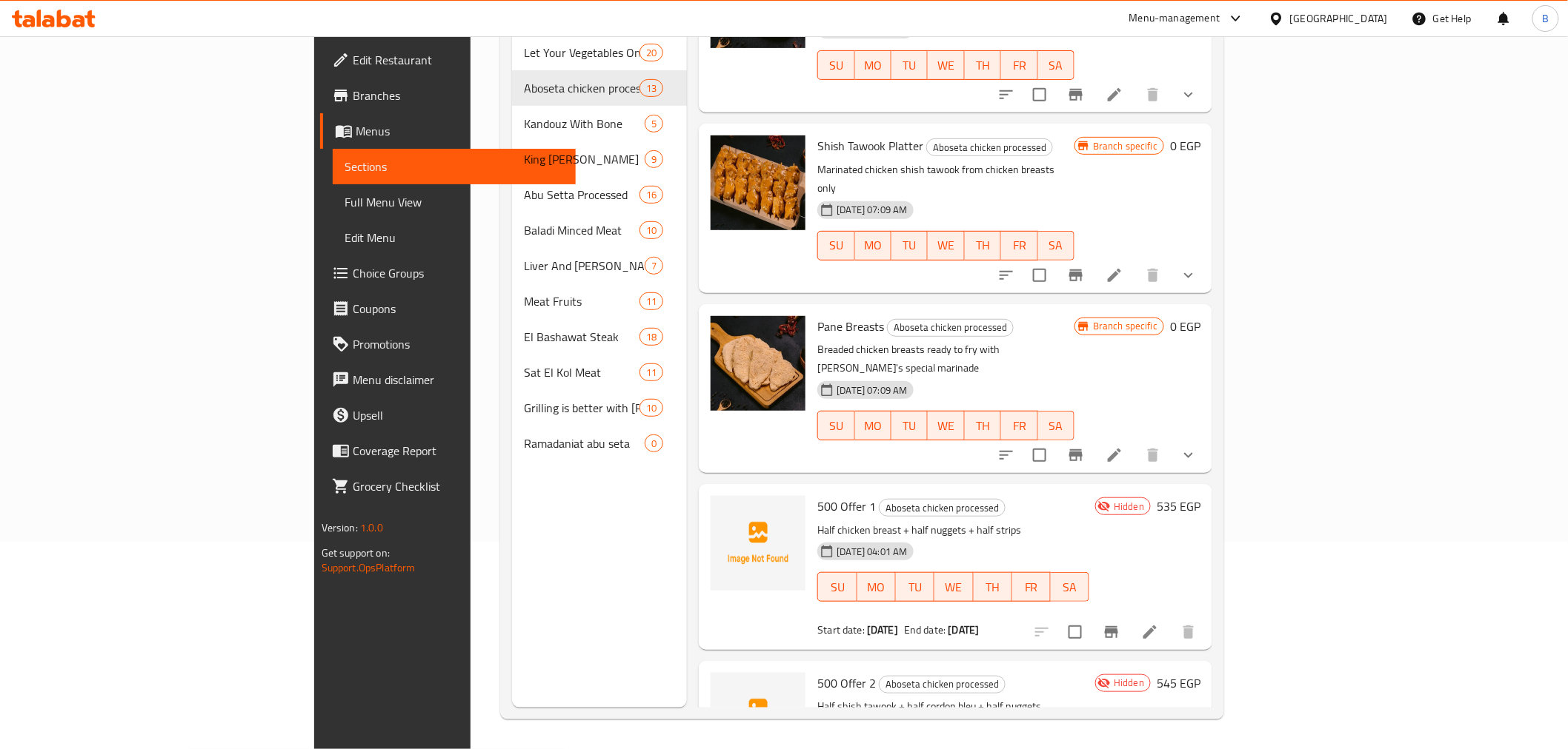
click at [817, 496] on span "500 Offer 1" at bounding box center [846, 506] width 59 height 22
copy h6 "500 Offer 1"
click at [817, 673] on span "500 Offer 2" at bounding box center [846, 683] width 59 height 22
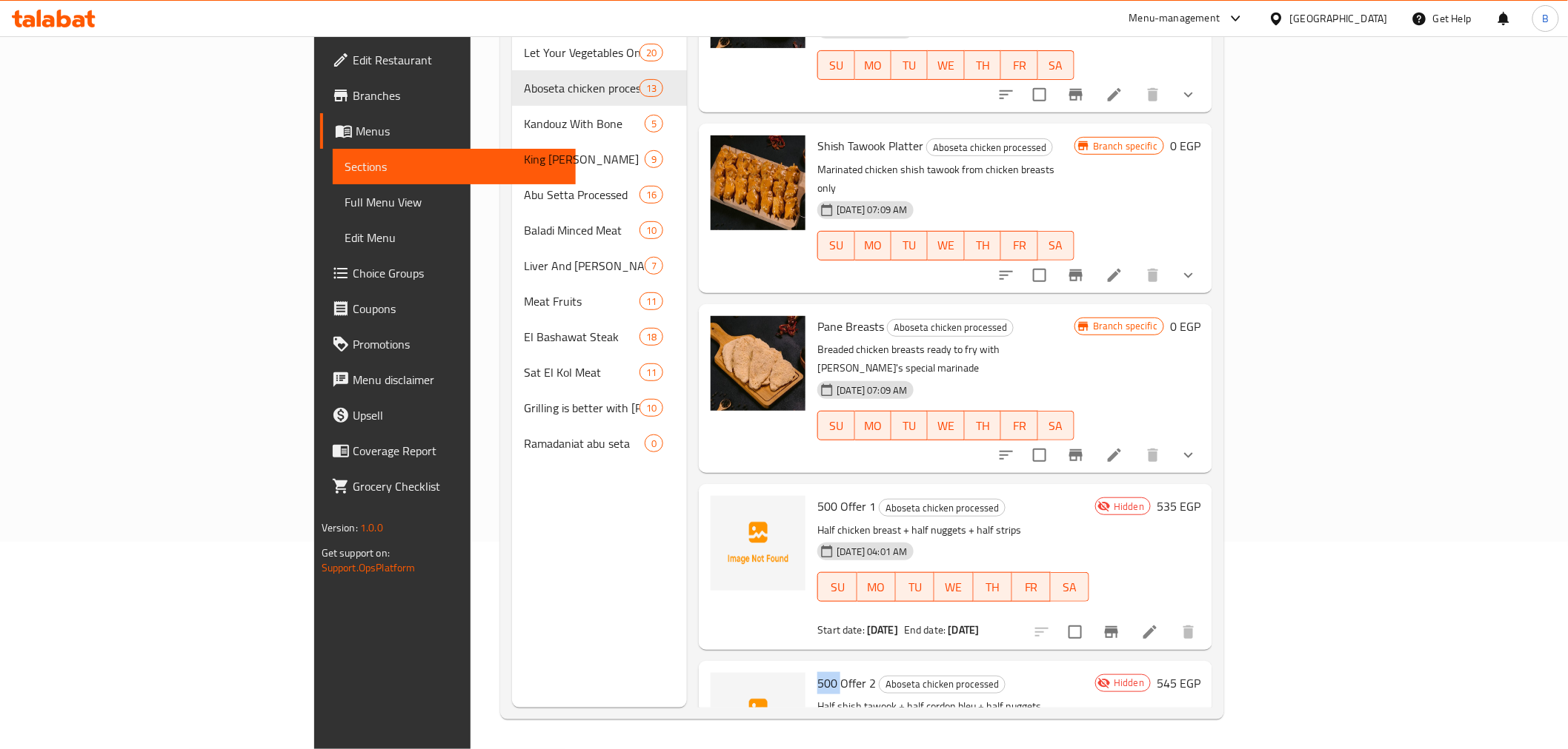
click at [817, 673] on span "500 Offer 2" at bounding box center [846, 683] width 59 height 22
copy h6 "500 Offer 2"
click at [512, 512] on div "Menu sections Let Your Vegetables On Talabat And Your Meat On [PERSON_NAME] 20 …" at bounding box center [598, 333] width 175 height 749
click at [1158, 624] on icon at bounding box center [1149, 632] width 18 height 18
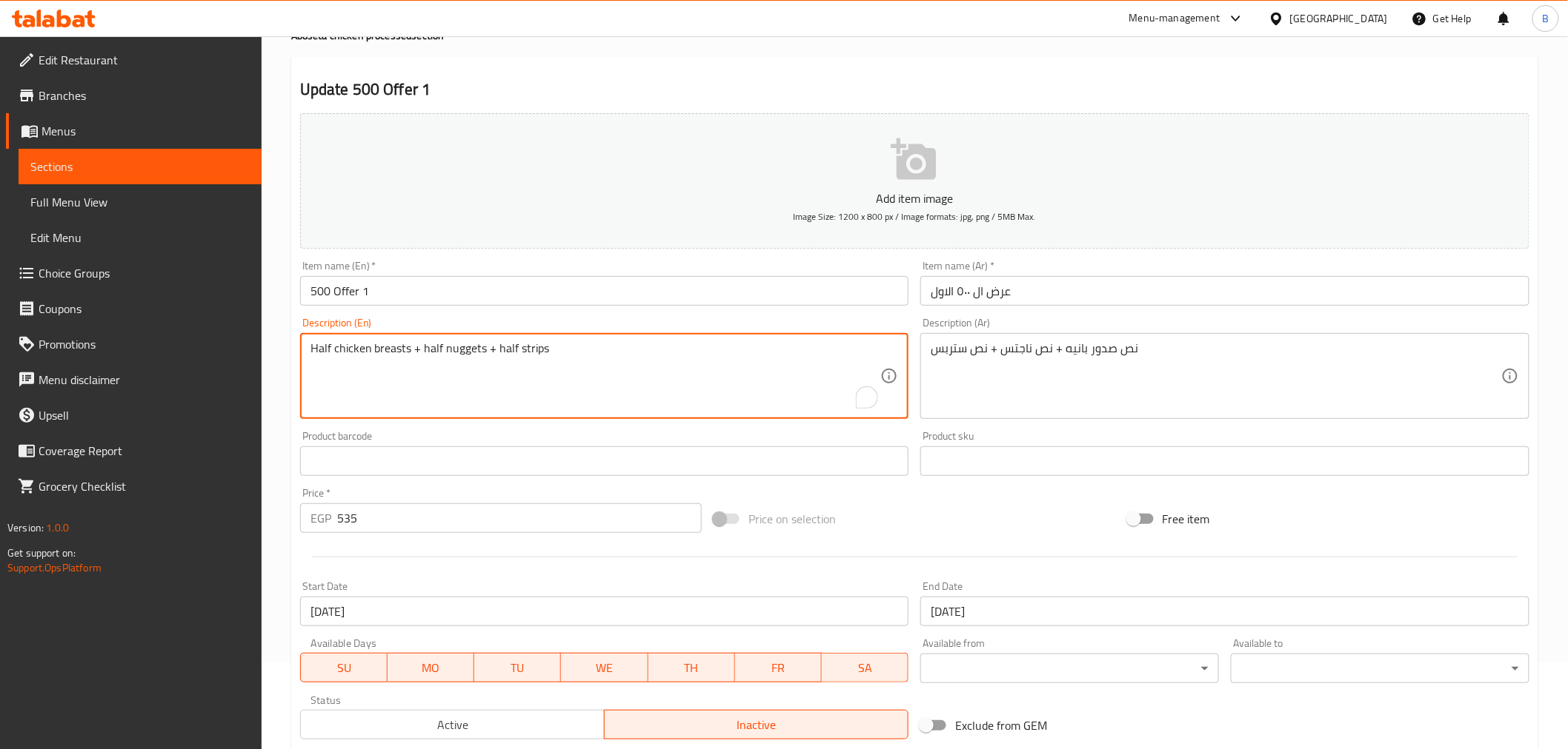
scroll to position [294, 0]
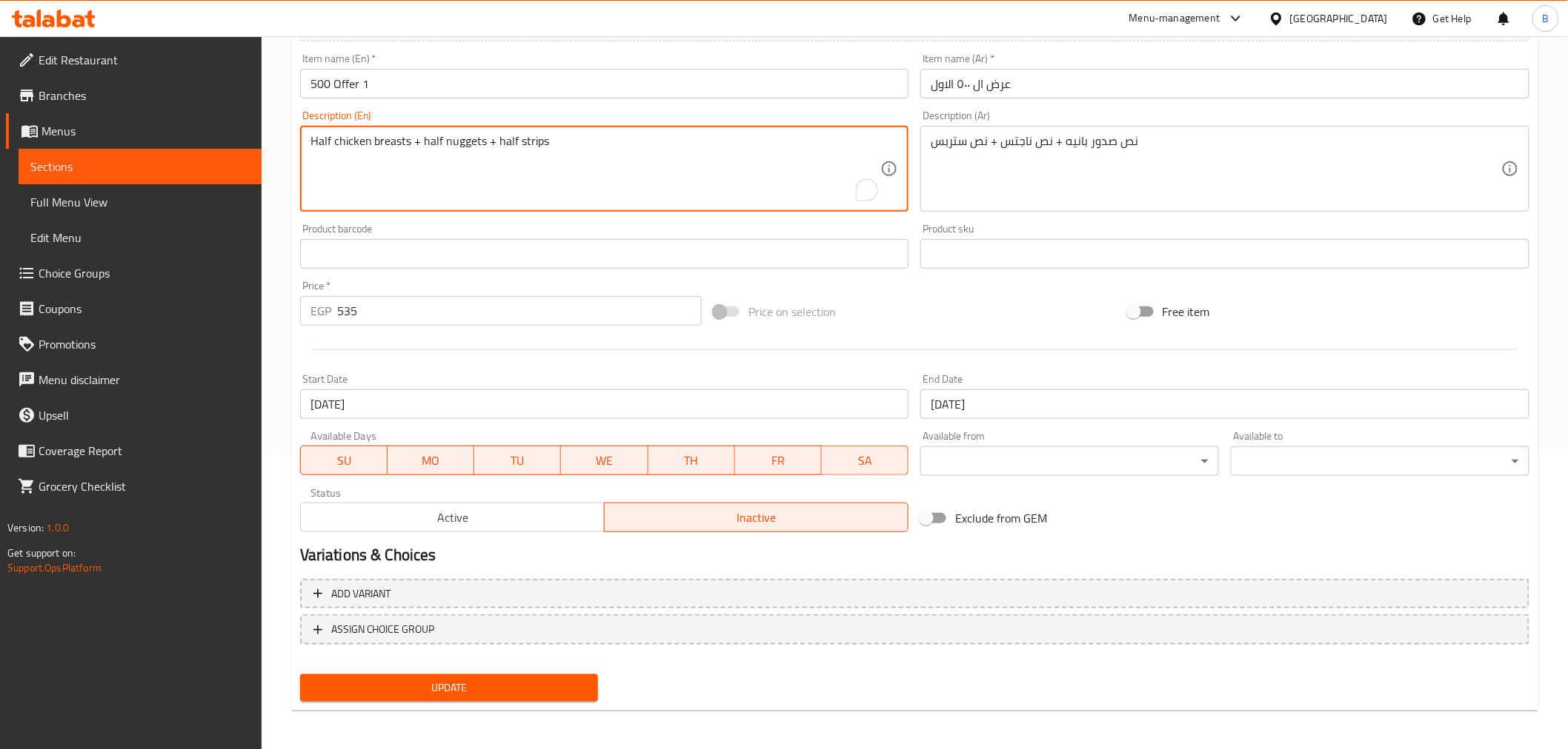
type textarea "Half chicken breasts + half nuggets + half strips"
click at [405, 682] on span "Update" at bounding box center [448, 688] width 275 height 18
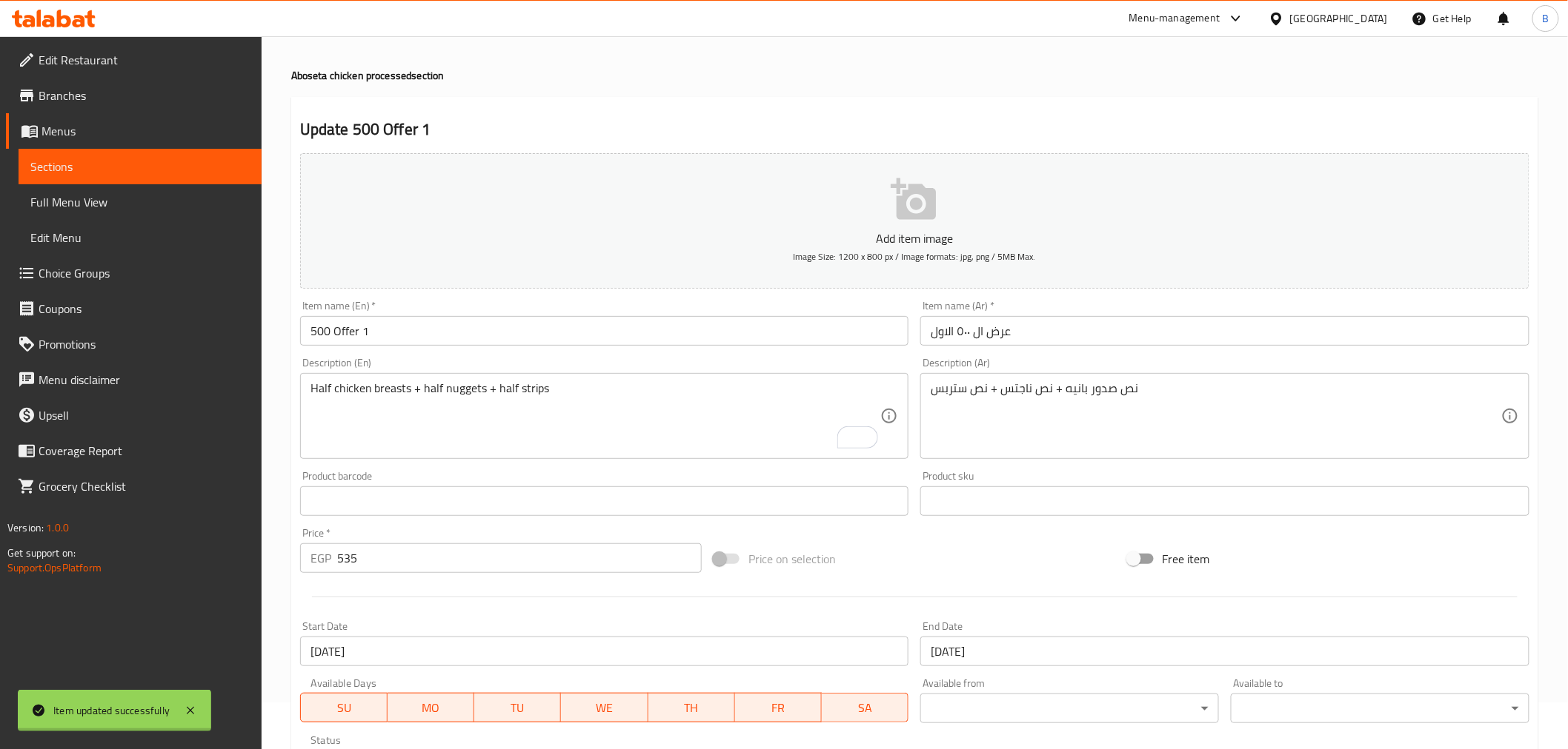
scroll to position [0, 0]
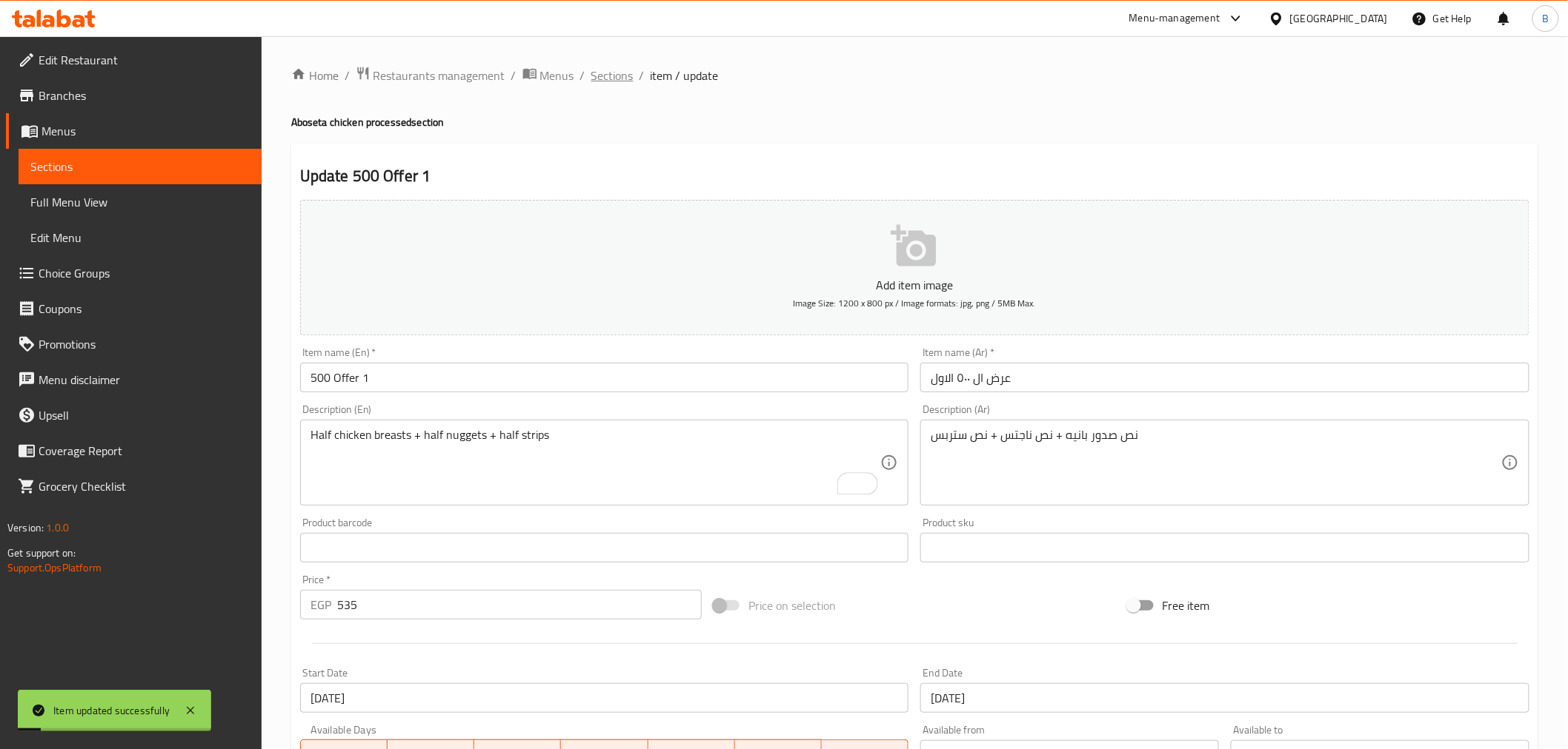
click at [617, 78] on span "Sections" at bounding box center [612, 75] width 42 height 18
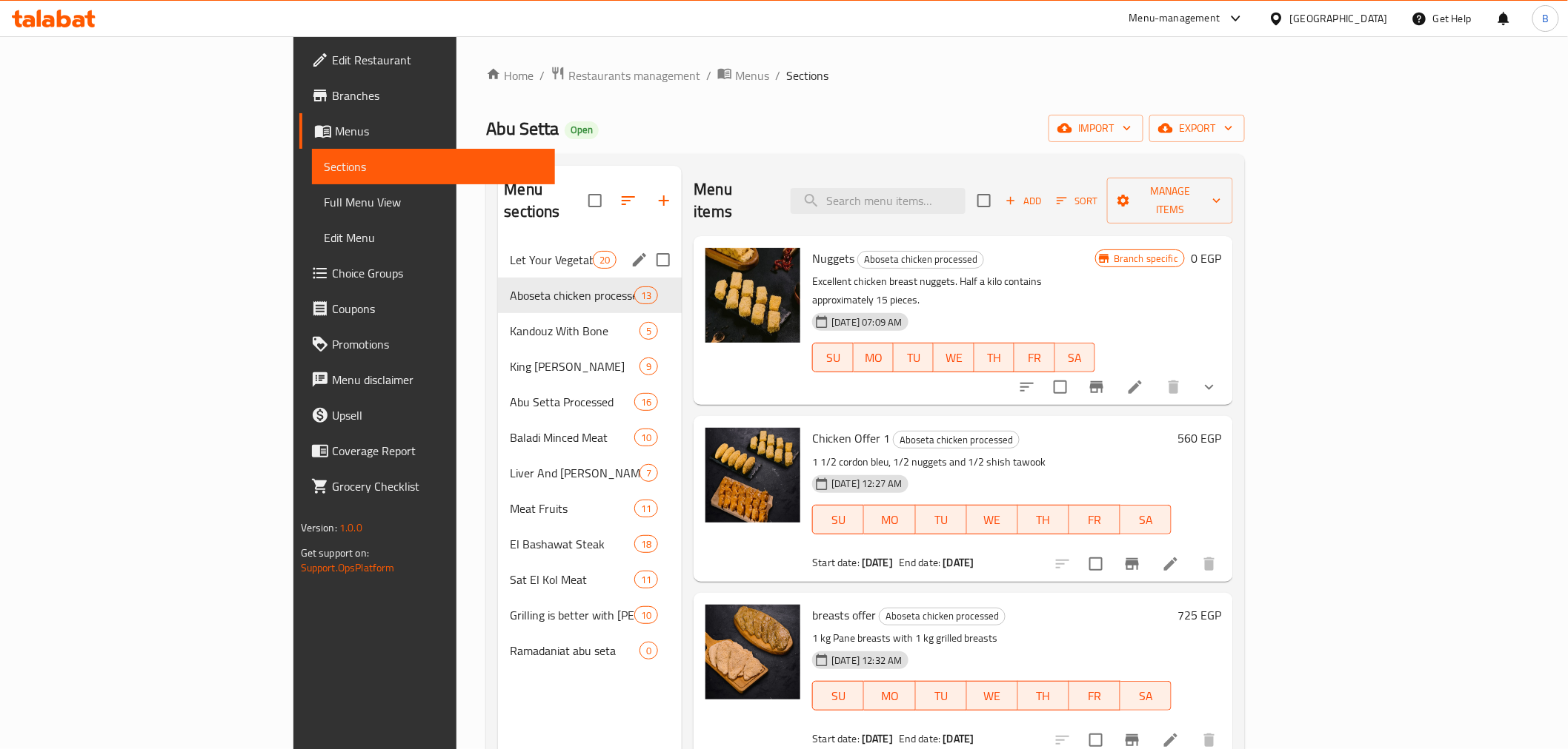
click at [510, 251] on span "Let Your Vegetables On Talabat And Your Meat On Abu Setta" at bounding box center [551, 260] width 83 height 18
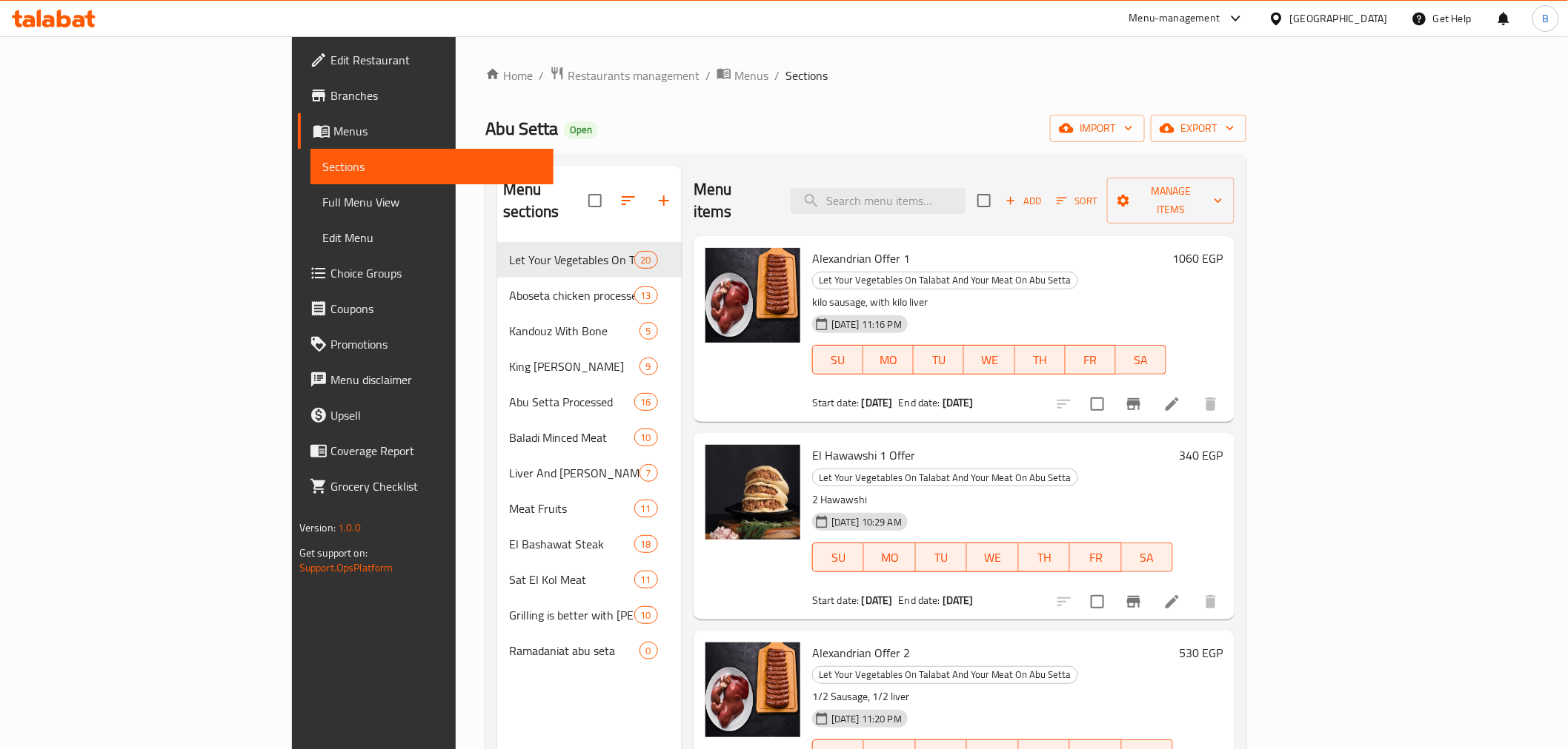
click at [946, 204] on div "Menu items Add Sort Manage items" at bounding box center [963, 201] width 541 height 70
click at [946, 188] on input "search" at bounding box center [877, 201] width 175 height 26
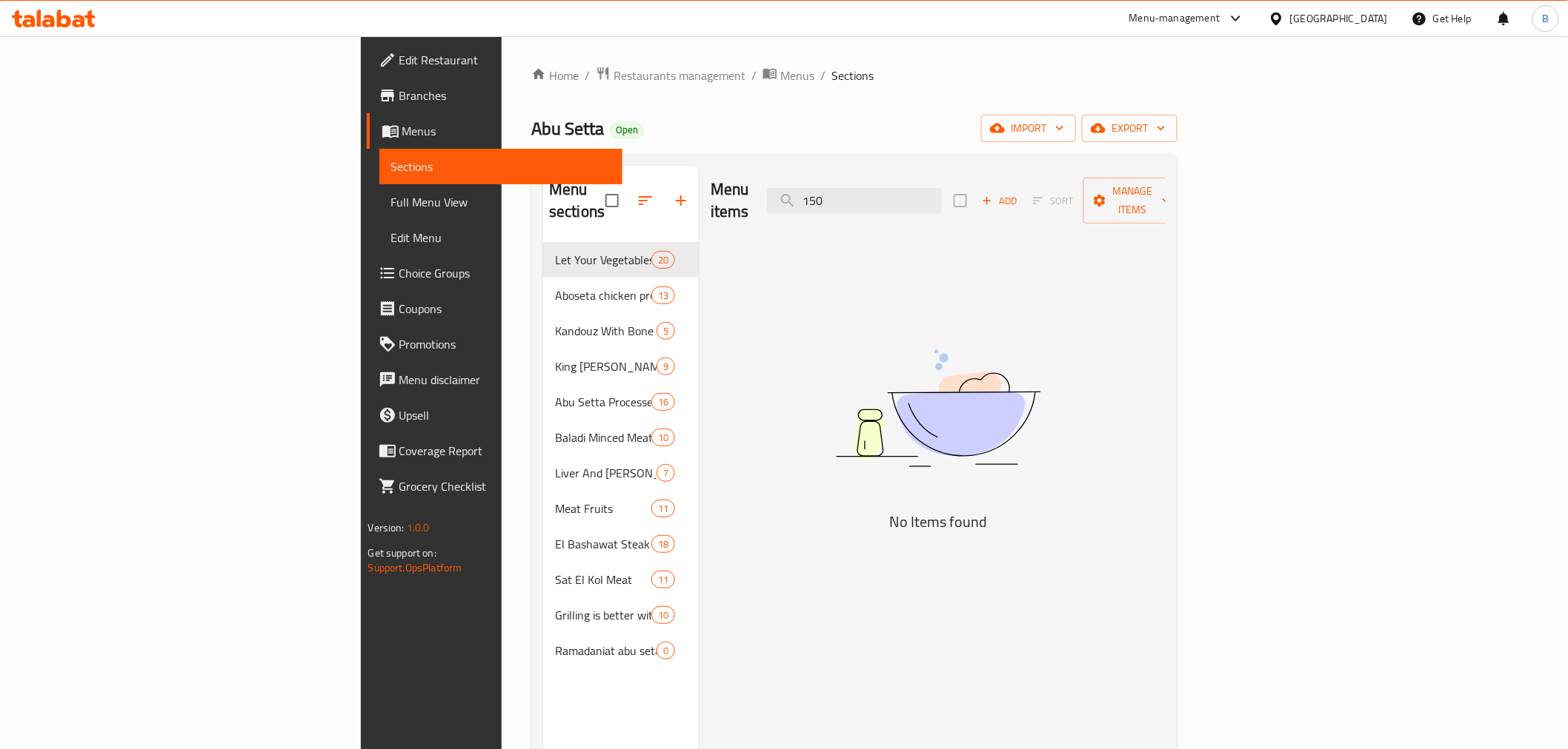
click at [963, 173] on div "Menu items 150 Add Sort Manage items" at bounding box center [938, 201] width 455 height 70
type input "150"
click at [963, 171] on div "Menu items 150 Add Sort Manage items" at bounding box center [938, 201] width 455 height 70
click at [942, 197] on input "150" at bounding box center [854, 201] width 175 height 26
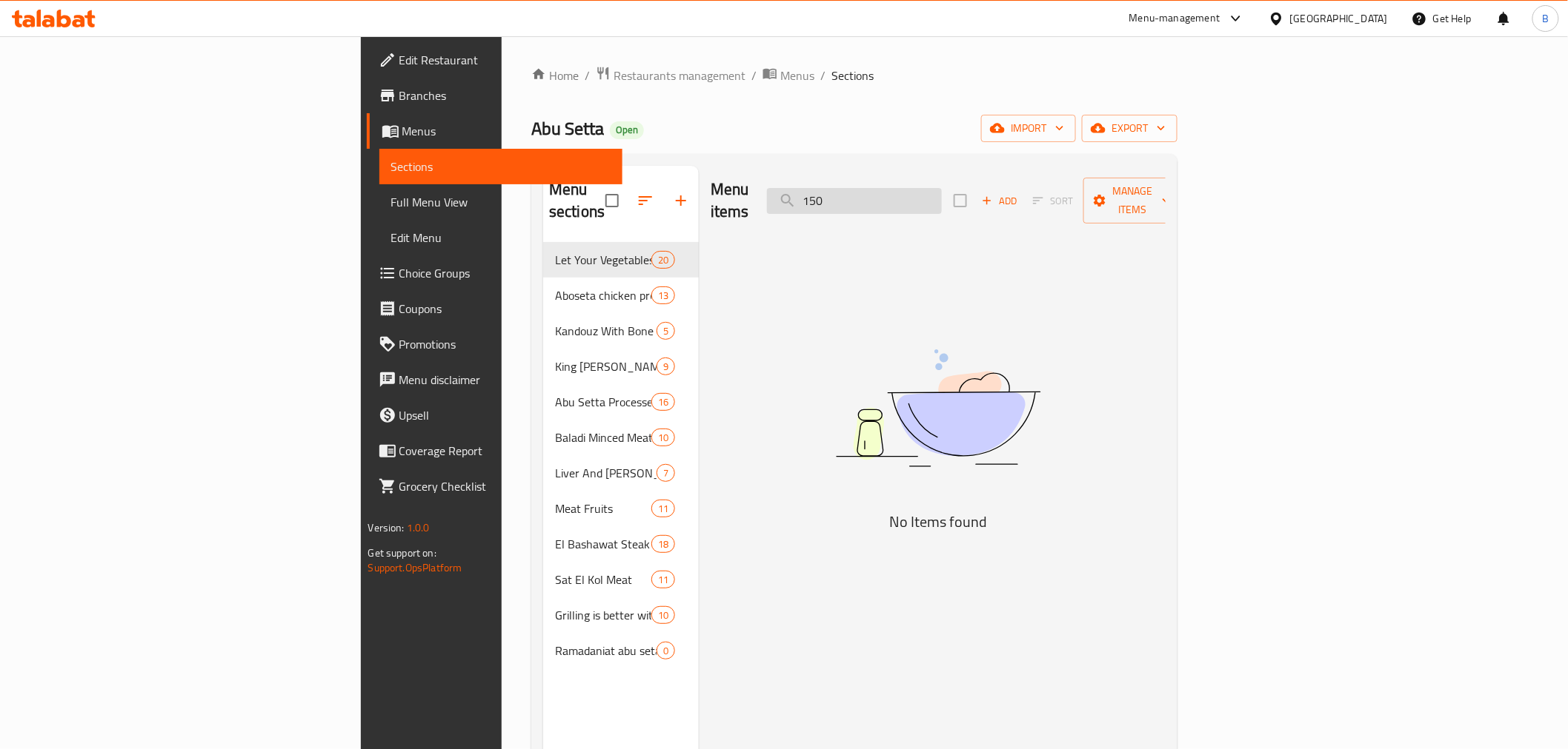
click at [942, 197] on input "150" at bounding box center [854, 201] width 175 height 26
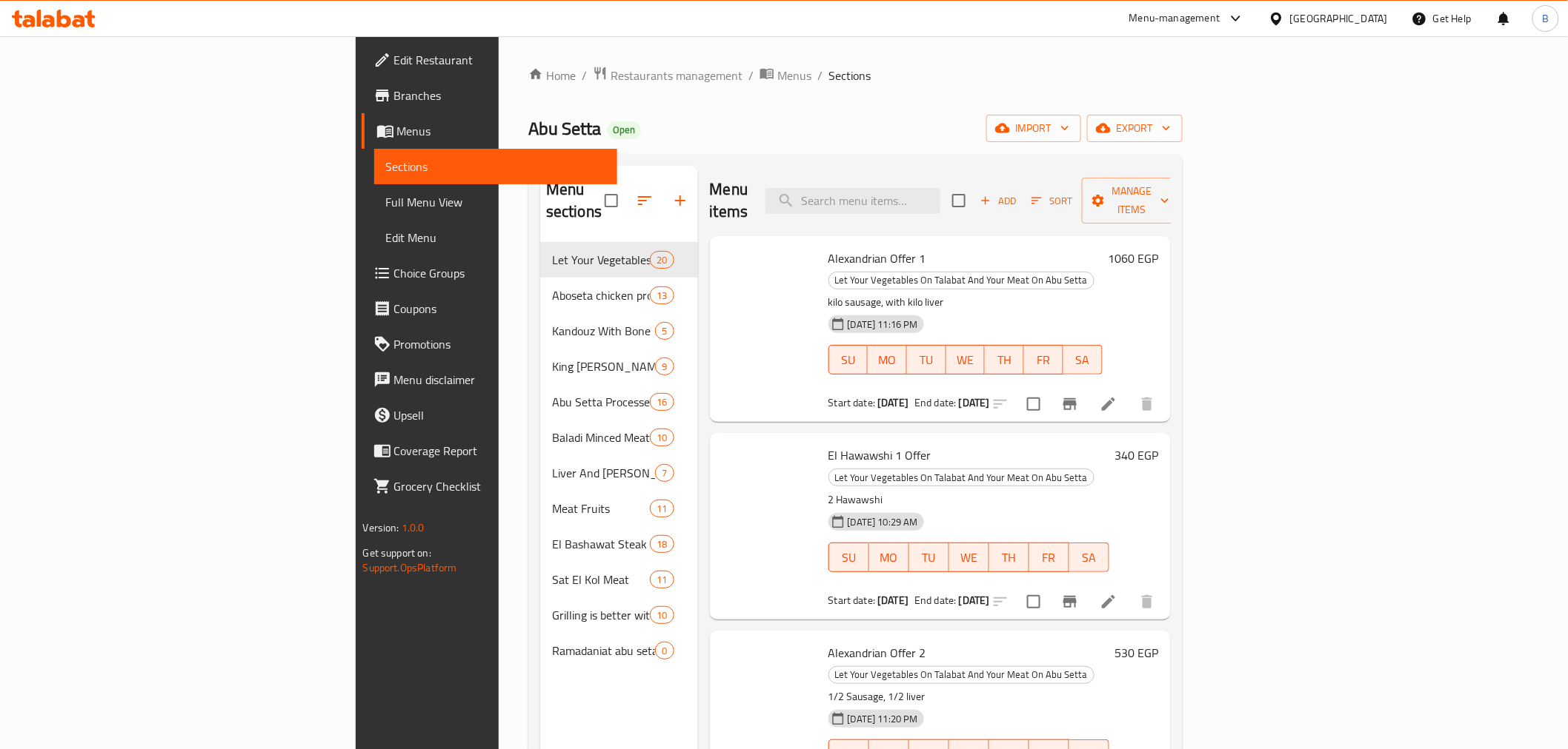
click at [1018, 193] on span "Add" at bounding box center [998, 201] width 40 height 17
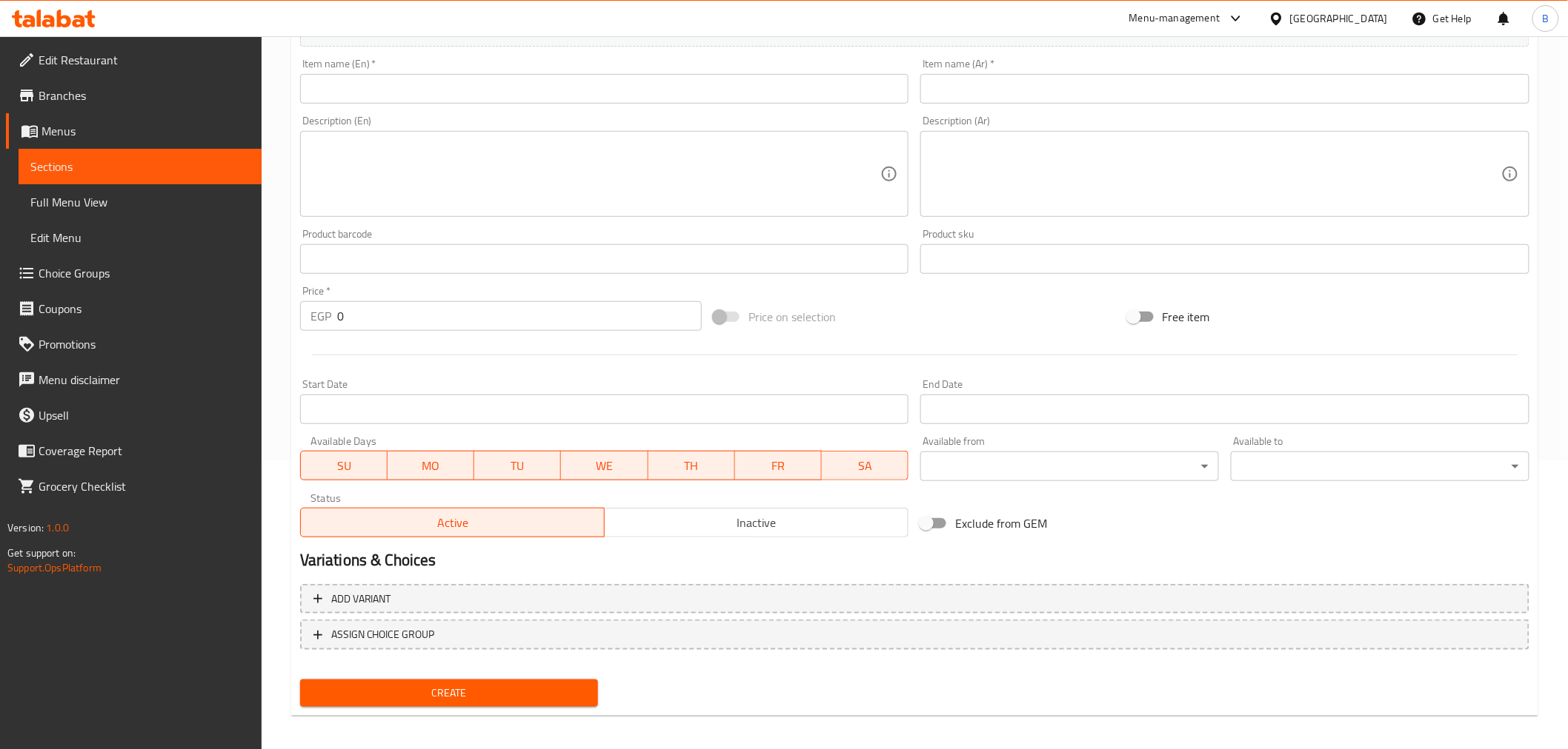
scroll to position [294, 0]
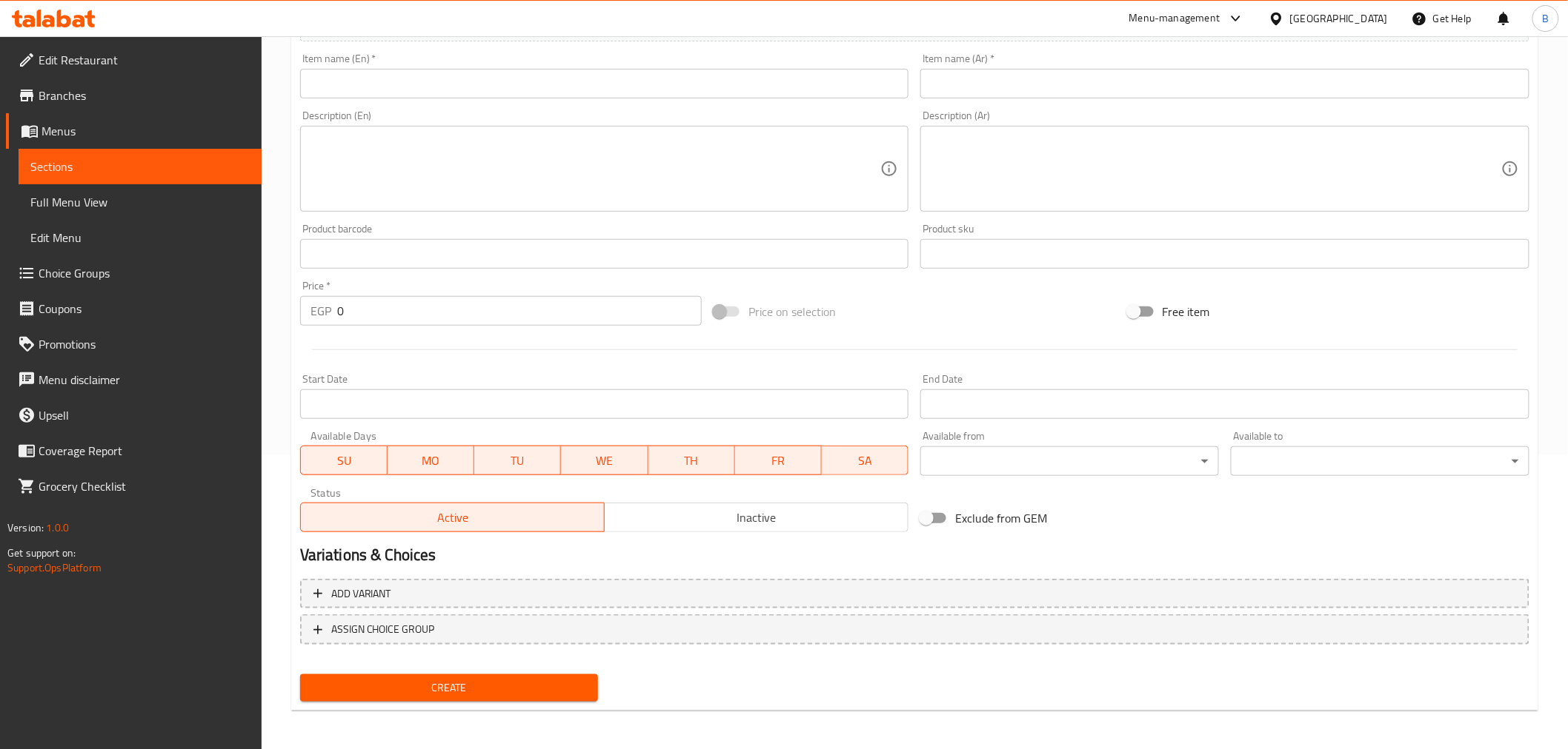
click at [992, 410] on input "Start Date" at bounding box center [1225, 404] width 609 height 30
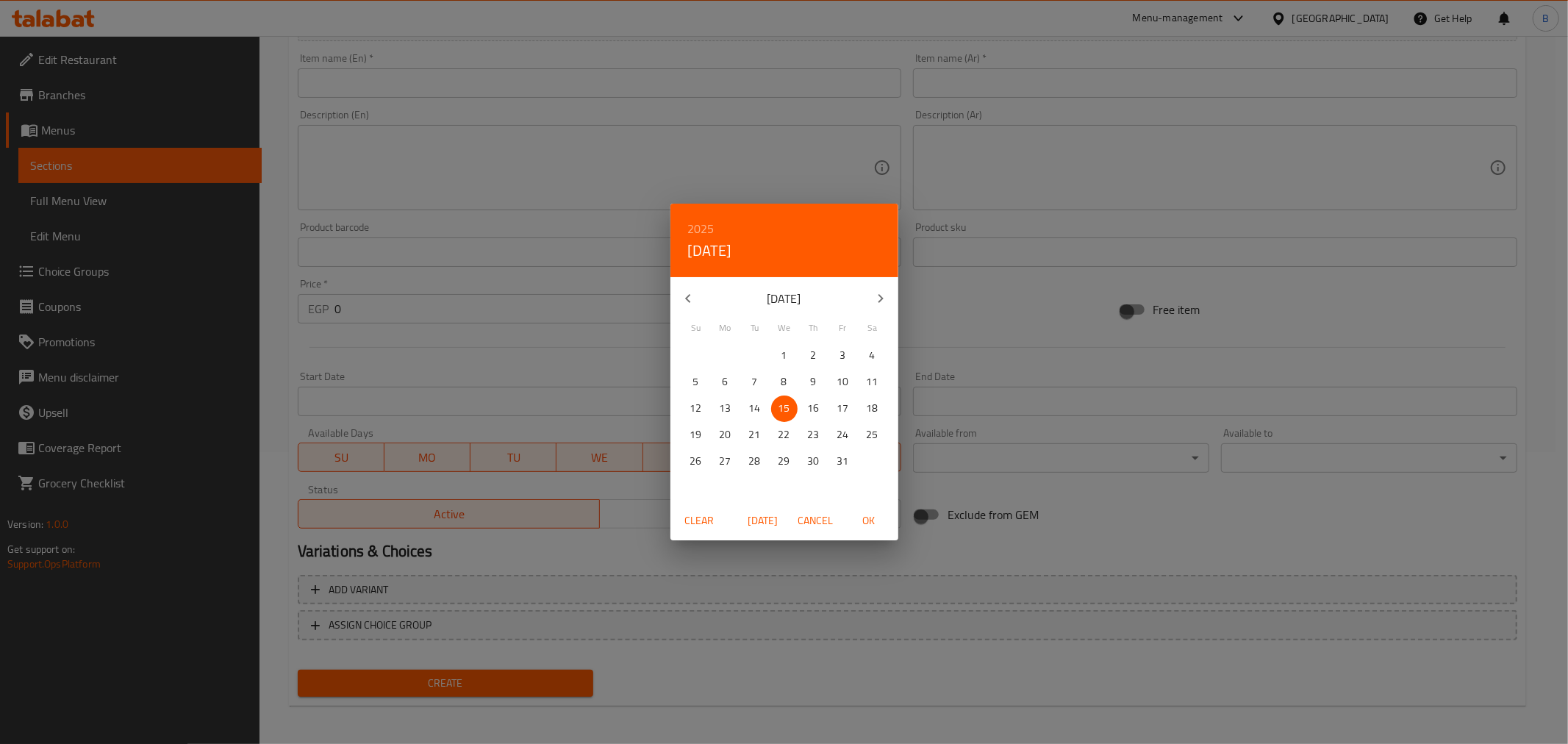
click at [866, 297] on button "button" at bounding box center [880, 299] width 36 height 36
click at [866, 294] on button "button" at bounding box center [880, 299] width 36 height 36
click at [784, 463] on p "31" at bounding box center [784, 461] width 12 height 18
click at [877, 522] on span "OK" at bounding box center [869, 521] width 36 height 18
type input "[DATE]"
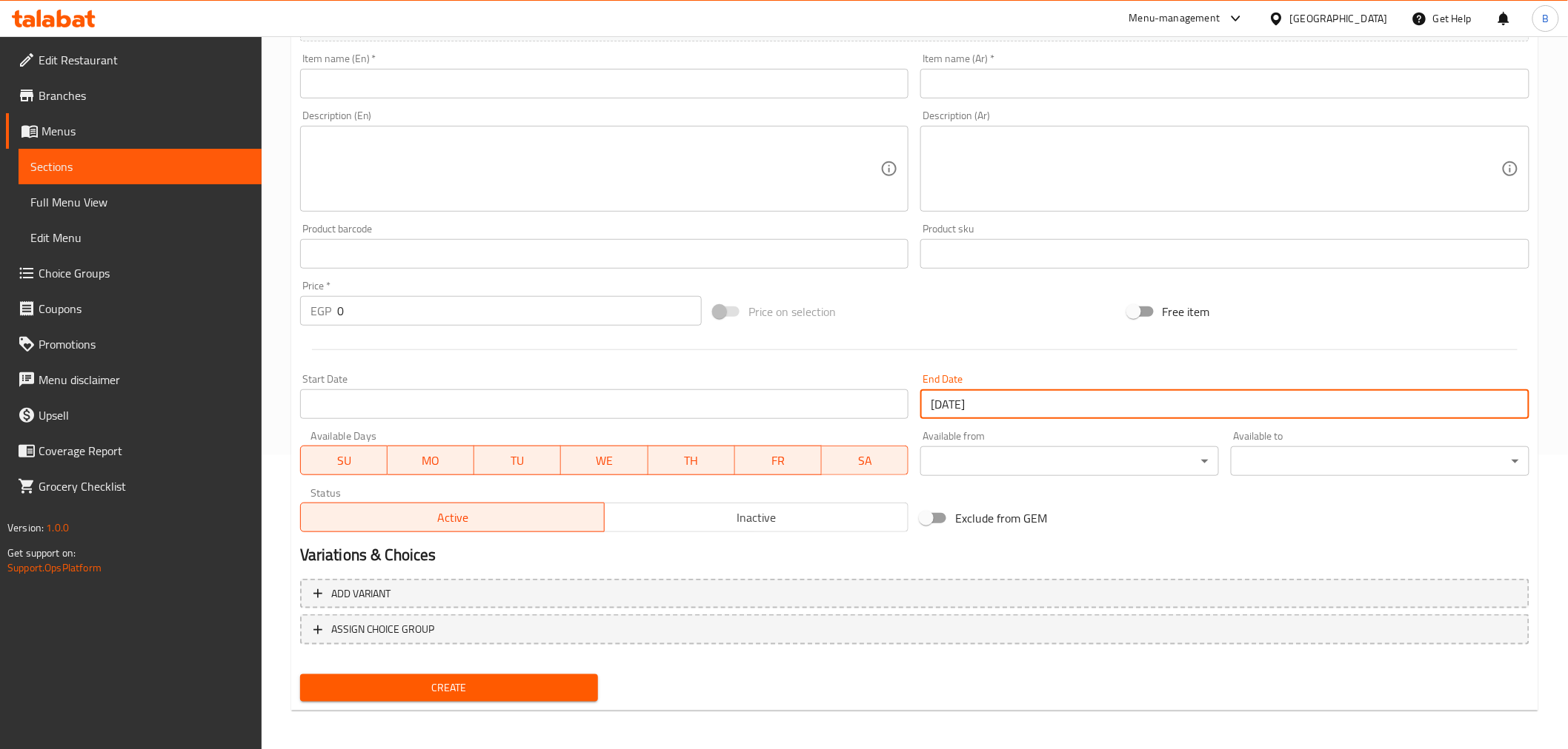
click at [813, 390] on input "Start Date" at bounding box center [605, 404] width 609 height 30
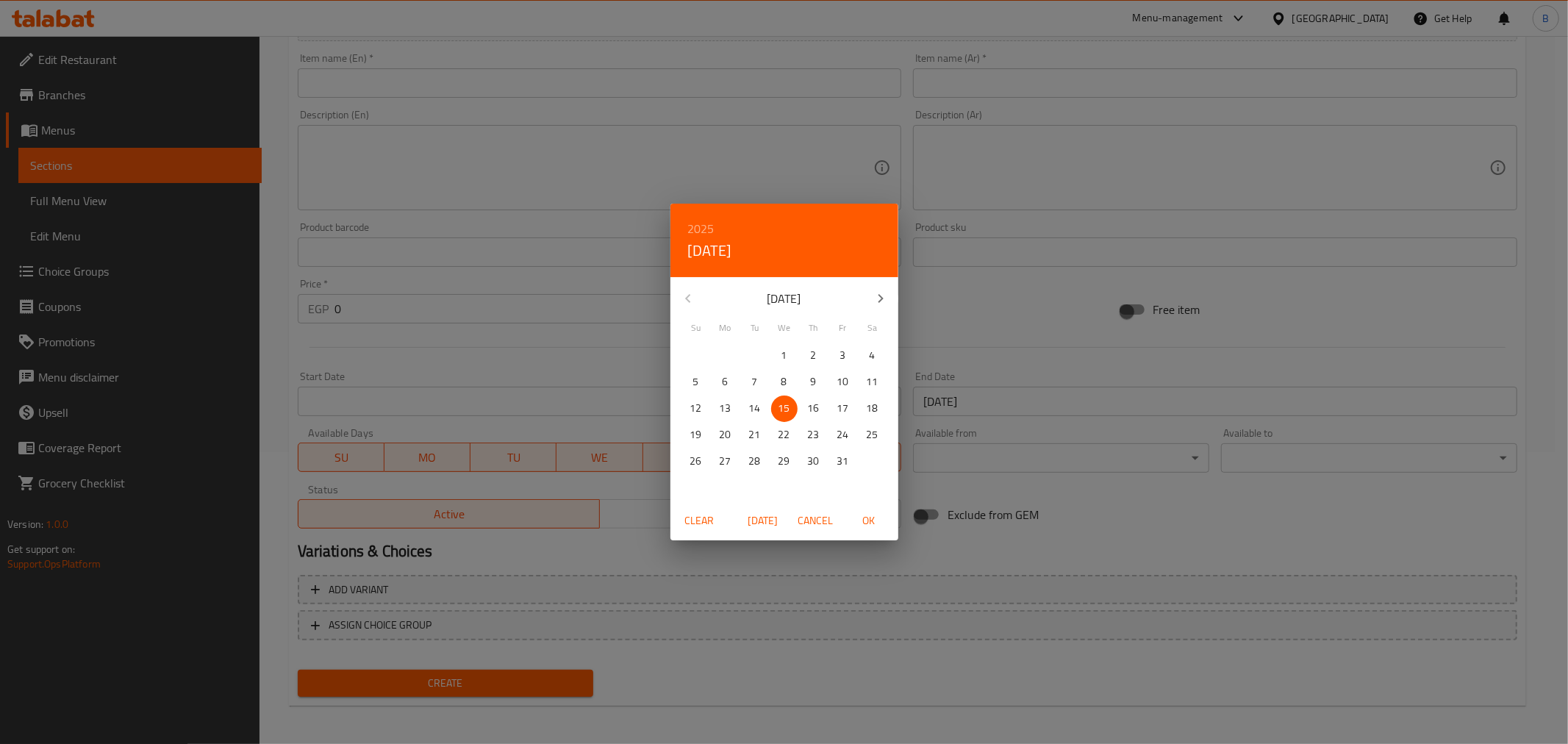
click at [776, 520] on span "[DATE]" at bounding box center [763, 521] width 36 height 18
click at [871, 517] on span "OK" at bounding box center [869, 521] width 36 height 18
type input "[DATE]"
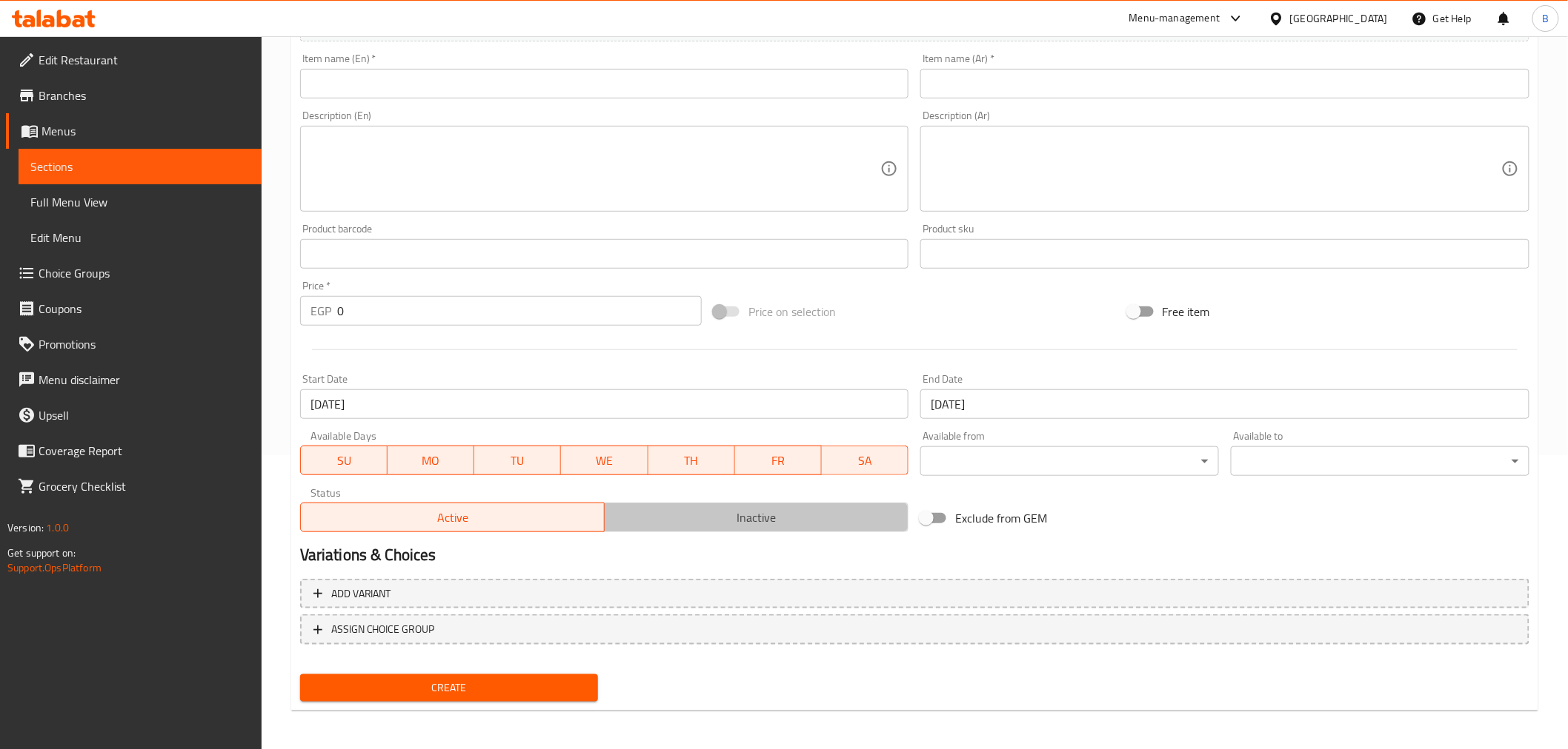
click at [694, 505] on button "Inactive" at bounding box center [755, 517] width 304 height 30
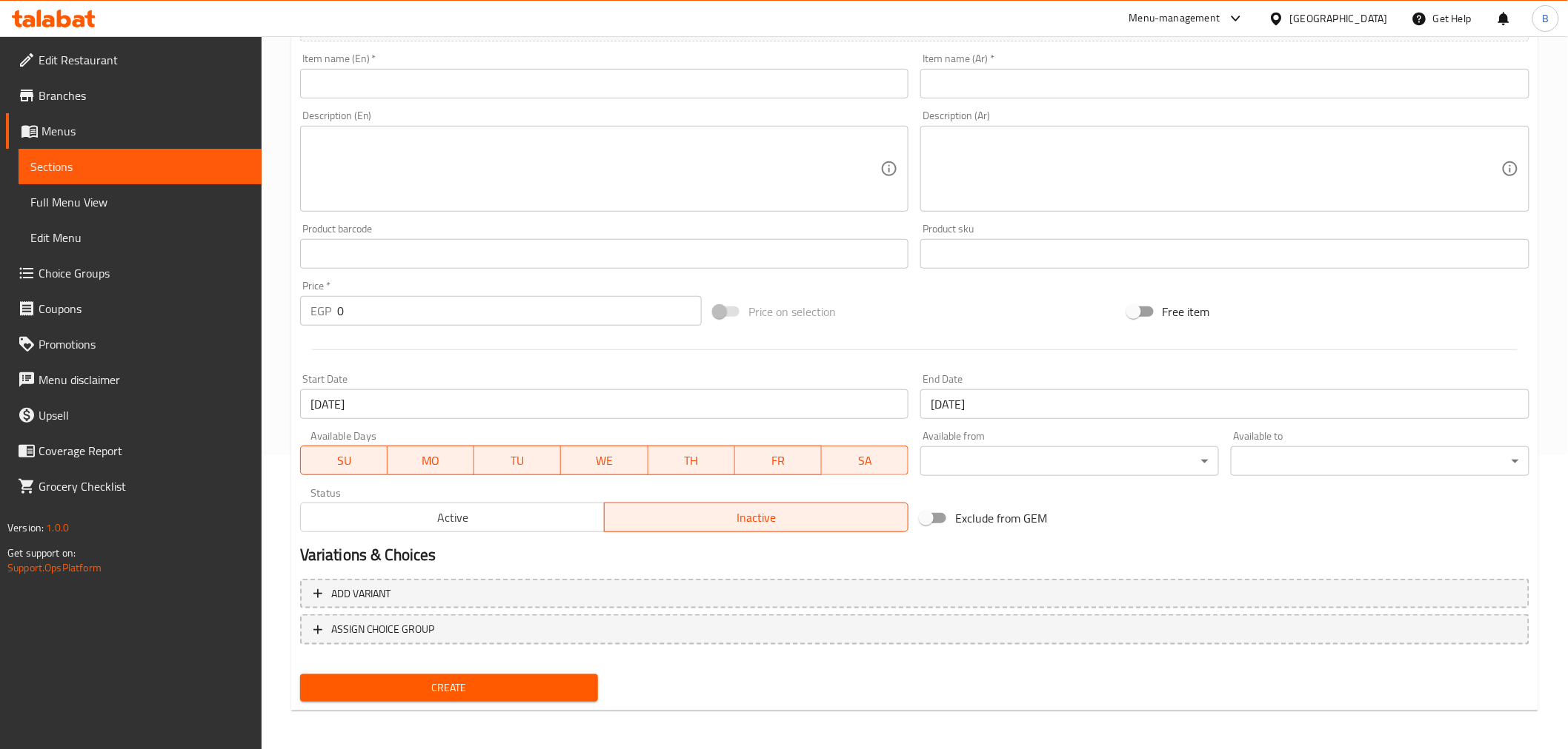
click at [482, 406] on input "[DATE]" at bounding box center [605, 404] width 609 height 30
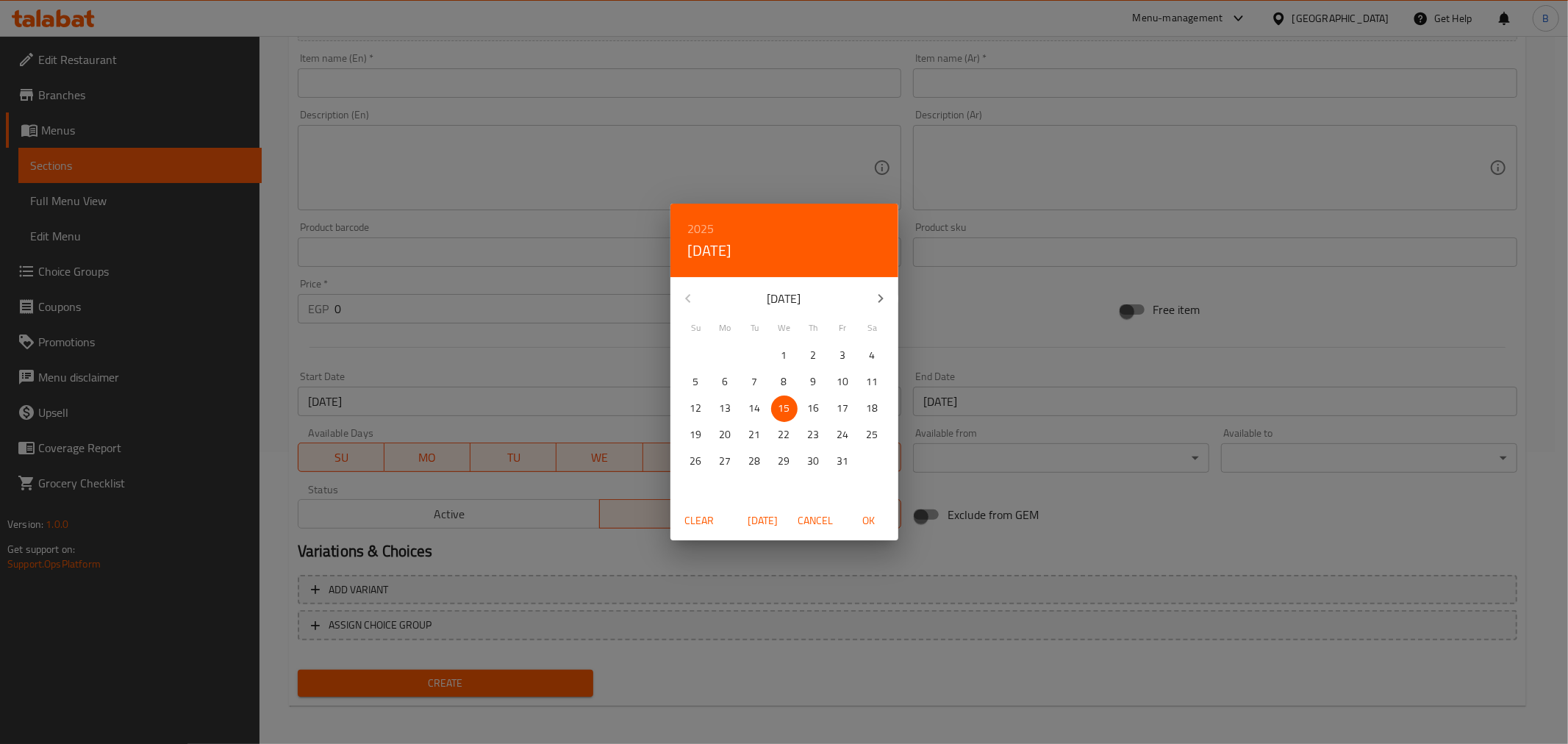
click at [785, 401] on p "15" at bounding box center [784, 408] width 12 height 18
click at [856, 522] on span "OK" at bounding box center [869, 521] width 36 height 18
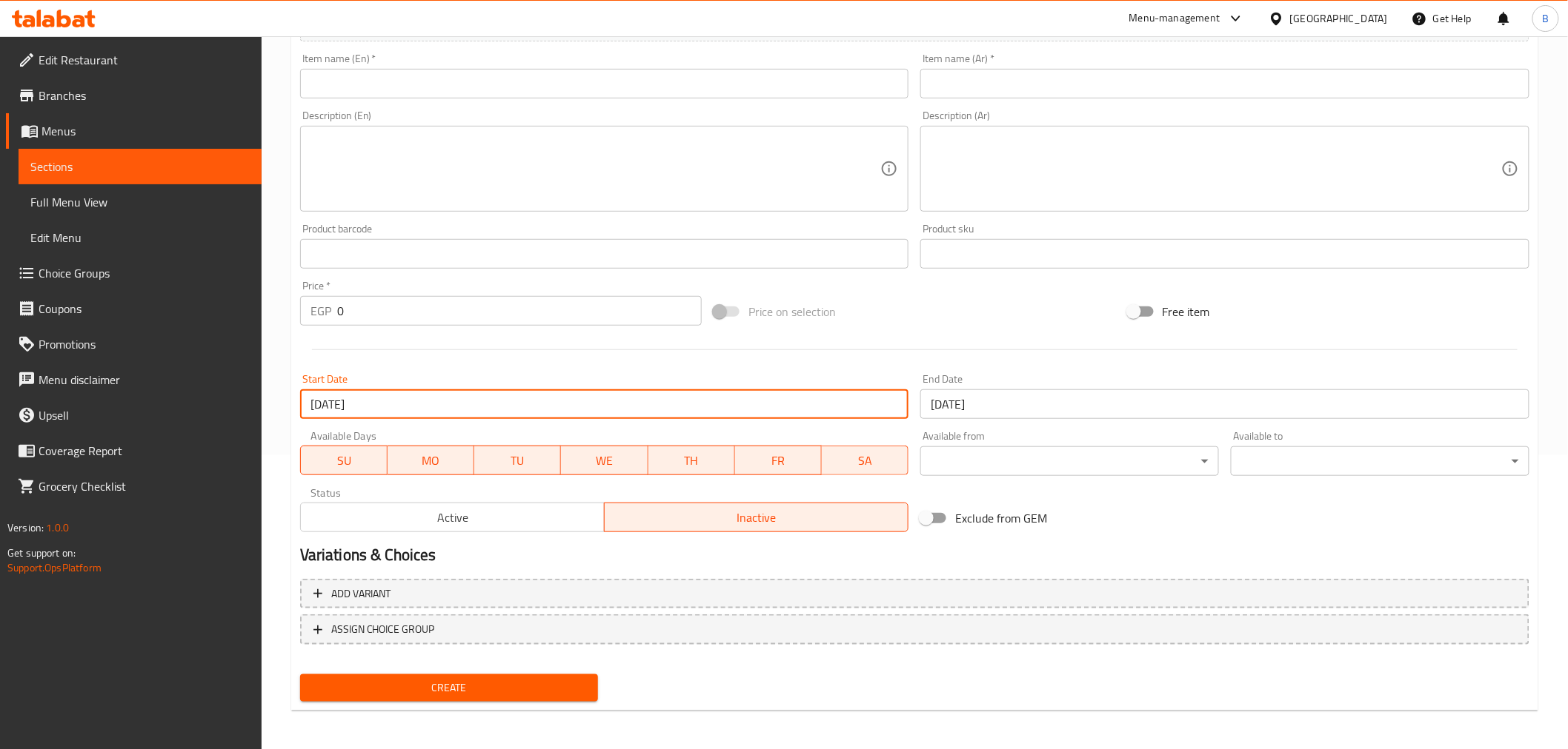
scroll to position [130, 0]
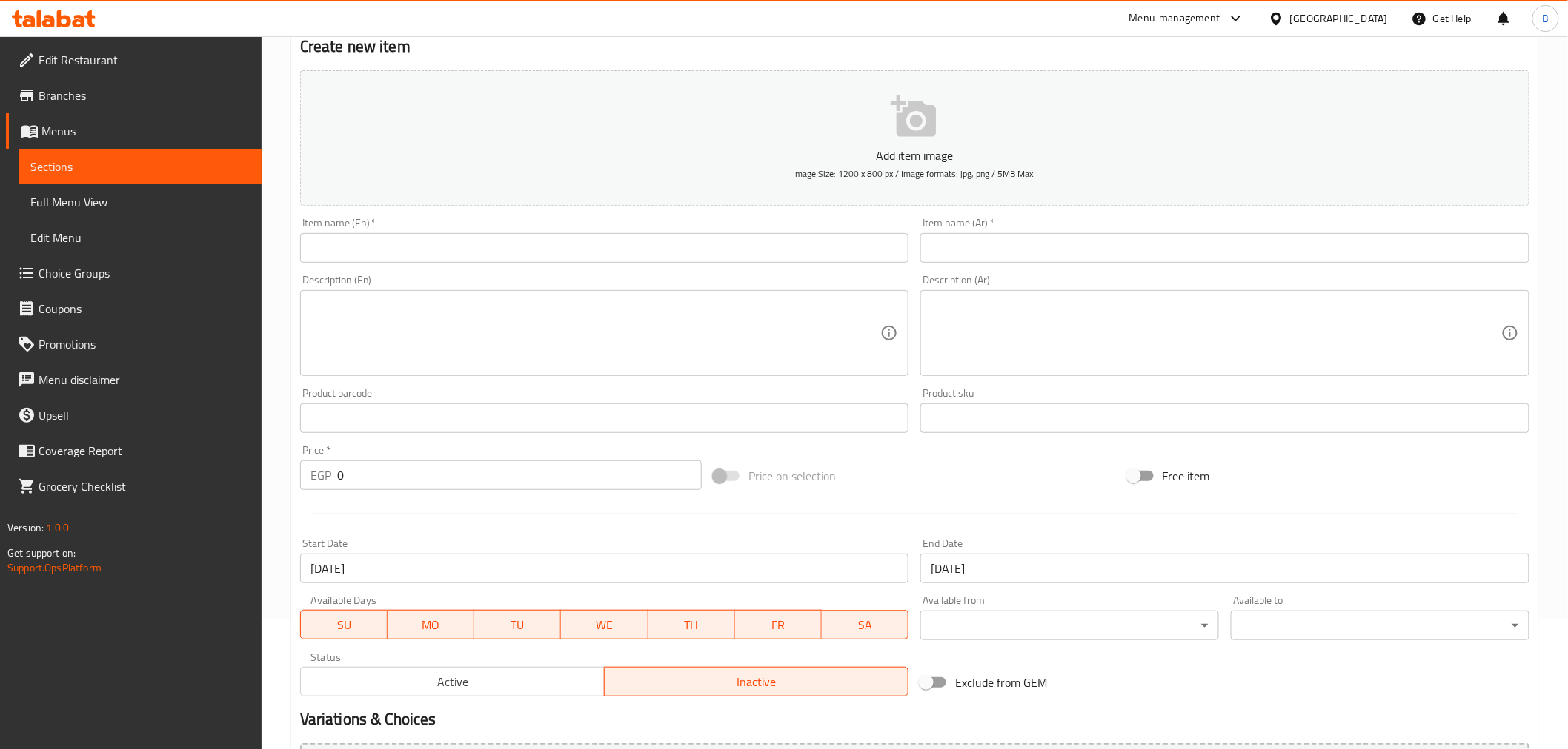
click at [1215, 254] on input "text" at bounding box center [1225, 248] width 609 height 30
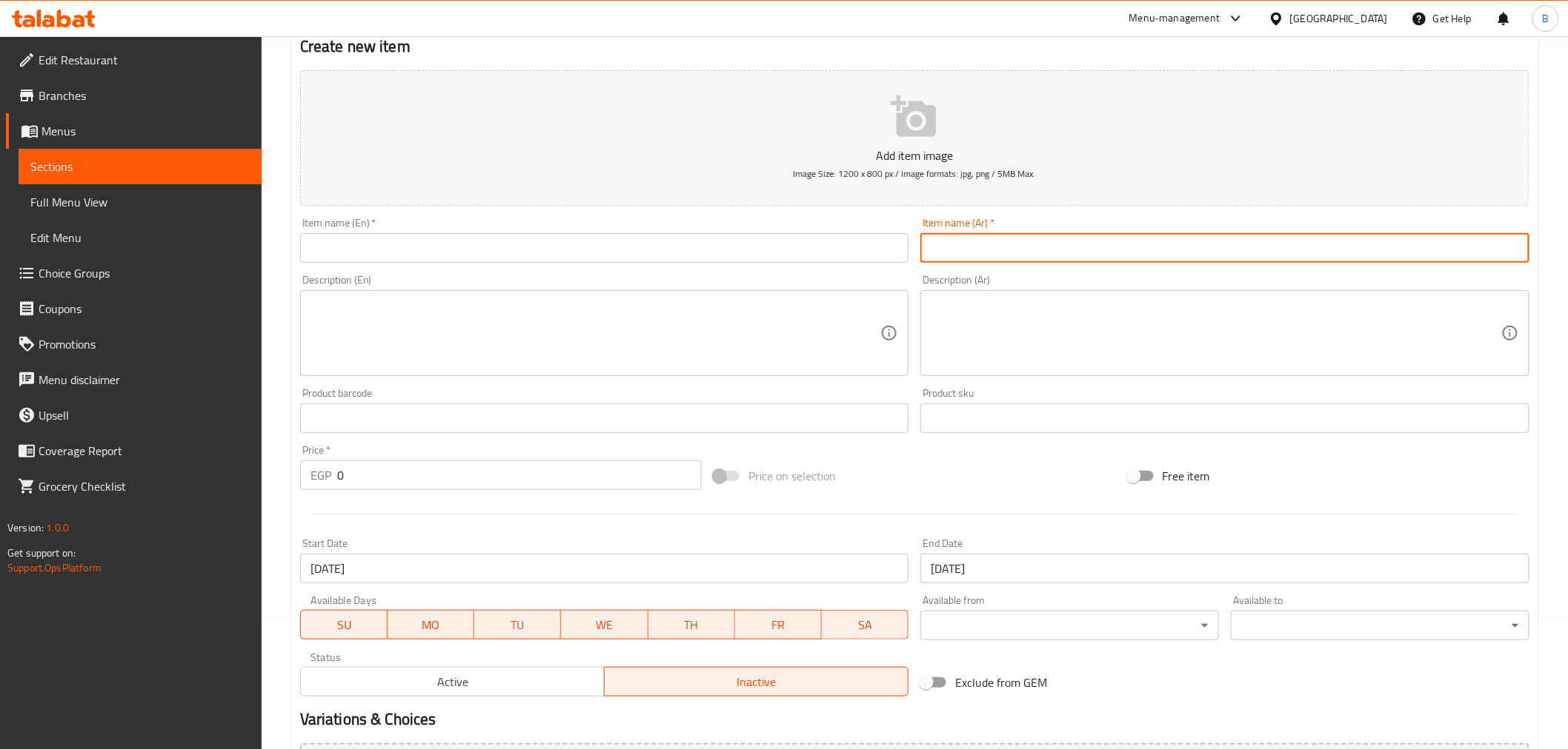
paste input "عرض ال ٥٠٠ التالت"
type input "عرض ال ٥٠٠ التالت"
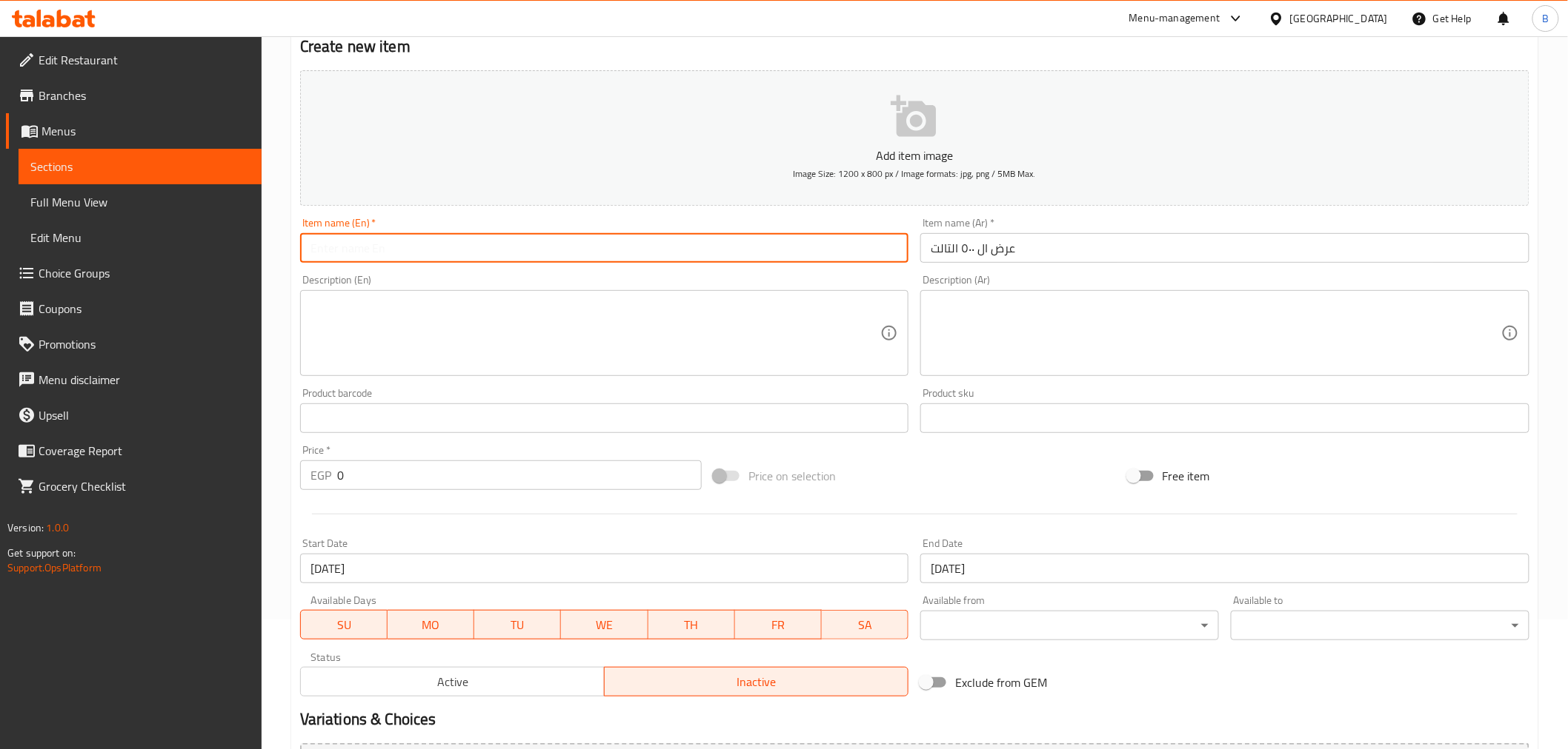
click at [559, 242] on input "text" at bounding box center [605, 248] width 609 height 30
paste input "500 Offer 1"
type input "500 Offer 3"
click at [521, 490] on input "0" at bounding box center [519, 475] width 364 height 30
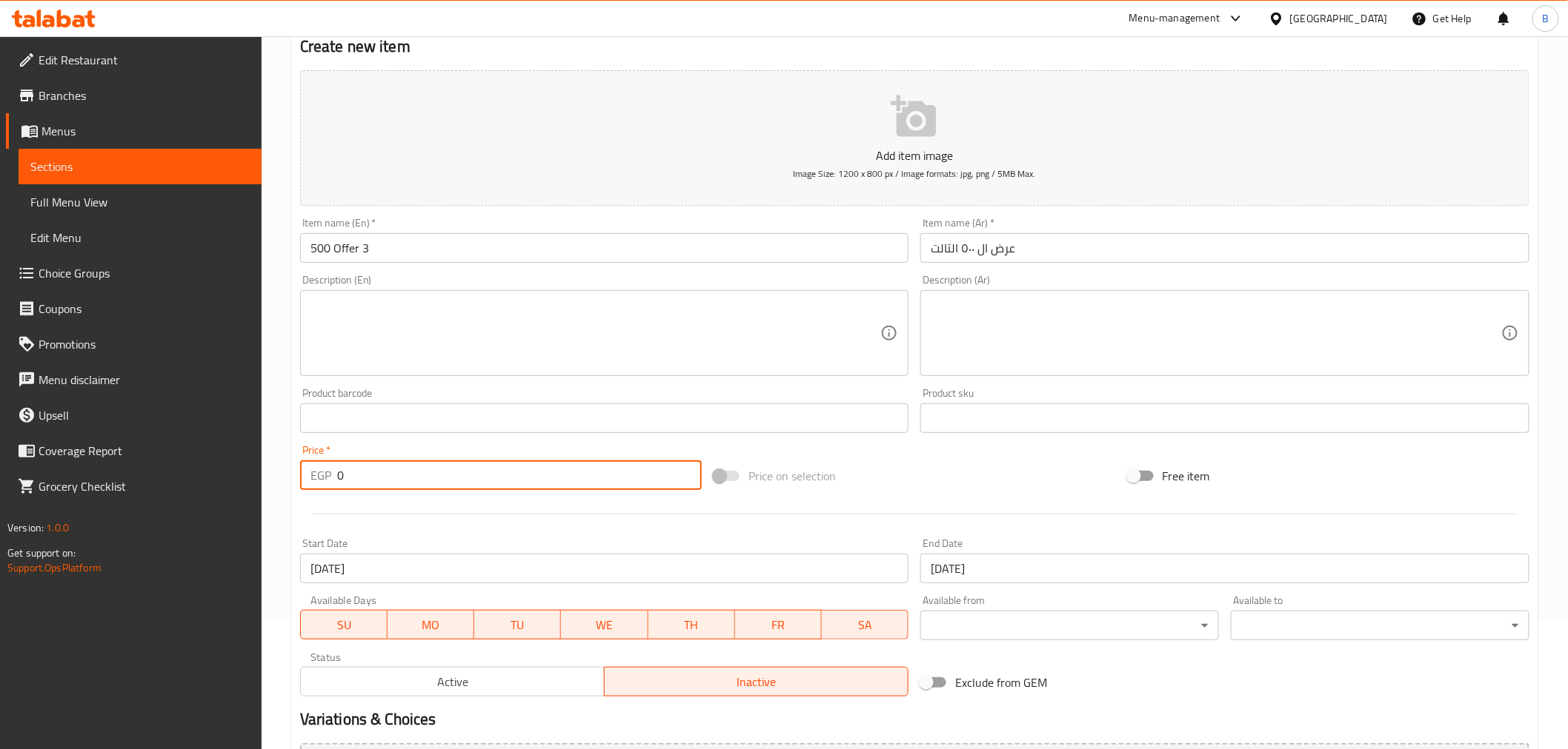
click at [521, 490] on input "0" at bounding box center [519, 475] width 364 height 30
type input "565"
click at [555, 361] on textarea at bounding box center [596, 333] width 570 height 70
click at [1393, 366] on textarea at bounding box center [1215, 333] width 570 height 70
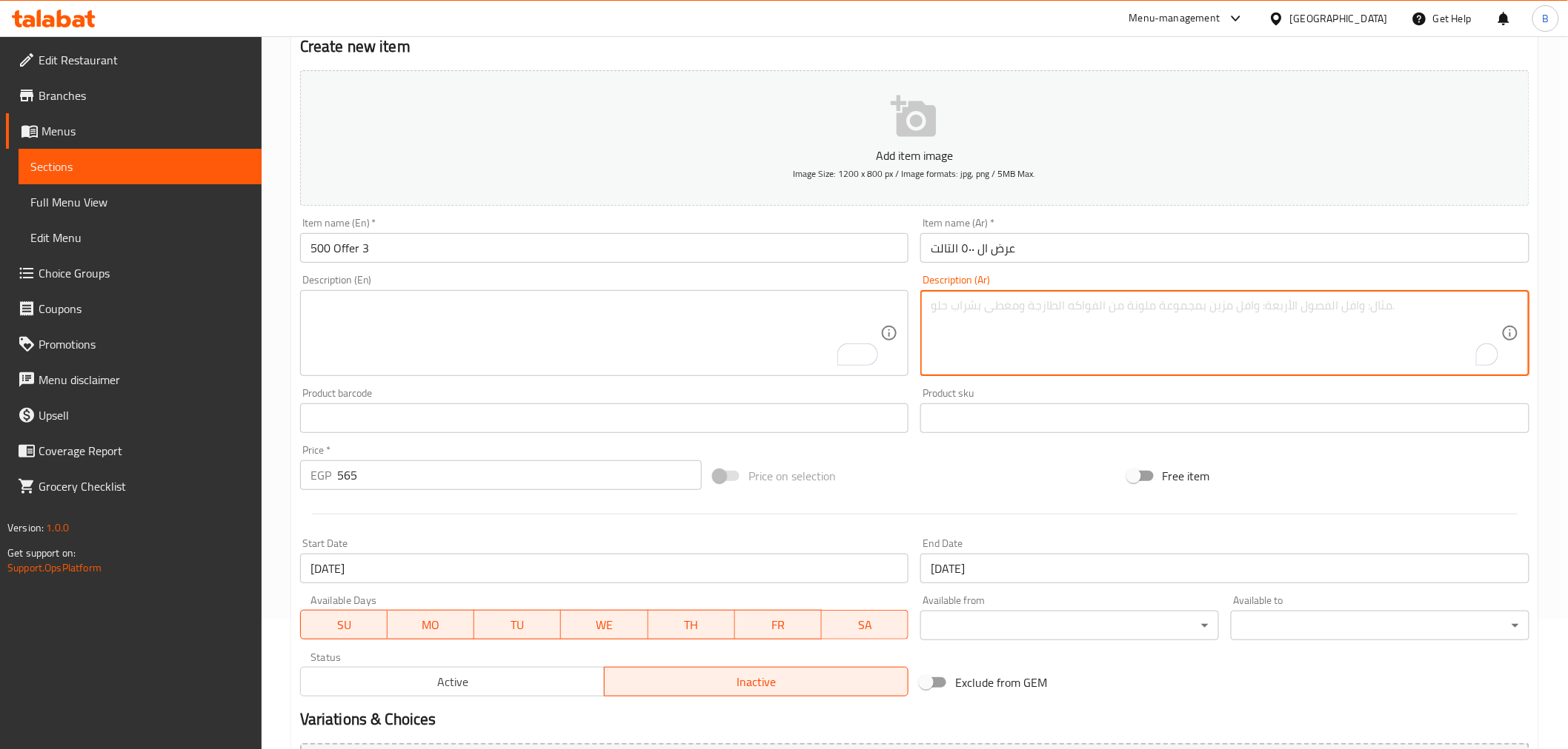
paste textarea "نص سجق + ١٥٠ جرام ليه ضاني + نص برجر"
type textarea "نص سجق + ١٥٠ جرام ليه ضاني + نص برجر"
click at [448, 374] on div "Description (En)" at bounding box center [605, 333] width 609 height 86
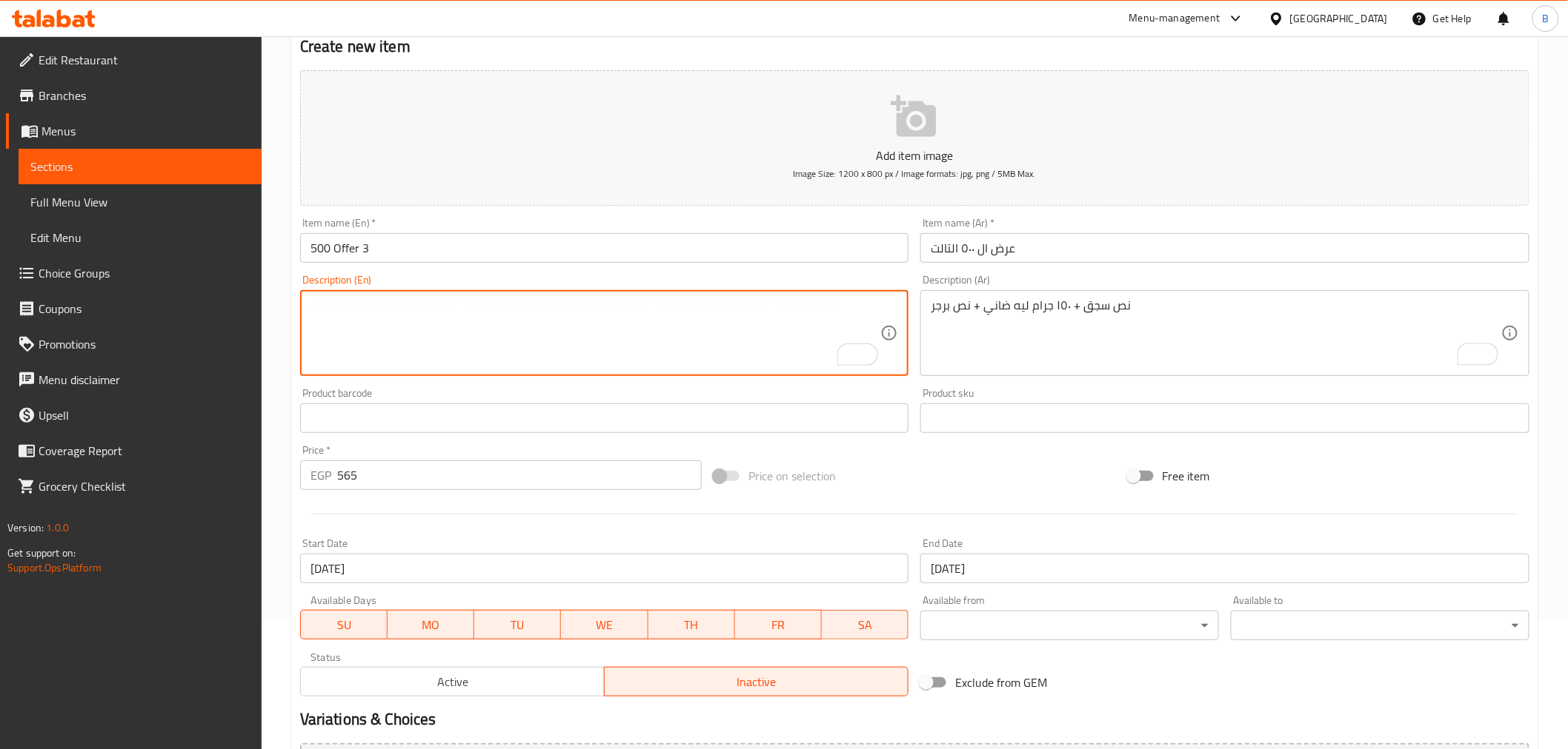
click at [445, 359] on textarea "To enrich screen reader interactions, please activate Accessibility in Grammarl…" at bounding box center [596, 333] width 570 height 70
paste textarea "Half a sausage + 150 grams of lamb + half a burger"
click at [341, 298] on textarea "Half a sausage + 150 grams of lamb + half a burger" at bounding box center [596, 333] width 570 height 70
click at [455, 312] on textarea "Half sausage + 150 grams of lamb + half a burger" at bounding box center [596, 333] width 570 height 70
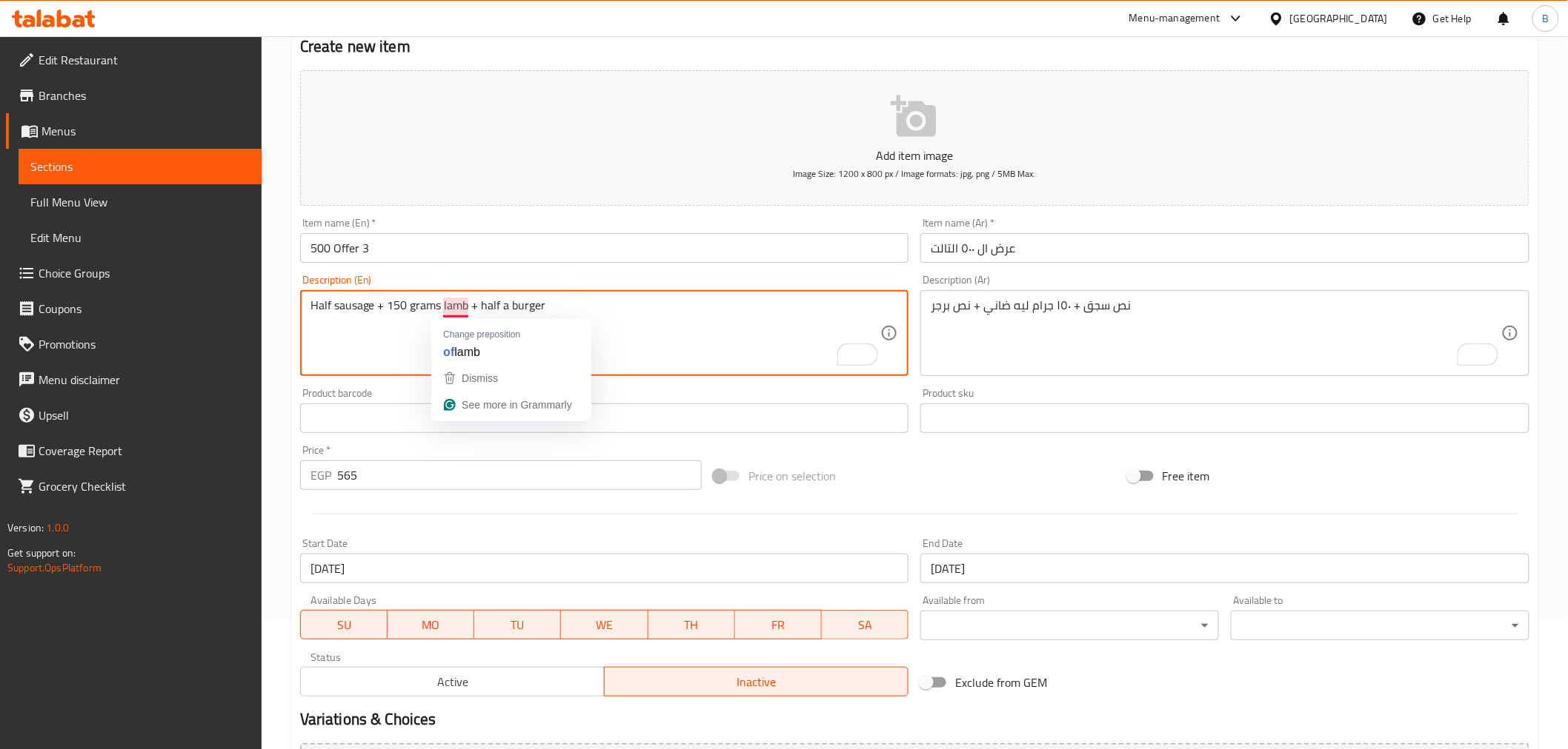
click at [468, 309] on textarea "Half sausage + 150 grams lamb + half a burger" at bounding box center [596, 333] width 570 height 70
paste textarea "Leia"
click at [452, 300] on textarea "Half sausage + 150 grams [PERSON_NAME] + half a burger" at bounding box center [596, 333] width 570 height 70
type textarea "Half sausage + 150 grams [PERSON_NAME] + half a burger"
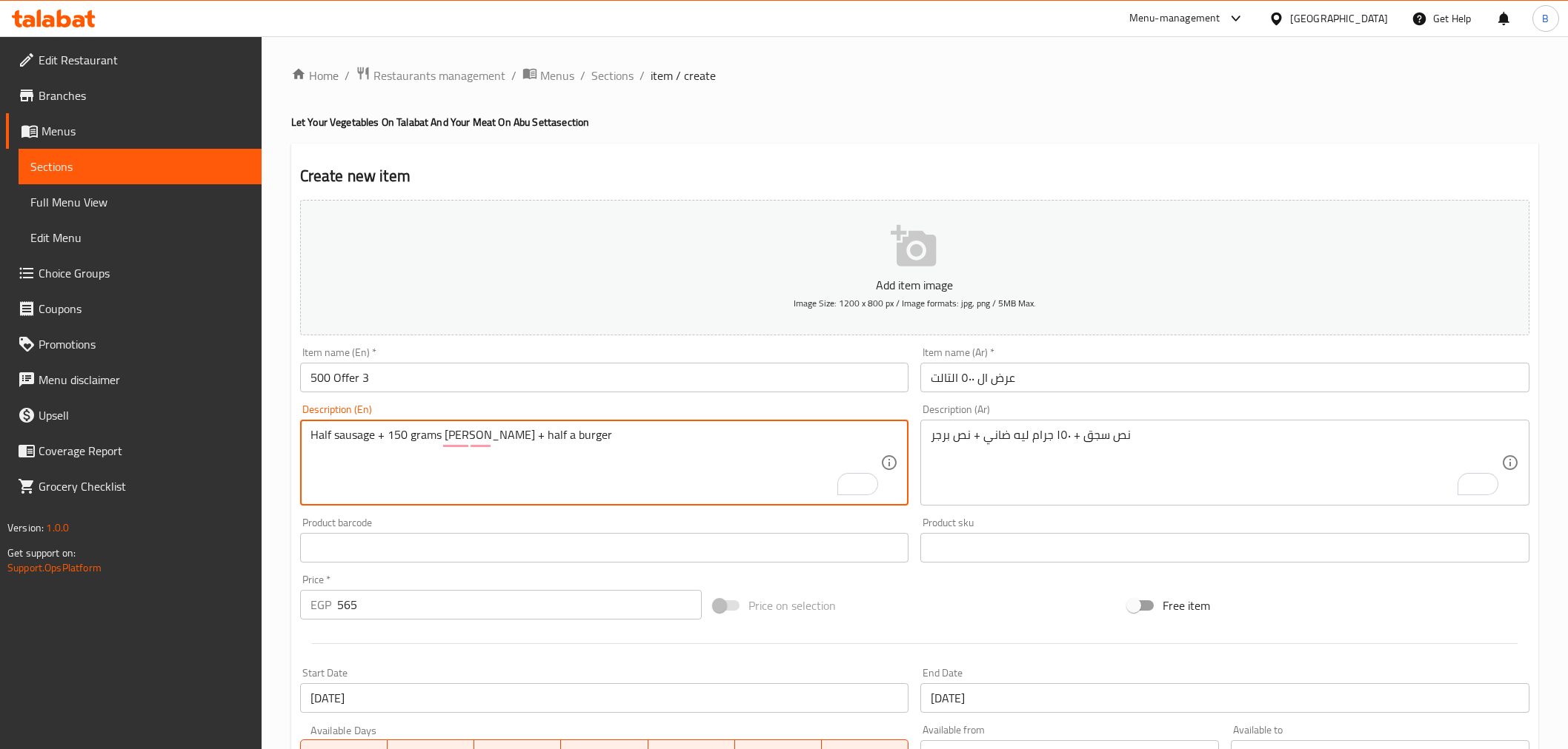
scroll to position [130, 0]
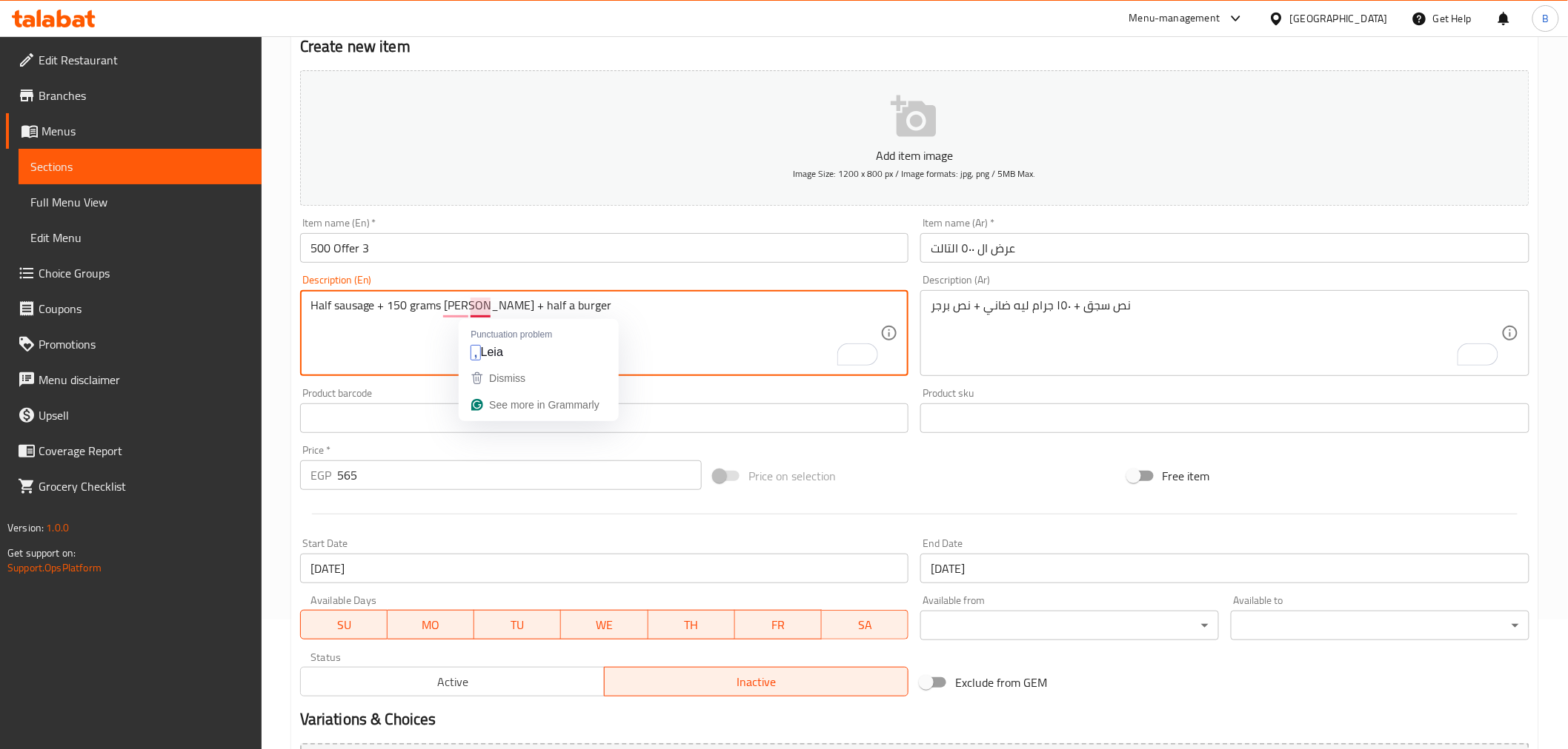
click at [519, 298] on textarea "Half sausage + 150 grams [PERSON_NAME] + half a burger" at bounding box center [596, 333] width 570 height 70
click at [534, 301] on textarea "Half sausage + 150 grams [PERSON_NAME] + half a burger" at bounding box center [596, 333] width 570 height 70
type textarea "Half sausage + 150 grams lamb Leia + half burger"
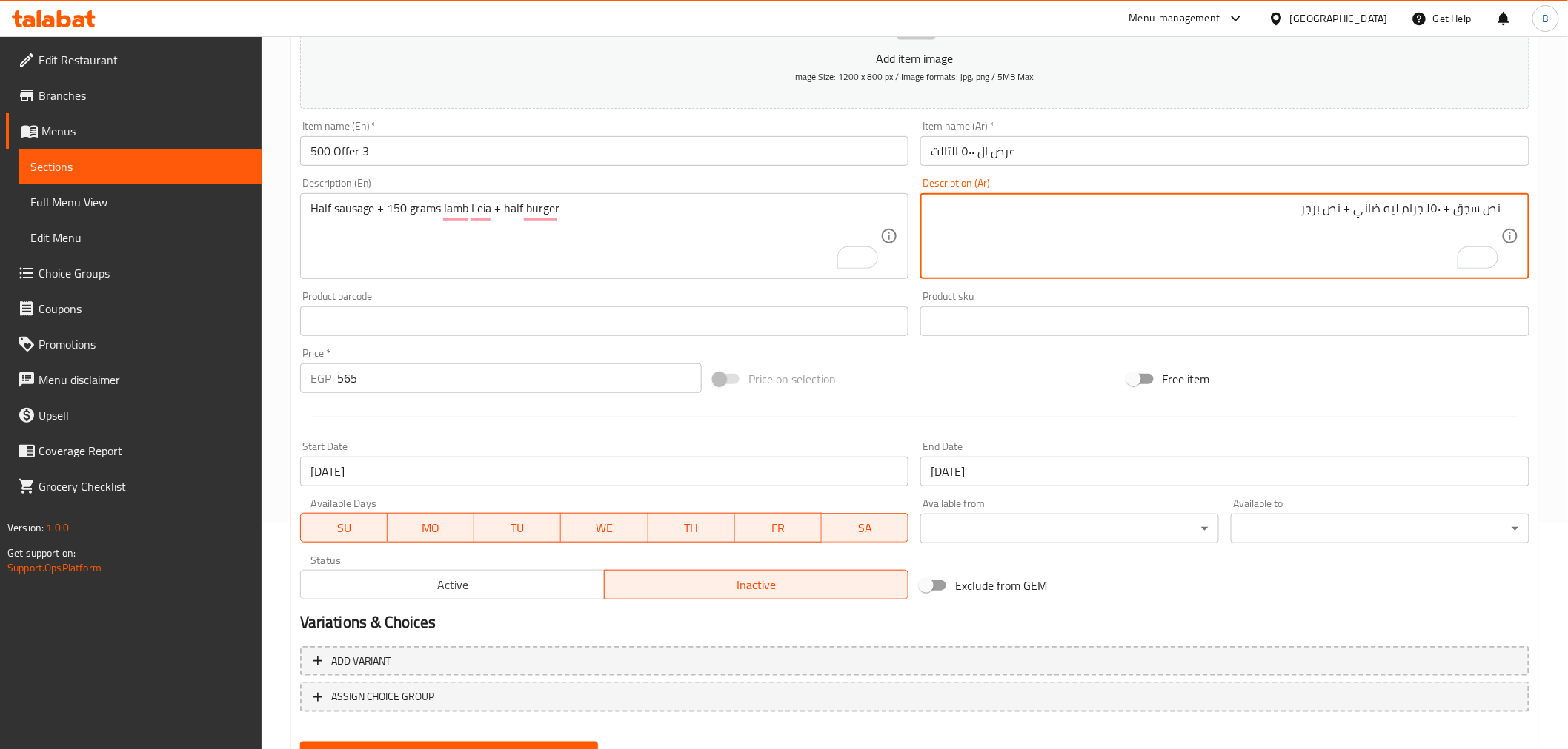
scroll to position [294, 0]
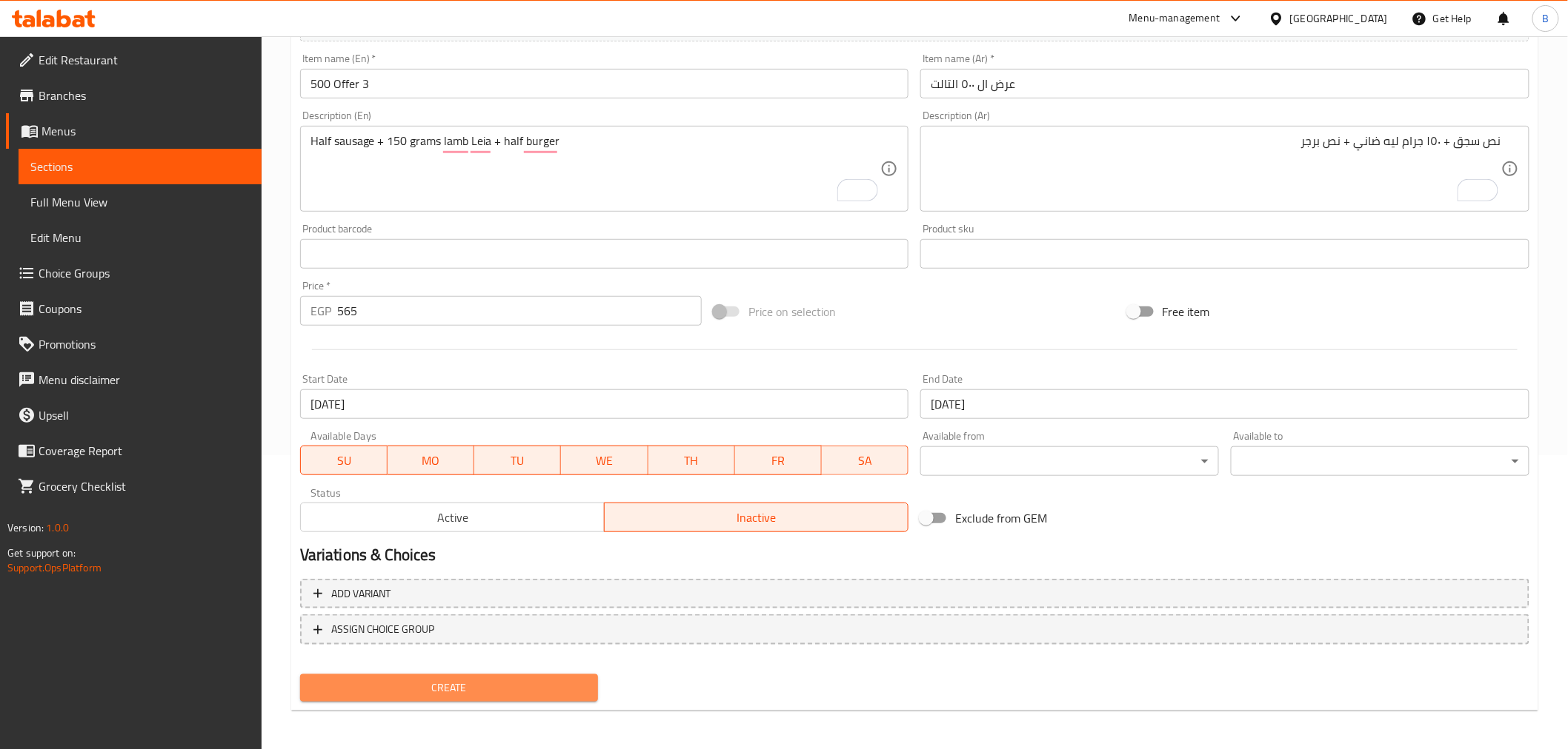
click at [506, 679] on span "Create" at bounding box center [448, 688] width 275 height 18
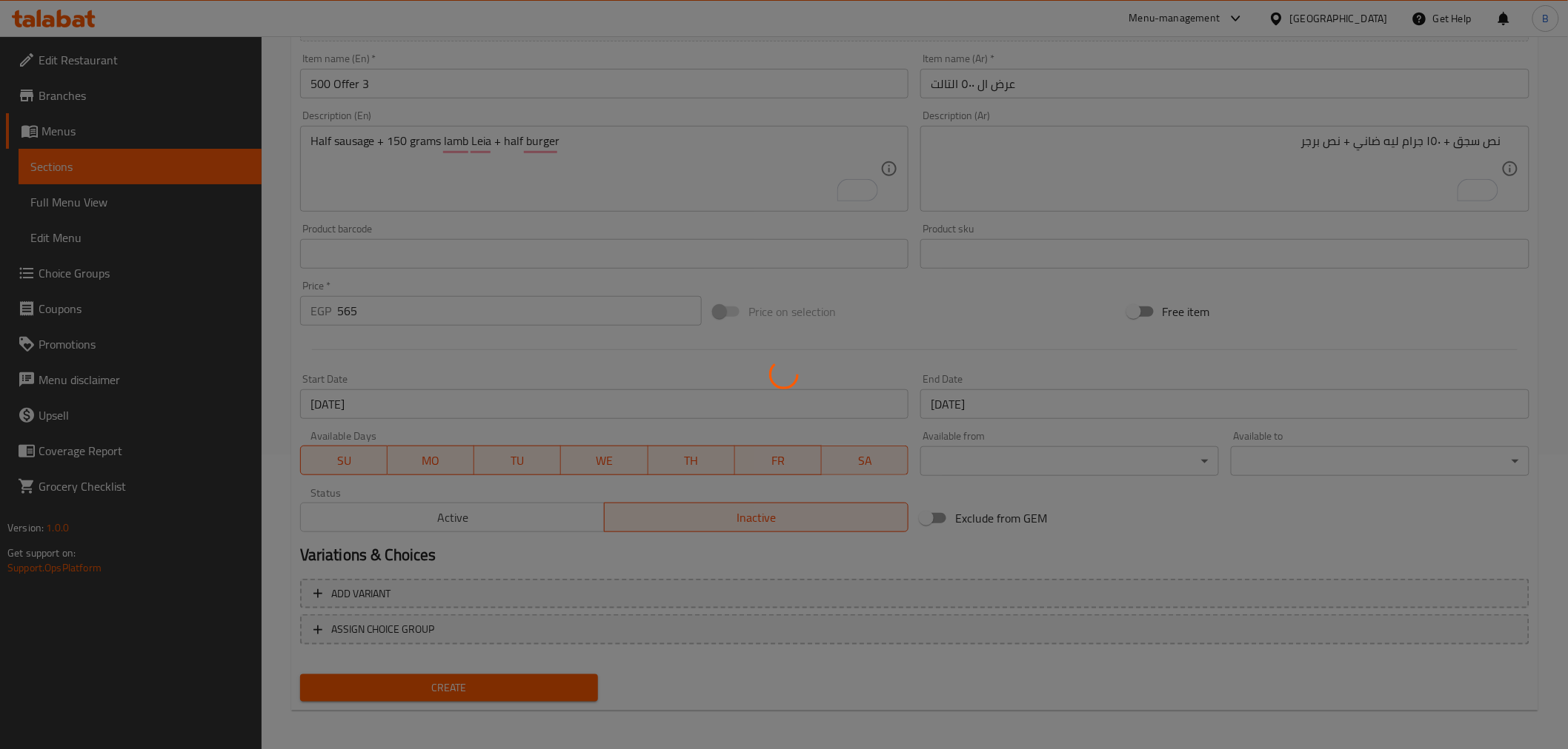
type input "0"
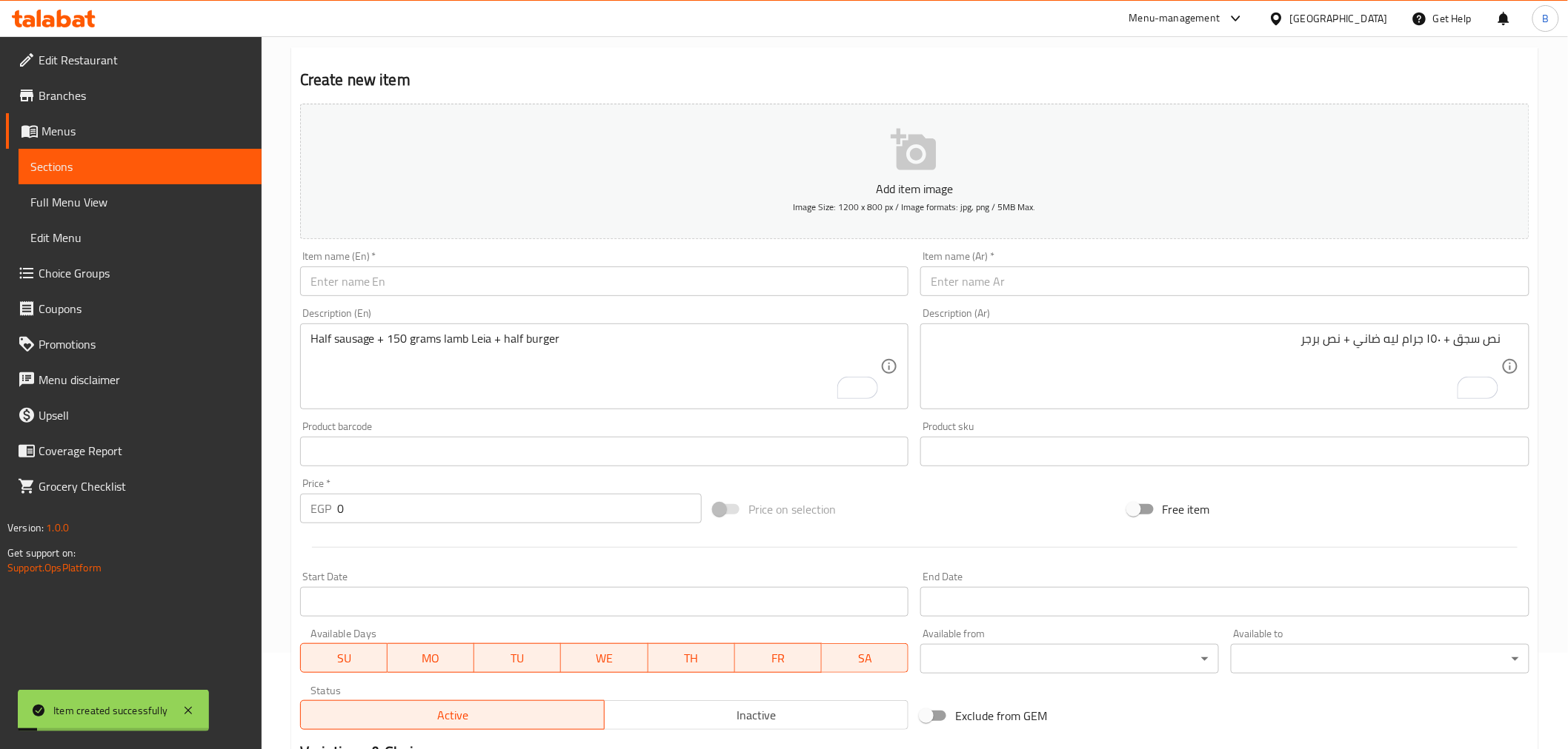
scroll to position [0, 0]
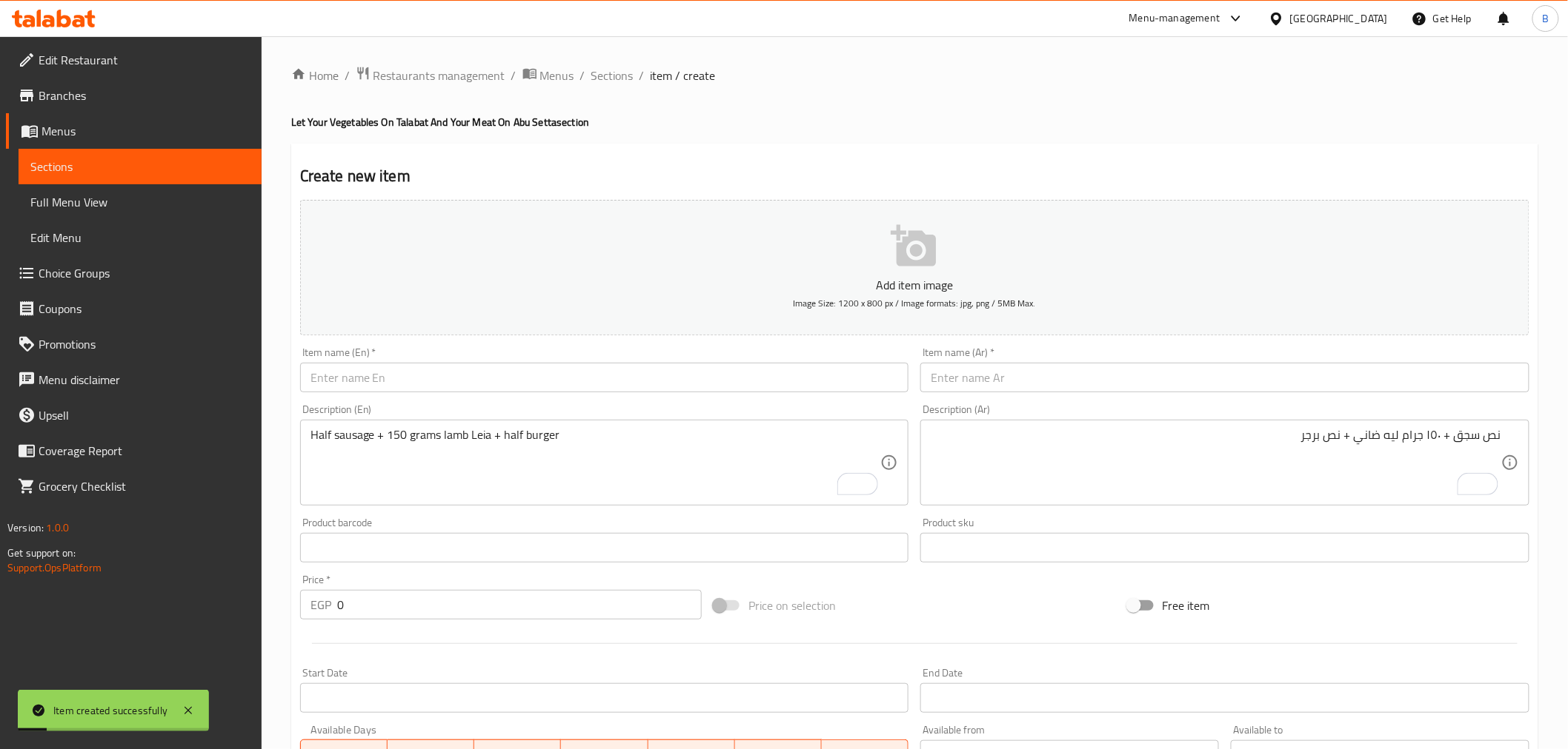
click at [625, 88] on div "Home / Restaurants management / Menus / Sections / item / create Let Your Veget…" at bounding box center [914, 541] width 1247 height 951
click at [622, 83] on span "Sections" at bounding box center [612, 75] width 42 height 18
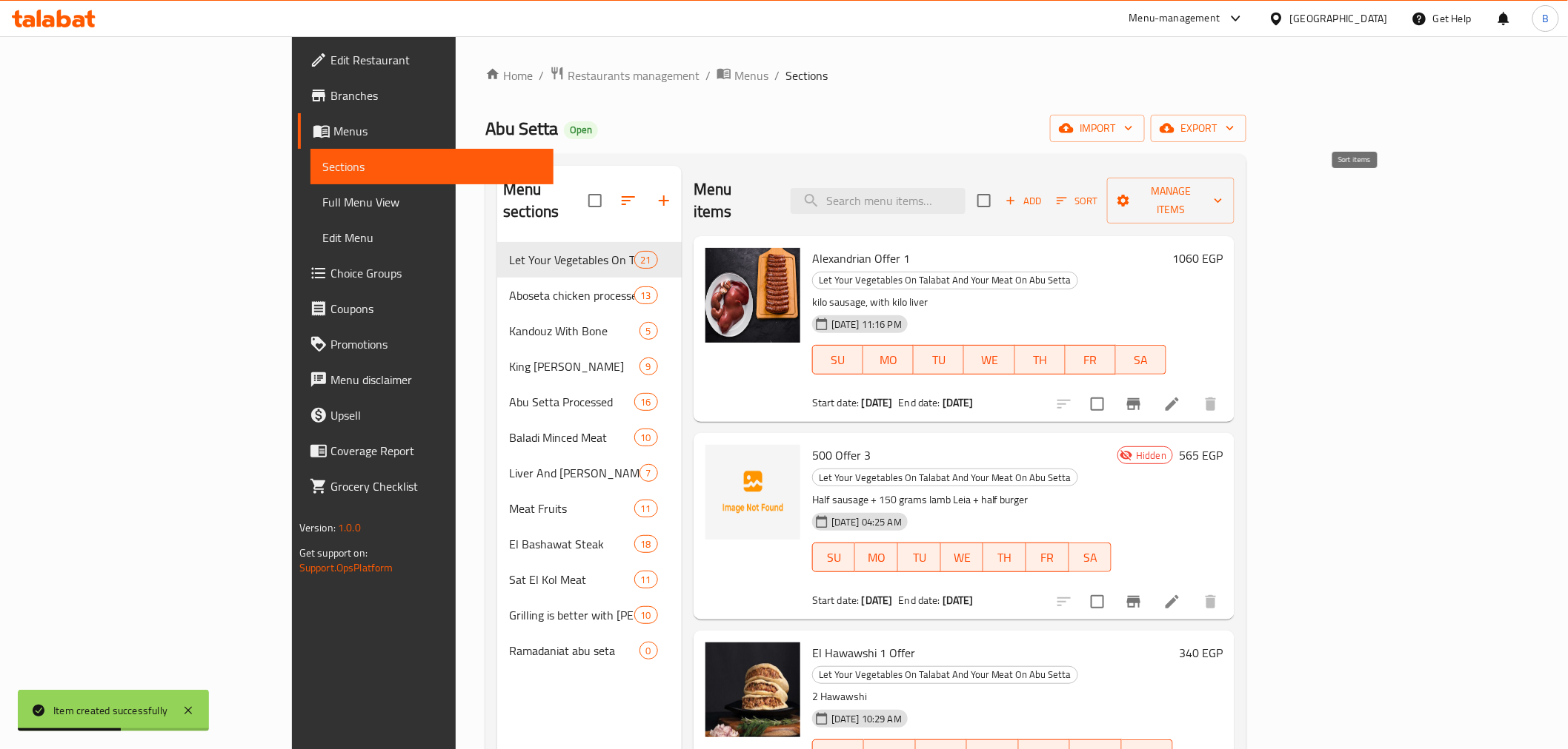
click at [1097, 193] on span "Sort" at bounding box center [1077, 201] width 40 height 17
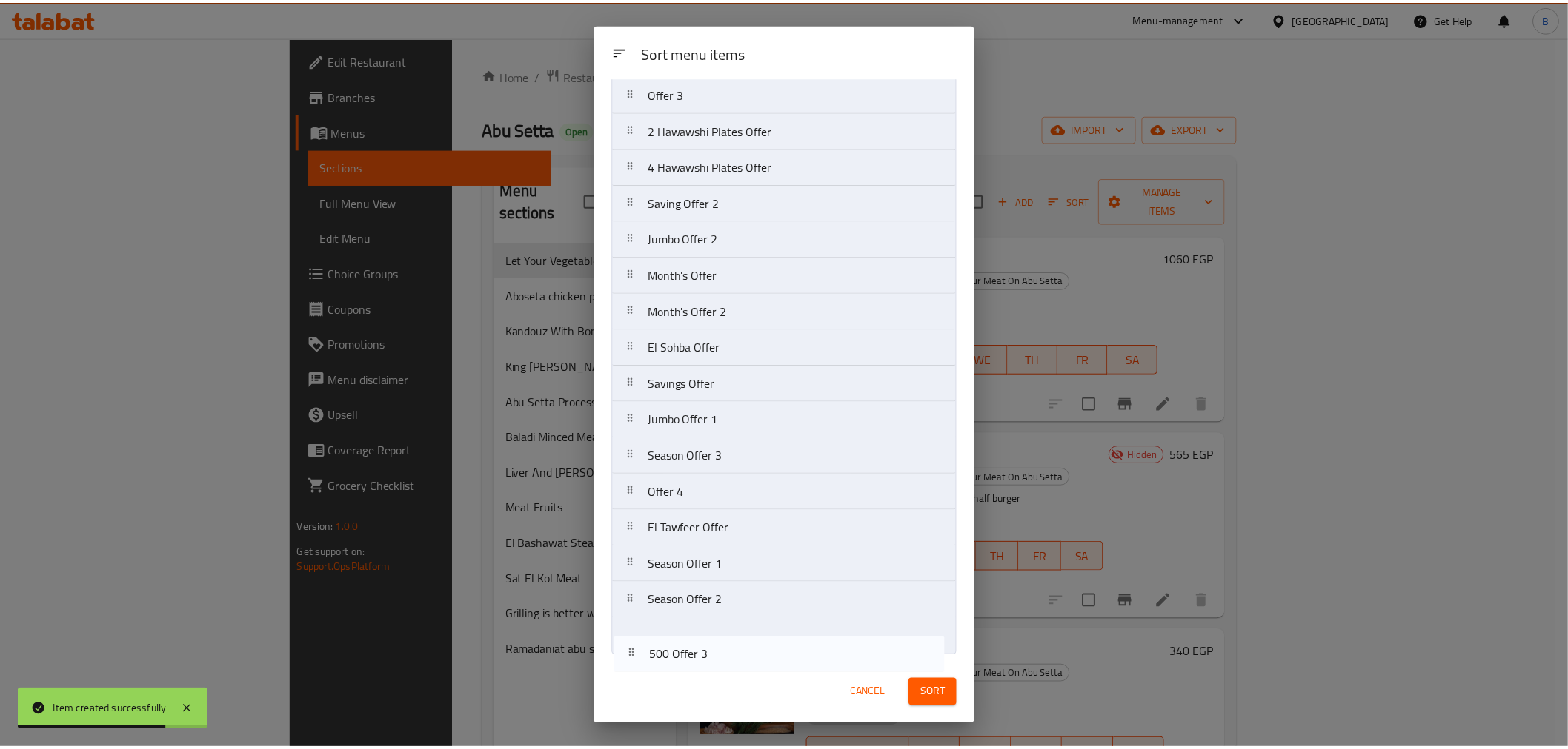
scroll to position [226, 0]
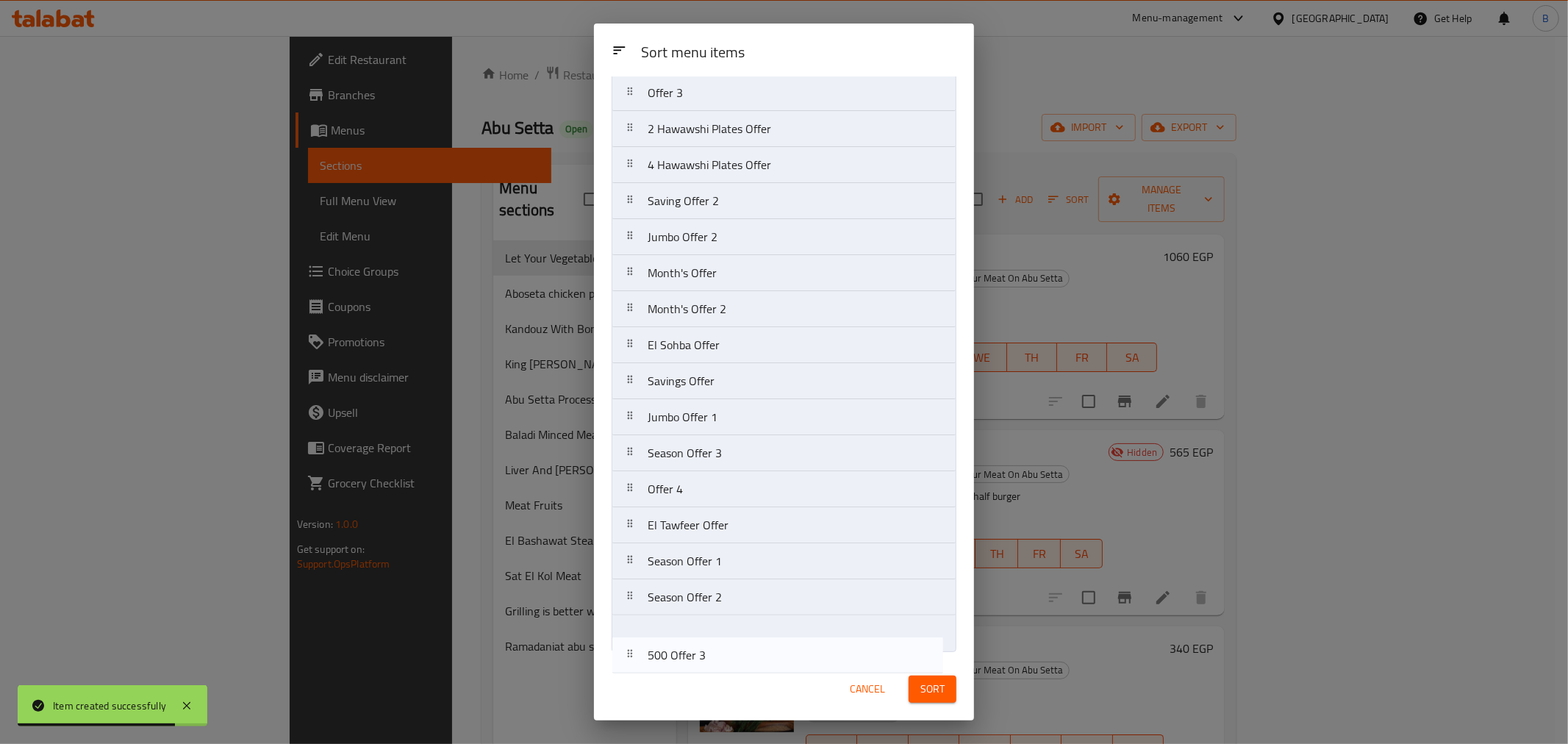
drag, startPoint x: 781, startPoint y: 170, endPoint x: 779, endPoint y: 659, distance: 489.0
click at [779, 659] on div "Sort menu items Sort menu items Alexandrian Offer 1 500 Offer 3 El Hawawshi 1 O…" at bounding box center [784, 372] width 380 height 697
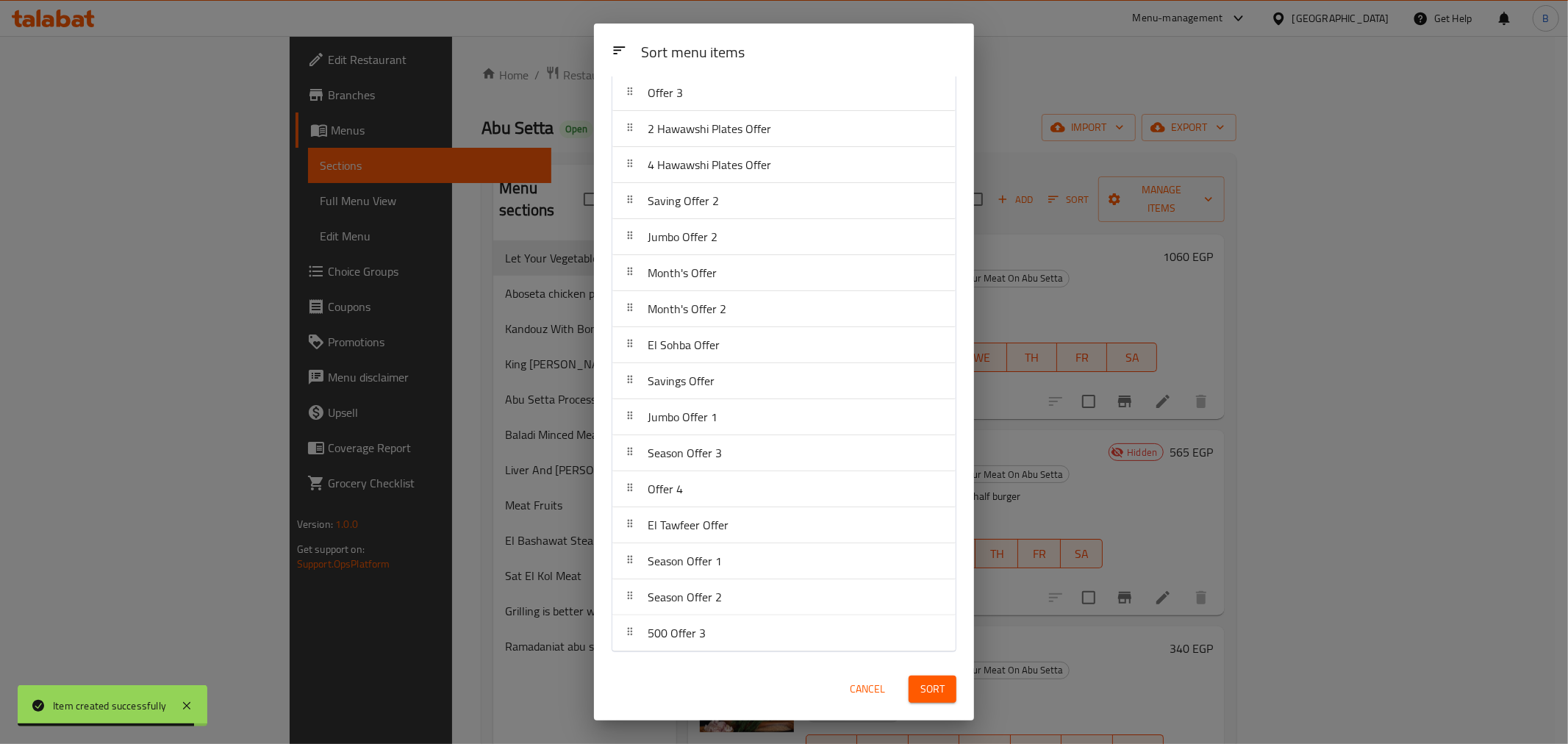
click at [926, 673] on div "Sort" at bounding box center [932, 690] width 65 height 45
click at [937, 688] on span "Sort" at bounding box center [932, 689] width 24 height 18
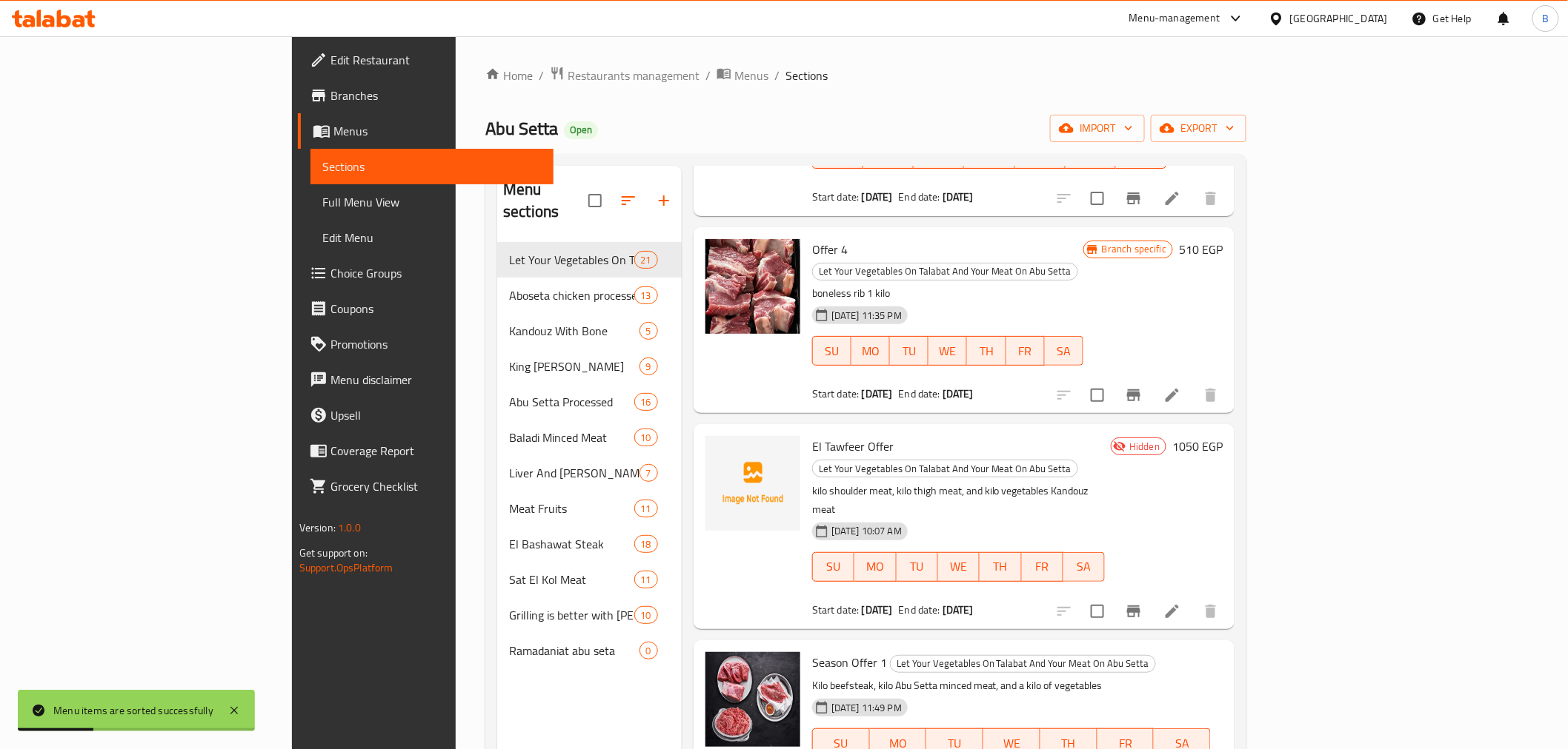
scroll to position [207, 0]
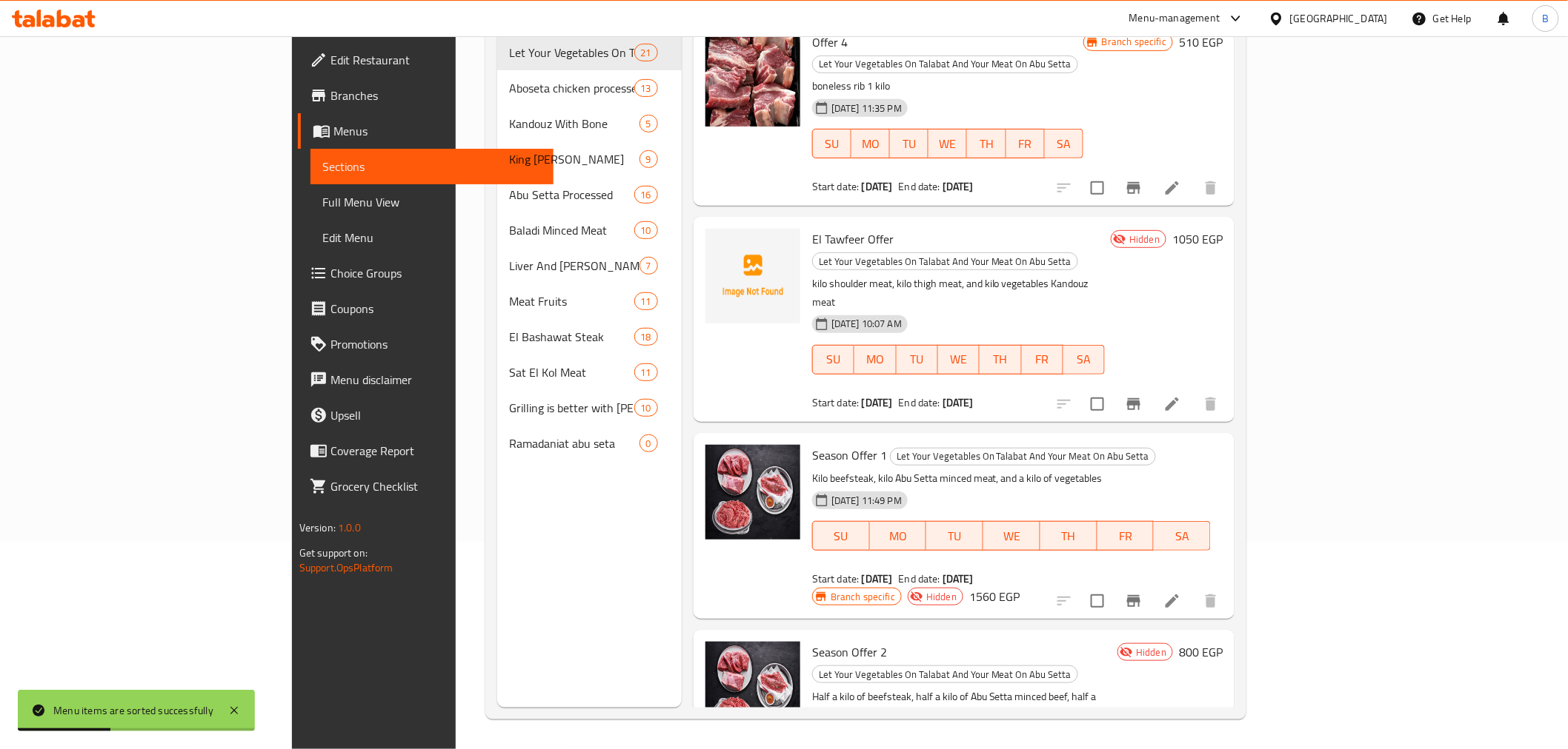
copy h6 "500 Offer 3"
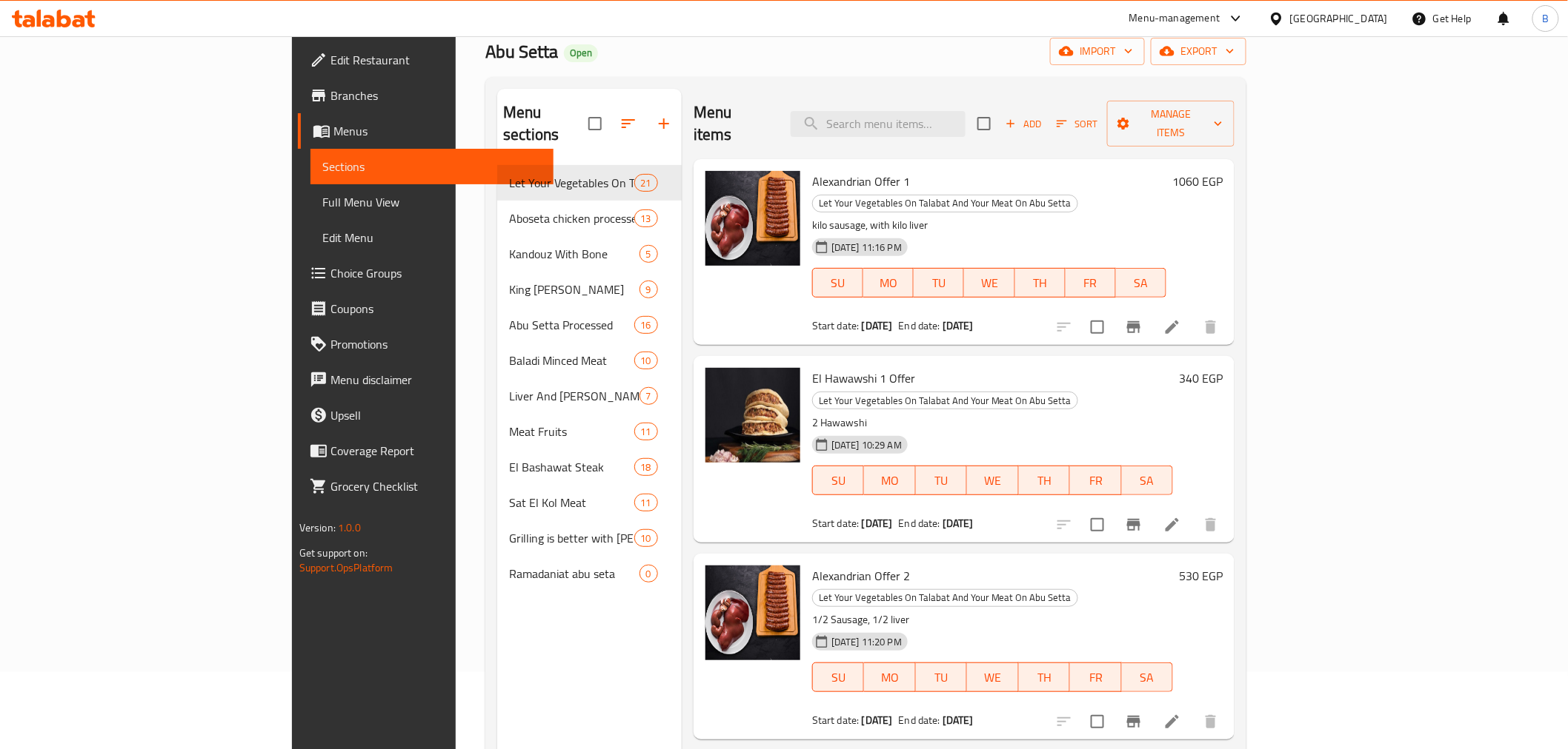
scroll to position [0, 0]
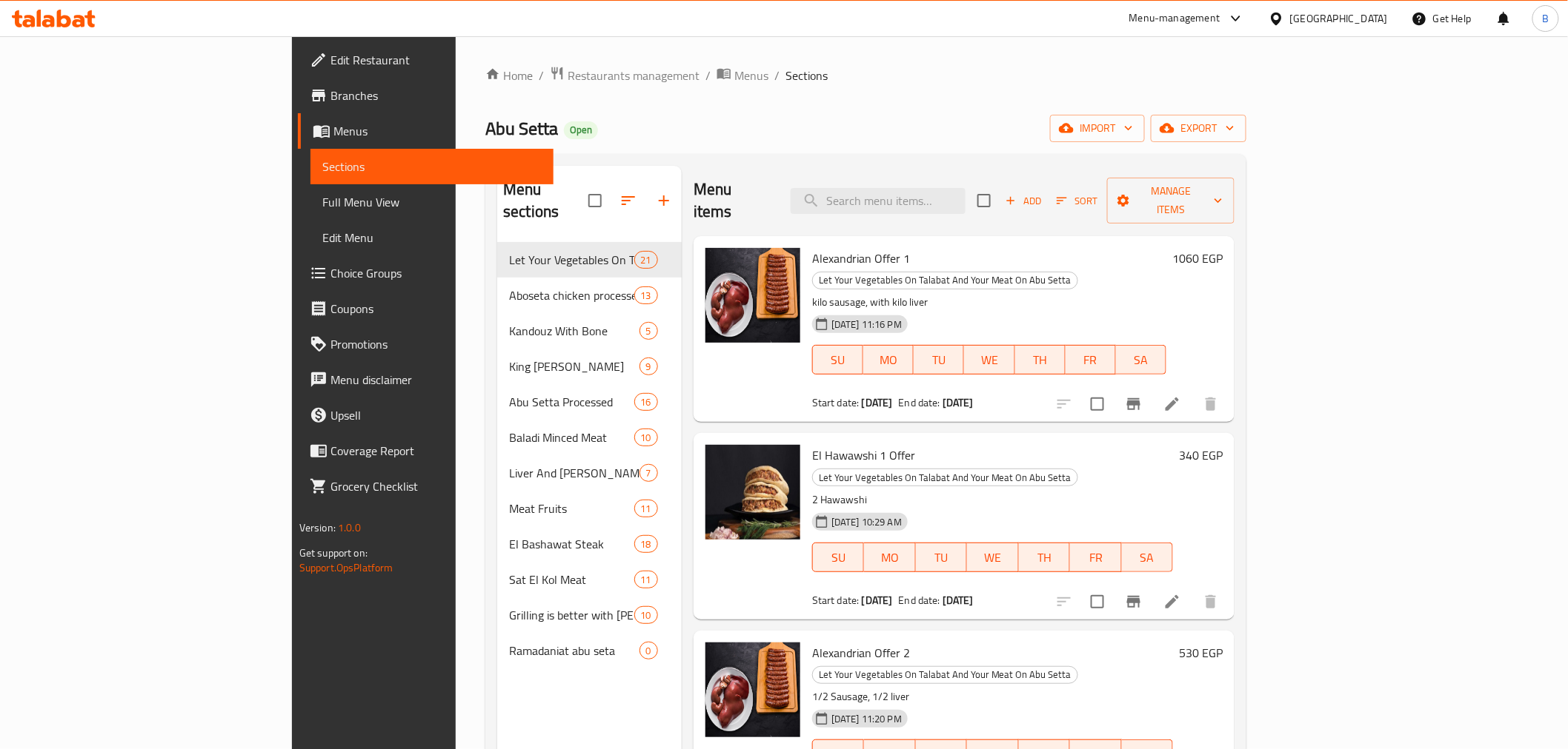
click at [1235, 203] on div "Add Sort Manage items" at bounding box center [1106, 201] width 257 height 46
click at [1043, 193] on span "Add" at bounding box center [1023, 201] width 40 height 17
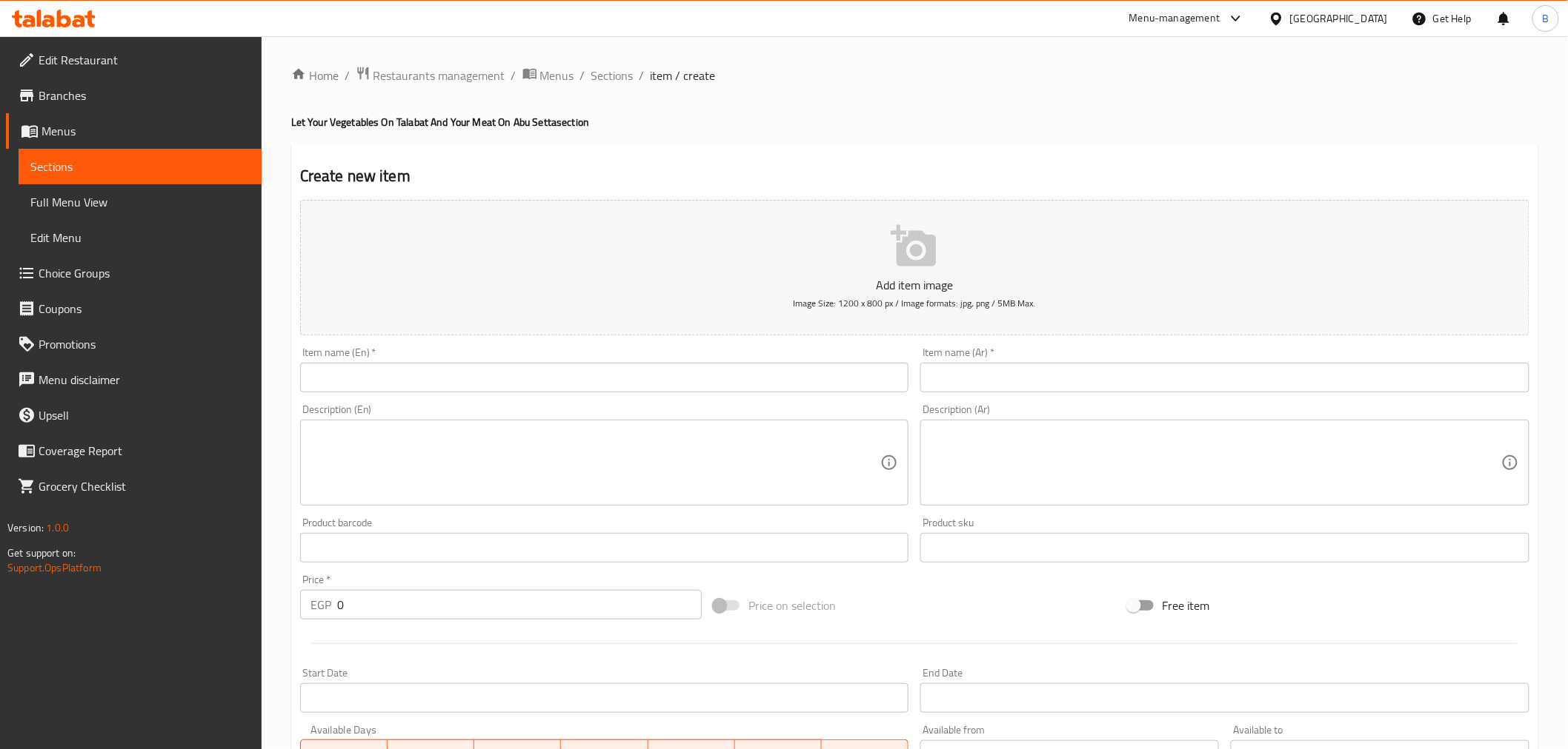
click at [1257, 379] on input "text" at bounding box center [1225, 378] width 609 height 30
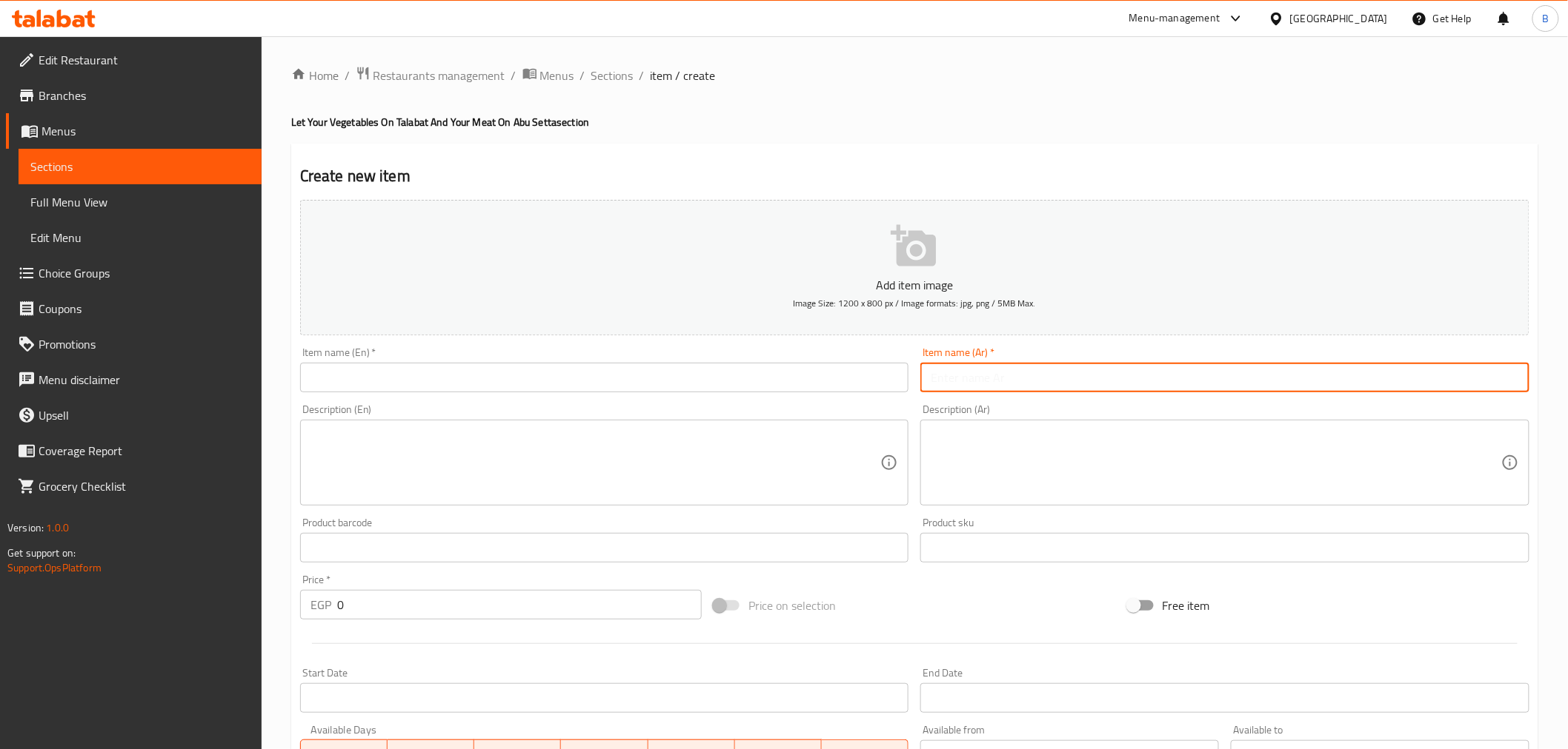
paste input "عرض ال ٥٠٠ الرابع"
type input "عرض ال ٥٠٠ الرابع"
click at [576, 408] on div "Description (En) Description (En)" at bounding box center [605, 455] width 609 height 102
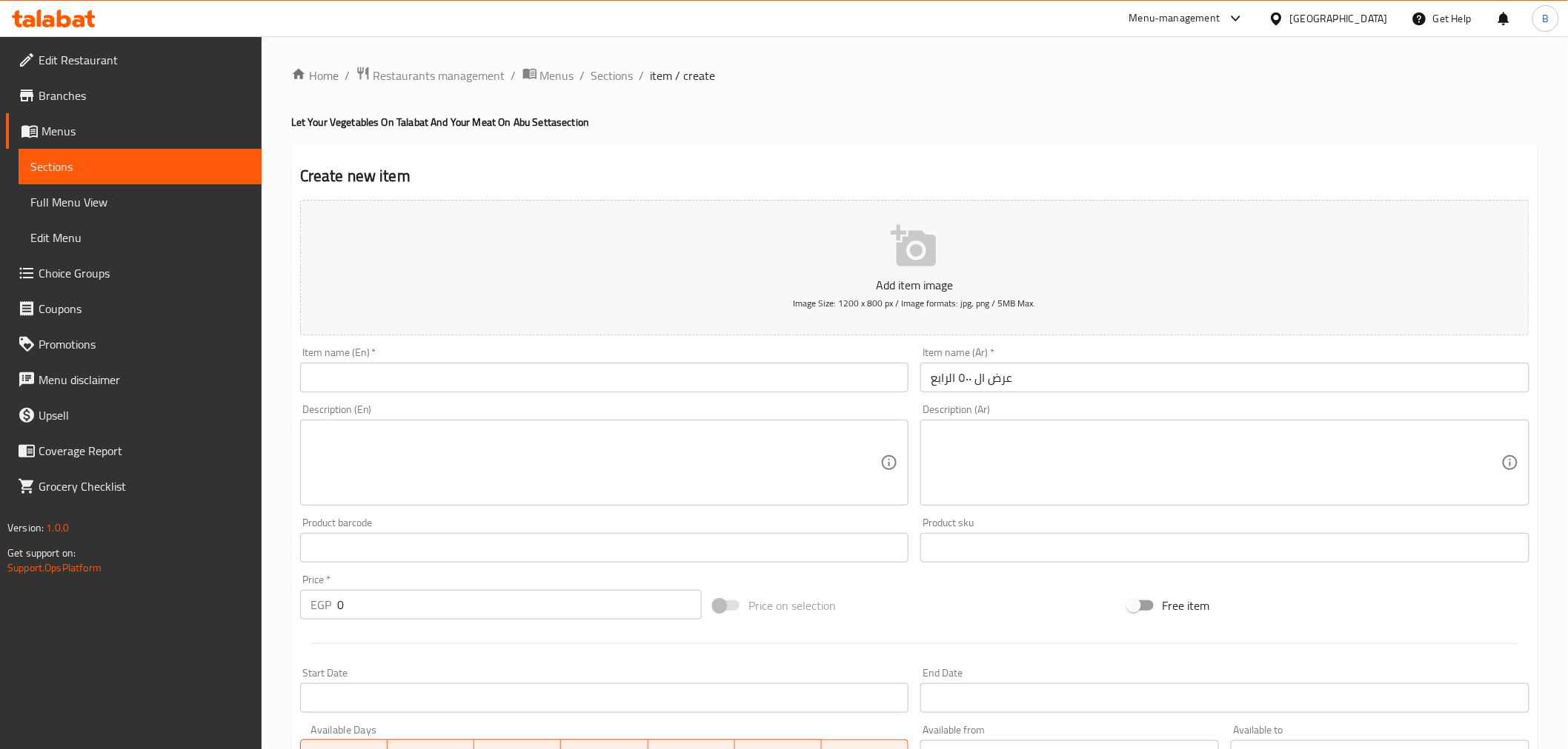
click at [612, 380] on input "text" at bounding box center [605, 378] width 609 height 30
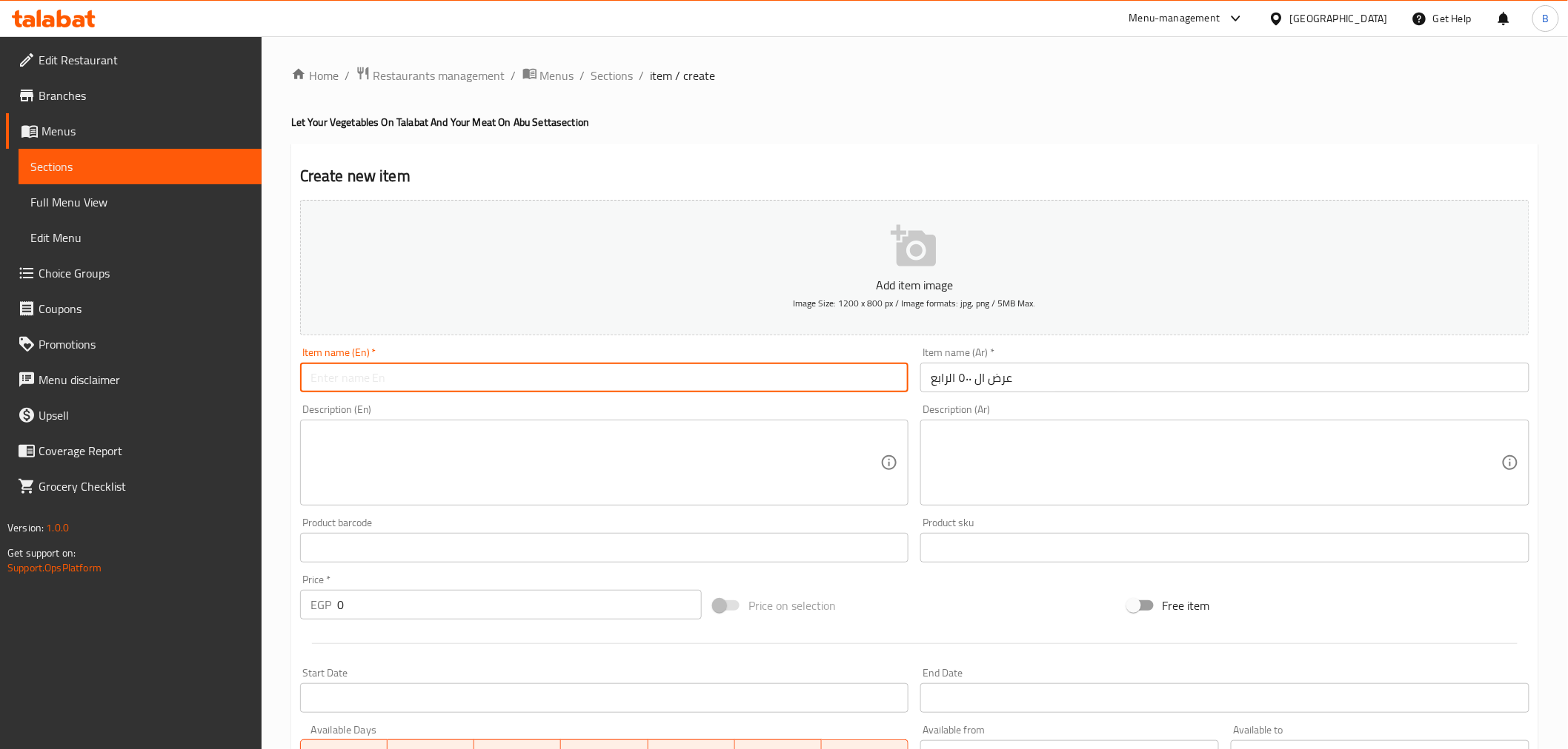
paste input "500 Offer 3"
click at [307, 383] on input "500 Offer" at bounding box center [605, 378] width 609 height 30
click at [382, 378] on input "500 Offer" at bounding box center [605, 378] width 609 height 30
type input "500 Offer 4"
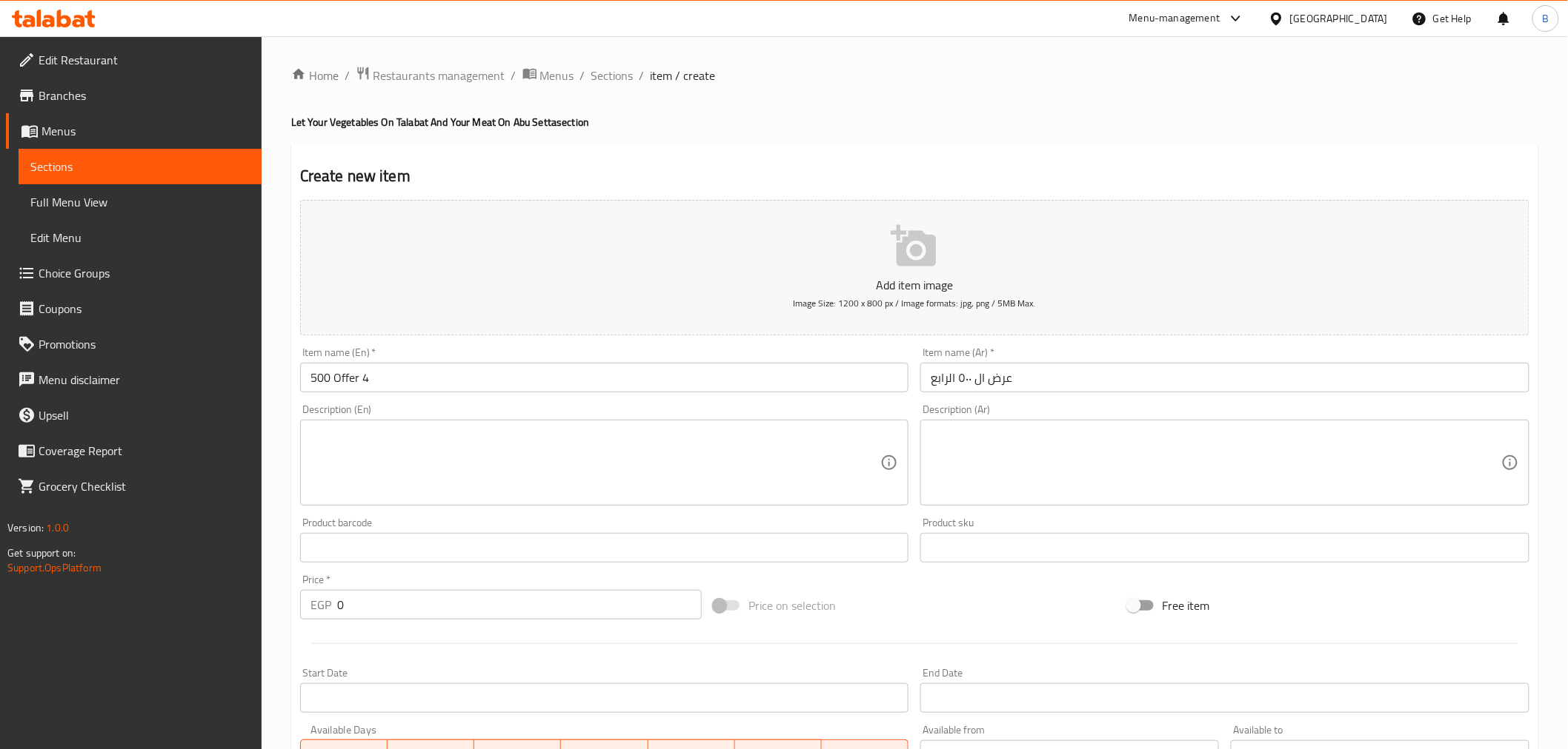
click at [504, 622] on div "Price   * EGP 0 Price *" at bounding box center [500, 596] width 413 height 57
click at [502, 608] on input "0" at bounding box center [519, 605] width 364 height 30
type input "545"
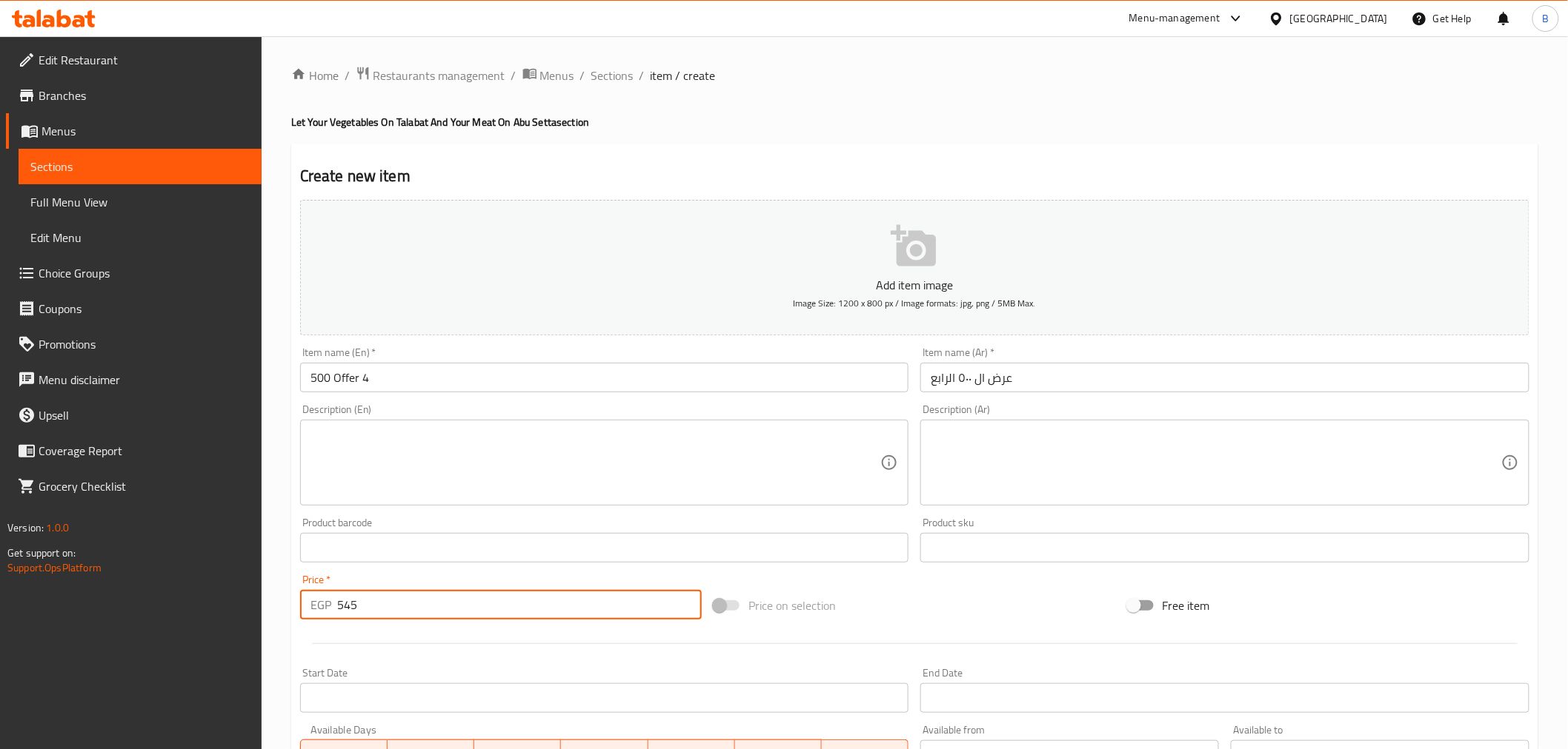
click at [706, 456] on textarea at bounding box center [596, 463] width 570 height 70
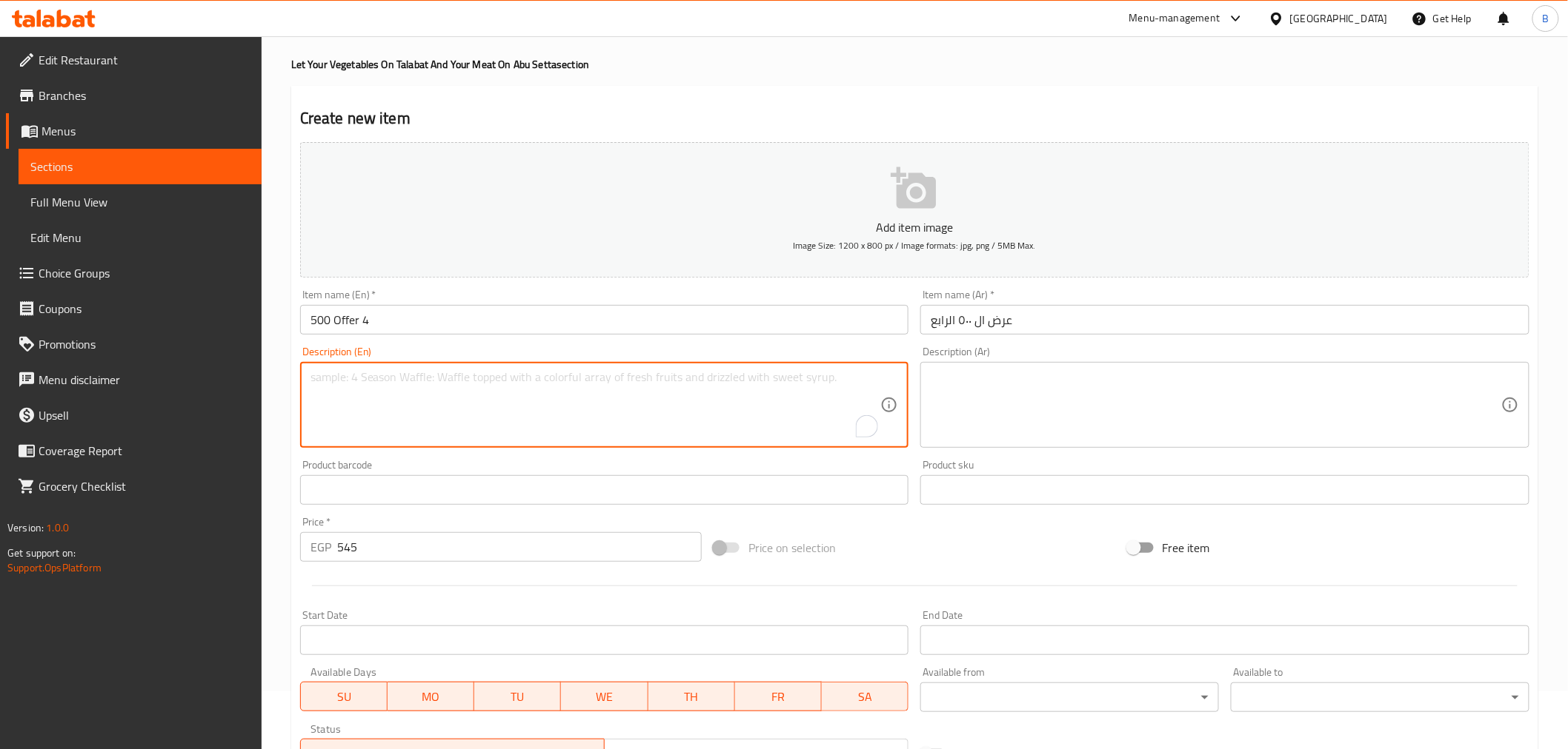
scroll to position [246, 0]
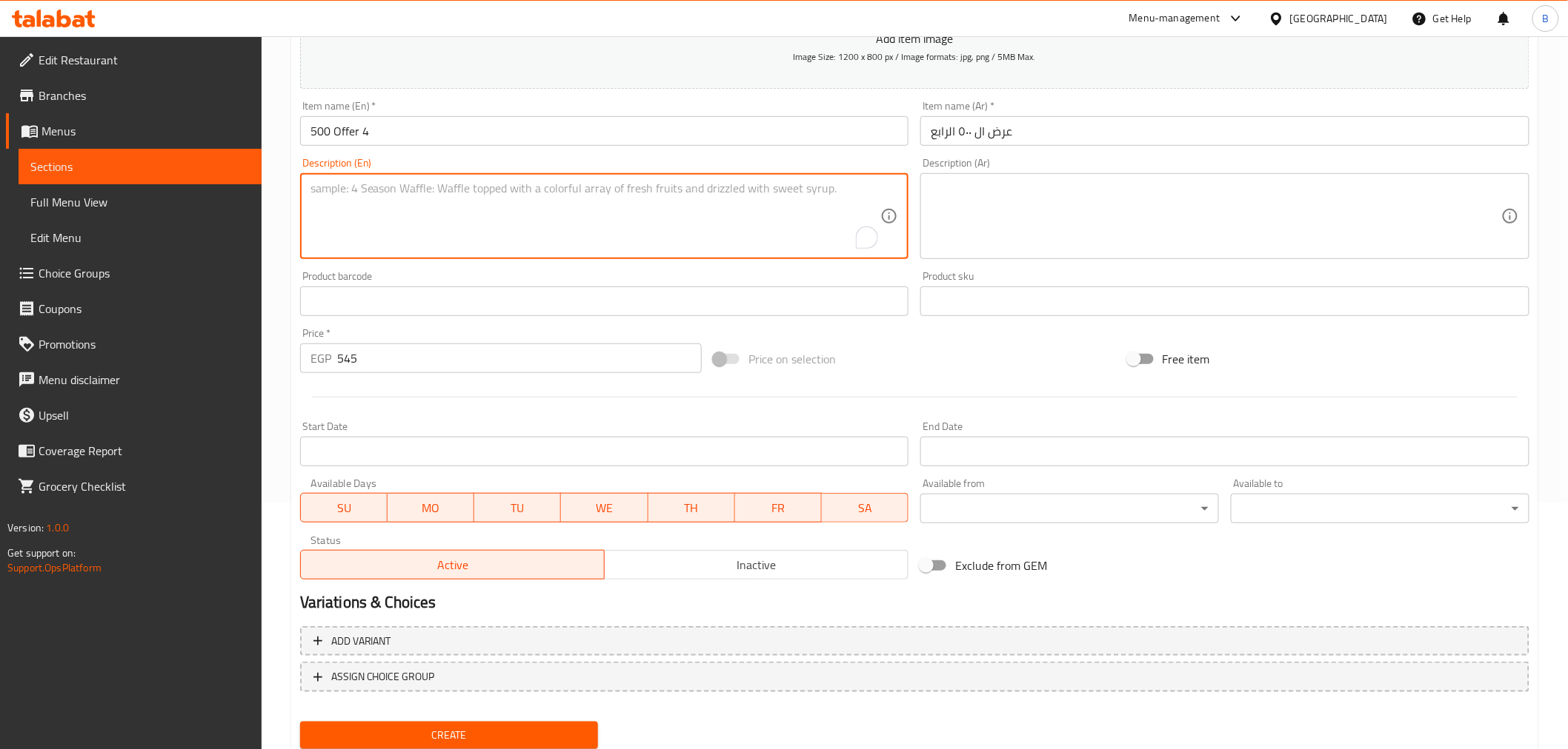
click at [702, 557] on span "Inactive" at bounding box center [756, 565] width 292 height 21
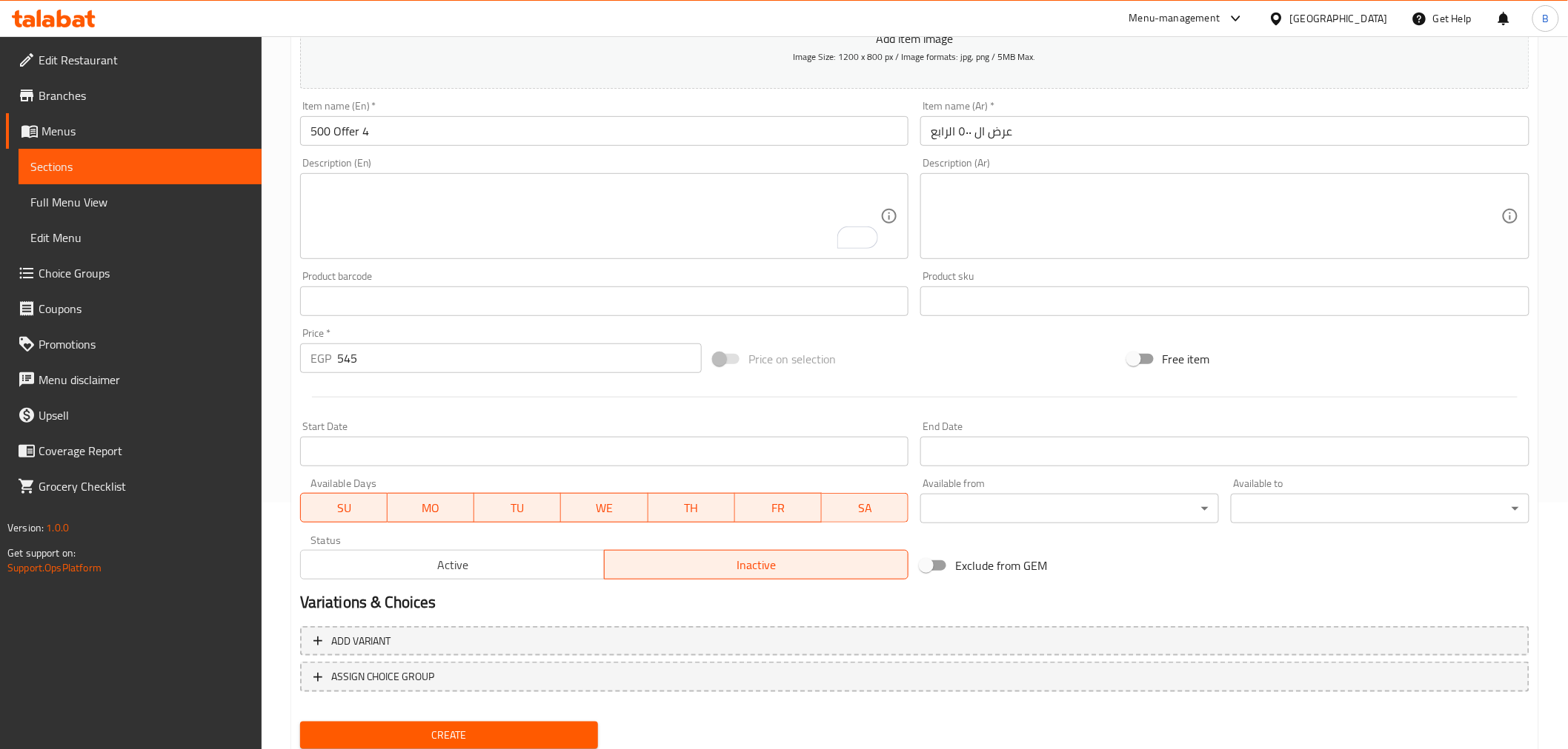
click at [1082, 446] on input "Start Date" at bounding box center [1225, 452] width 609 height 30
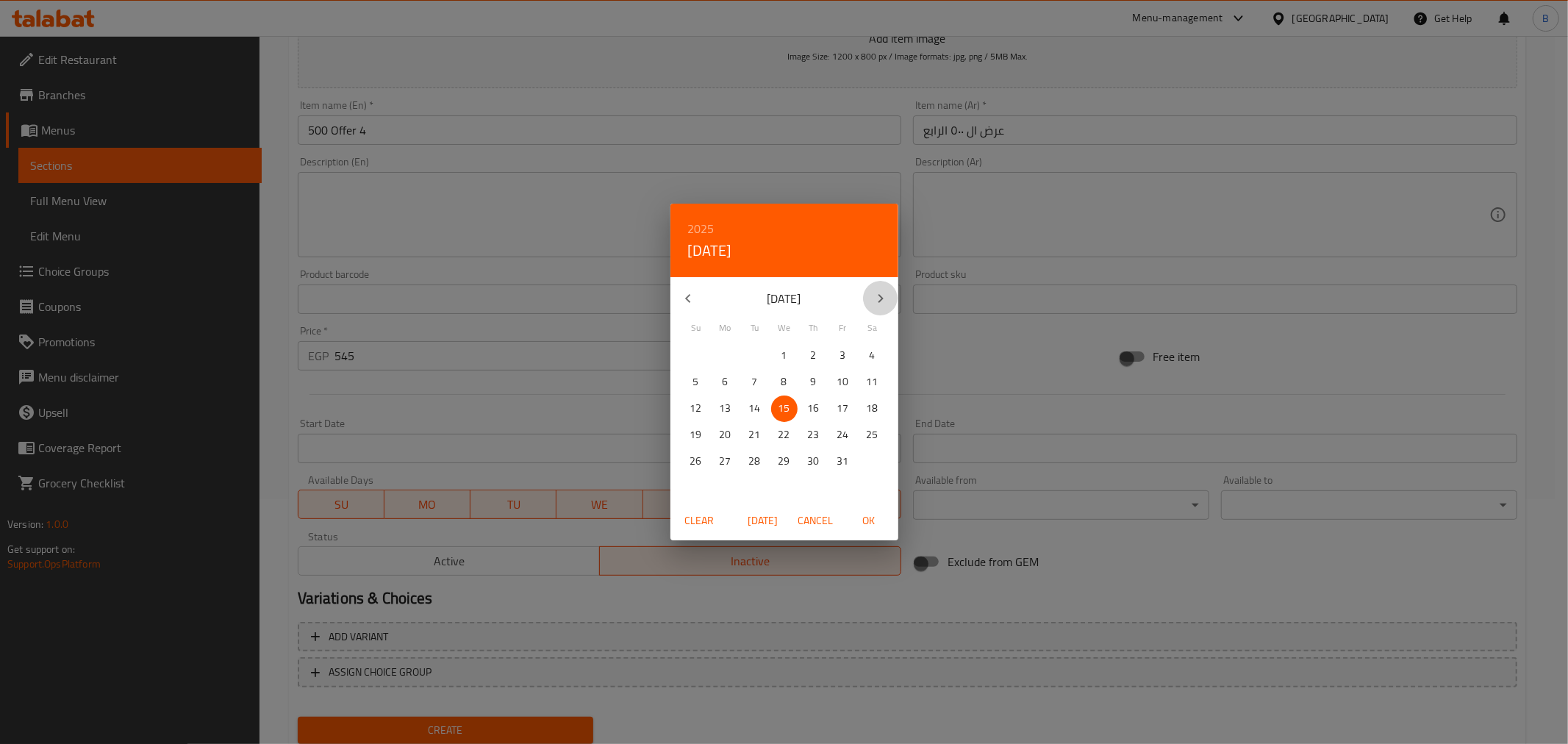
click at [891, 303] on button "button" at bounding box center [880, 299] width 36 height 36
click at [892, 303] on button "button" at bounding box center [880, 299] width 36 height 36
click at [770, 471] on div "31" at bounding box center [784, 462] width 30 height 26
drag, startPoint x: 877, startPoint y: 528, endPoint x: 876, endPoint y: 518, distance: 10.0
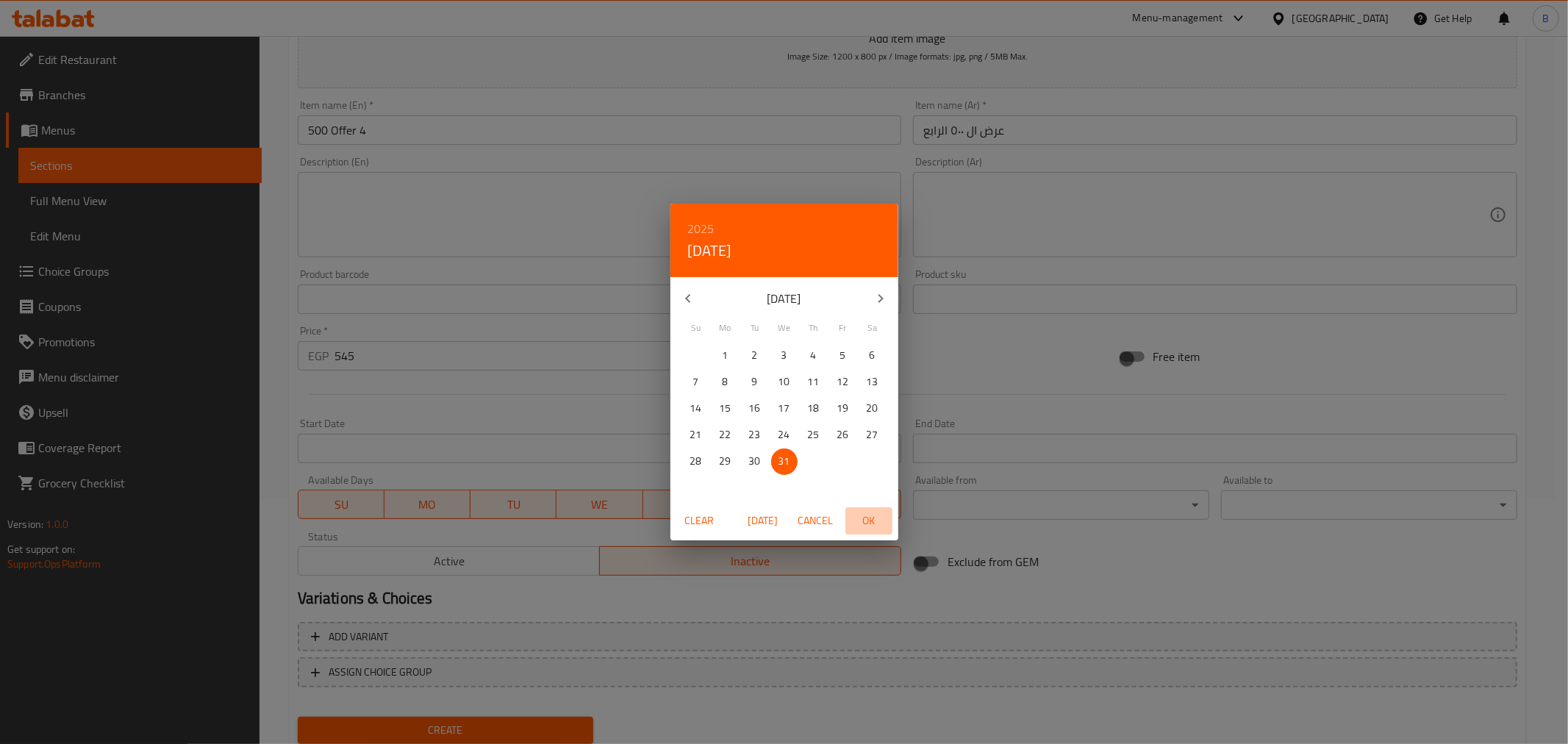
click at [876, 522] on span "OK" at bounding box center [869, 521] width 36 height 18
type input "[DATE]"
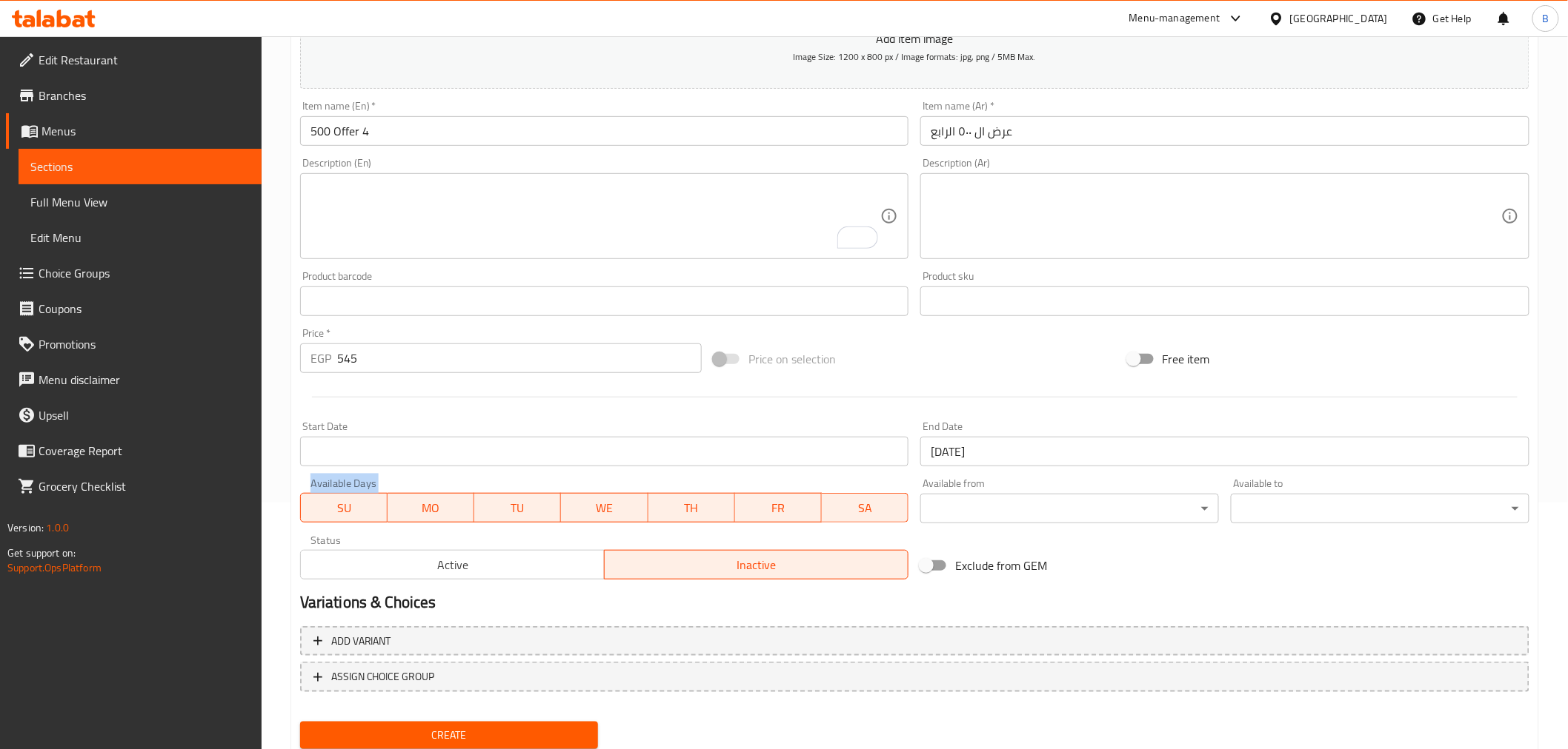
drag, startPoint x: 754, startPoint y: 476, endPoint x: 754, endPoint y: 460, distance: 16.0
click at [754, 478] on div "Available Days SU MO TU WE TH FR SA" at bounding box center [605, 501] width 621 height 57
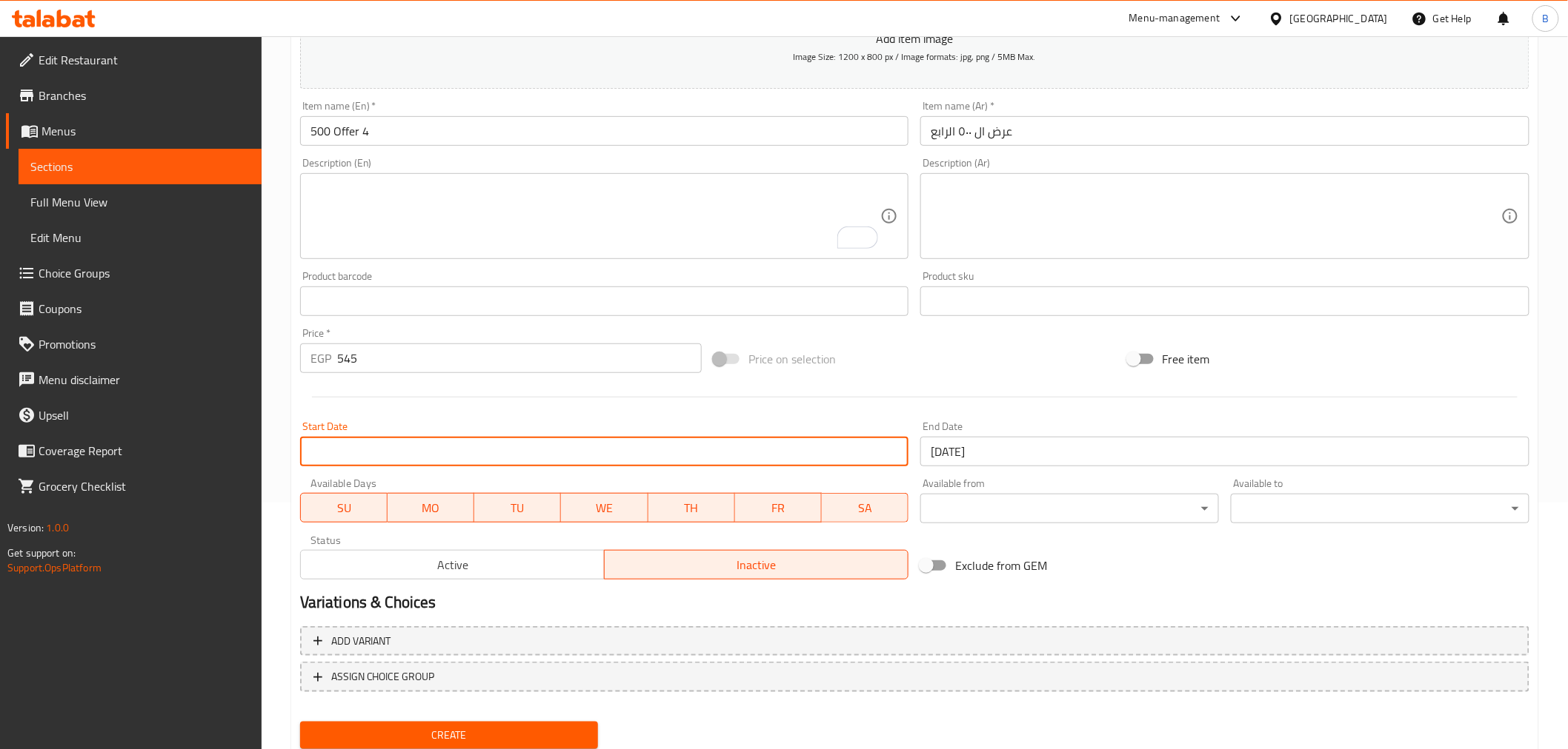
click at [754, 456] on input "Start Date" at bounding box center [605, 452] width 609 height 30
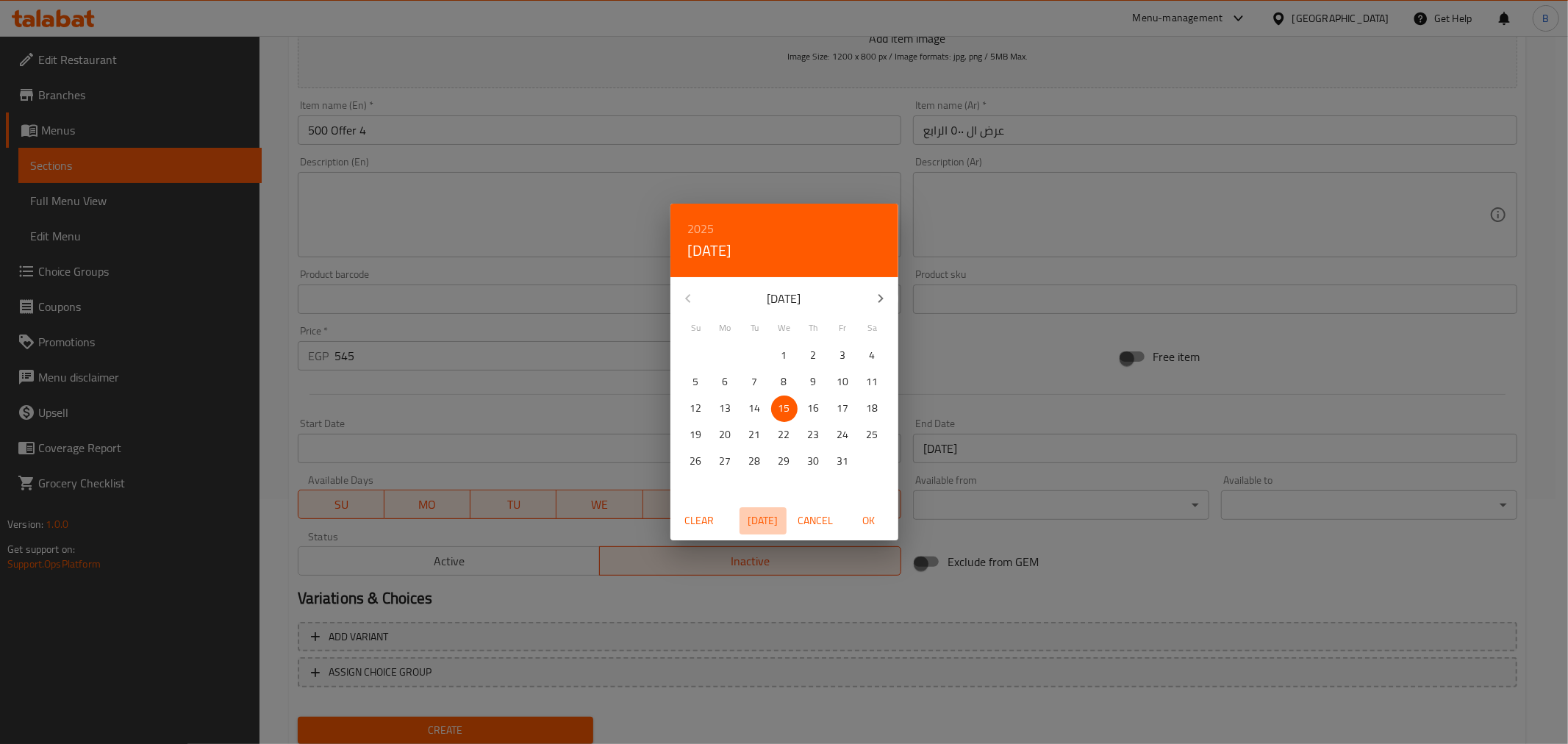
drag, startPoint x: 777, startPoint y: 512, endPoint x: 829, endPoint y: 518, distance: 52.3
click at [777, 504] on div "Clear Today Cancel OK" at bounding box center [784, 521] width 228 height 39
click at [880, 524] on span "OK" at bounding box center [869, 521] width 36 height 18
type input "[DATE]"
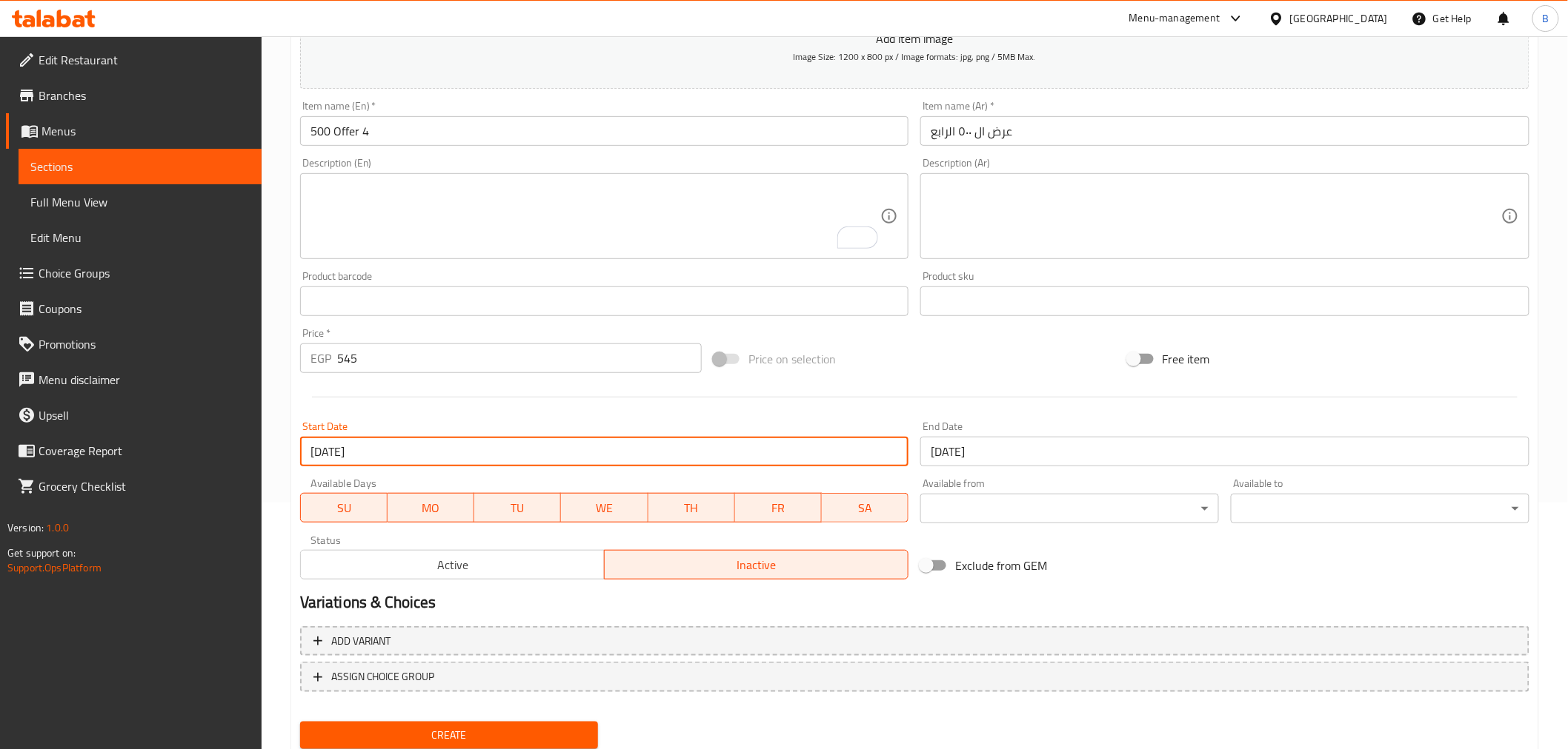
click at [1006, 197] on textarea at bounding box center [1215, 217] width 570 height 70
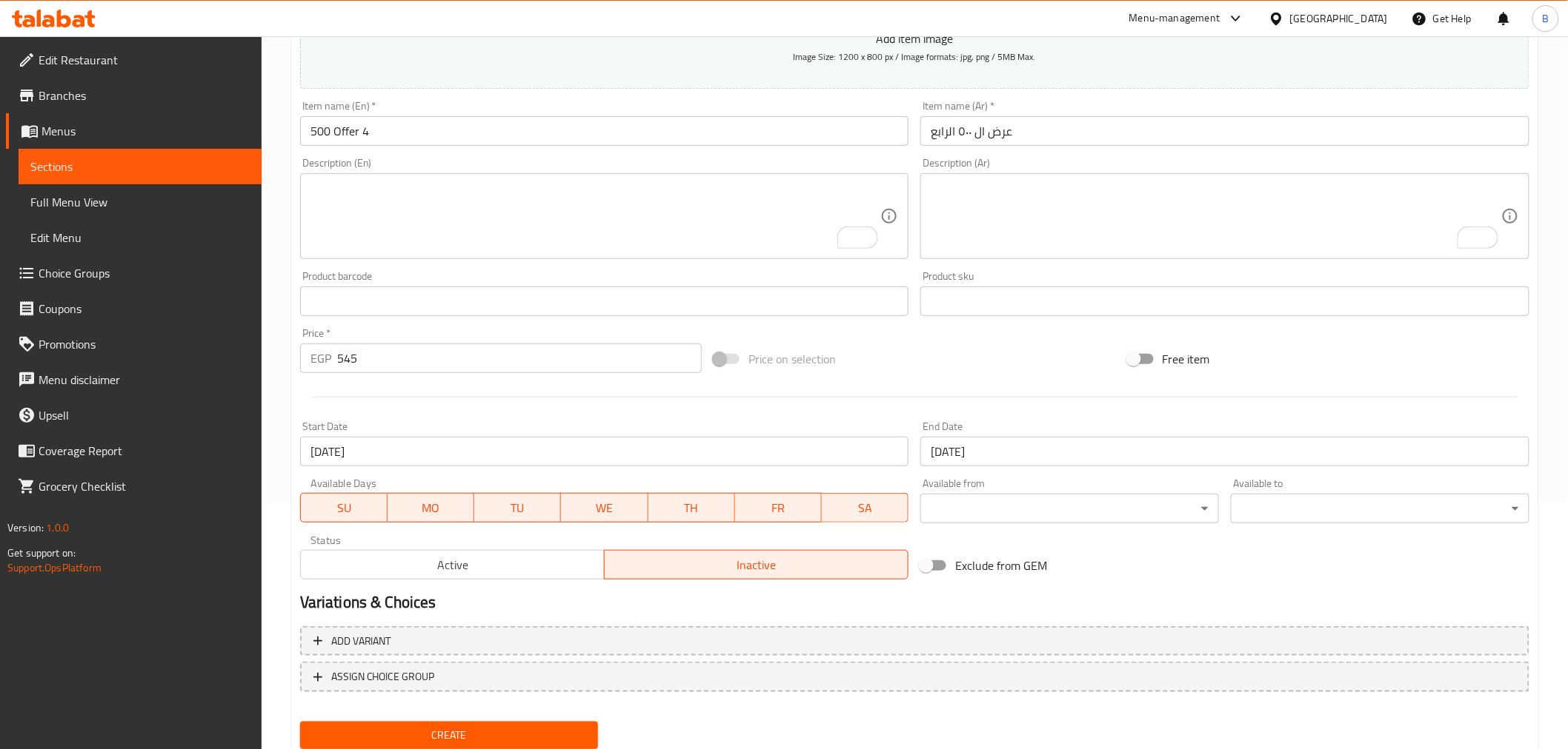
click at [1309, 210] on textarea "To enrich screen reader interactions, please activate Accessibility in Grammarl…" at bounding box center [1215, 217] width 570 height 70
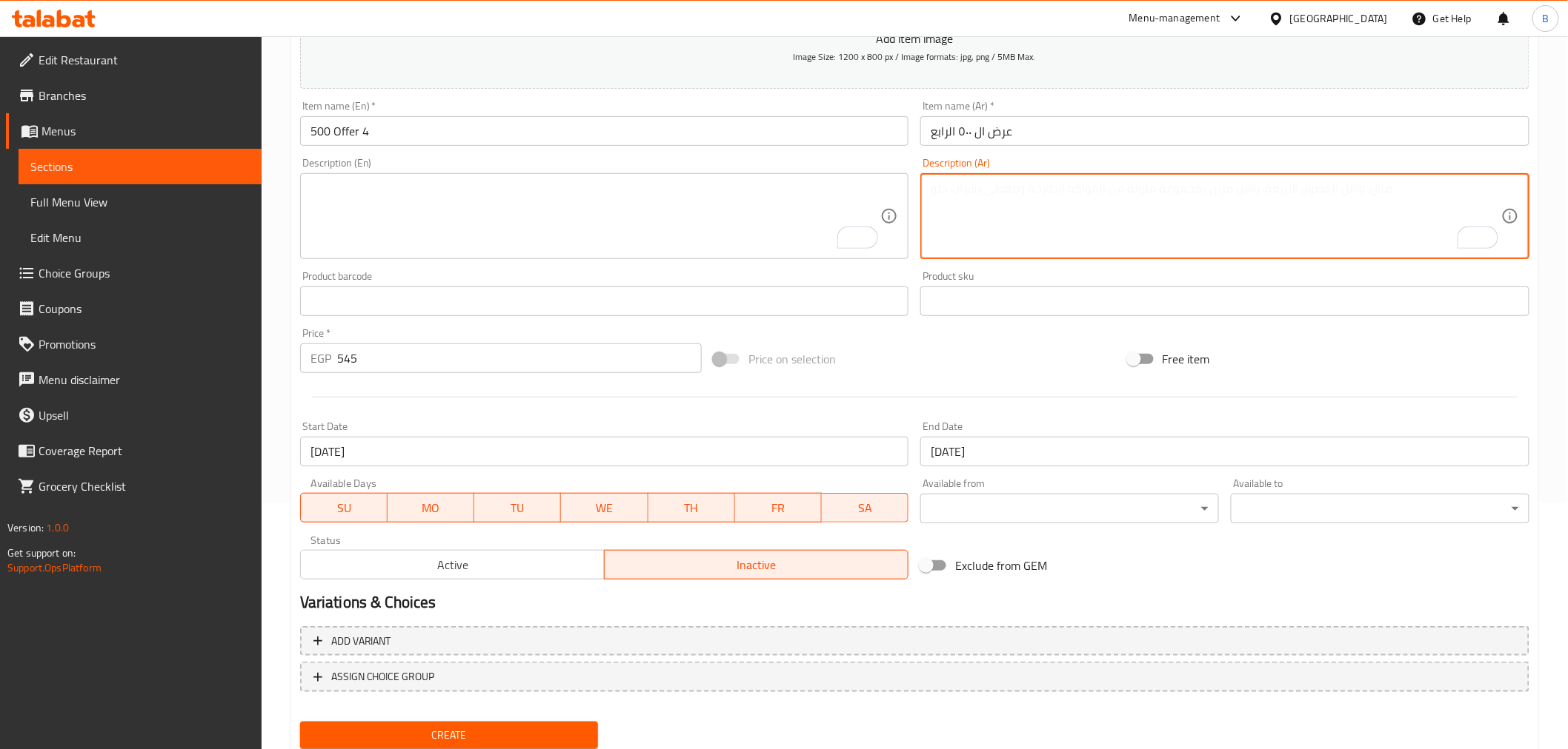
paste textarea "نص كيلو لحم مفروم ابو سته + نص كيلو لحم كندوز خضار"
type textarea "نص كيلو لحم مفروم ابو سته + نص كيلو لحم كندوز خضار"
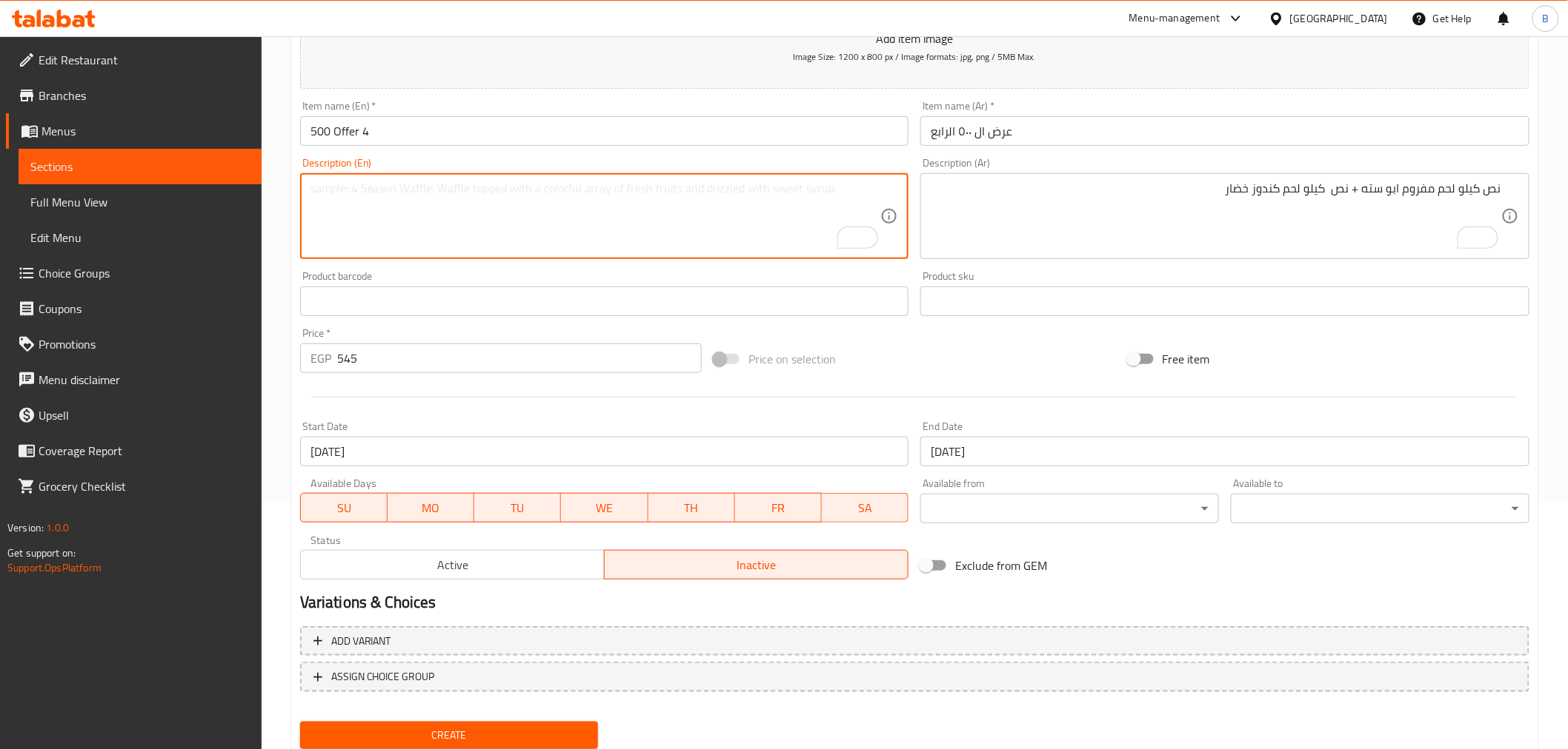
click at [510, 232] on textarea "To enrich screen reader interactions, please activate Accessibility in Grammarl…" at bounding box center [596, 217] width 570 height 70
paste textarea "Half a kilo of minced meat + half a kilo of Kanduz meat and vegetables"
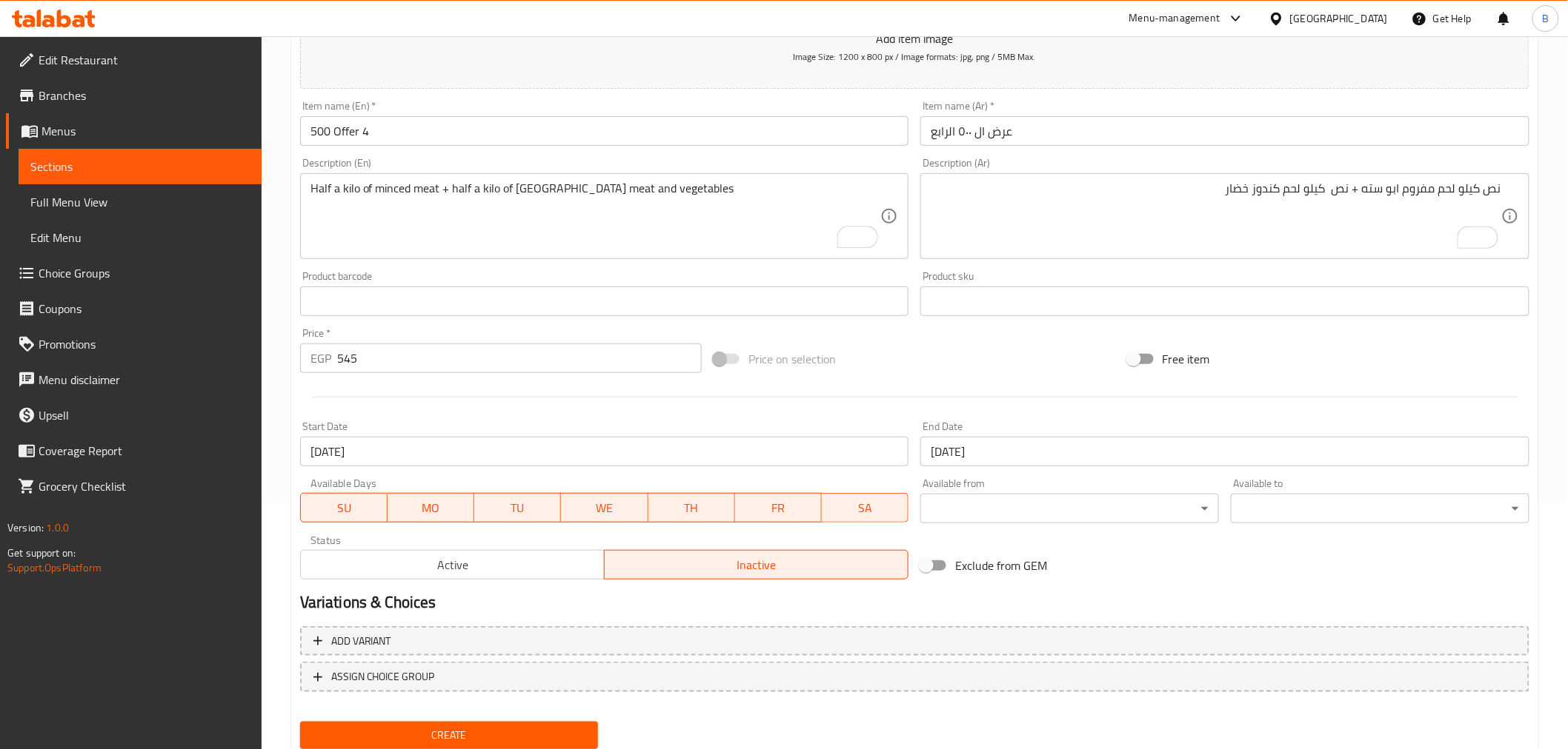
click at [368, 170] on div "Description (En) Half a kilo of minced meat + half a kilo of Kanduz meat and ve…" at bounding box center [605, 209] width 609 height 102
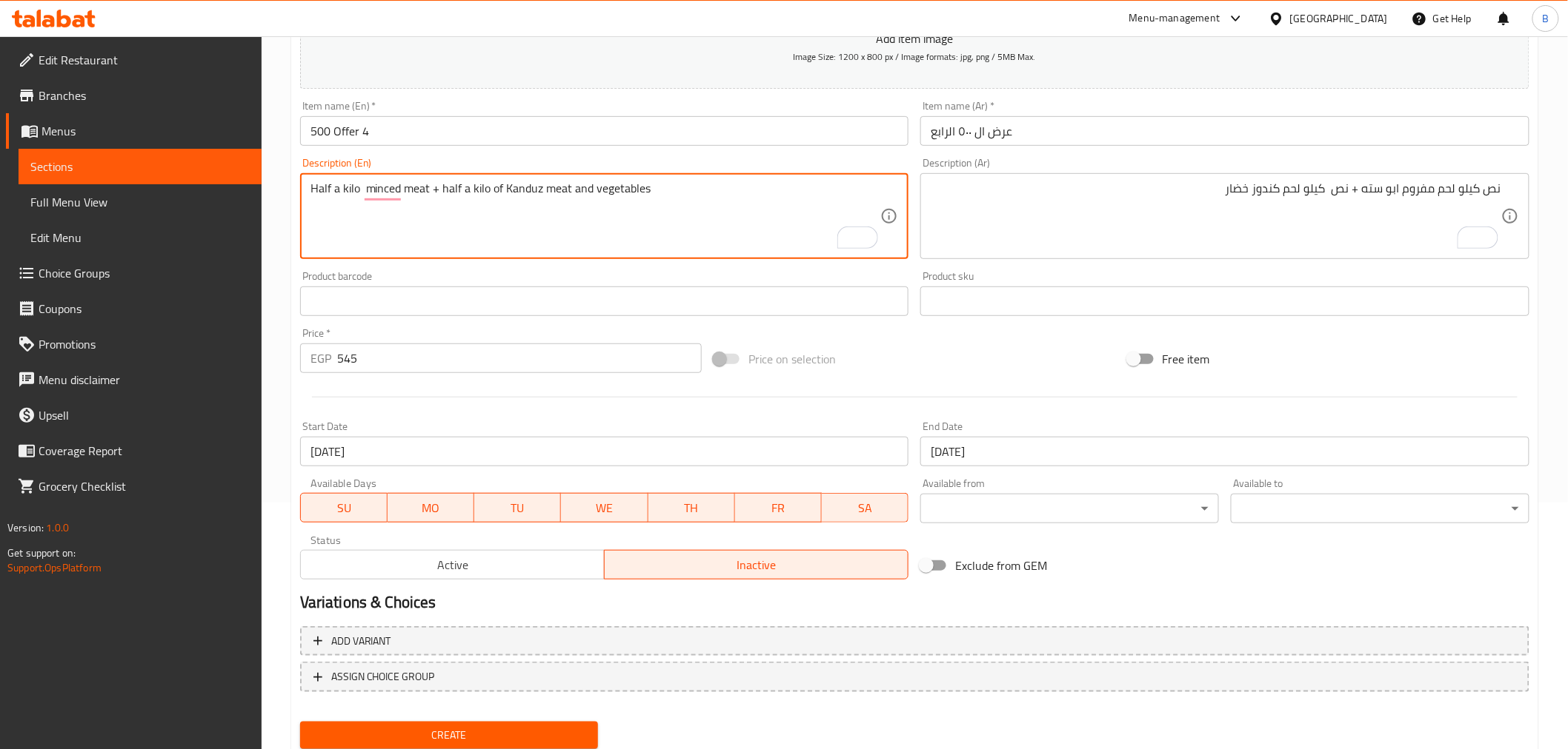
paste textarea "Abu Setta"
click at [348, 188] on textarea "Half a kilo Abu Setta minced meat + half a kilo of Kanduz meat and vegetables" at bounding box center [596, 217] width 570 height 70
click at [640, 180] on div "Half kilo Abu Setta minced meat + half kilo Kanduz meat and vegetables Descript…" at bounding box center [605, 217] width 609 height 86
click at [640, 181] on div "Half kilo Abu Setta minced meat + half kilo Kanduz meat and vegetables Descript…" at bounding box center [605, 217] width 609 height 86
click at [635, 187] on textarea "Half kilo Abu Setta minced meat + half kilo Kanduz meat and vegetables" at bounding box center [596, 217] width 570 height 70
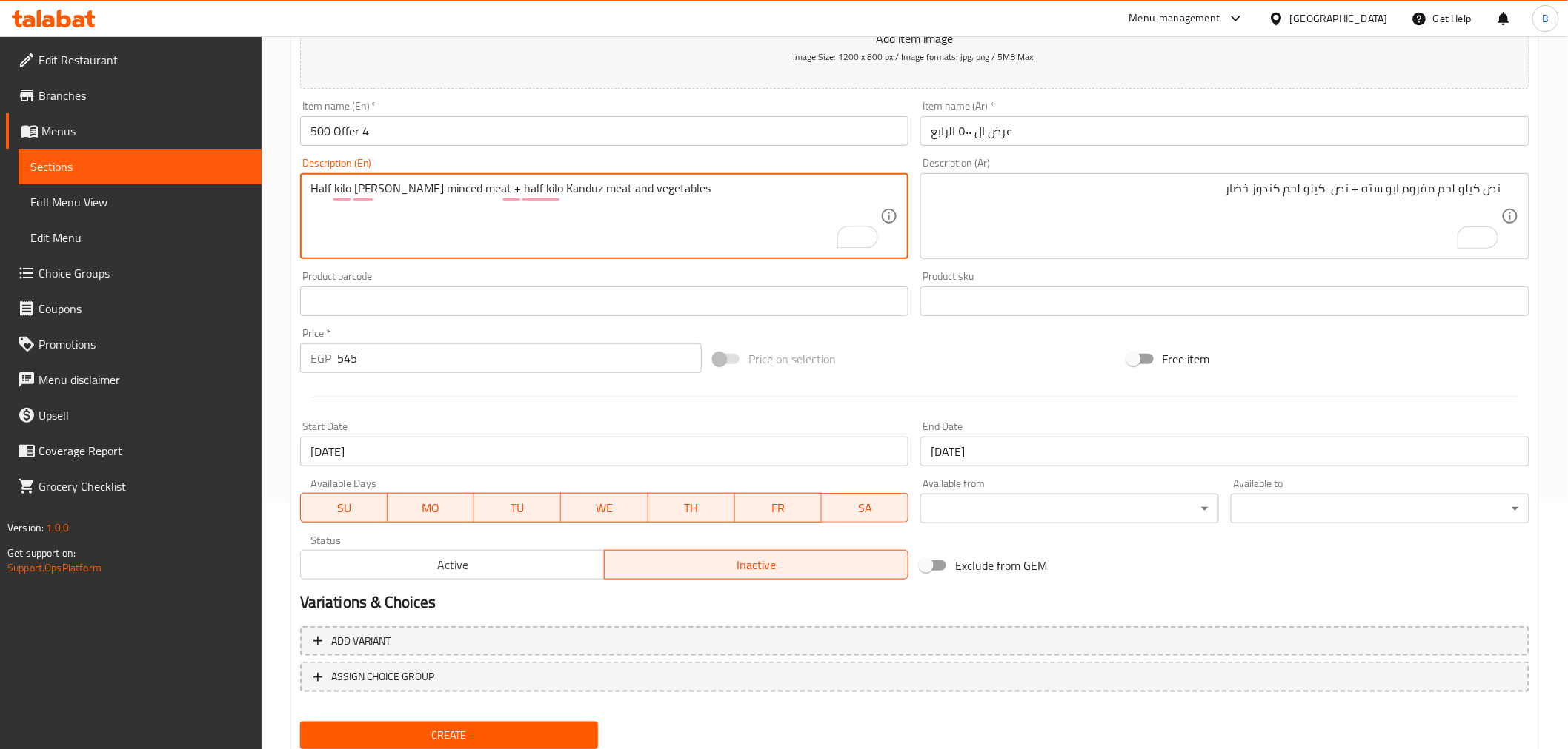
click at [635, 187] on textarea "Half kilo Abu Setta minced meat + half kilo Kanduz meat and vegetables" at bounding box center [596, 217] width 570 height 70
click at [523, 189] on textarea "Half kilo Abu Setta minced meat + half kilo Kanduz meat and" at bounding box center [596, 217] width 570 height 70
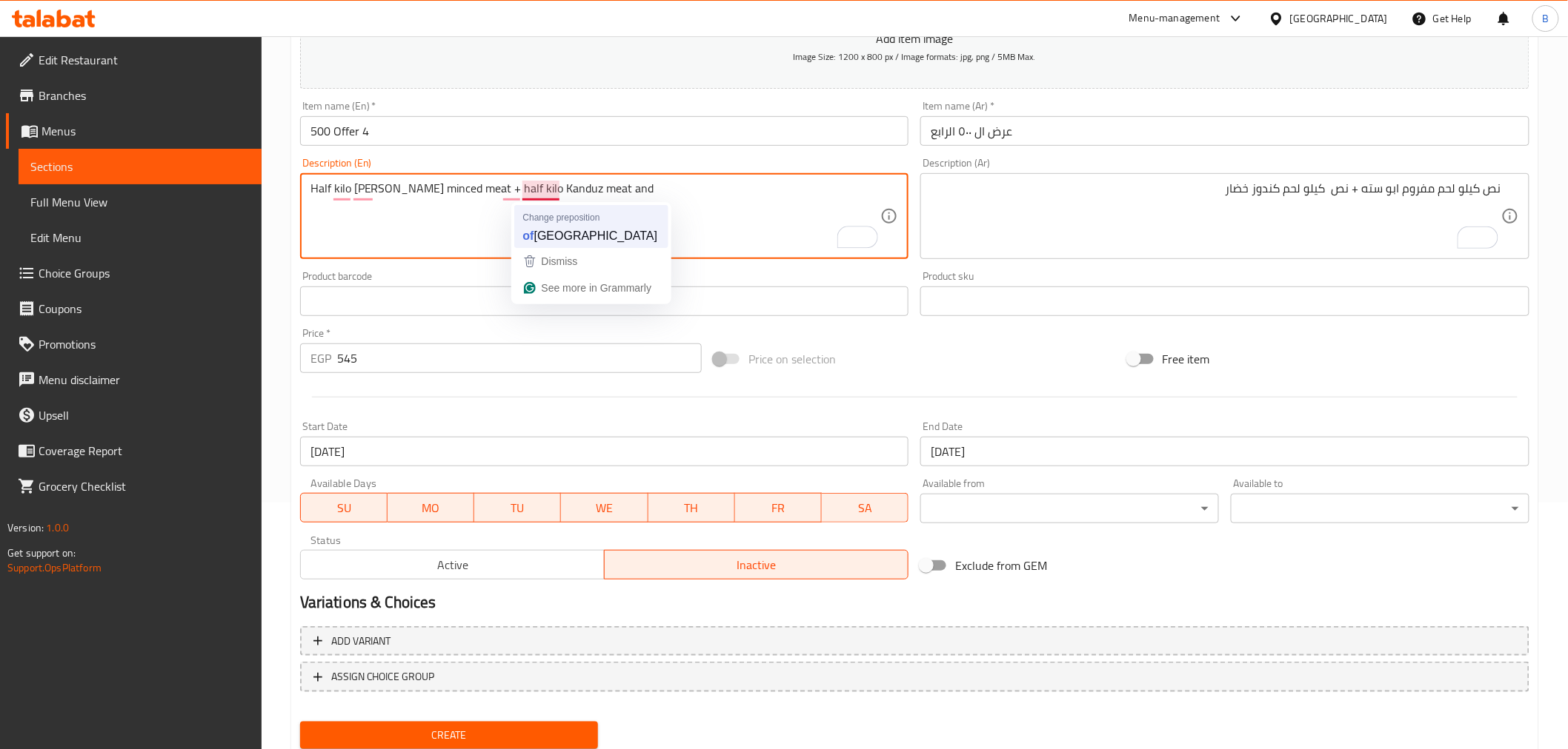
paste textarea "vegetables"
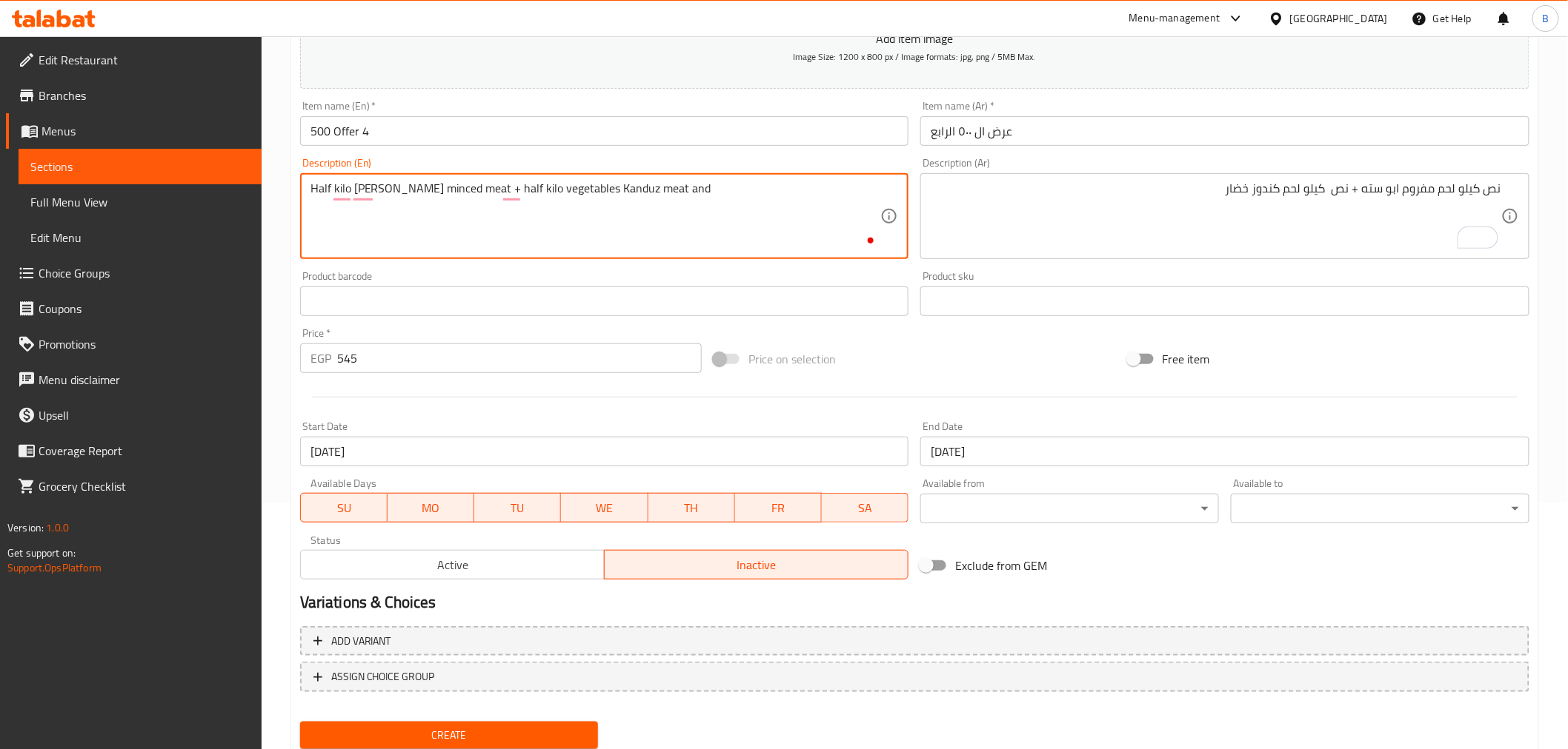
click at [663, 194] on textarea "Half kilo Abu Setta minced meat + half kilo vegetables Kanduz meat and" at bounding box center [596, 217] width 570 height 70
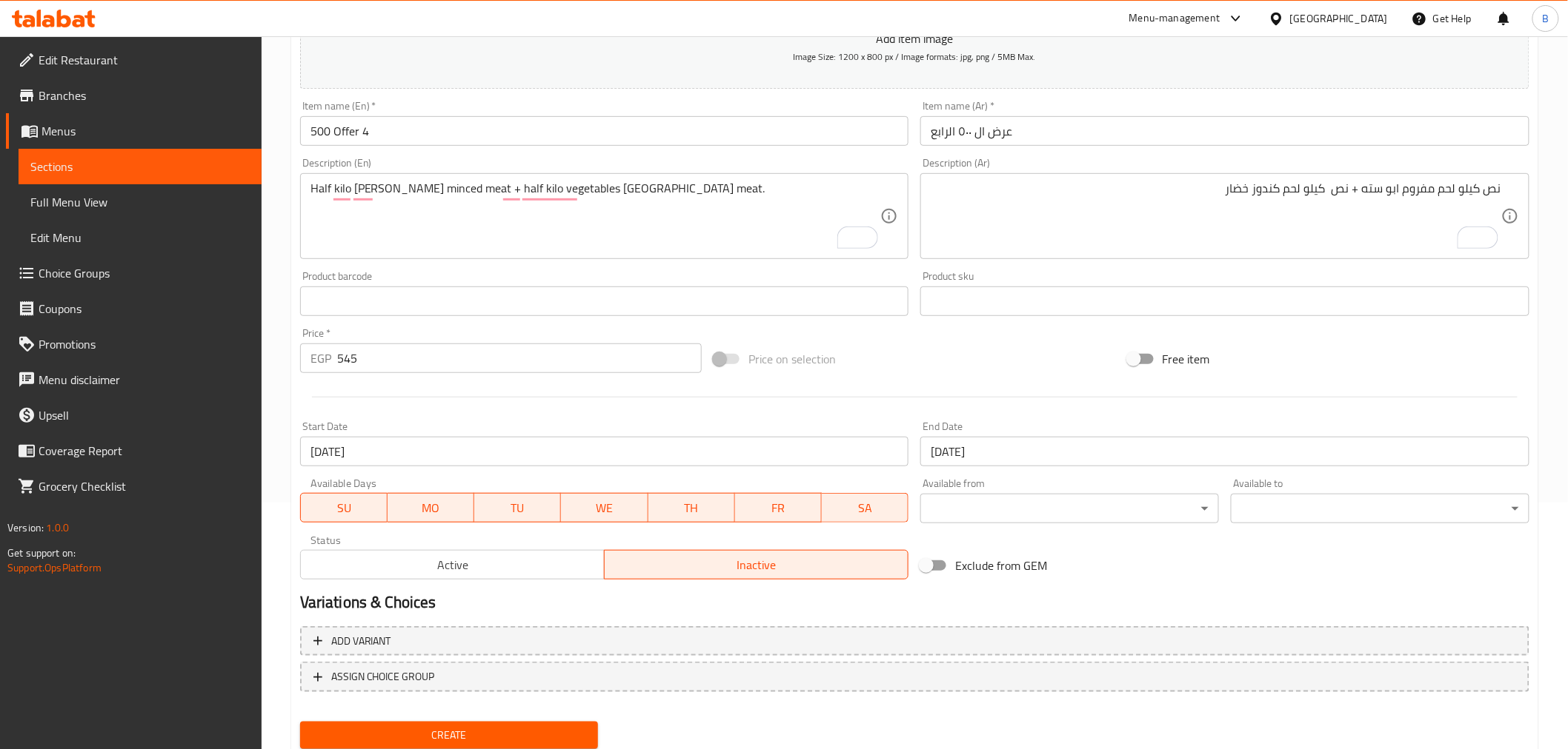
click at [608, 174] on div "Half kilo Abu Setta minced meat + half kilo vegetables Kanduz meat. Description…" at bounding box center [605, 217] width 609 height 86
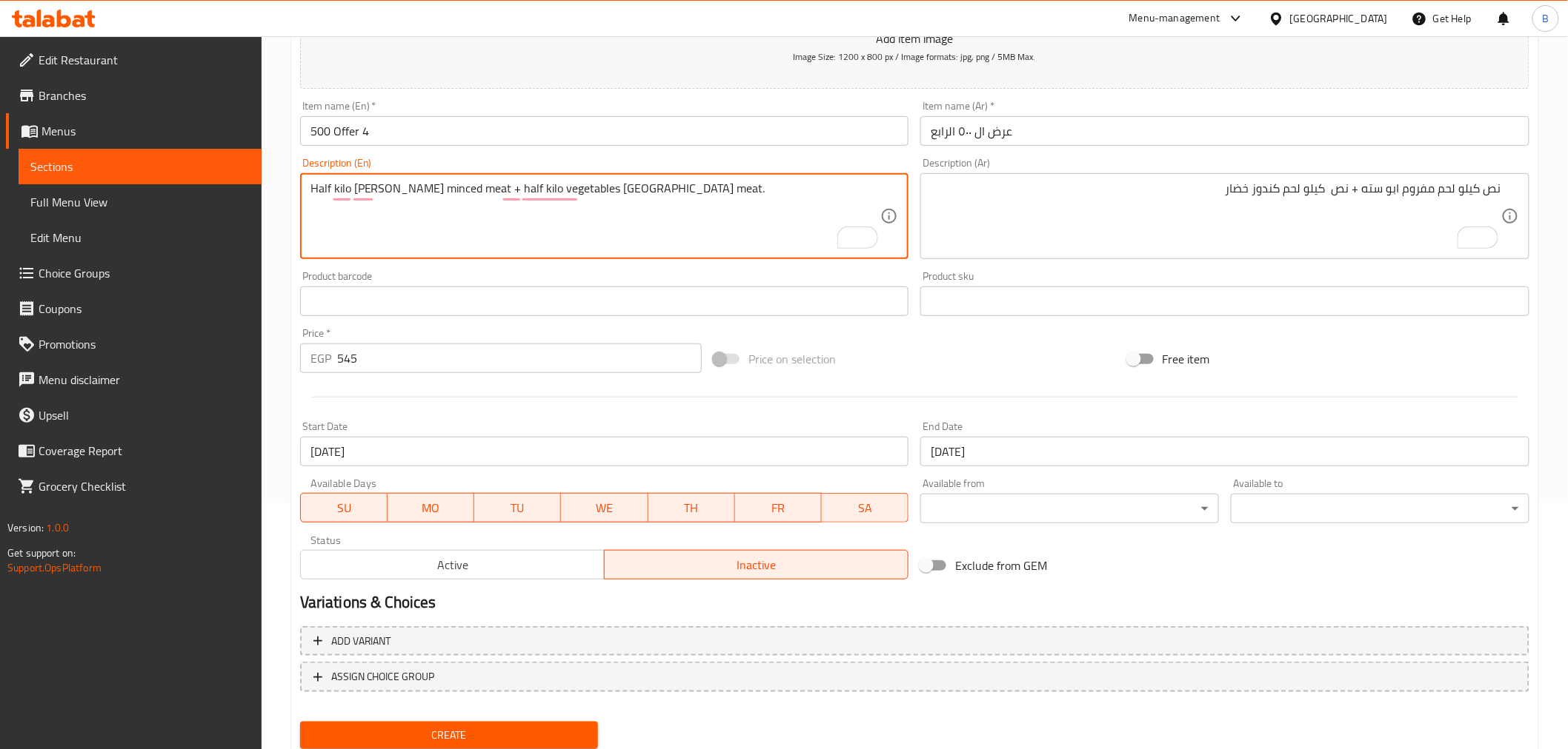
click at [601, 182] on textarea "Half kilo Abu Setta minced meat + half kilo vegetables Kanduz meat." at bounding box center [596, 217] width 570 height 70
click at [603, 182] on textarea "Half kilo Abu Setta minced meat + half kilo vegetables Kanduz meat." at bounding box center [596, 217] width 570 height 70
click at [601, 189] on textarea "Half kilo Abu Setta minced meat + half kilo vegetables Kandouz meat." at bounding box center [596, 217] width 570 height 70
click at [734, 210] on textarea "Half kilo Abu Setta minced meat + half kilo vegetables kandouz meat." at bounding box center [596, 217] width 570 height 70
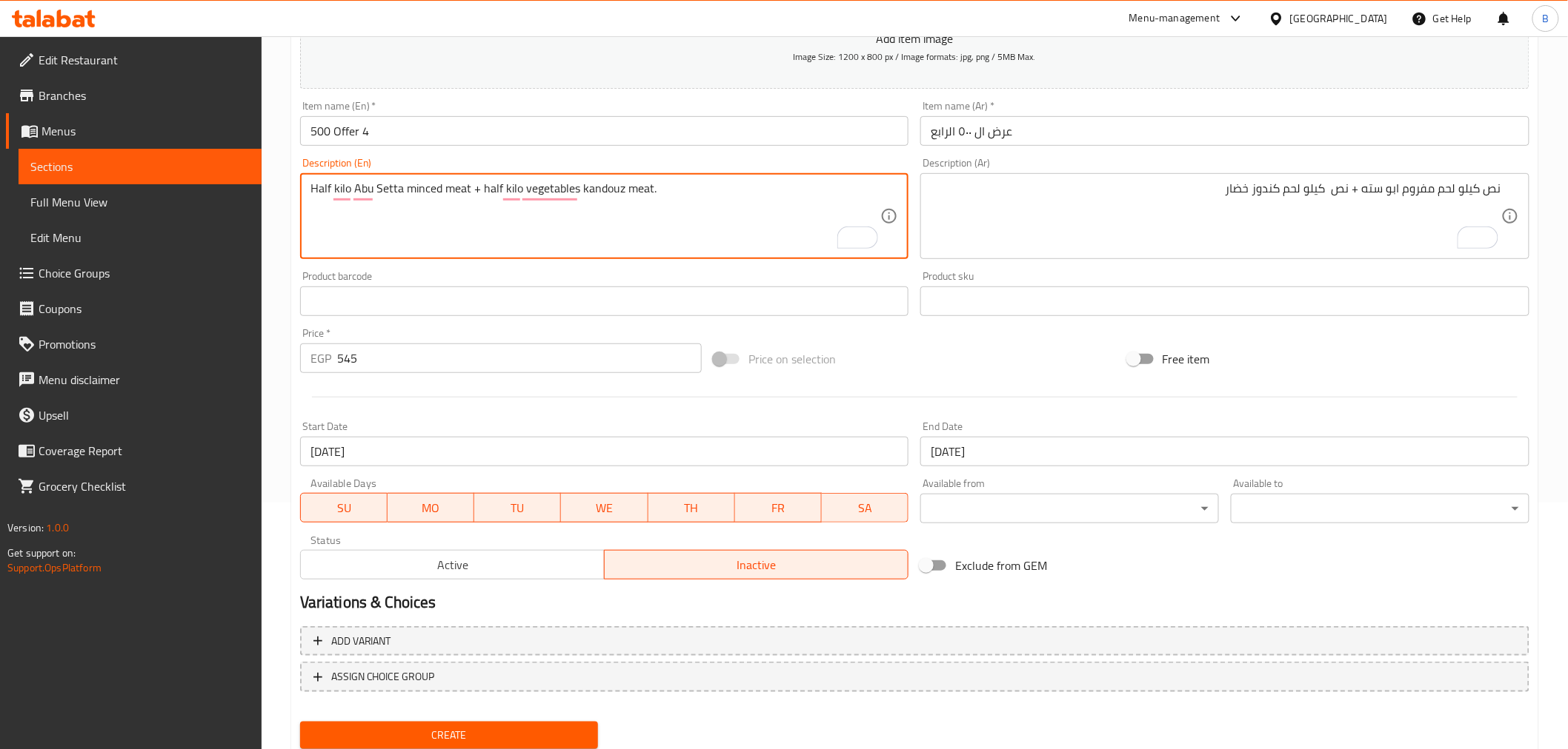
type textarea "Half kilo Abu Setta minced meat + half kilo vegetables kandouz meat."
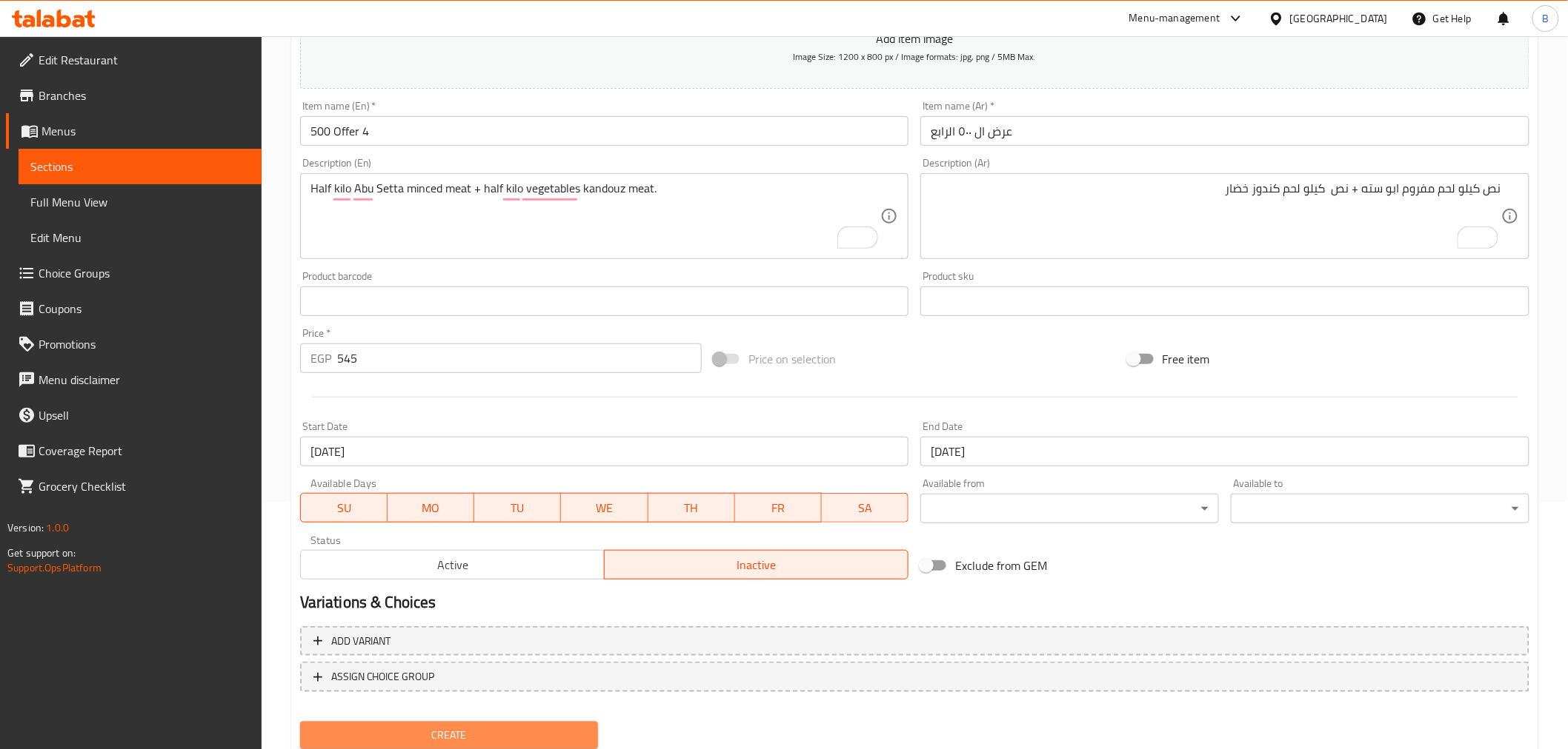
click at [431, 722] on button "Create" at bounding box center [449, 735] width 298 height 27
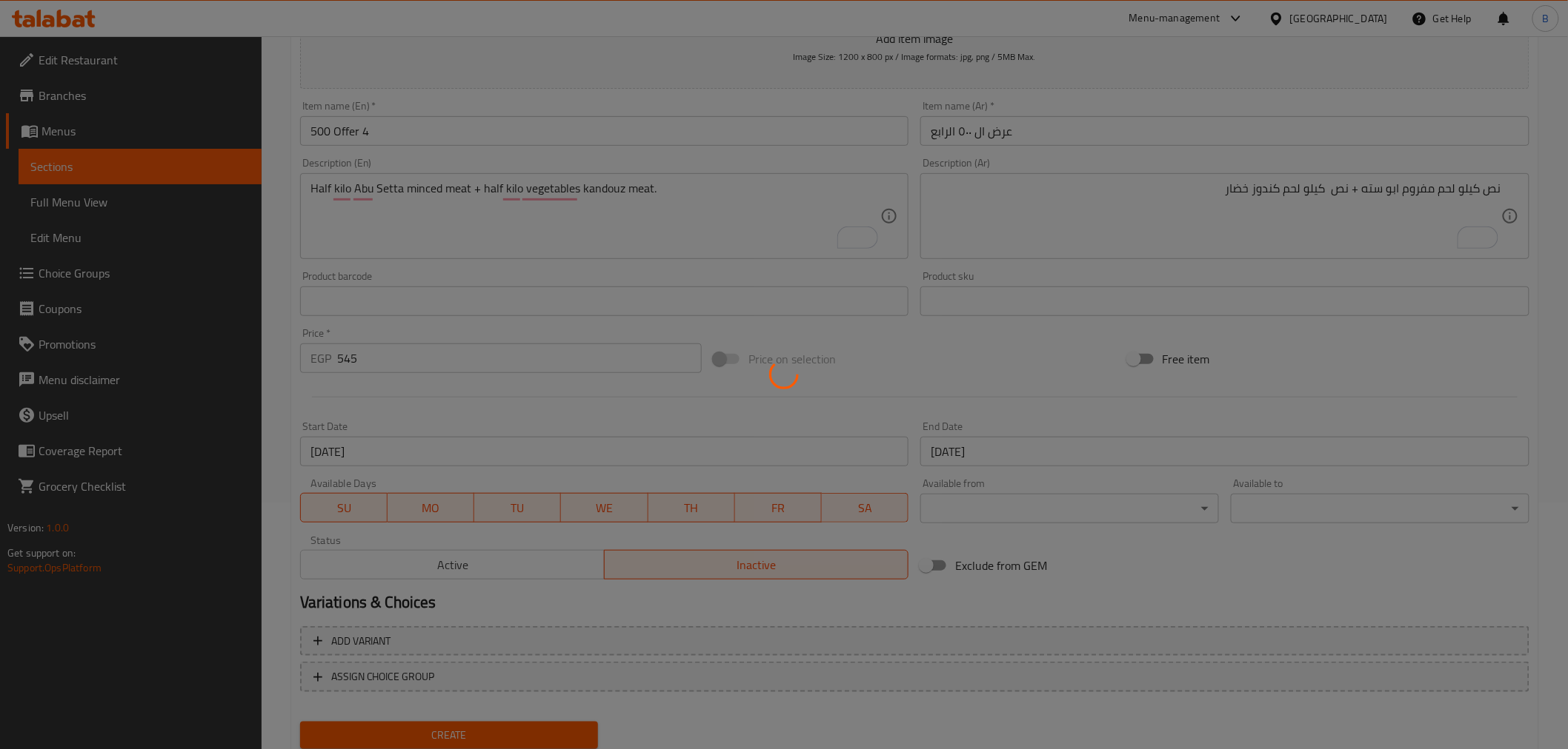
type input "0"
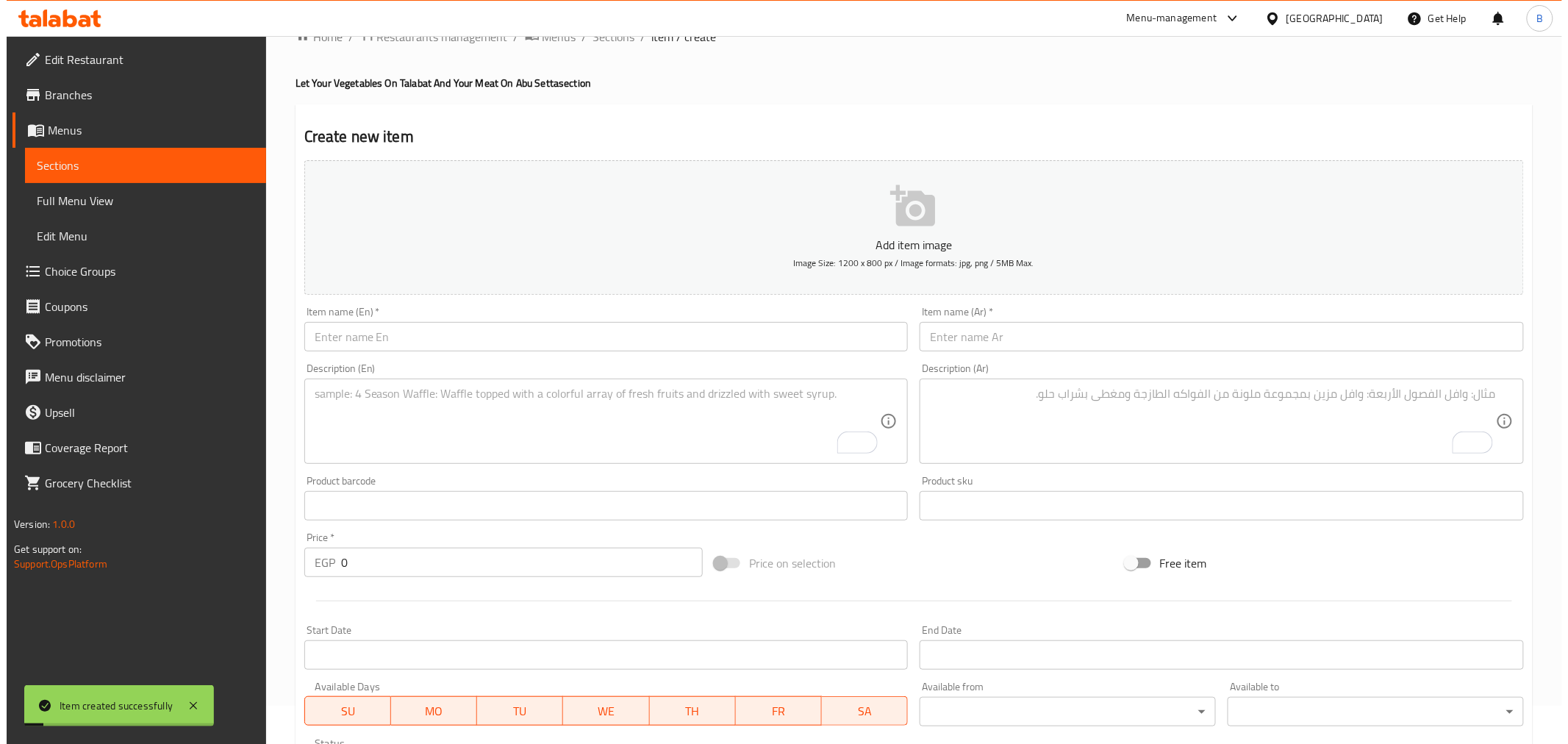
scroll to position [0, 0]
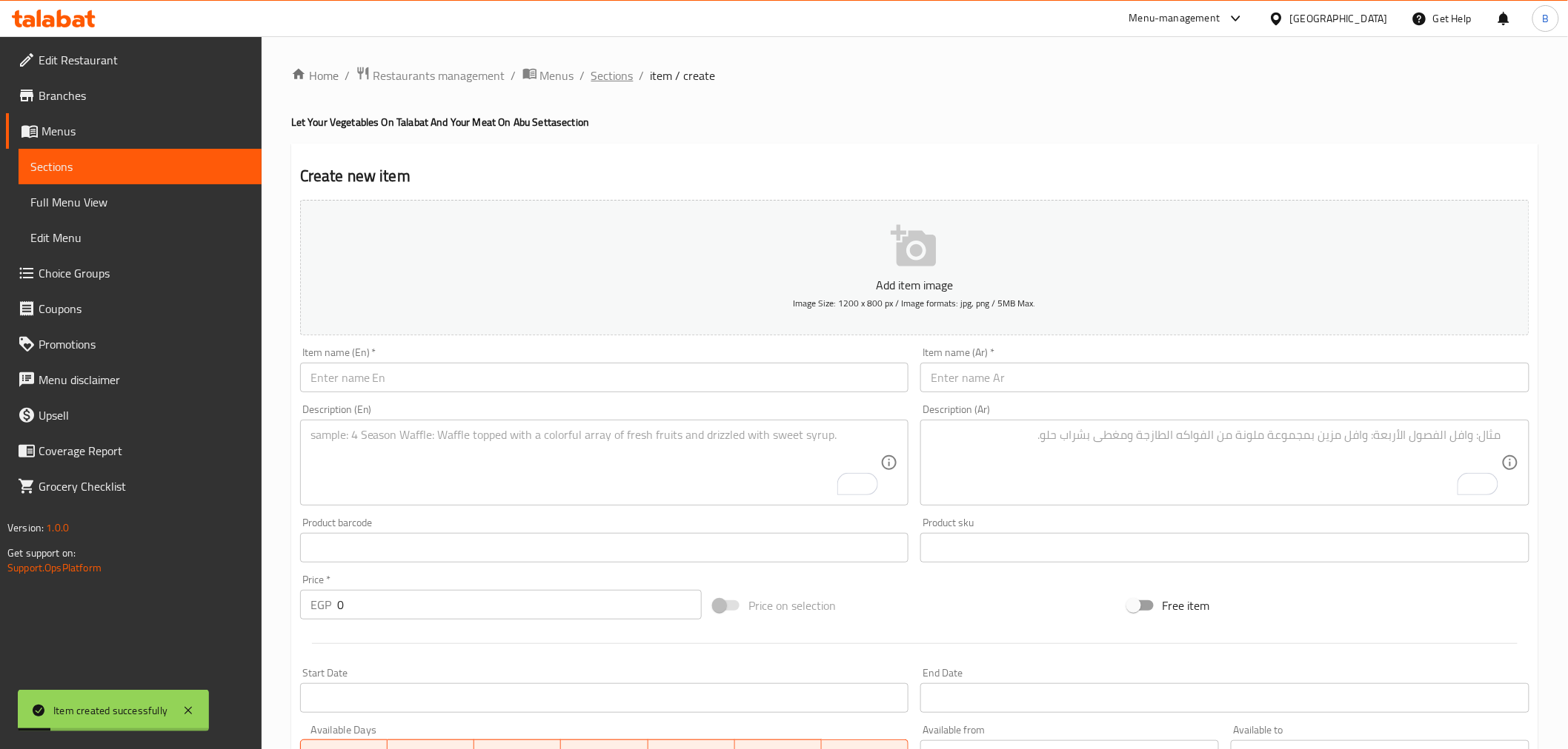
click at [598, 79] on span "Sections" at bounding box center [612, 75] width 42 height 18
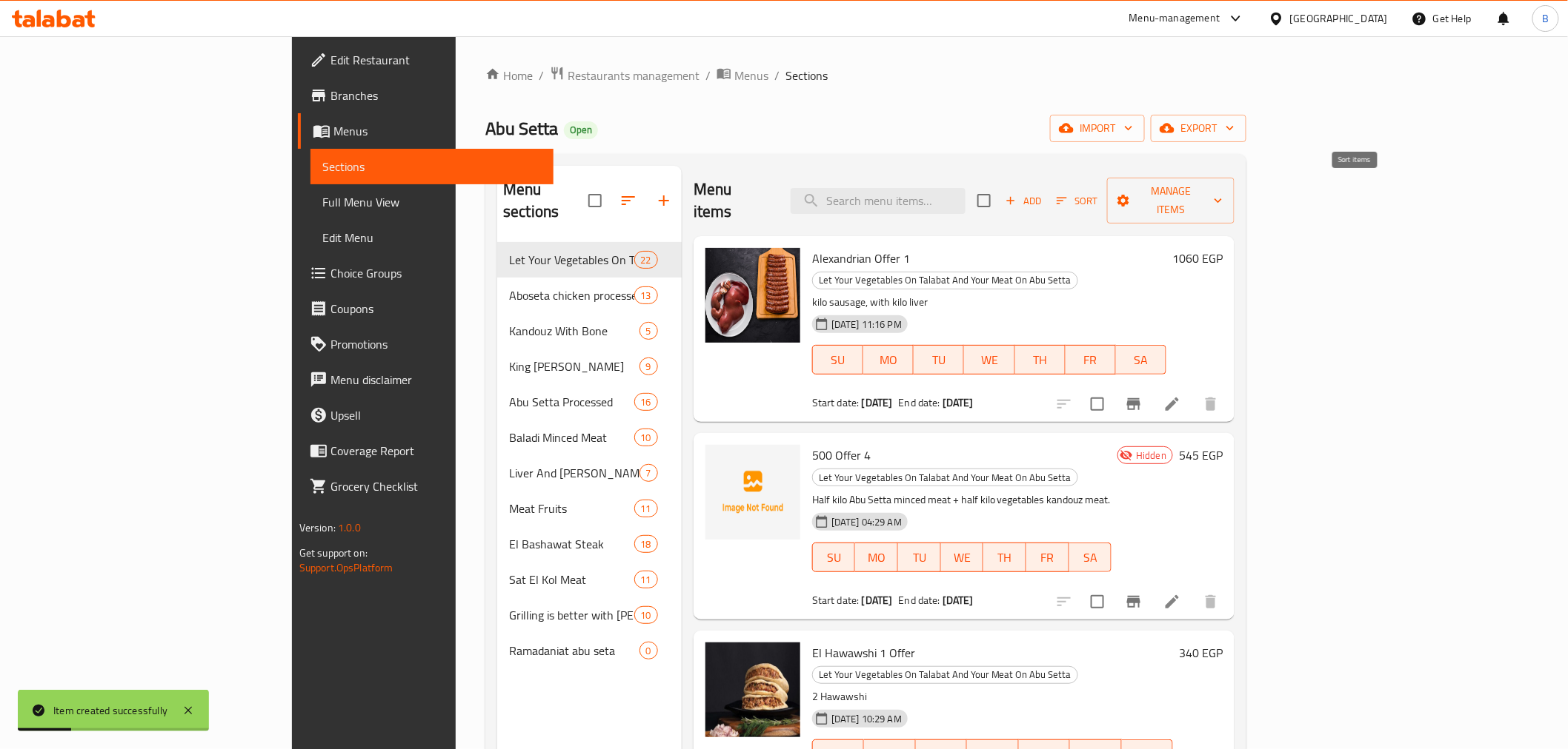
click at [1101, 200] on button "Sort" at bounding box center [1077, 201] width 48 height 23
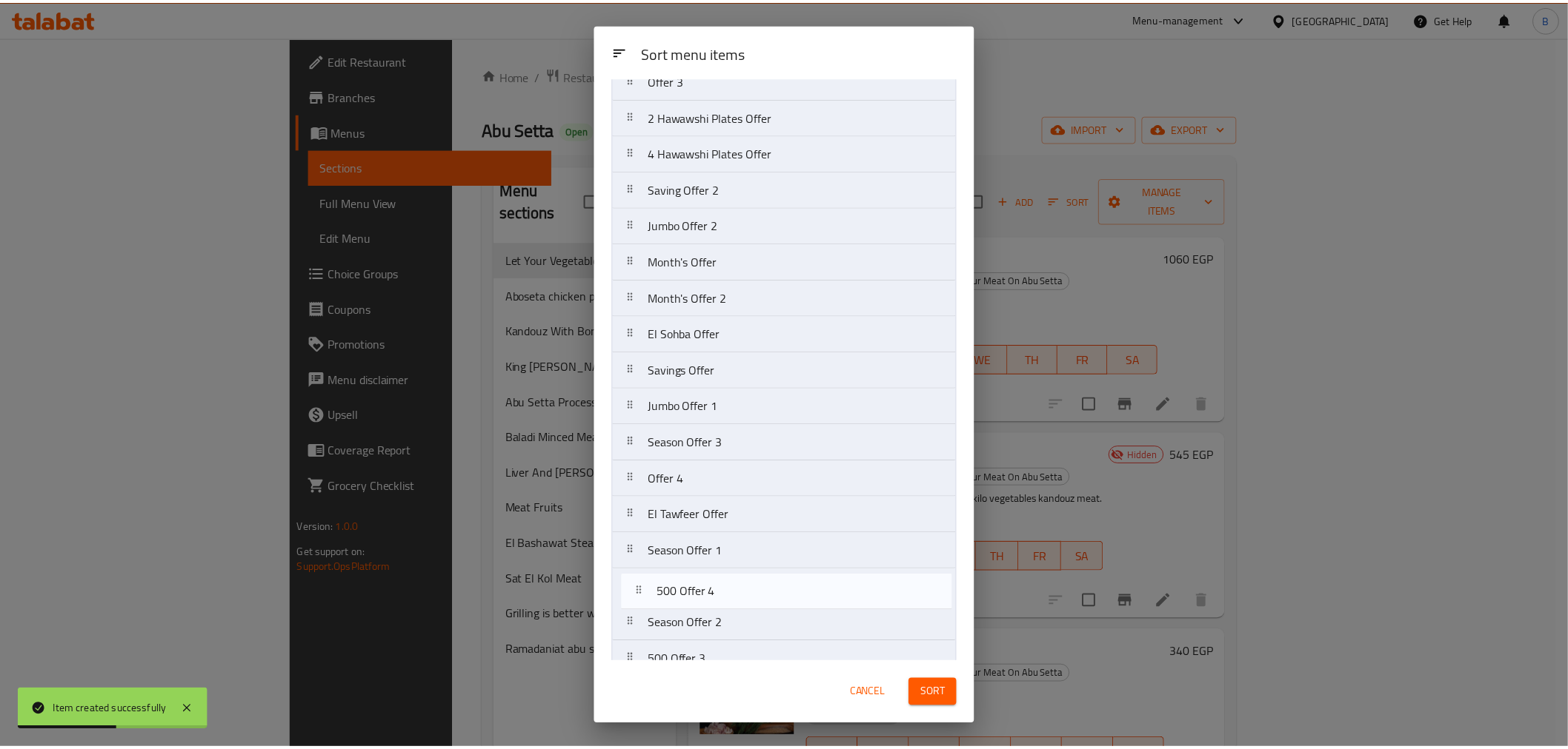
scroll to position [263, 0]
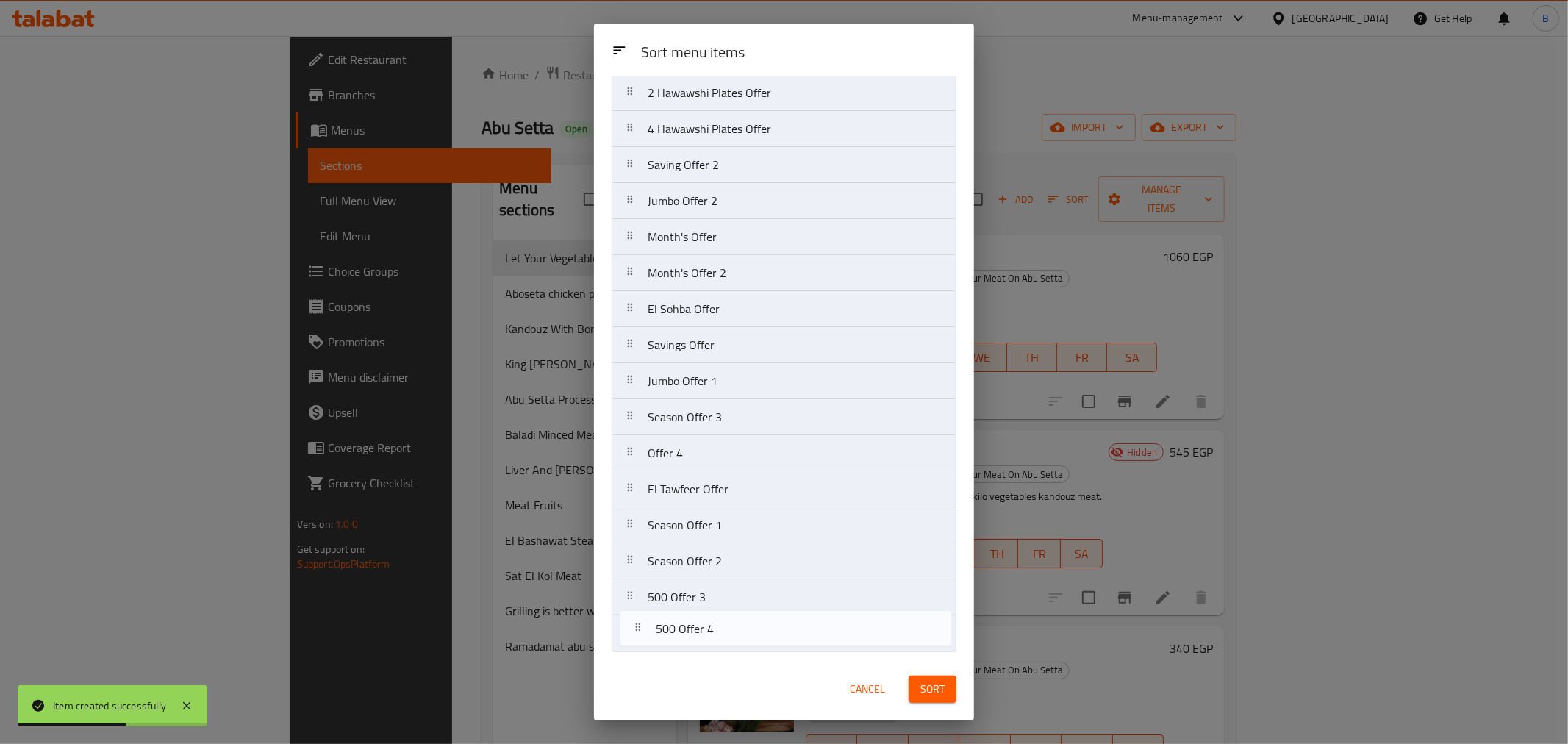
drag, startPoint x: 750, startPoint y: 189, endPoint x: 757, endPoint y: 667, distance: 478.1
click at [757, 667] on div "Sort menu items Sort menu items Alexandrian Offer 1 500 Offer 4 El Hawawshi 1 O…" at bounding box center [784, 372] width 380 height 697
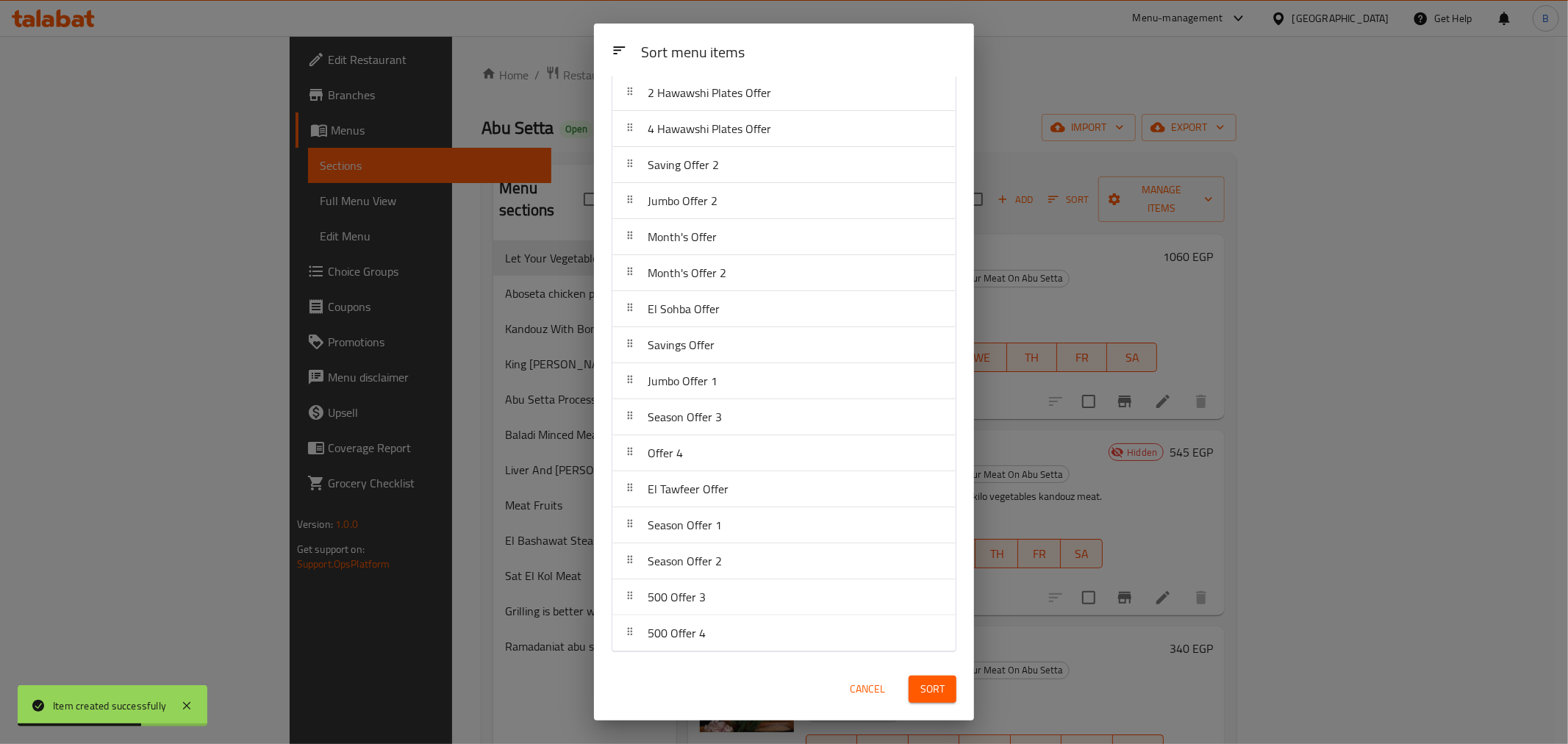
click at [937, 690] on span "Sort" at bounding box center [932, 689] width 24 height 18
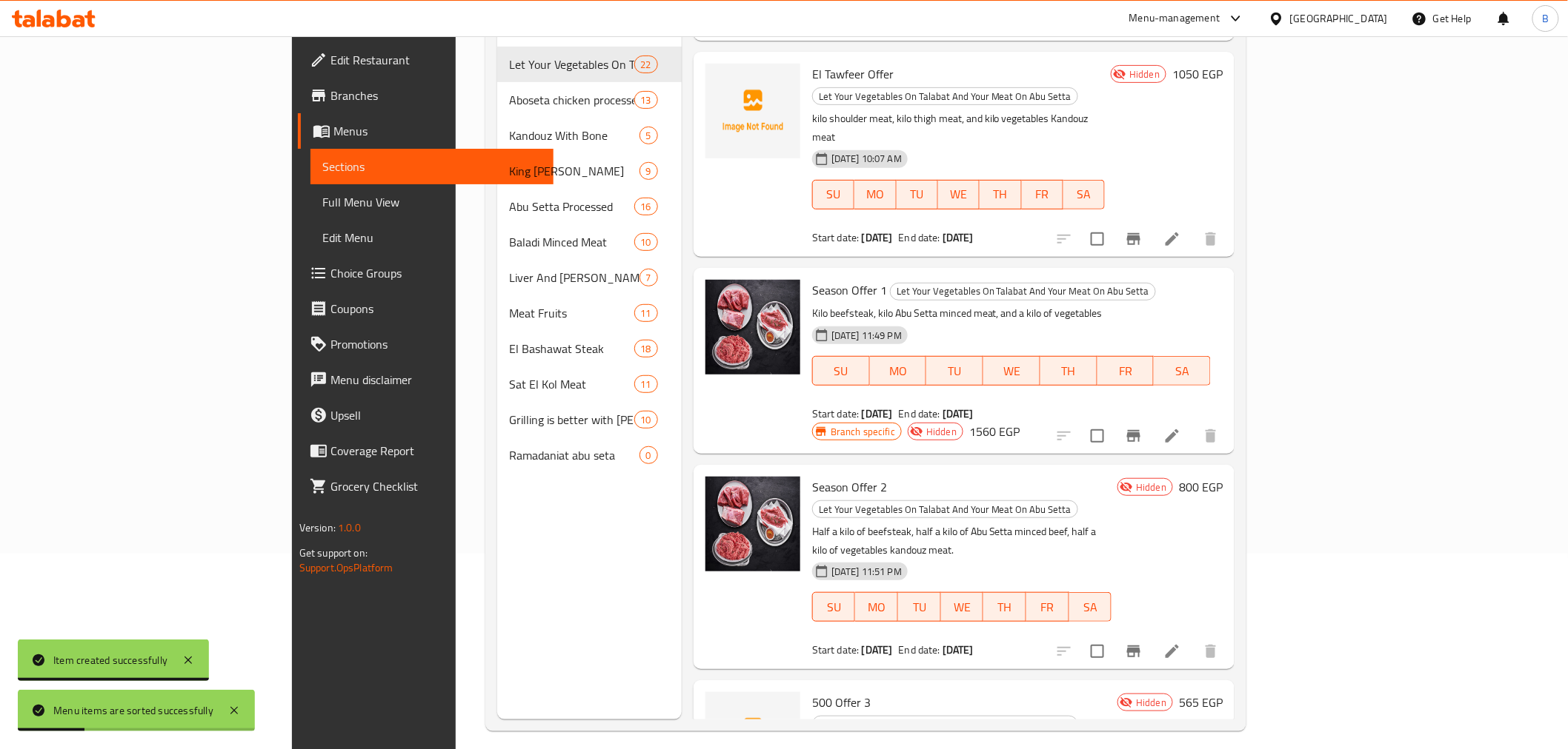
scroll to position [207, 0]
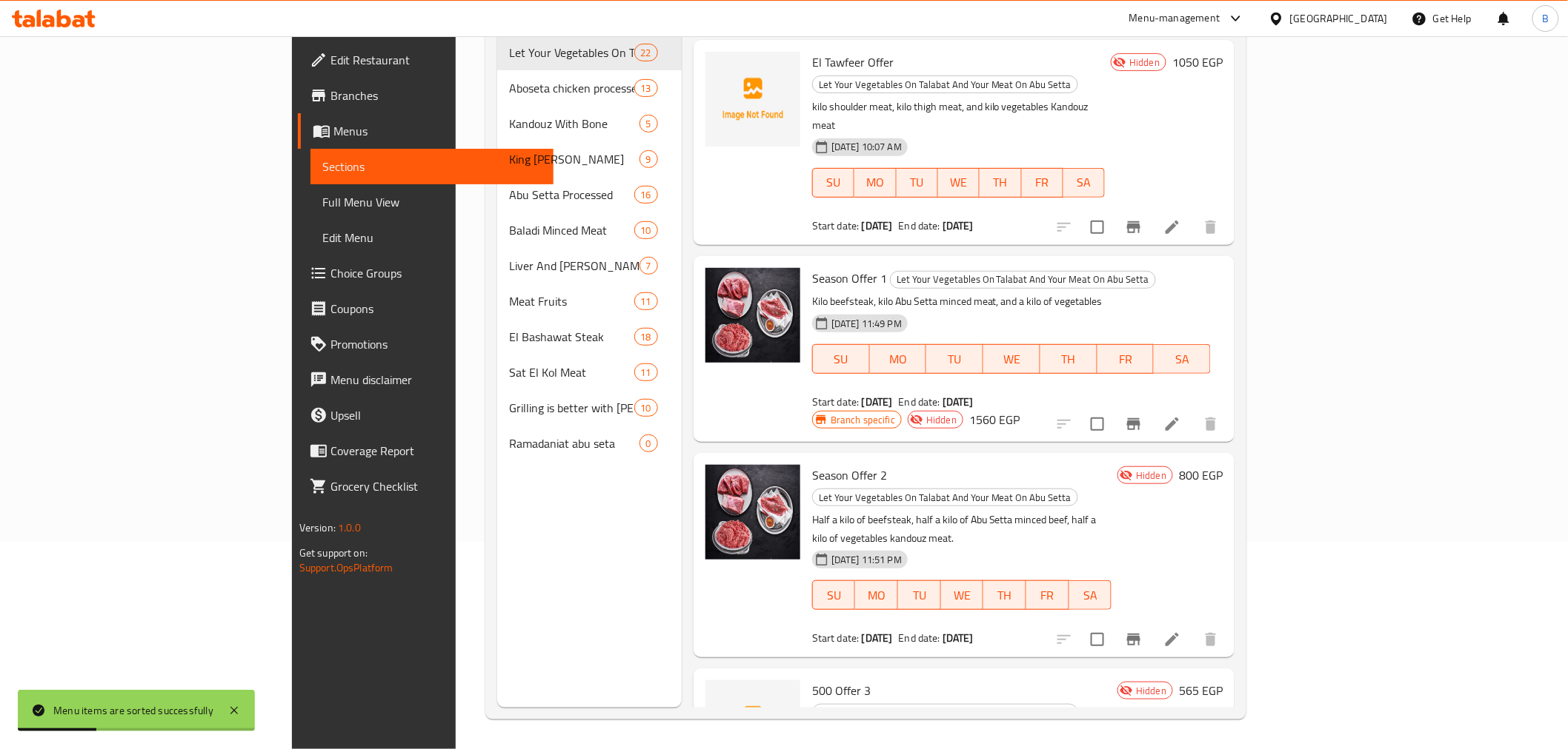
copy h6 "500 Offer 4"
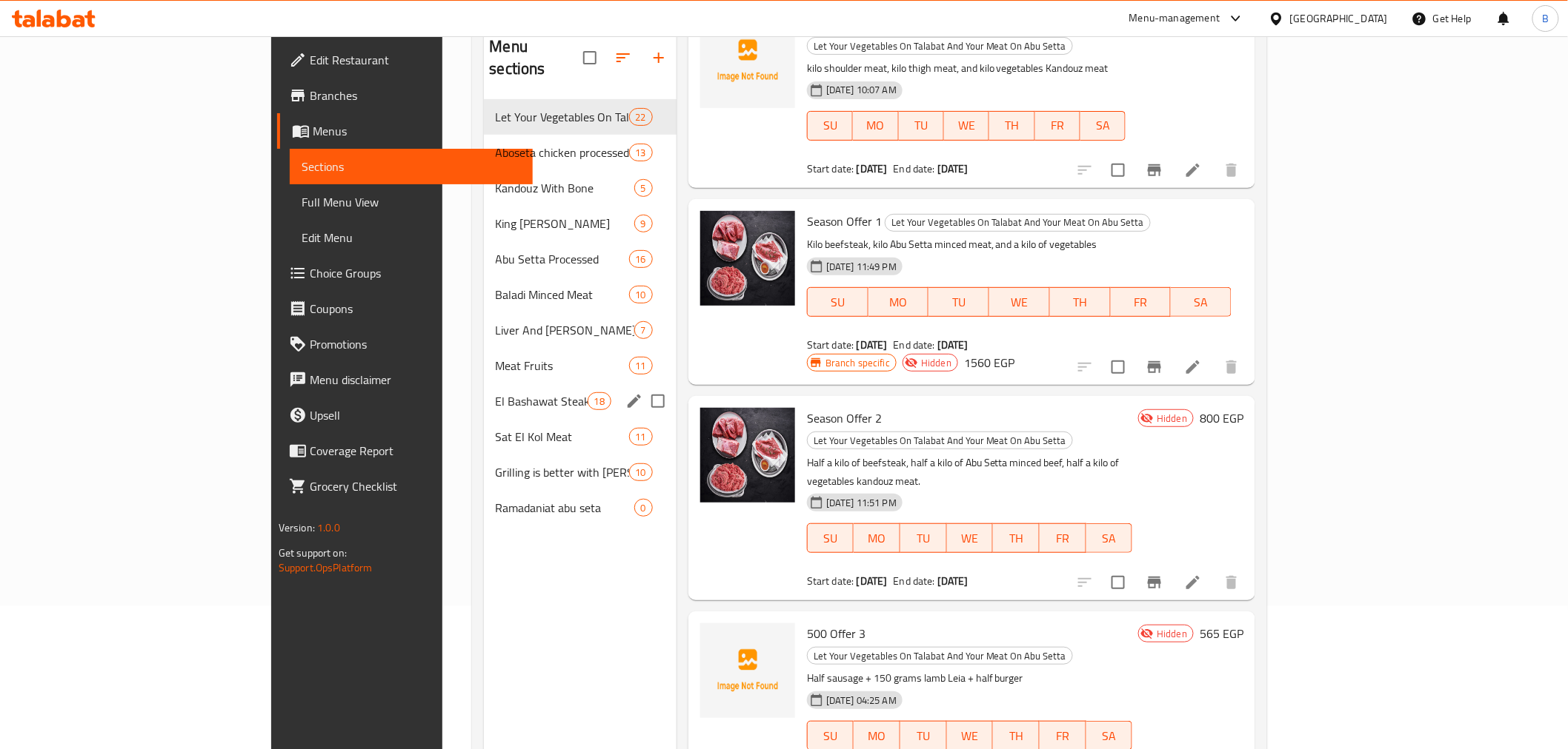
scroll to position [42, 0]
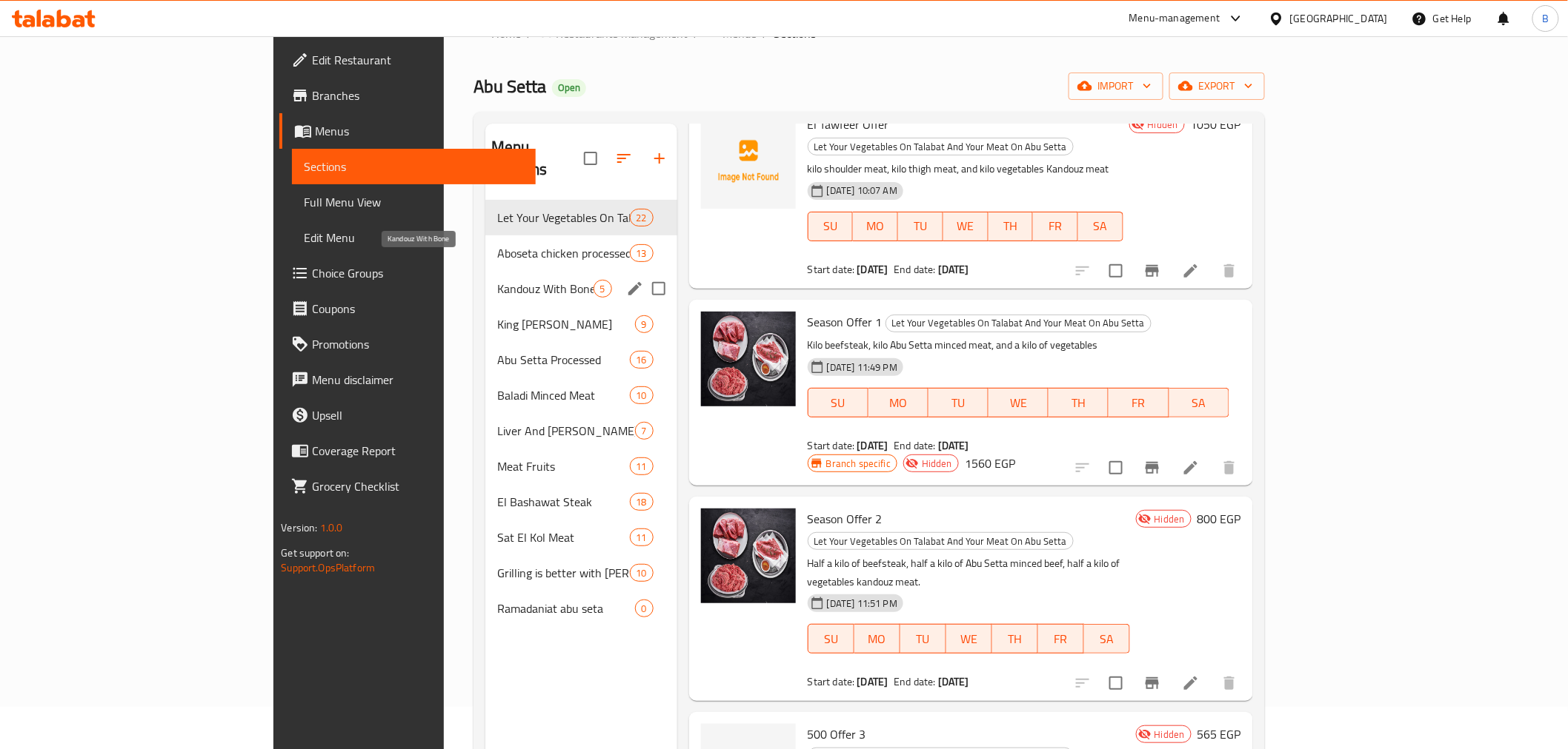
click at [498, 280] on span "Kandouz With Bone" at bounding box center [546, 289] width 97 height 18
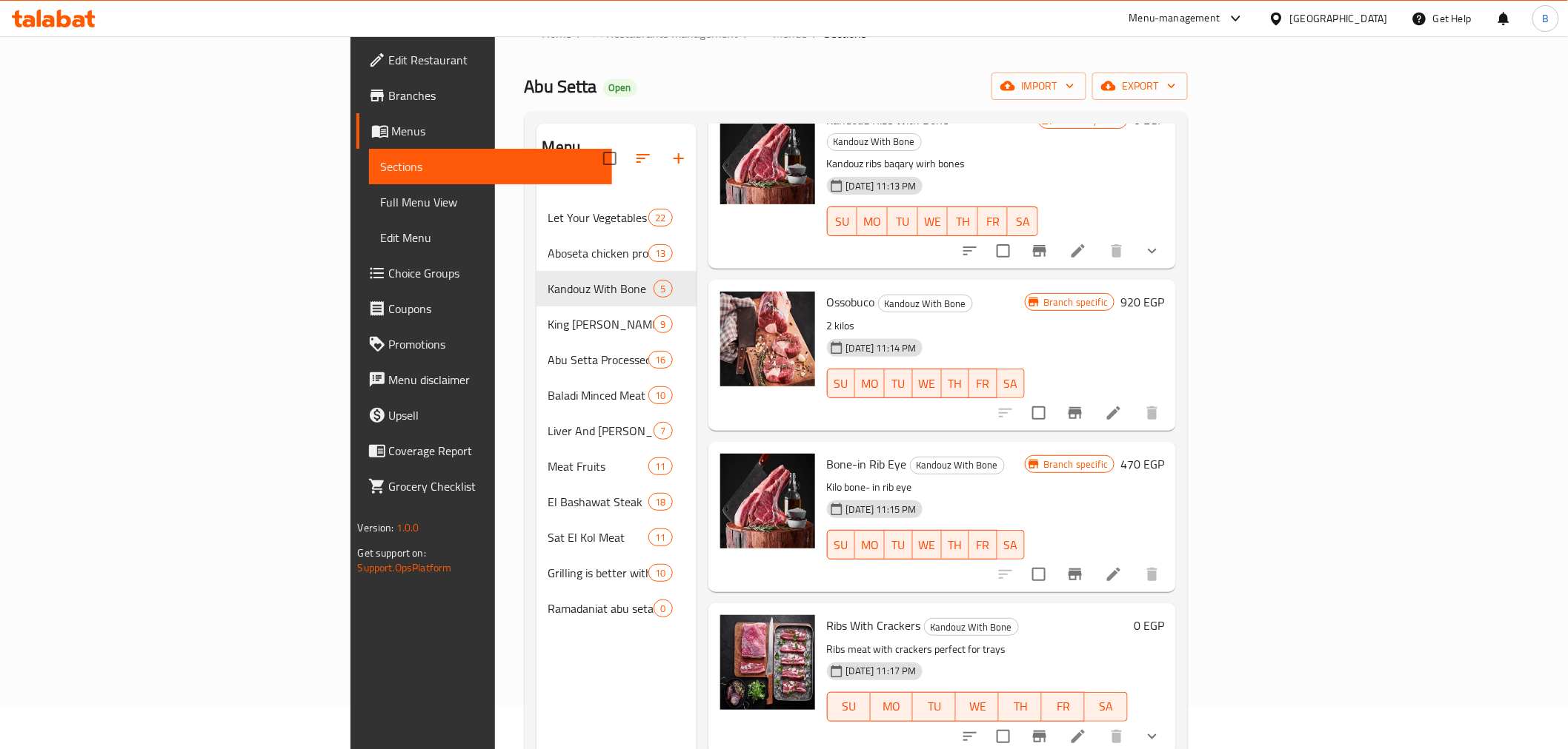
scroll to position [95, 0]
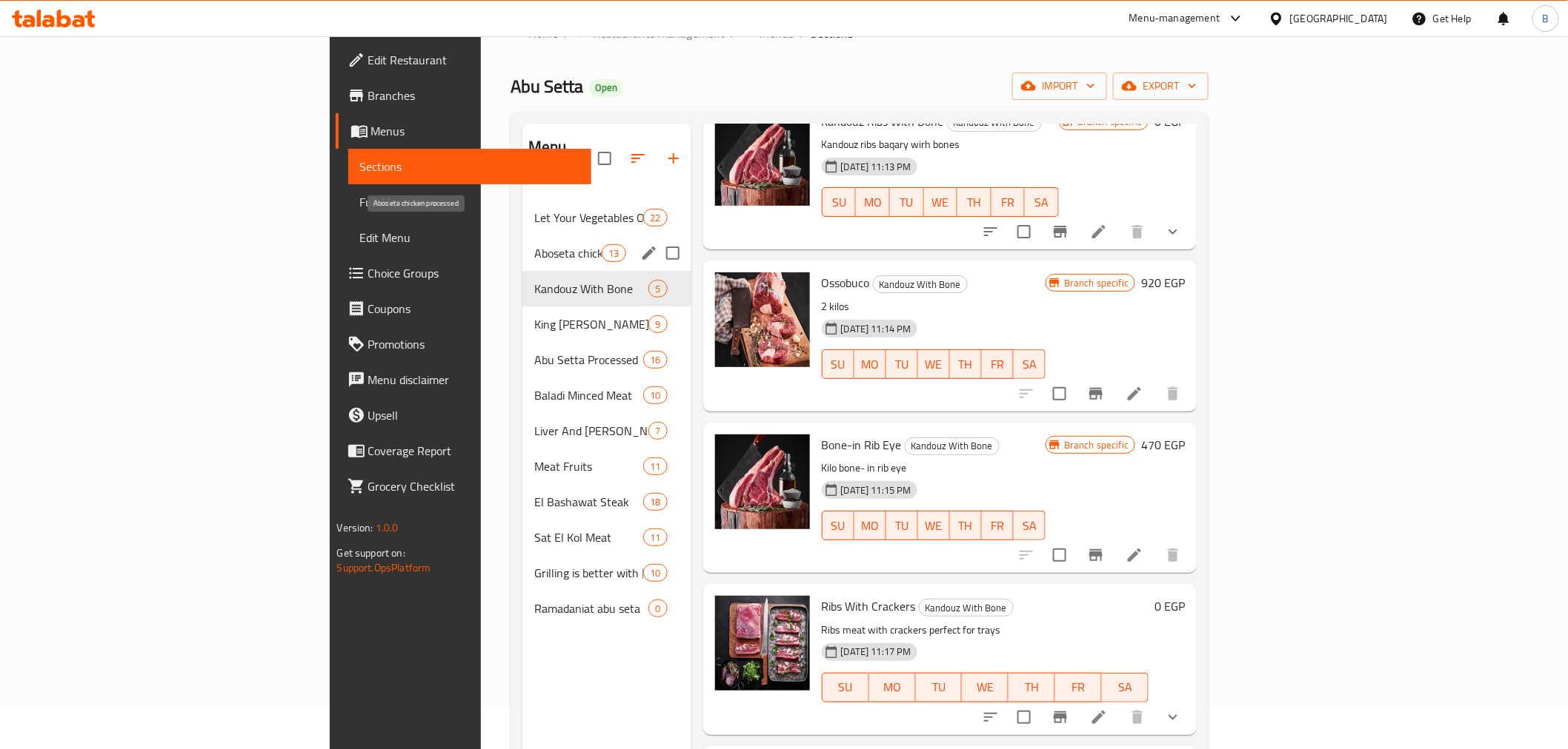
click at [534, 245] on span "Aboseta chicken processed" at bounding box center [568, 253] width 68 height 18
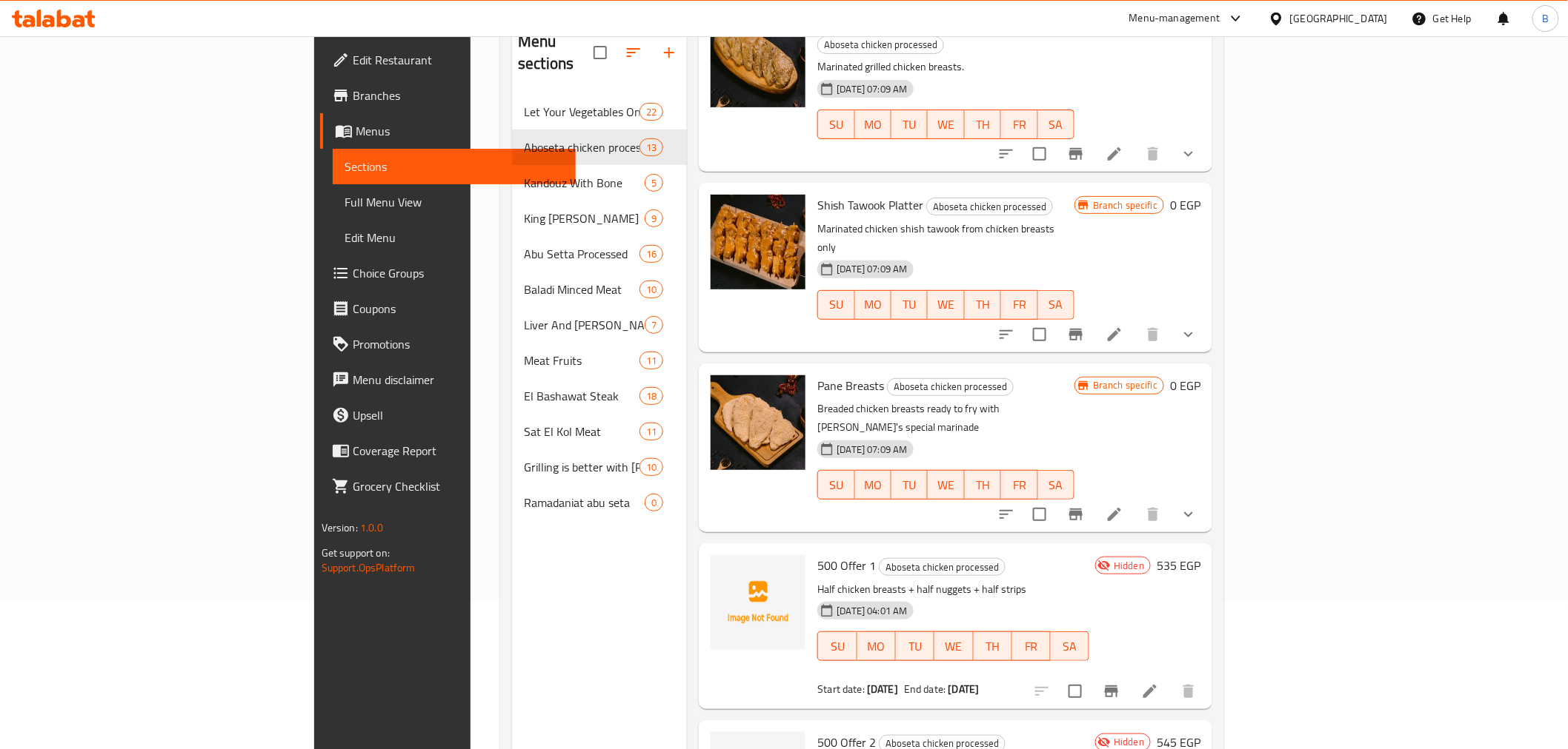
scroll to position [207, 0]
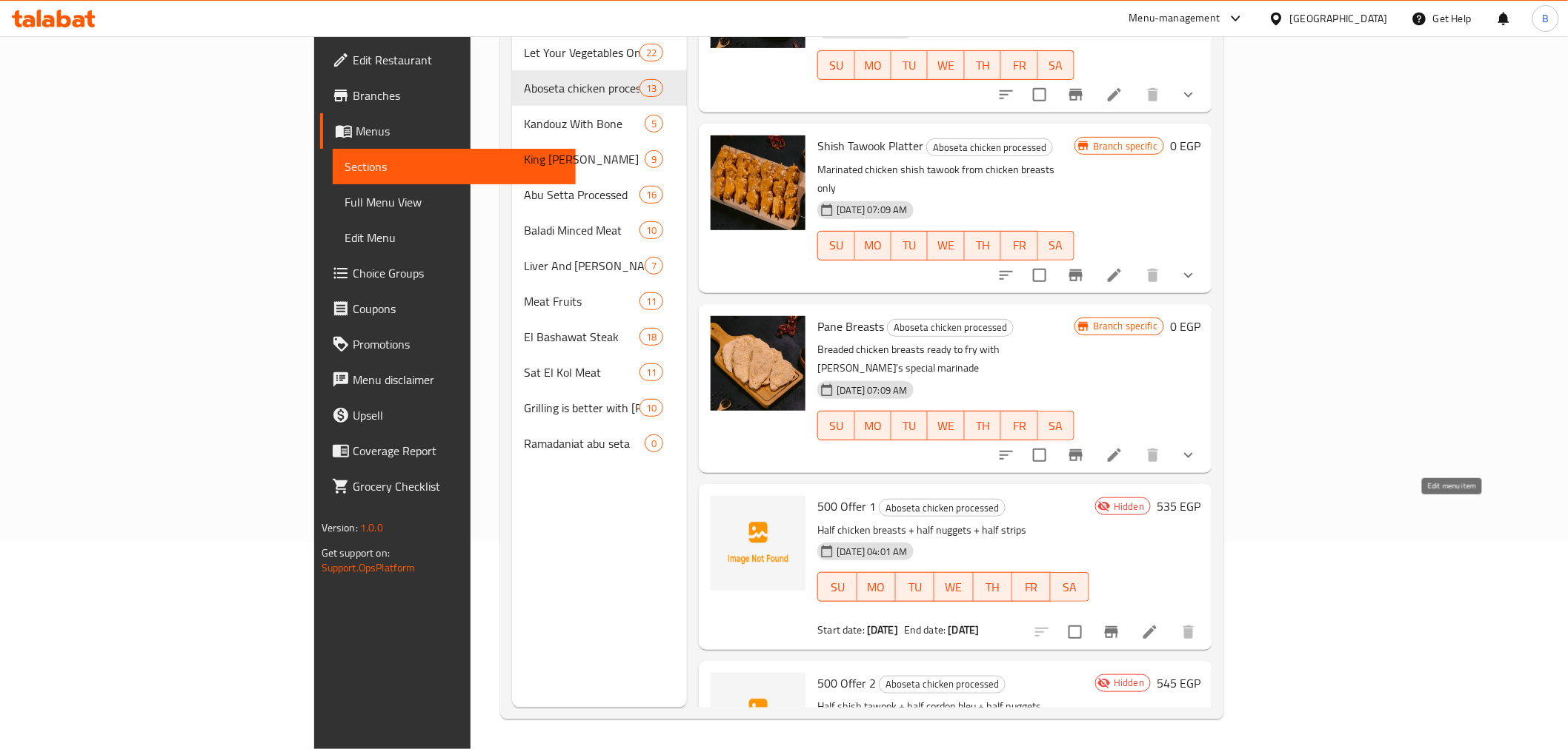
click at [1156, 625] on icon at bounding box center [1149, 631] width 13 height 13
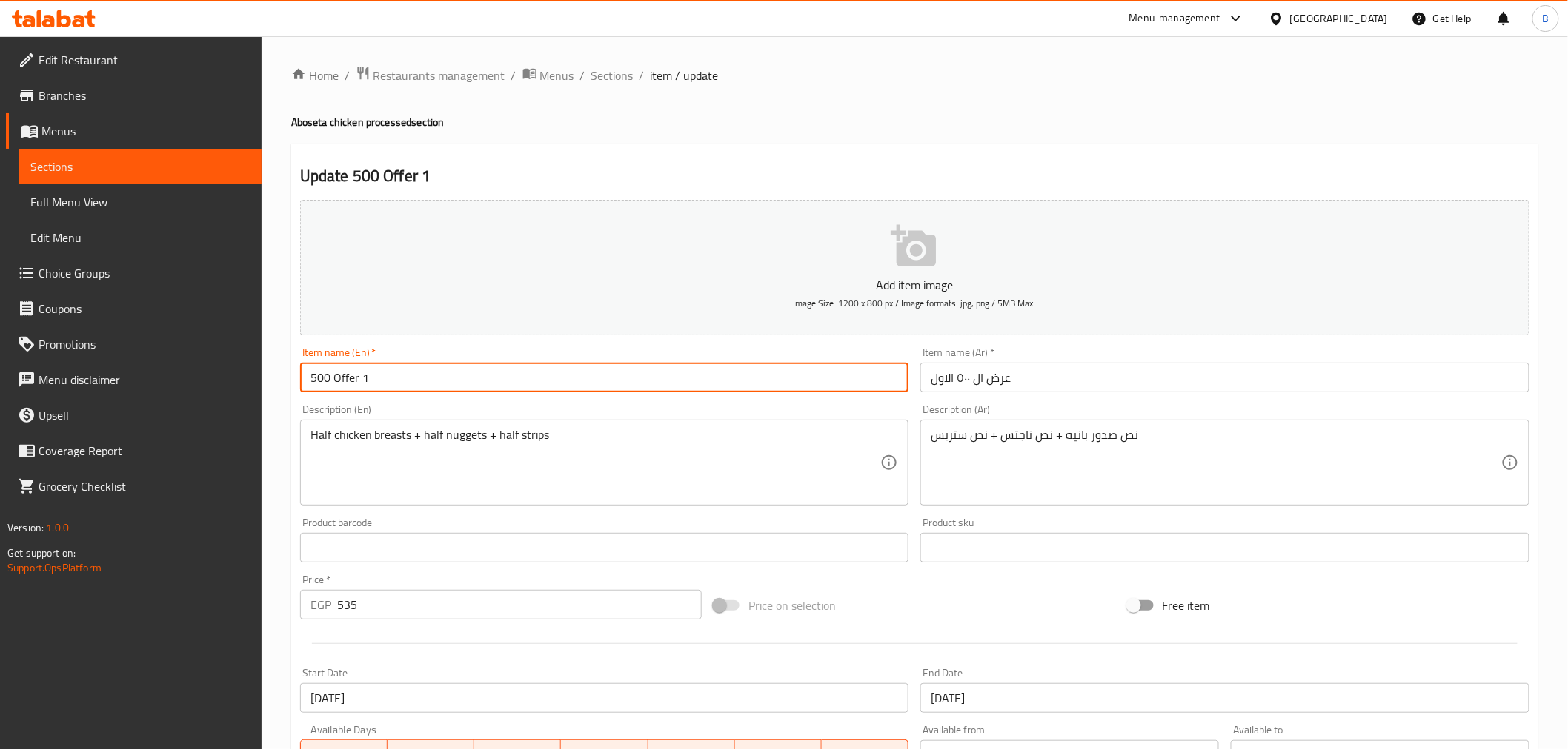
click at [400, 382] on input "500 Offer 1" at bounding box center [605, 378] width 609 height 30
click at [309, 387] on input "500 Offer" at bounding box center [605, 378] width 609 height 30
click at [309, 387] on input "First 500 Offer" at bounding box center [605, 378] width 609 height 30
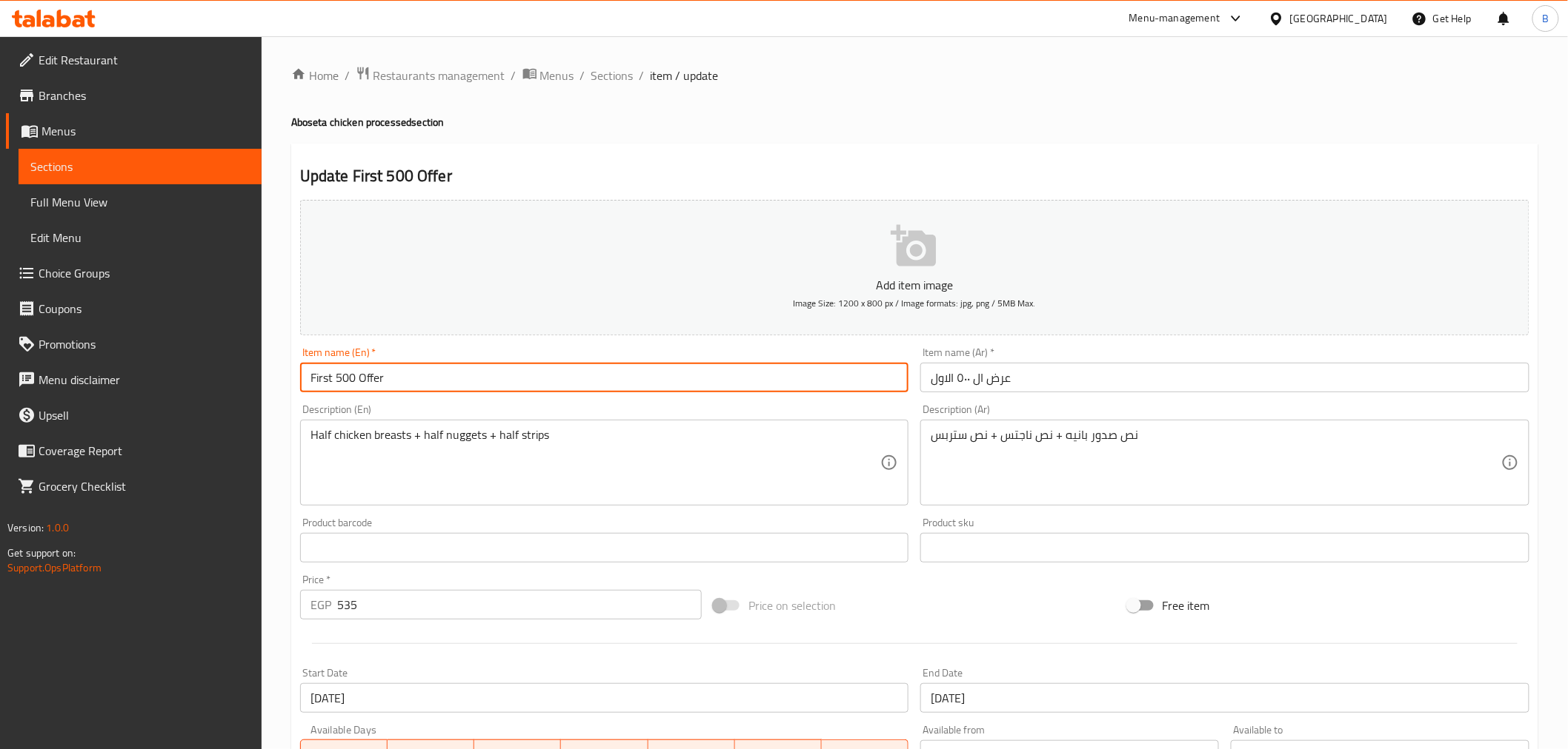
click at [326, 374] on input "First 500 Offer" at bounding box center [605, 378] width 609 height 30
click at [326, 368] on input "First 500 Offer" at bounding box center [605, 378] width 609 height 30
click at [319, 368] on input "First 500 Offer" at bounding box center [605, 378] width 609 height 30
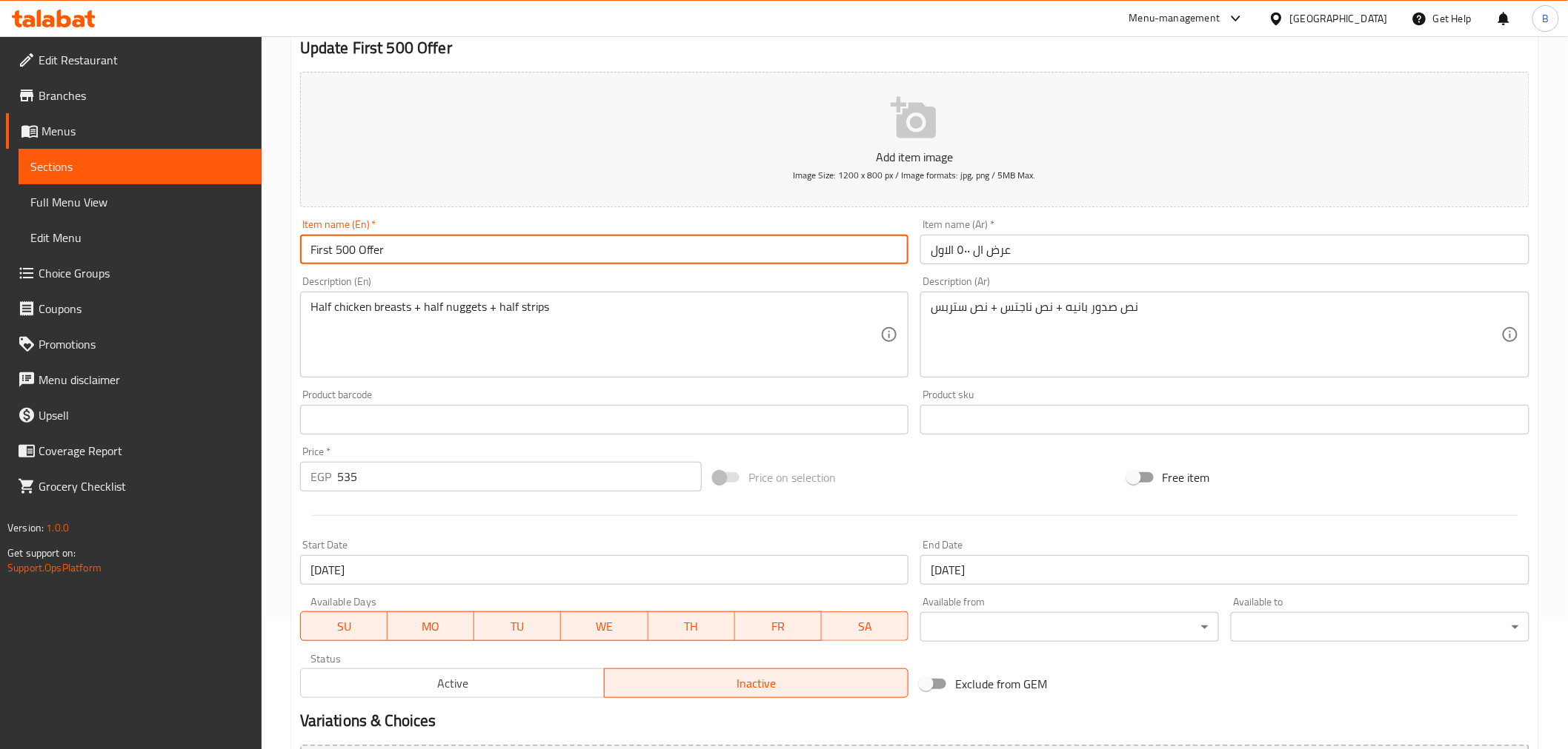
scroll to position [294, 0]
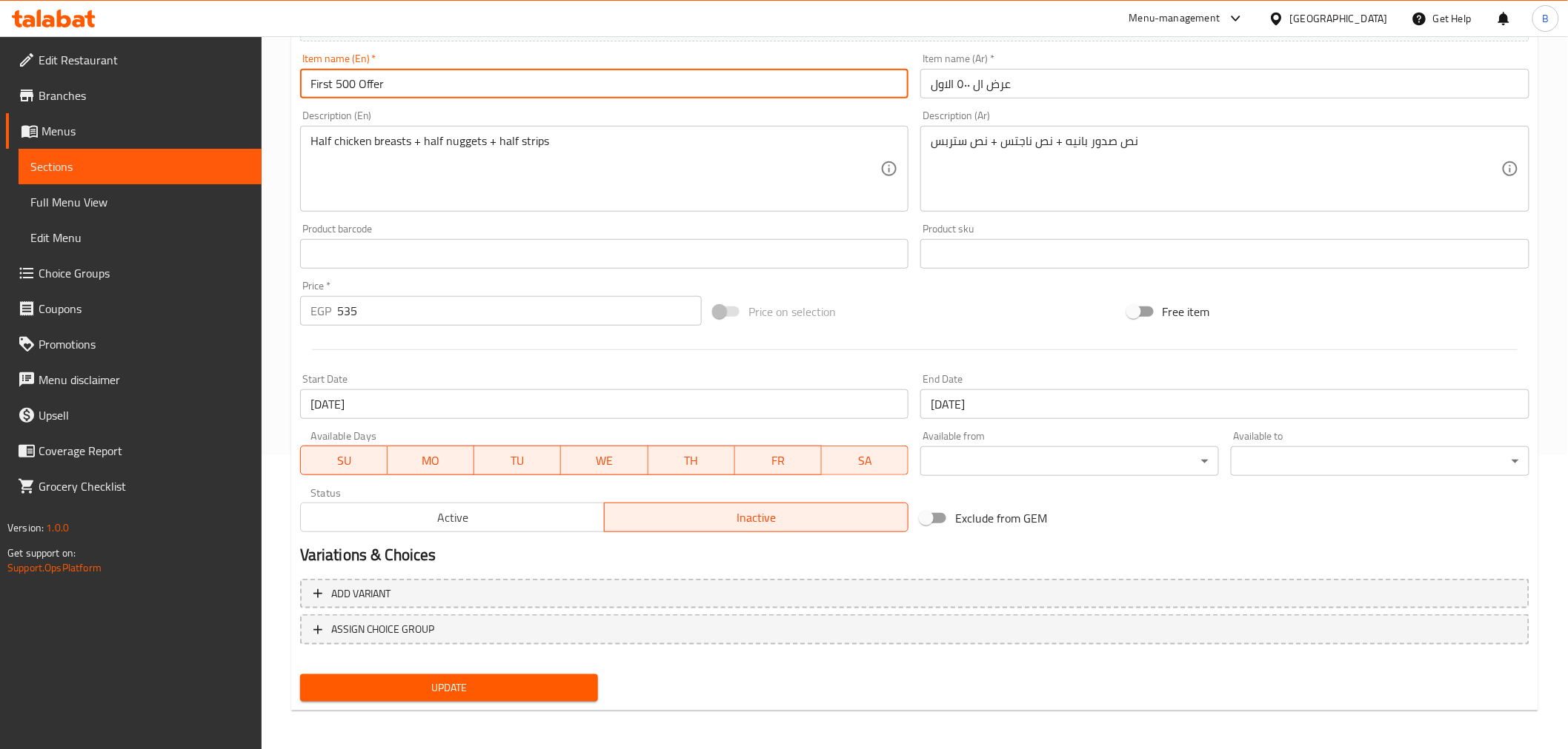
type input "First 500 Offer"
click at [516, 687] on span "Update" at bounding box center [448, 688] width 275 height 18
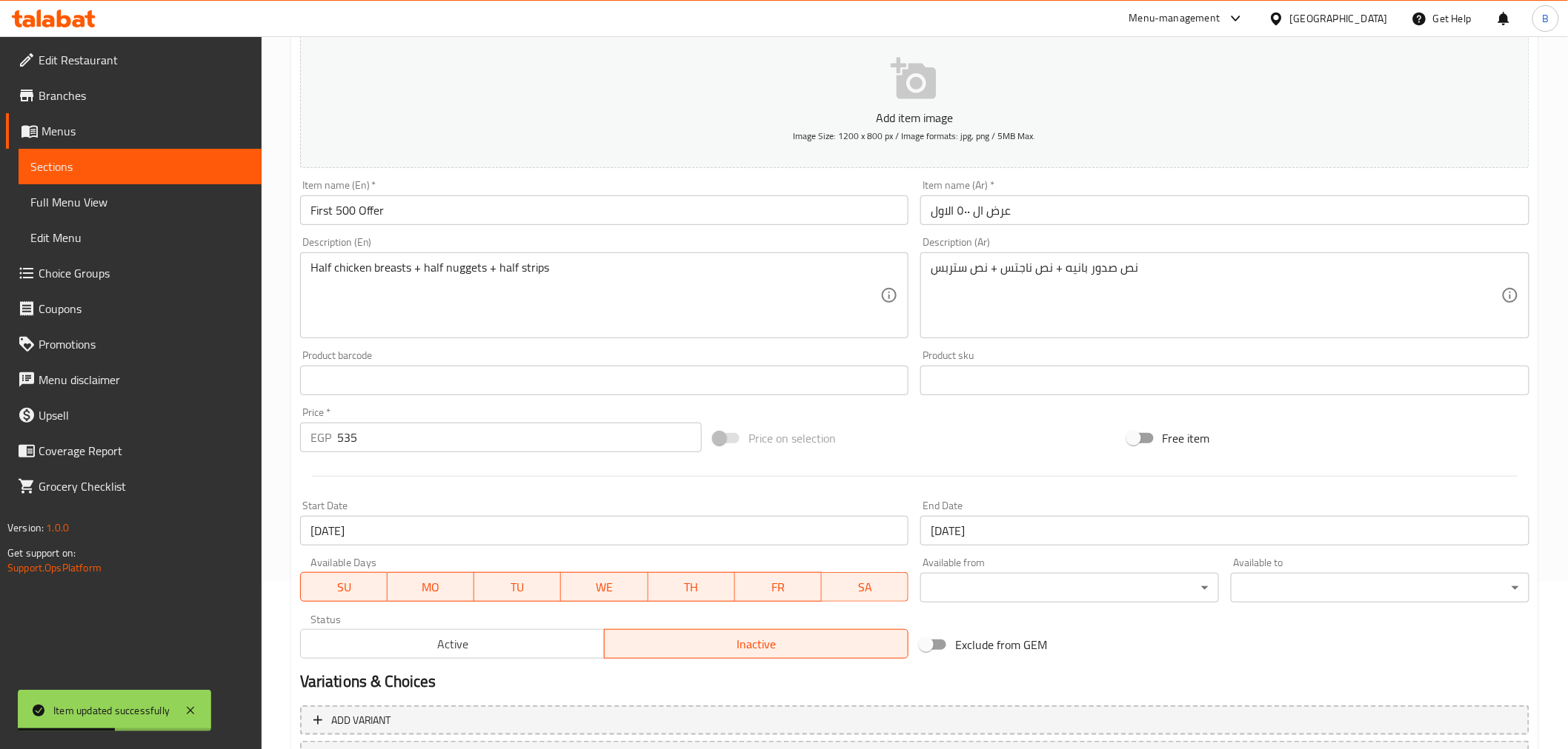
scroll to position [0, 0]
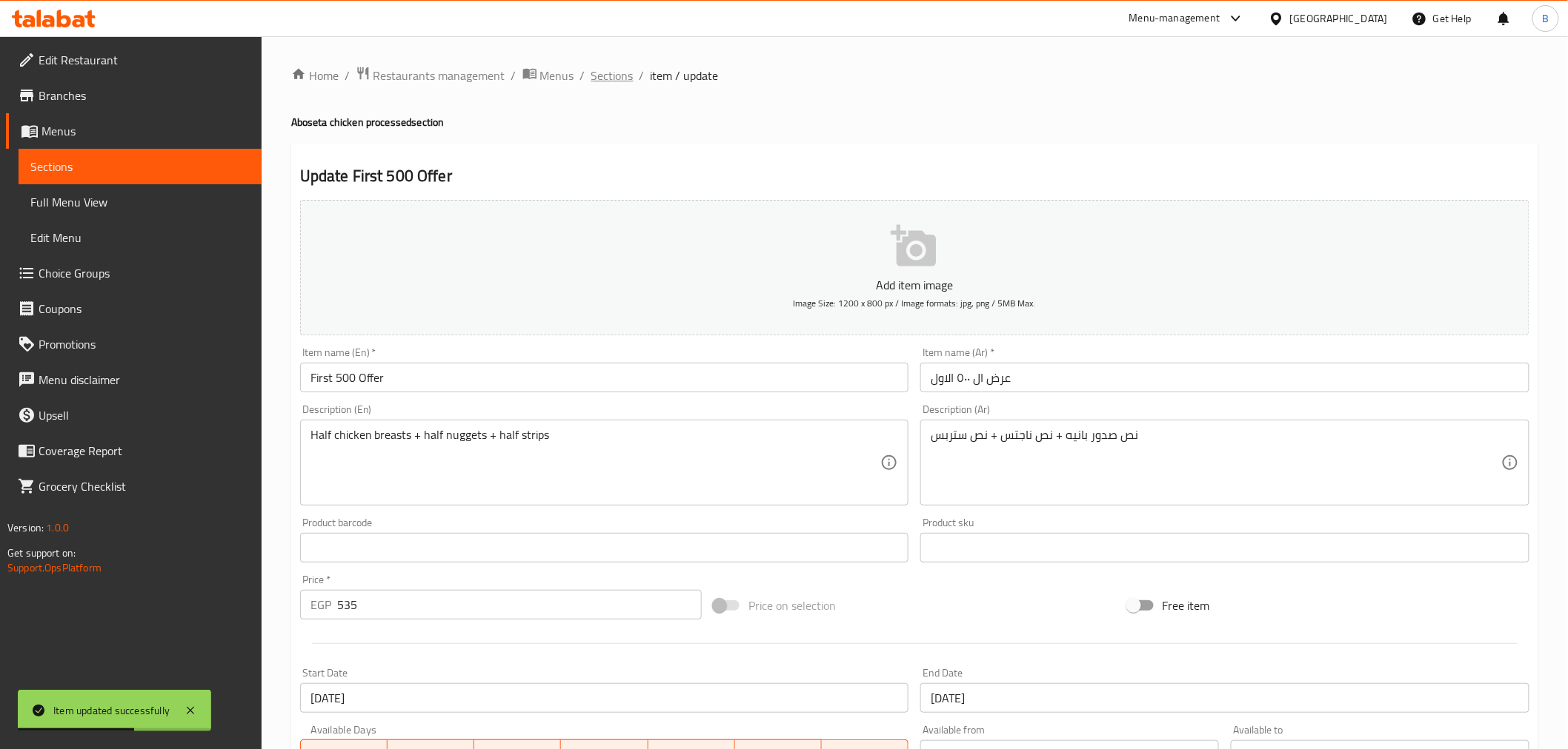
click at [611, 80] on span "Sections" at bounding box center [612, 75] width 42 height 18
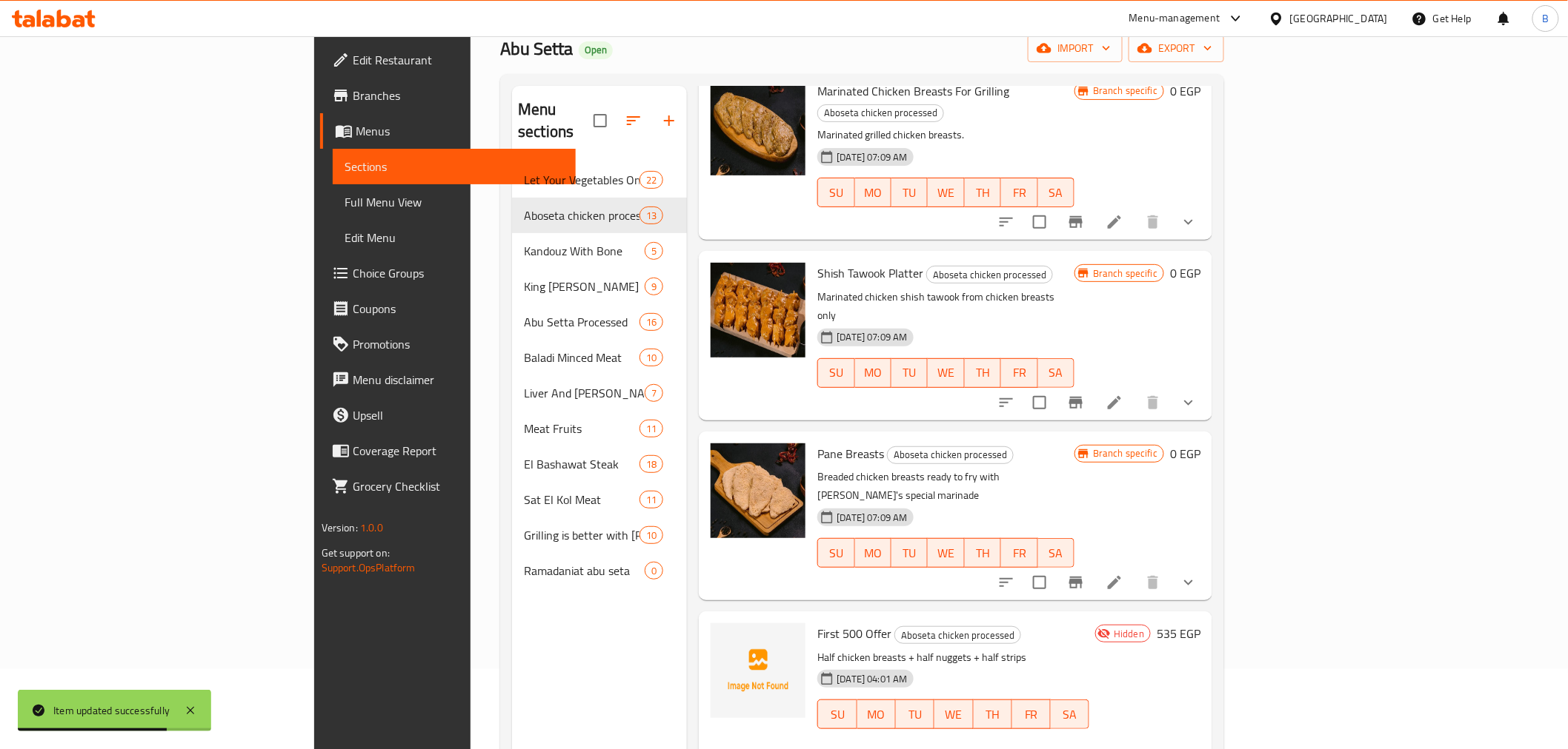
scroll to position [207, 0]
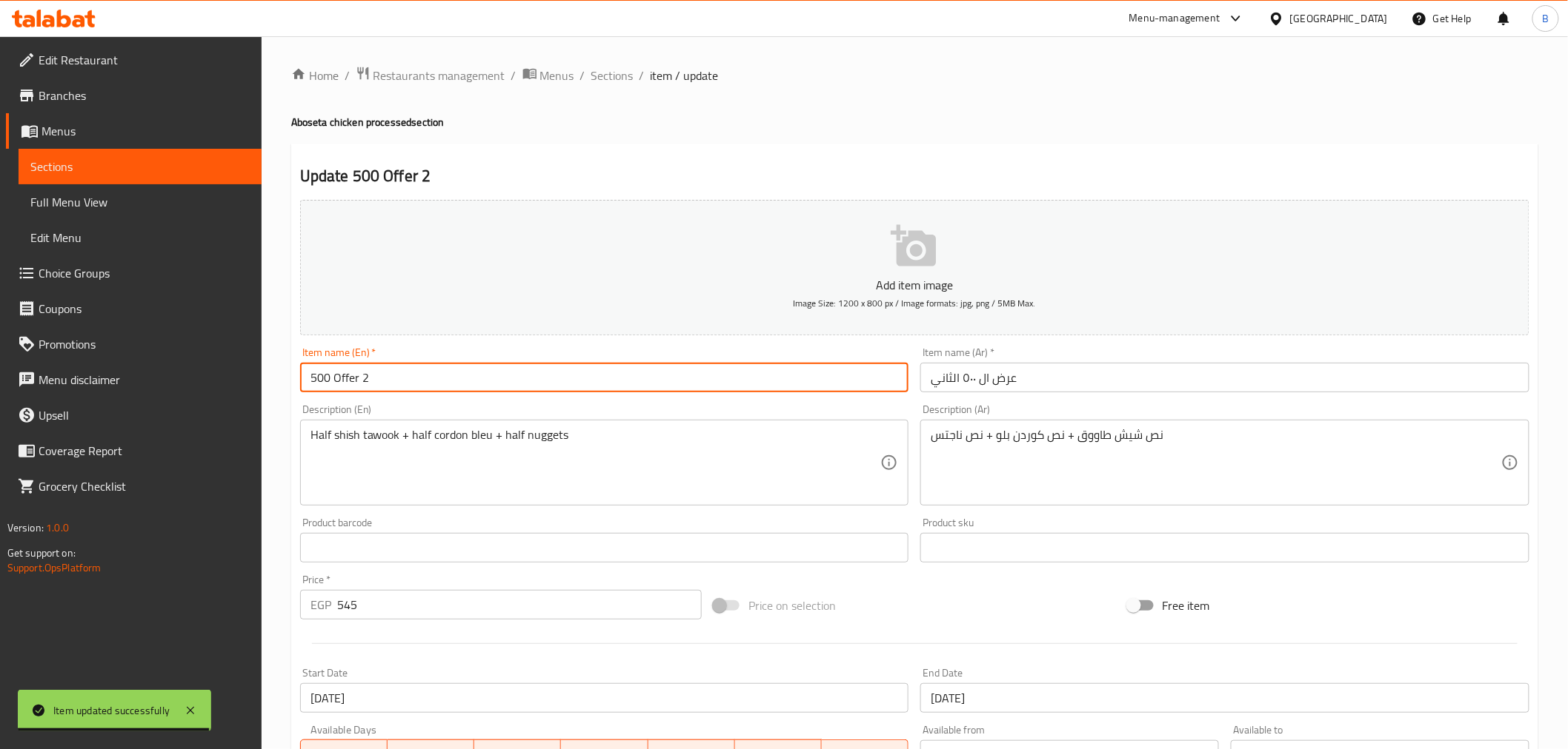
click at [417, 378] on input "500 Offer 2" at bounding box center [605, 378] width 609 height 30
click at [307, 383] on input "500 Offer" at bounding box center [605, 378] width 609 height 30
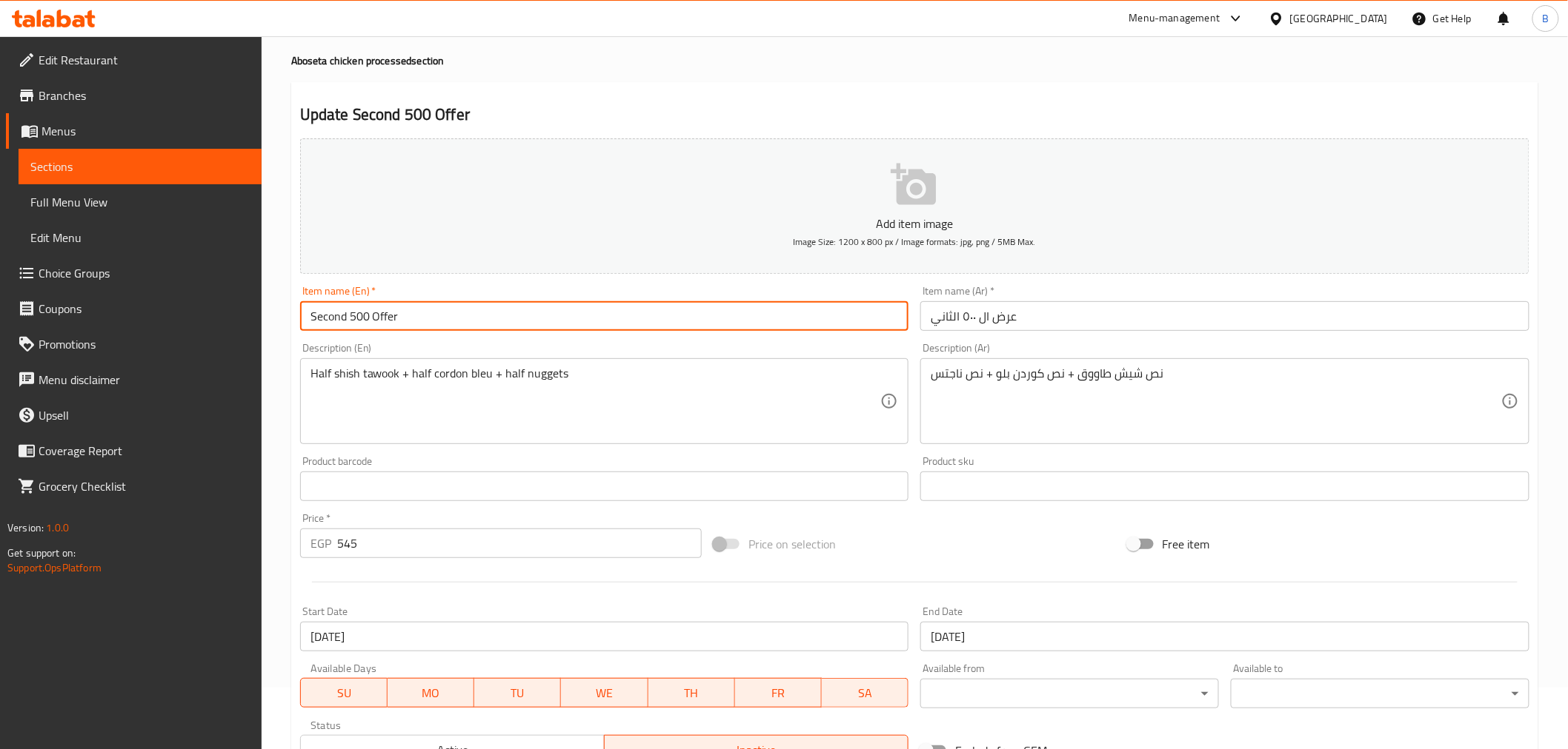
scroll to position [294, 0]
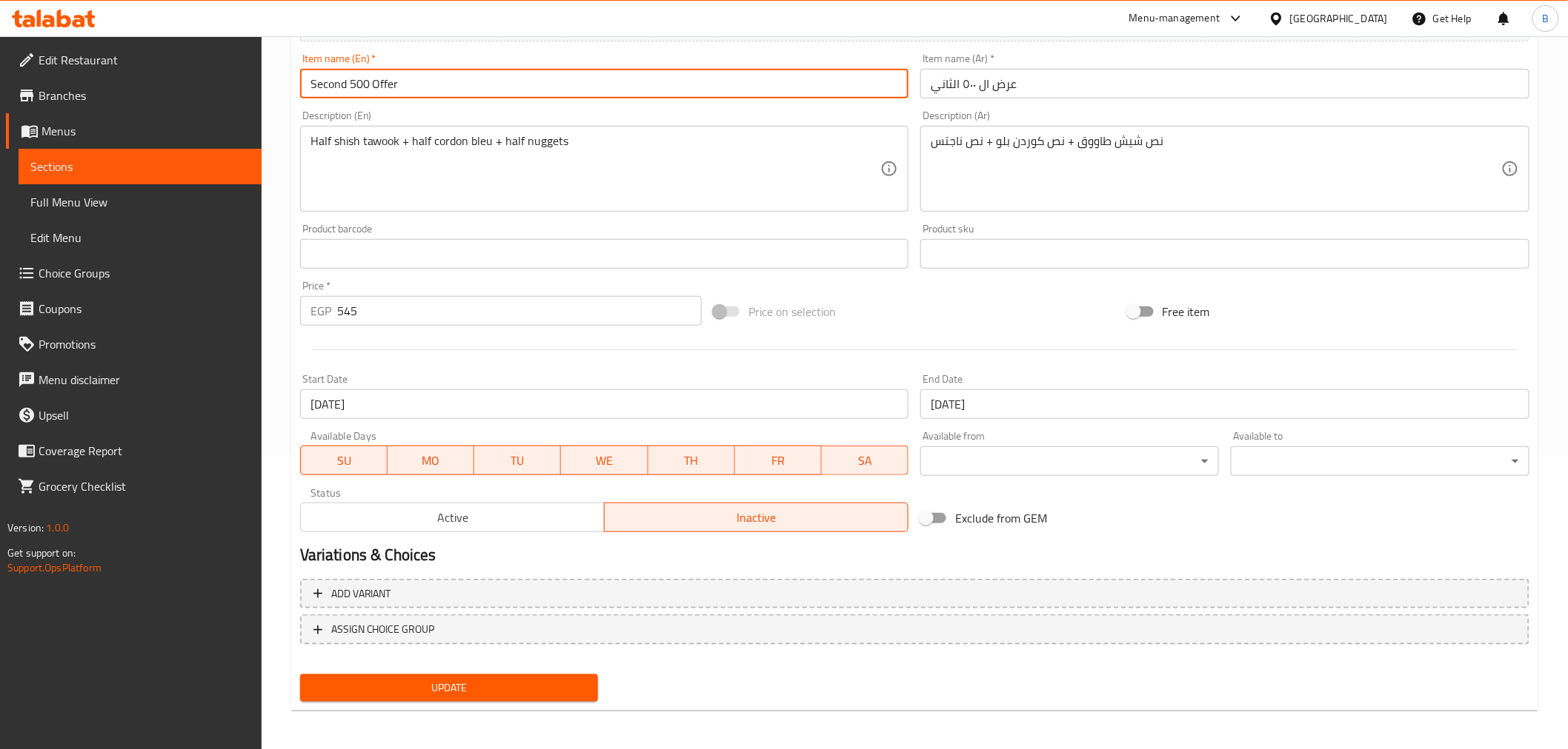
type input "Second 500 Offer"
click at [393, 682] on span "Update" at bounding box center [448, 688] width 275 height 18
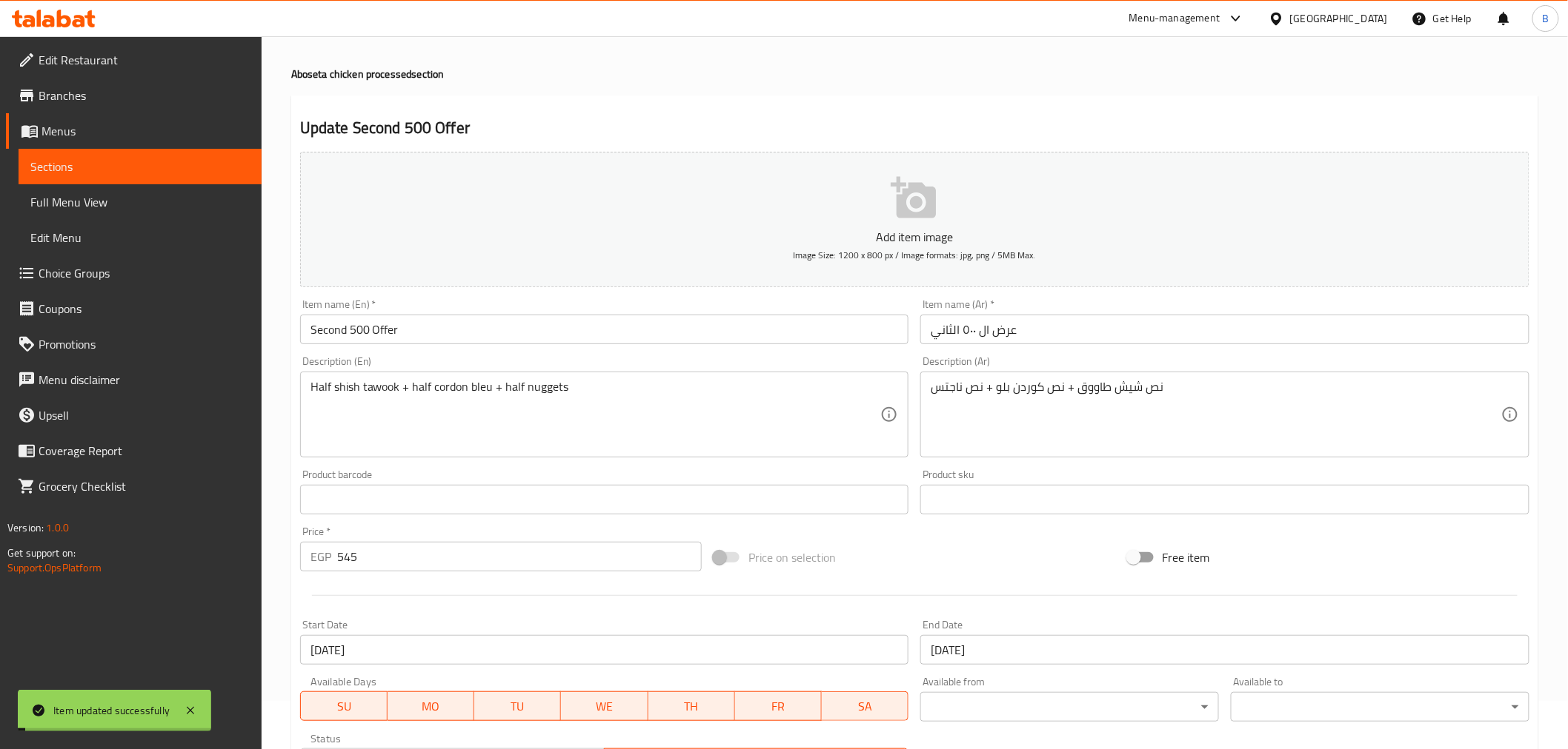
scroll to position [47, 0]
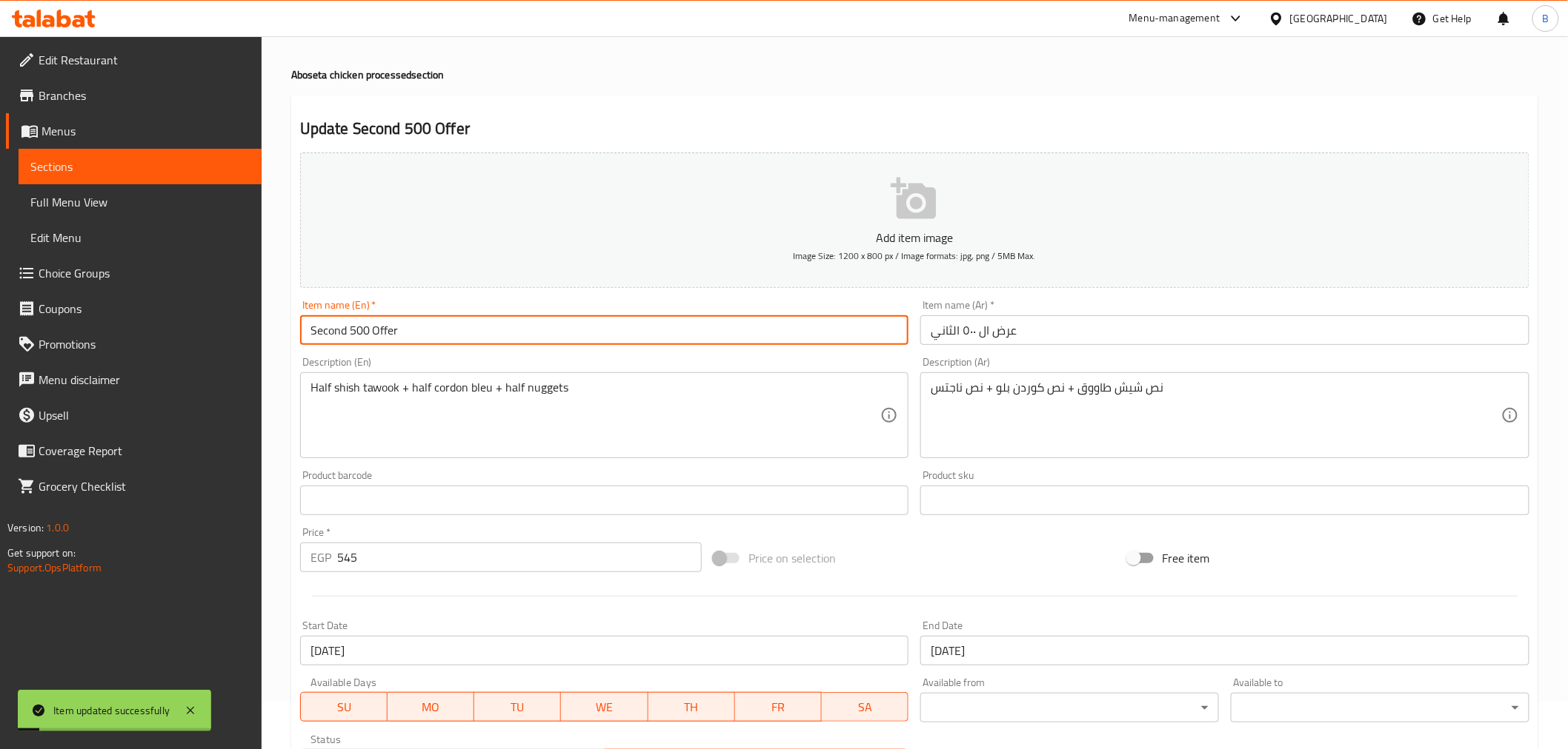
click at [354, 325] on input "Second 500 Offer" at bounding box center [605, 331] width 609 height 30
click at [354, 321] on input "Second 500 Offer" at bounding box center [605, 331] width 609 height 30
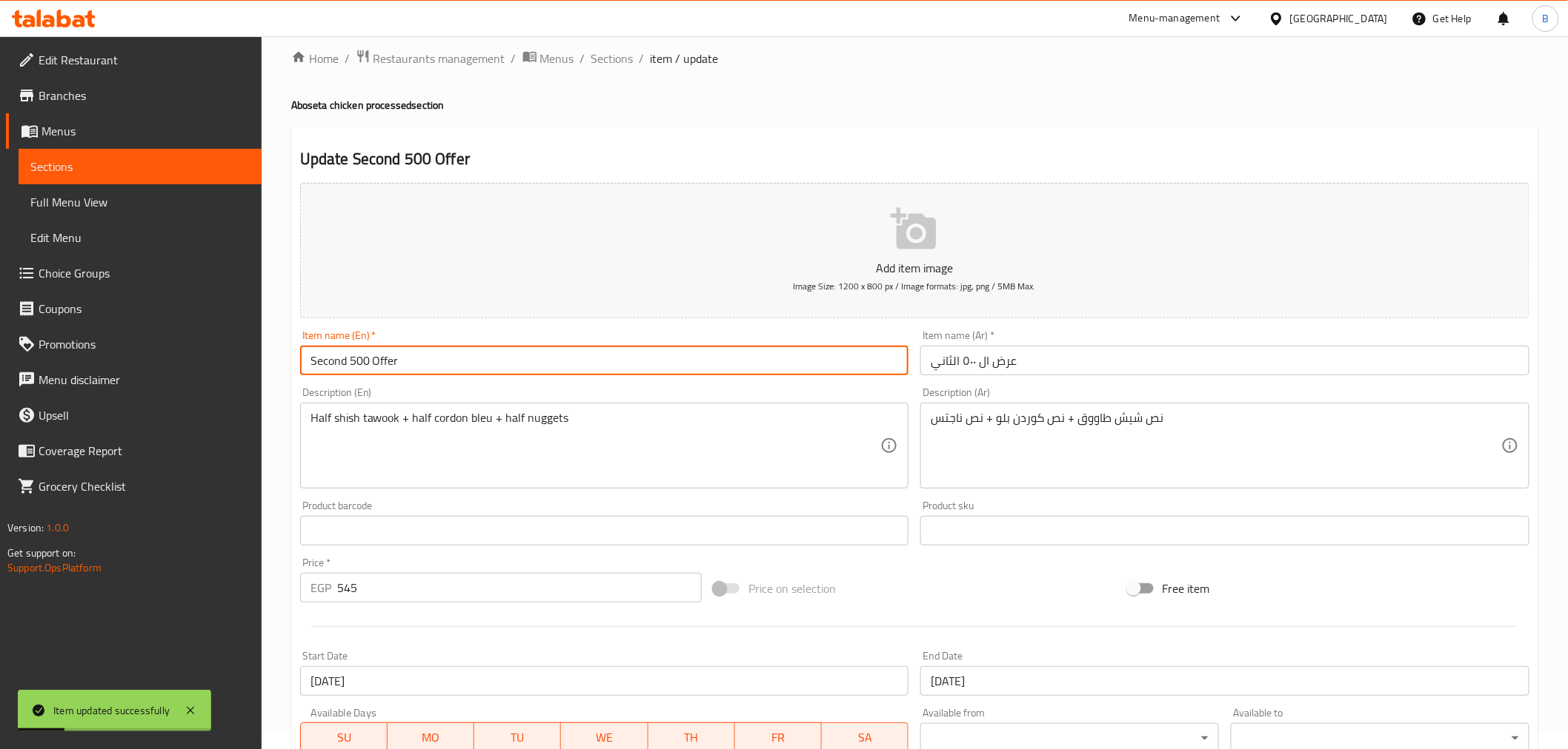
scroll to position [0, 0]
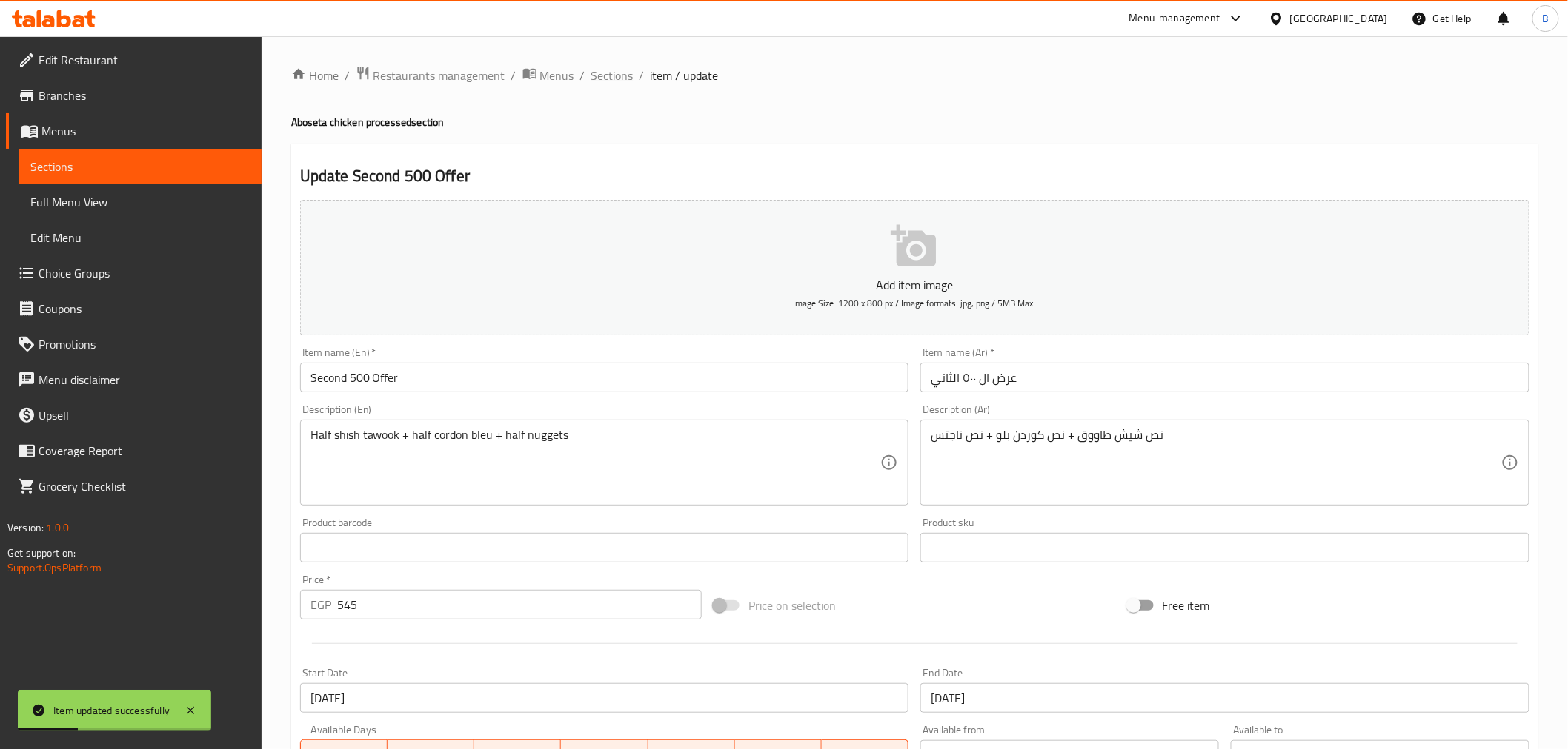
click at [612, 70] on span "Sections" at bounding box center [612, 75] width 42 height 18
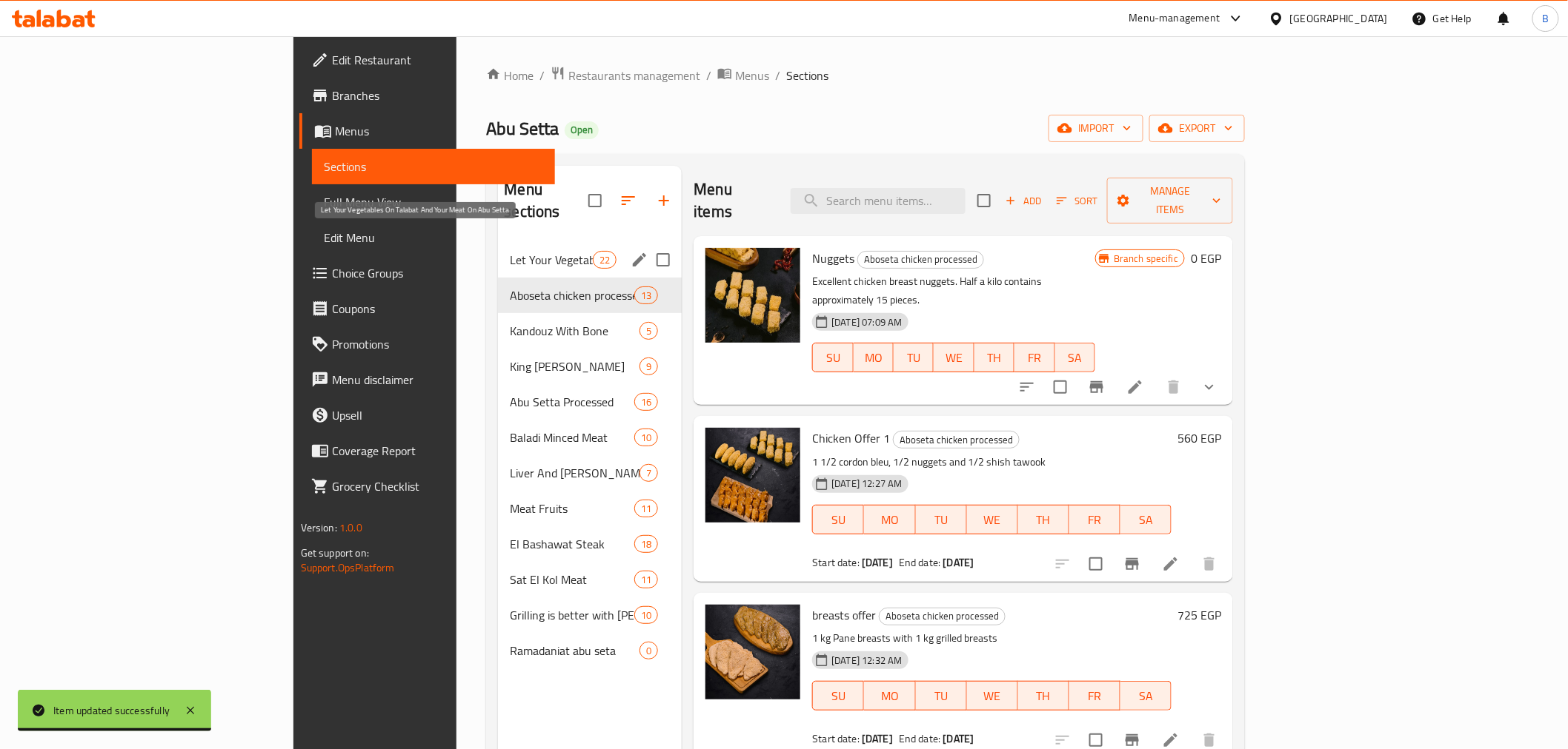
click at [510, 251] on span "Let Your Vegetables On Talabat And Your Meat On Abu Setta" at bounding box center [551, 260] width 83 height 18
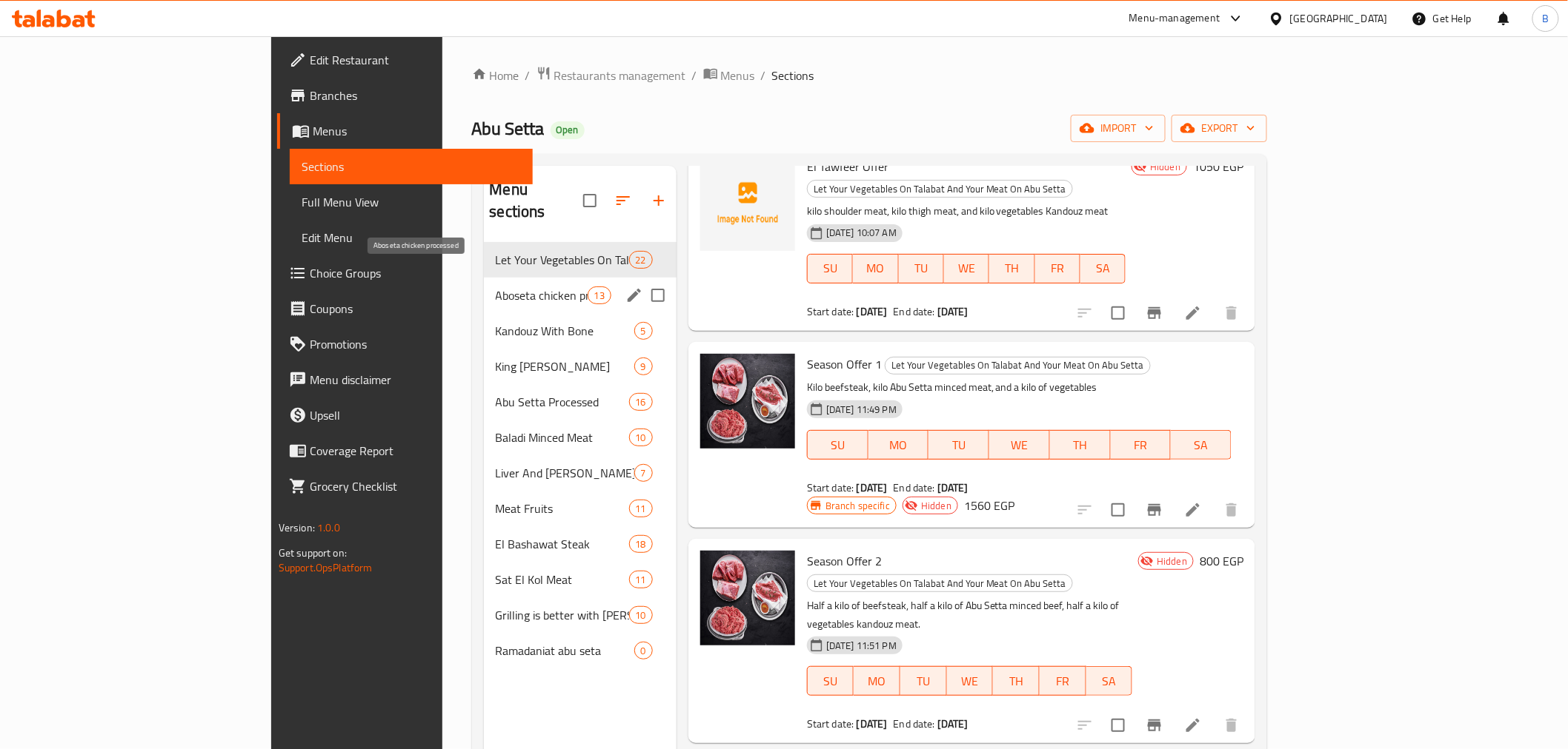
click at [496, 287] on span "Aboseta chicken processed" at bounding box center [541, 296] width 92 height 18
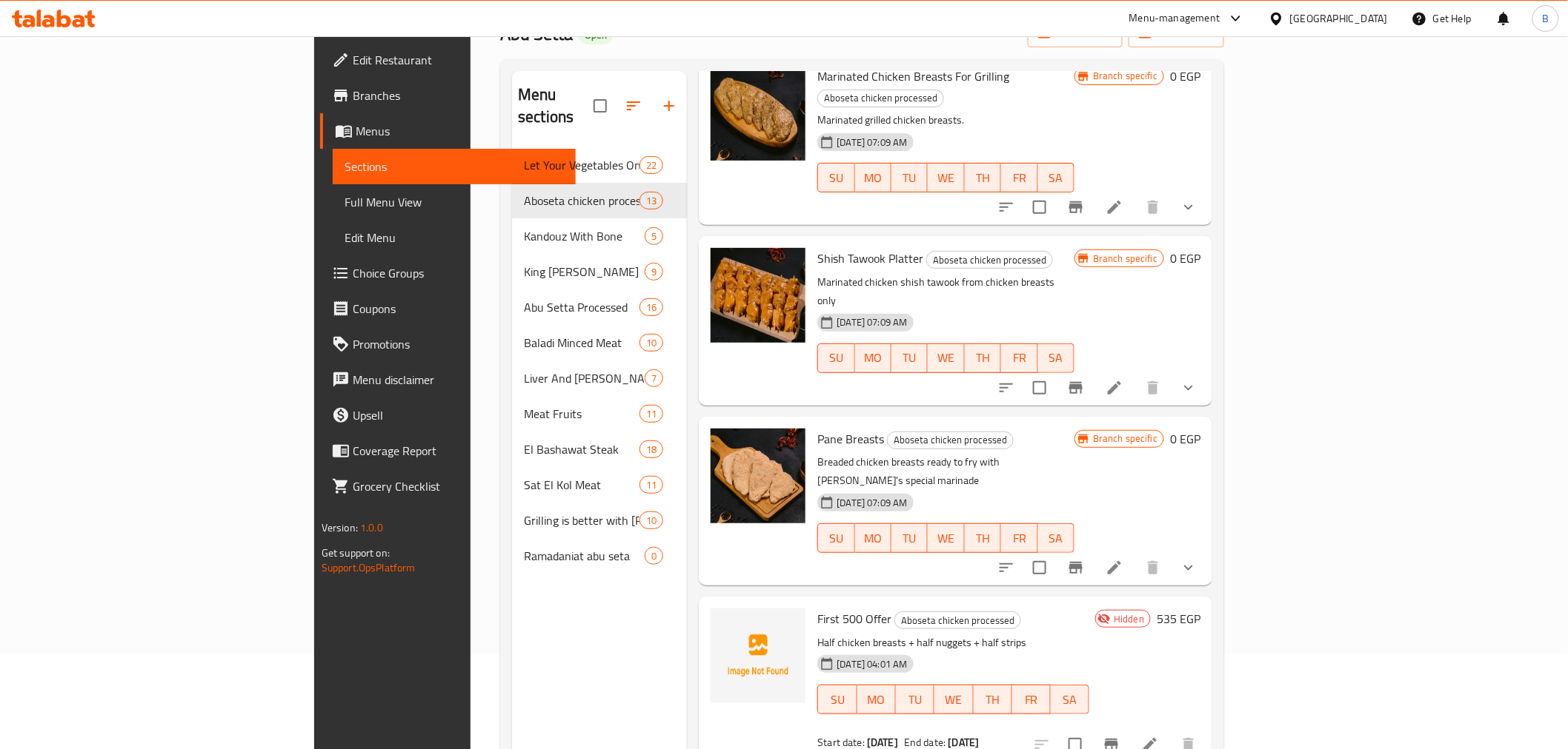
scroll to position [207, 0]
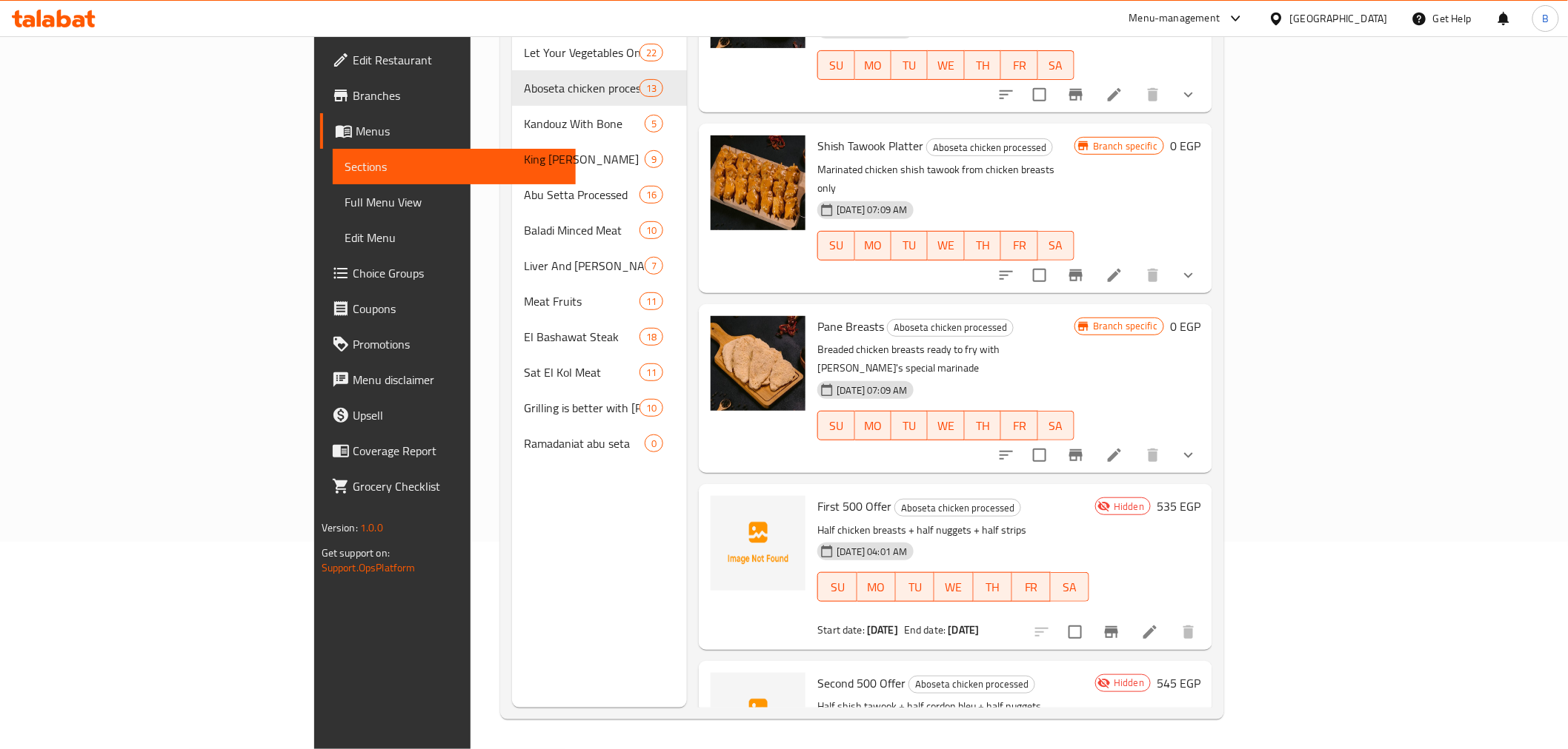
click at [1171, 619] on li at bounding box center [1149, 632] width 41 height 26
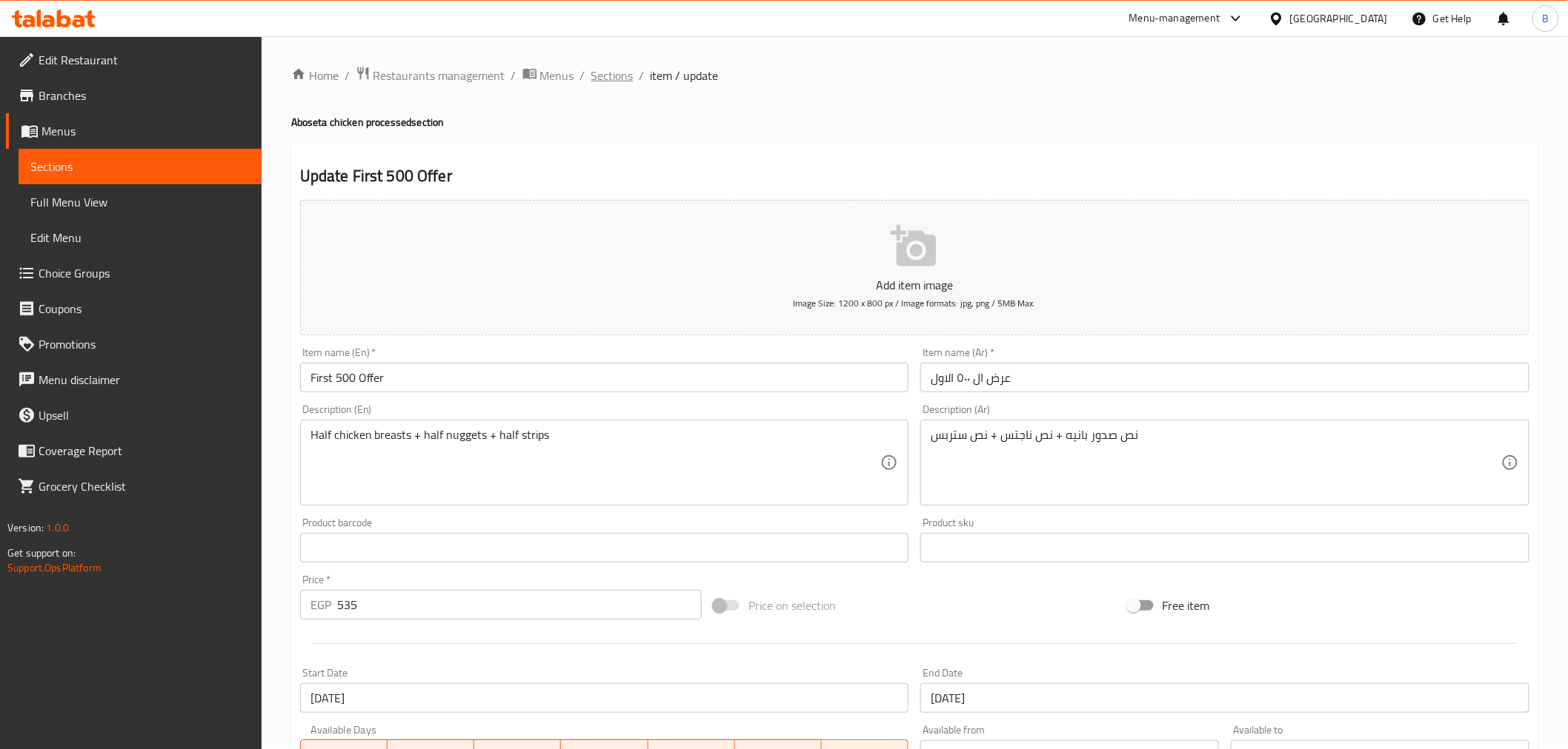
click at [605, 83] on span "Sections" at bounding box center [612, 75] width 42 height 18
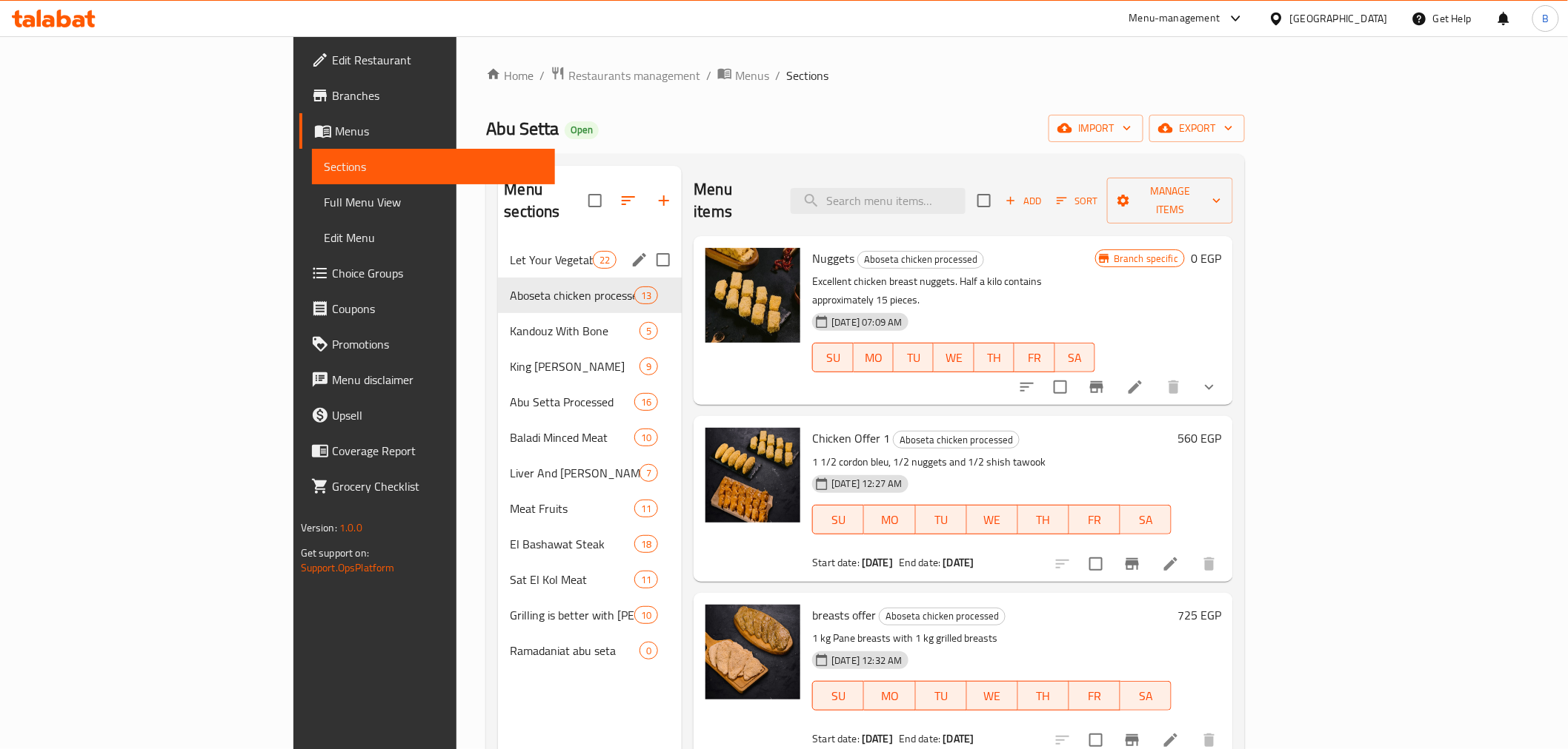
click at [510, 251] on span "Let Your Vegetables On Talabat And Your Meat On Abu Setta" at bounding box center [551, 260] width 83 height 18
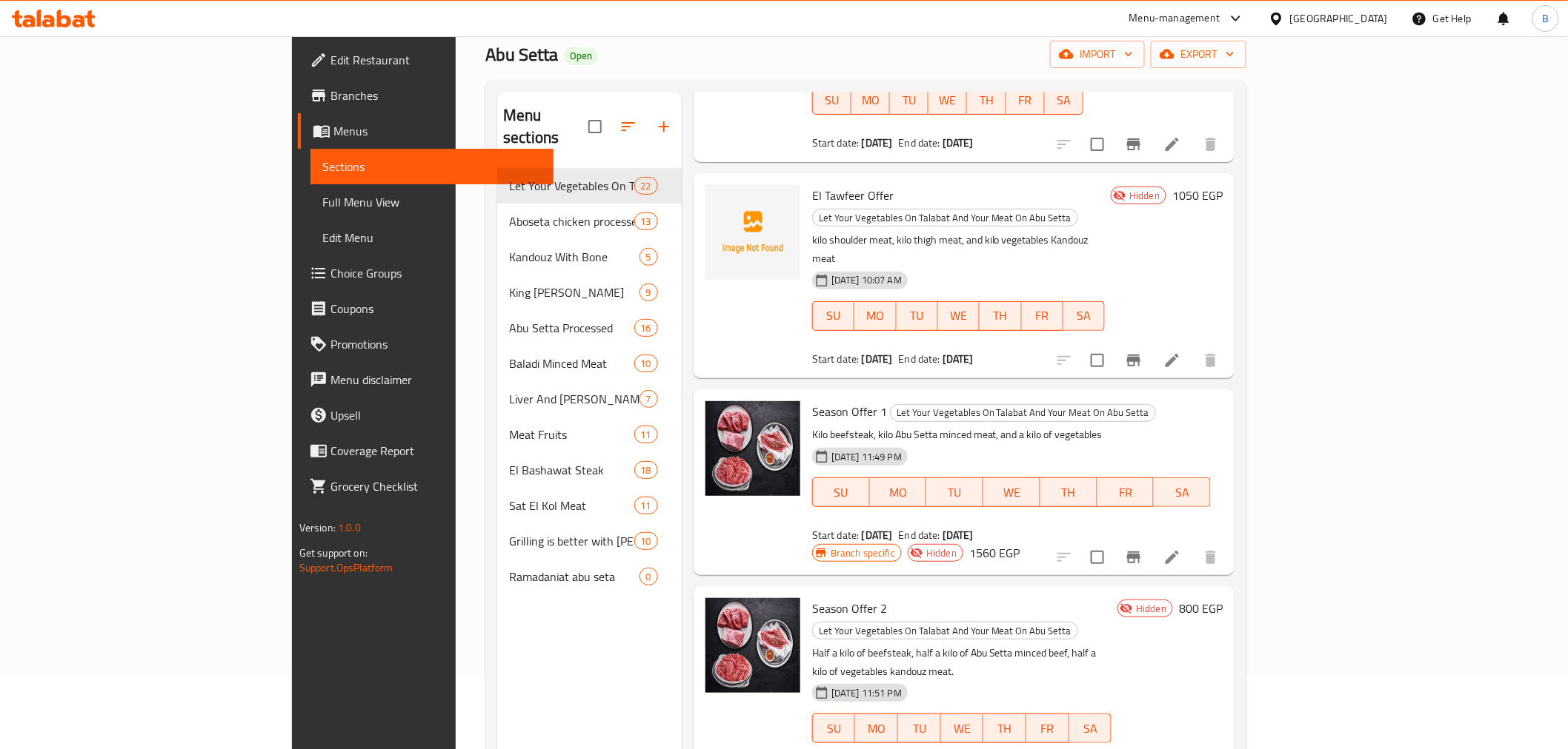
scroll to position [207, 0]
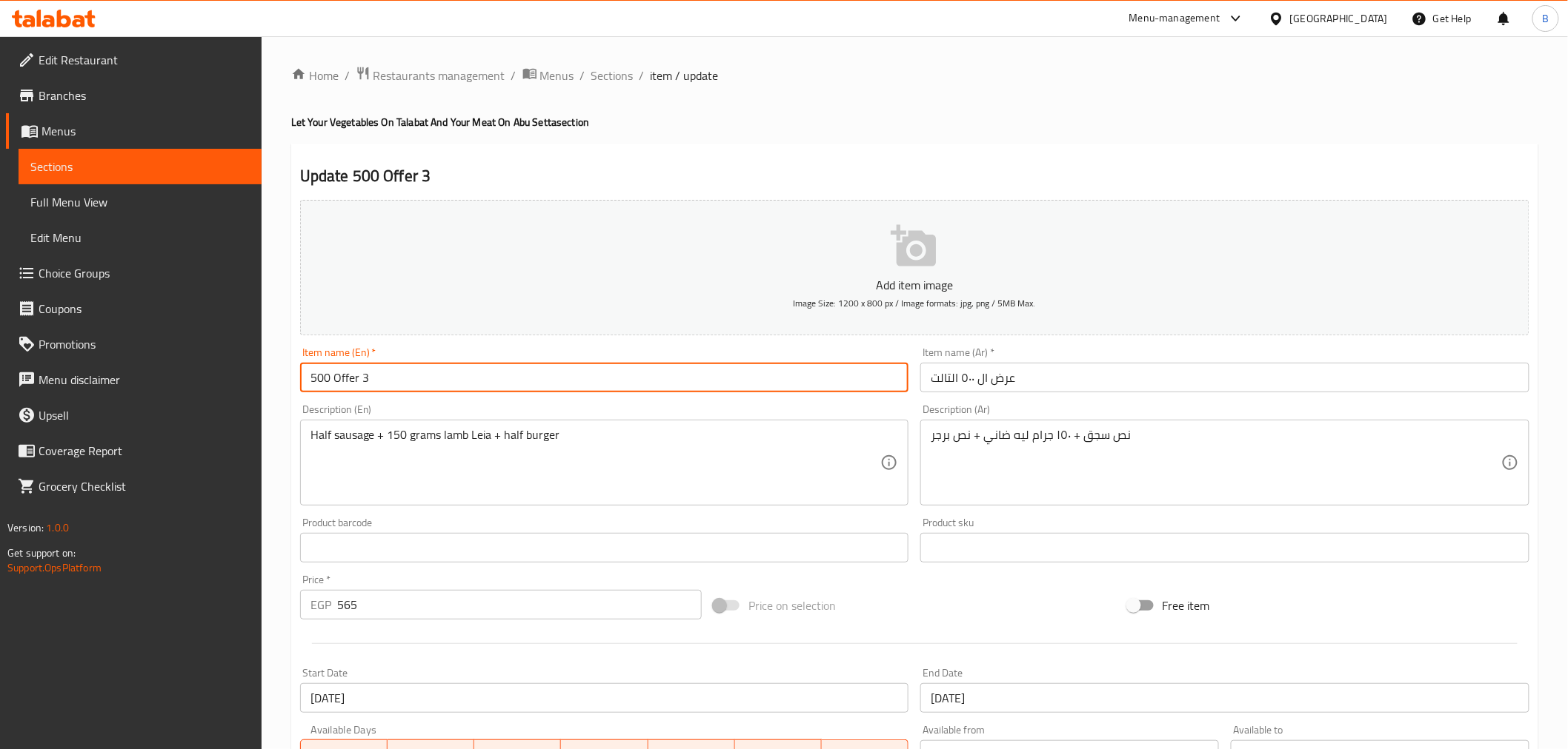
click at [440, 383] on input "500 Offer 3" at bounding box center [605, 378] width 609 height 30
click at [306, 374] on input "500 Offer" at bounding box center [605, 378] width 609 height 30
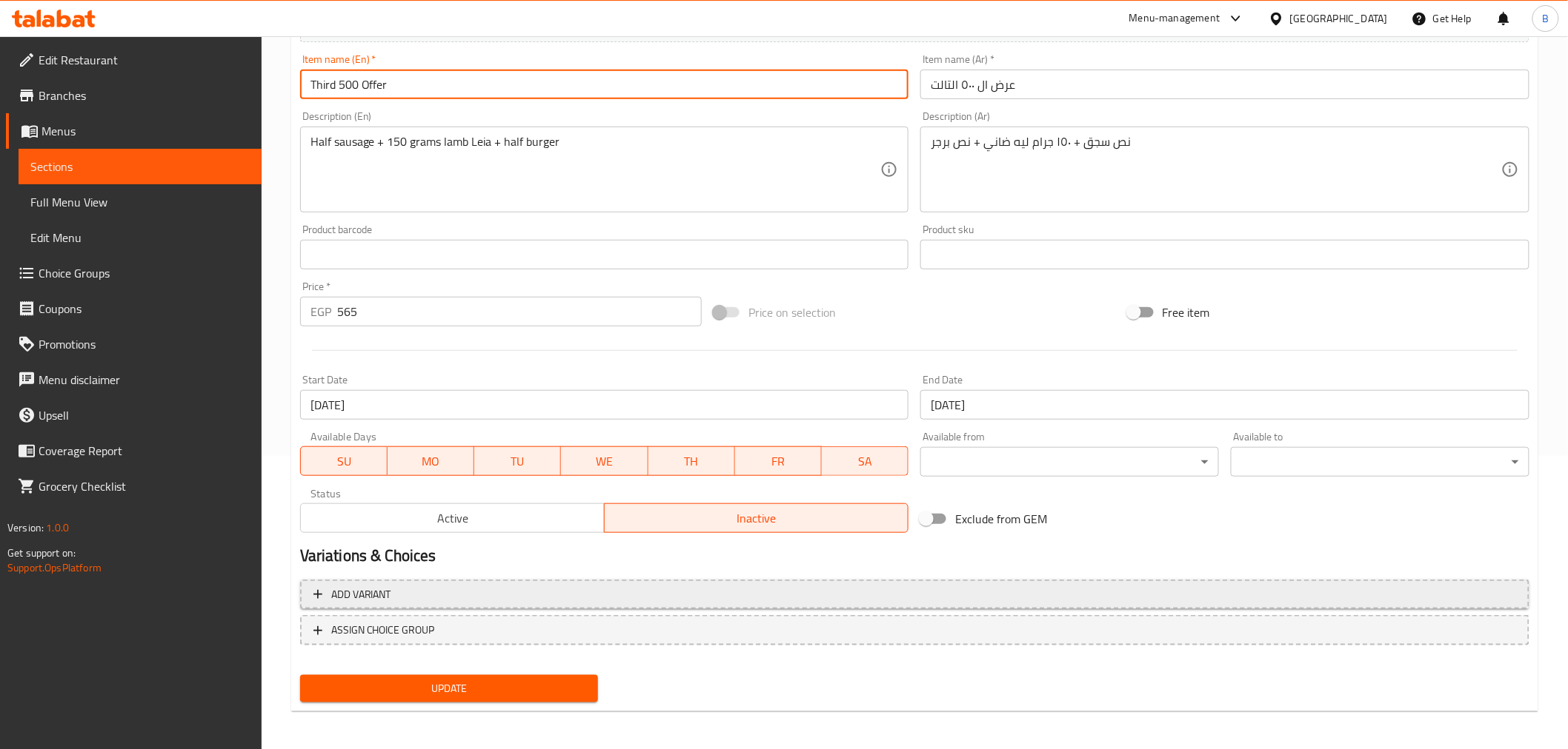
scroll to position [294, 0]
type input "Third 500 Offer"
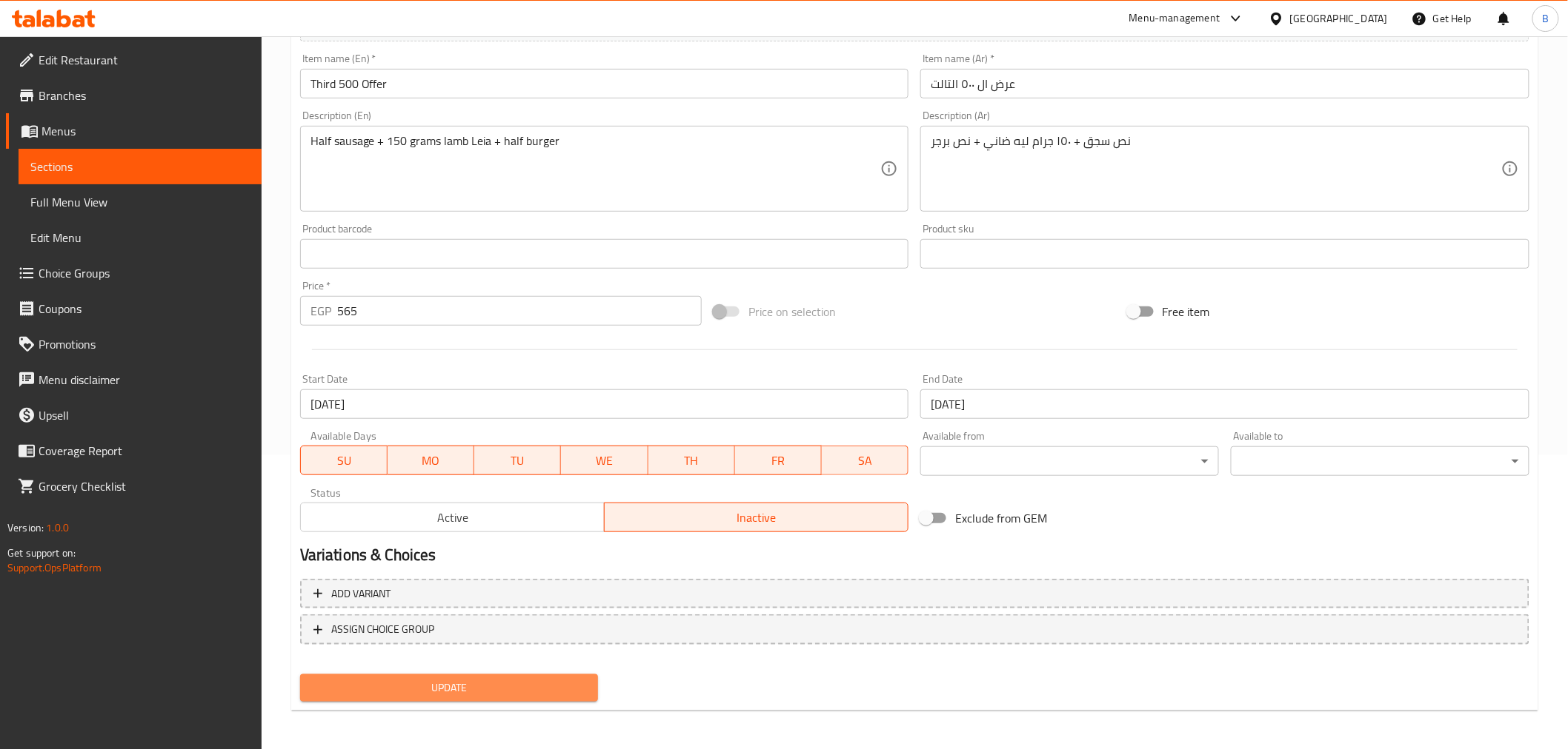
click at [450, 674] on button "Update" at bounding box center [449, 688] width 298 height 27
click at [485, 698] on button "Update" at bounding box center [449, 688] width 298 height 27
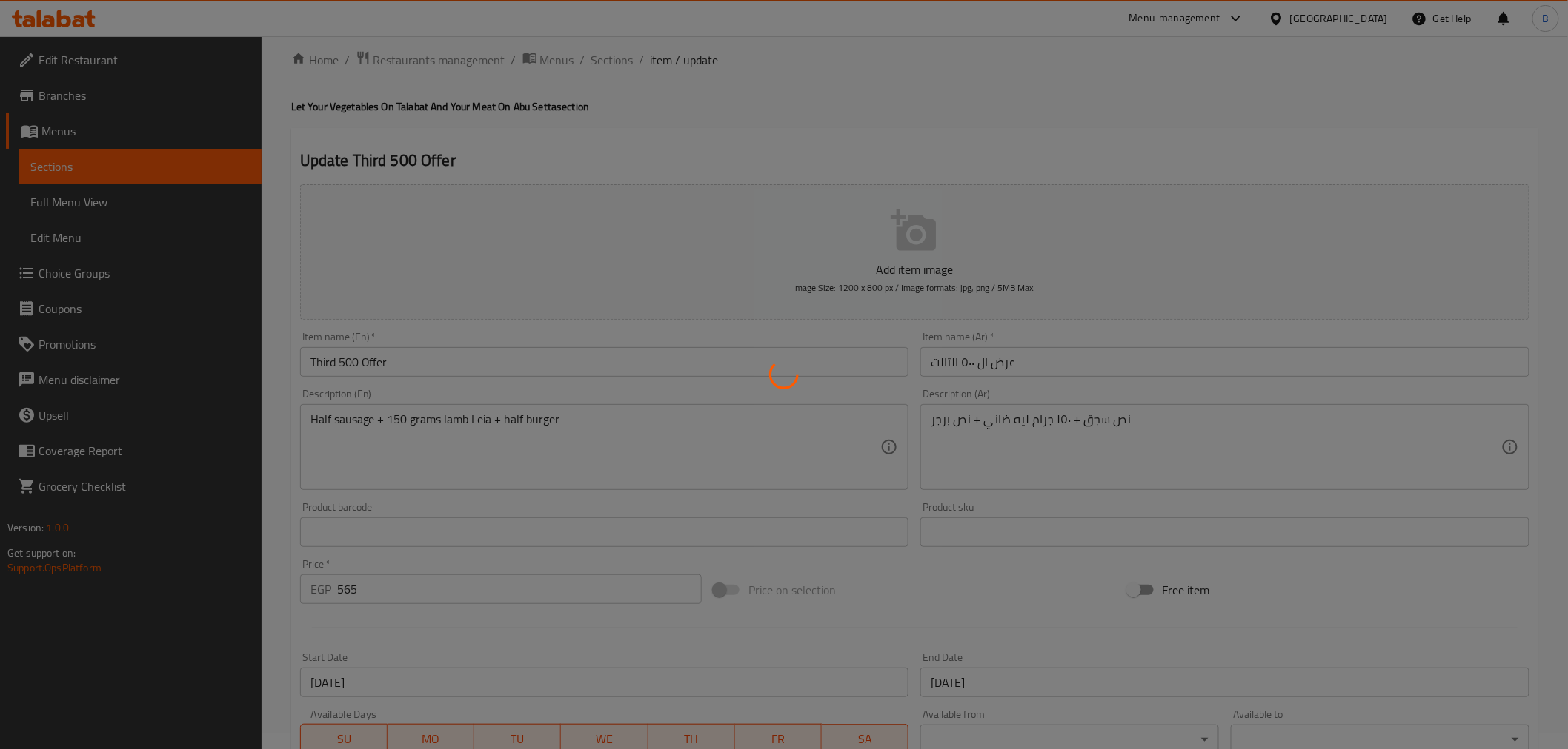
scroll to position [0, 0]
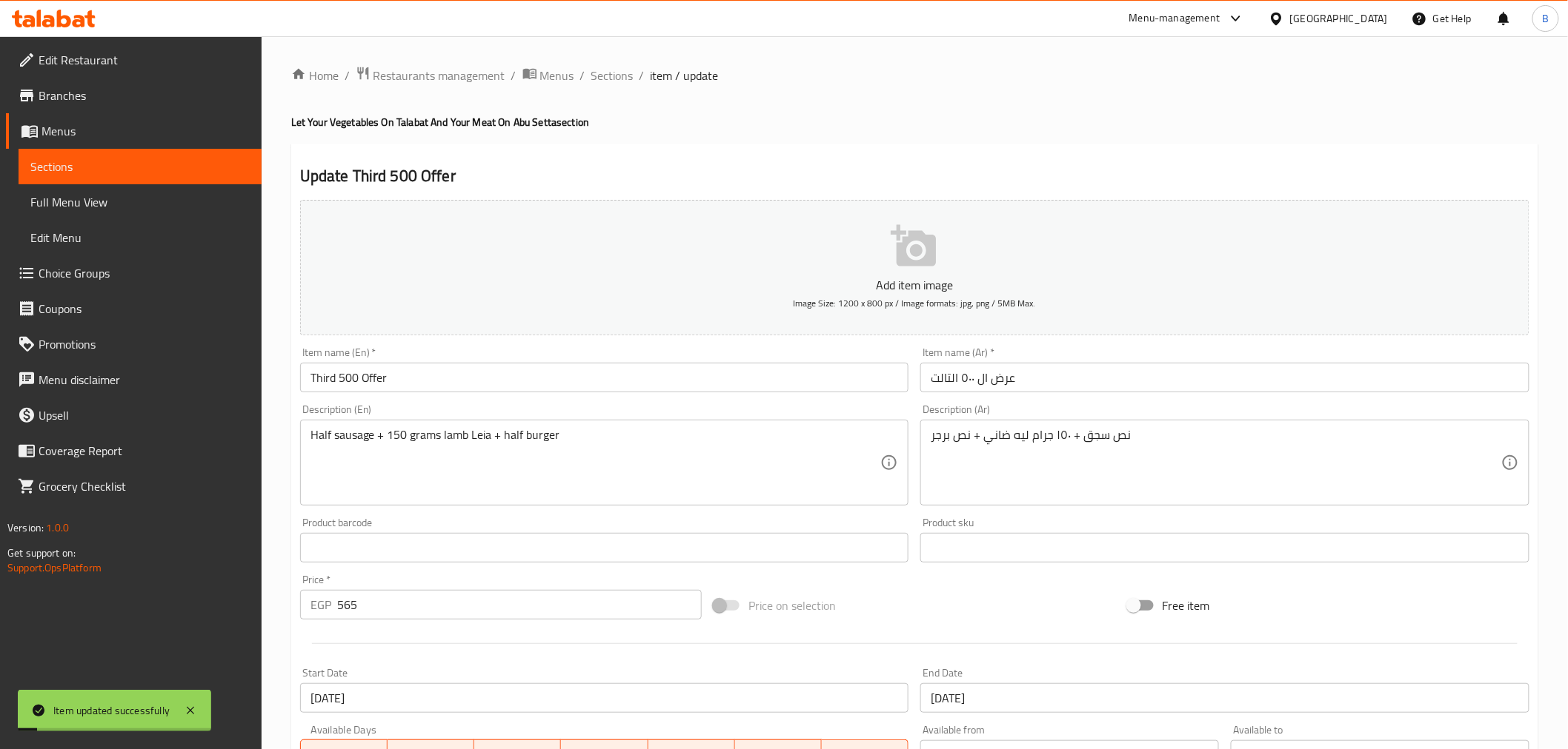
click at [634, 62] on div "Home / Restaurants management / Menus / Sections / item / update Let Your Veget…" at bounding box center [914, 541] width 1306 height 1010
click at [606, 64] on div "Home / Restaurants management / Menus / Sections / item / update Let Your Veget…" at bounding box center [914, 541] width 1306 height 1010
click at [597, 82] on span "Sections" at bounding box center [612, 75] width 42 height 18
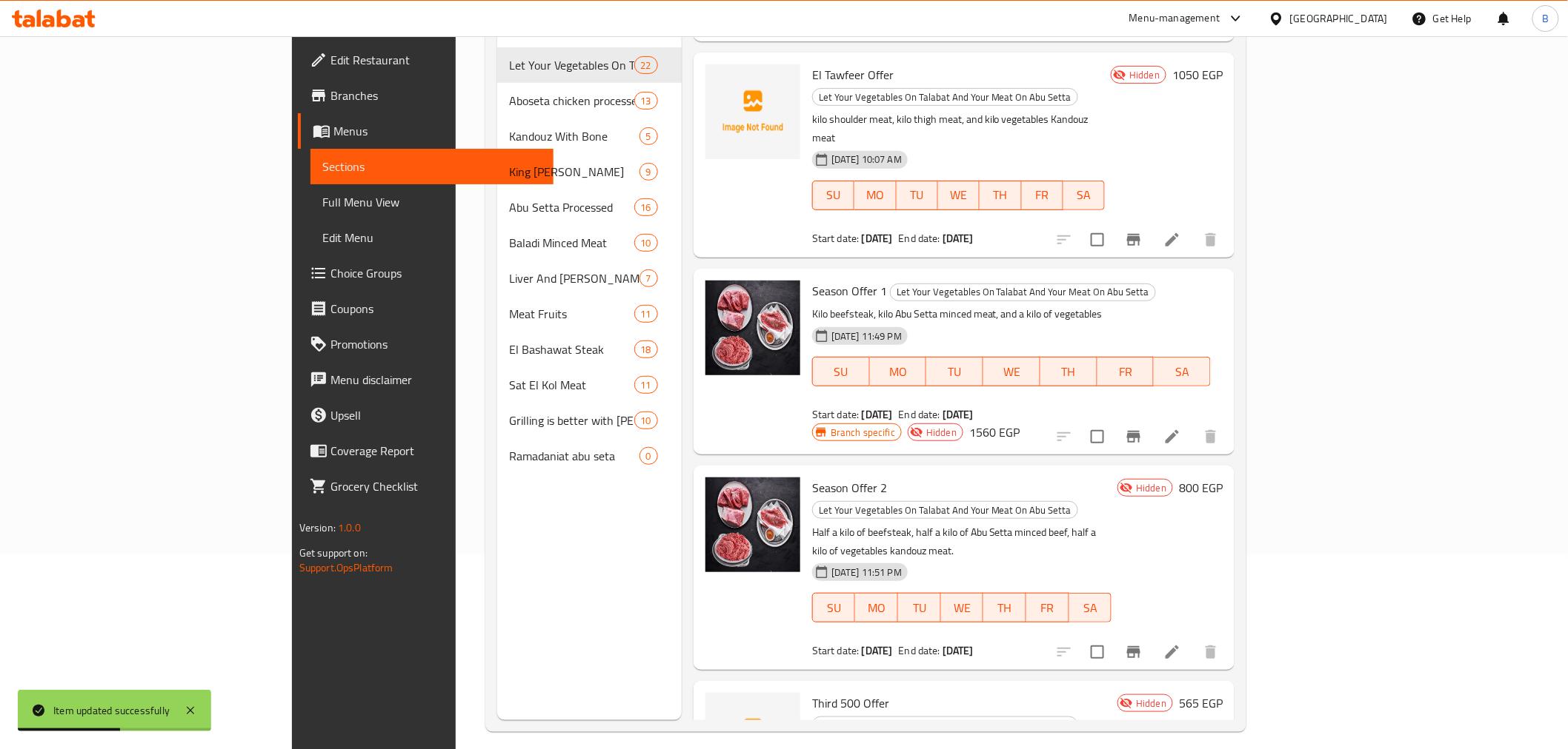
scroll to position [207, 0]
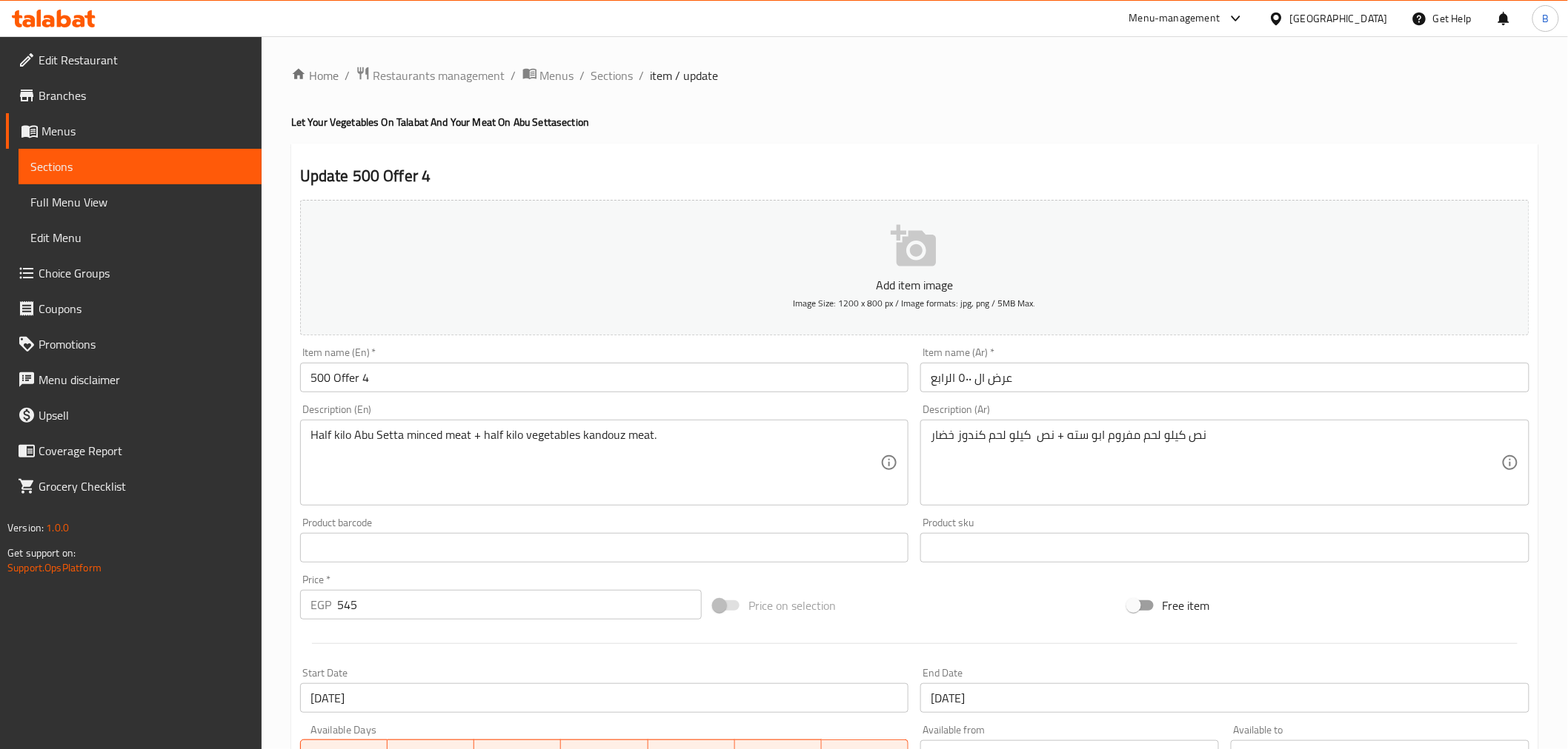
click at [417, 372] on input "500 Offer 4" at bounding box center [605, 378] width 609 height 30
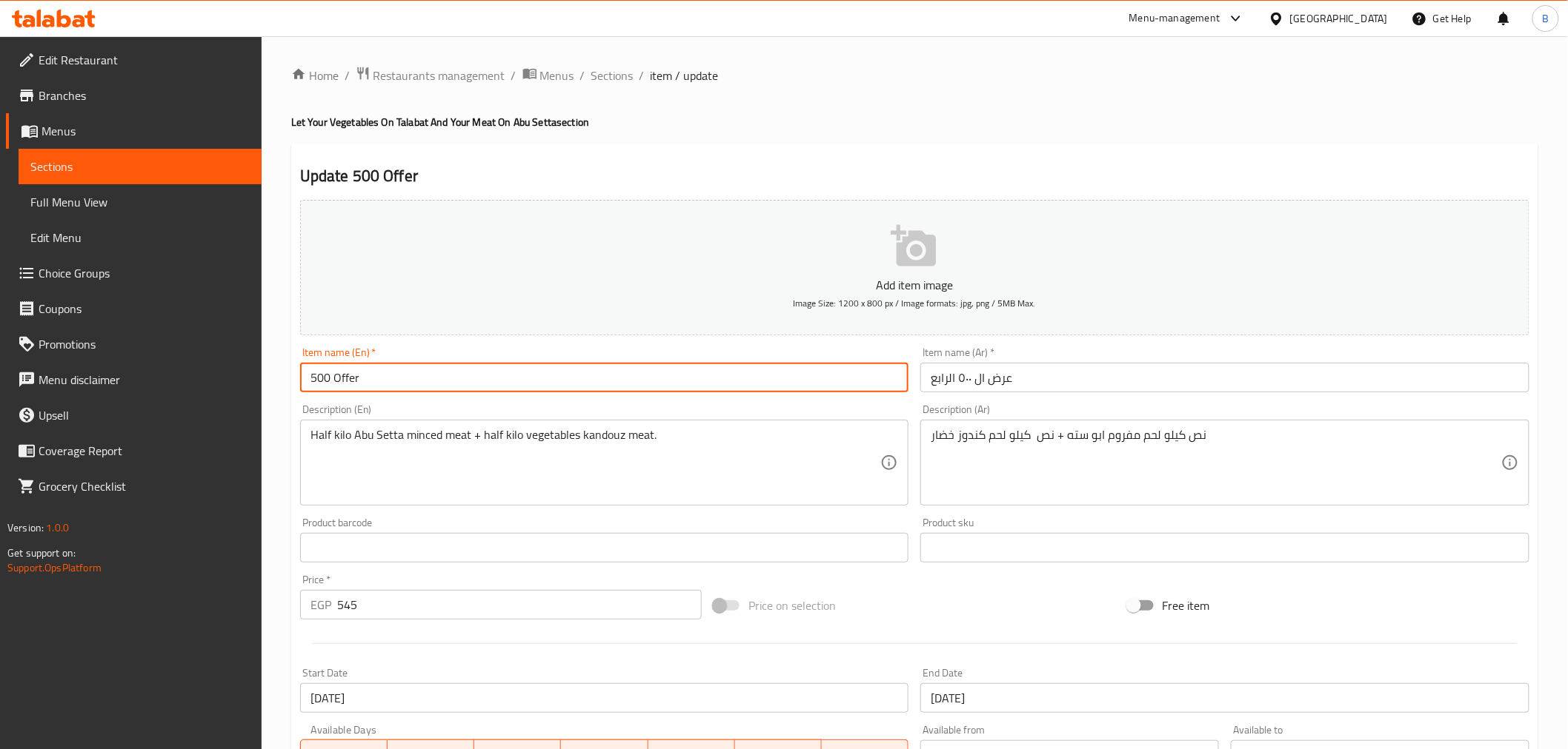
click at [319, 389] on input "500 Offer" at bounding box center [605, 378] width 609 height 30
click at [307, 375] on input "500 Offer" at bounding box center [605, 378] width 609 height 30
paste input "Fourth"
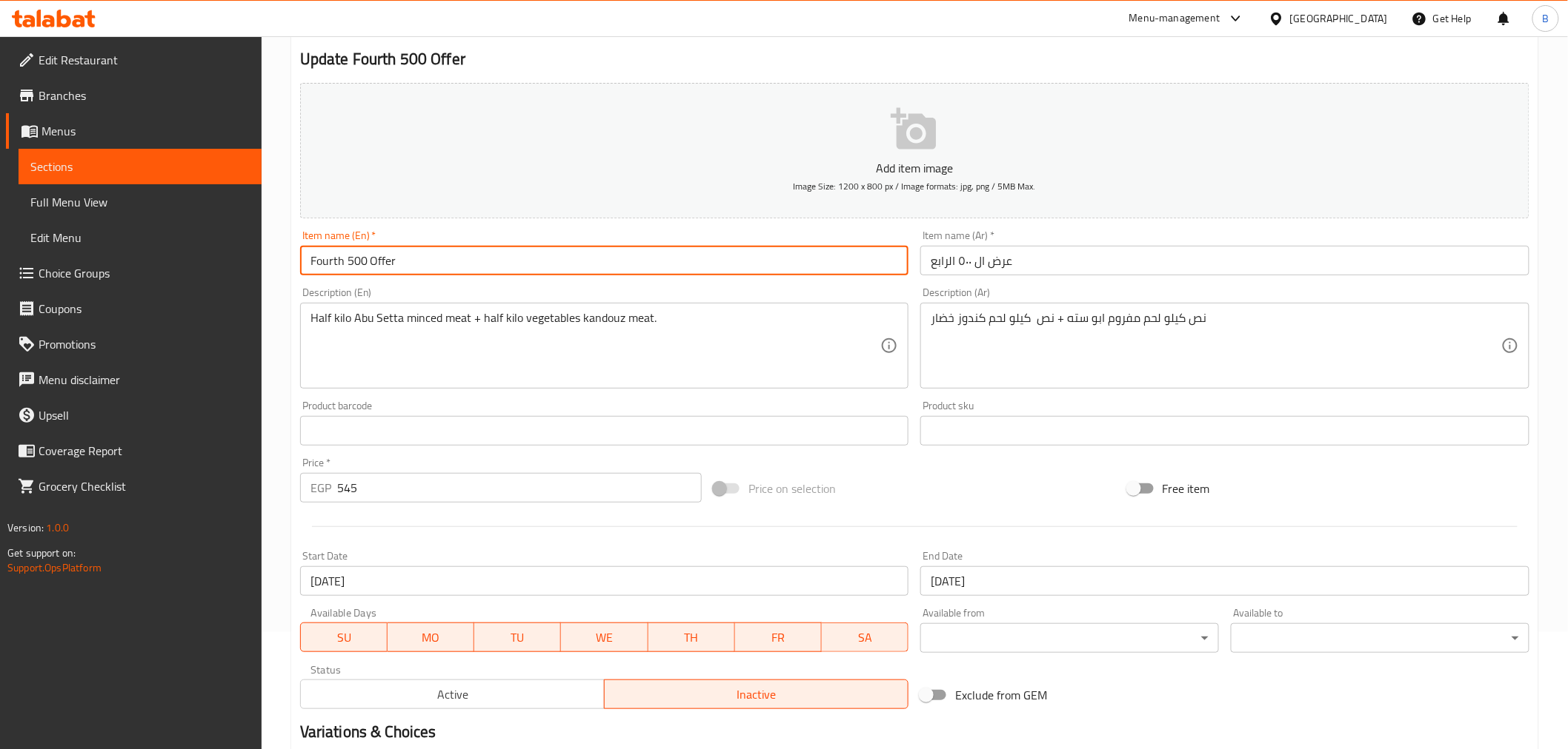
scroll to position [294, 0]
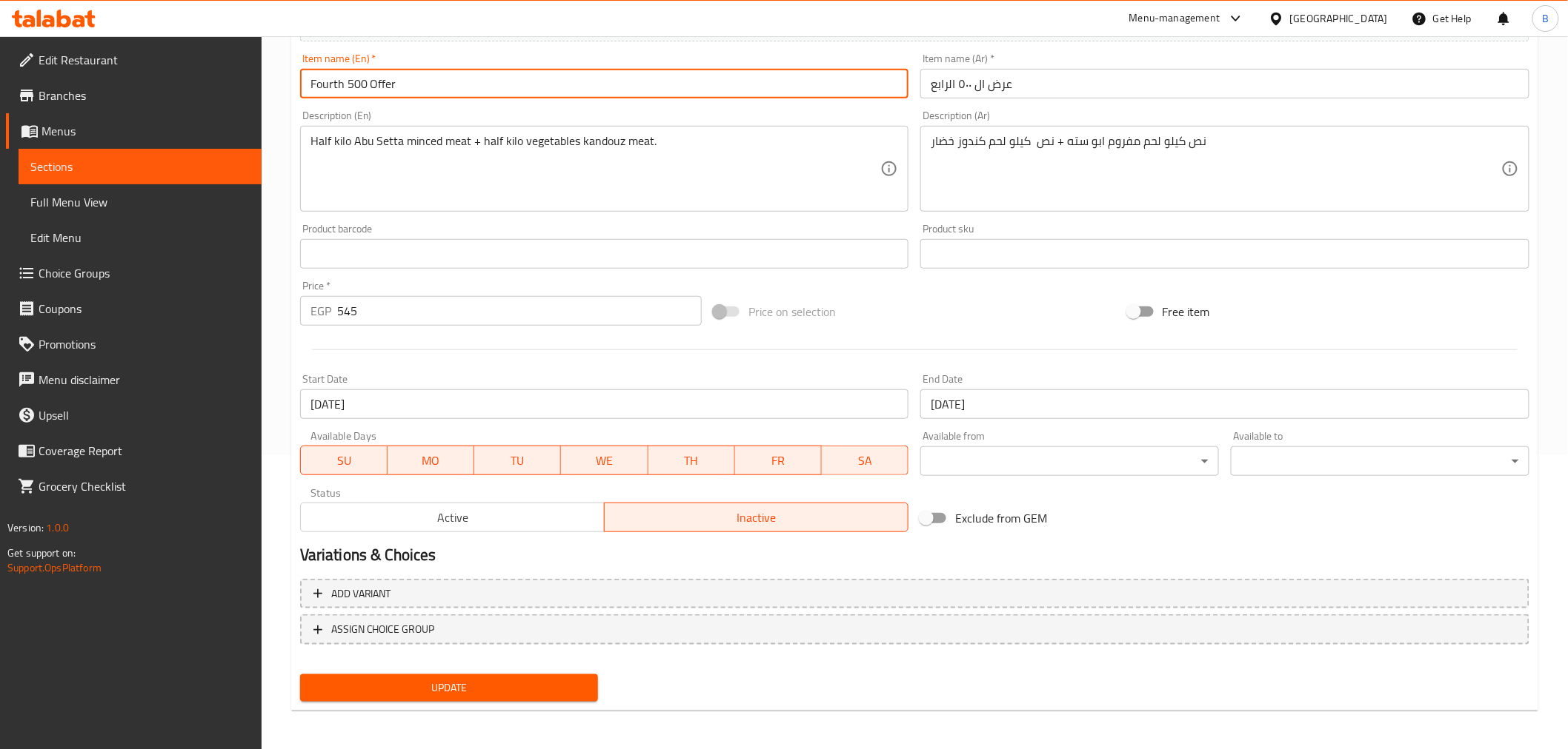
type input "Fourth 500 Offer"
drag, startPoint x: 412, startPoint y: 692, endPoint x: 412, endPoint y: 684, distance: 8.0
click at [412, 684] on span "Update" at bounding box center [448, 688] width 275 height 18
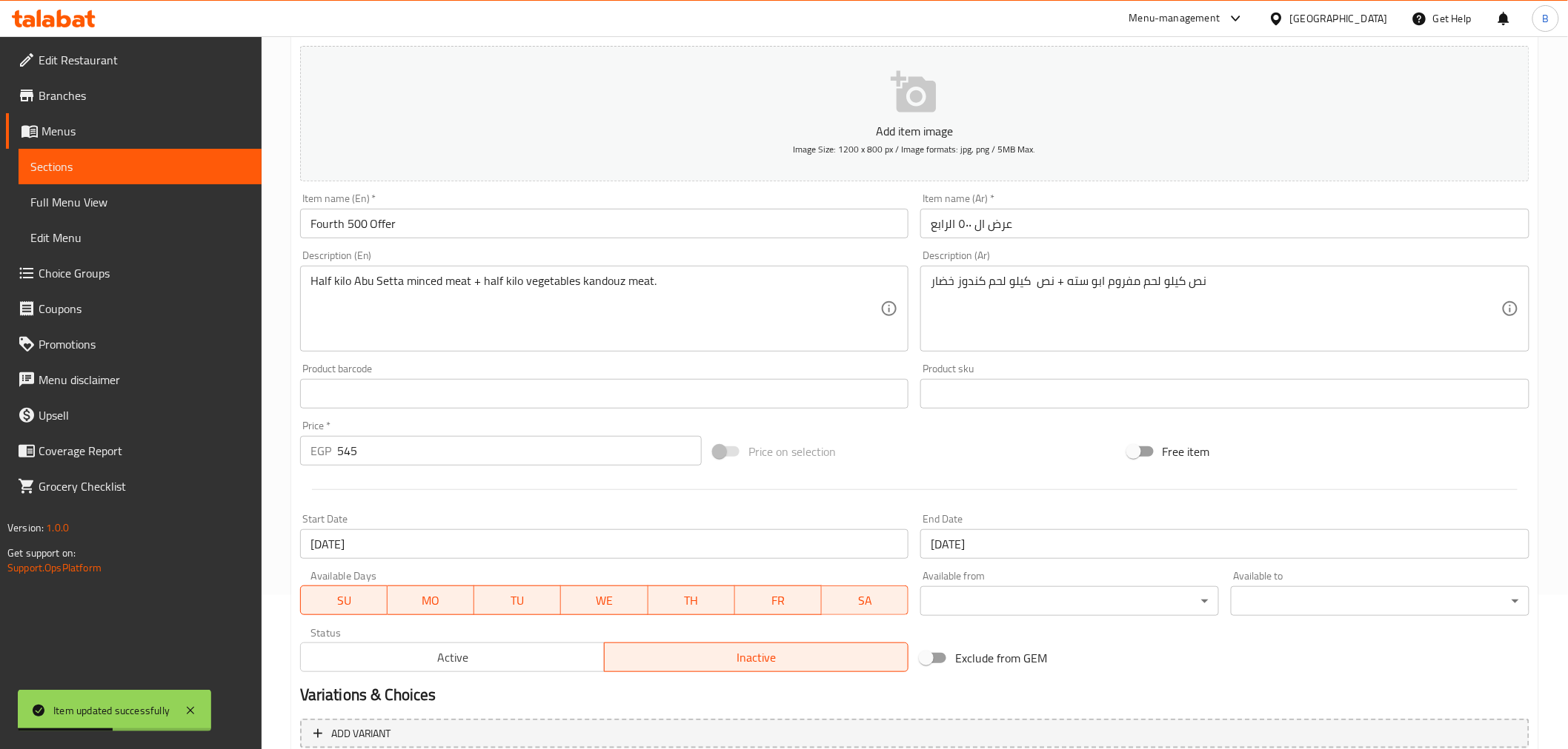
scroll to position [0, 0]
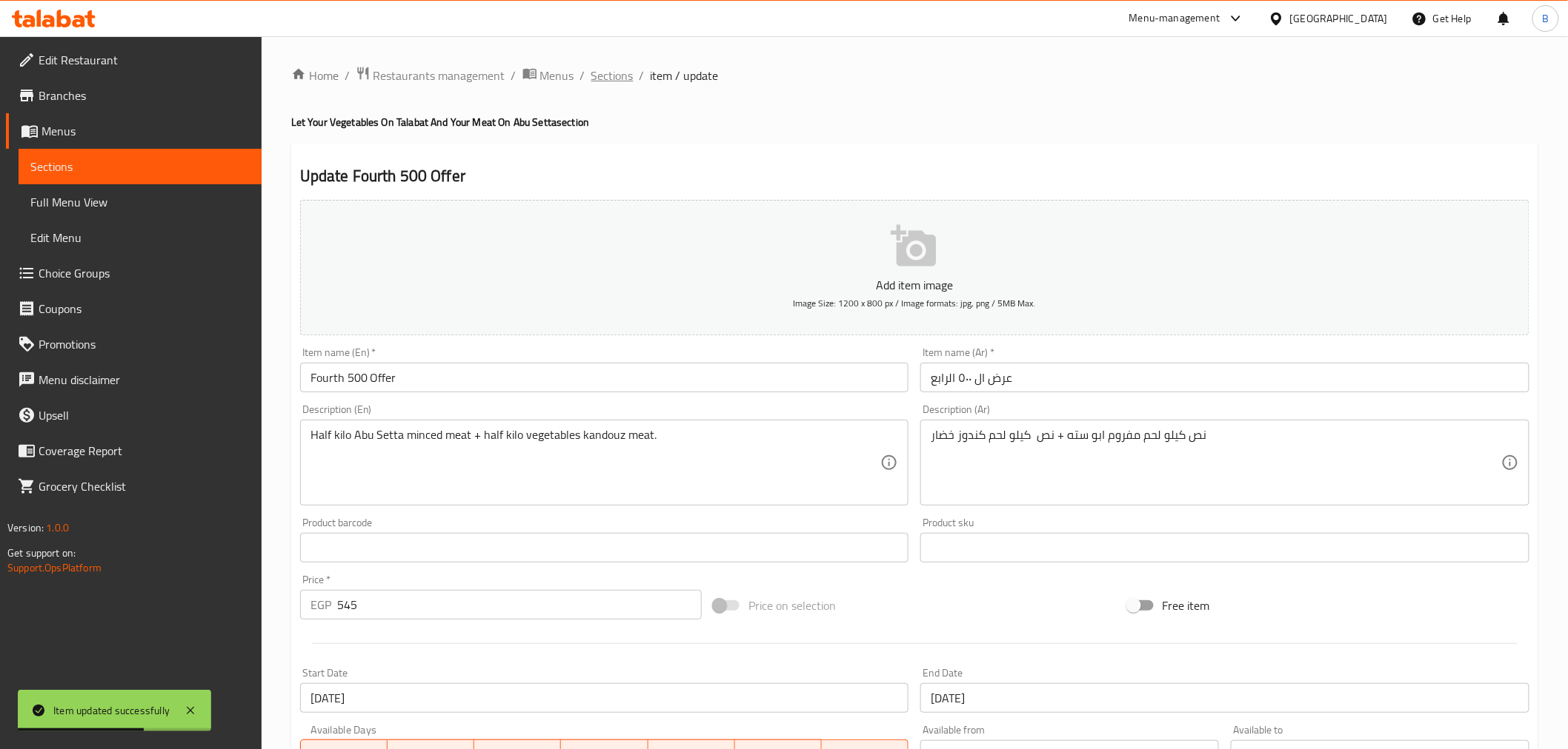
click at [602, 69] on span "Sections" at bounding box center [612, 75] width 42 height 18
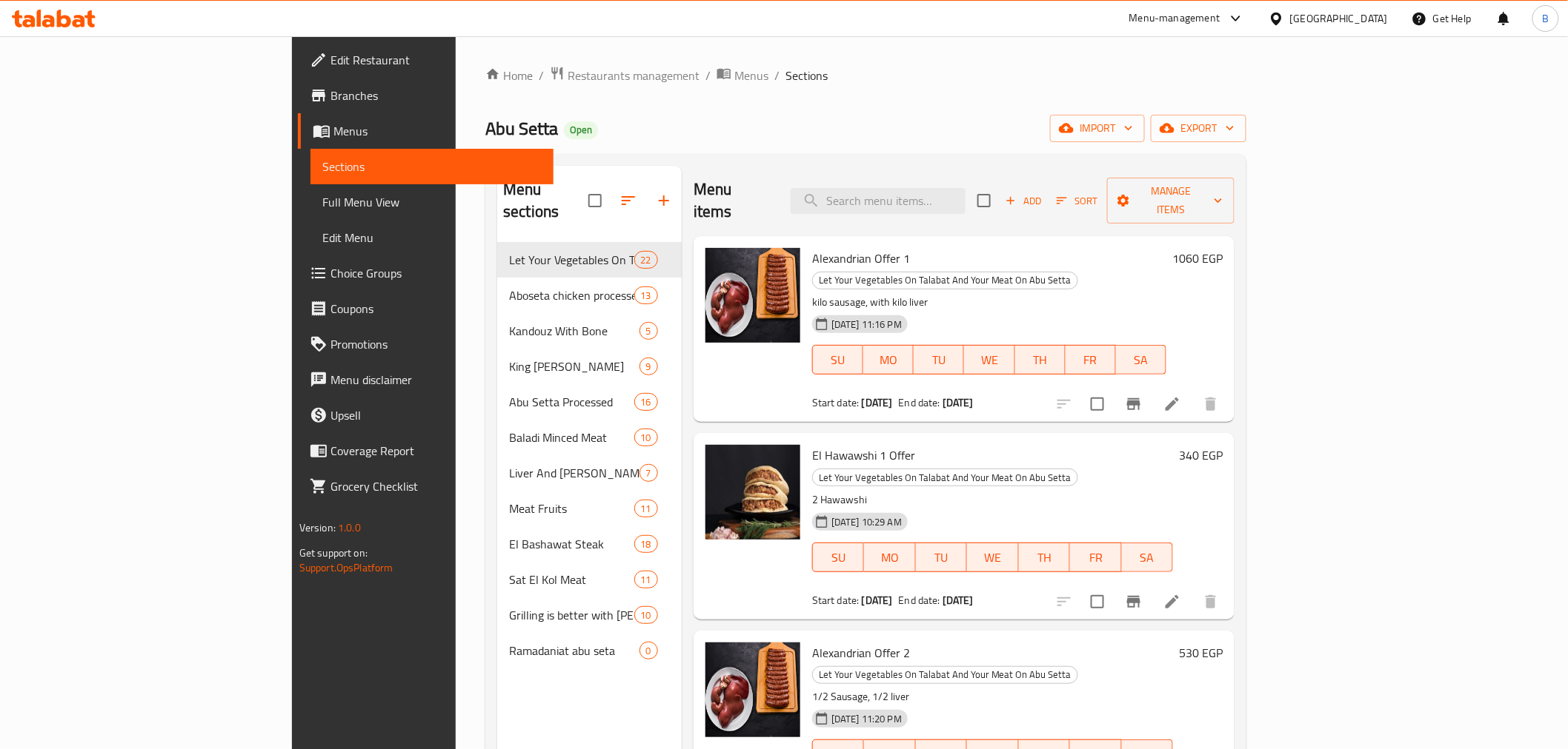
click at [693, 166] on div "Menu items Add Sort Manage items" at bounding box center [963, 201] width 541 height 70
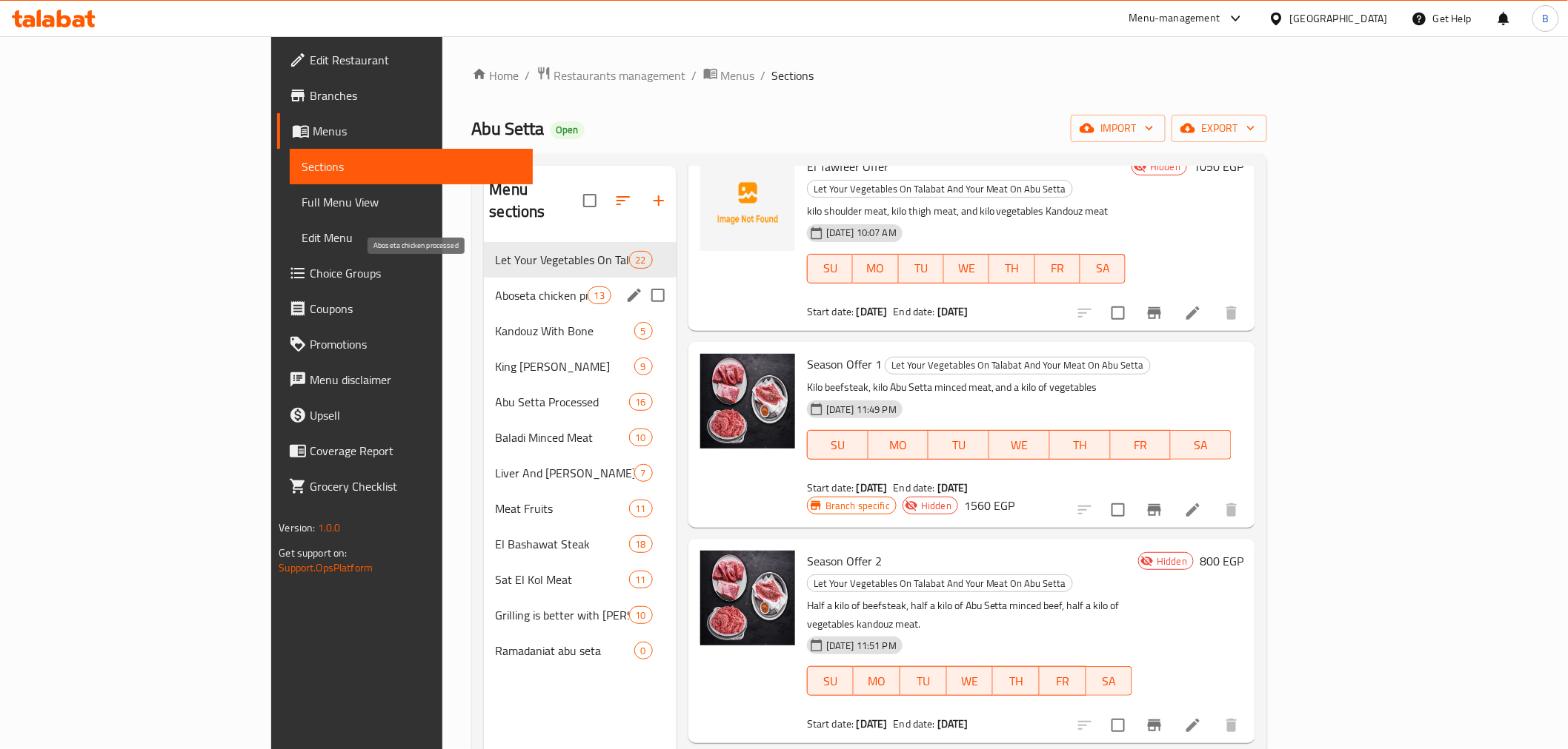
click at [496, 287] on span "Aboseta chicken processed" at bounding box center [541, 296] width 92 height 18
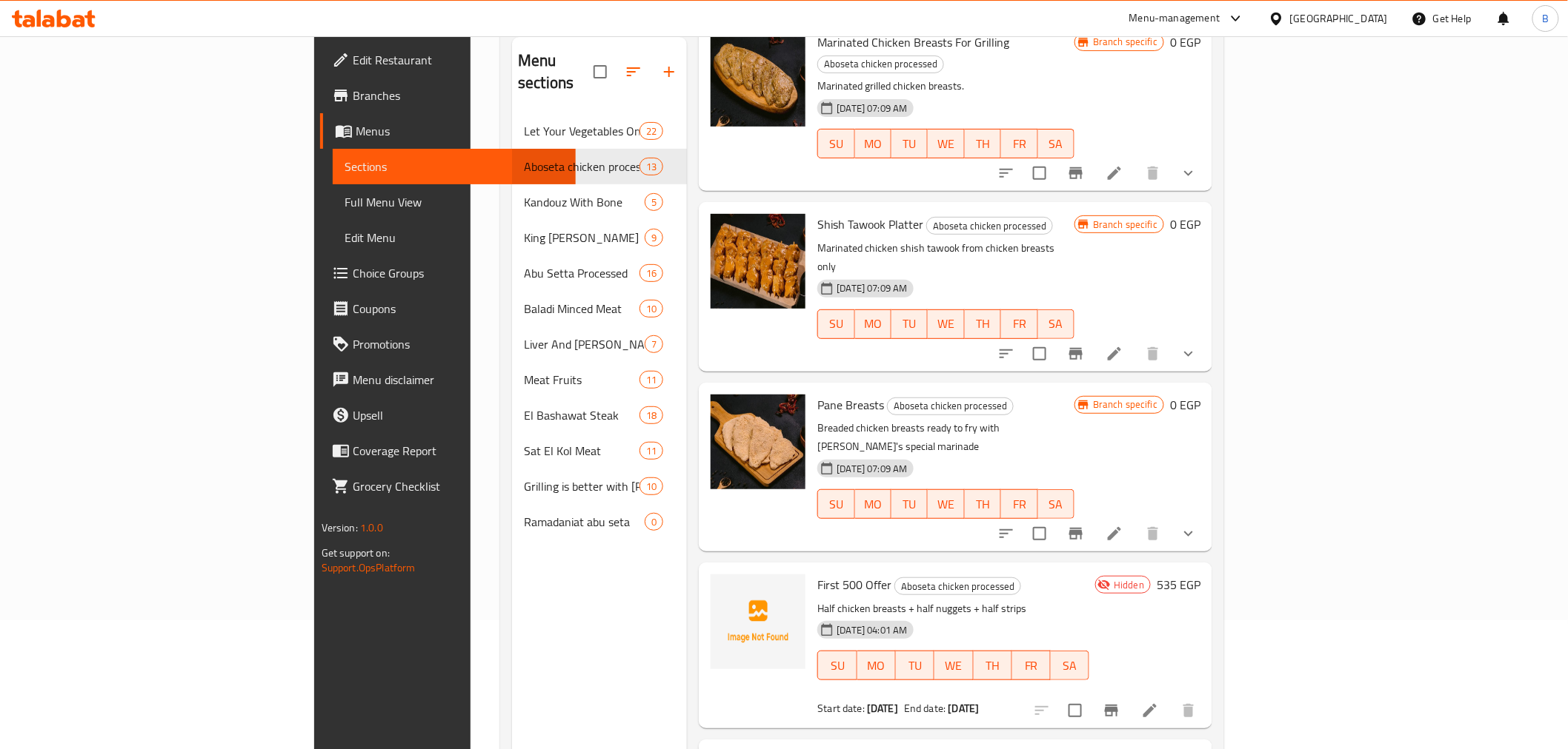
scroll to position [207, 0]
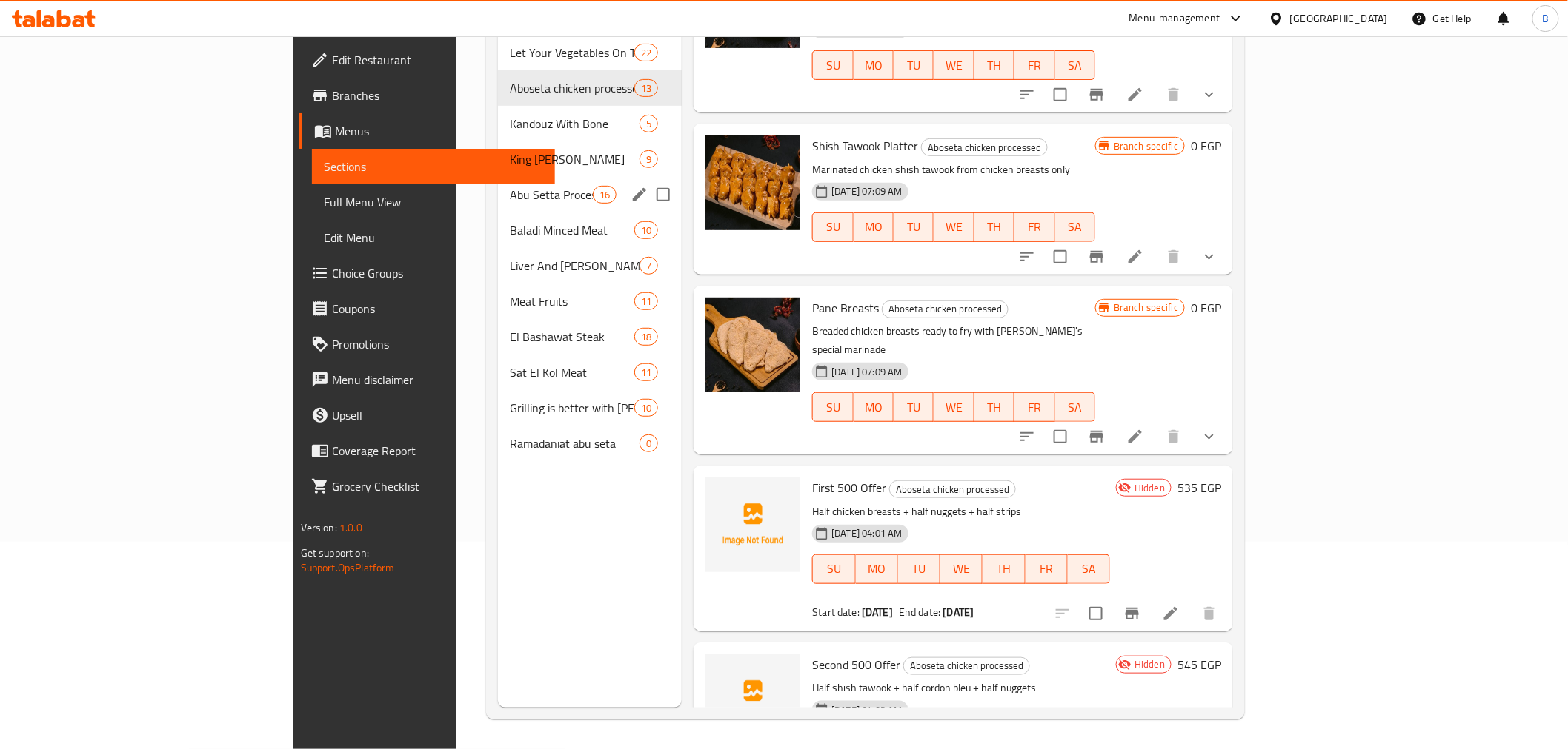
click at [498, 188] on div "Abu Setta Processed 16" at bounding box center [589, 195] width 183 height 36
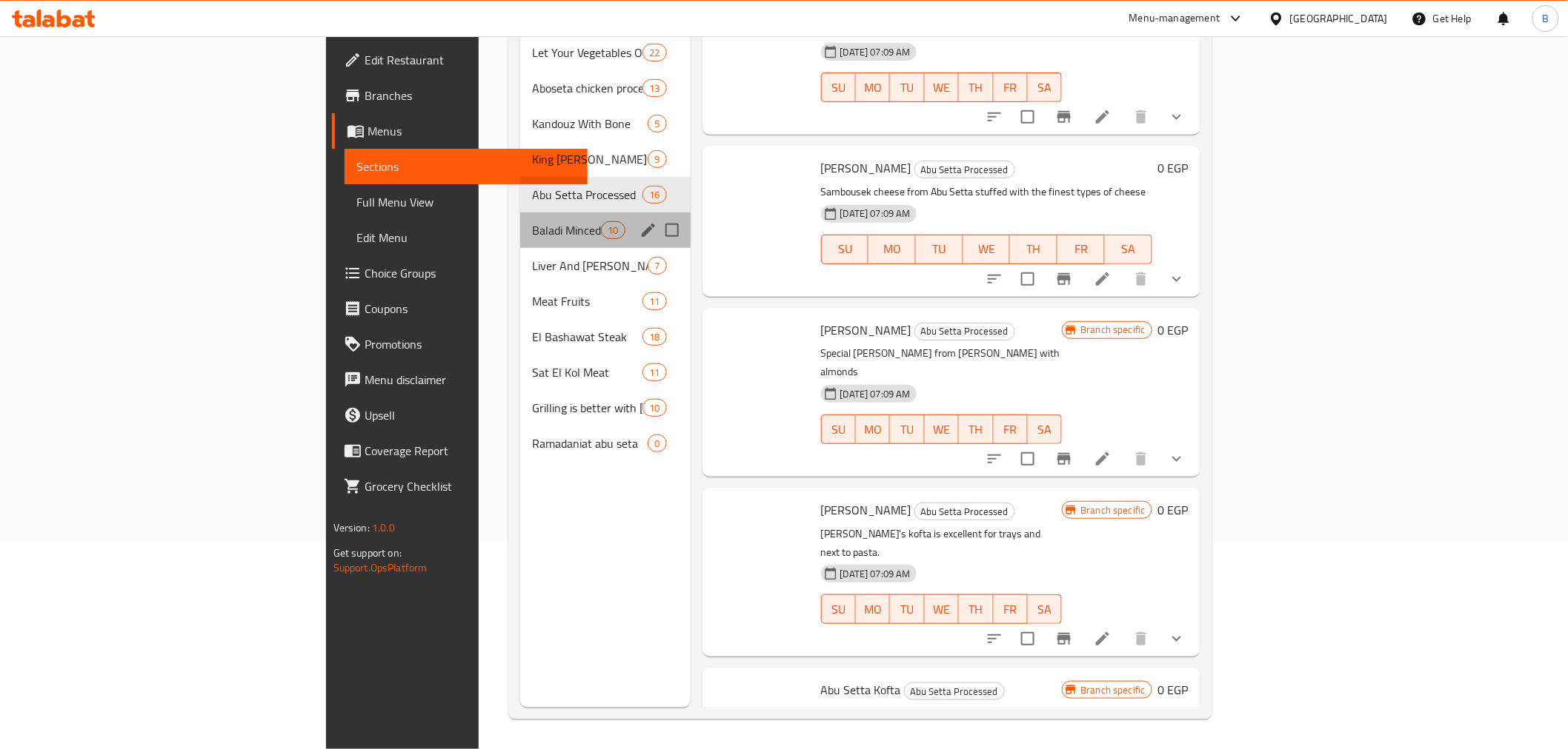
click at [532, 221] on span "Baladi Minced Meat" at bounding box center [566, 230] width 69 height 18
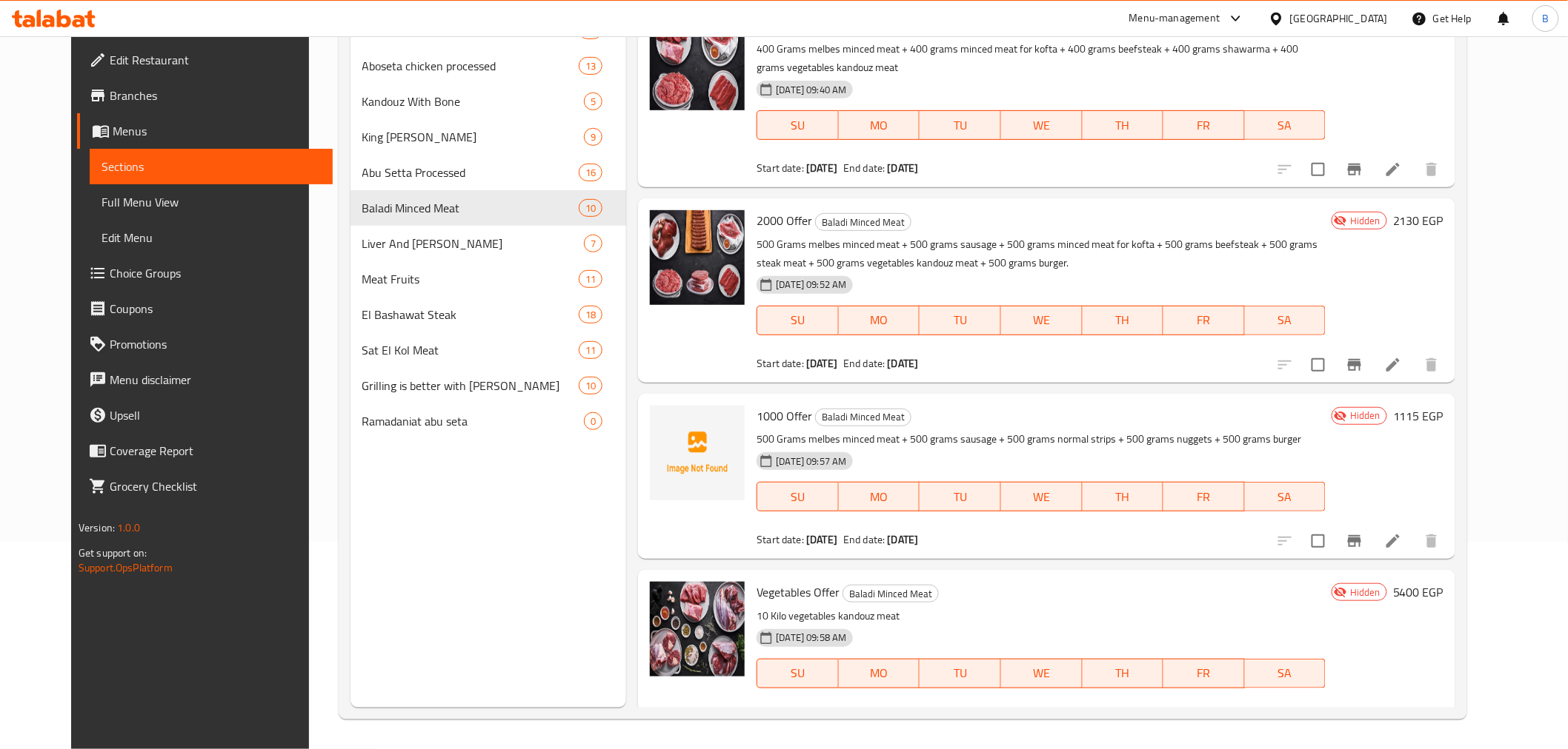
scroll to position [1030, 0]
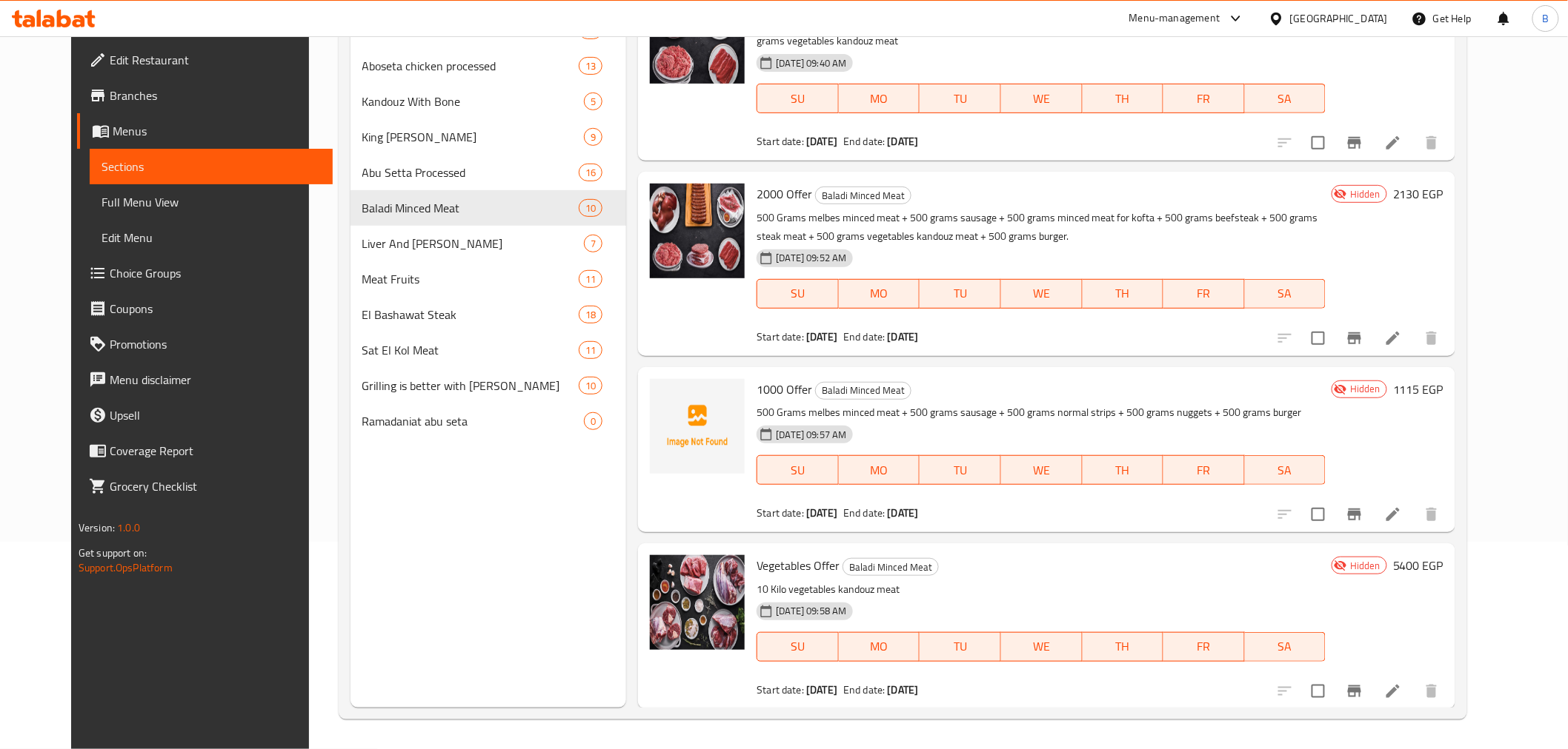
click at [1249, 430] on div "[DATE] 09:57 AM SU MO TU WE TH FR SA" at bounding box center [1041, 460] width 581 height 80
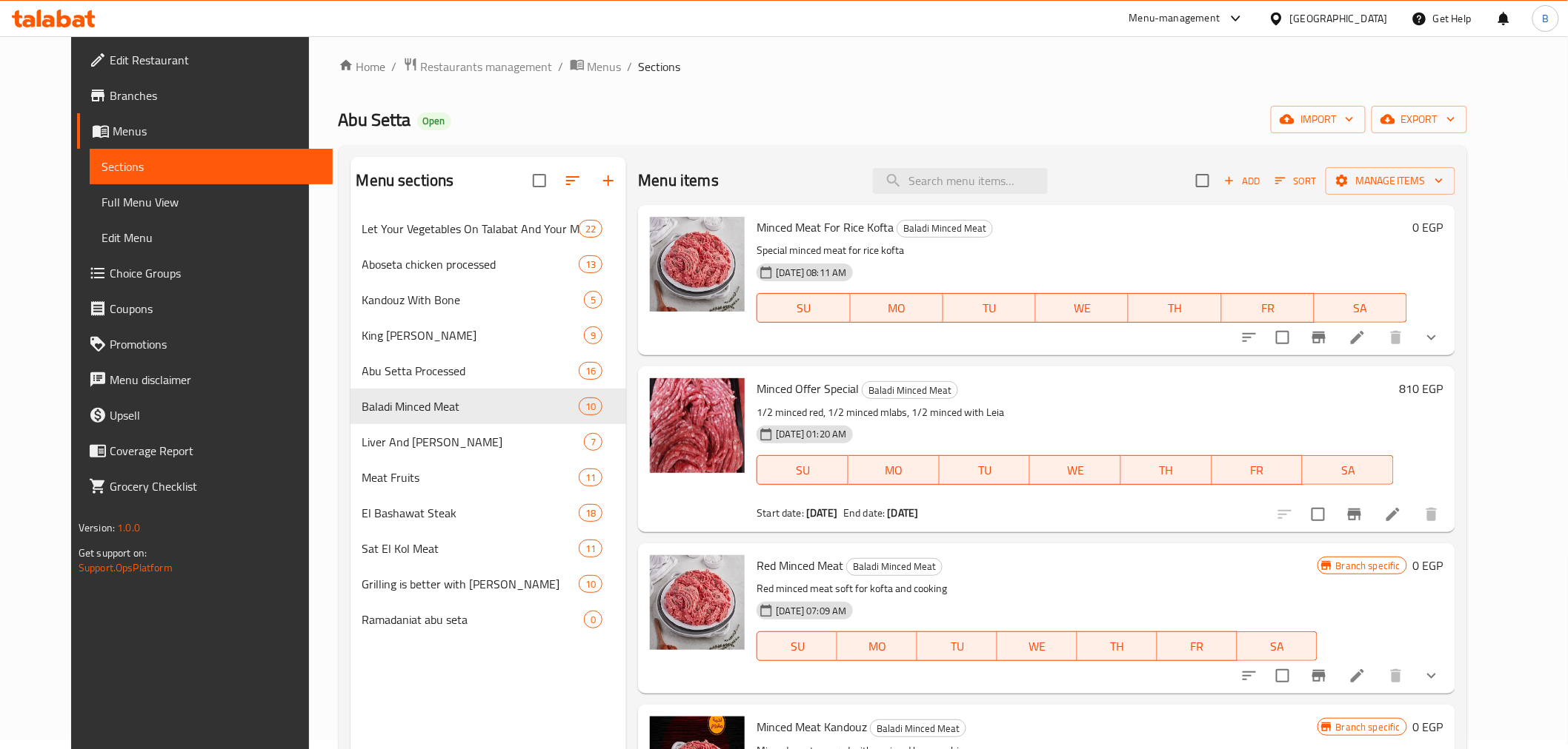
scroll to position [0, 0]
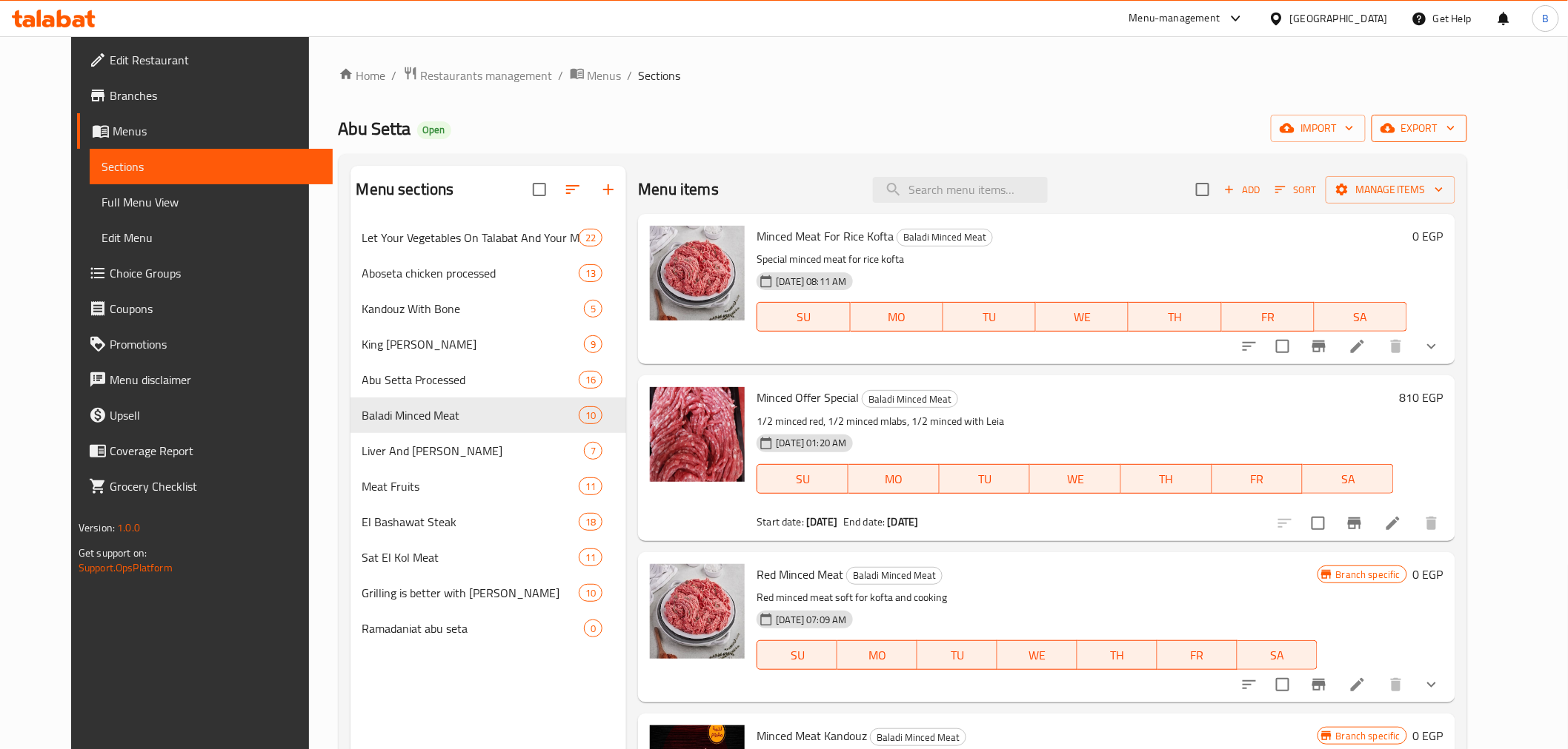
click at [1455, 129] on span "export" at bounding box center [1419, 128] width 72 height 18
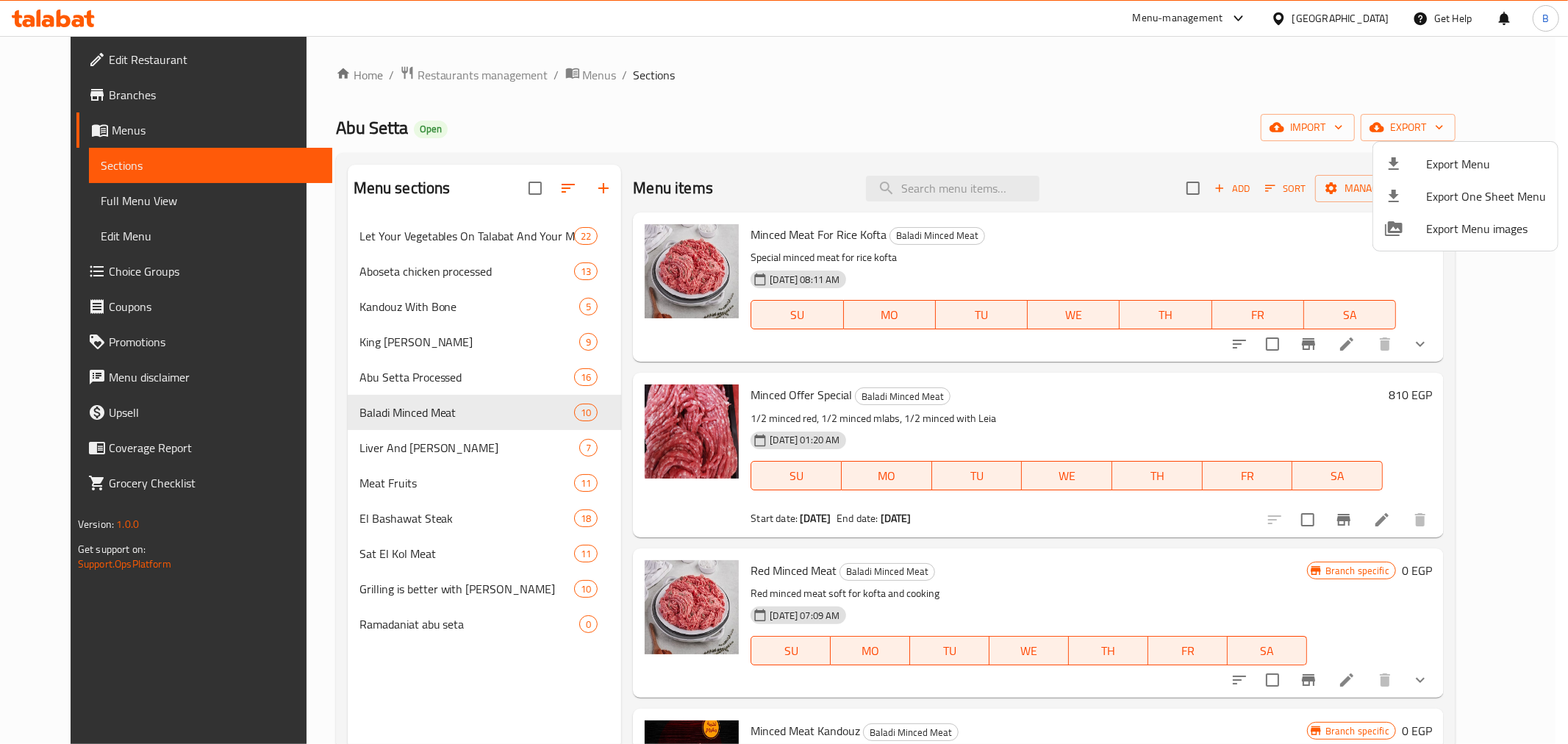
click at [425, 247] on div at bounding box center [784, 372] width 1568 height 744
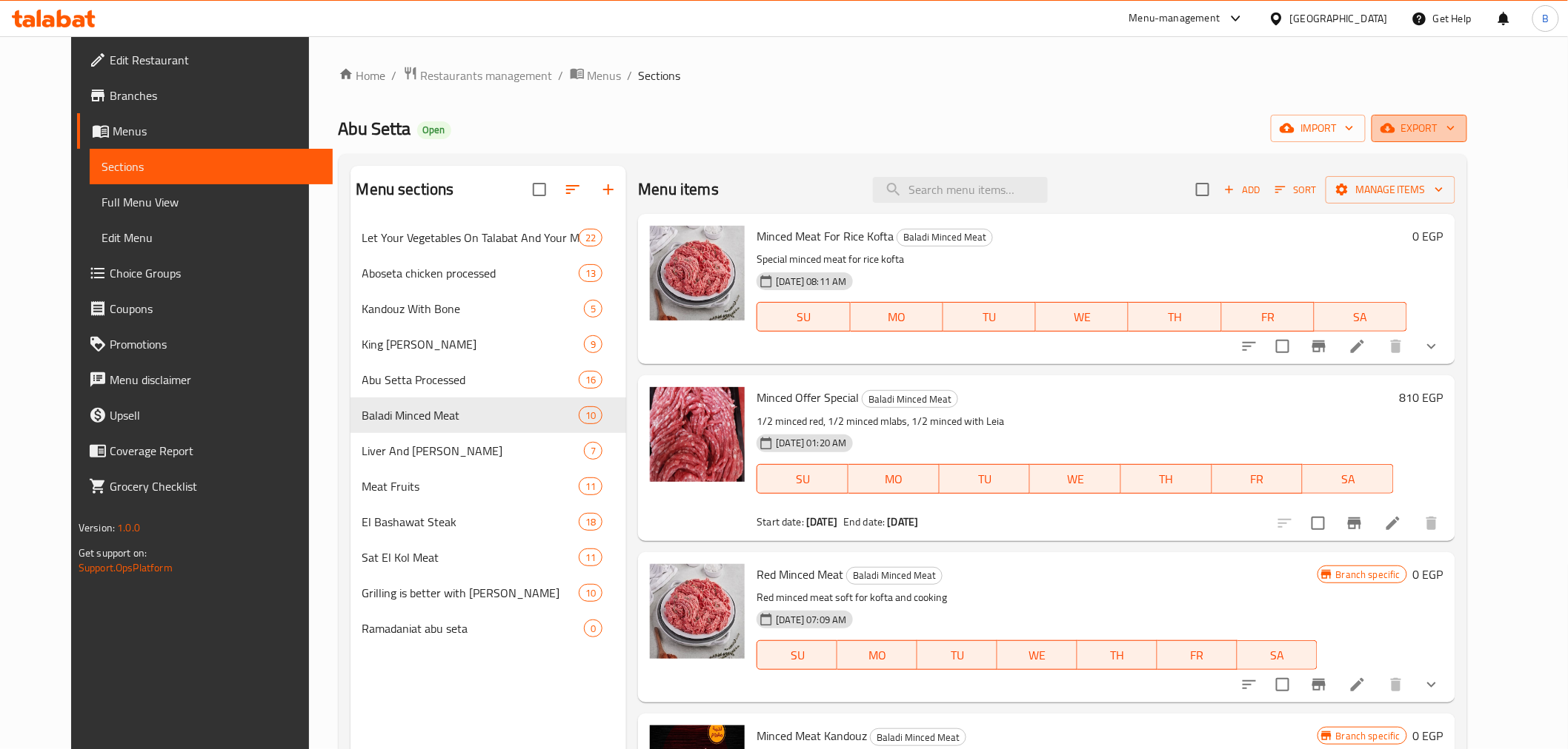
click at [1444, 121] on button "export" at bounding box center [1419, 128] width 96 height 27
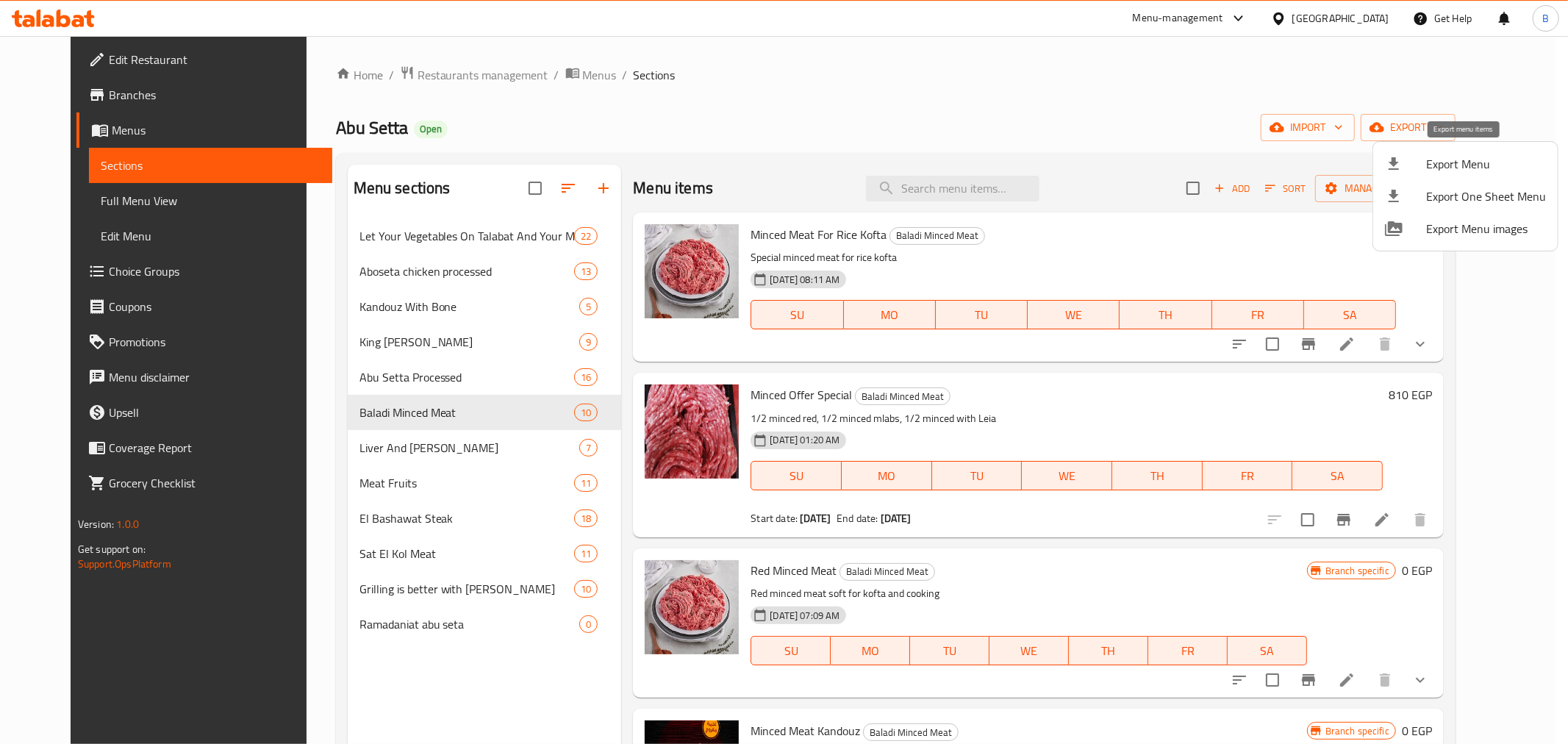
click at [1409, 177] on li "Export Menu" at bounding box center [1465, 164] width 185 height 32
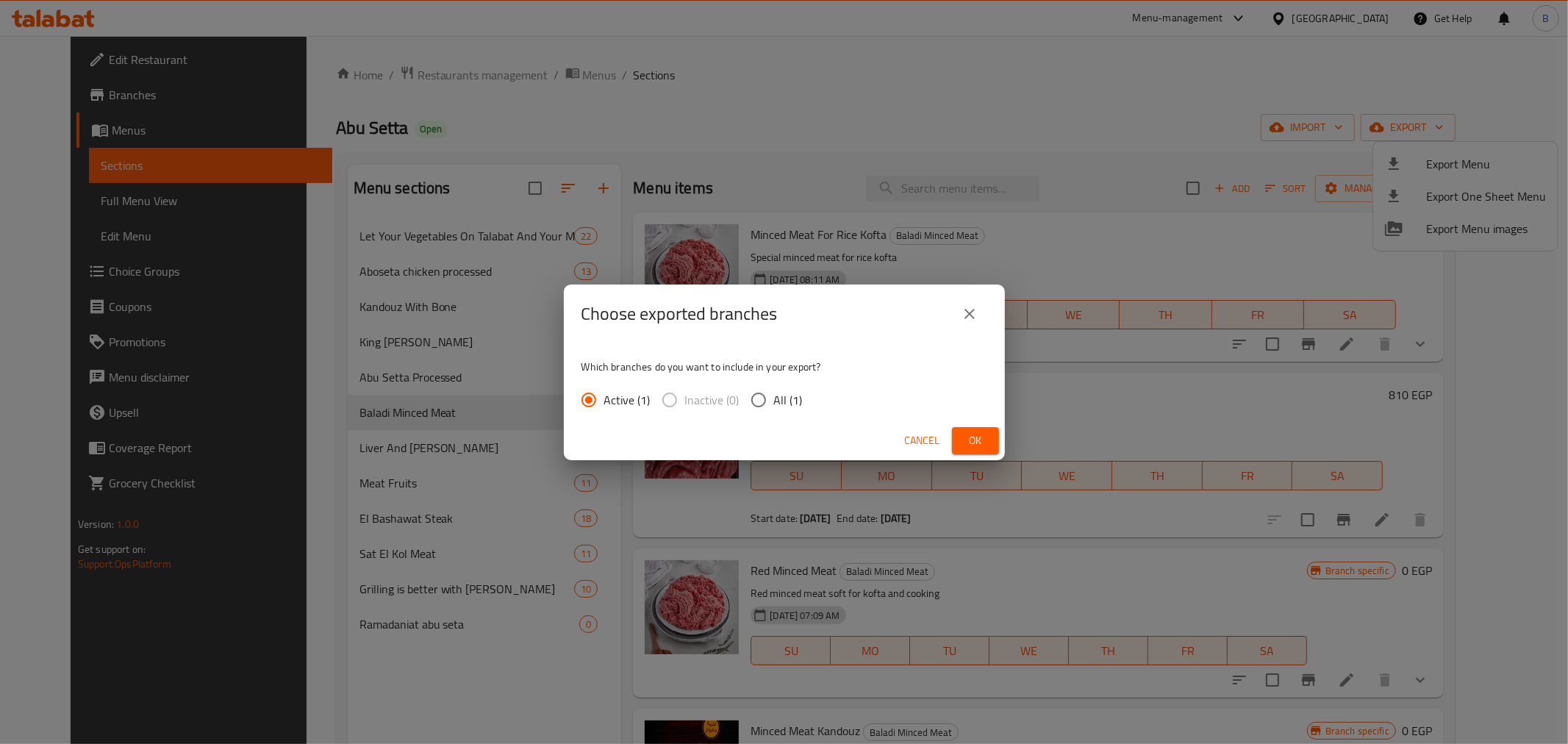
click at [761, 409] on input "All (1)" at bounding box center [758, 400] width 30 height 30
radio input "true"
click at [997, 442] on button "Ok" at bounding box center [975, 441] width 47 height 27
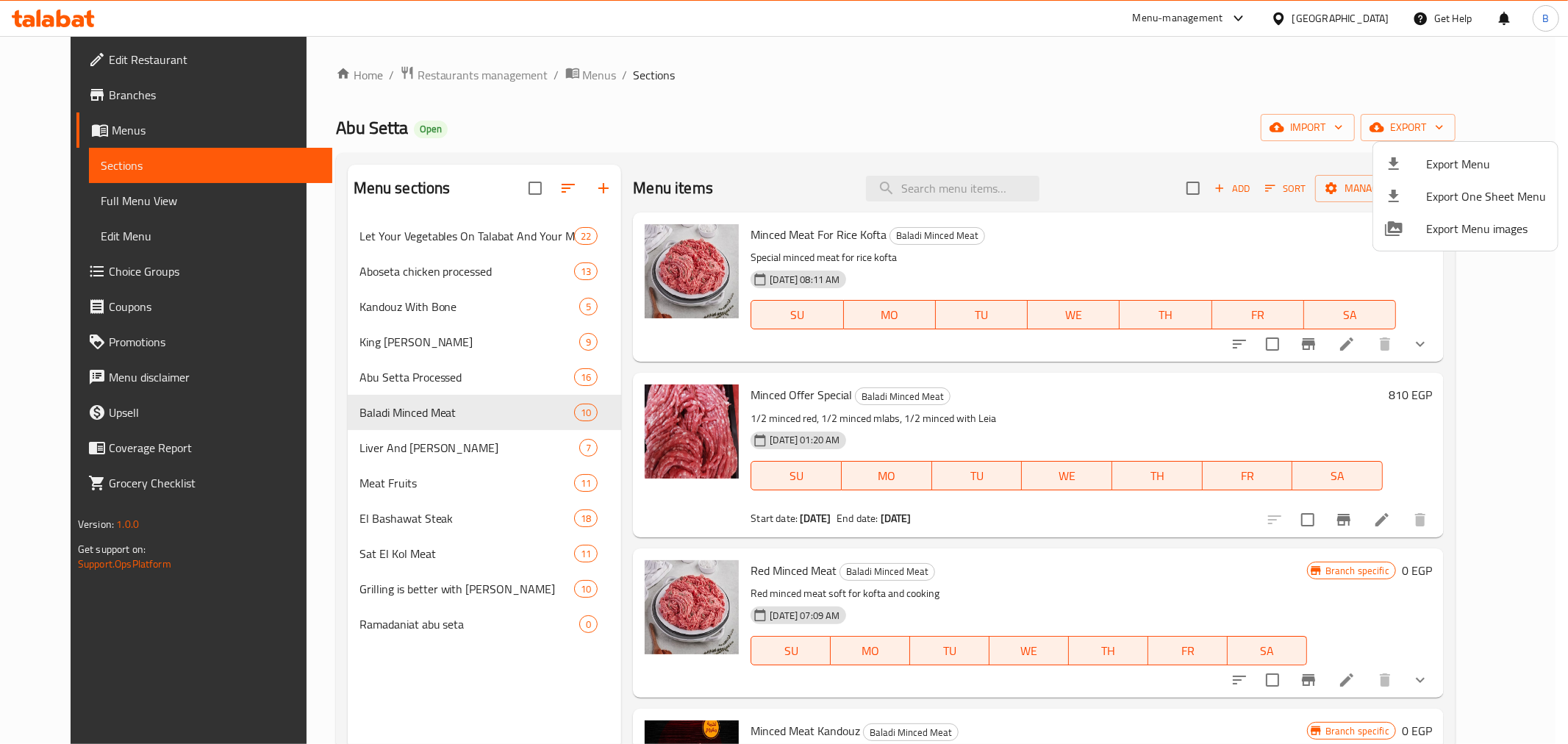
click at [67, 97] on div at bounding box center [784, 372] width 1568 height 744
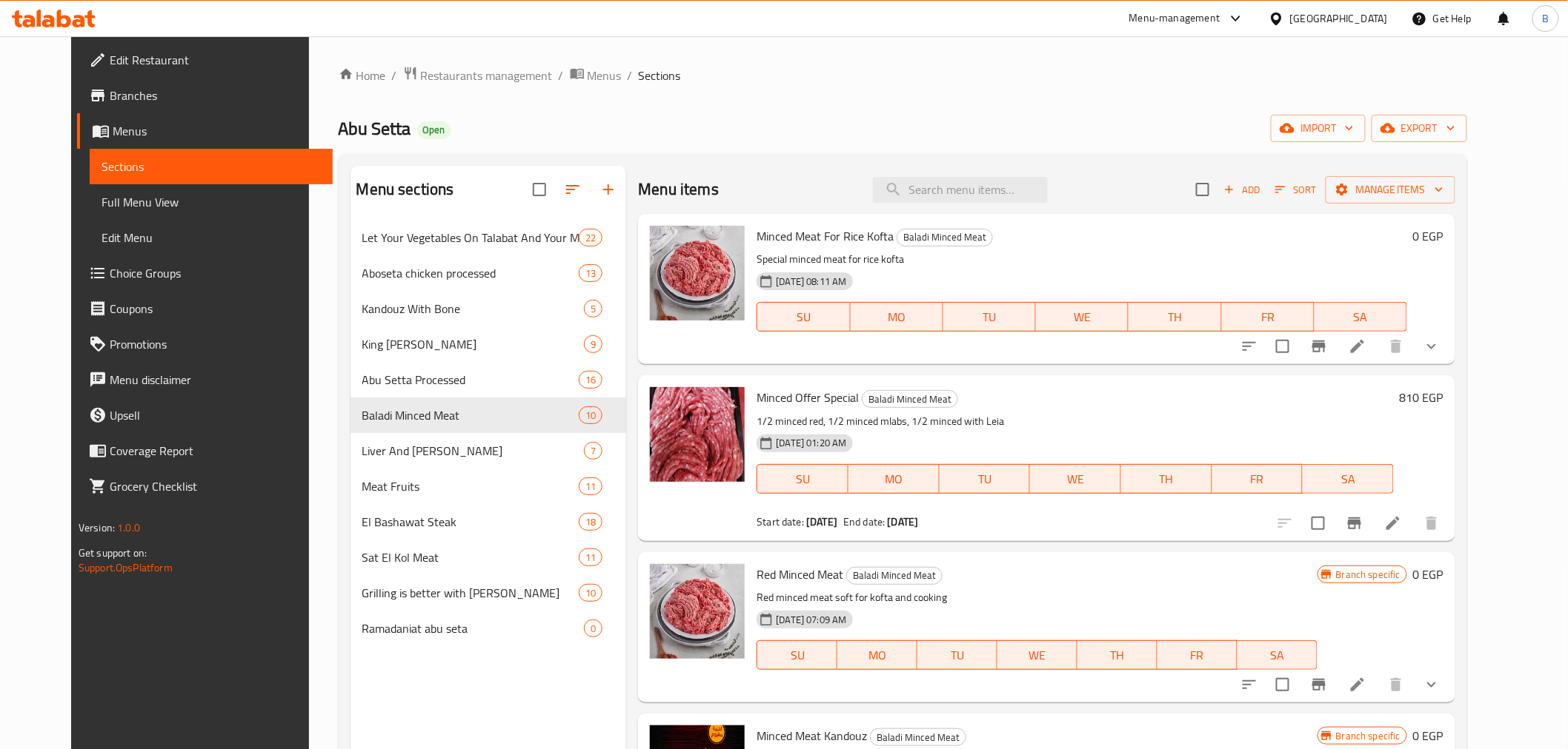
click at [110, 96] on span "Branches" at bounding box center [215, 96] width 211 height 18
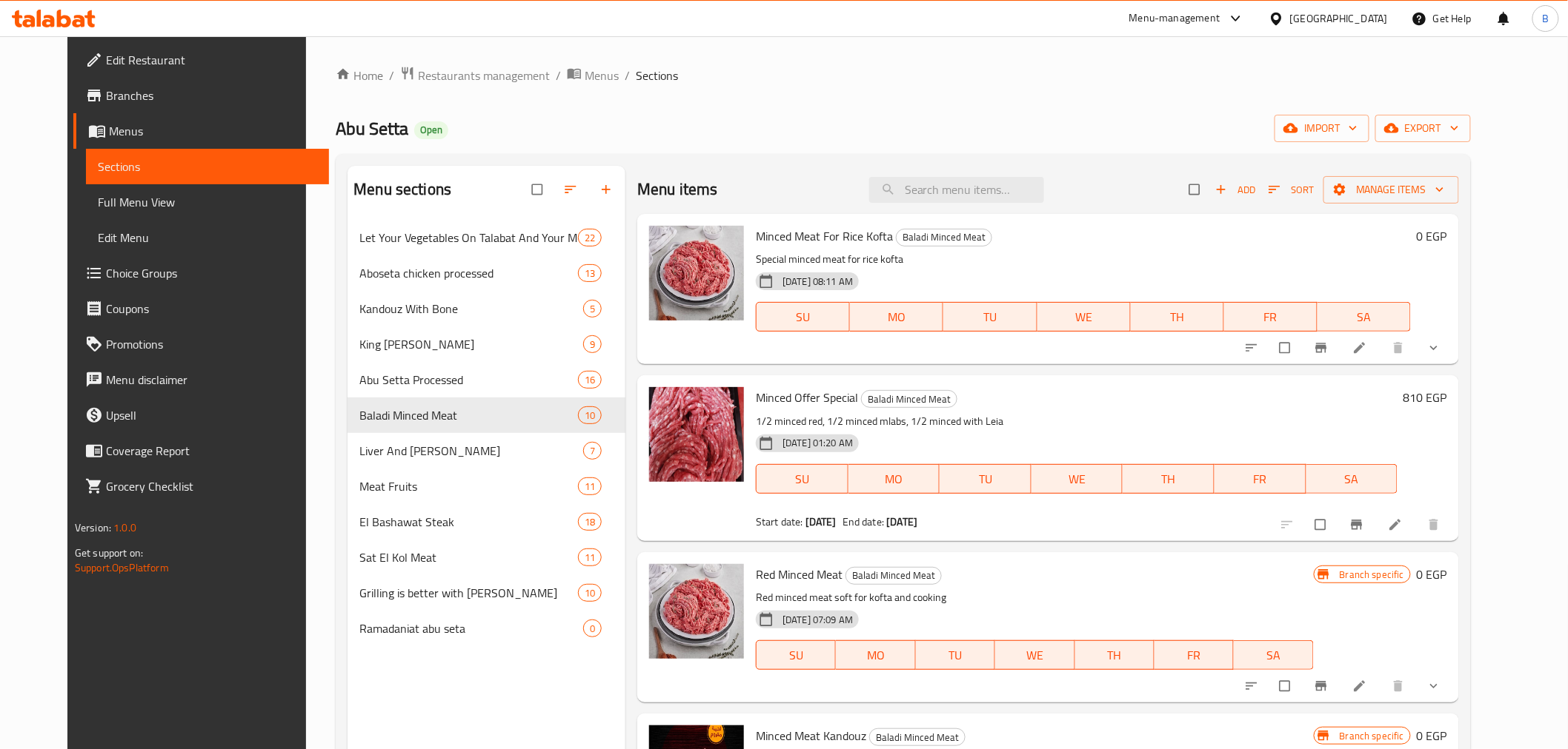
click at [1257, 34] on div "Menu-management" at bounding box center [1186, 18] width 140 height 36
click at [1257, 27] on div "Menu-management" at bounding box center [1186, 18] width 140 height 36
click at [1221, 18] on div "Menu-management" at bounding box center [1175, 18] width 91 height 18
click at [1204, 107] on div "Agent Campaigns Center" at bounding box center [1163, 100] width 111 height 17
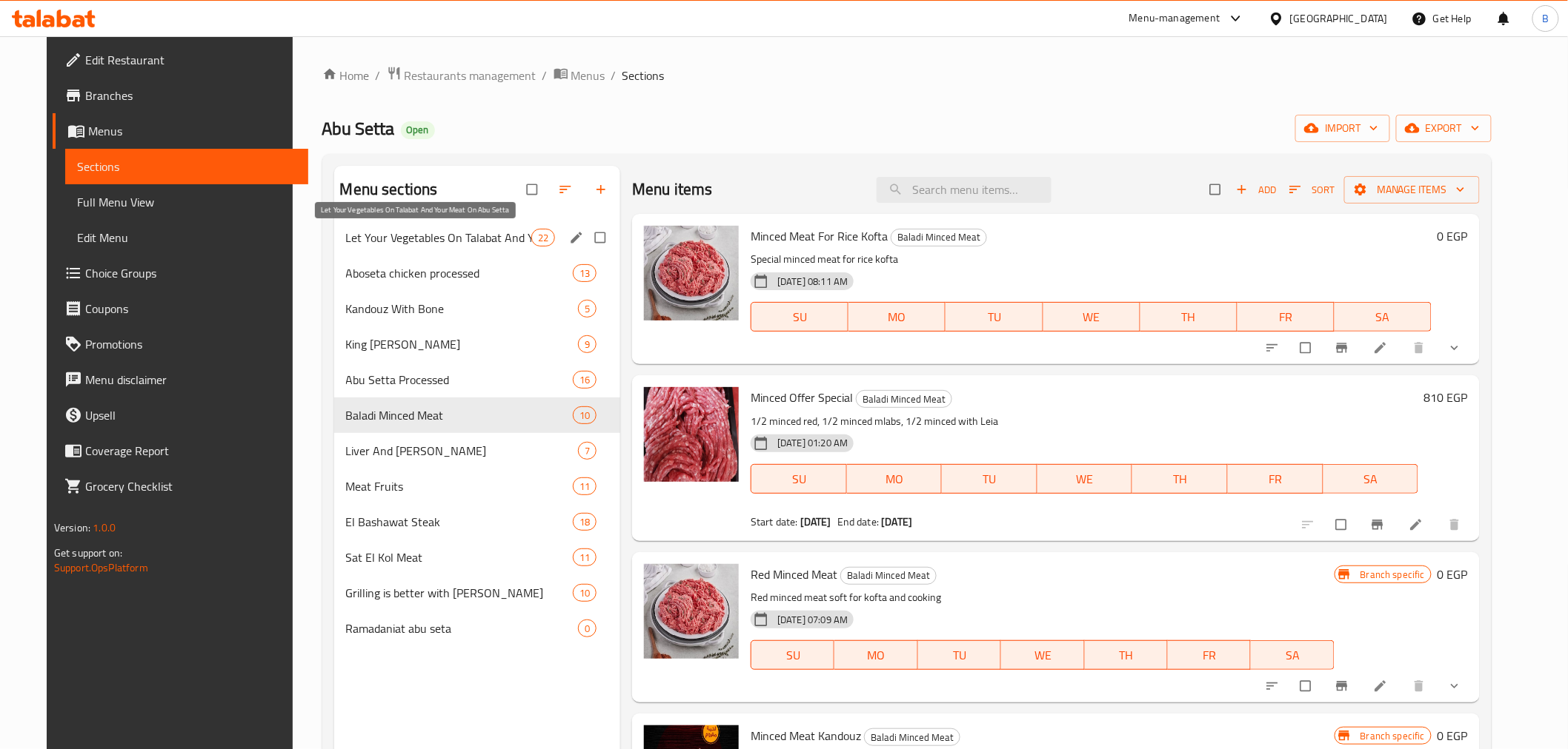
click at [439, 239] on span "Let Your Vegetables On Talabat And Your Meat On Abu Setta" at bounding box center [438, 238] width 185 height 18
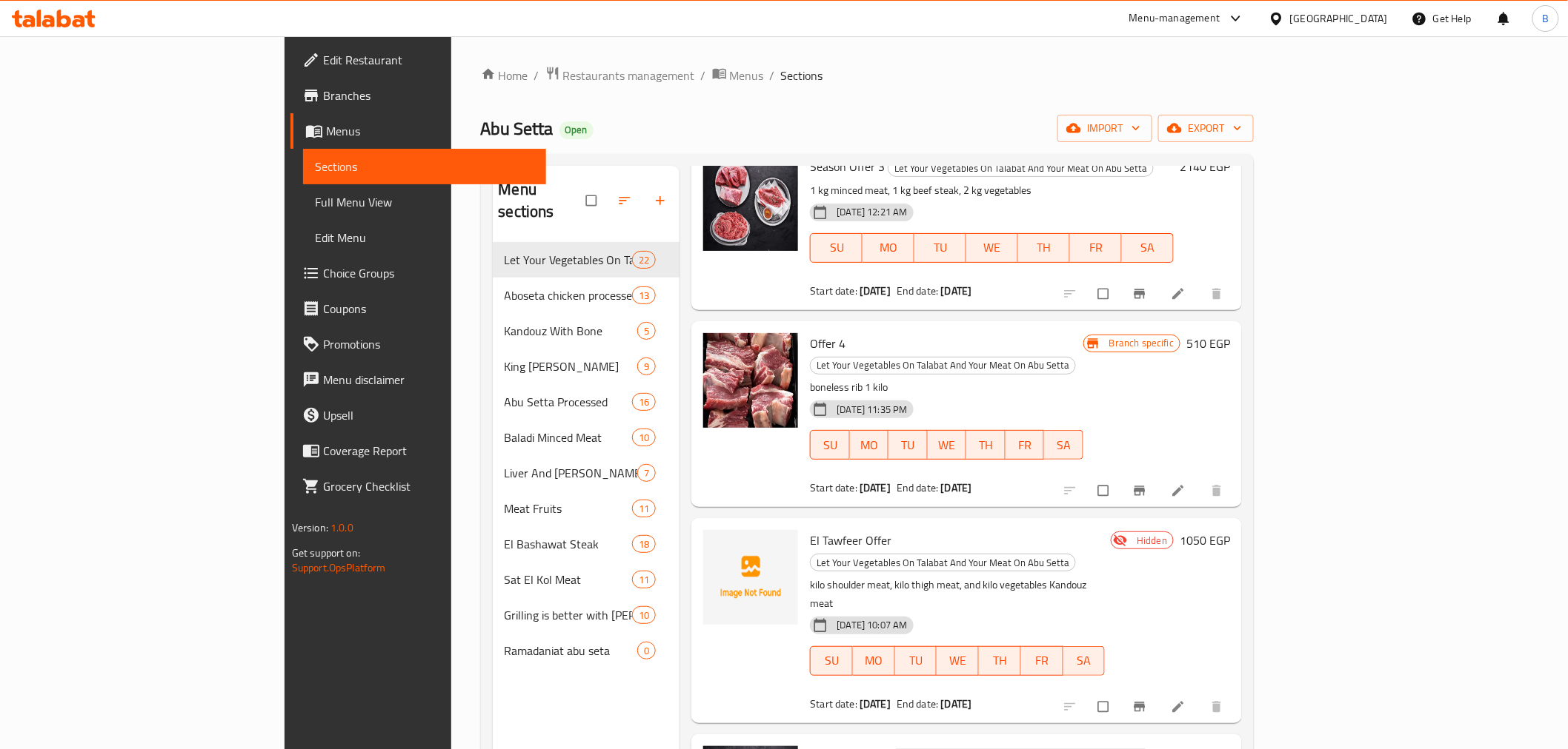
scroll to position [2797, 0]
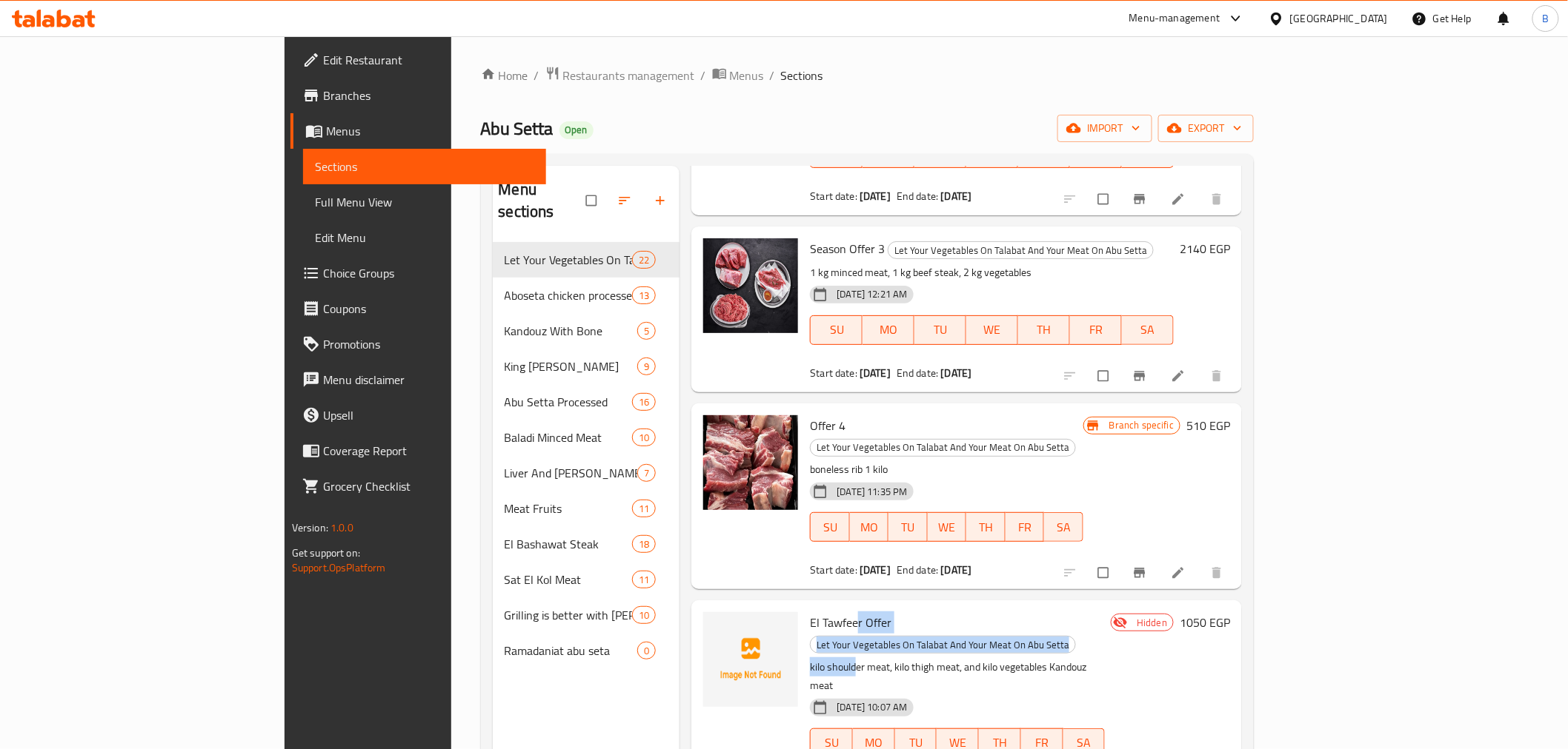
click at [804, 606] on div "El Tawfeer Offer Let Your Vegetables On Talabat And Your Meat On [PERSON_NAME] …" at bounding box center [957, 703] width 307 height 193
click at [810, 611] on span "El Tawfeer Offer" at bounding box center [850, 622] width 82 height 22
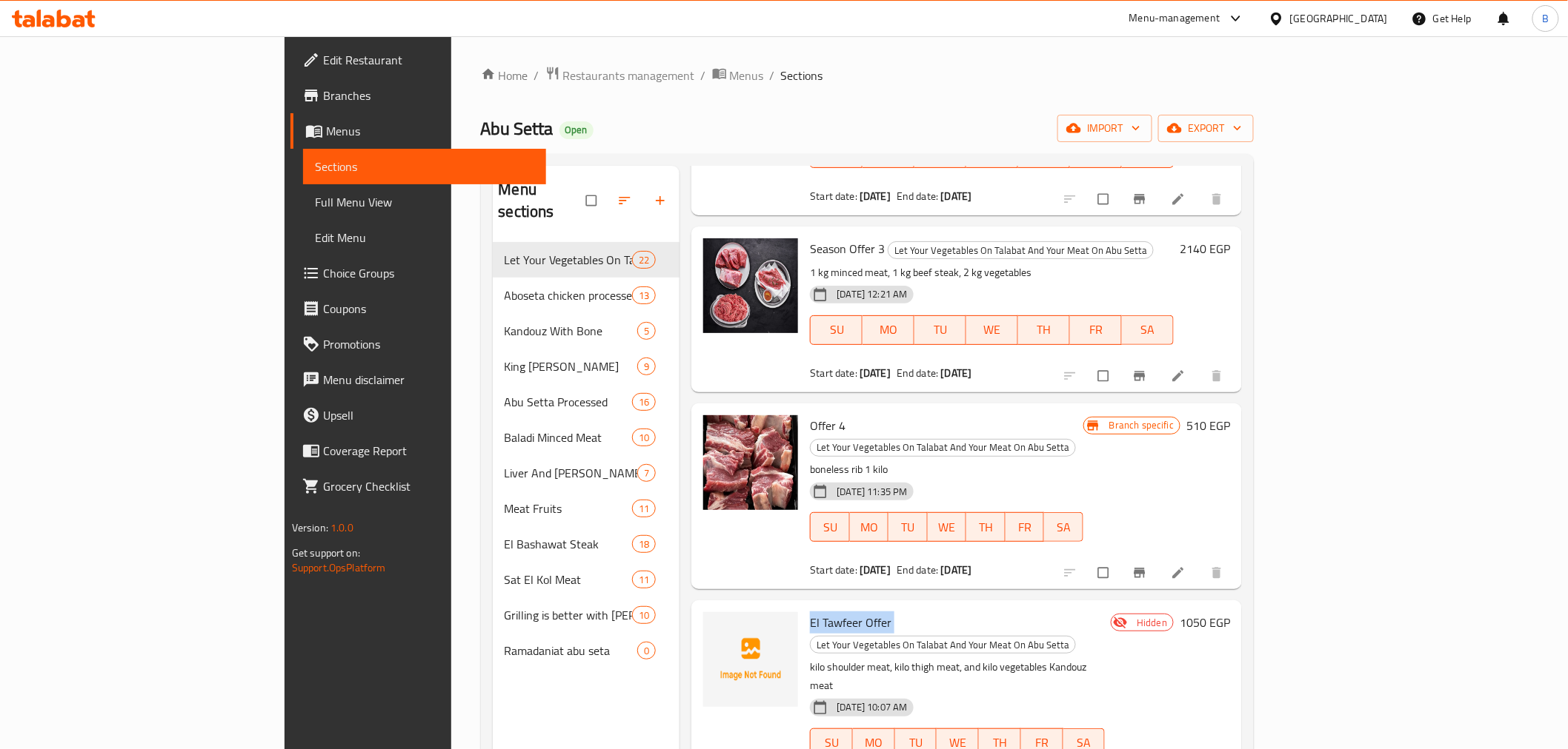
click at [810, 611] on span "El Tawfeer Offer" at bounding box center [850, 622] width 82 height 22
copy h6 "El Tawfeer Offer"
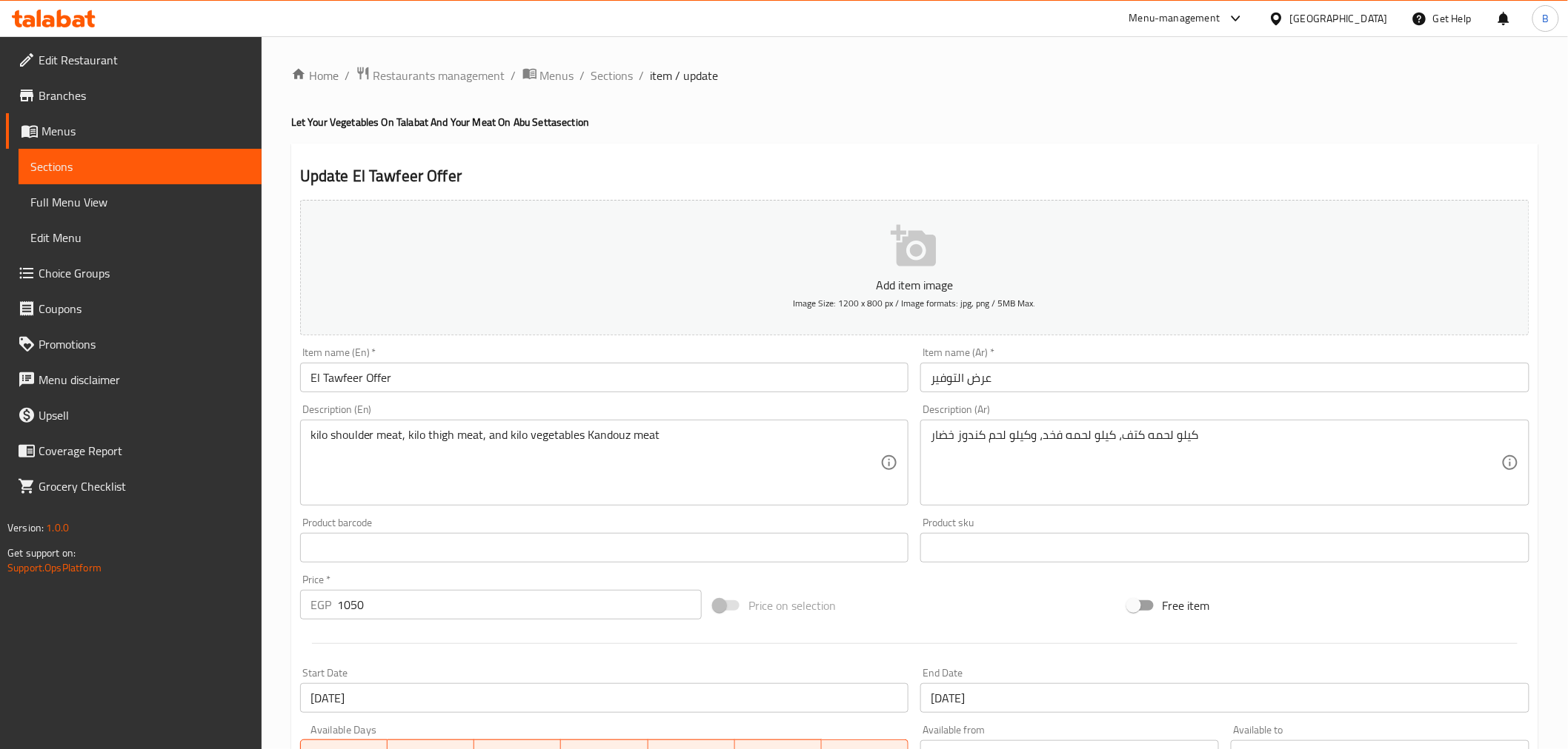
click at [392, 389] on input "El Tawfeer Offer" at bounding box center [605, 378] width 609 height 30
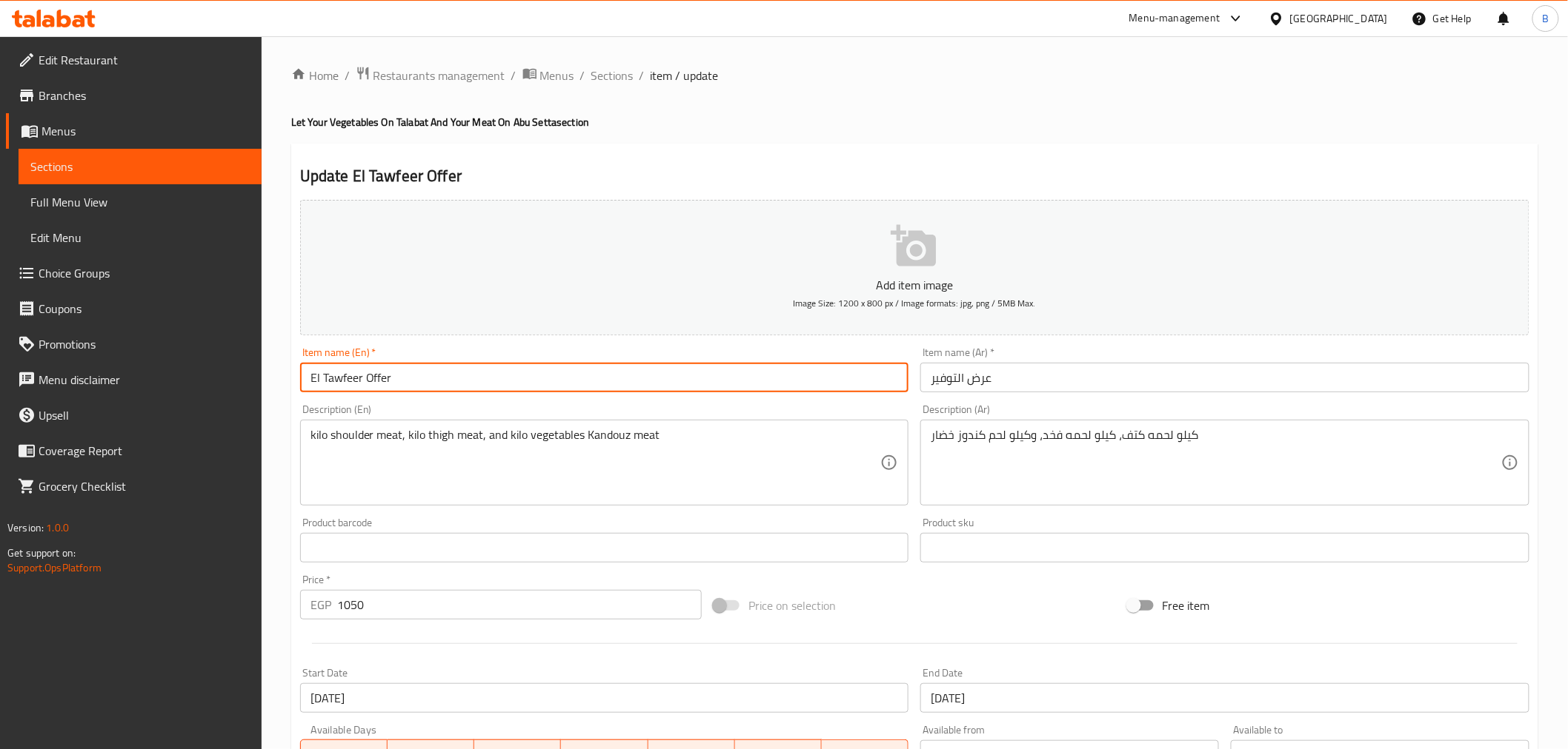
click at [392, 386] on input "El Tawfeer Offer" at bounding box center [605, 378] width 609 height 30
click at [390, 388] on input "El Tawfeer Offer" at bounding box center [605, 378] width 609 height 30
click at [389, 389] on input "El Tawfeer Offer" at bounding box center [605, 378] width 609 height 30
click at [388, 390] on input "El Tawfeer Offer" at bounding box center [605, 378] width 609 height 30
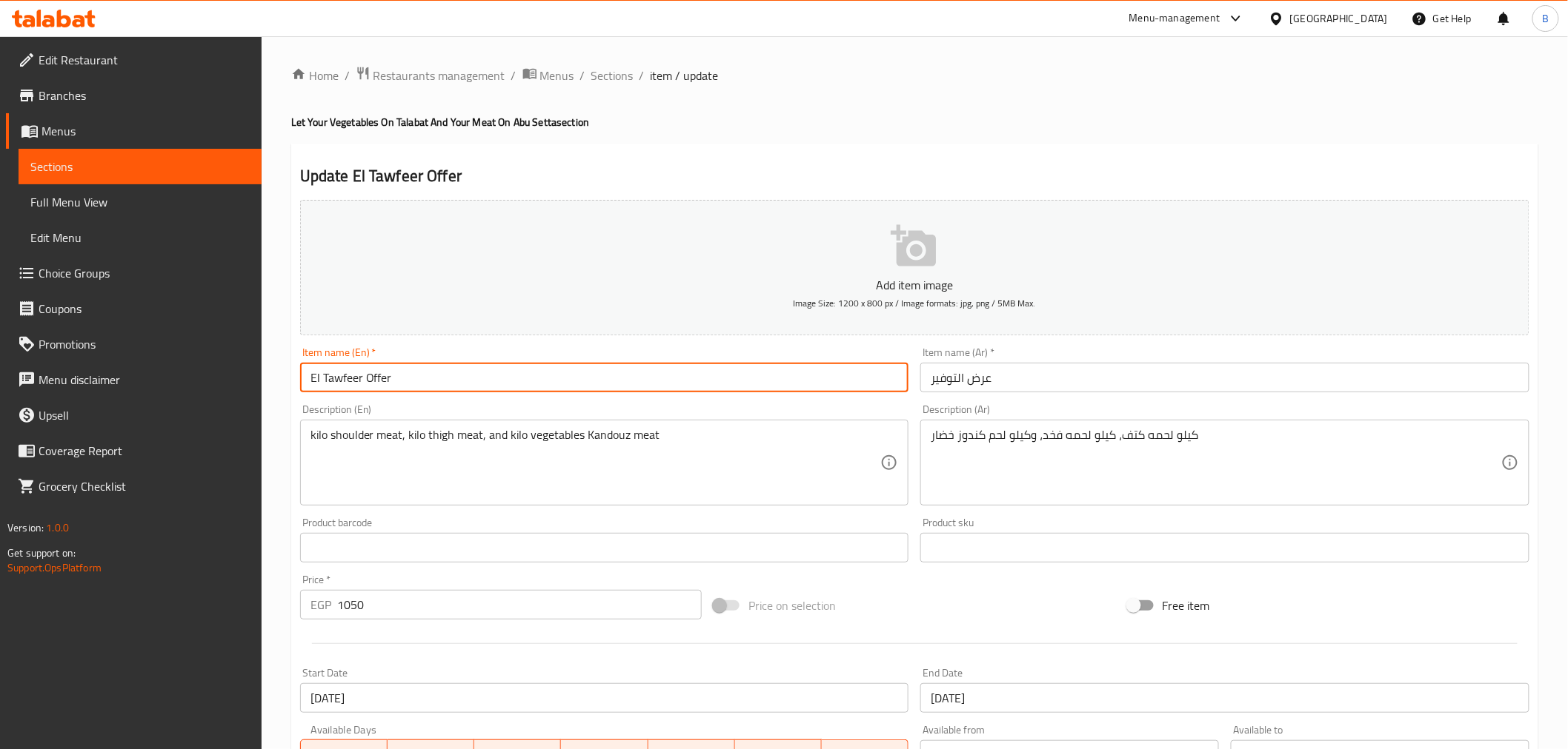
click at [388, 390] on input "El Tawfeer Offer" at bounding box center [605, 378] width 609 height 30
